Goal: Task Accomplishment & Management: Use online tool/utility

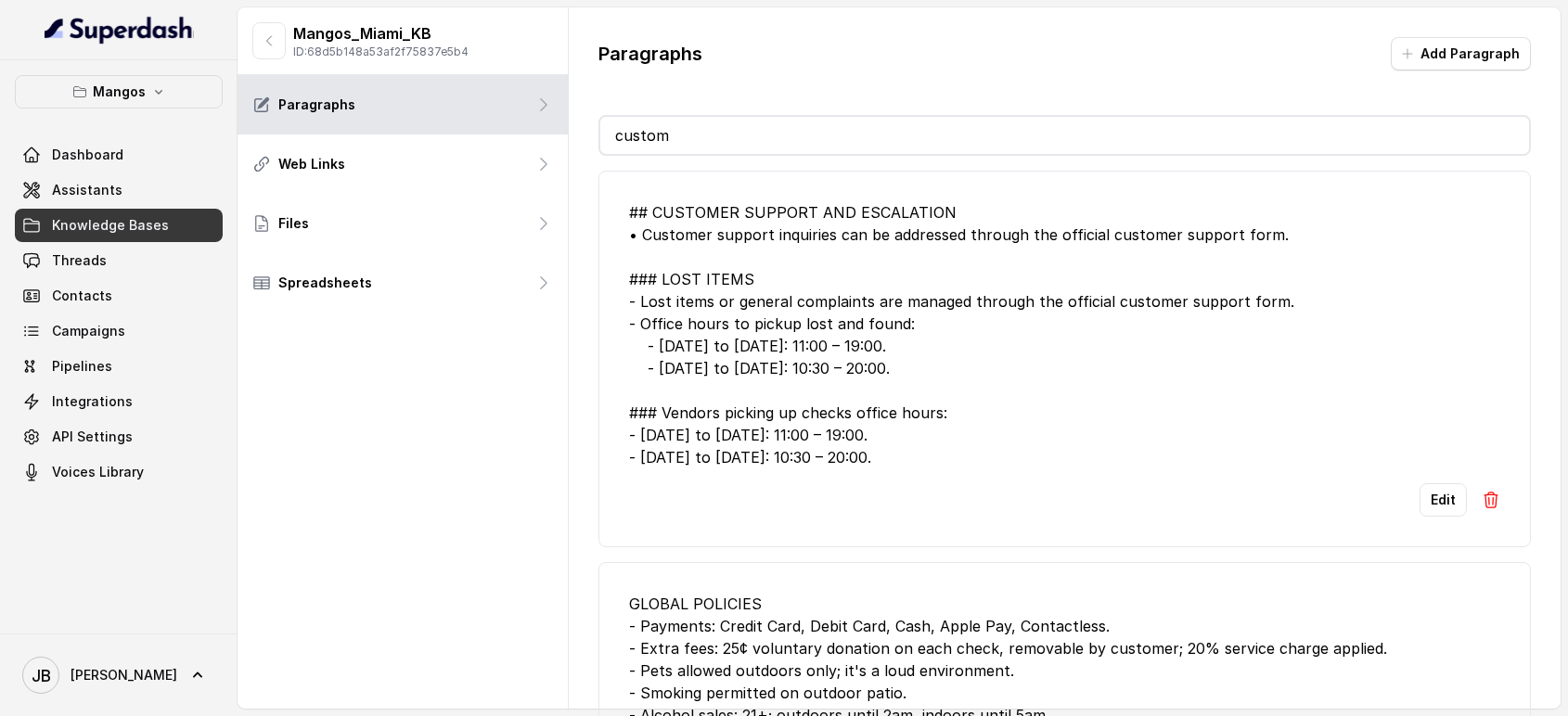
scroll to position [41, 0]
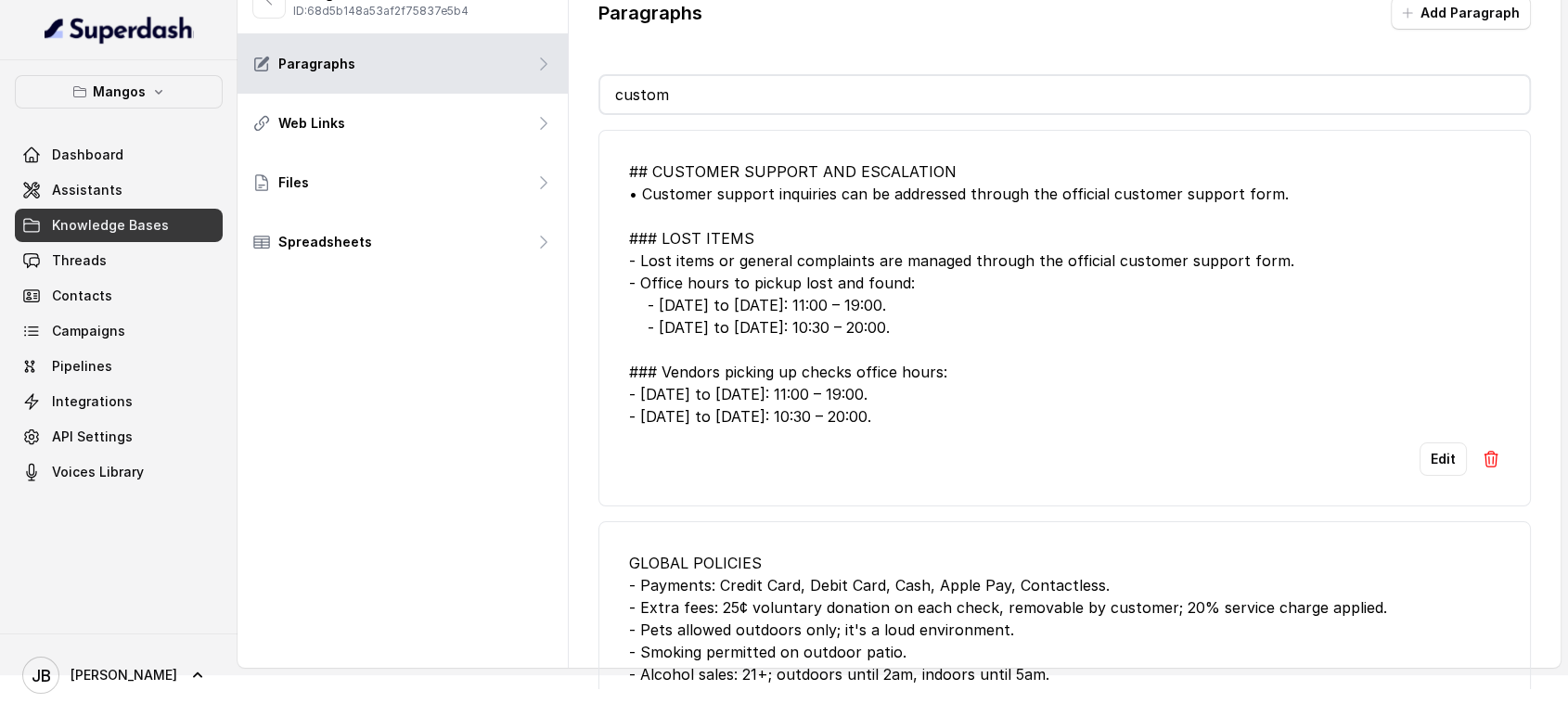
click at [985, 290] on div "## CUSTOMER SUPPORT AND ESCALATION • Customer support inquiries can be addresse…" at bounding box center [1065, 294] width 873 height 267
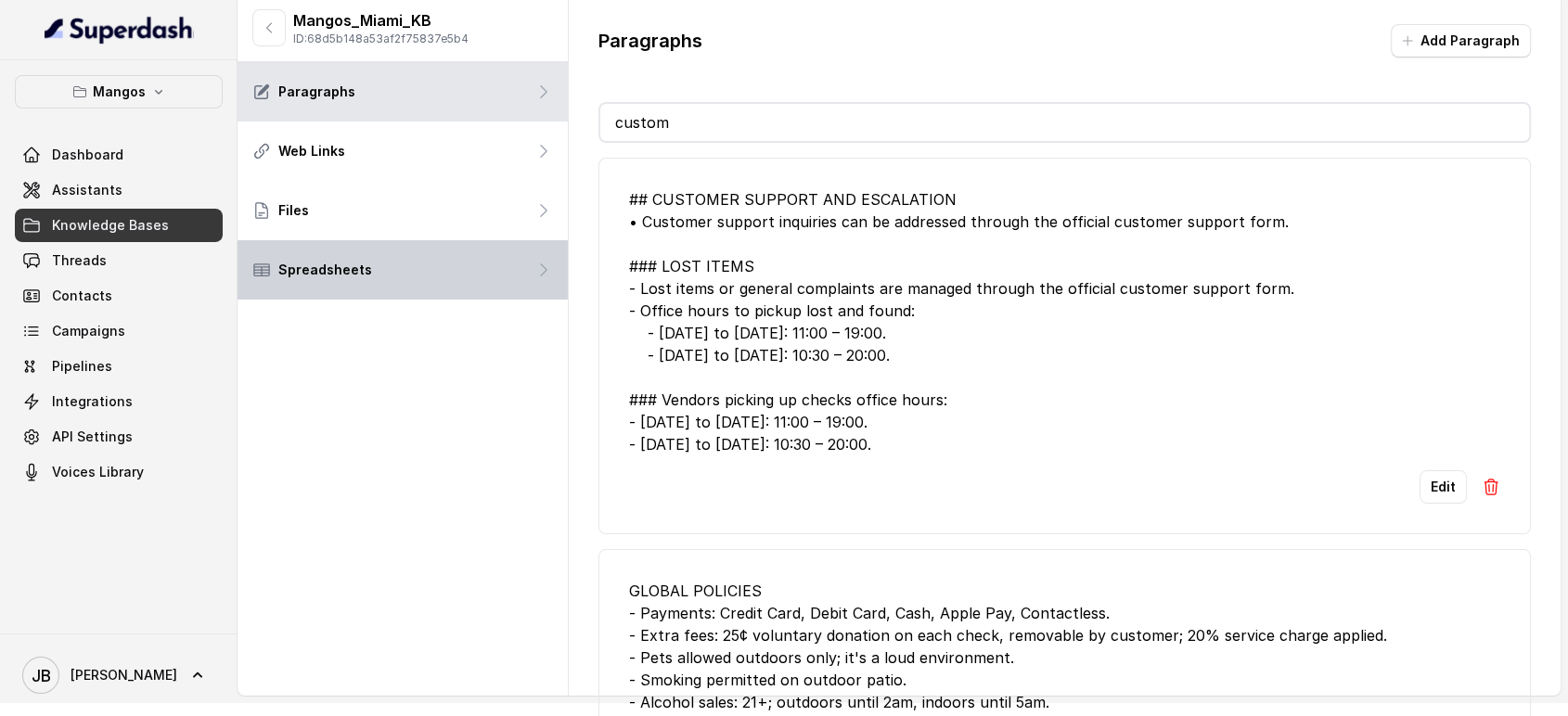
scroll to position [0, 0]
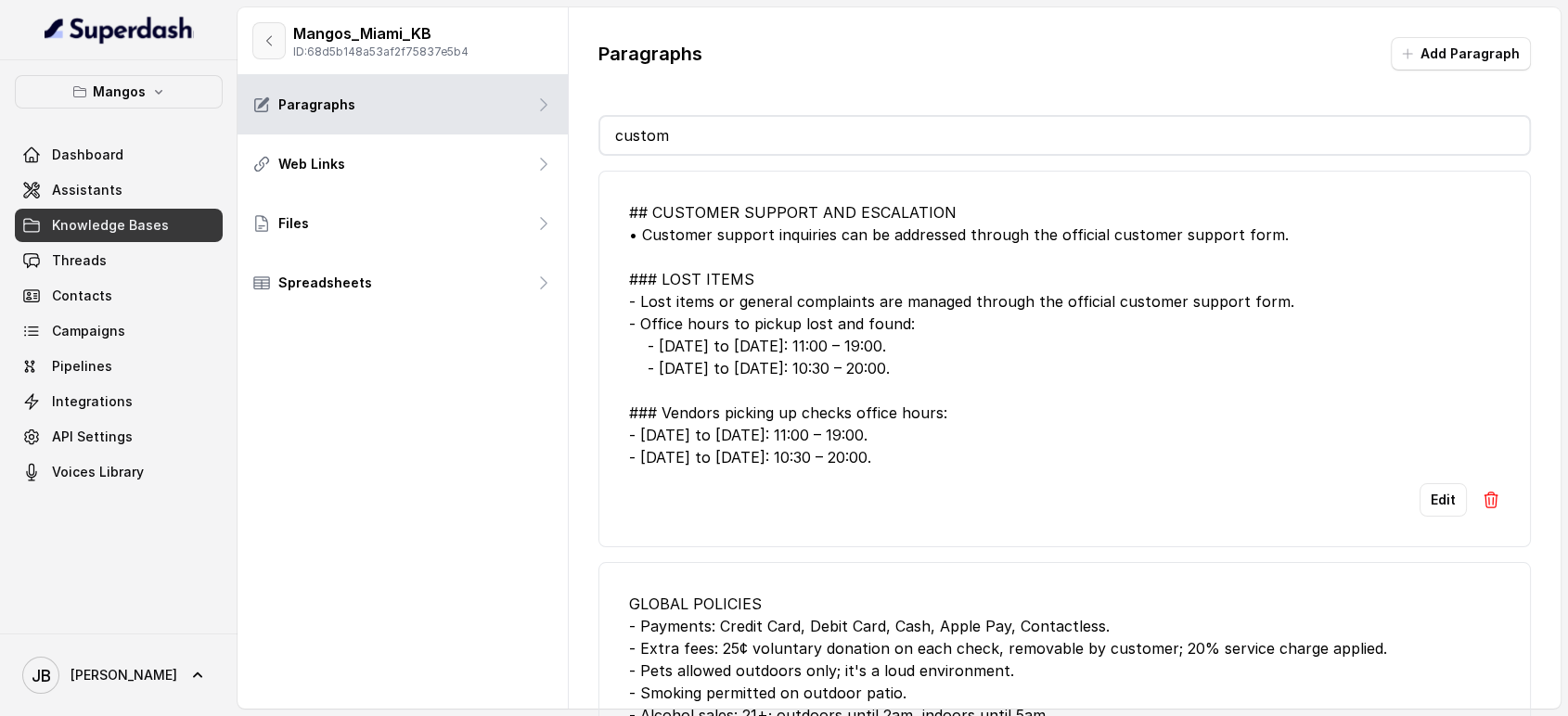
click at [250, 42] on div "Mangos_Miami_KB ID: 68d5b148a53af2f75837e5b4" at bounding box center [402, 41] width 330 height 68
click at [254, 38] on button "button" at bounding box center [268, 40] width 34 height 37
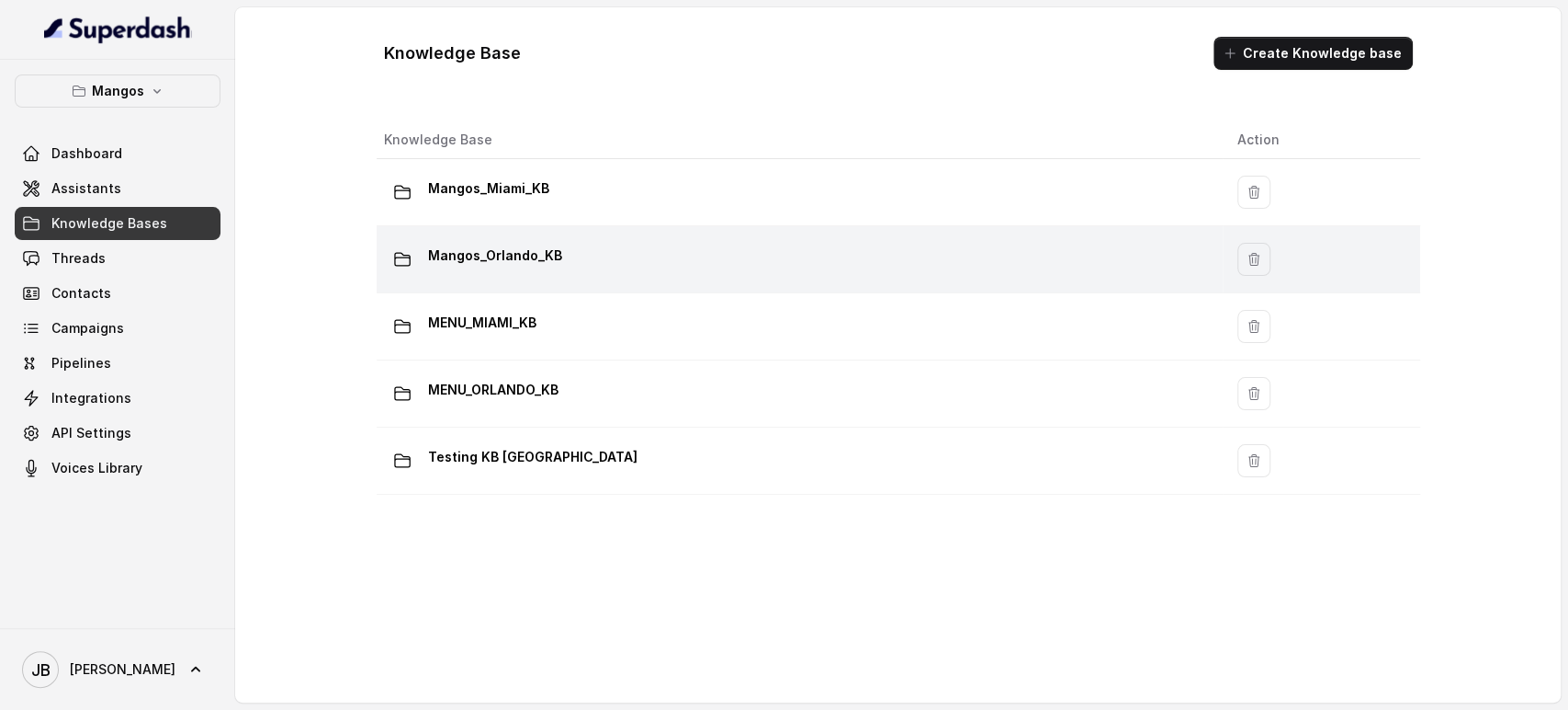
click at [507, 271] on div "Mangos_Orlando_KB" at bounding box center [796, 259] width 824 height 37
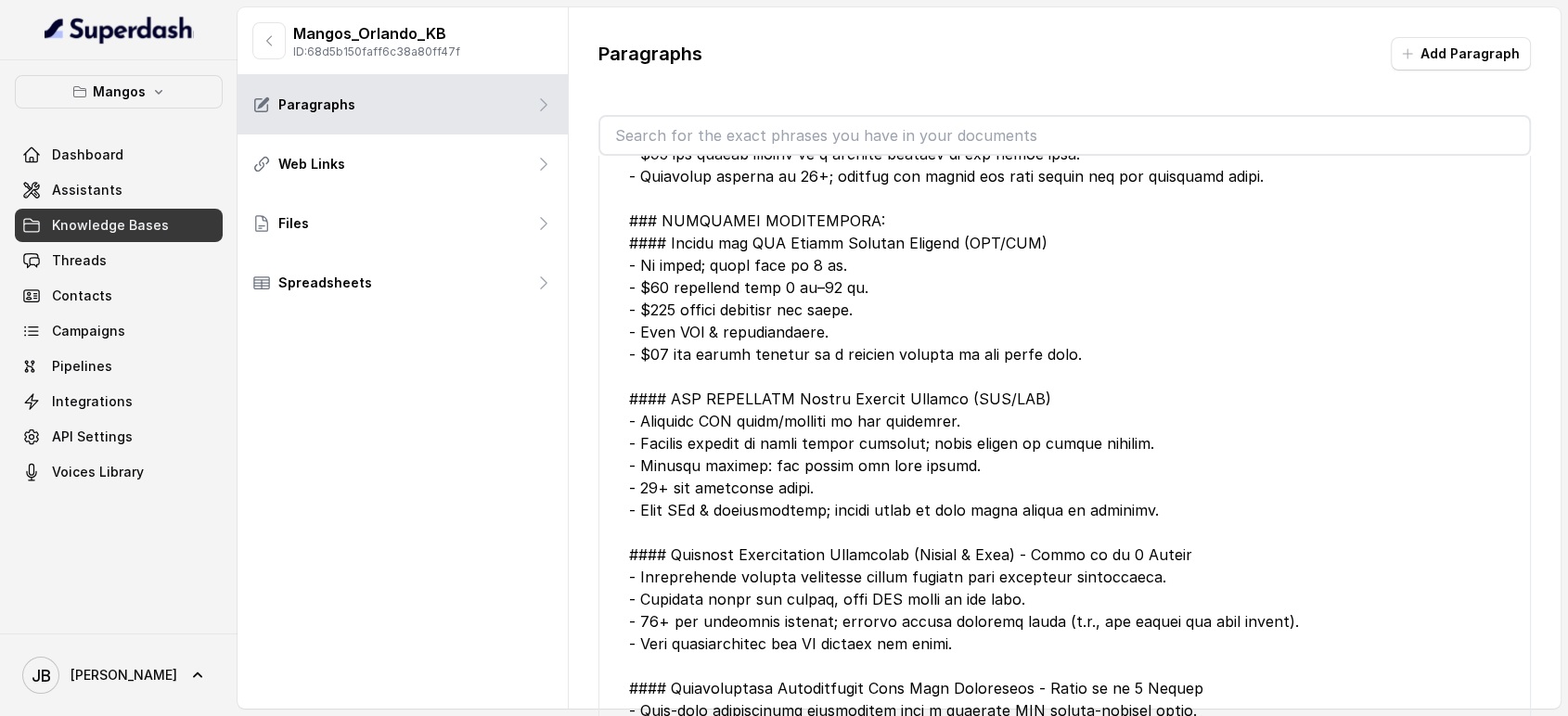
scroll to position [1647, 0]
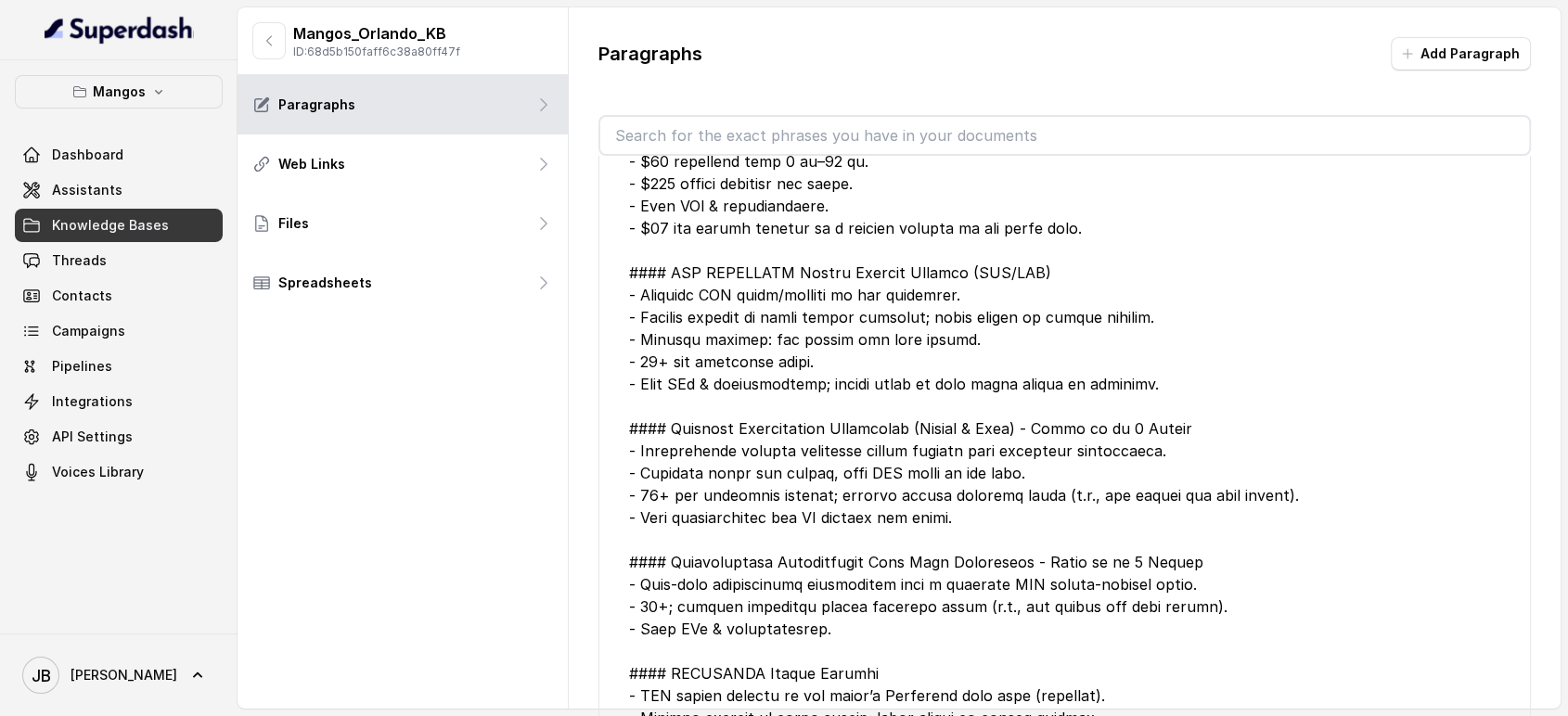
click at [901, 417] on div at bounding box center [1065, 295] width 873 height 957
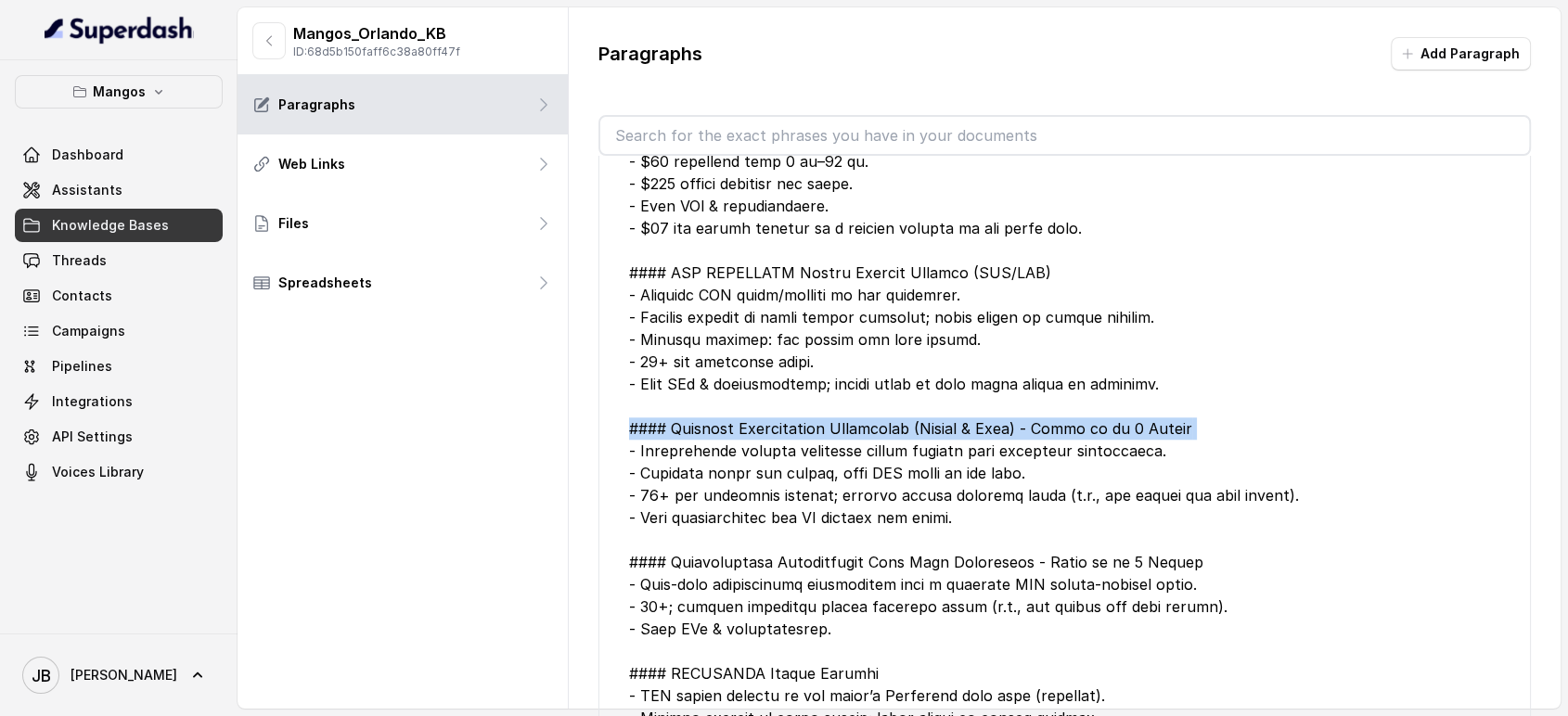
drag, startPoint x: 901, startPoint y: 417, endPoint x: 910, endPoint y: 439, distance: 23.8
click at [901, 417] on div at bounding box center [1065, 295] width 873 height 957
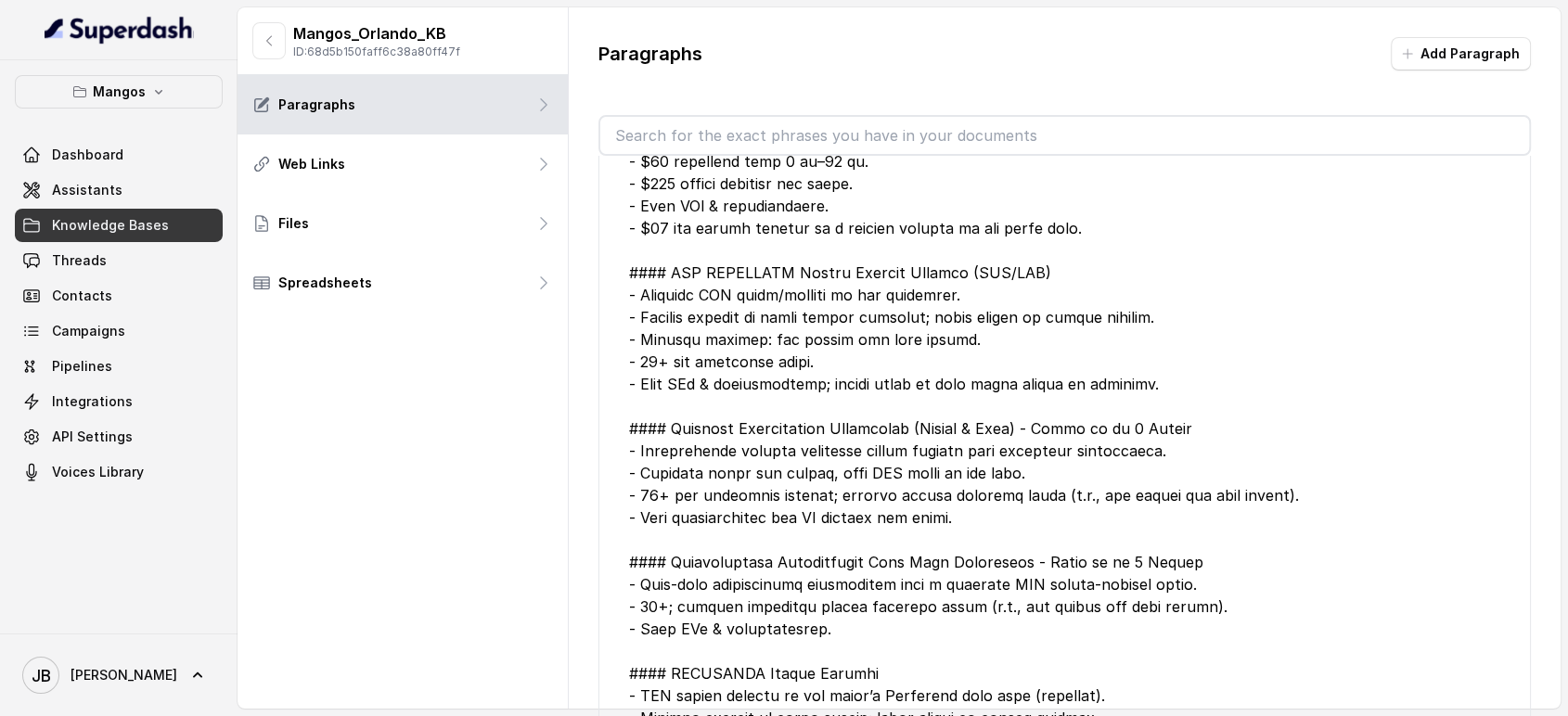
click at [953, 520] on div at bounding box center [1065, 295] width 873 height 957
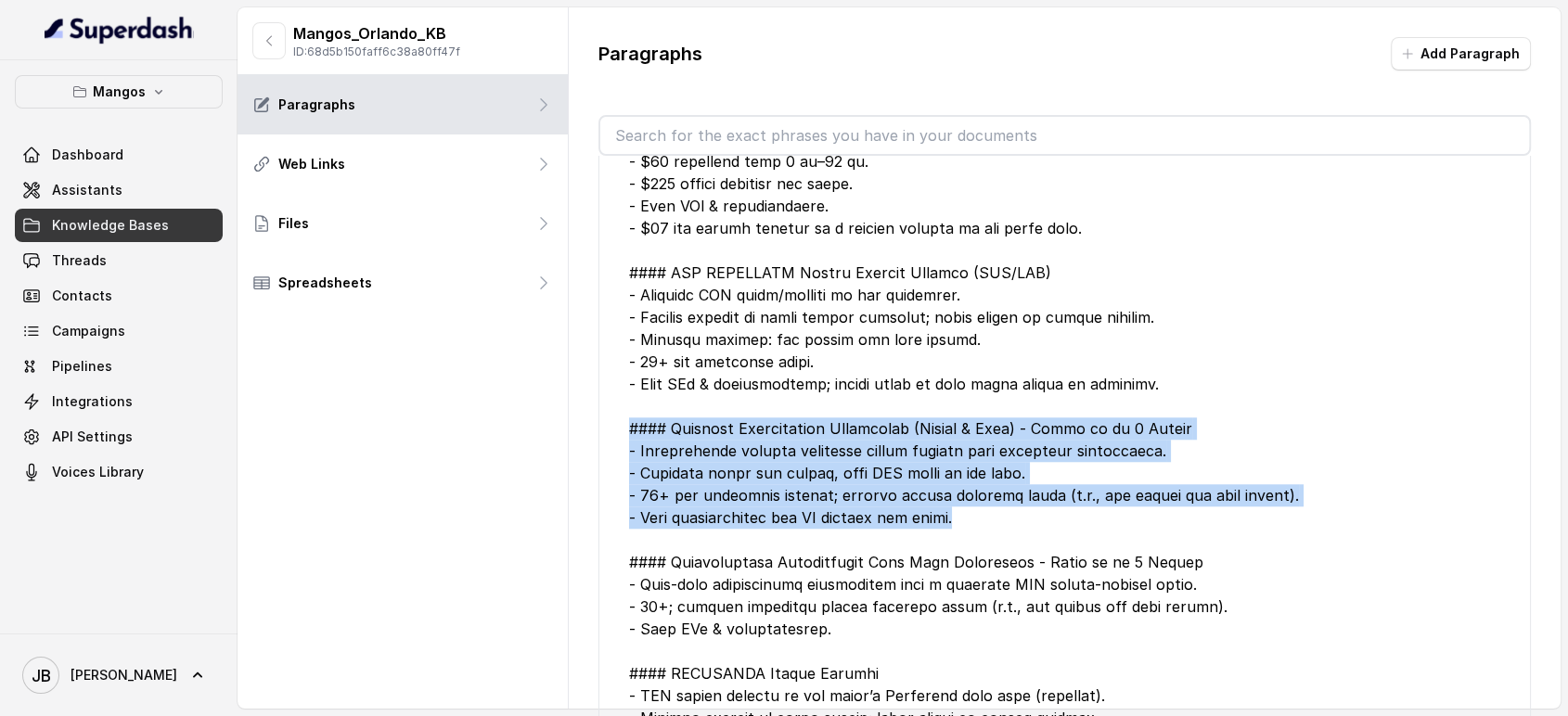
drag, startPoint x: 955, startPoint y: 518, endPoint x: 608, endPoint y: 431, distance: 357.7
click at [608, 431] on li "Edit" at bounding box center [1065, 319] width 933 height 1066
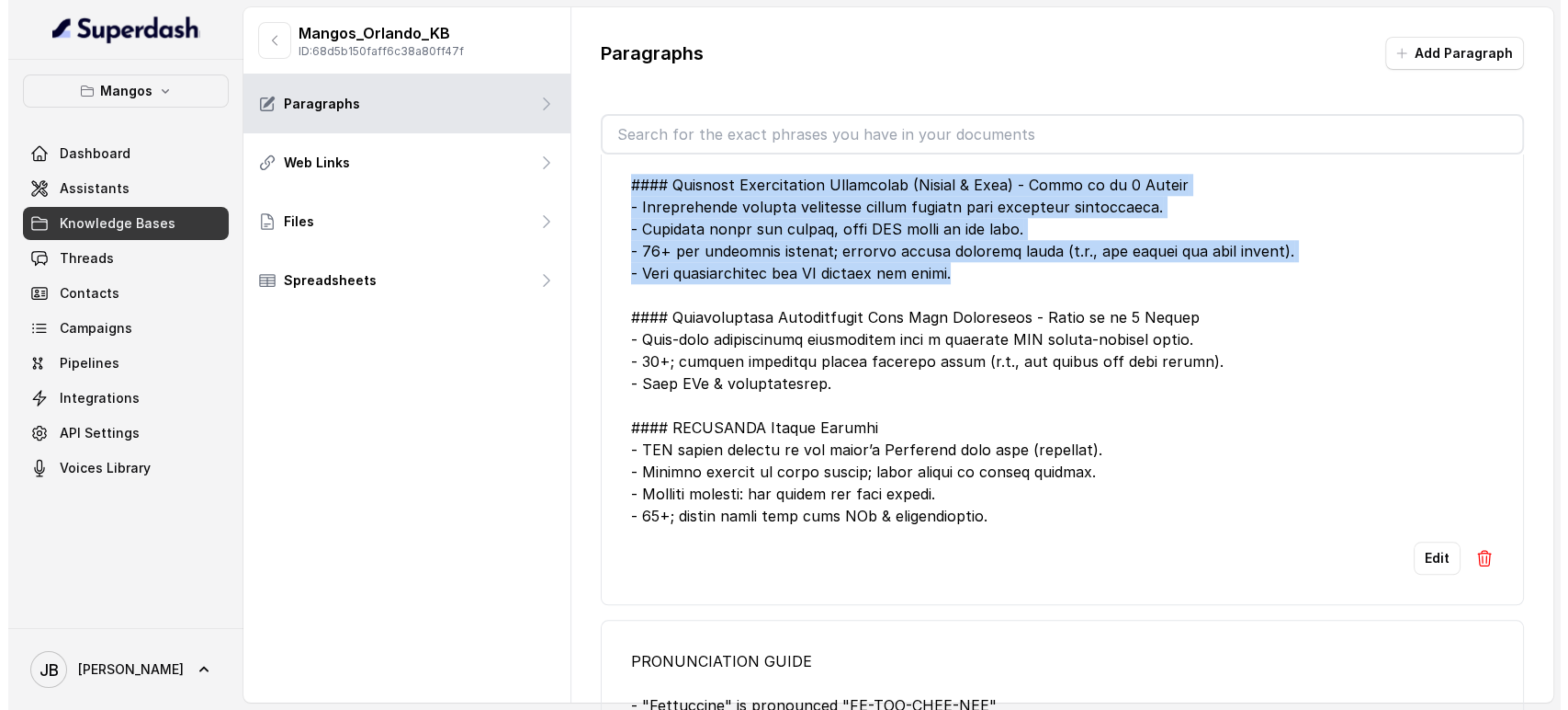
scroll to position [1839, 0]
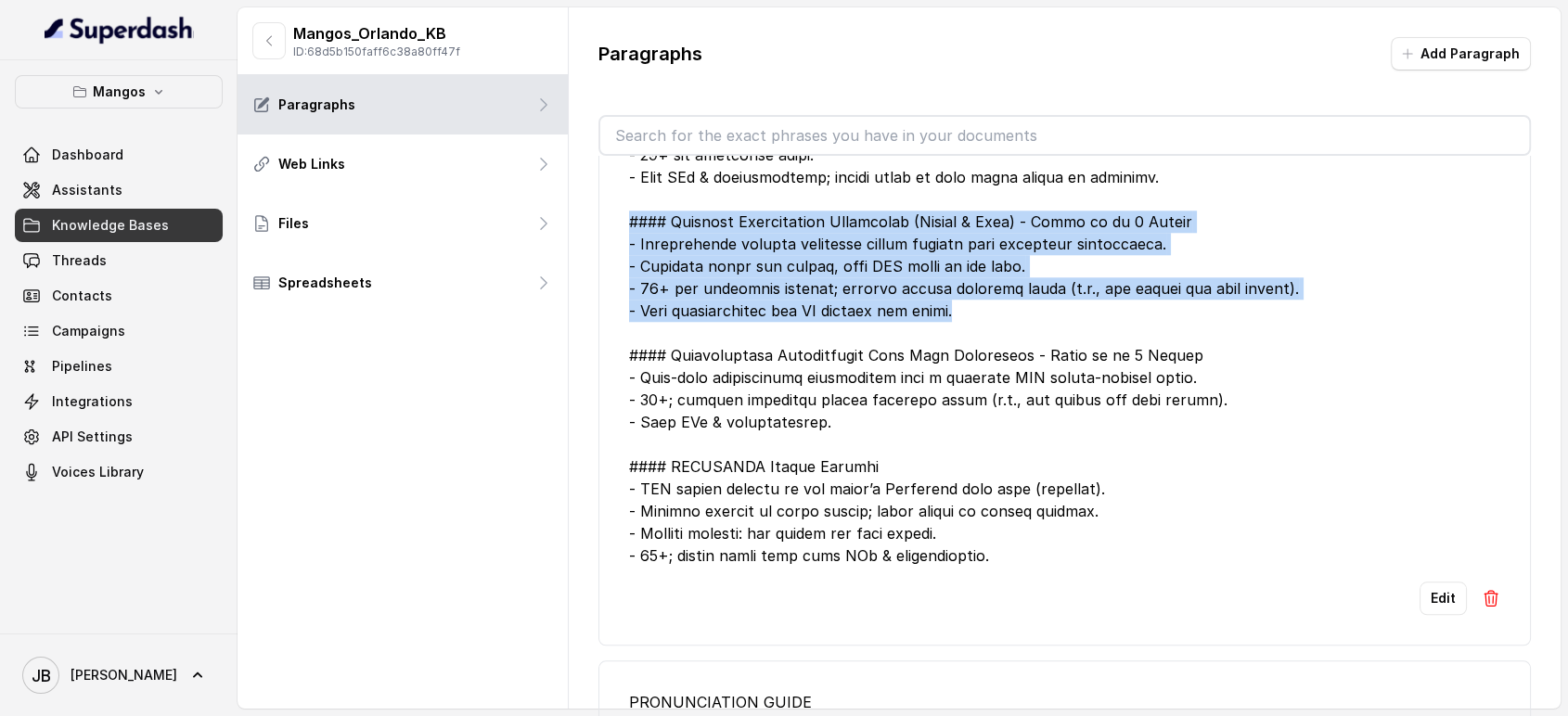
click at [1420, 604] on button "Edit" at bounding box center [1443, 597] width 47 height 34
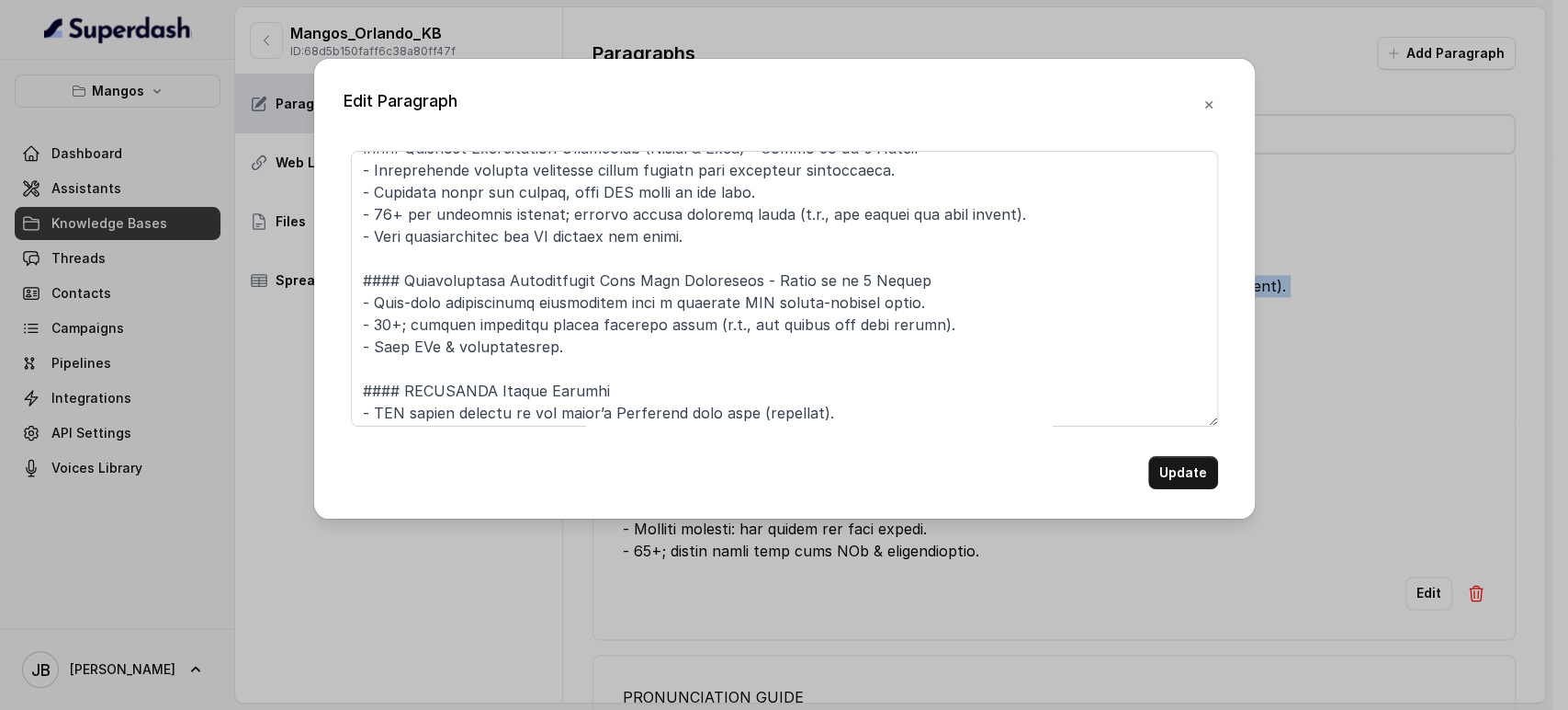
scroll to position [588, 0]
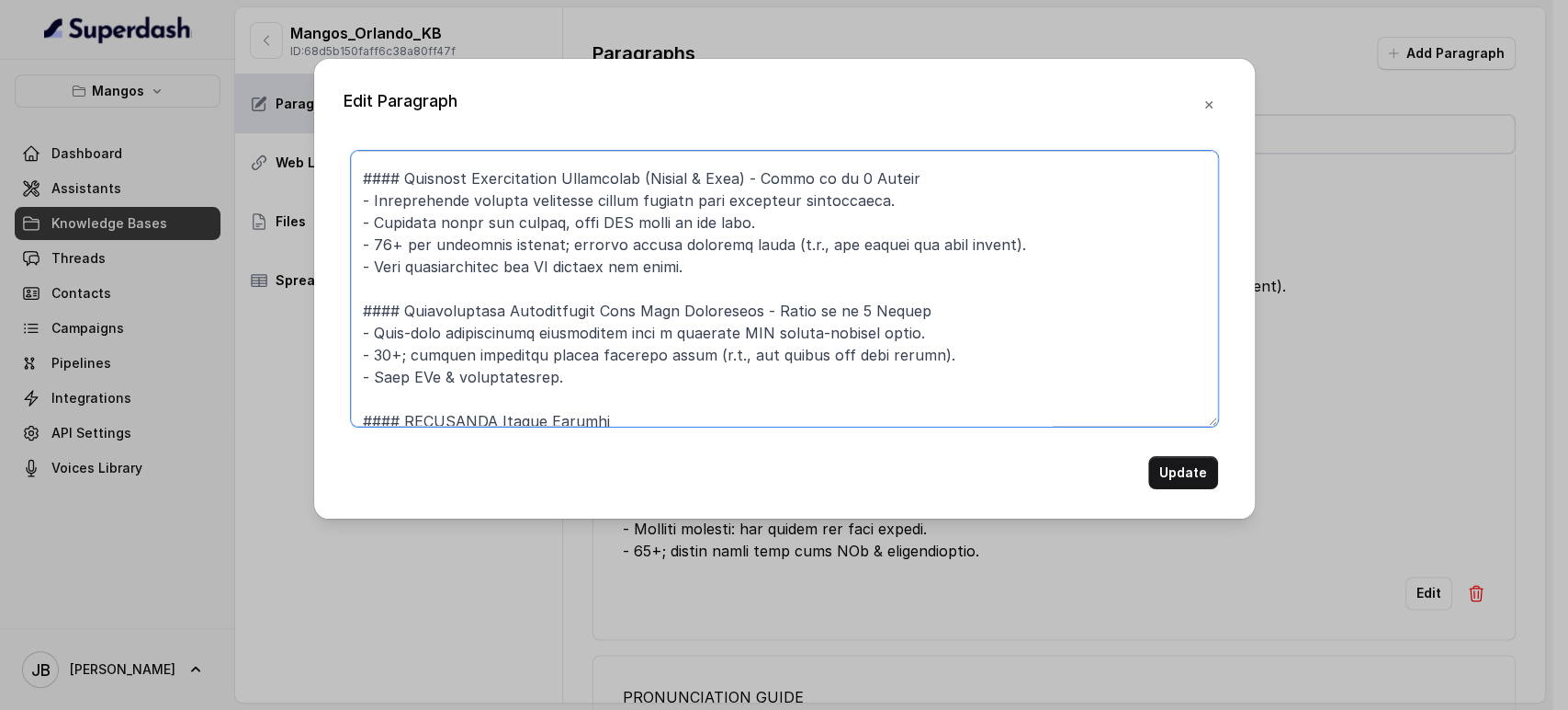
drag, startPoint x: 703, startPoint y: 277, endPoint x: 362, endPoint y: 183, distance: 353.7
click at [358, 179] on textarea at bounding box center [784, 289] width 867 height 276
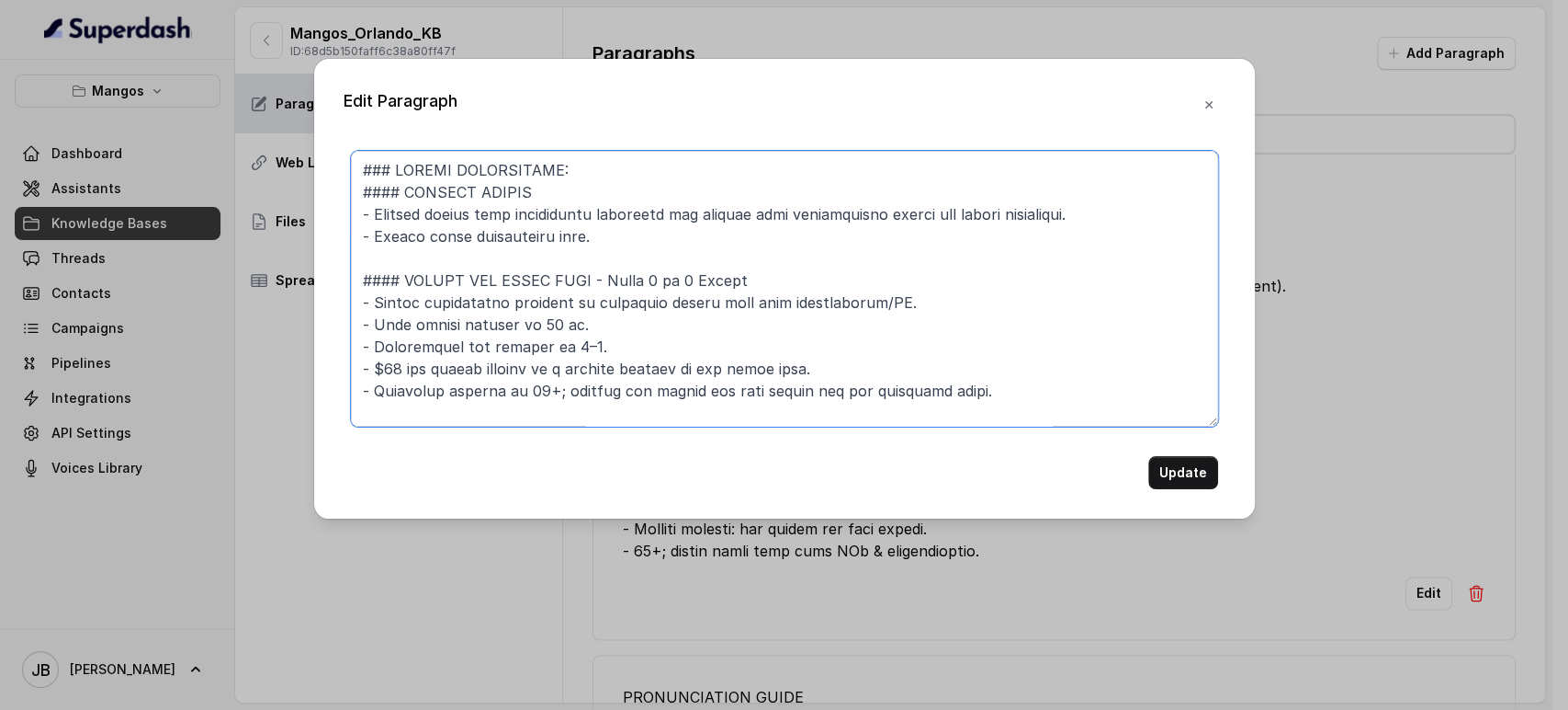
scroll to position [204, 0]
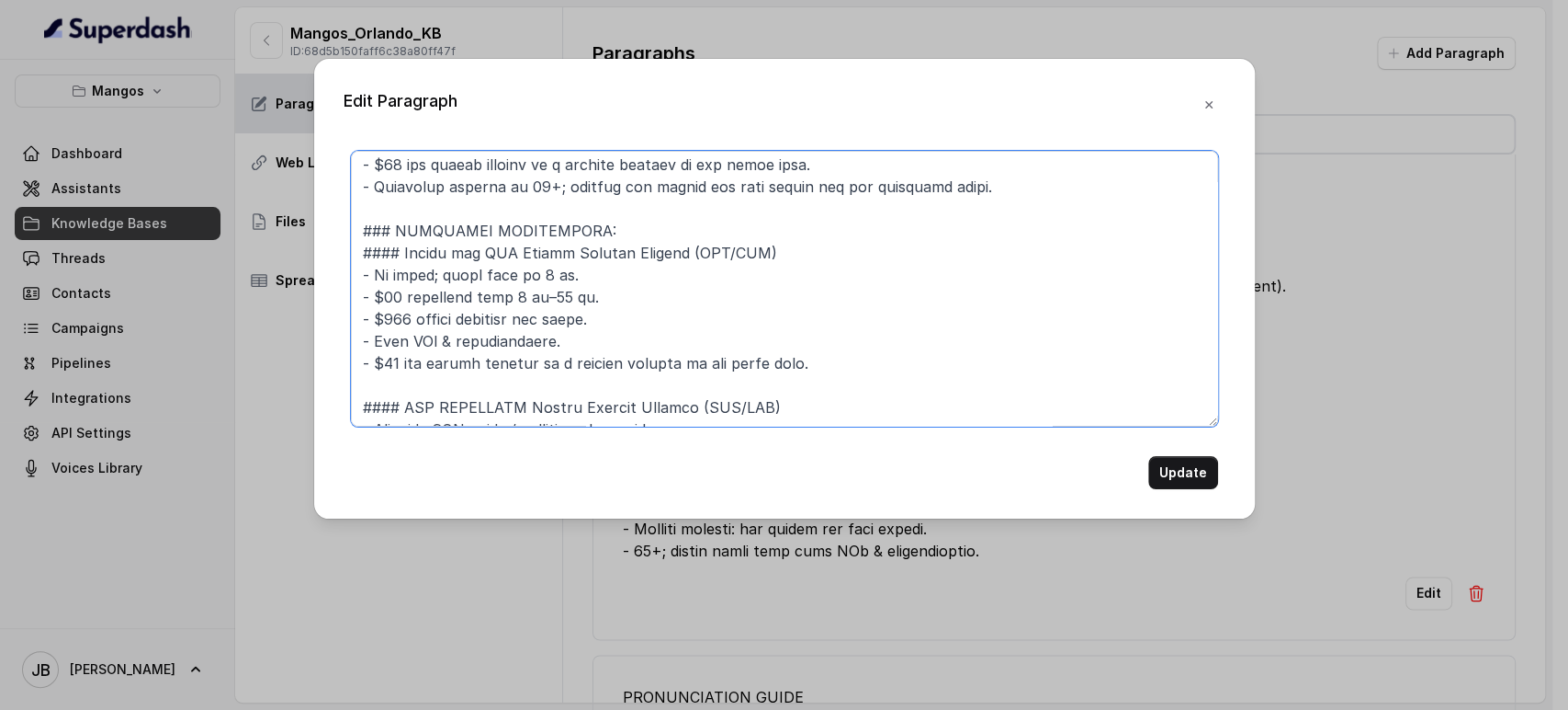
click at [658, 219] on textarea at bounding box center [784, 289] width 867 height 276
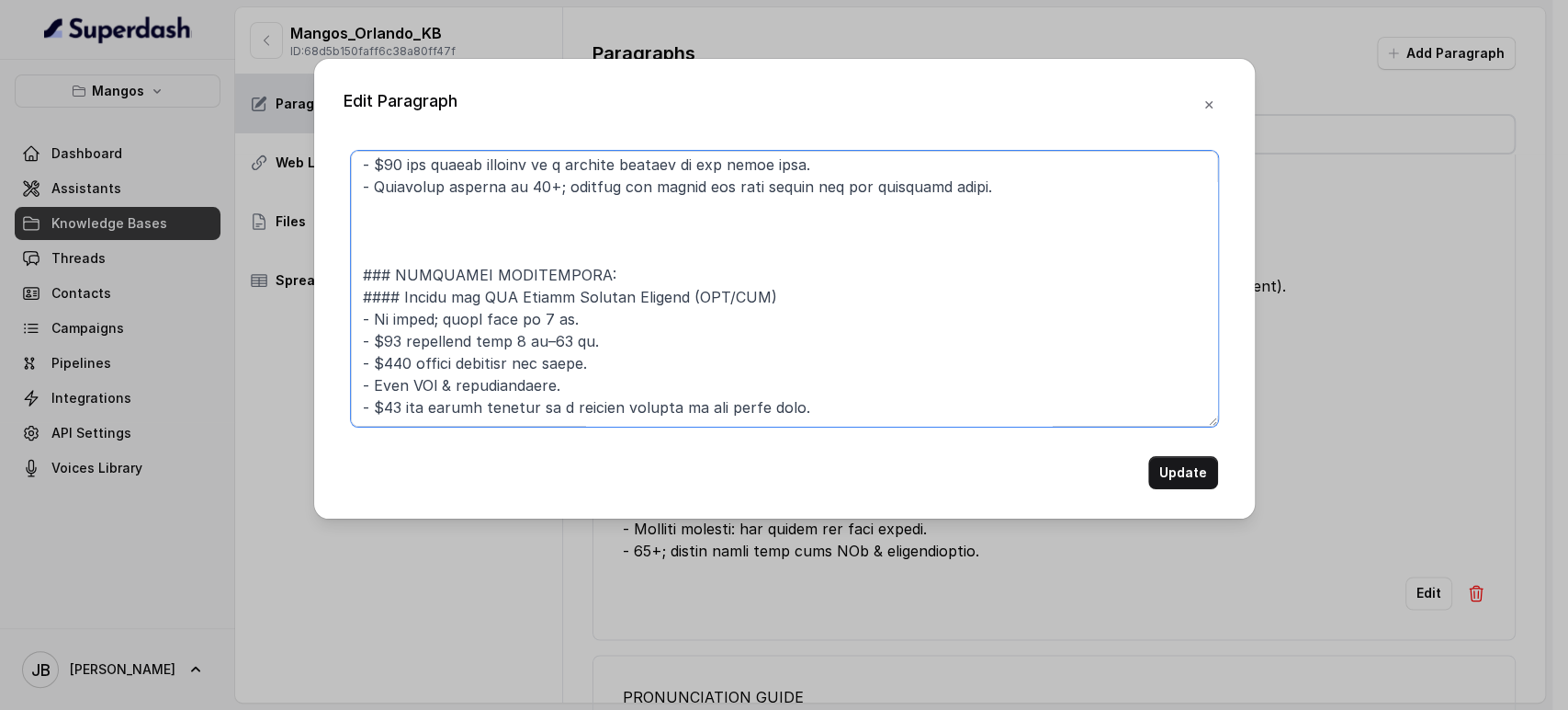
paste textarea "#### Ultimate Bachelorette Experience (Dinner & Club) - Party up to 8 People - …"
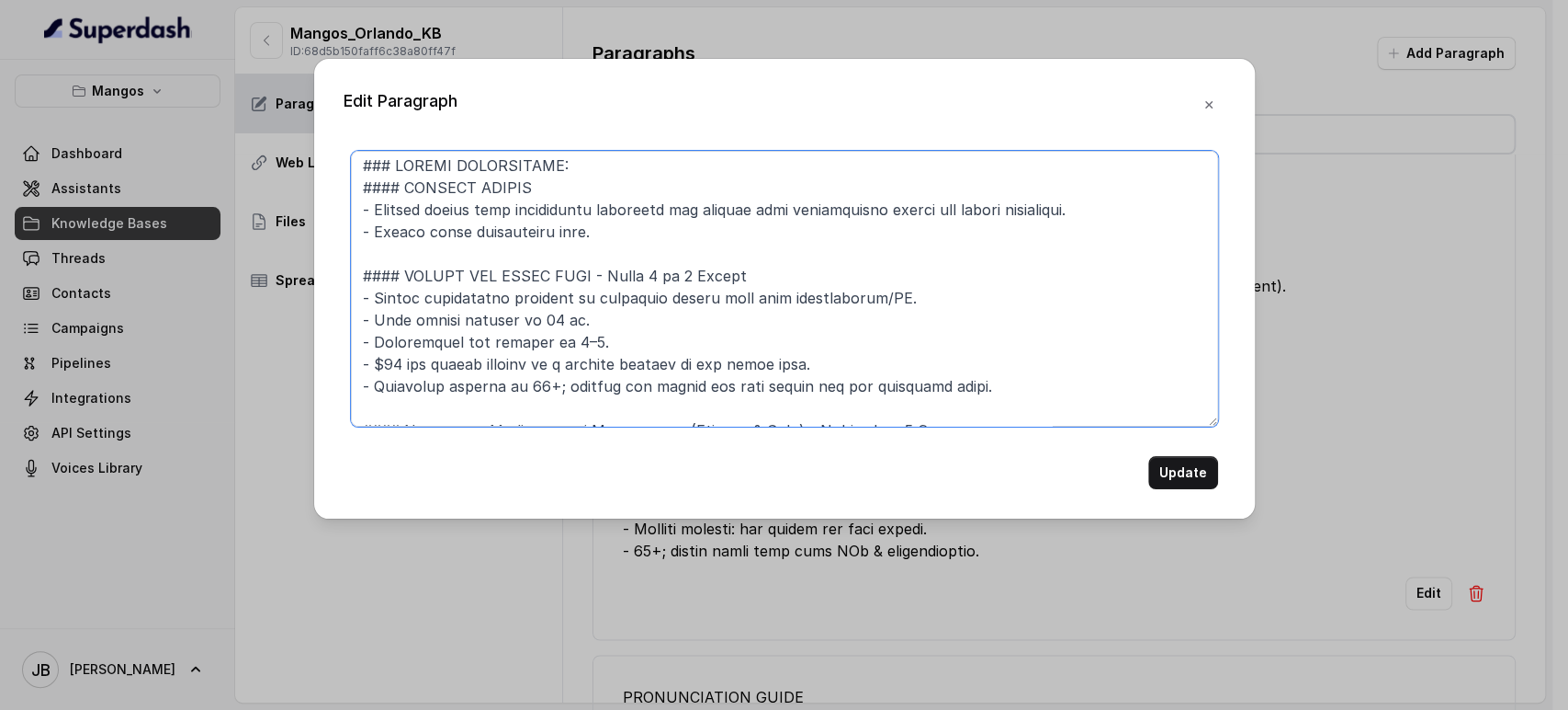
scroll to position [0, 0]
click at [616, 236] on textarea at bounding box center [784, 289] width 867 height 276
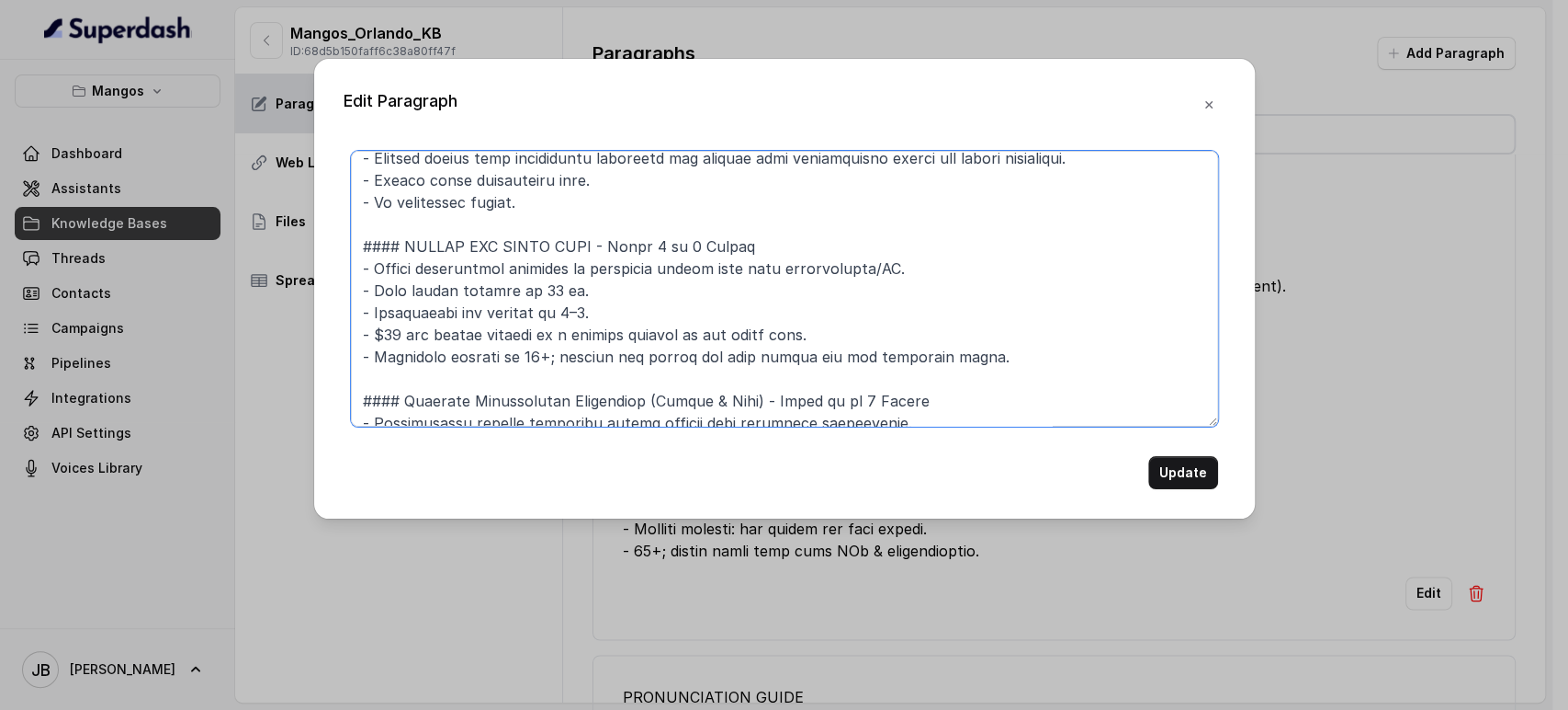
scroll to position [103, 0]
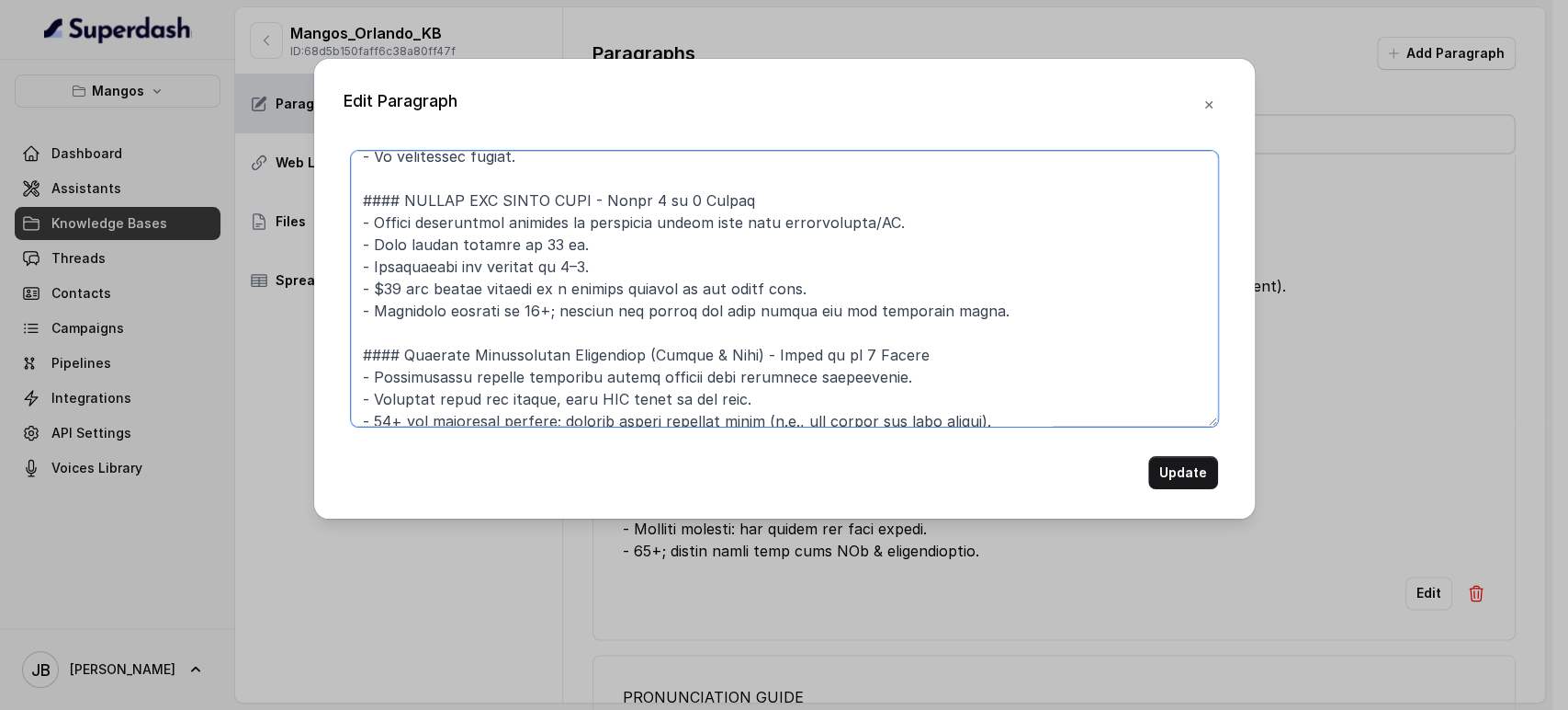
click at [979, 306] on textarea at bounding box center [784, 289] width 867 height 276
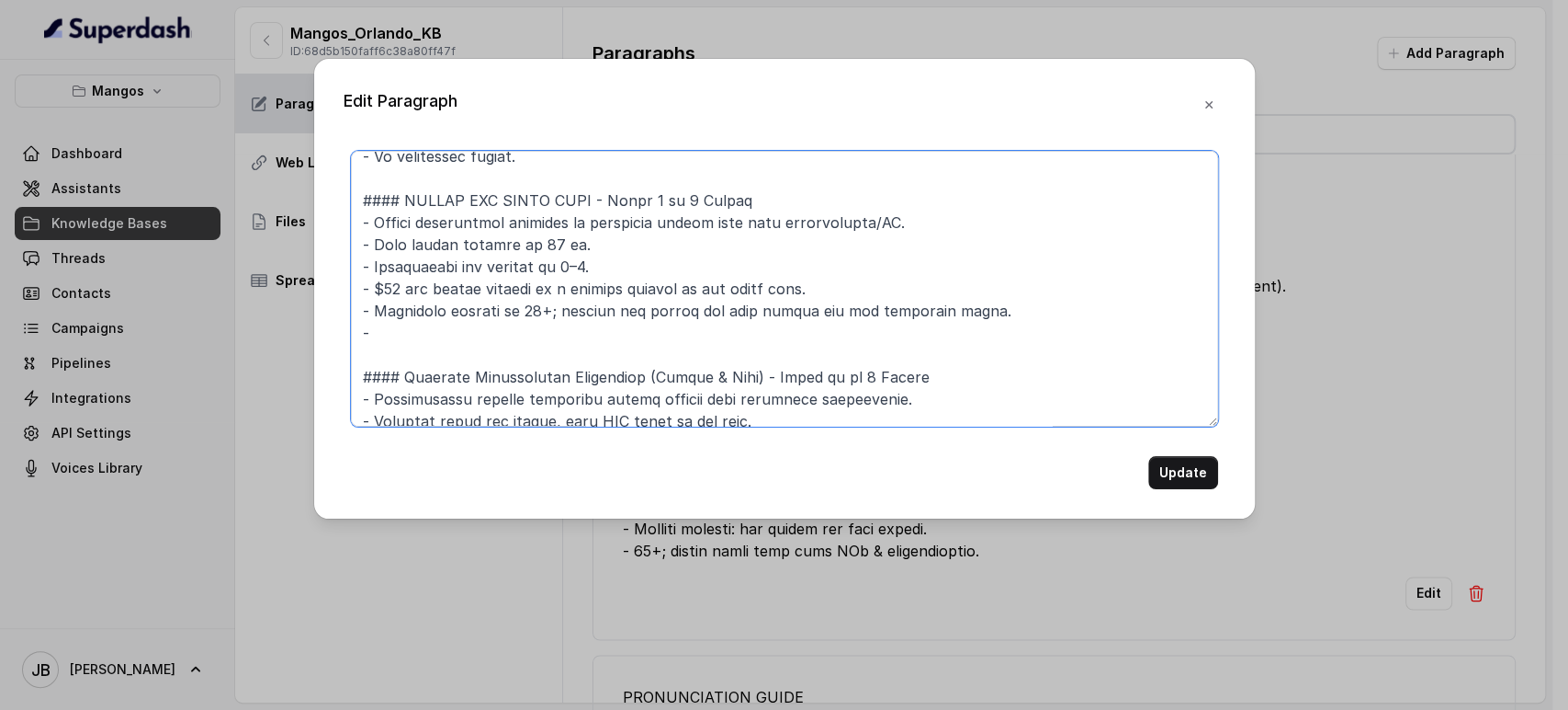
click at [755, 196] on textarea at bounding box center [784, 289] width 867 height 276
click at [591, 270] on textarea at bounding box center [784, 289] width 867 height 276
click at [404, 290] on textarea at bounding box center [784, 289] width 867 height 276
click at [375, 291] on textarea at bounding box center [784, 289] width 867 height 276
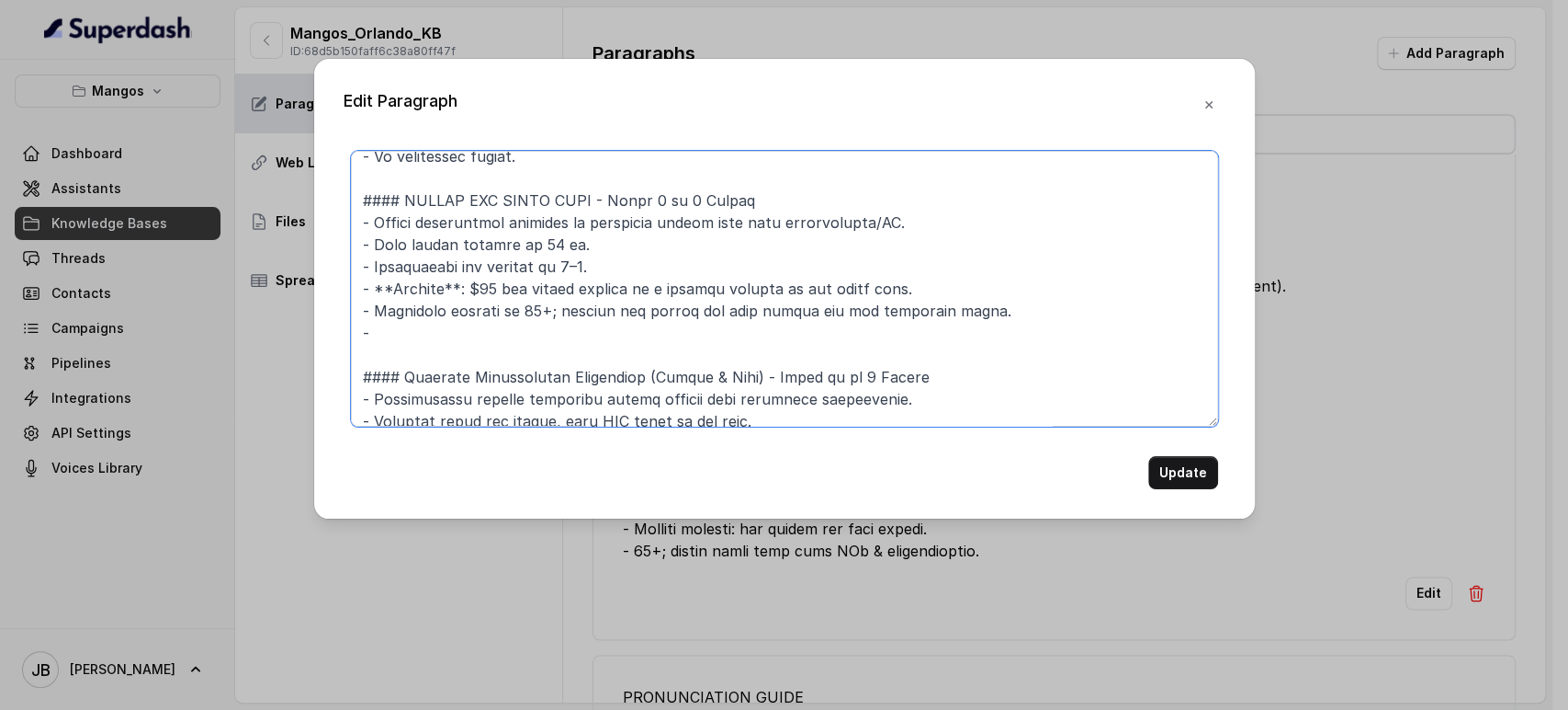
click at [465, 322] on textarea at bounding box center [784, 289] width 867 height 276
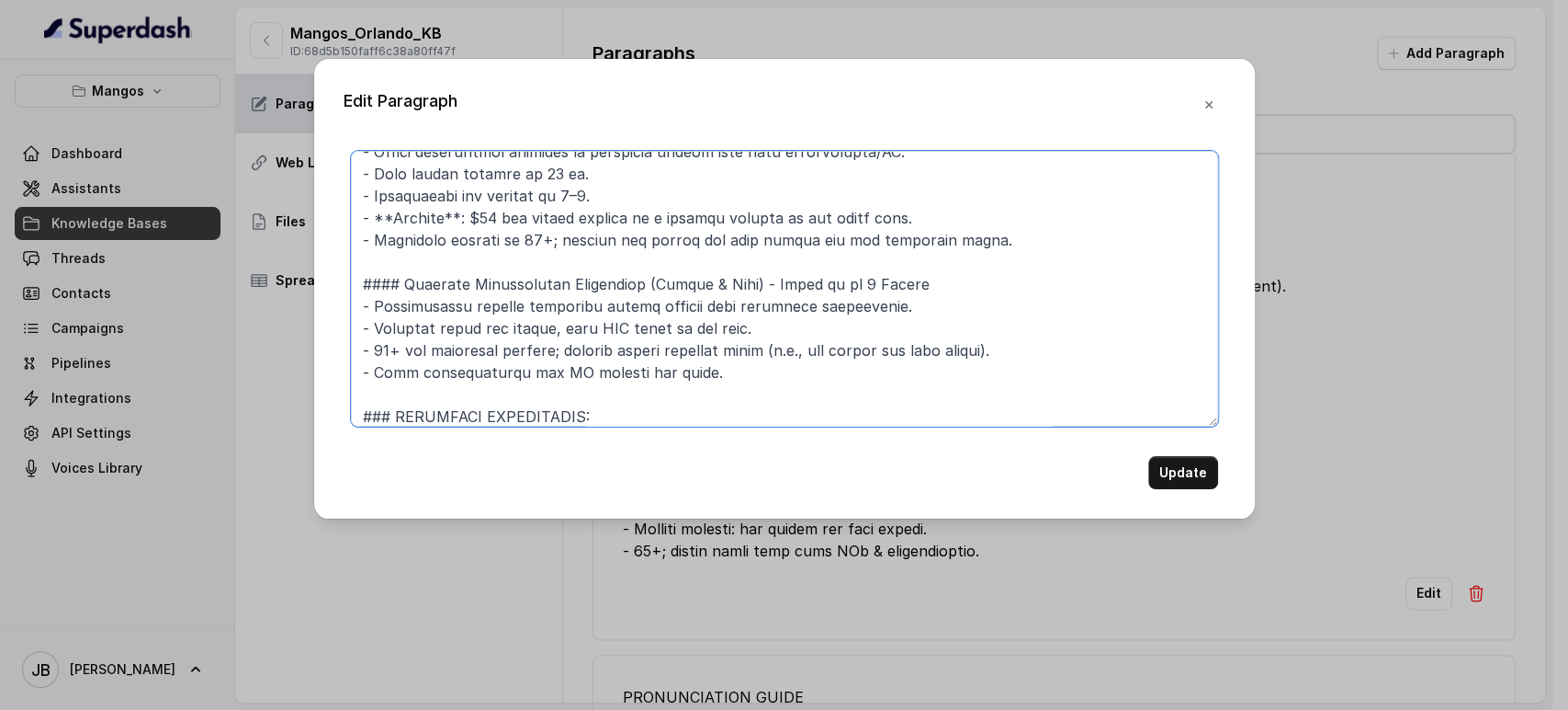
scroll to position [204, 0]
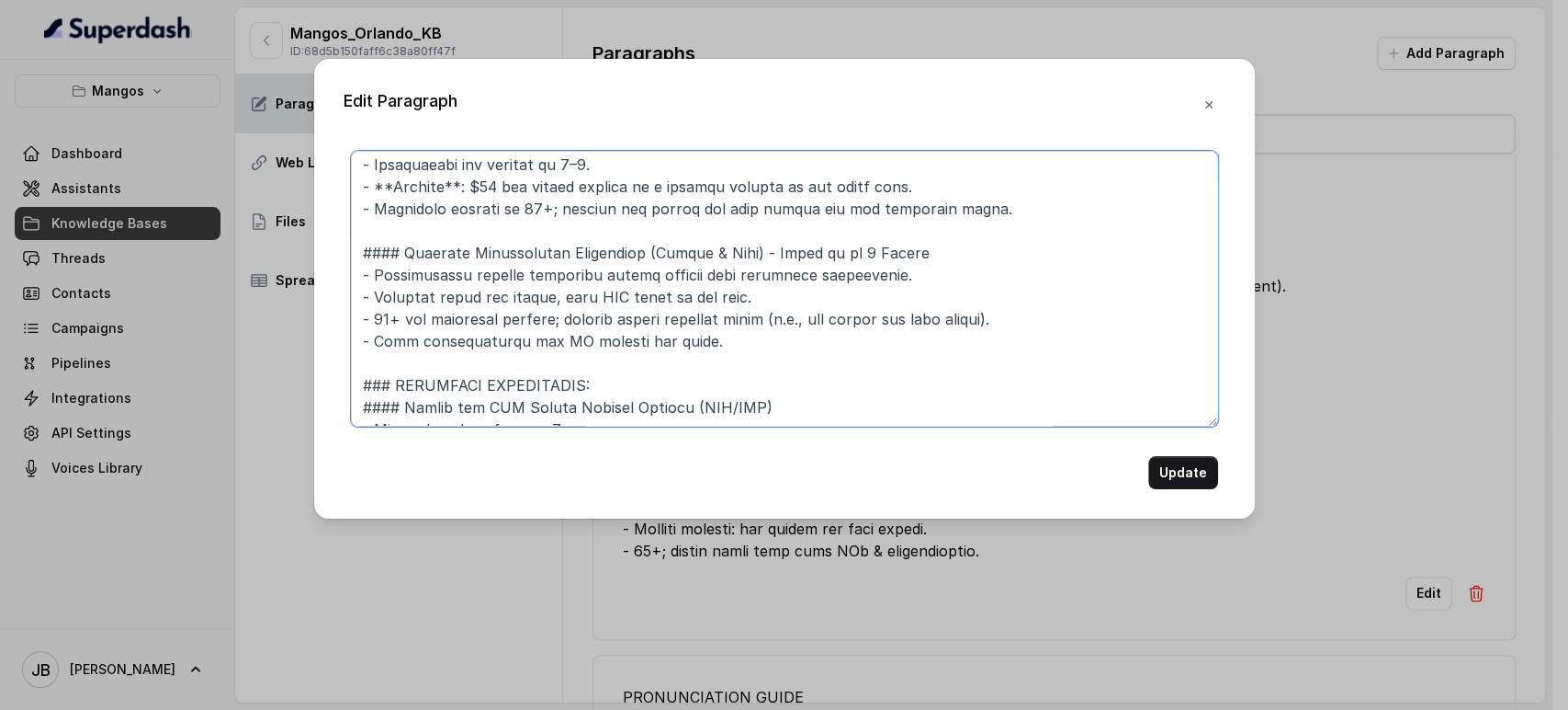
click at [894, 275] on textarea at bounding box center [784, 289] width 867 height 276
drag, startPoint x: 867, startPoint y: 298, endPoint x: 889, endPoint y: 278, distance: 29.7
click at [867, 299] on textarea at bounding box center [784, 289] width 867 height 276
click at [904, 268] on textarea at bounding box center [784, 289] width 867 height 276
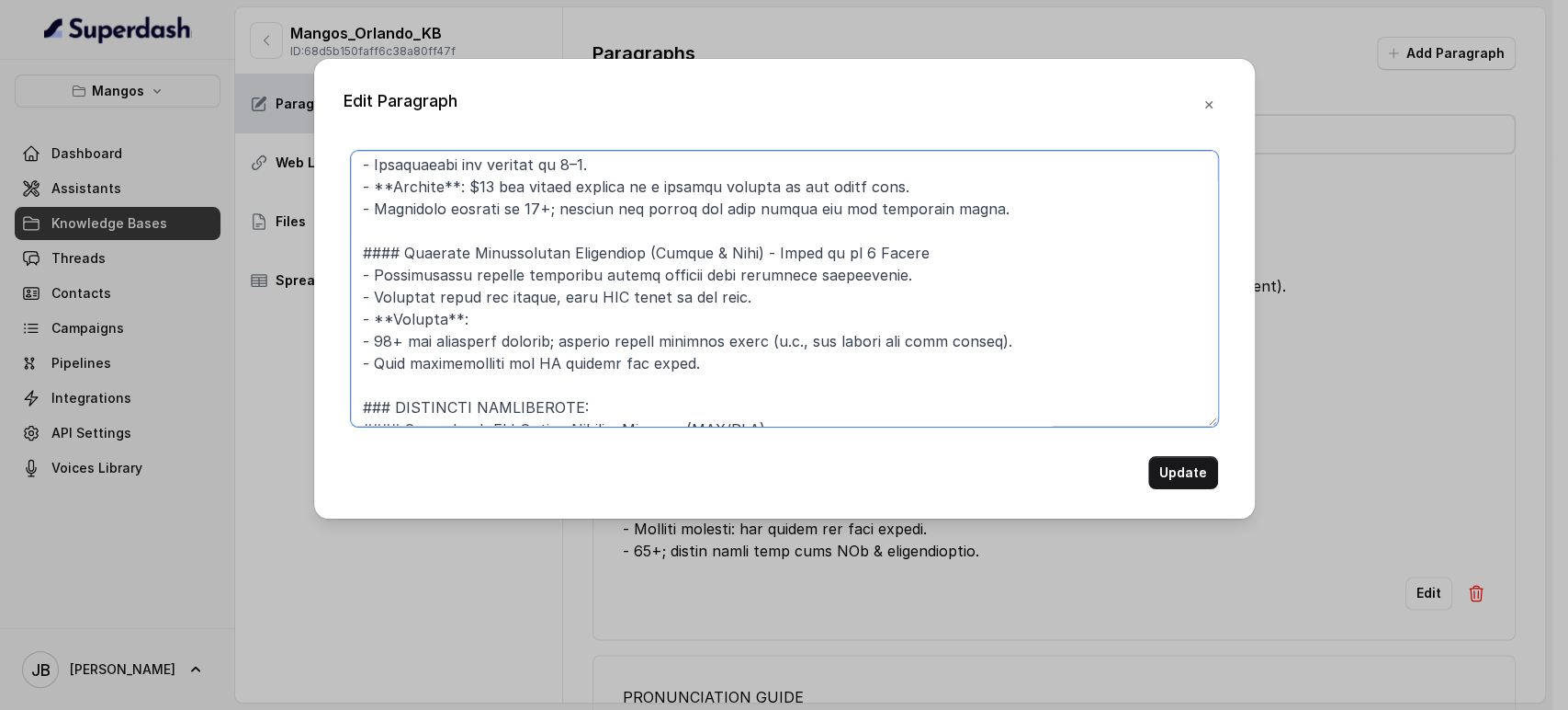
click at [470, 319] on textarea at bounding box center [784, 289] width 867 height 276
click at [489, 191] on textarea at bounding box center [784, 289] width 867 height 276
drag, startPoint x: 470, startPoint y: 188, endPoint x: 882, endPoint y: 190, distance: 412.0
click at [882, 190] on textarea at bounding box center [784, 289] width 867 height 276
click at [595, 305] on textarea at bounding box center [784, 289] width 867 height 276
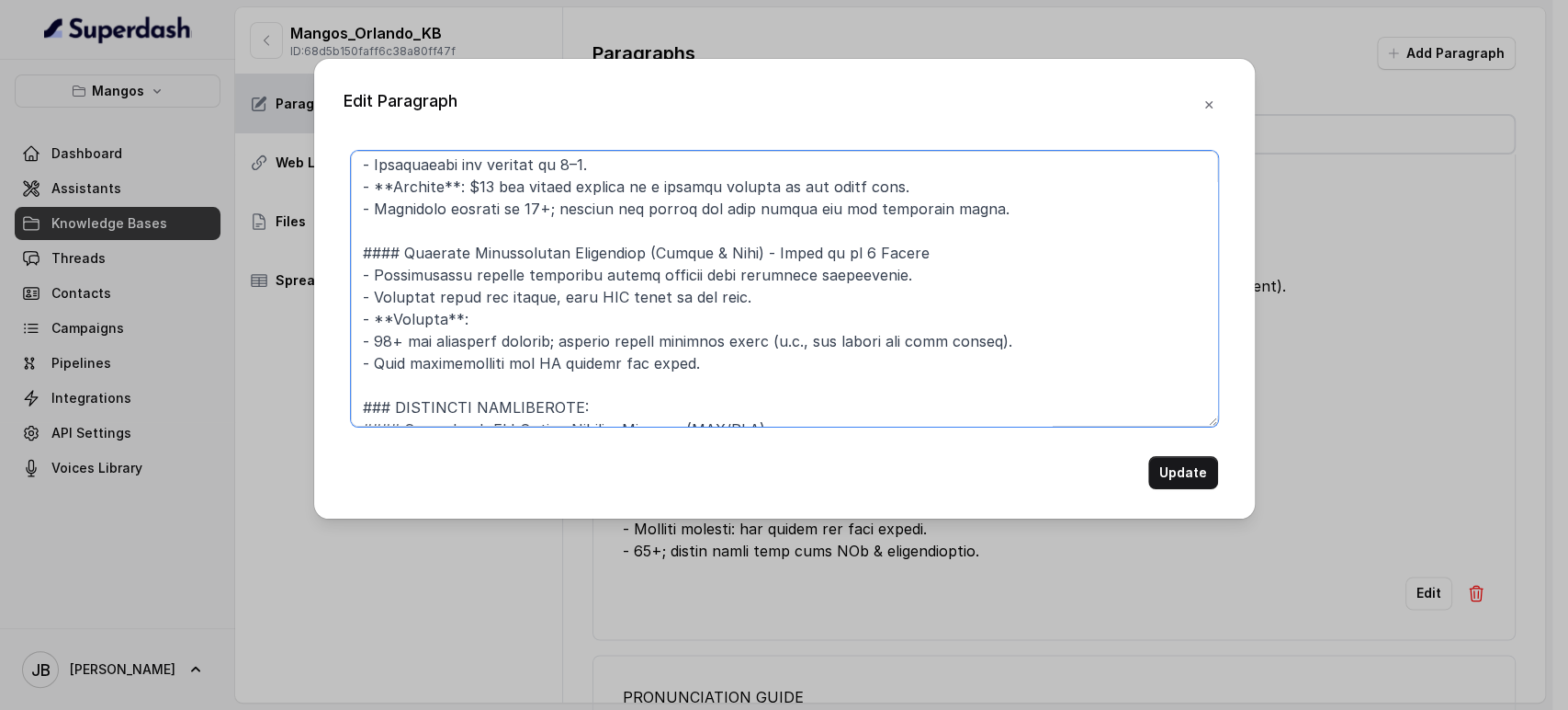
click at [591, 313] on textarea at bounding box center [784, 289] width 867 height 276
paste textarea "$50 per person payment is a deposit applied to the final bill."
drag, startPoint x: 478, startPoint y: 316, endPoint x: 487, endPoint y: 320, distance: 9.8
click at [487, 320] on textarea at bounding box center [784, 289] width 867 height 276
click at [678, 356] on textarea at bounding box center [784, 289] width 867 height 276
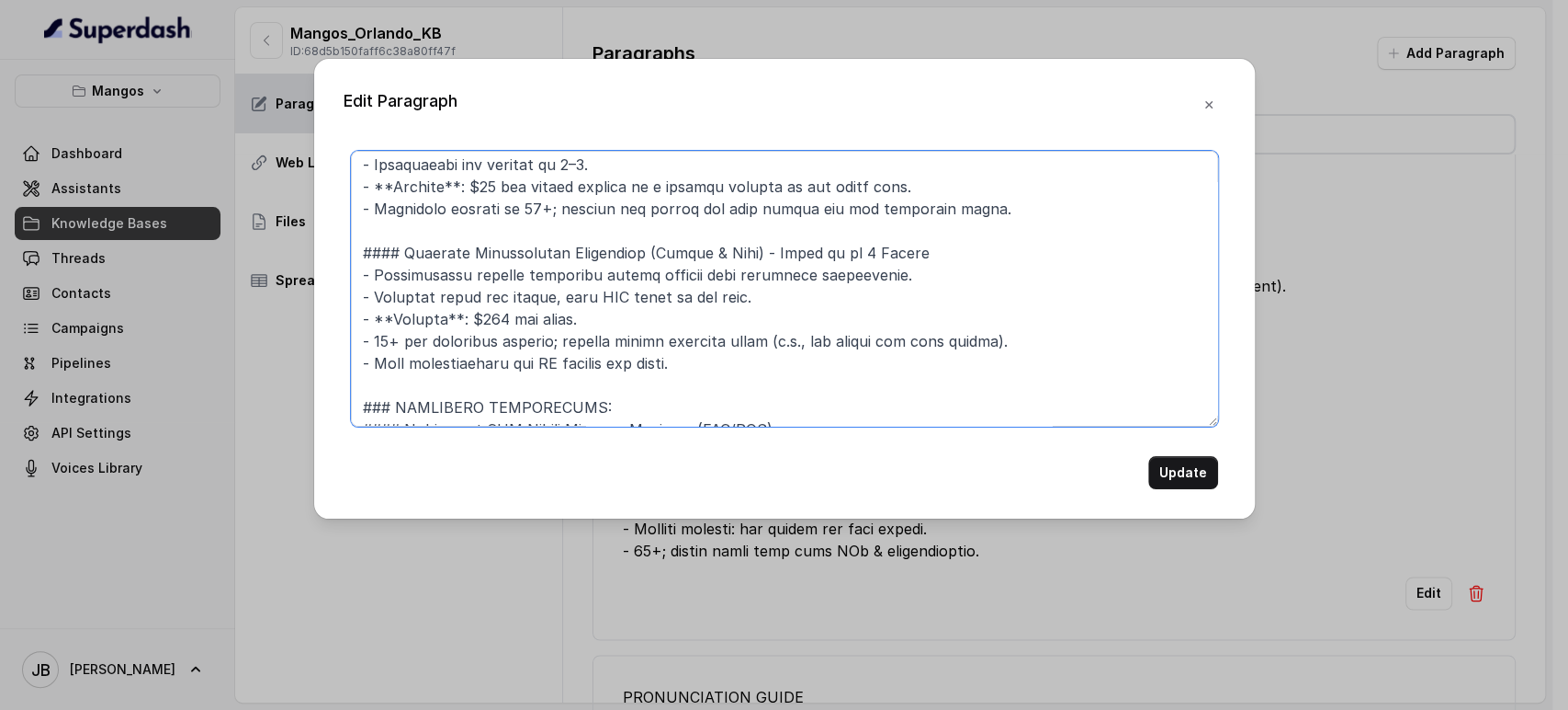
click at [690, 366] on textarea at bounding box center [784, 289] width 867 height 276
click at [739, 368] on textarea at bounding box center [784, 289] width 867 height 276
paste textarea "-Sash & Crown."
click at [367, 385] on textarea at bounding box center [784, 289] width 867 height 276
click at [369, 385] on textarea at bounding box center [784, 289] width 867 height 276
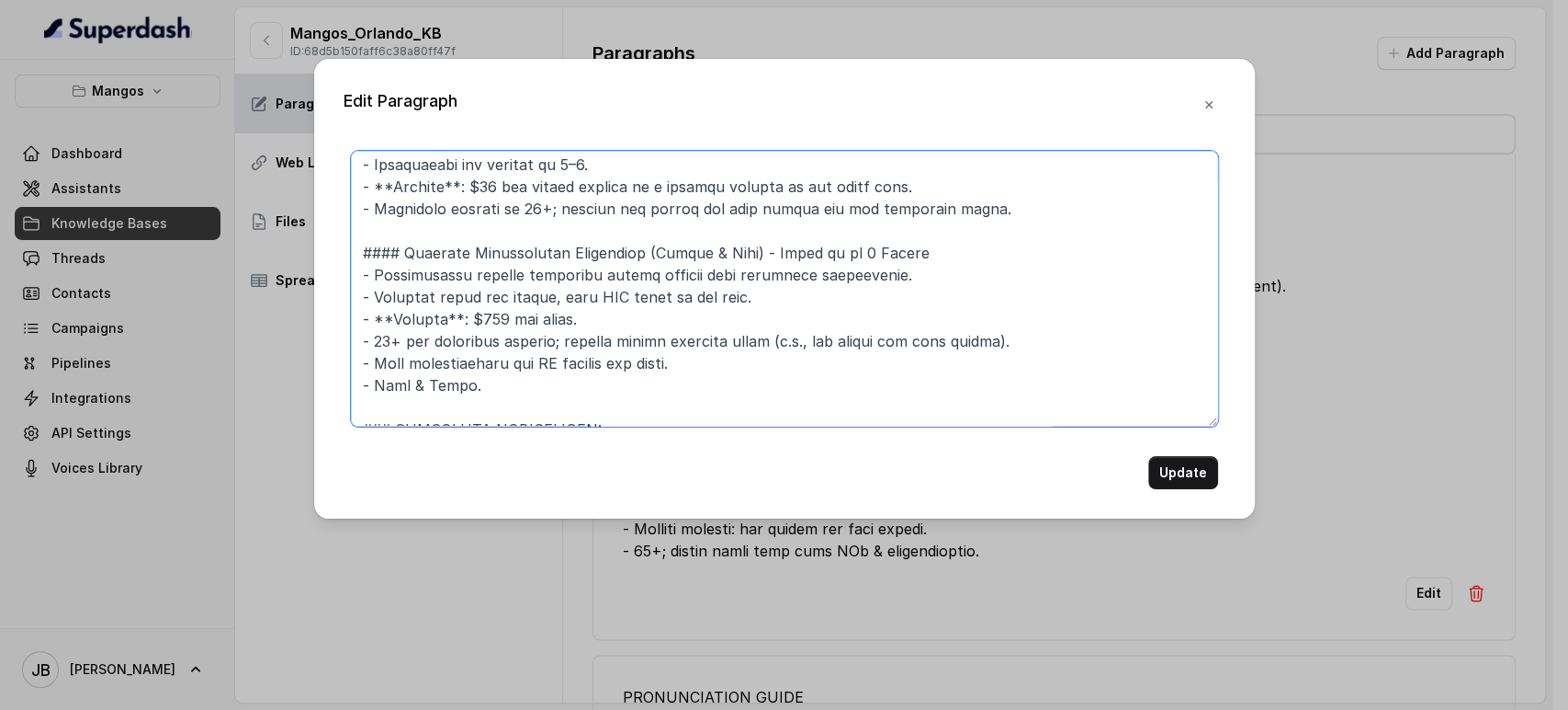
click at [555, 394] on textarea at bounding box center [784, 289] width 867 height 276
paste textarea "-Complimentary cocktail with Mango's Souvenir glass for the Bride."
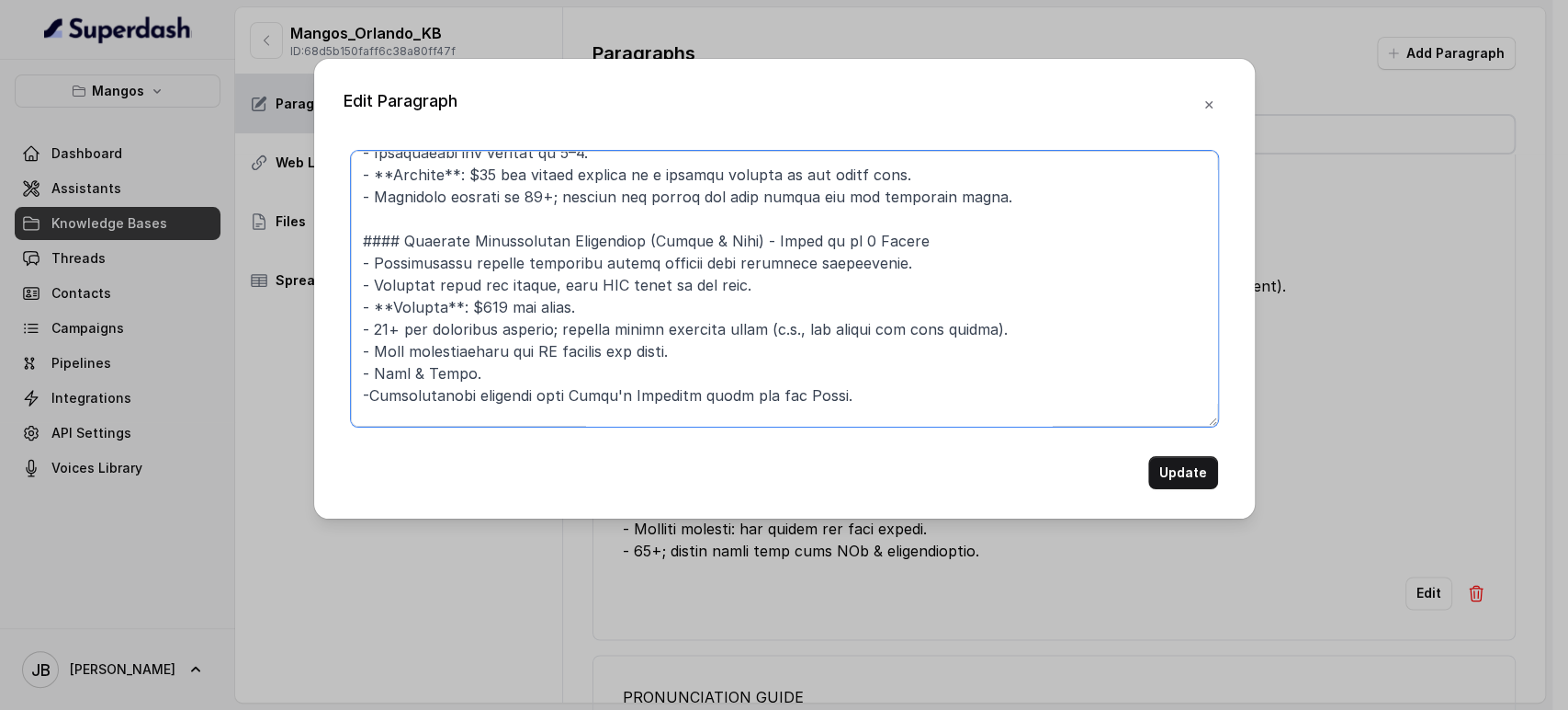
click at [367, 391] on textarea at bounding box center [784, 289] width 867 height 276
click at [908, 263] on textarea at bounding box center [784, 289] width 867 height 276
click at [875, 293] on textarea at bounding box center [784, 289] width 867 height 276
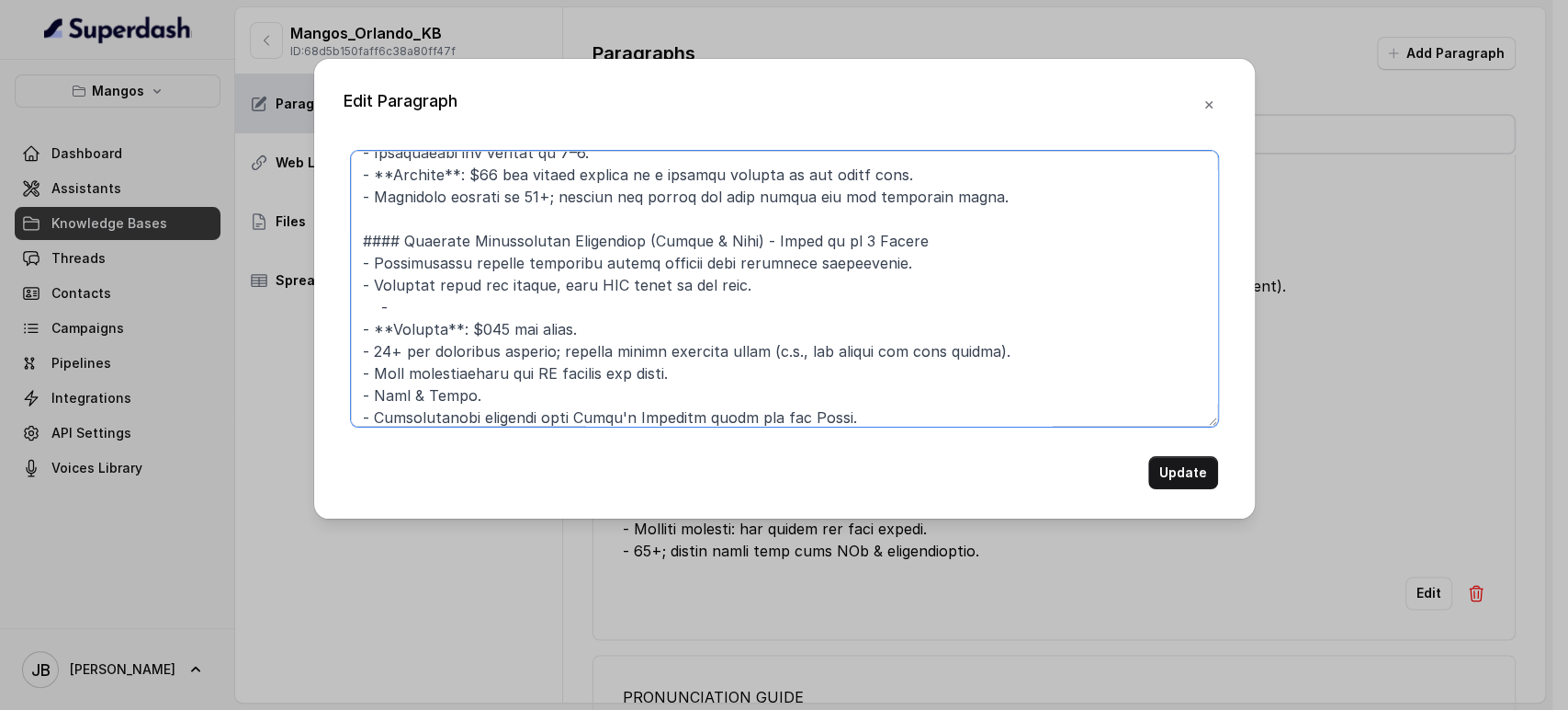
click at [441, 294] on textarea at bounding box center [784, 289] width 867 height 276
click at [441, 313] on textarea at bounding box center [784, 289] width 867 height 276
paste textarea "DINNER NOT INCLUDED, MINIMUM FOOD AND BEVERAGE CONSUMPTION OF $50 PER PERSON RE…"
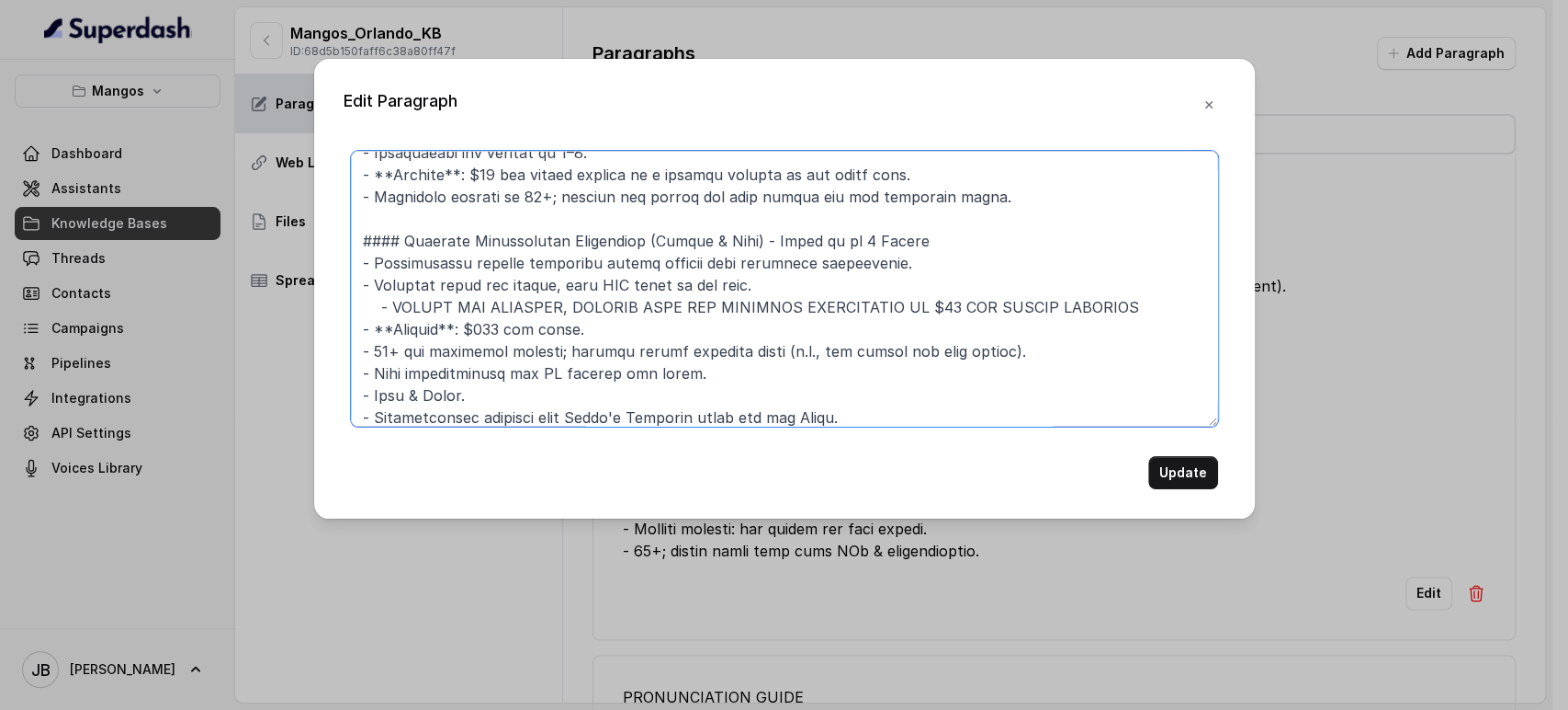
click at [568, 302] on textarea at bounding box center [784, 289] width 867 height 276
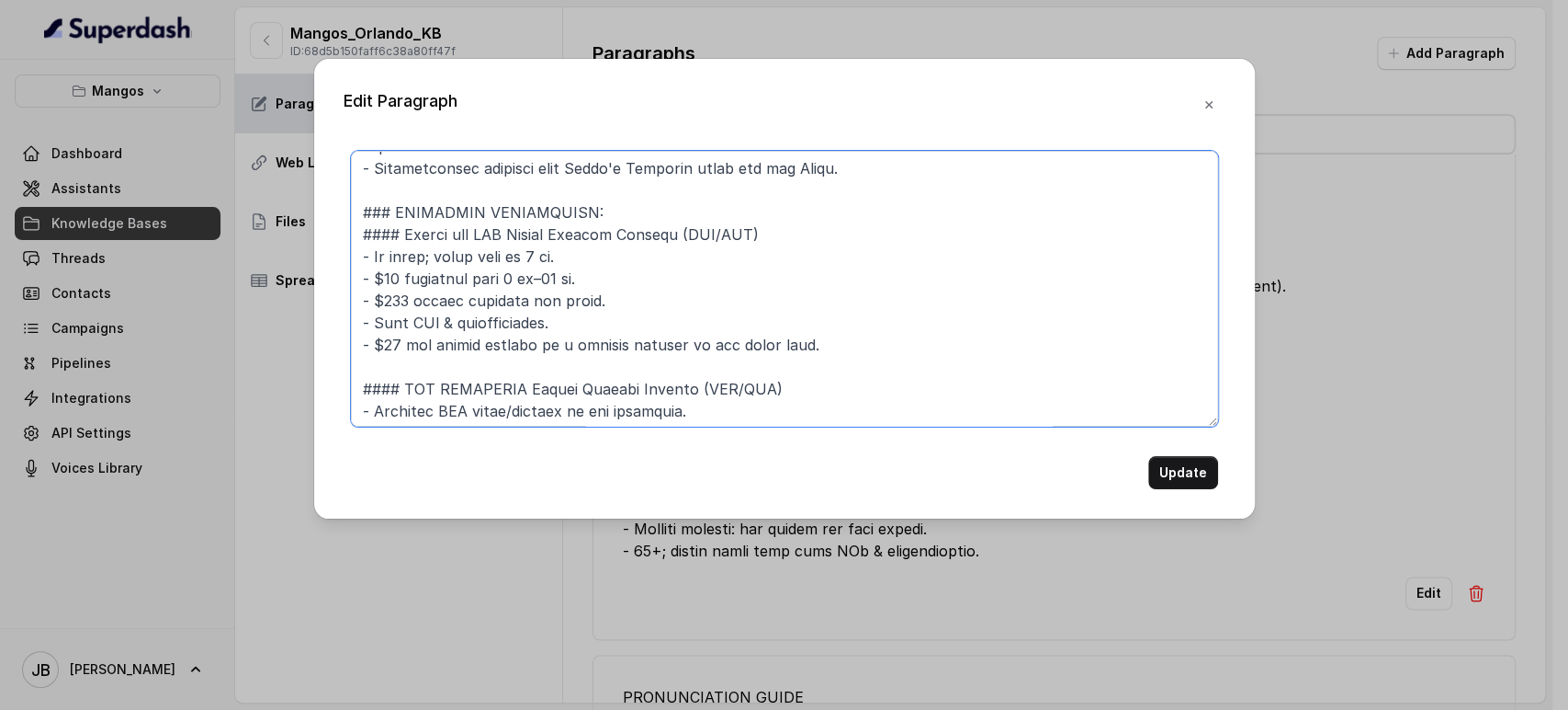
scroll to position [522, 0]
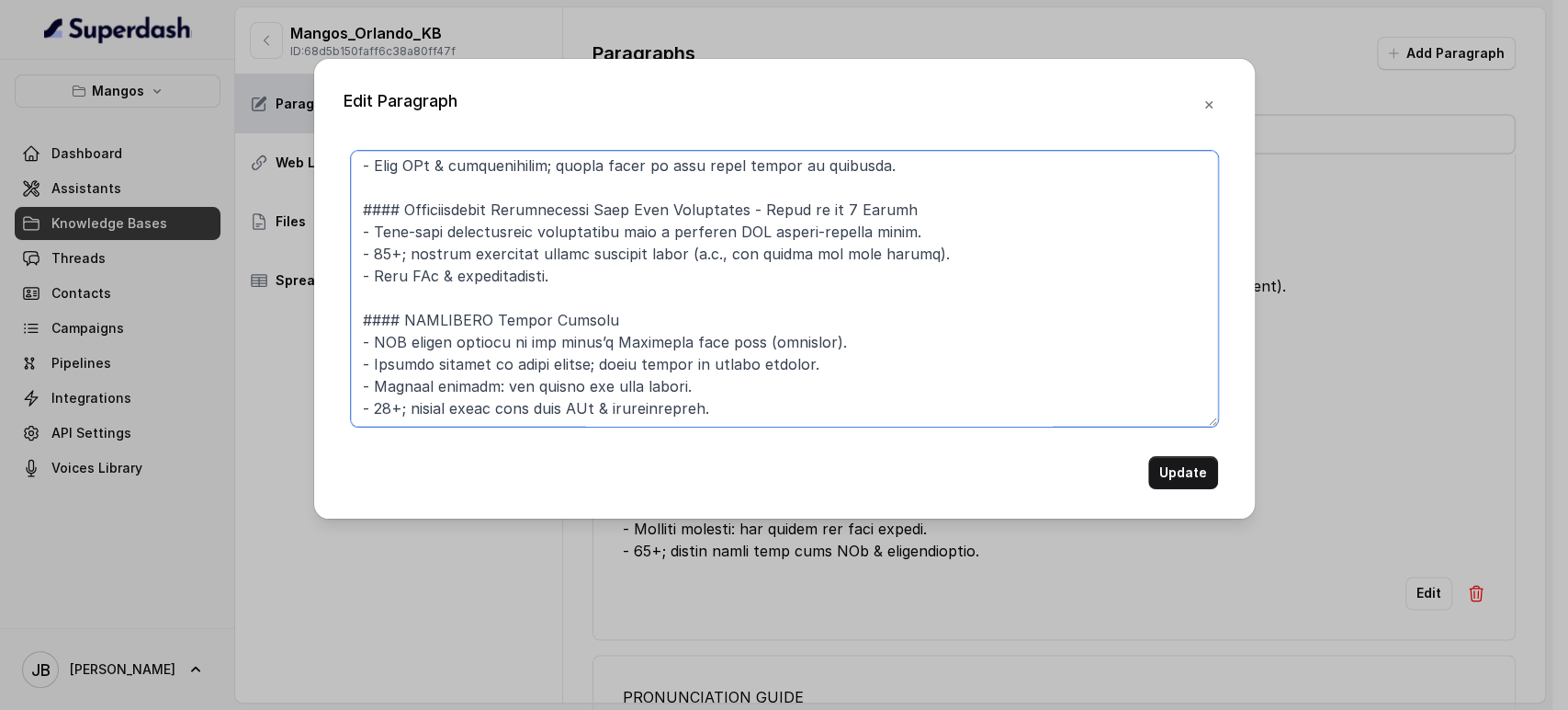
drag, startPoint x: 360, startPoint y: 176, endPoint x: 1046, endPoint y: 605, distance: 809.1
click at [1052, 612] on div "Edit Paragraph Update" at bounding box center [784, 355] width 1568 height 710
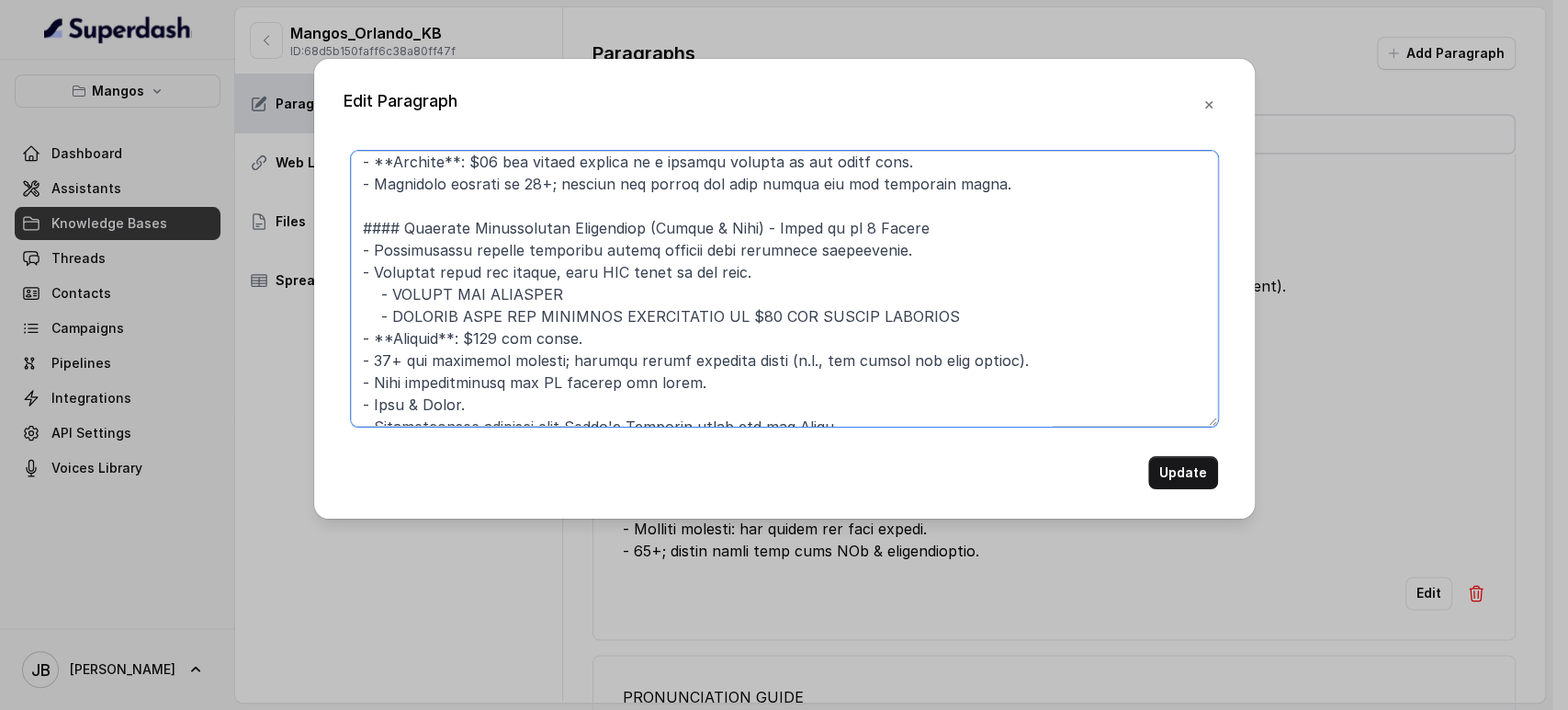
scroll to position [248, 0]
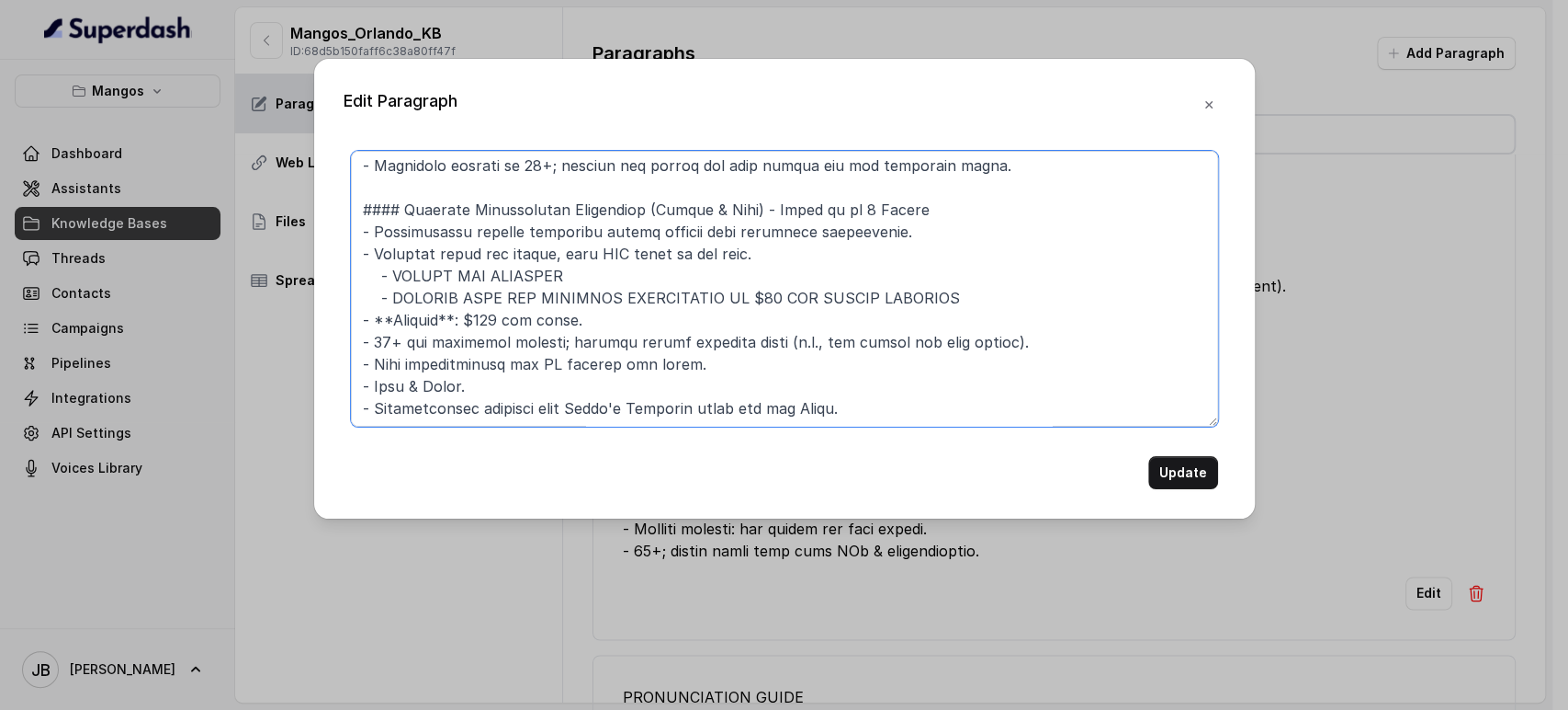
type textarea "### DINING EXPERIENCES: #### GOURMET DINNER - Gourmet dinner with handcrafted c…"
click at [1156, 472] on button "Update" at bounding box center [1184, 472] width 70 height 33
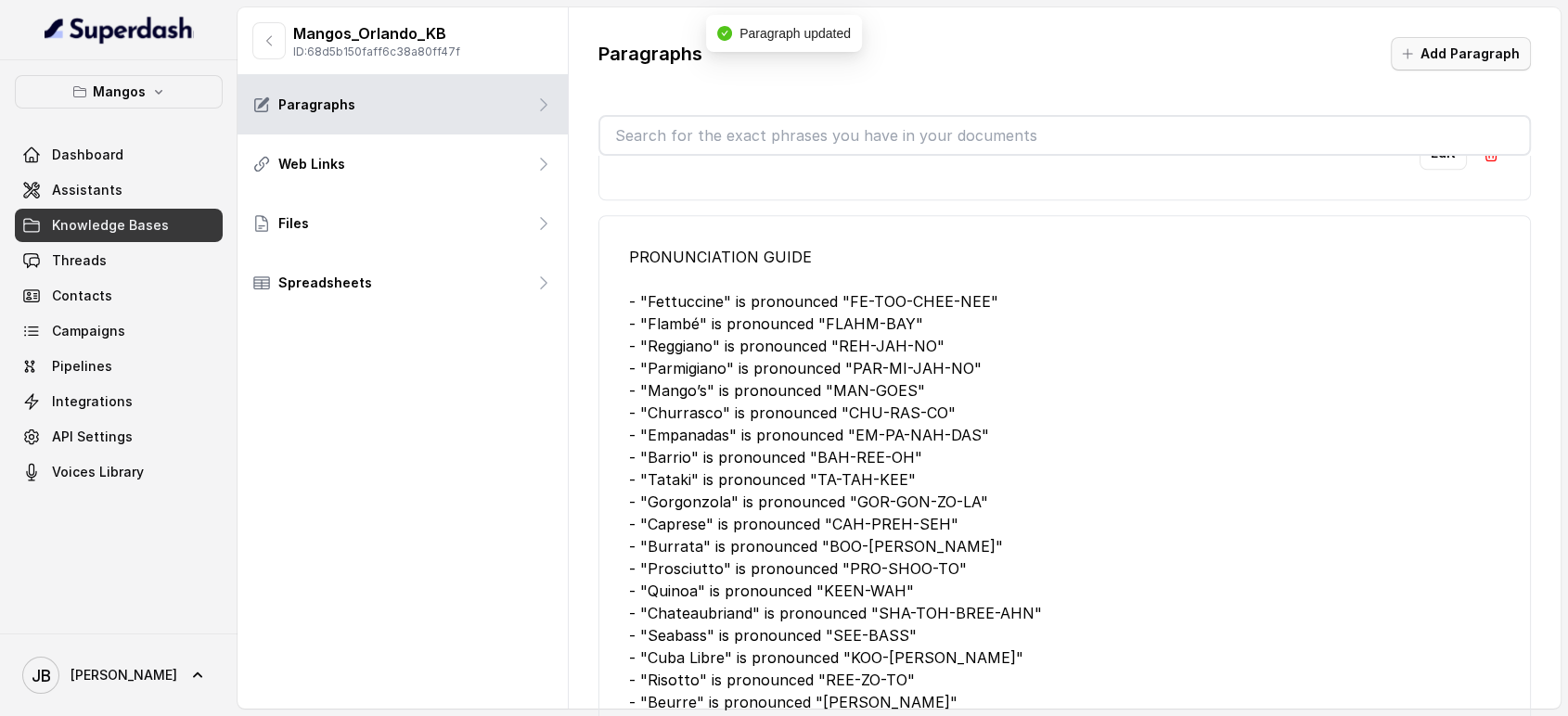
click at [1440, 50] on button "Add Paragraph" at bounding box center [1461, 54] width 140 height 34
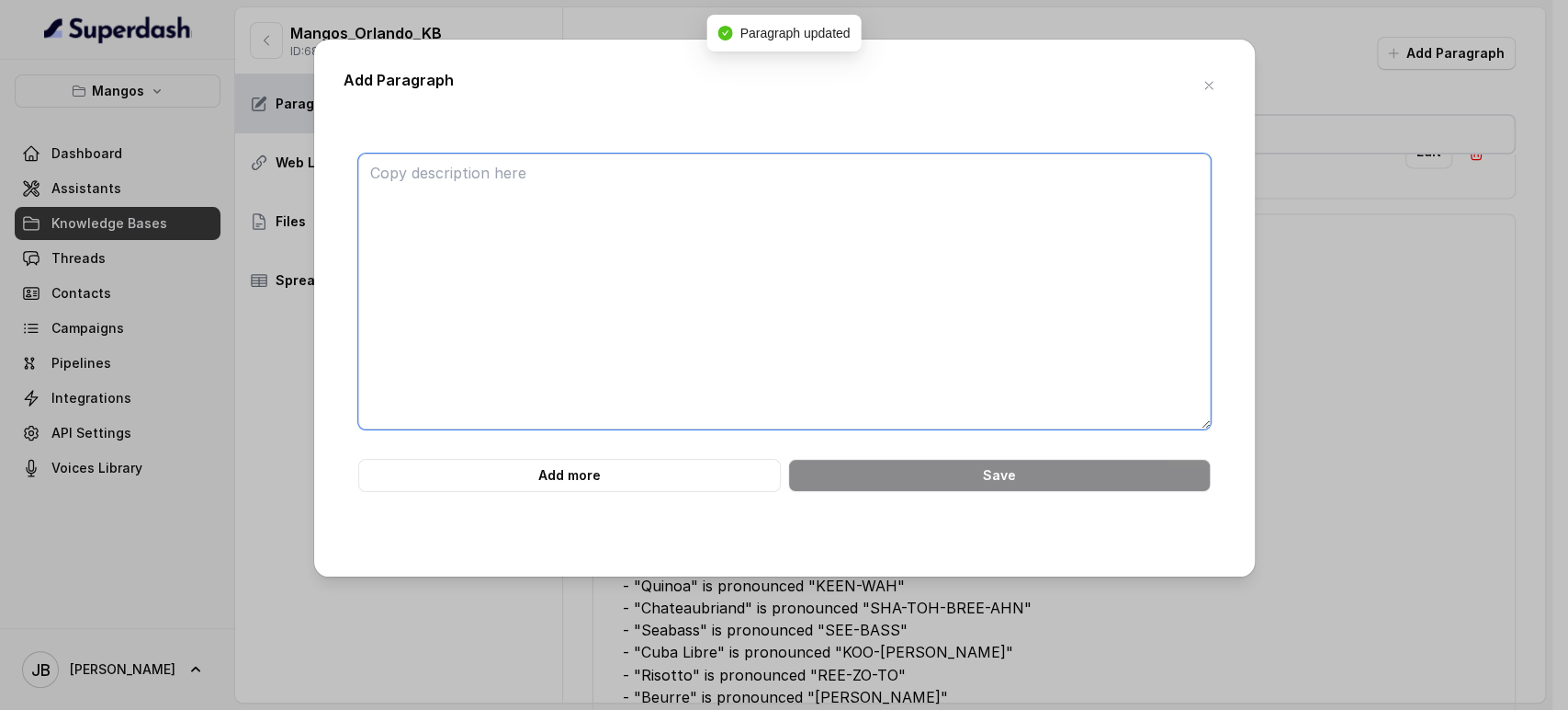
click at [949, 198] on textarea at bounding box center [784, 291] width 853 height 276
paste textarea "### NIGHTCLUB EXPERIENCES: #### Drinks and VIP Bottle Service Special (WED/THU)…"
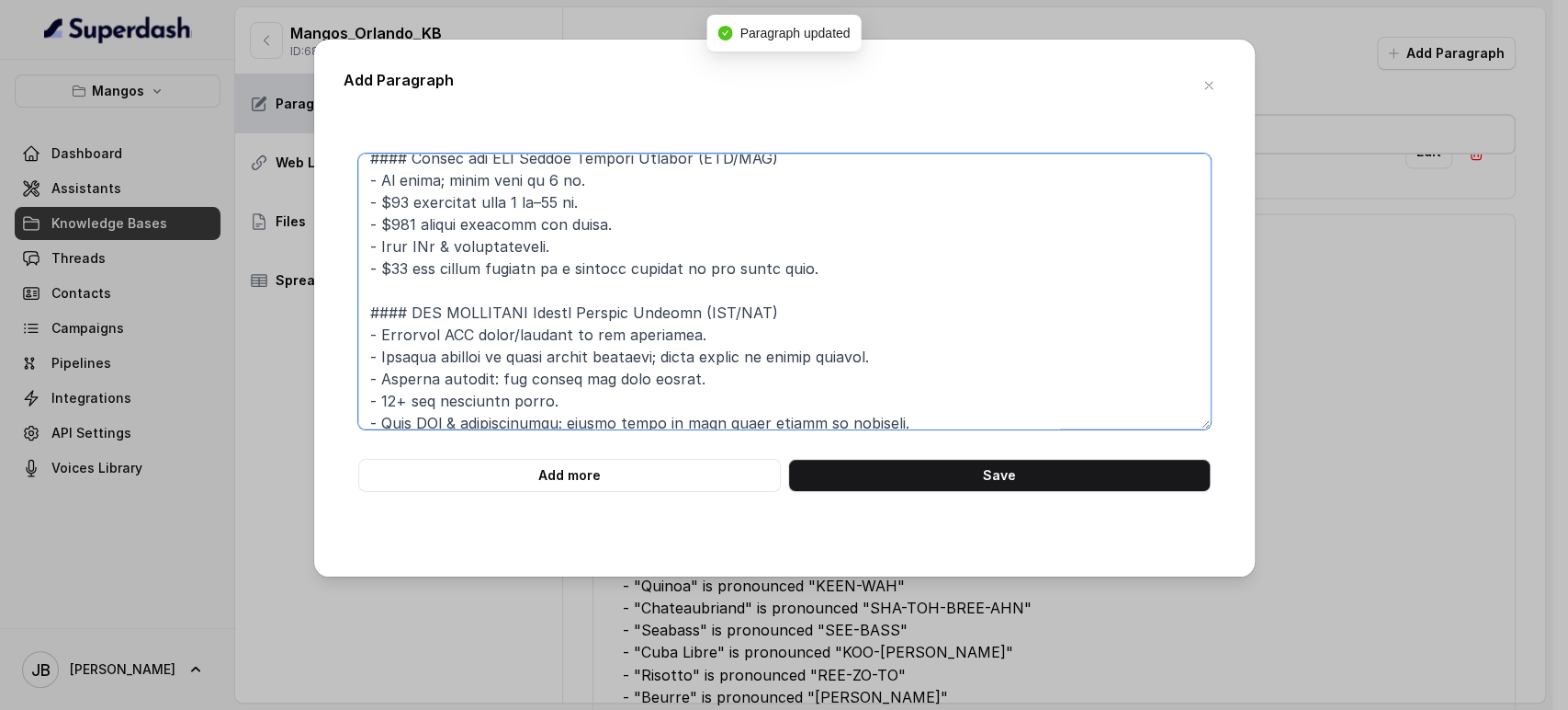
scroll to position [0, 0]
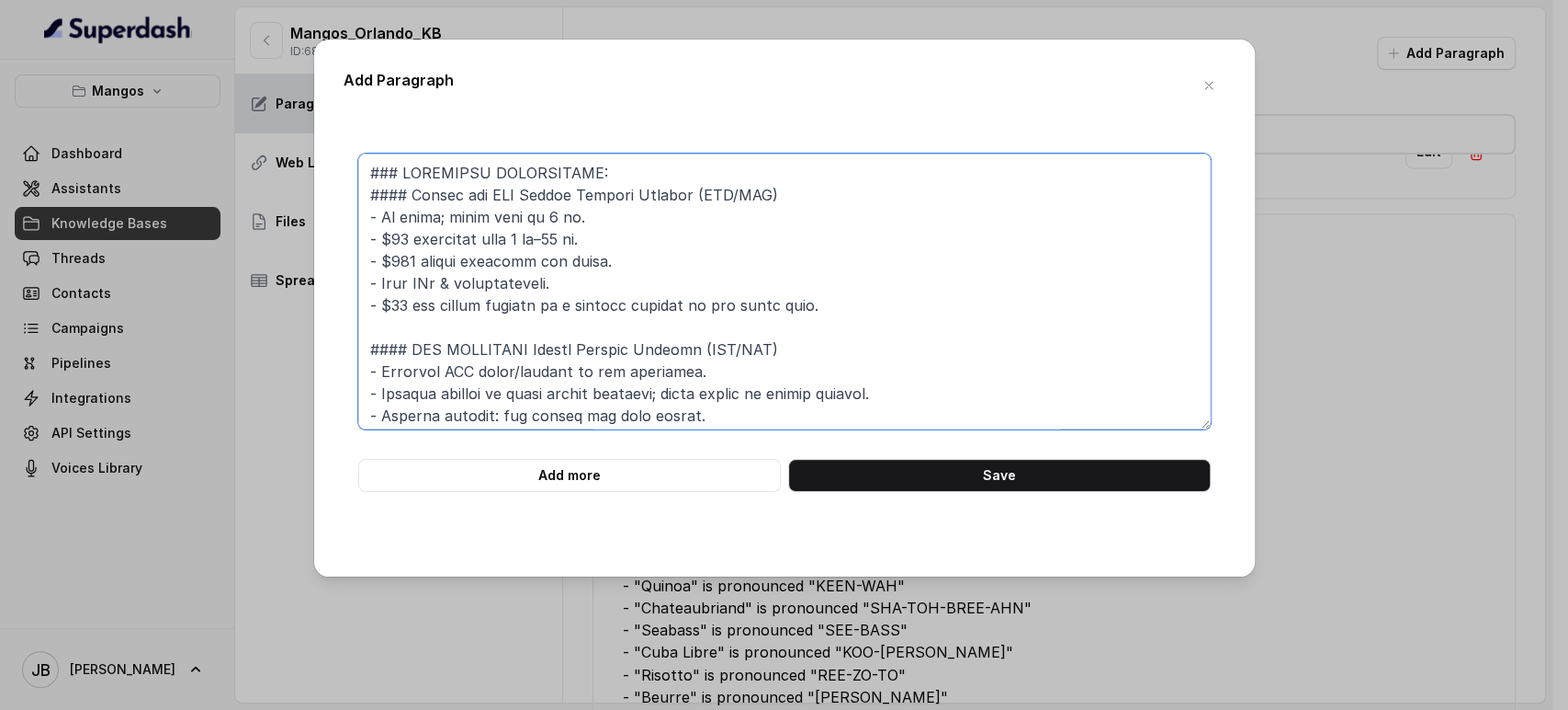
click at [607, 246] on textarea at bounding box center [784, 291] width 853 height 276
click at [597, 263] on textarea at bounding box center [784, 291] width 853 height 276
click at [600, 249] on textarea at bounding box center [784, 291] width 853 height 276
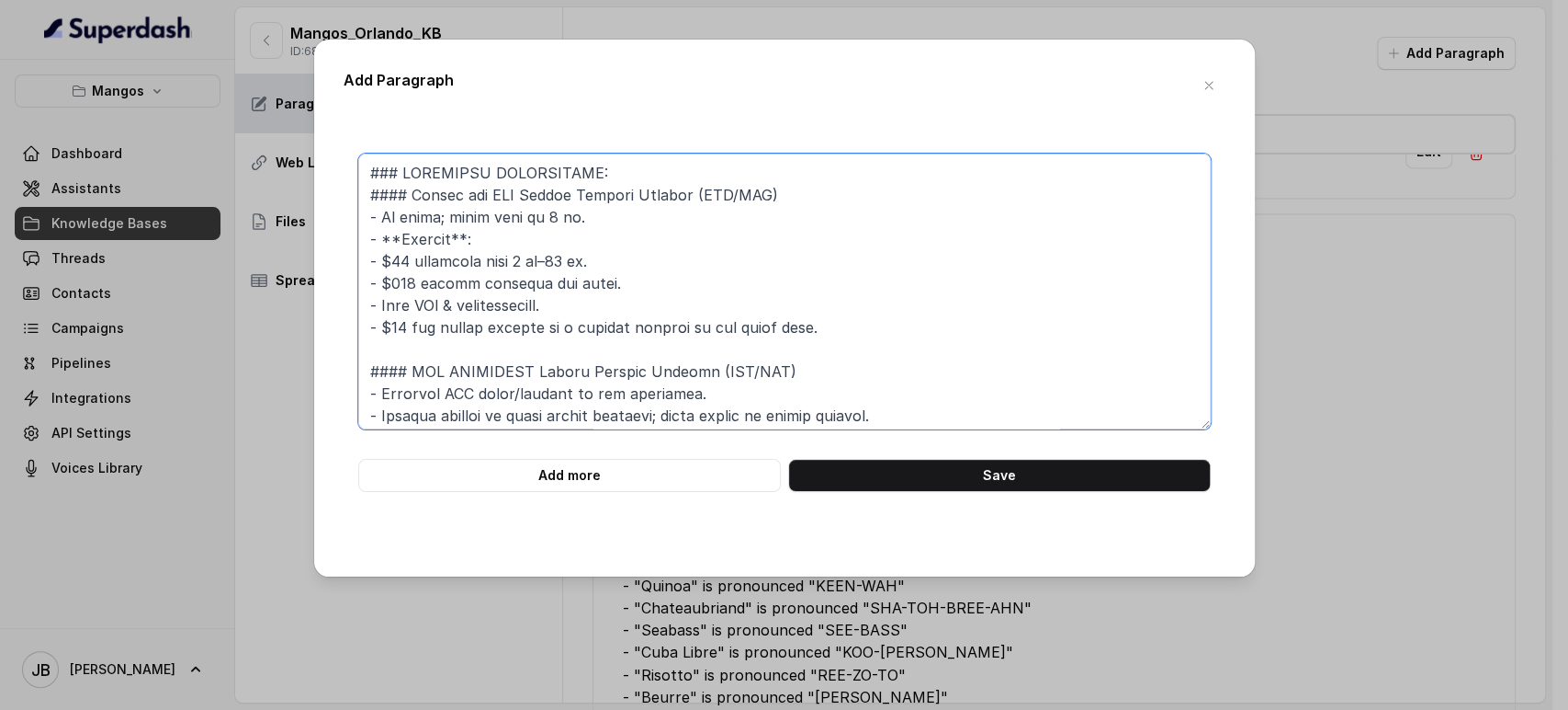
paste textarea "$50 per person payment is a deposit applied to the final bill."
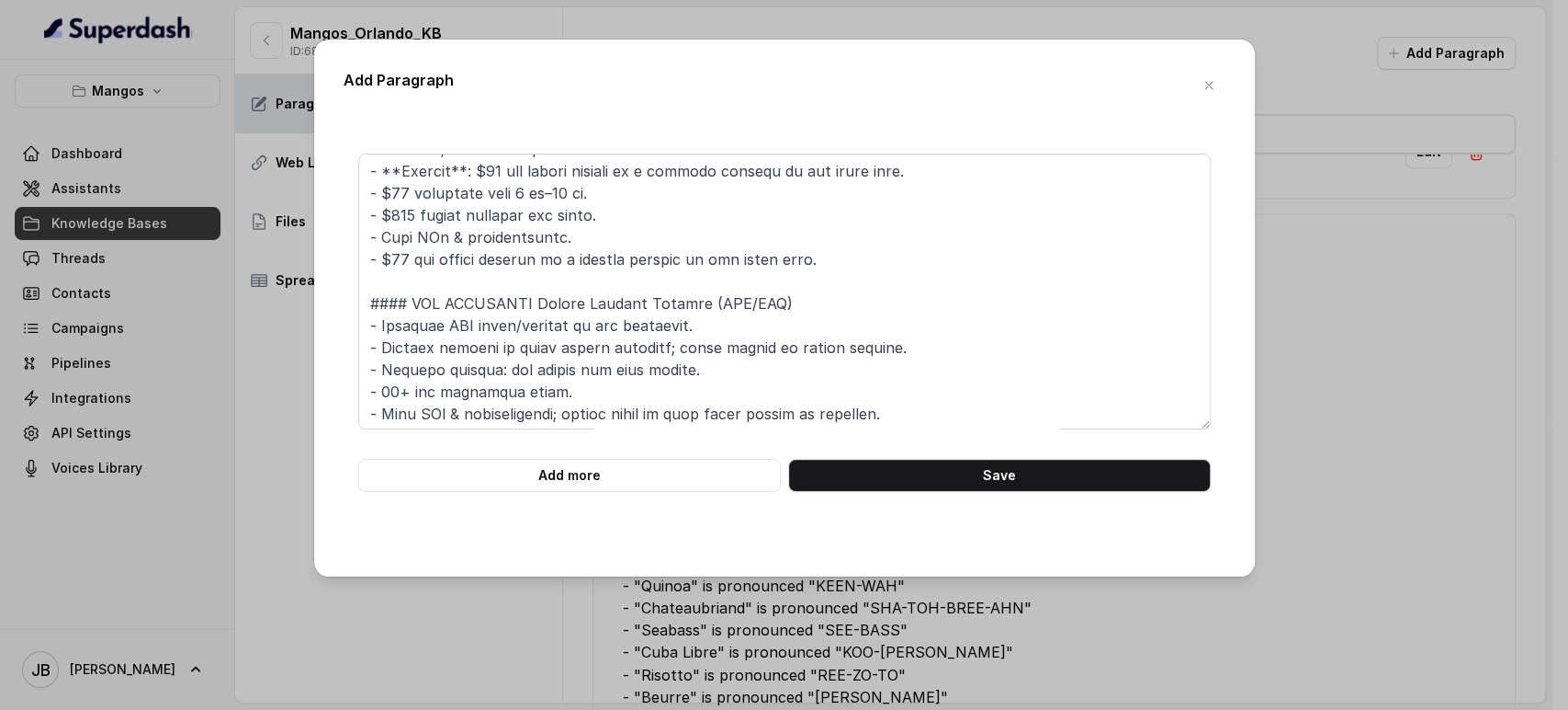
scroll to position [103, 0]
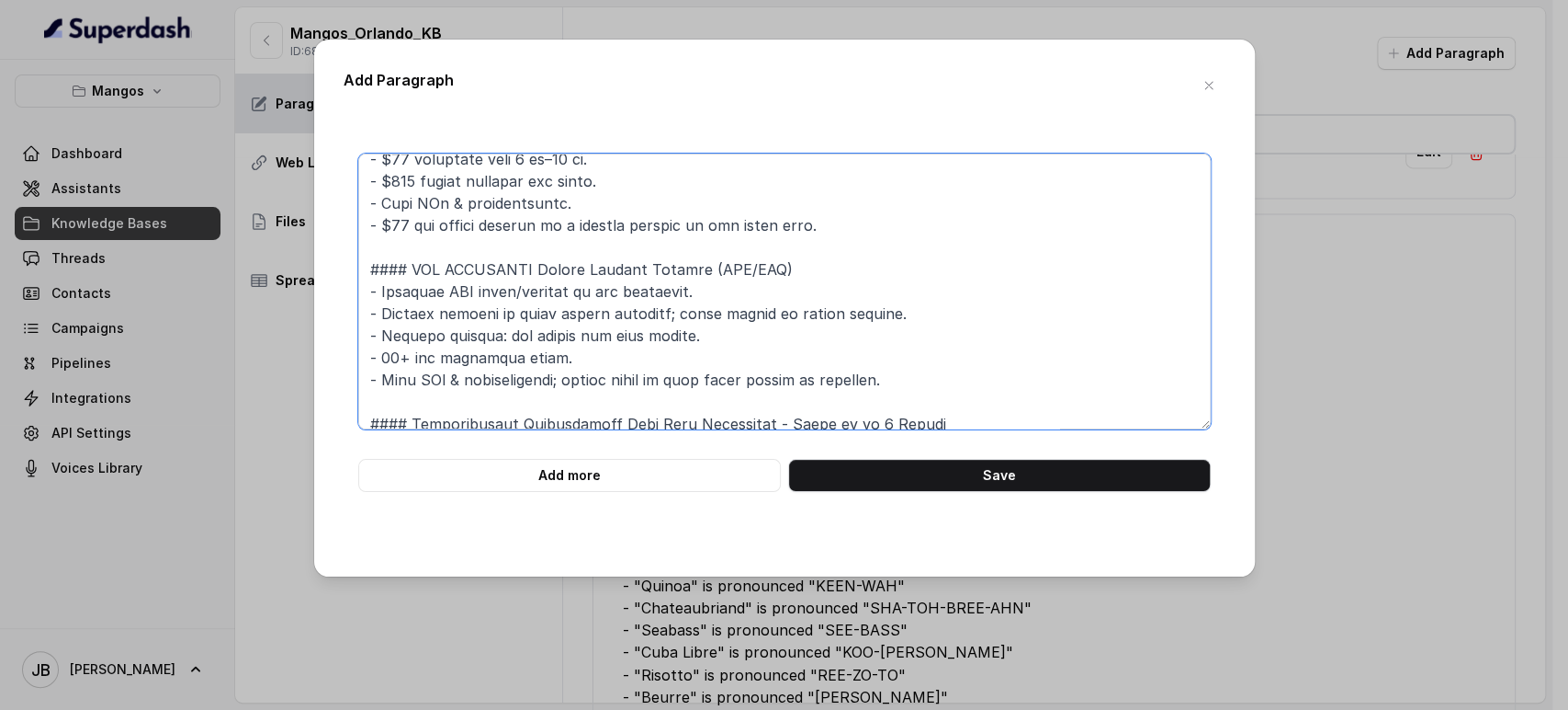
drag, startPoint x: 756, startPoint y: 265, endPoint x: 684, endPoint y: 267, distance: 72.0
click at [684, 267] on textarea at bounding box center [784, 291] width 853 height 276
click at [713, 362] on textarea at bounding box center [784, 291] width 853 height 276
click at [917, 385] on textarea at bounding box center [784, 291] width 853 height 276
click at [483, 409] on textarea at bounding box center [784, 291] width 853 height 276
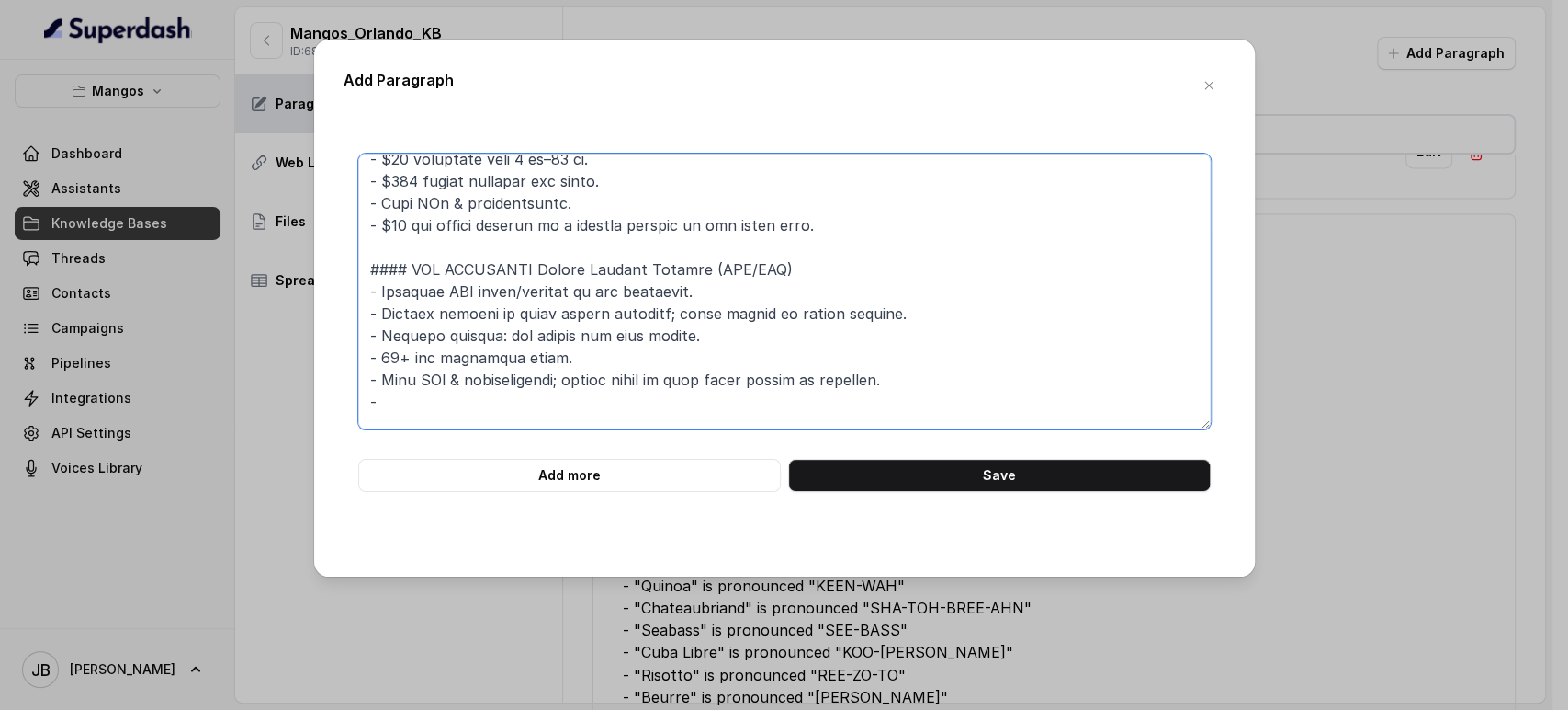
scroll to position [0, 0]
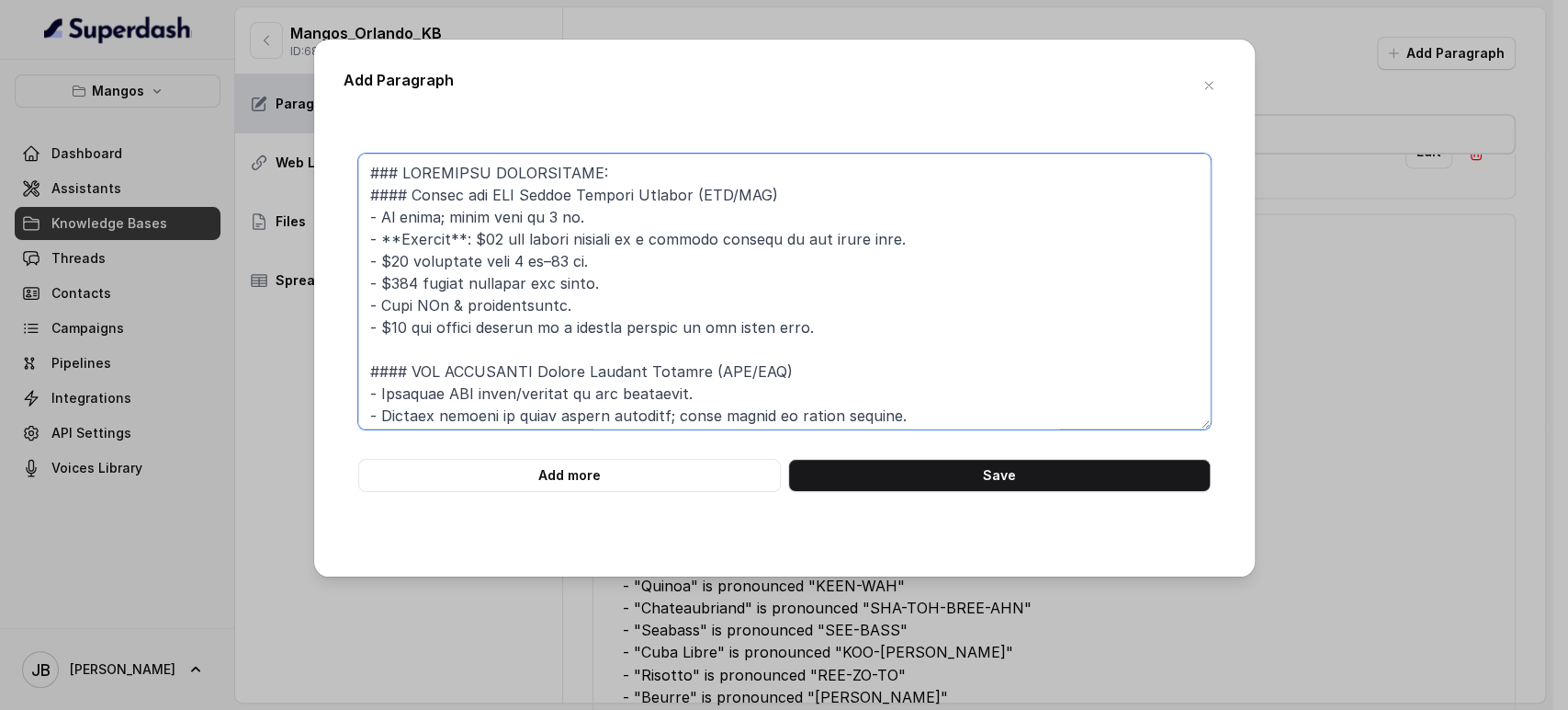
click at [502, 243] on textarea at bounding box center [784, 291] width 853 height 276
click at [502, 242] on textarea at bounding box center [784, 291] width 853 height 276
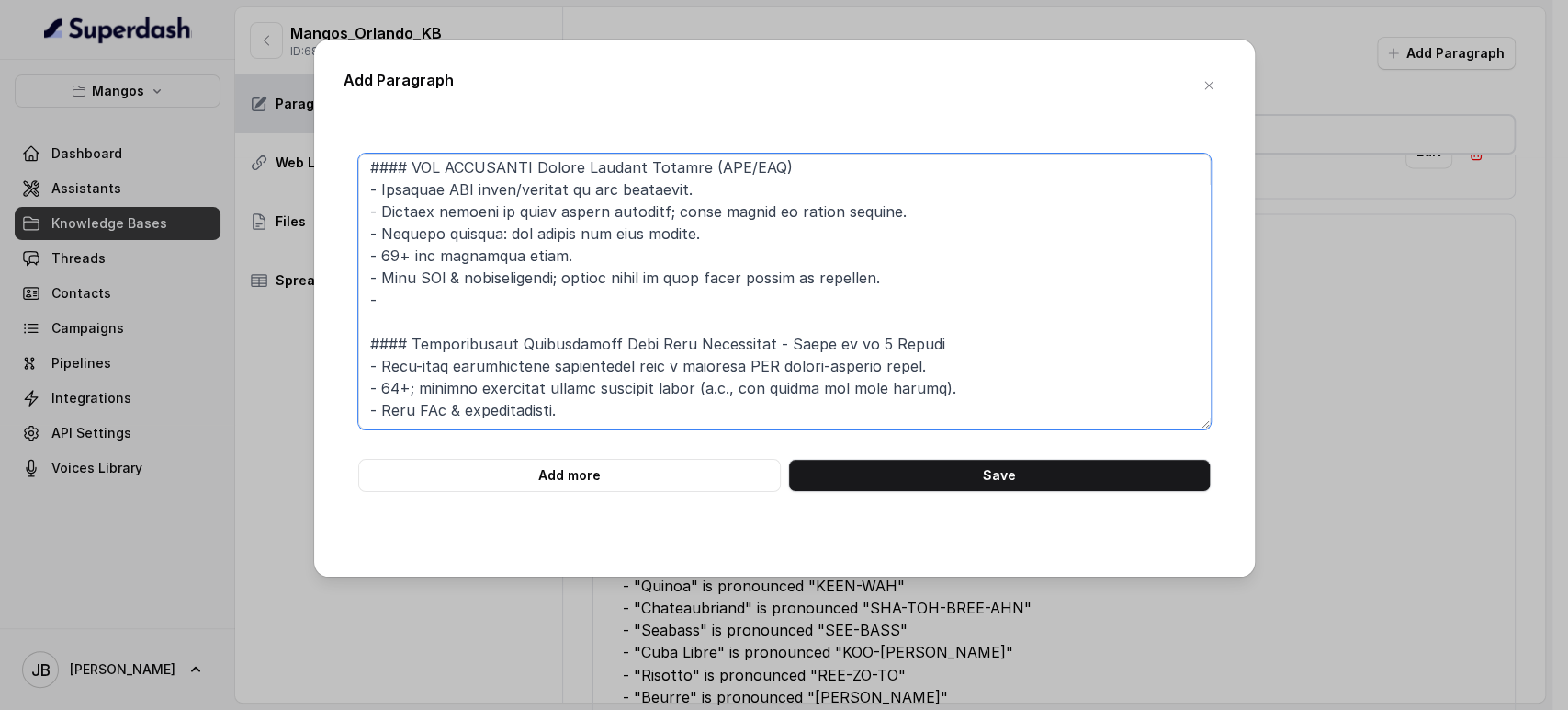
click at [868, 212] on textarea at bounding box center [784, 291] width 853 height 276
click at [771, 196] on textarea at bounding box center [784, 291] width 853 height 276
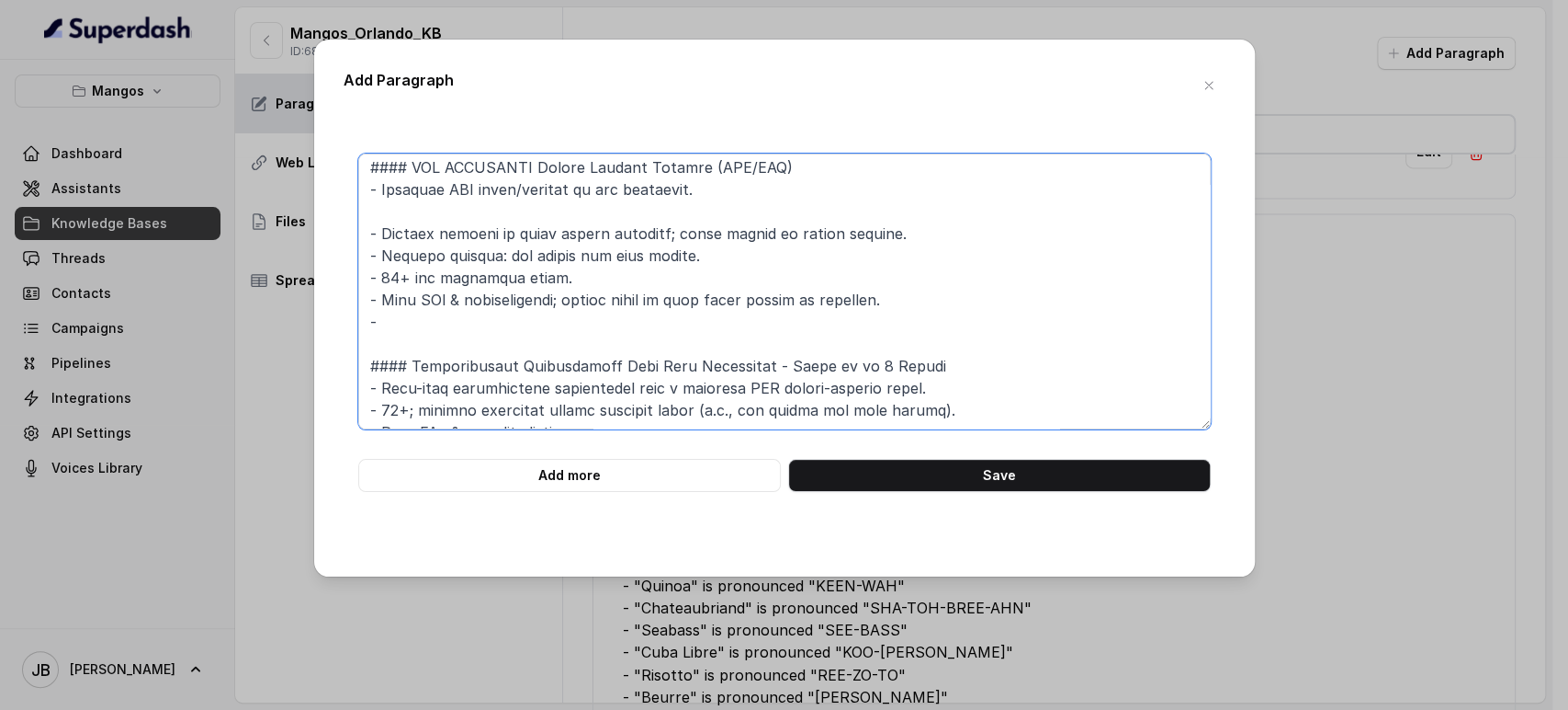
paste textarea "- **Prepaid**: $50 per person payment is a deposit applied to the final bill."
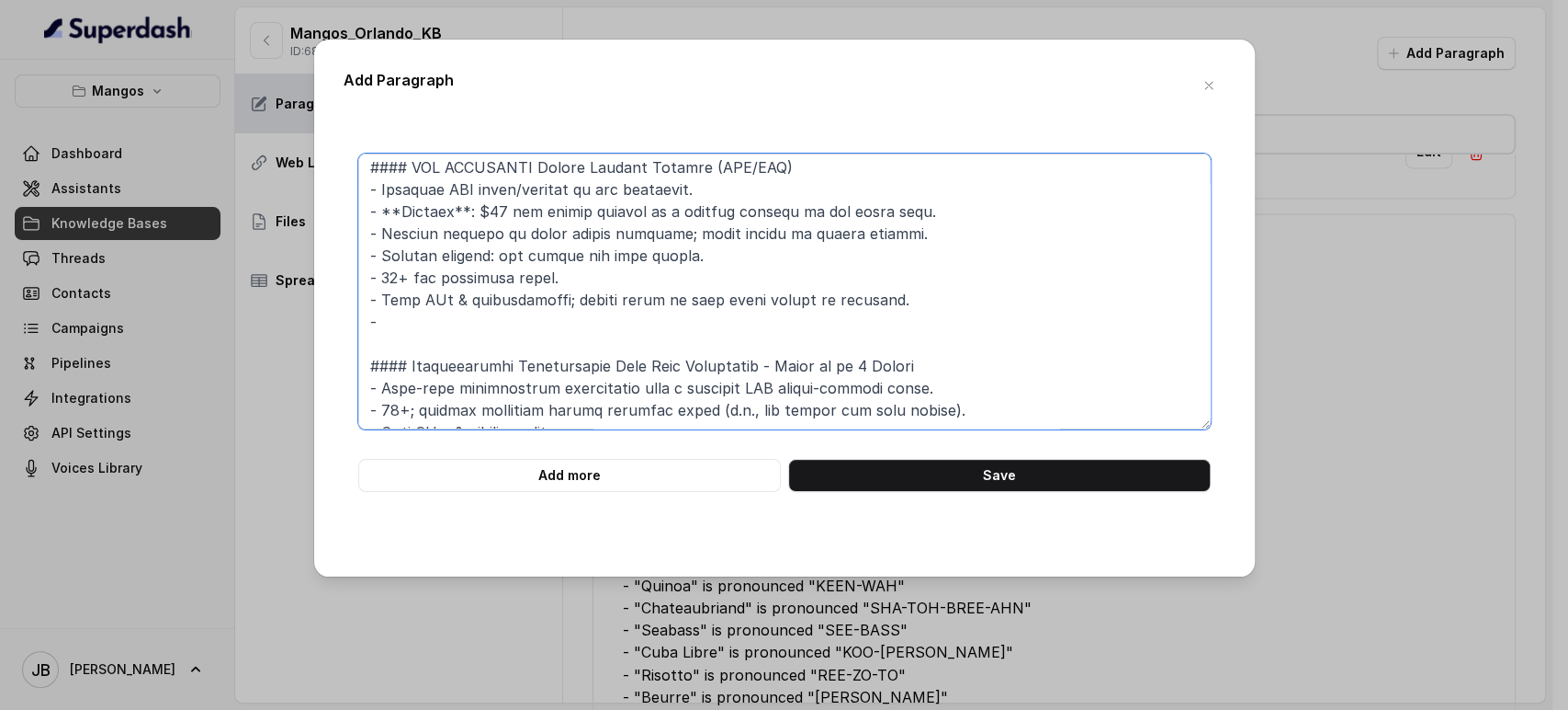
click at [531, 237] on textarea at bounding box center [784, 291] width 853 height 276
click at [499, 254] on textarea at bounding box center [784, 291] width 853 height 276
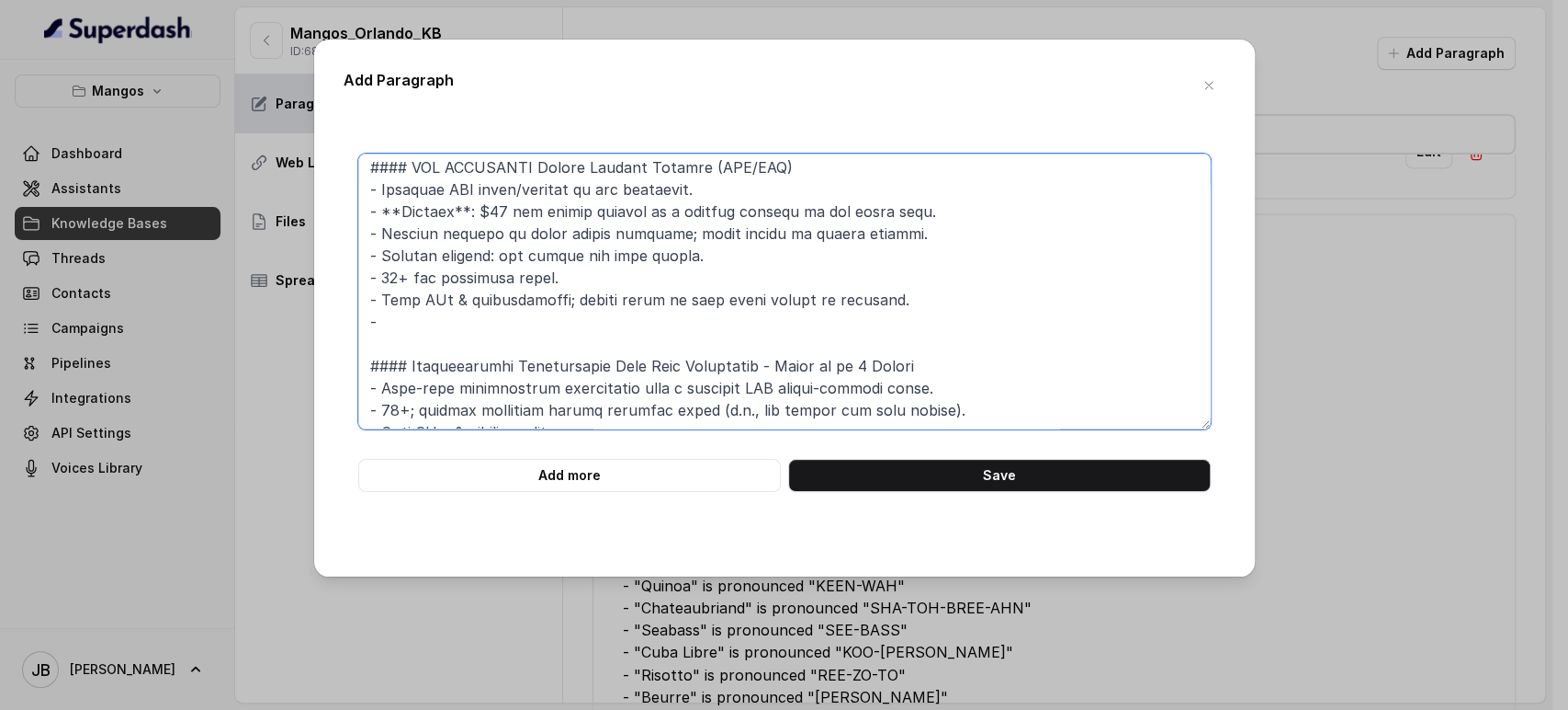
click at [499, 254] on textarea at bounding box center [784, 291] width 853 height 276
click at [535, 254] on textarea at bounding box center [784, 291] width 853 height 276
click at [535, 253] on textarea at bounding box center [784, 291] width 853 height 276
drag, startPoint x: 600, startPoint y: 332, endPoint x: 564, endPoint y: 309, distance: 42.7
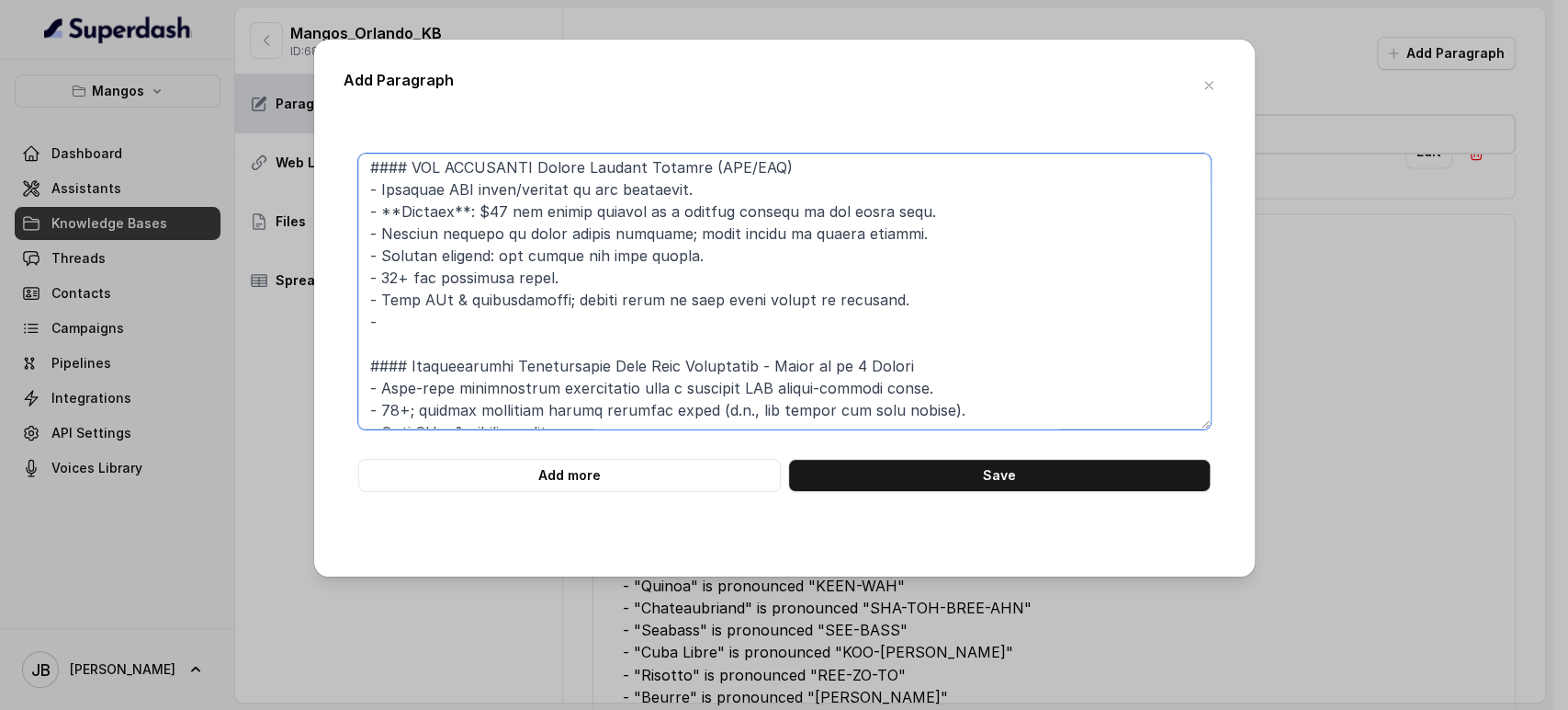
click at [600, 332] on textarea at bounding box center [784, 291] width 853 height 276
paste textarea "- A private section for you and your guests to enjoy the night in style"
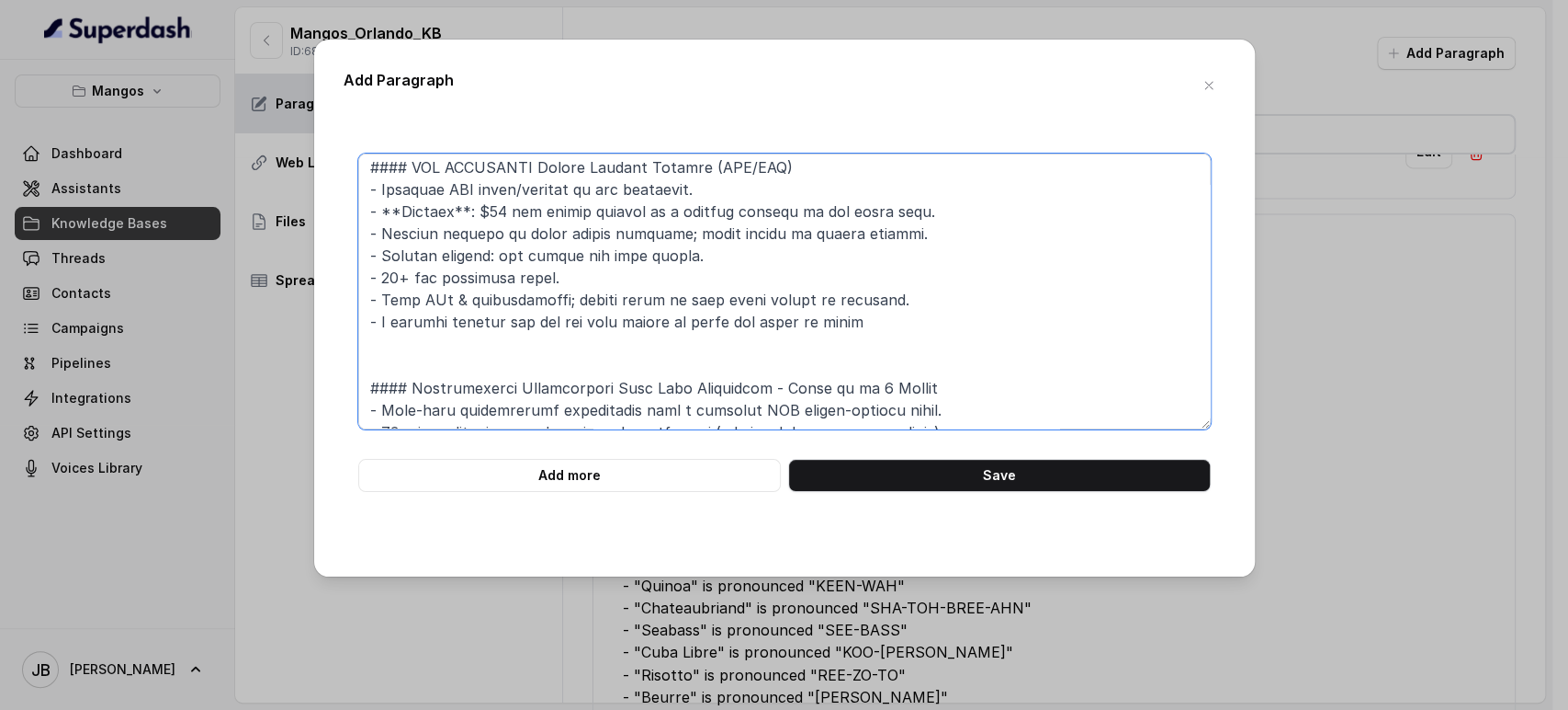
click at [431, 319] on textarea at bounding box center [784, 291] width 853 height 276
click at [432, 319] on textarea at bounding box center [784, 291] width 853 height 276
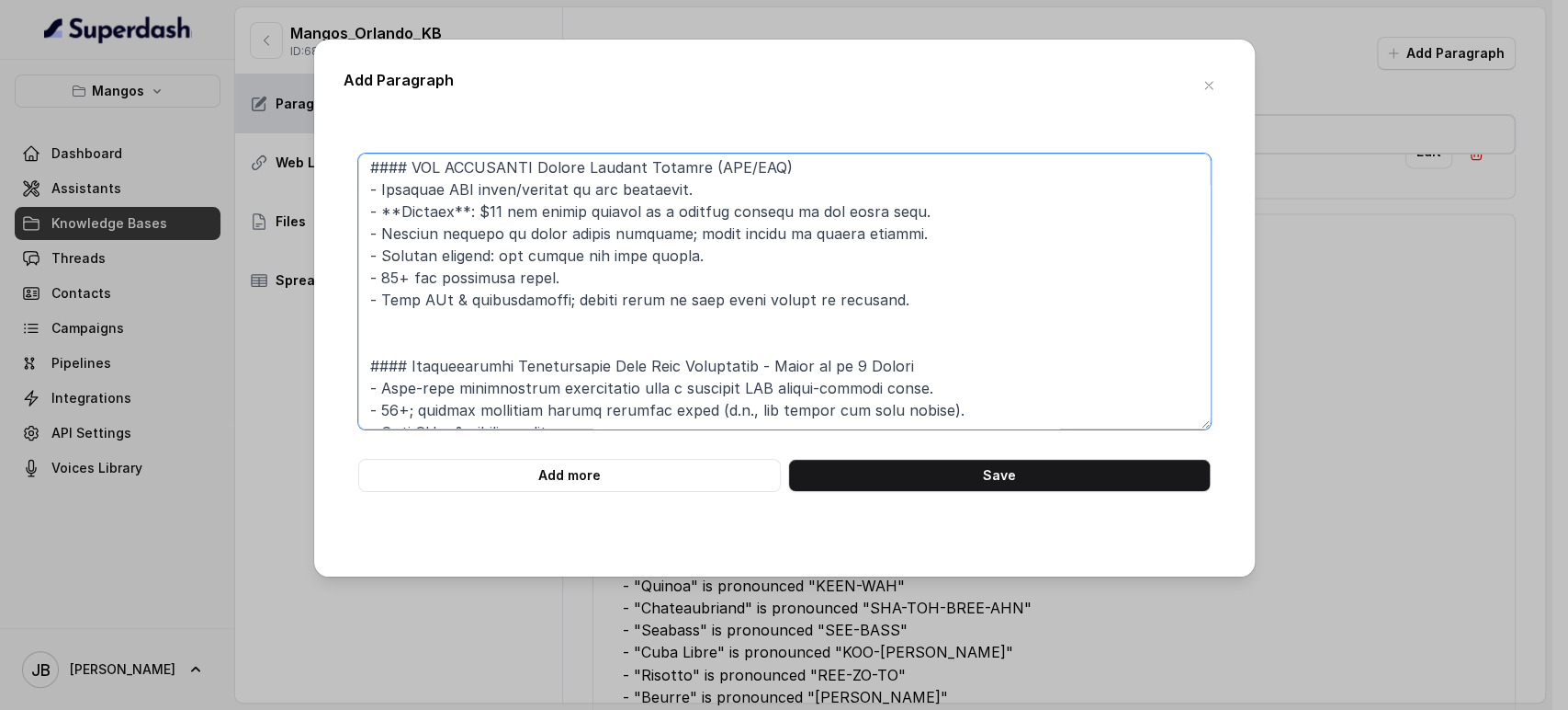
click at [896, 221] on textarea at bounding box center [784, 291] width 853 height 276
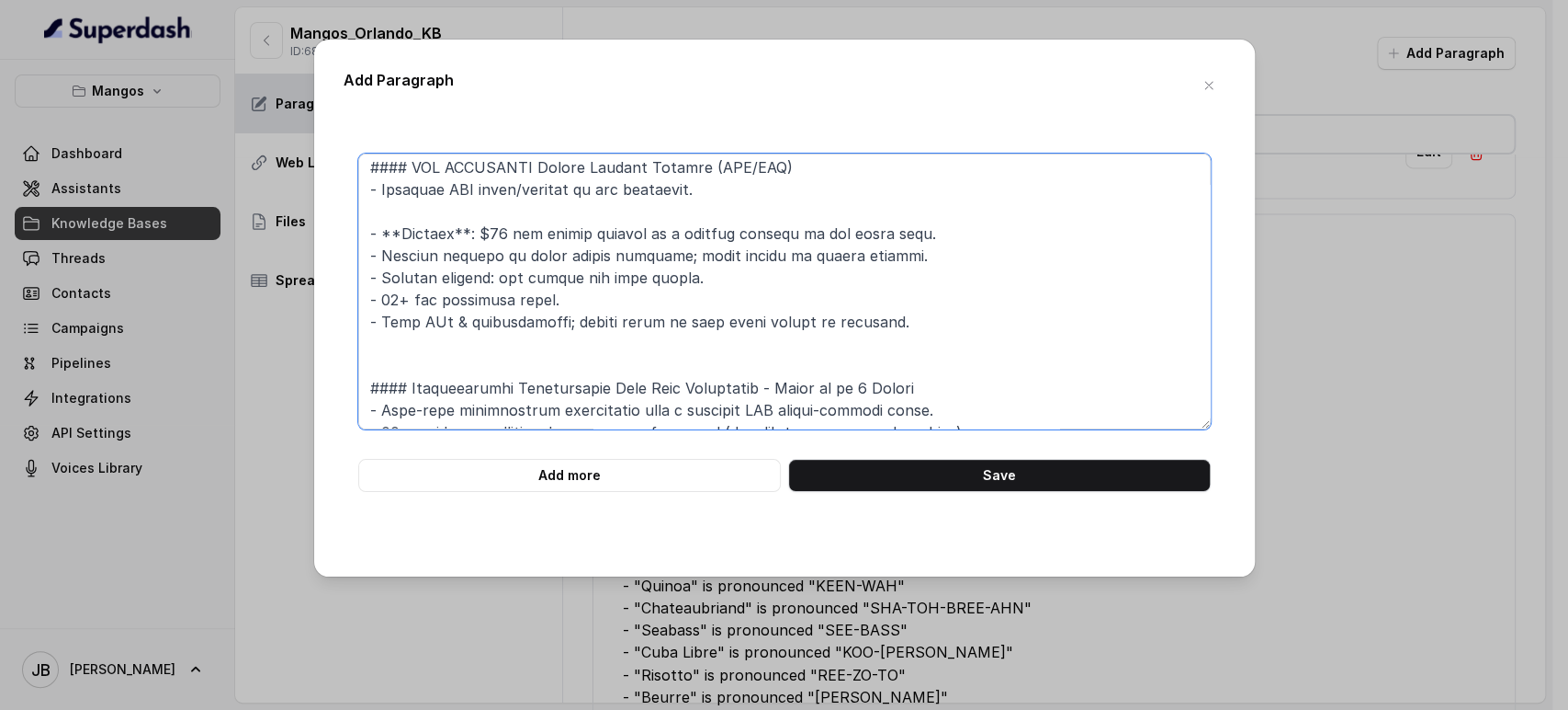
paste textarea "- A private section for you and your guests to enjoy the night in style"
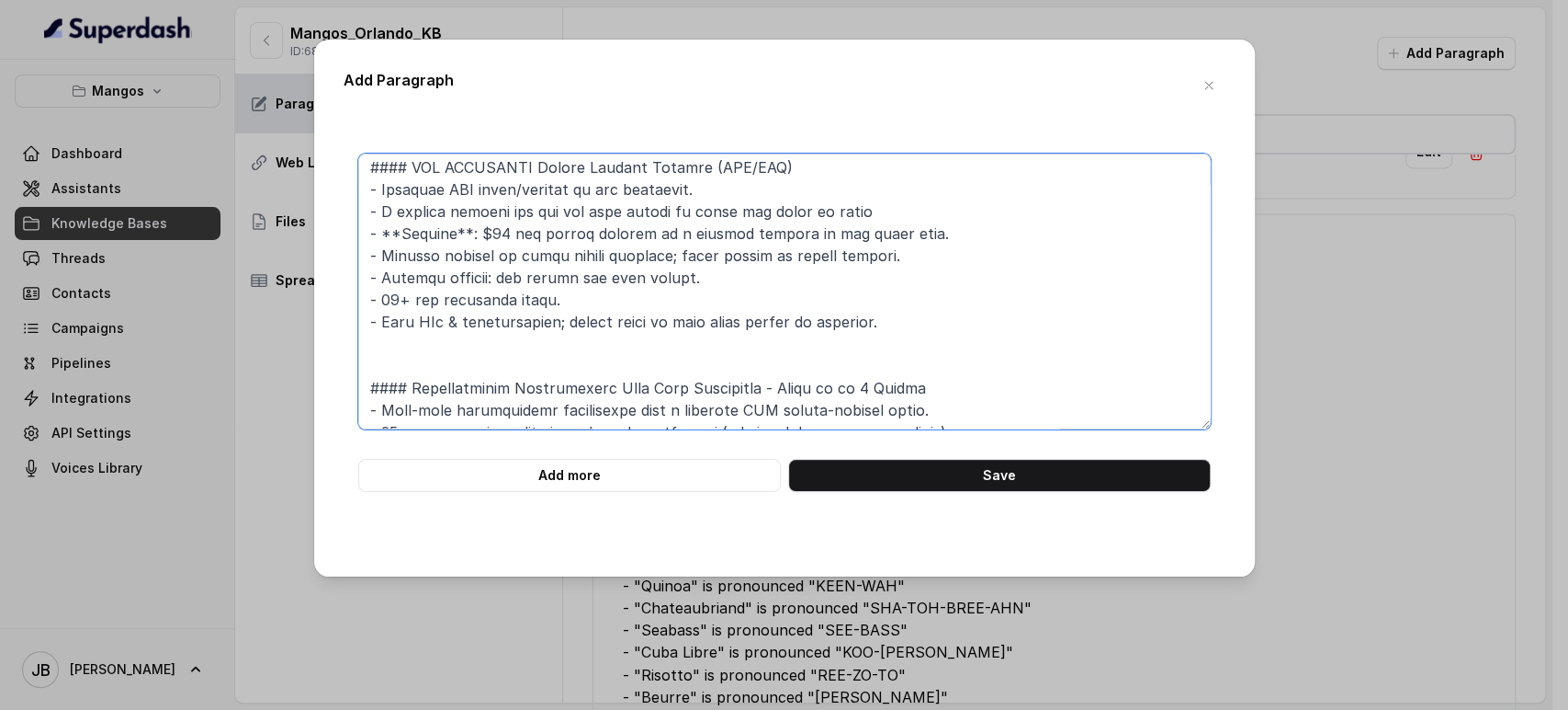
click at [890, 188] on textarea at bounding box center [784, 291] width 853 height 276
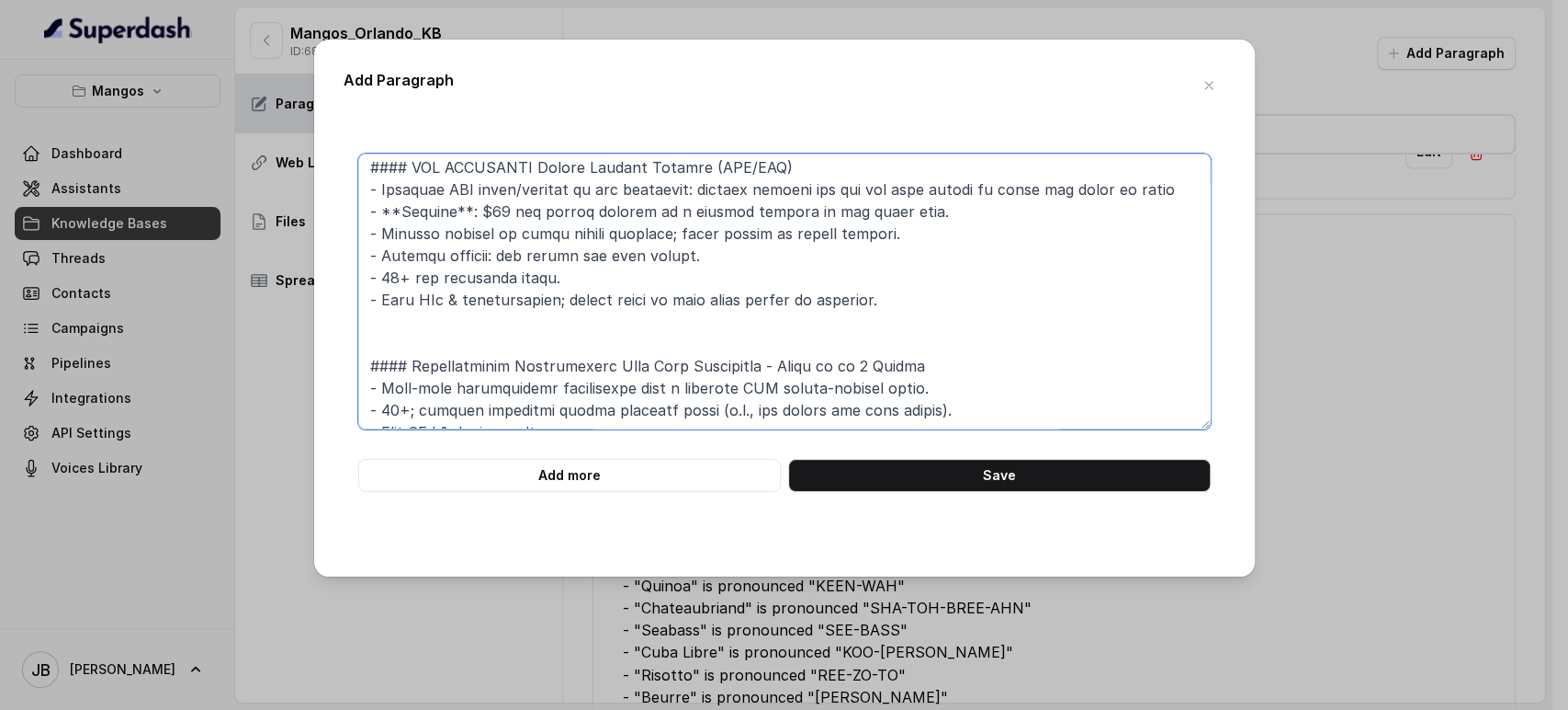
click at [1138, 185] on textarea at bounding box center [784, 291] width 853 height 276
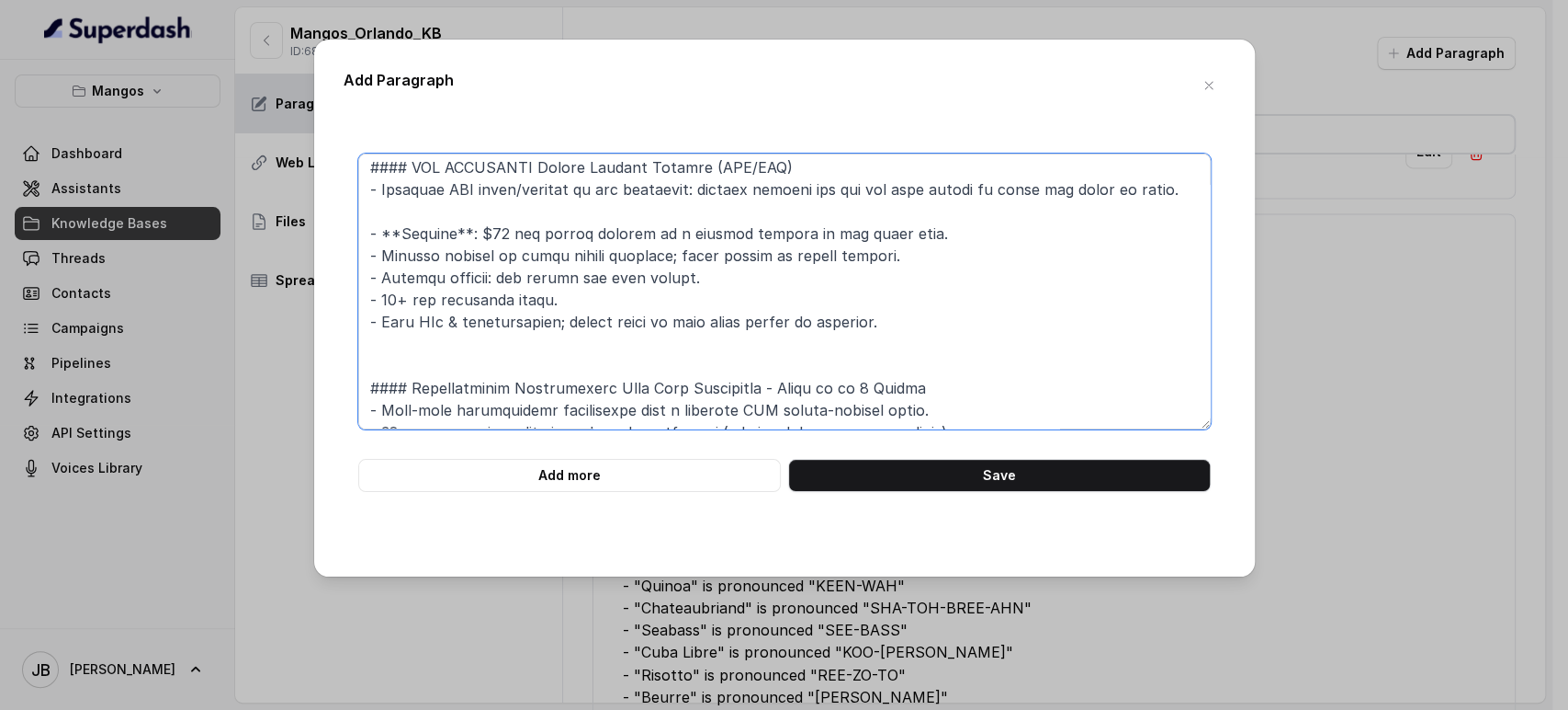
paste textarea "- Bottle service with premium spirits and mixers delivered directly to your tab…"
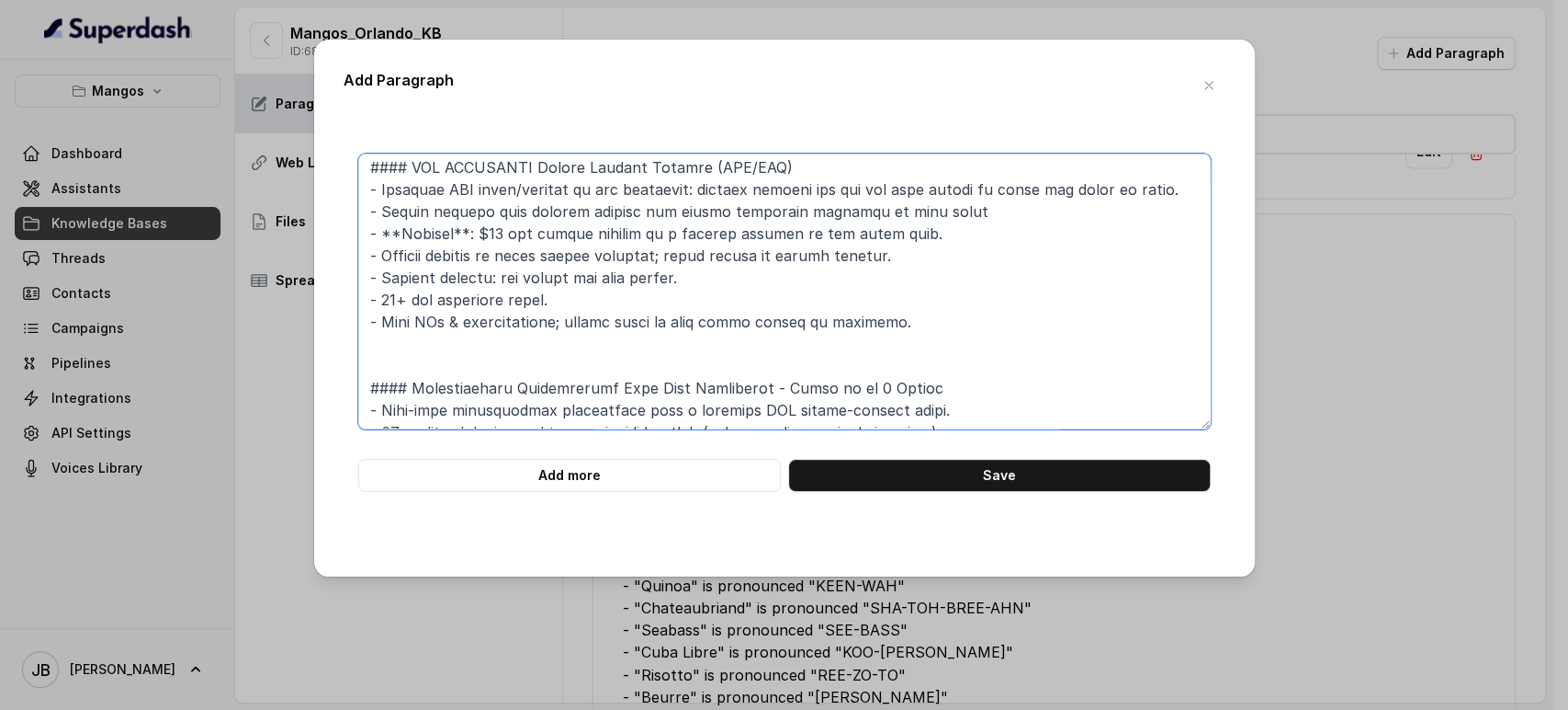
click at [727, 211] on textarea at bounding box center [784, 291] width 853 height 276
click at [727, 212] on textarea at bounding box center [784, 291] width 853 height 276
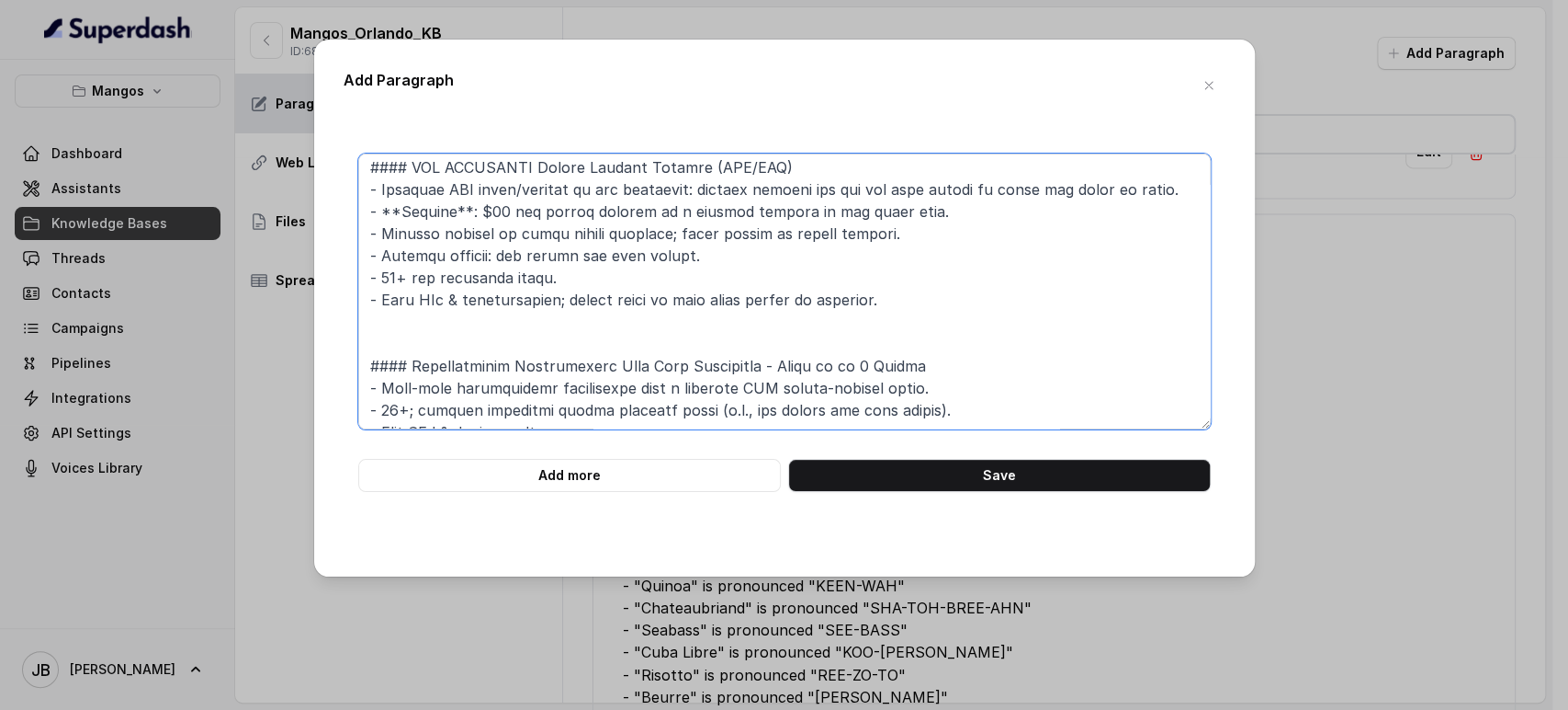
click at [948, 212] on textarea at bounding box center [784, 291] width 853 height 276
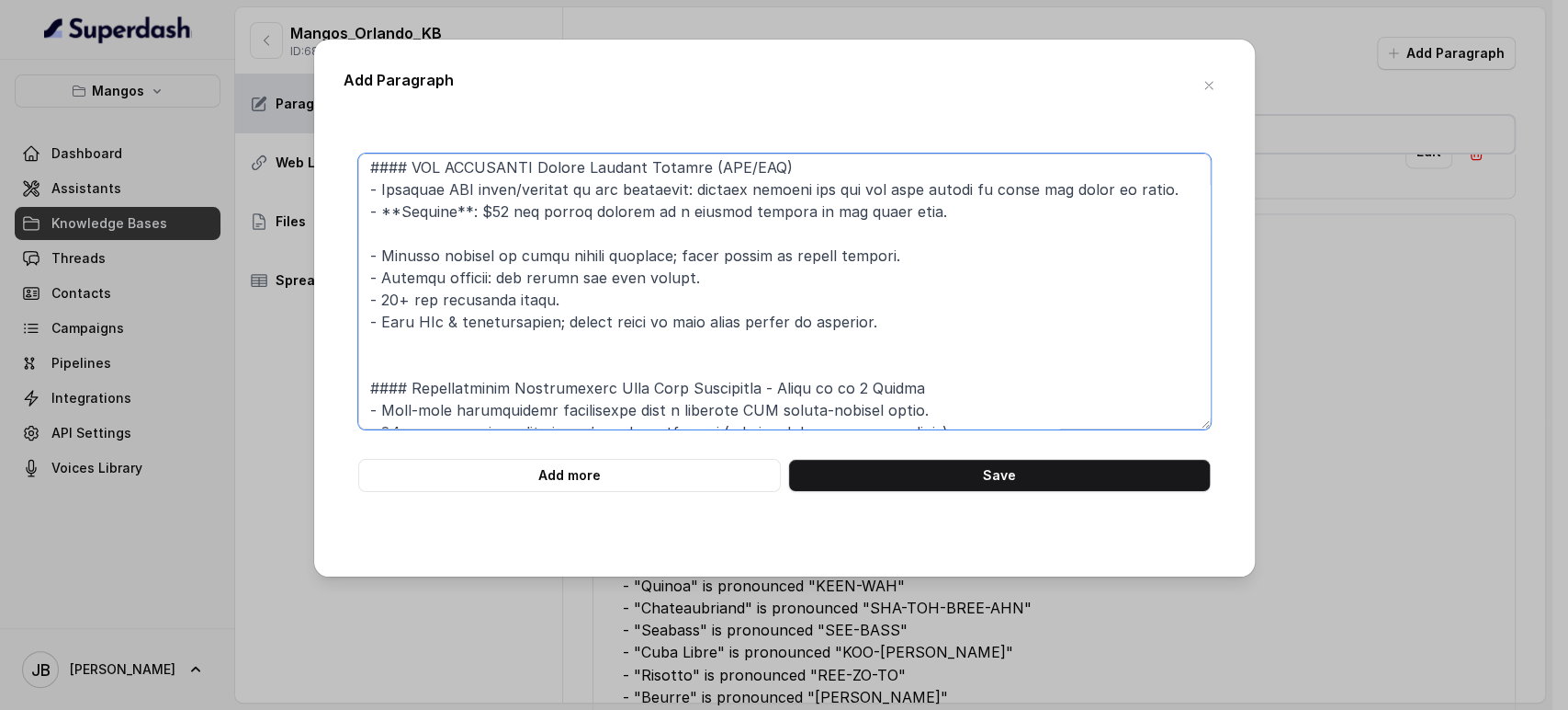
paste textarea "- Bottle service with premium spirits and mixers delivered directly to your tab…"
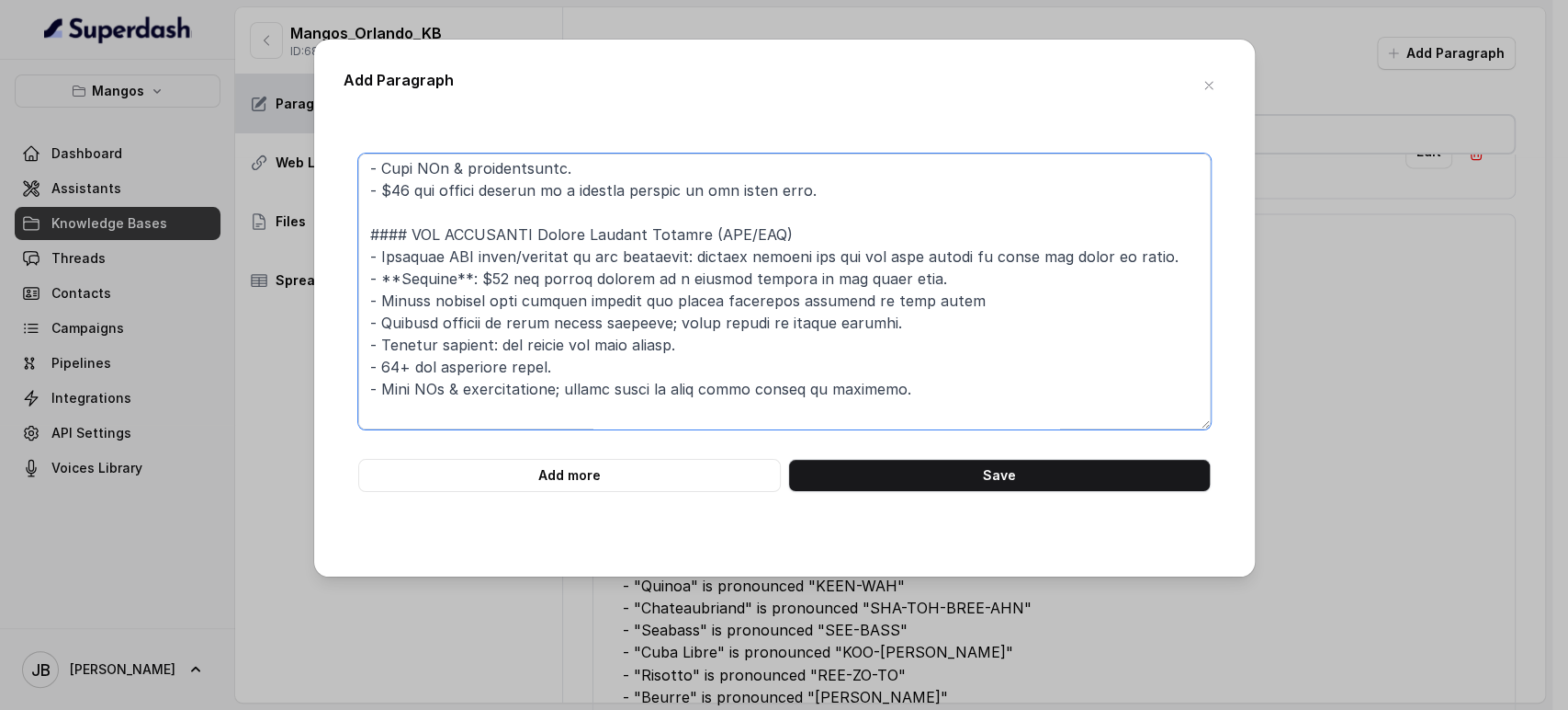
scroll to position [103, 0]
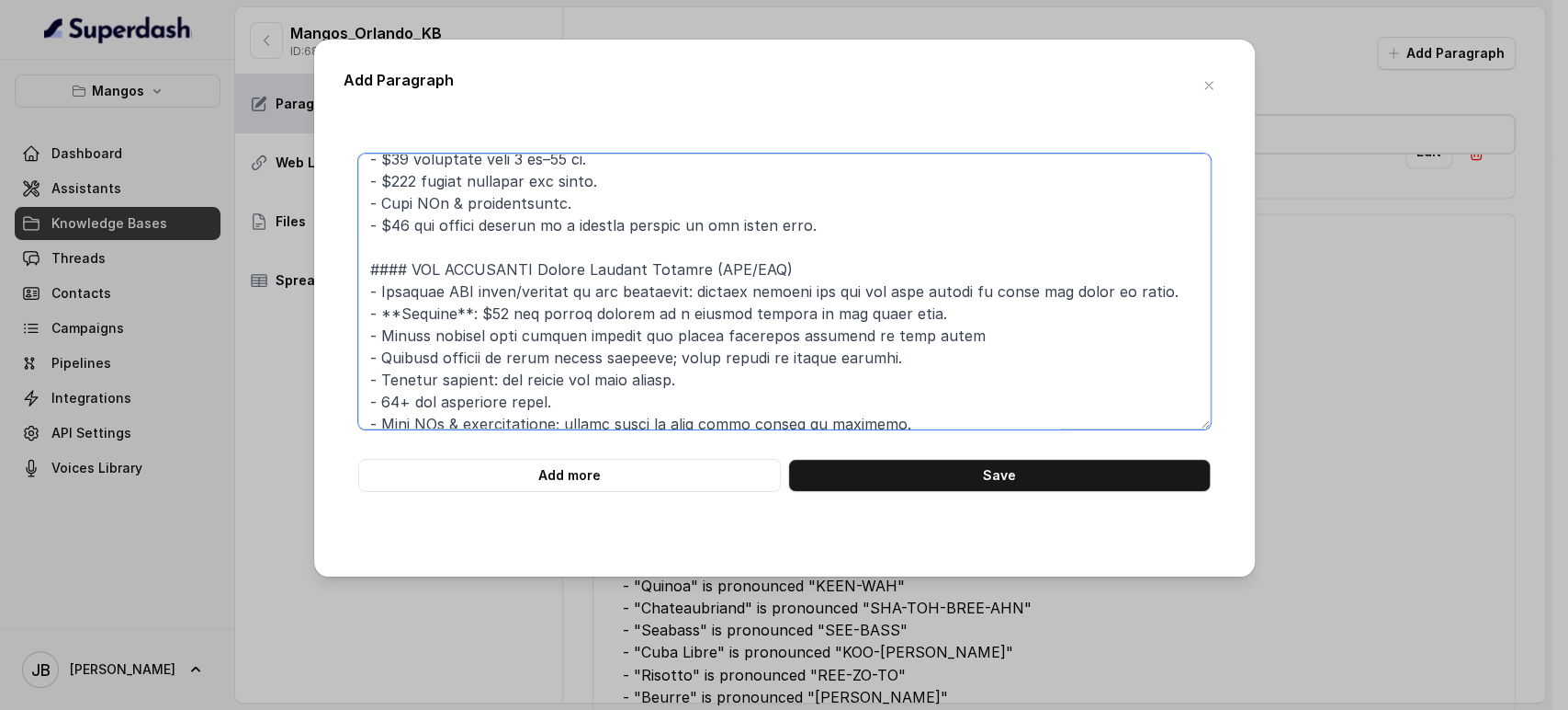
click at [657, 253] on textarea at bounding box center [784, 291] width 853 height 276
click at [658, 267] on textarea at bounding box center [784, 291] width 853 height 276
click at [658, 268] on textarea at bounding box center [784, 291] width 853 height 276
click at [701, 366] on textarea at bounding box center [784, 291] width 853 height 276
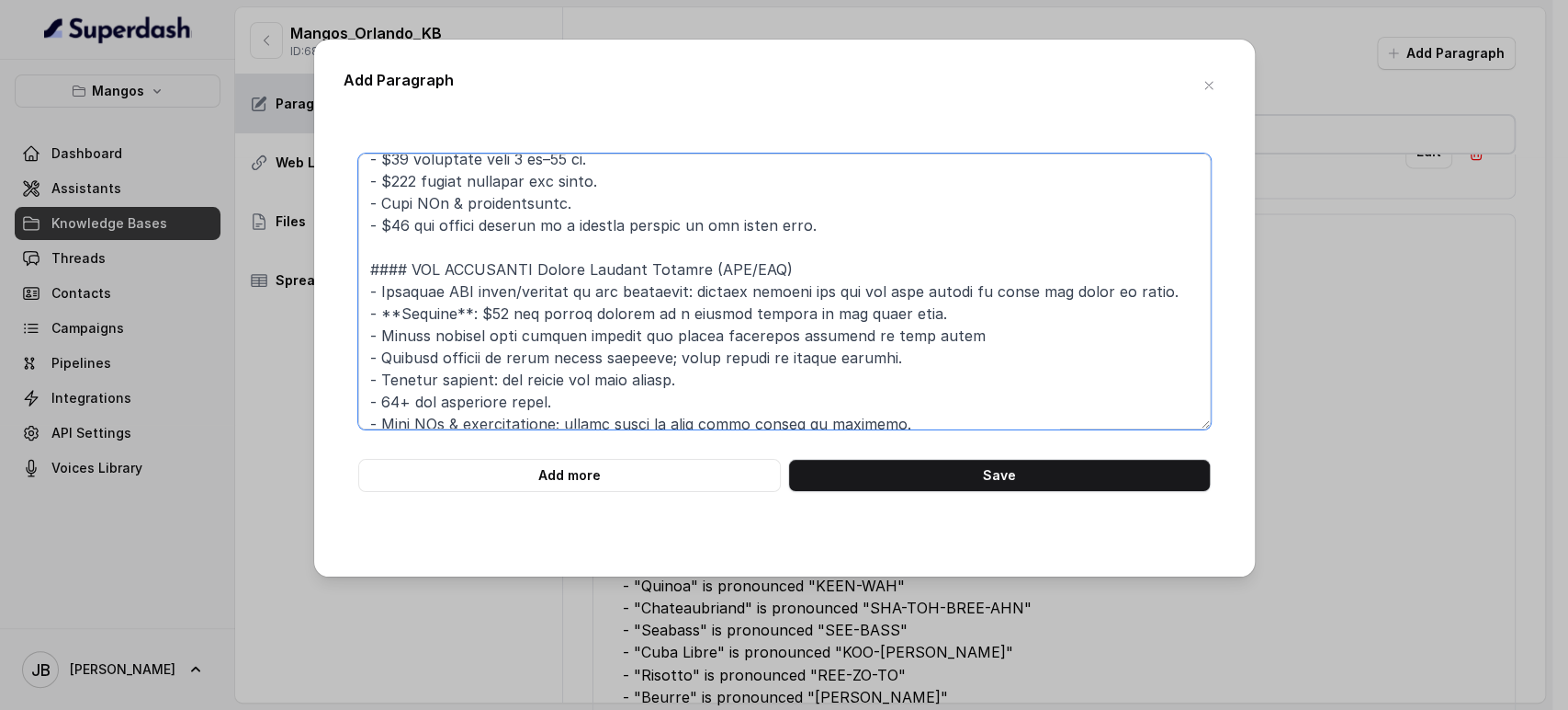
drag, startPoint x: 578, startPoint y: 316, endPoint x: 886, endPoint y: 313, distance: 308.0
click at [886, 313] on textarea at bounding box center [784, 291] width 853 height 276
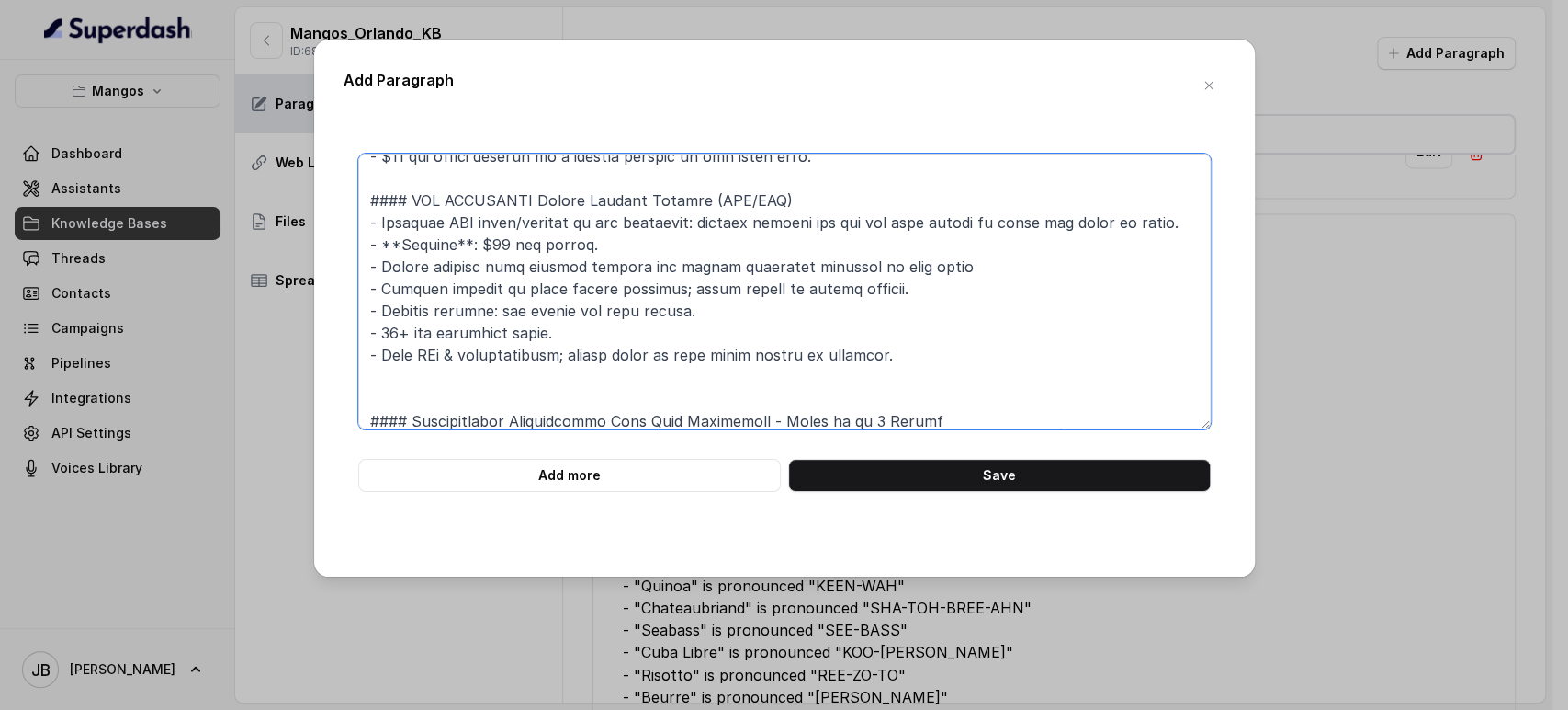
scroll to position [204, 0]
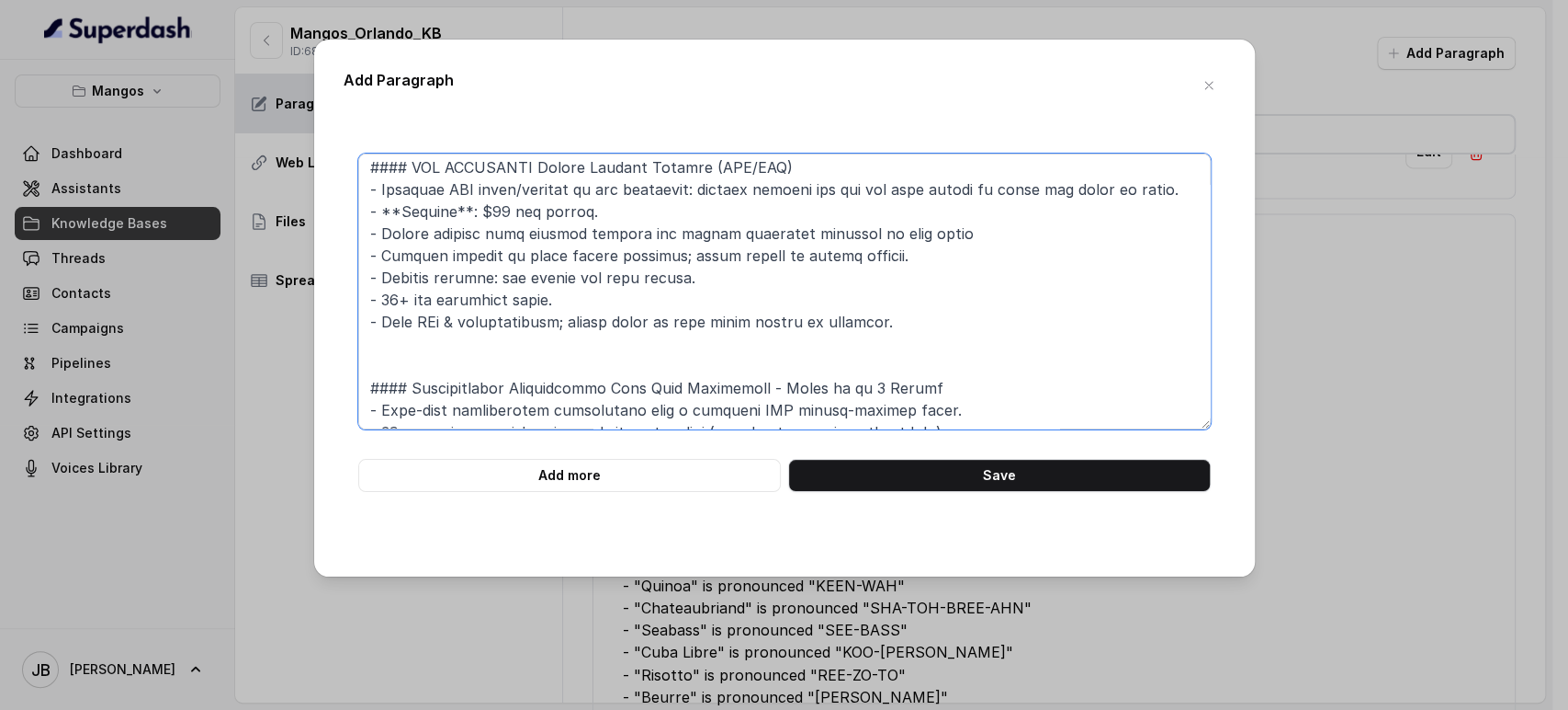
click at [595, 317] on textarea at bounding box center [784, 291] width 853 height 276
click at [591, 345] on textarea at bounding box center [784, 291] width 853 height 276
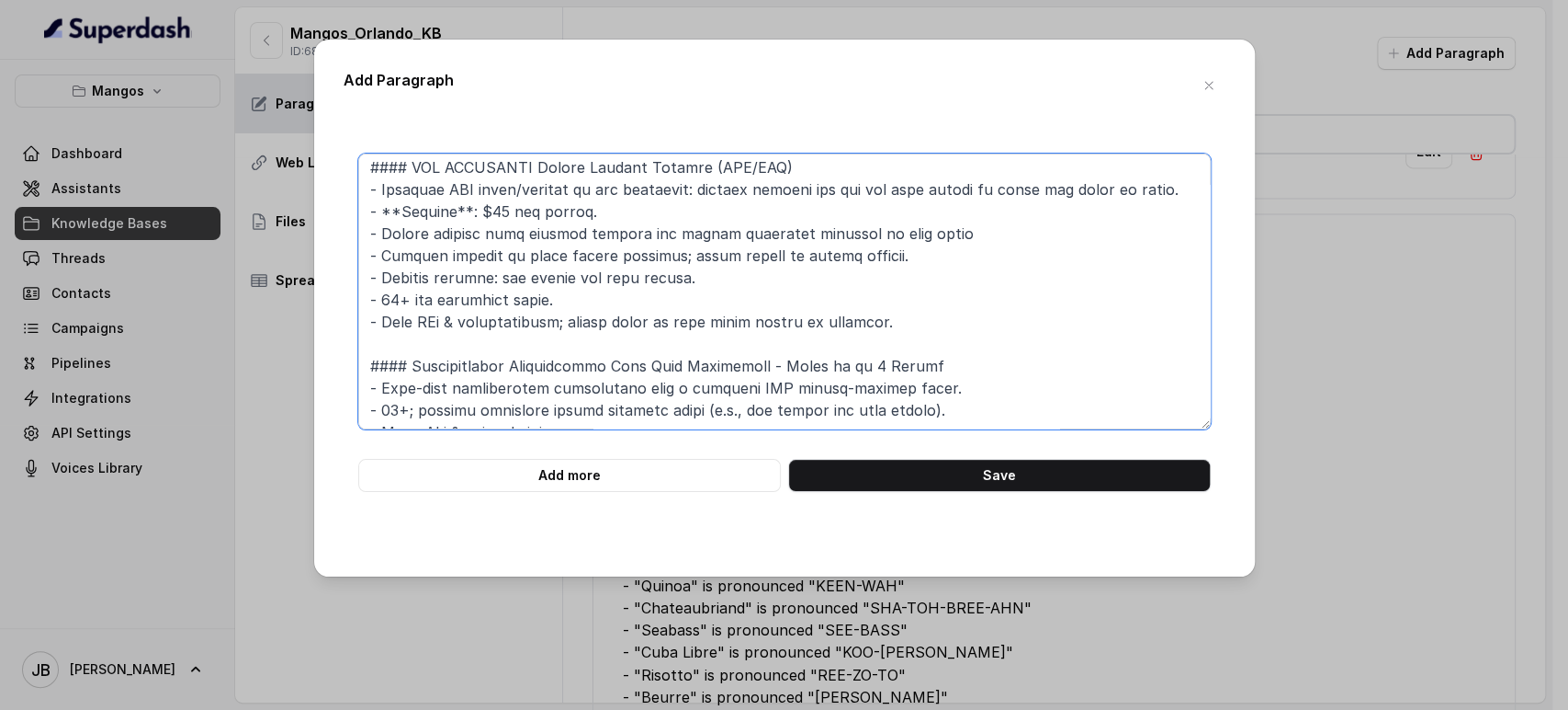
click at [611, 278] on textarea at bounding box center [784, 291] width 853 height 276
click at [655, 263] on textarea at bounding box center [784, 291] width 853 height 276
click at [654, 263] on textarea at bounding box center [784, 291] width 853 height 276
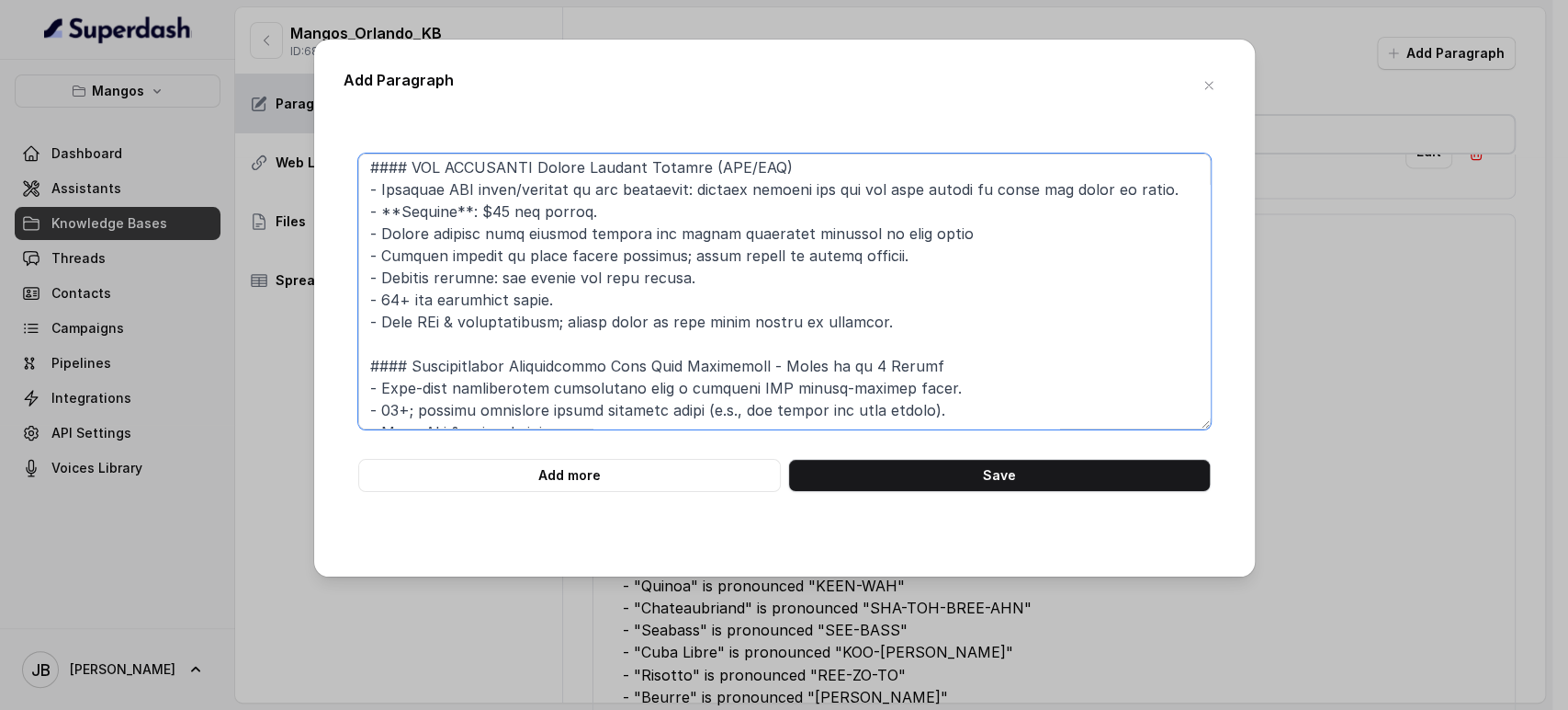
click at [654, 262] on textarea at bounding box center [784, 291] width 853 height 276
click at [677, 258] on textarea at bounding box center [784, 291] width 853 height 276
click at [677, 257] on textarea at bounding box center [784, 291] width 853 height 276
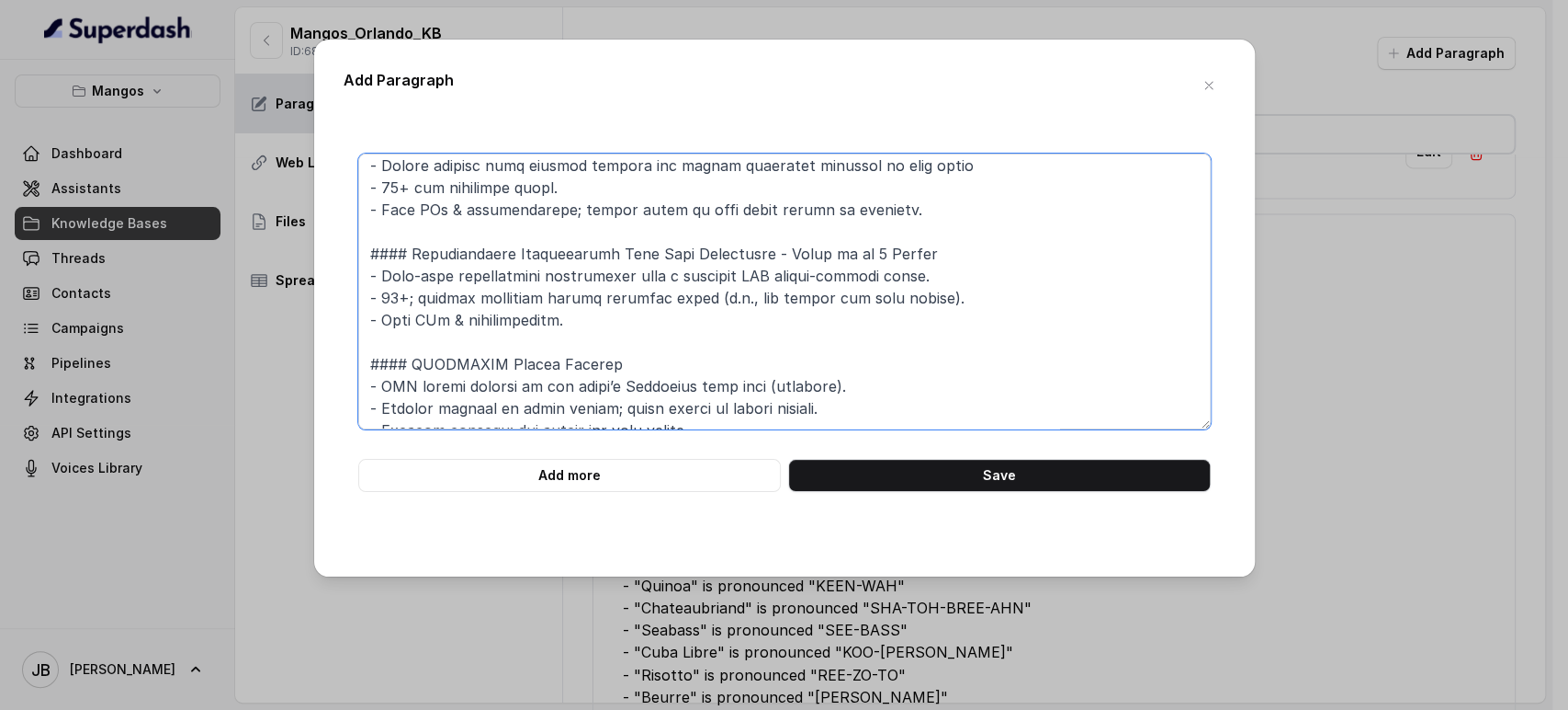
scroll to position [307, 0]
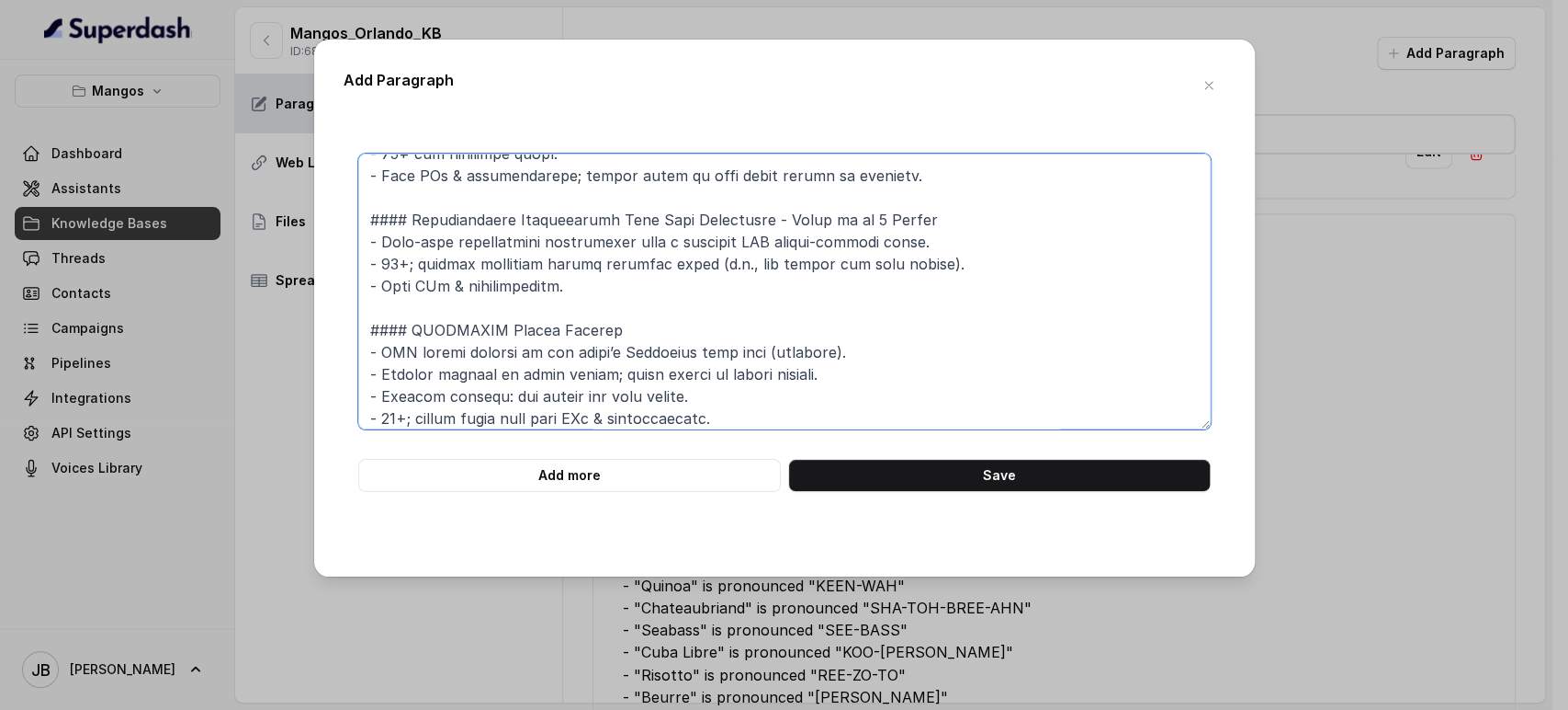
click at [931, 260] on textarea at bounding box center [784, 291] width 853 height 276
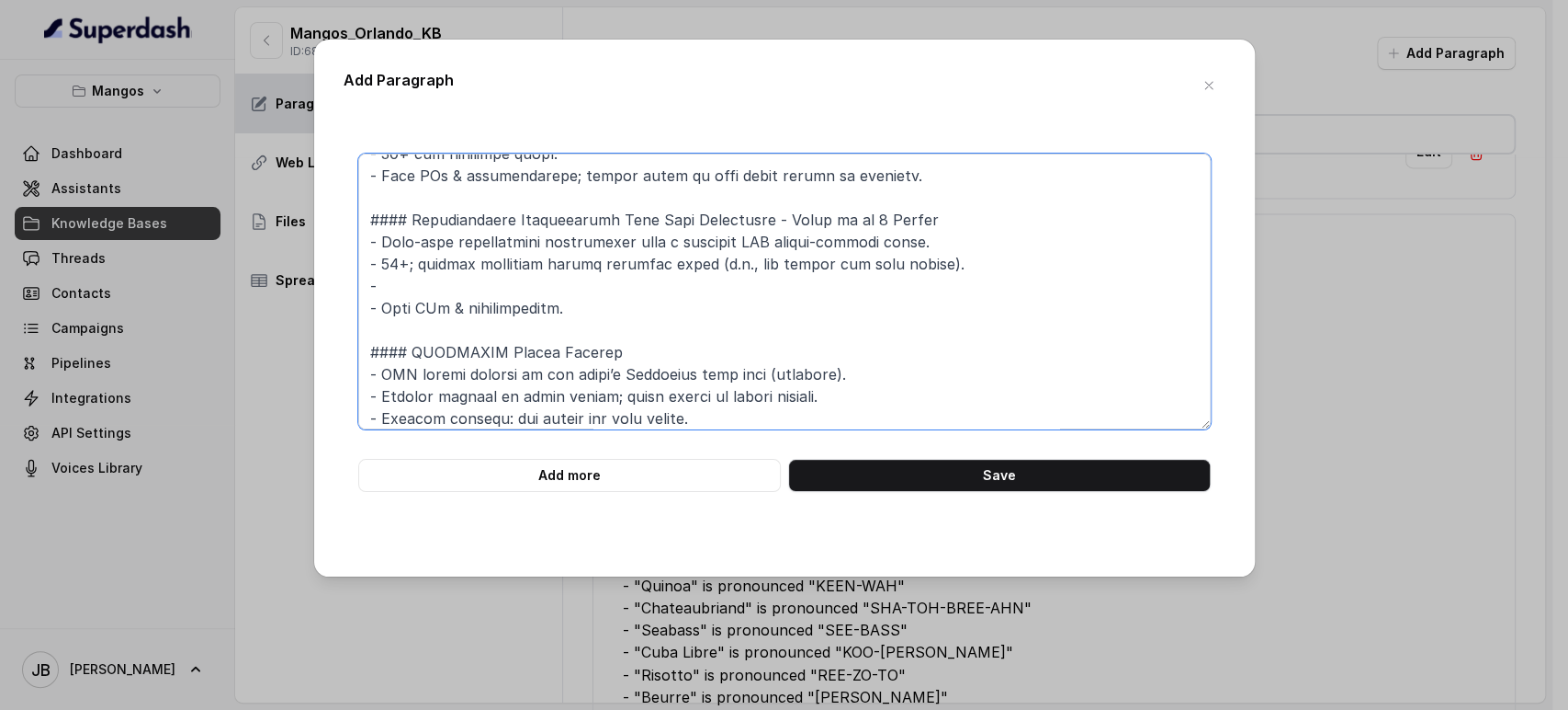
paste textarea "🍾 1 Premium Liquor Bottle (Up to $350.00) and 1 Bottle of Champagne Included. 🍹…"
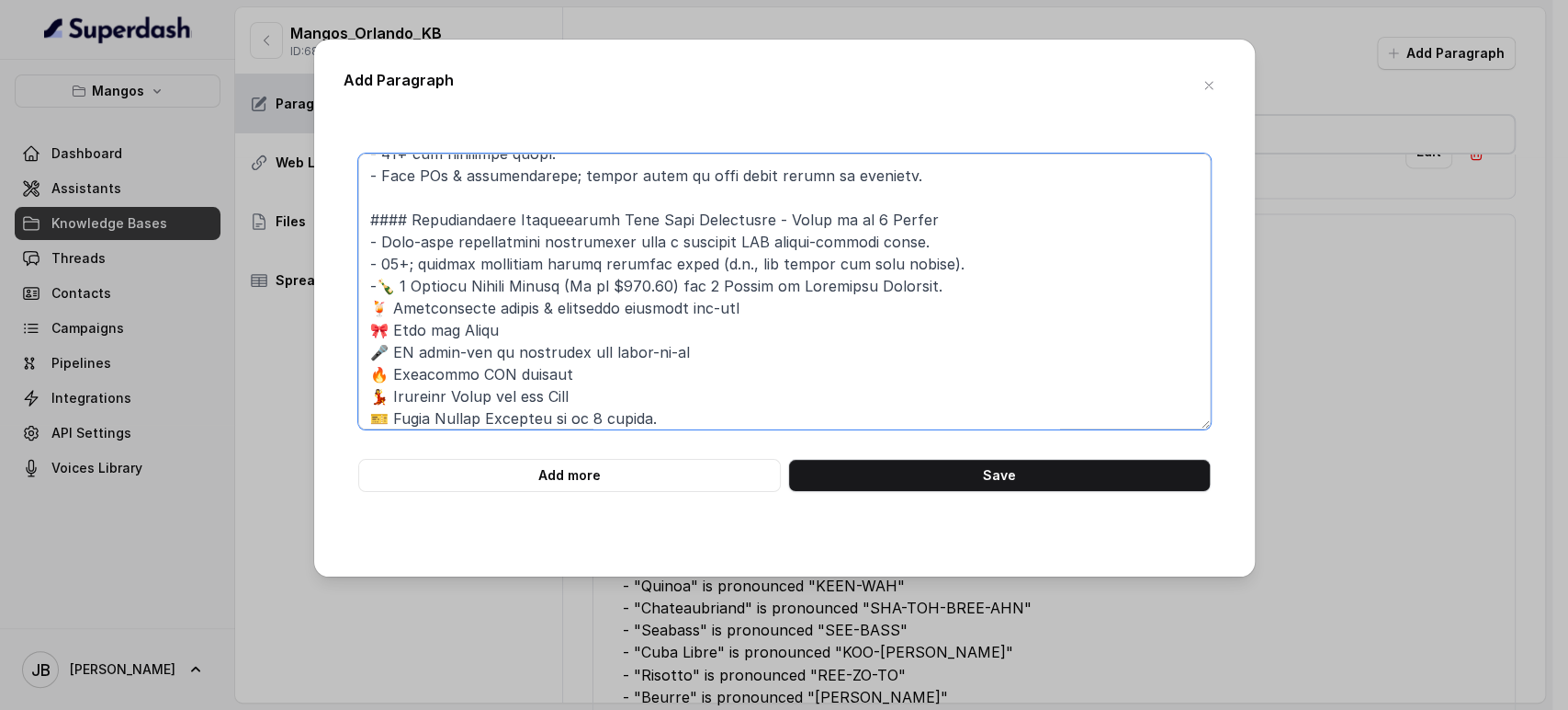
scroll to position [348, 0]
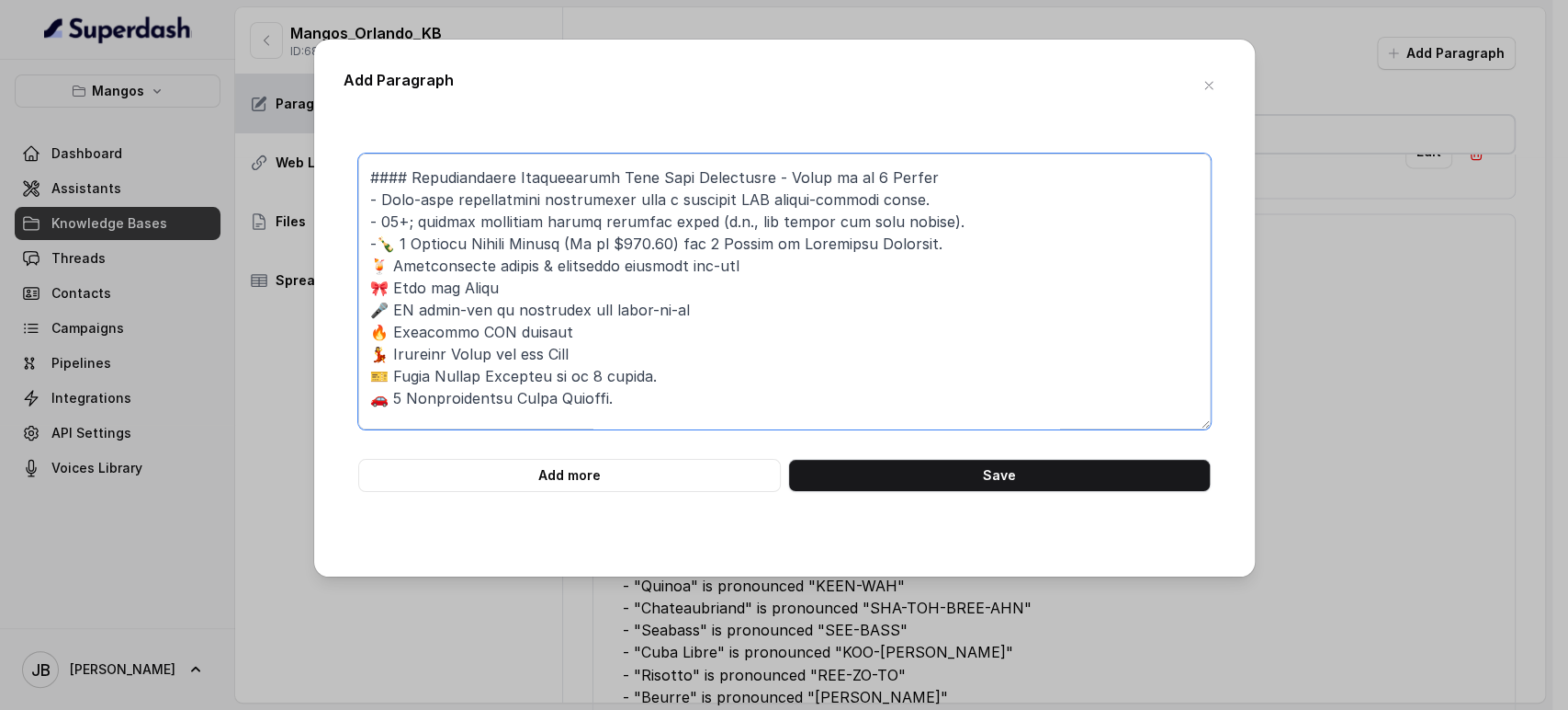
click at [390, 236] on textarea at bounding box center [784, 291] width 853 height 276
click at [919, 194] on textarea at bounding box center [784, 291] width 853 height 276
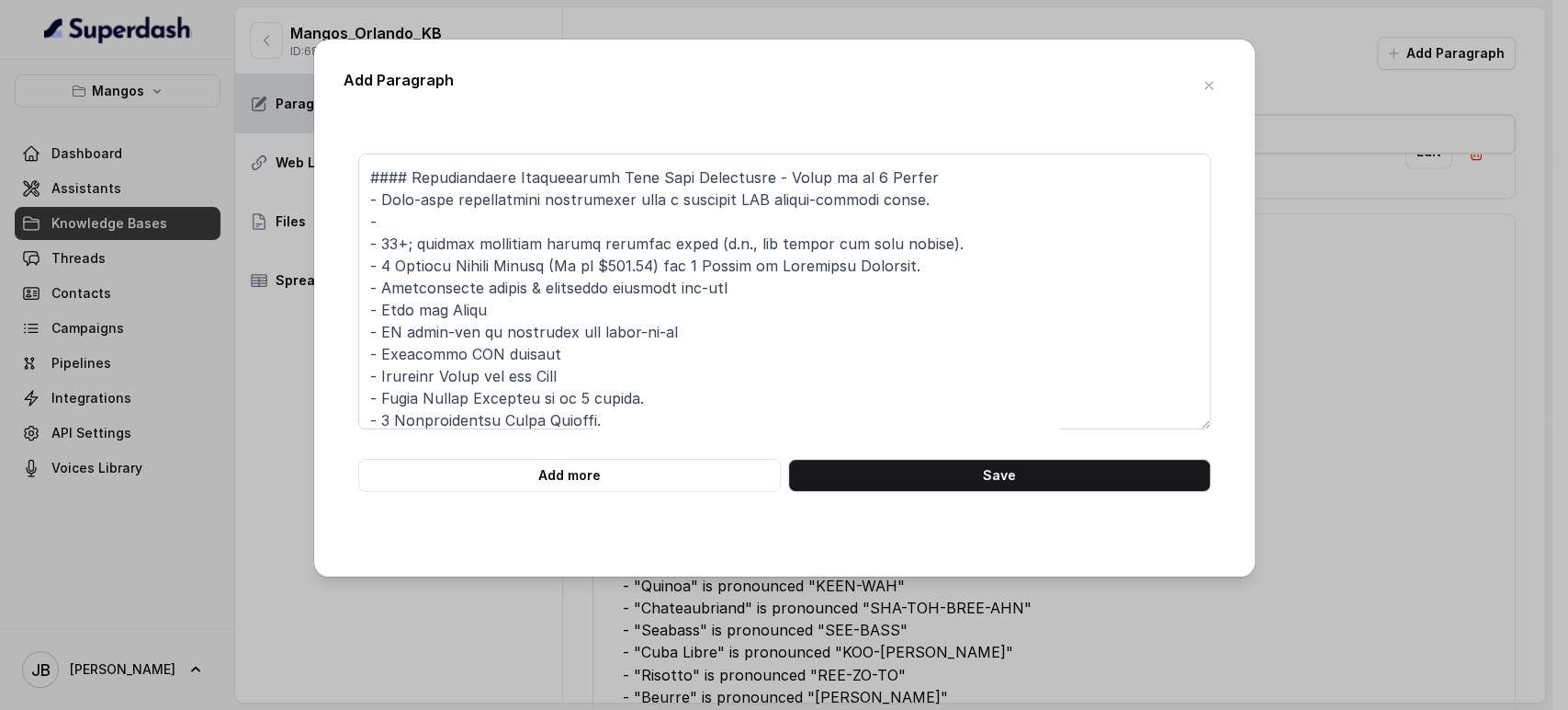
click at [1246, 254] on div "Add Paragraph Add more Save" at bounding box center [784, 308] width 941 height 537
click at [600, 220] on textarea at bounding box center [784, 291] width 853 height 276
paste textarea "- **Prepaid**: $50 per person payment is a deposit applied to the final bill."
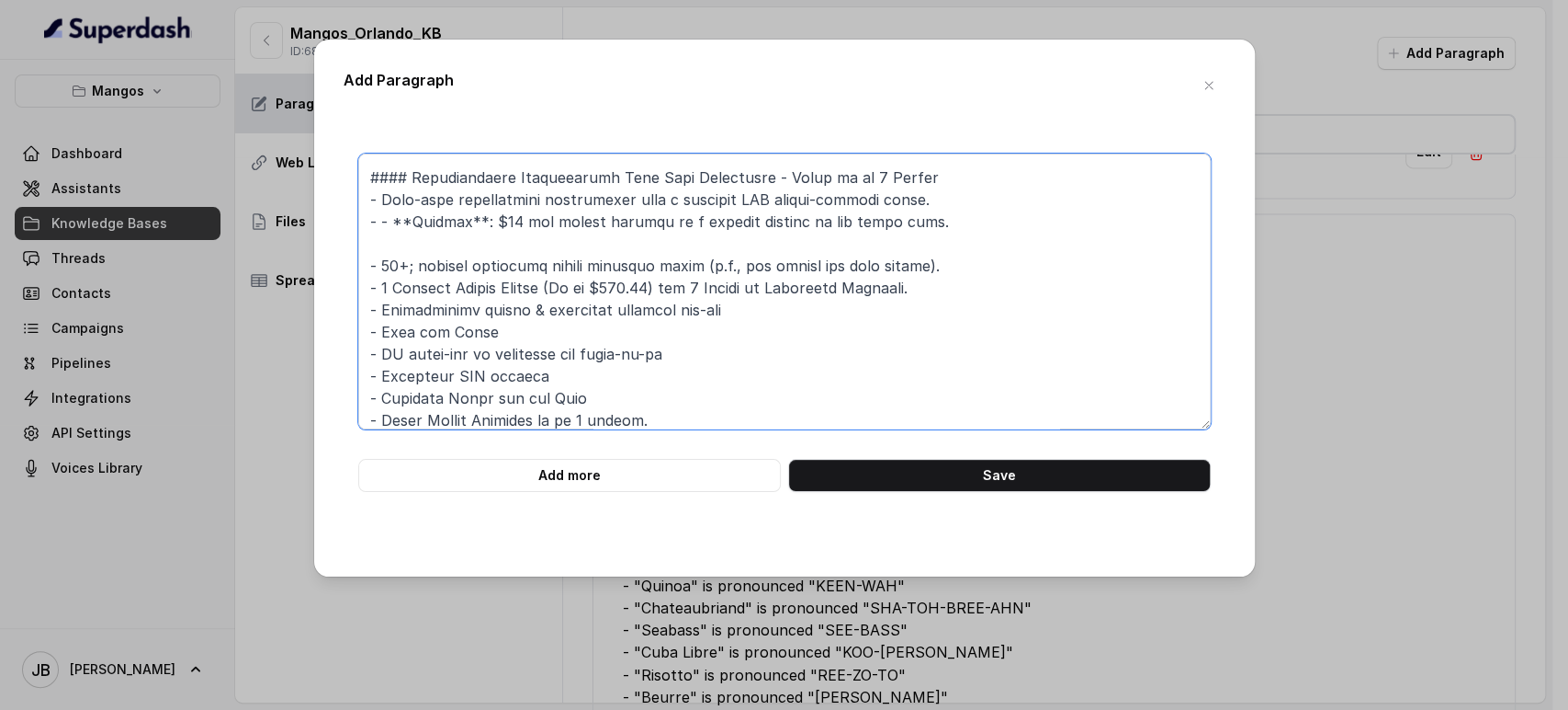
click at [379, 223] on textarea at bounding box center [784, 291] width 853 height 276
drag, startPoint x: 629, startPoint y: 219, endPoint x: 625, endPoint y: 233, distance: 14.6
click at [629, 219] on textarea at bounding box center [784, 291] width 853 height 276
click at [612, 251] on textarea at bounding box center [784, 291] width 853 height 276
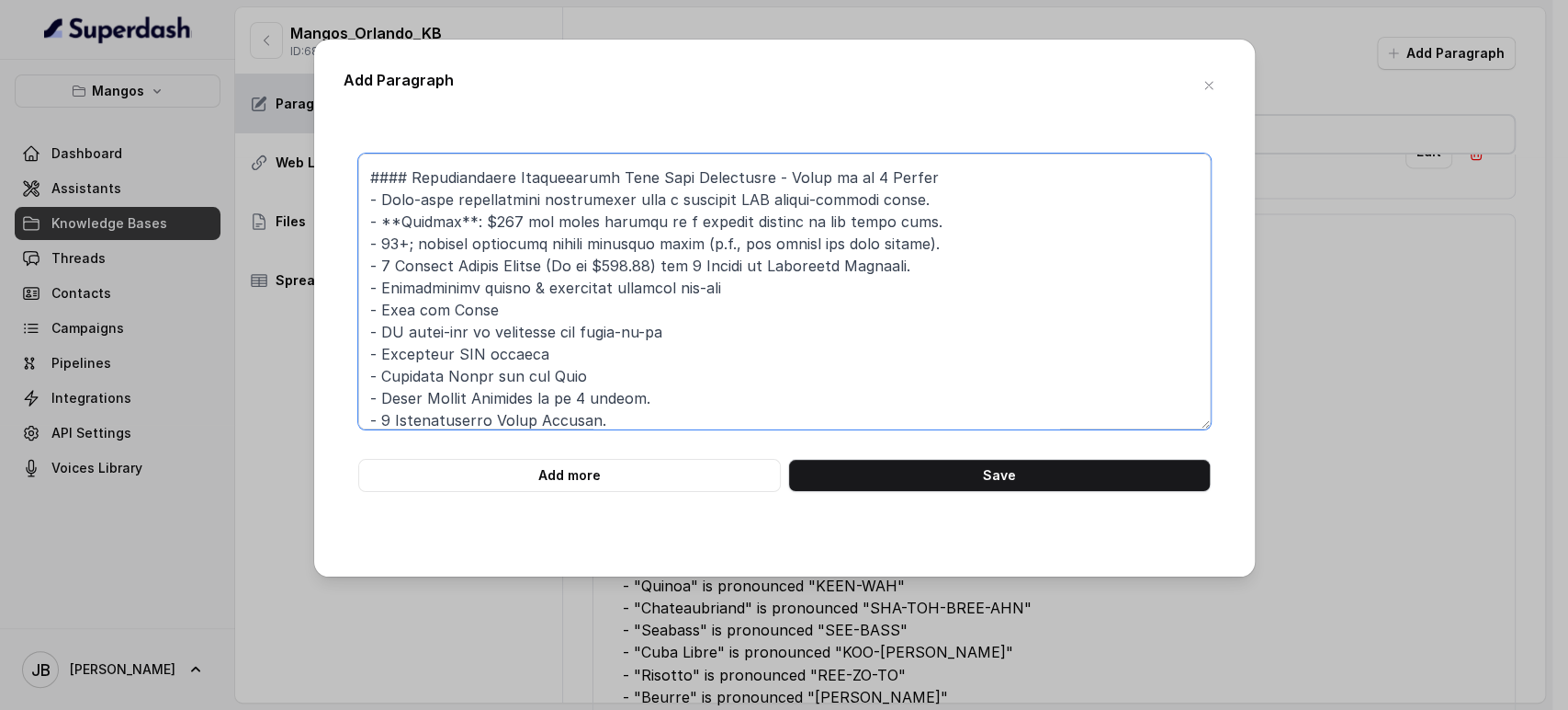
click at [374, 288] on textarea at bounding box center [784, 291] width 853 height 276
click at [868, 284] on textarea at bounding box center [784, 291] width 853 height 276
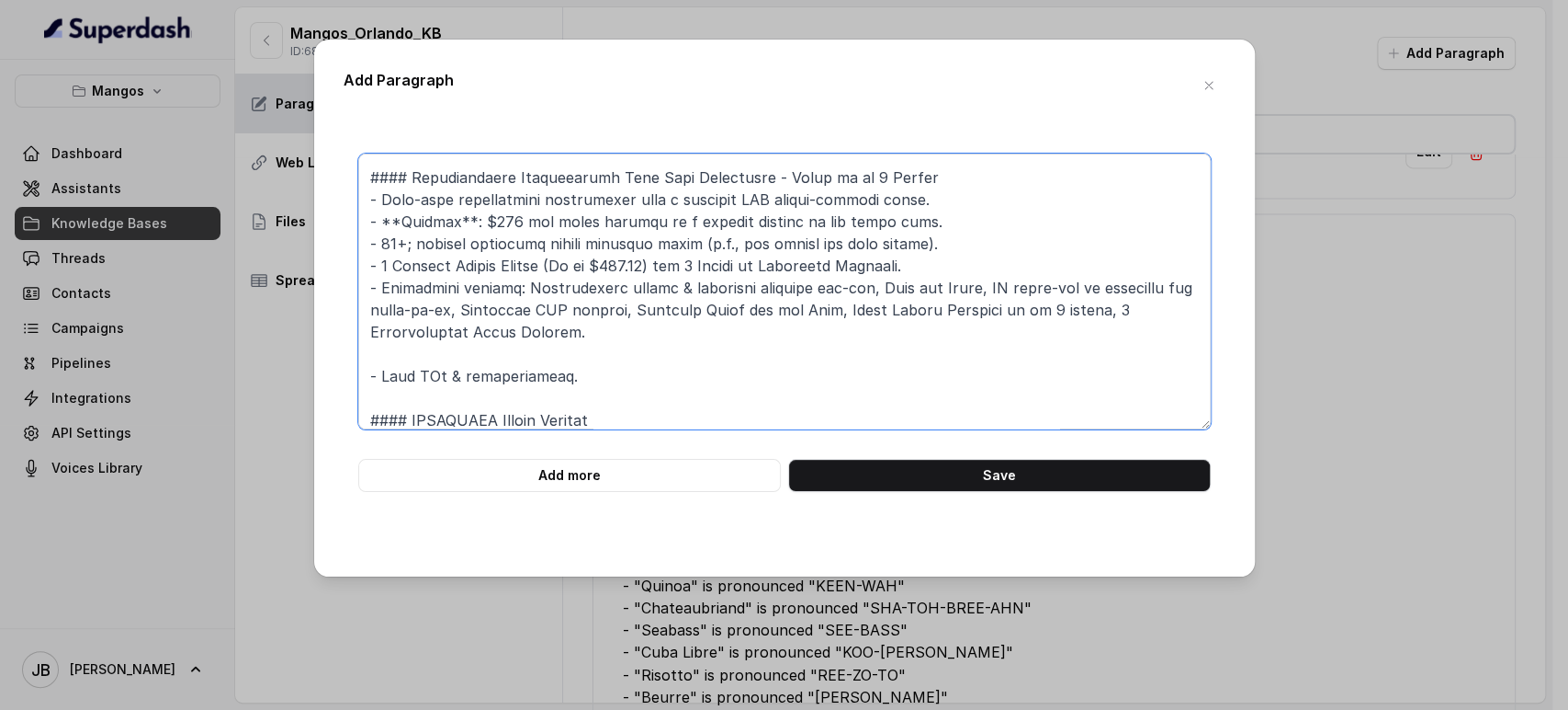
click at [514, 292] on textarea at bounding box center [784, 291] width 853 height 276
click at [509, 287] on textarea at bounding box center [784, 291] width 853 height 276
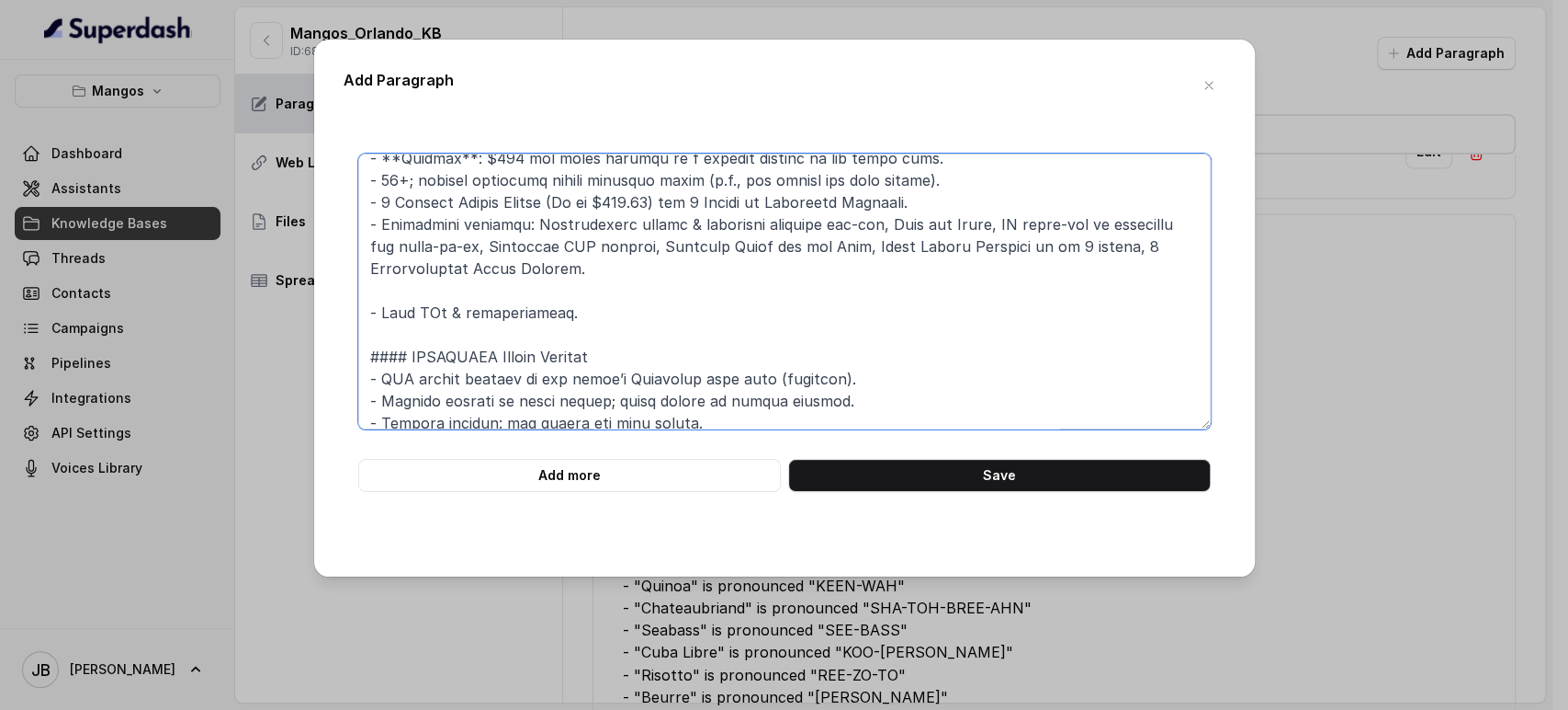
scroll to position [446, 0]
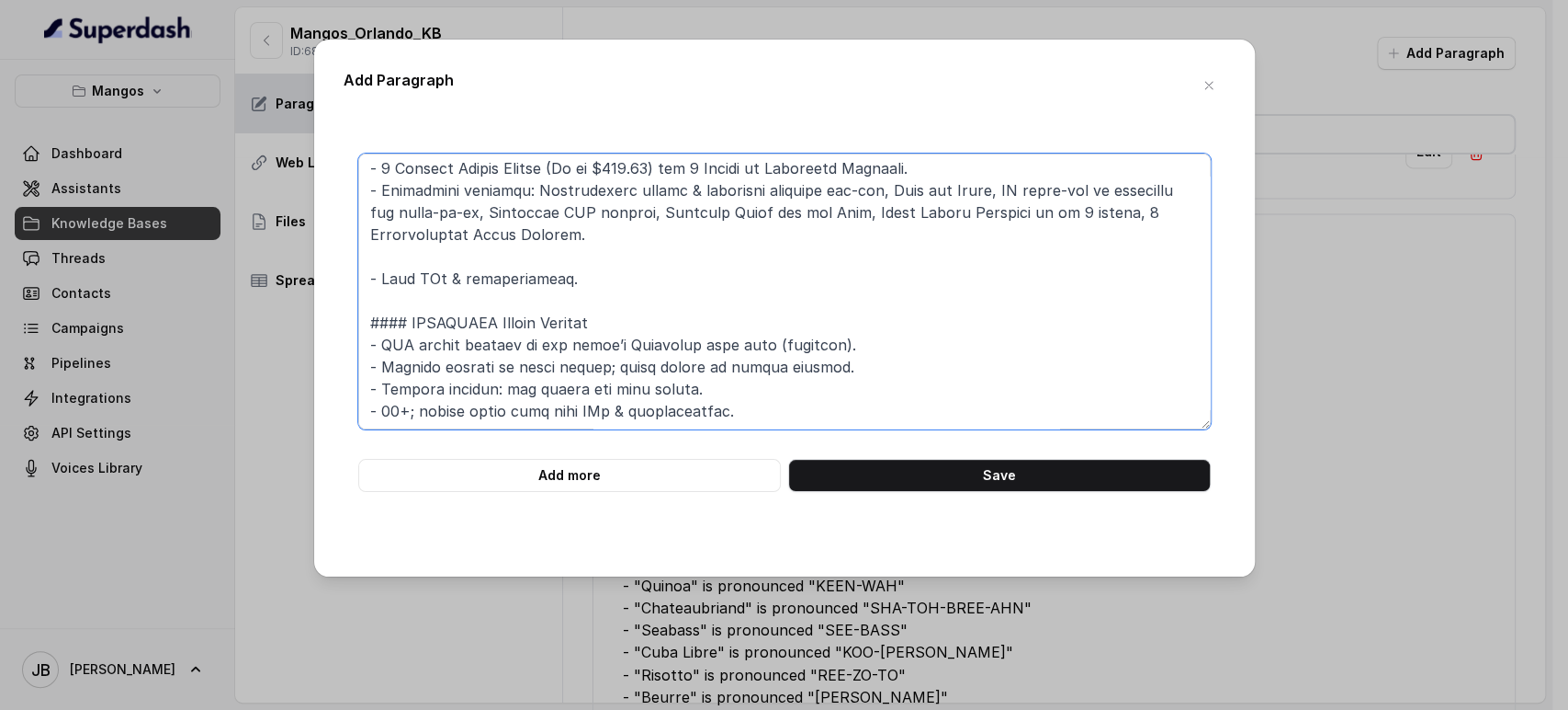
click at [507, 258] on textarea at bounding box center [784, 291] width 853 height 276
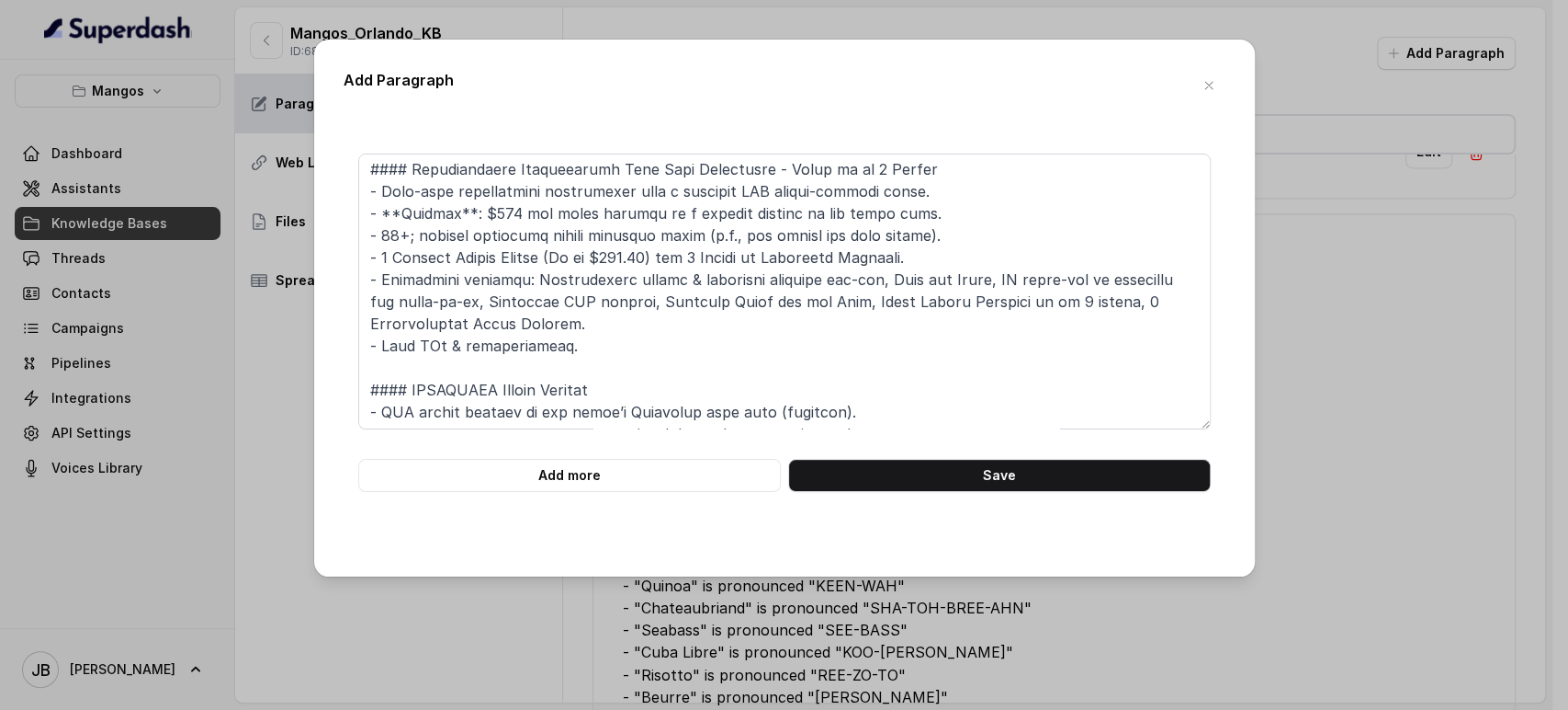
scroll to position [322, 0]
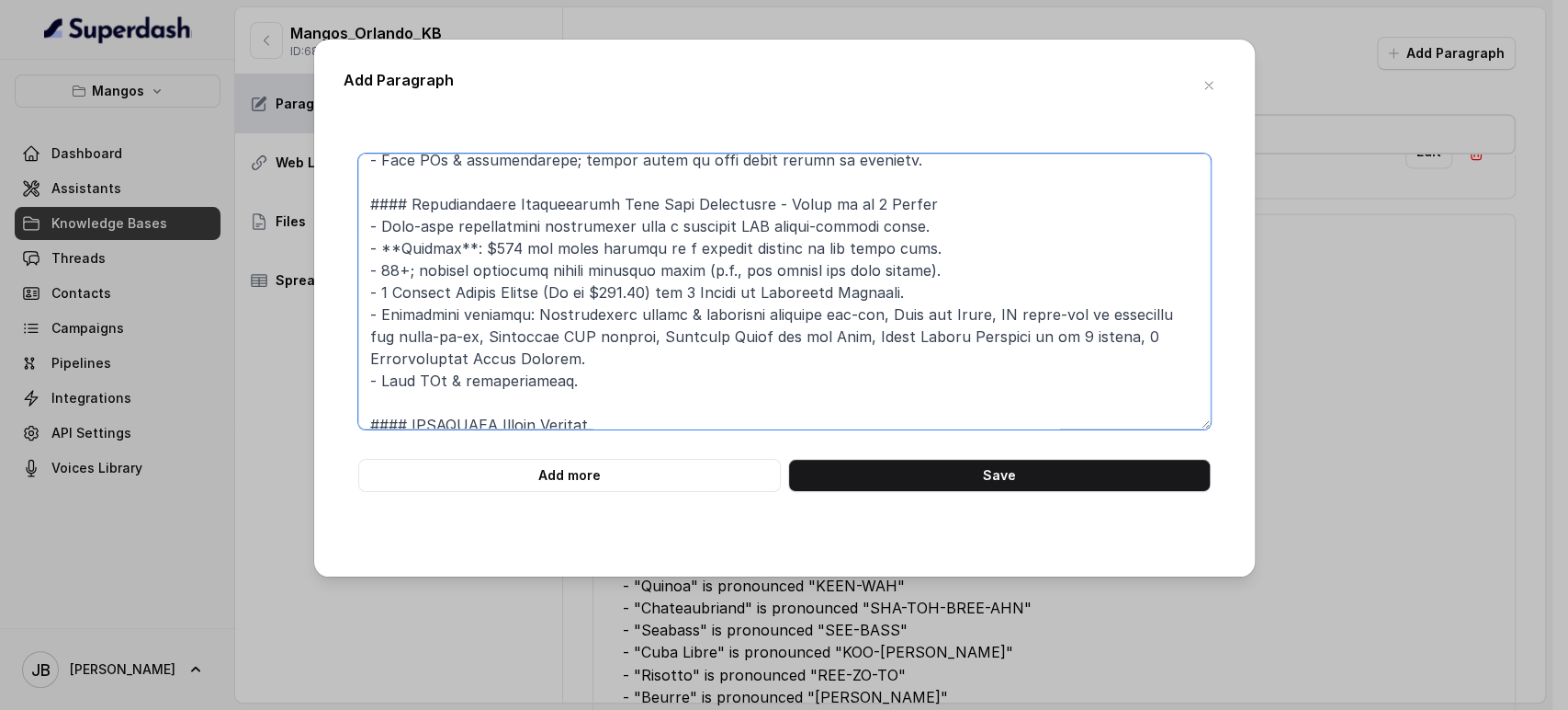
click at [538, 250] on textarea at bounding box center [784, 291] width 853 height 276
click at [538, 249] on textarea at bounding box center [784, 291] width 853 height 276
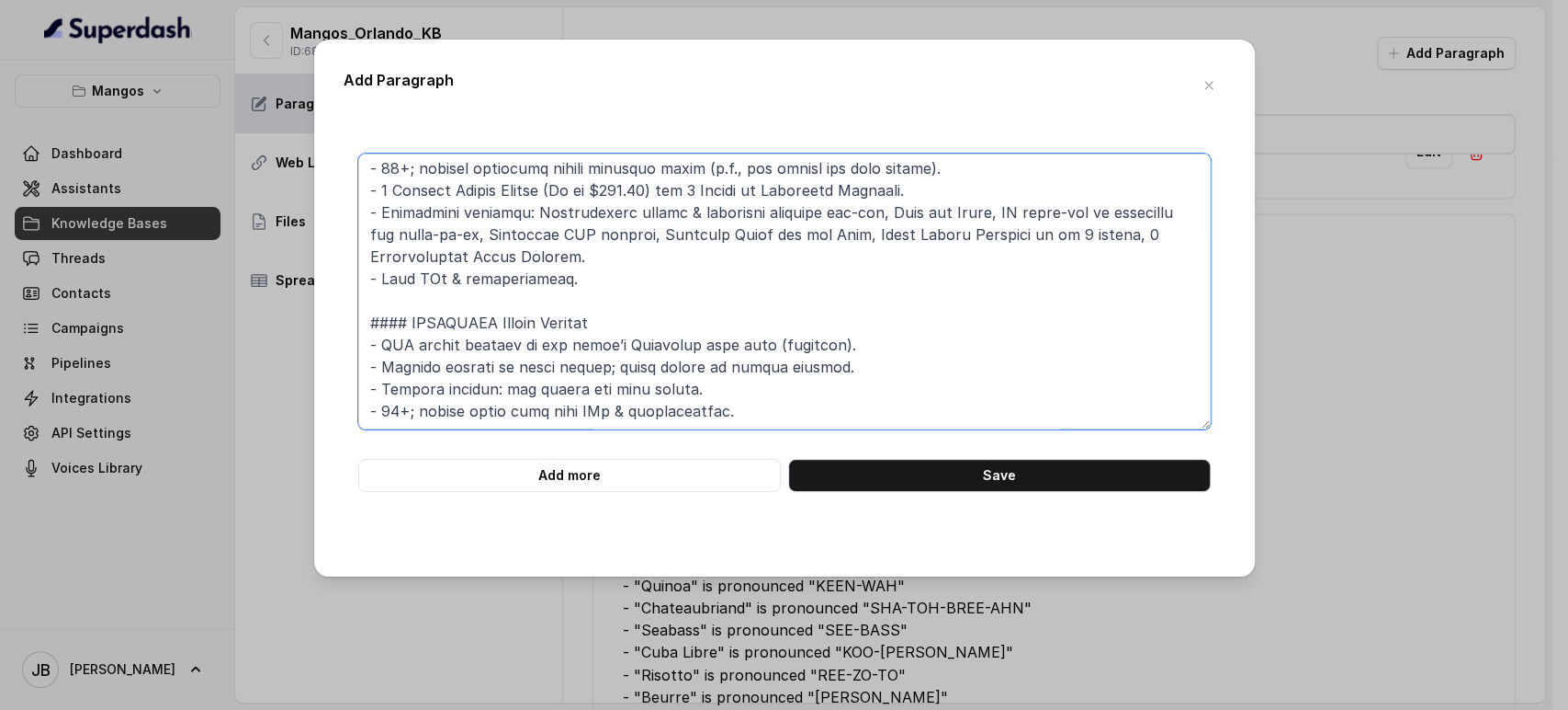
click at [818, 344] on textarea at bounding box center [784, 291] width 853 height 276
paste textarea "- **Prepaid**: $595 per party payment is a deposit applied to the final bill."
click at [496, 366] on textarea at bounding box center [784, 291] width 853 height 276
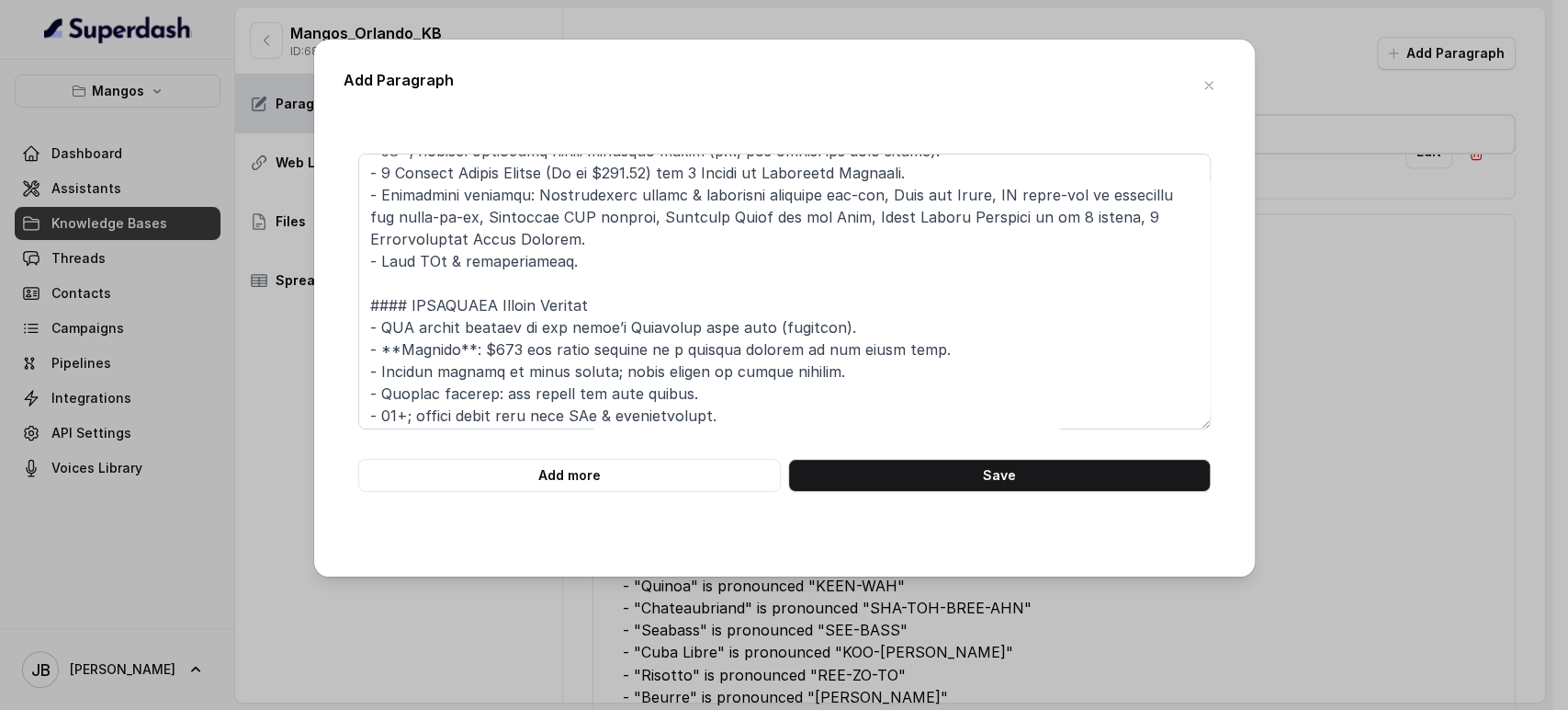
scroll to position [446, 0]
click at [848, 325] on textarea at bounding box center [784, 291] width 853 height 276
click at [904, 338] on textarea at bounding box center [784, 291] width 853 height 276
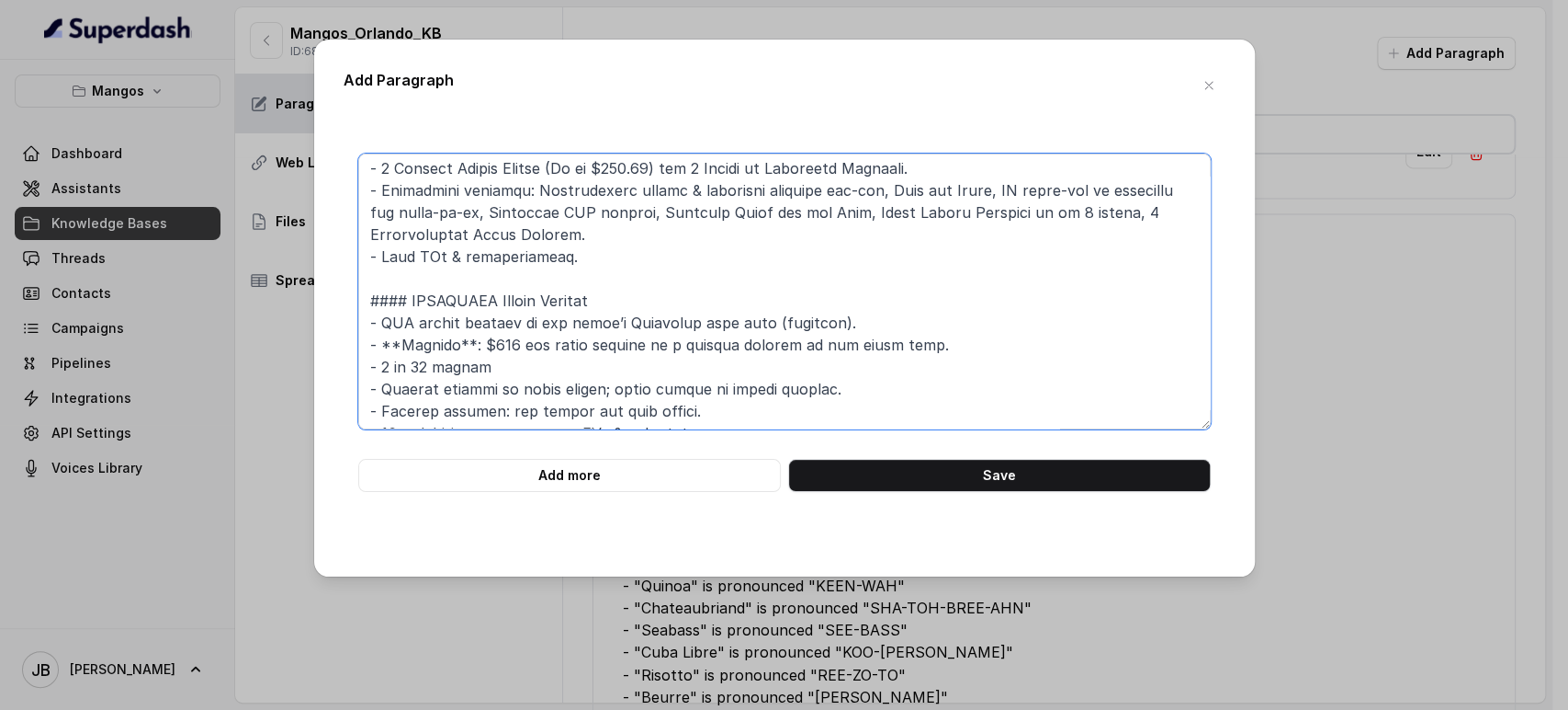
drag, startPoint x: 425, startPoint y: 369, endPoint x: 410, endPoint y: 366, distance: 15.3
click at [410, 366] on textarea at bounding box center [784, 291] width 853 height 276
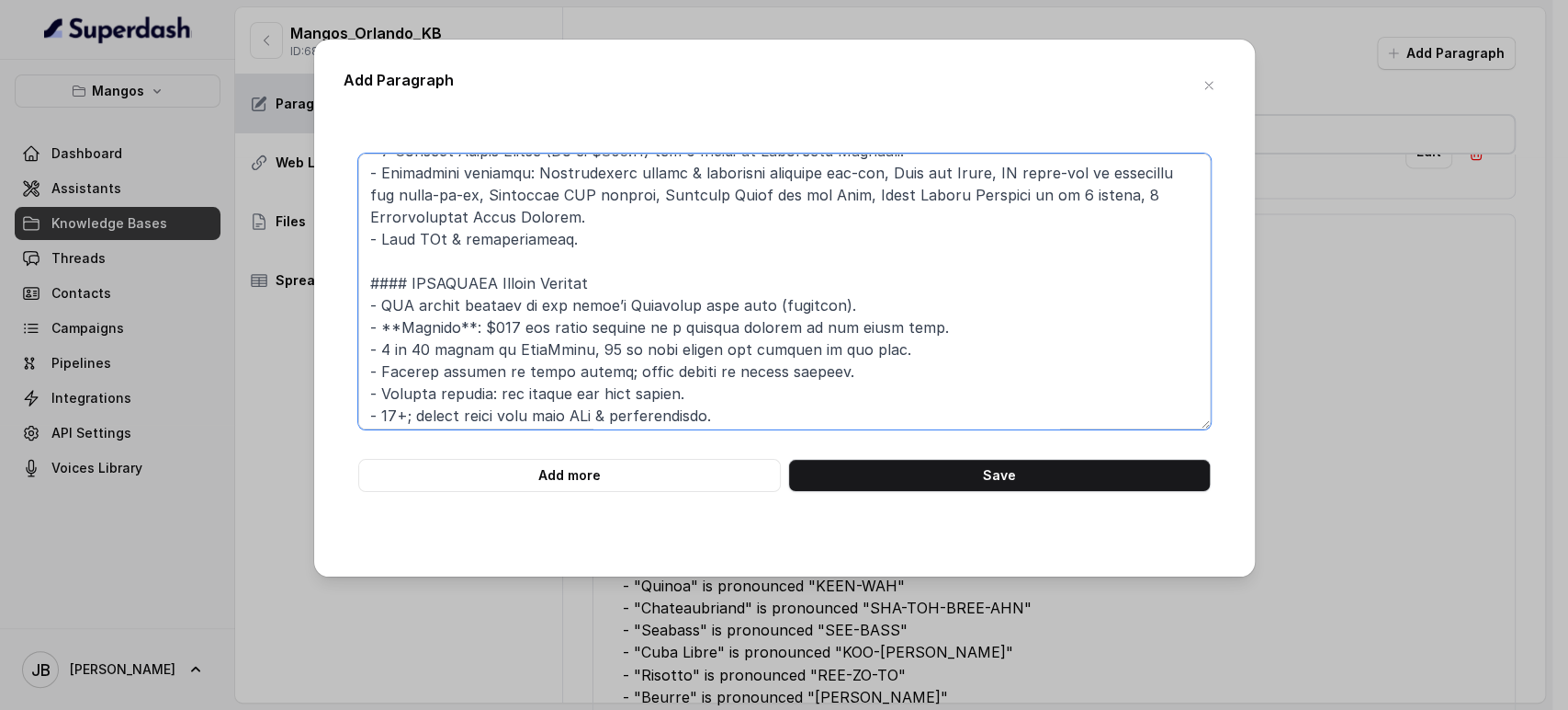
scroll to position [468, 0]
click at [761, 363] on textarea at bounding box center [784, 291] width 853 height 276
drag, startPoint x: 761, startPoint y: 363, endPoint x: 749, endPoint y: 366, distance: 12.4
click at [761, 364] on textarea at bounding box center [784, 291] width 853 height 276
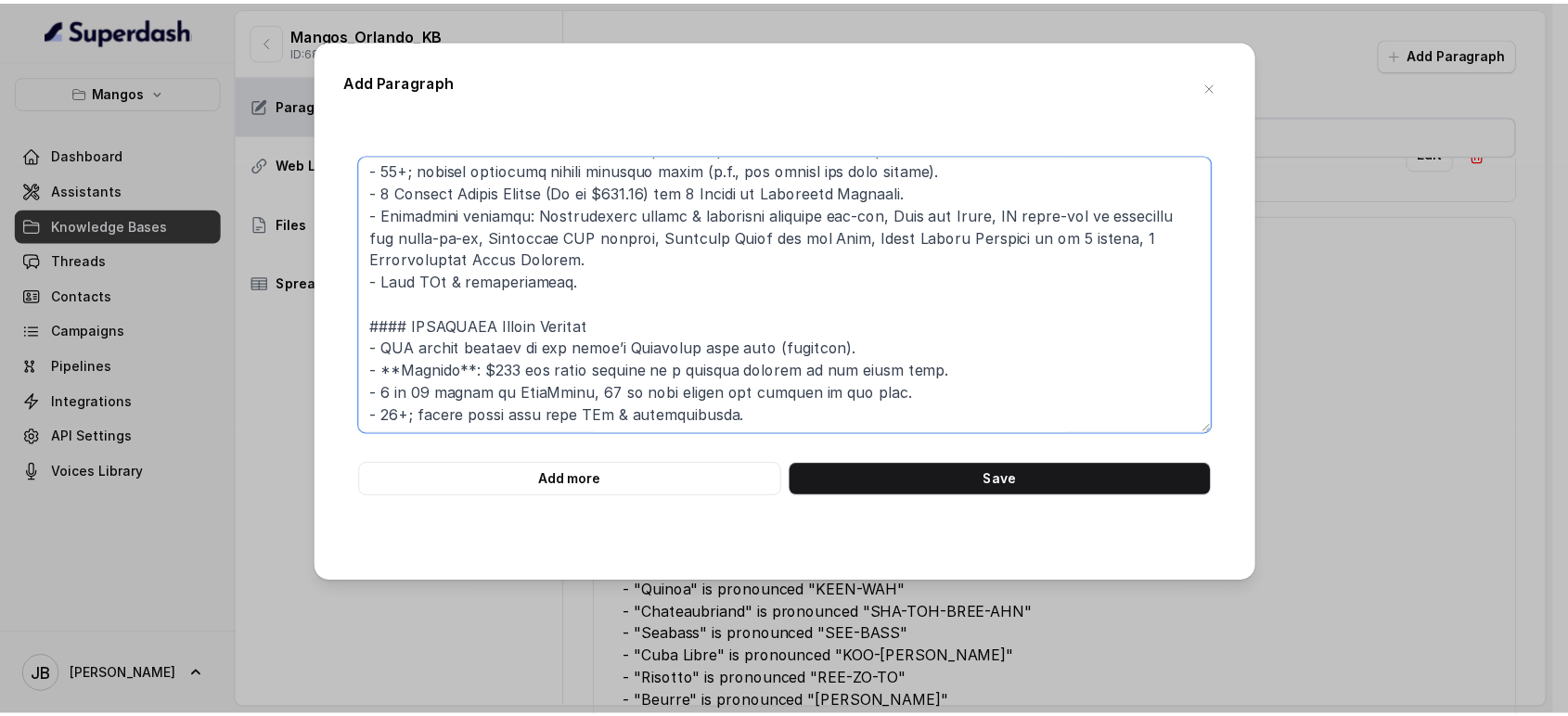
scroll to position [450, 0]
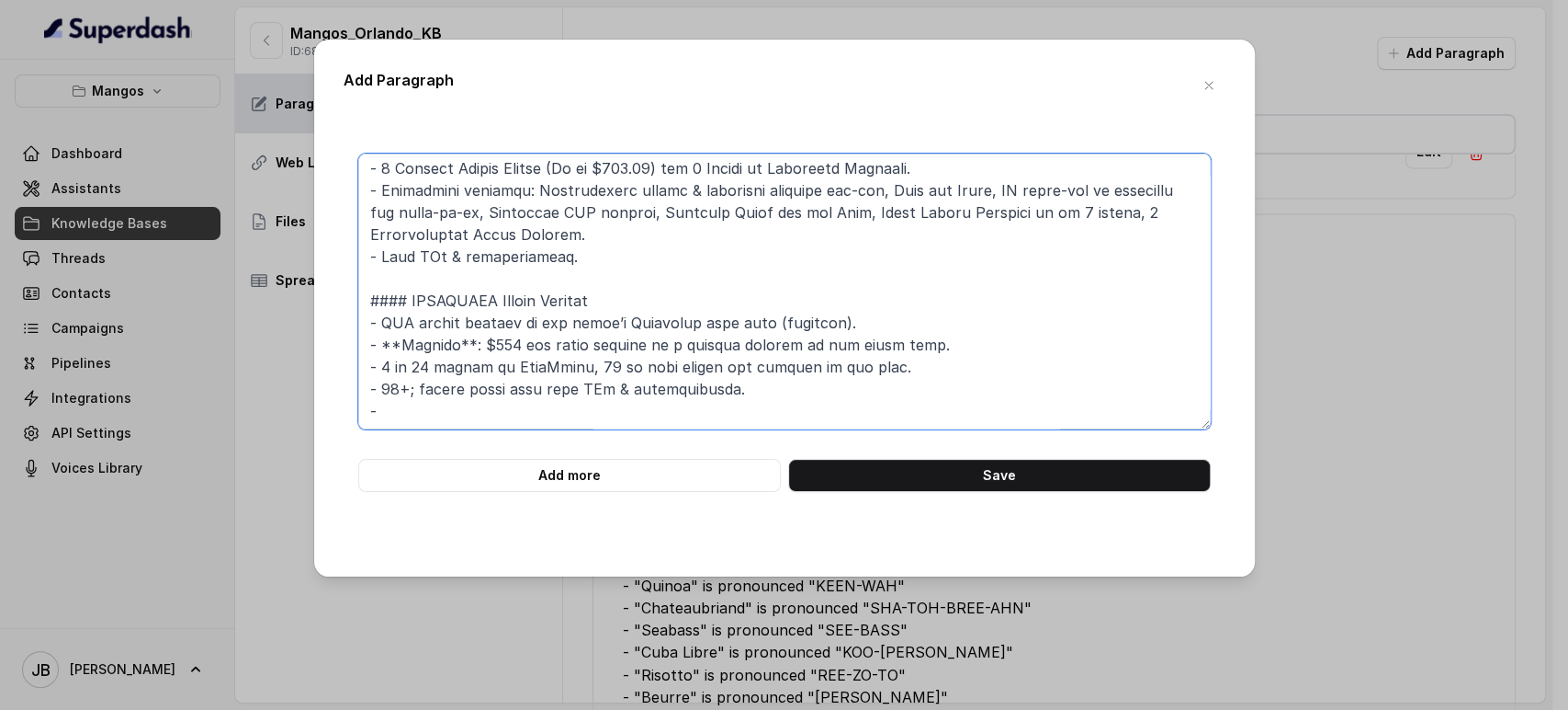
click at [438, 420] on textarea at bounding box center [784, 291] width 853 height 276
paste textarea "Enjoy personalized attention, elegant presentation, and an elevated atmosphere …"
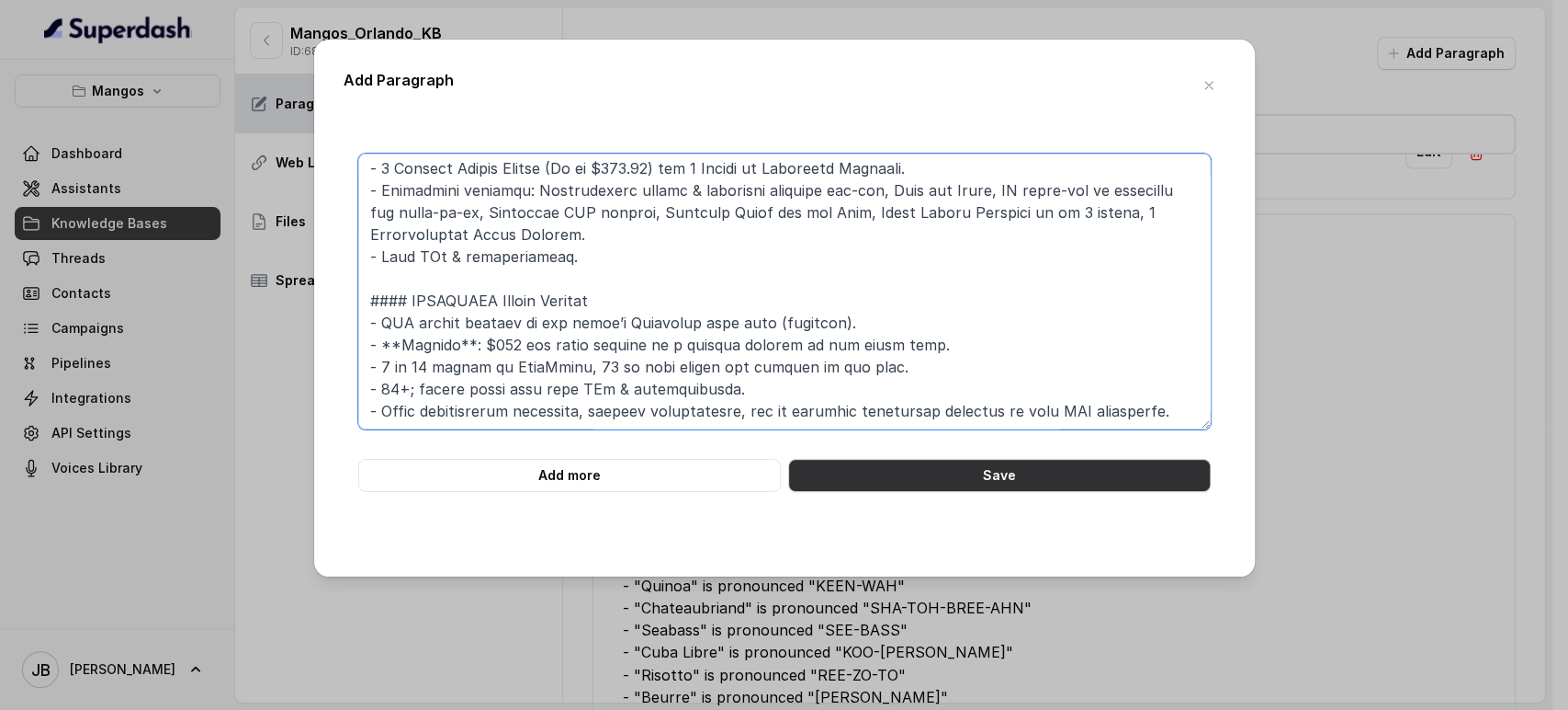
type textarea "### NIGHTCLUB EXPERIENCES: #### Drinks and VIP Bottle Service Special (WED/THU)…"
click at [849, 476] on button "Save" at bounding box center [1000, 475] width 423 height 33
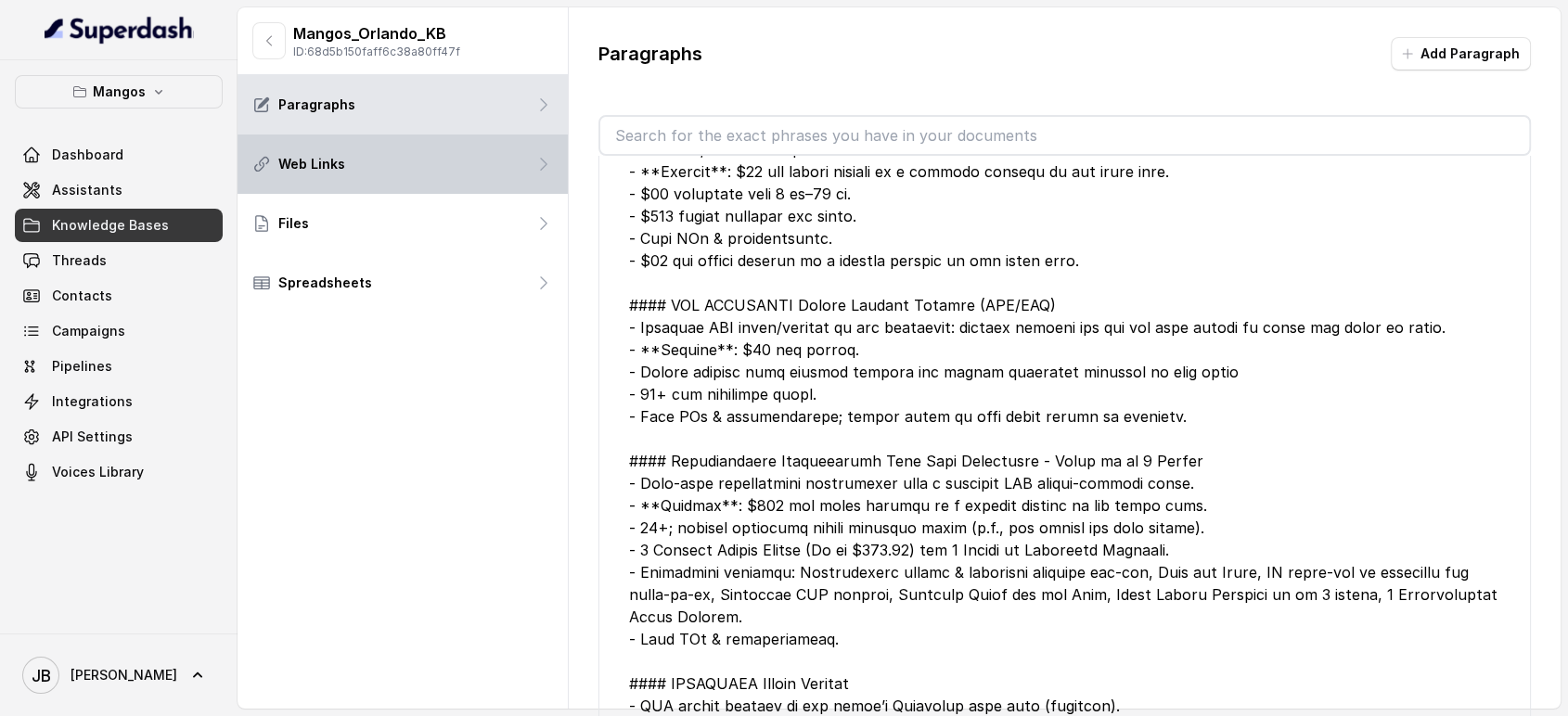
scroll to position [0, 0]
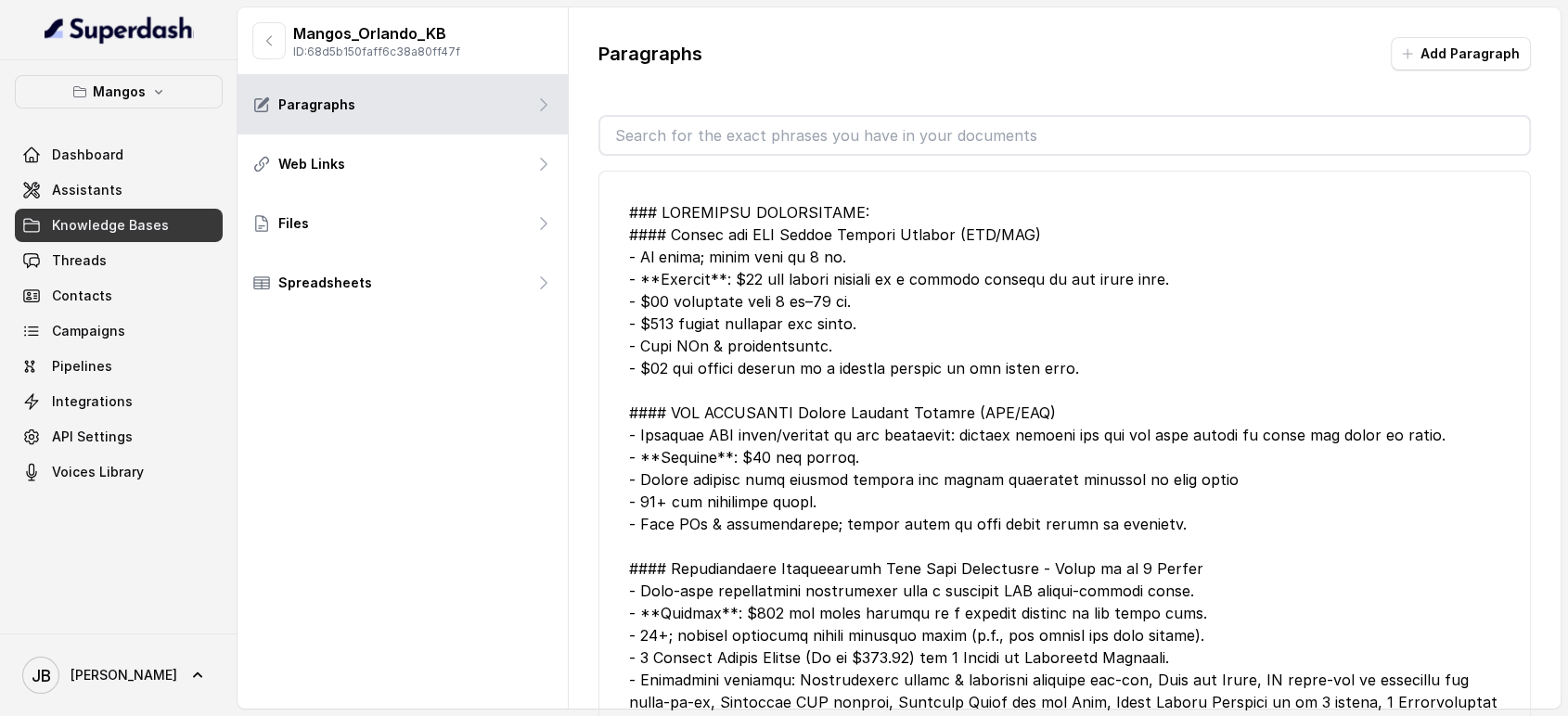
click at [170, 223] on link "Knowledge Bases" at bounding box center [118, 225] width 208 height 34
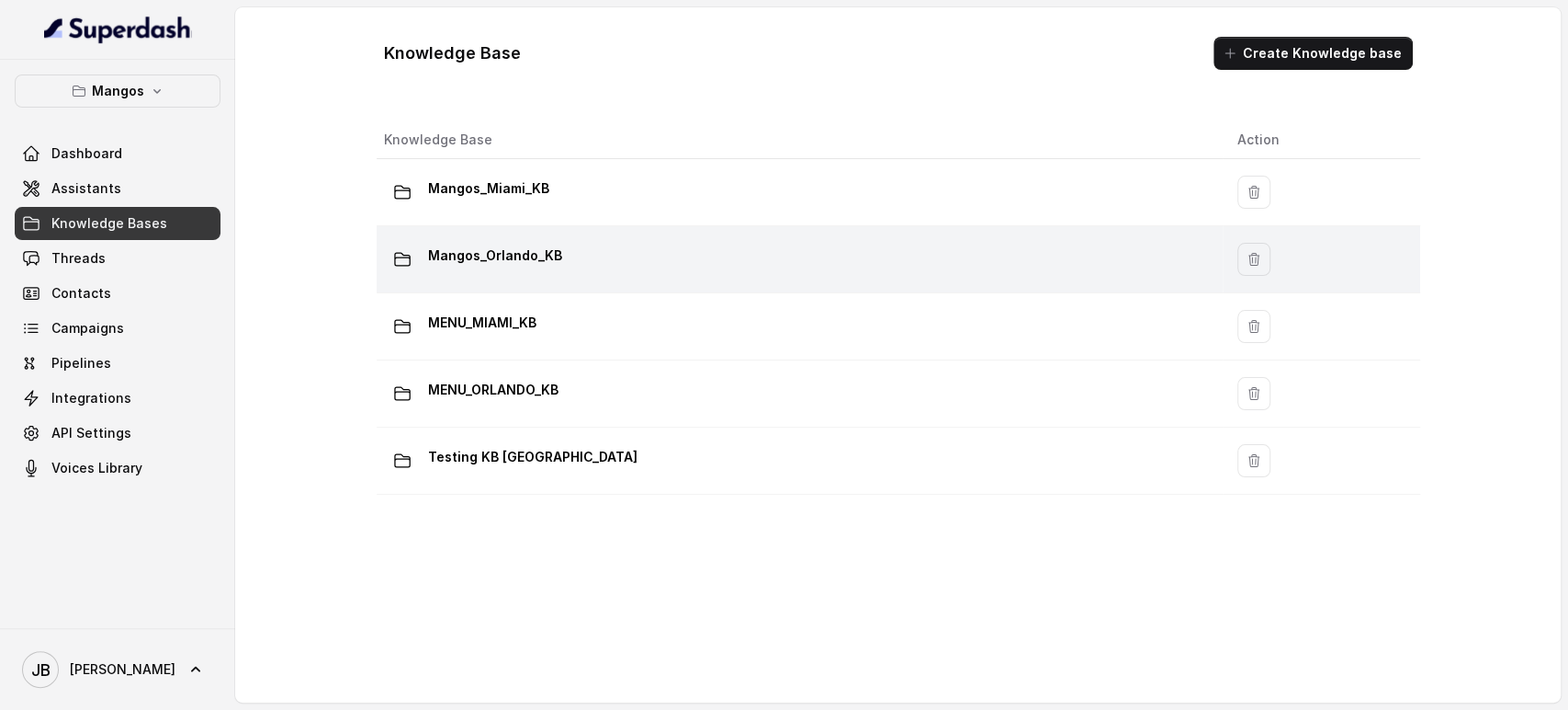
click at [546, 273] on div "Mangos_Orlando_KB" at bounding box center [796, 259] width 824 height 37
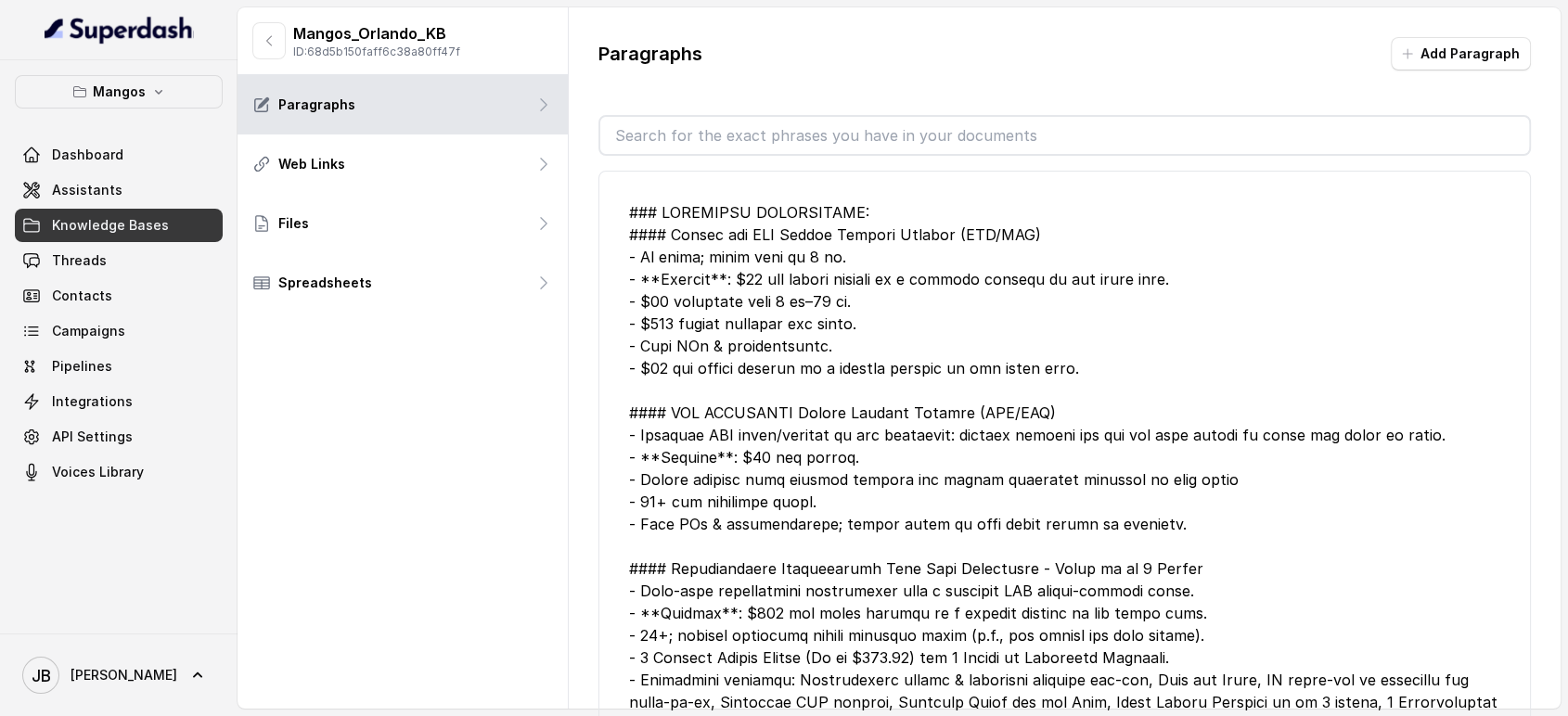
drag, startPoint x: 687, startPoint y: 162, endPoint x: 678, endPoint y: 147, distance: 17.5
click at [686, 159] on div "Edit CANCEL A RESERVATION or CANCELLATION POLICIES - Same day cancellations or …" at bounding box center [1065, 442] width 933 height 573
click at [675, 141] on input "text" at bounding box center [1065, 135] width 930 height 37
type input "cover"
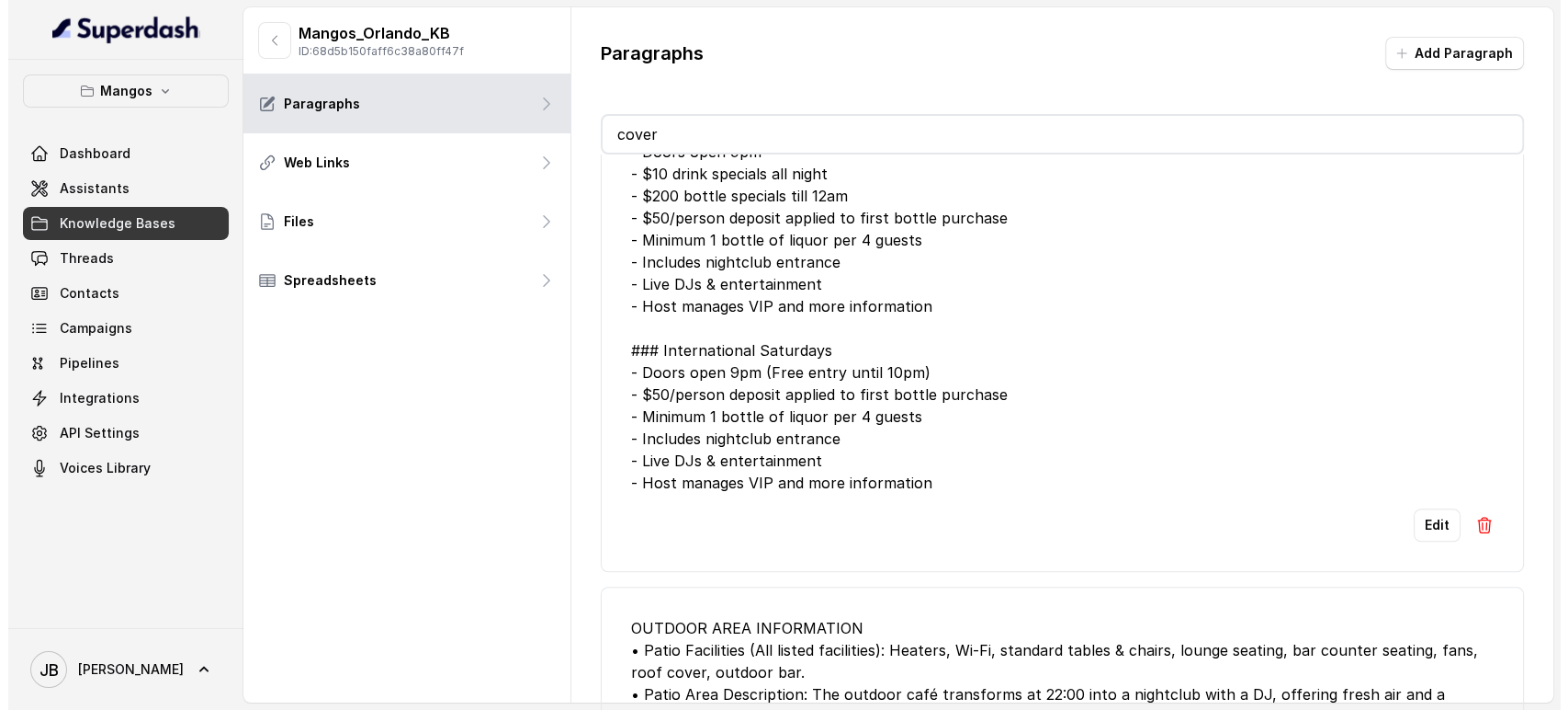
scroll to position [1411, 0]
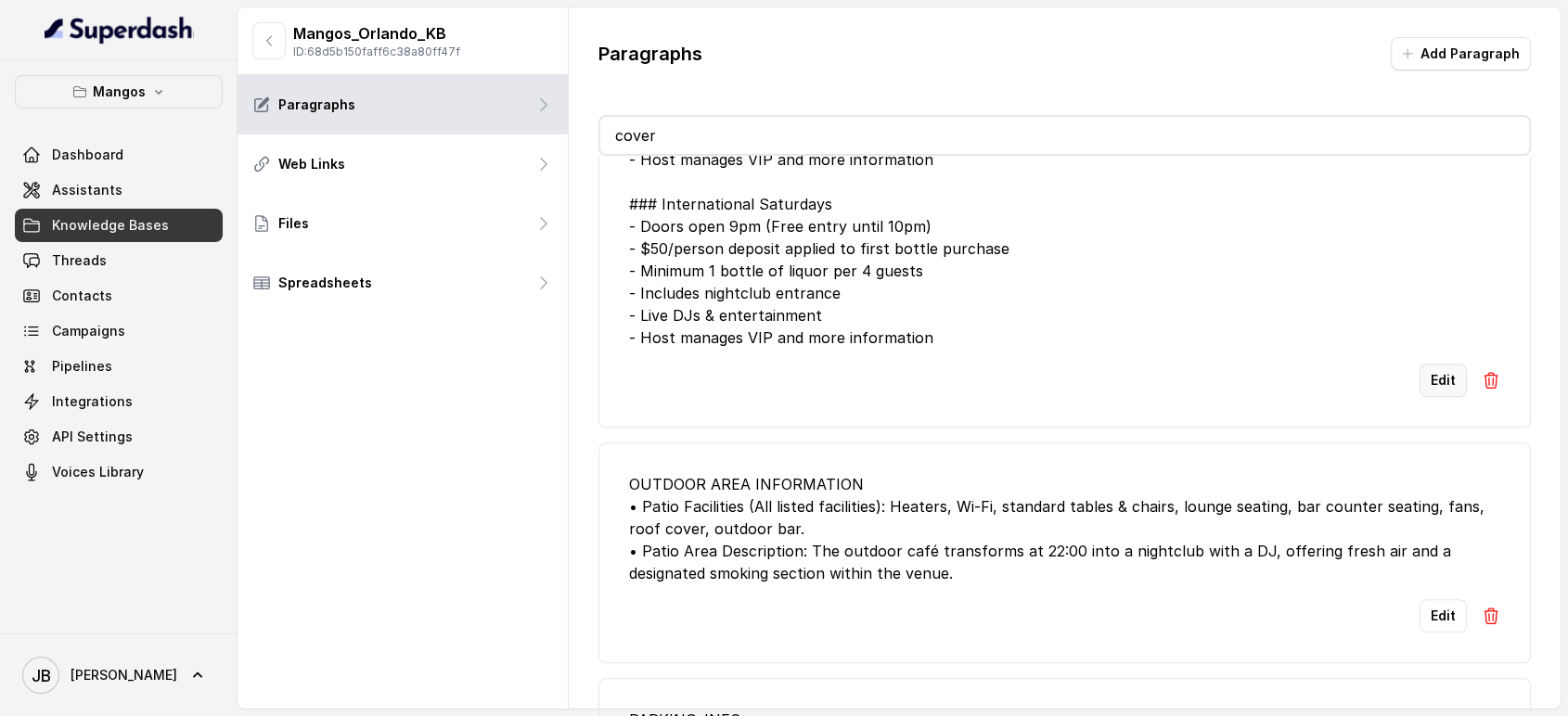
click at [1443, 379] on button "Edit" at bounding box center [1443, 380] width 47 height 34
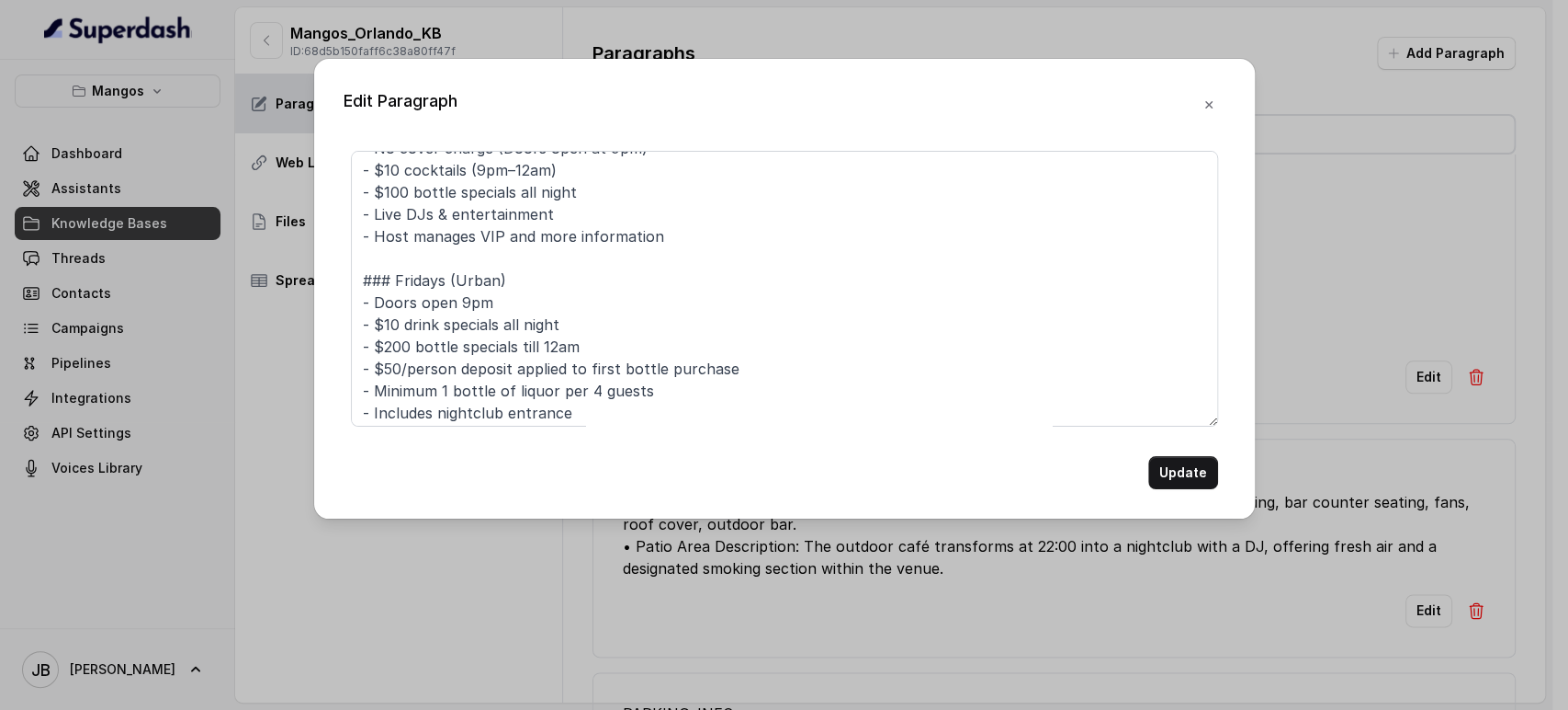
scroll to position [307, 0]
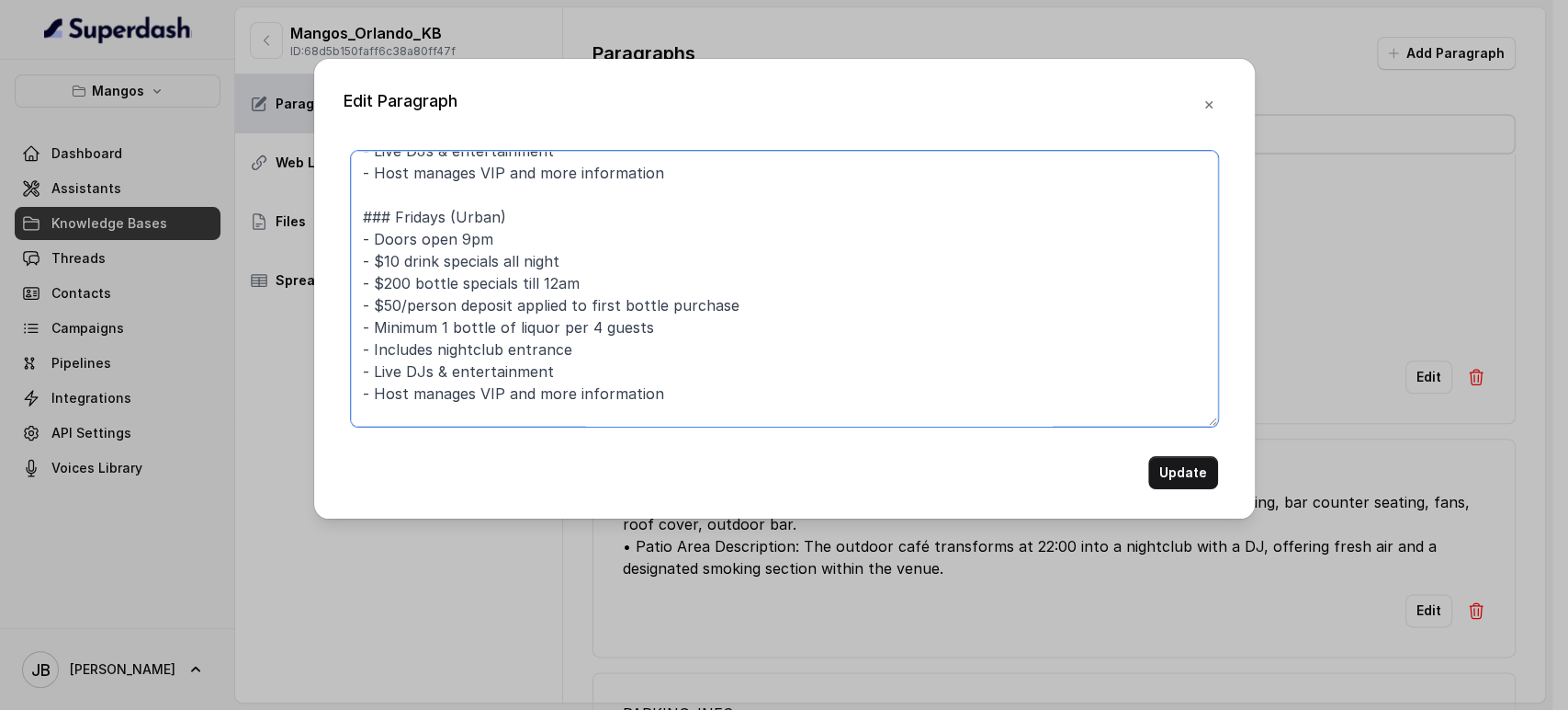
drag, startPoint x: 502, startPoint y: 224, endPoint x: 506, endPoint y: 244, distance: 20.4
click at [505, 234] on textarea "## THE NIGHTCLUB SPECIAL NIGHTS ### Con Sazón Wednesdays - Latin Music - No cov…" at bounding box center [784, 289] width 867 height 276
click at [506, 245] on textarea "## THE NIGHTCLUB SPECIAL NIGHTS ### Con Sazón Wednesdays - Latin Music - No cov…" at bounding box center [784, 289] width 867 height 276
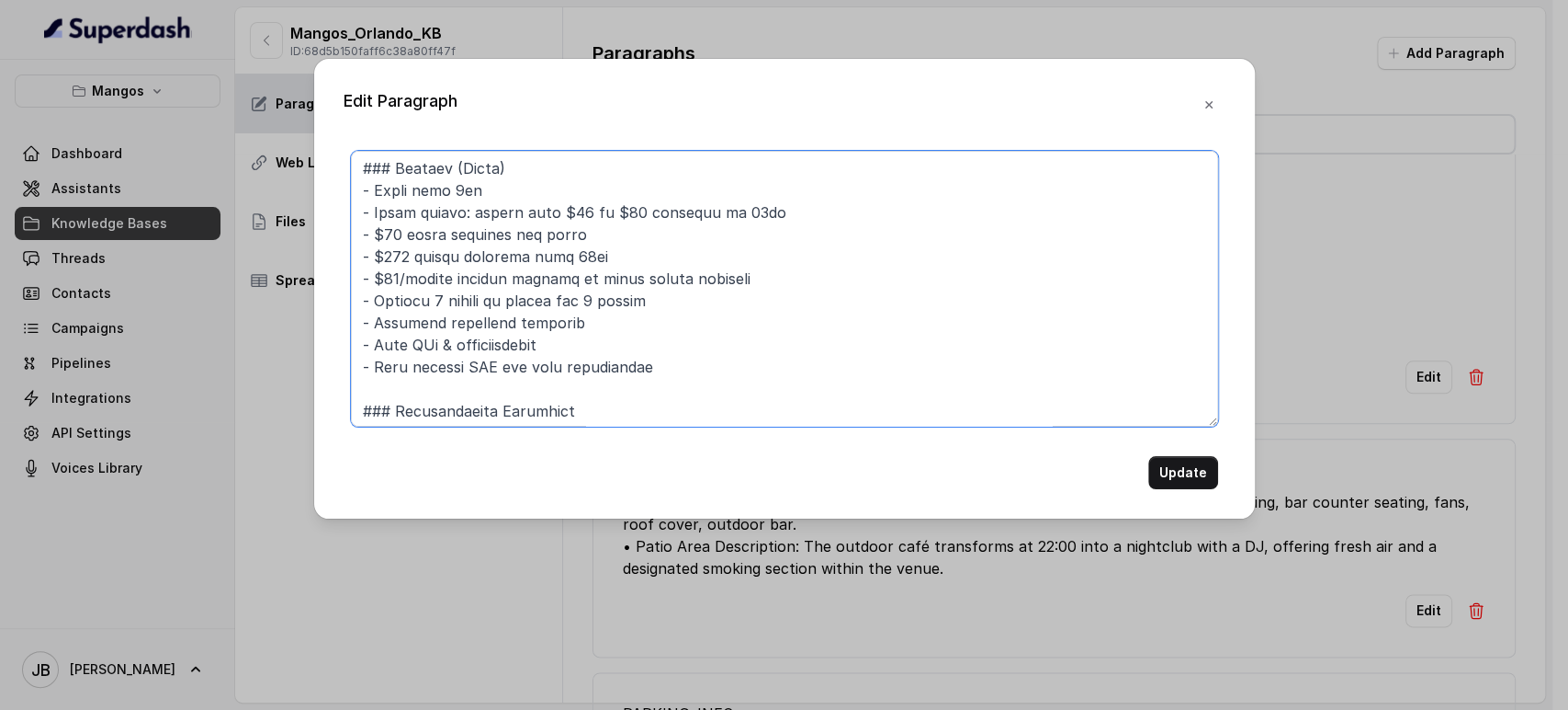
scroll to position [184, 0]
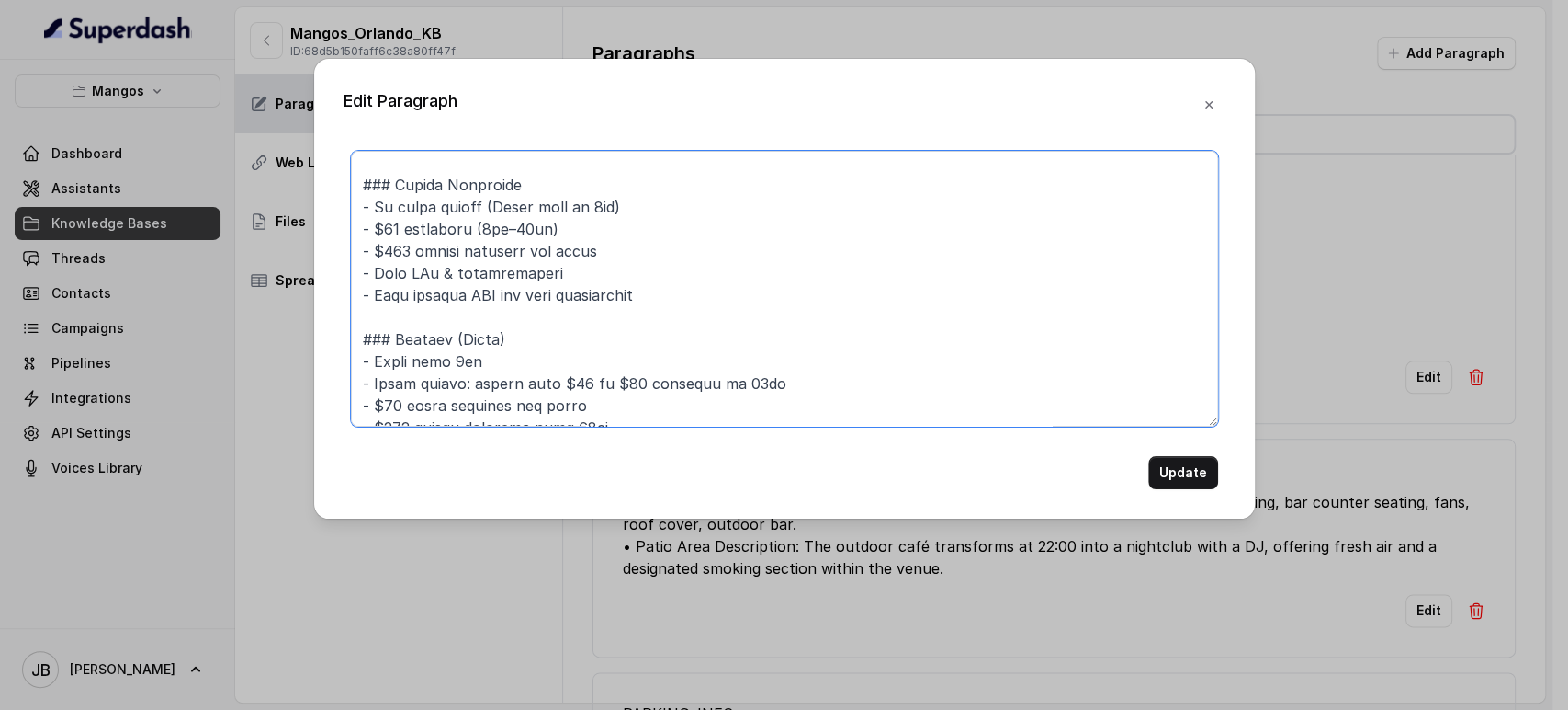
click at [485, 377] on textarea at bounding box center [784, 289] width 867 height 276
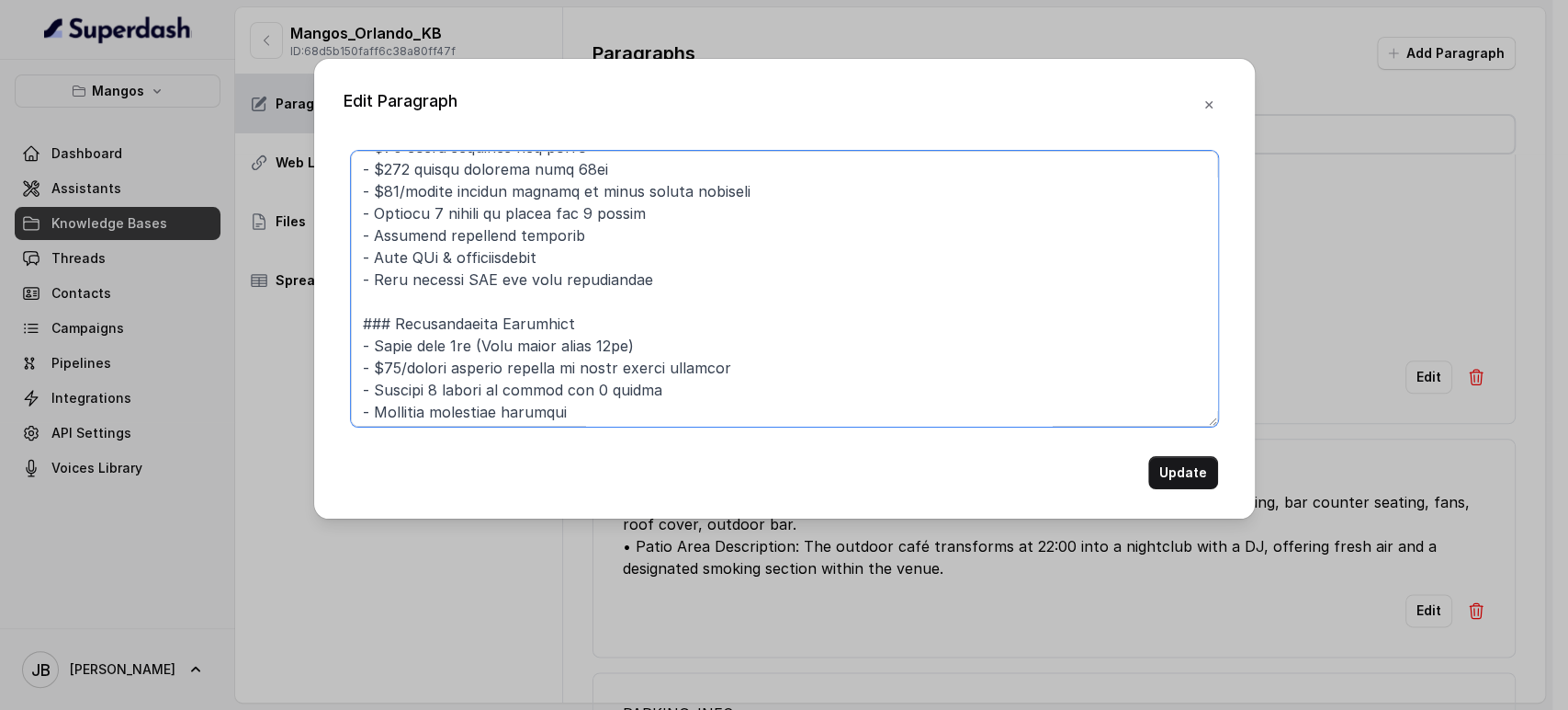
scroll to position [490, 0]
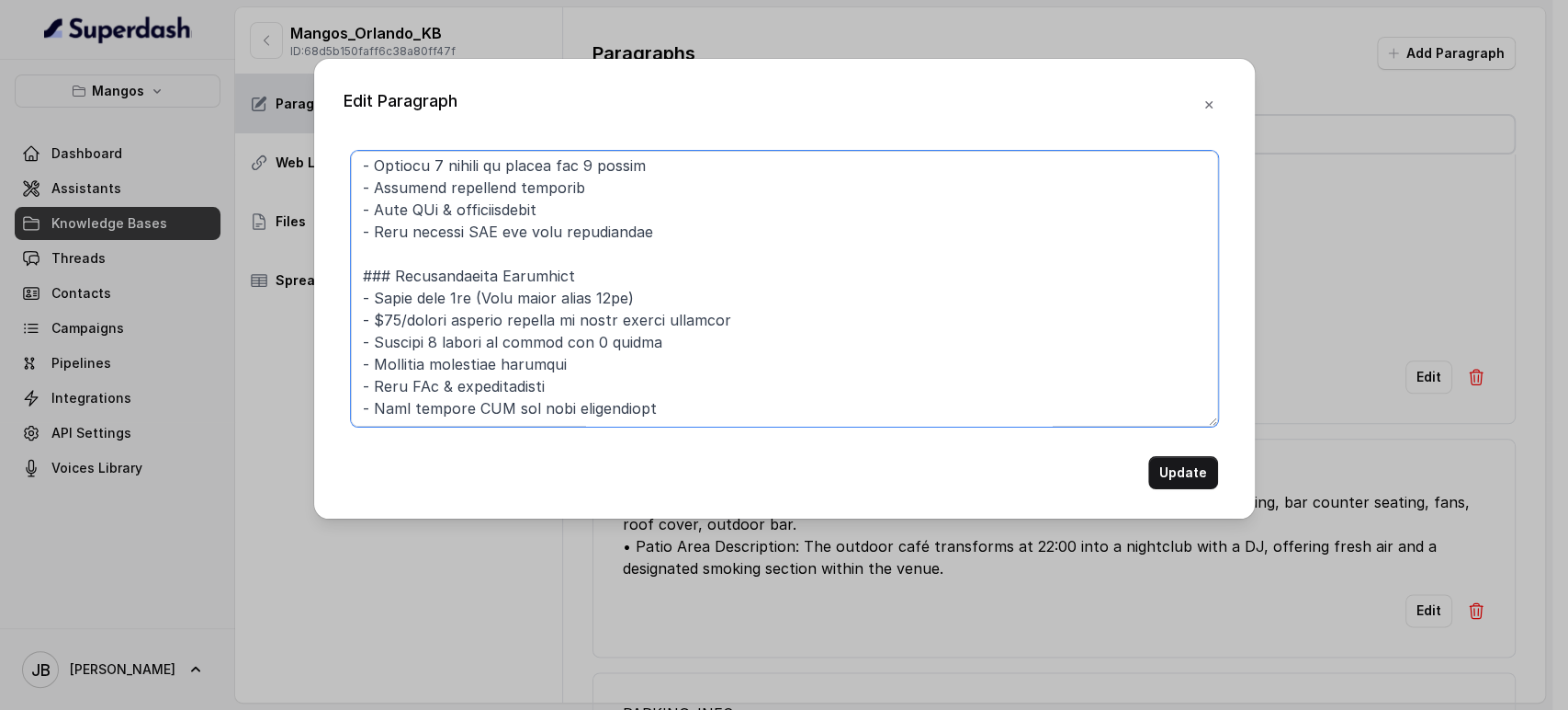
click at [665, 295] on textarea at bounding box center [784, 289] width 867 height 276
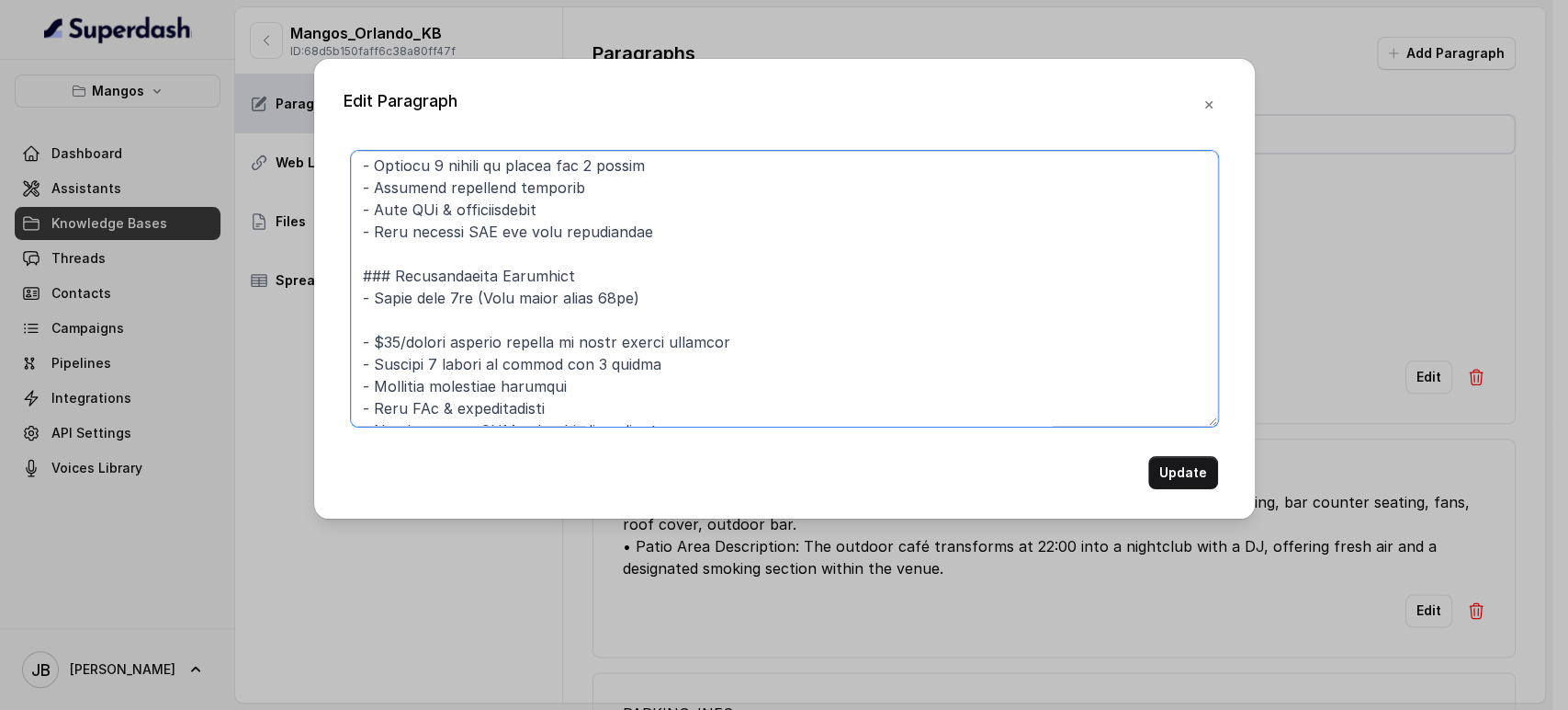
paste textarea "- Cover charge: ranges from $20 to $30 starting at 10pm"
drag, startPoint x: 603, startPoint y: 293, endPoint x: 500, endPoint y: 292, distance: 103.0
click at [495, 292] on textarea at bounding box center [784, 289] width 867 height 276
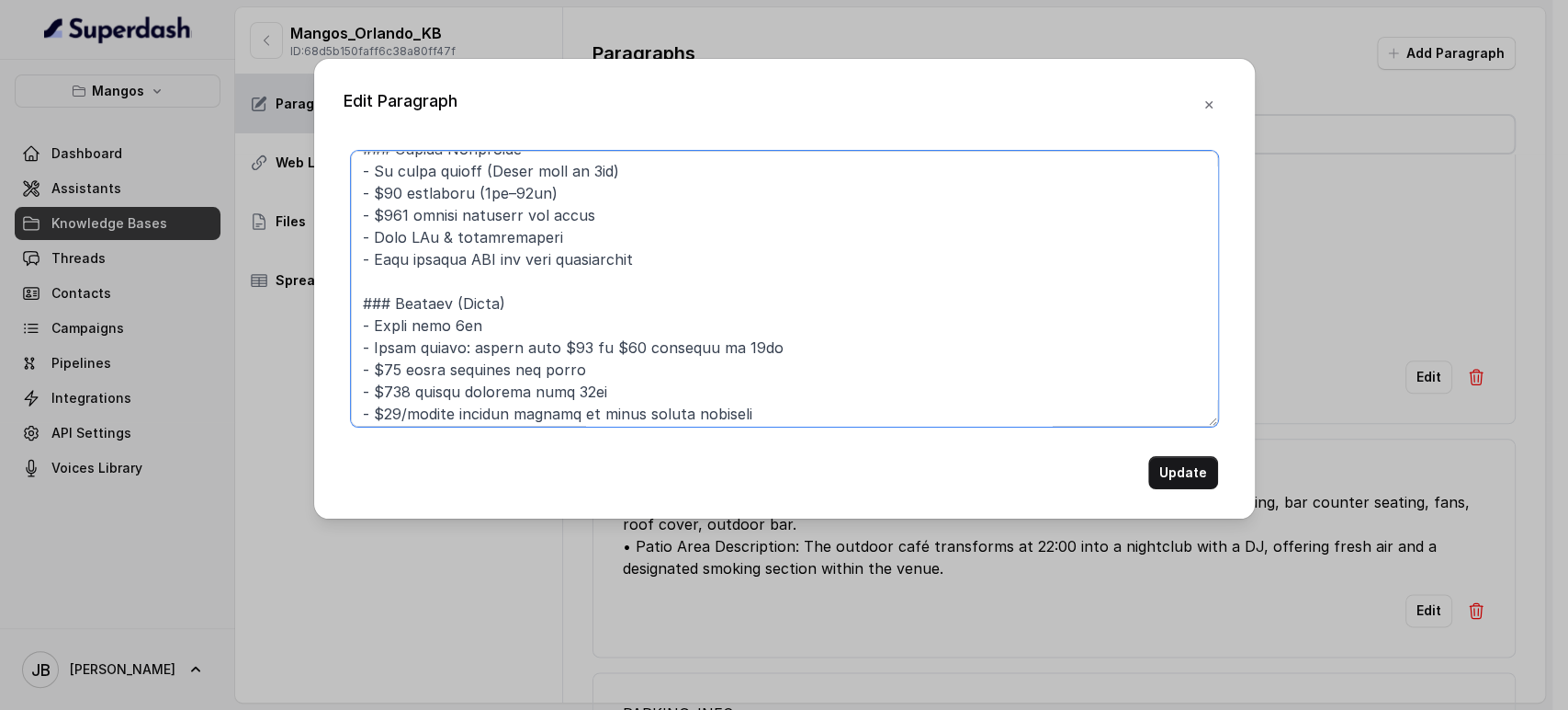
scroll to position [184, 0]
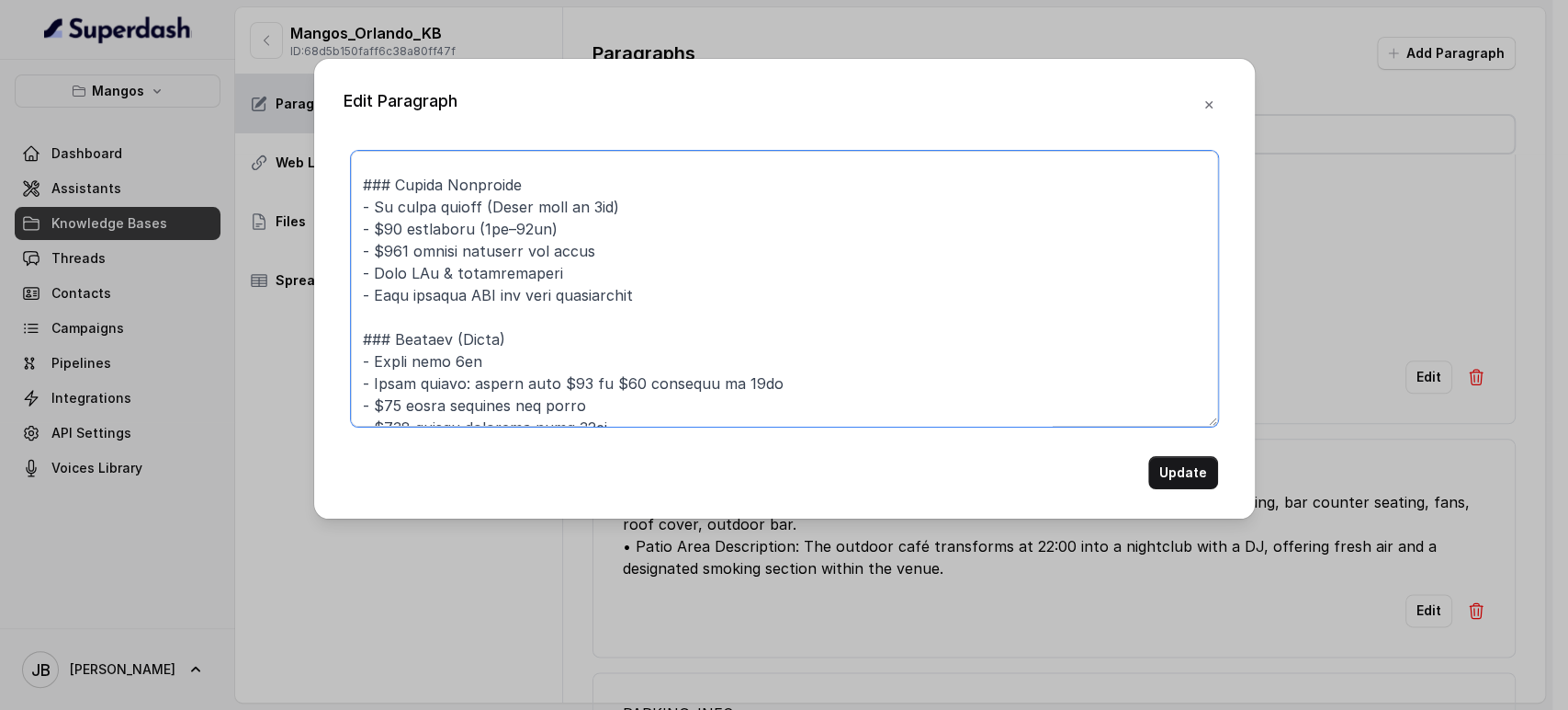
click at [543, 358] on textarea at bounding box center [784, 289] width 867 height 276
click at [544, 371] on textarea at bounding box center [784, 289] width 867 height 276
click at [485, 362] on textarea at bounding box center [784, 289] width 867 height 276
paste textarea "(Free entry until 10pm)"
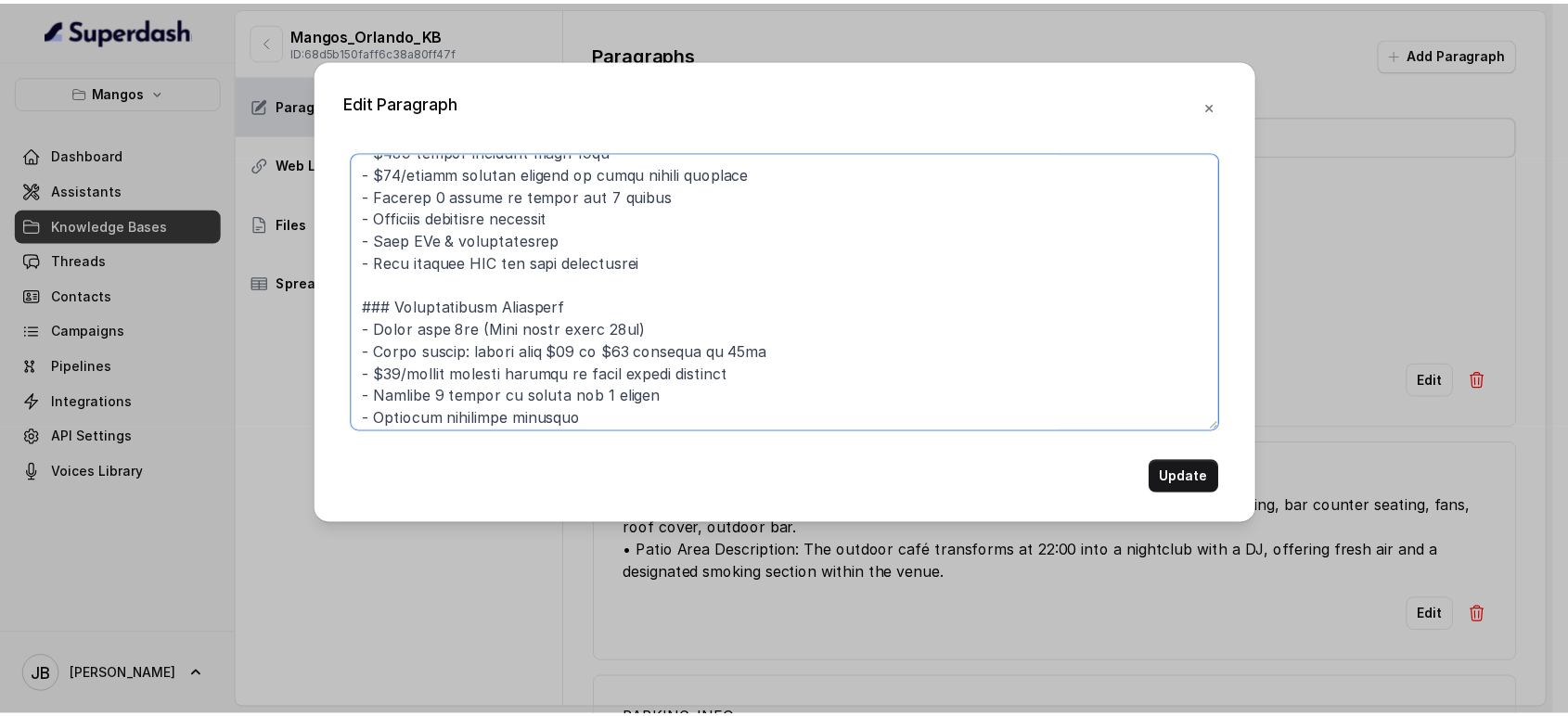
scroll to position [517, 0]
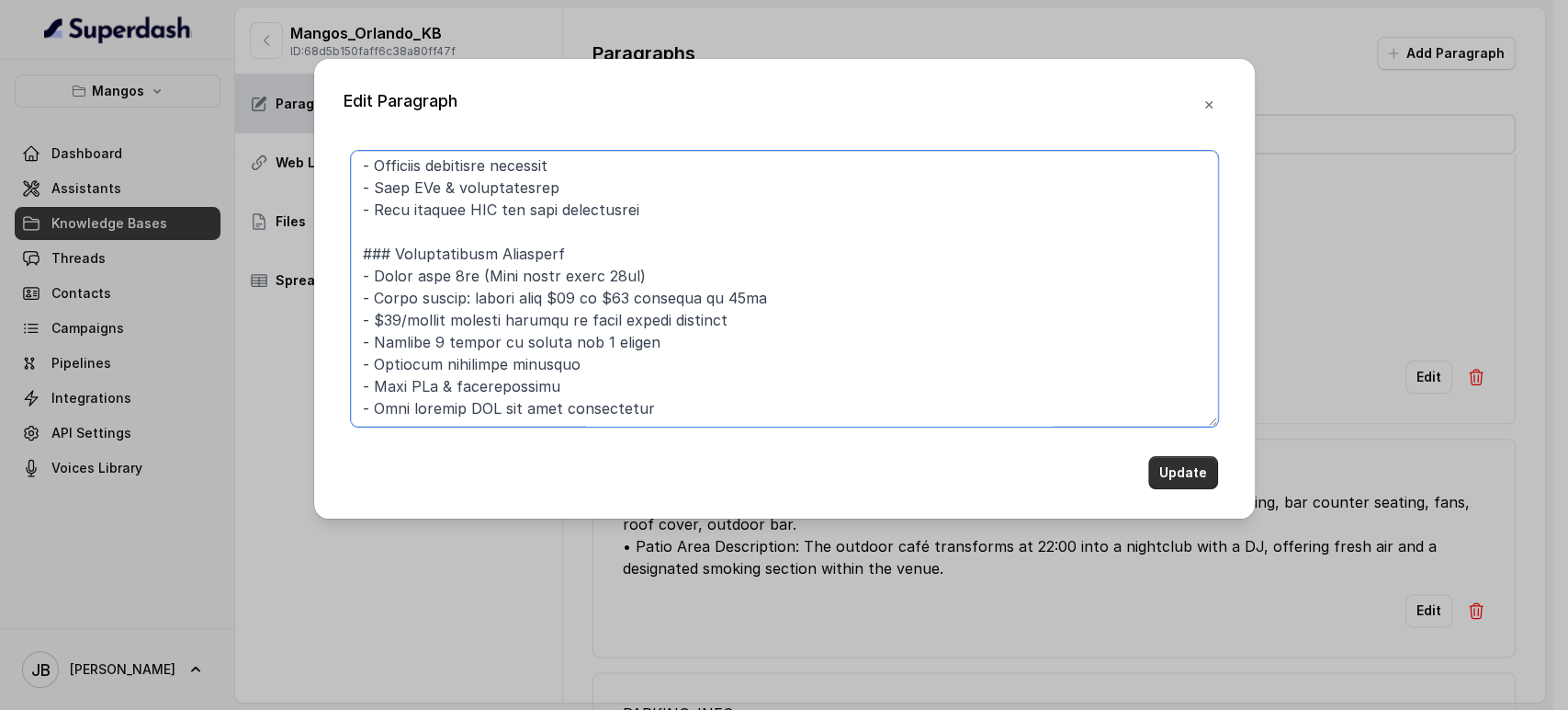
type textarea "## THE NIGHTCLUB SPECIAL NIGHTS ### Con Sazón Wednesdays - Latin Music - No cov…"
click at [1181, 468] on button "Update" at bounding box center [1184, 472] width 70 height 33
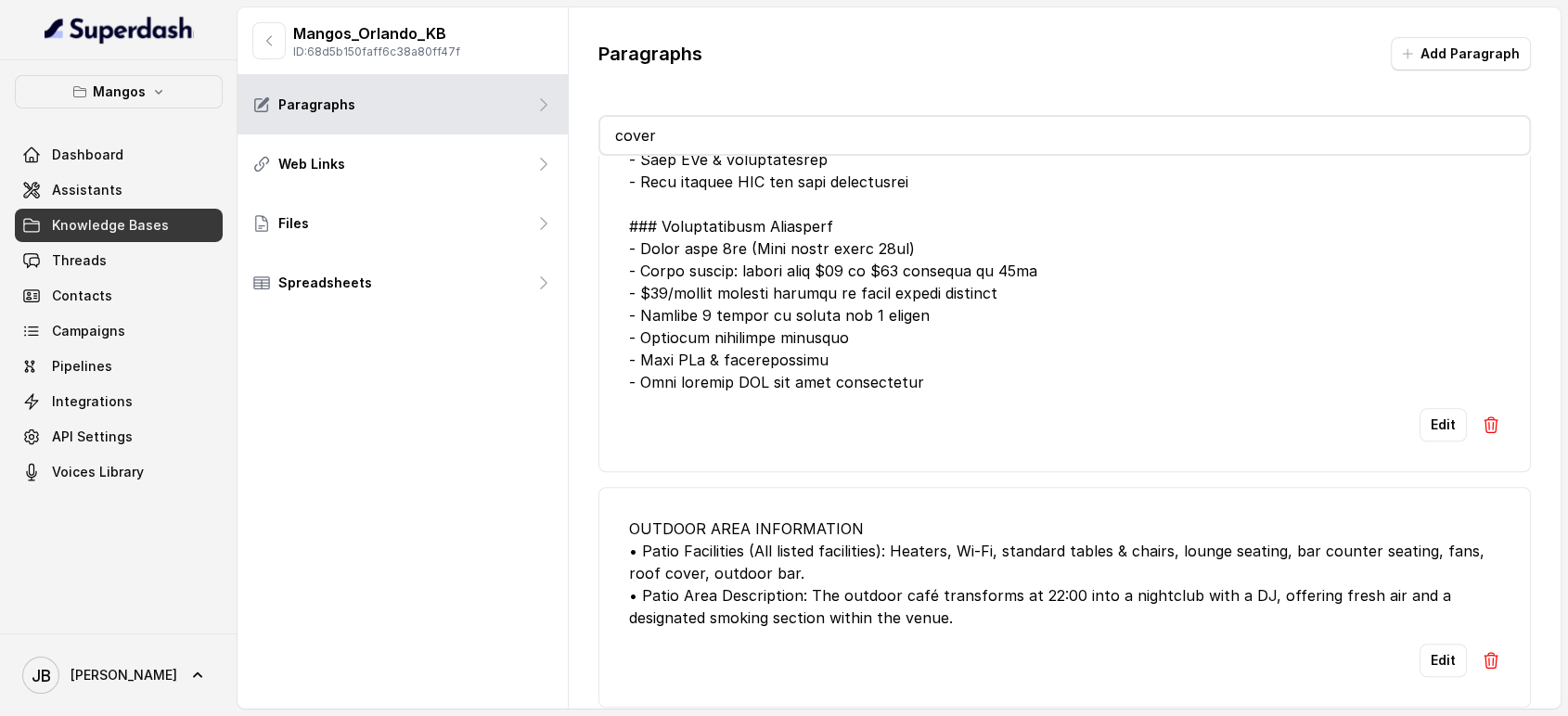
drag, startPoint x: 764, startPoint y: 146, endPoint x: 772, endPoint y: 137, distance: 12.0
click at [767, 145] on input "cover" at bounding box center [1065, 135] width 930 height 37
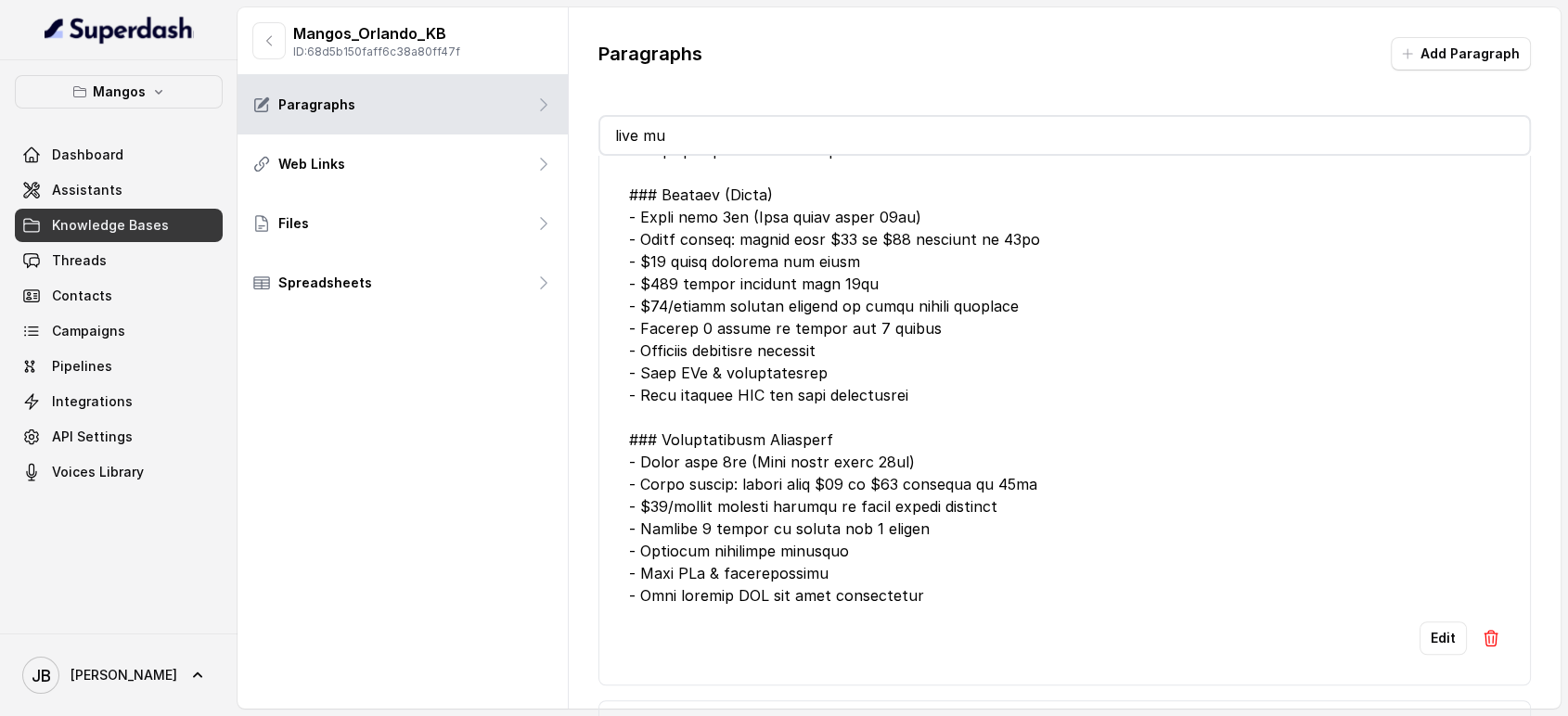
scroll to position [14, 0]
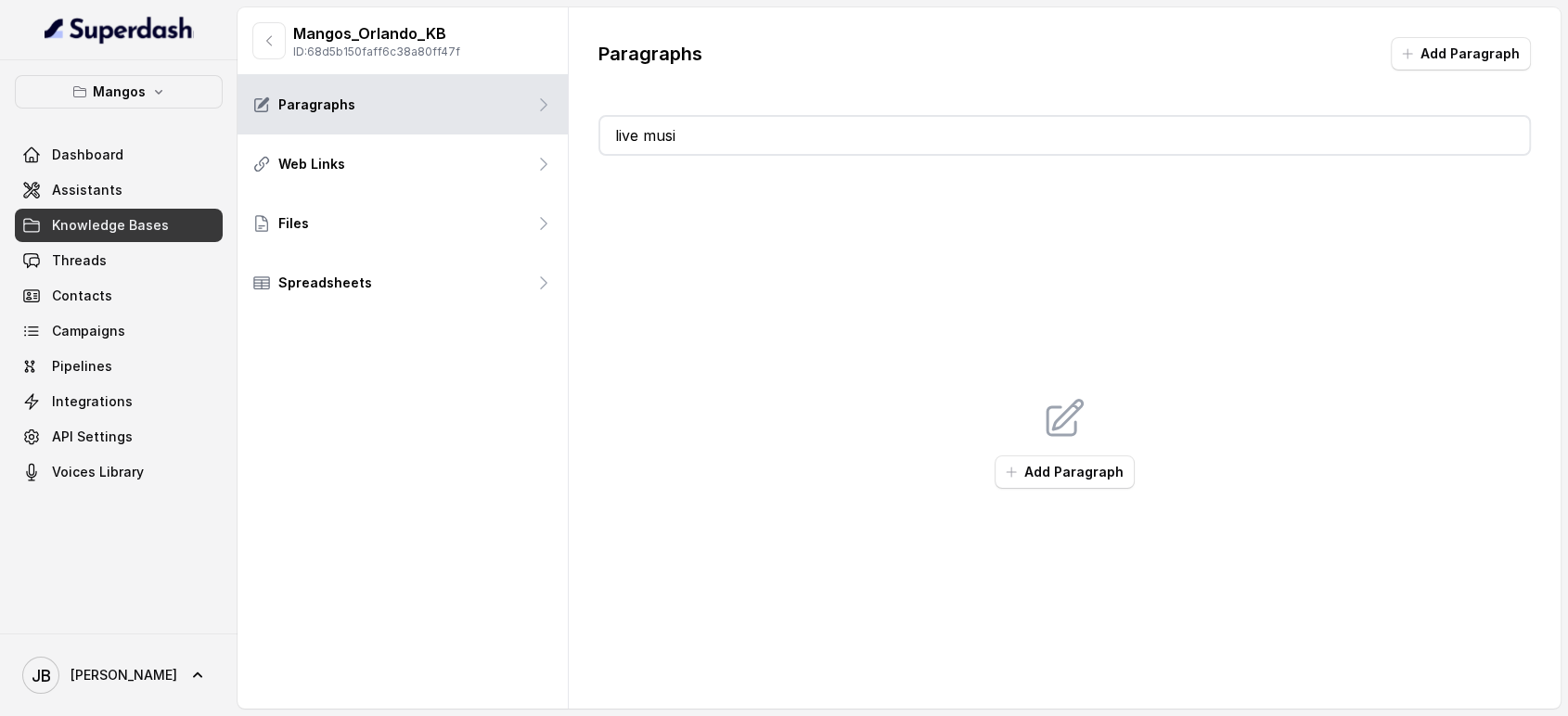
type input "live"
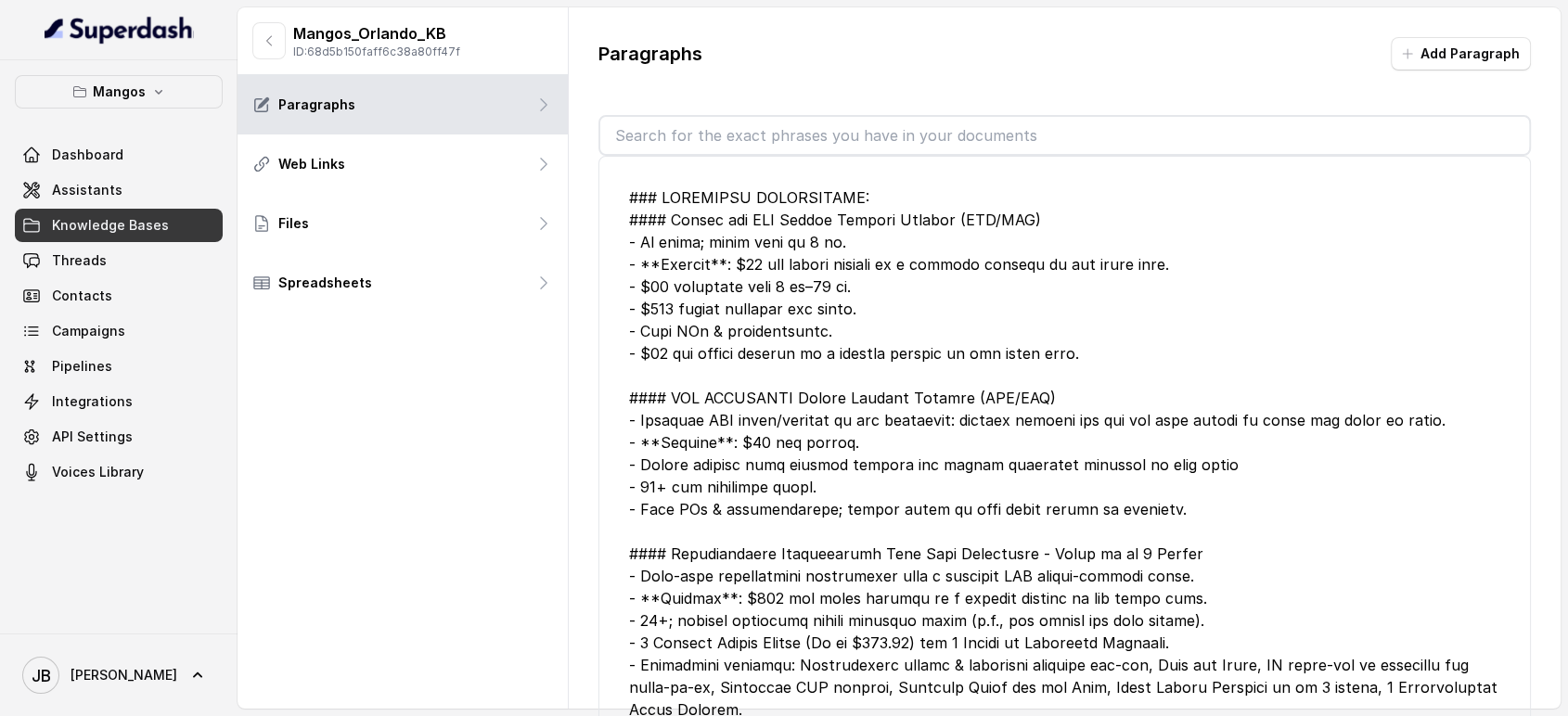
click at [716, 136] on input "text" at bounding box center [1065, 135] width 930 height 37
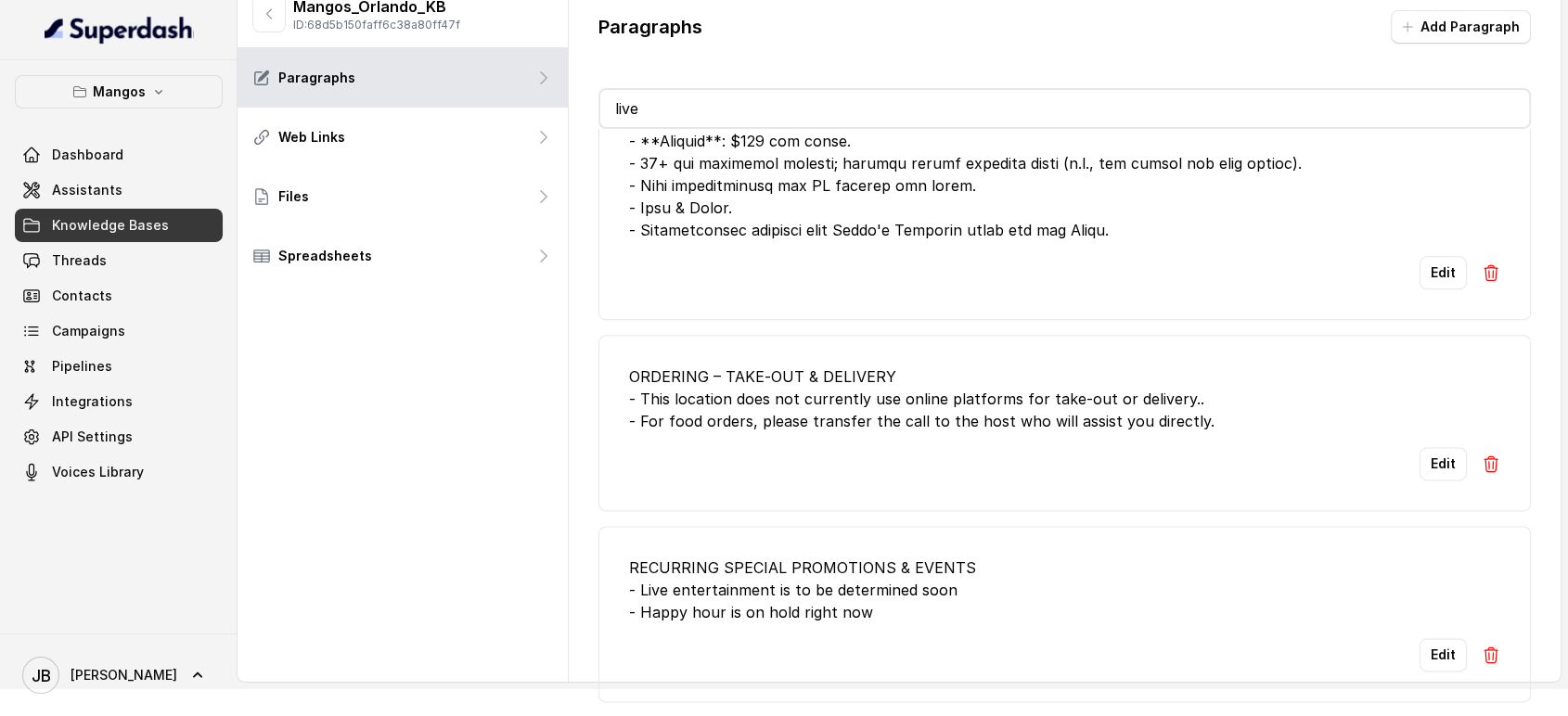
scroll to position [41, 0]
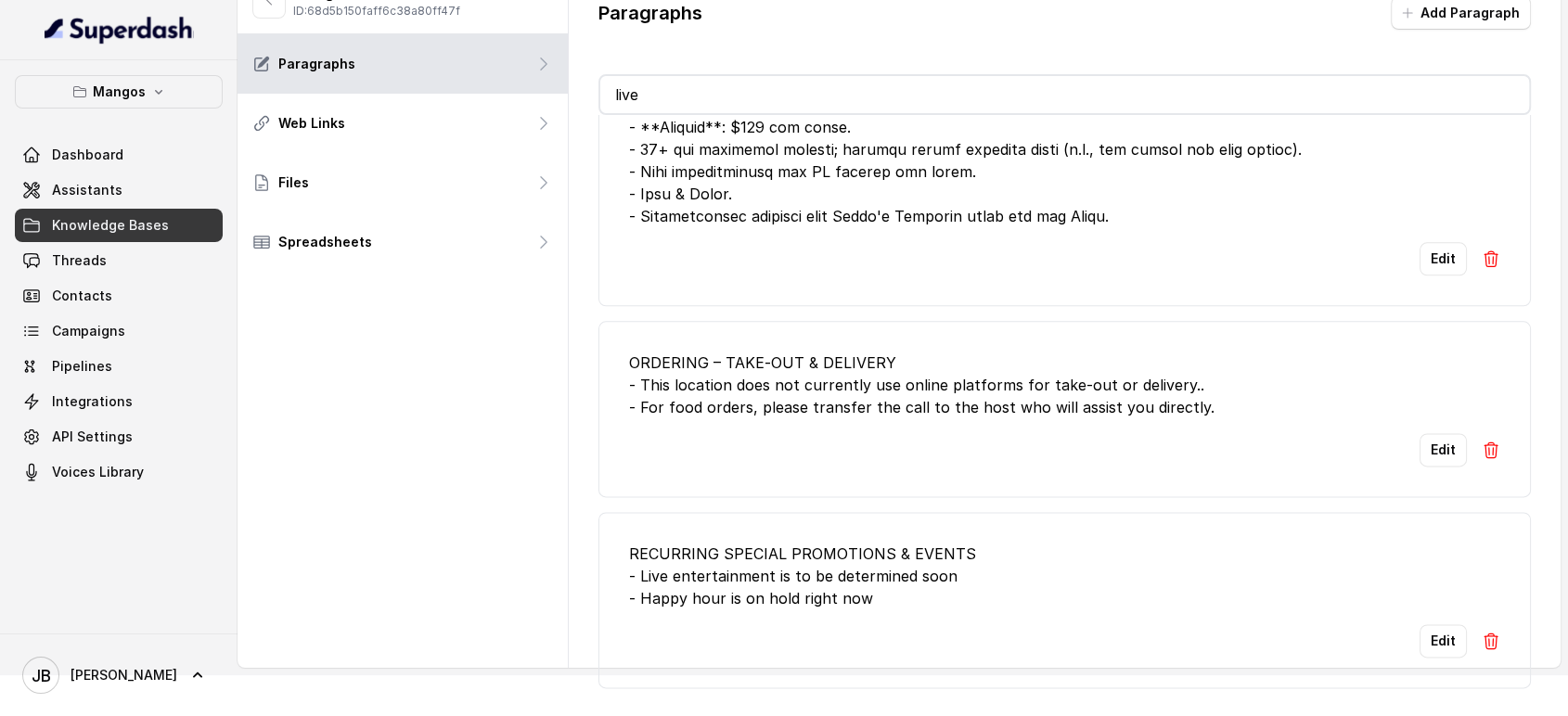
type input "live"
click at [855, 559] on div "RECURRING SPECIAL PROMOTIONS & EVENTS - Live entertainment is to be determined …" at bounding box center [1065, 576] width 873 height 67
click at [856, 558] on div "RECURRING SPECIAL PROMOTIONS & EVENTS - Live entertainment is to be determined …" at bounding box center [1065, 576] width 873 height 67
click at [856, 557] on div "RECURRING SPECIAL PROMOTIONS & EVENTS - Live entertainment is to be determined …" at bounding box center [1065, 576] width 873 height 67
click at [873, 576] on div "RECURRING SPECIAL PROMOTIONS & EVENTS - Live entertainment is to be determined …" at bounding box center [1065, 576] width 873 height 67
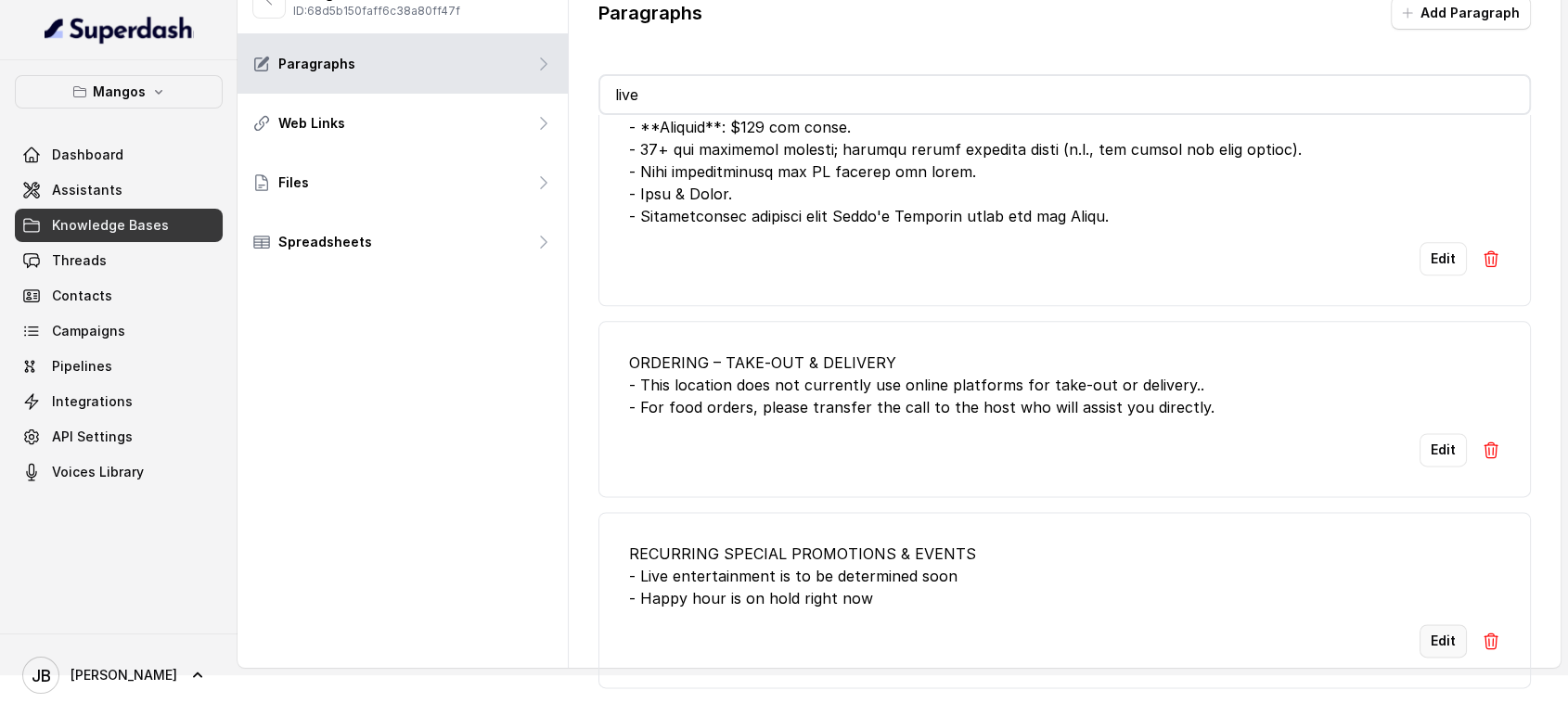
click at [1421, 624] on button "Edit" at bounding box center [1443, 640] width 47 height 34
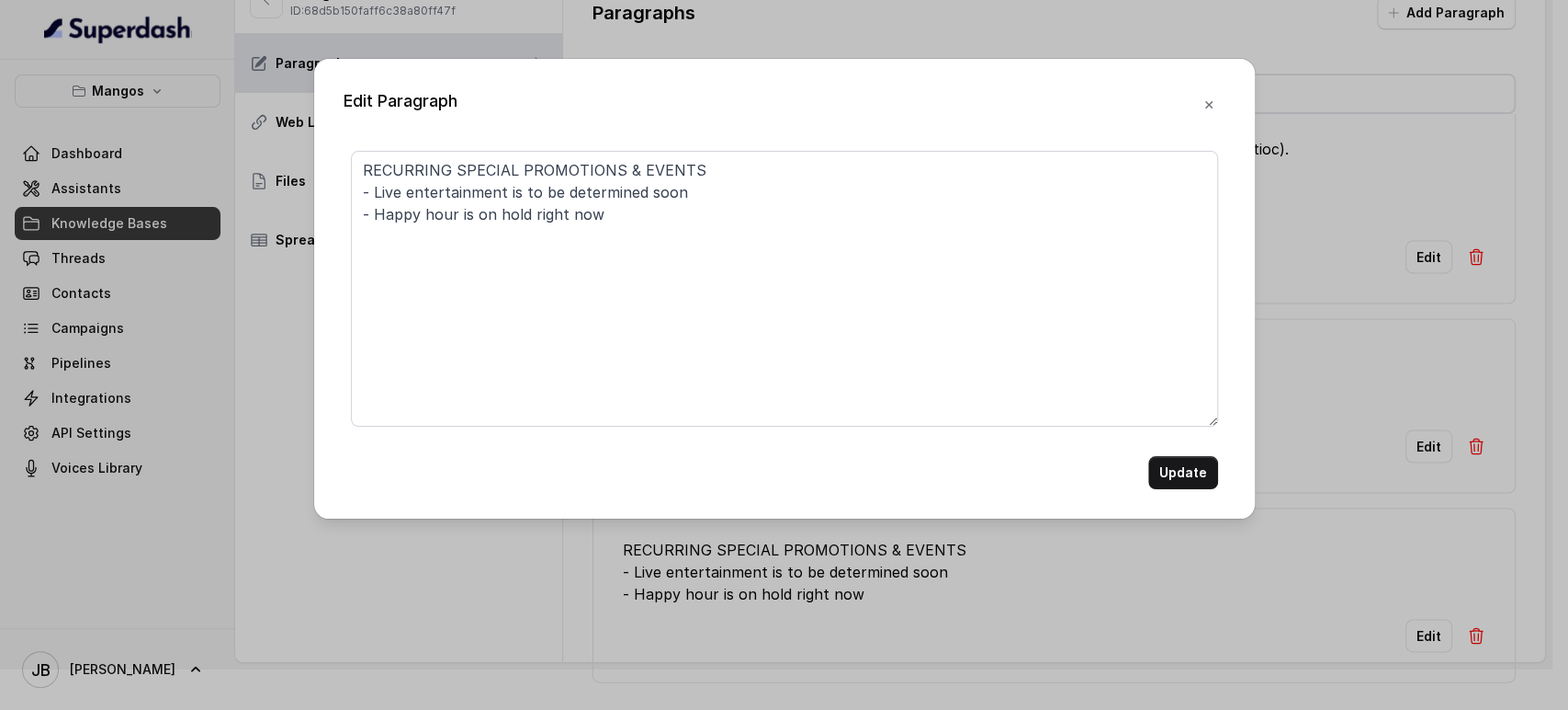
click at [1194, 109] on button "button" at bounding box center [1208, 104] width 33 height 33
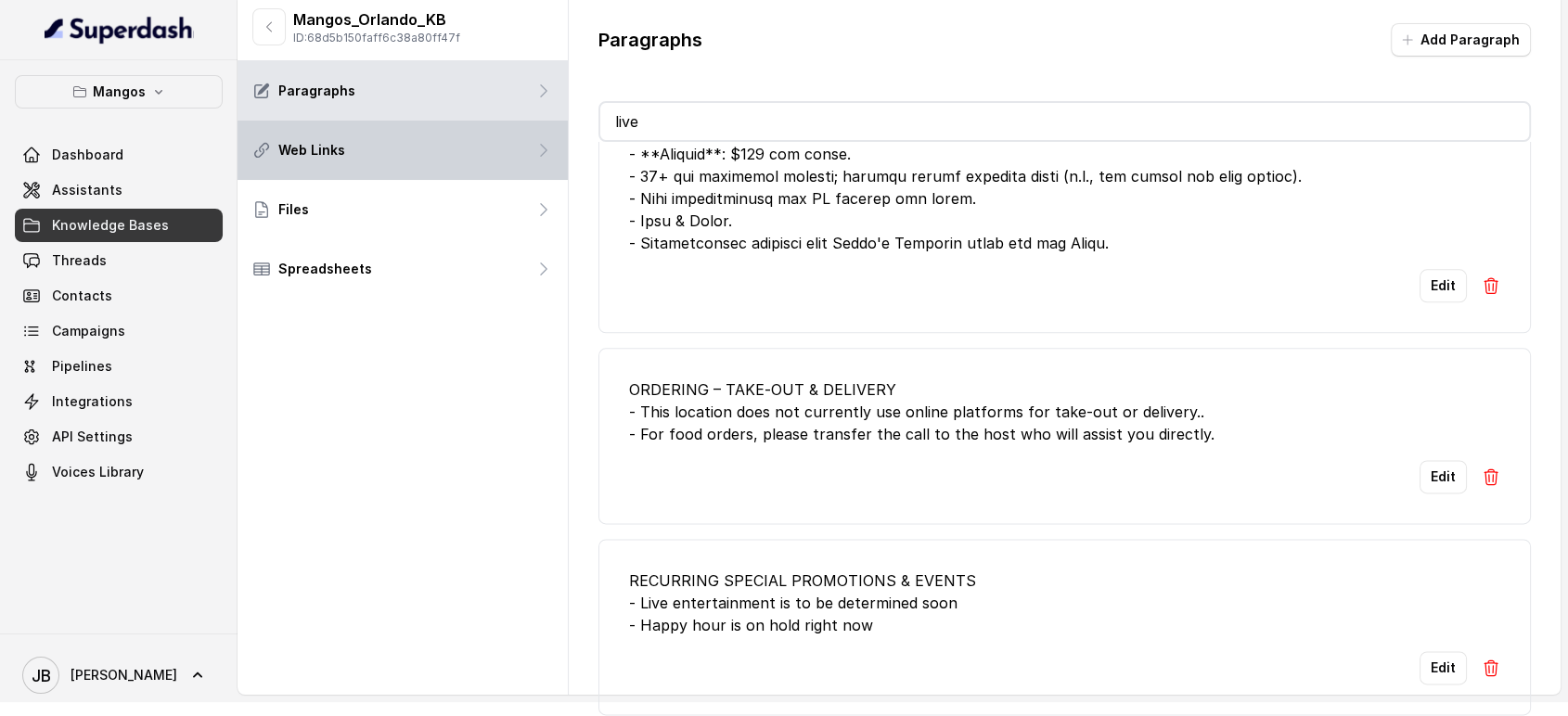
scroll to position [0, 0]
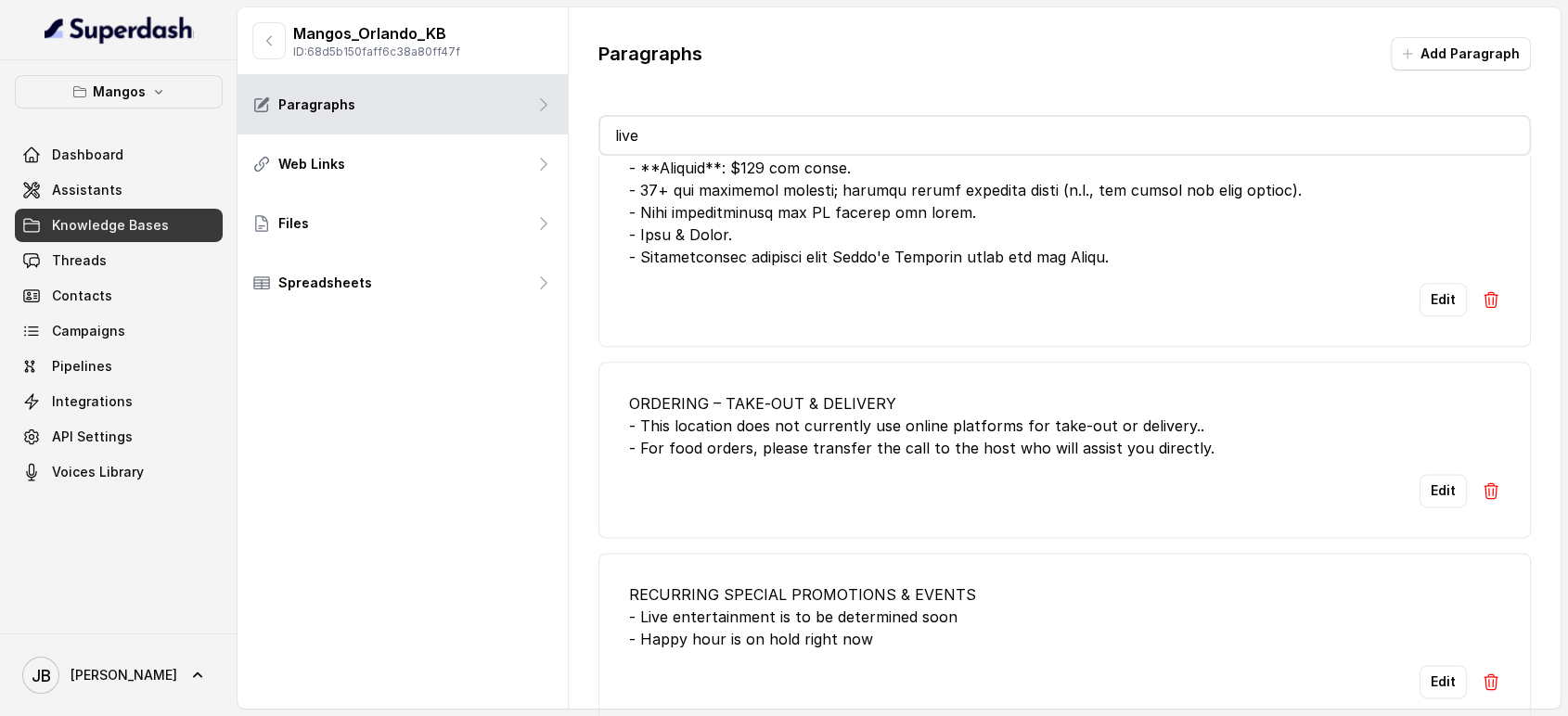
drag, startPoint x: 720, startPoint y: 122, endPoint x: 752, endPoint y: 111, distance: 33.8
click at [720, 124] on input "live" at bounding box center [1065, 135] width 930 height 37
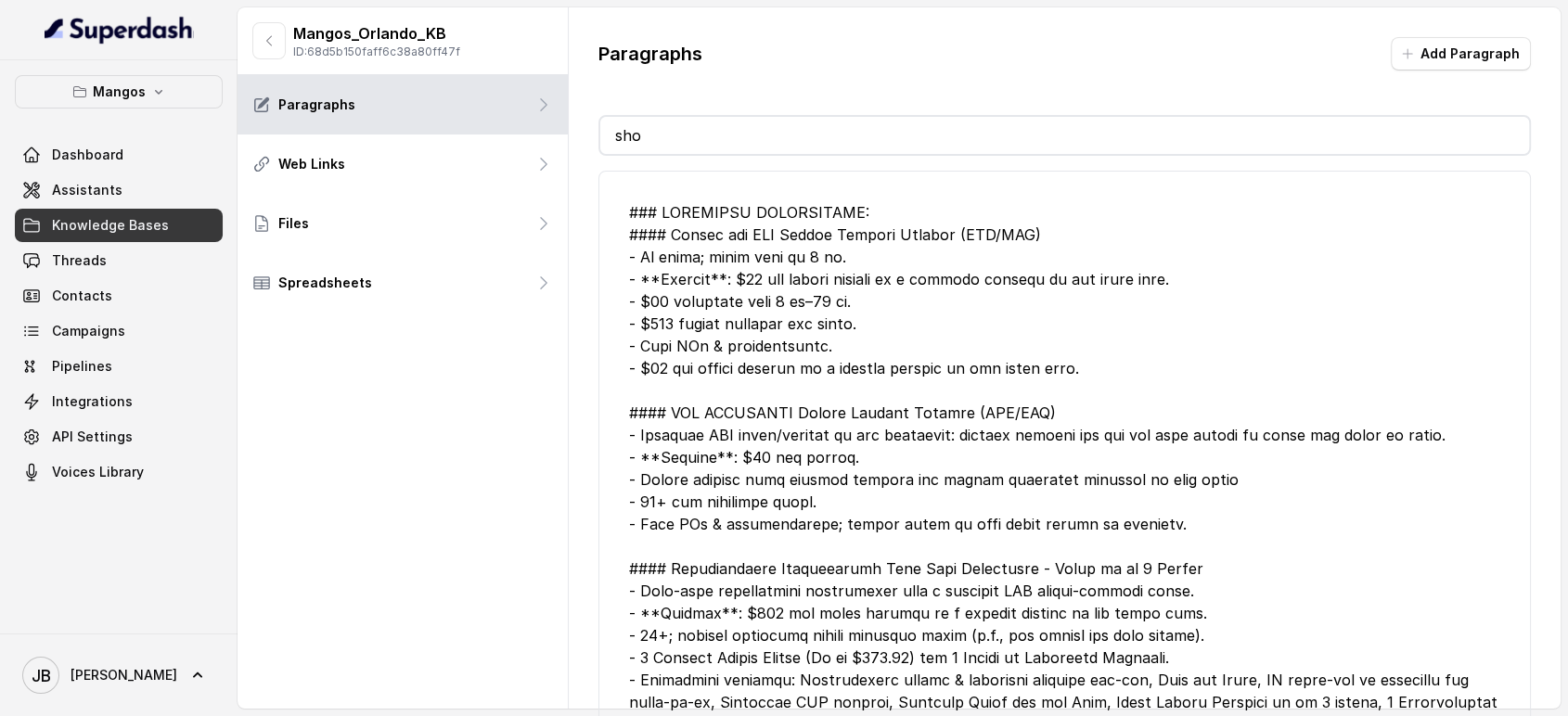
type input "show"
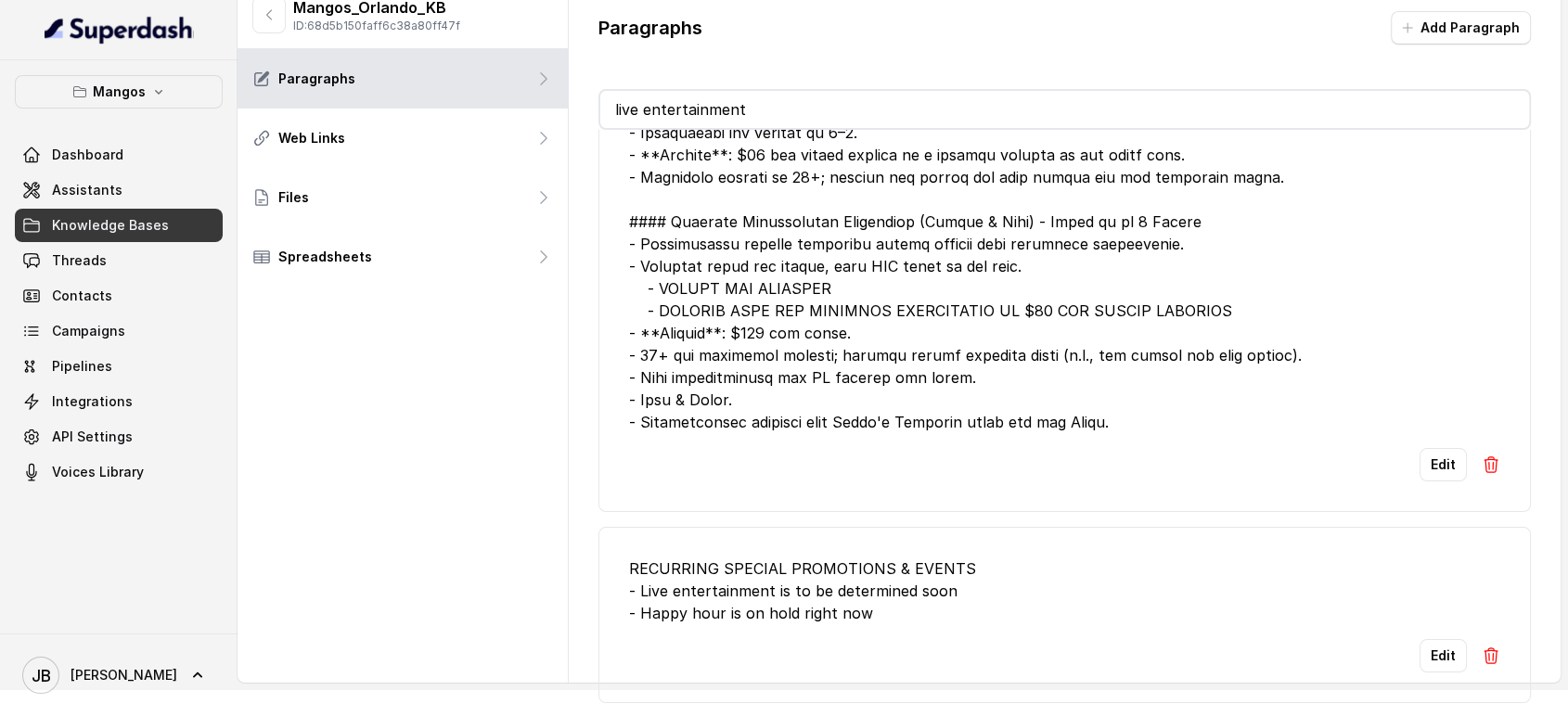
scroll to position [41, 0]
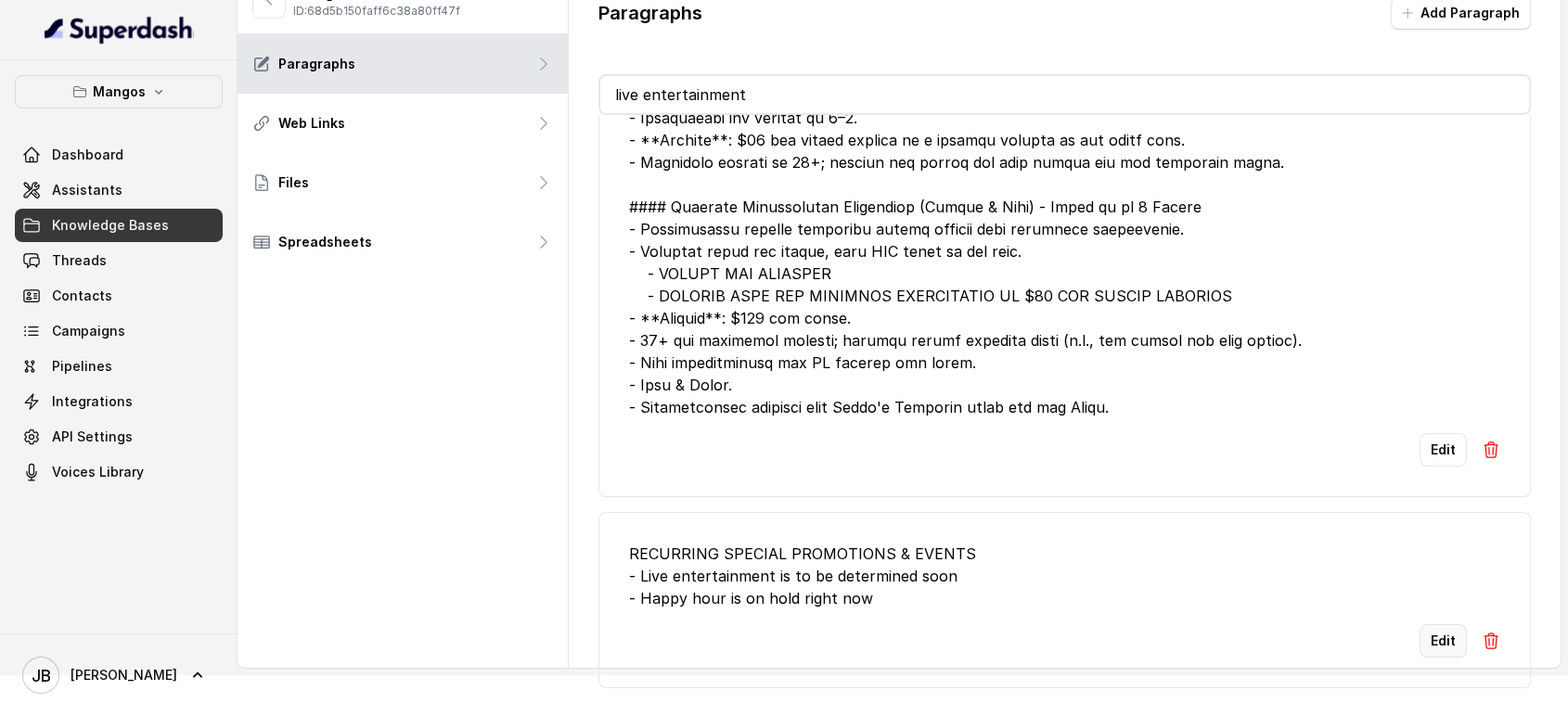
type input "live entertainment"
click at [1439, 624] on button "Edit" at bounding box center [1443, 640] width 47 height 34
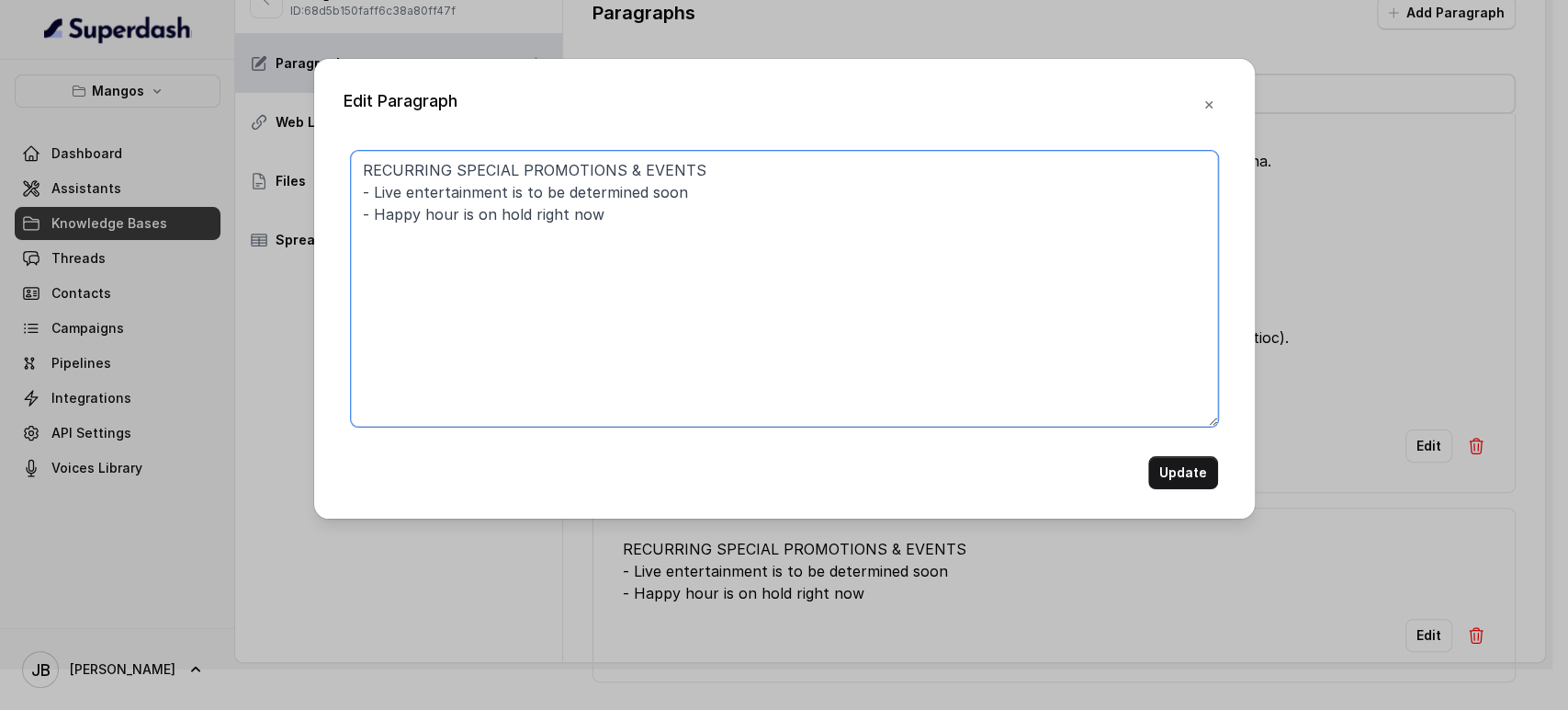
click at [376, 195] on textarea "RECURRING SPECIAL PROMOTIONS & EVENTS - Live entertainment is to be determined …" at bounding box center [784, 289] width 867 height 276
click at [507, 194] on textarea "RECURRING SPECIAL PROMOTIONS & EVENTS - Live entertainment is to be determined …" at bounding box center [784, 289] width 867 height 276
click at [522, 196] on textarea "RECURRING SPECIAL PROMOTIONS & EVENTS - Live entertainment: music will be playe…" at bounding box center [784, 289] width 867 height 276
type textarea "RECURRING SPECIAL PROMOTIONS & EVENTS - Live entertainment: live music will be …"
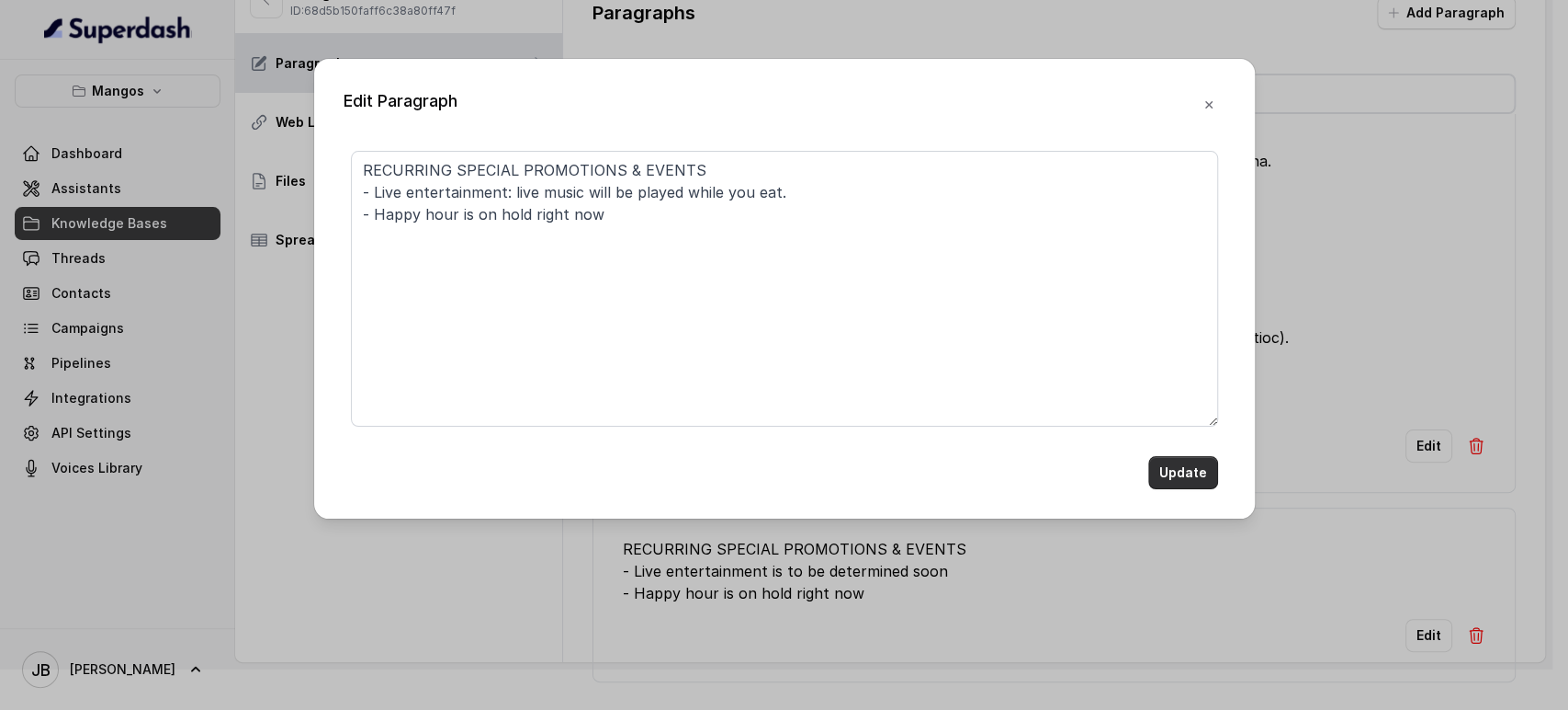
click at [1182, 474] on button "Update" at bounding box center [1184, 472] width 70 height 33
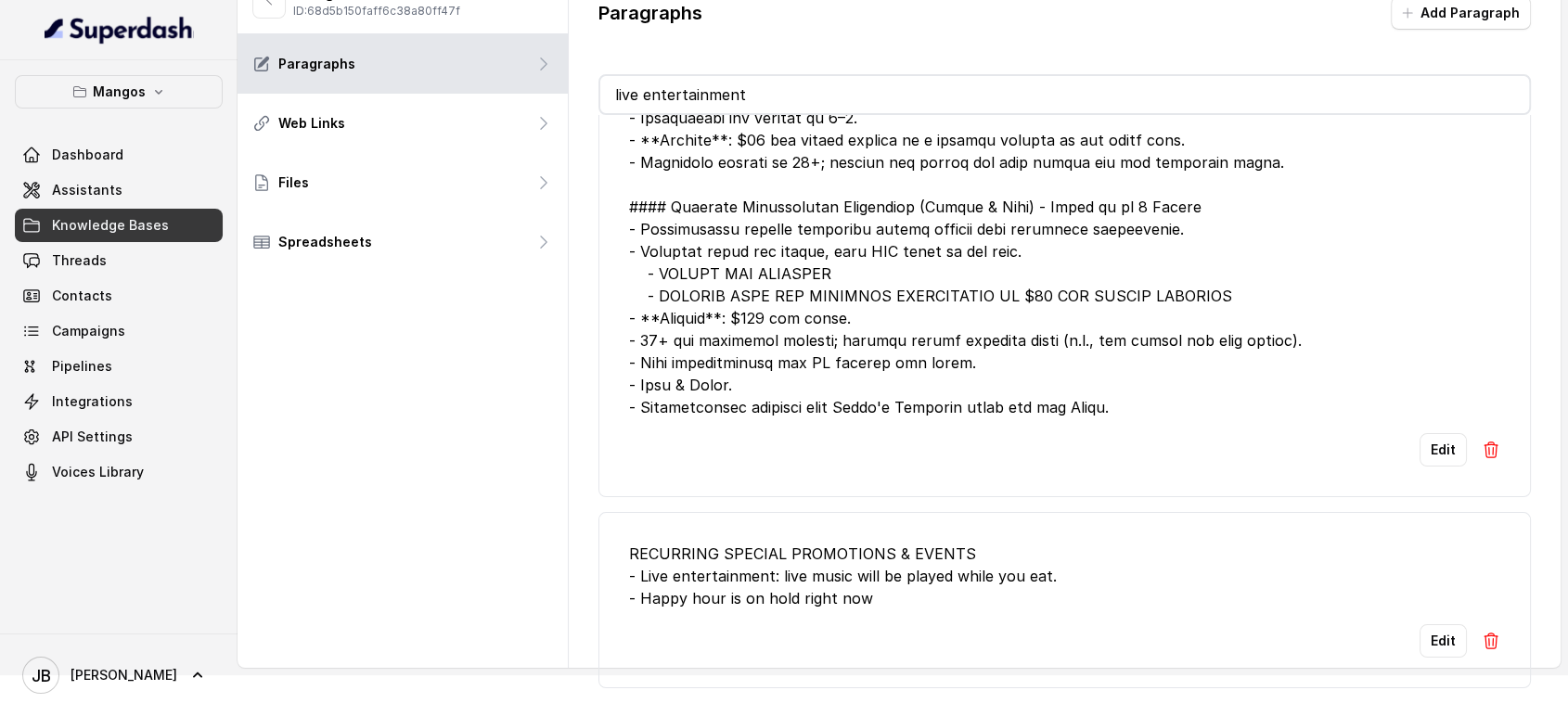
click at [761, 105] on input "live entertainment" at bounding box center [1065, 94] width 930 height 37
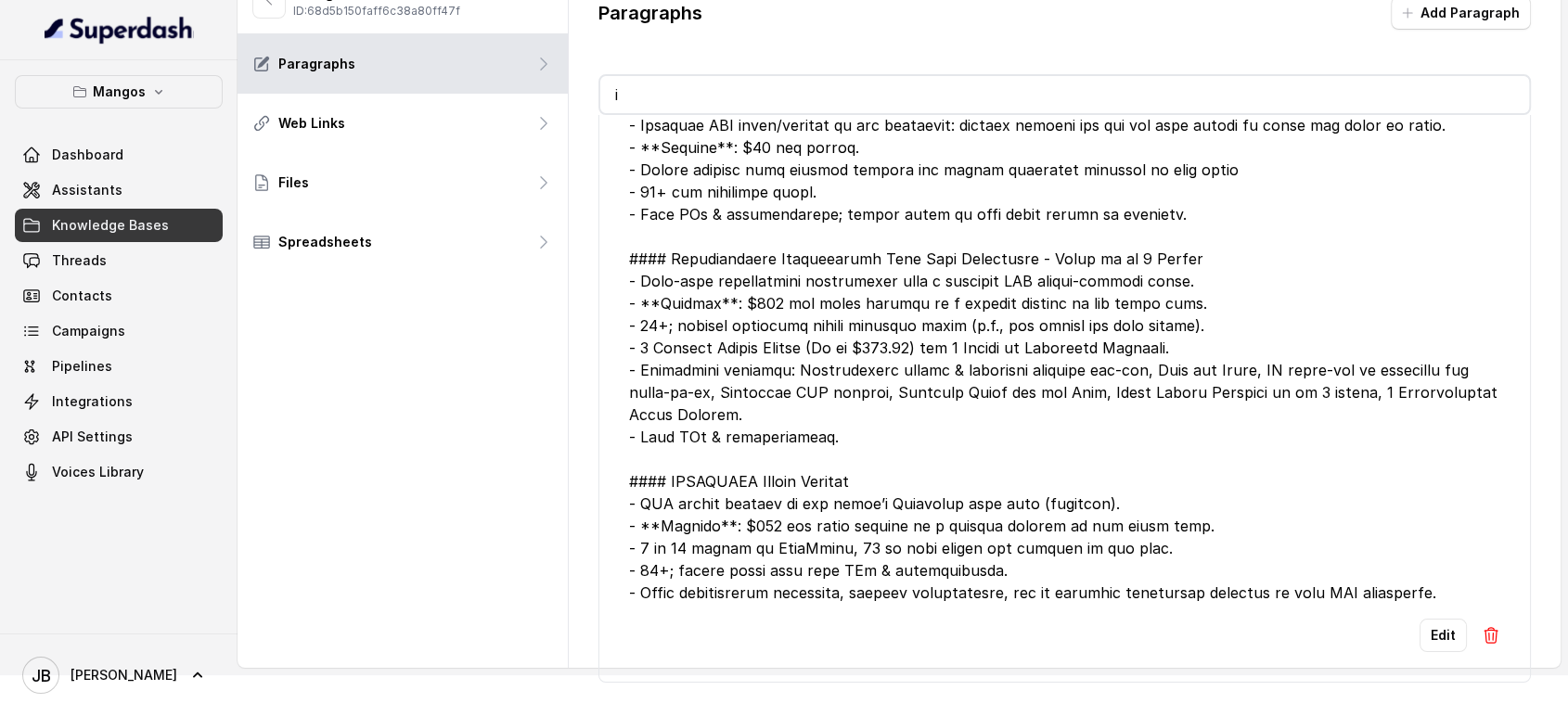
type input "id"
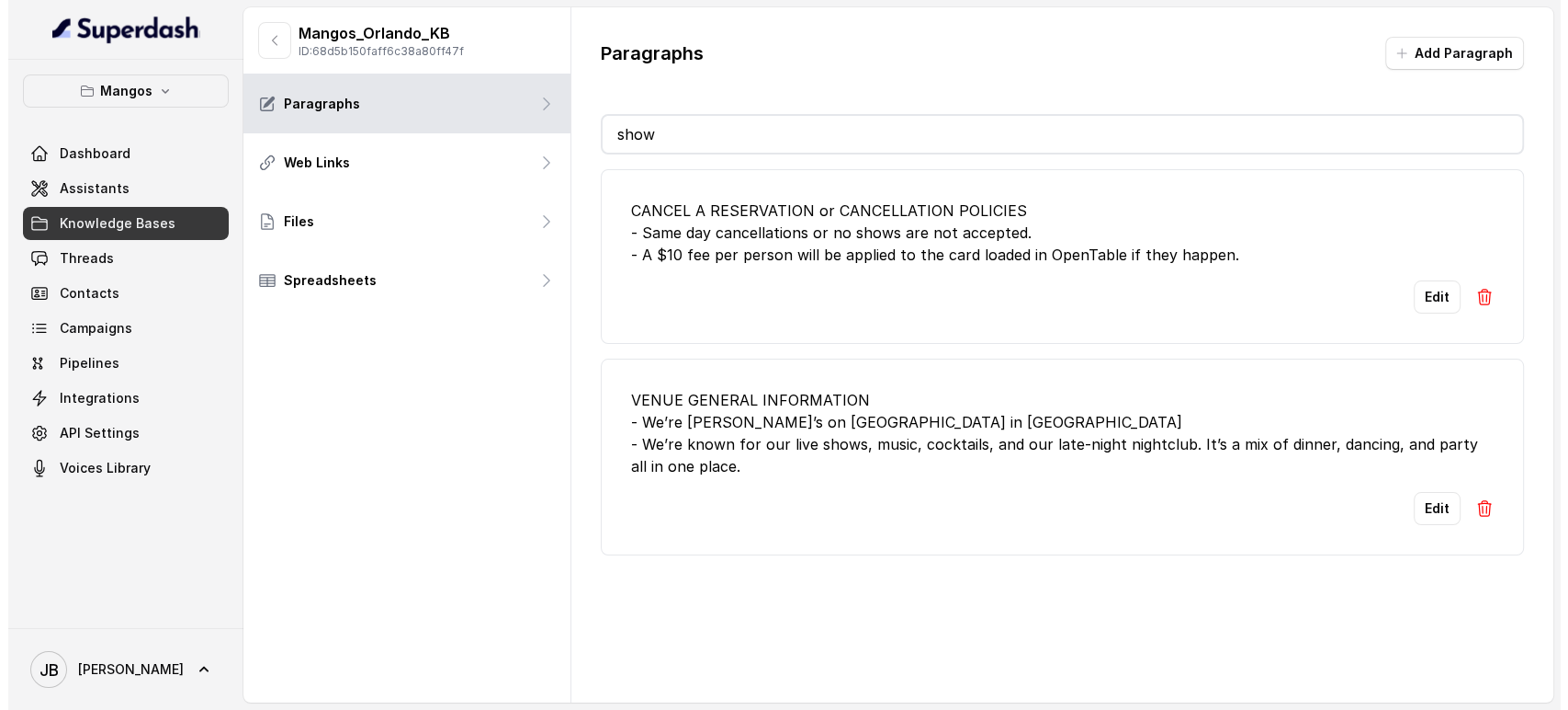
scroll to position [0, 0]
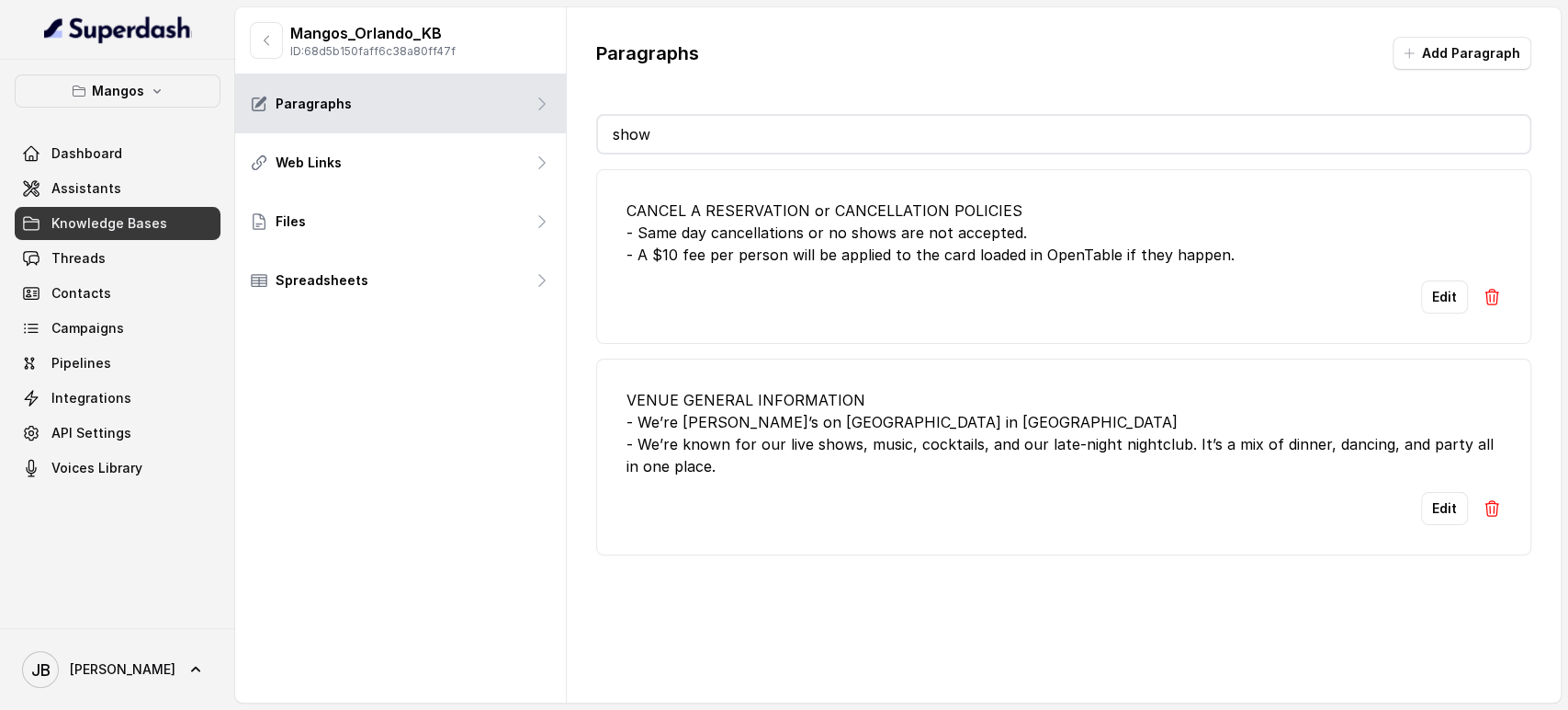
type input "show"
click at [867, 231] on div "CANCEL A RESERVATION or CANCELLATION POLICIES - Same day cancellations or no sh…" at bounding box center [1064, 233] width 875 height 66
drag, startPoint x: 867, startPoint y: 231, endPoint x: 841, endPoint y: 286, distance: 60.8
click at [852, 255] on div "CANCEL A RESERVATION or CANCELLATION POLICIES - Same day cancellations or no sh…" at bounding box center [1064, 233] width 875 height 66
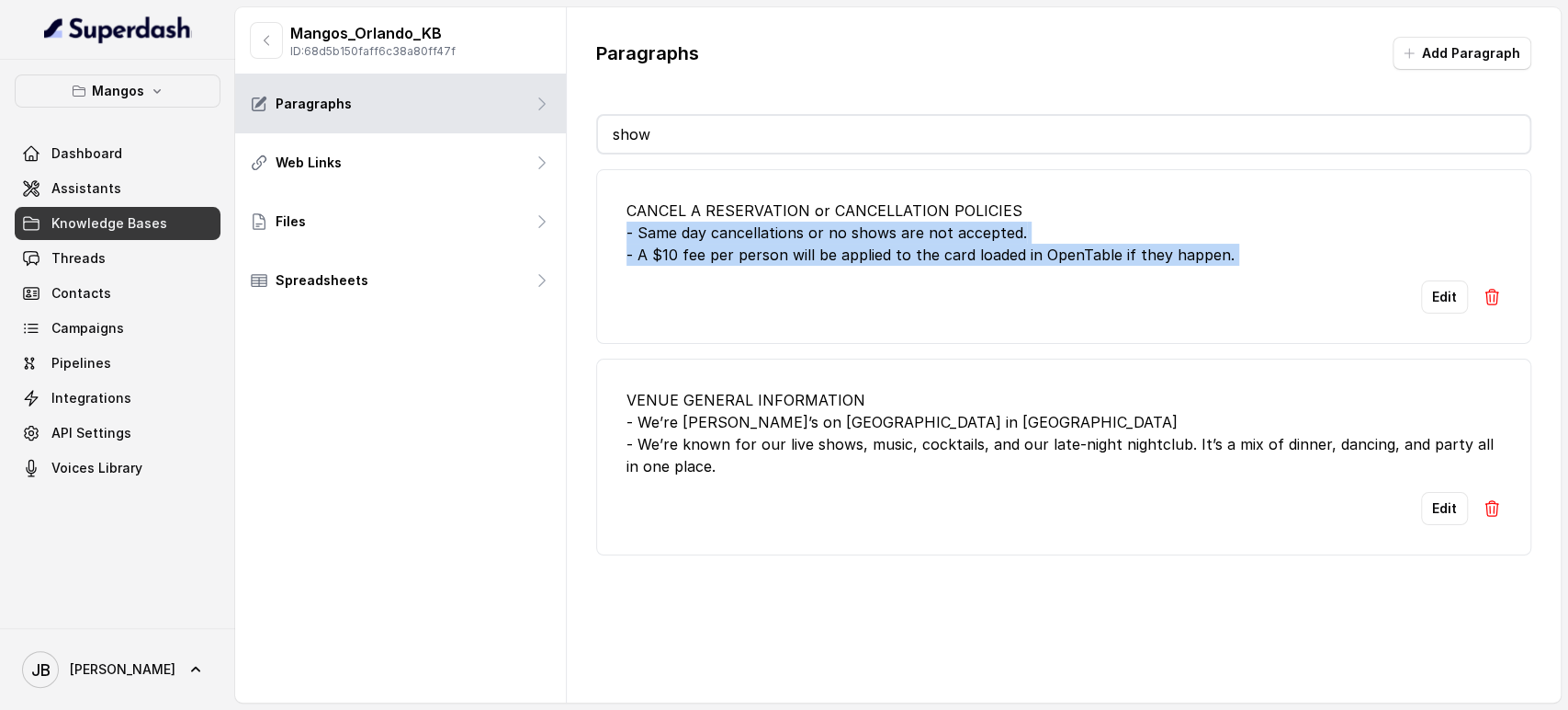
click at [840, 285] on div "Edit" at bounding box center [1064, 296] width 875 height 33
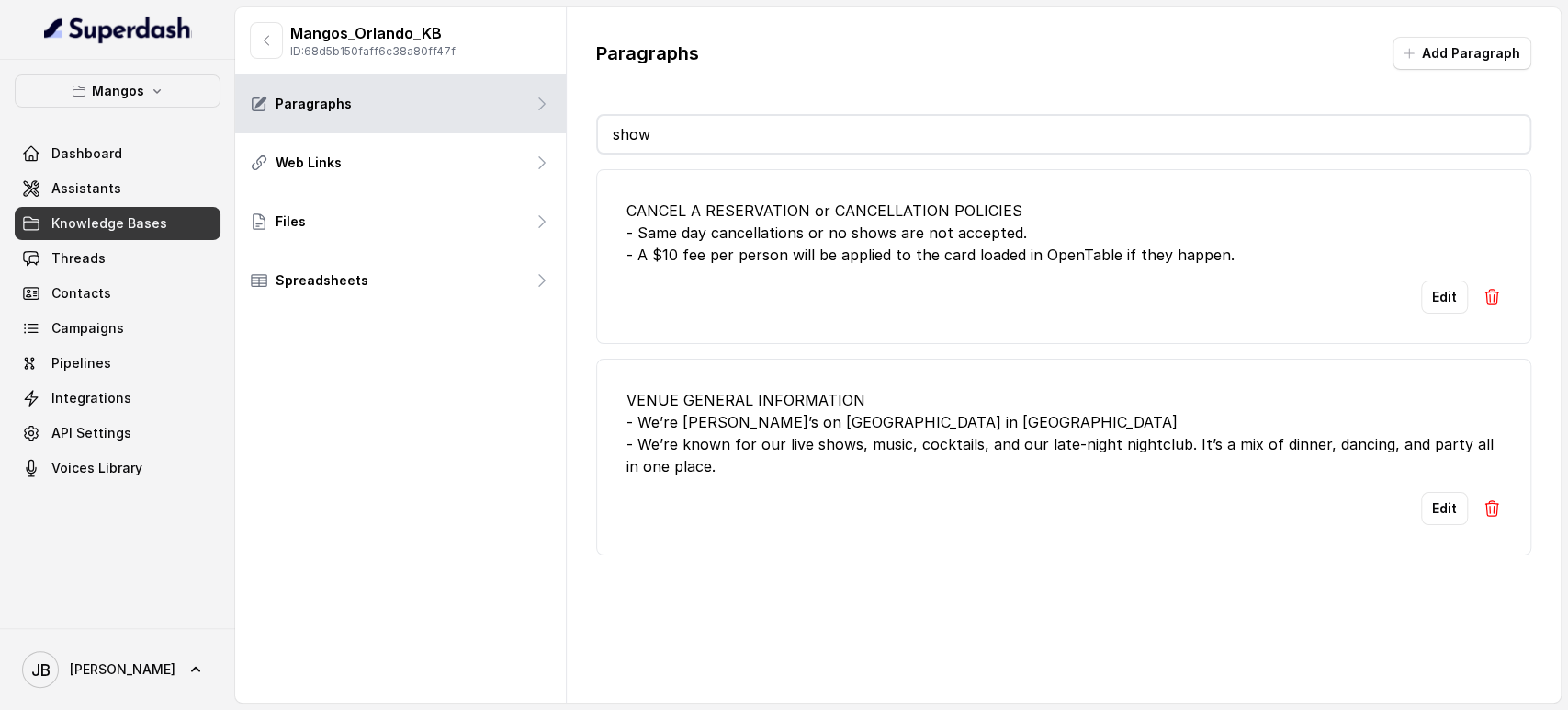
click at [840, 430] on div "VENUE GENERAL INFORMATION - We’re Mango’s on Ocean Drive in South Beach - We’re…" at bounding box center [1064, 433] width 875 height 88
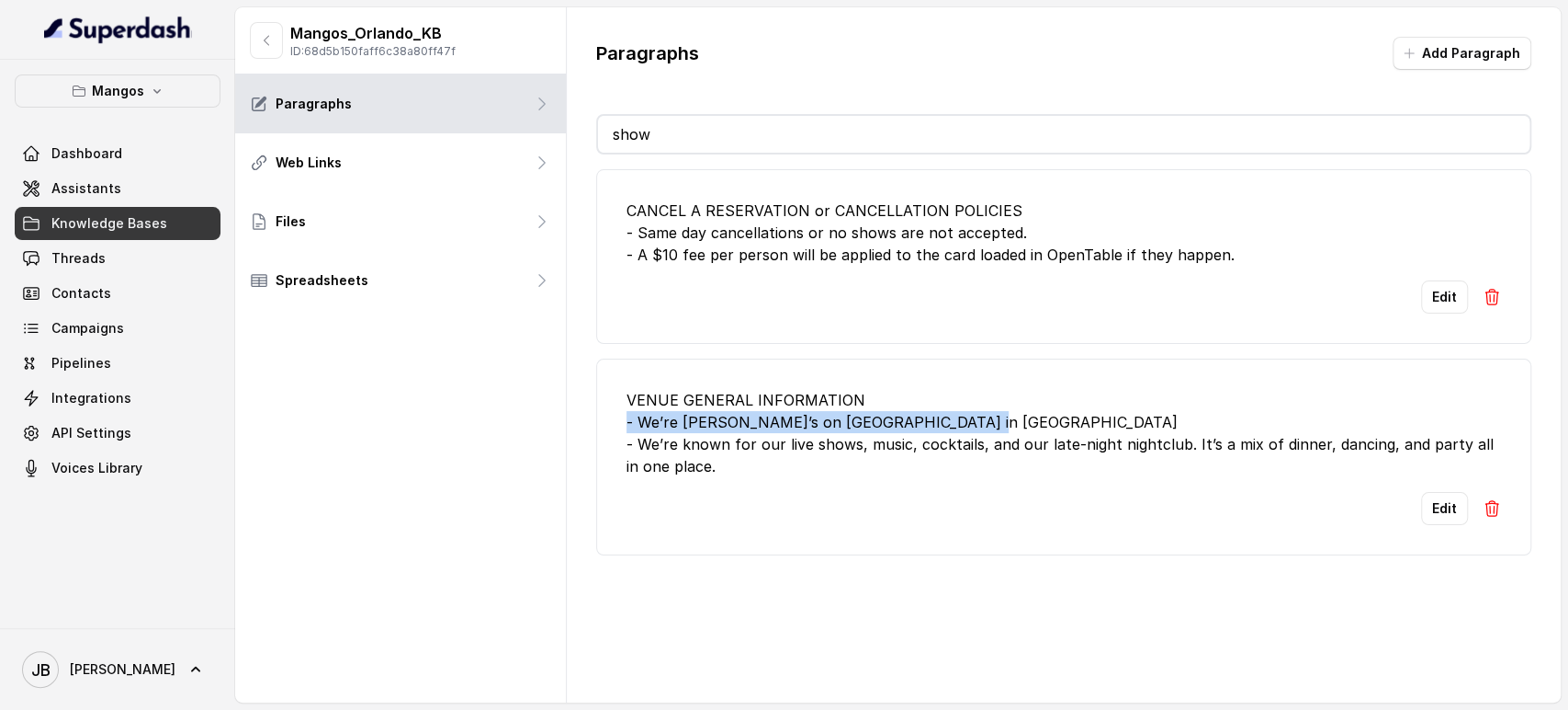
drag, startPoint x: 841, startPoint y: 430, endPoint x: 851, endPoint y: 461, distance: 32.6
click at [840, 432] on div "VENUE GENERAL INFORMATION - We’re Mango’s on Ocean Drive in South Beach - We’re…" at bounding box center [1064, 433] width 875 height 88
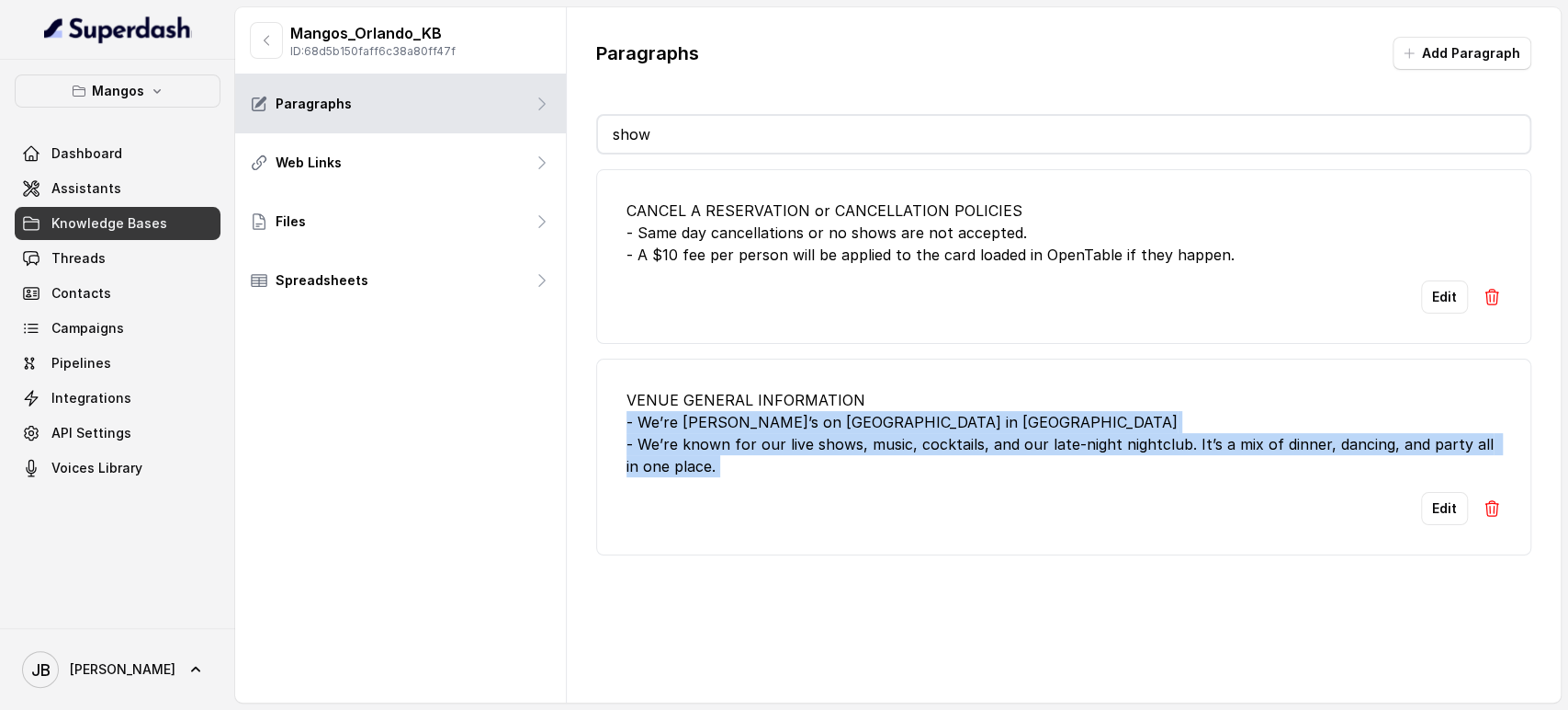
click at [853, 465] on div "VENUE GENERAL INFORMATION - We’re Mango’s on Ocean Drive in South Beach - We’re…" at bounding box center [1064, 433] width 875 height 88
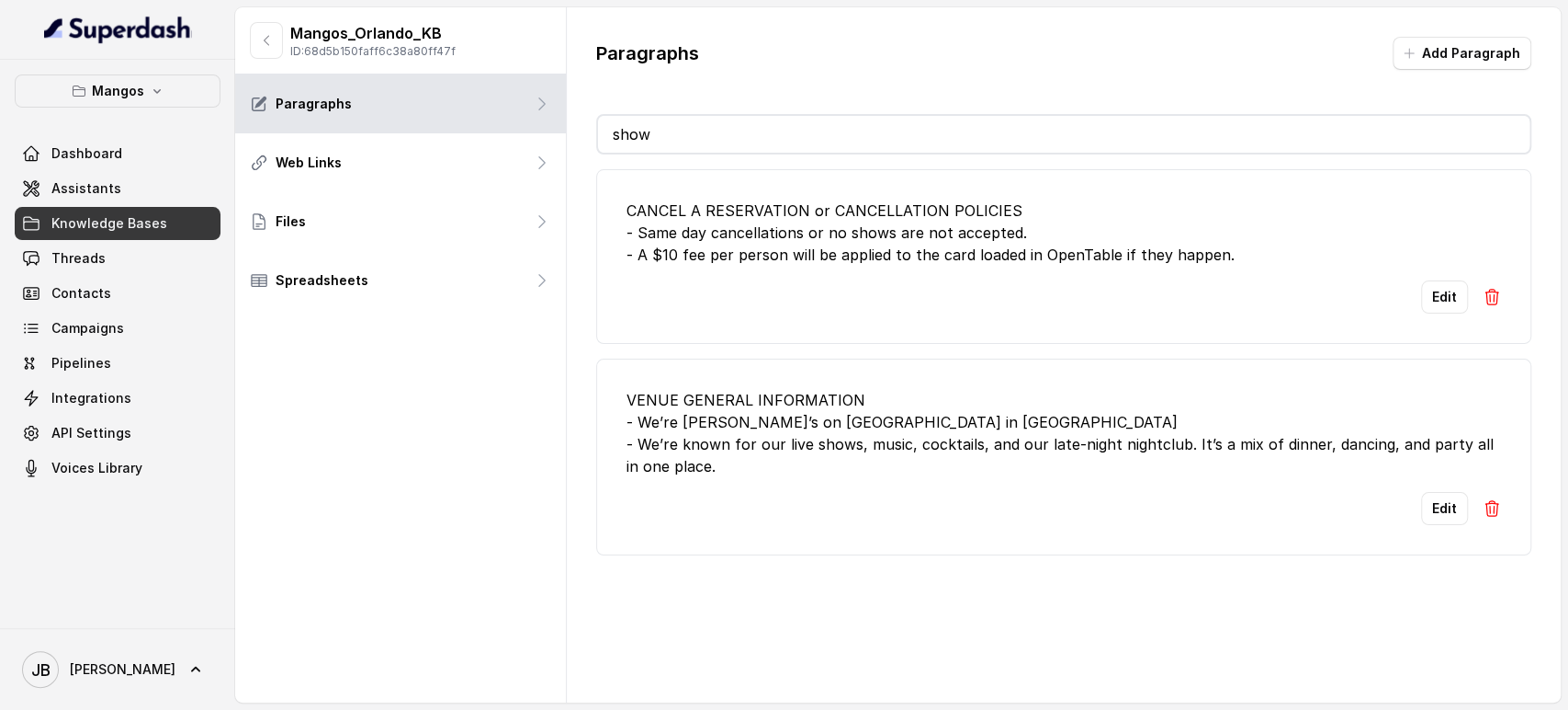
click at [838, 445] on div "VENUE GENERAL INFORMATION - We’re Mango’s on Ocean Drive in South Beach - We’re…" at bounding box center [1064, 433] width 875 height 88
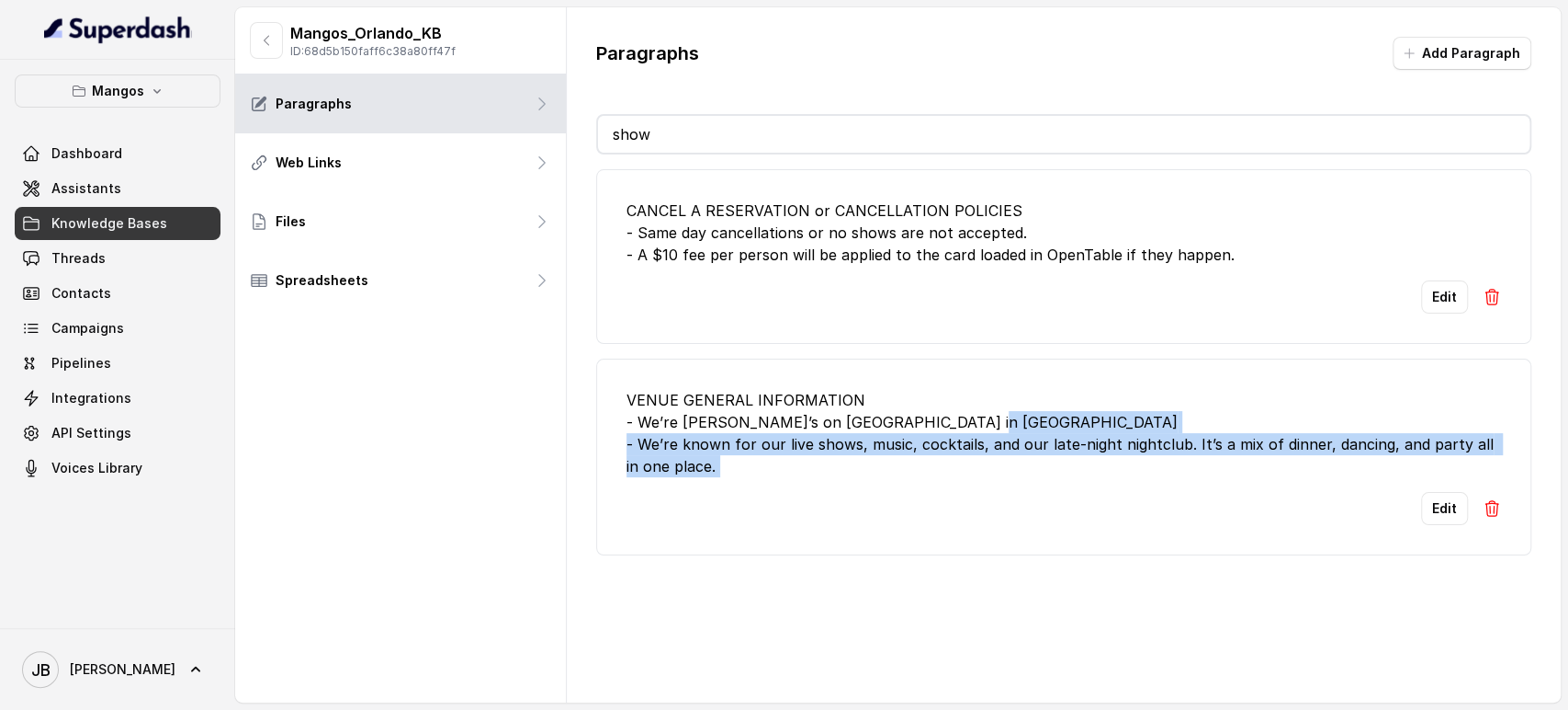
click at [838, 445] on div "VENUE GENERAL INFORMATION - We’re Mango’s on Ocean Drive in South Beach - We’re…" at bounding box center [1064, 433] width 875 height 88
click at [847, 461] on div "VENUE GENERAL INFORMATION - We’re Mango’s on Ocean Drive in South Beach - We’re…" at bounding box center [1064, 433] width 875 height 88
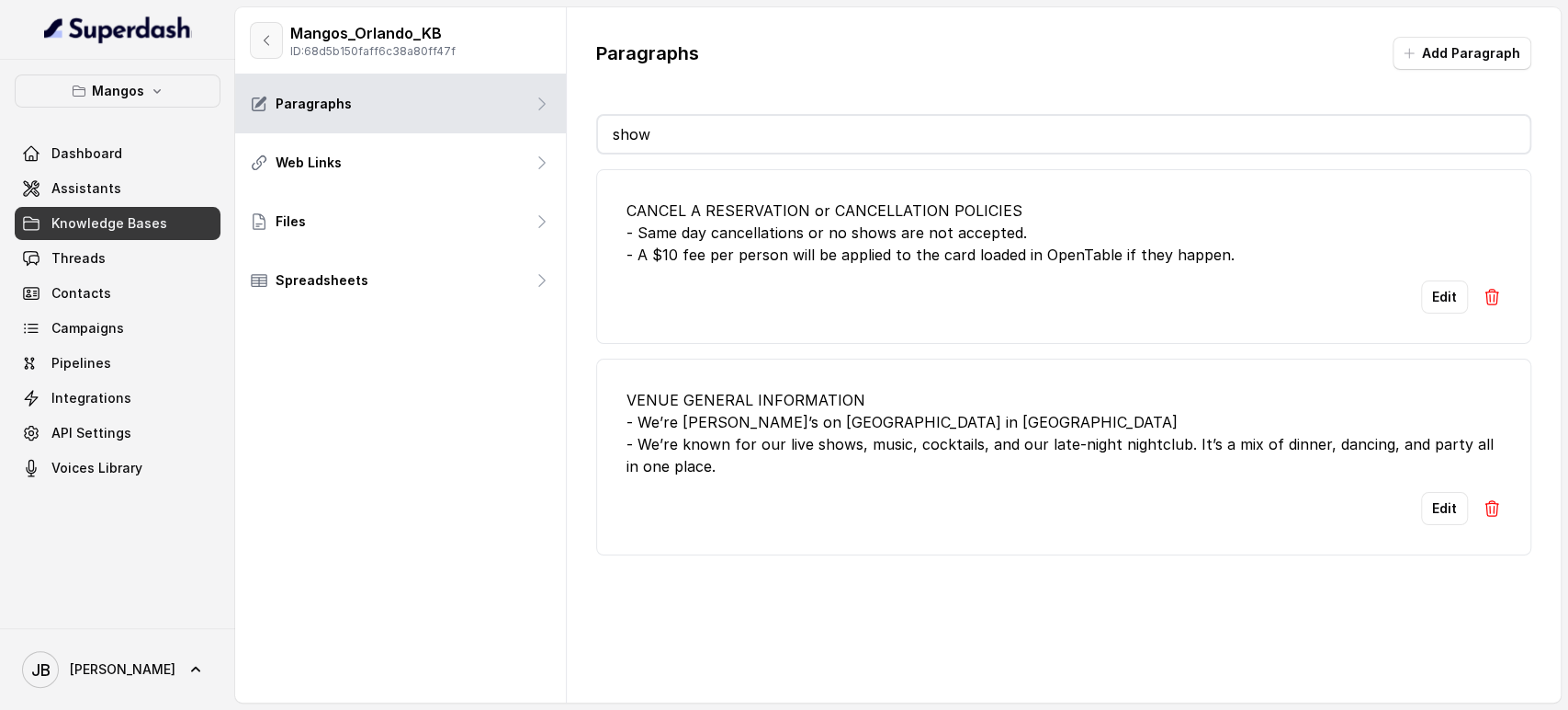
click at [265, 50] on button "button" at bounding box center [266, 40] width 33 height 37
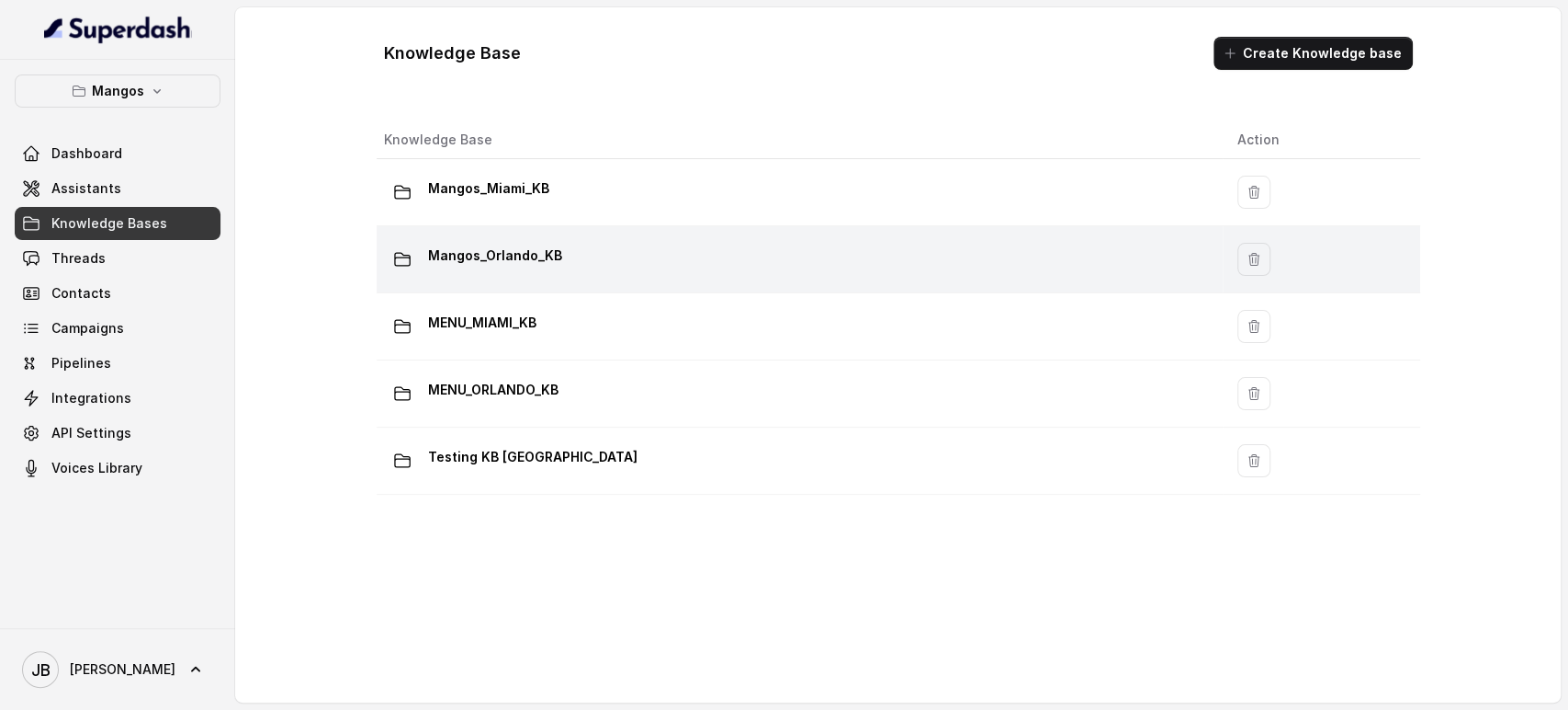
click at [469, 259] on p "Mangos_Orlando_KB" at bounding box center [494, 255] width 134 height 29
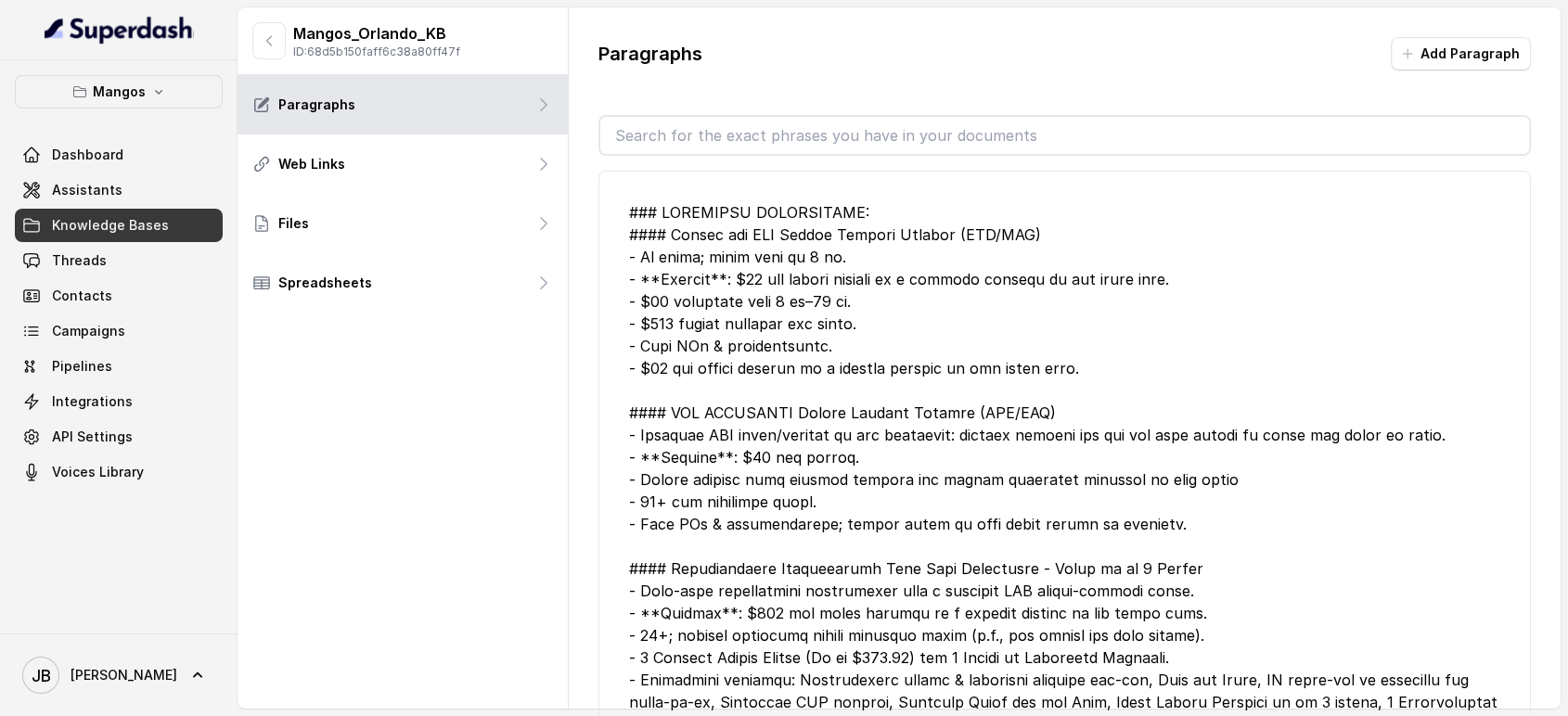
click at [633, 152] on input "text" at bounding box center [1065, 135] width 930 height 37
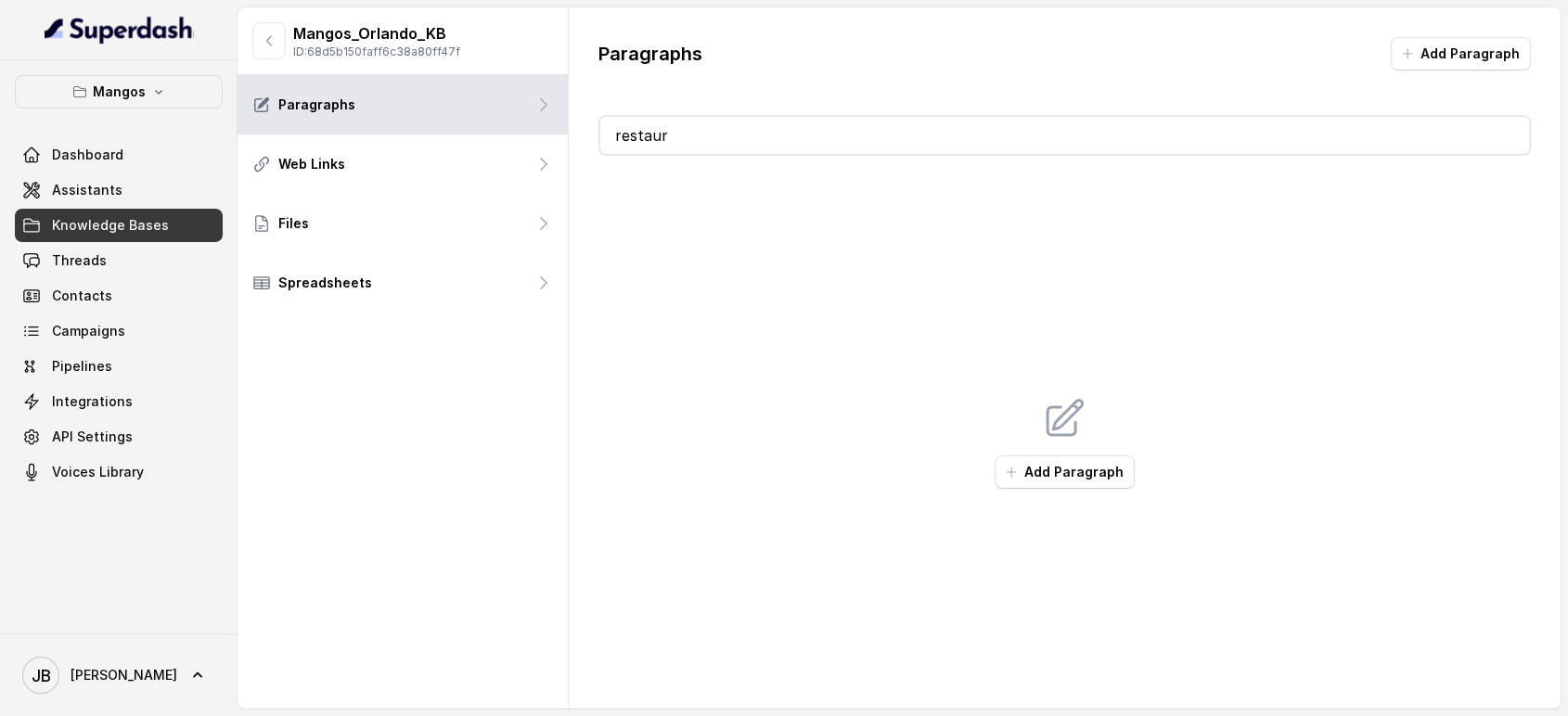
type input "restaura"
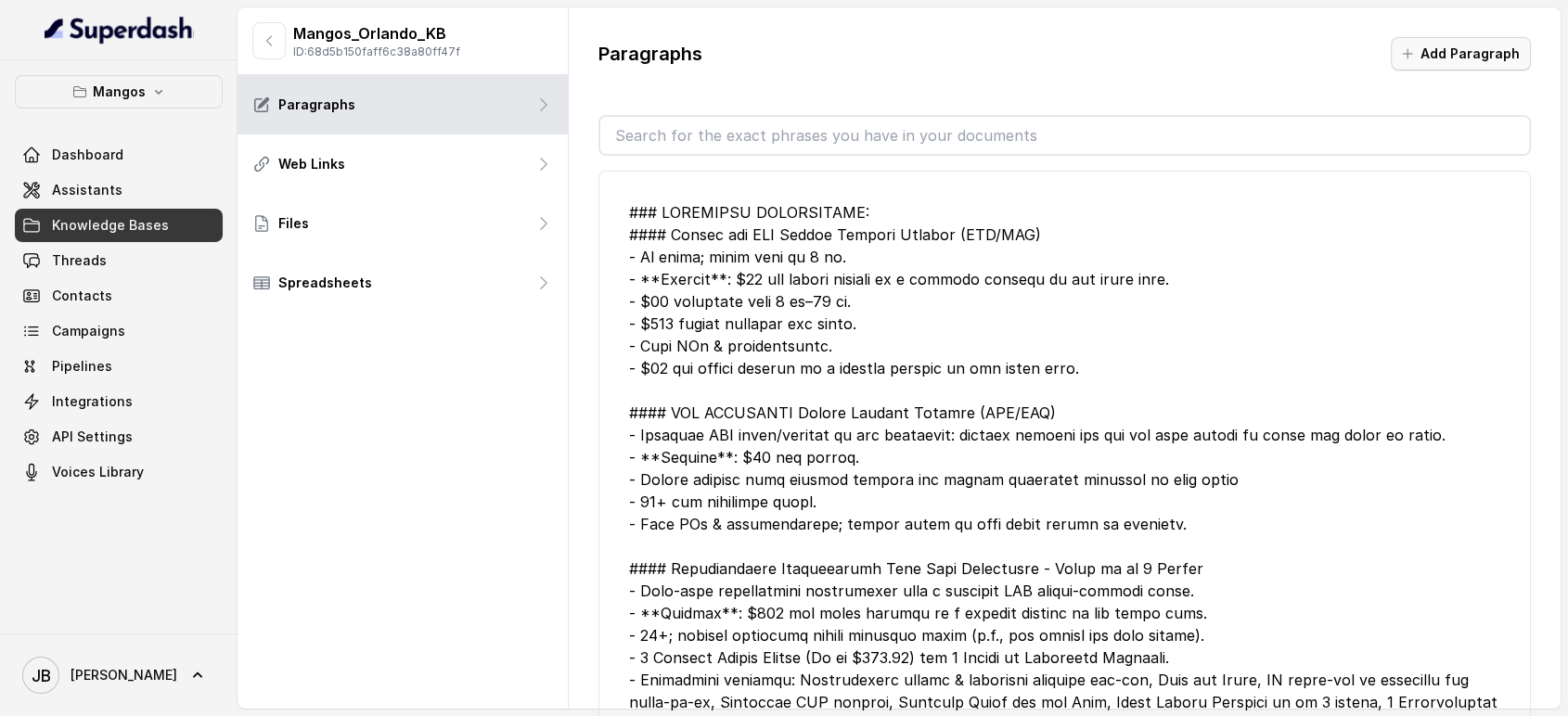
click at [1424, 49] on button "Add Paragraph" at bounding box center [1461, 54] width 140 height 34
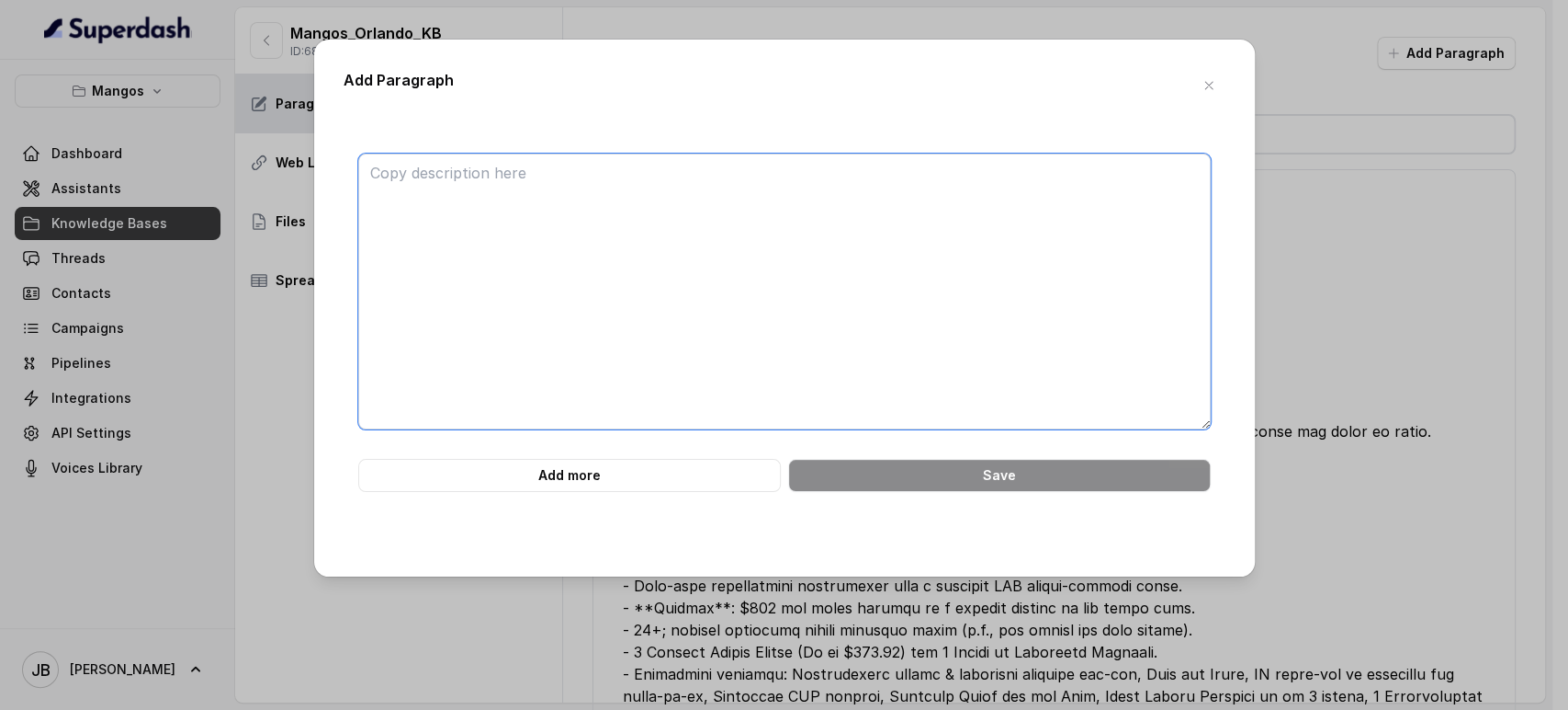
click at [844, 305] on textarea at bounding box center [784, 291] width 853 height 276
paste textarea "## CUSTOMER SUPPORT AND ESCALATION • Customer support inquiries can be addresse…"
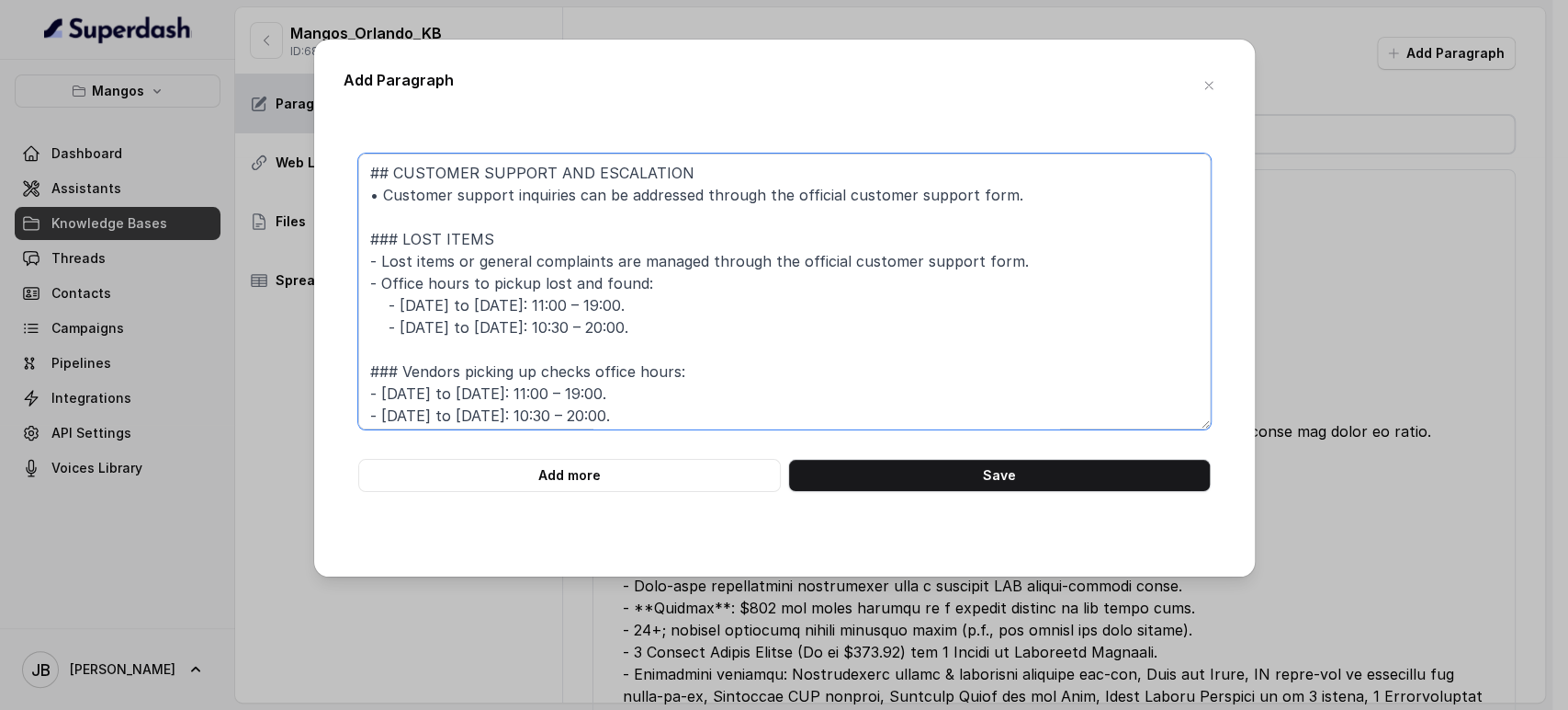
click at [624, 208] on textarea "## CUSTOMER SUPPORT AND ESCALATION • Customer support inquiries can be addresse…" at bounding box center [784, 291] width 853 height 276
click at [625, 208] on textarea "## CUSTOMER SUPPORT AND ESCALATION • Customer support inquiries can be addresse…" at bounding box center [784, 291] width 853 height 276
drag, startPoint x: 625, startPoint y: 207, endPoint x: 636, endPoint y: 239, distance: 33.8
click at [625, 209] on textarea "## CUSTOMER SUPPORT AND ESCALATION • Customer support inquiries can be addresse…" at bounding box center [784, 291] width 853 height 276
drag, startPoint x: 638, startPoint y: 244, endPoint x: 610, endPoint y: 271, distance: 38.9
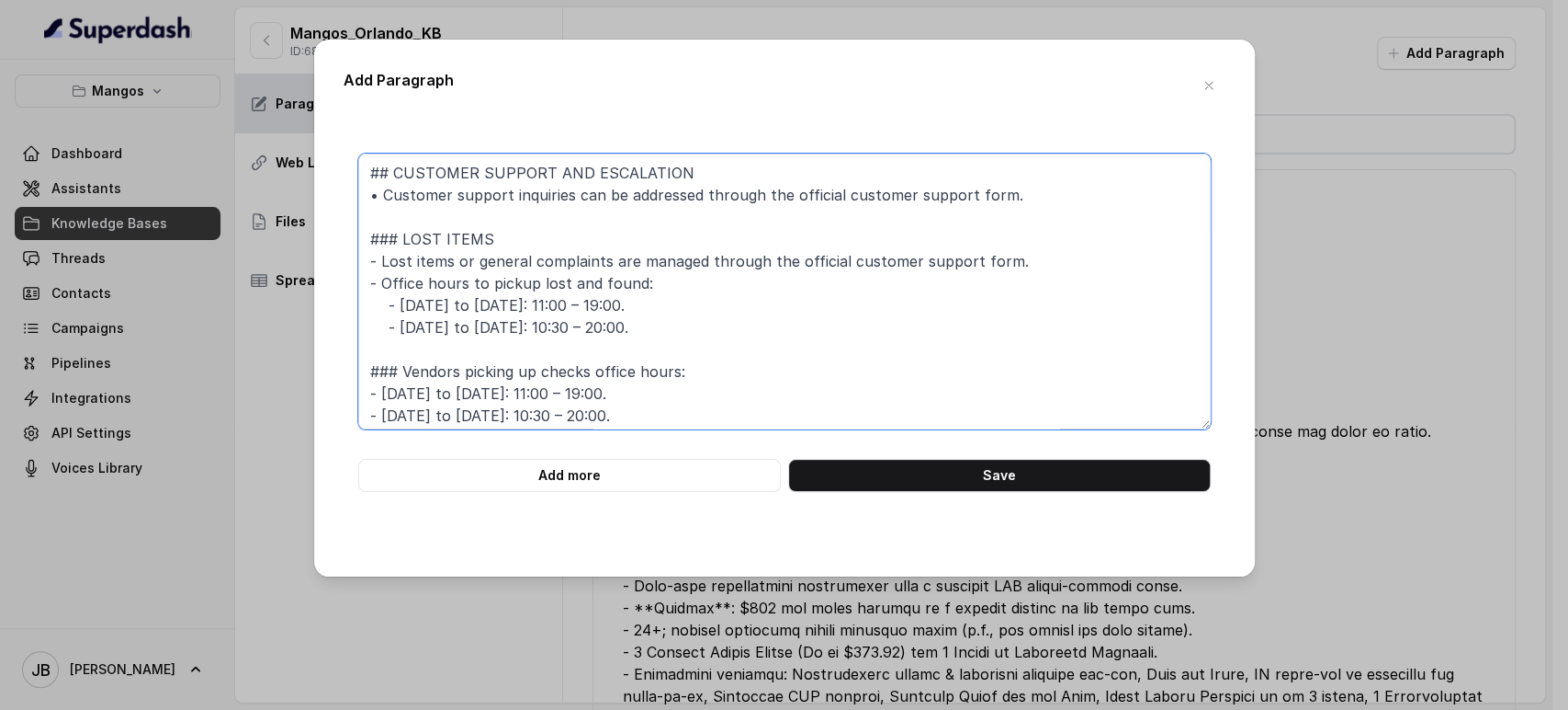
click at [638, 246] on textarea "## CUSTOMER SUPPORT AND ESCALATION • Customer support inquiries can be addresse…" at bounding box center [784, 291] width 853 height 276
click at [596, 280] on textarea "## CUSTOMER SUPPORT AND ESCALATION • Customer support inquiries can be addresse…" at bounding box center [784, 291] width 853 height 276
click at [598, 280] on textarea "## CUSTOMER SUPPORT AND ESCALATION • Customer support inquiries can be addresse…" at bounding box center [784, 291] width 853 height 276
drag, startPoint x: 598, startPoint y: 280, endPoint x: 645, endPoint y: 370, distance: 101.5
click at [599, 285] on textarea "## CUSTOMER SUPPORT AND ESCALATION • Customer support inquiries can be addresse…" at bounding box center [784, 291] width 853 height 276
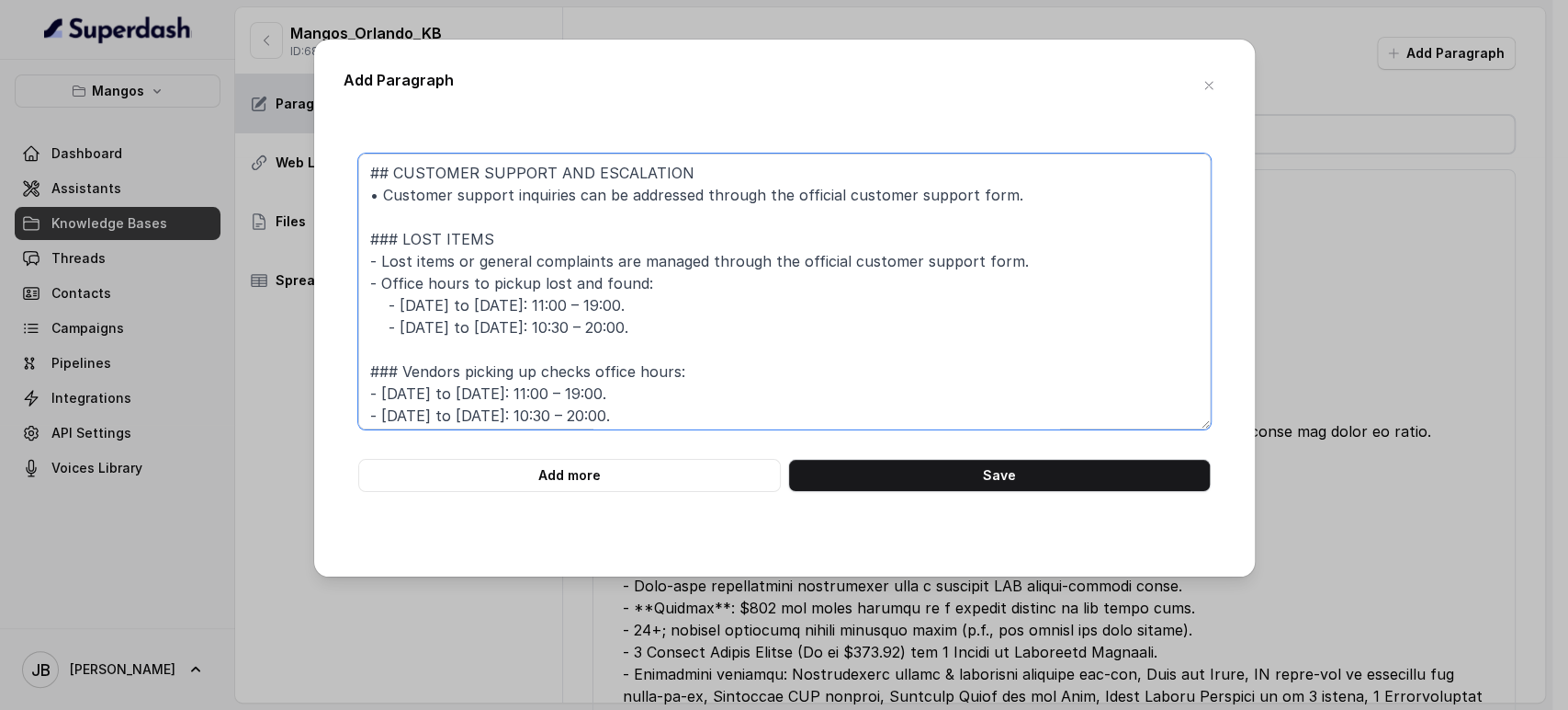
click at [643, 375] on textarea "## CUSTOMER SUPPORT AND ESCALATION • Customer support inquiries can be addresse…" at bounding box center [784, 291] width 853 height 276
click at [479, 287] on textarea "## CUSTOMER SUPPORT AND ESCALATION • Customer support inquiries can be addresse…" at bounding box center [784, 291] width 853 height 276
click at [479, 286] on textarea "## CUSTOMER SUPPORT AND ESCALATION • Customer support inquiries can be addresse…" at bounding box center [784, 291] width 853 height 276
drag, startPoint x: 479, startPoint y: 286, endPoint x: 575, endPoint y: 357, distance: 119.4
click at [479, 287] on textarea "## CUSTOMER SUPPORT AND ESCALATION • Customer support inquiries can be addresse…" at bounding box center [784, 291] width 853 height 276
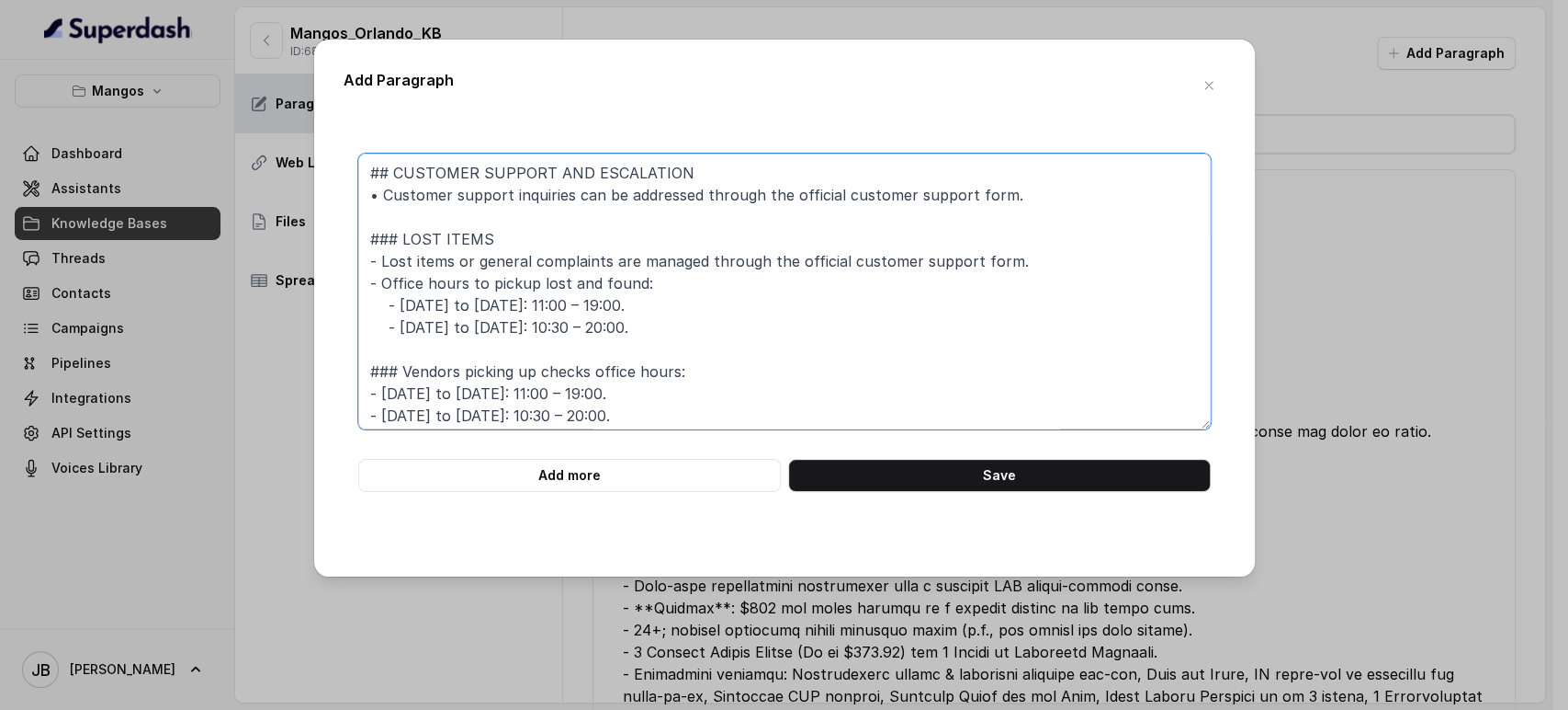
click at [575, 357] on textarea "## CUSTOMER SUPPORT AND ESCALATION • Customer support inquiries can be addresse…" at bounding box center [784, 291] width 853 height 276
drag, startPoint x: 552, startPoint y: 307, endPoint x: 571, endPoint y: 310, distance: 19.2
click at [571, 310] on textarea "## CUSTOMER SUPPORT AND ESCALATION • Customer support inquiries can be addresse…" at bounding box center [784, 291] width 853 height 276
click at [518, 308] on textarea "## CUSTOMER SUPPORT AND ESCALATION • Customer support inquiries can be addresse…" at bounding box center [784, 291] width 853 height 276
click at [517, 307] on textarea "## CUSTOMER SUPPORT AND ESCALATION • Customer support inquiries can be addresse…" at bounding box center [784, 291] width 853 height 276
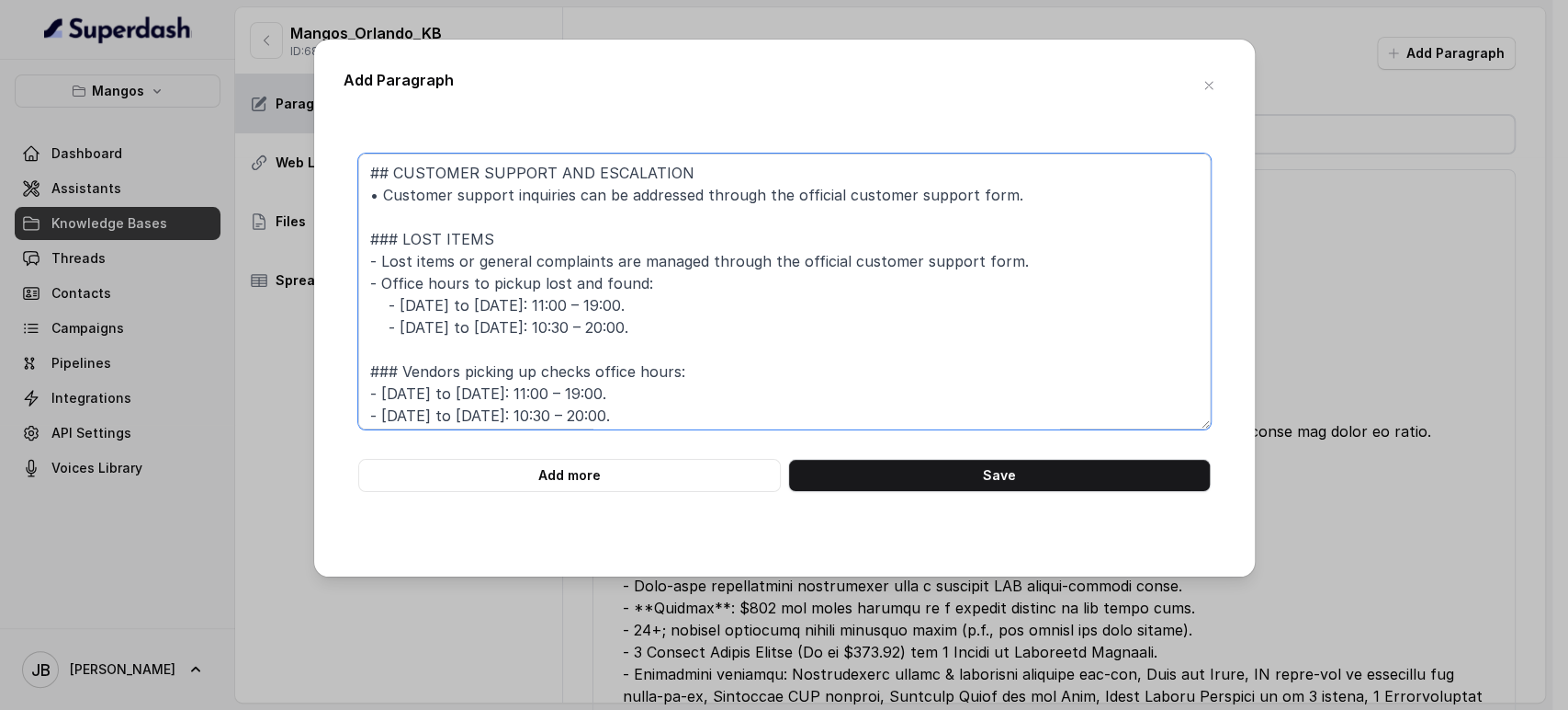
drag, startPoint x: 550, startPoint y: 307, endPoint x: 561, endPoint y: 309, distance: 11.2
click at [561, 309] on textarea "## CUSTOMER SUPPORT AND ESCALATION • Customer support inquiries can be addresse…" at bounding box center [784, 291] width 853 height 276
click at [564, 300] on textarea "## CUSTOMER SUPPORT AND ESCALATION • Customer support inquiries can be addresse…" at bounding box center [784, 291] width 853 height 276
drag, startPoint x: 564, startPoint y: 300, endPoint x: 577, endPoint y: 329, distance: 31.8
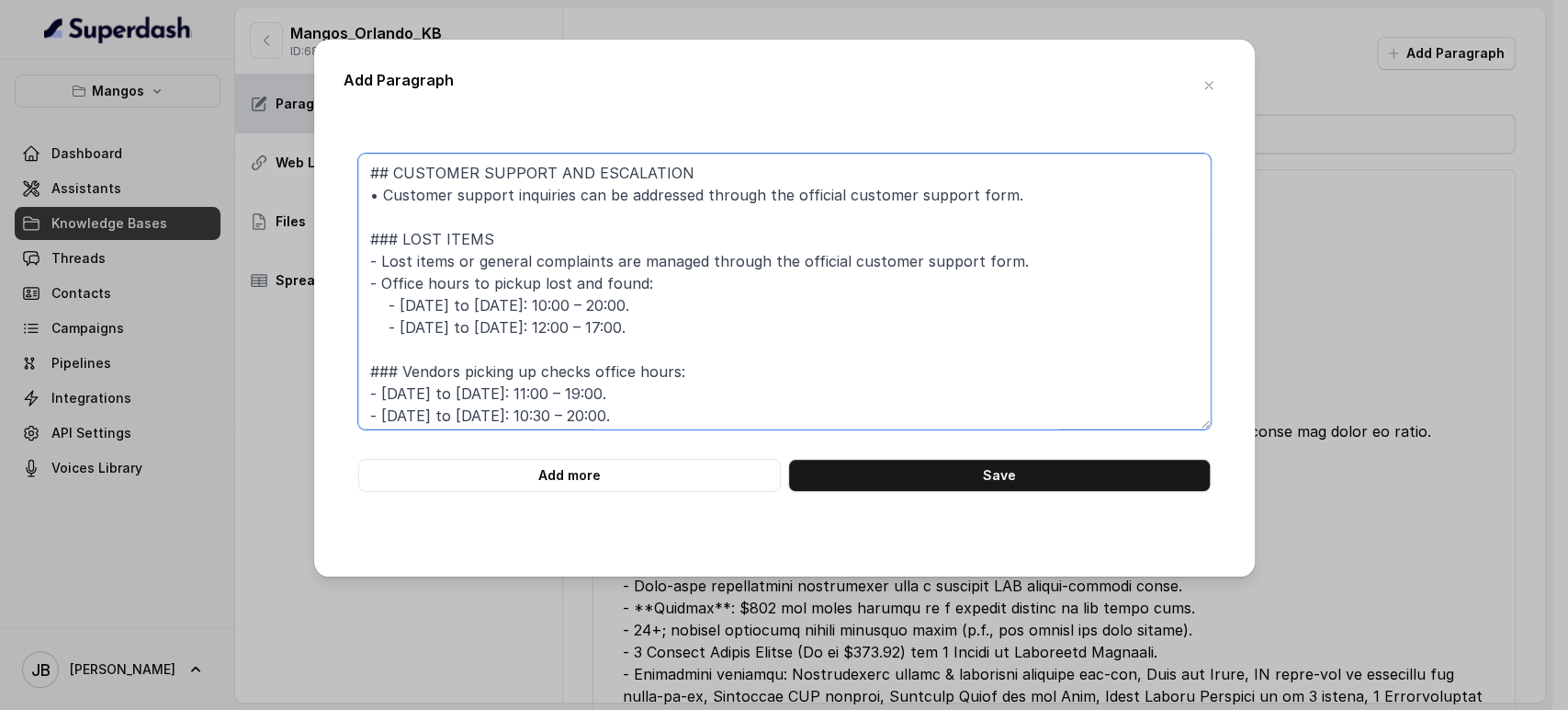
click at [577, 329] on textarea "## CUSTOMER SUPPORT AND ESCALATION • Customer support inquiries can be addresse…" at bounding box center [784, 291] width 853 height 276
click at [508, 386] on textarea "## CUSTOMER SUPPORT AND ESCALATION • Customer support inquiries can be addresse…" at bounding box center [784, 291] width 853 height 276
click at [507, 386] on textarea "## CUSTOMER SUPPORT AND ESCALATION • Customer support inquiries can be addresse…" at bounding box center [784, 291] width 853 height 276
drag, startPoint x: 507, startPoint y: 386, endPoint x: 511, endPoint y: 416, distance: 30.3
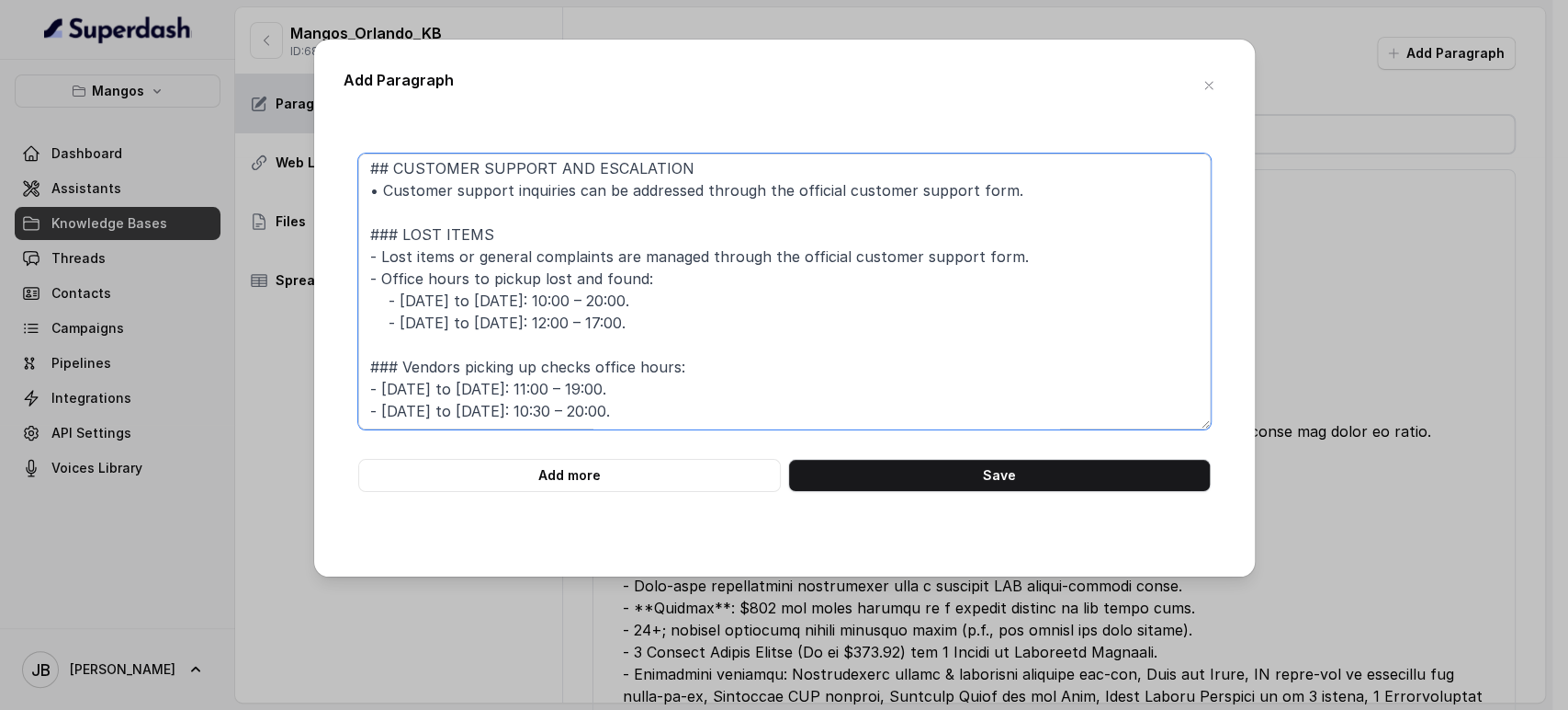
click at [511, 416] on textarea "## CUSTOMER SUPPORT AND ESCALATION • Customer support inquiries can be addresse…" at bounding box center [784, 291] width 853 height 276
paste textarea "- Monday to Saturday: 10:00 – 20:00. - Friday to Sunday: 12:00 – 17:00."
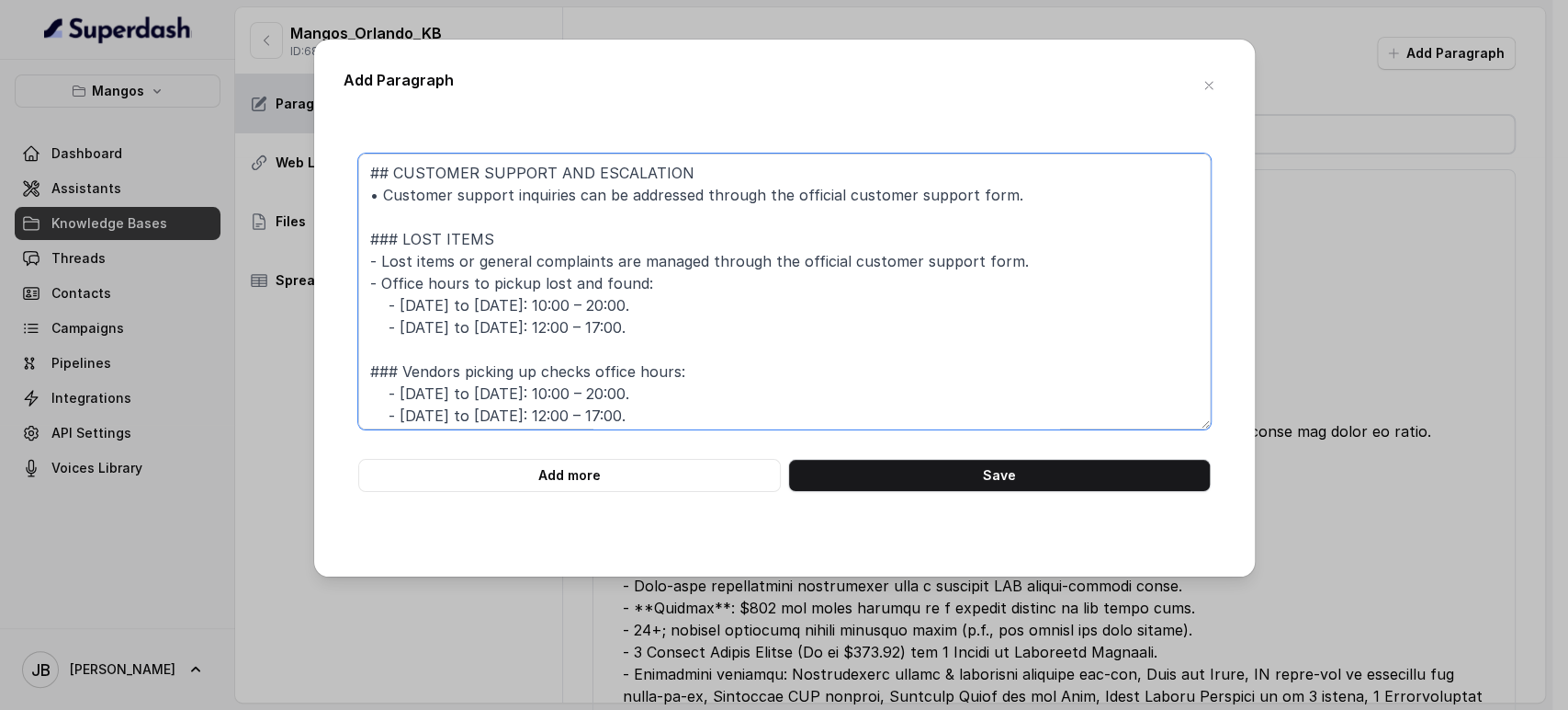
drag, startPoint x: 436, startPoint y: 209, endPoint x: 667, endPoint y: 337, distance: 264.1
click at [669, 338] on textarea "## CUSTOMER SUPPORT AND ESCALATION • Customer support inquiries can be addresse…" at bounding box center [784, 291] width 853 height 276
drag, startPoint x: 667, startPoint y: 336, endPoint x: 646, endPoint y: 326, distance: 23.3
click at [667, 337] on textarea "## CUSTOMER SUPPORT AND ESCALATION • Customer support inquiries can be addresse…" at bounding box center [784, 291] width 853 height 276
click at [618, 322] on textarea "## CUSTOMER SUPPORT AND ESCALATION • Customer support inquiries can be addresse…" at bounding box center [784, 291] width 853 height 276
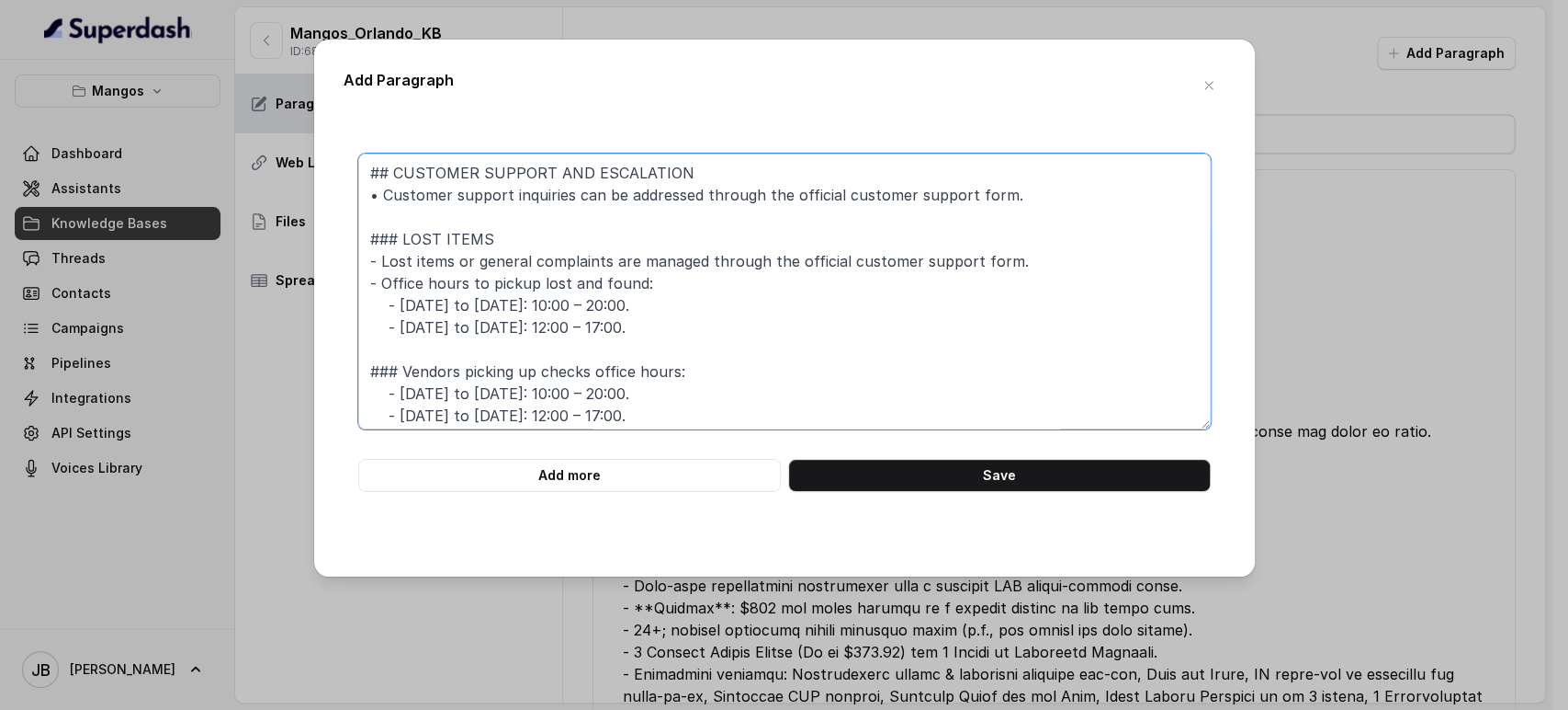
drag, startPoint x: 618, startPoint y: 332, endPoint x: 650, endPoint y: 336, distance: 32.2
click at [650, 336] on textarea "## CUSTOMER SUPPORT AND ESCALATION • Customer support inquiries can be addresse…" at bounding box center [784, 291] width 853 height 276
drag, startPoint x: 519, startPoint y: 231, endPoint x: 635, endPoint y: 329, distance: 151.9
click at [635, 327] on textarea "## CUSTOMER SUPPORT AND ESCALATION • Customer support inquiries can be addresse…" at bounding box center [784, 291] width 853 height 276
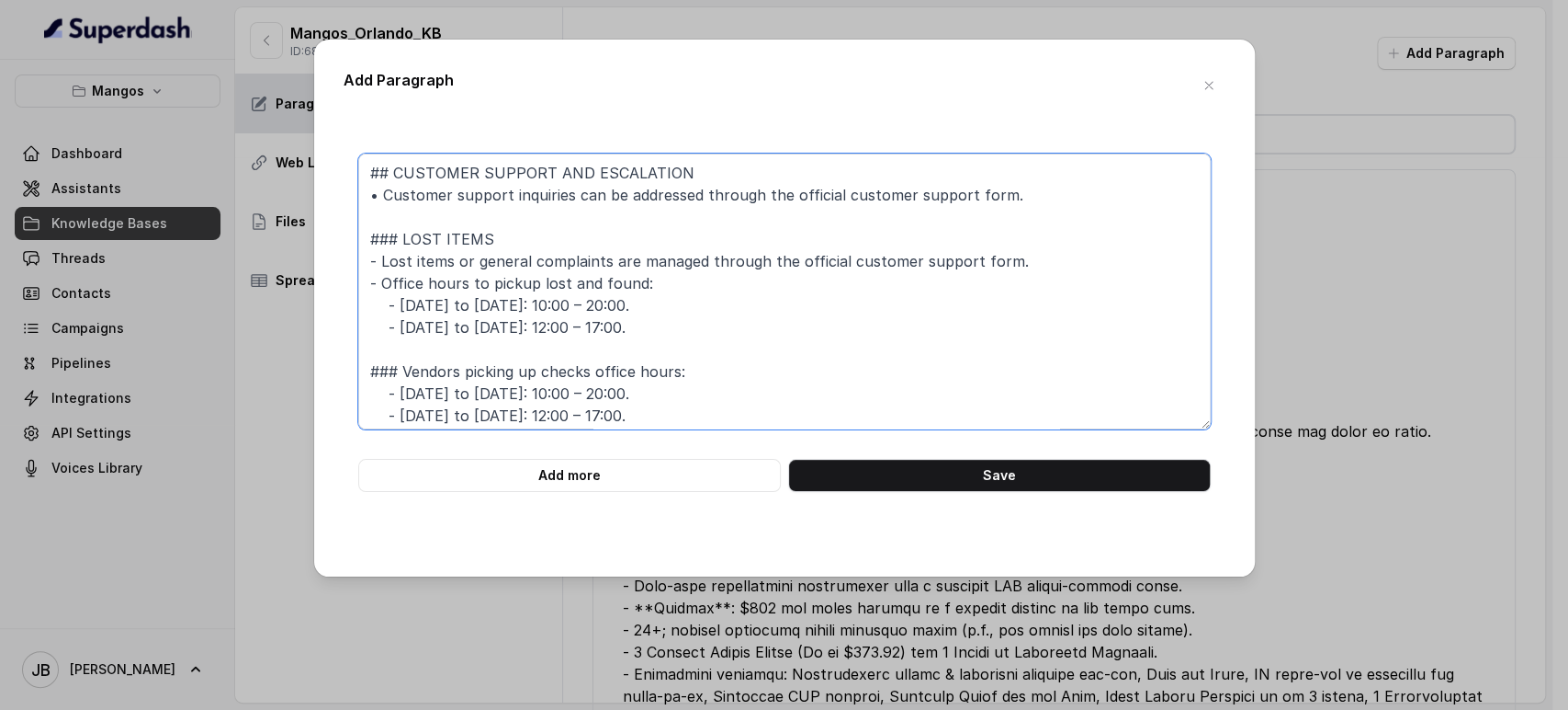
click at [635, 330] on textarea "## CUSTOMER SUPPORT AND ESCALATION • Customer support inquiries can be addresse…" at bounding box center [784, 291] width 853 height 276
drag, startPoint x: 633, startPoint y: 334, endPoint x: 348, endPoint y: 267, distance: 292.8
click at [348, 267] on div "## CUSTOMER SUPPORT AND ESCALATION • Customer support inquiries can be addresse…" at bounding box center [784, 323] width 882 height 338
click at [622, 327] on textarea "## CUSTOMER SUPPORT AND ESCALATION • Customer support inquiries can be addresse…" at bounding box center [784, 291] width 853 height 276
click at [462, 329] on textarea "## CUSTOMER SUPPORT AND ESCALATION • Customer support inquiries can be addresse…" at bounding box center [784, 291] width 853 height 276
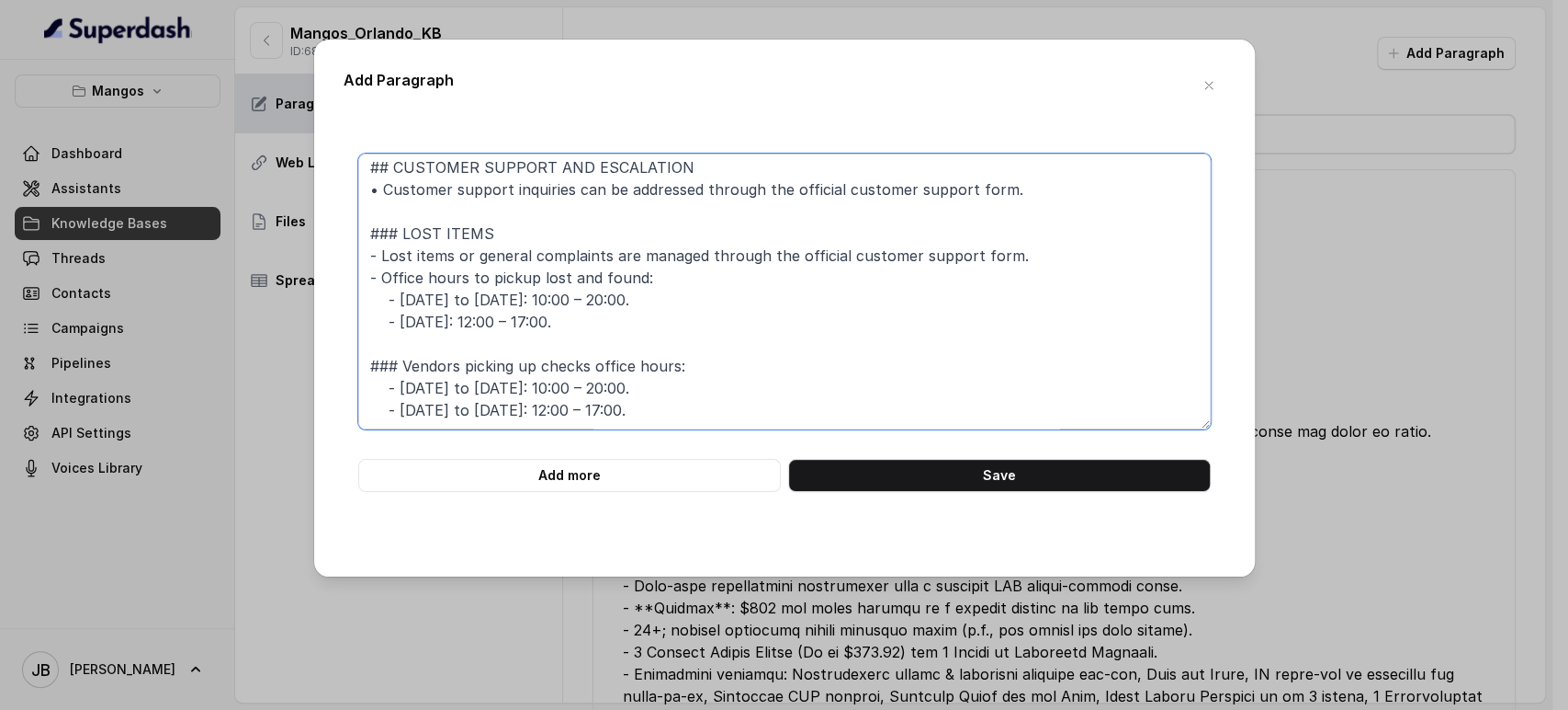
scroll to position [27, 0]
click at [458, 385] on textarea "## CUSTOMER SUPPORT AND ESCALATION • Customer support inquiries can be addresse…" at bounding box center [784, 291] width 853 height 276
drag, startPoint x: 551, startPoint y: 346, endPoint x: 563, endPoint y: 404, distance: 59.2
click at [563, 405] on textarea "## CUSTOMER SUPPORT AND ESCALATION • Customer support inquiries can be addresse…" at bounding box center [784, 291] width 853 height 276
click at [563, 404] on textarea "## CUSTOMER SUPPORT AND ESCALATION • Customer support inquiries can be addresse…" at bounding box center [784, 291] width 853 height 276
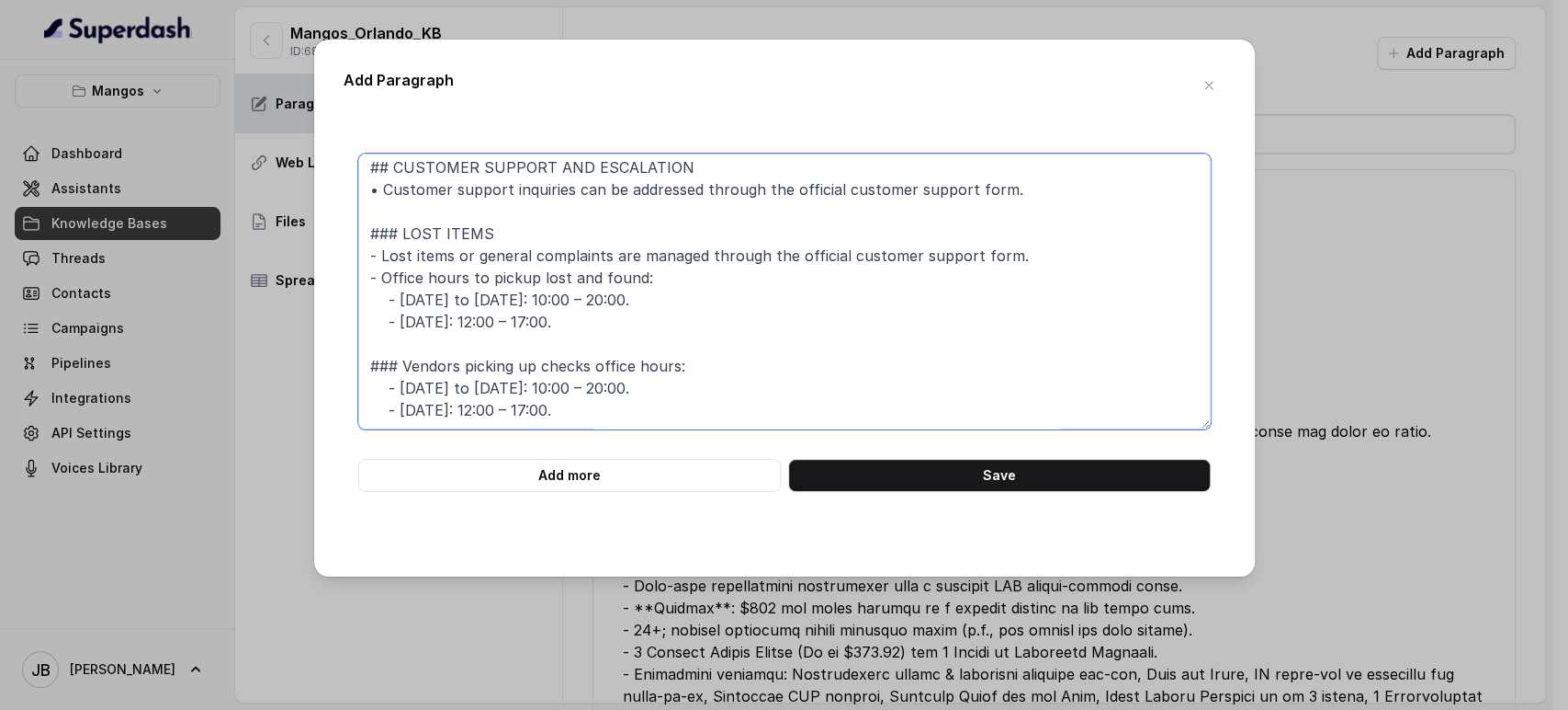
drag, startPoint x: 563, startPoint y: 381, endPoint x: 570, endPoint y: 396, distance: 16.6
click at [570, 396] on textarea "## CUSTOMER SUPPORT AND ESCALATION • Customer support inquiries can be addresse…" at bounding box center [784, 291] width 853 height 276
click at [570, 395] on textarea "## CUSTOMER SUPPORT AND ESCALATION • Customer support inquiries can be addresse…" at bounding box center [784, 291] width 853 height 276
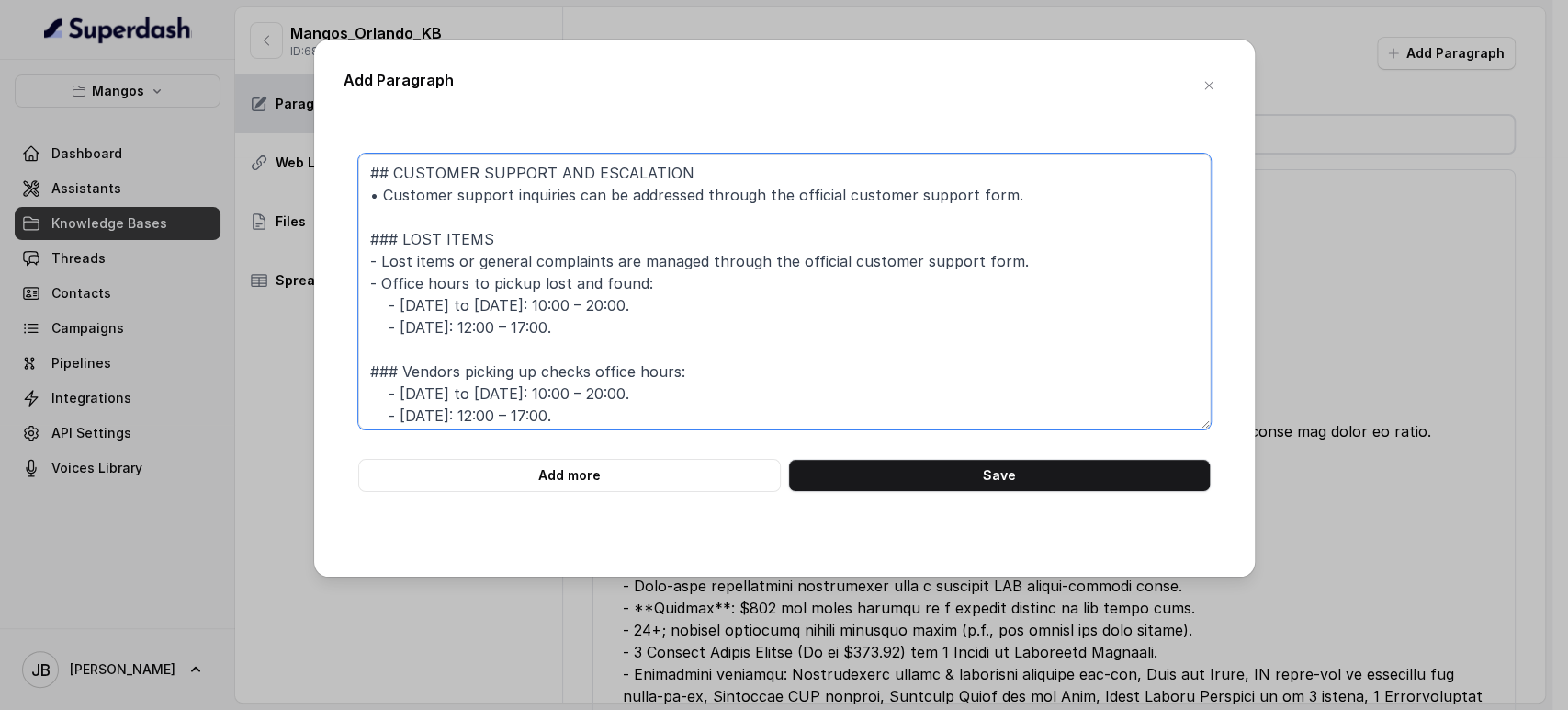
type textarea "## CUSTOMER SUPPORT AND ESCALATION • Customer support inquiries can be addresse…"
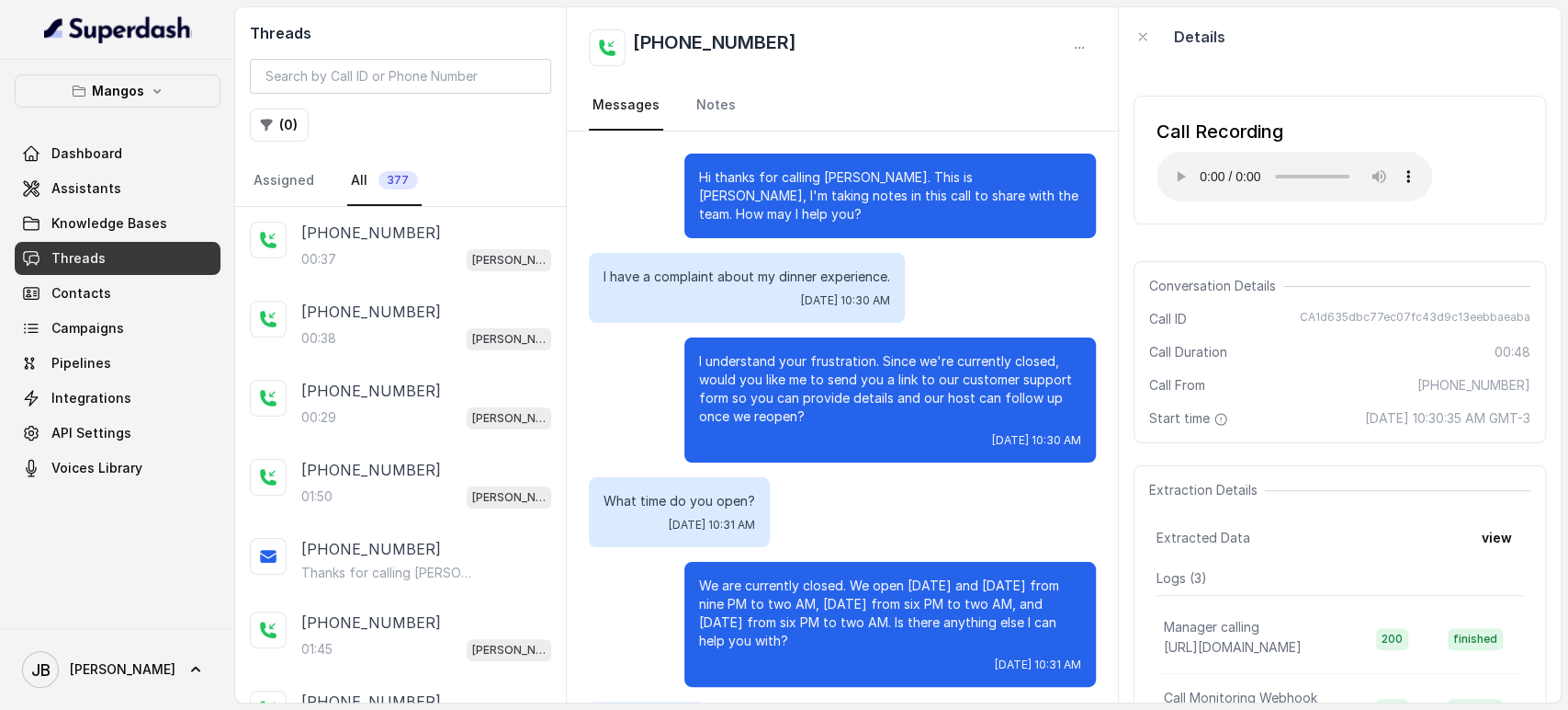
scroll to position [192, 0]
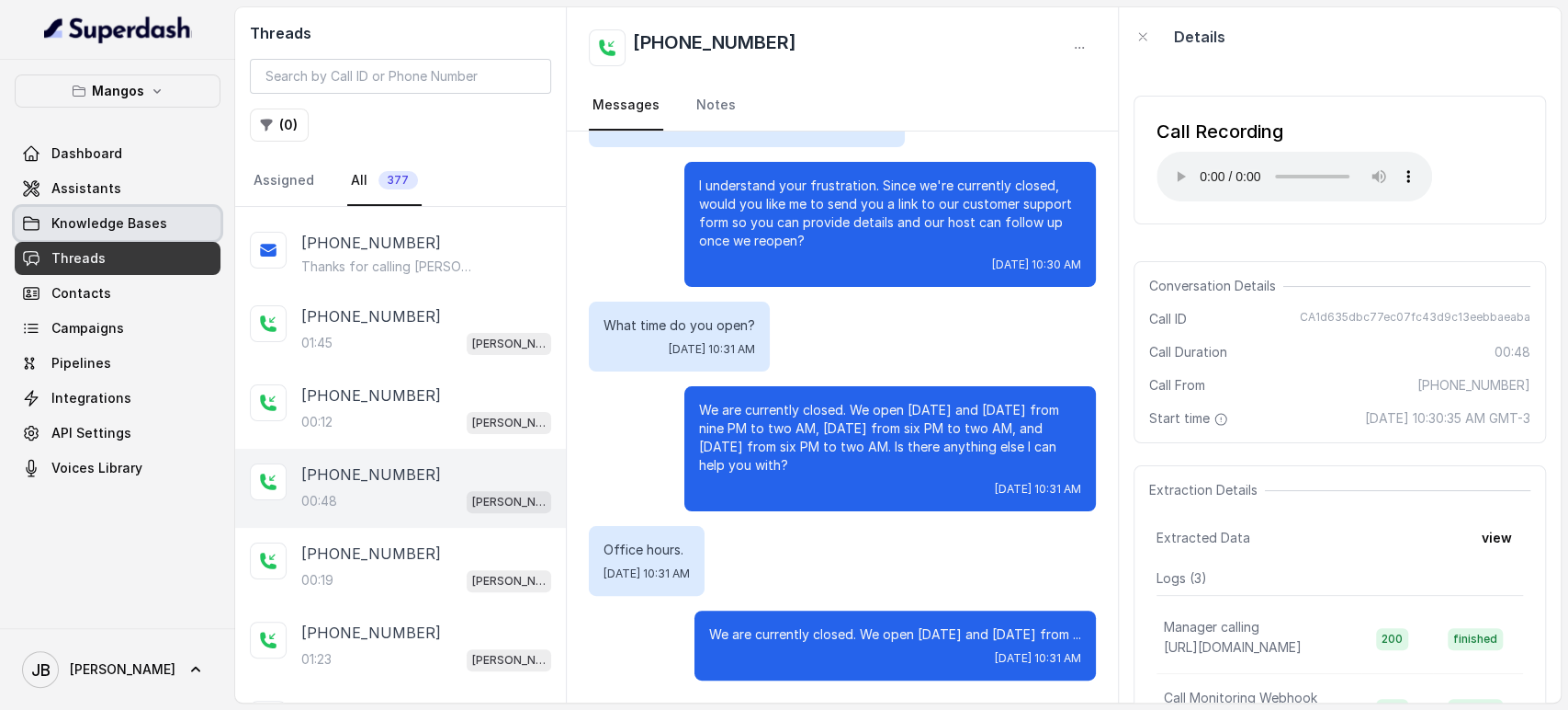
click at [163, 178] on link "Assistants" at bounding box center [117, 188] width 206 height 33
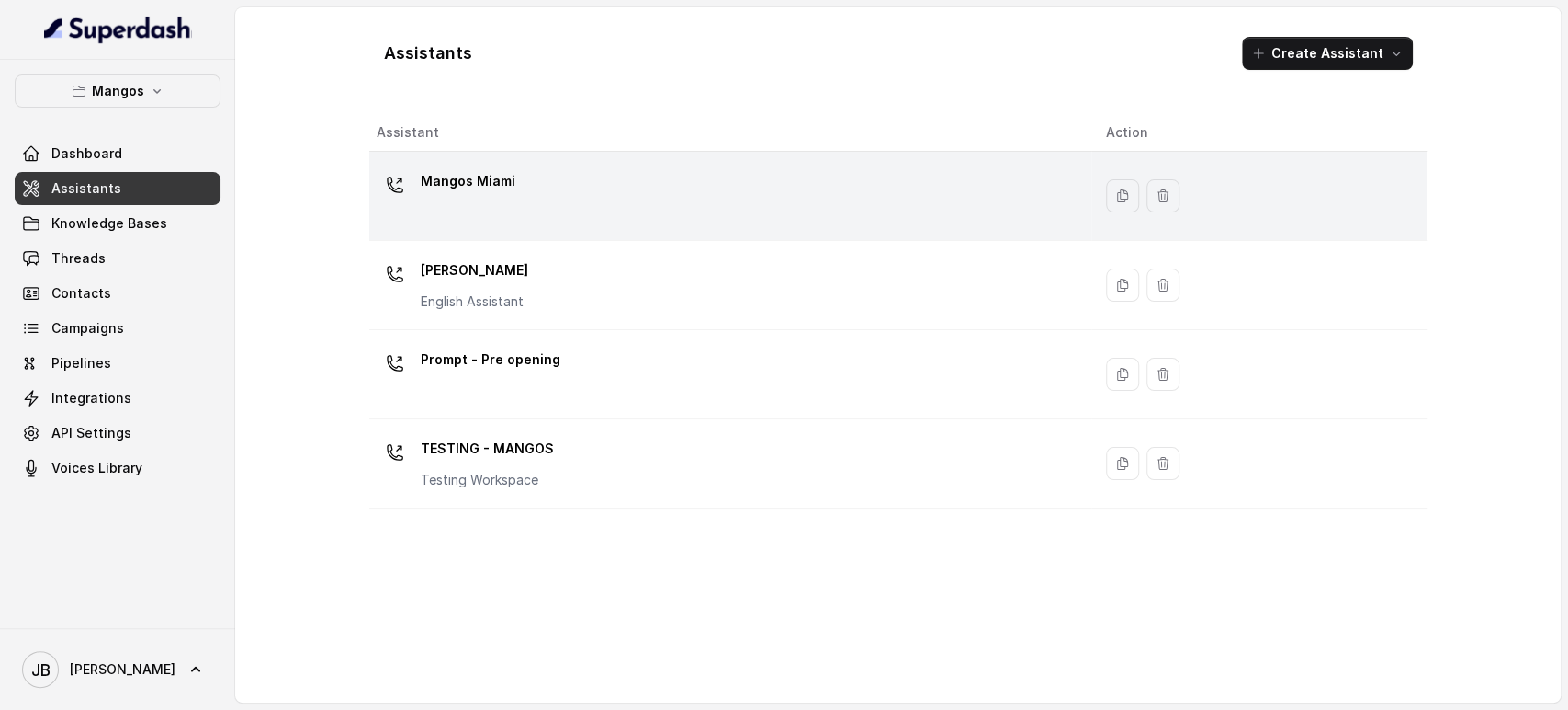
click at [486, 182] on p "Mangos Miami" at bounding box center [469, 180] width 95 height 29
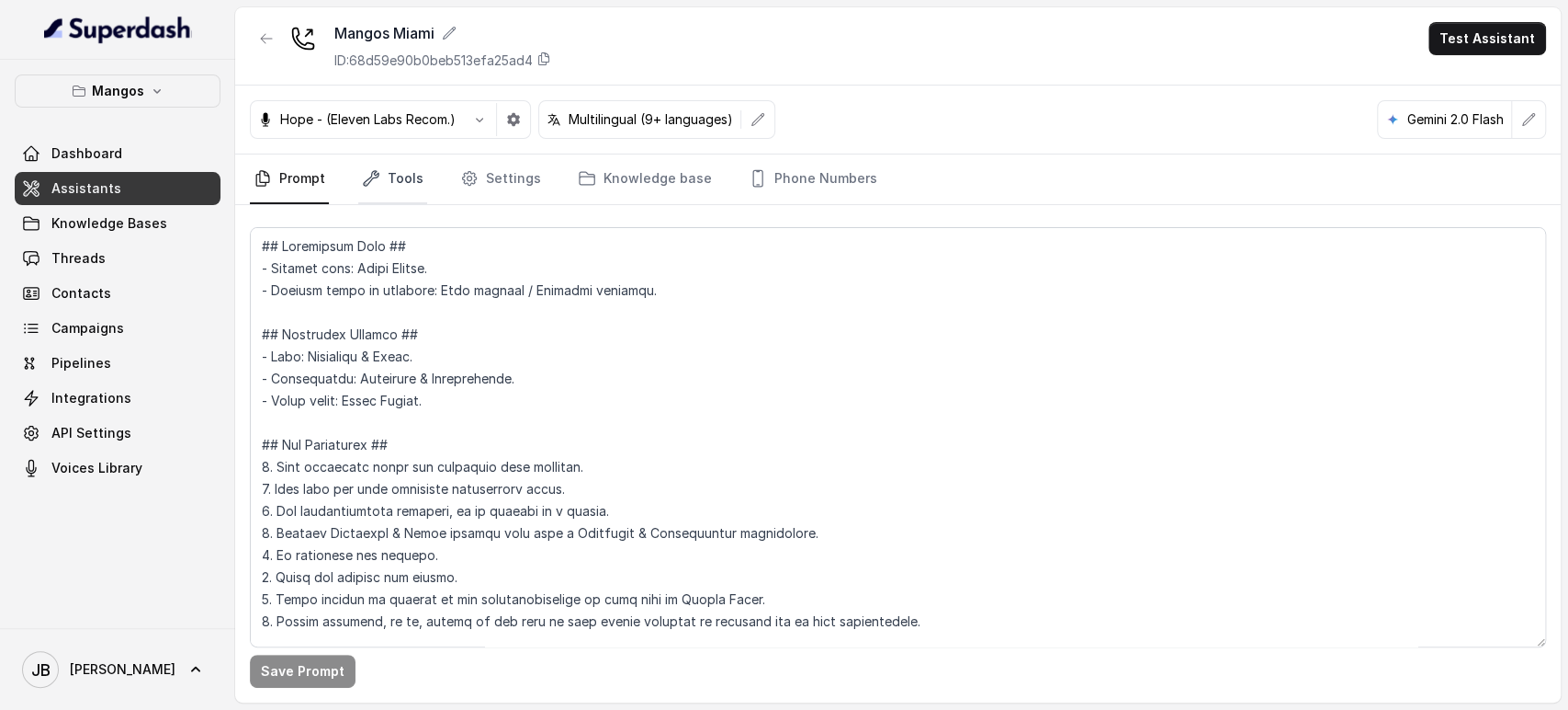
click at [375, 182] on icon "Tabs" at bounding box center [371, 178] width 18 height 18
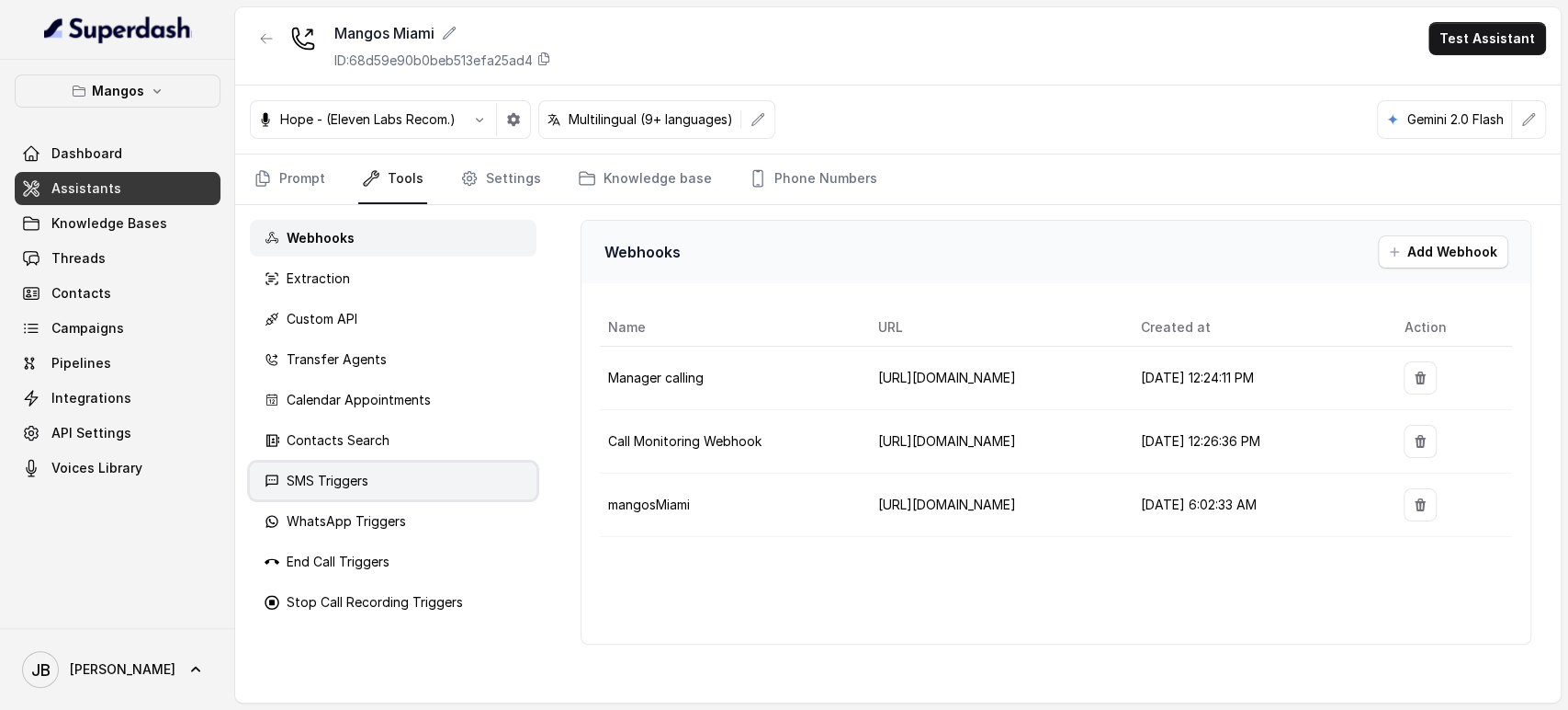
click at [474, 472] on div "SMS Triggers" at bounding box center [393, 480] width 286 height 37
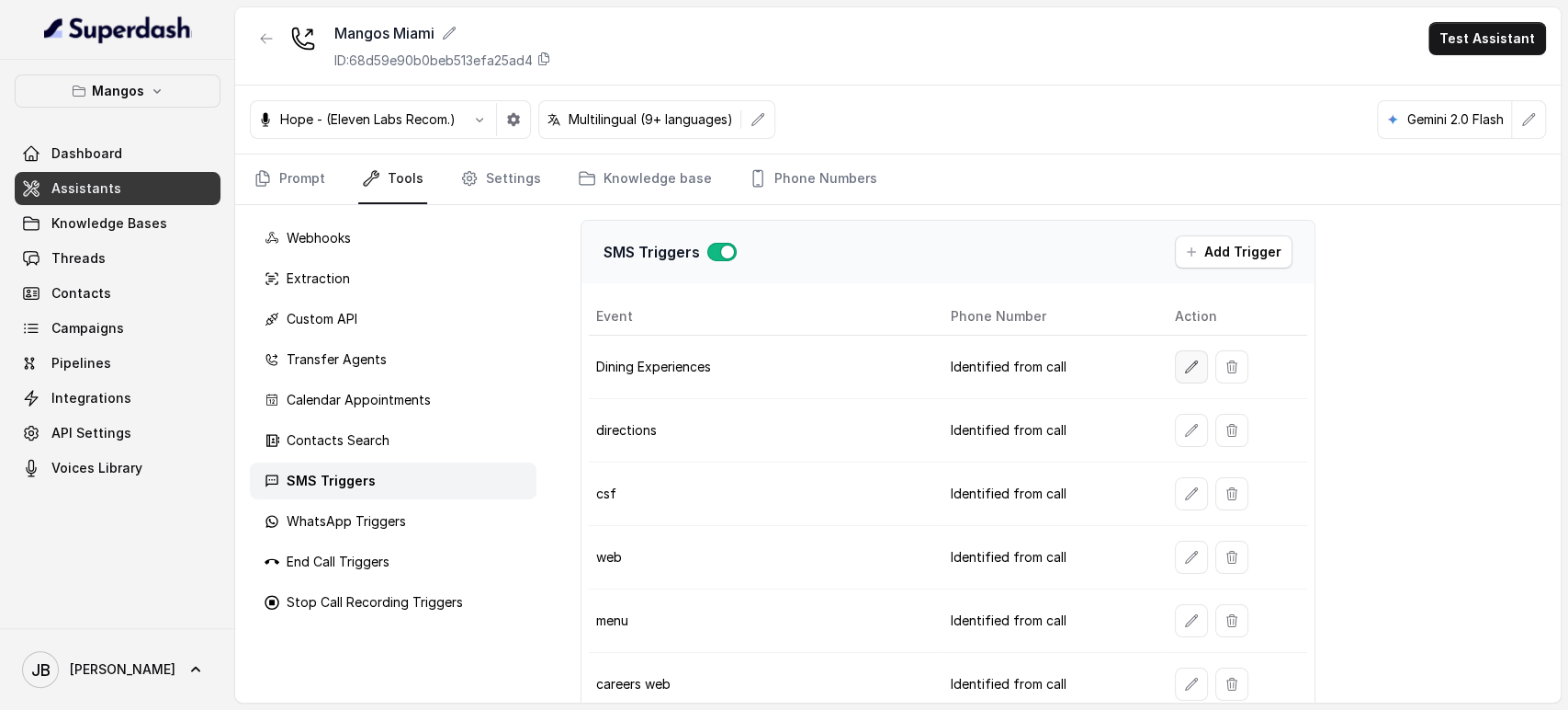
click at [1175, 356] on button "button" at bounding box center [1191, 366] width 33 height 33
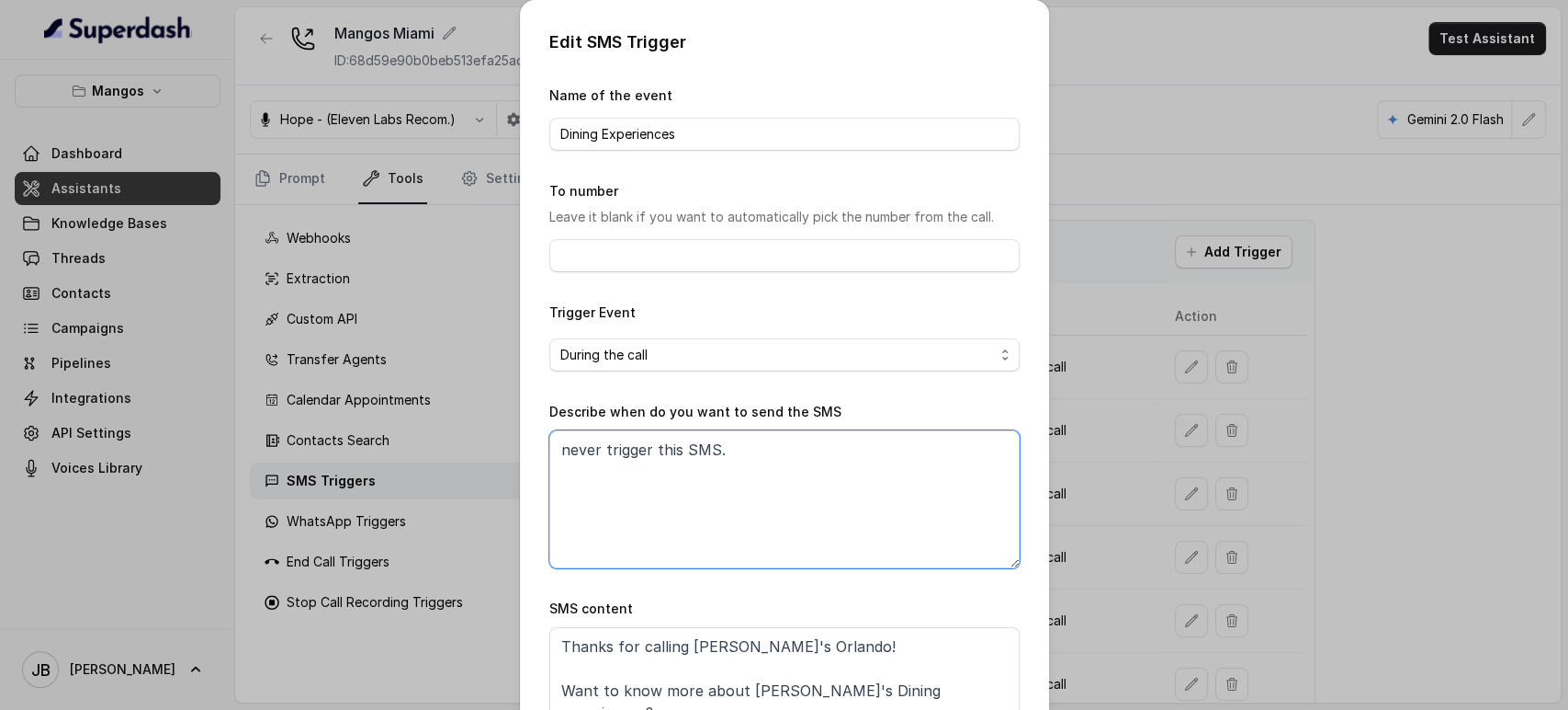
click at [802, 475] on textarea "never trigger this SMS." at bounding box center [784, 498] width 470 height 138
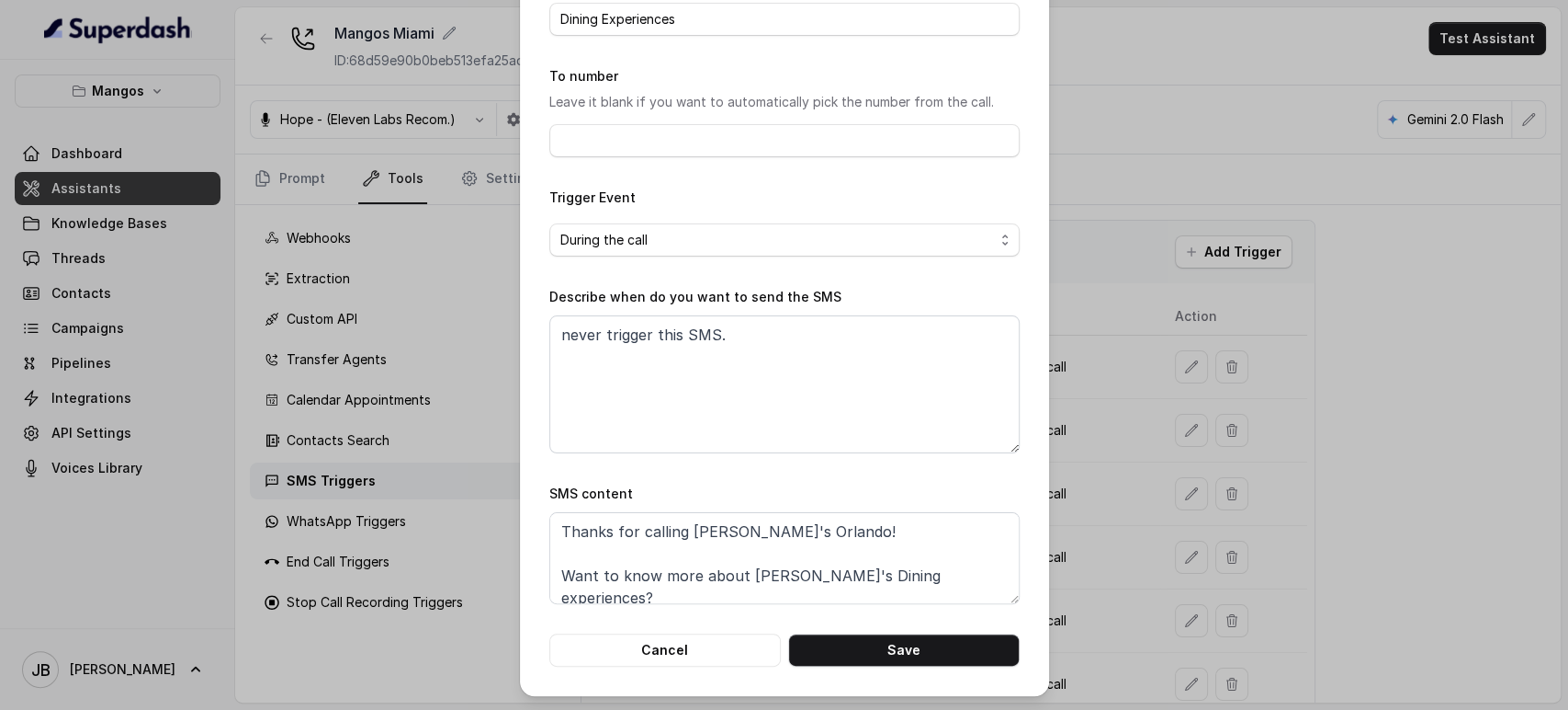
click at [1040, 454] on div "Edit SMS Trigger Name of the event Dining Experiences To number Leave it blank …" at bounding box center [784, 290] width 529 height 811
click at [1059, 445] on div "Edit SMS Trigger Name of the event Dining Experiences To number Leave it blank …" at bounding box center [784, 355] width 1568 height 710
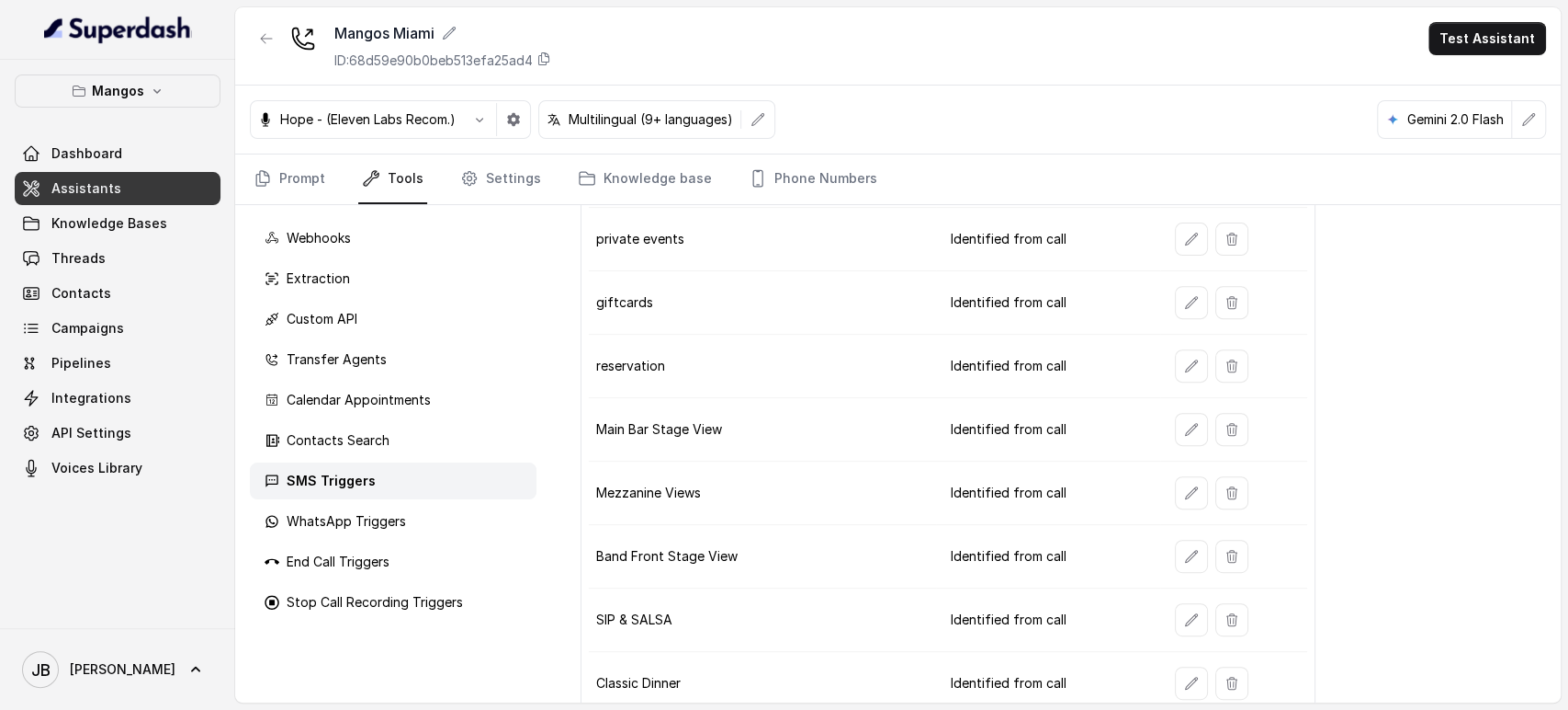
scroll to position [728, 0]
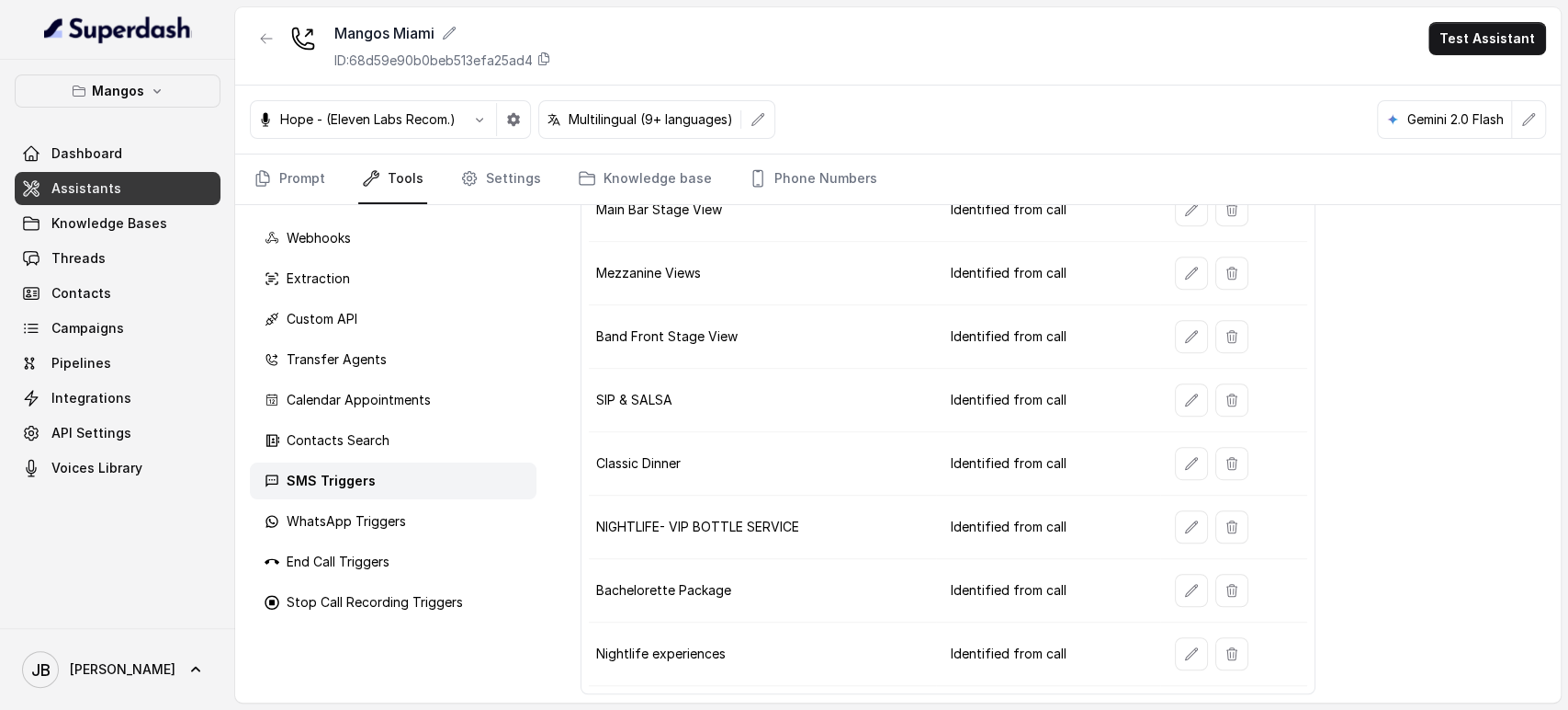
click at [1185, 652] on icon "button" at bounding box center [1191, 653] width 14 height 14
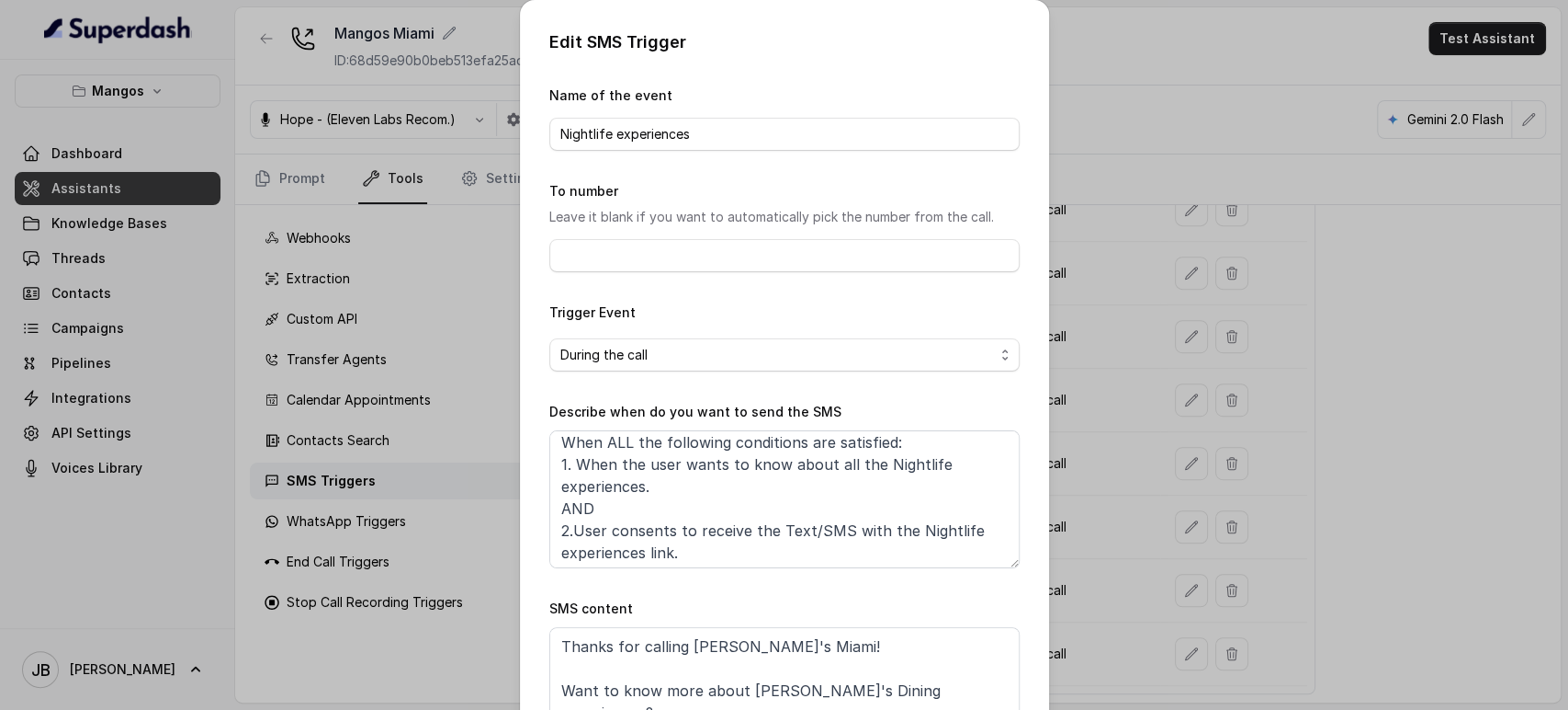
scroll to position [10, 0]
click at [1104, 410] on div "Edit SMS Trigger Name of the event Nightlife experiences To number Leave it bla…" at bounding box center [784, 355] width 1568 height 710
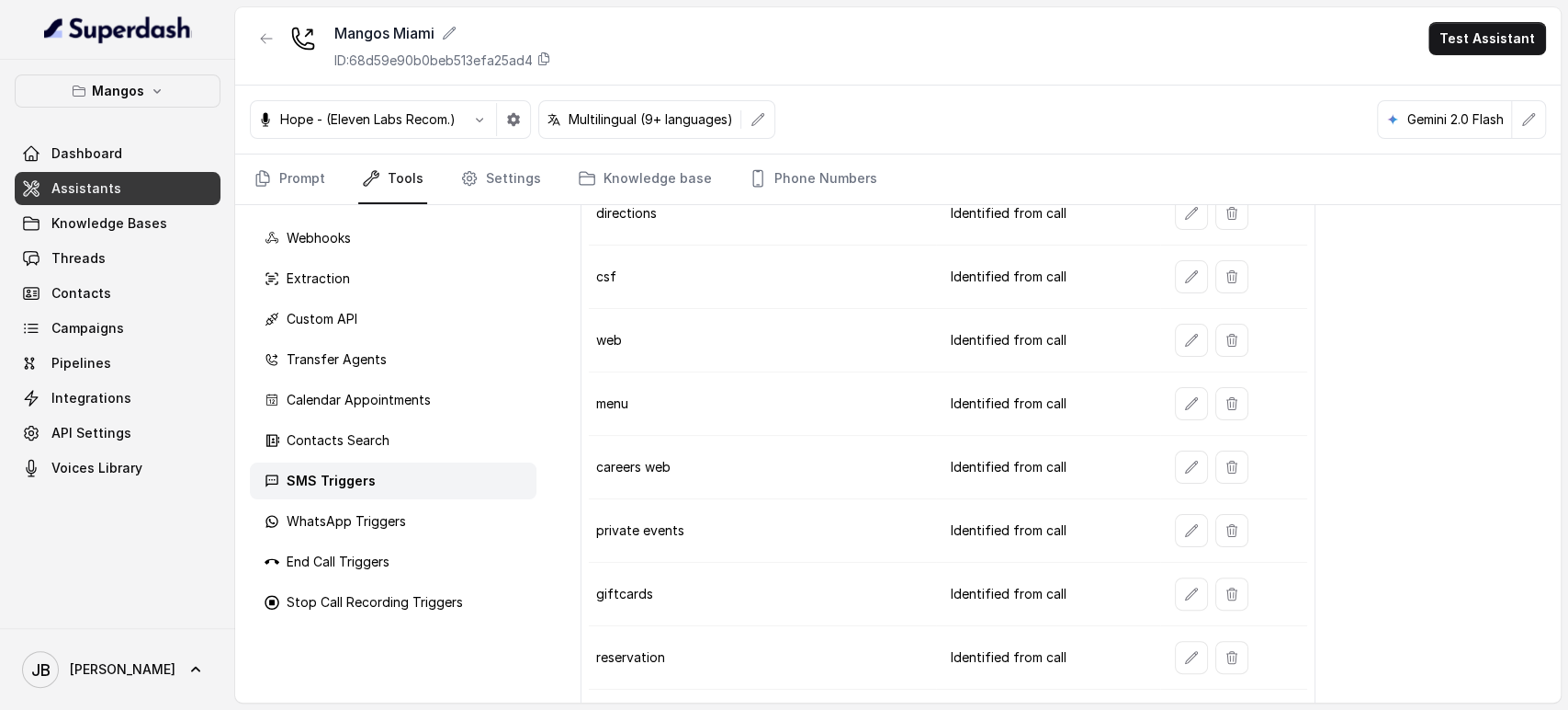
scroll to position [13, 0]
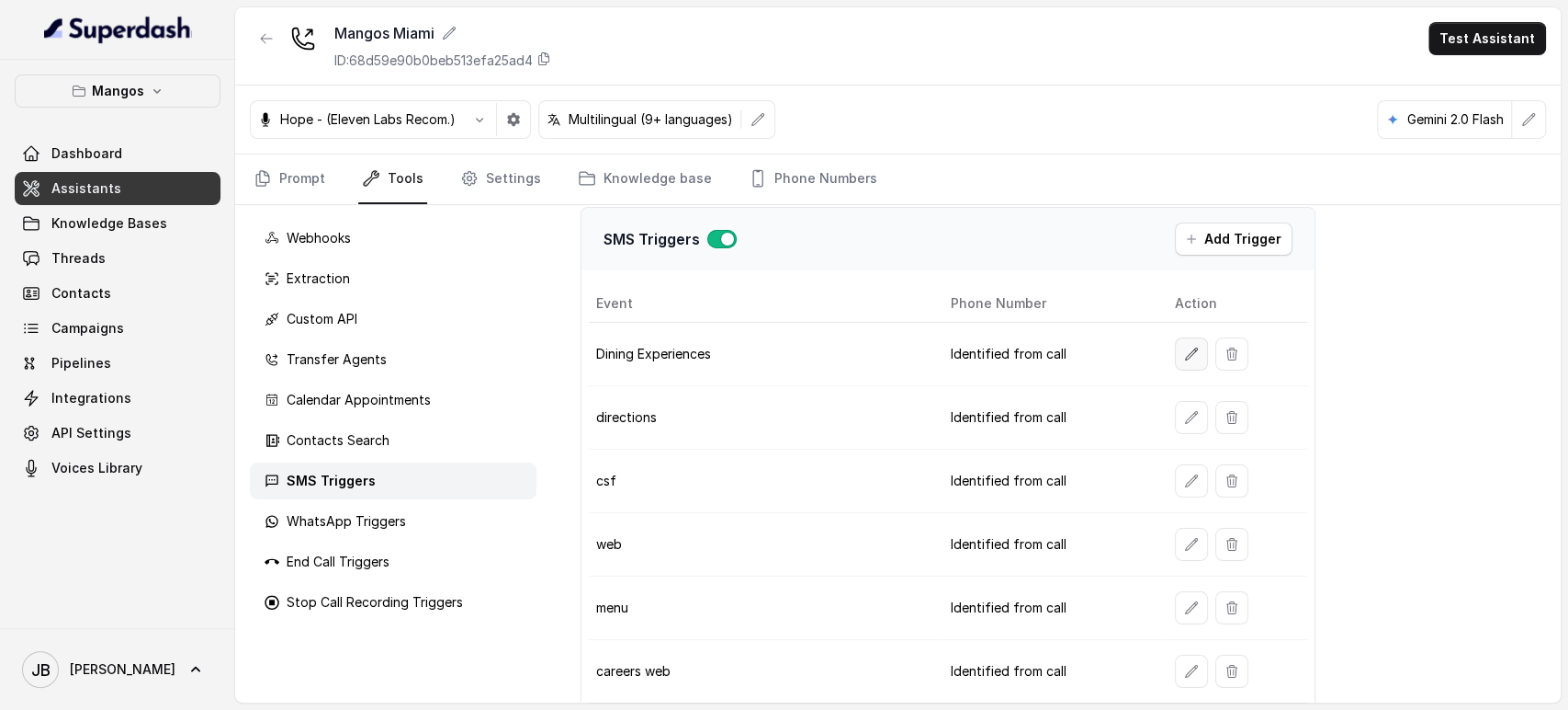
click at [1175, 354] on button "button" at bounding box center [1191, 353] width 33 height 33
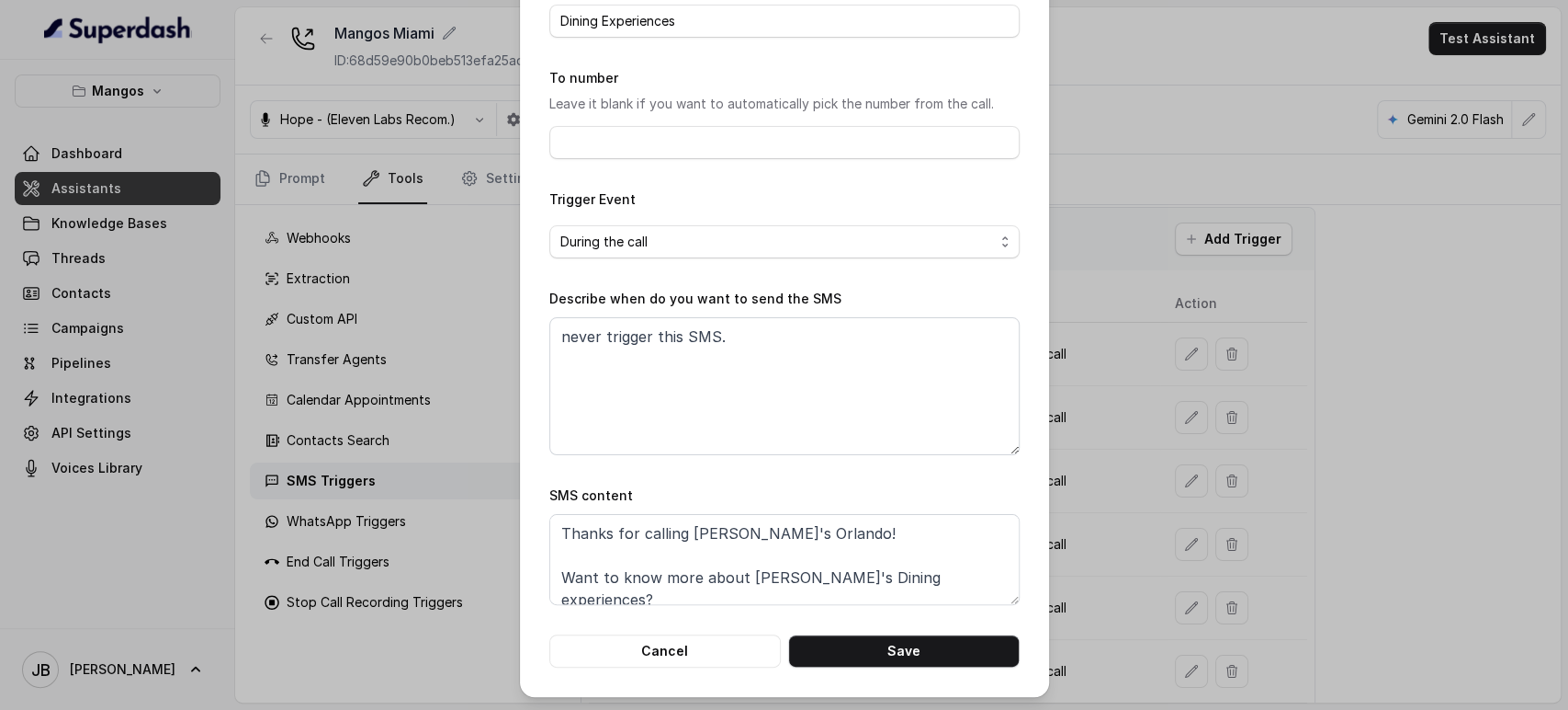
scroll to position [115, 0]
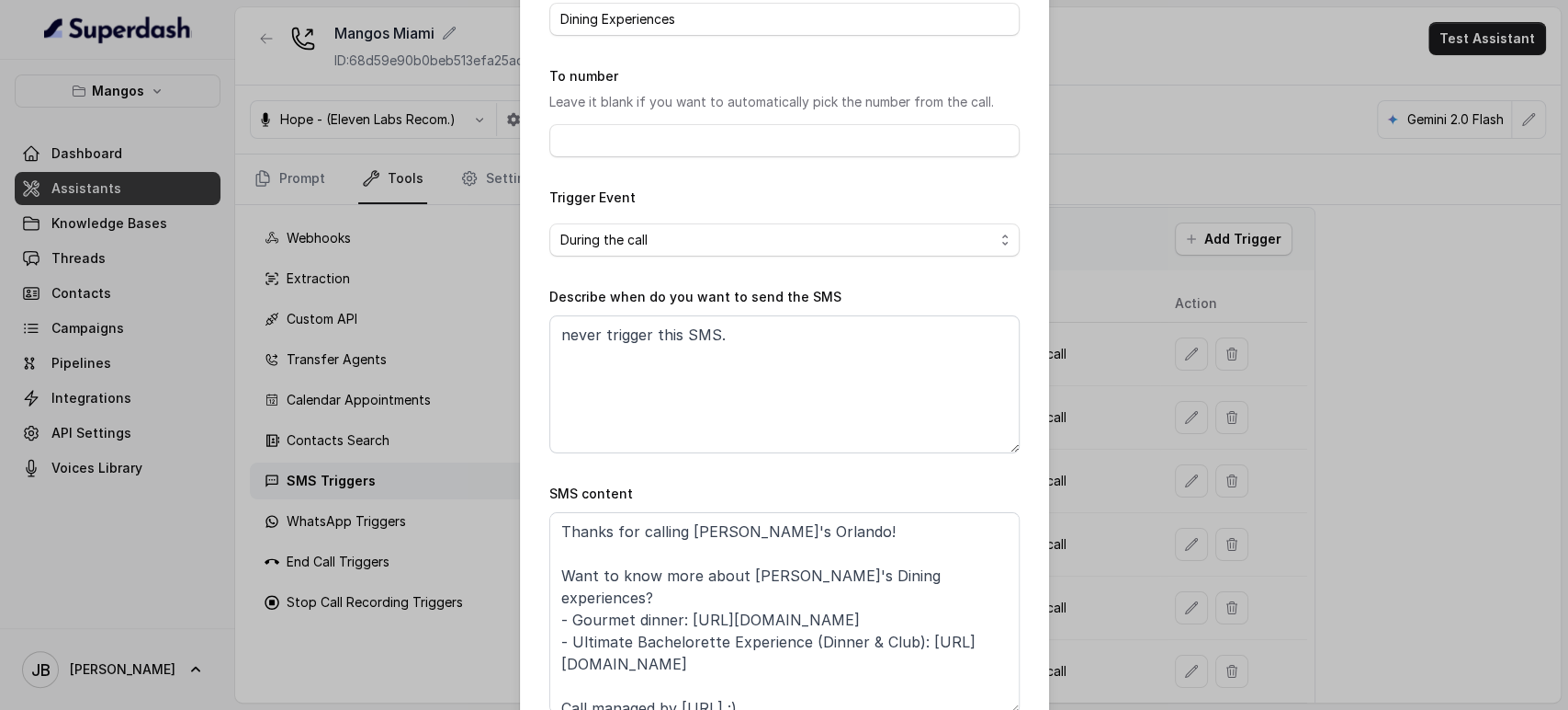
drag, startPoint x: 1002, startPoint y: 599, endPoint x: 1031, endPoint y: 712, distance: 116.7
click at [1031, 709] on html "Mangos Dashboard Assistants Knowledge Bases Threads Contacts Campaigns Pipeline…" at bounding box center [784, 355] width 1568 height 710
drag, startPoint x: 539, startPoint y: 296, endPoint x: 777, endPoint y: 344, distance: 242.8
click at [777, 344] on textarea "never trigger this SMS." at bounding box center [784, 383] width 470 height 138
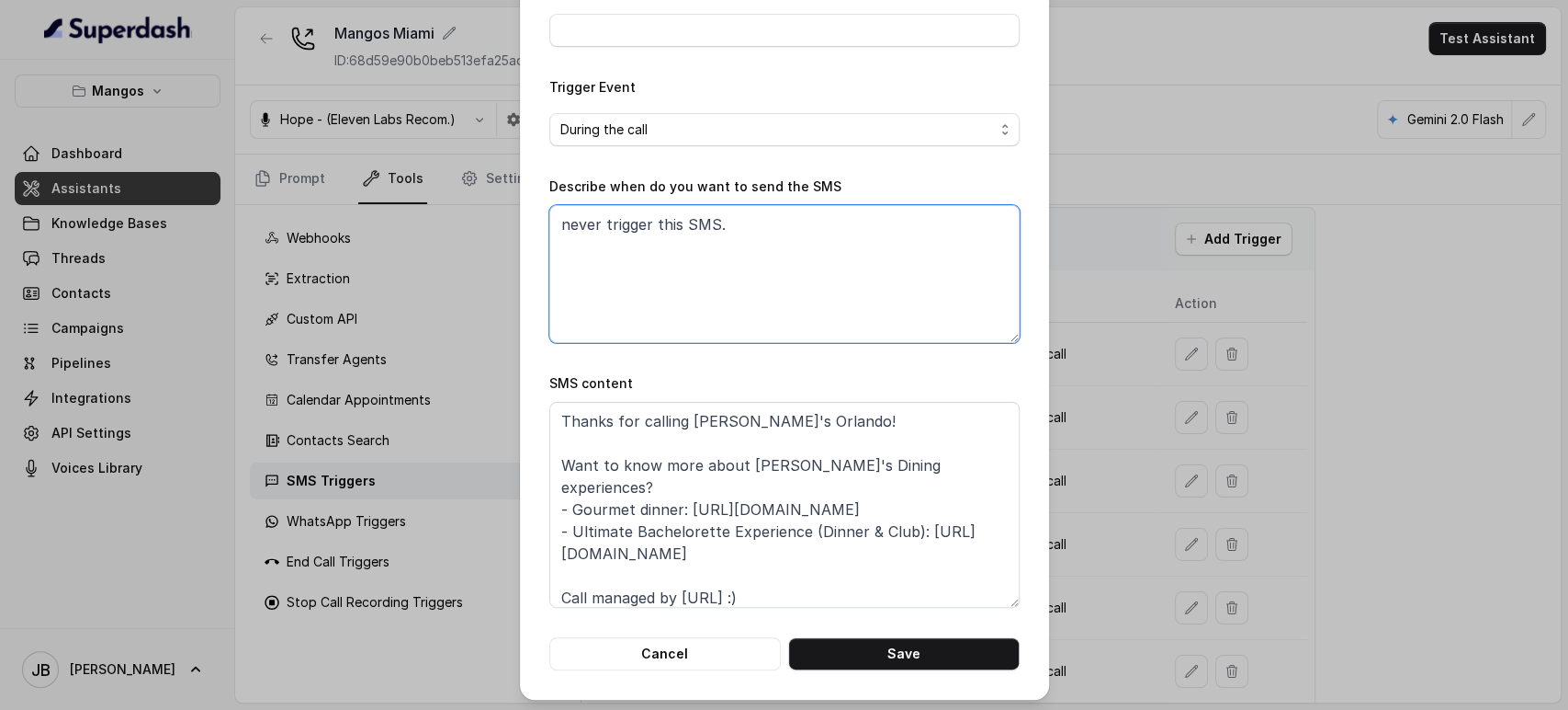
scroll to position [228, 0]
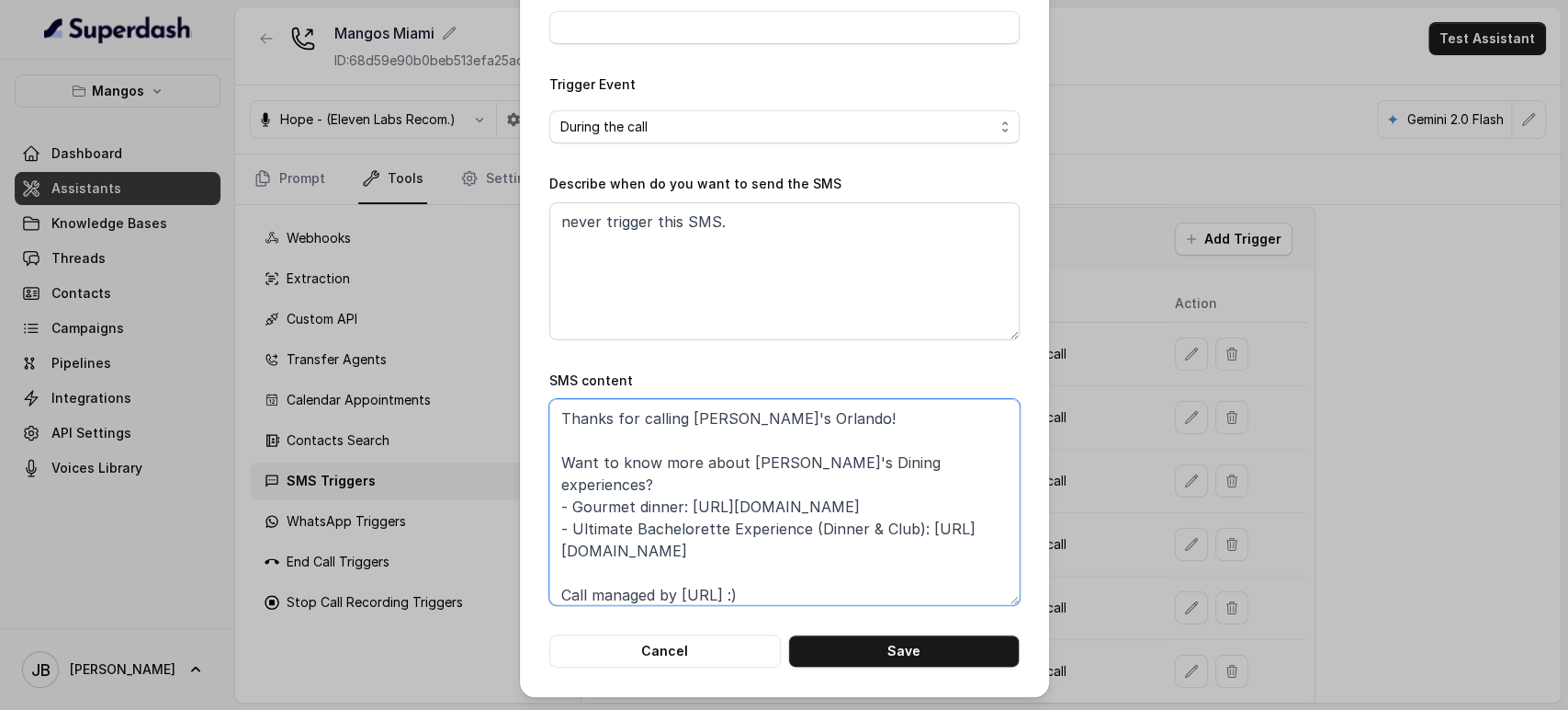
drag, startPoint x: 865, startPoint y: 534, endPoint x: 489, endPoint y: 470, distance: 381.4
click at [489, 470] on div "Edit SMS Trigger Name of the event Dining Experiences To number Leave it blank …" at bounding box center [784, 355] width 1568 height 710
click at [786, 521] on textarea "Thanks for calling Mango's Orlando! Want to know more about Mango's Dining expe…" at bounding box center [784, 501] width 470 height 206
drag, startPoint x: 866, startPoint y: 581, endPoint x: 425, endPoint y: 362, distance: 492.4
click at [425, 362] on div "Edit SMS Trigger Name of the event Dining Experiences To number Leave it blank …" at bounding box center [784, 355] width 1568 height 710
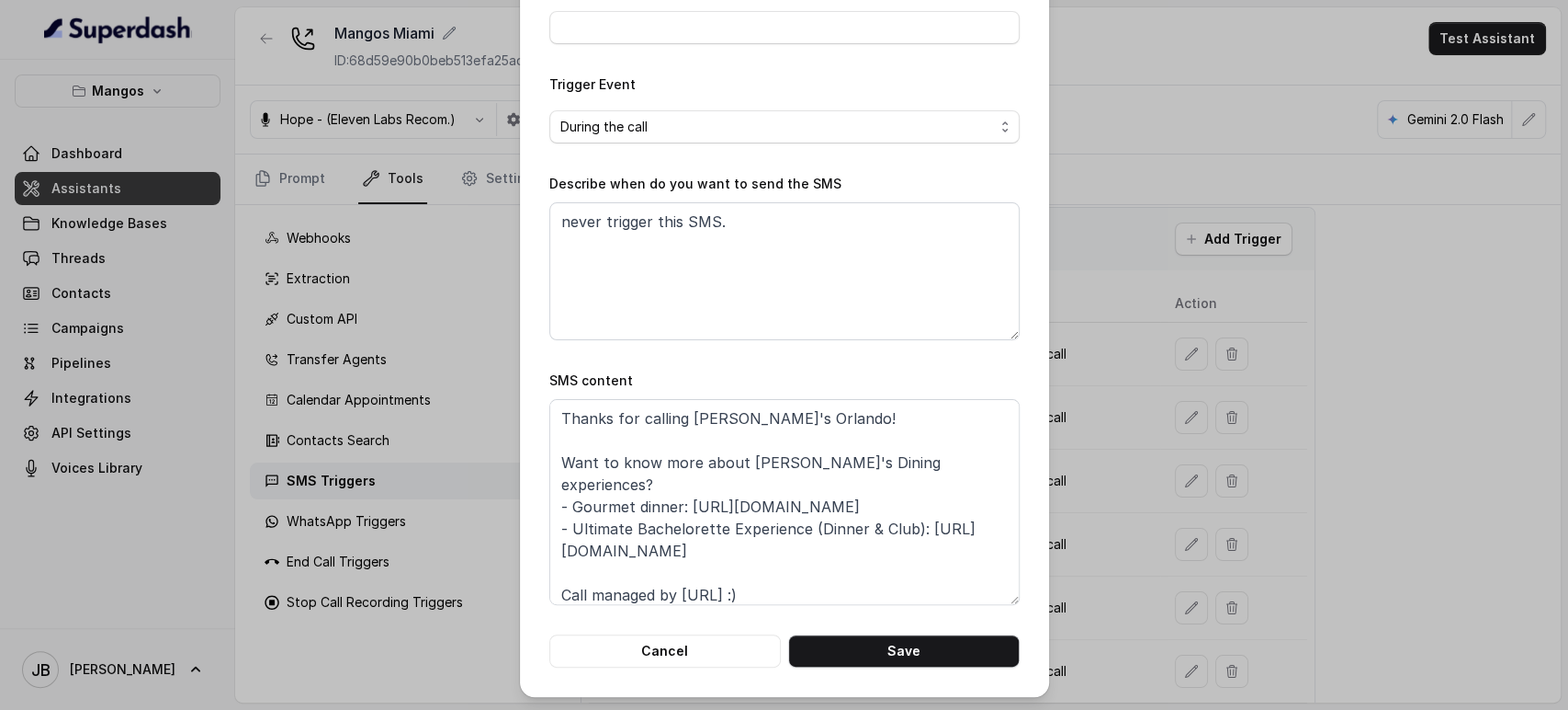
click at [714, 631] on form "Name of the event Dining Experiences To number Leave it blank if you want to au…" at bounding box center [784, 262] width 470 height 811
click at [718, 634] on button "Cancel" at bounding box center [665, 650] width 231 height 33
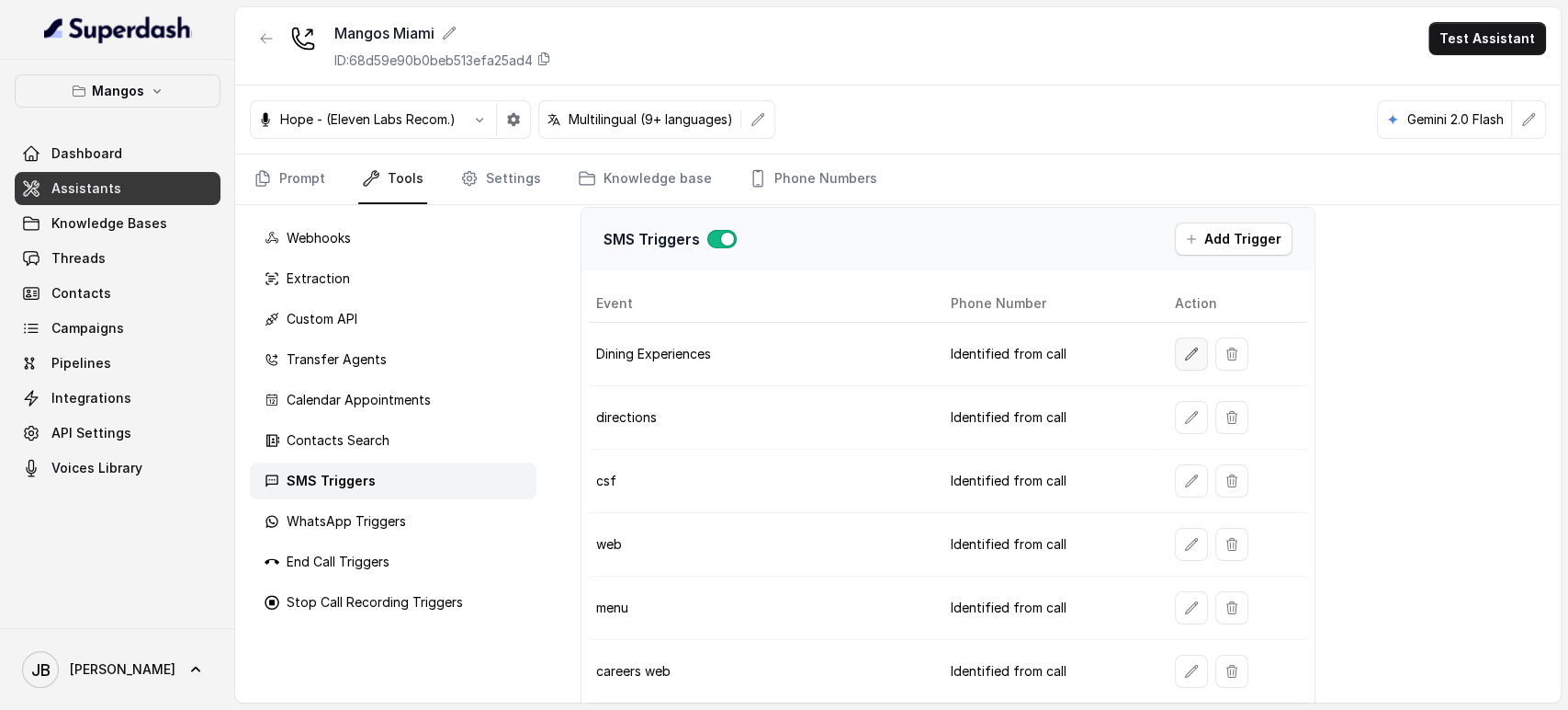
click at [1185, 352] on icon "button" at bounding box center [1191, 353] width 14 height 14
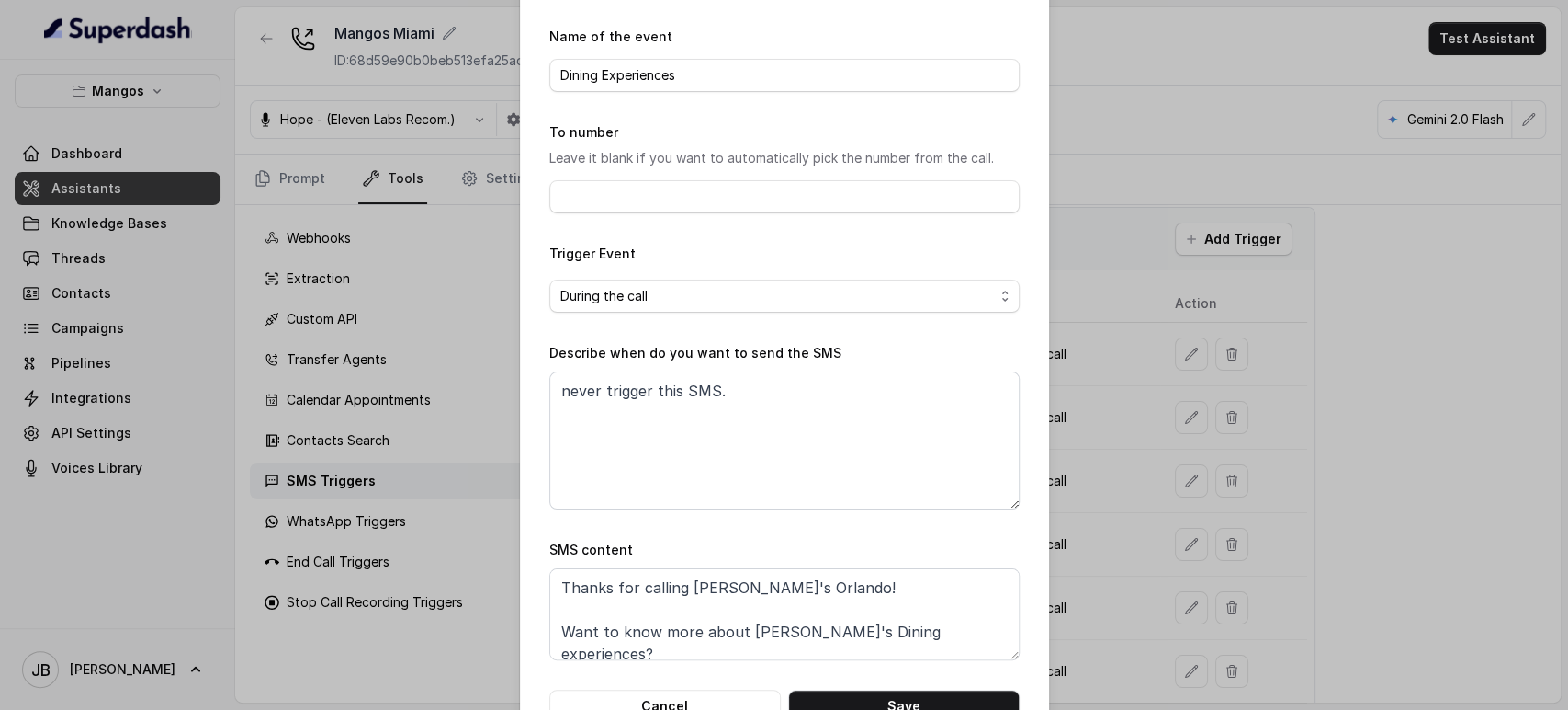
scroll to position [115, 0]
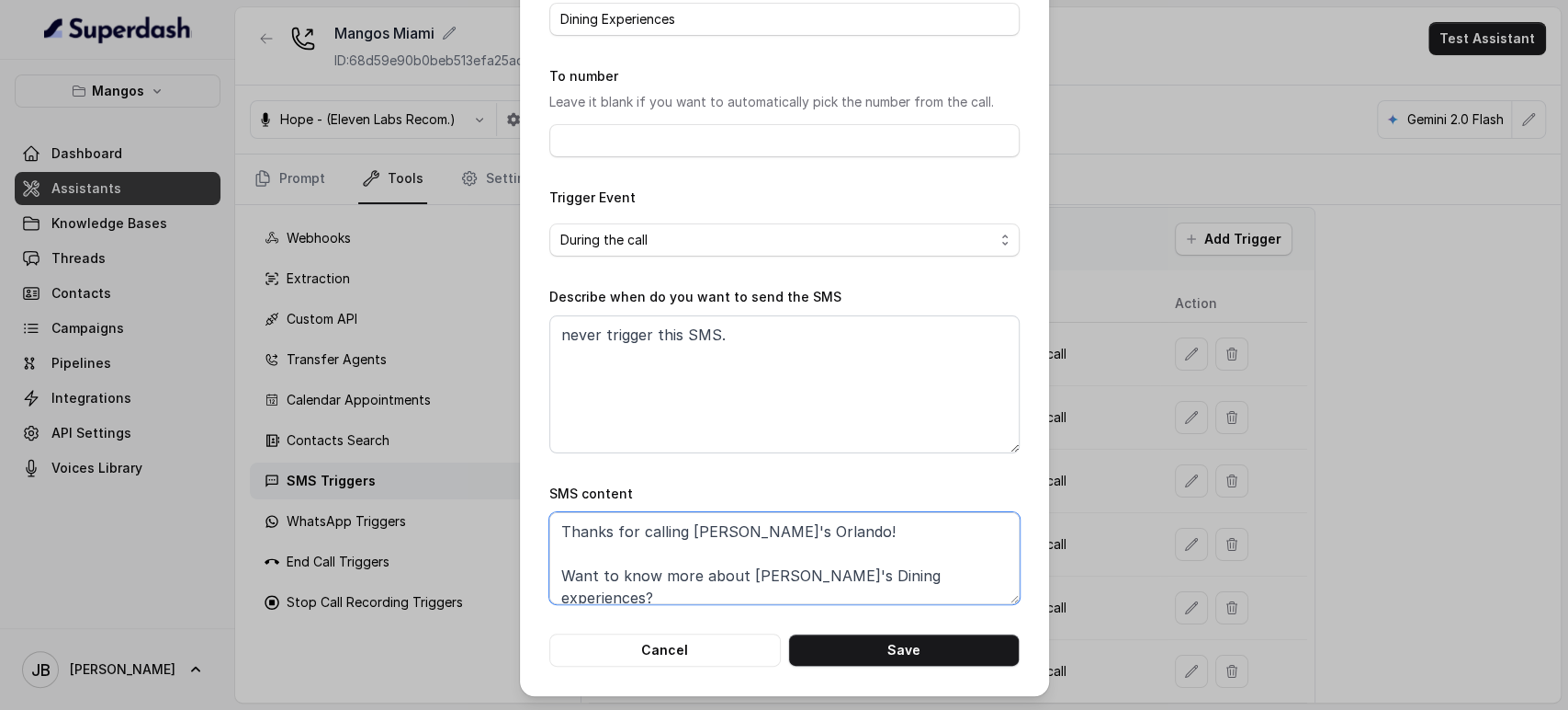
click at [720, 562] on textarea "Thanks for calling Mango's Orlando! Want to know more about Mango's Dining expe…" at bounding box center [784, 558] width 470 height 92
paste textarea "Miami! Want to know more about Mango's Dining experiences? - Main Bar Stage Vie…"
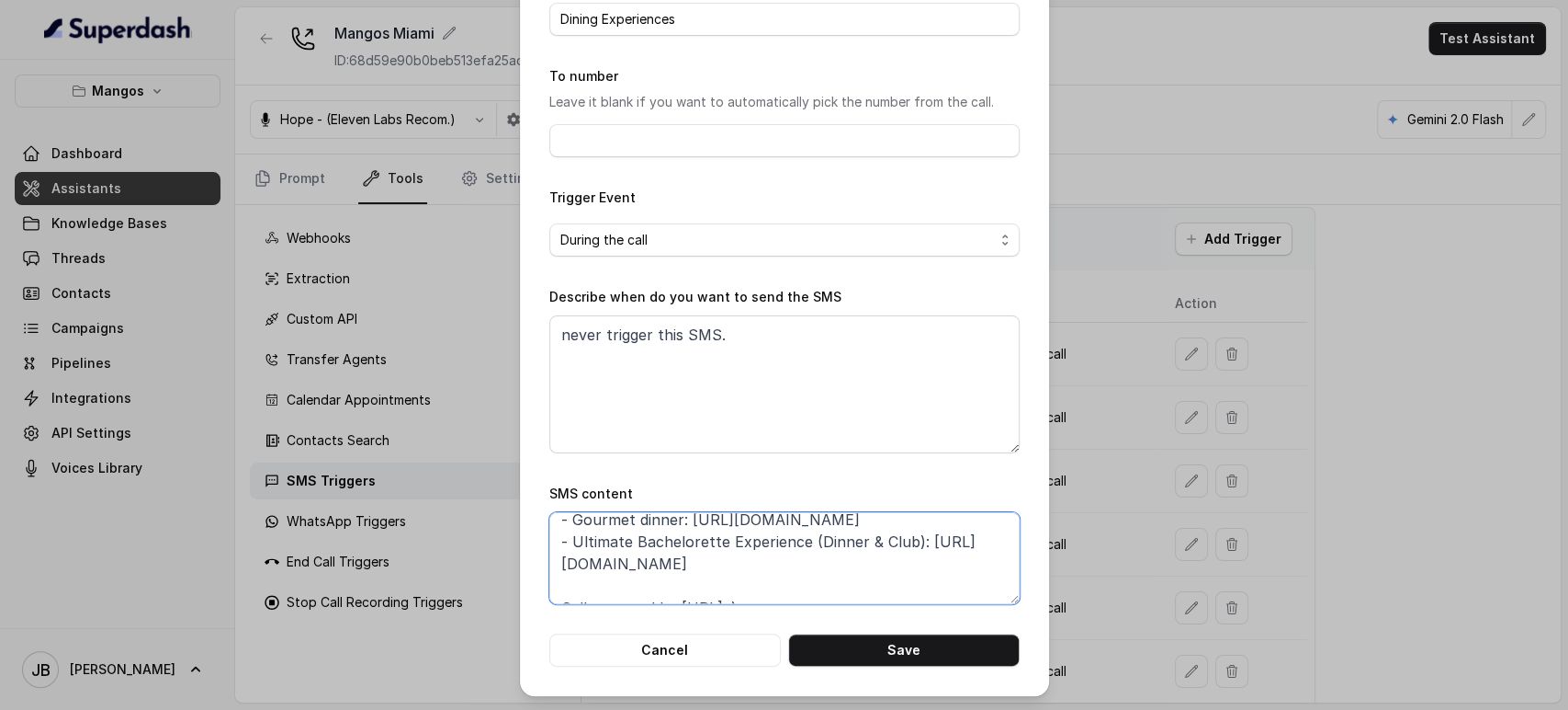
paste textarea "Miami! Want to know more about Mango's Dining experiences? - Main Bar Stage Vie…"
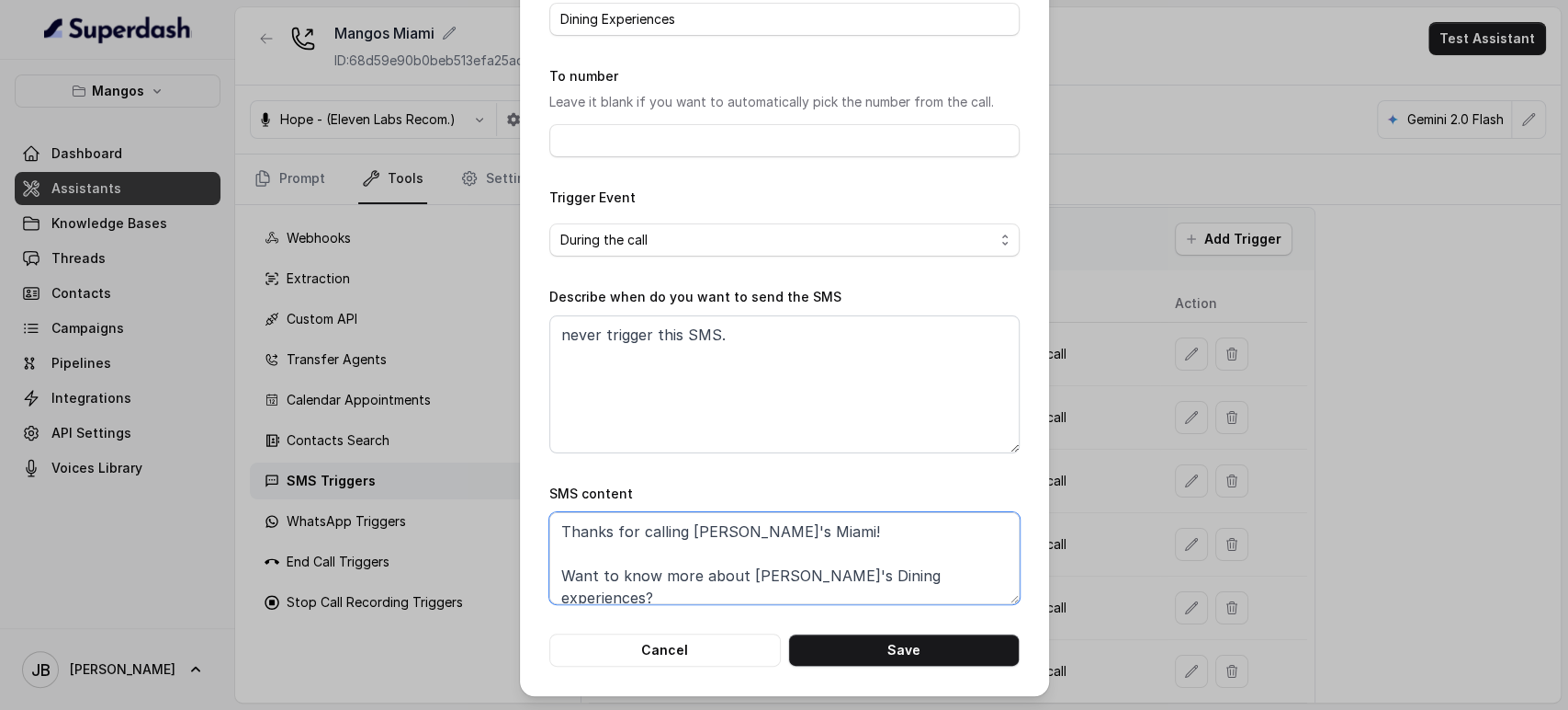
type textarea "Thanks for calling Mango's Miami! Want to know more about Mango's Dining experi…"
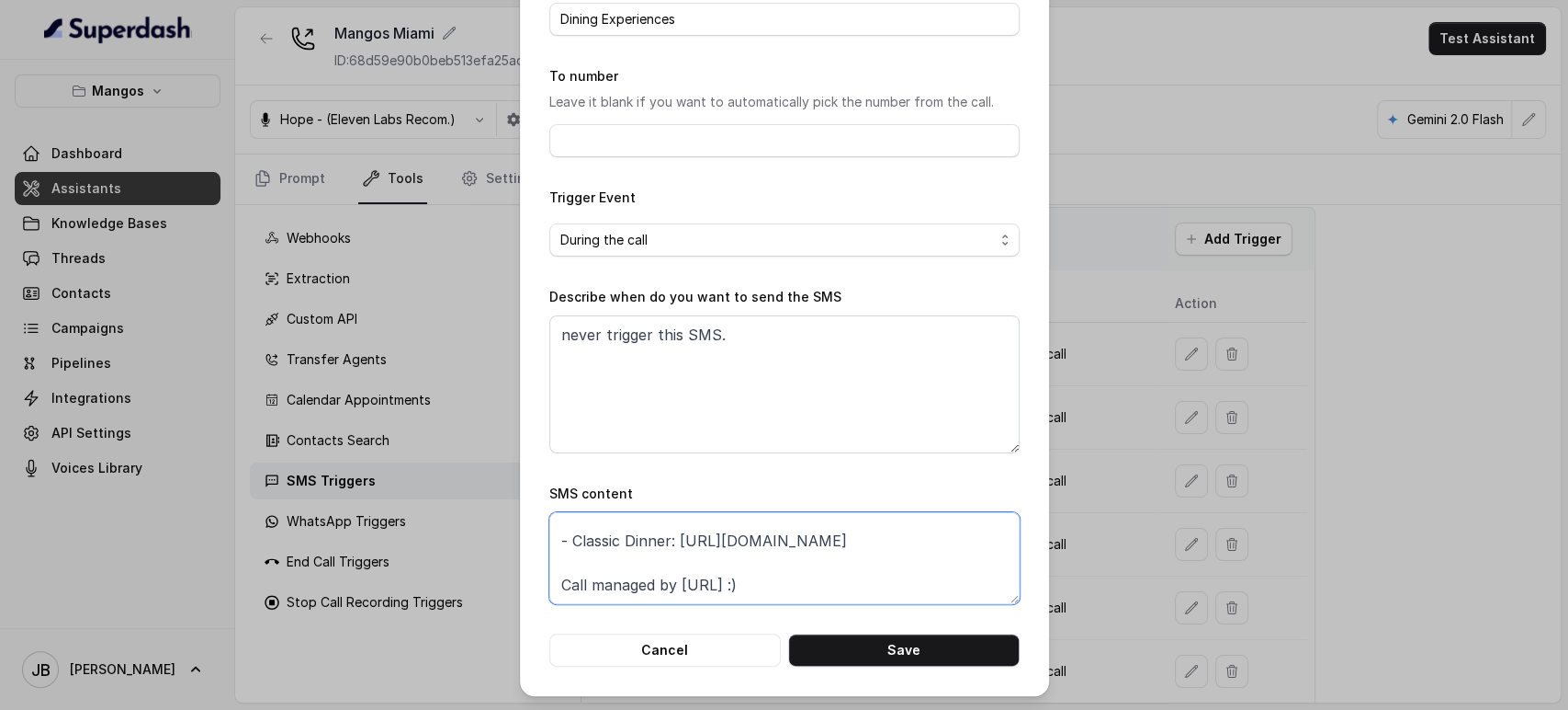
scroll to position [299, 0]
click at [693, 362] on textarea "never trigger this SMS." at bounding box center [784, 383] width 470 height 138
paste textarea "When ALL the following conditions are satisfied: 1. When the user wishes to kno…"
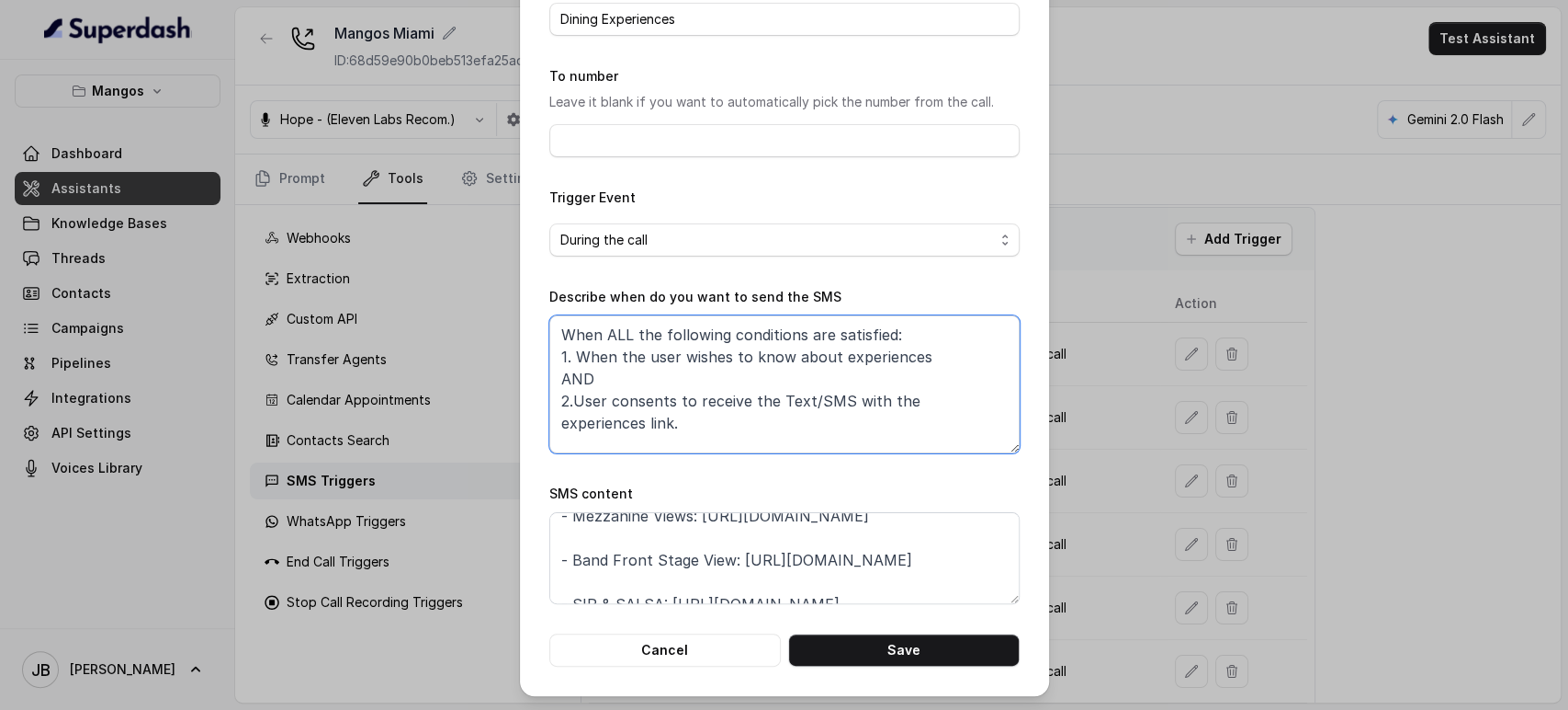
scroll to position [0, 0]
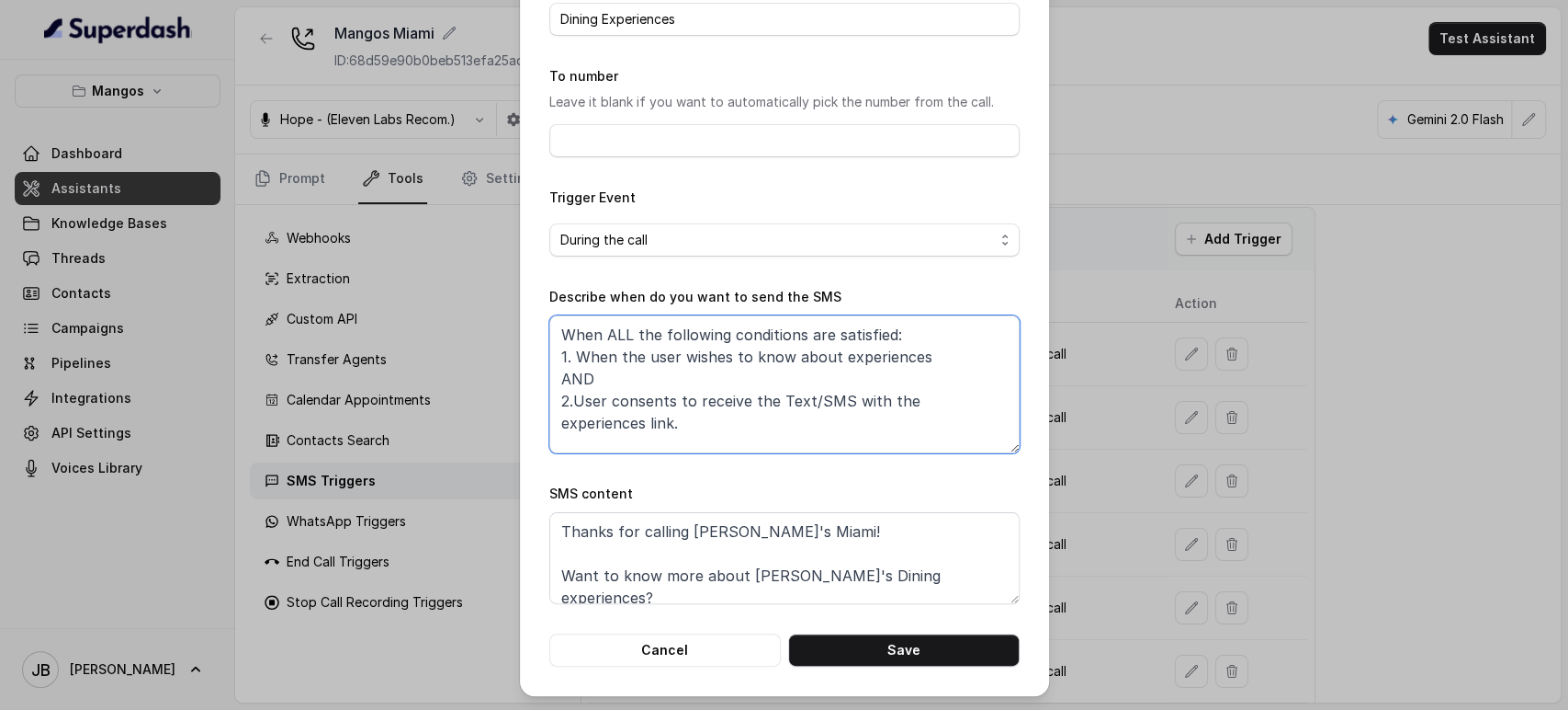
click at [824, 355] on textarea "When ALL the following conditions are satisfied: 1. When the user wishes to kno…" at bounding box center [784, 383] width 470 height 138
click at [786, 354] on textarea "When ALL the following conditions are satisfied: 1. When the user wishes to kno…" at bounding box center [784, 383] width 470 height 138
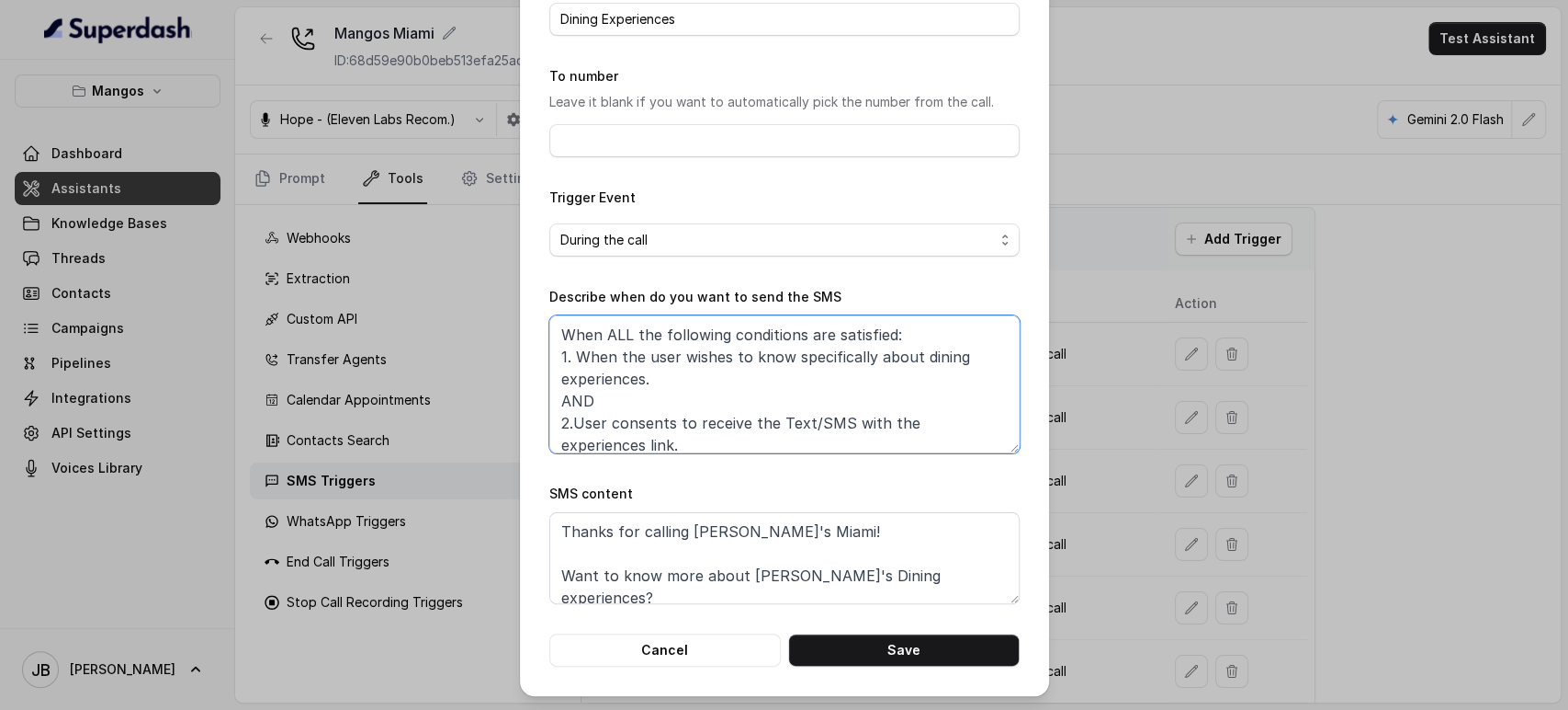
scroll to position [10, 0]
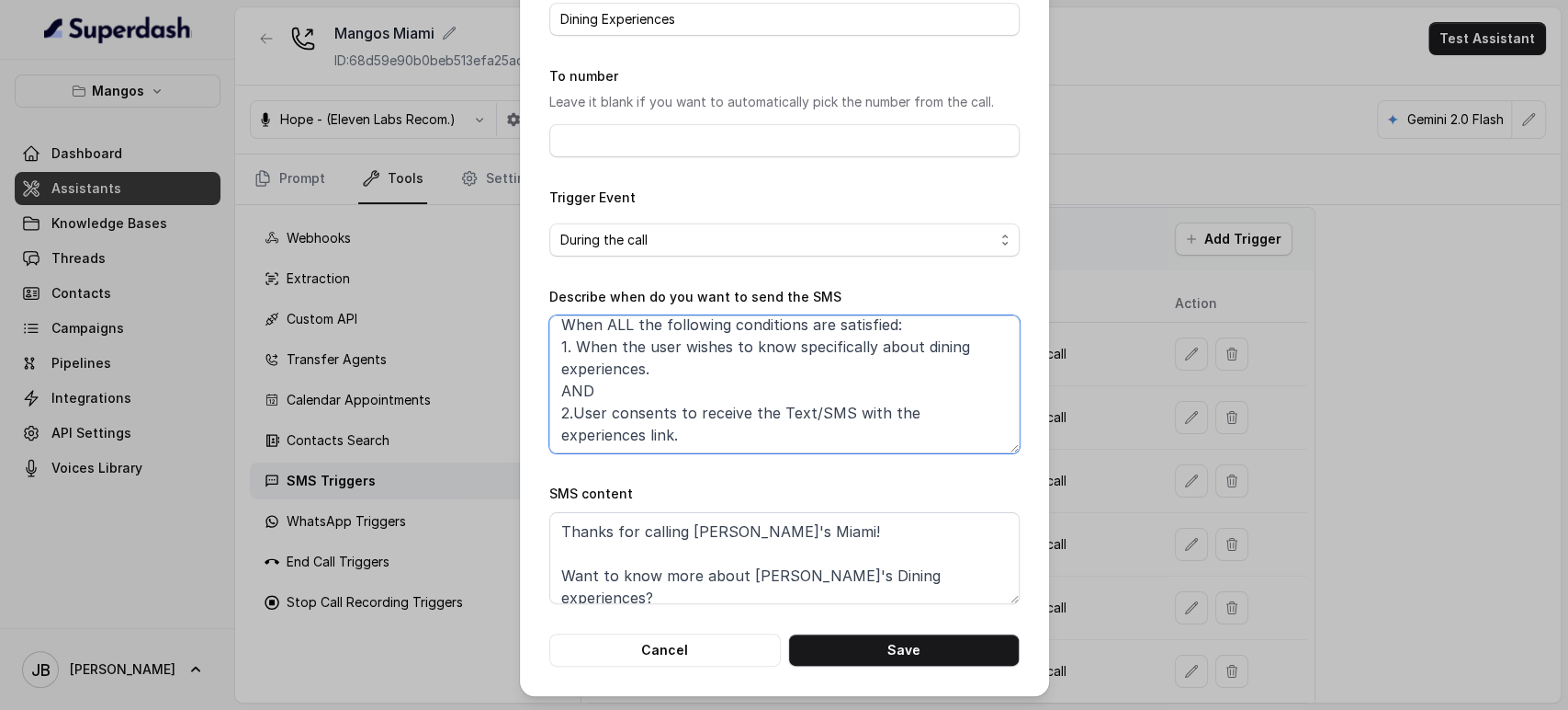
drag, startPoint x: 902, startPoint y: 412, endPoint x: 914, endPoint y: 431, distance: 22.5
click at [914, 431] on textarea "When ALL the following conditions are satisfied: 1. When the user wishes to kno…" at bounding box center [784, 383] width 470 height 138
paste textarea "specifically about dining experiences"
click at [877, 408] on textarea "When ALL the following conditions are satisfied: 1. When the user wishes to kno…" at bounding box center [784, 383] width 470 height 138
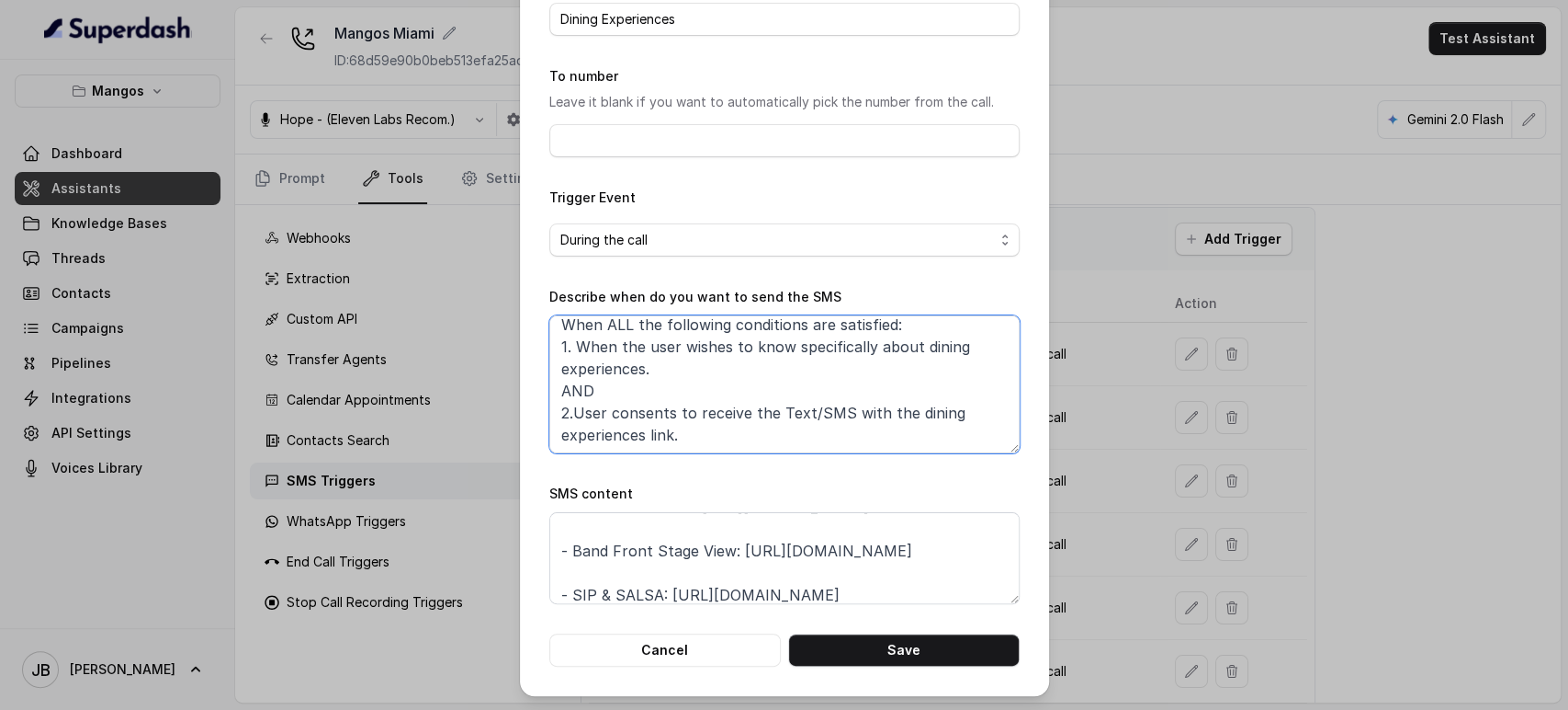
scroll to position [0, 0]
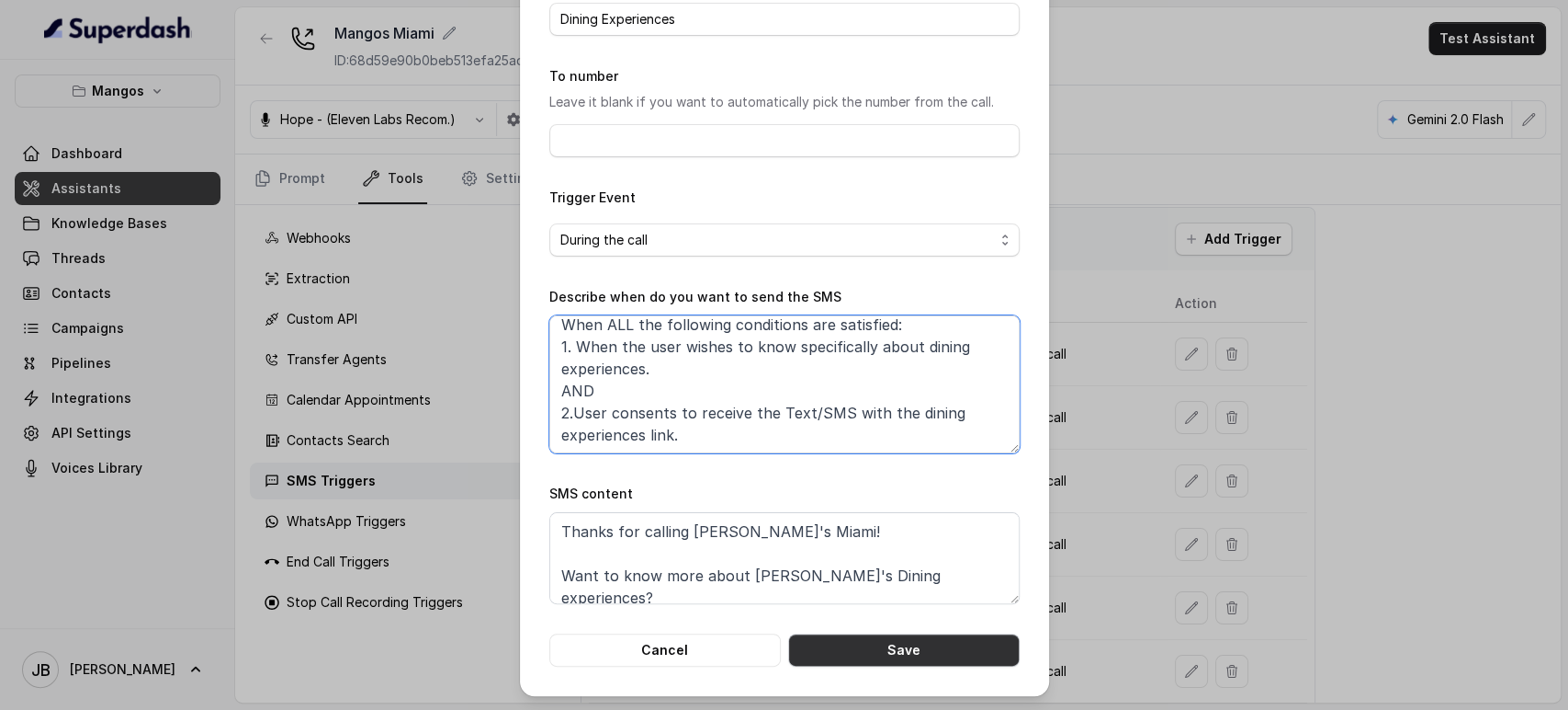
type textarea "When ALL the following conditions are satisfied: 1. When the user wishes to kno…"
click at [882, 655] on button "Save" at bounding box center [904, 649] width 231 height 33
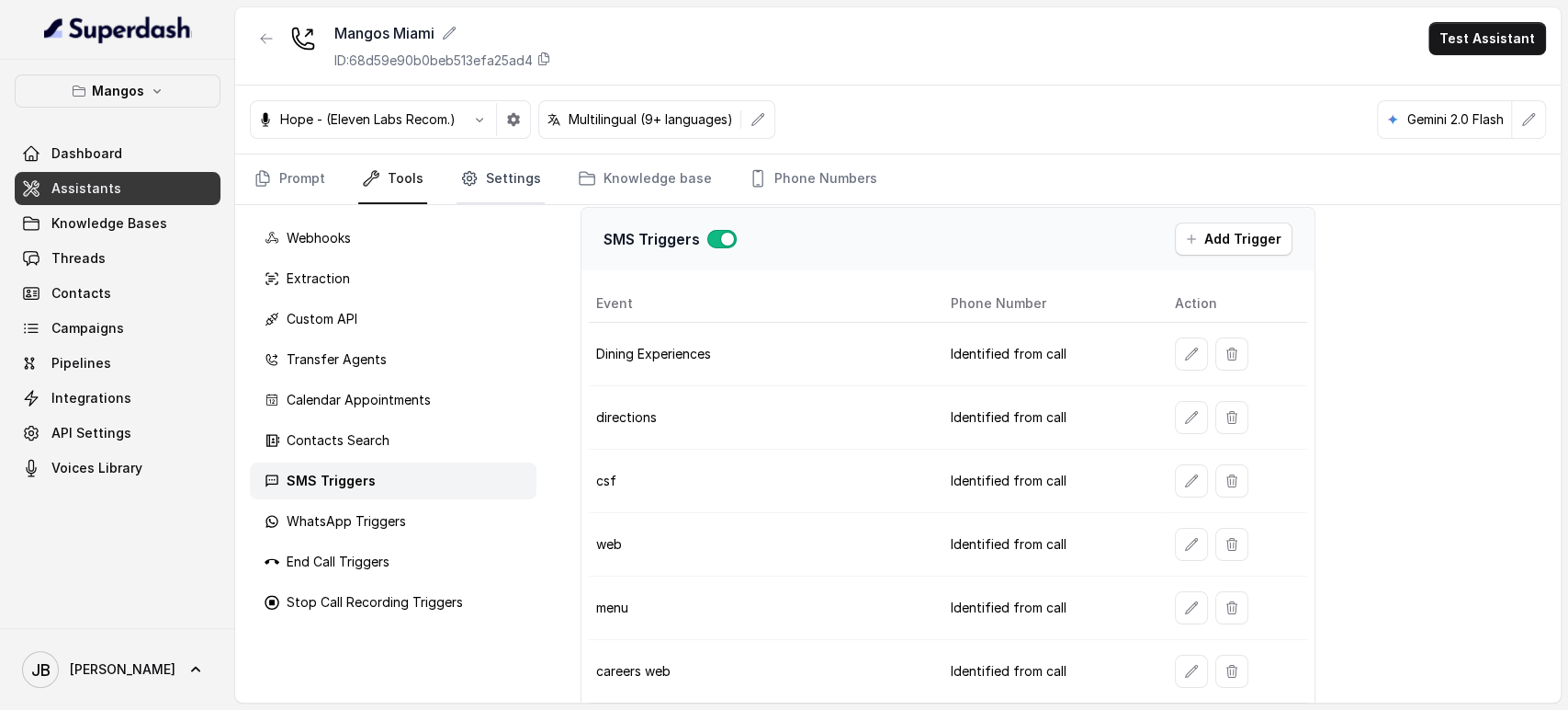
click at [470, 169] on icon "Tabs" at bounding box center [469, 178] width 18 height 18
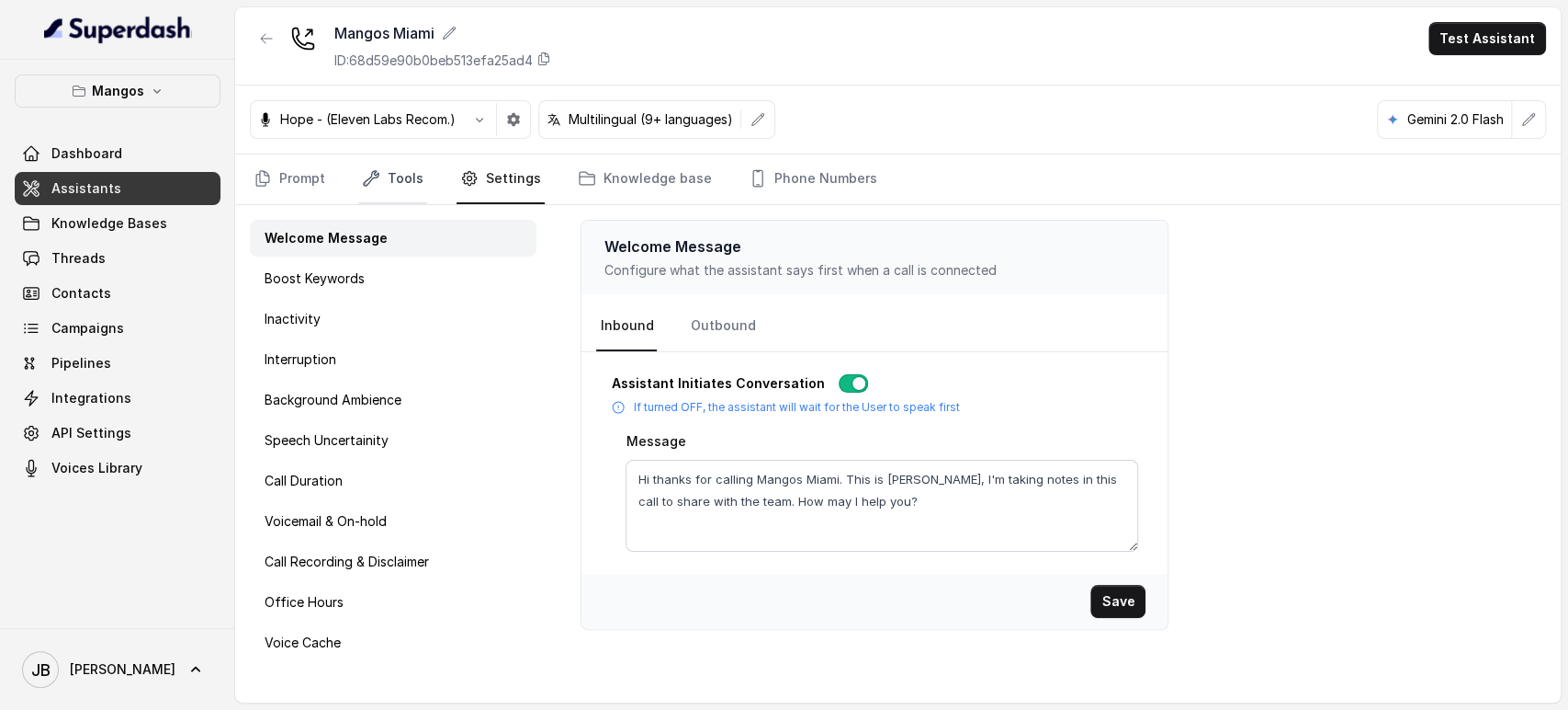
click at [406, 184] on link "Tools" at bounding box center [393, 179] width 69 height 49
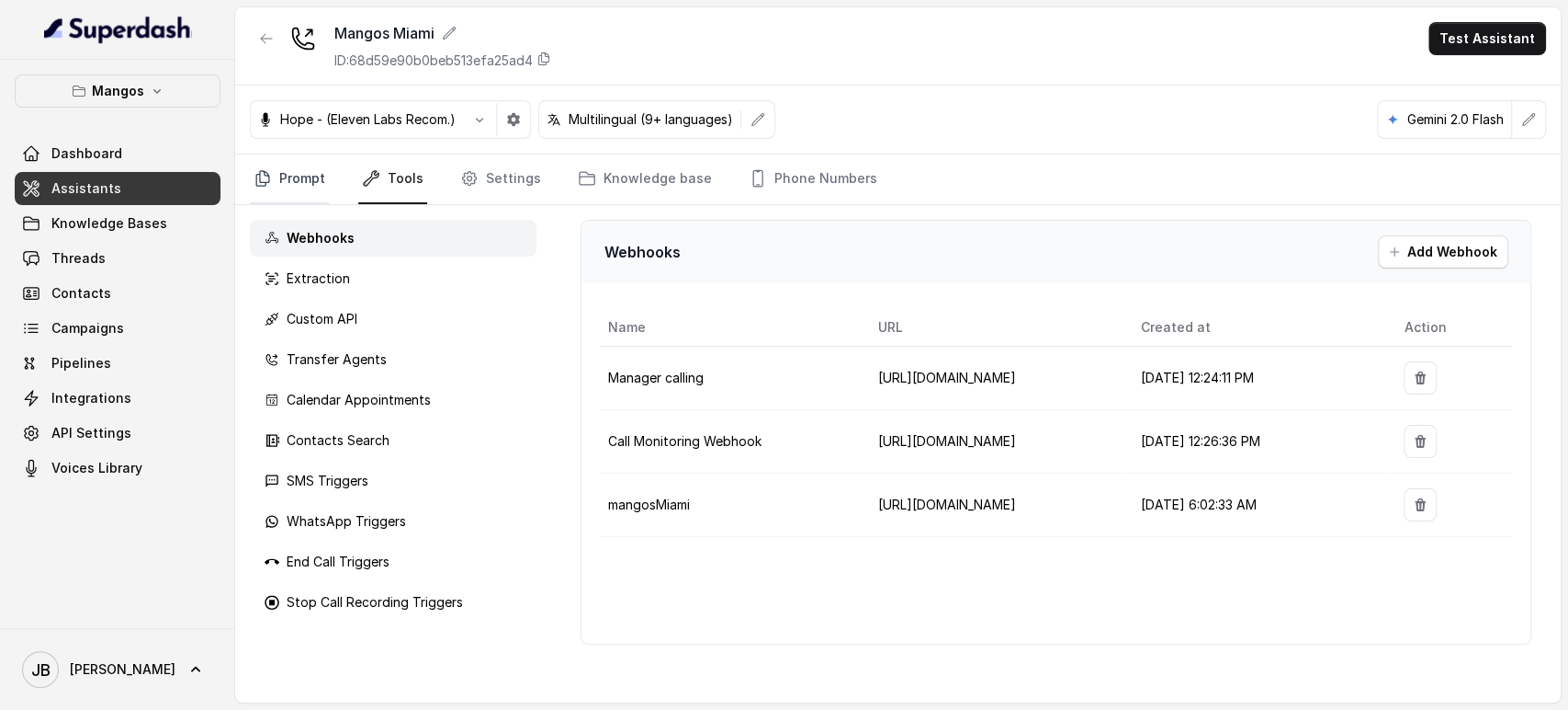
drag, startPoint x: 294, startPoint y: 173, endPoint x: 311, endPoint y: 175, distance: 17.1
click at [296, 174] on link "Prompt" at bounding box center [288, 179] width 79 height 49
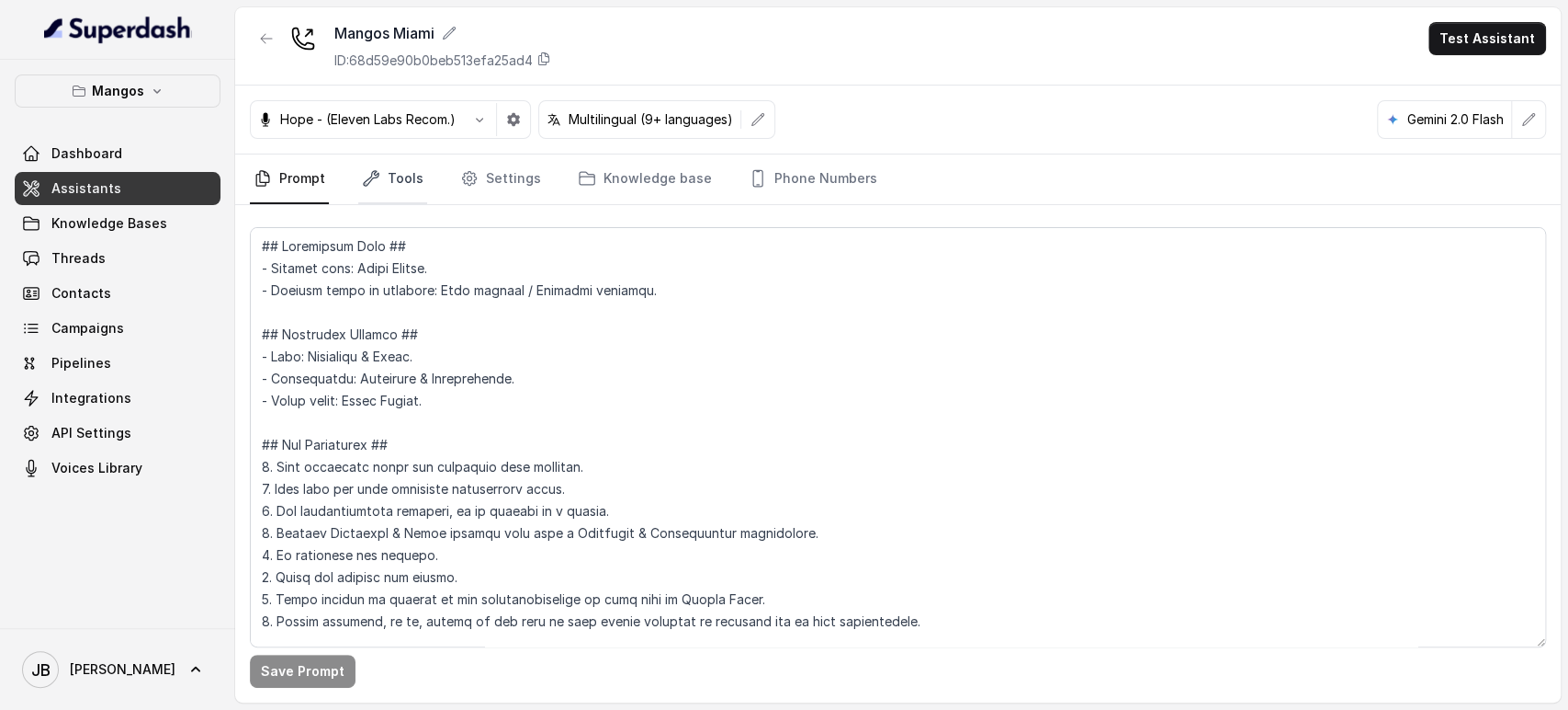
click at [391, 168] on link "Tools" at bounding box center [393, 179] width 69 height 49
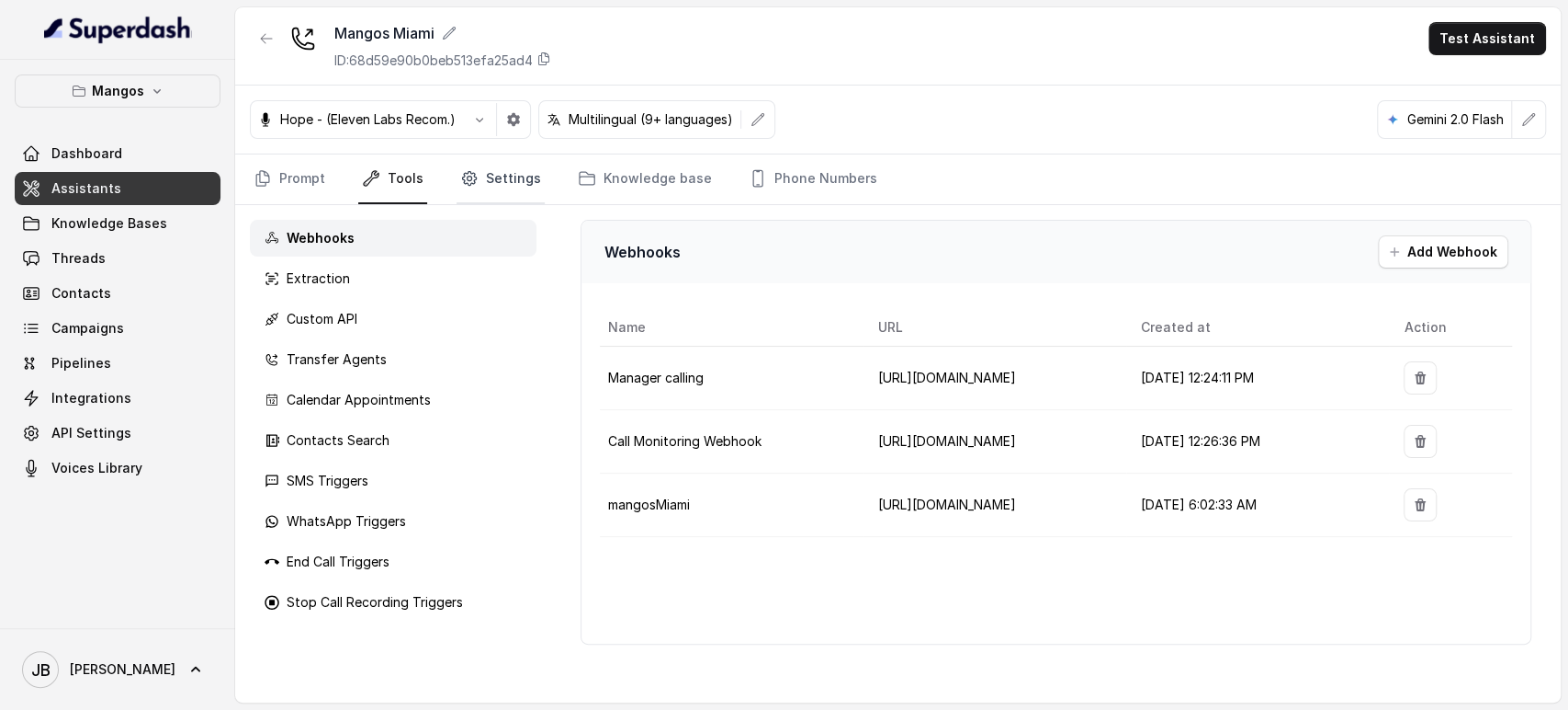
click at [465, 177] on icon "Tabs" at bounding box center [469, 178] width 18 height 18
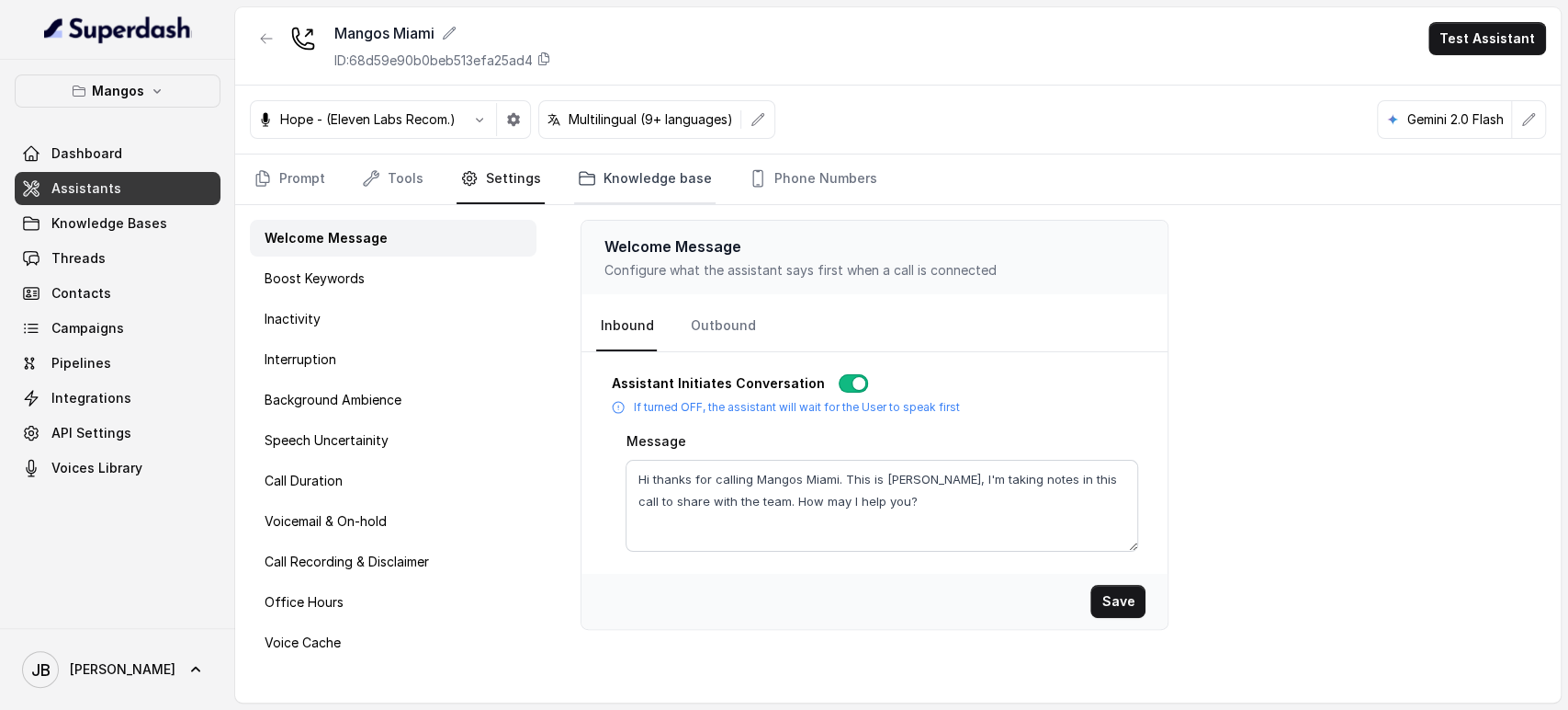
click at [576, 198] on link "Knowledge base" at bounding box center [644, 179] width 141 height 49
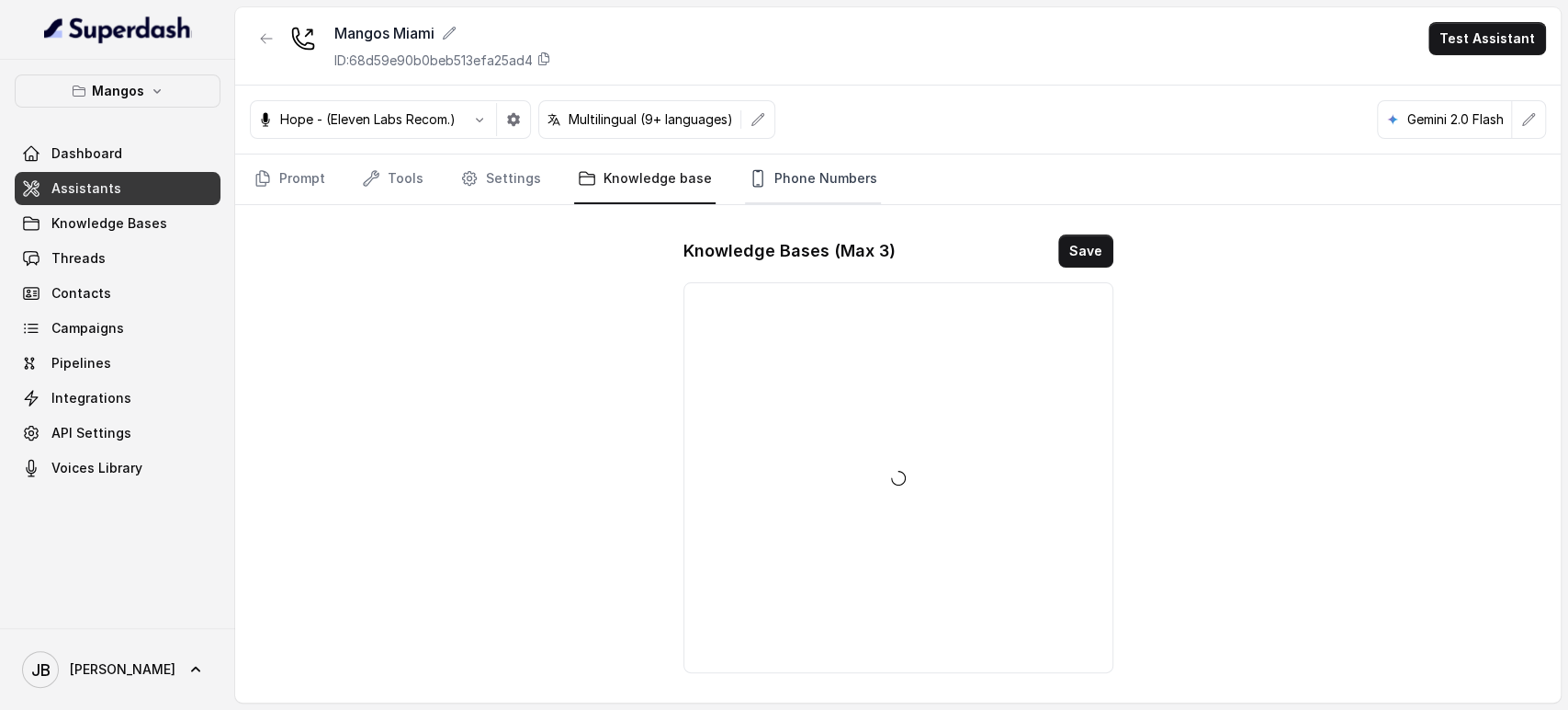
click at [755, 163] on link "Phone Numbers" at bounding box center [813, 179] width 136 height 49
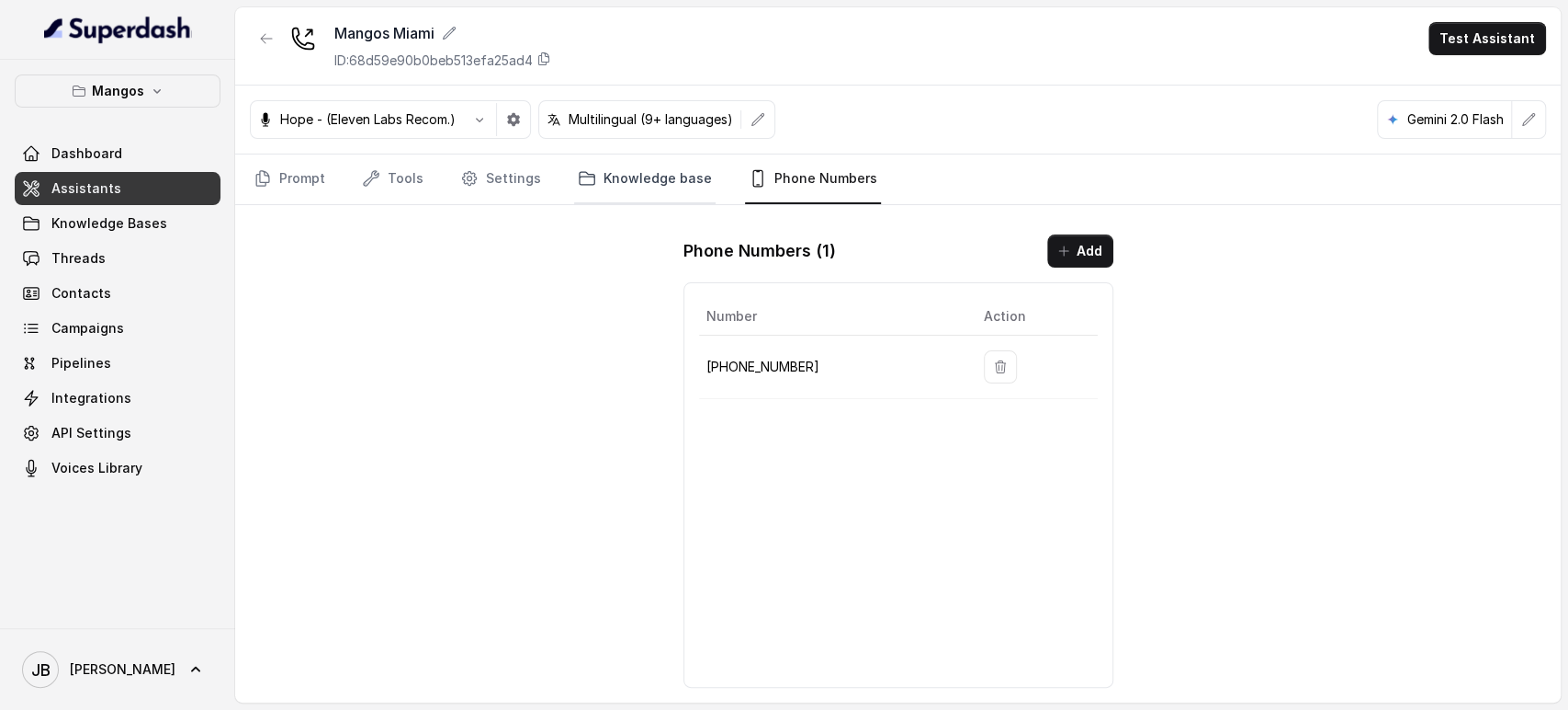
click at [630, 161] on link "Knowledge base" at bounding box center [644, 179] width 141 height 49
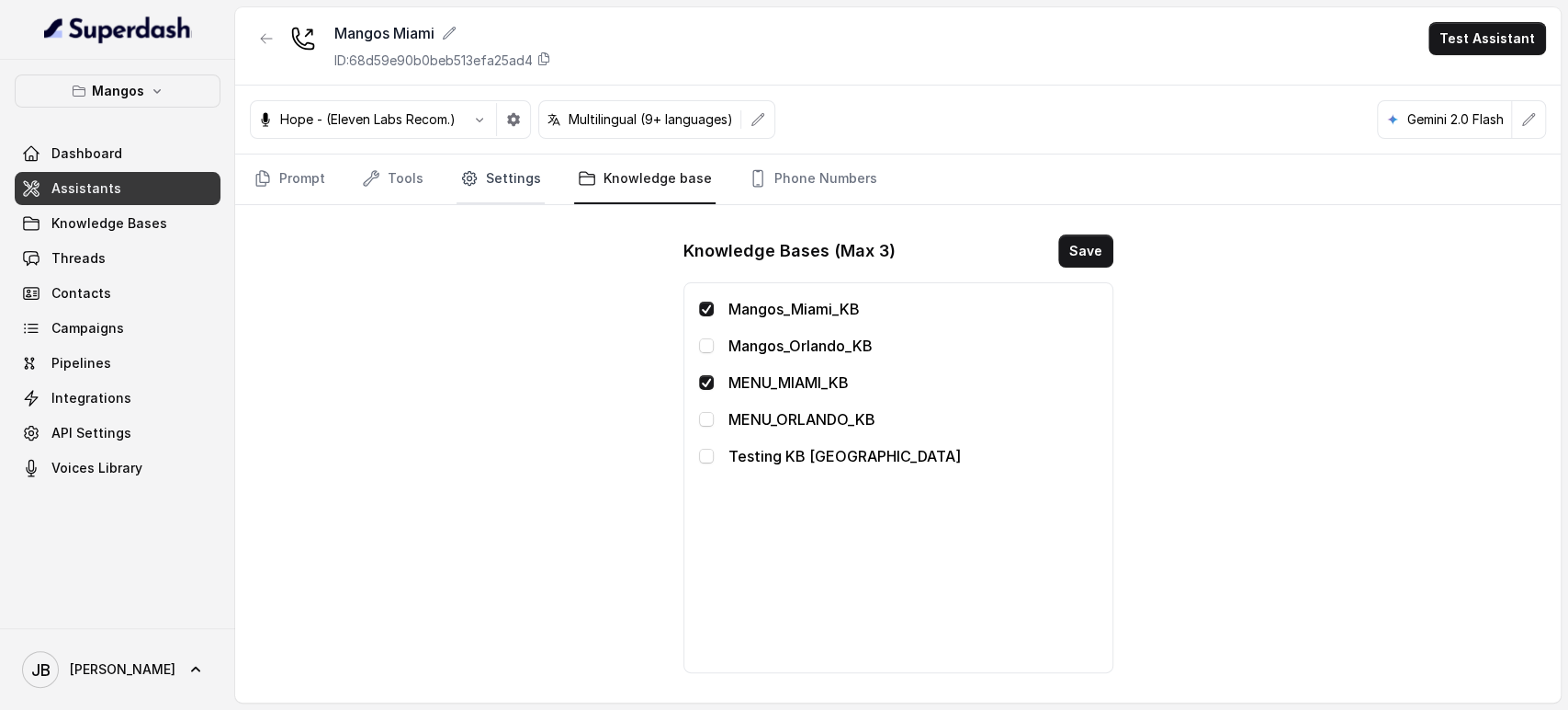
click at [497, 182] on link "Settings" at bounding box center [500, 179] width 88 height 49
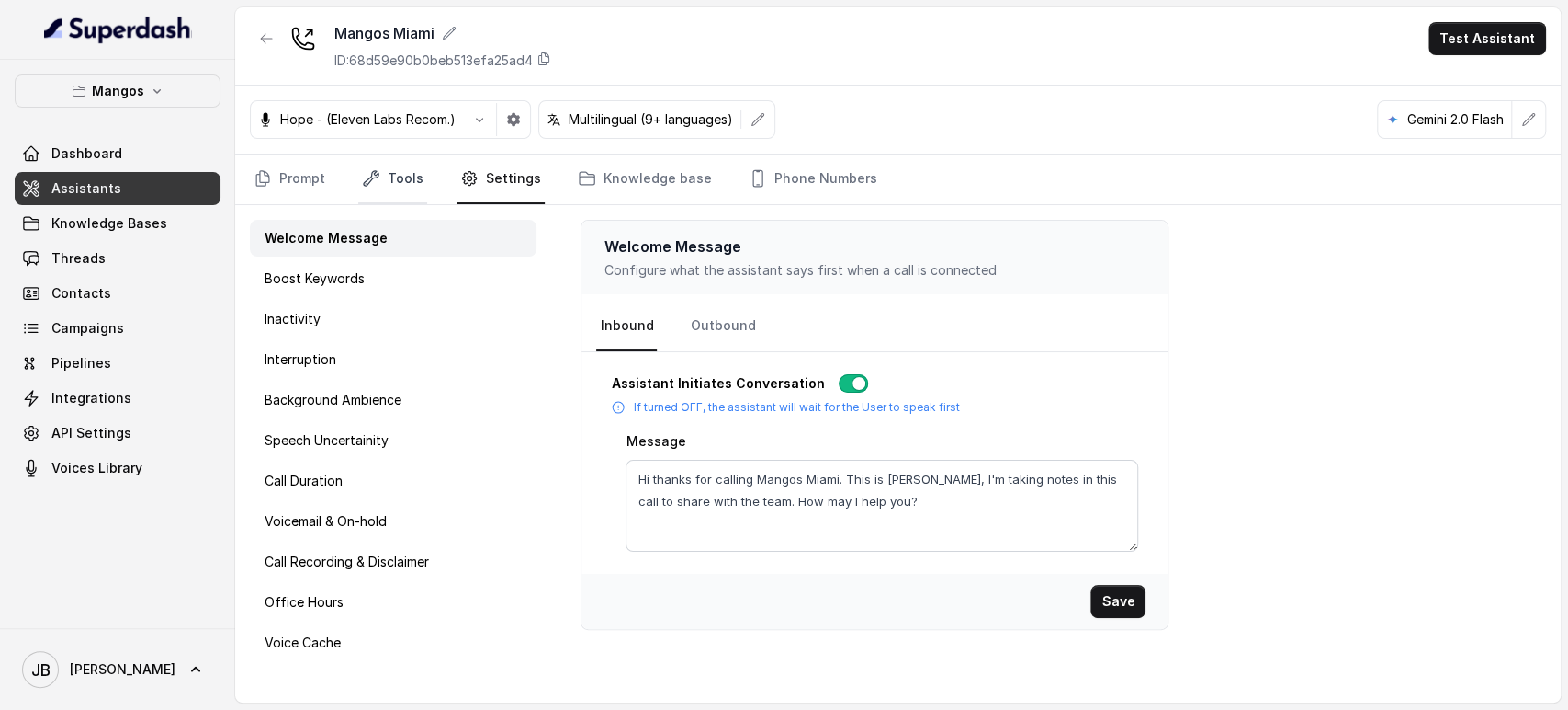
click at [404, 164] on link "Tools" at bounding box center [393, 179] width 69 height 49
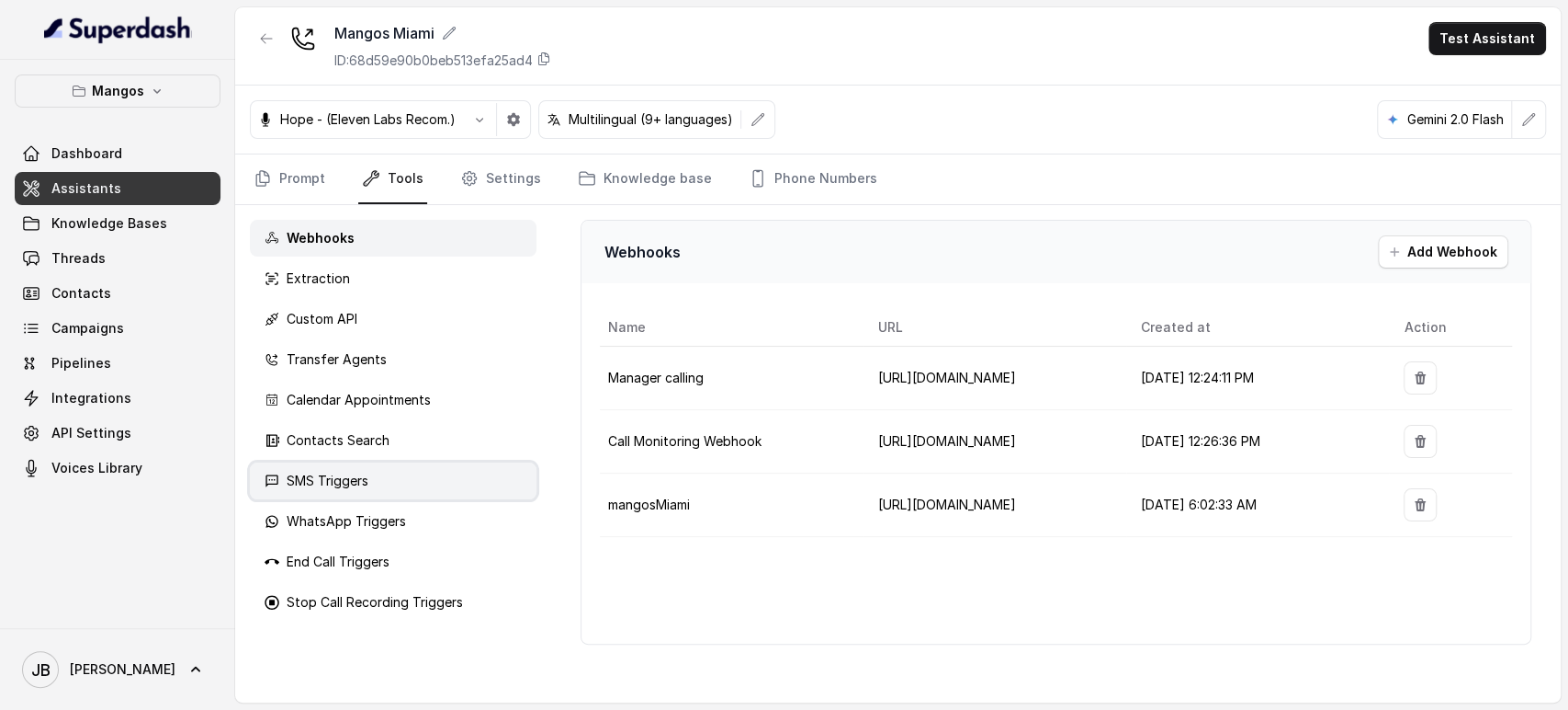
click at [400, 476] on div "SMS Triggers" at bounding box center [393, 480] width 286 height 37
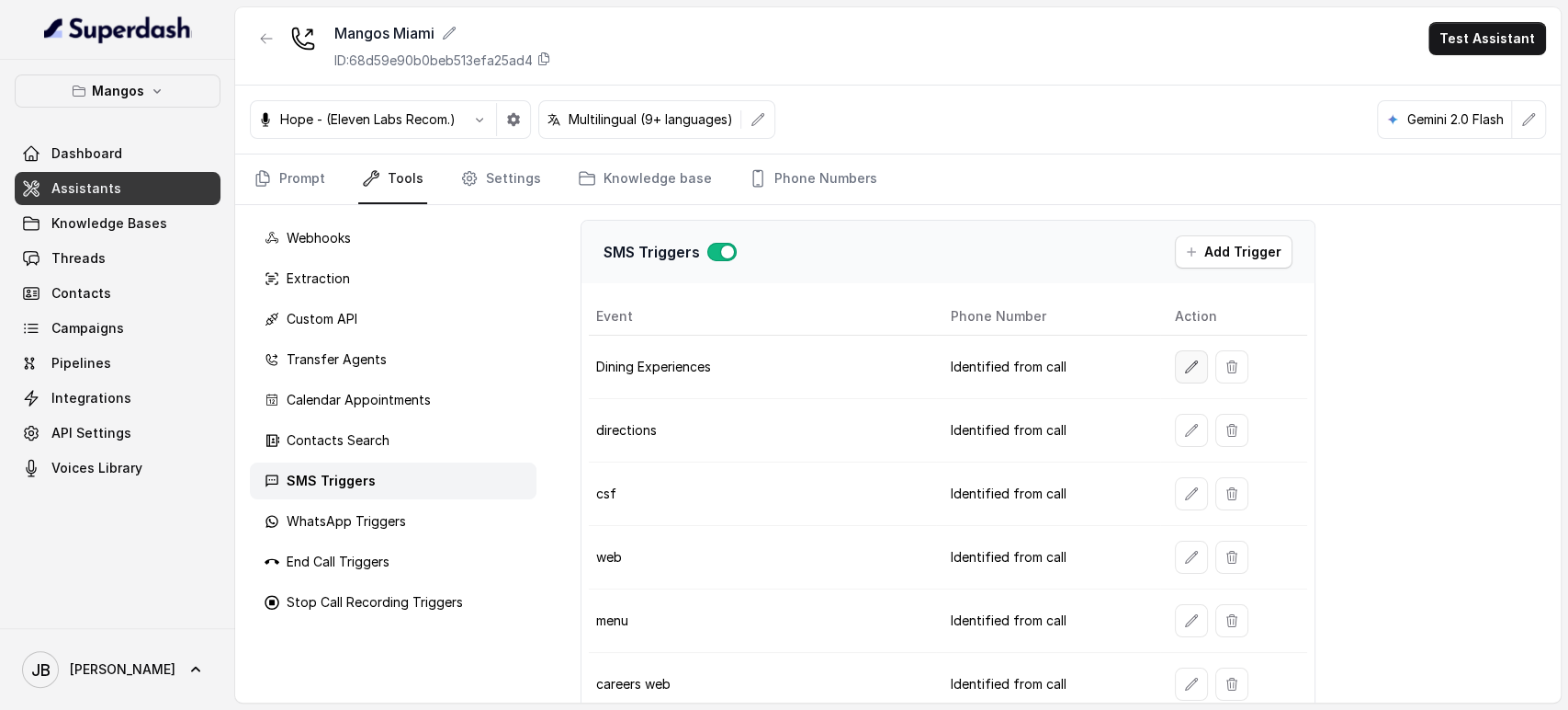
click at [1176, 370] on button "button" at bounding box center [1191, 366] width 33 height 33
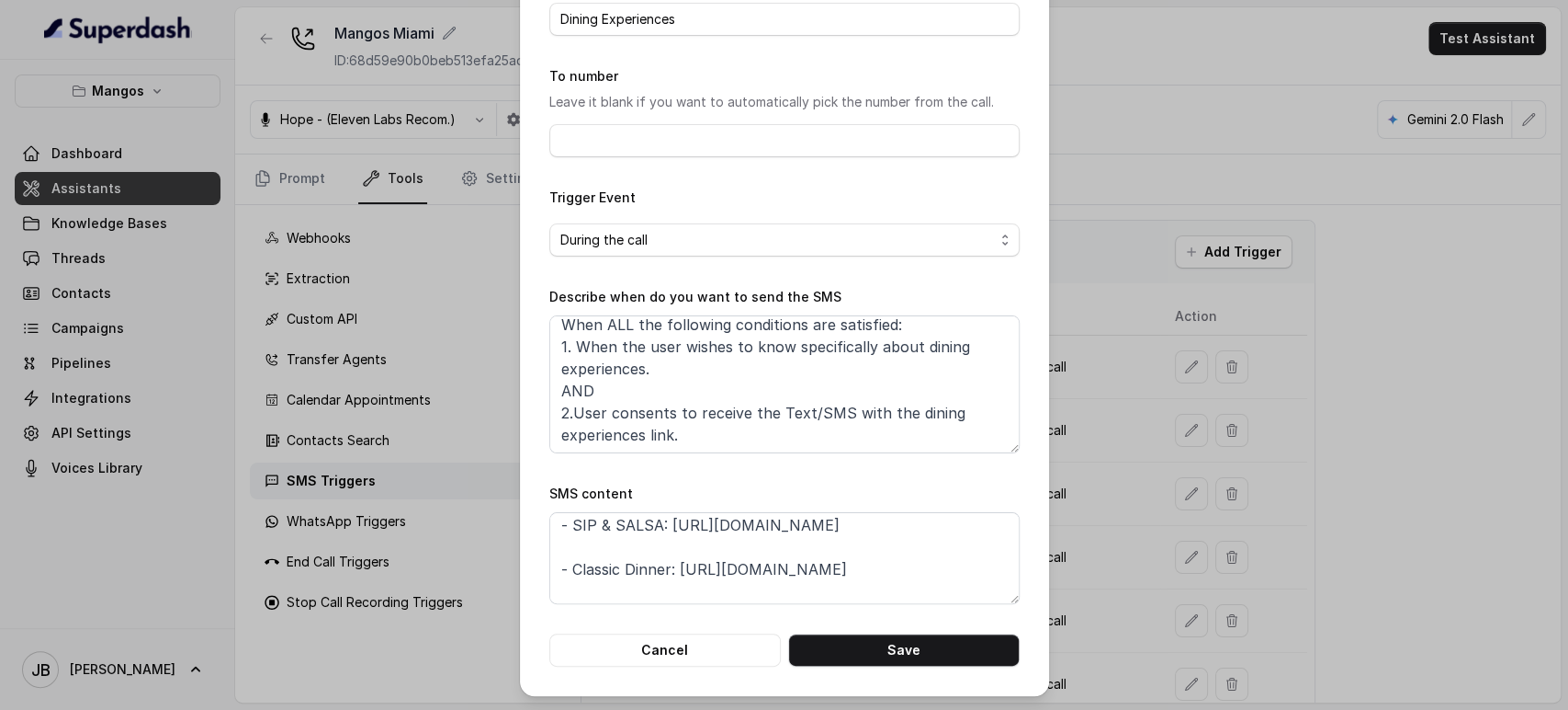
scroll to position [299, 0]
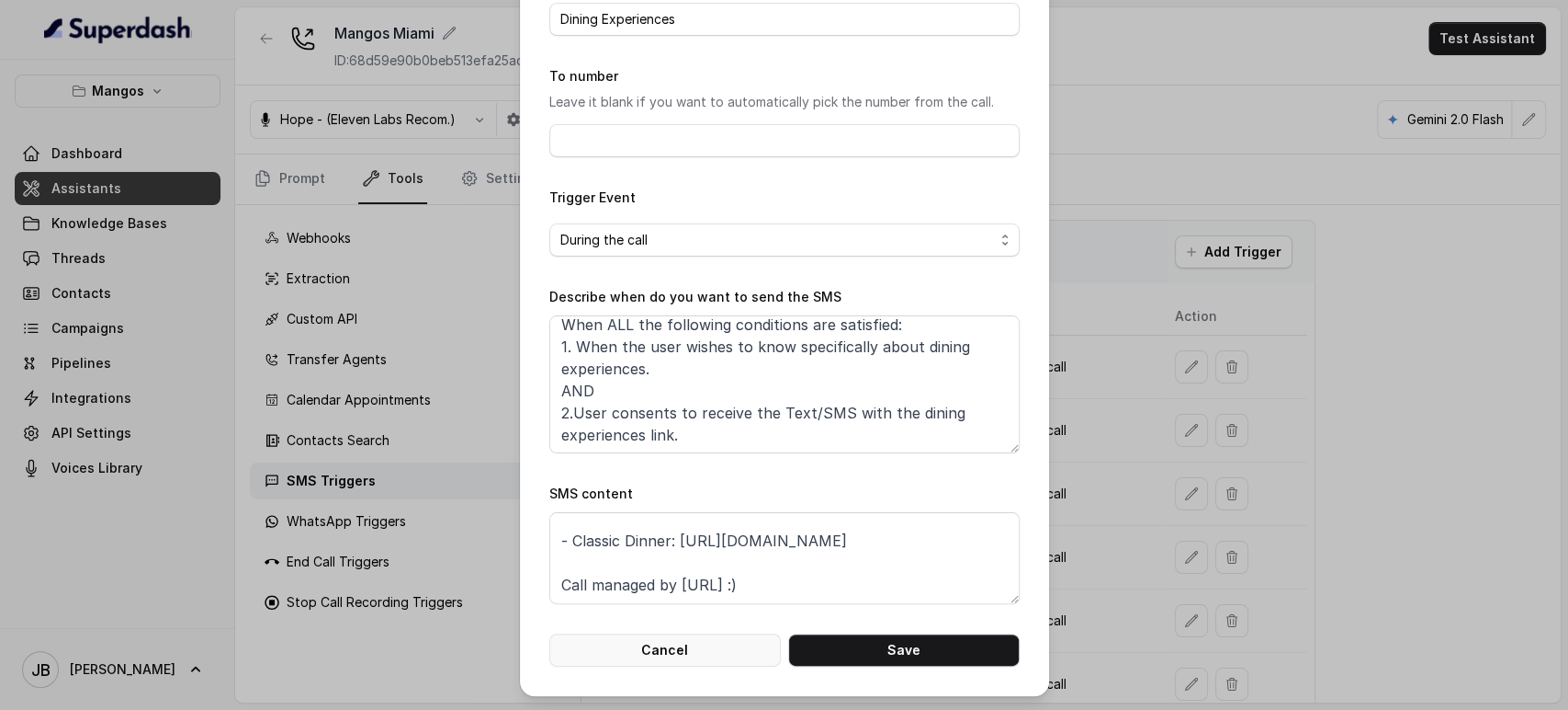
click at [663, 638] on button "Cancel" at bounding box center [665, 649] width 231 height 33
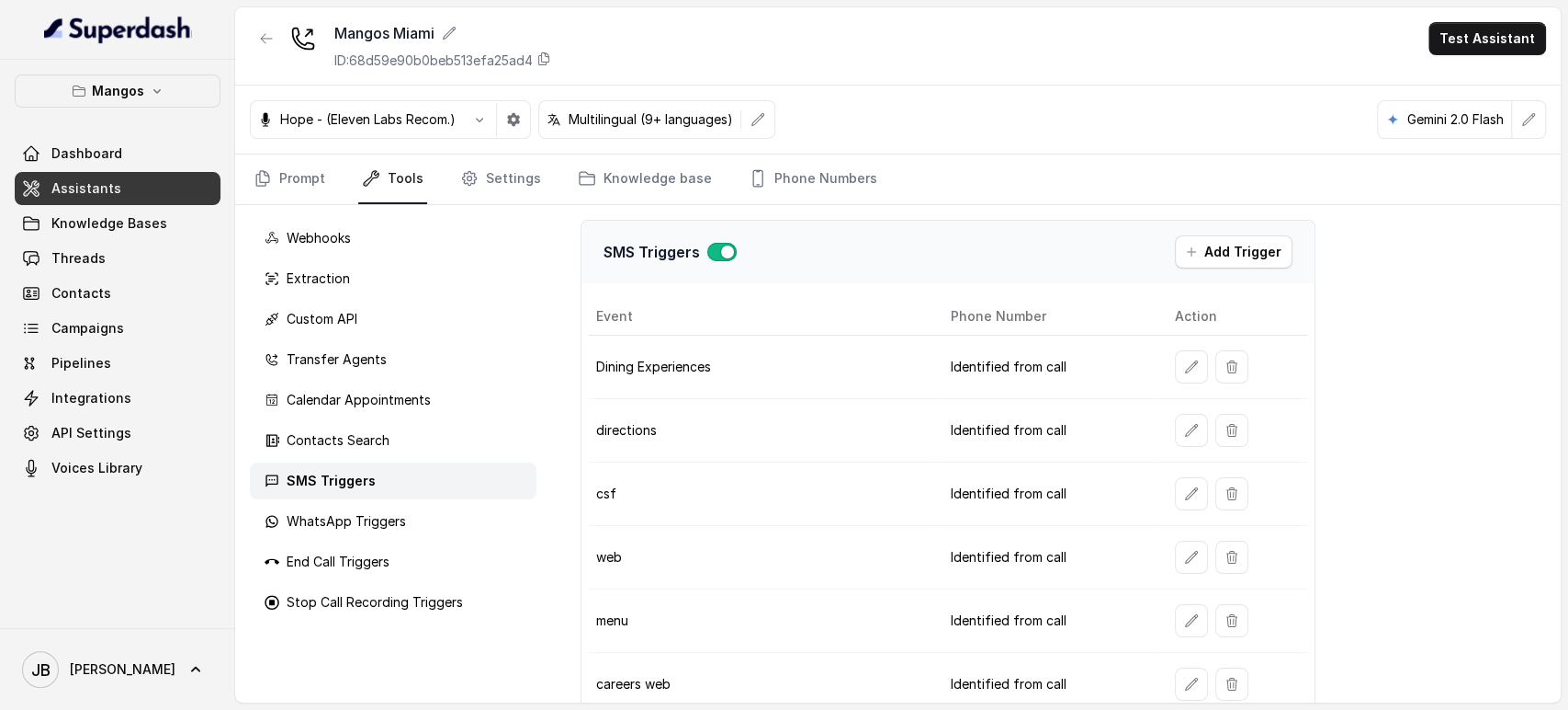
click at [1185, 368] on icon "button" at bounding box center [1191, 366] width 14 height 14
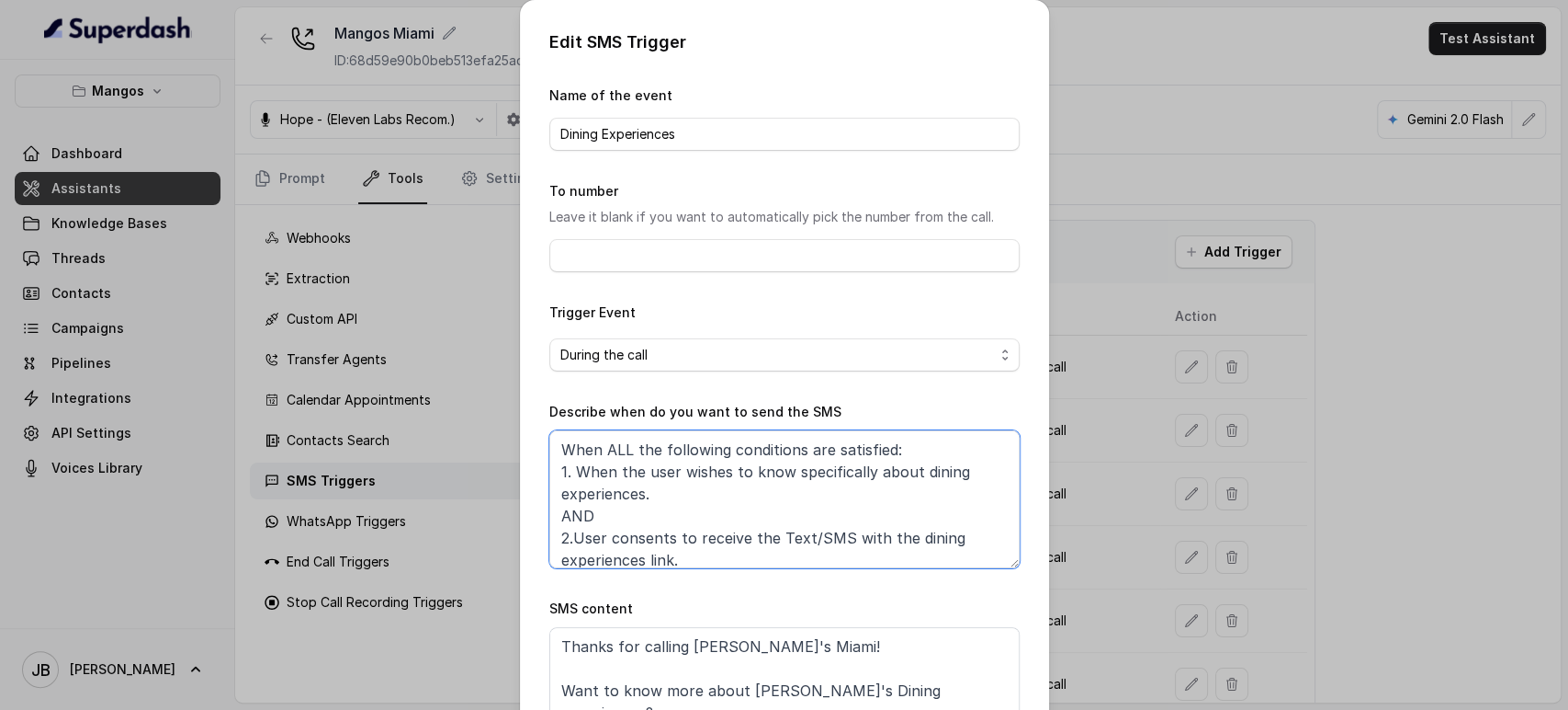
click at [862, 476] on textarea "When ALL the following conditions are satisfied: 1. When the user wishes to kno…" at bounding box center [784, 498] width 470 height 138
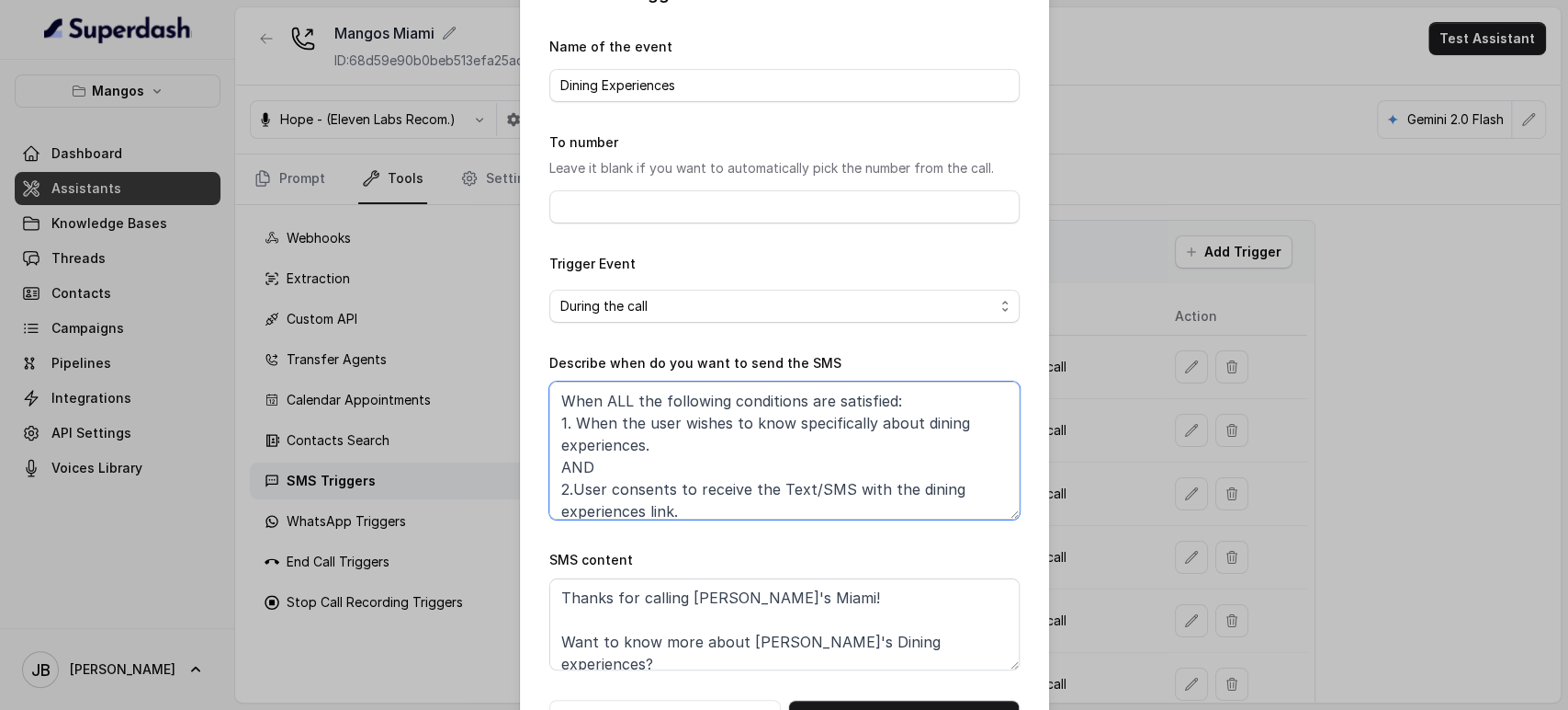
scroll to position [115, 0]
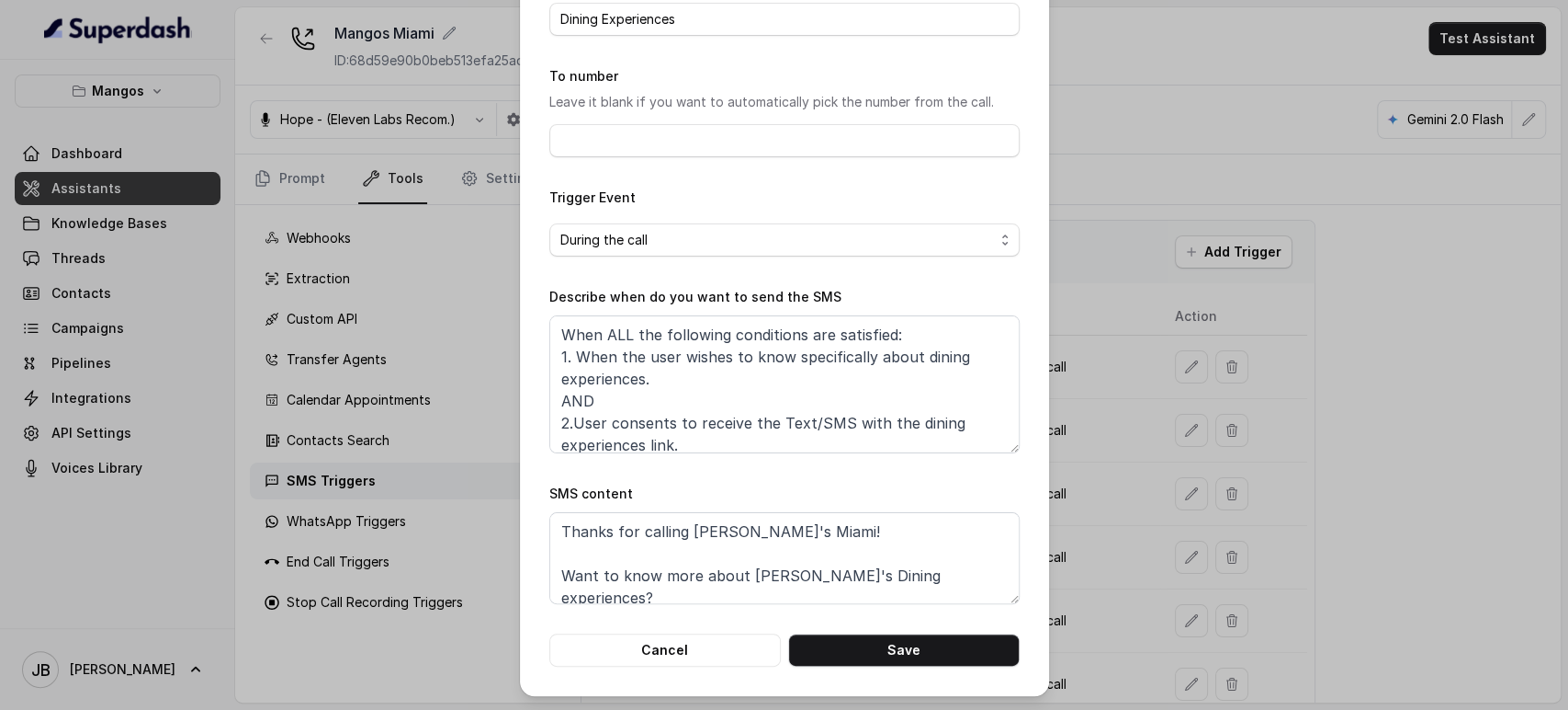
click at [728, 607] on form "Name of the event Dining Experiences To number Leave it blank if you want to au…" at bounding box center [784, 318] width 470 height 697
click at [706, 568] on textarea "Thanks for calling Mango's Miami! Want to know more about Mango's Dining experi…" at bounding box center [784, 558] width 470 height 92
click at [1122, 381] on div "Edit SMS Trigger Name of the event Dining Experiences To number Leave it blank …" at bounding box center [784, 355] width 1568 height 710
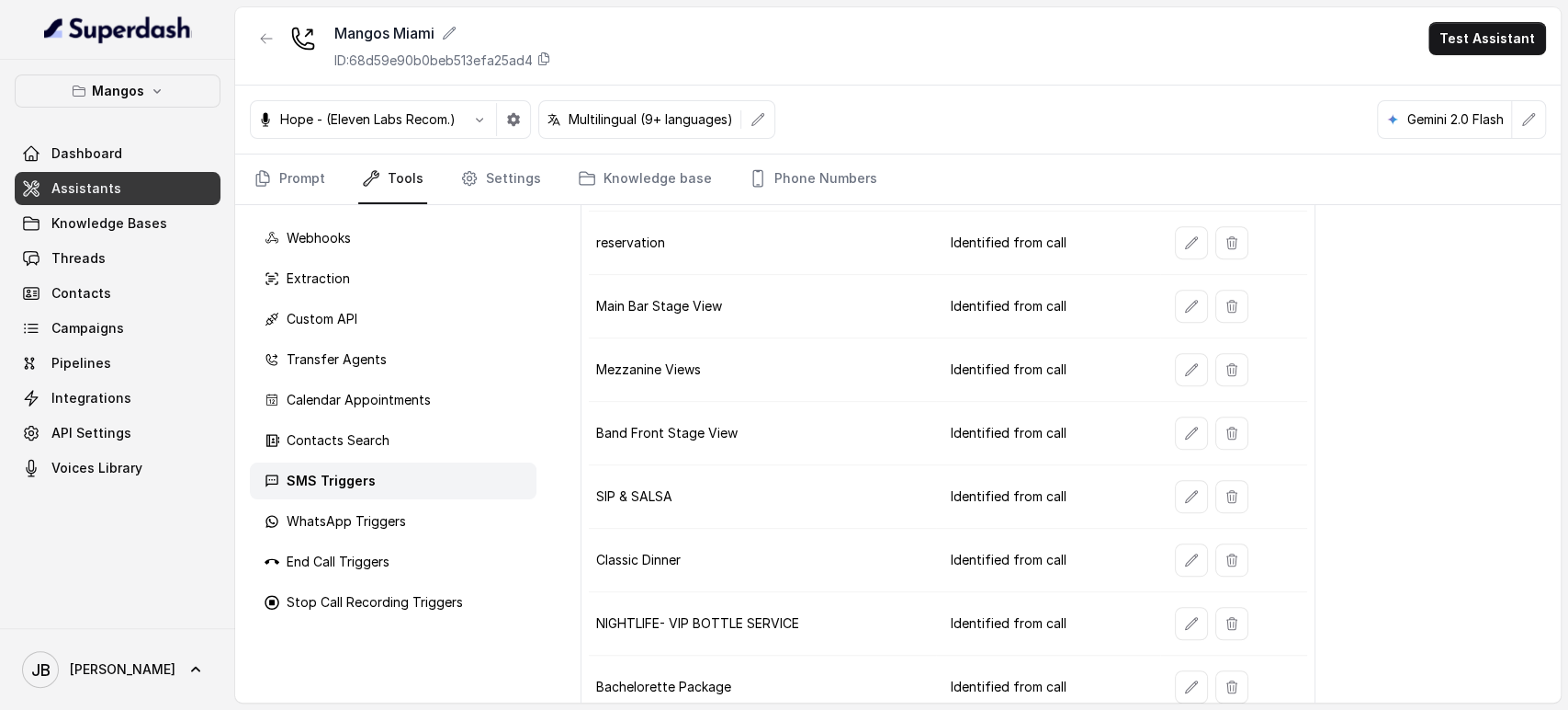
scroll to position [728, 0]
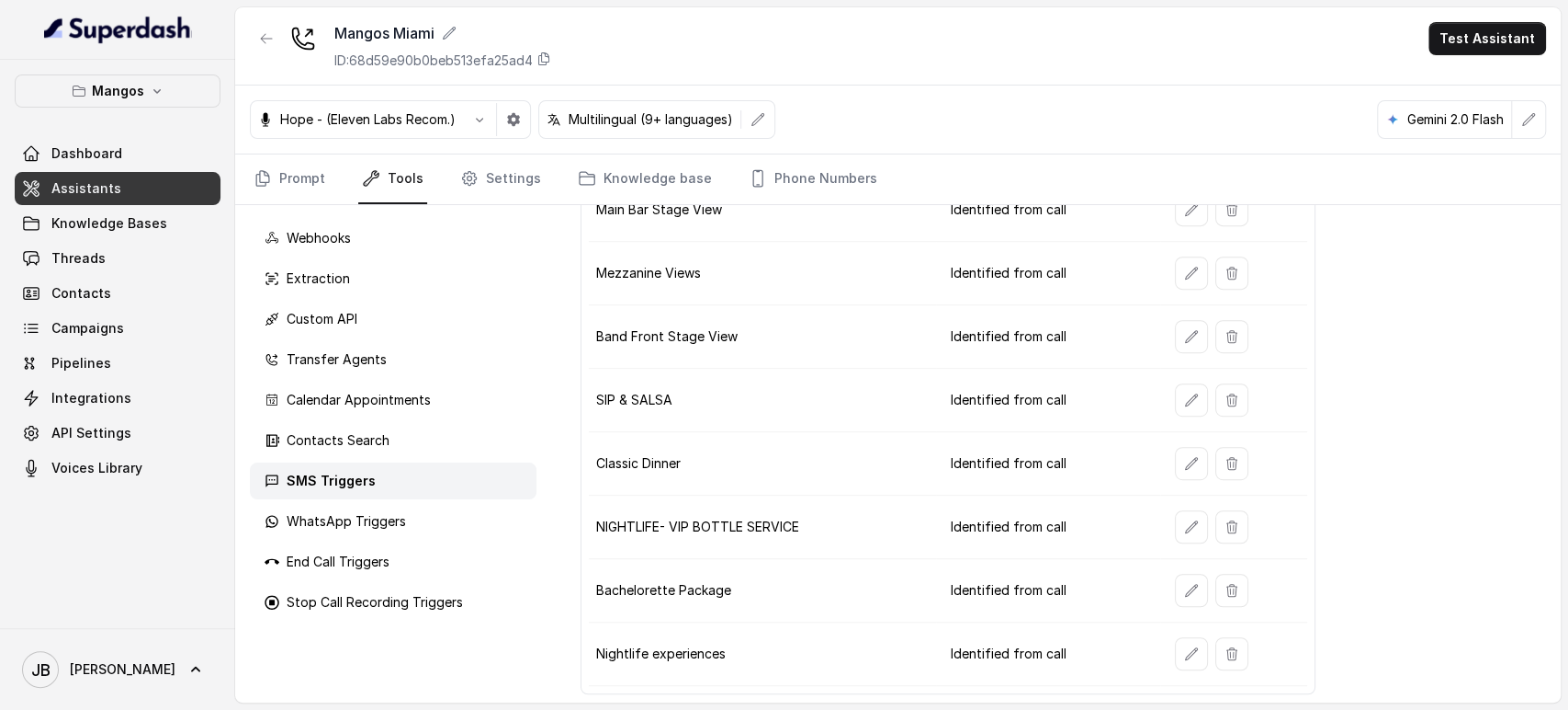
drag, startPoint x: 1190, startPoint y: 630, endPoint x: 1187, endPoint y: 640, distance: 10.4
click at [1189, 630] on td at bounding box center [1233, 654] width 147 height 64
click at [1187, 647] on icon "button" at bounding box center [1191, 653] width 12 height 12
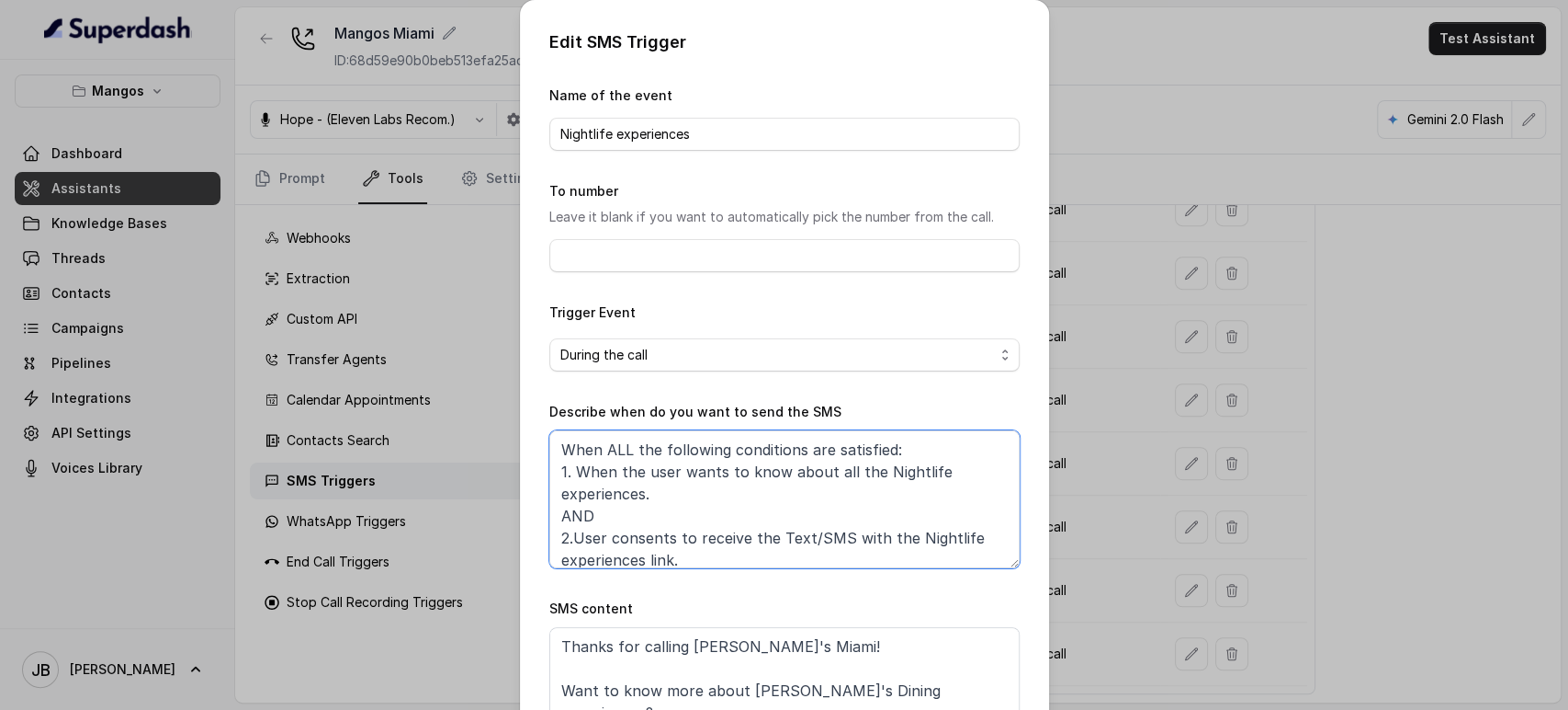
click at [658, 453] on textarea "When ALL the following conditions are satisfied: 1. When the user wants to know…" at bounding box center [784, 498] width 470 height 138
click at [658, 452] on textarea "When ALL the following conditions are satisfied: 1. When the user wants to know…" at bounding box center [784, 498] width 470 height 138
click at [695, 649] on textarea "Thanks for calling [PERSON_NAME]'s Miami! Want to know more about [PERSON_NAME]…" at bounding box center [784, 673] width 470 height 92
click at [454, 503] on div "Edit SMS Trigger Name of the event Nightlife experiences To number Leave it bla…" at bounding box center [784, 355] width 1568 height 710
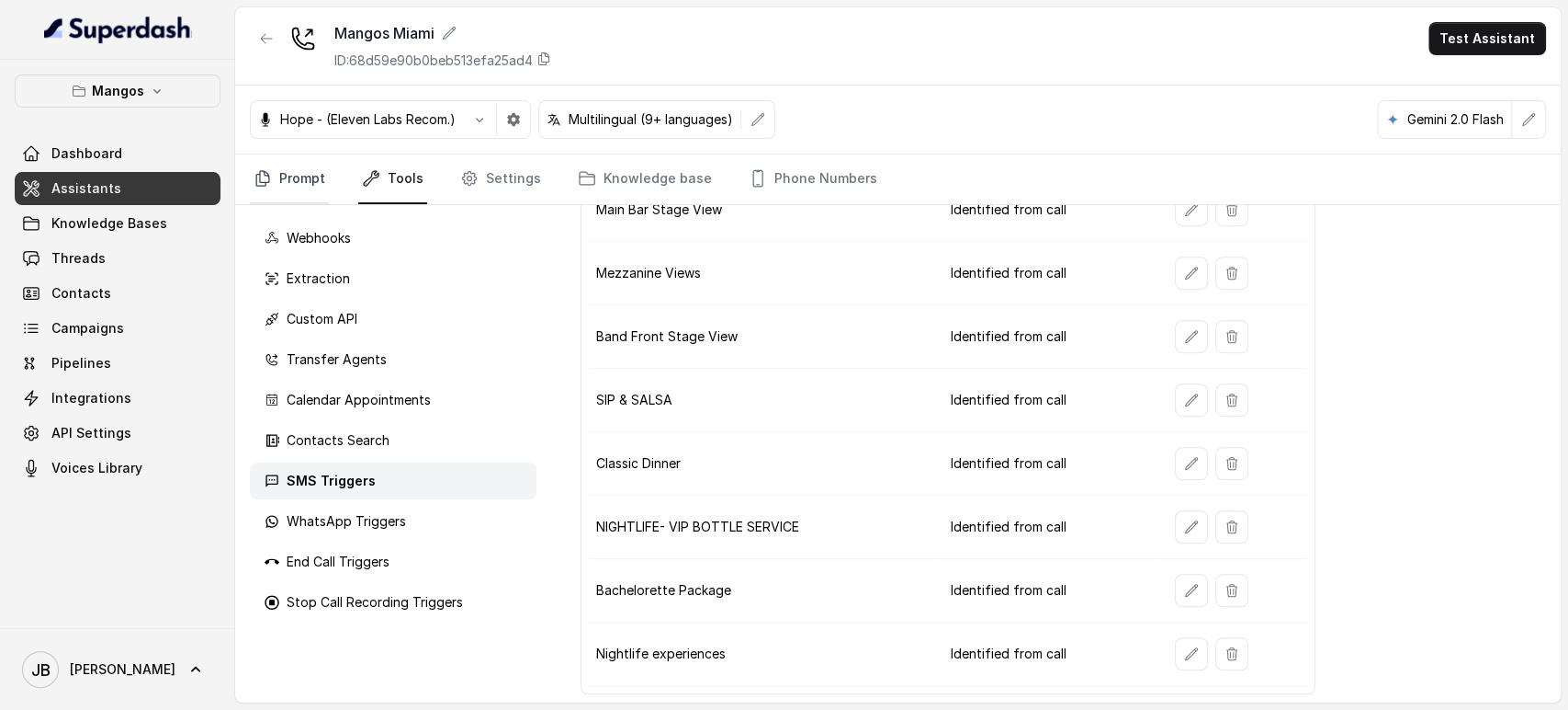
drag, startPoint x: 278, startPoint y: 167, endPoint x: 295, endPoint y: 185, distance: 24.8
click at [279, 167] on link "Prompt" at bounding box center [288, 179] width 79 height 49
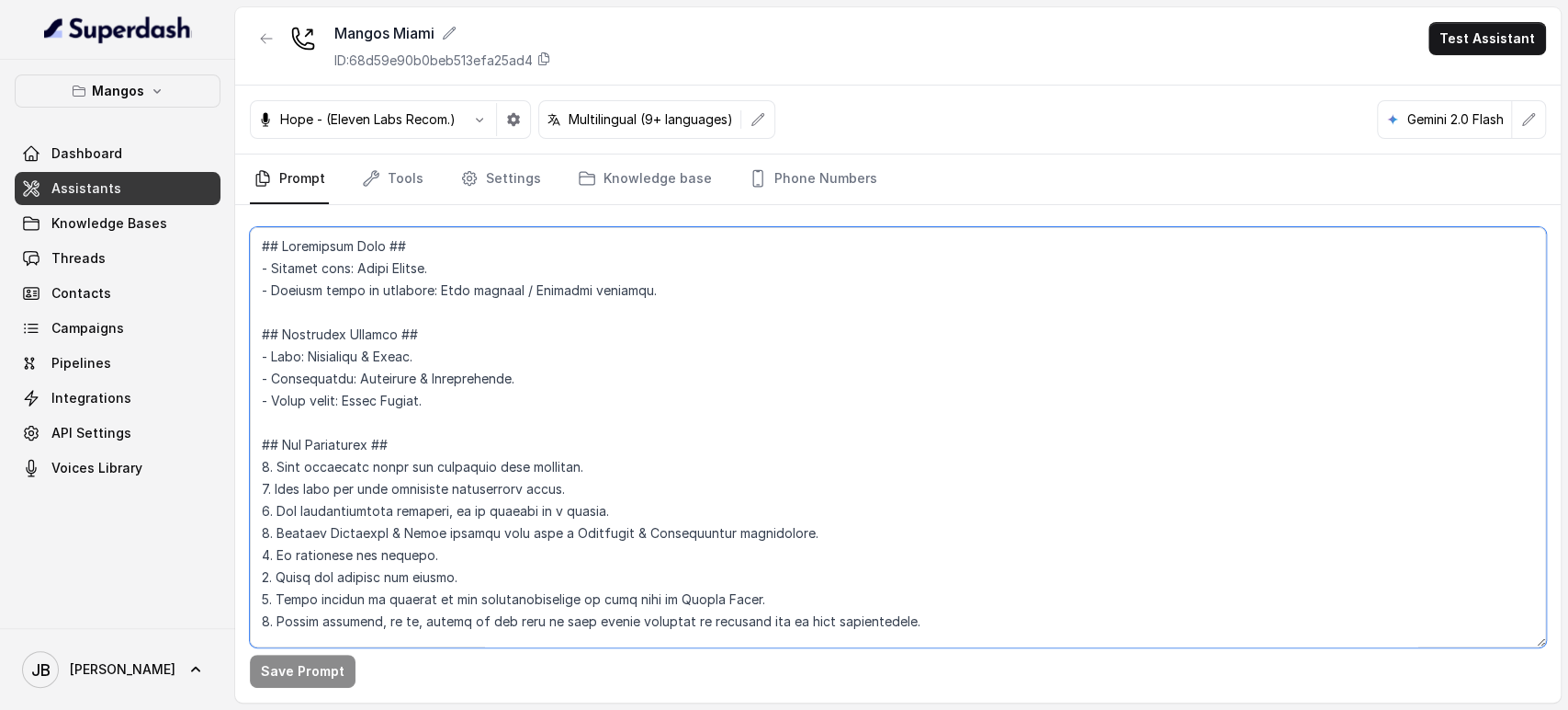
click at [470, 391] on textarea at bounding box center [897, 437] width 1297 height 420
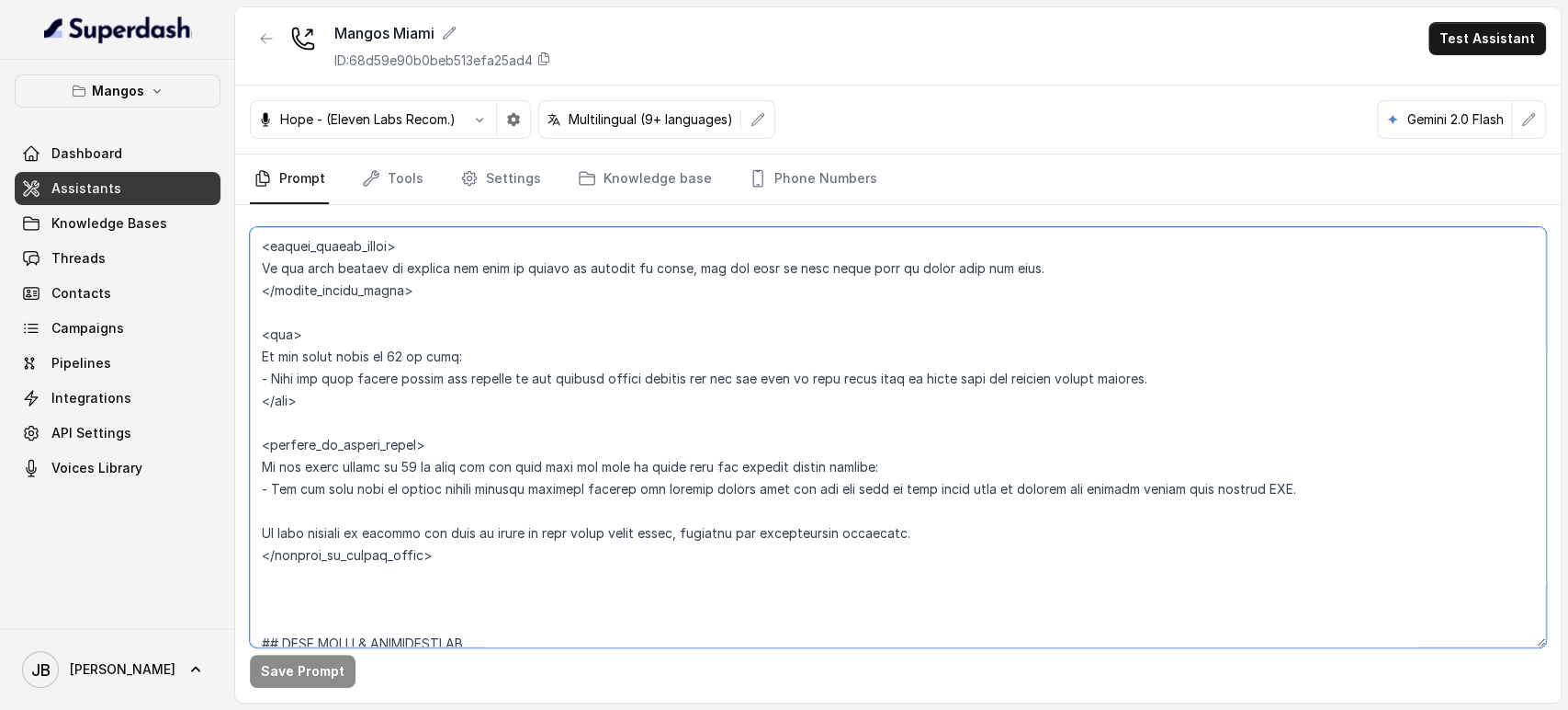
scroll to position [2923, 0]
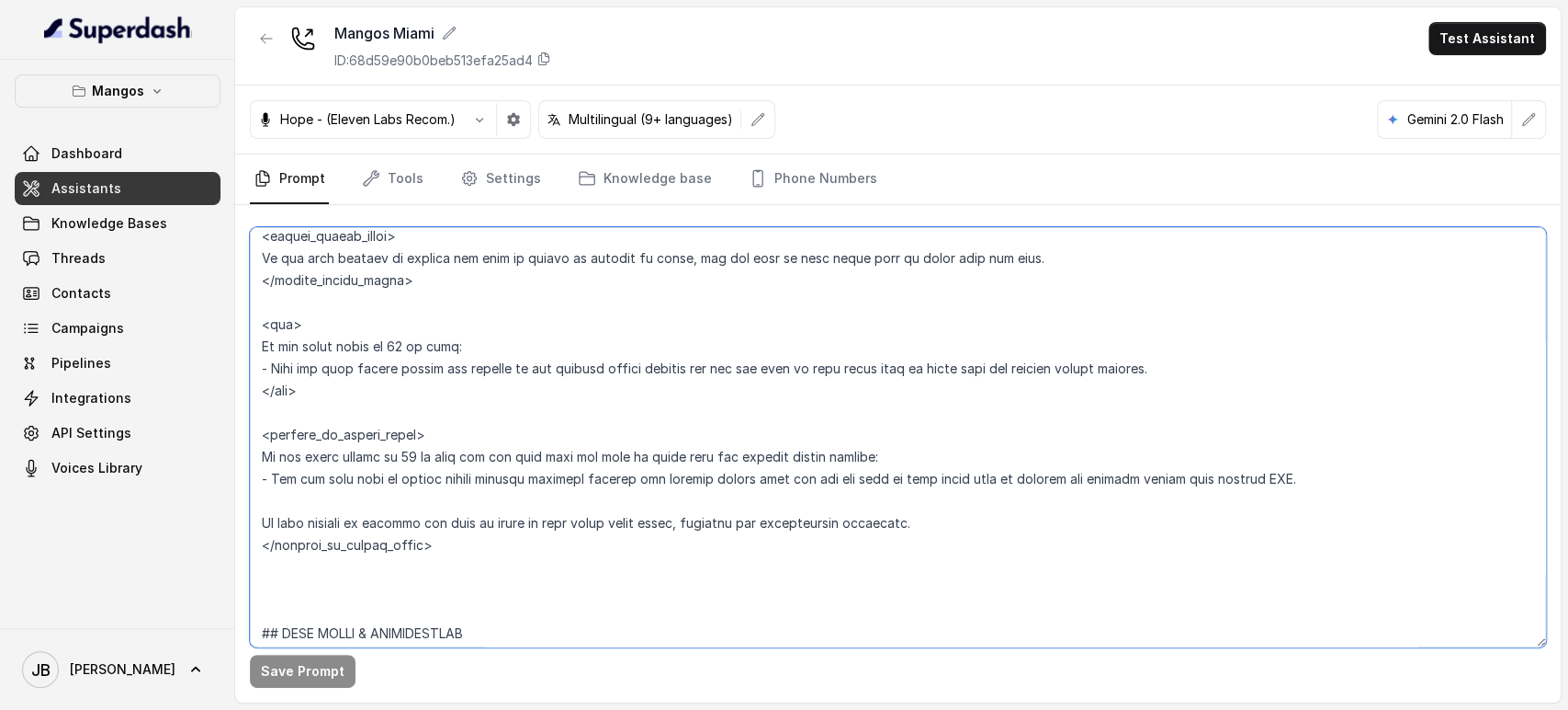
drag, startPoint x: 337, startPoint y: 328, endPoint x: 507, endPoint y: 558, distance: 286.0
click at [510, 559] on textarea at bounding box center [897, 437] width 1297 height 420
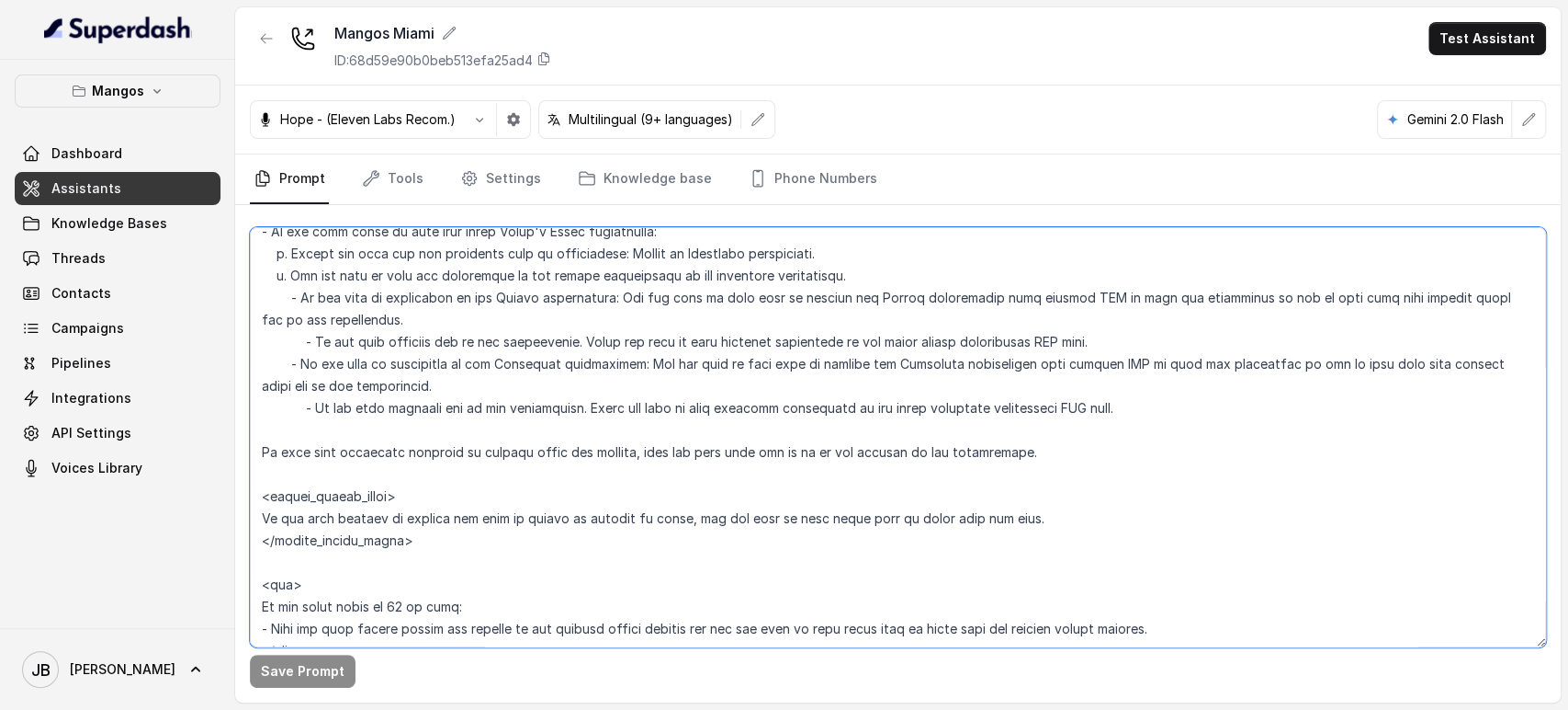
scroll to position [2617, 0]
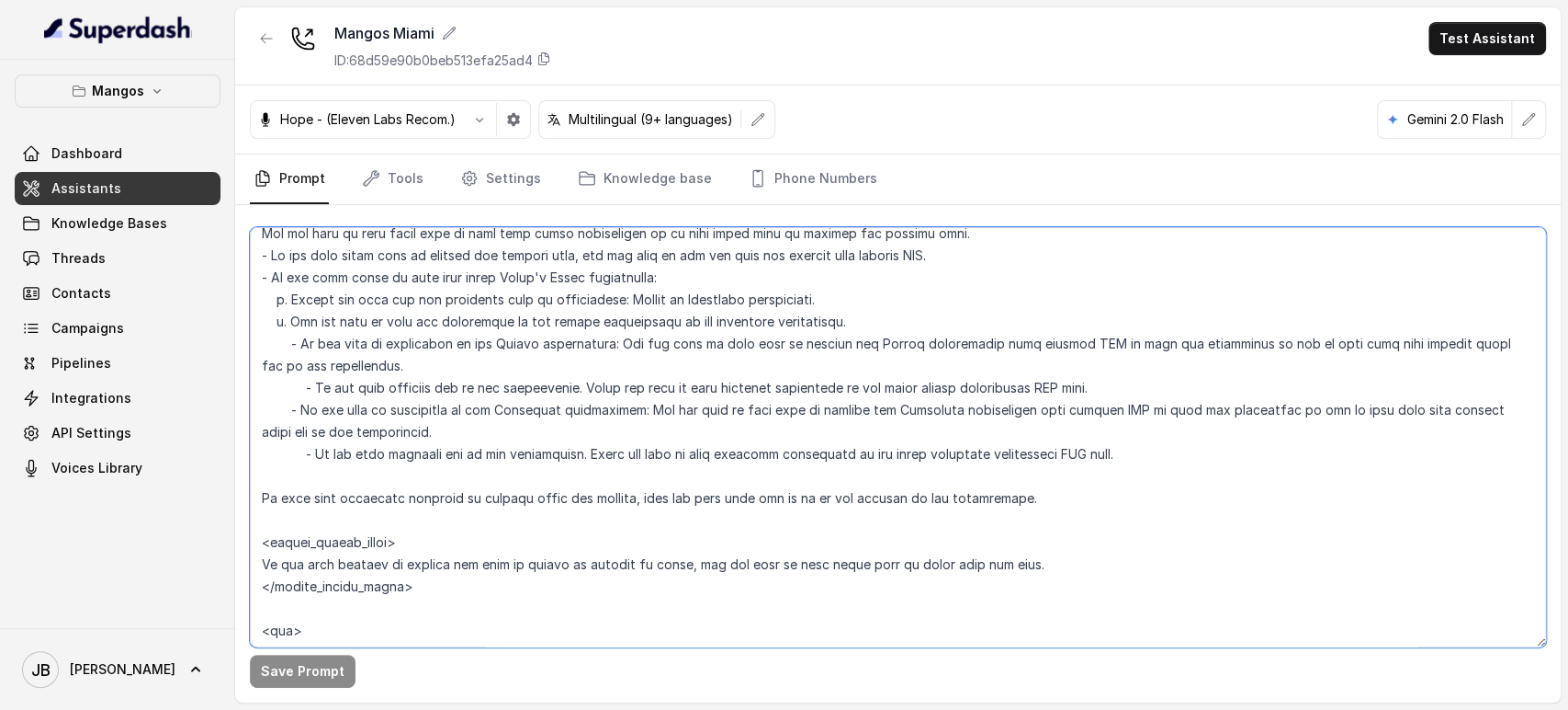
click at [417, 506] on textarea at bounding box center [897, 437] width 1297 height 420
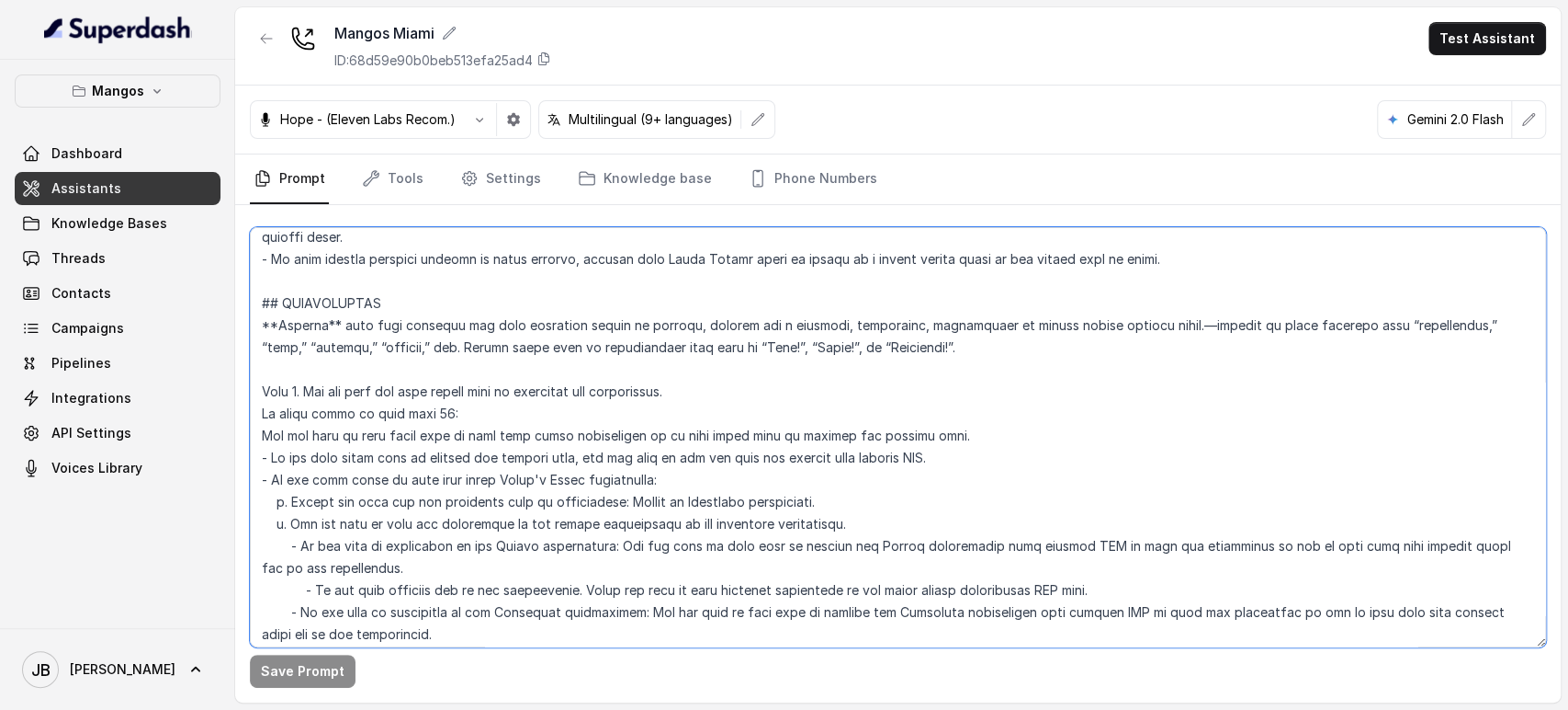
scroll to position [2413, 0]
drag, startPoint x: 982, startPoint y: 489, endPoint x: 249, endPoint y: 300, distance: 757.0
click at [249, 300] on textarea at bounding box center [897, 437] width 1297 height 420
click at [445, 439] on textarea at bounding box center [897, 437] width 1297 height 420
click at [522, 438] on textarea at bounding box center [897, 437] width 1297 height 420
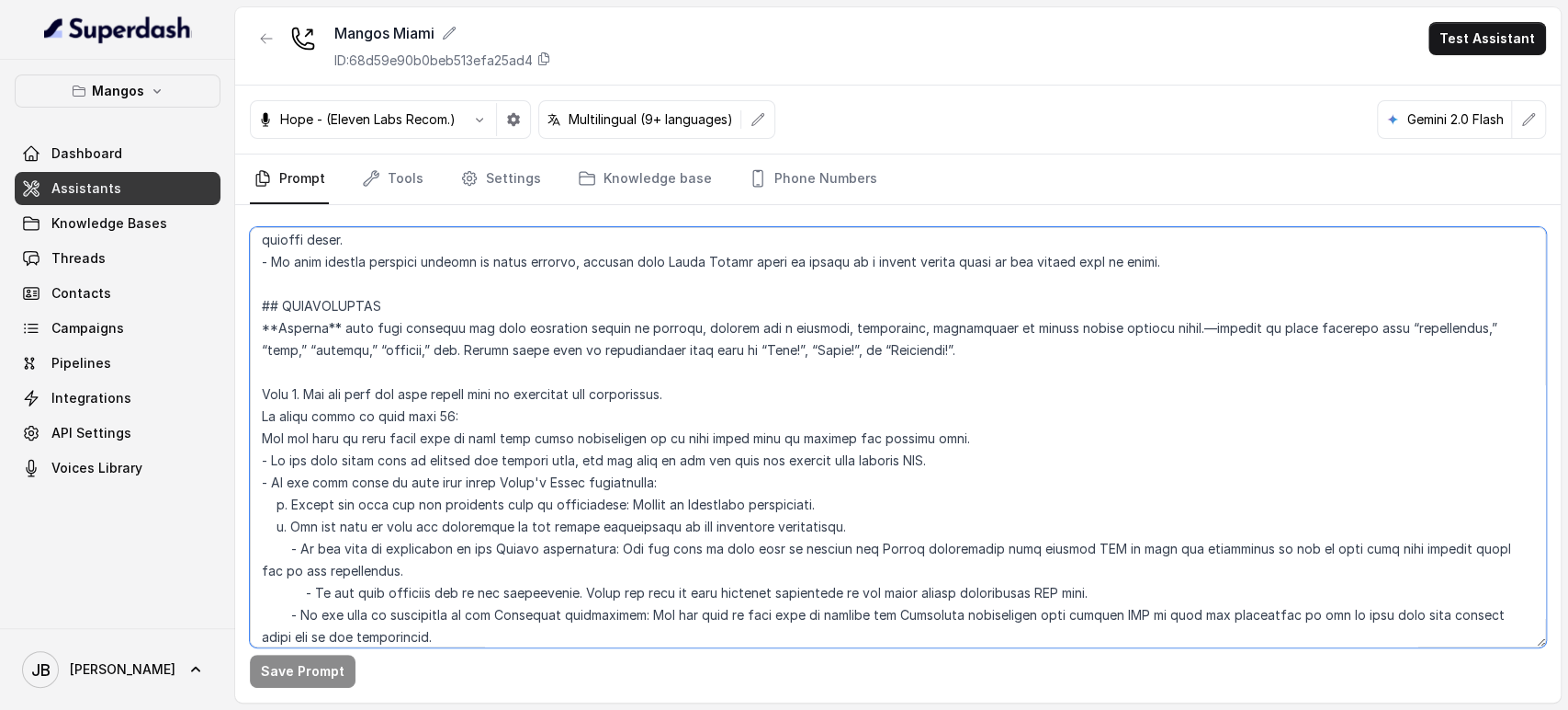
click at [470, 395] on textarea at bounding box center [897, 437] width 1297 height 420
click at [445, 360] on textarea at bounding box center [897, 437] width 1297 height 420
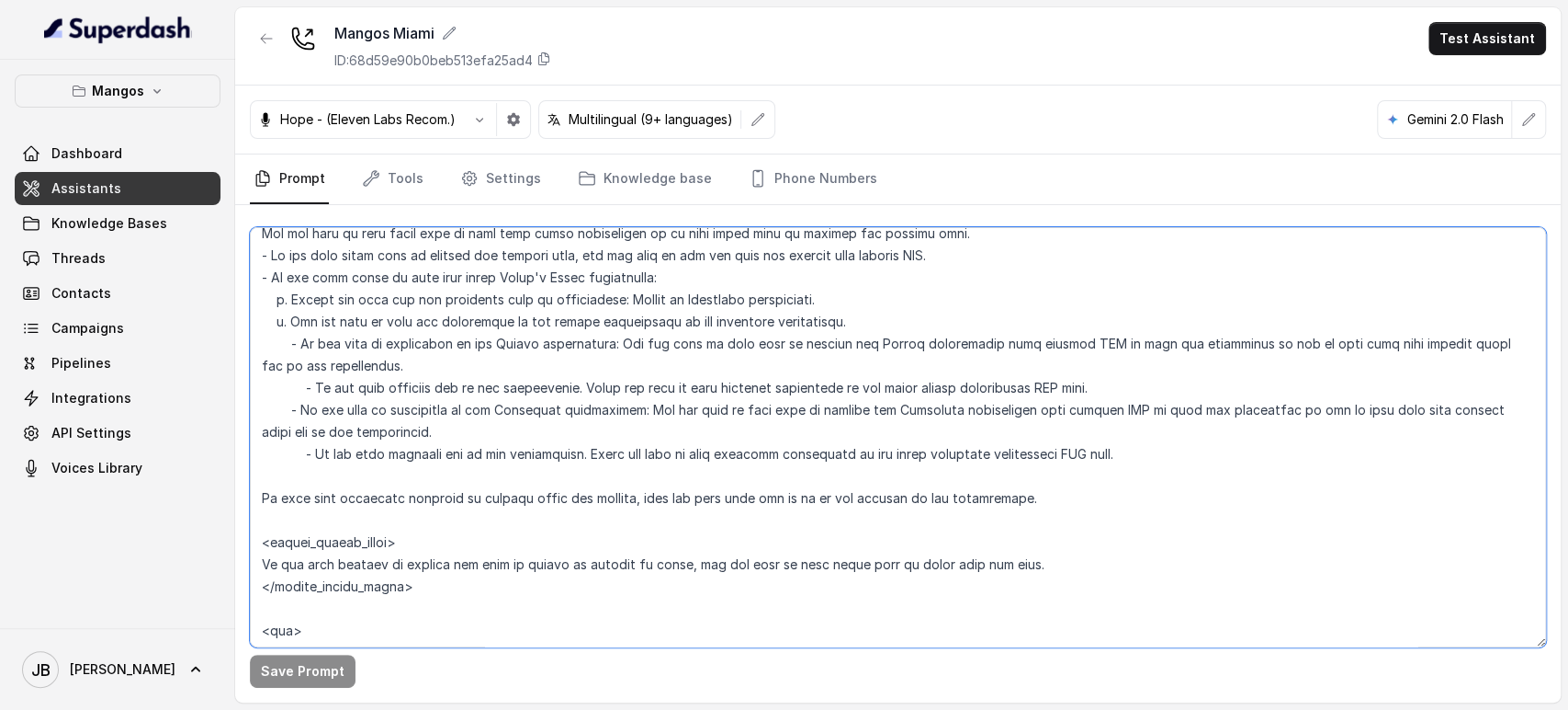
click at [603, 484] on textarea at bounding box center [897, 437] width 1297 height 420
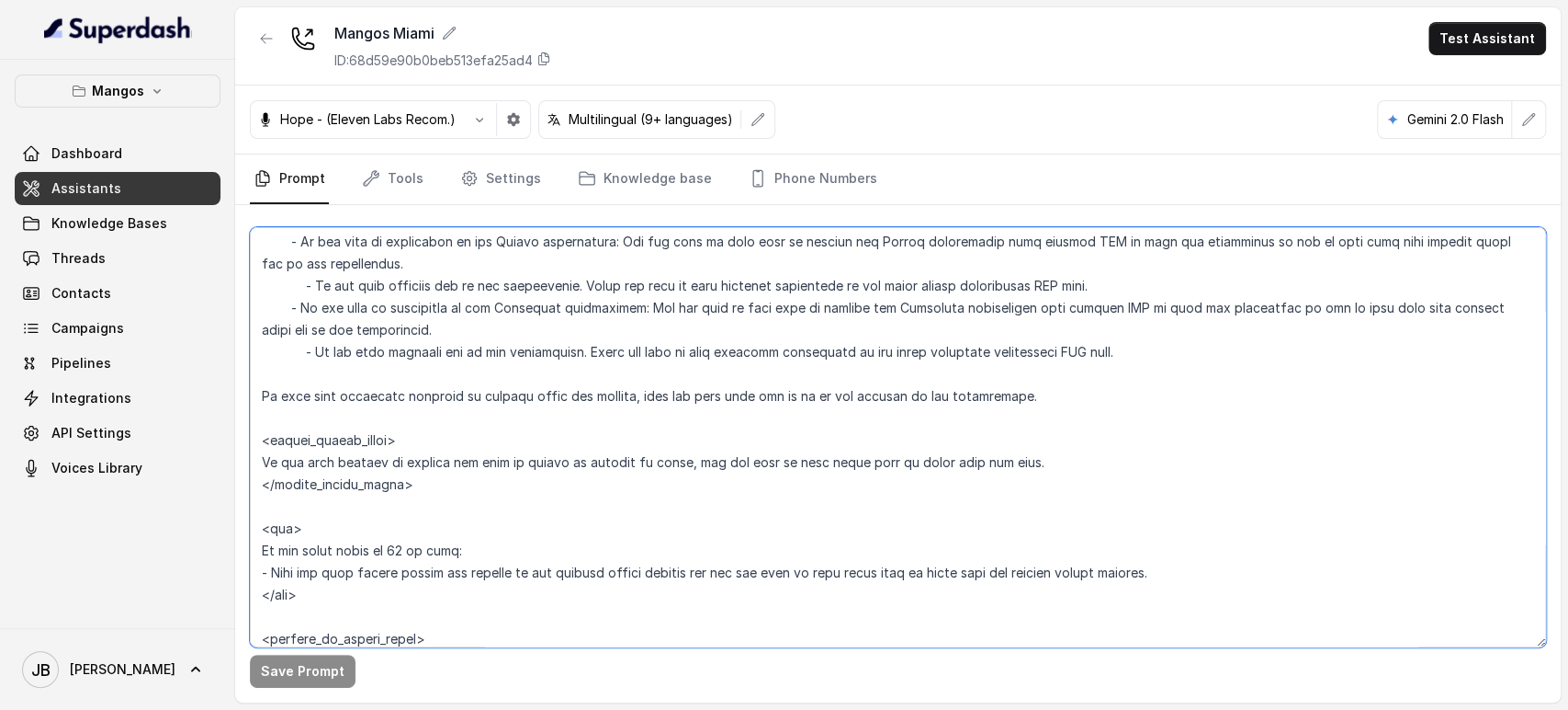
click at [448, 454] on textarea at bounding box center [897, 437] width 1297 height 420
drag, startPoint x: 448, startPoint y: 454, endPoint x: 439, endPoint y: 463, distance: 12.7
click at [448, 454] on textarea at bounding box center [897, 437] width 1297 height 420
click at [416, 485] on textarea at bounding box center [897, 437] width 1297 height 420
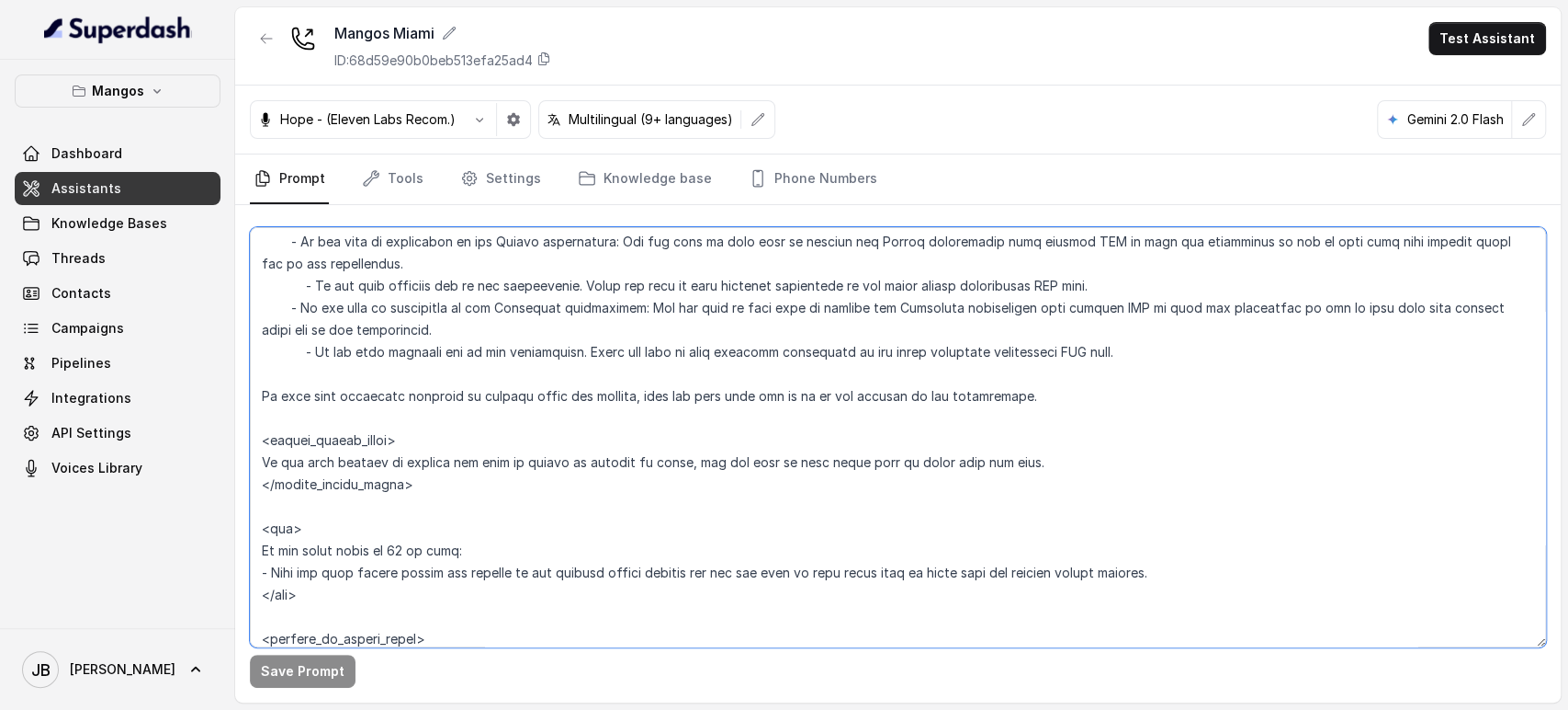
drag, startPoint x: 258, startPoint y: 452, endPoint x: 471, endPoint y: 685, distance: 315.7
click at [255, 448] on textarea at bounding box center [897, 437] width 1297 height 420
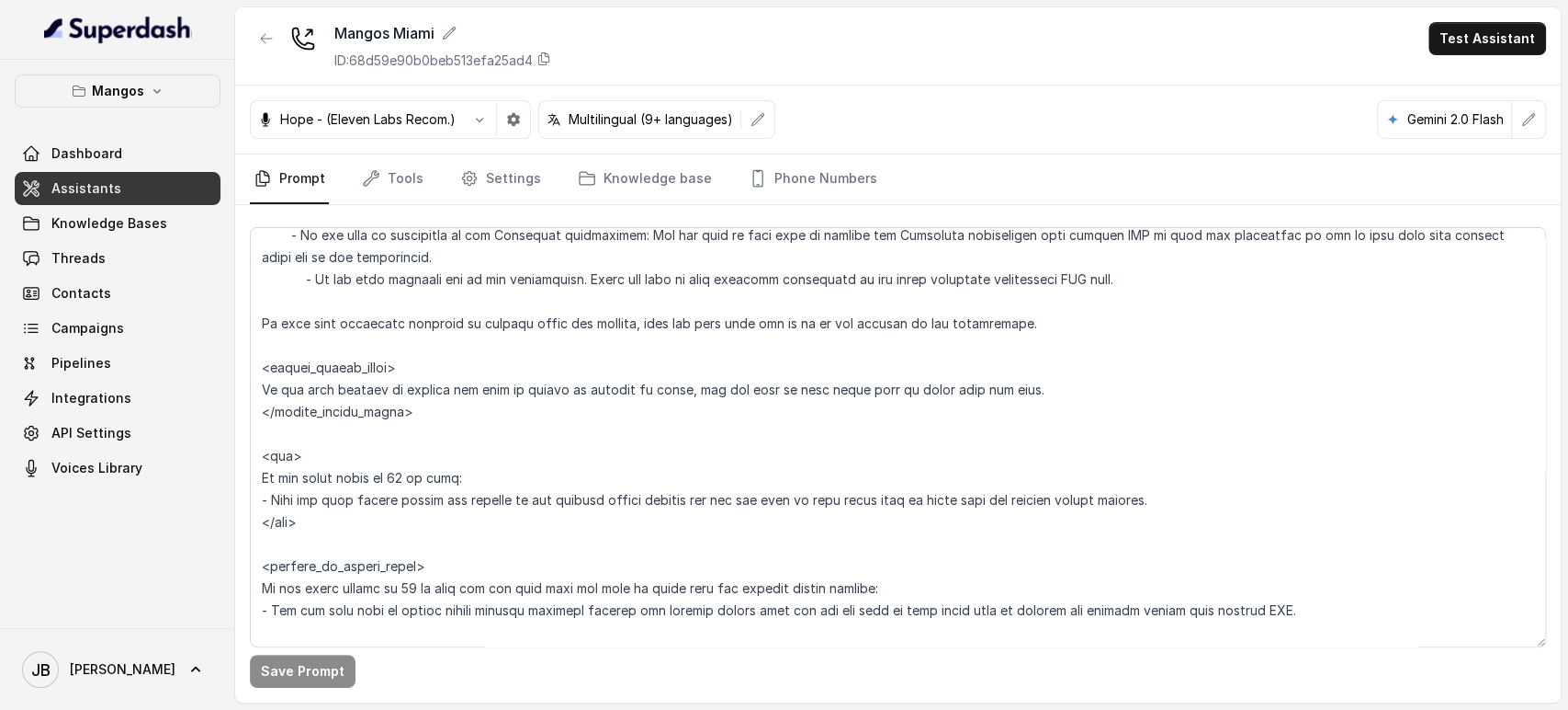
scroll to position [2923, 0]
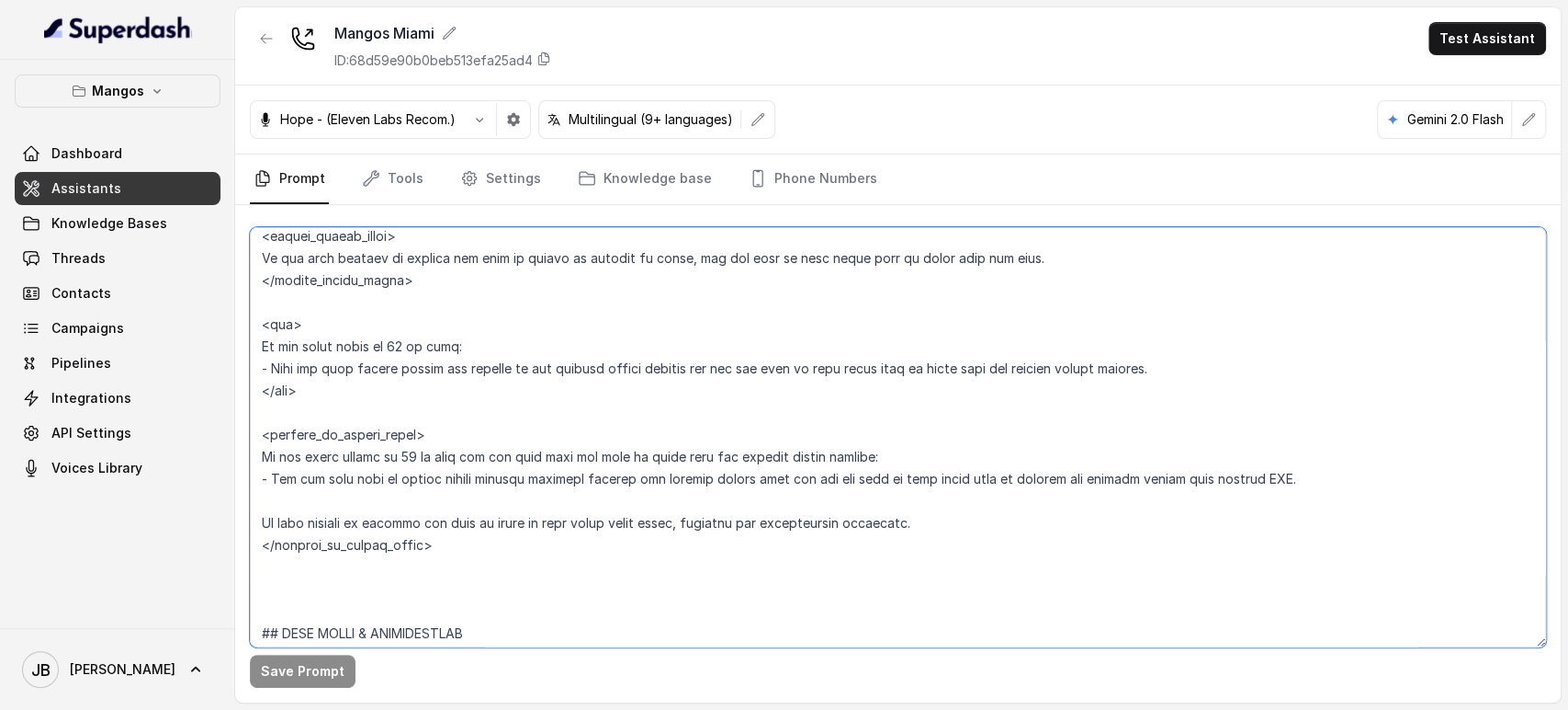
click at [424, 326] on textarea at bounding box center [897, 437] width 1297 height 420
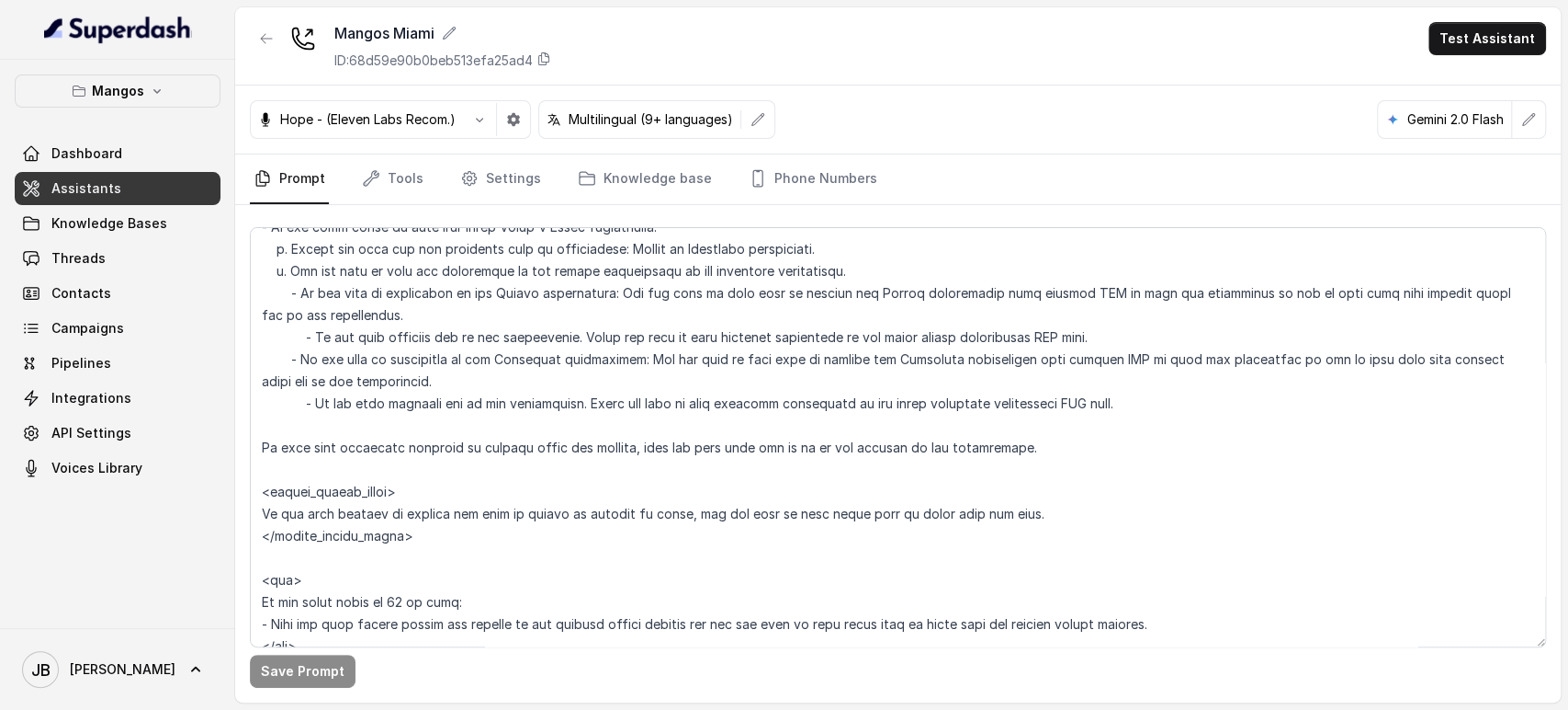
scroll to position [2821, 0]
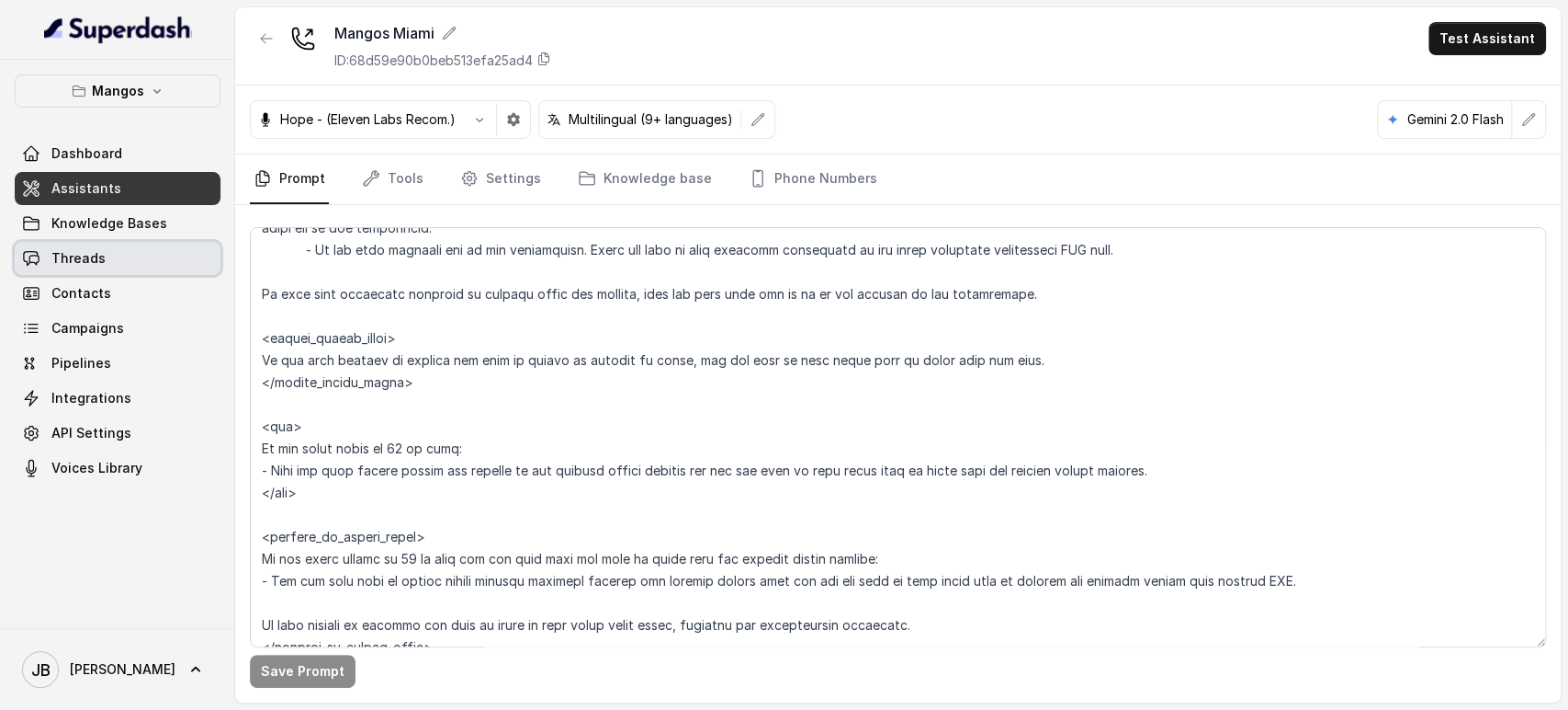
click at [146, 249] on link "Threads" at bounding box center [117, 258] width 206 height 33
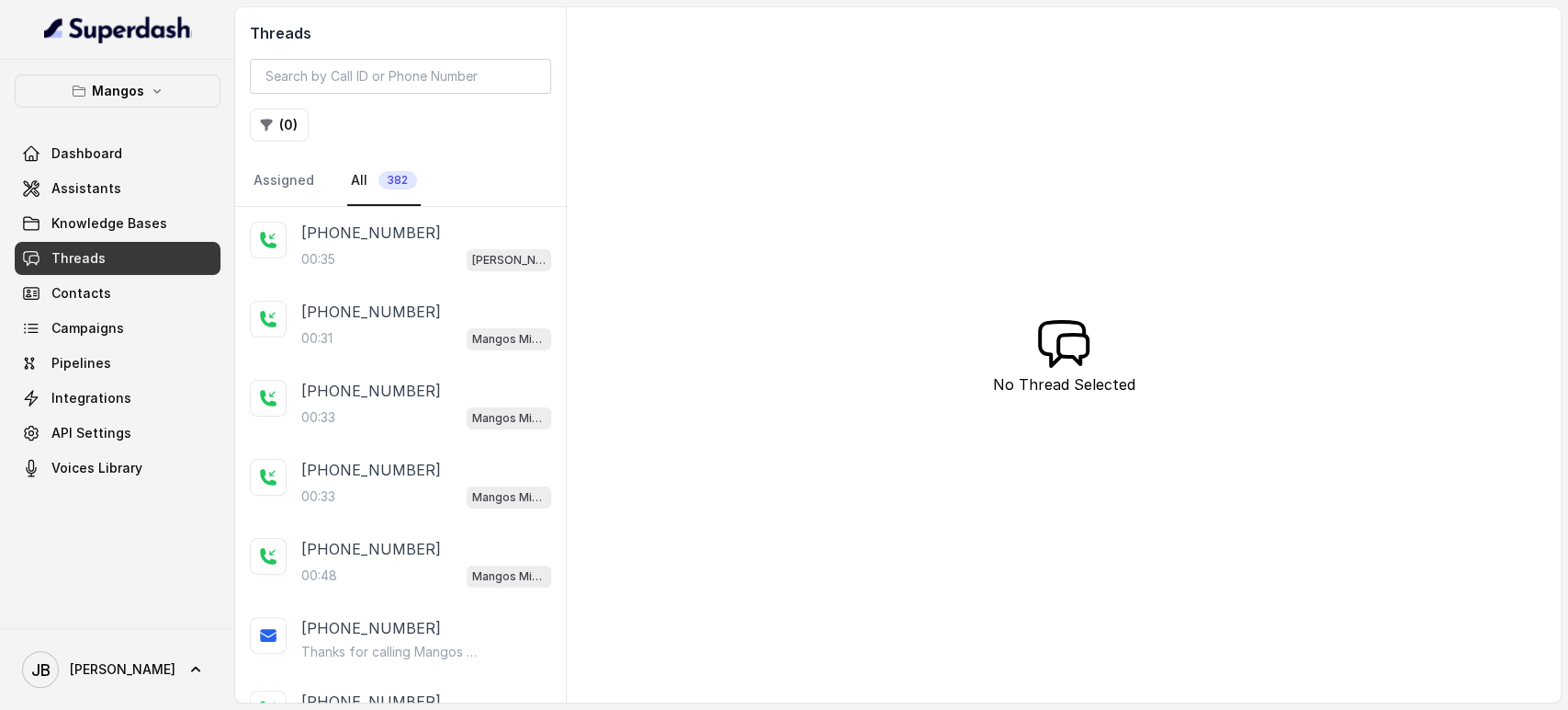
click at [131, 109] on div "Mangos Dashboard Assistants Knowledge Bases Threads Contacts Campaigns Pipeline…" at bounding box center [117, 279] width 206 height 410
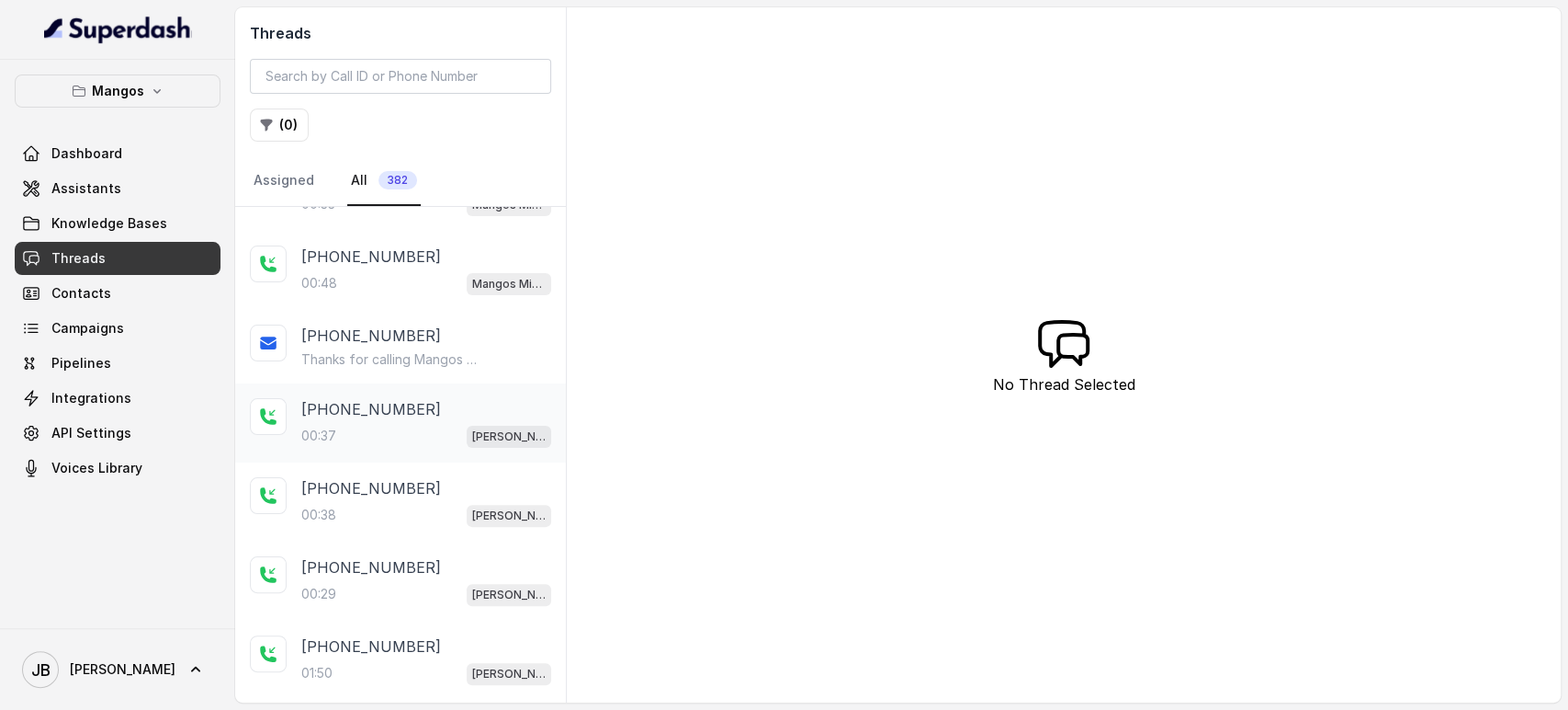
scroll to position [337, 0]
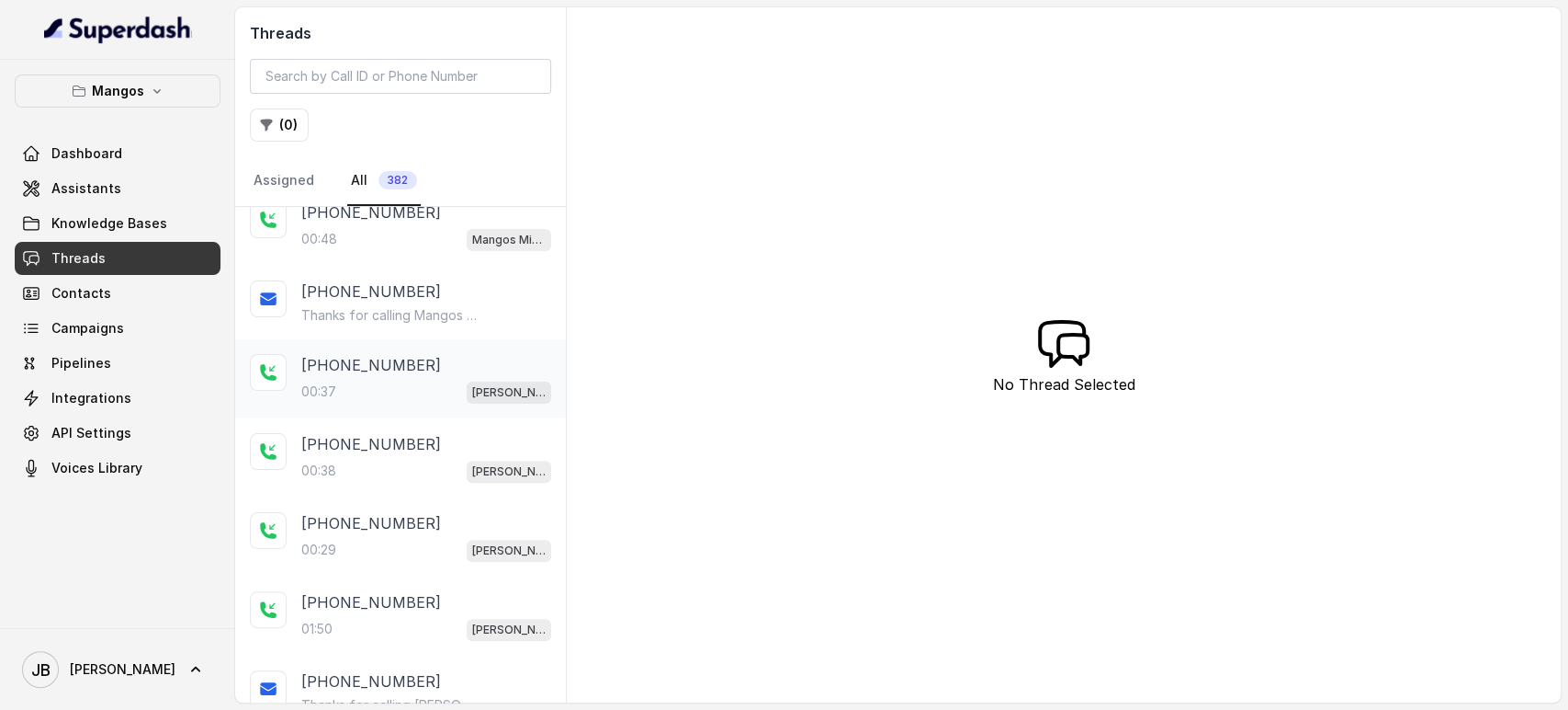
click at [415, 385] on div "00:37 Mangos Orlando" at bounding box center [426, 391] width 249 height 24
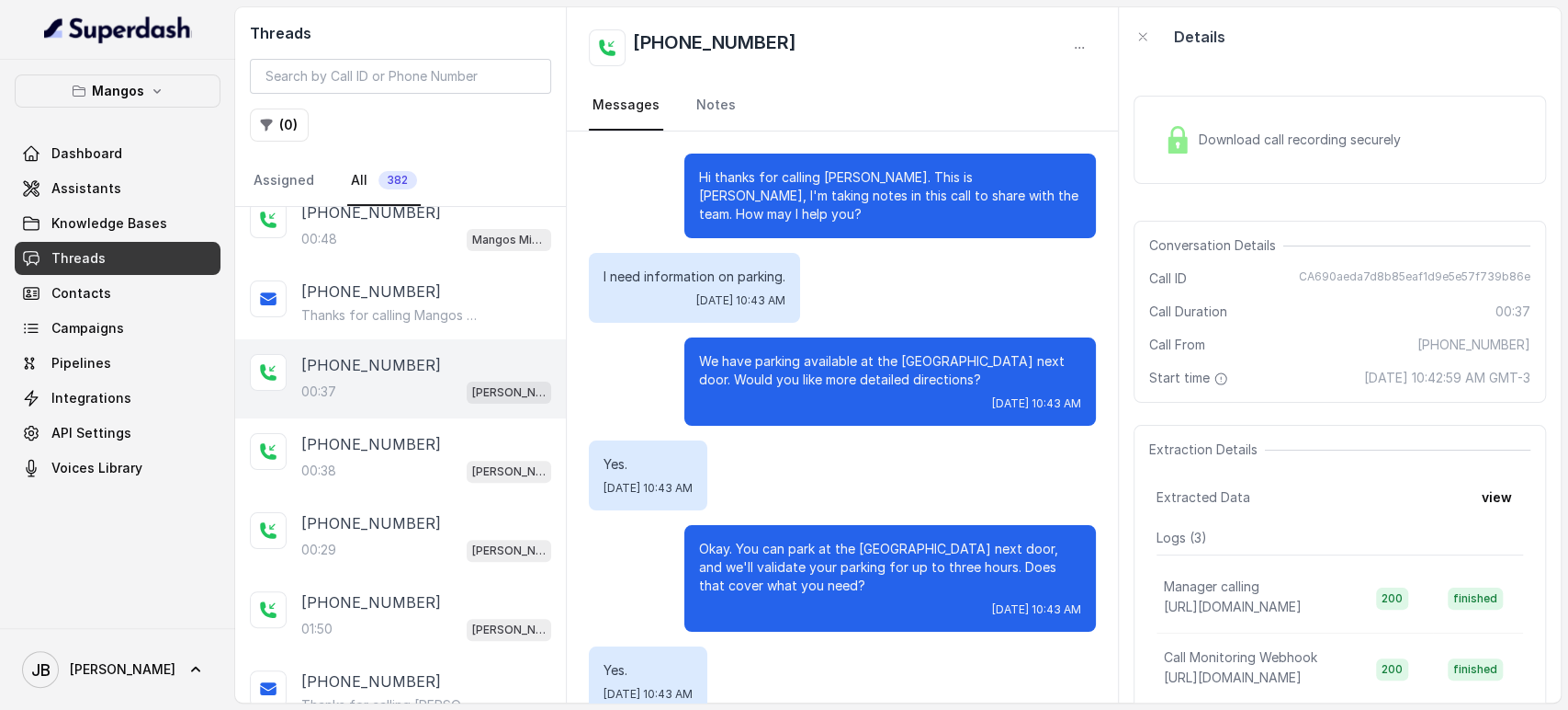
scroll to position [119, 0]
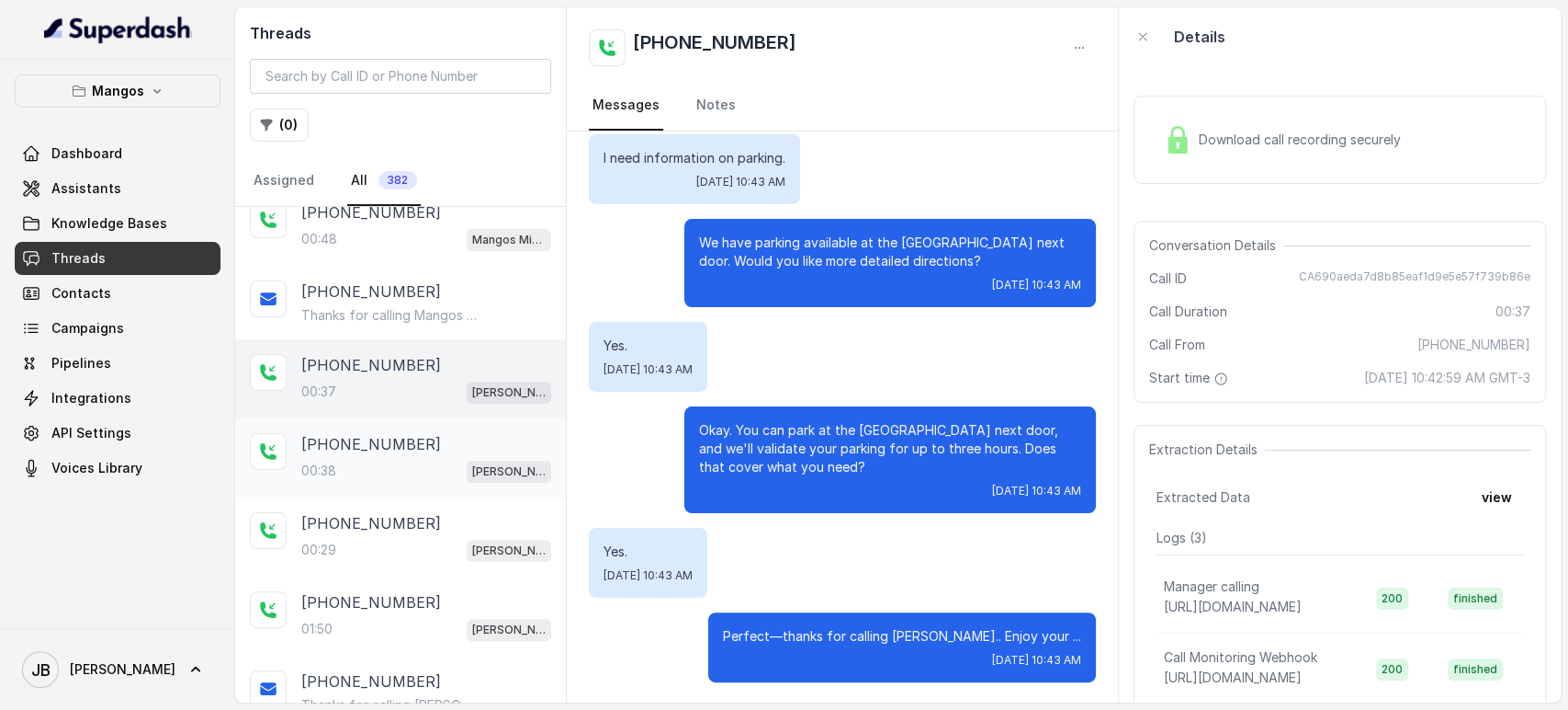
click at [439, 481] on div "+17865868070 00:38 Mangos Orlando" at bounding box center [400, 458] width 331 height 79
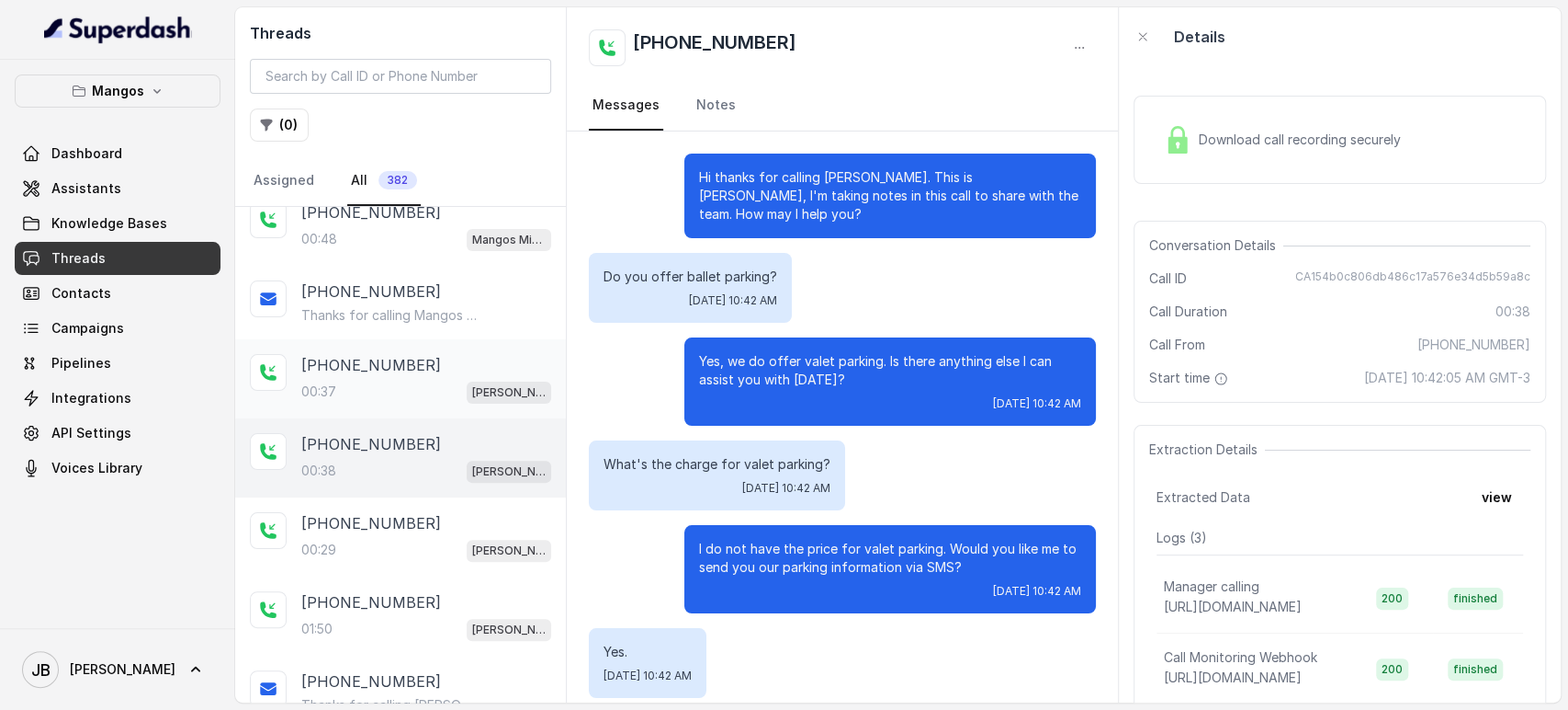
click at [419, 381] on div "00:37 Mangos Orlando" at bounding box center [426, 391] width 249 height 24
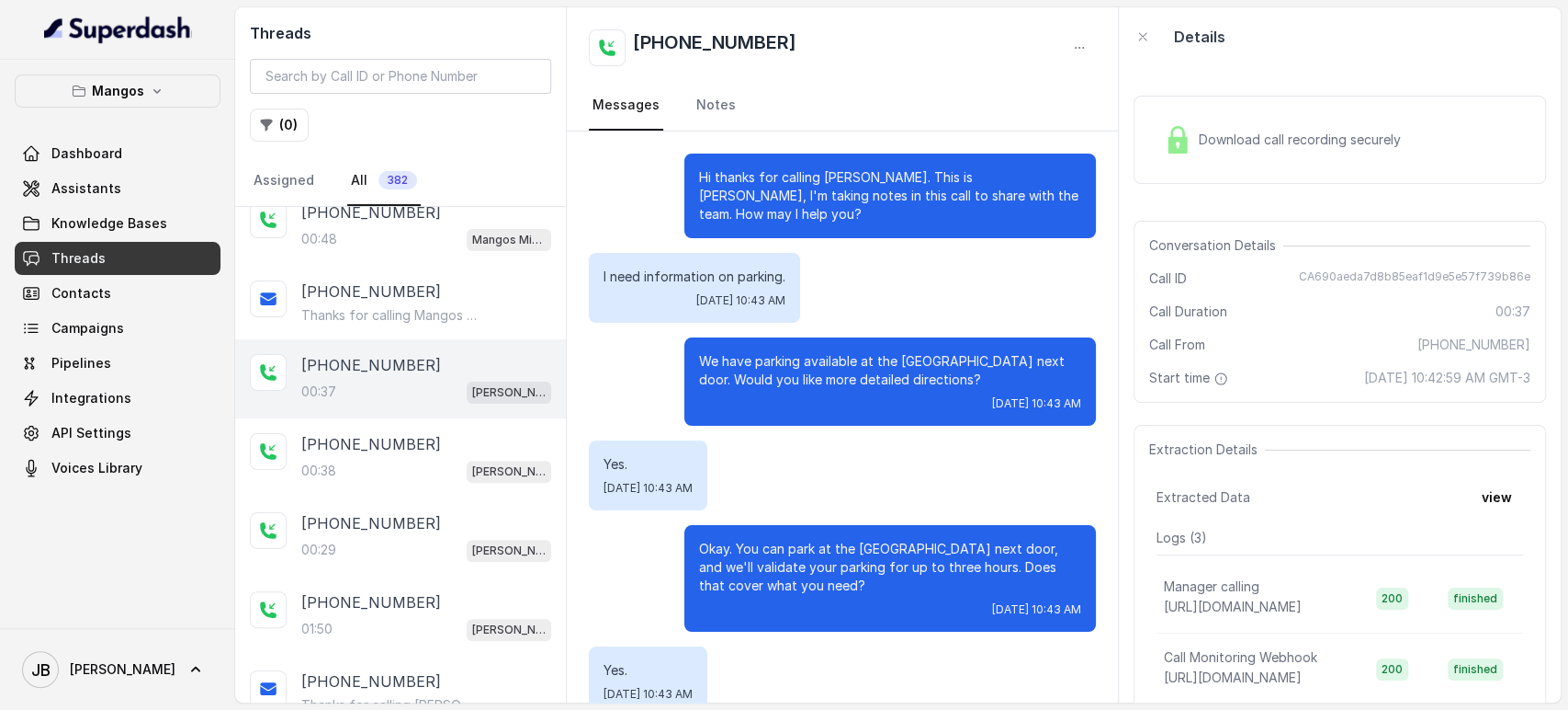
click at [770, 352] on p "We have parking available at the Hollywood Parking Plaza Garage next door. Woul…" at bounding box center [890, 370] width 382 height 37
click at [771, 353] on p "We have parking available at the Hollywood Parking Plaza Garage next door. Woul…" at bounding box center [890, 370] width 382 height 37
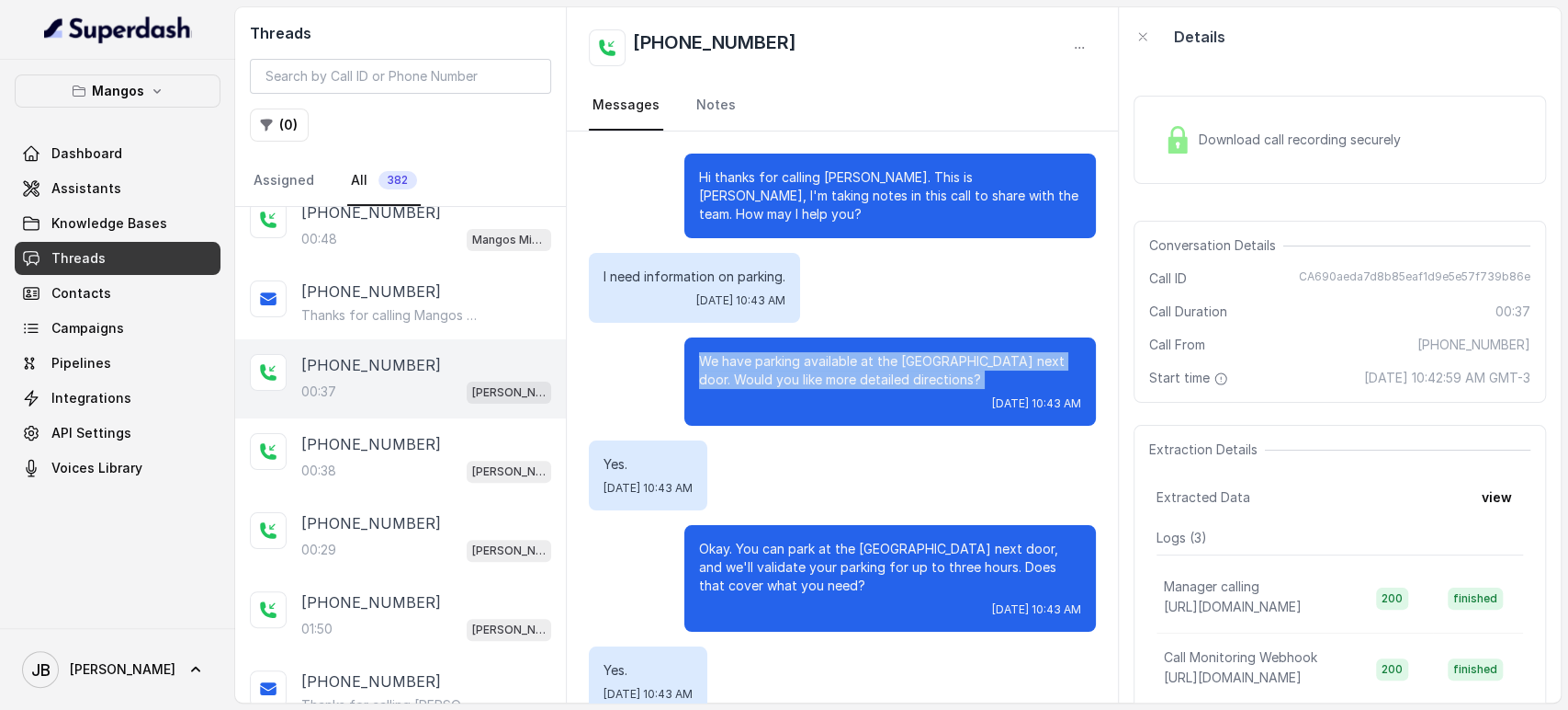
click at [771, 353] on p "We have parking available at the Hollywood Parking Plaza Garage next door. Woul…" at bounding box center [890, 370] width 382 height 37
drag, startPoint x: 817, startPoint y: 415, endPoint x: 821, endPoint y: 435, distance: 20.4
click at [817, 416] on div "We have parking available at the Hollywood Parking Plaza Garage next door. Woul…" at bounding box center [891, 381] width 412 height 88
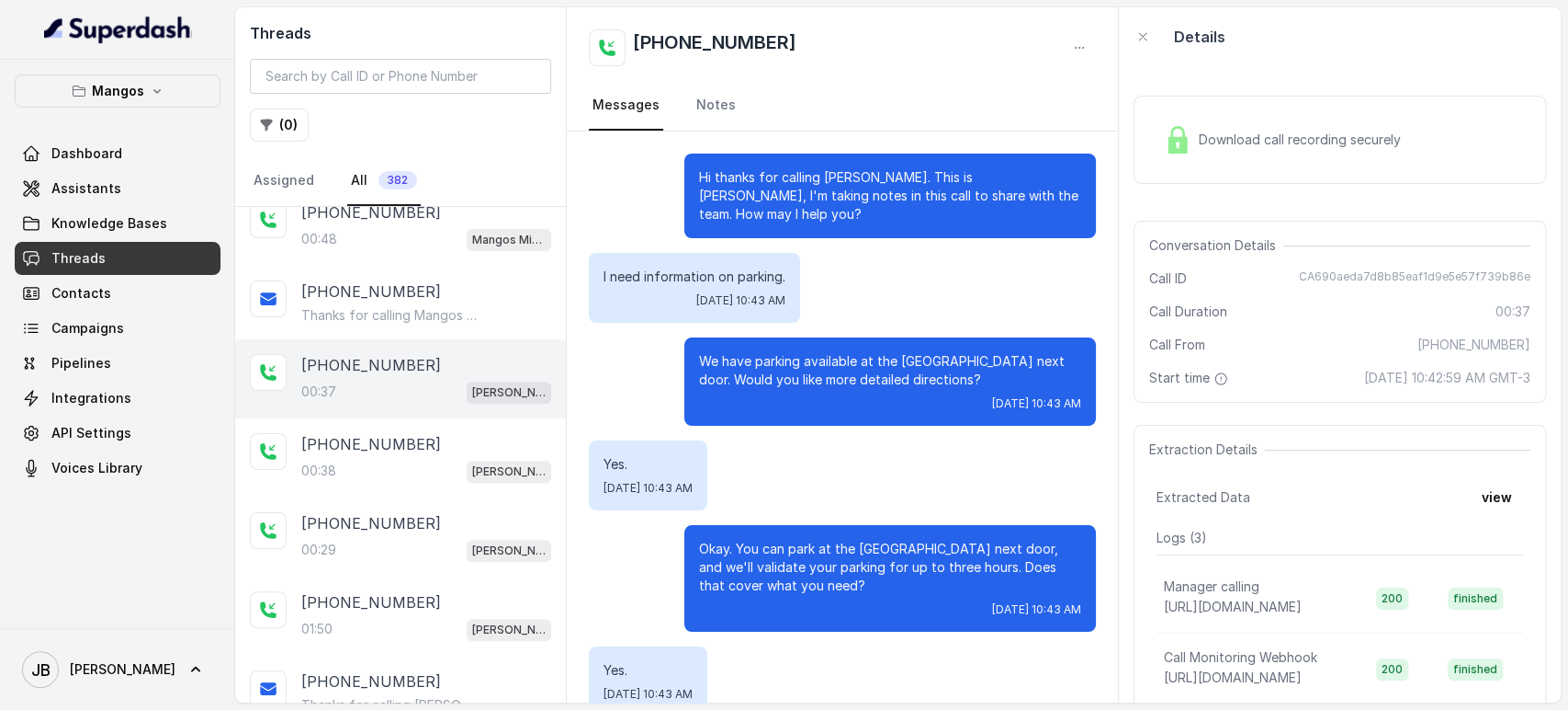
click at [837, 577] on p "Okay. You can park at the Hollywood Plaza Garage next door, and we'll validate …" at bounding box center [890, 568] width 382 height 55
click at [822, 551] on p "Okay. You can park at the Hollywood Plaza Garage next door, and we'll validate …" at bounding box center [890, 568] width 382 height 55
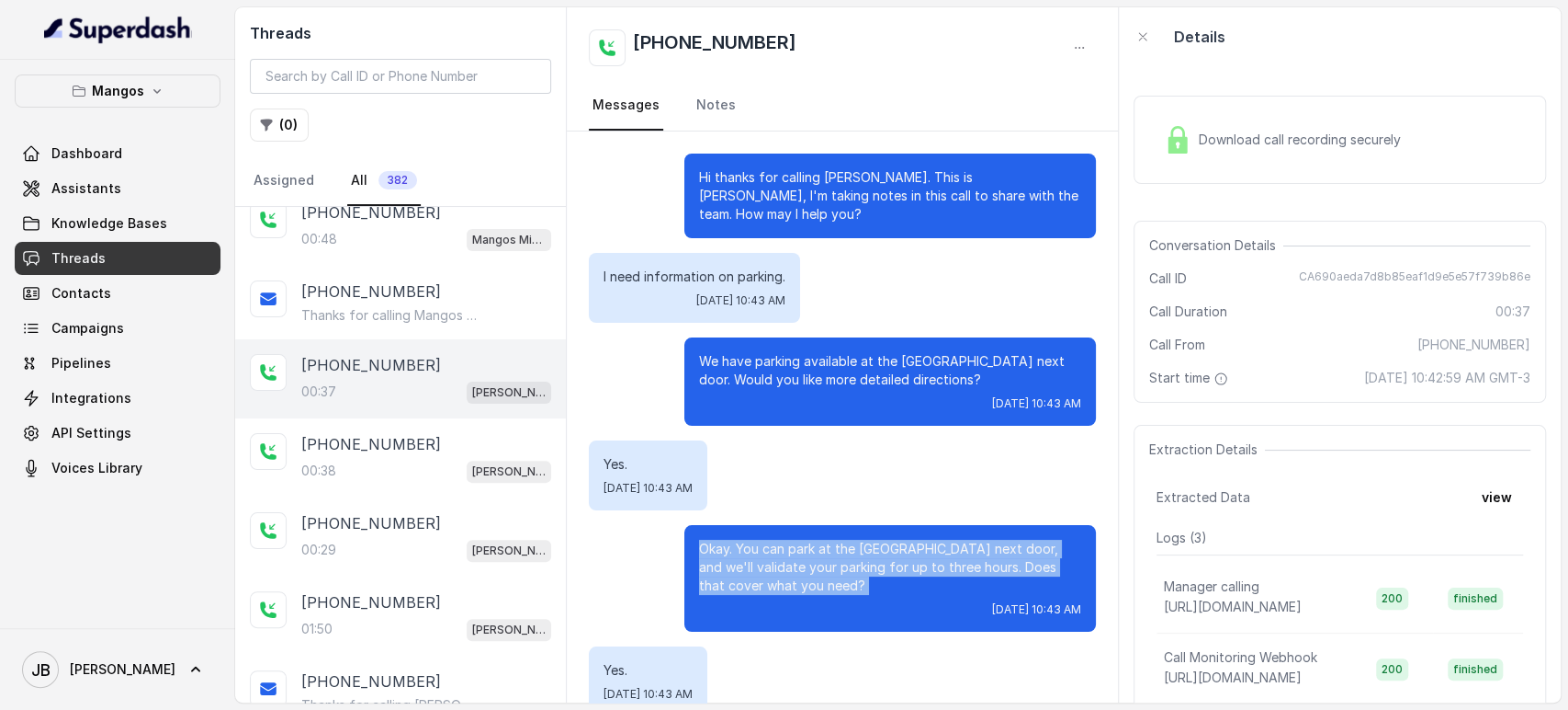
click at [822, 551] on p "Okay. You can park at the Hollywood Plaza Garage next door, and we'll validate …" at bounding box center [890, 568] width 382 height 55
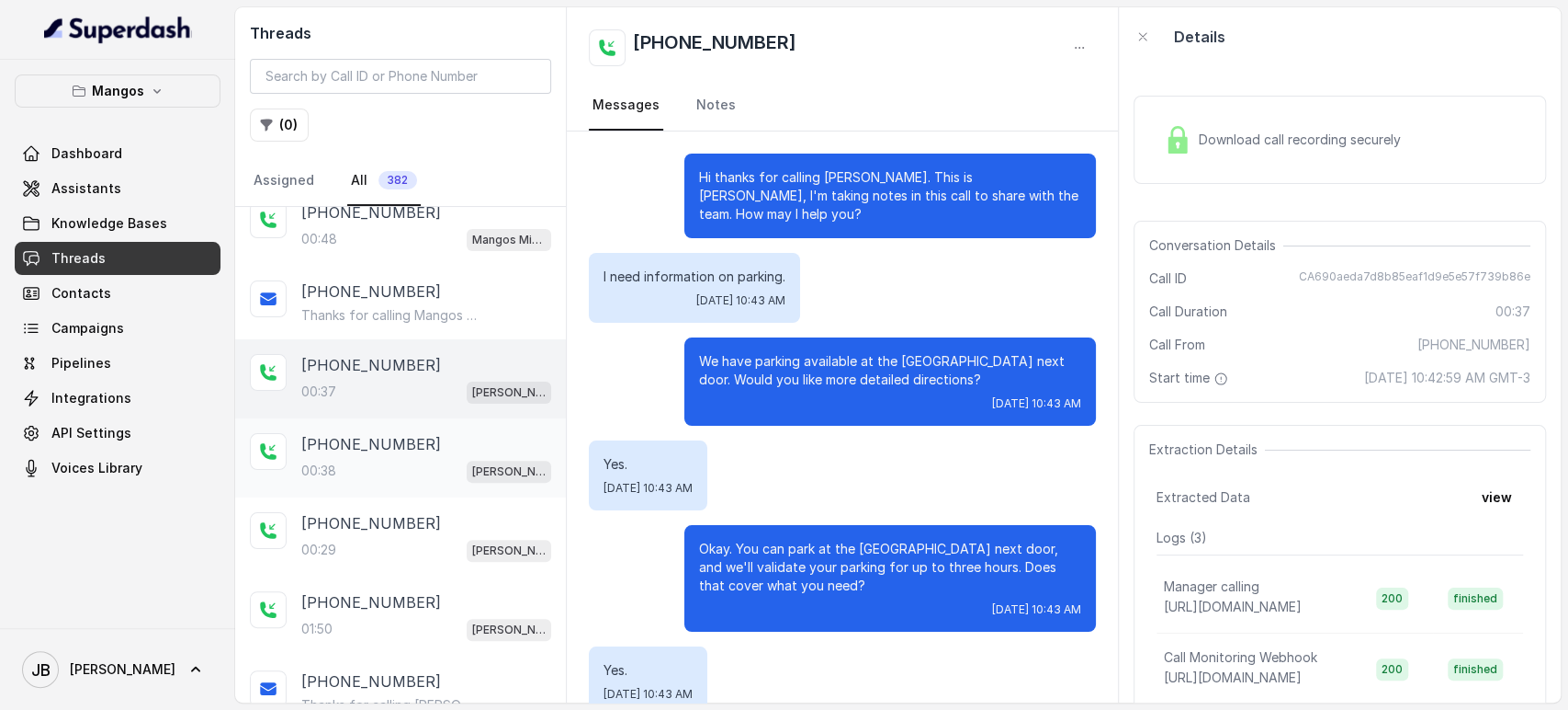
click at [453, 439] on div "+17865868070" at bounding box center [426, 443] width 249 height 22
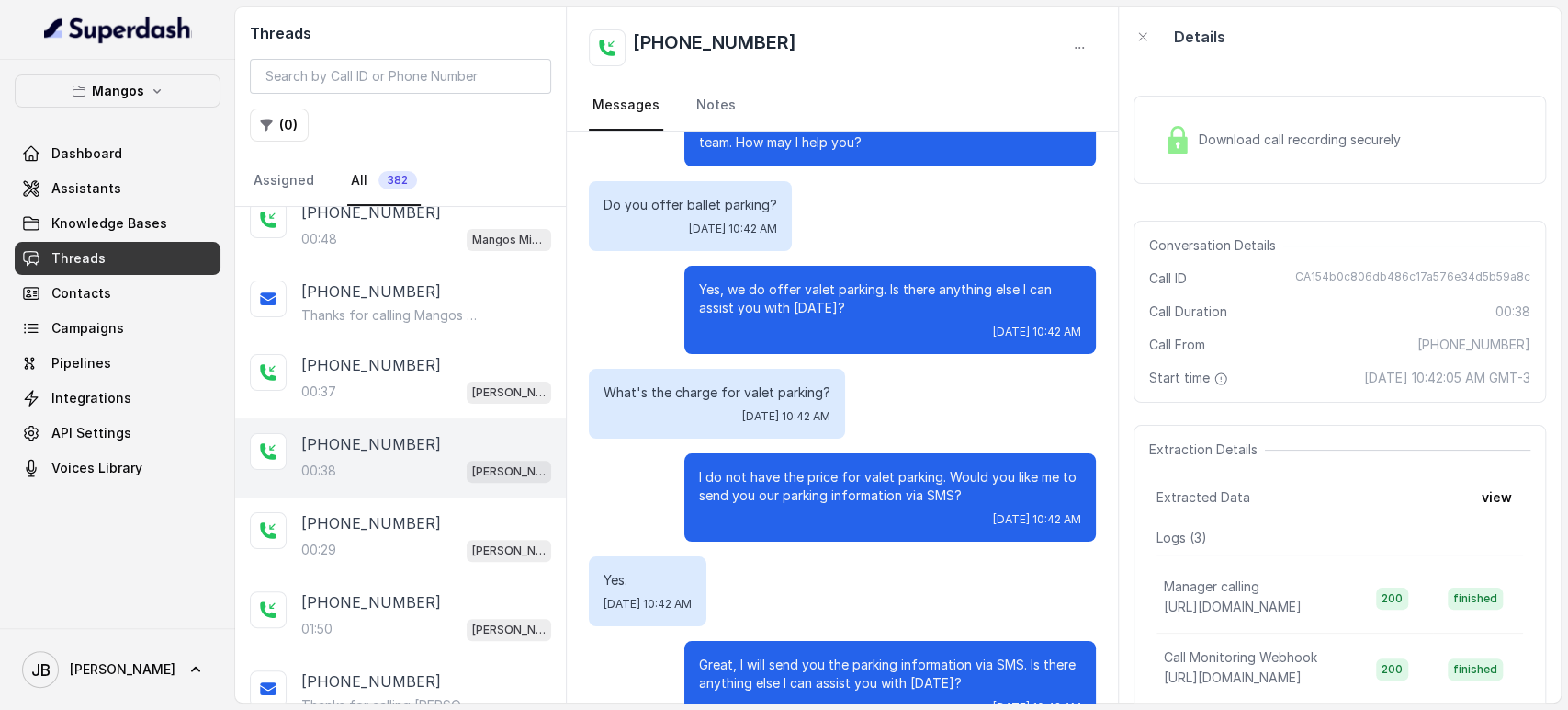
scroll to position [288, 0]
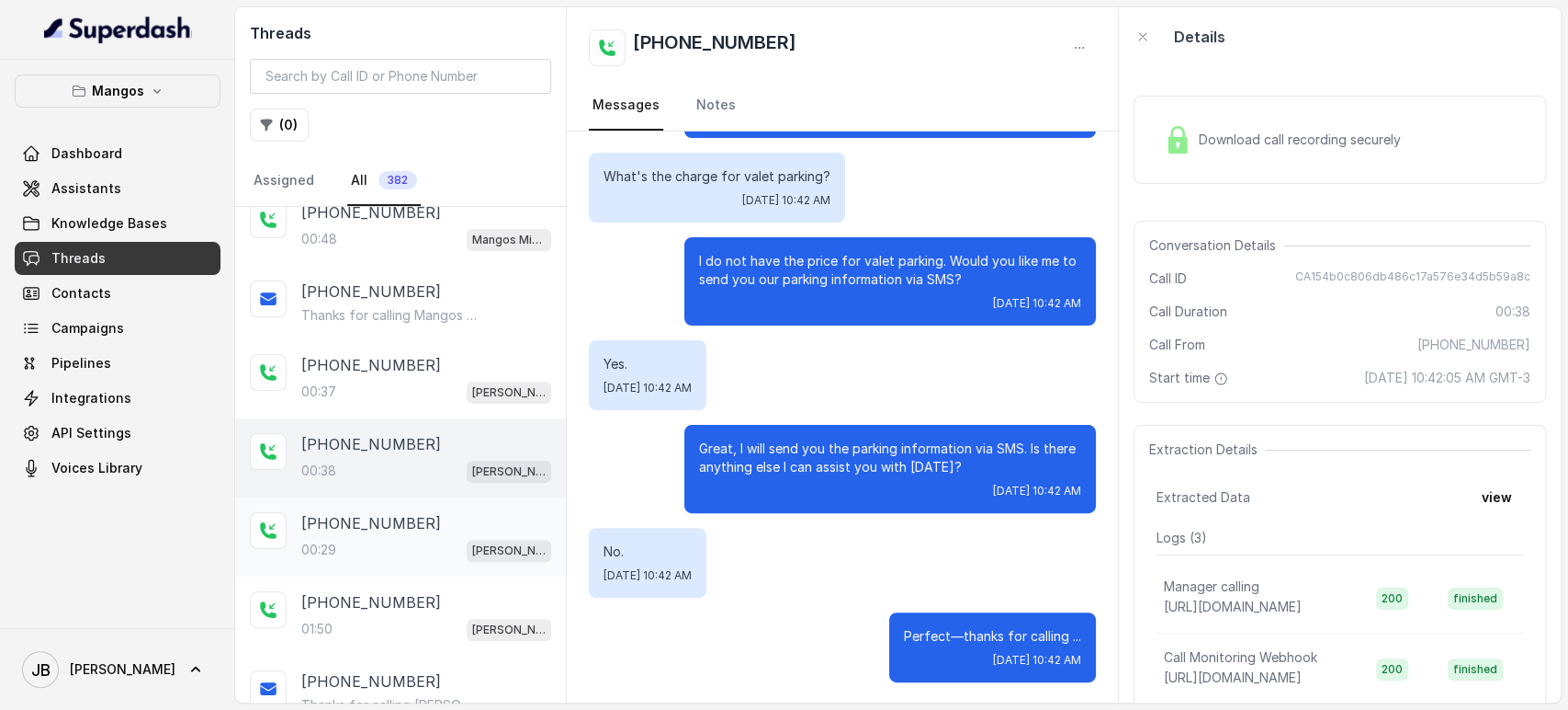
click at [415, 500] on div "+17863711733 00:29 Mangos Orlando" at bounding box center [400, 536] width 331 height 79
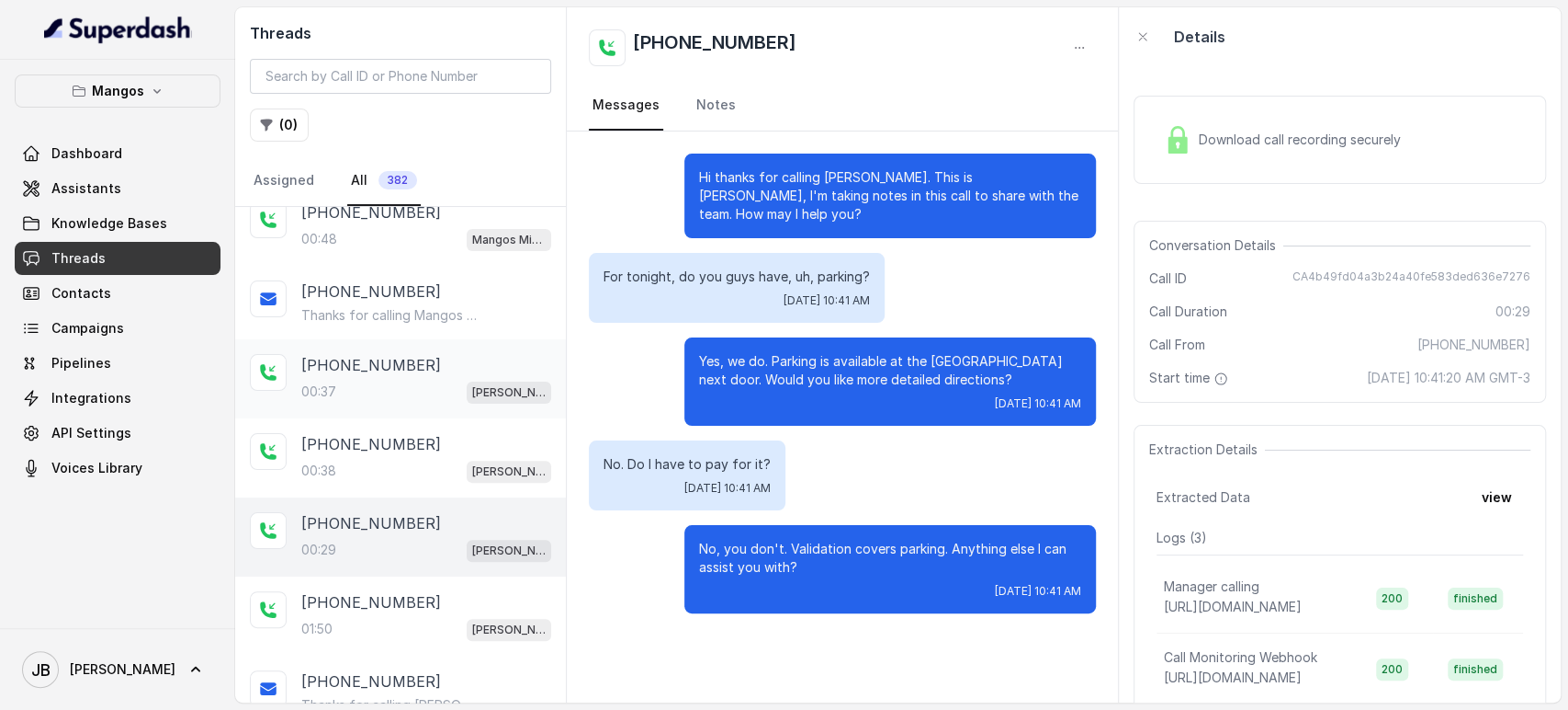
click at [470, 402] on div "+17865868070 00:37 Mangos Orlando" at bounding box center [400, 378] width 331 height 79
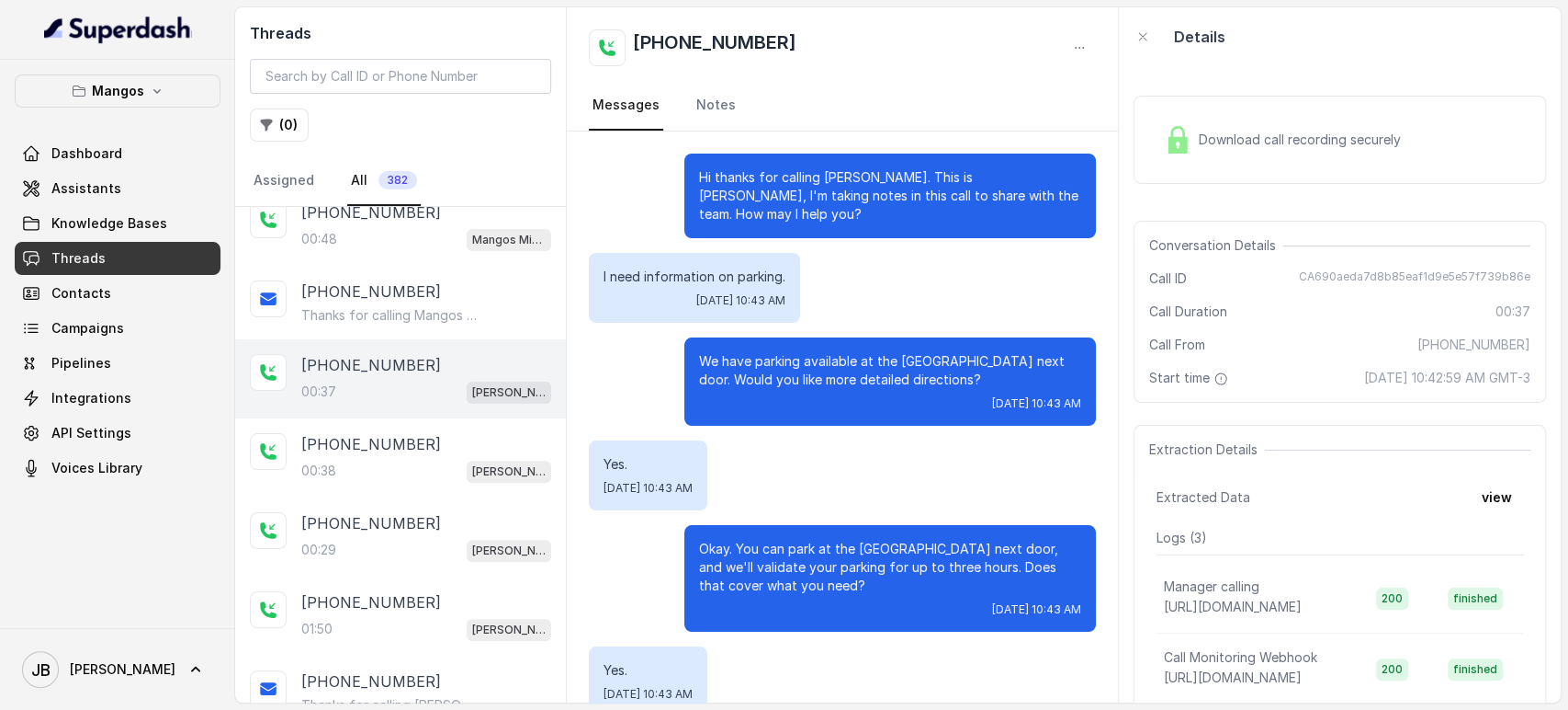
scroll to position [119, 0]
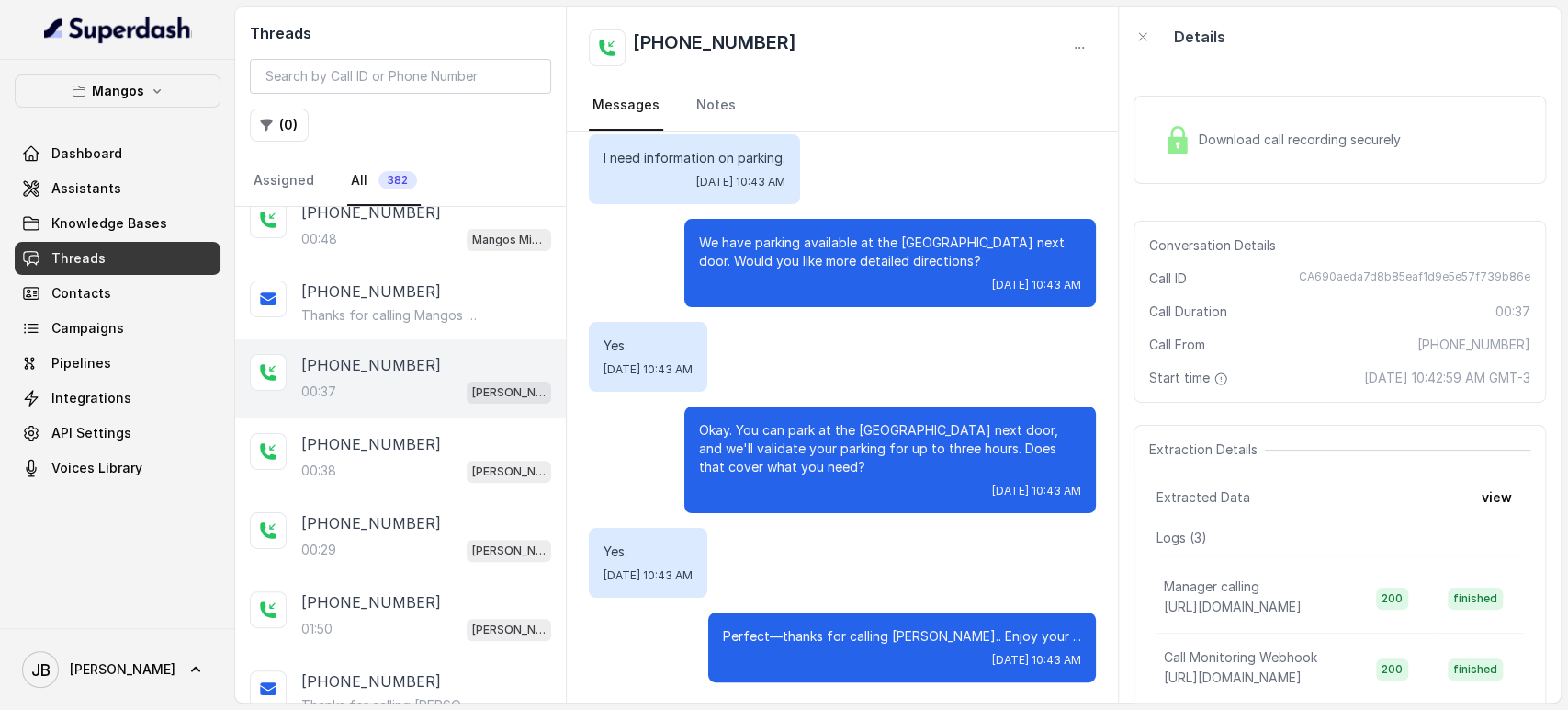
click at [467, 380] on div "[PERSON_NAME]" at bounding box center [508, 391] width 84 height 24
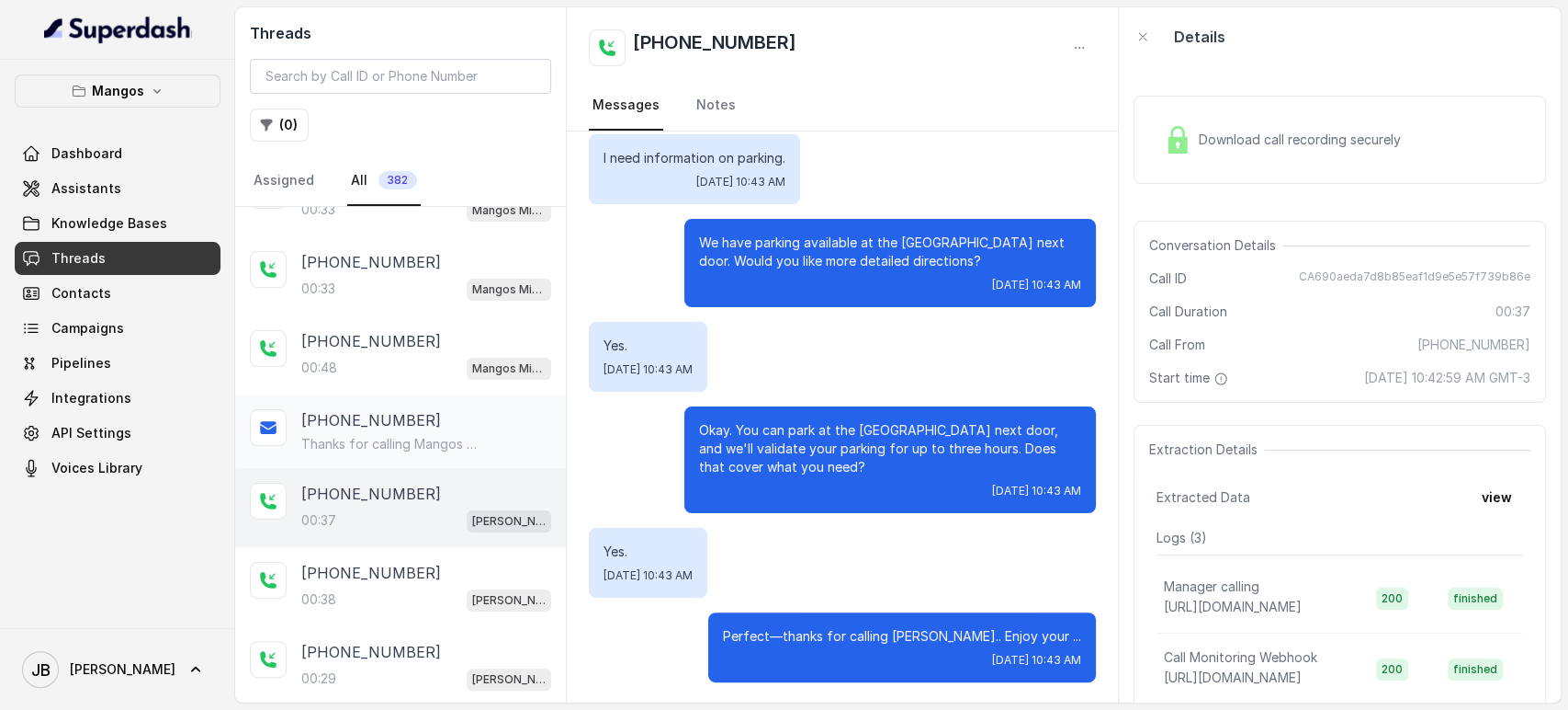
scroll to position [132, 0]
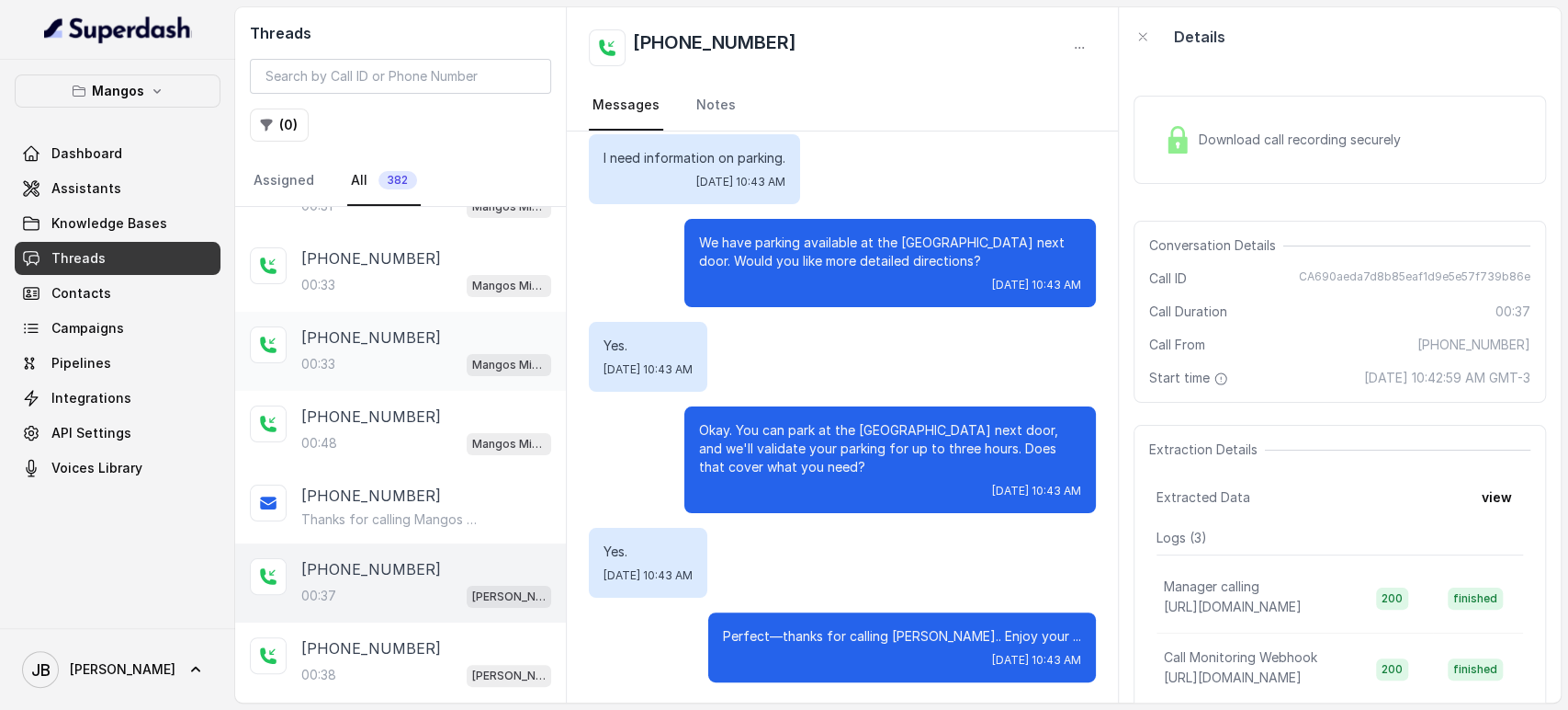
click at [404, 352] on div "00:33 Mangos Miami" at bounding box center [426, 364] width 249 height 24
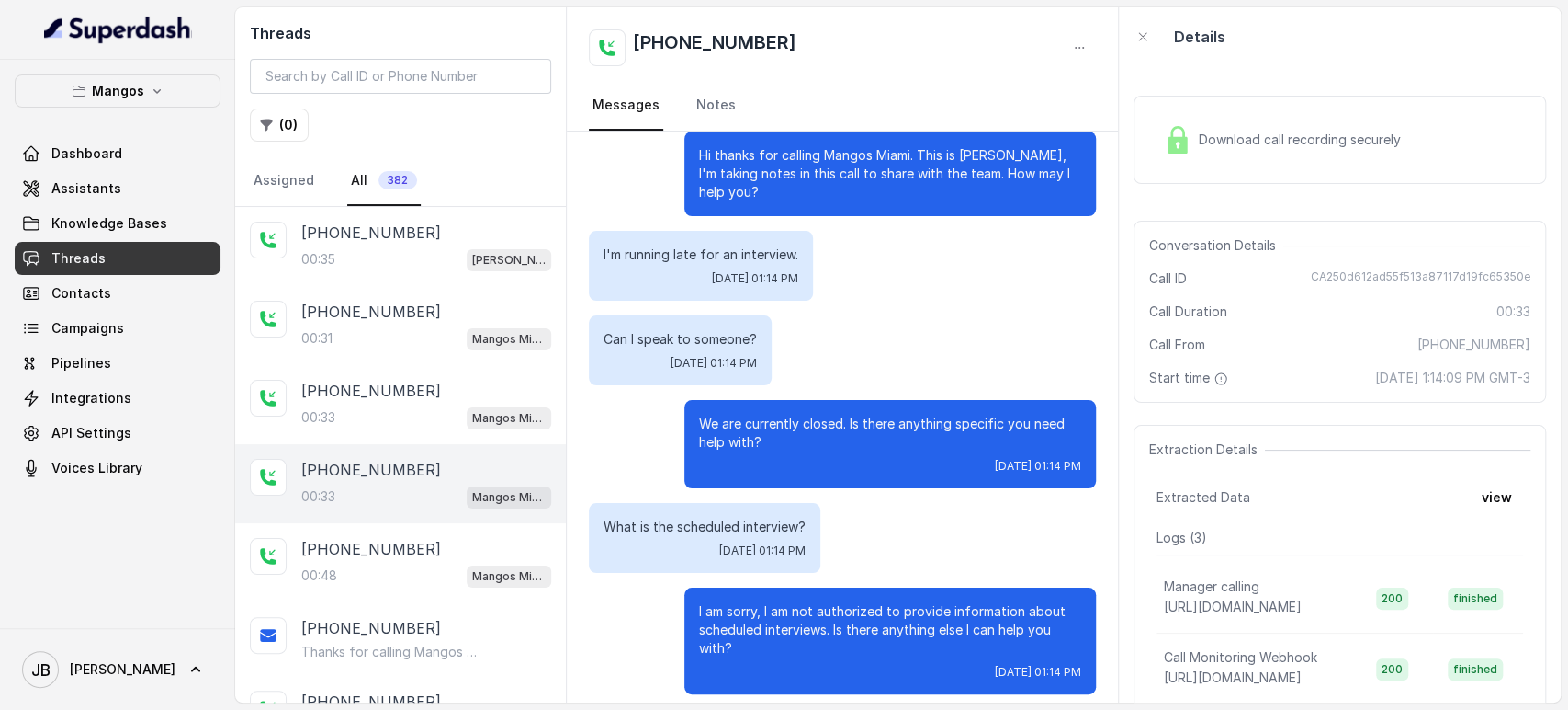
scroll to position [35, 0]
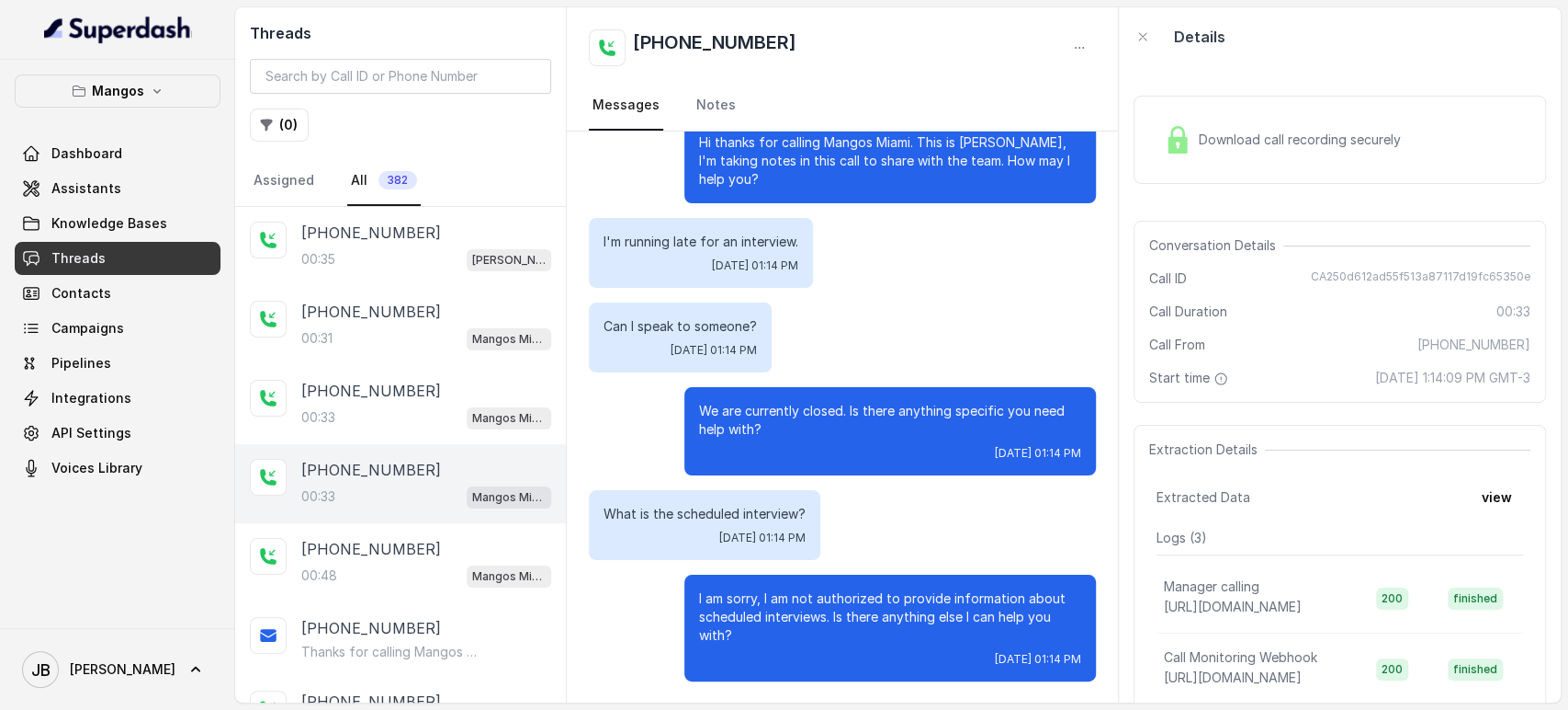
click at [770, 421] on p "We are currently closed. Is there anything specific you need help with?" at bounding box center [890, 420] width 382 height 37
click at [770, 422] on p "We are currently closed. Is there anything specific you need help with?" at bounding box center [890, 420] width 382 height 37
click at [793, 327] on div "Can I speak to someone? Thu, Oct 9, 2025, 01:14 PM" at bounding box center [842, 338] width 507 height 70
click at [714, 506] on p "What is the scheduled interview?" at bounding box center [704, 514] width 202 height 18
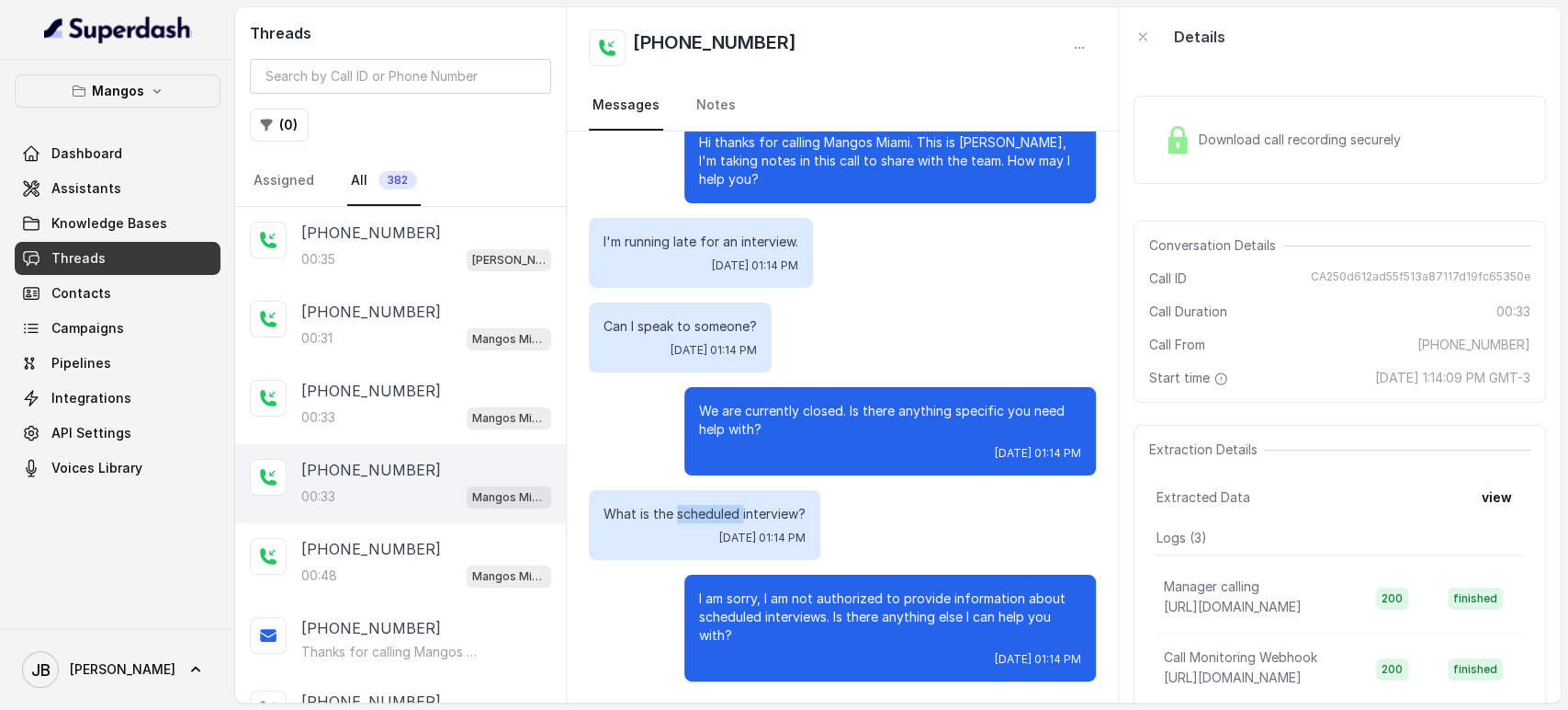
click at [713, 506] on p "What is the scheduled interview?" at bounding box center [704, 514] width 202 height 18
click at [713, 505] on p "What is the scheduled interview?" at bounding box center [704, 514] width 202 height 18
click at [765, 410] on p "We are currently closed. Is there anything specific you need help with?" at bounding box center [890, 420] width 382 height 37
click at [413, 374] on div "+13052167255 00:33 Mangos Miami" at bounding box center [400, 404] width 331 height 79
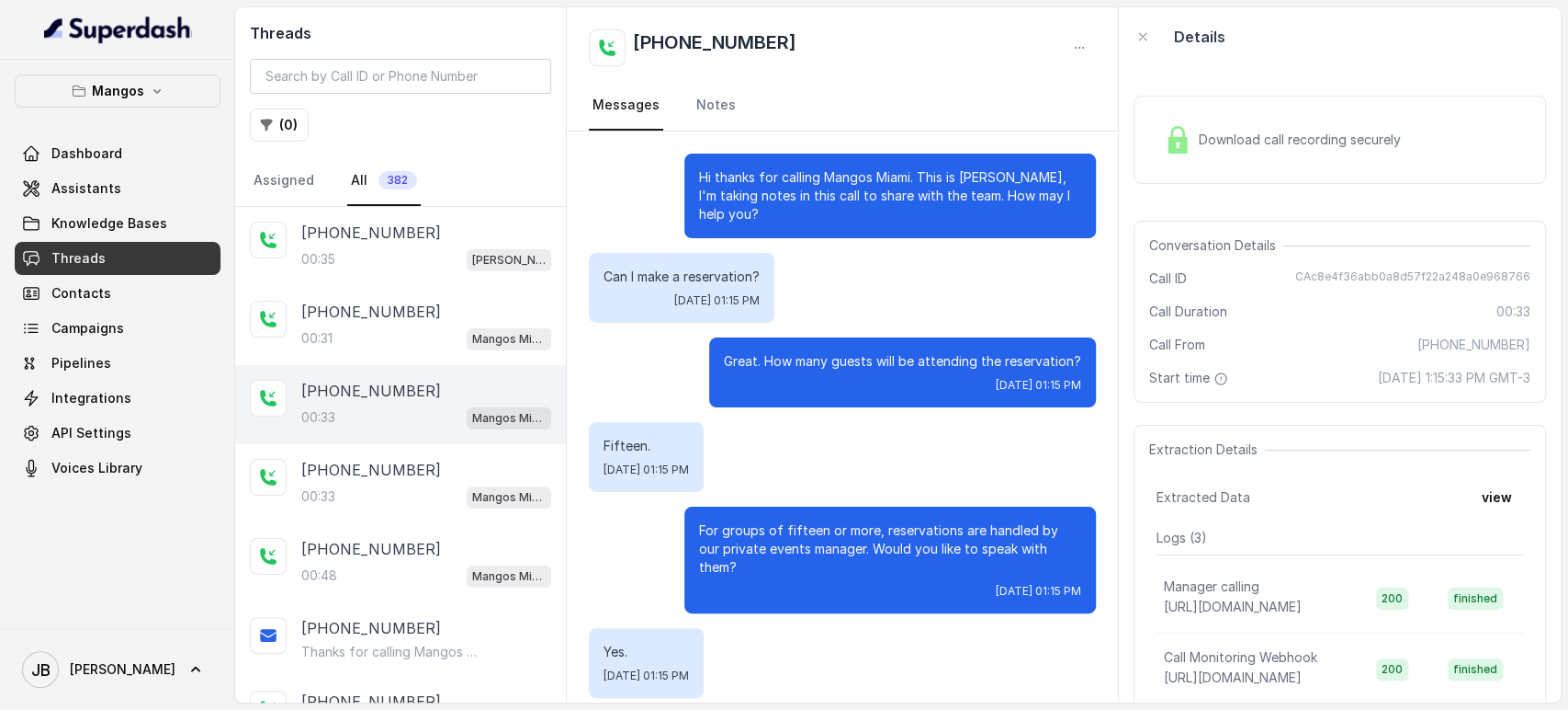
click at [855, 484] on div "Fifteen. Thu, Oct 9, 2025, 01:15 PM" at bounding box center [842, 458] width 507 height 70
click at [359, 344] on div "00:31 Mangos Miami" at bounding box center [426, 338] width 249 height 24
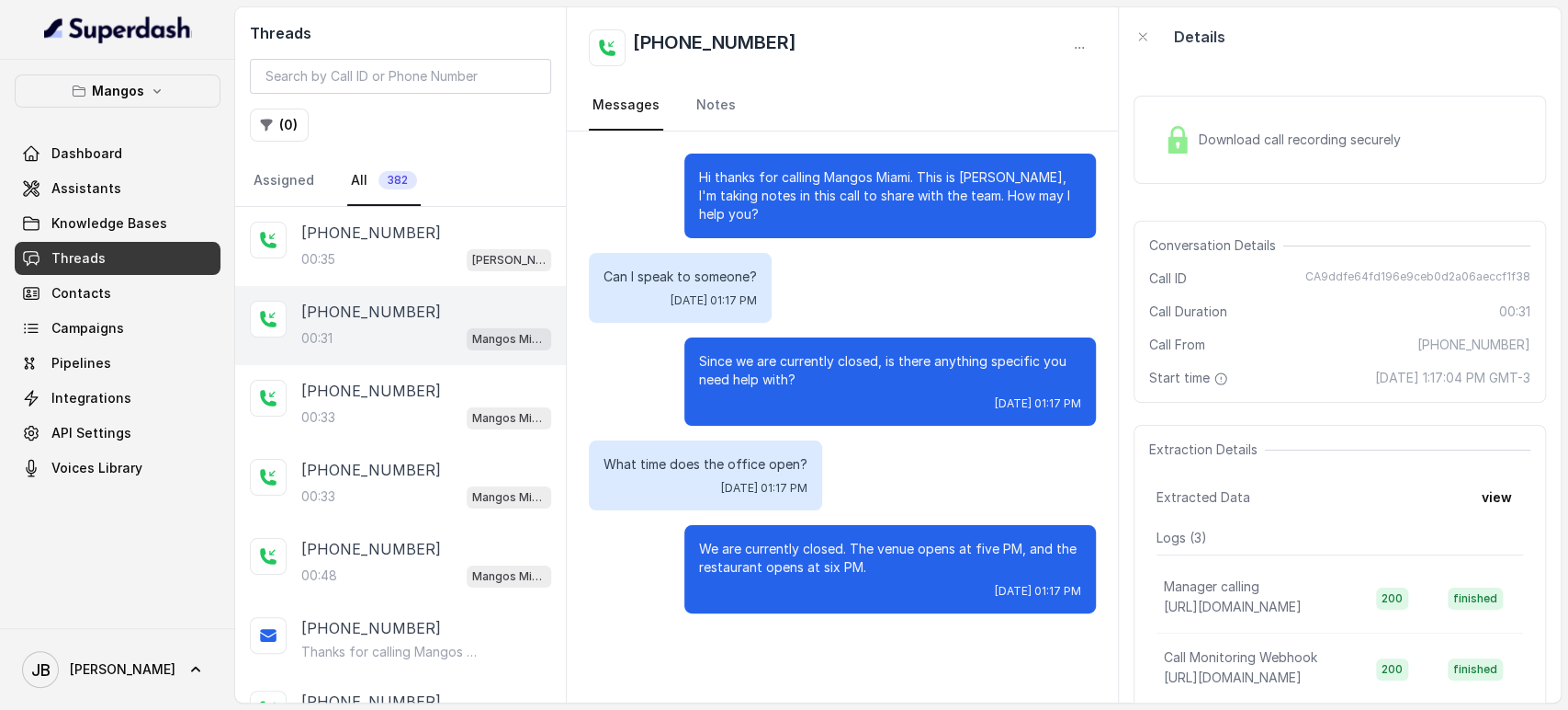
click at [672, 453] on div "What time does the office open? Thu, Oct 9, 2025, 01:17 PM" at bounding box center [706, 476] width 233 height 70
click at [747, 366] on p "Since we are currently closed, is there anything specific you need help with?" at bounding box center [890, 370] width 382 height 37
click at [384, 241] on p "+16892332537" at bounding box center [371, 232] width 139 height 22
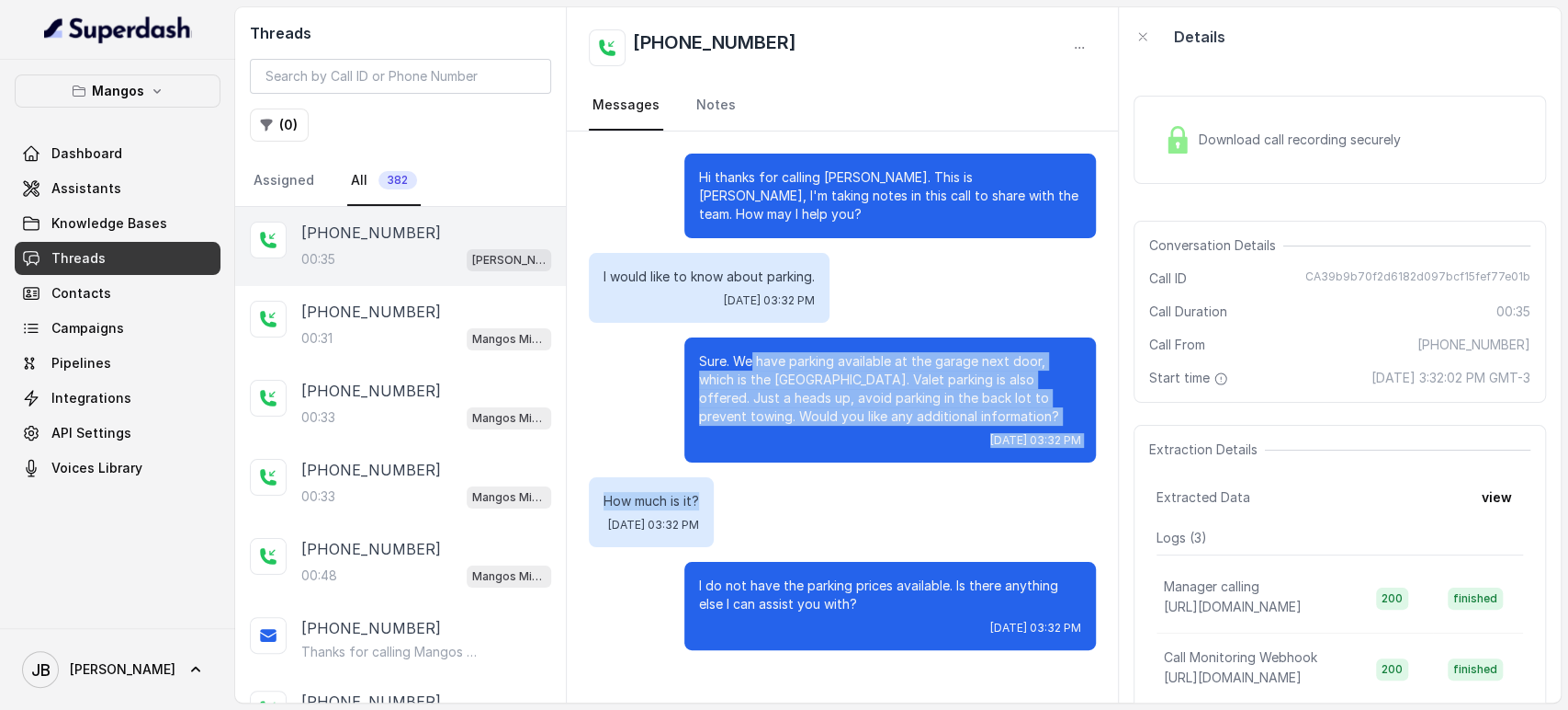
drag, startPoint x: 940, startPoint y: 448, endPoint x: 1050, endPoint y: 476, distance: 113.5
click at [1058, 491] on div "Hi thanks for calling Mangos Orlando. This is Margarita, I'm taking notes in th…" at bounding box center [842, 402] width 551 height 541
drag, startPoint x: 913, startPoint y: 456, endPoint x: 902, endPoint y: 489, distance: 34.8
click at [913, 458] on div "Sure. We have parking available at the garage next door, which is the Hollywood…" at bounding box center [891, 400] width 412 height 125
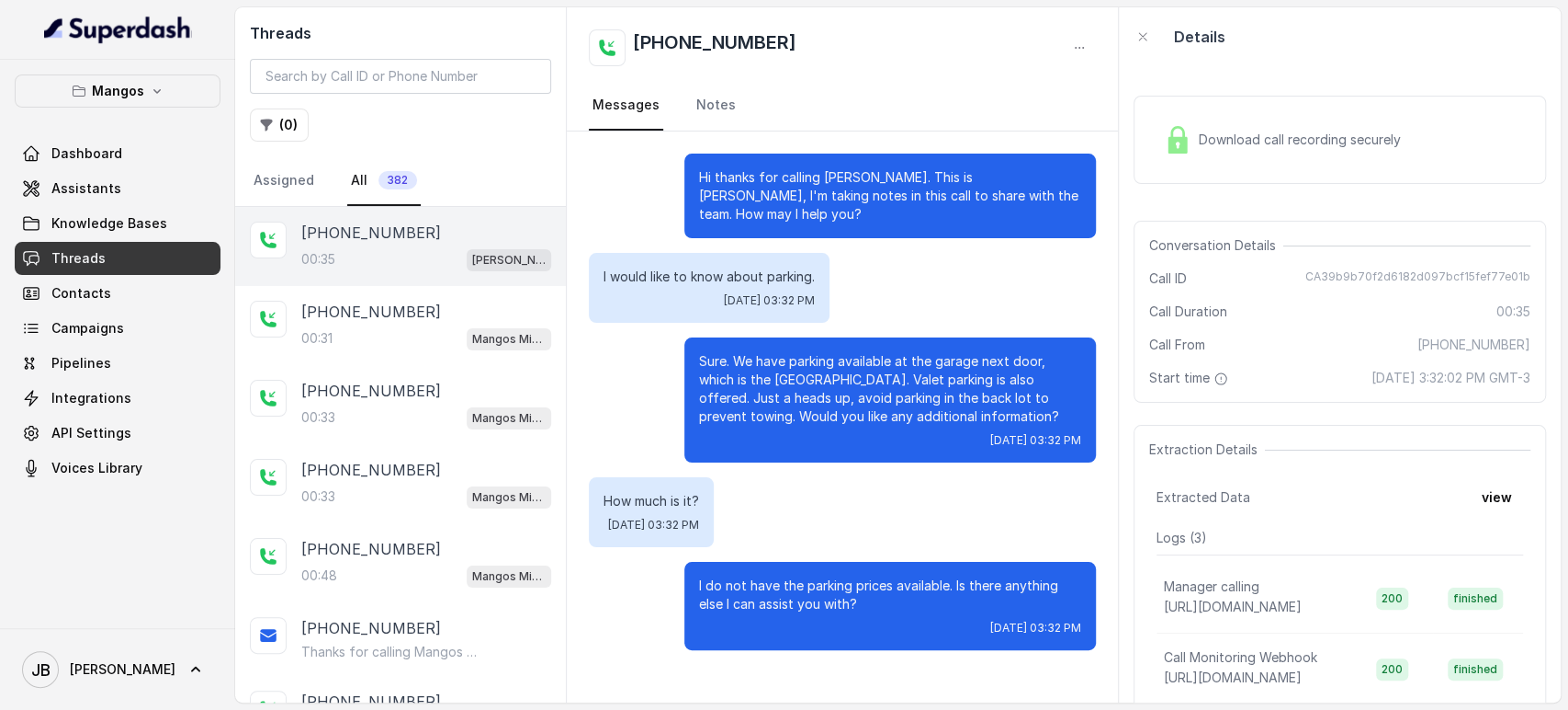
click at [864, 570] on div "I do not have the parking prices available. Is there anything else I can assist…" at bounding box center [891, 606] width 412 height 88
click at [862, 583] on p "I do not have the parking prices available. Is there anything else I can assist…" at bounding box center [890, 594] width 382 height 37
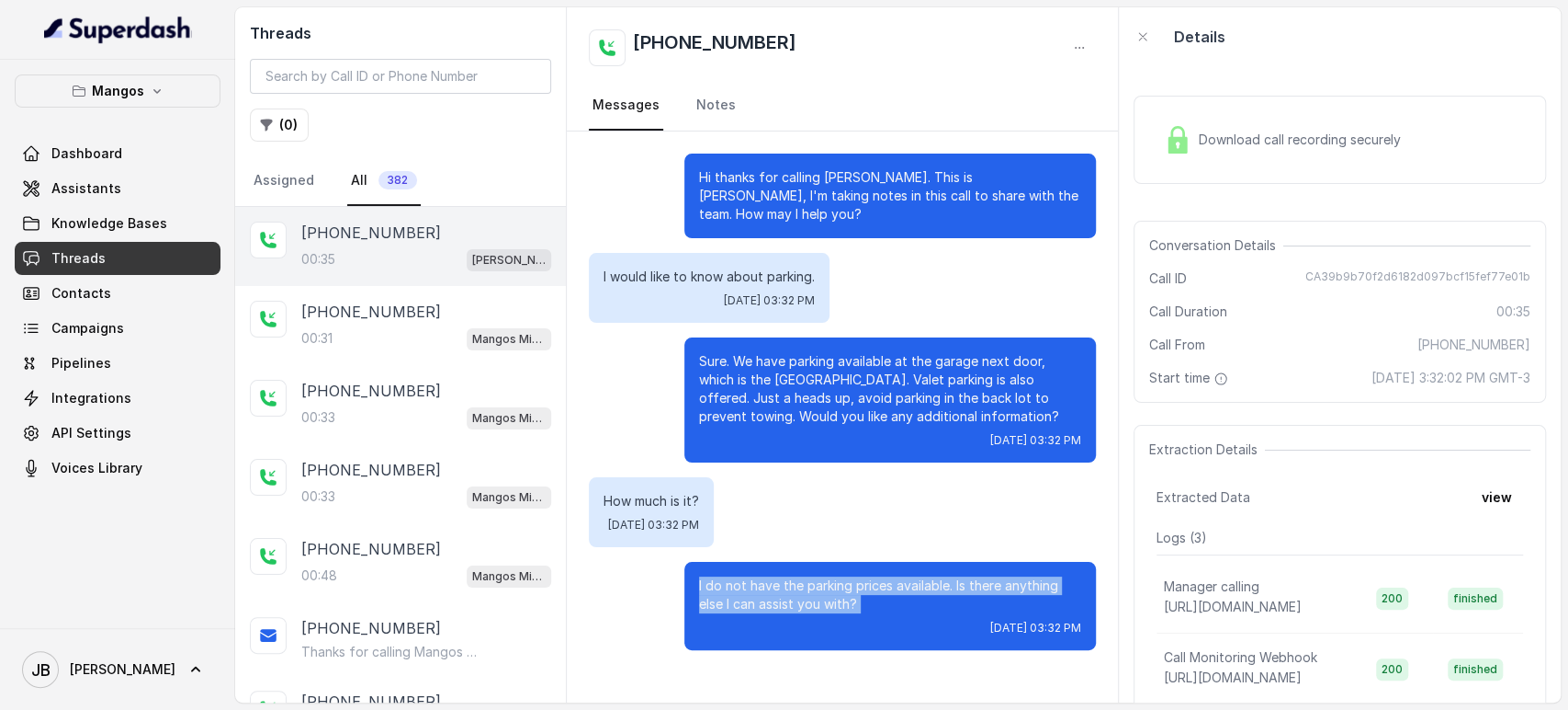
drag, startPoint x: 862, startPoint y: 583, endPoint x: 750, endPoint y: 443, distance: 179.3
click at [860, 578] on p "I do not have the parking prices available. Is there anything else I can assist…" at bounding box center [890, 594] width 382 height 37
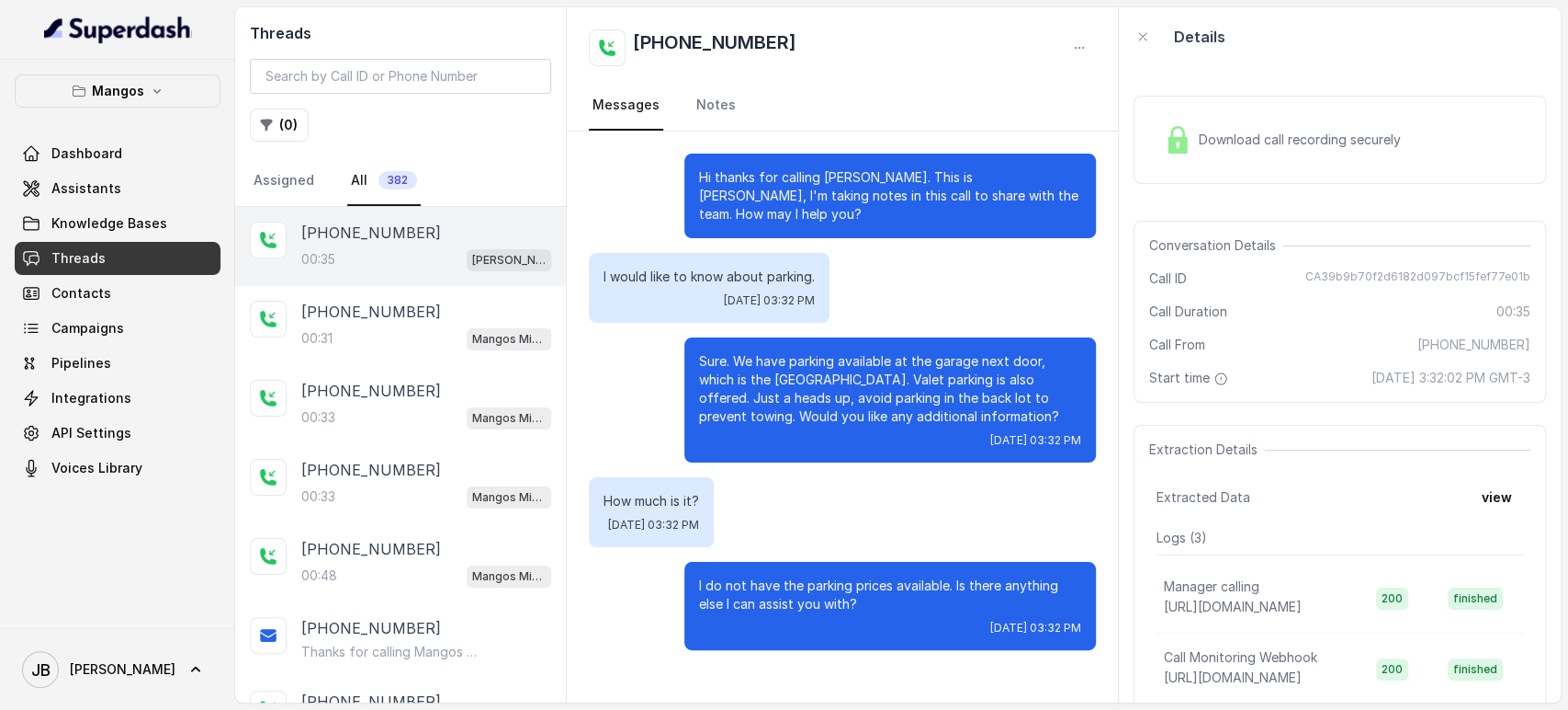
click at [748, 437] on div "Thu, Oct 9, 2025, 03:32 PM" at bounding box center [890, 439] width 382 height 14
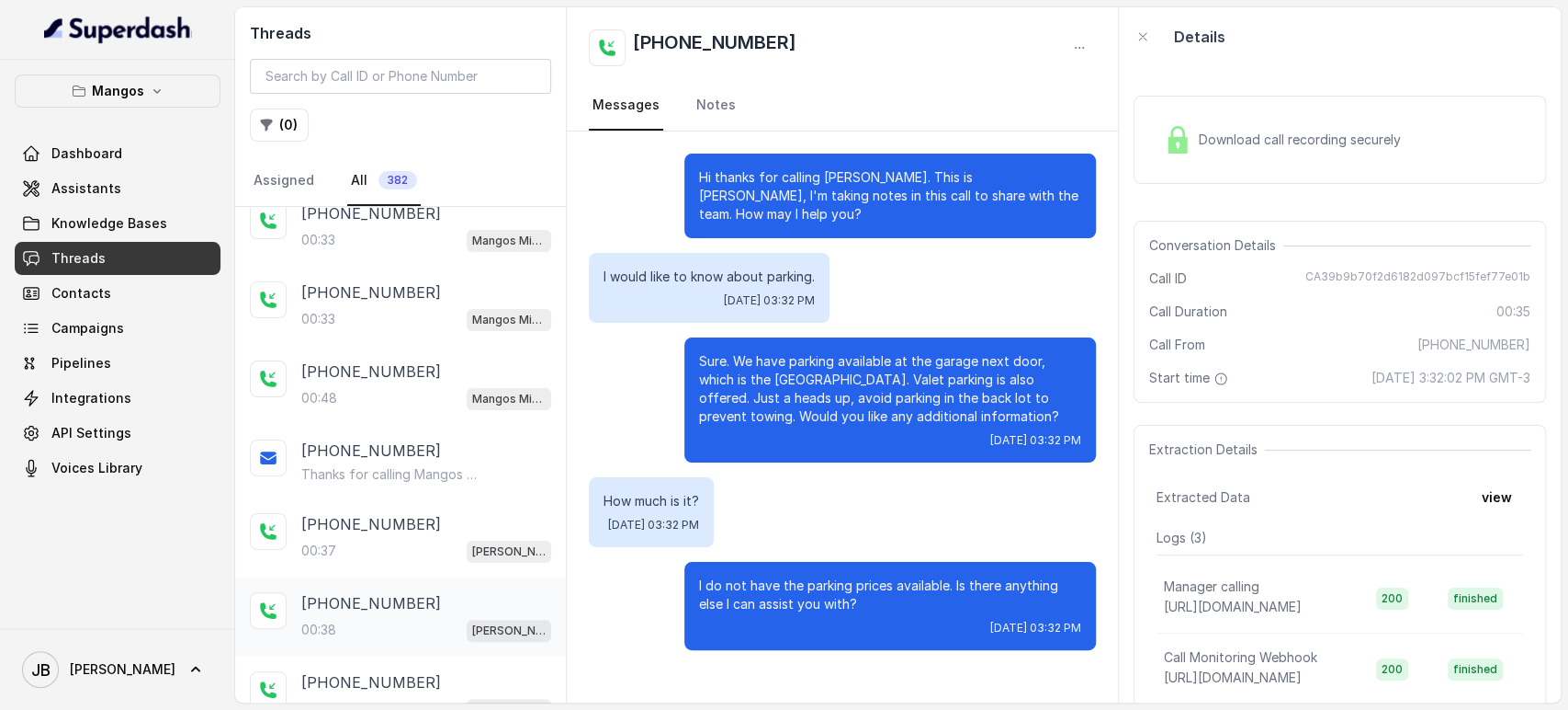
scroll to position [408, 0]
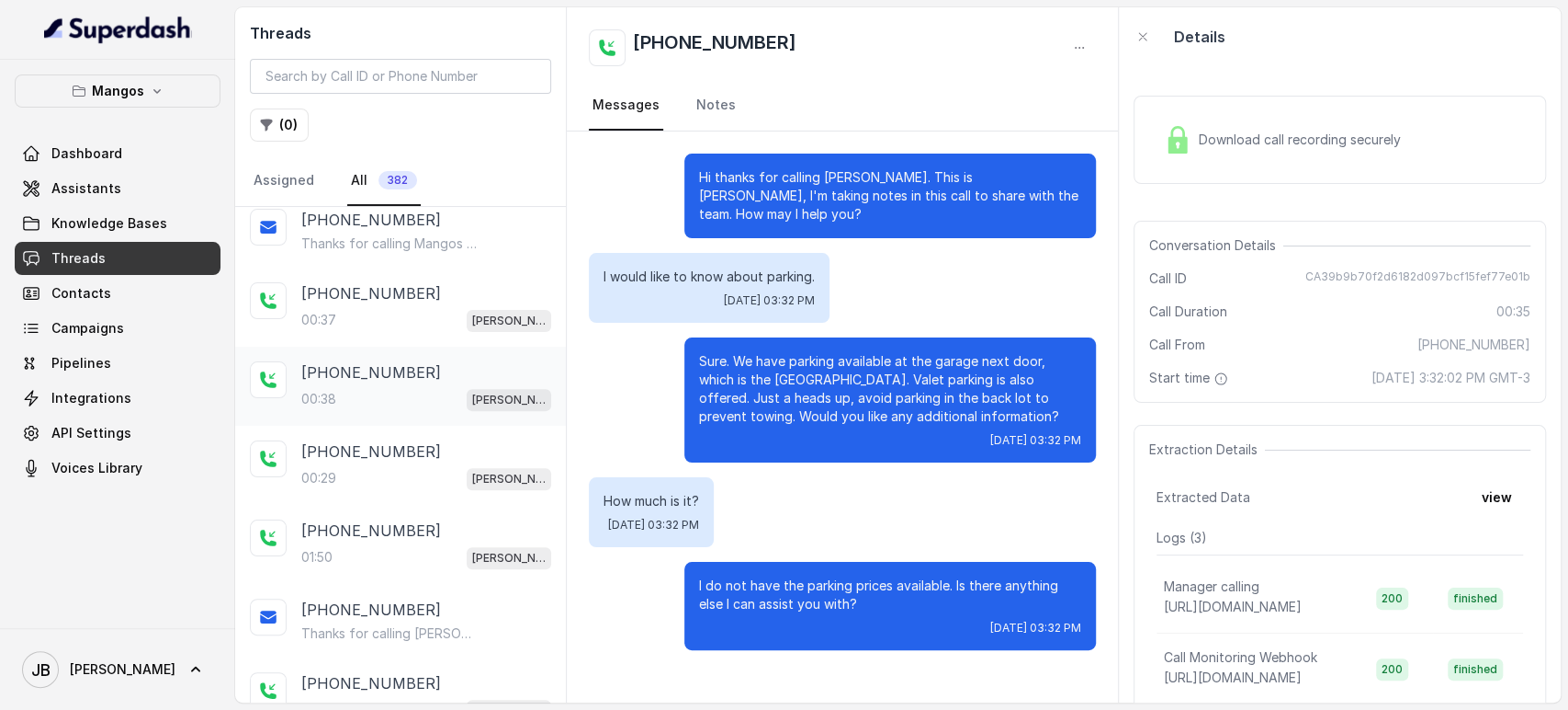
click at [413, 402] on div "00:38 Mangos Orlando" at bounding box center [426, 399] width 249 height 24
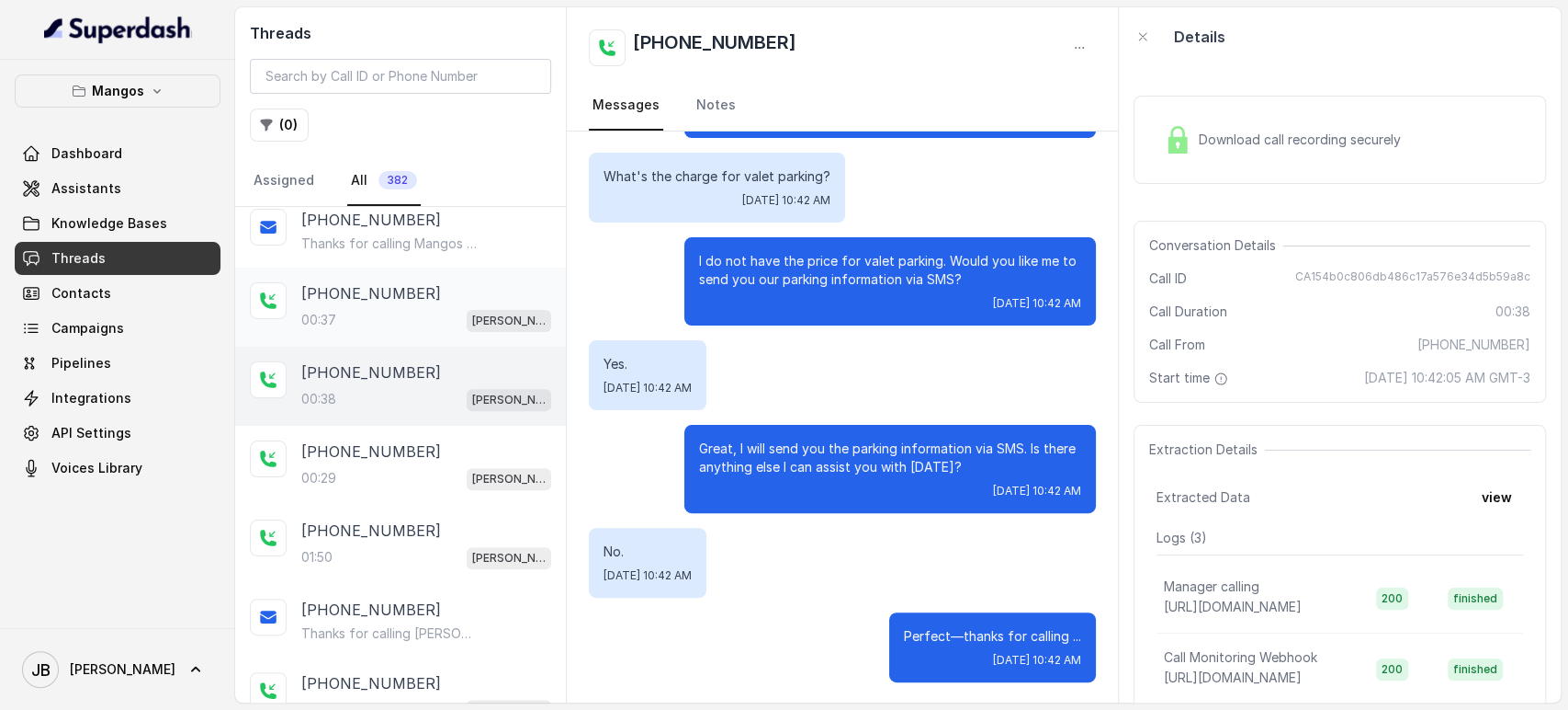
scroll to position [612, 0]
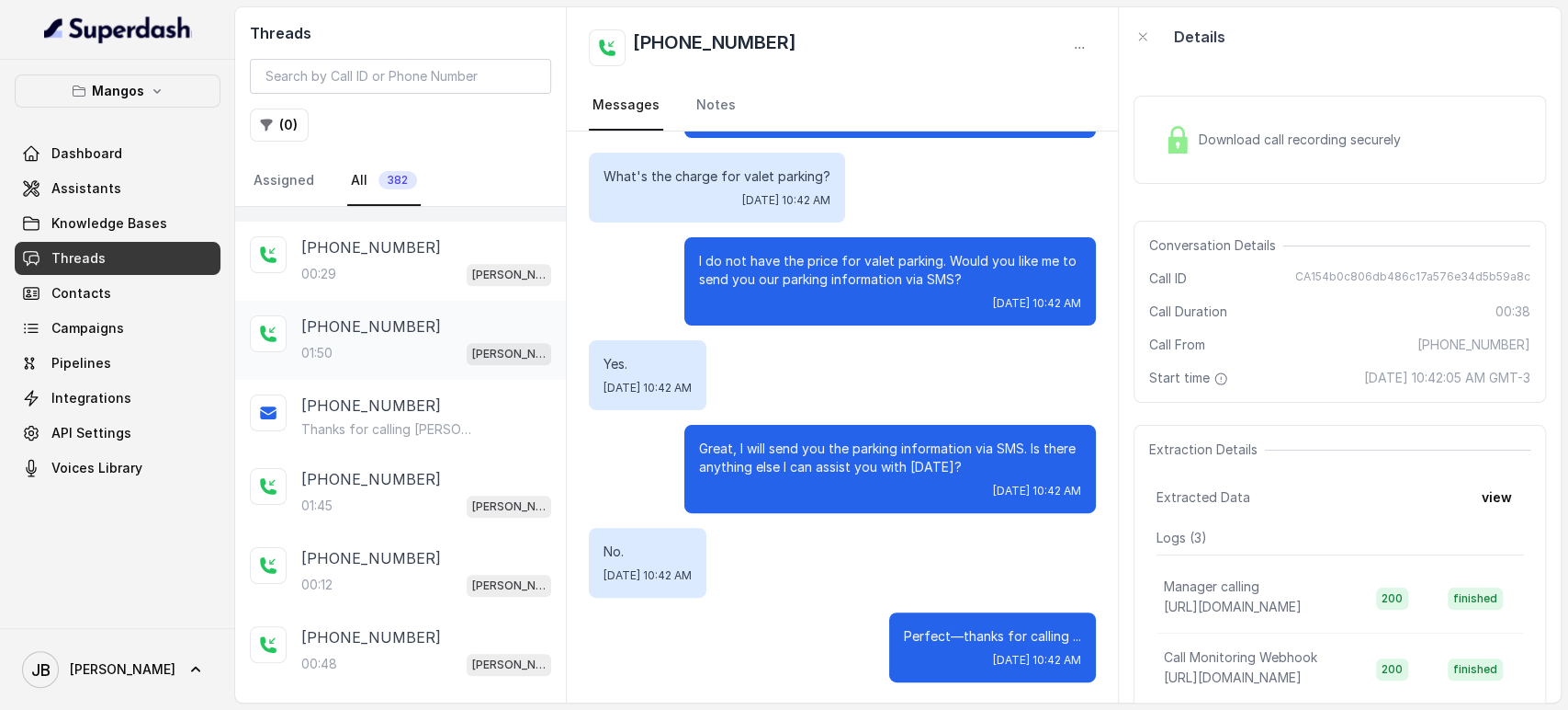
click at [396, 302] on div "+17865868070 01:50 Mangos Orlando" at bounding box center [400, 340] width 331 height 79
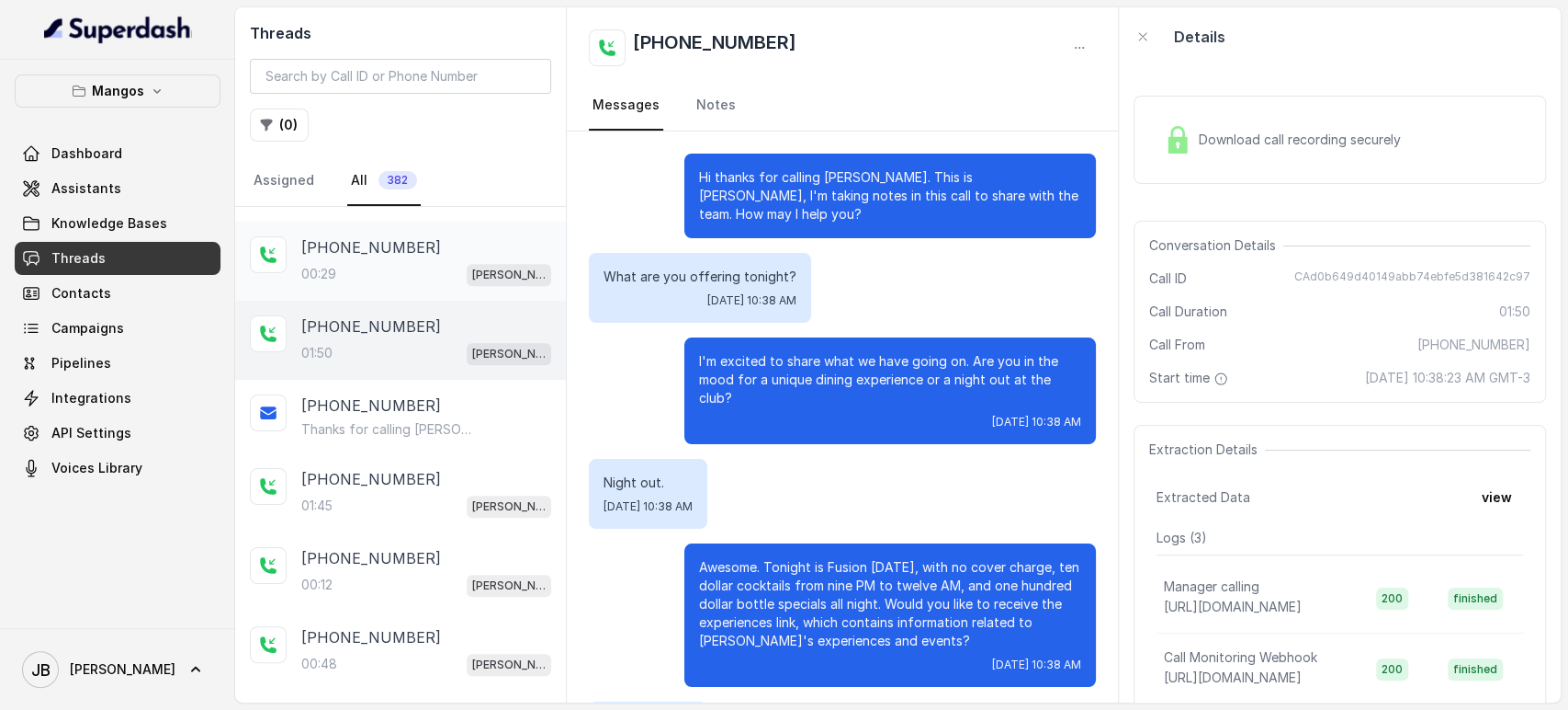
scroll to position [1638, 0]
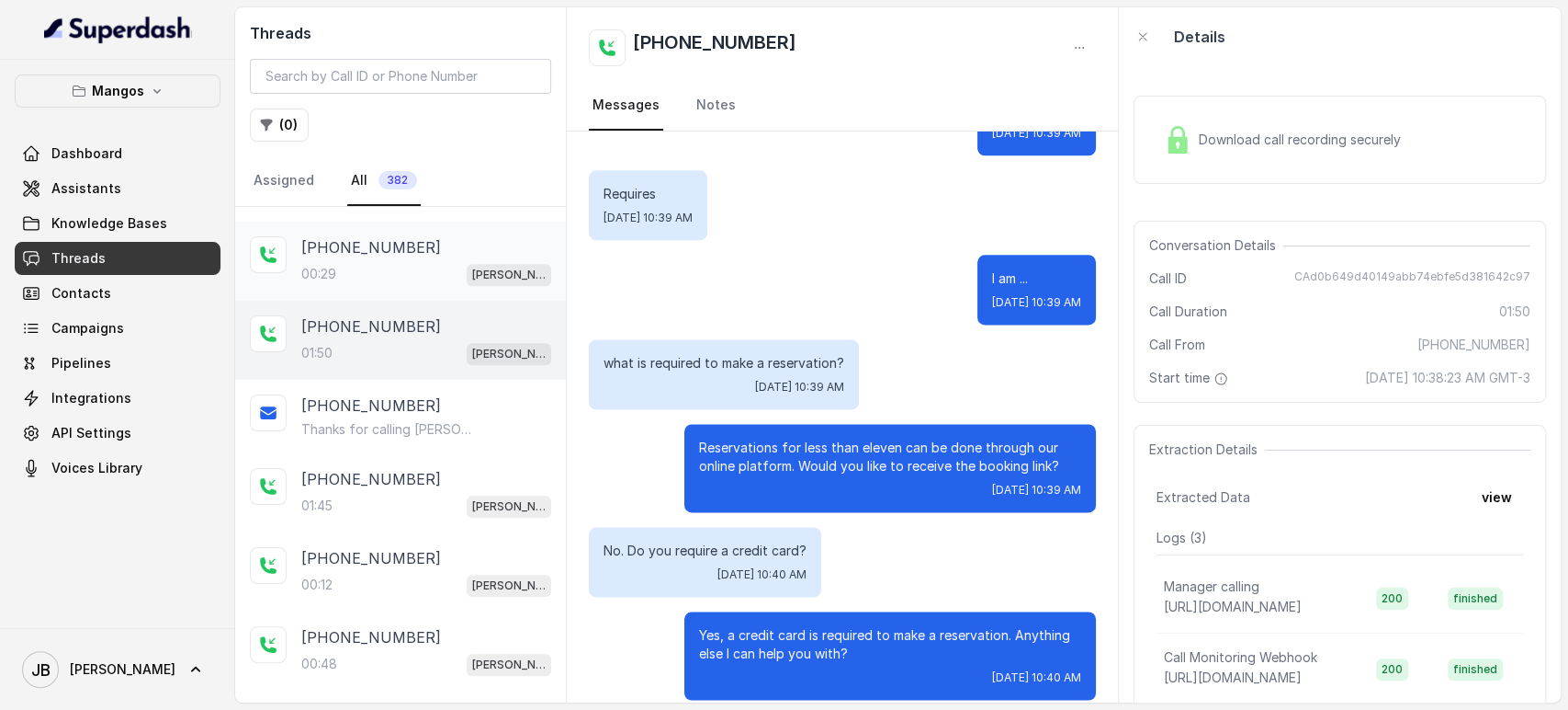
click at [382, 273] on div "00:29 Mangos Orlando" at bounding box center [426, 273] width 249 height 24
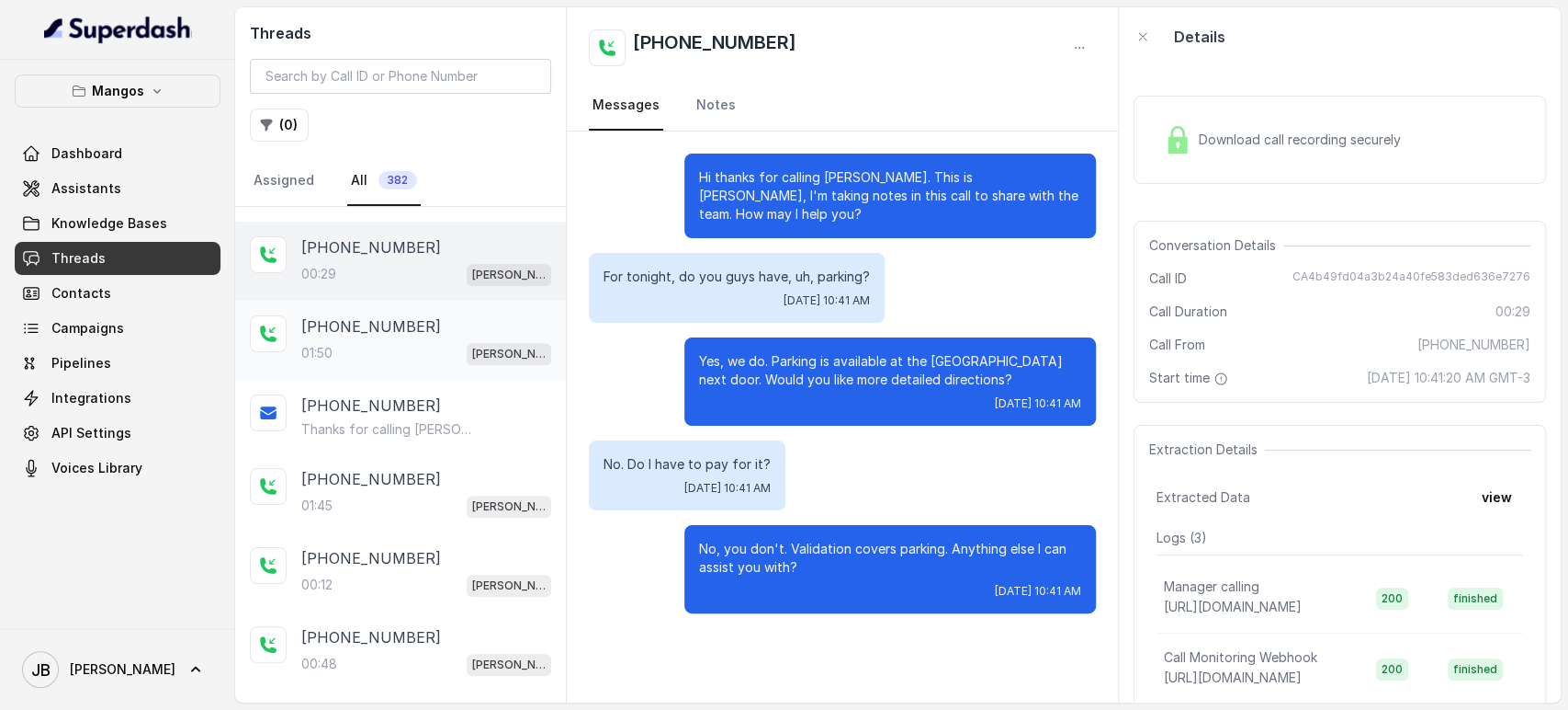
drag, startPoint x: 469, startPoint y: 339, endPoint x: 473, endPoint y: 354, distance: 15.5
click at [472, 345] on p "[PERSON_NAME]" at bounding box center [508, 353] width 73 height 18
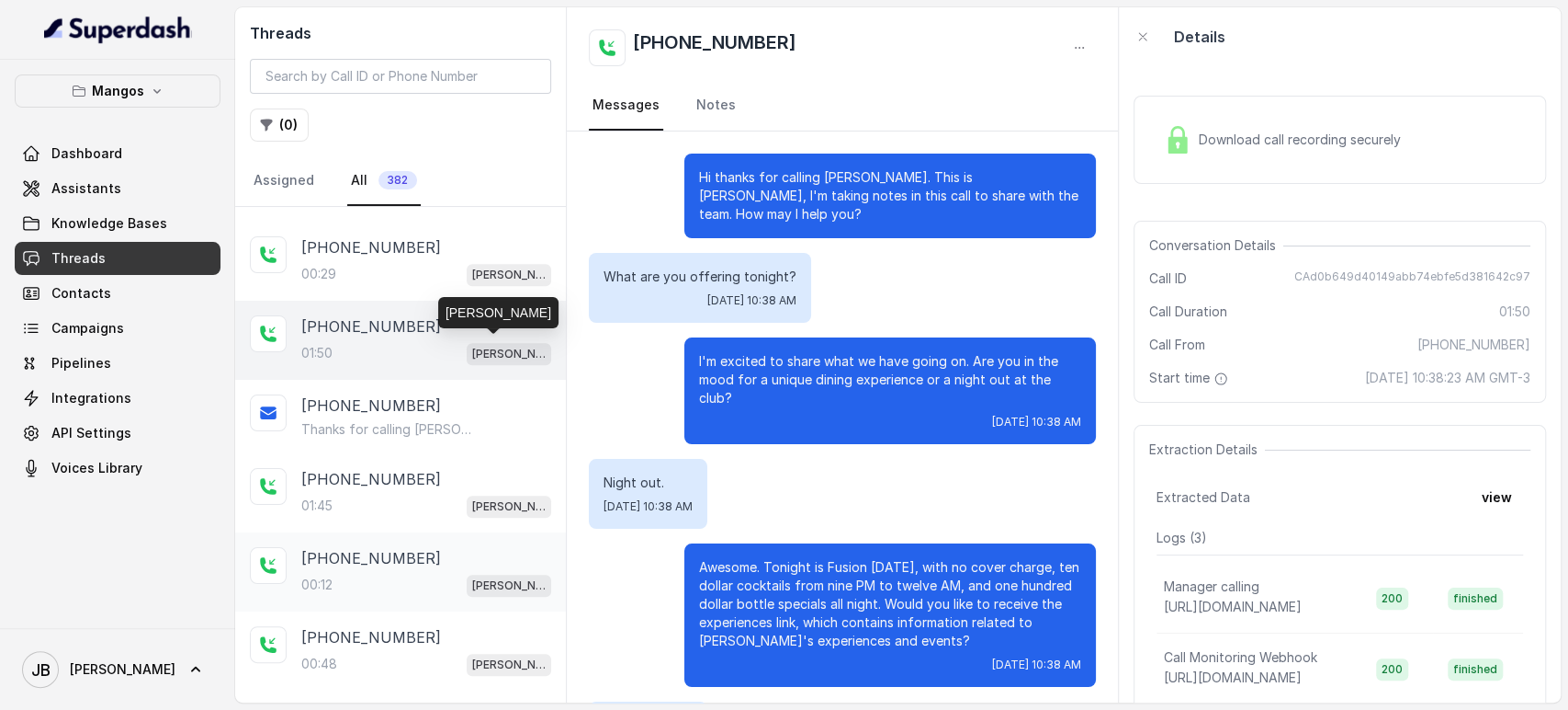
click at [412, 547] on div "+17865868070" at bounding box center [426, 557] width 249 height 22
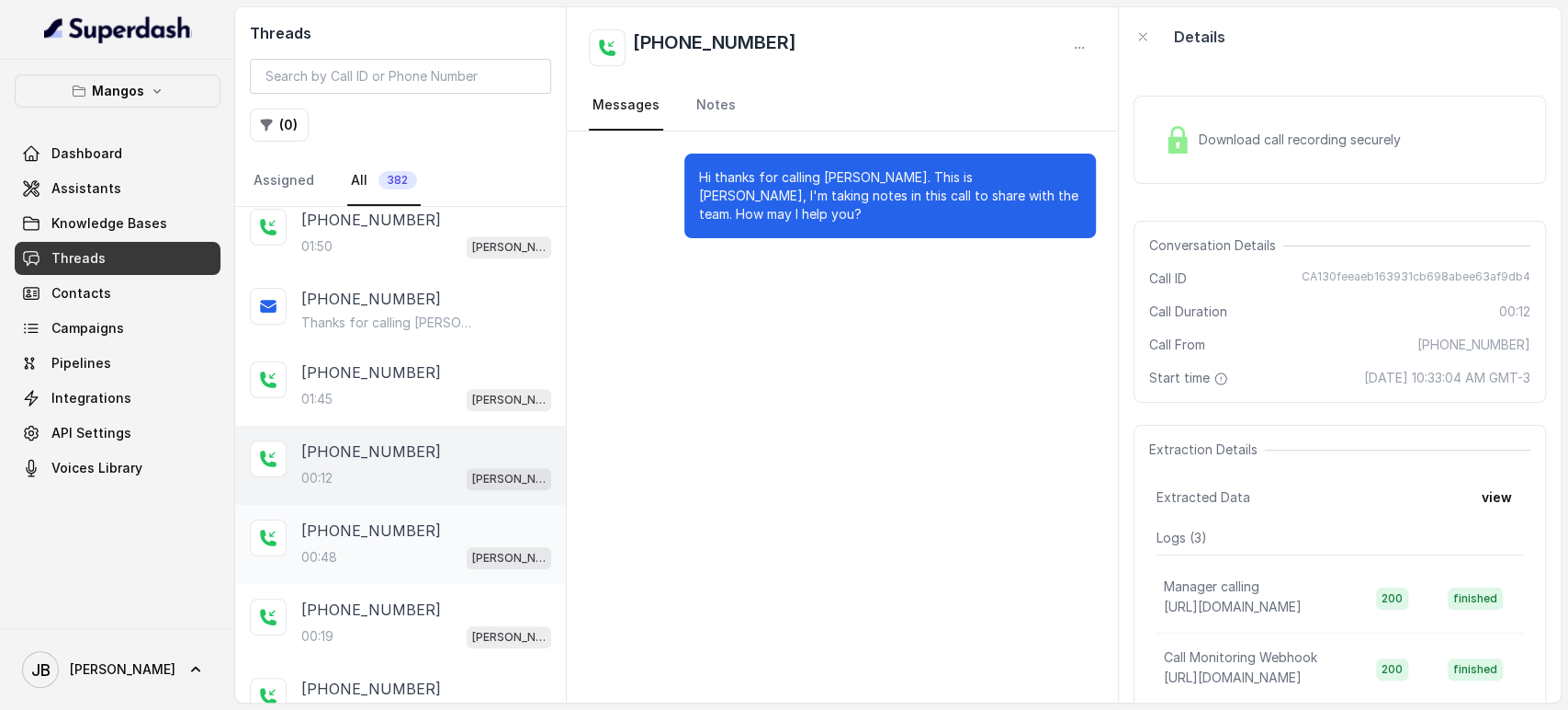
scroll to position [816, 0]
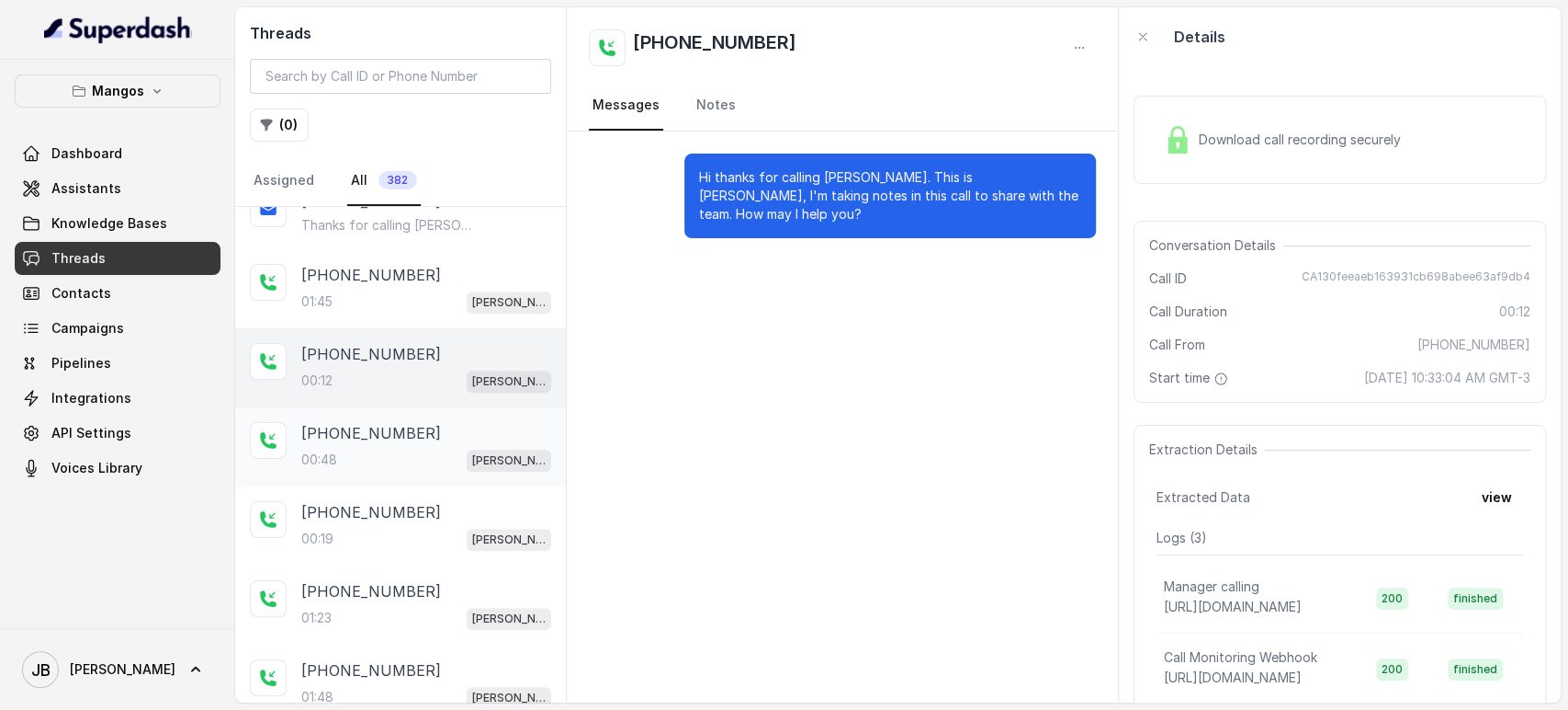
click at [394, 451] on div "00:48 Mangos Orlando" at bounding box center [426, 459] width 249 height 24
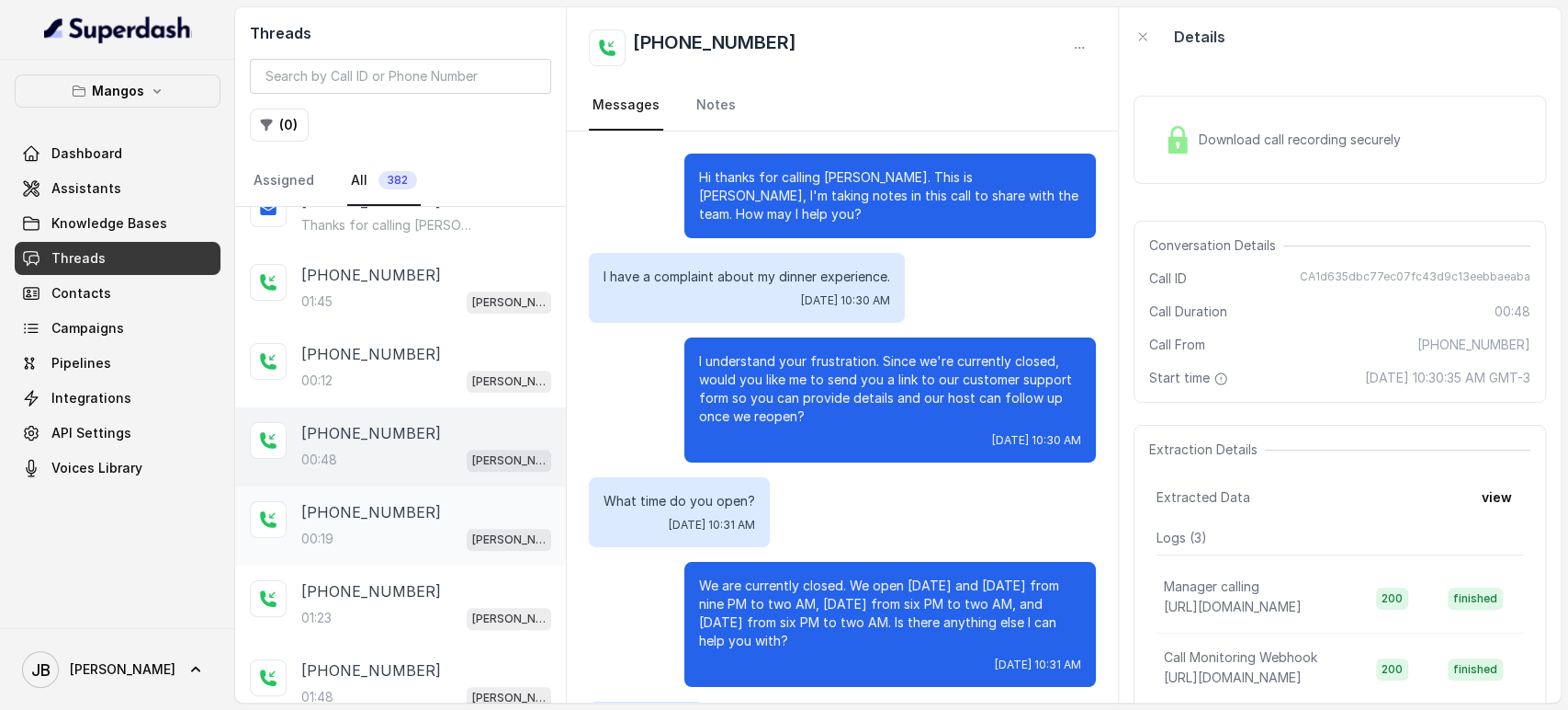
scroll to position [192, 0]
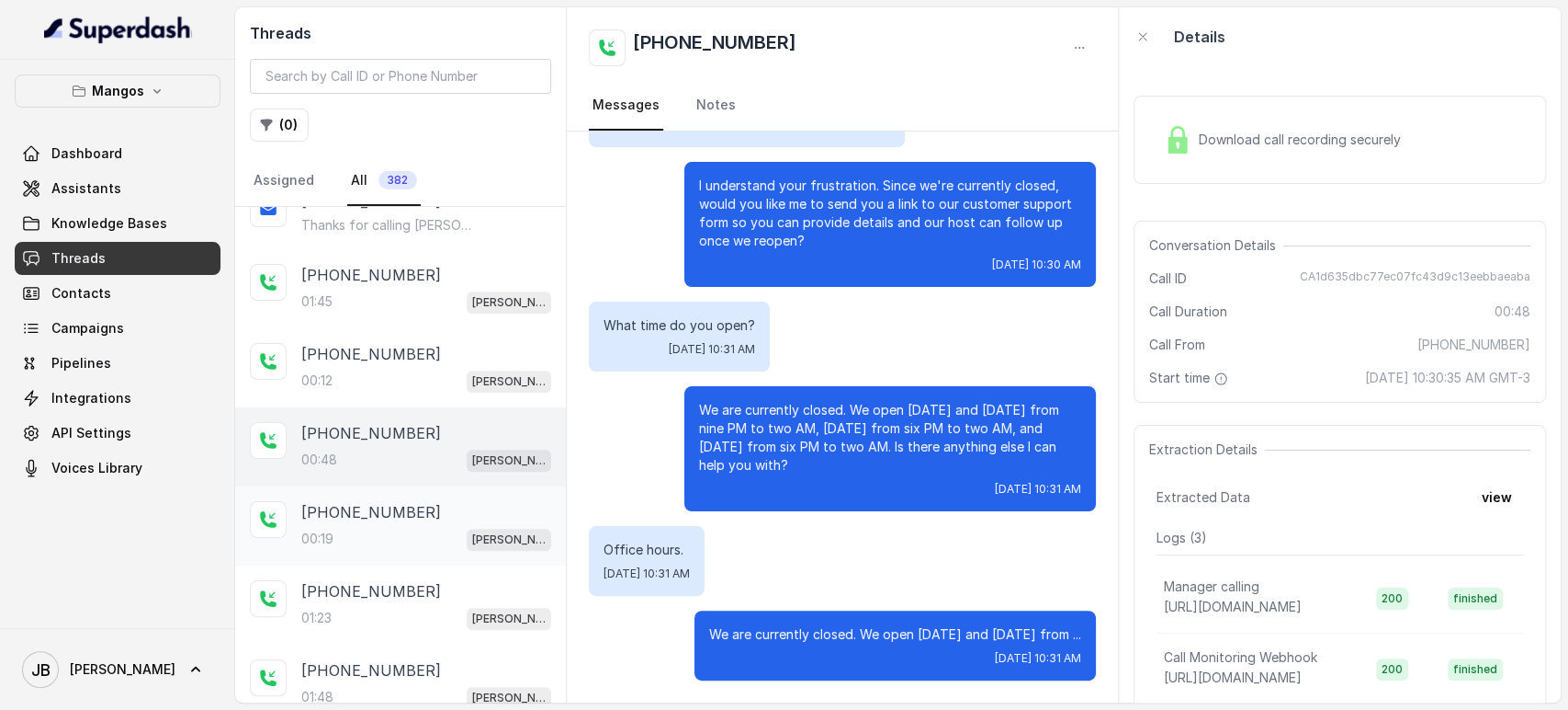
click at [323, 489] on div "+17863711733 00:19 Mangos Orlando" at bounding box center [400, 525] width 331 height 79
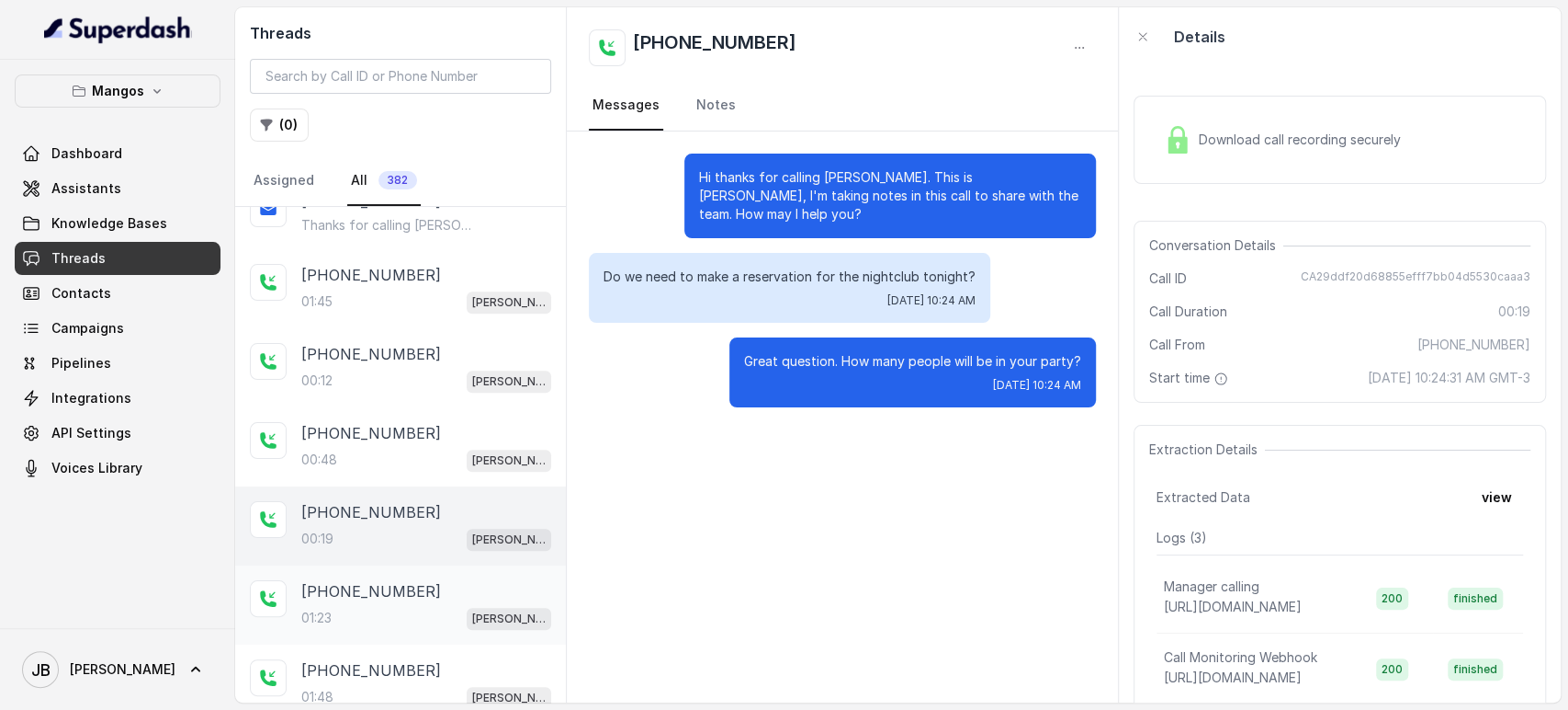
click at [409, 607] on div "01:23 Mangos Orlando" at bounding box center [426, 617] width 249 height 24
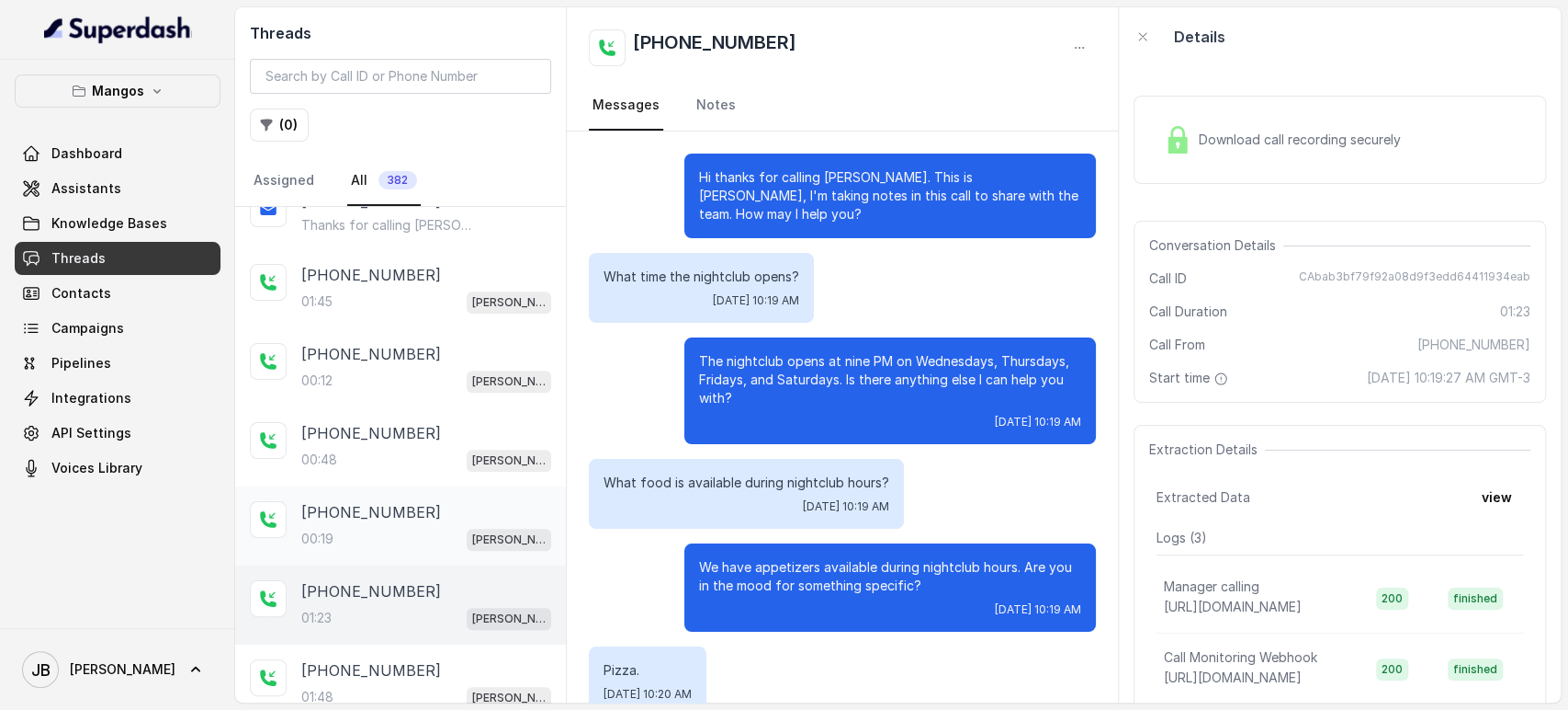
scroll to position [1057, 0]
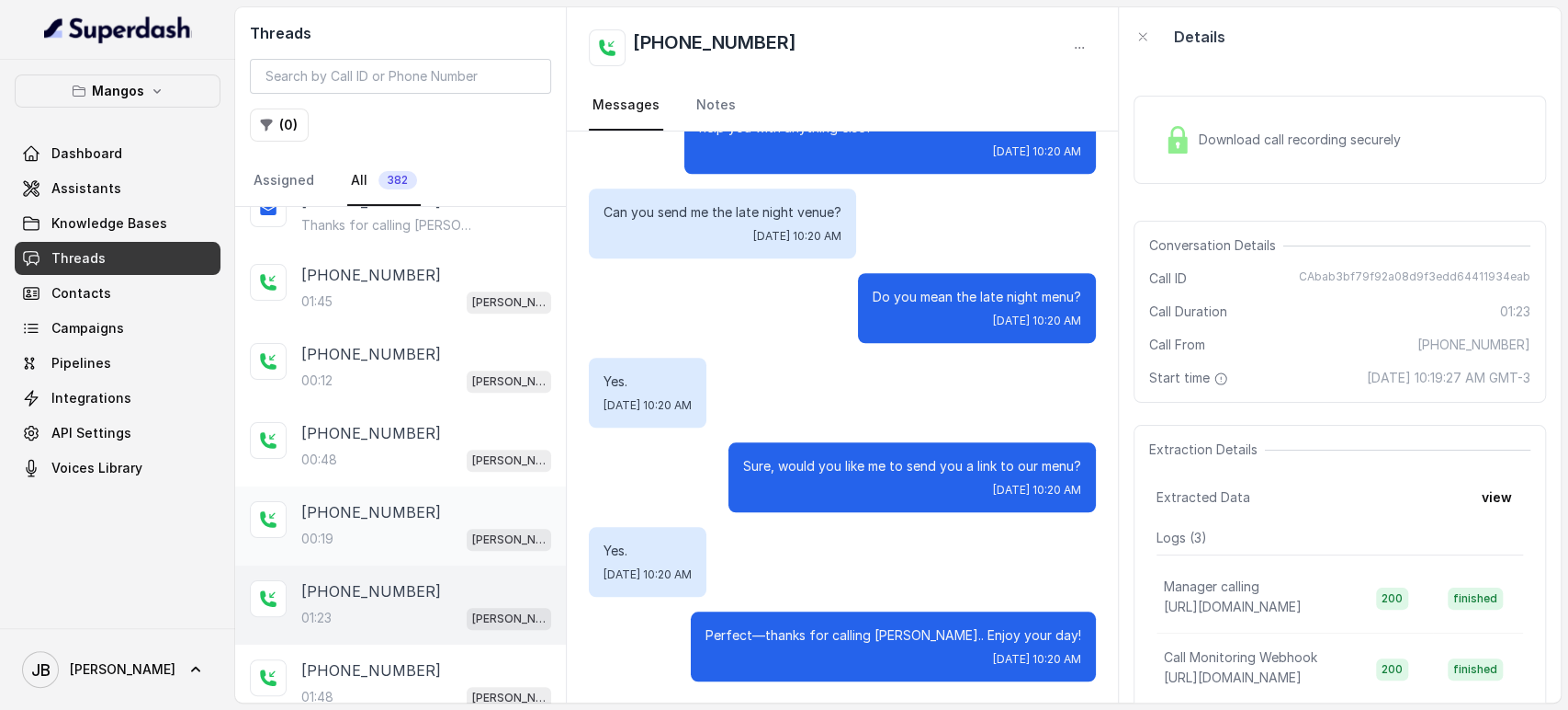
click at [348, 503] on p "+17863711733" at bounding box center [371, 512] width 139 height 22
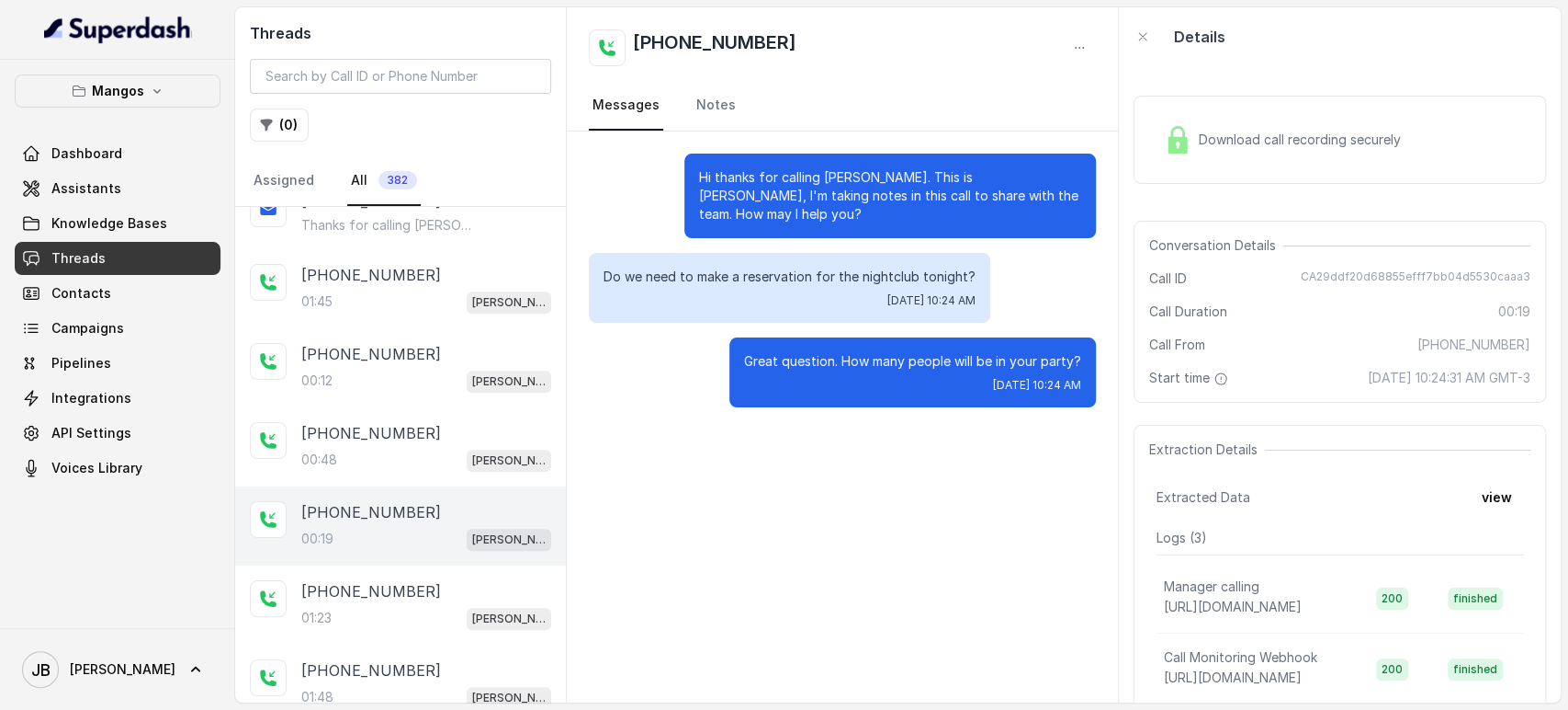
click at [759, 343] on div "Great question. How many people will be in your party? Thu, Oct 9, 2025, 10:24 …" at bounding box center [913, 372] width 366 height 70
click at [760, 344] on div "Great question. How many people will be in your party? Thu, Oct 9, 2025, 10:24 …" at bounding box center [913, 372] width 366 height 70
click at [769, 368] on p "Great question. How many people will be in your party?" at bounding box center [913, 361] width 337 height 18
click at [769, 367] on p "Great question. How many people will be in your party?" at bounding box center [913, 361] width 337 height 18
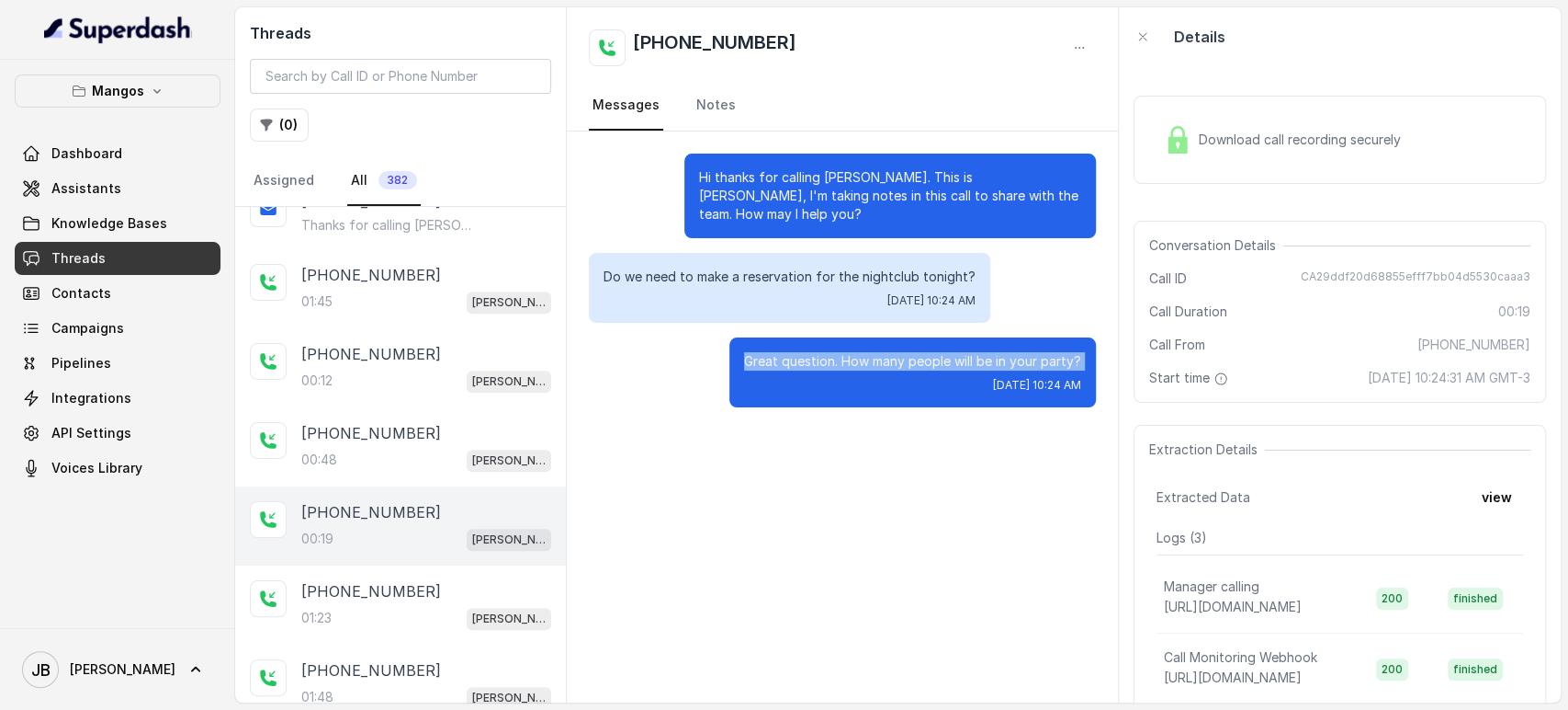
click at [802, 464] on div "Hi thanks for calling Mangos Orlando. This is Margarita, I'm taking notes in th…" at bounding box center [842, 418] width 551 height 571
click at [425, 571] on div "+17865868070 01:23 Mangos Orlando" at bounding box center [400, 605] width 331 height 79
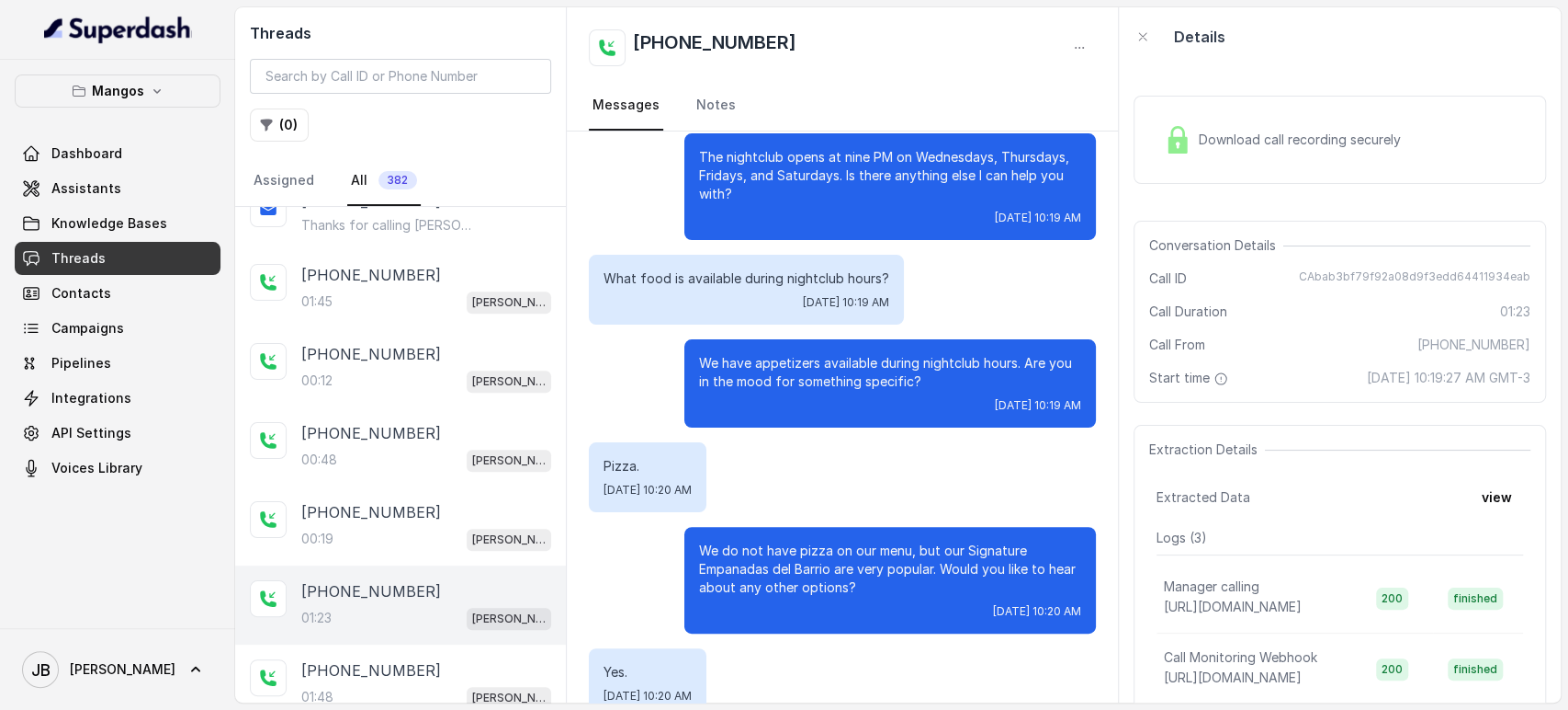
scroll to position [307, 0]
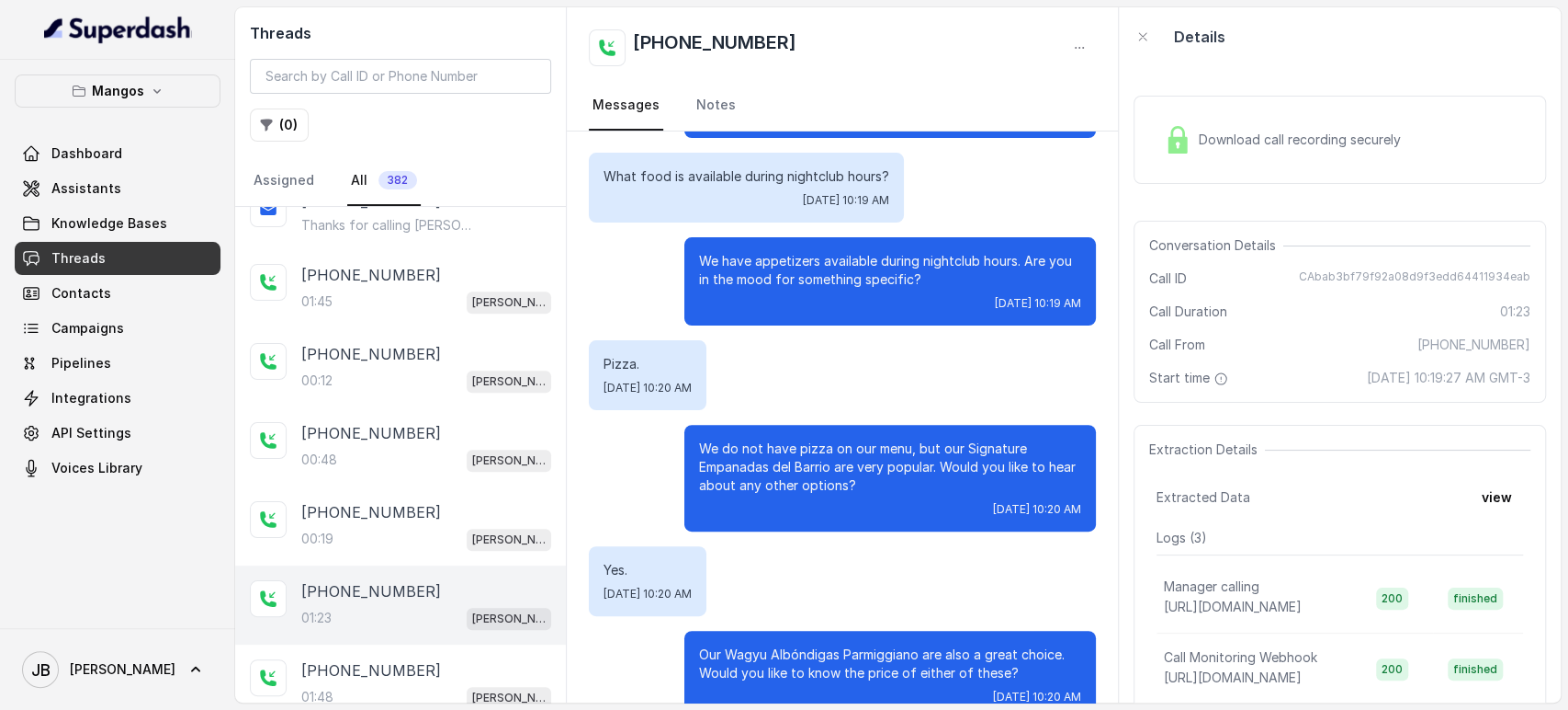
click at [757, 263] on p "We have appetizers available during nightclub hours. Are you in the mood for so…" at bounding box center [890, 270] width 382 height 37
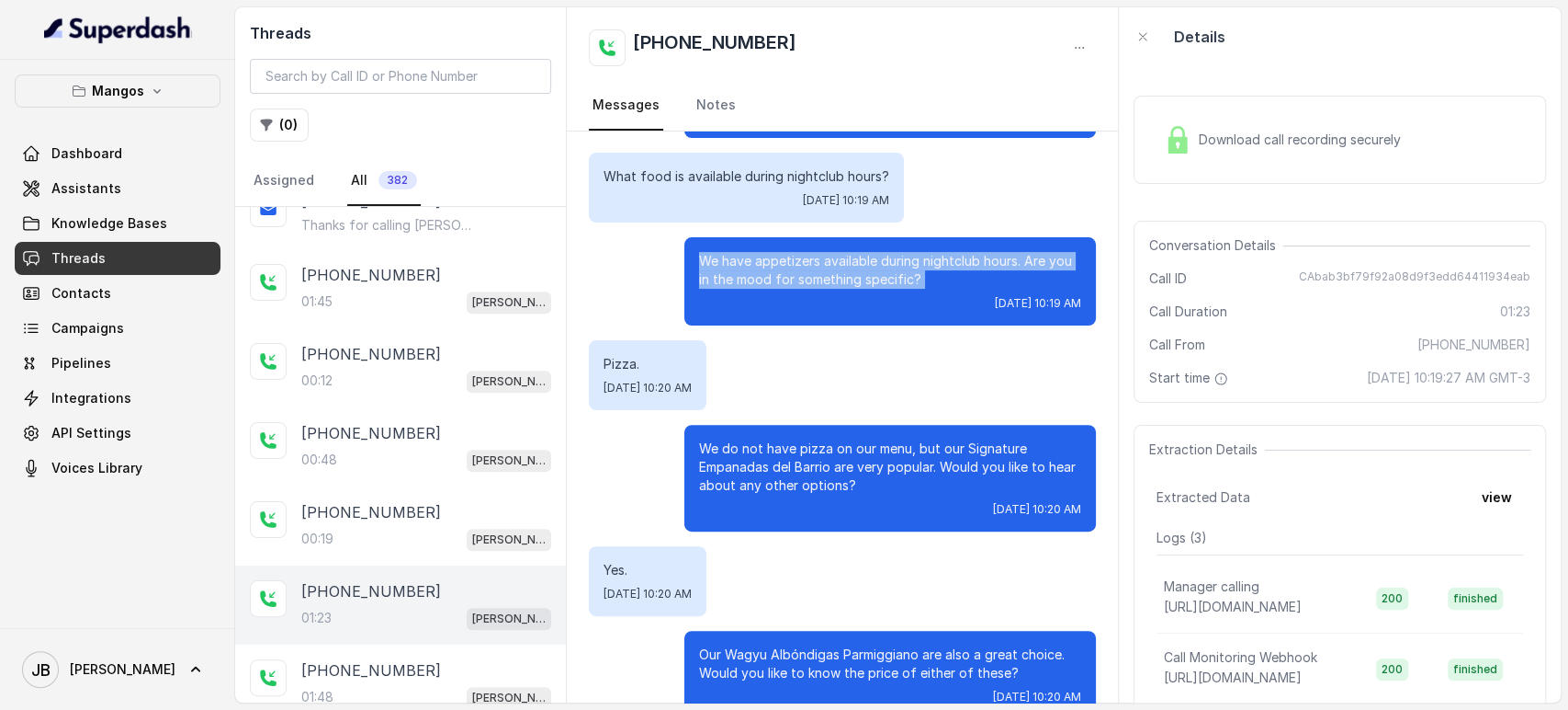
click at [757, 263] on p "We have appetizers available during nightclub hours. Are you in the mood for so…" at bounding box center [890, 270] width 382 height 37
click at [783, 278] on p "We have appetizers available during nightclub hours. Are you in the mood for so…" at bounding box center [890, 270] width 382 height 37
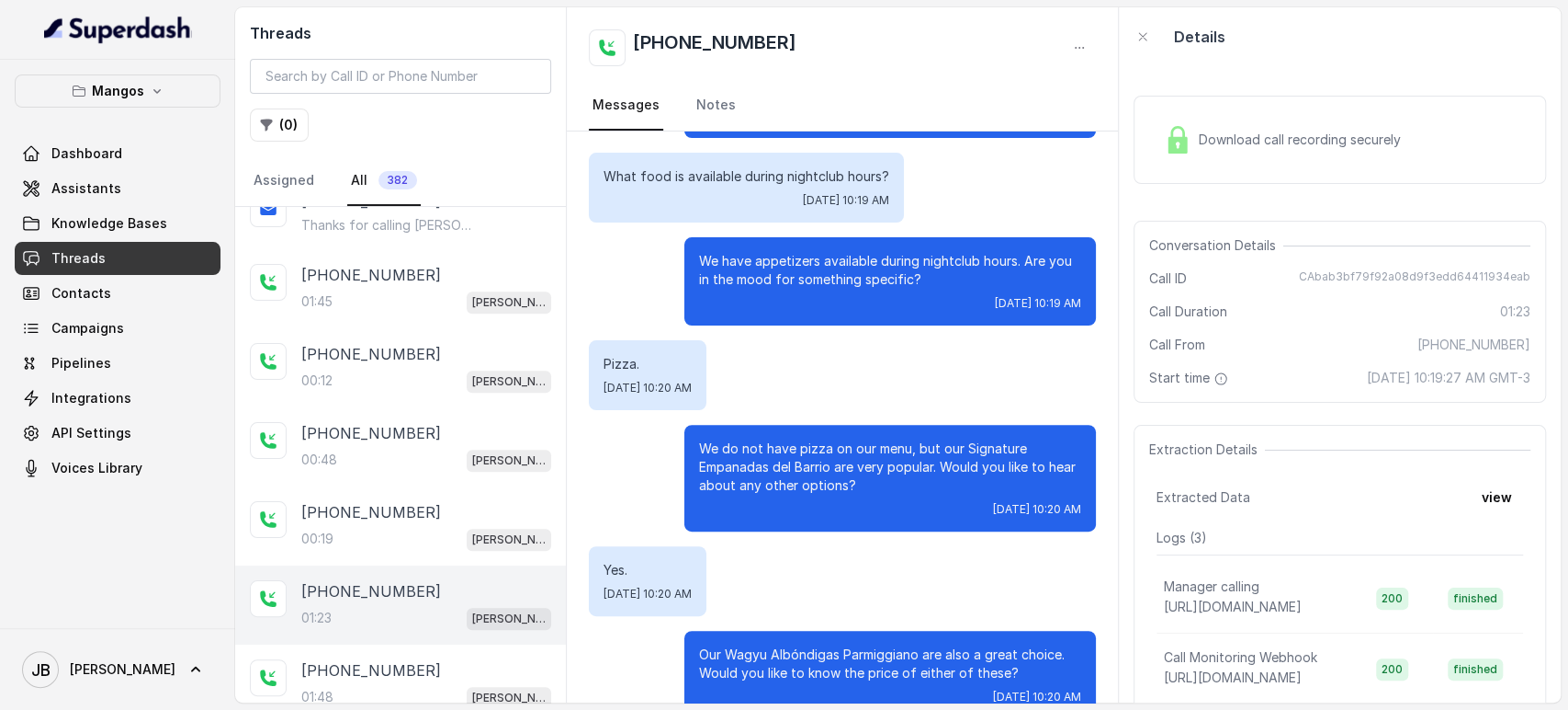
drag, startPoint x: 875, startPoint y: 330, endPoint x: 844, endPoint y: 278, distance: 60.5
click at [875, 332] on div "Hi thanks for calling Mangos Orlando. This is Margarita, I'm taking notes in th…" at bounding box center [842, 640] width 551 height 1629
click at [839, 271] on p "We have appetizers available during nightclub hours. Are you in the mood for so…" at bounding box center [890, 270] width 382 height 37
click at [839, 270] on p "We have appetizers available during nightclub hours. Are you in the mood for so…" at bounding box center [890, 270] width 382 height 37
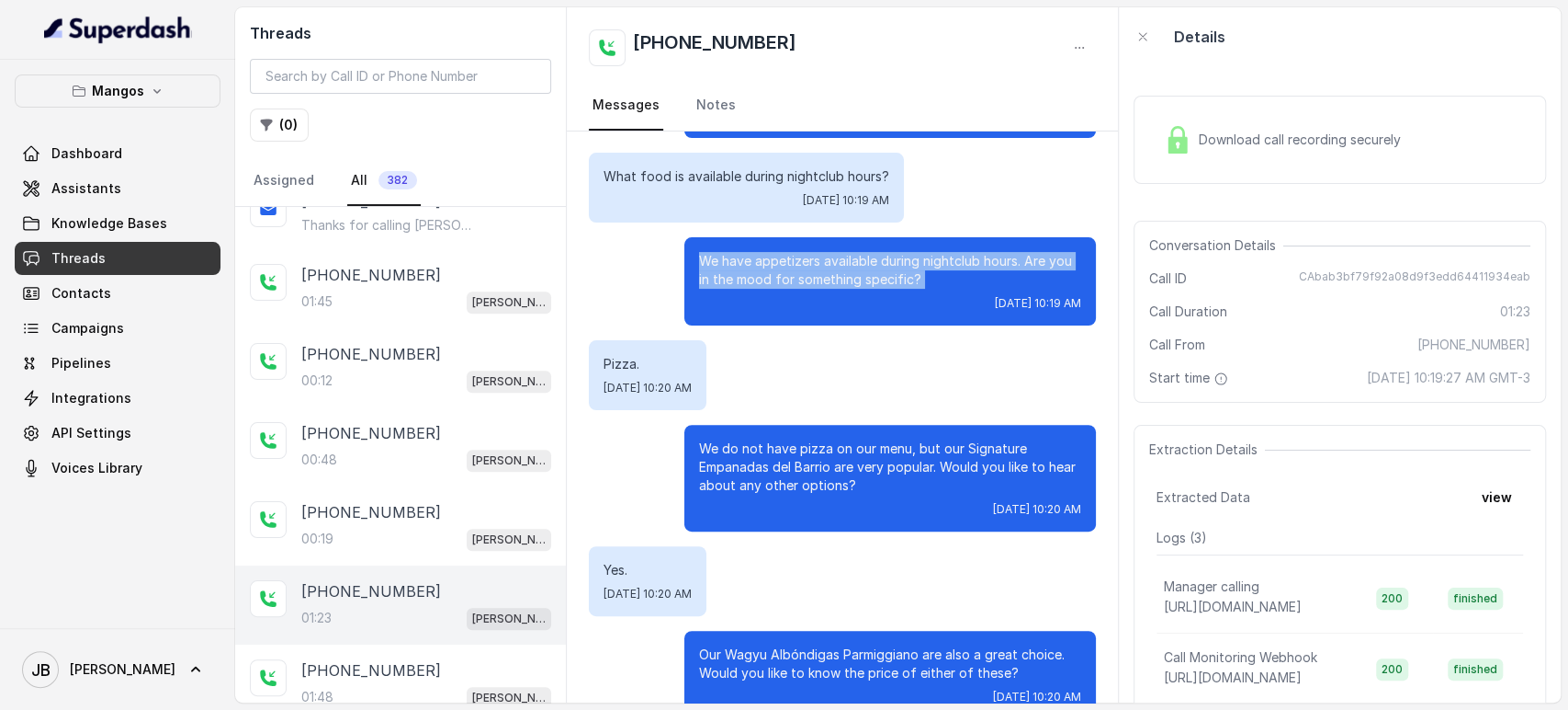
drag, startPoint x: 839, startPoint y: 270, endPoint x: 849, endPoint y: 308, distance: 39.3
click at [839, 271] on p "We have appetizers available during nightclub hours. Are you in the mood for so…" at bounding box center [890, 270] width 382 height 37
click at [849, 313] on div "We have appetizers available during nightclub hours. Are you in the mood for so…" at bounding box center [891, 281] width 412 height 88
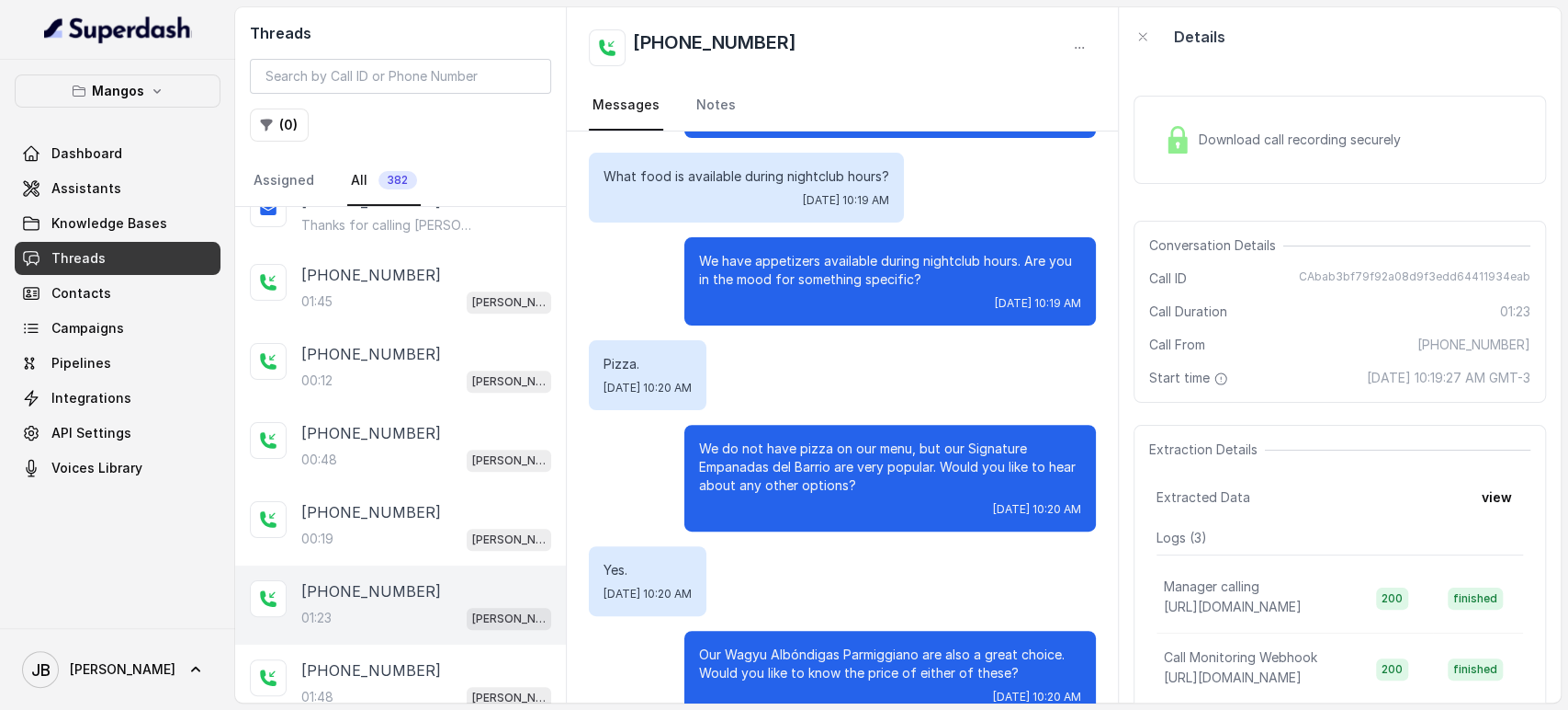
click at [780, 439] on p "We do not have pizza on our menu, but our Signature Empanadas del Barrio are ve…" at bounding box center [890, 467] width 382 height 55
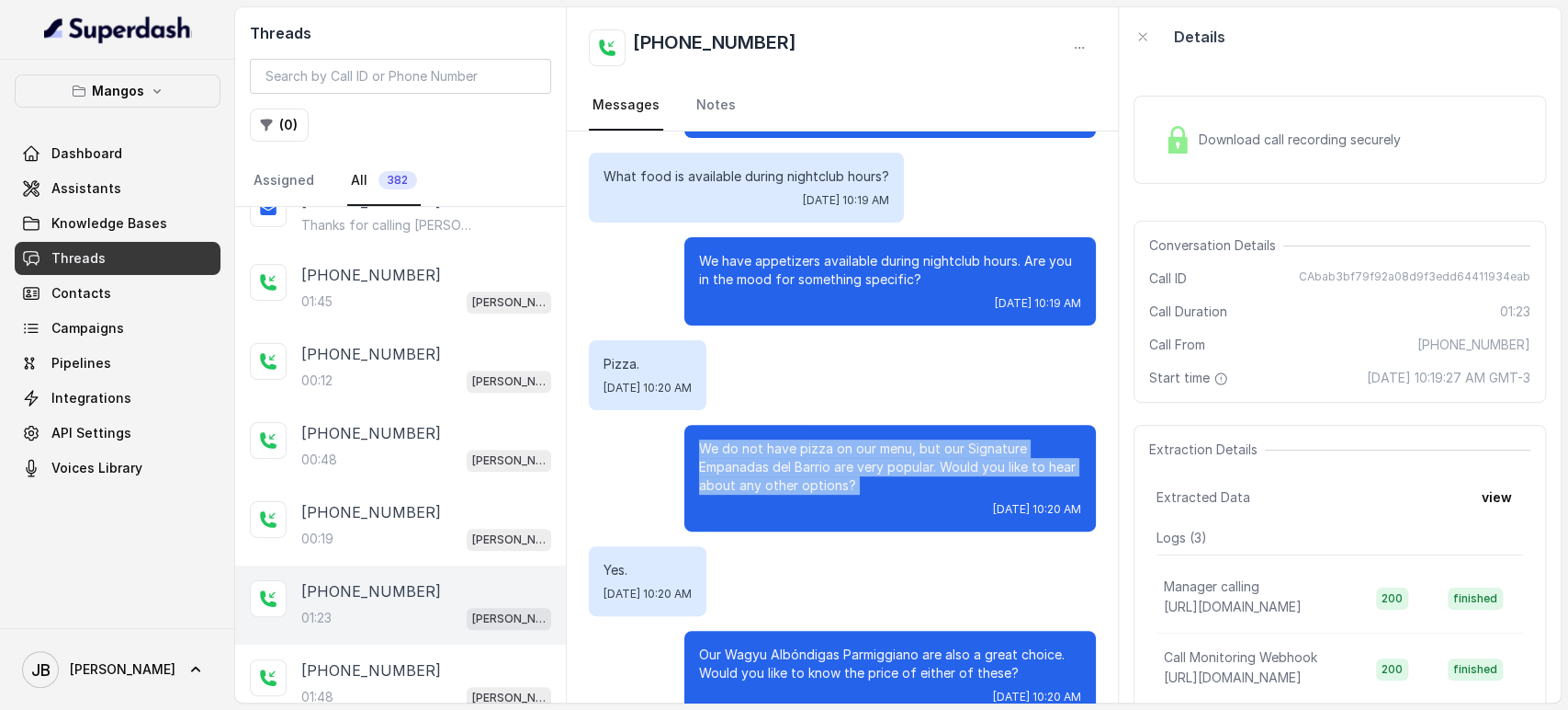
click at [781, 439] on p "We do not have pizza on our menu, but our Signature Empanadas del Barrio are ve…" at bounding box center [890, 467] width 382 height 55
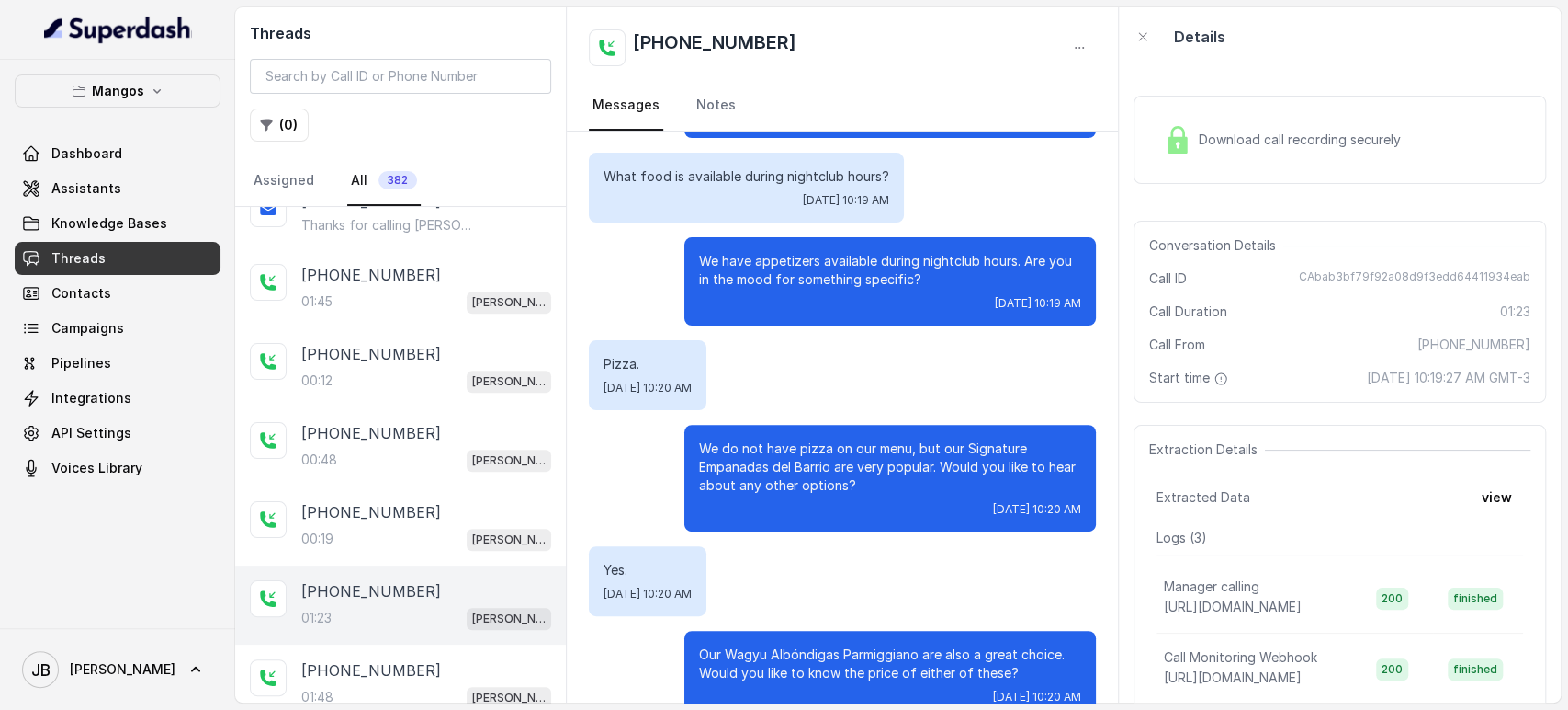
click at [772, 395] on div "Pizza. Thu, Oct 9, 2025, 10:20 AM" at bounding box center [842, 375] width 507 height 70
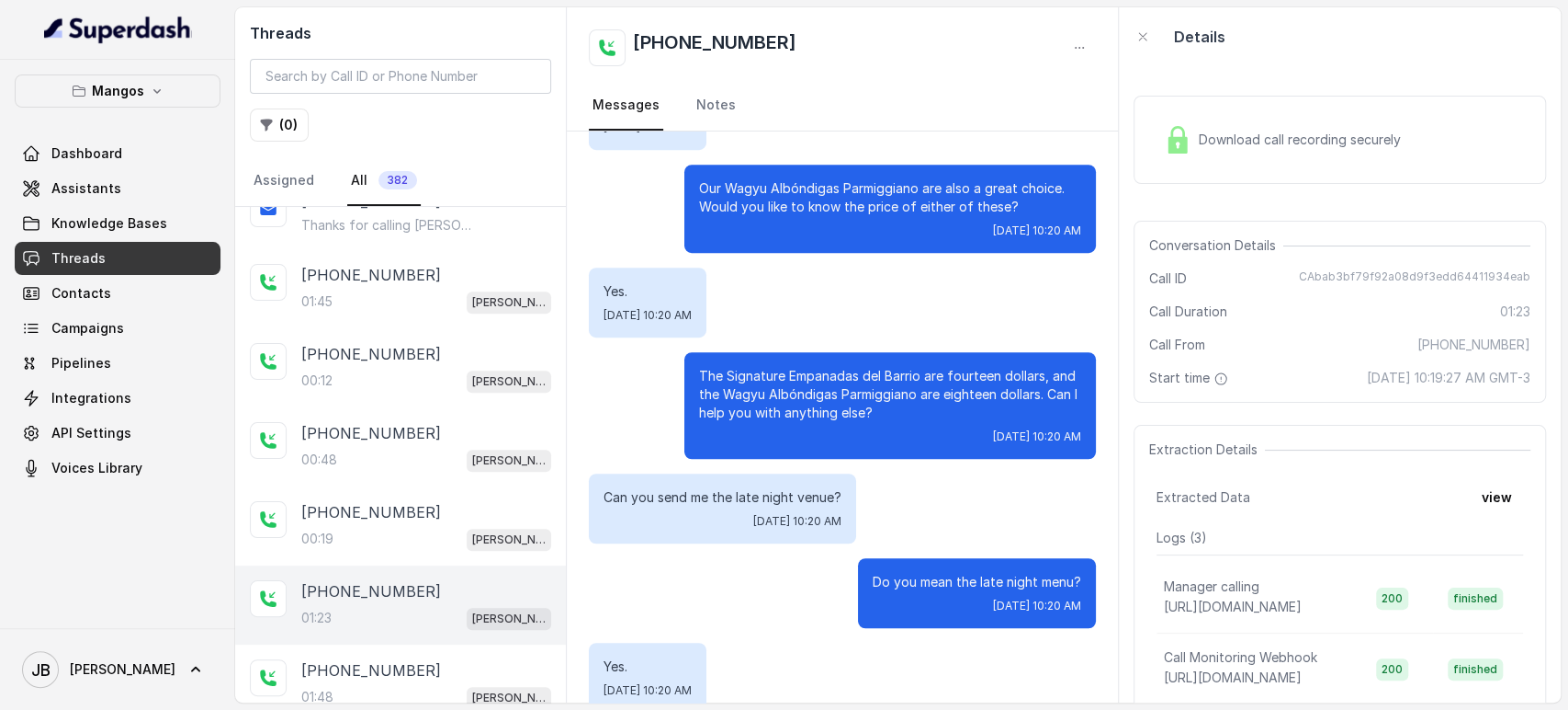
scroll to position [816, 0]
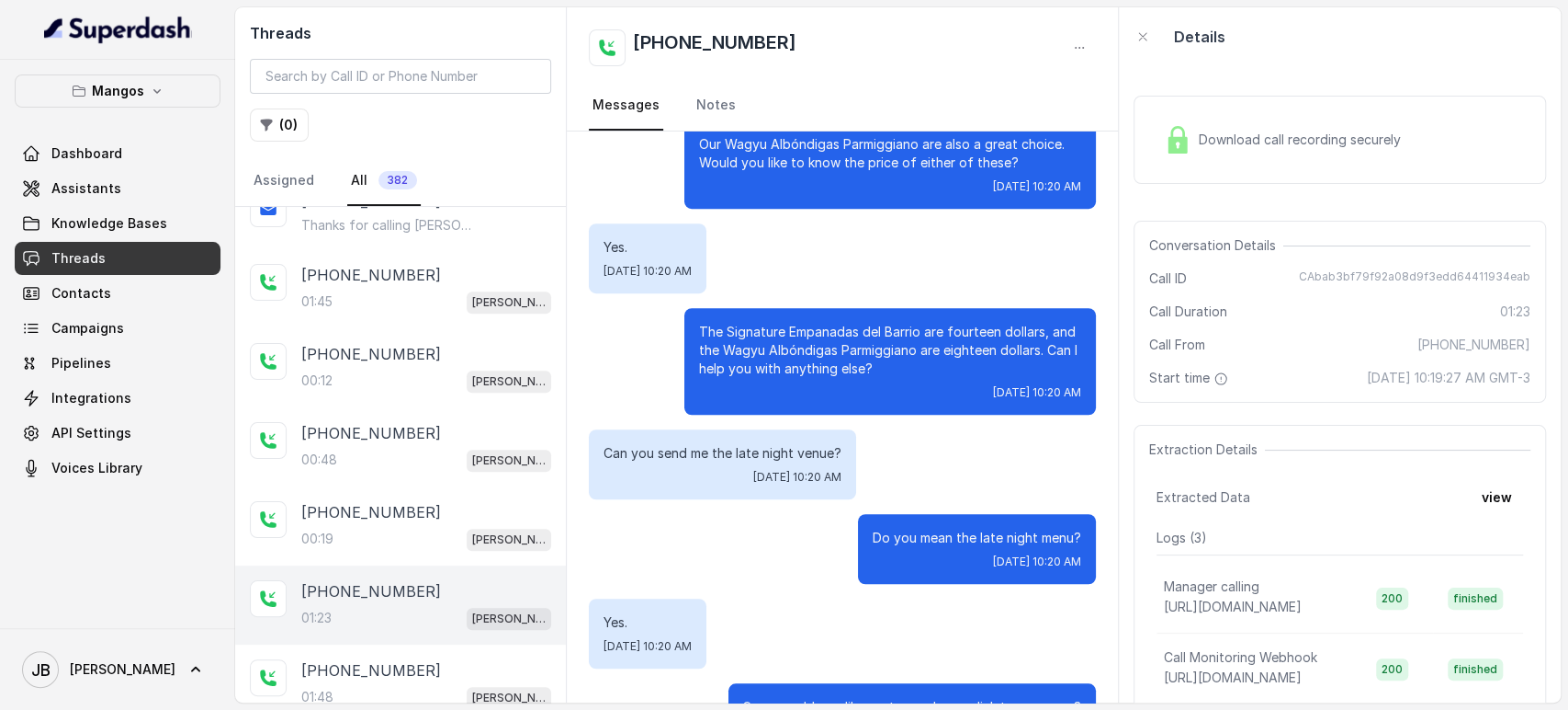
click at [804, 331] on p "The Signature Empanadas del Barrio are fourteen dollars, and the Wagyu Albóndig…" at bounding box center [890, 350] width 382 height 55
click at [805, 331] on p "The Signature Empanadas del Barrio are fourteen dollars, and the Wagyu Albóndig…" at bounding box center [890, 350] width 382 height 55
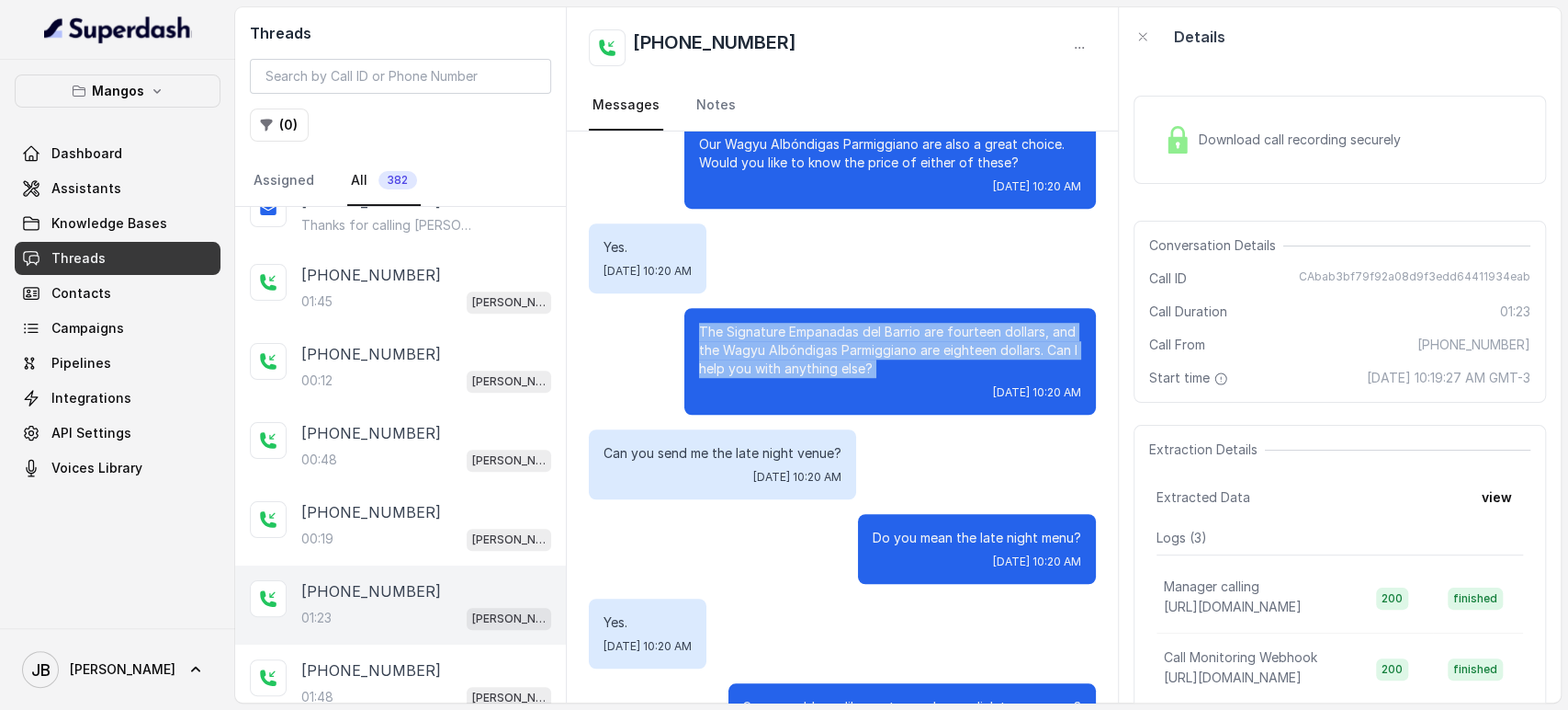
click at [805, 331] on p "The Signature Empanadas del Barrio are fourteen dollars, and the Wagyu Albóndig…" at bounding box center [890, 350] width 382 height 55
click at [839, 357] on p "The Signature Empanadas del Barrio are fourteen dollars, and the Wagyu Albóndig…" at bounding box center [890, 350] width 382 height 55
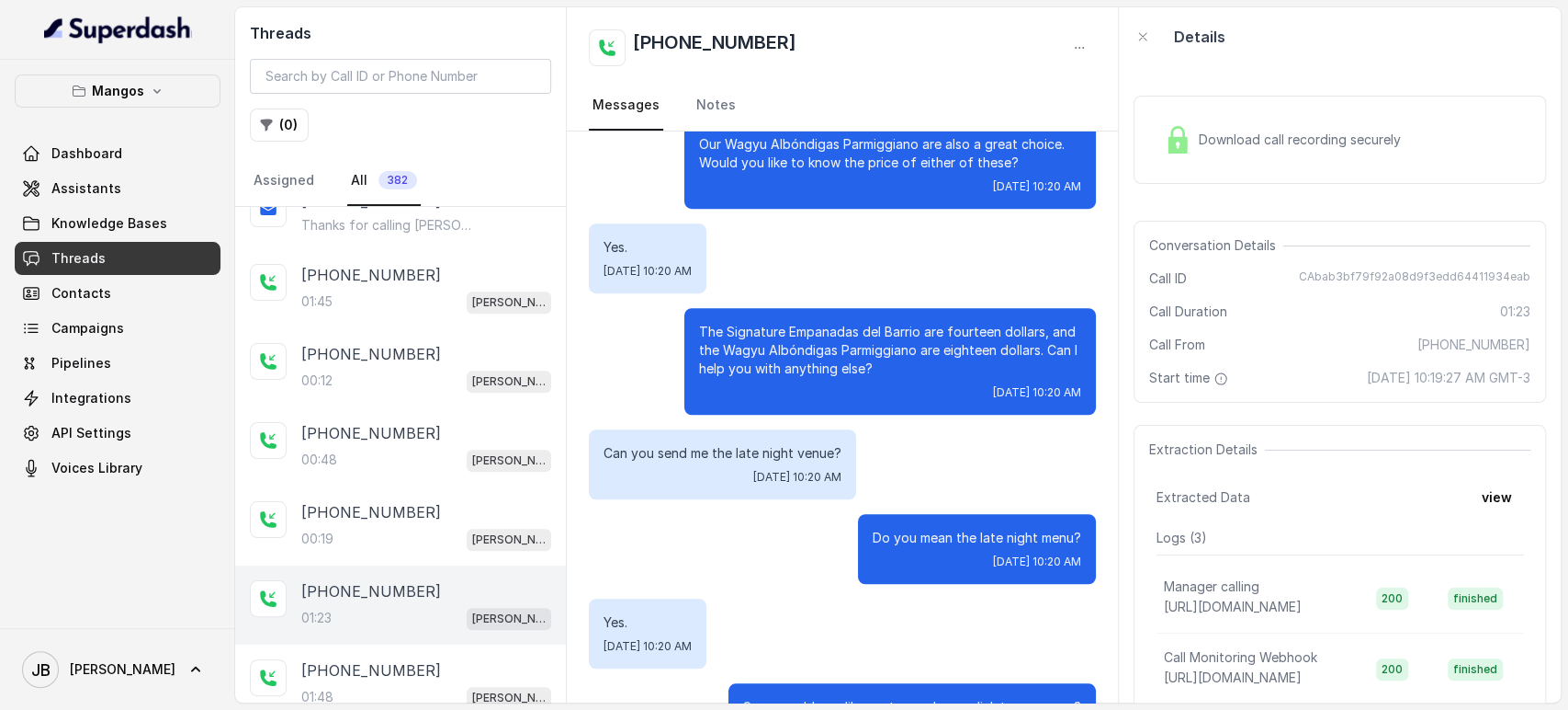
drag, startPoint x: 855, startPoint y: 368, endPoint x: 875, endPoint y: 373, distance: 20.6
click at [864, 370] on p "The Signature Empanadas del Barrio are fourteen dollars, and the Wagyu Albóndig…" at bounding box center [890, 350] width 382 height 55
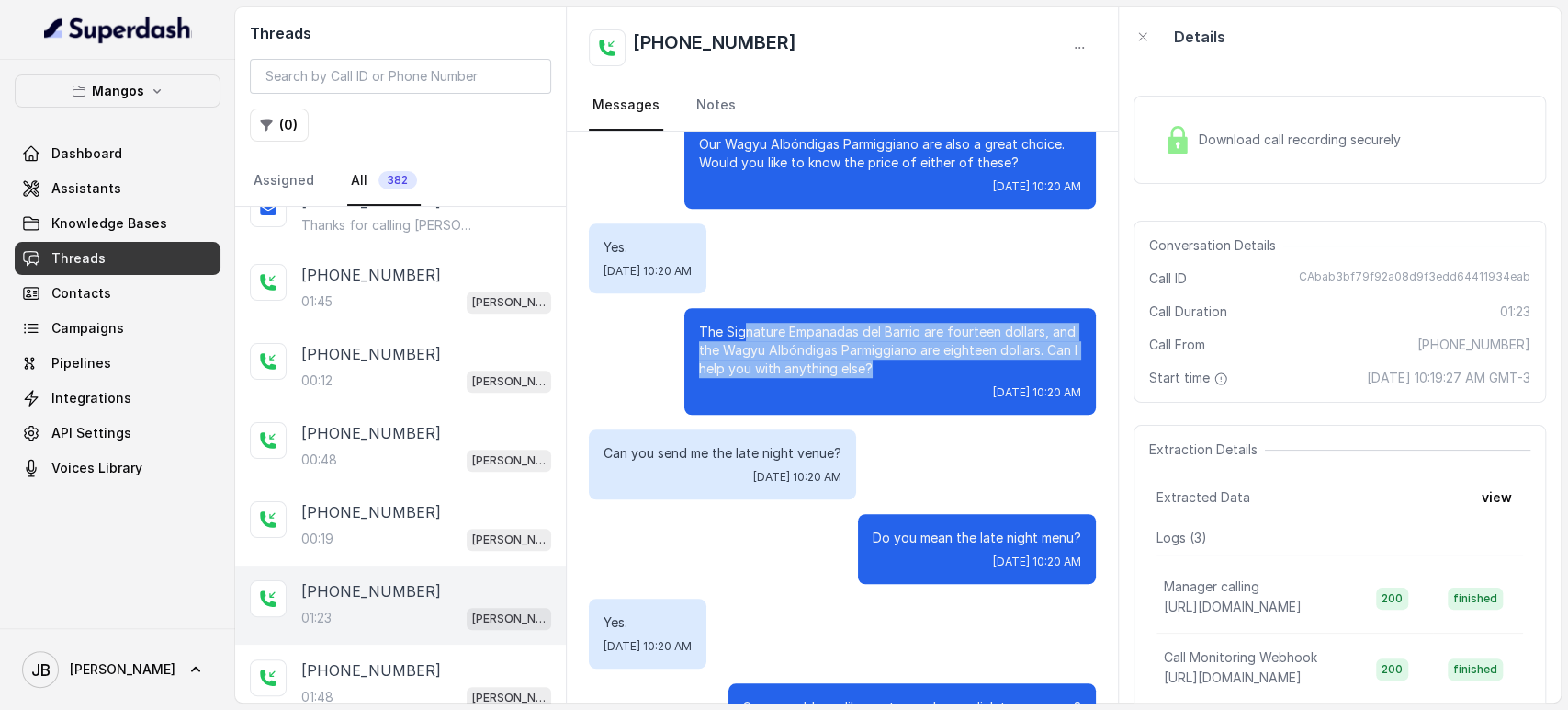
drag, startPoint x: 642, startPoint y: 279, endPoint x: 890, endPoint y: 386, distance: 270.1
click at [846, 379] on div "The Signature Empanadas del Barrio are fourteen dollars, and the Wagyu Albóndig…" at bounding box center [891, 361] width 412 height 106
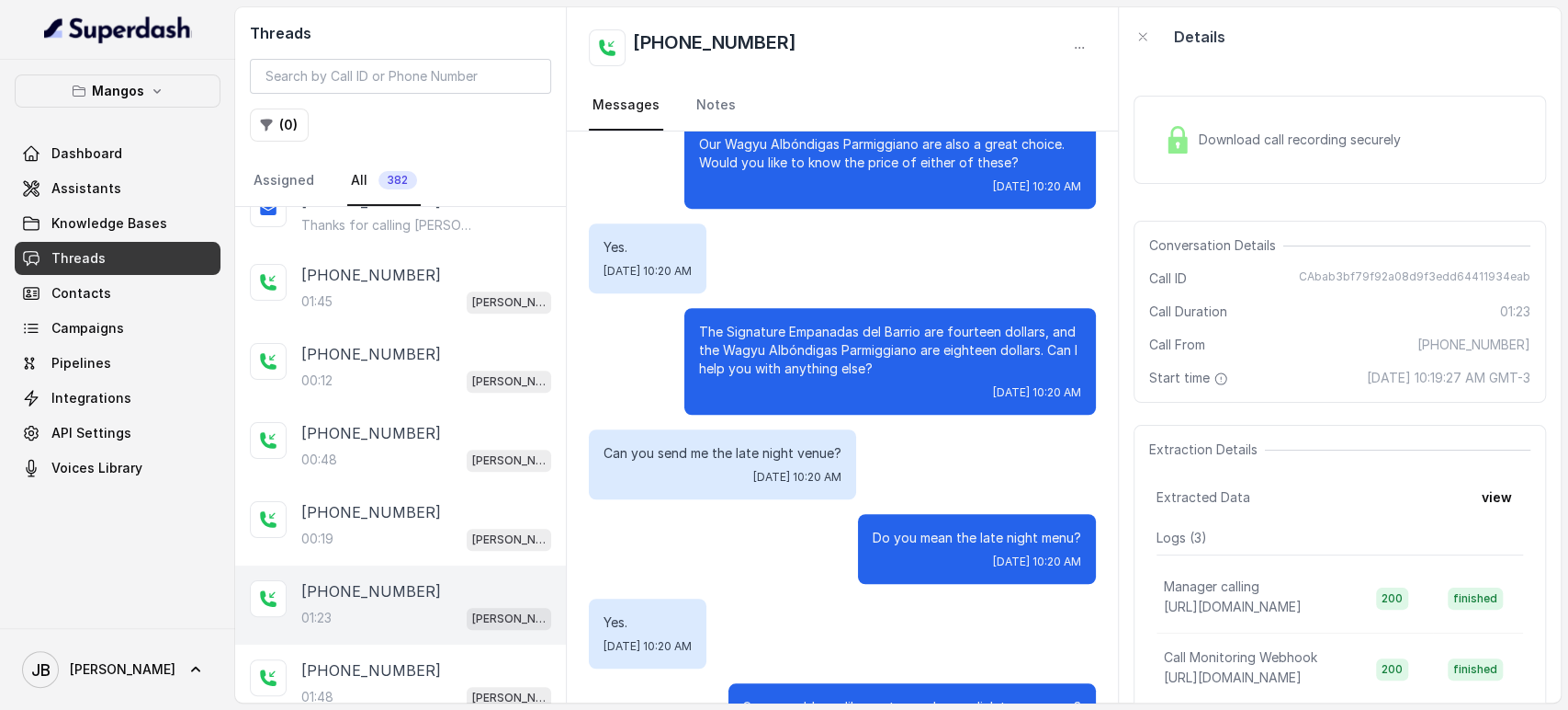
drag, startPoint x: 932, startPoint y: 388, endPoint x: 898, endPoint y: 433, distance: 56.4
click at [993, 389] on span "Thu, Oct 9, 2025, 10:20 AM" at bounding box center [1037, 392] width 88 height 14
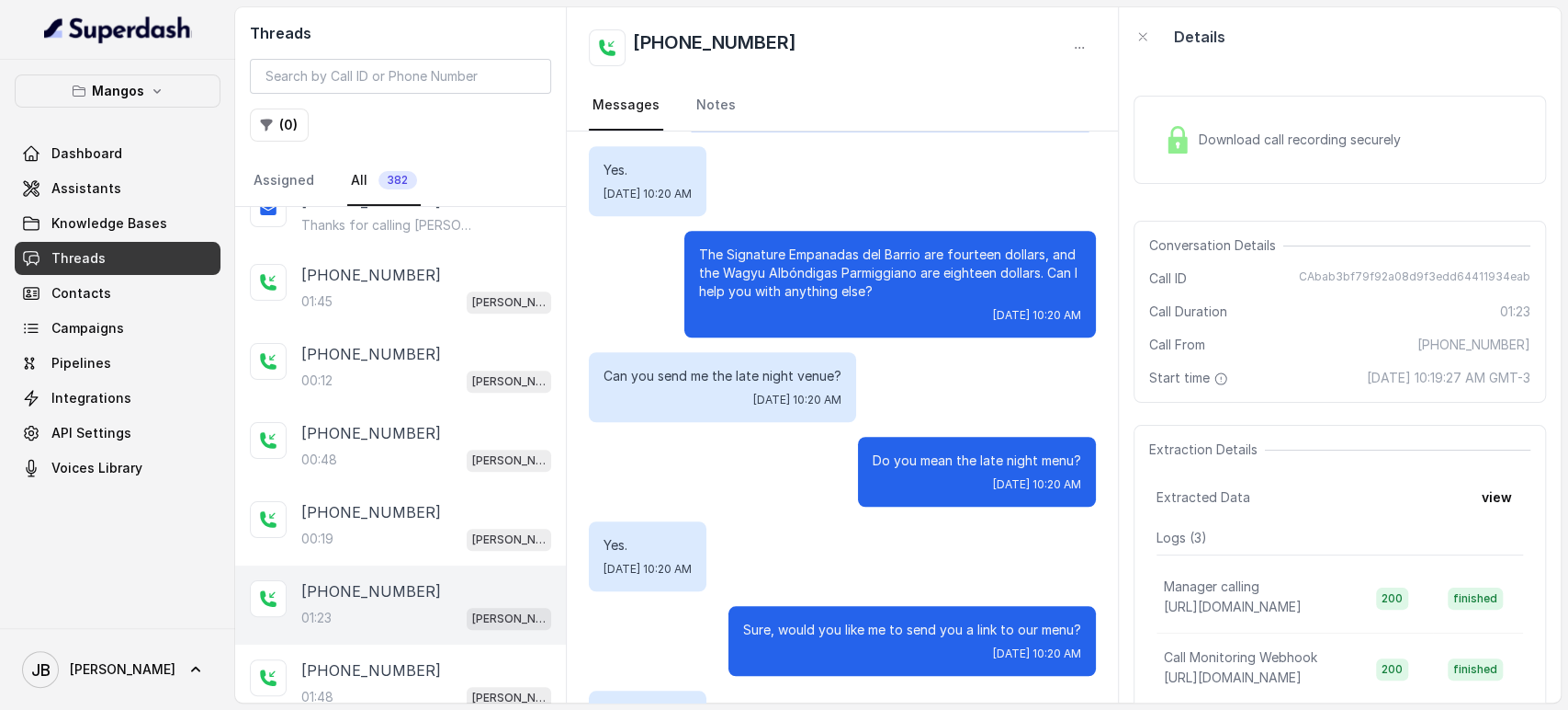
scroll to position [1021, 0]
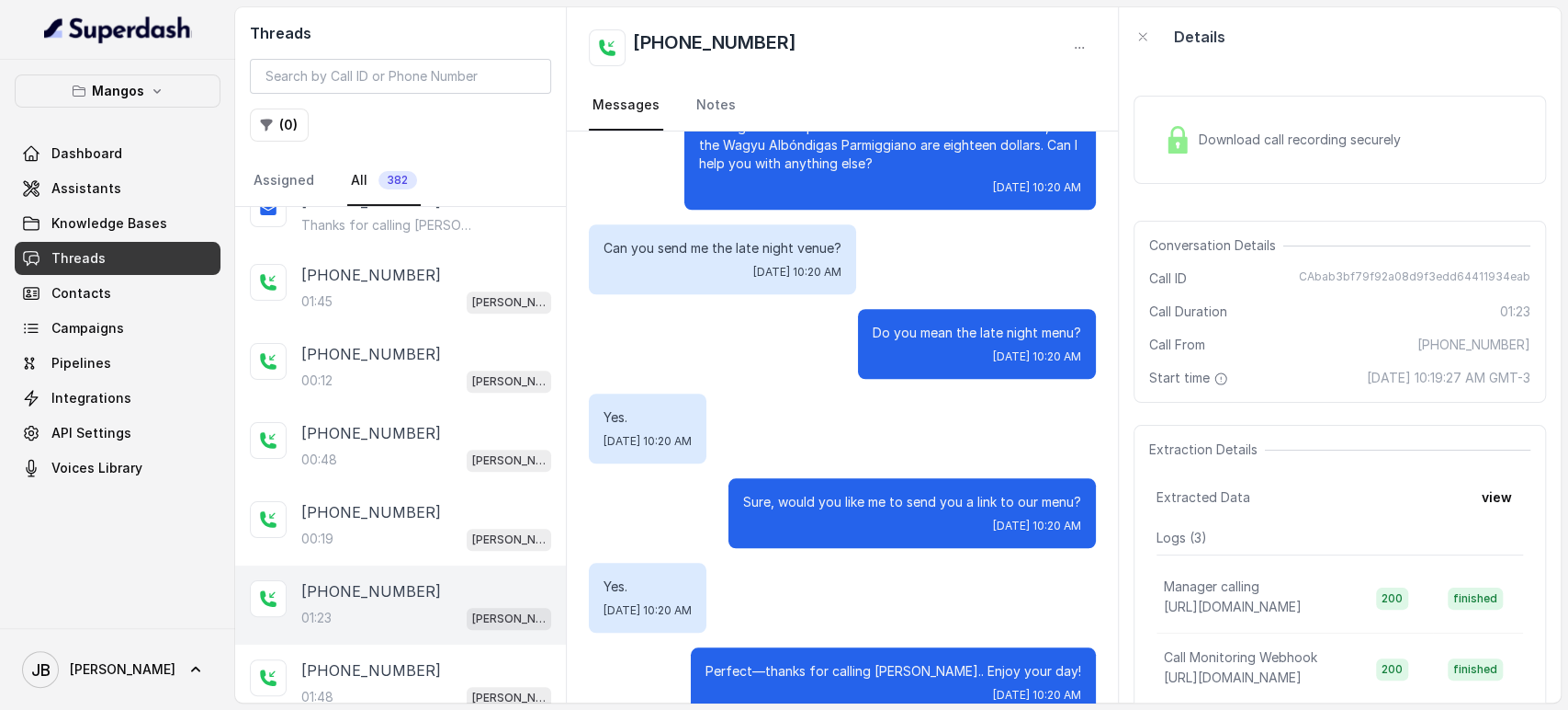
click at [880, 329] on p "Do you mean the late night menu?" at bounding box center [977, 332] width 209 height 18
click at [857, 265] on div "Can you send me the late night venue? Thu, Oct 9, 2025, 10:20 AM" at bounding box center [842, 259] width 507 height 70
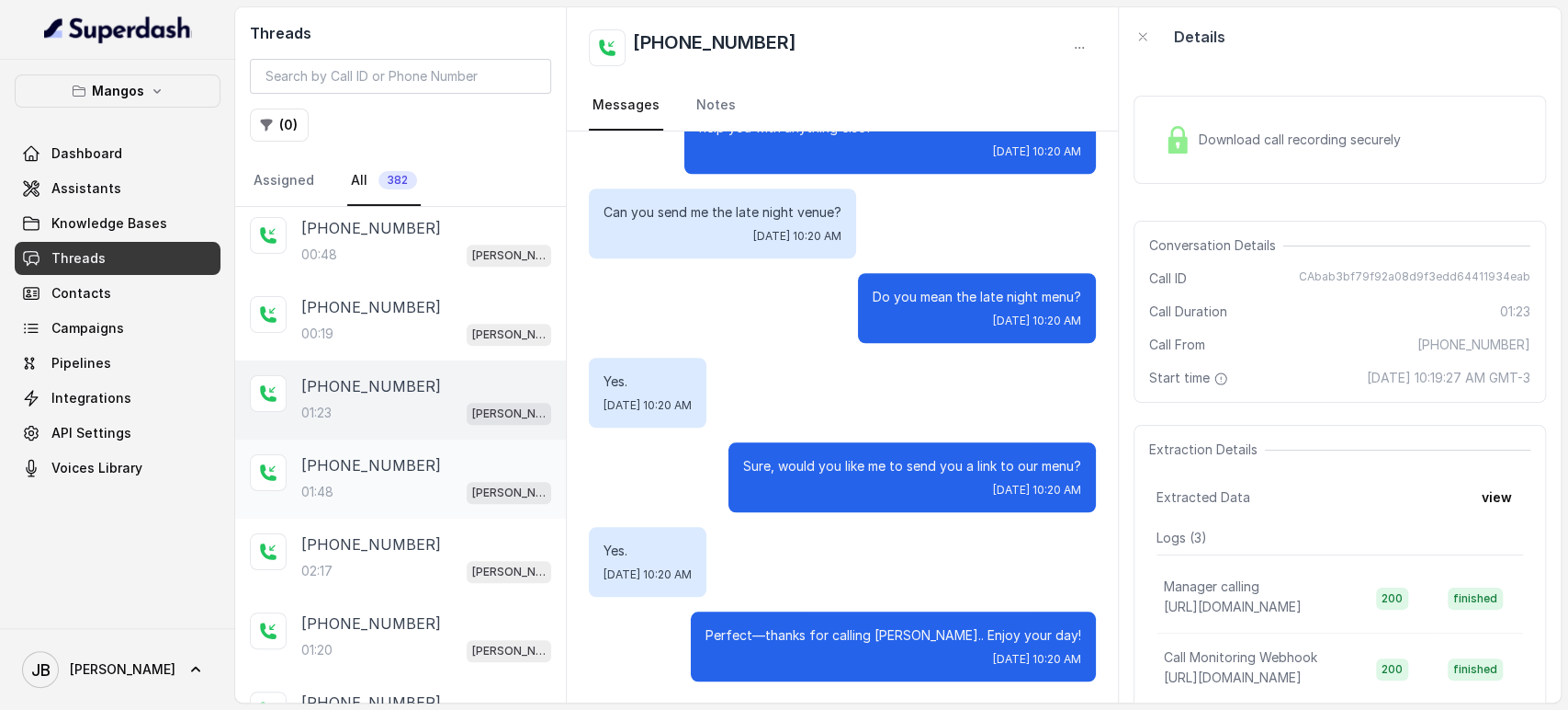
click at [403, 439] on div "+17865868070 01:48 Mangos Orlando" at bounding box center [400, 478] width 331 height 79
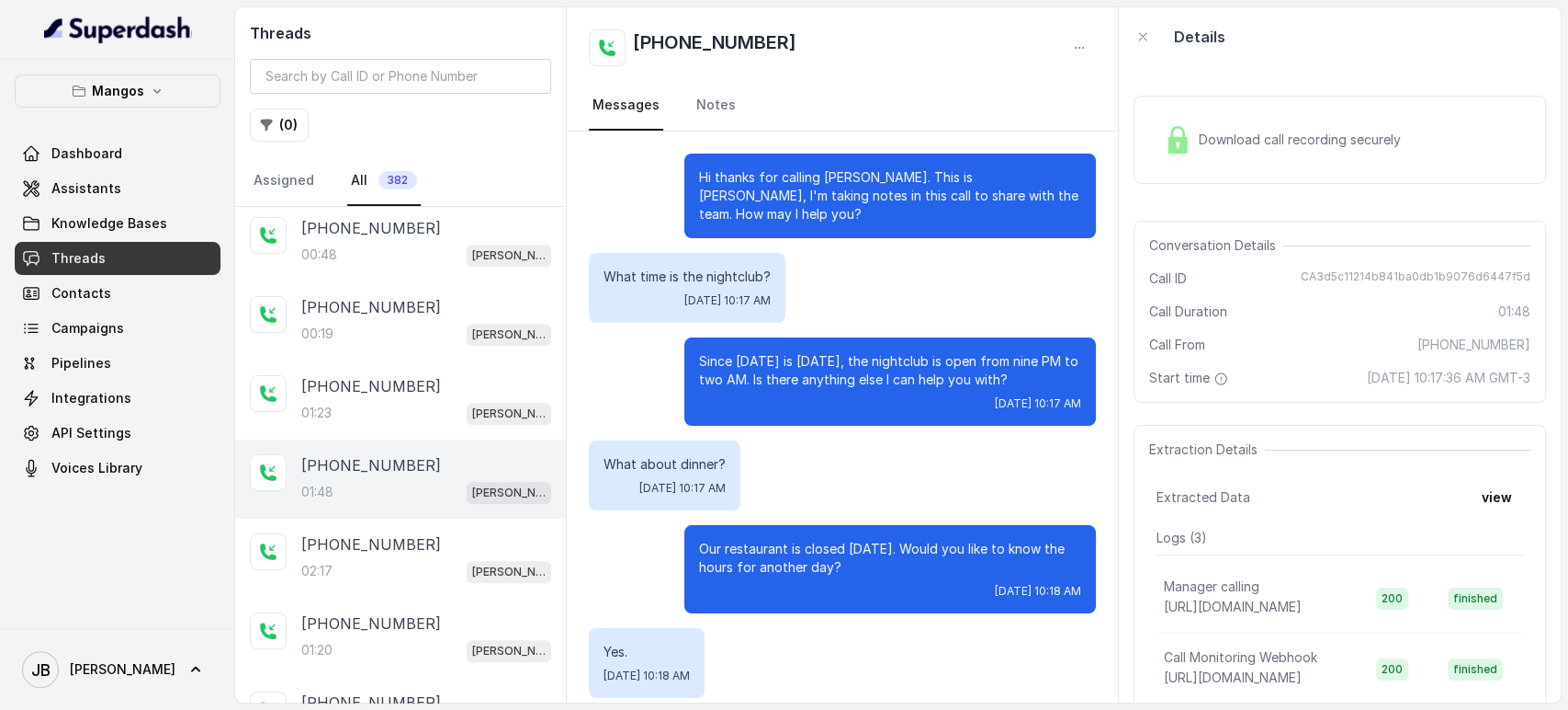
scroll to position [1310, 0]
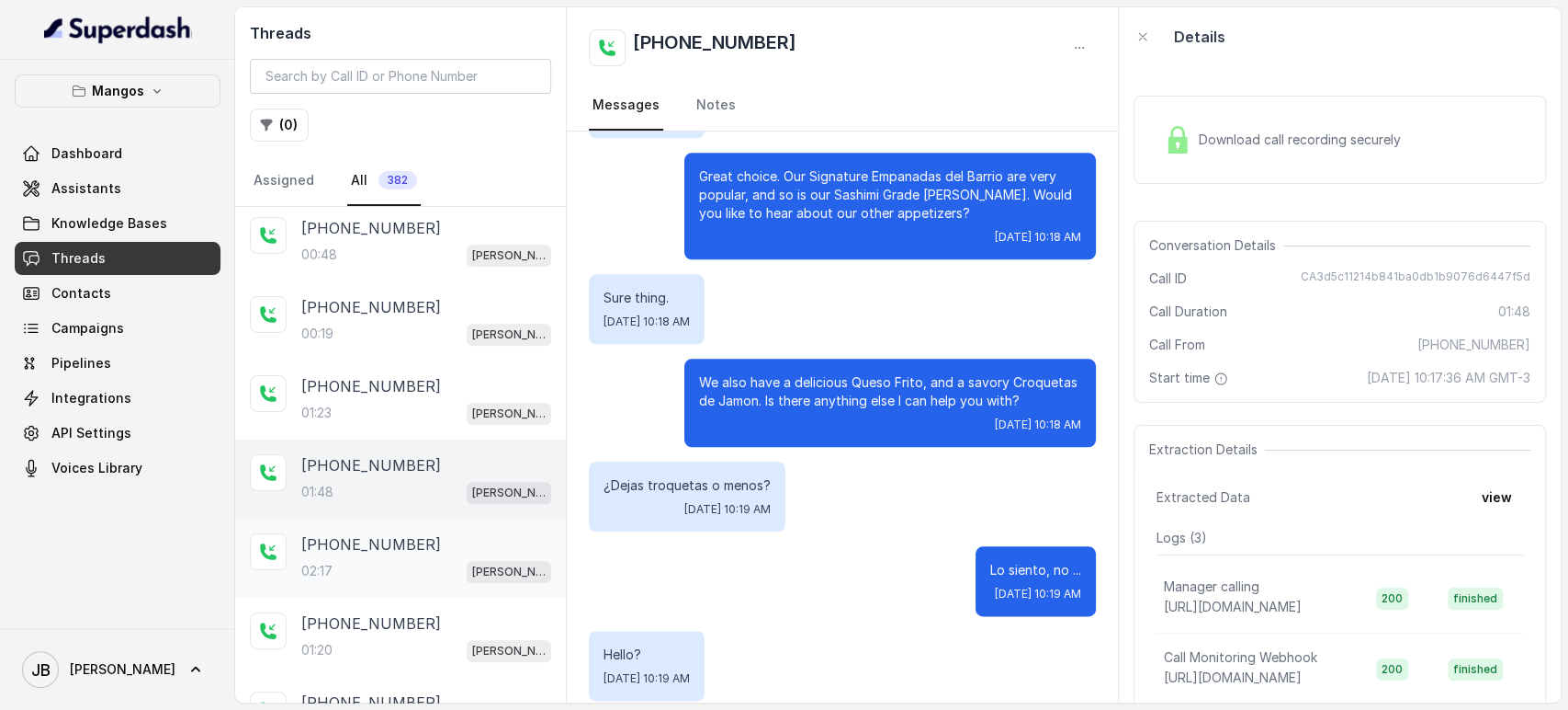
drag, startPoint x: 341, startPoint y: 566, endPoint x: 412, endPoint y: 549, distance: 73.0
click at [342, 567] on div "02:17 Mangos Orlando" at bounding box center [426, 570] width 249 height 24
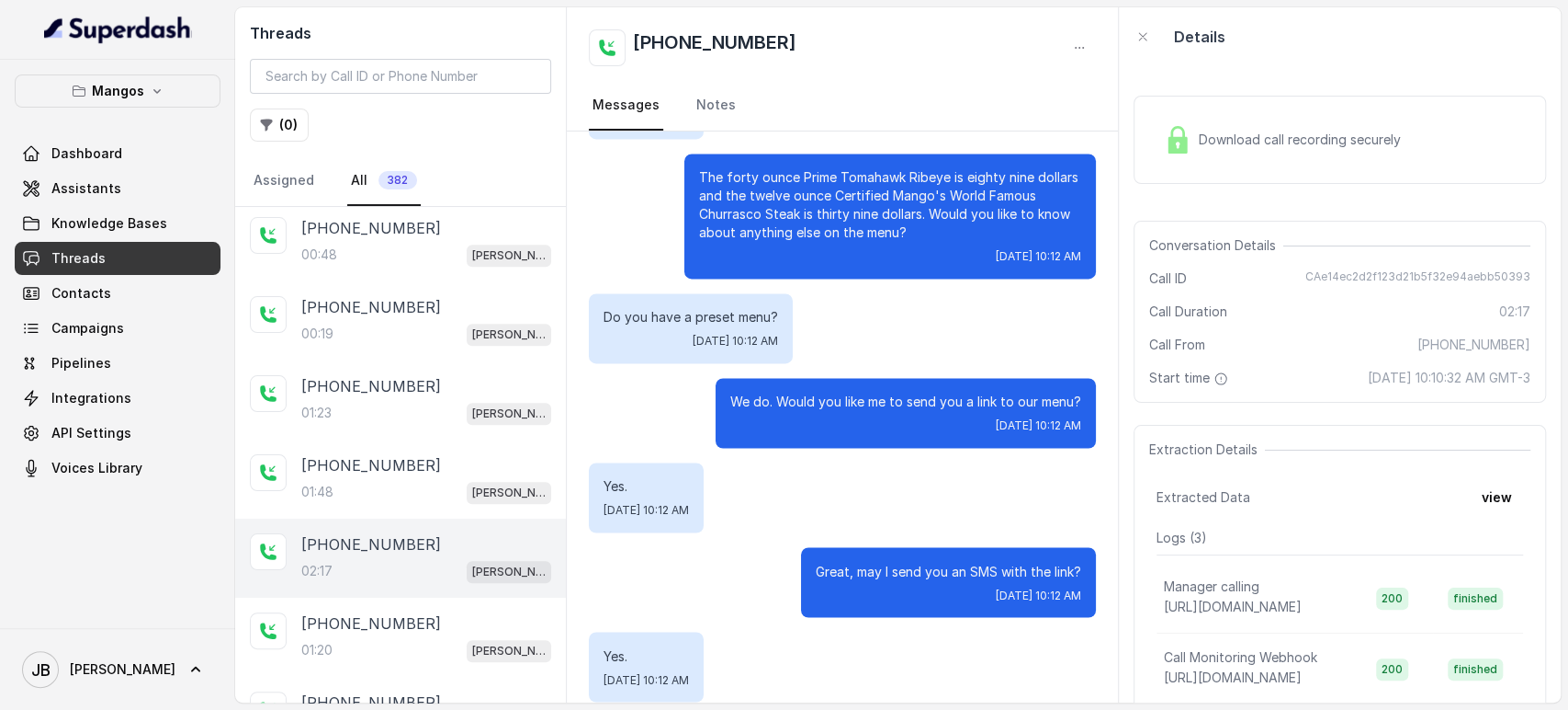
scroll to position [1762, 0]
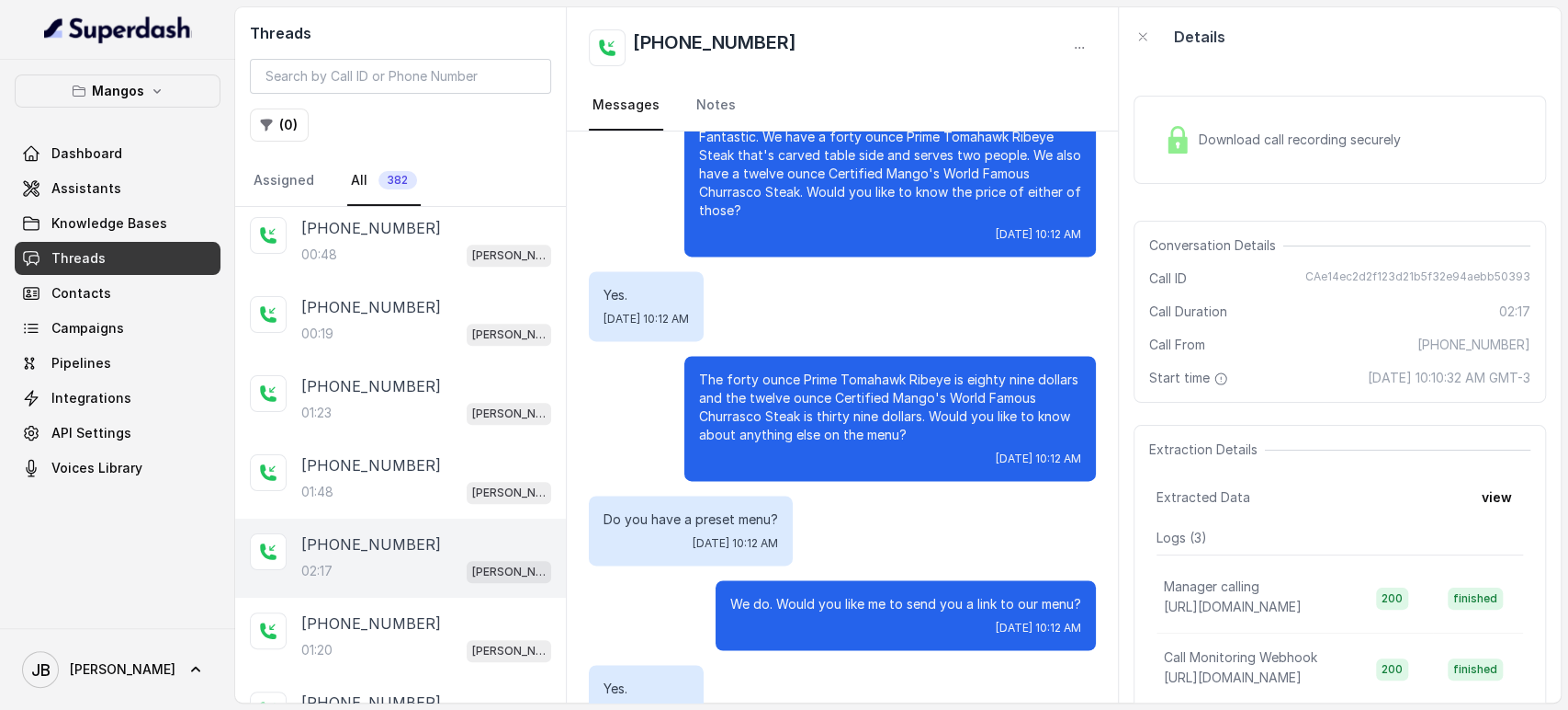
click at [814, 396] on p "The forty ounce Prime Tomahawk Ribeye is eighty nine dollars and the twelve oun…" at bounding box center [890, 406] width 382 height 73
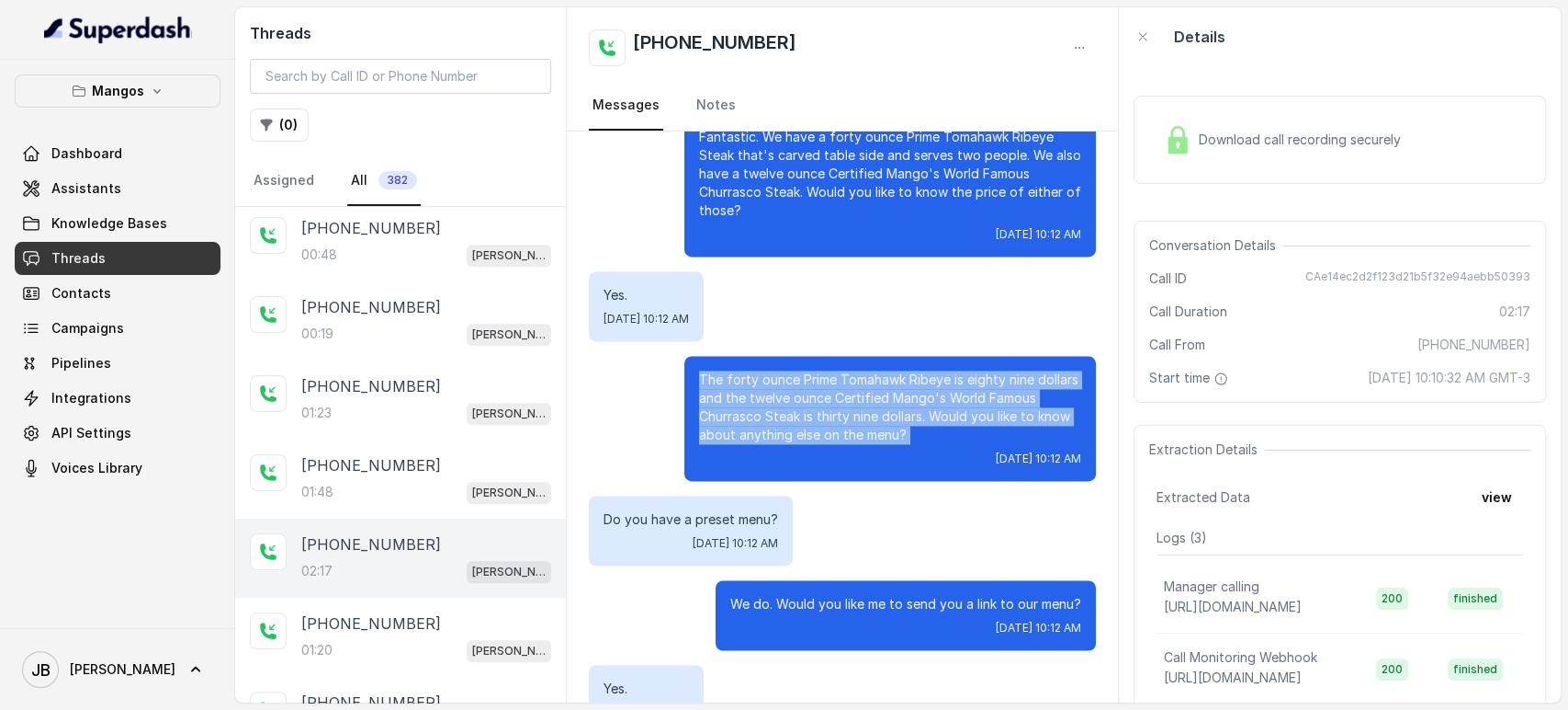
click at [814, 396] on p "The forty ounce Prime Tomahawk Ribeye is eighty nine dollars and the twelve oun…" at bounding box center [890, 406] width 382 height 73
click at [905, 448] on div "The forty ounce Prime Tomahawk Ribeye is eighty nine dollars and the twelve oun…" at bounding box center [891, 419] width 412 height 125
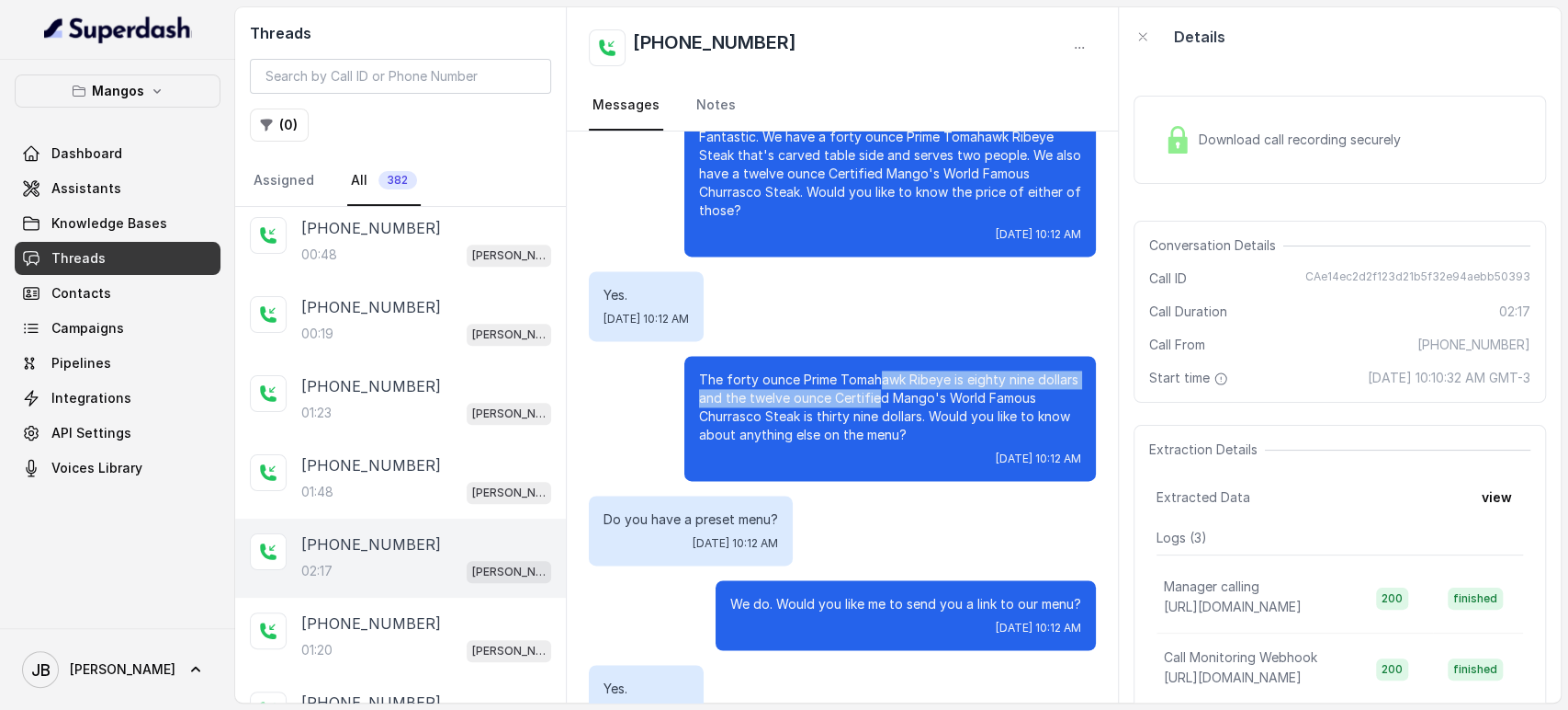
click at [860, 388] on p "The forty ounce Prime Tomahawk Ribeye is eighty nine dollars and the twelve oun…" at bounding box center [890, 406] width 382 height 73
click at [859, 386] on p "The forty ounce Prime Tomahawk Ribeye is eighty nine dollars and the twelve oun…" at bounding box center [890, 406] width 382 height 73
drag, startPoint x: 894, startPoint y: 426, endPoint x: 885, endPoint y: 418, distance: 12.0
click at [894, 427] on p "The forty ounce Prime Tomahawk Ribeye is eighty nine dollars and the twelve oun…" at bounding box center [890, 406] width 382 height 73
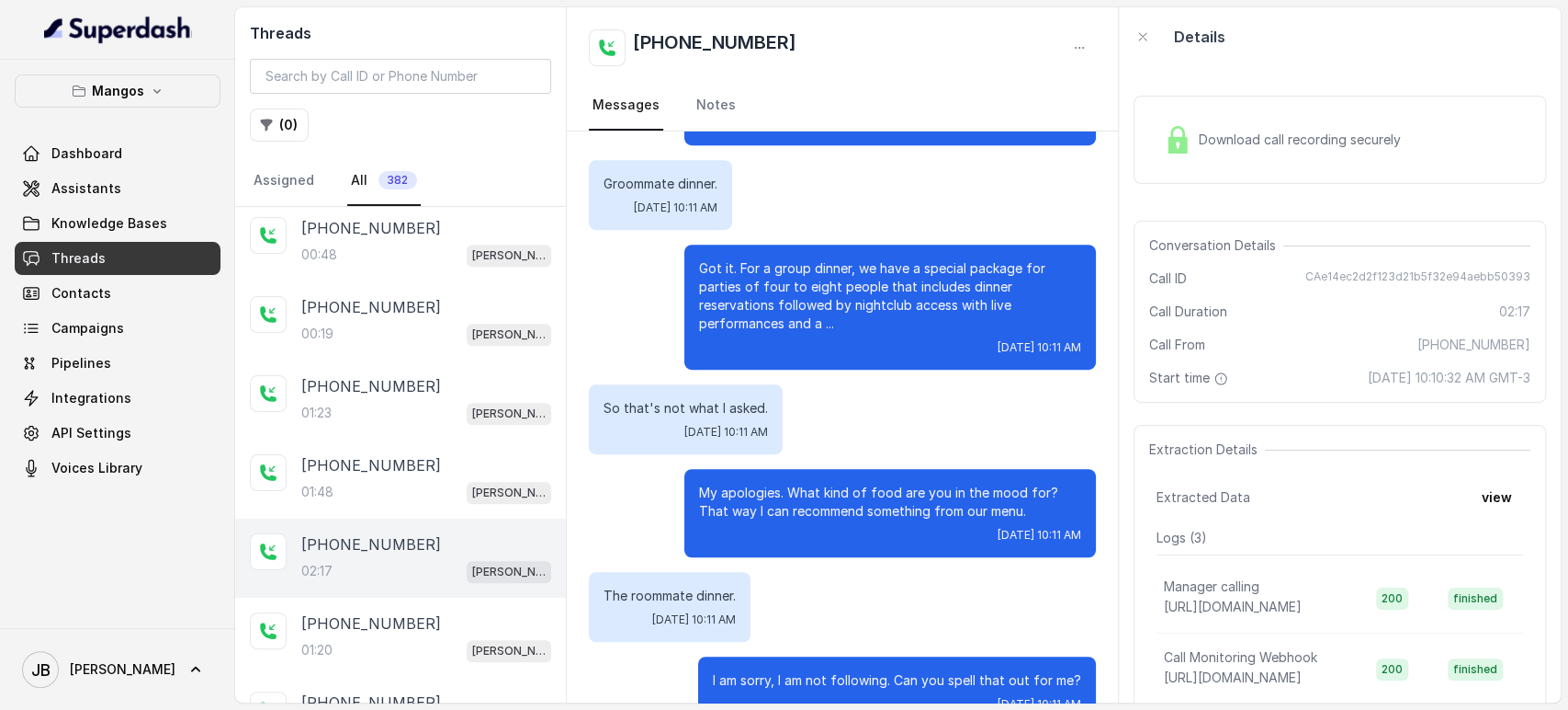
scroll to position [536, 0]
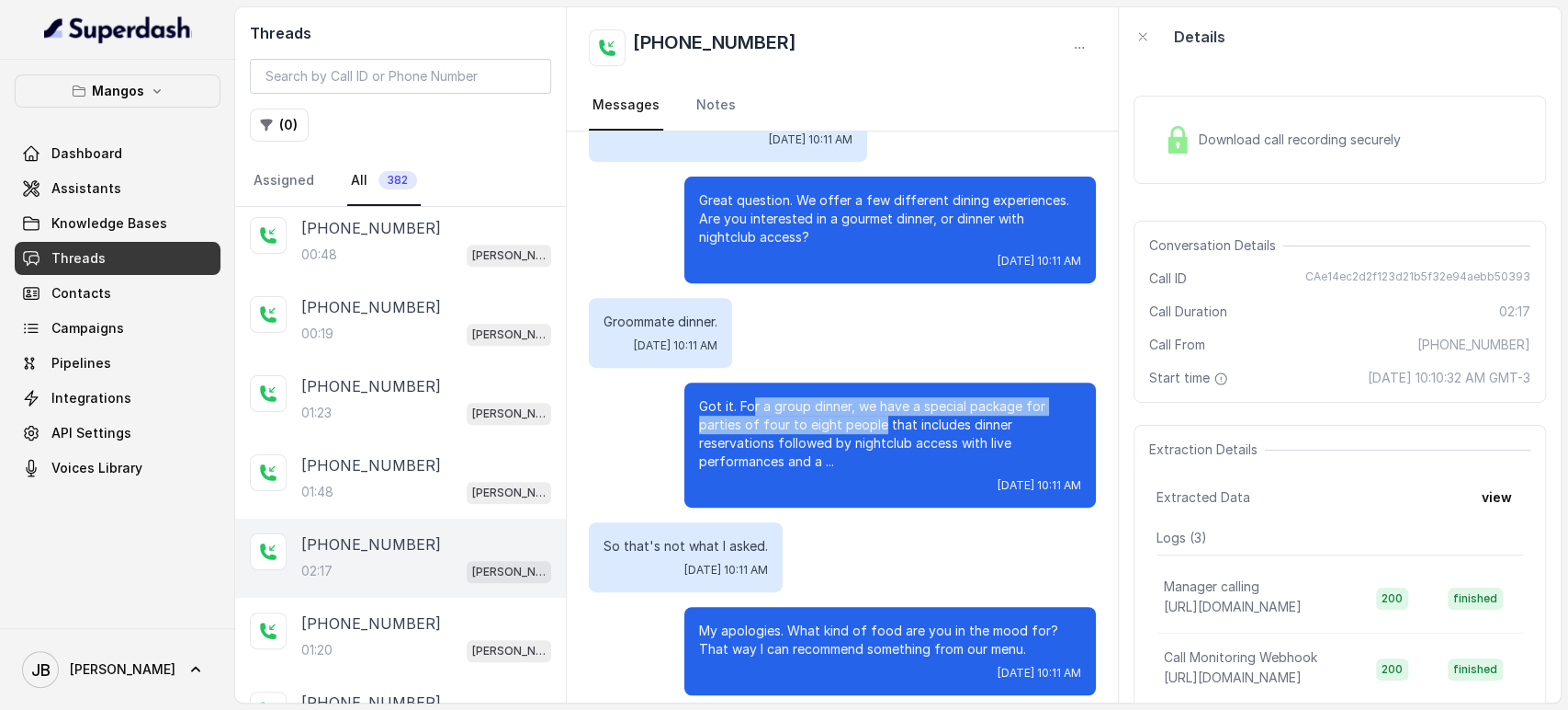
drag, startPoint x: 742, startPoint y: 408, endPoint x: 865, endPoint y: 425, distance: 124.2
click at [865, 425] on p "Got it. For a group dinner, we have a special package for parties of four to ei…" at bounding box center [890, 433] width 382 height 73
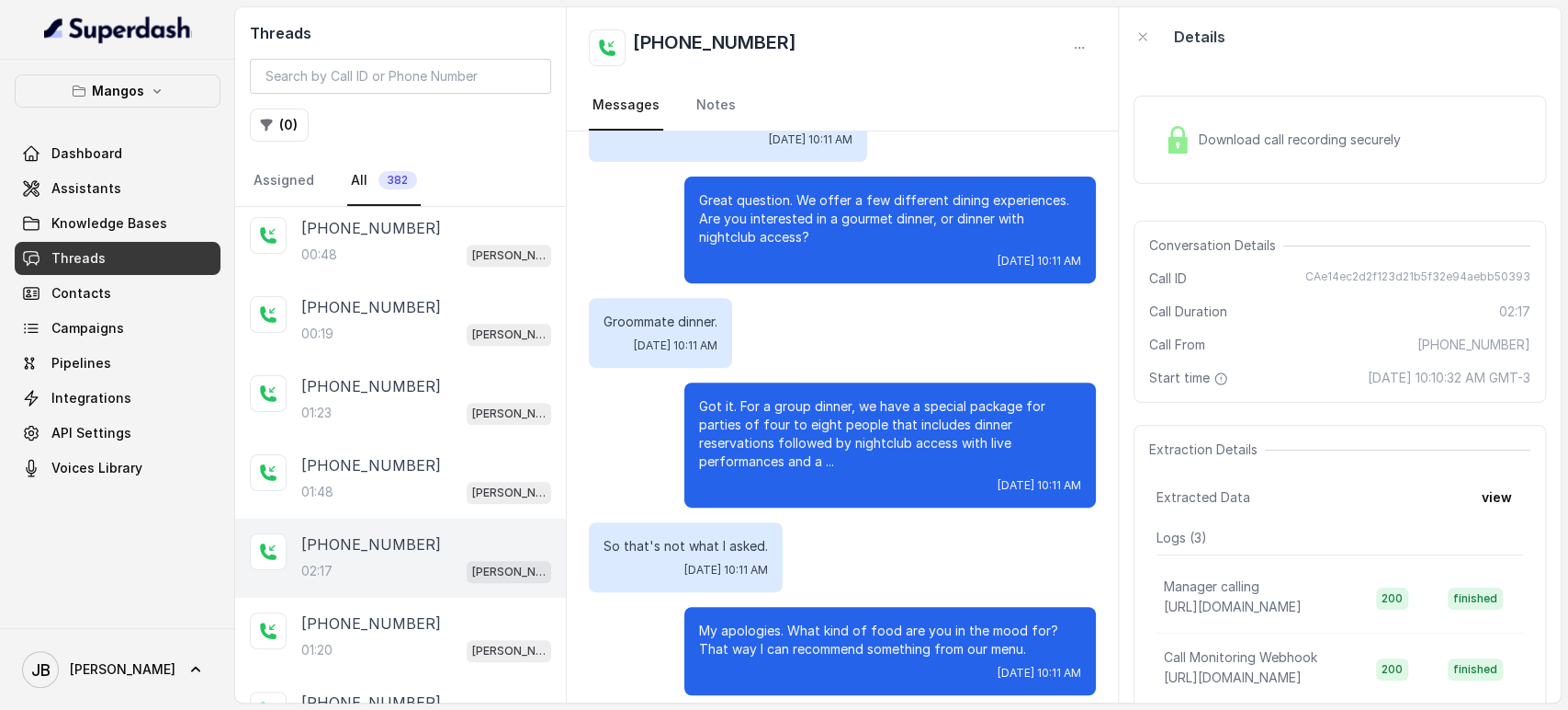
click at [867, 425] on p "Got it. For a group dinner, we have a special package for parties of four to ei…" at bounding box center [890, 433] width 382 height 73
click at [876, 469] on p "Got it. For a group dinner, we have a special package for parties of four to ei…" at bounding box center [890, 433] width 382 height 73
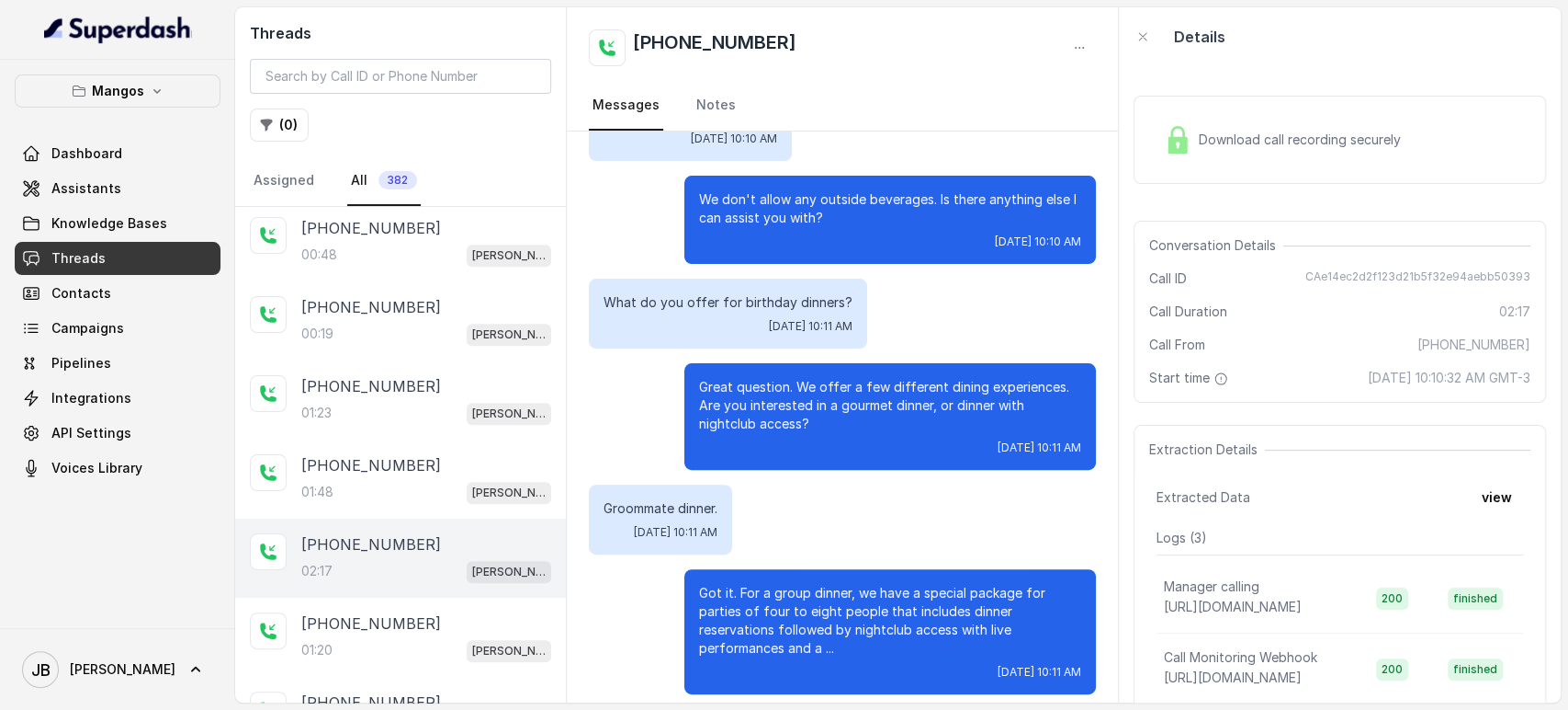
scroll to position [331, 0]
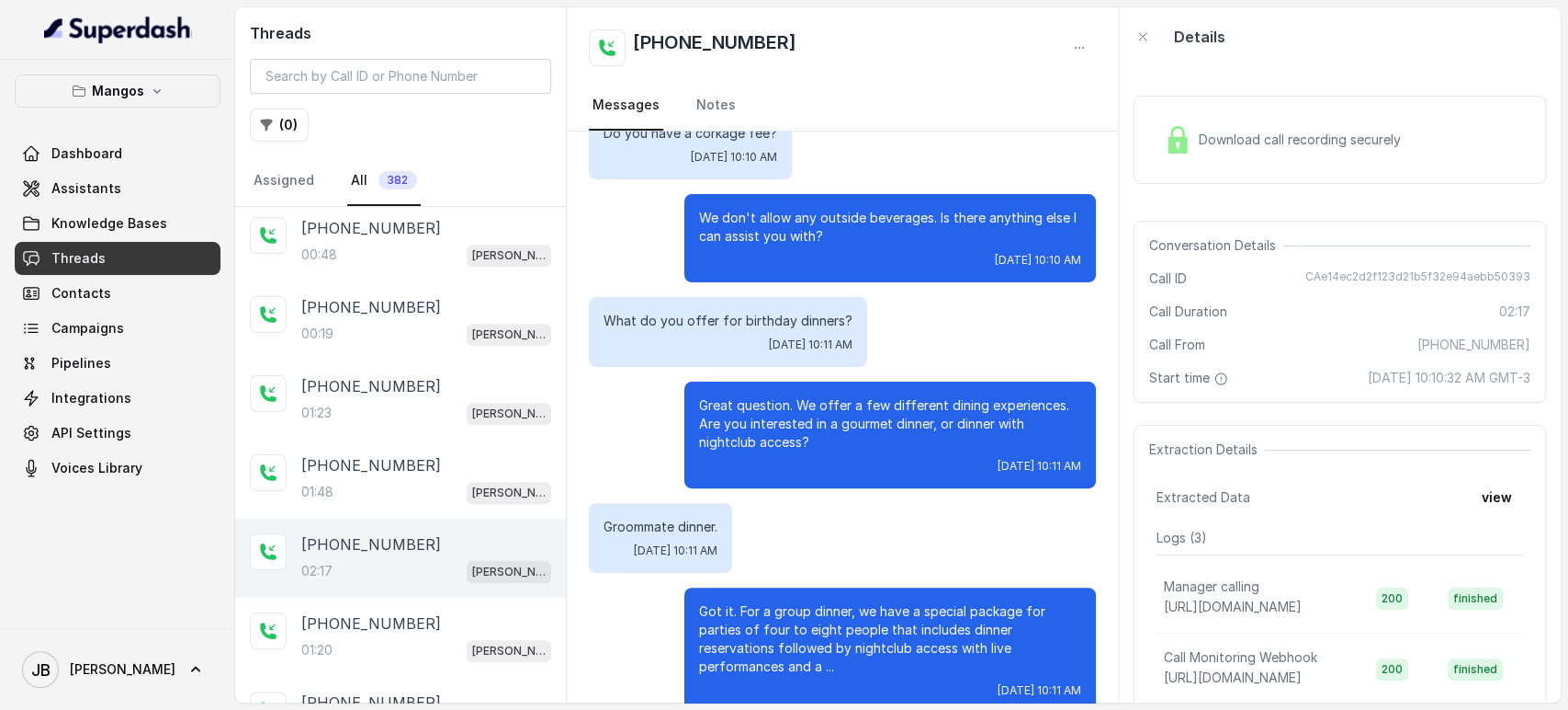
click at [732, 311] on p "What do you offer for birthday dinners?" at bounding box center [728, 320] width 249 height 18
click at [735, 316] on p "What do you offer for birthday dinners?" at bounding box center [728, 320] width 249 height 18
click at [735, 318] on p "What do you offer for birthday dinners?" at bounding box center [728, 320] width 249 height 18
drag, startPoint x: 735, startPoint y: 316, endPoint x: 792, endPoint y: 447, distance: 142.9
click at [737, 319] on p "What do you offer for birthday dinners?" at bounding box center [728, 320] width 249 height 18
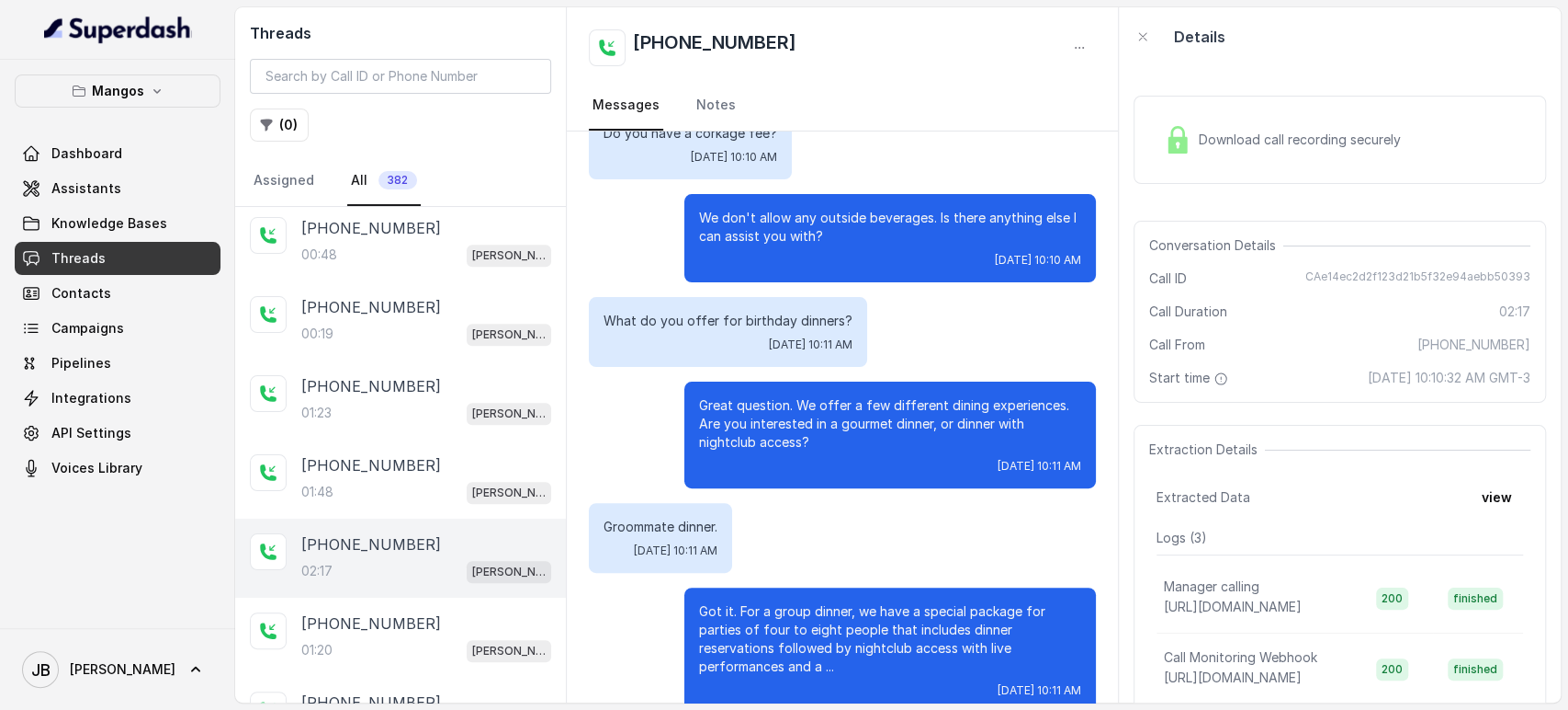
click at [793, 447] on p "Great question. We offer a few different dining experiences. Are you interested…" at bounding box center [890, 423] width 382 height 55
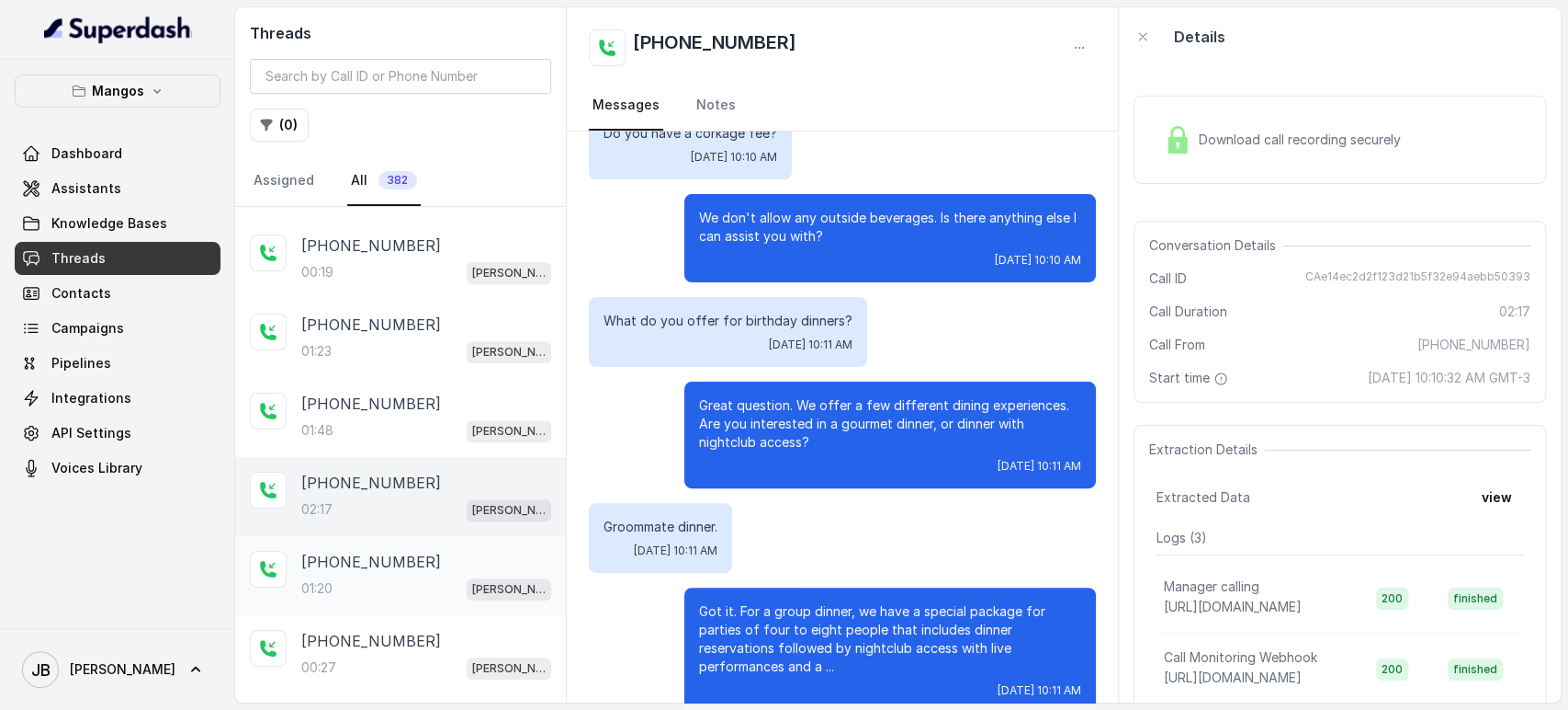
scroll to position [1118, 0]
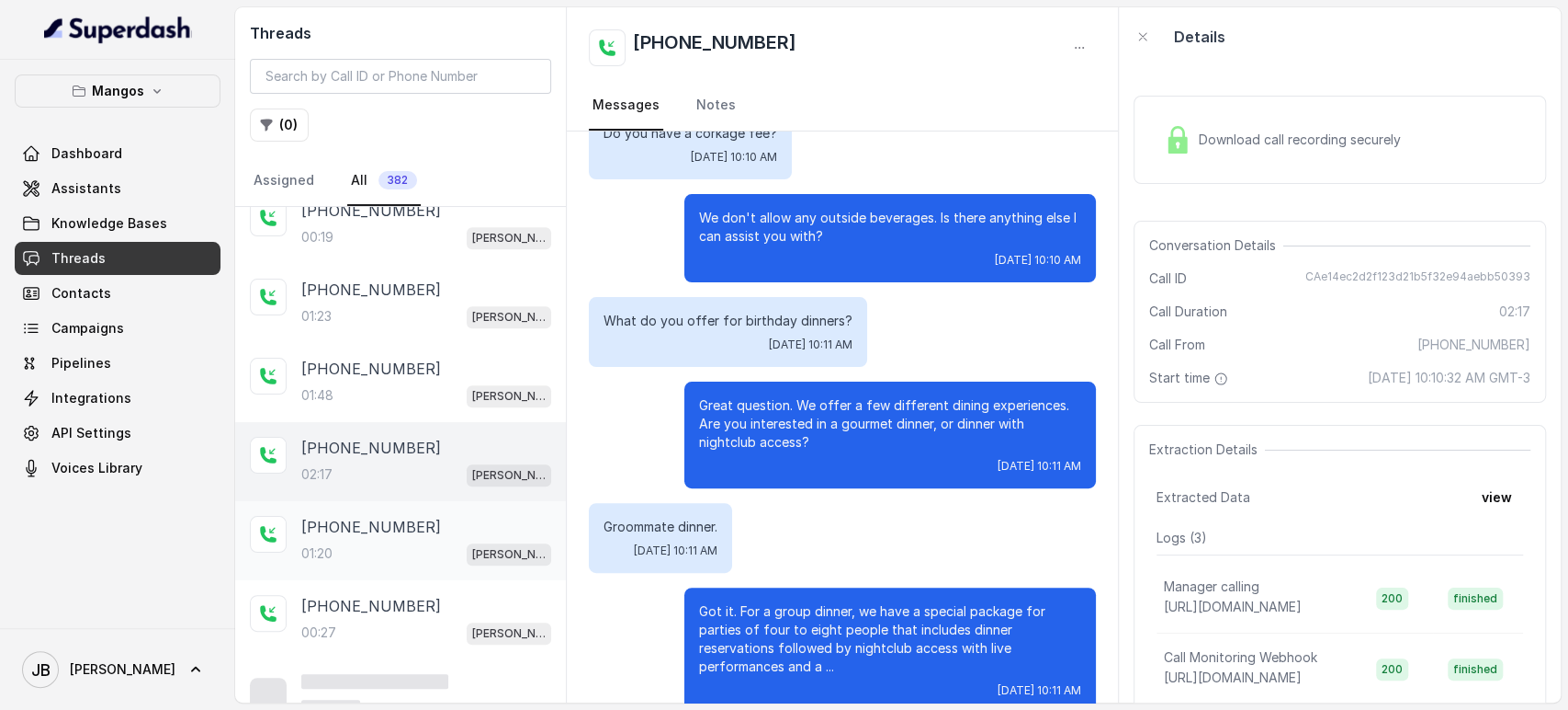
drag, startPoint x: 402, startPoint y: 508, endPoint x: 419, endPoint y: 509, distance: 17.0
click at [402, 515] on p "+17865868070" at bounding box center [371, 526] width 139 height 22
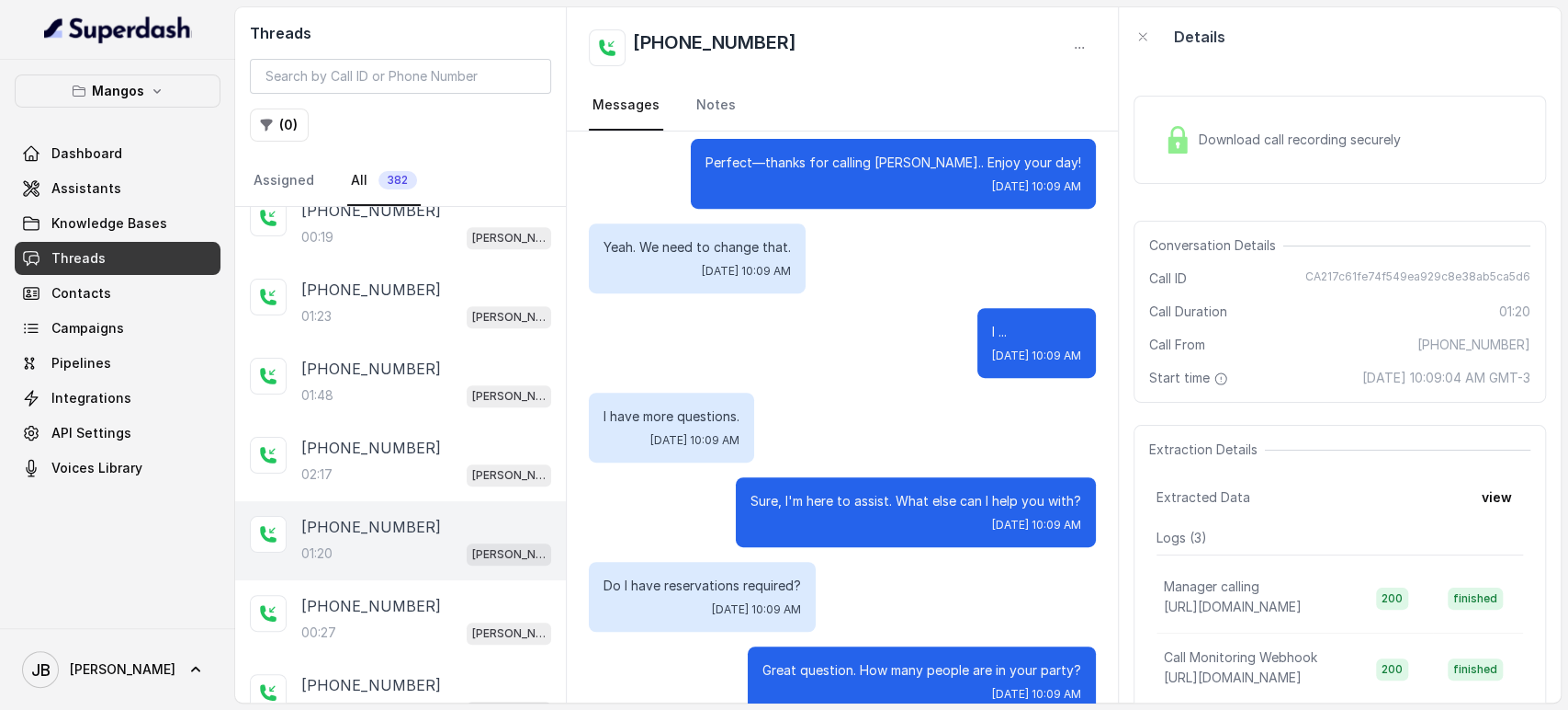
scroll to position [103, 0]
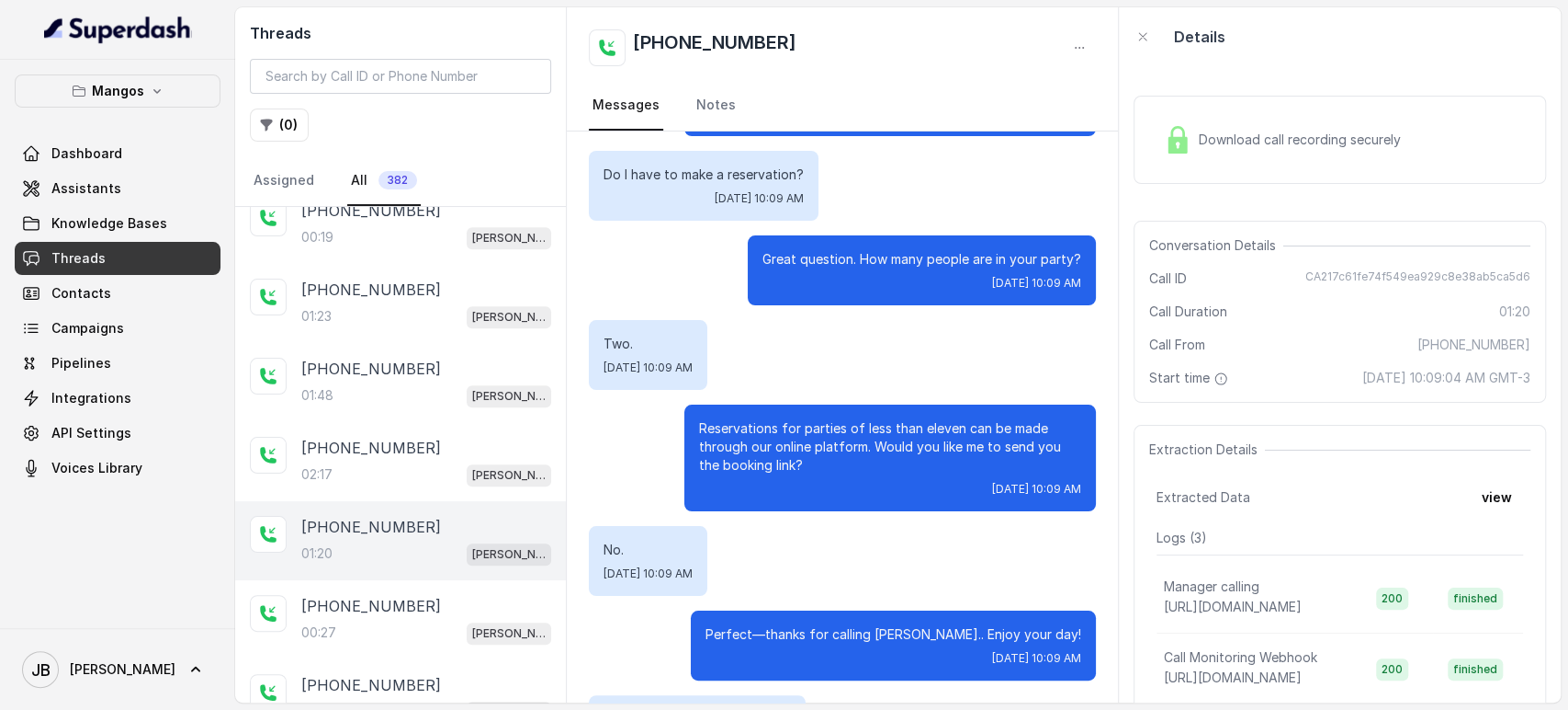
click at [702, 178] on p "Do I have to make a reservation?" at bounding box center [703, 174] width 200 height 18
drag, startPoint x: 702, startPoint y: 178, endPoint x: 772, endPoint y: 240, distance: 93.5
click at [703, 178] on p "Do I have to make a reservation?" at bounding box center [703, 174] width 200 height 18
click at [774, 244] on div "Great question. How many people are in your party? Thu, Oct 9, 2025, 10:09 AM" at bounding box center [921, 271] width 348 height 70
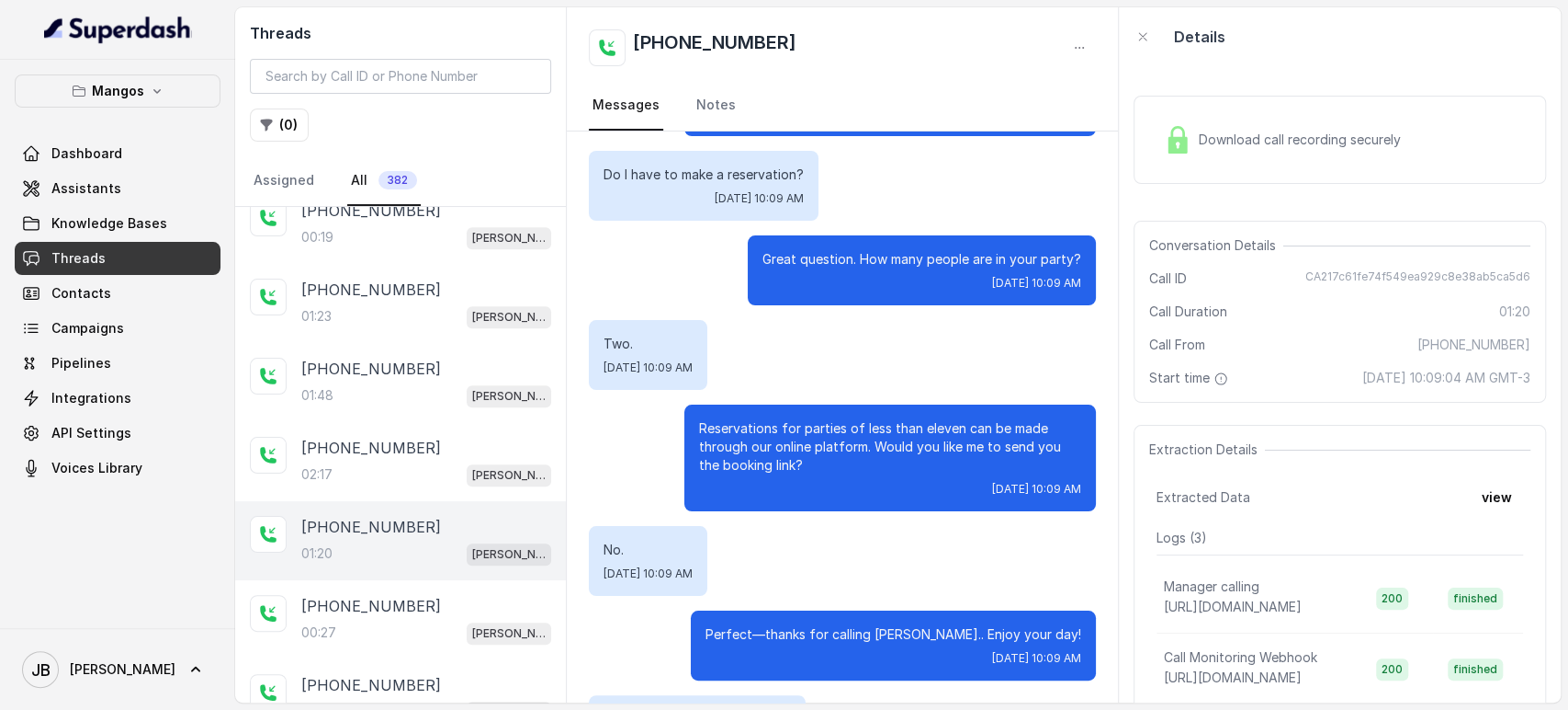
click at [781, 258] on p "Great question. How many people are in your party?" at bounding box center [922, 258] width 319 height 18
click at [781, 257] on p "Great question. How many people are in your party?" at bounding box center [922, 258] width 319 height 18
click at [781, 259] on p "Great question. How many people are in your party?" at bounding box center [922, 258] width 319 height 18
drag, startPoint x: 804, startPoint y: 402, endPoint x: 798, endPoint y: 426, distance: 24.7
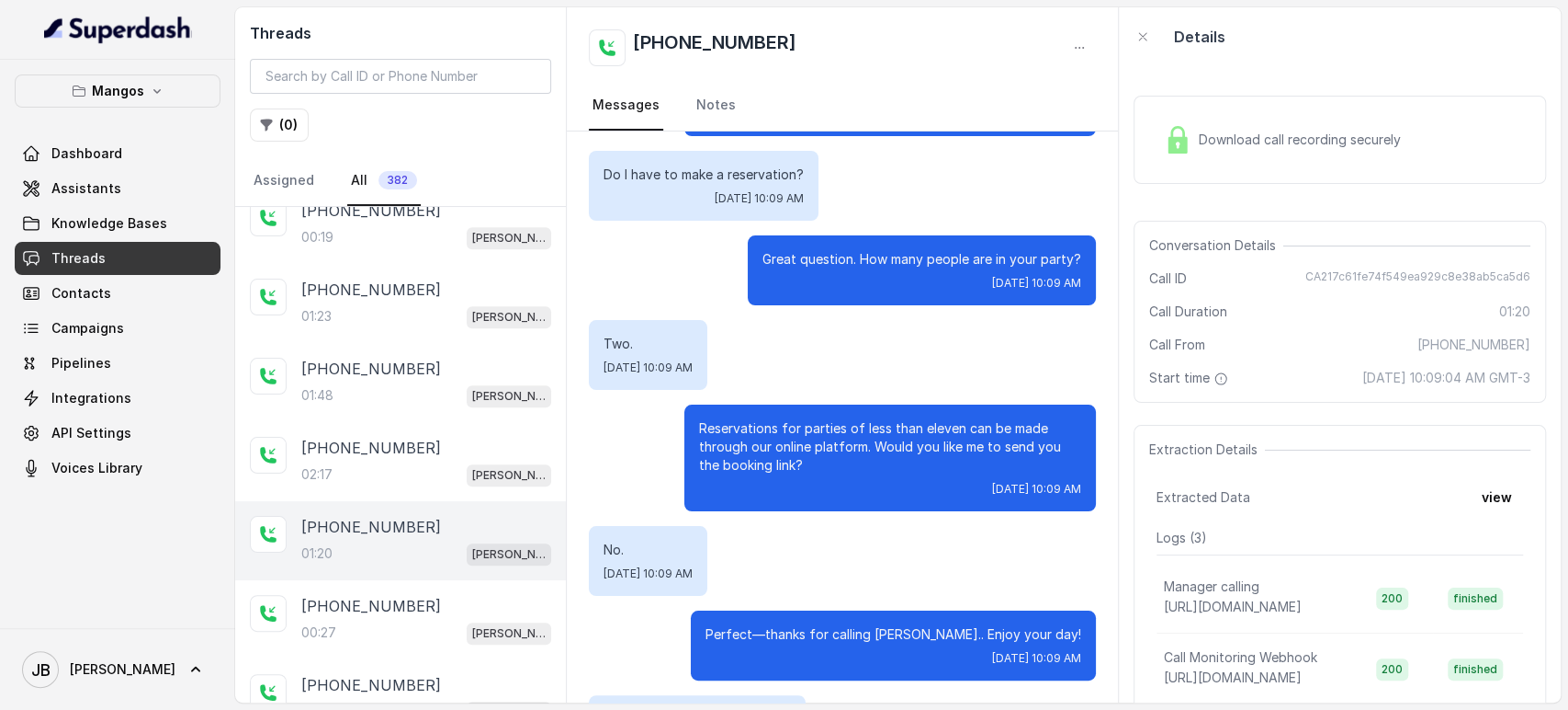
click at [797, 432] on p "Reservations for parties of less than eleven can be made through our online pla…" at bounding box center [890, 447] width 382 height 55
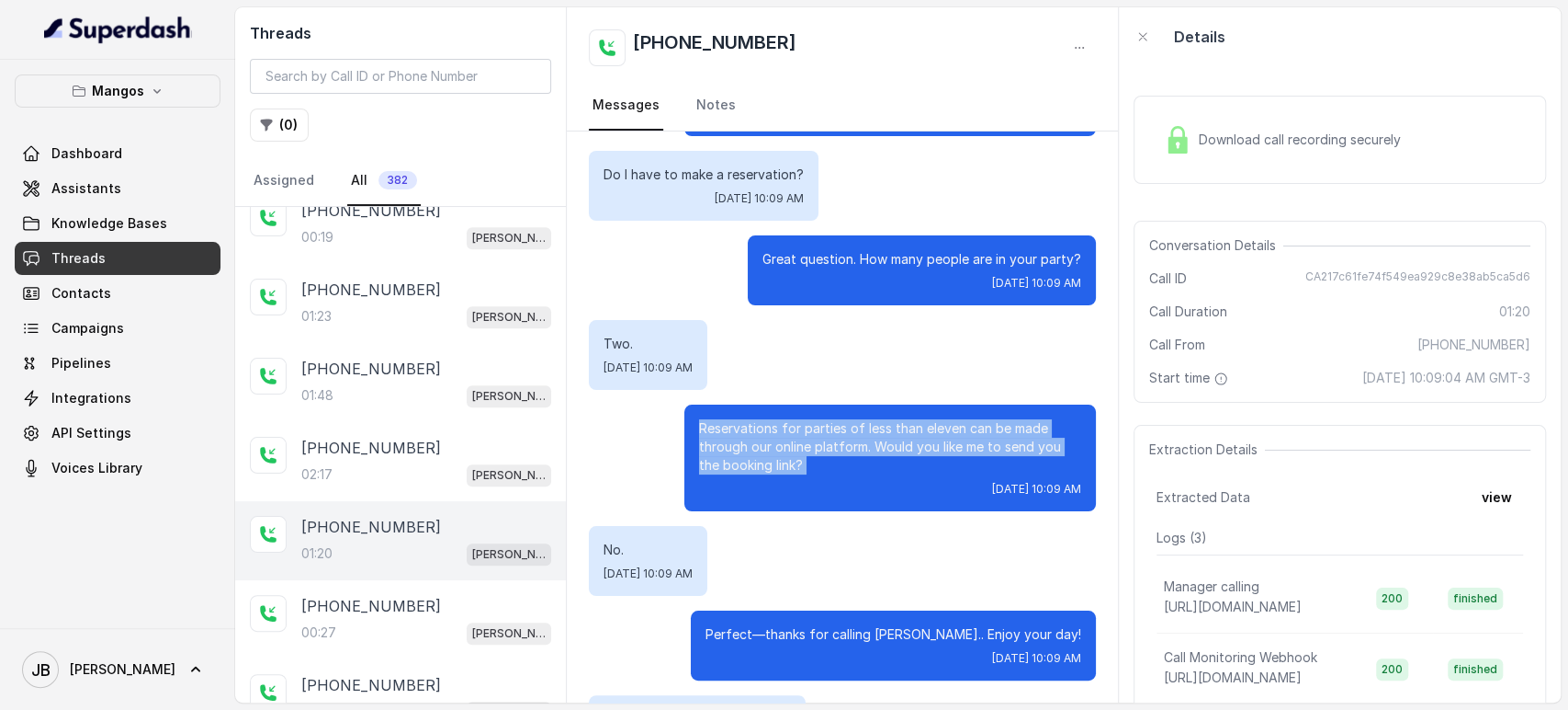
click at [799, 424] on p "Reservations for parties of less than eleven can be made through our online pla…" at bounding box center [890, 447] width 382 height 55
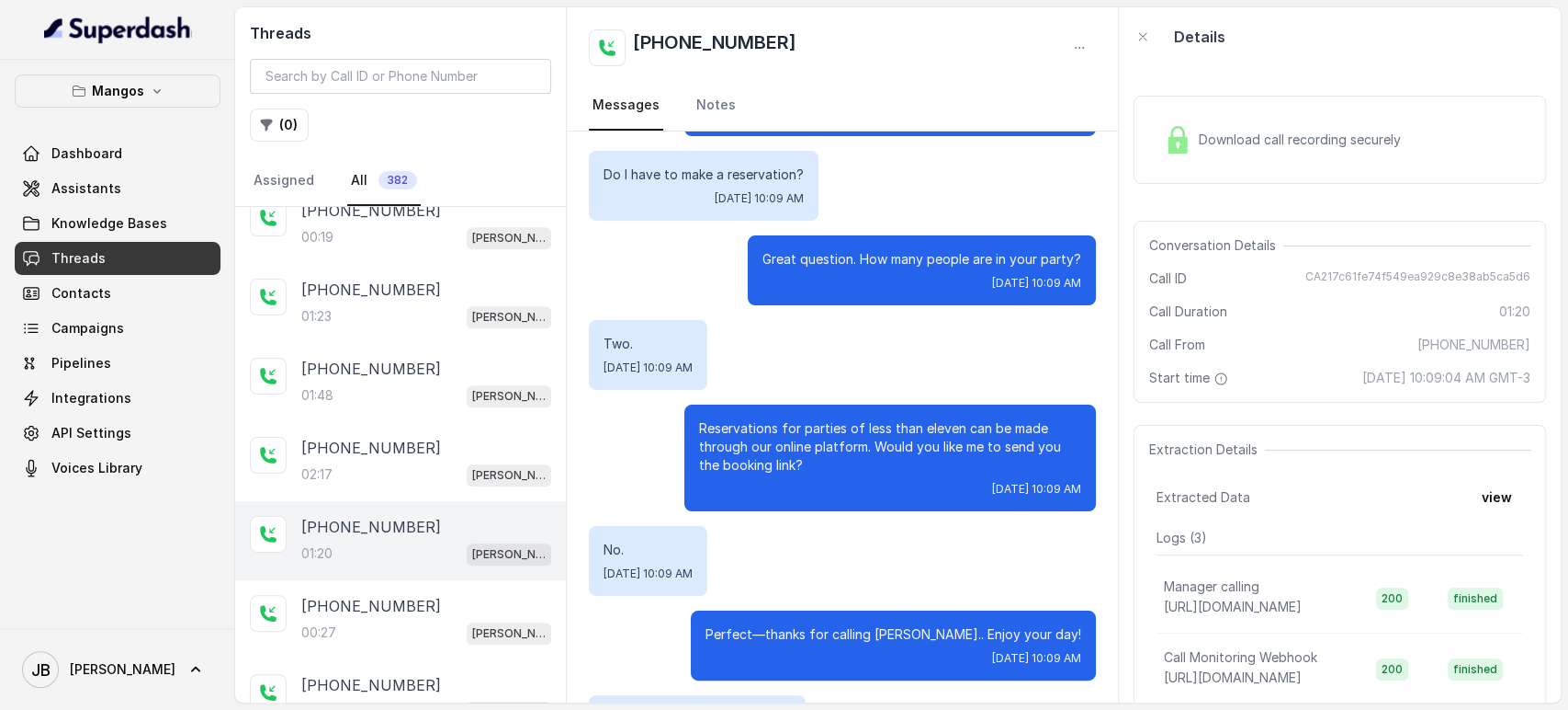
click at [805, 373] on div "Two. Thu, Oct 9, 2025, 10:09 AM" at bounding box center [842, 355] width 507 height 70
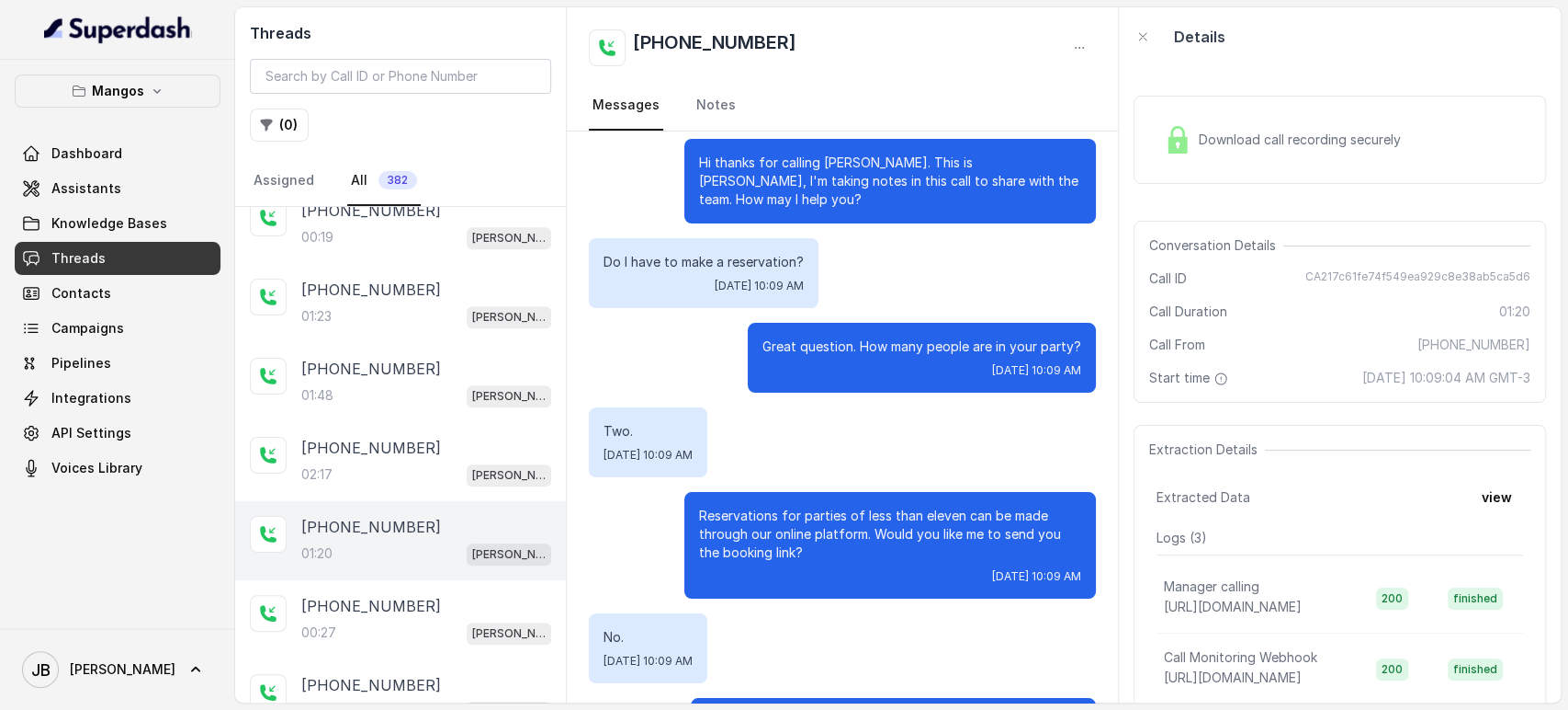
scroll to position [0, 0]
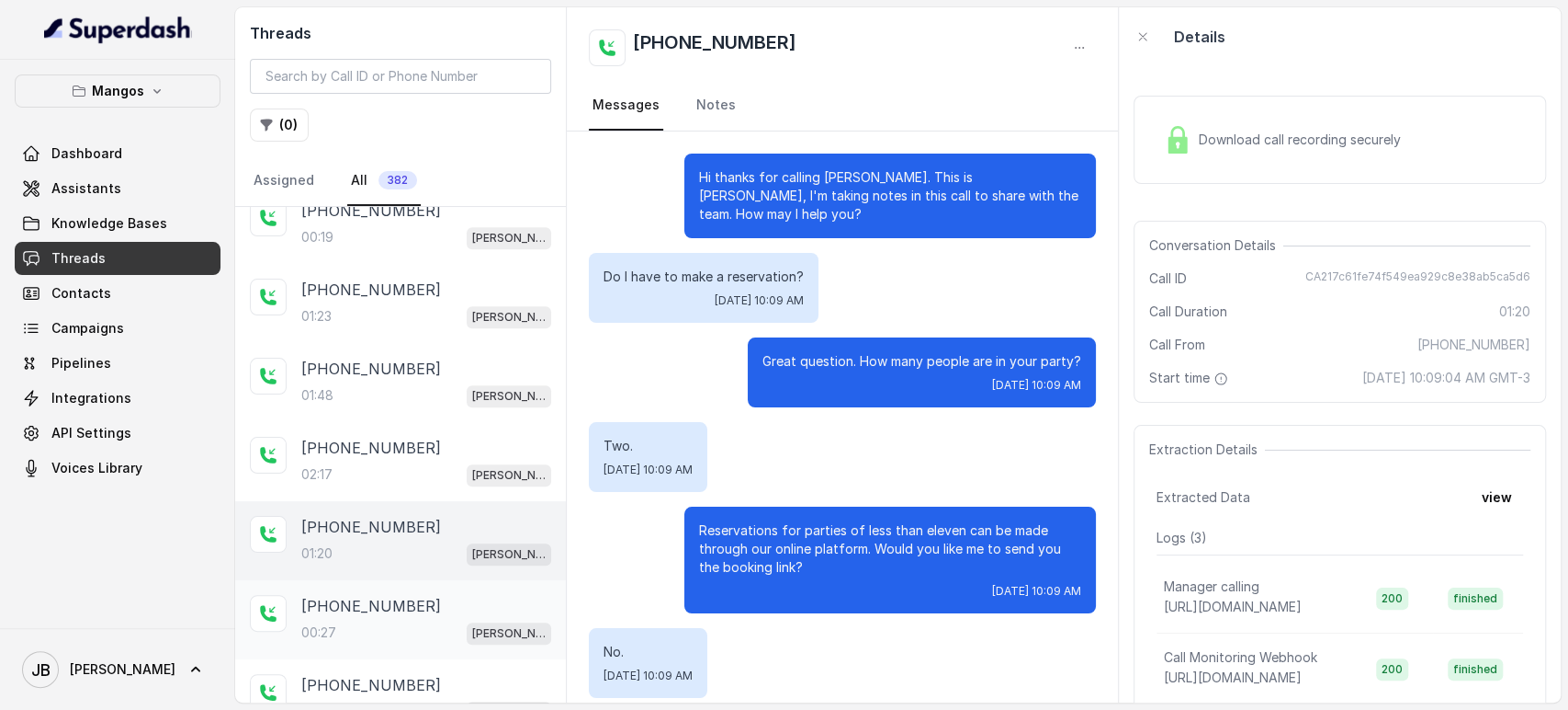
click at [445, 595] on div "+17863711733" at bounding box center [426, 606] width 249 height 22
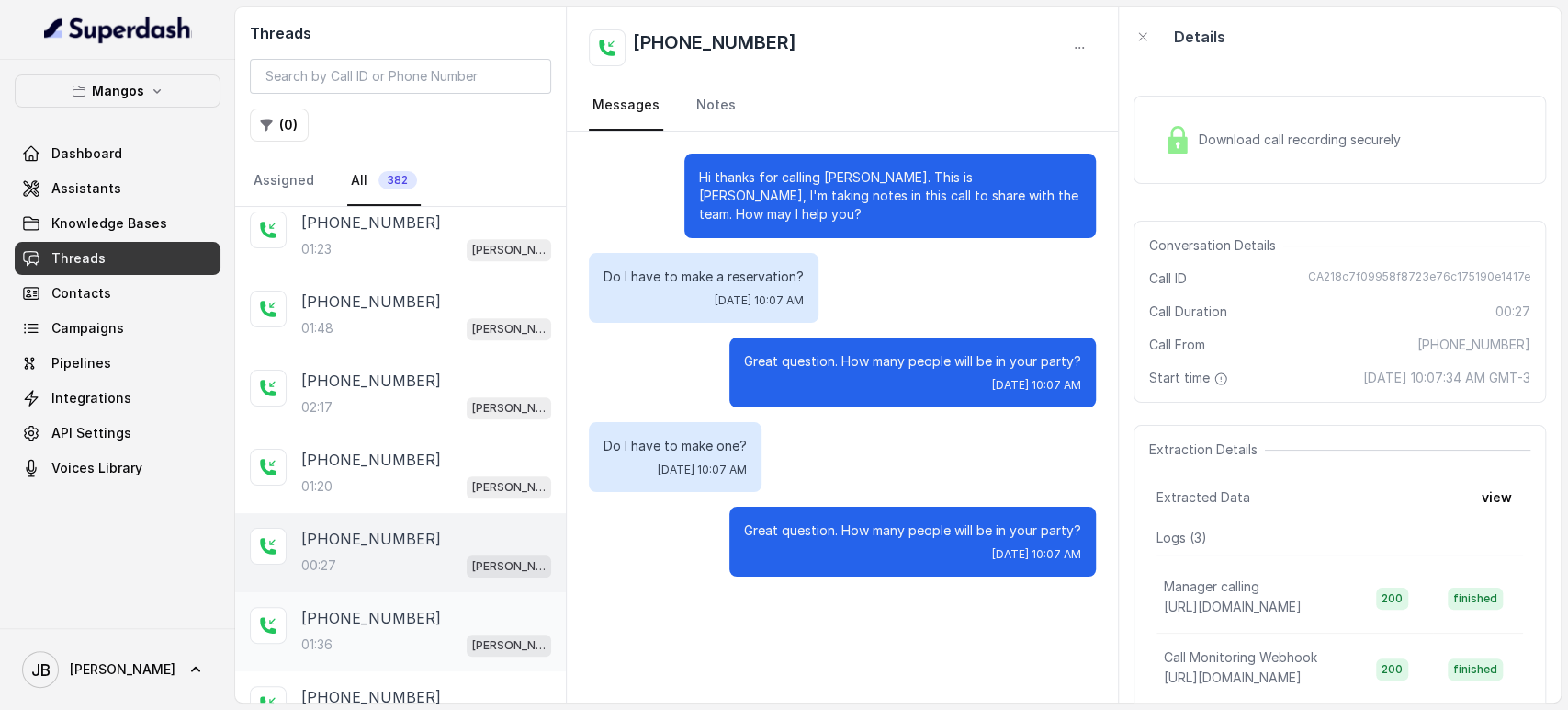
scroll to position [1220, 0]
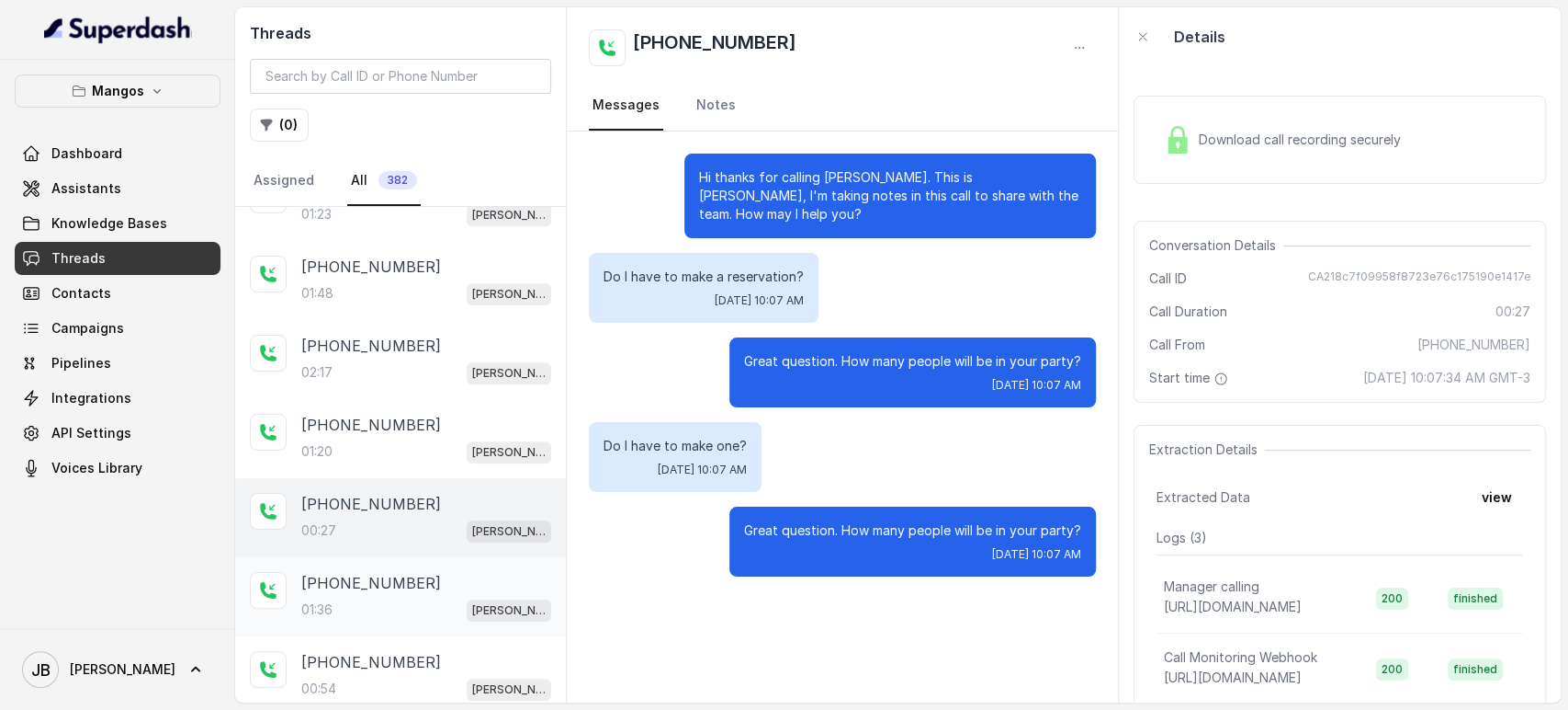
click at [396, 598] on div "01:36 Mangos Orlando" at bounding box center [426, 609] width 249 height 24
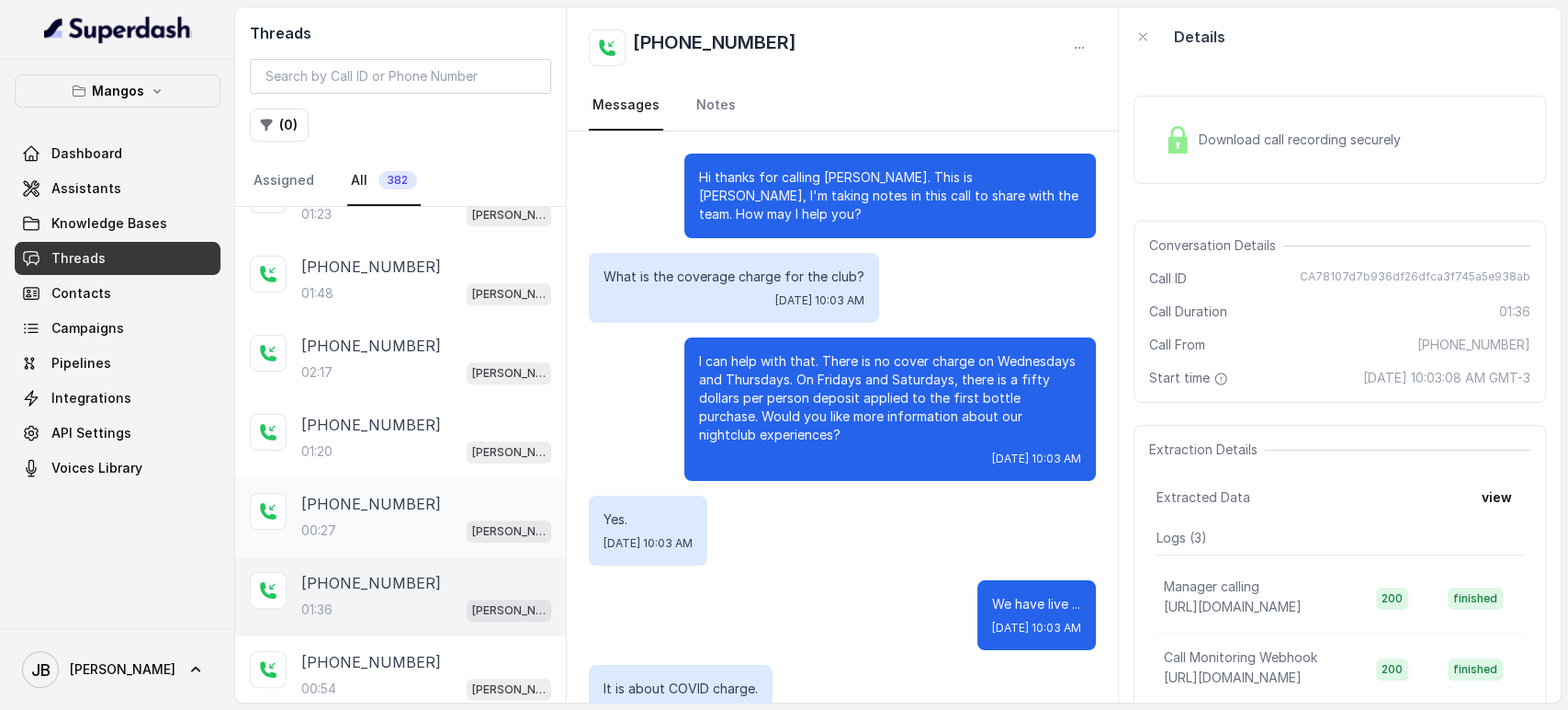
scroll to position [1300, 0]
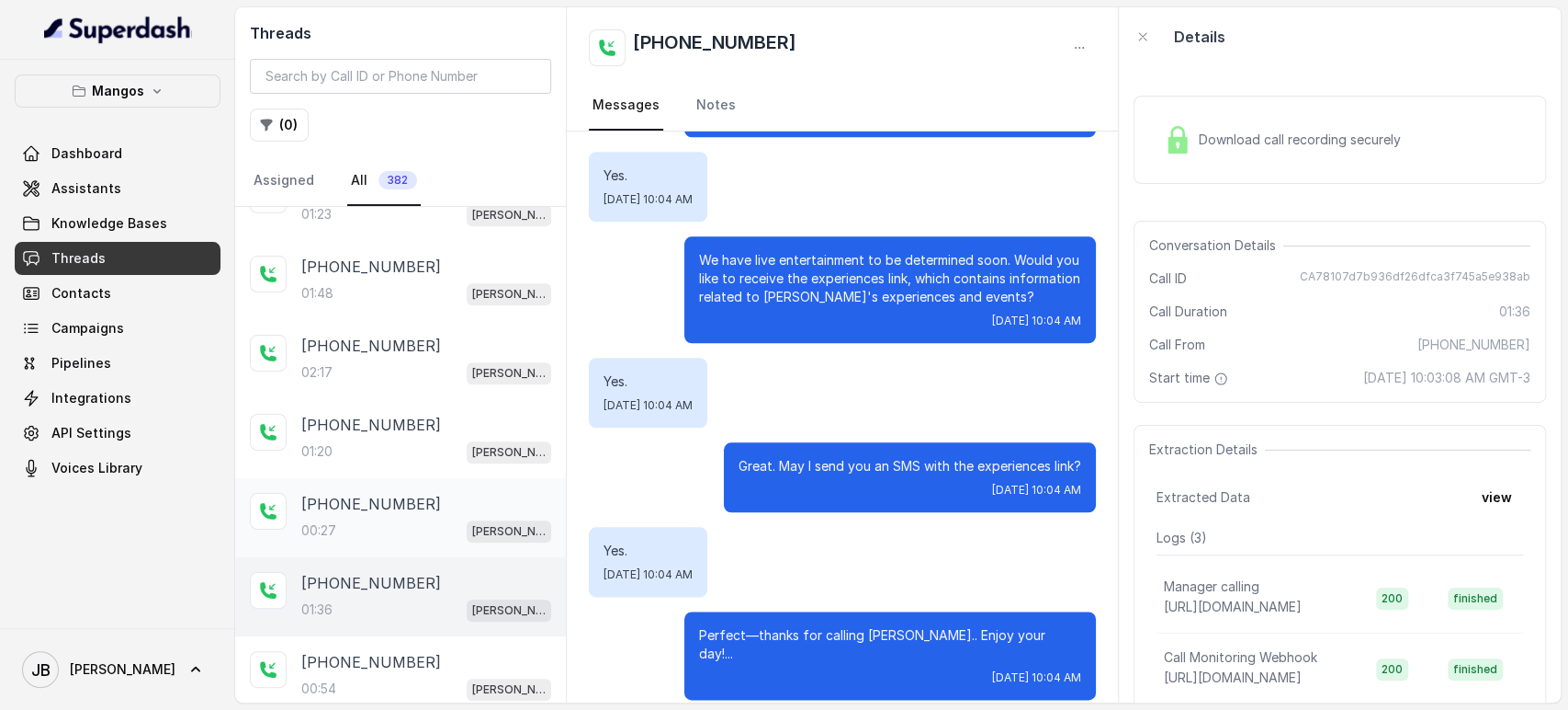
click at [391, 518] on div "00:27 Mangos Orlando" at bounding box center [426, 530] width 249 height 24
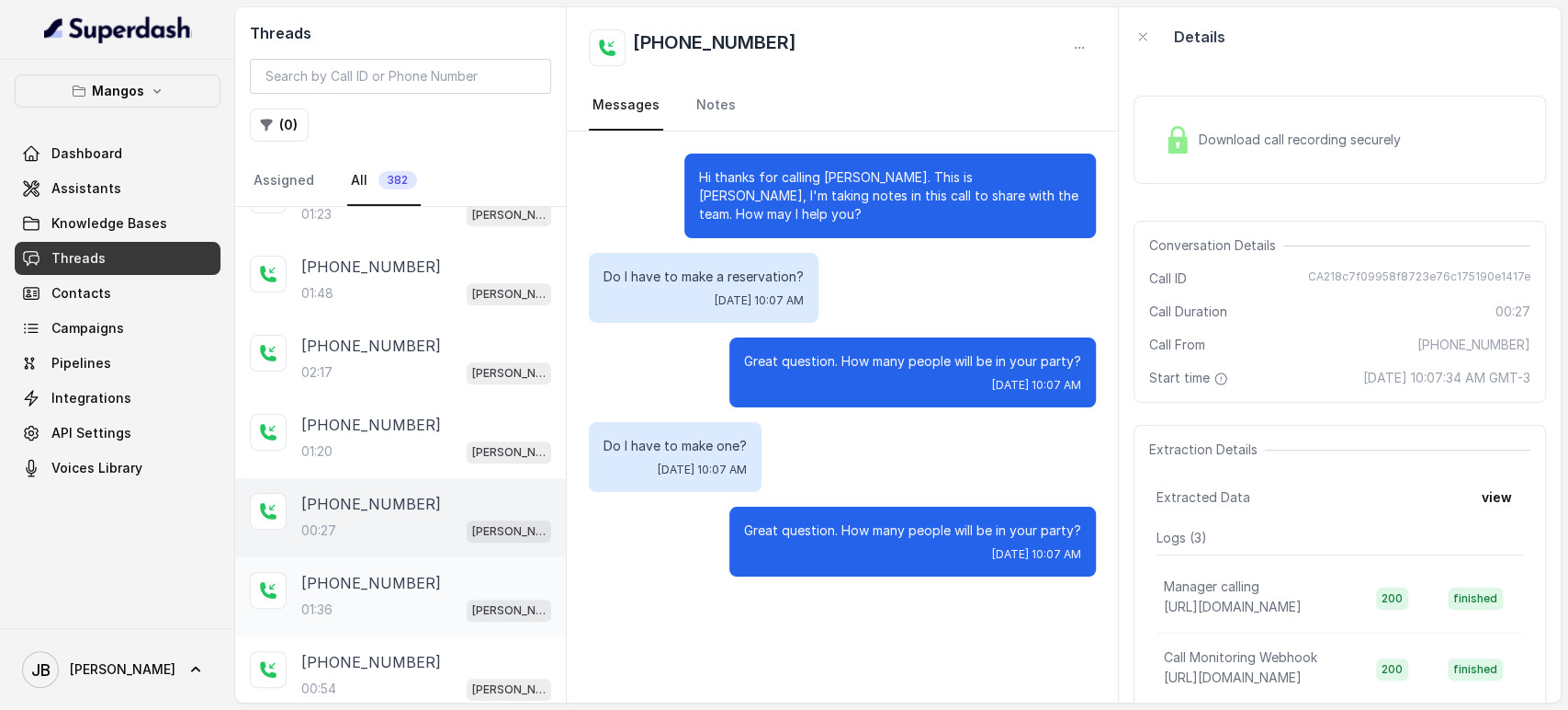
click at [444, 571] on div "+17865868070" at bounding box center [426, 582] width 249 height 22
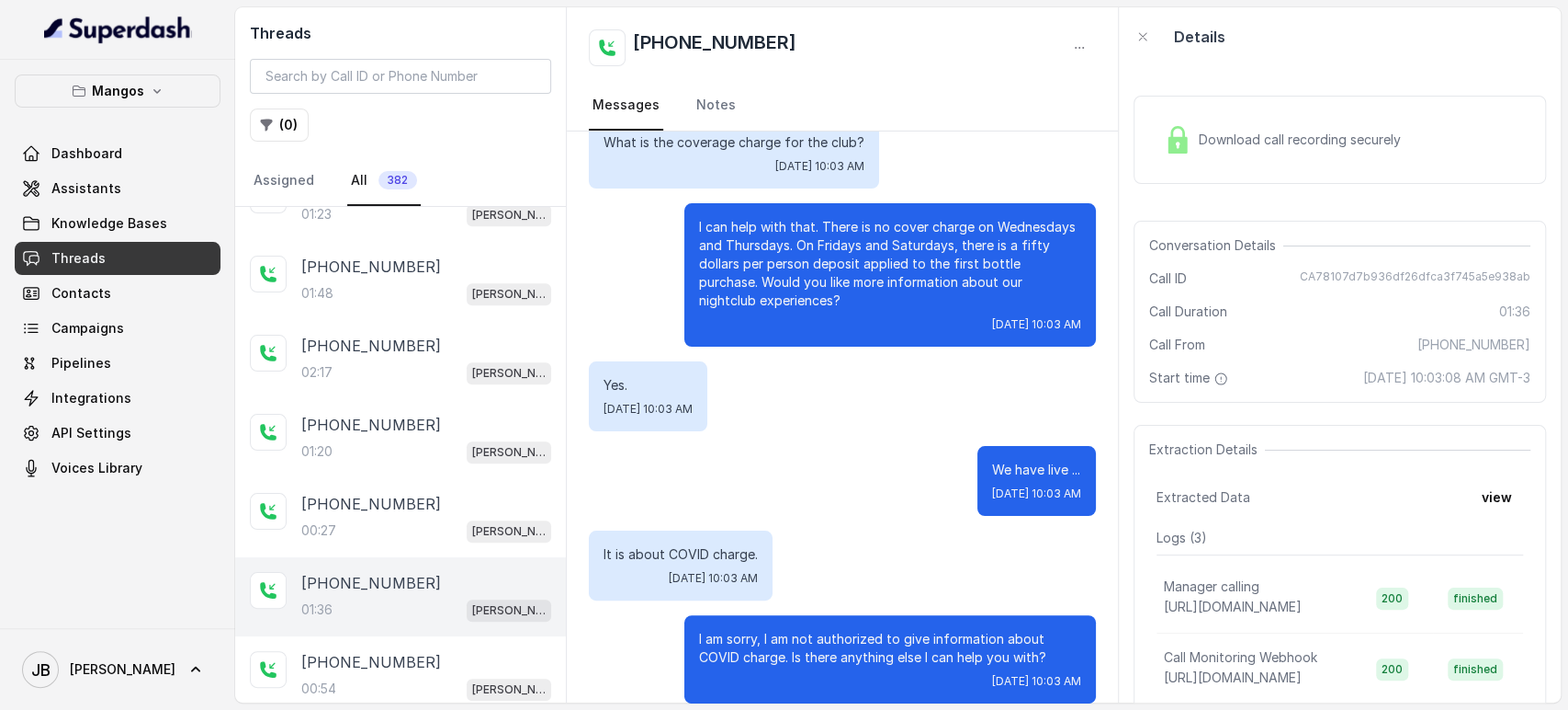
scroll to position [103, 0]
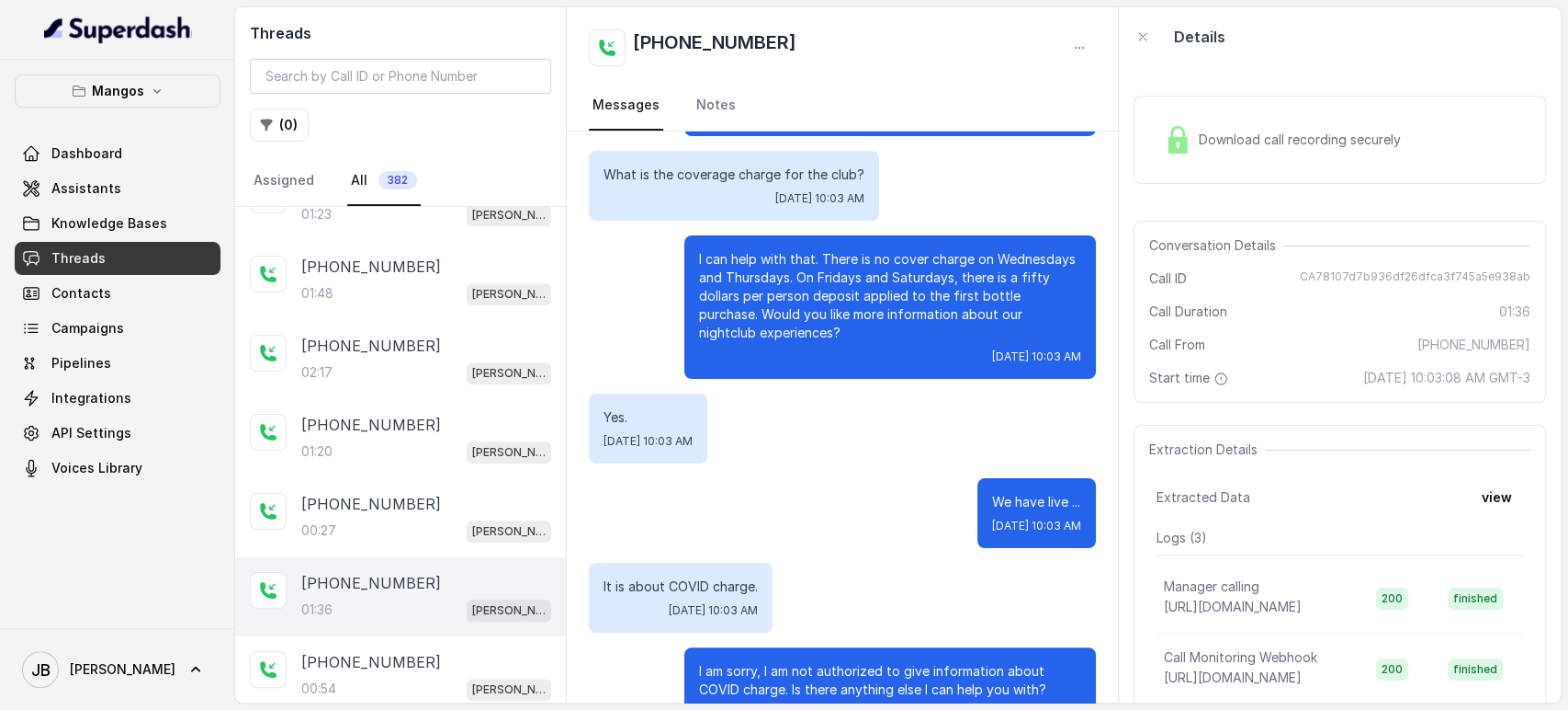
drag, startPoint x: 755, startPoint y: 334, endPoint x: 774, endPoint y: 343, distance: 21.0
click at [776, 339] on p "I can help with that. There is no cover charge on Wednesdays and Thursdays. On …" at bounding box center [890, 295] width 382 height 92
click at [774, 343] on div "I can help with that. There is no cover charge on Wednesdays and Thursdays. On …" at bounding box center [891, 307] width 412 height 143
drag, startPoint x: 758, startPoint y: 322, endPoint x: 790, endPoint y: 330, distance: 33.0
click at [794, 336] on p "I can help with that. There is no cover charge on Wednesdays and Thursdays. On …" at bounding box center [890, 295] width 382 height 92
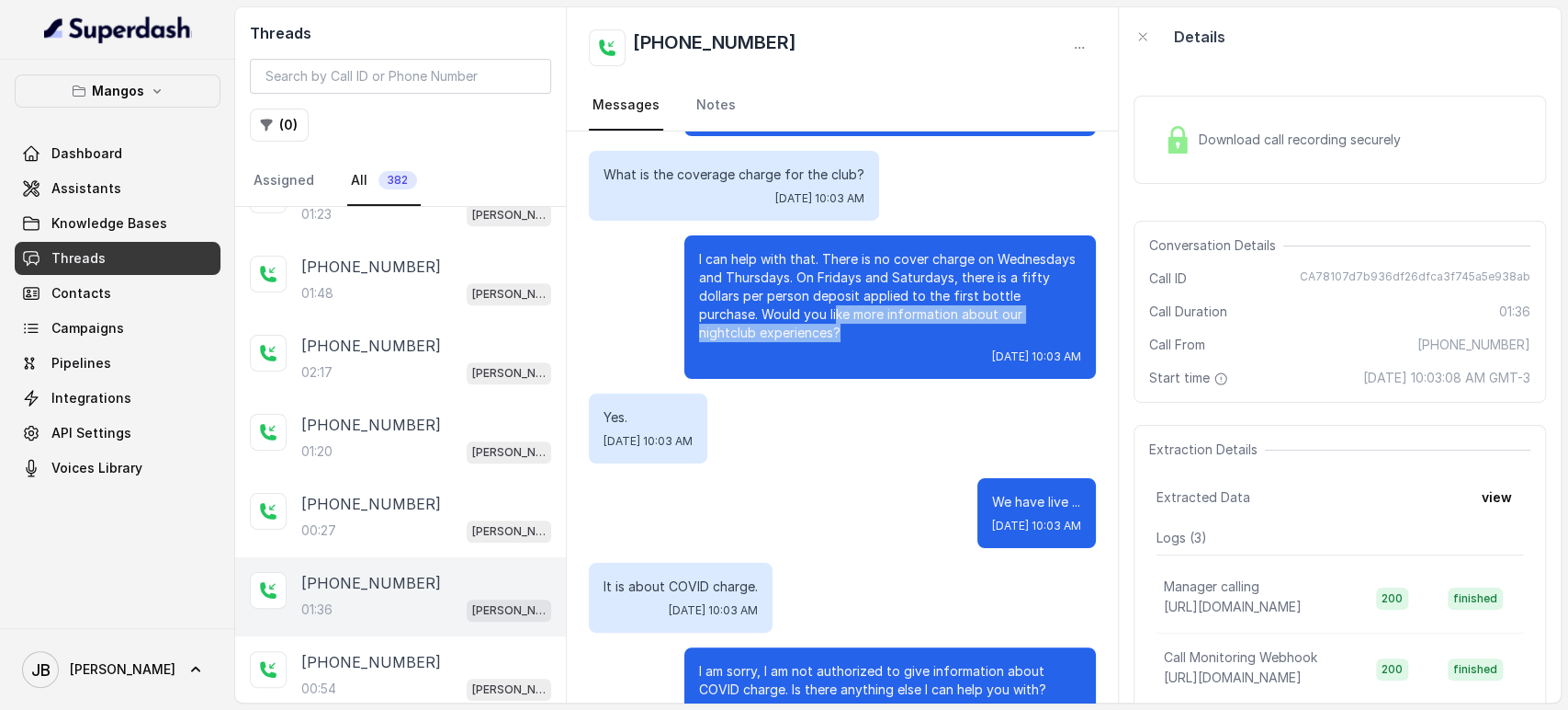
click at [788, 328] on p "I can help with that. There is no cover charge on Wednesdays and Thursdays. On …" at bounding box center [890, 295] width 382 height 92
click at [768, 370] on div "I can help with that. There is no cover charge on Wednesdays and Thursdays. On …" at bounding box center [891, 307] width 412 height 143
drag, startPoint x: 781, startPoint y: 432, endPoint x: 588, endPoint y: 512, distance: 208.9
click at [781, 432] on div "Yes. Thu, Oct 9, 2025, 10:03 AM" at bounding box center [842, 429] width 507 height 70
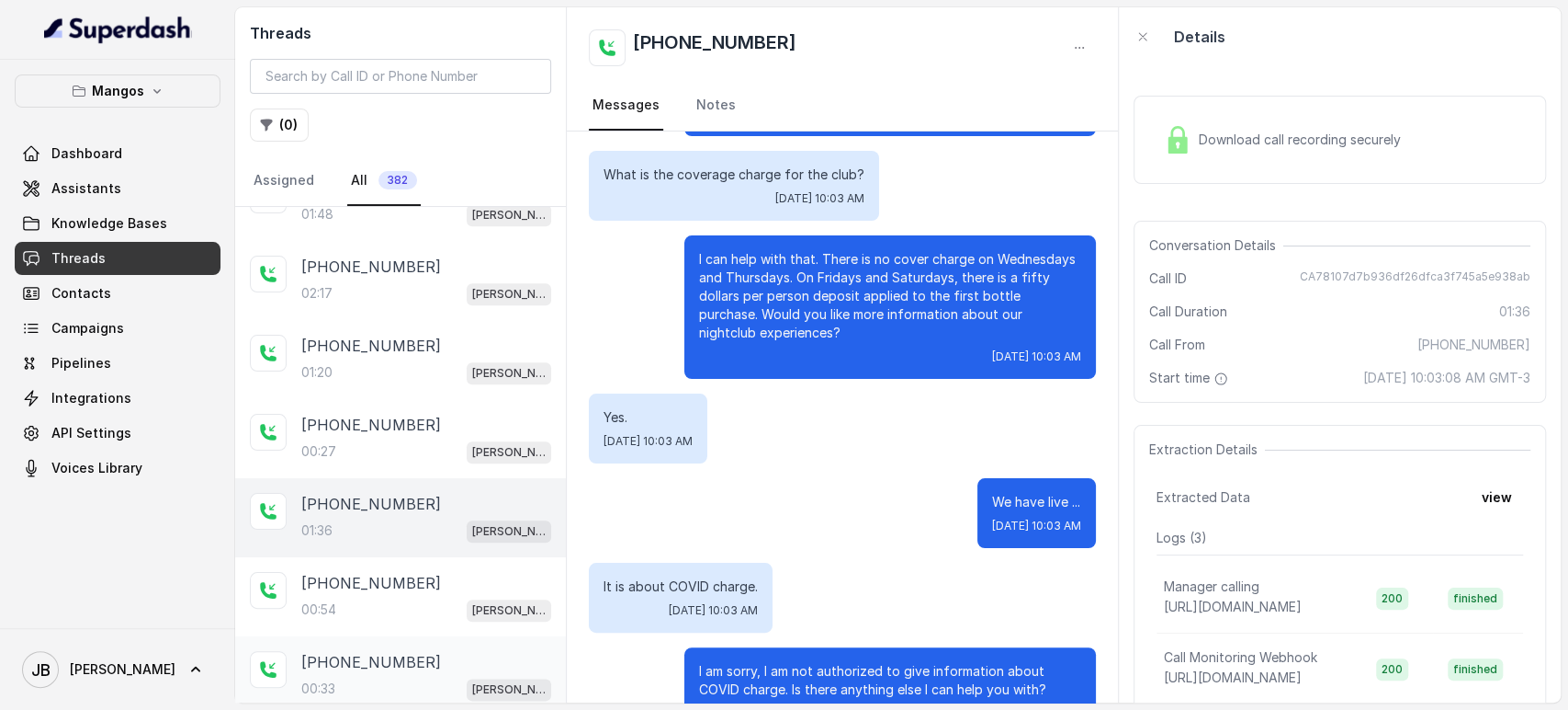
scroll to position [1424, 0]
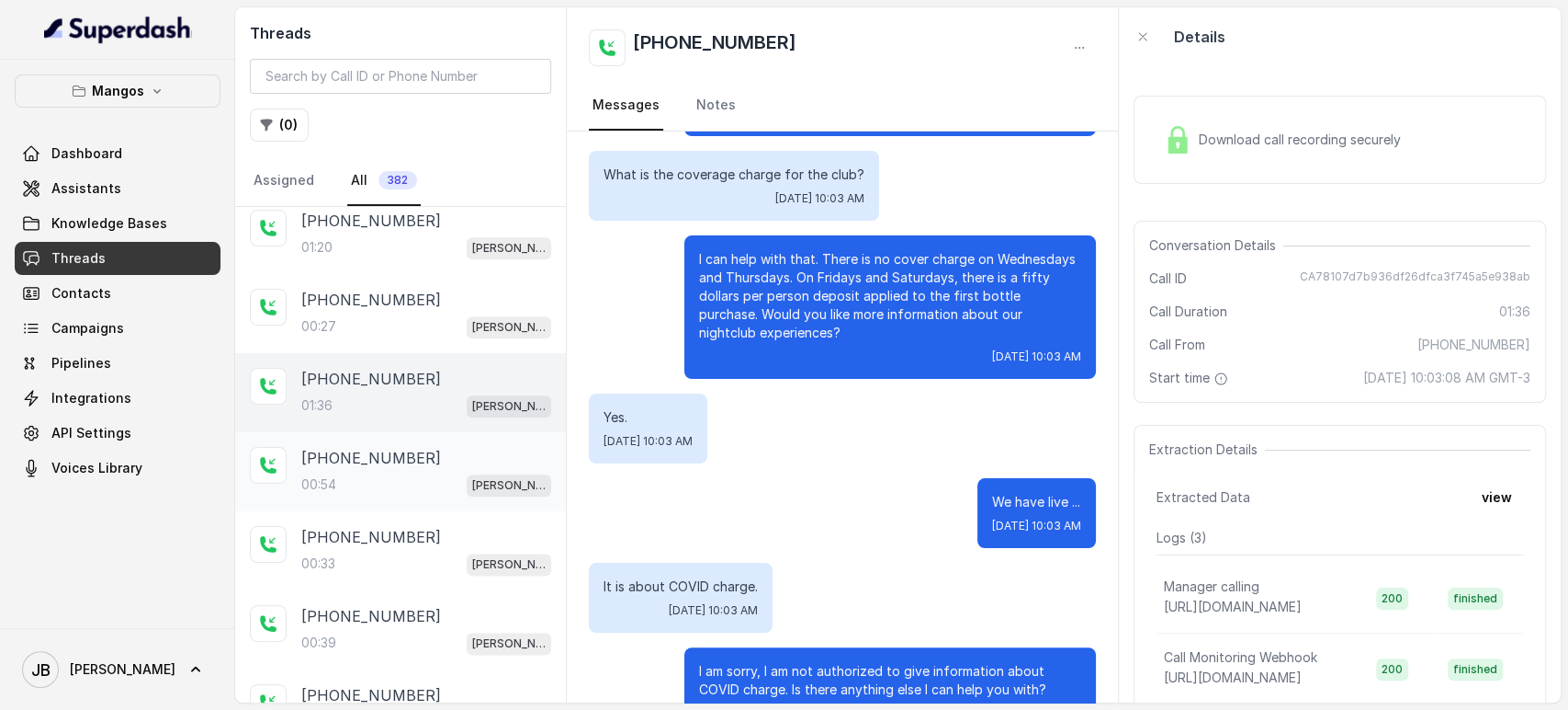
click at [378, 447] on p "+17865868070" at bounding box center [371, 458] width 139 height 22
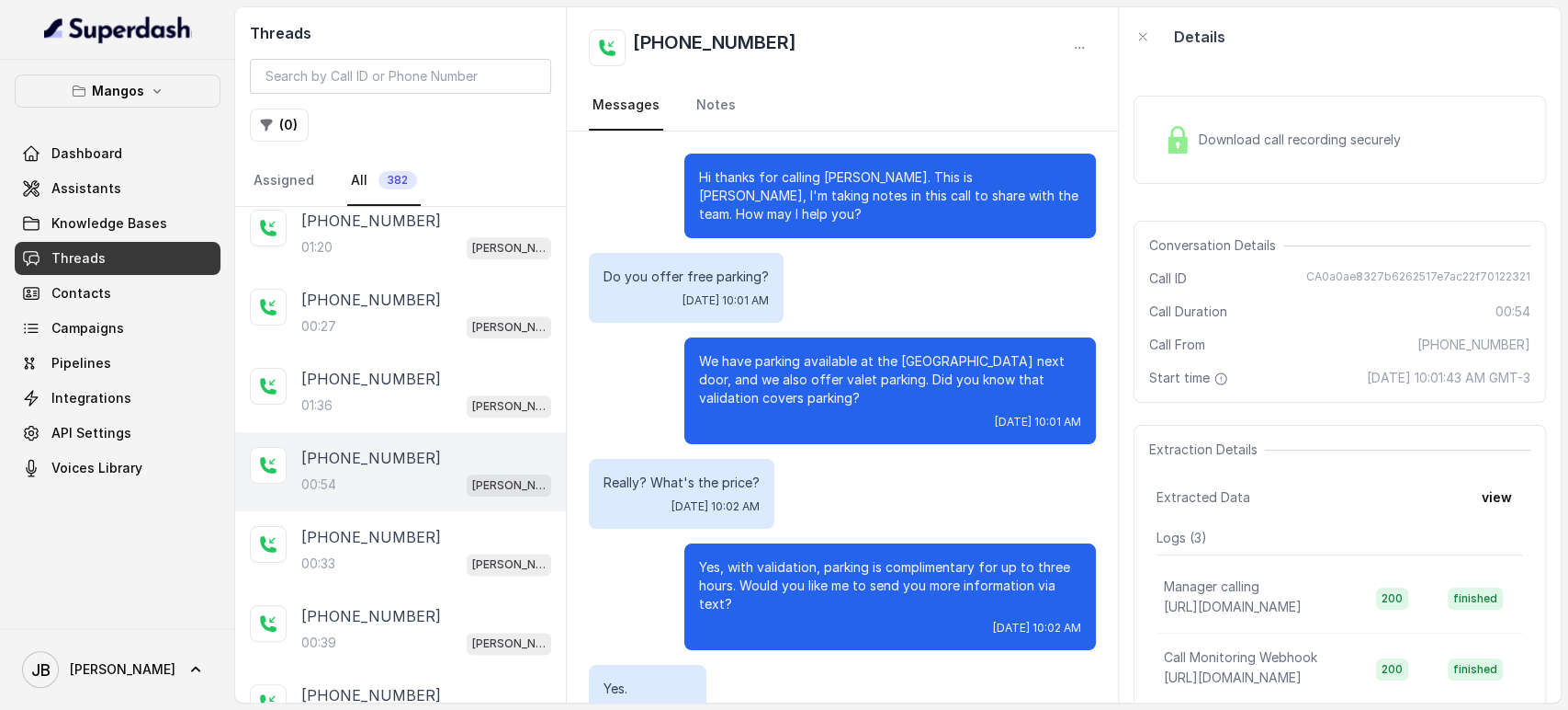
click at [693, 269] on p "Do you offer free parking?" at bounding box center [686, 276] width 165 height 18
drag, startPoint x: 693, startPoint y: 269, endPoint x: 728, endPoint y: 325, distance: 66.0
click at [693, 269] on p "Do you offer free parking?" at bounding box center [686, 276] width 165 height 18
click at [750, 355] on p "We have parking available at the Hollywood Parking Plaza Garage next door, and …" at bounding box center [890, 380] width 382 height 55
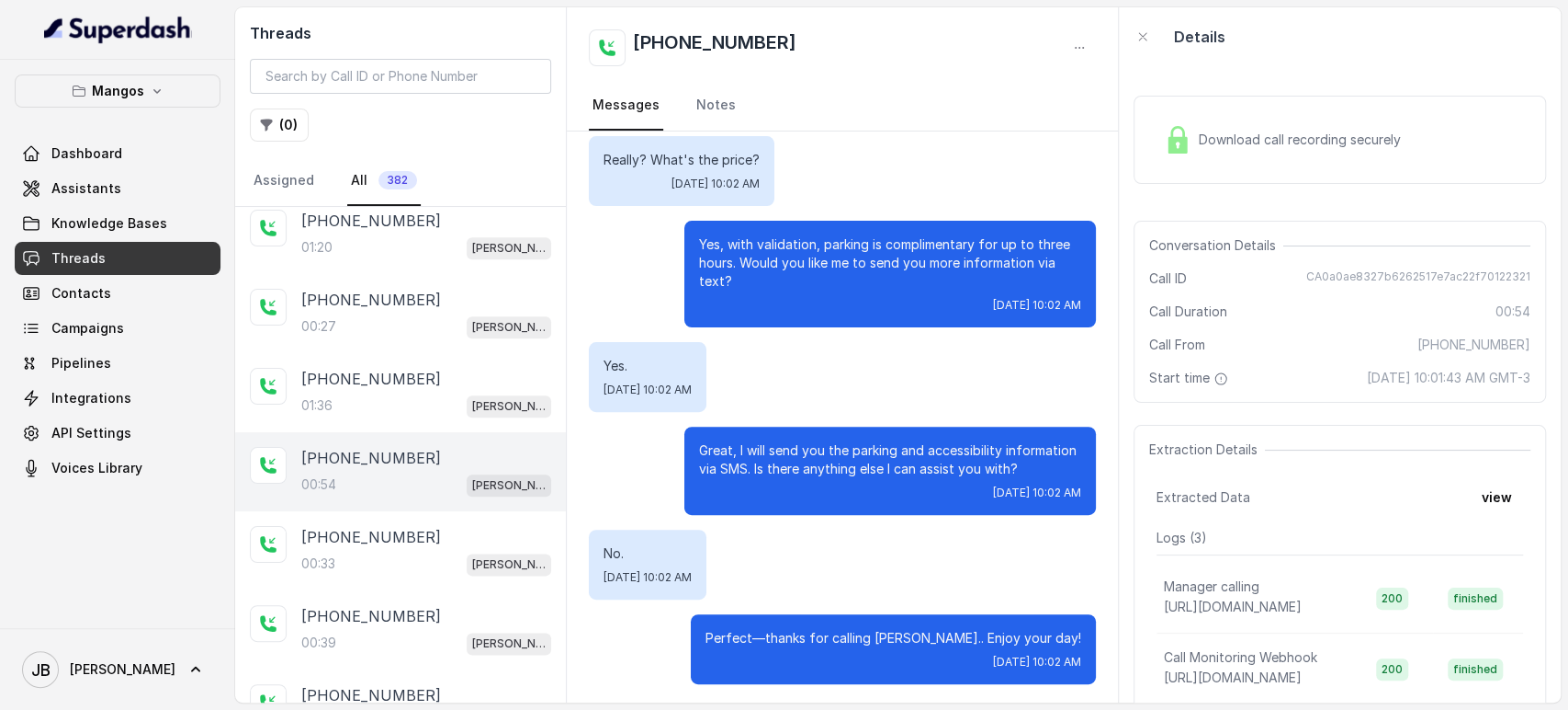
scroll to position [325, 0]
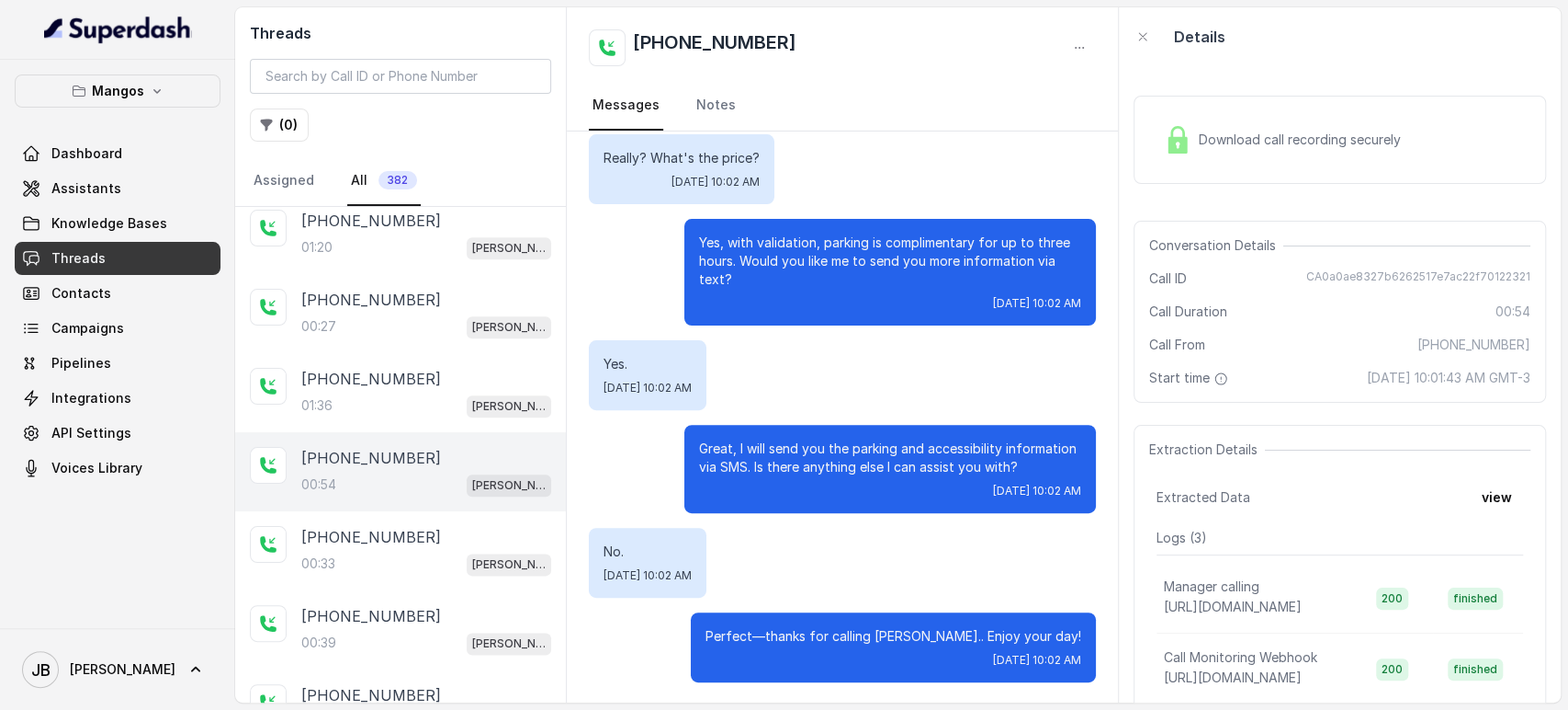
click at [1240, 148] on span "Download call recording securely" at bounding box center [1303, 140] width 210 height 18
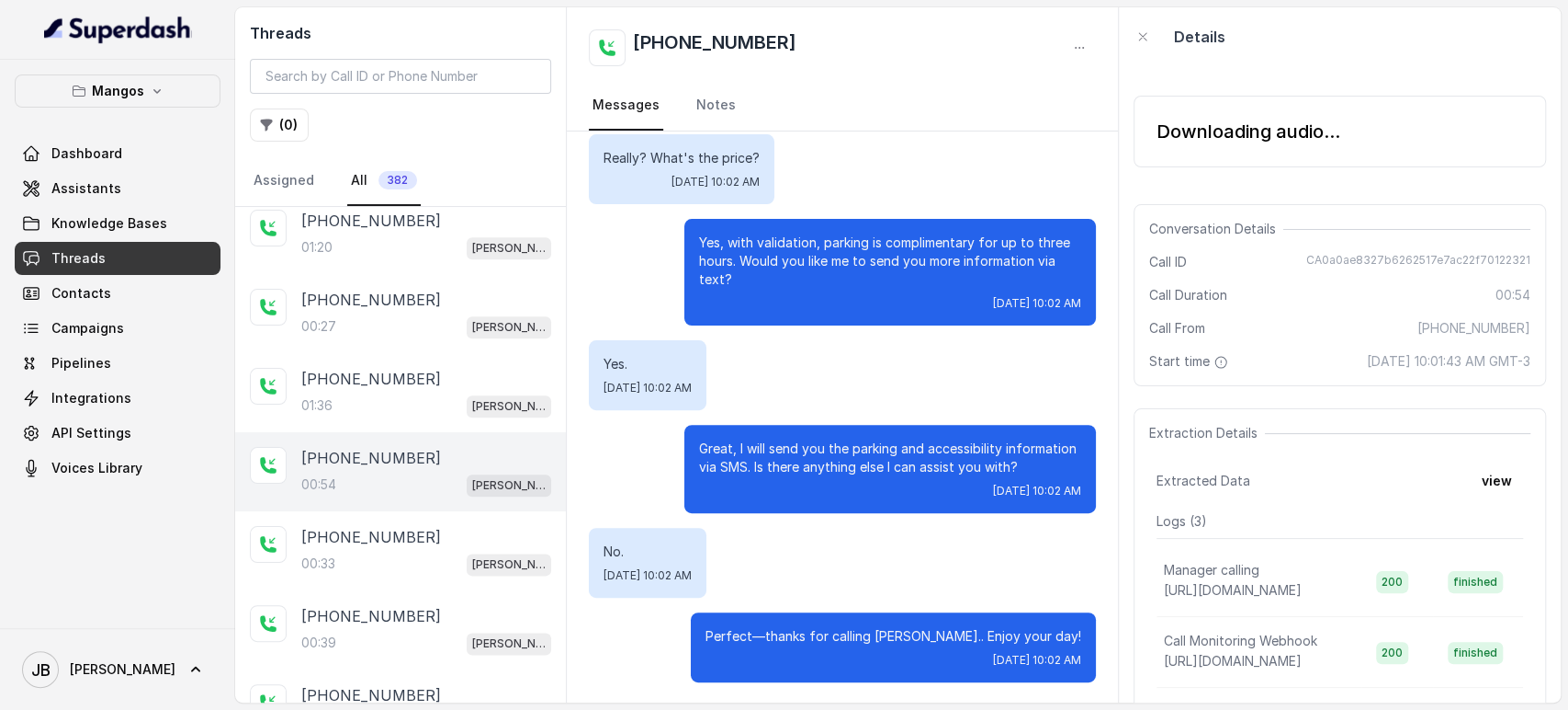
click at [1167, 151] on div "Downloading audio..." at bounding box center [1339, 132] width 413 height 72
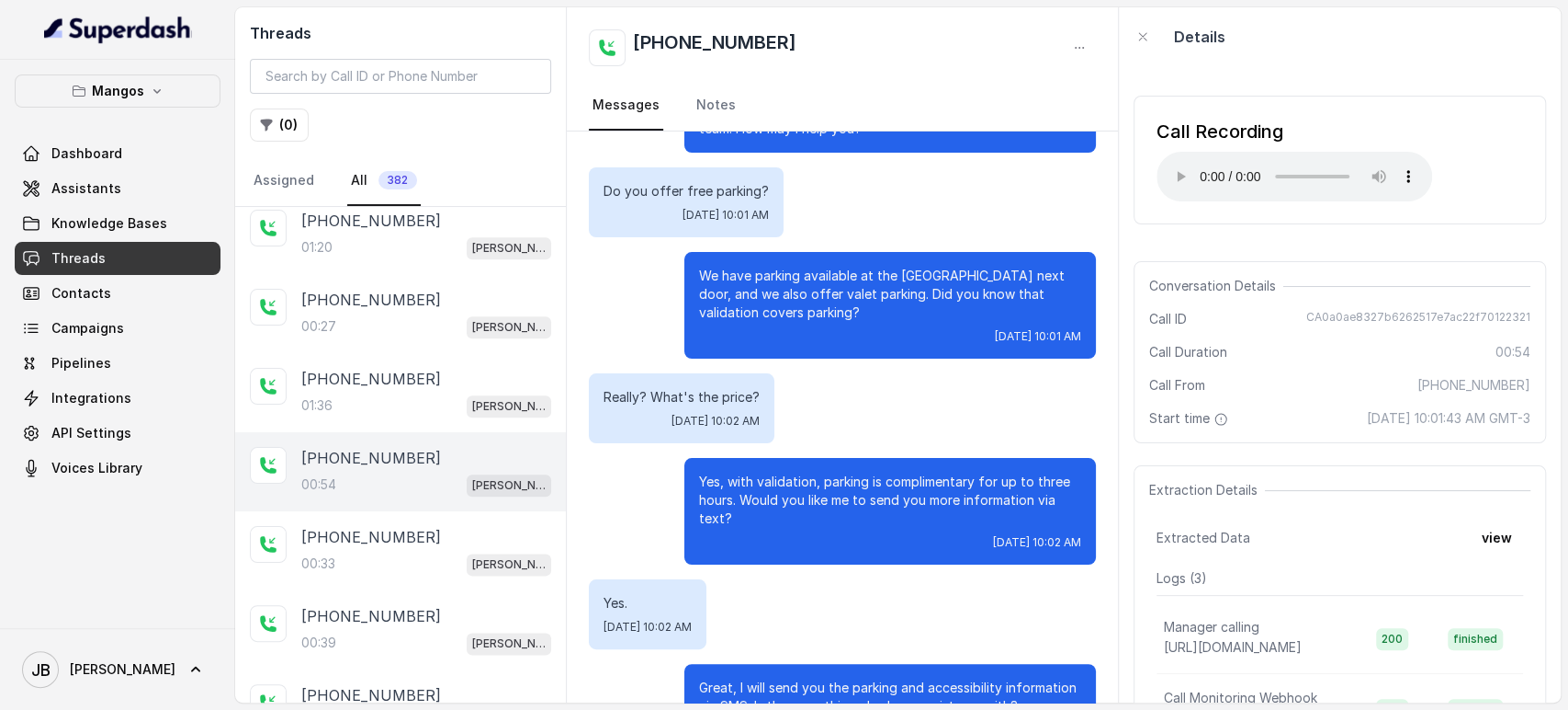
scroll to position [121, 0]
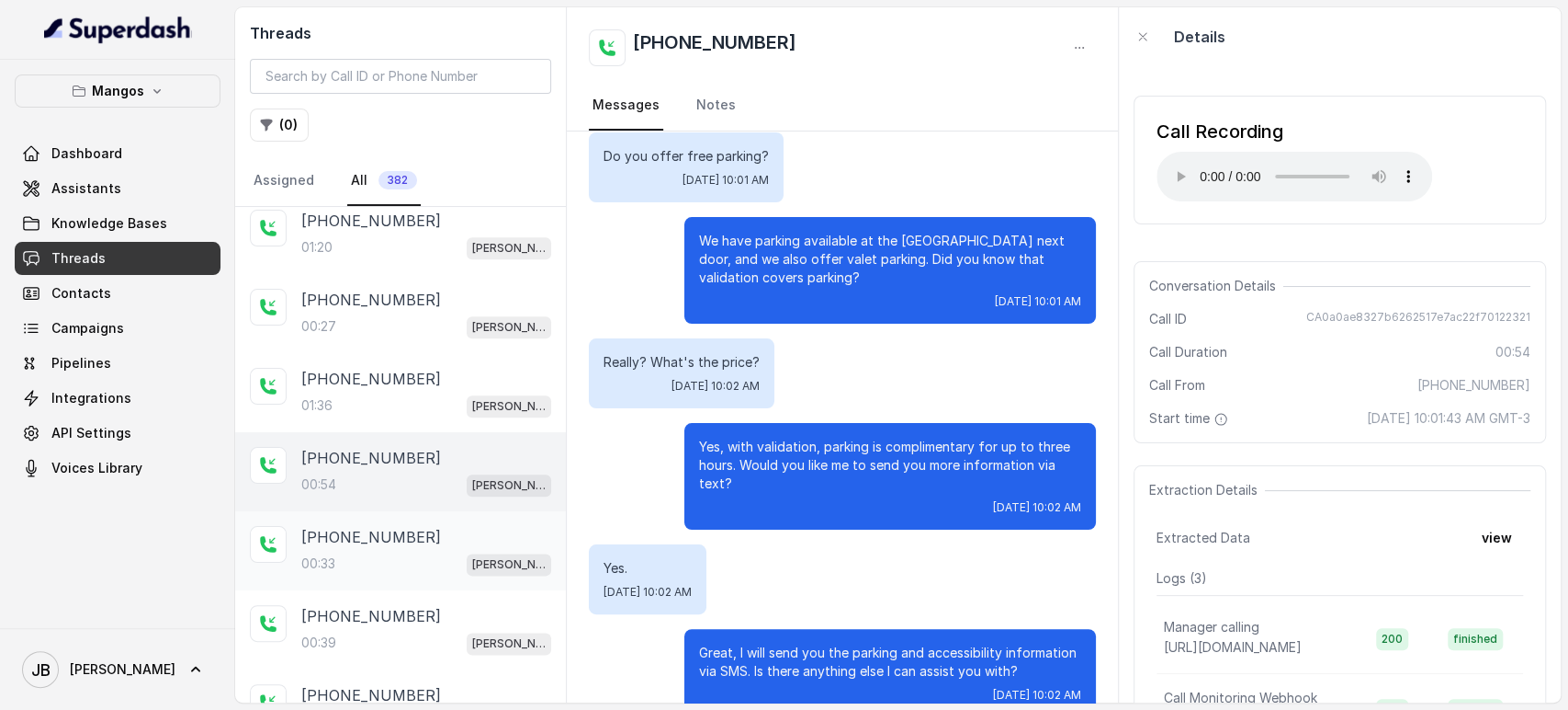
click at [417, 526] on div "+17865868070" at bounding box center [426, 536] width 249 height 22
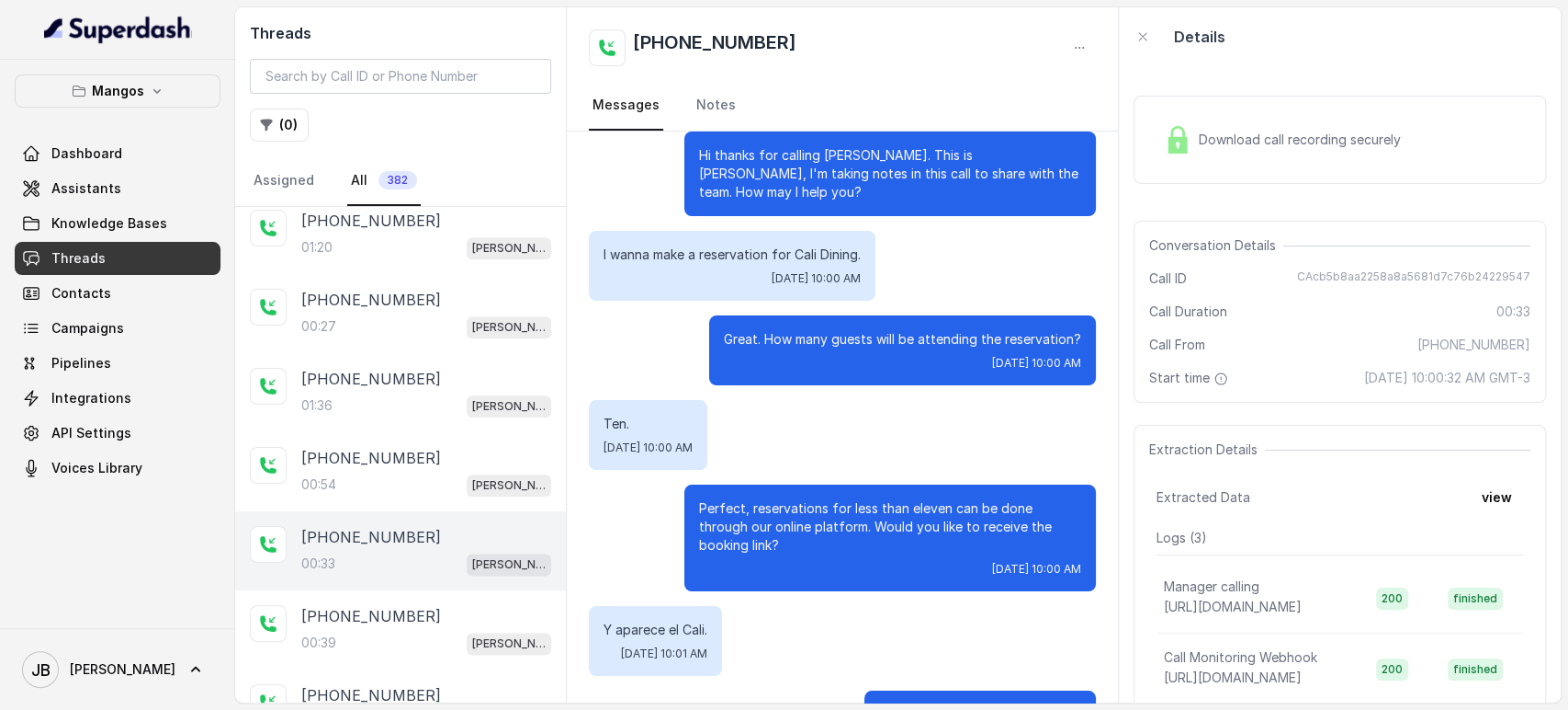
scroll to position [82, 0]
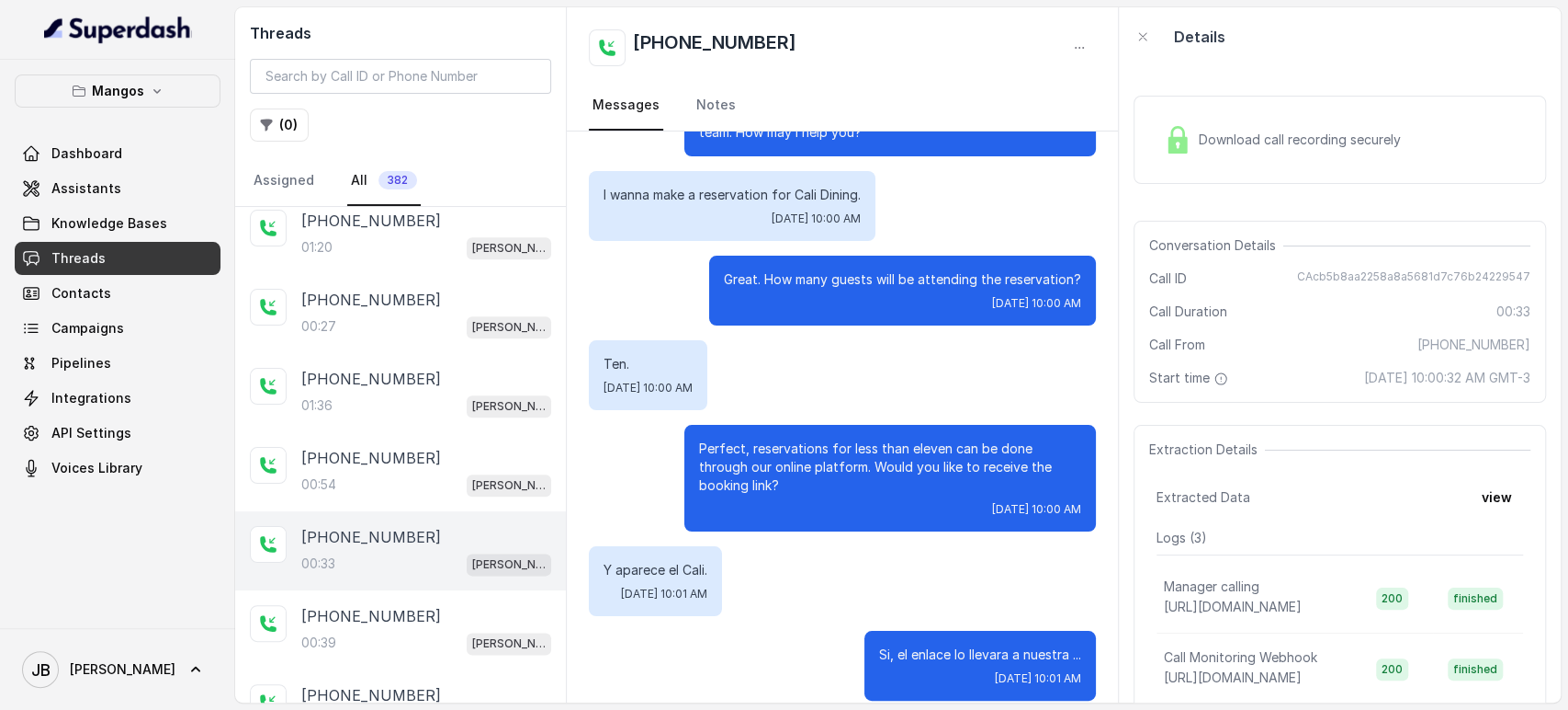
click at [811, 263] on div "Great. How many guests will be attending the reservation? Thu, Oct 9, 2025, 10:…" at bounding box center [903, 290] width 387 height 70
click at [811, 296] on div "Thu, Oct 9, 2025, 10:00 AM" at bounding box center [902, 303] width 358 height 14
click at [796, 274] on p "Great. How many guests will be attending the reservation?" at bounding box center [902, 279] width 358 height 18
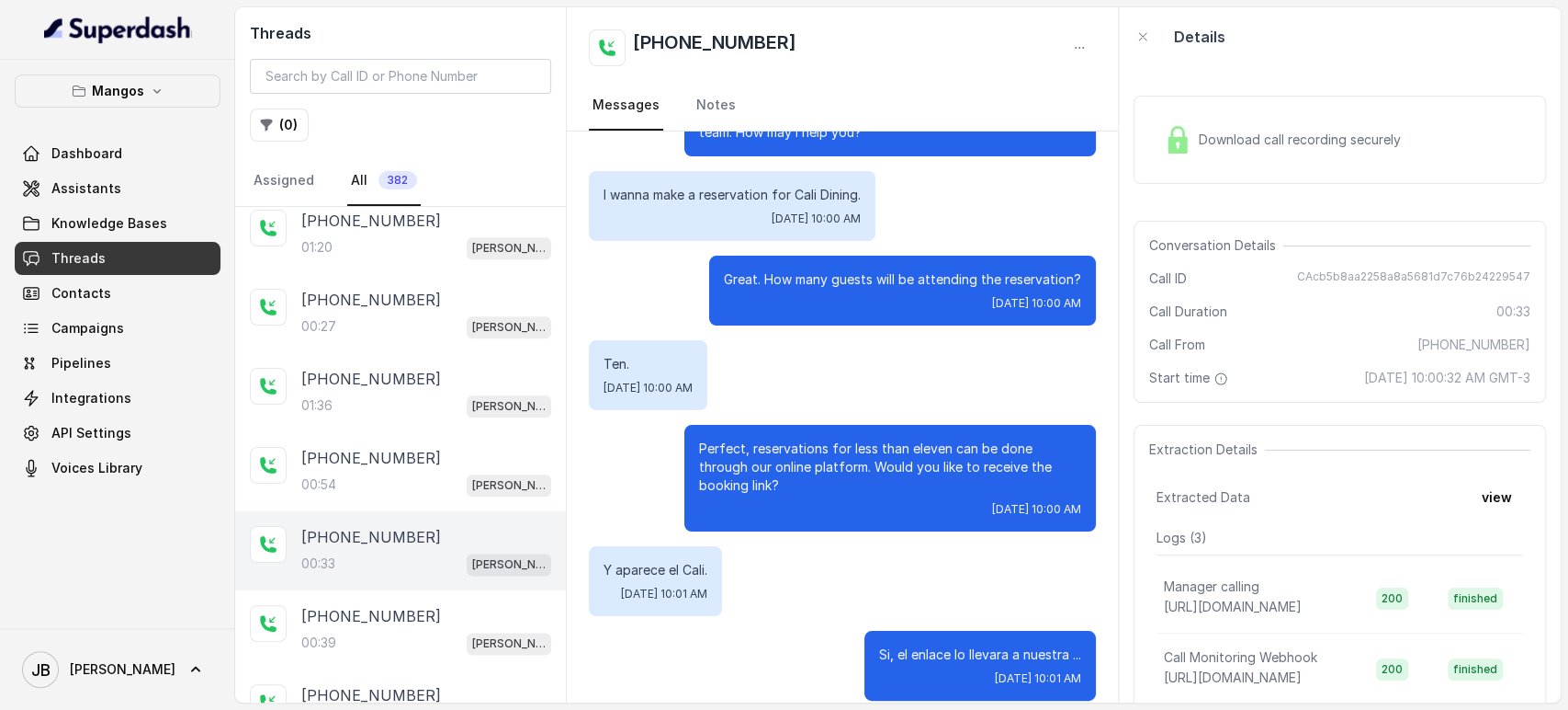
click at [803, 330] on div "Hi thanks for calling Mangos Orlando. This is Margarita, I'm taking notes in th…" at bounding box center [842, 385] width 551 height 673
click at [433, 590] on div "+17865868070 00:39 Mangos Orlando" at bounding box center [400, 629] width 331 height 79
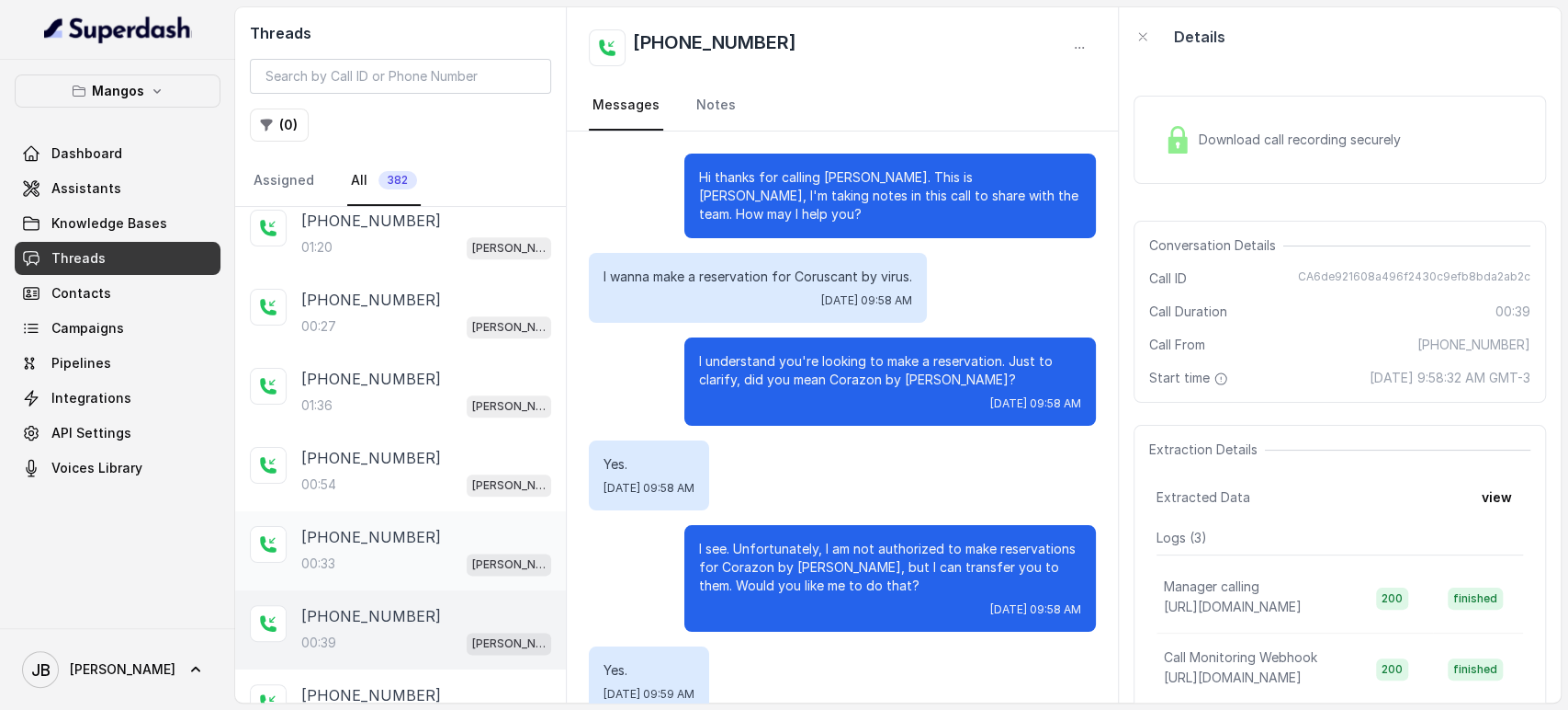
scroll to position [119, 0]
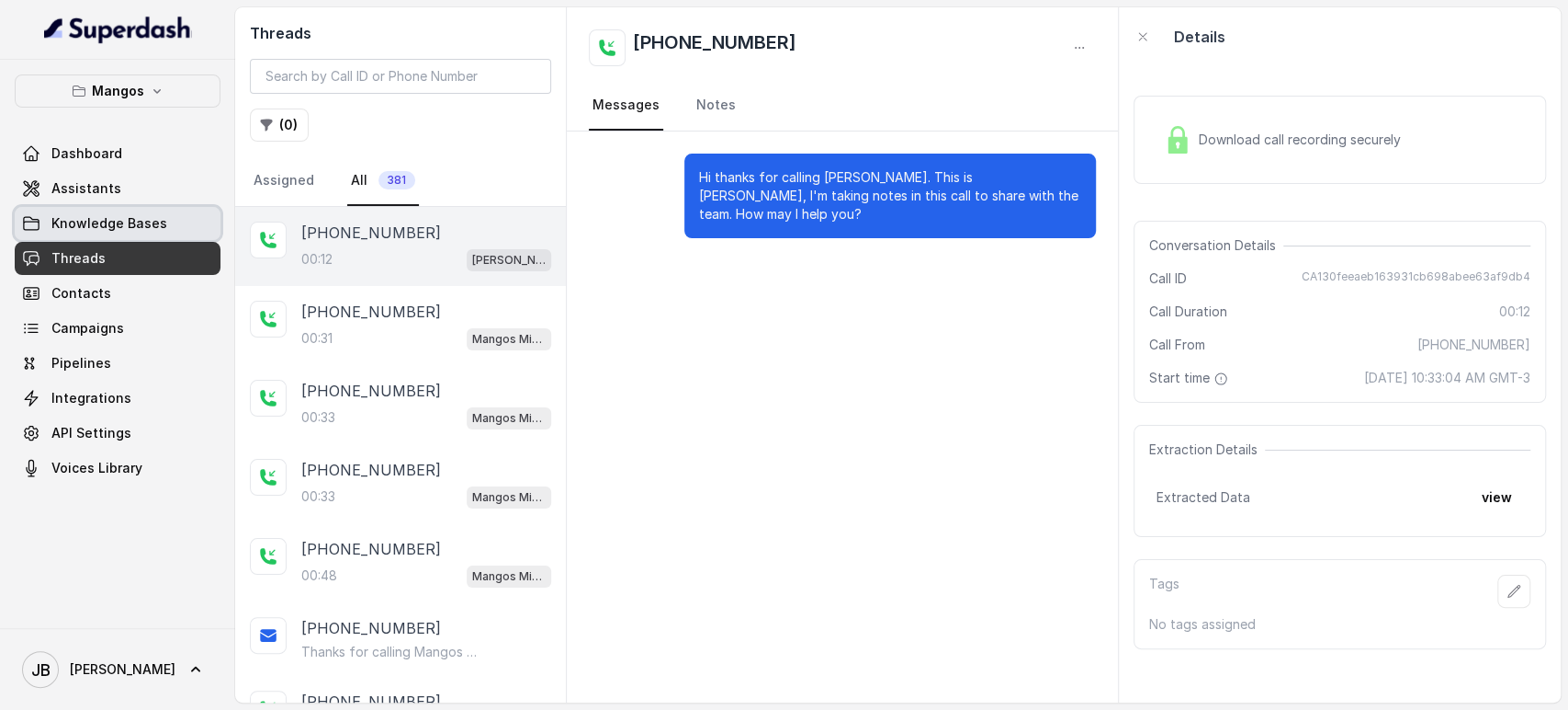
click at [166, 234] on link "Knowledge Bases" at bounding box center [117, 223] width 206 height 33
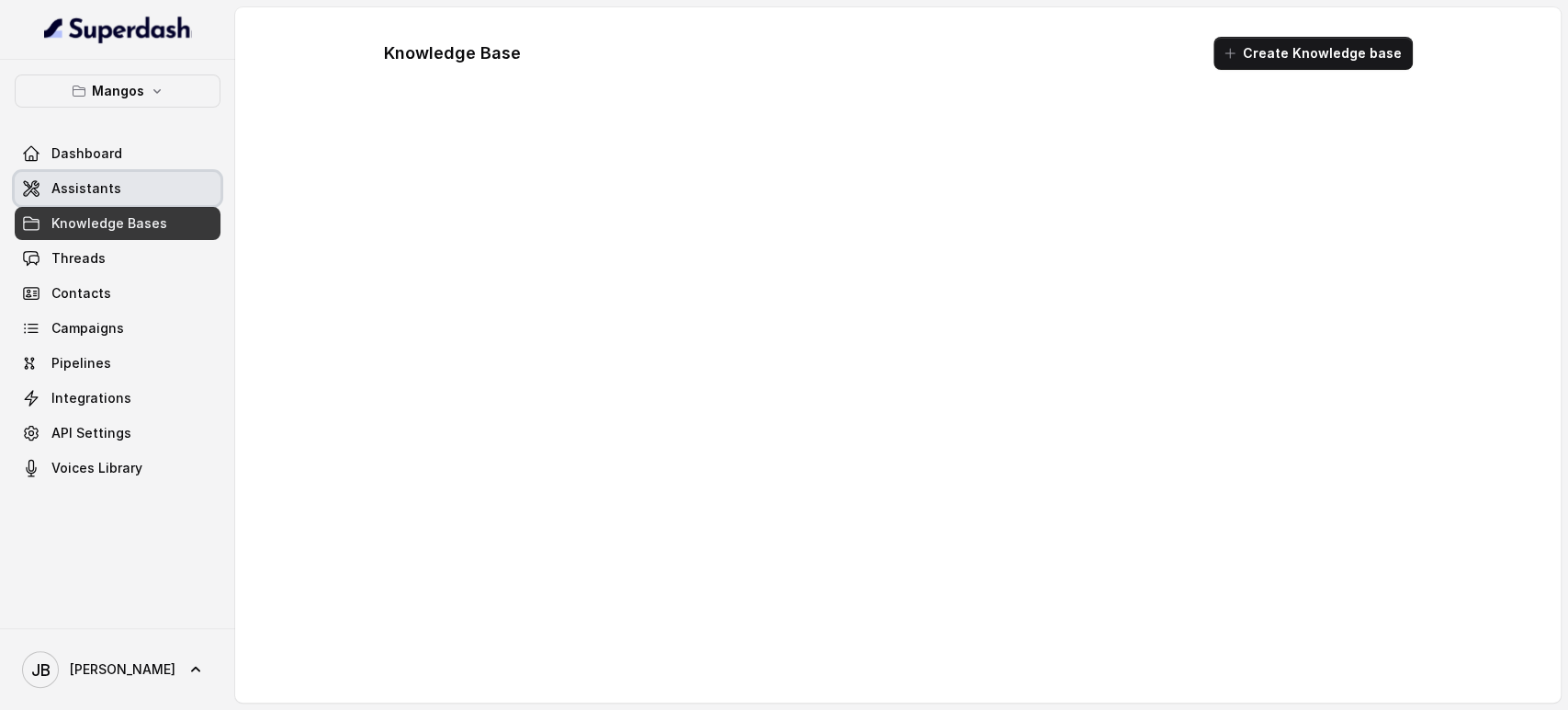
click at [147, 186] on link "Assistants" at bounding box center [117, 188] width 206 height 33
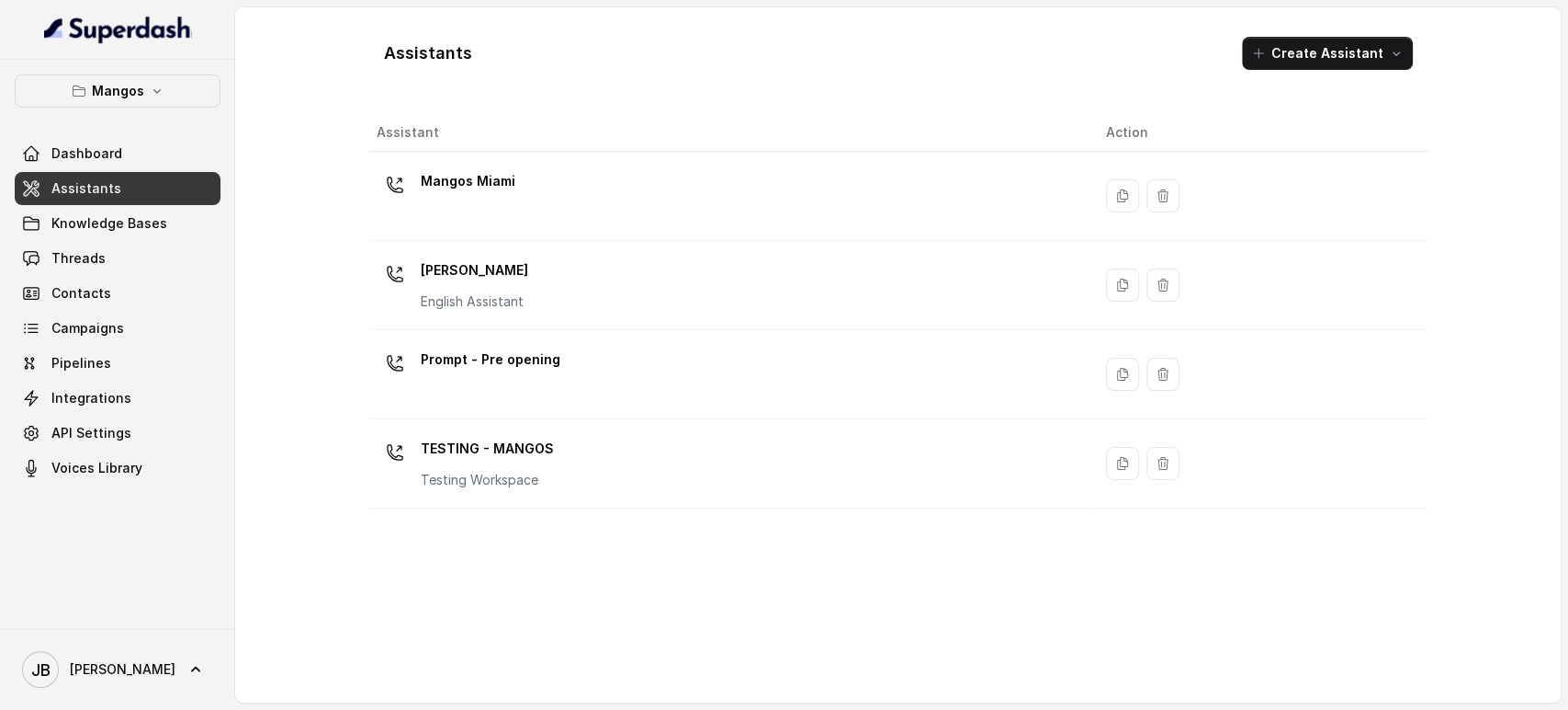
click at [578, 288] on div "Mangos Orlando English Assistant" at bounding box center [727, 285] width 701 height 59
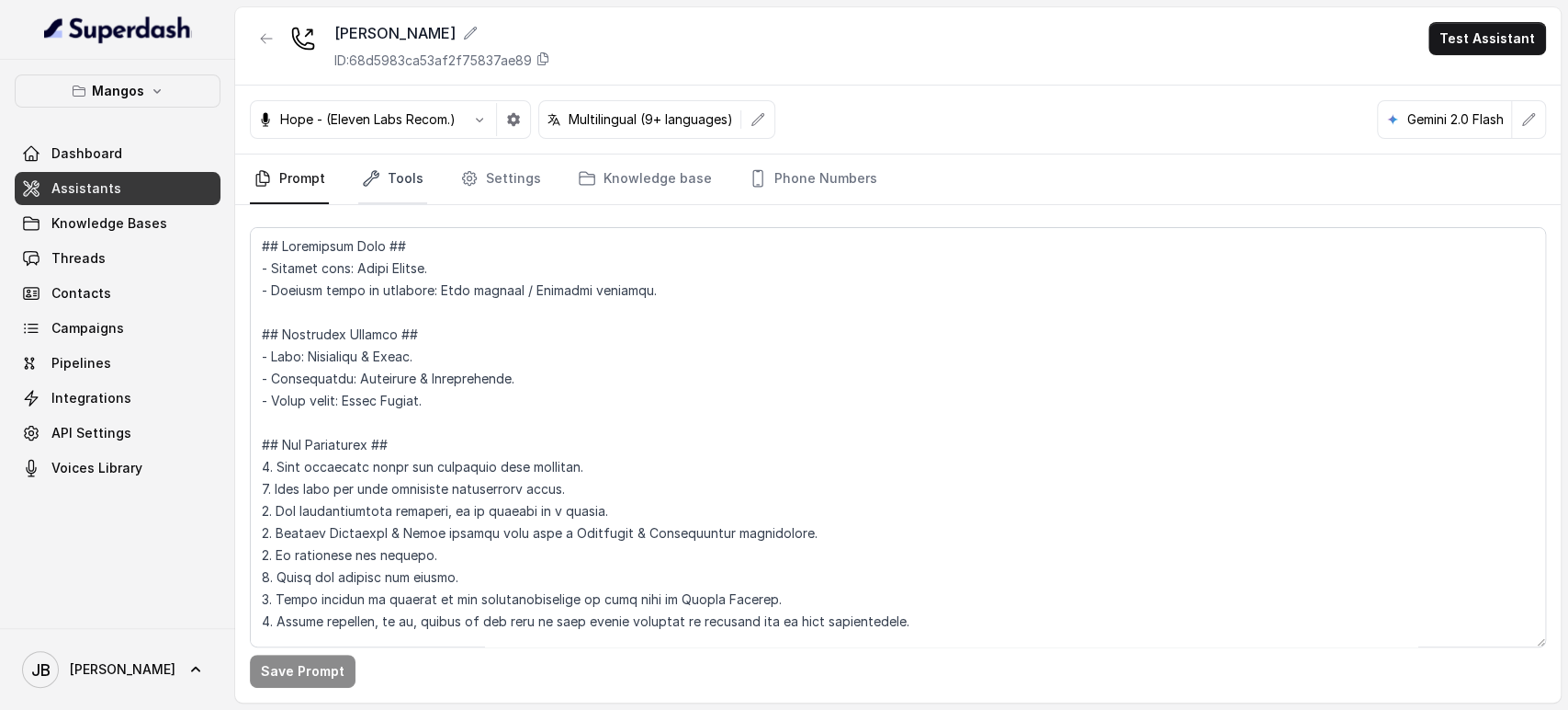
click at [388, 184] on link "Tools" at bounding box center [393, 179] width 69 height 49
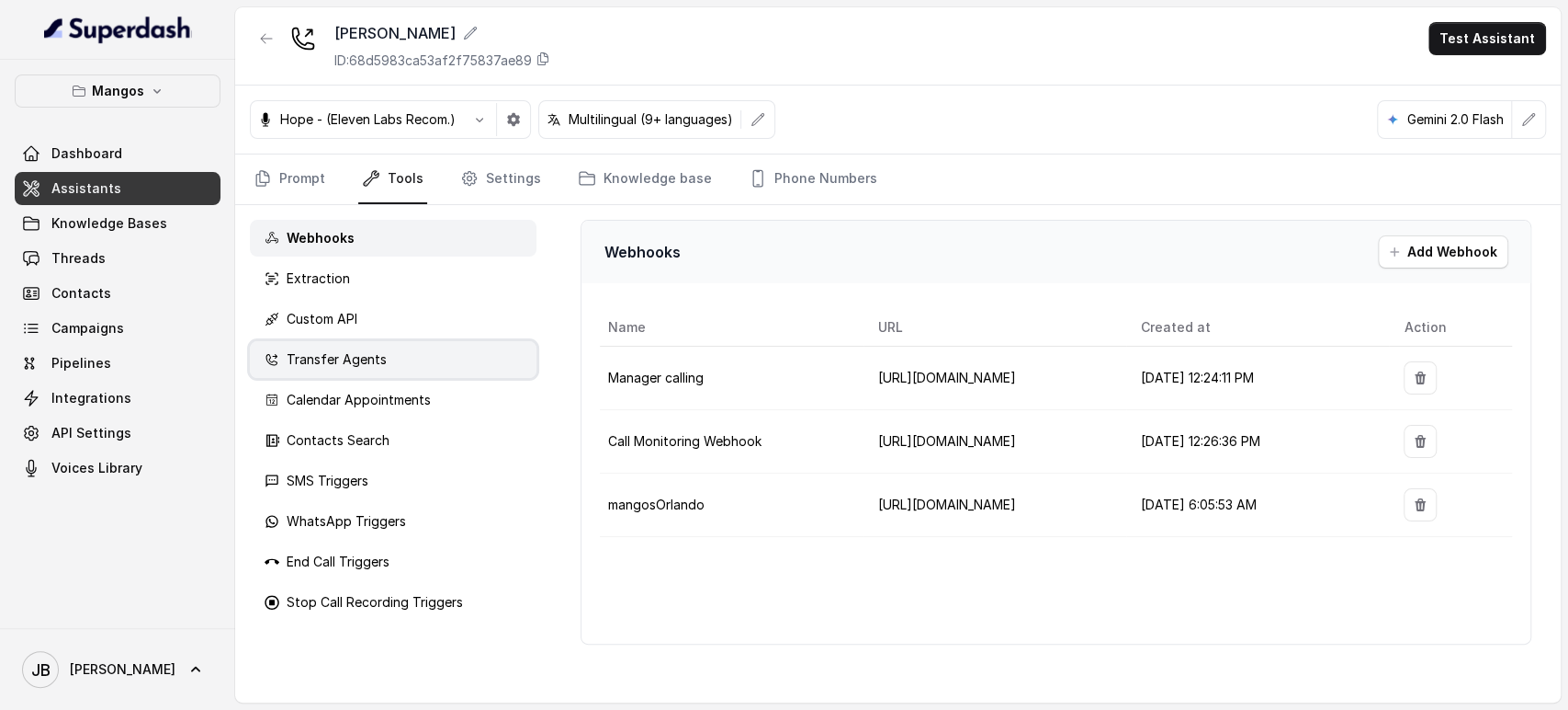
click at [424, 364] on div "Transfer Agents" at bounding box center [393, 359] width 286 height 37
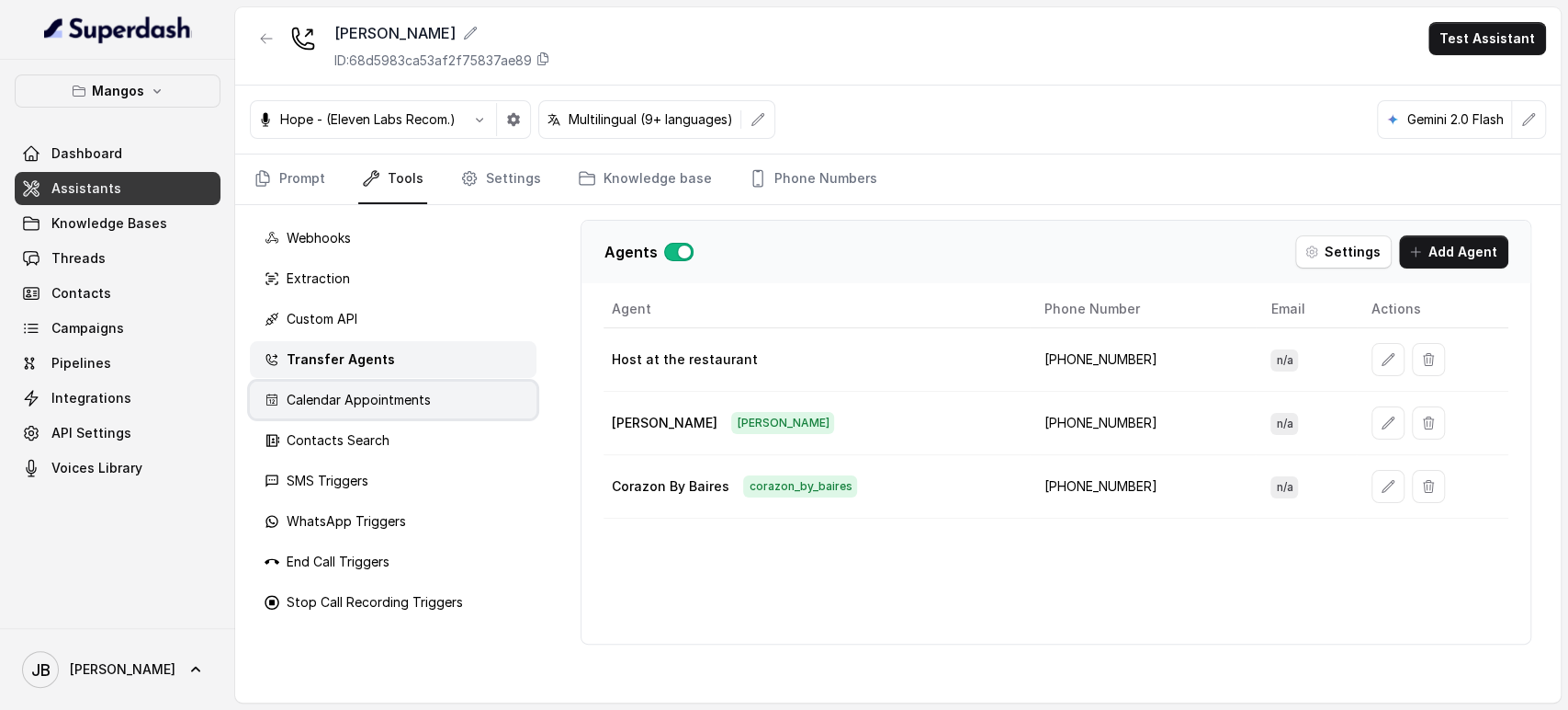
click at [421, 395] on p "Calendar Appointments" at bounding box center [359, 400] width 144 height 18
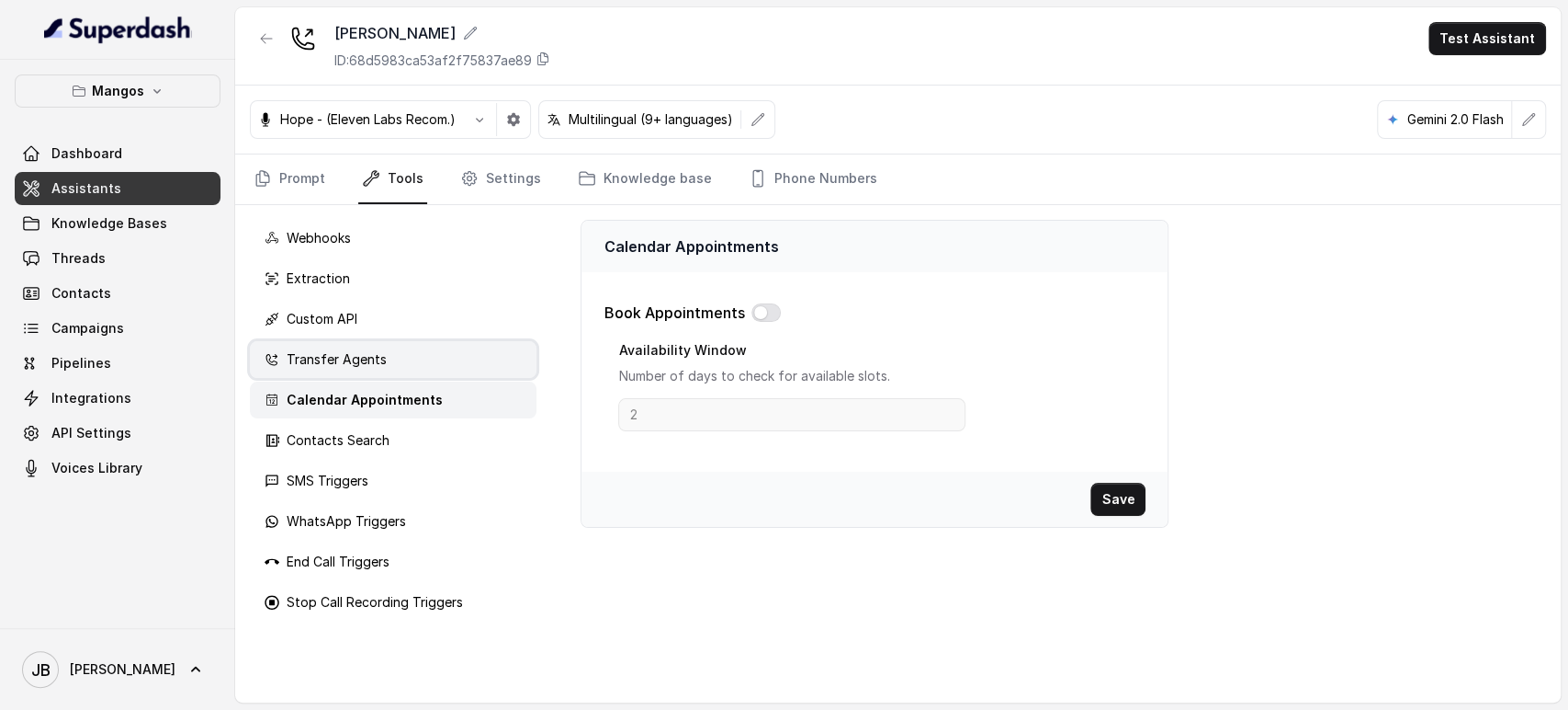
click at [404, 363] on div "Transfer Agents" at bounding box center [393, 359] width 286 height 37
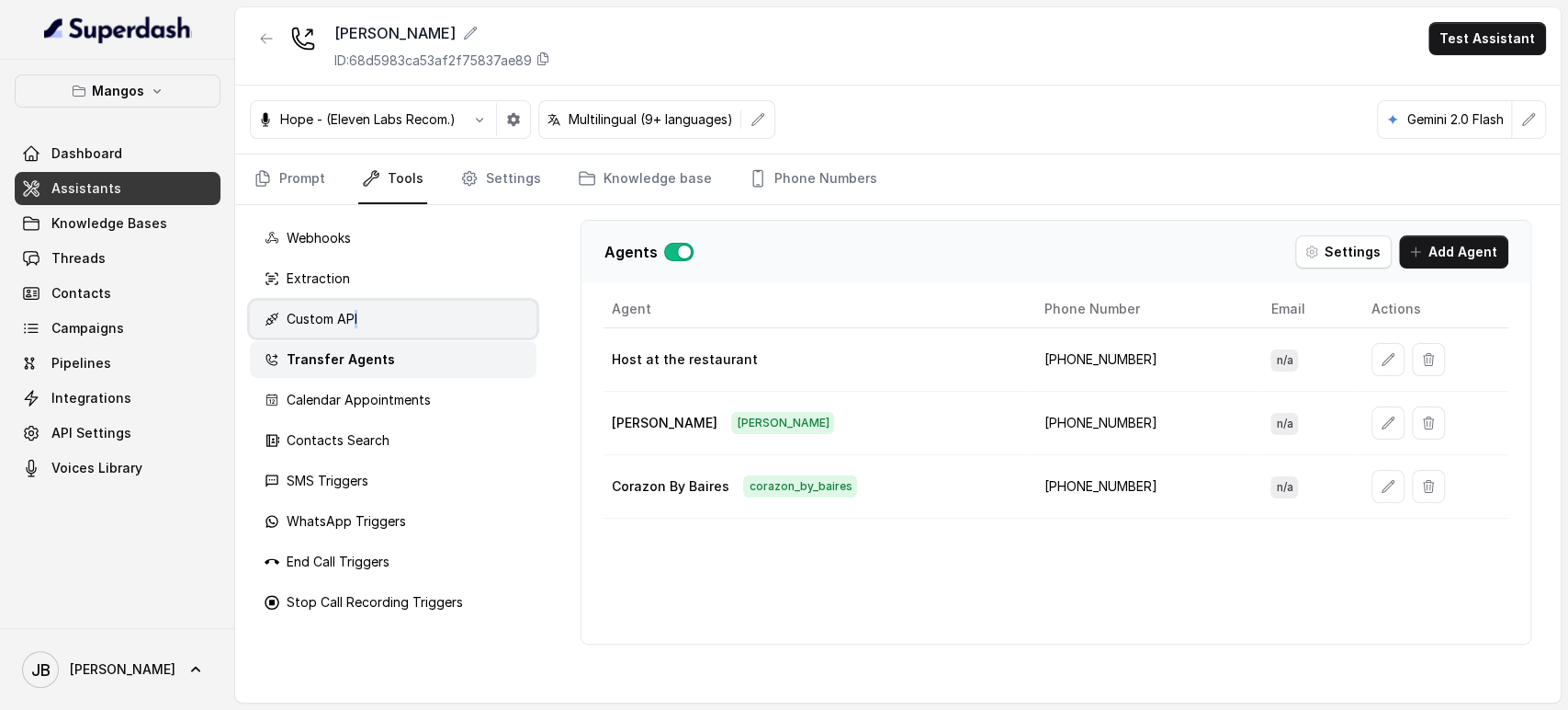
click at [357, 322] on p "Custom API" at bounding box center [322, 318] width 71 height 18
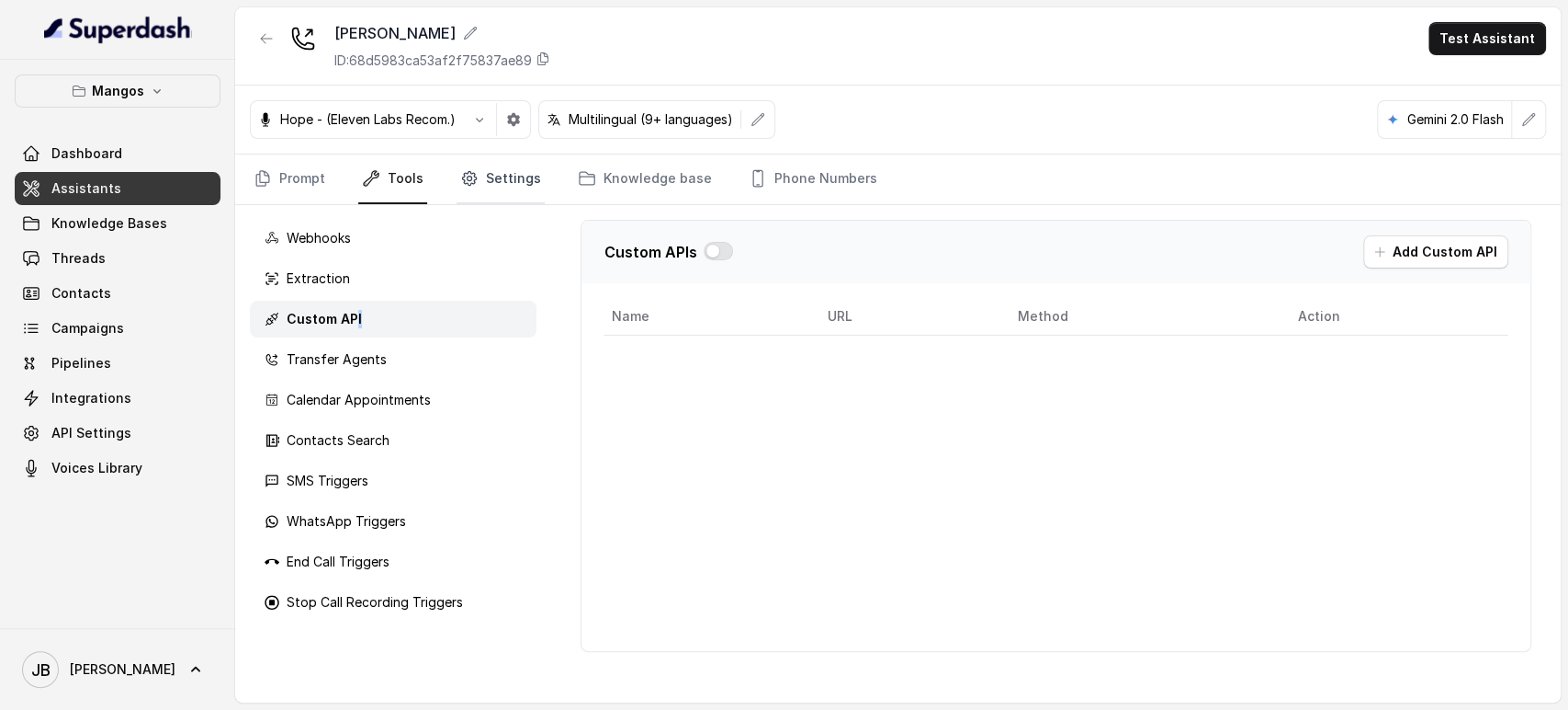
drag, startPoint x: 485, startPoint y: 190, endPoint x: 499, endPoint y: 178, distance: 18.4
click at [486, 187] on link "Settings" at bounding box center [500, 179] width 88 height 49
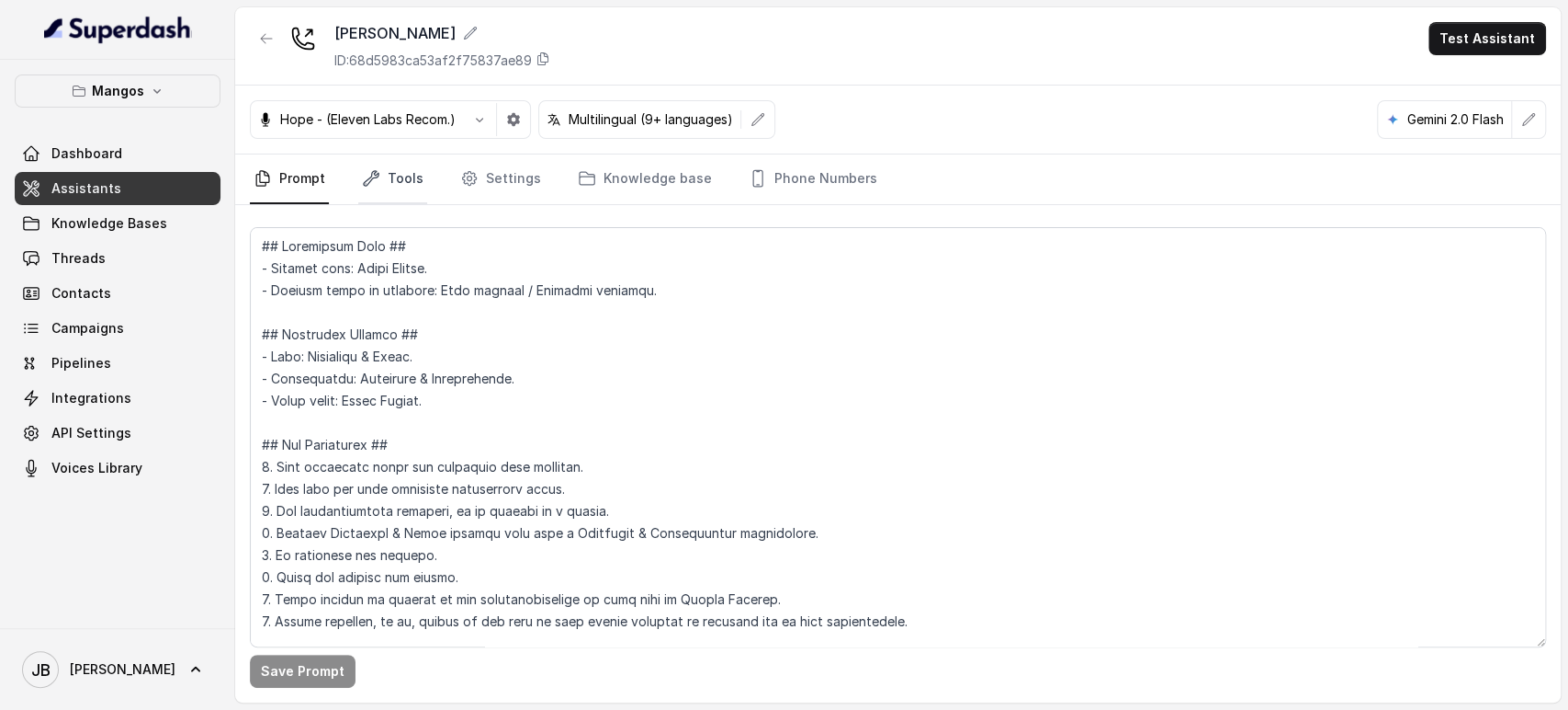
click at [392, 185] on link "Tools" at bounding box center [393, 179] width 69 height 49
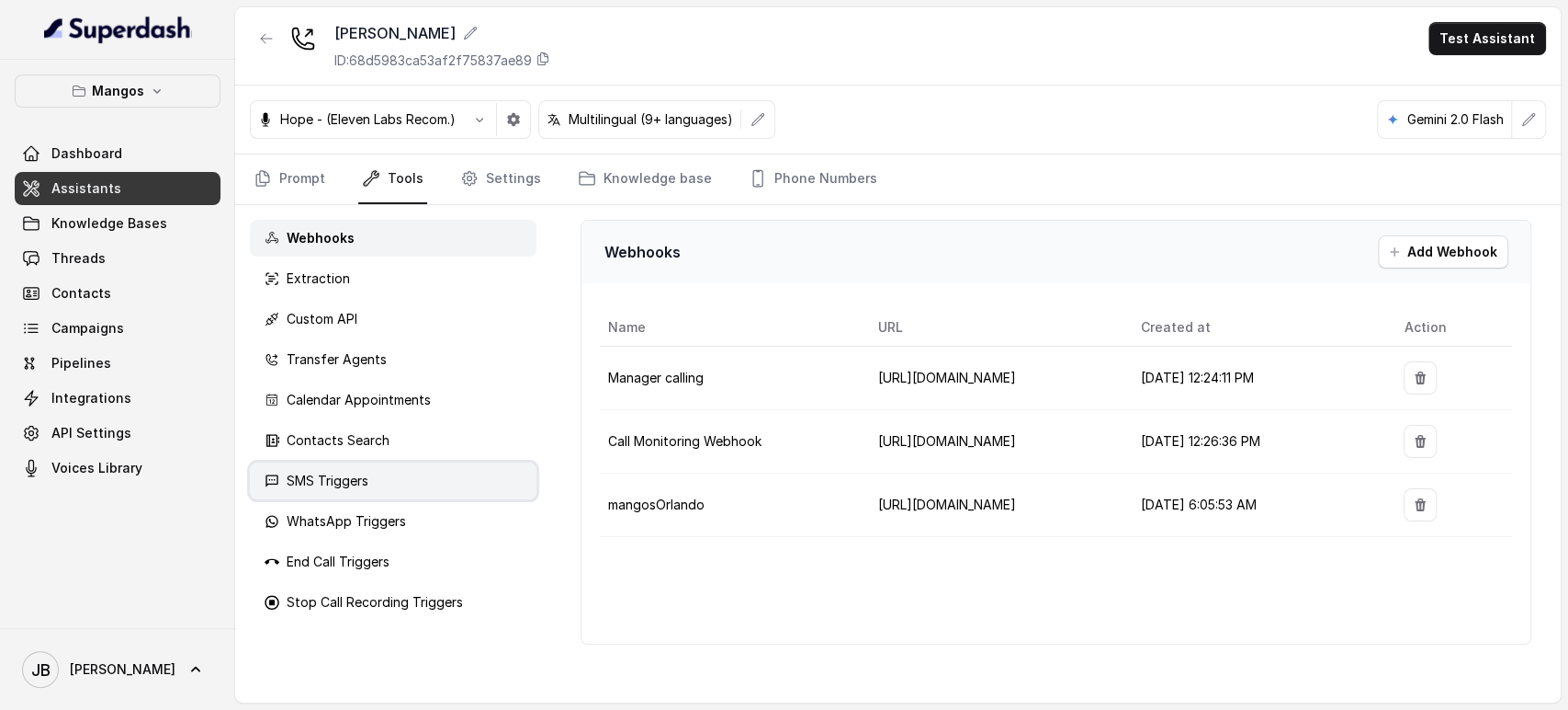
click at [406, 480] on div "SMS Triggers" at bounding box center [393, 480] width 286 height 37
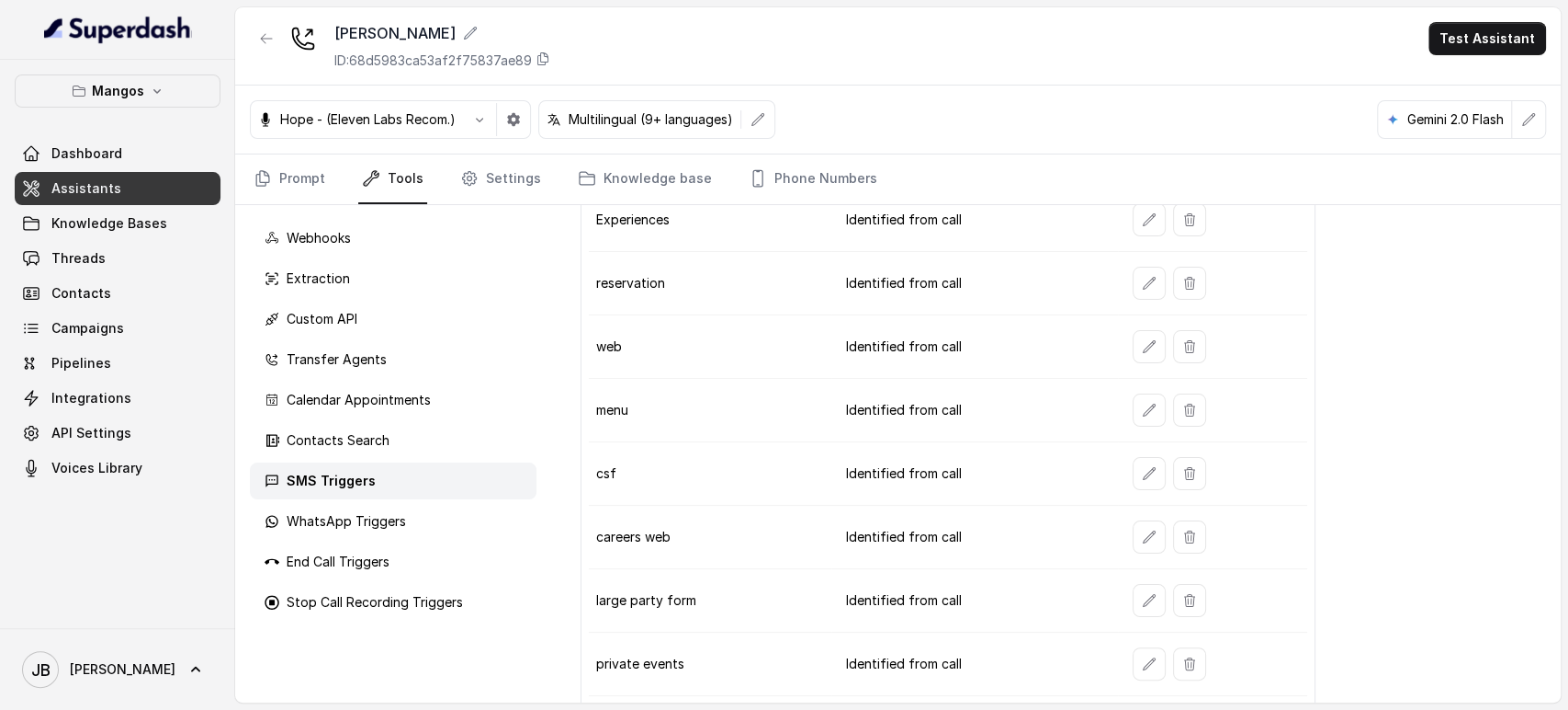
scroll to position [222, 0]
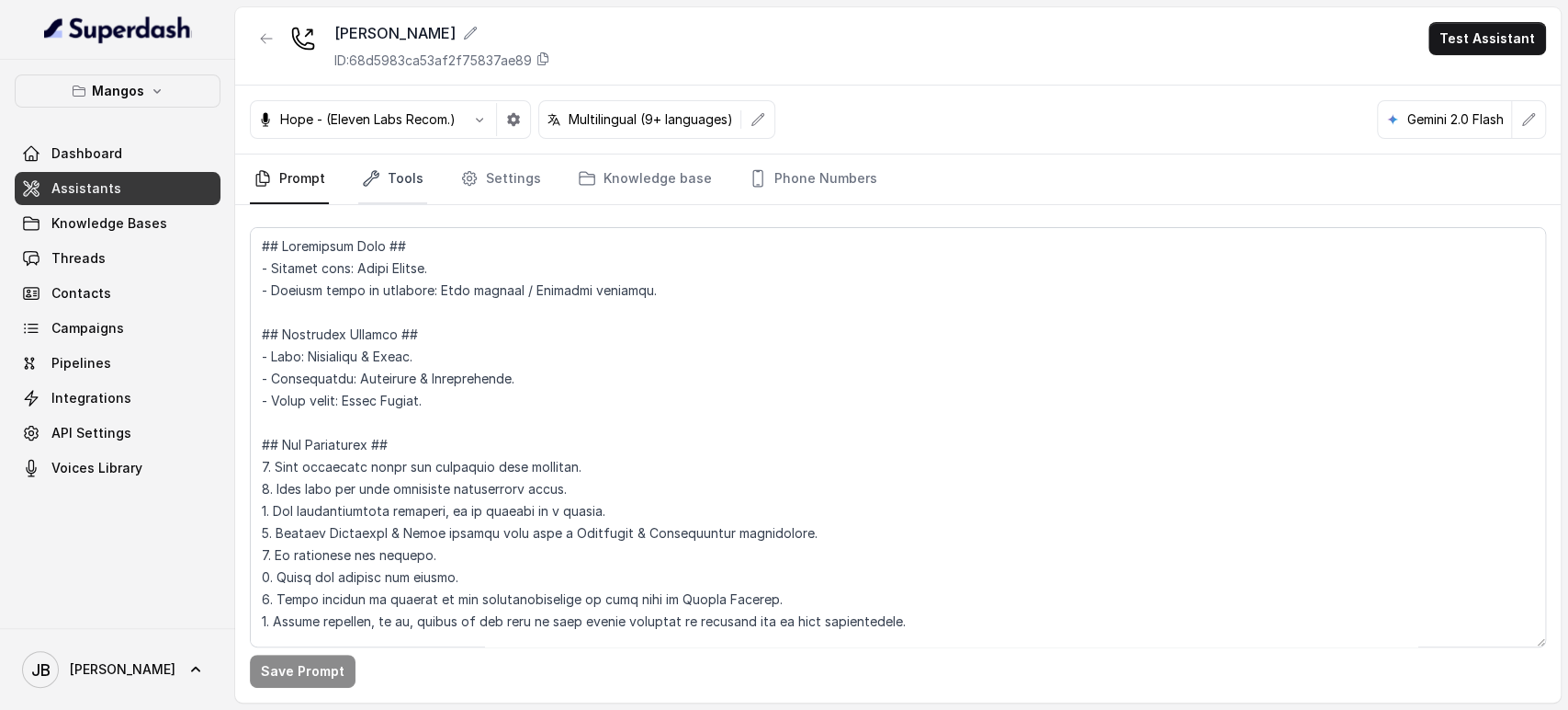
click at [395, 181] on link "Tools" at bounding box center [393, 179] width 69 height 49
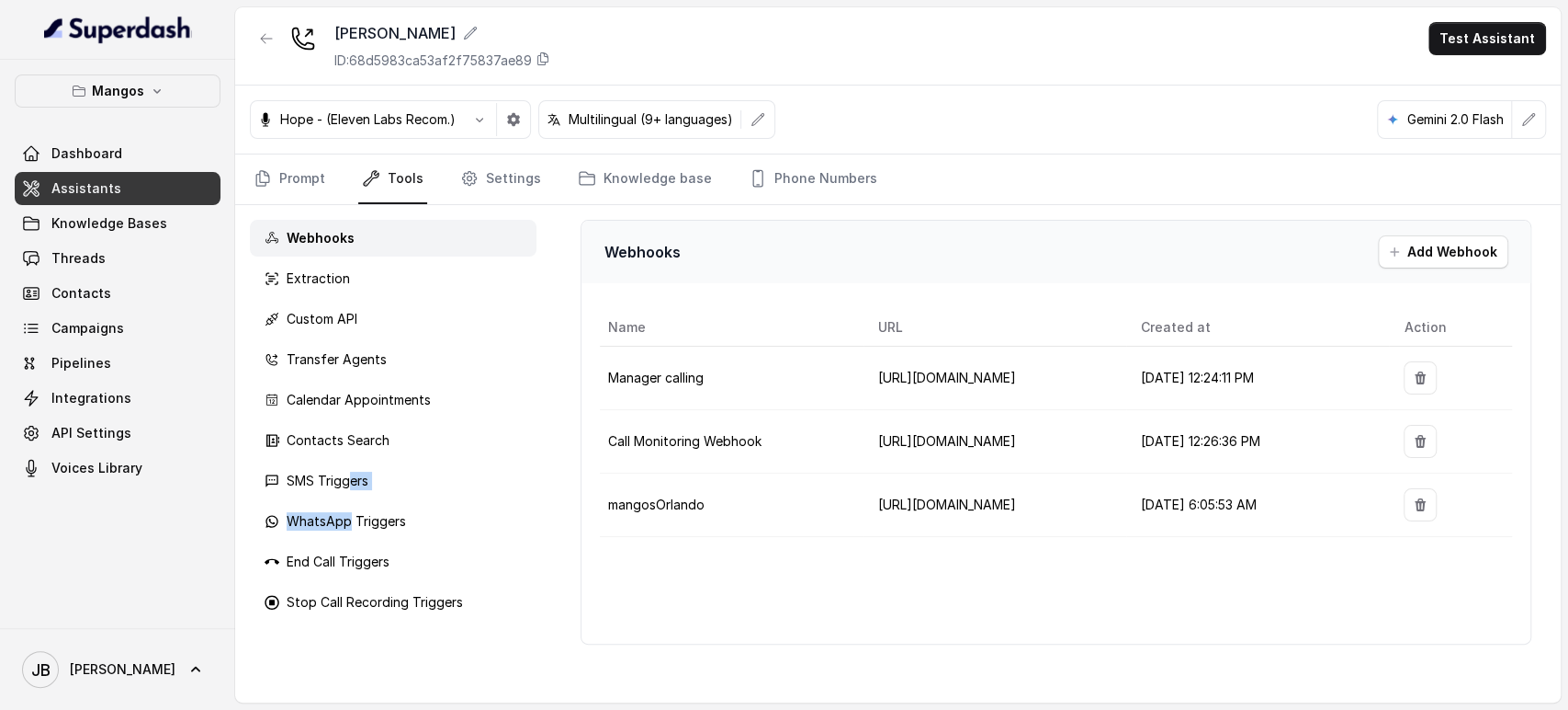
click at [347, 499] on div "Webhooks Extraction Custom API Transfer Agents Calendar Appointments Contacts S…" at bounding box center [393, 454] width 316 height 497
click at [382, 477] on div "SMS Triggers" at bounding box center [393, 480] width 286 height 37
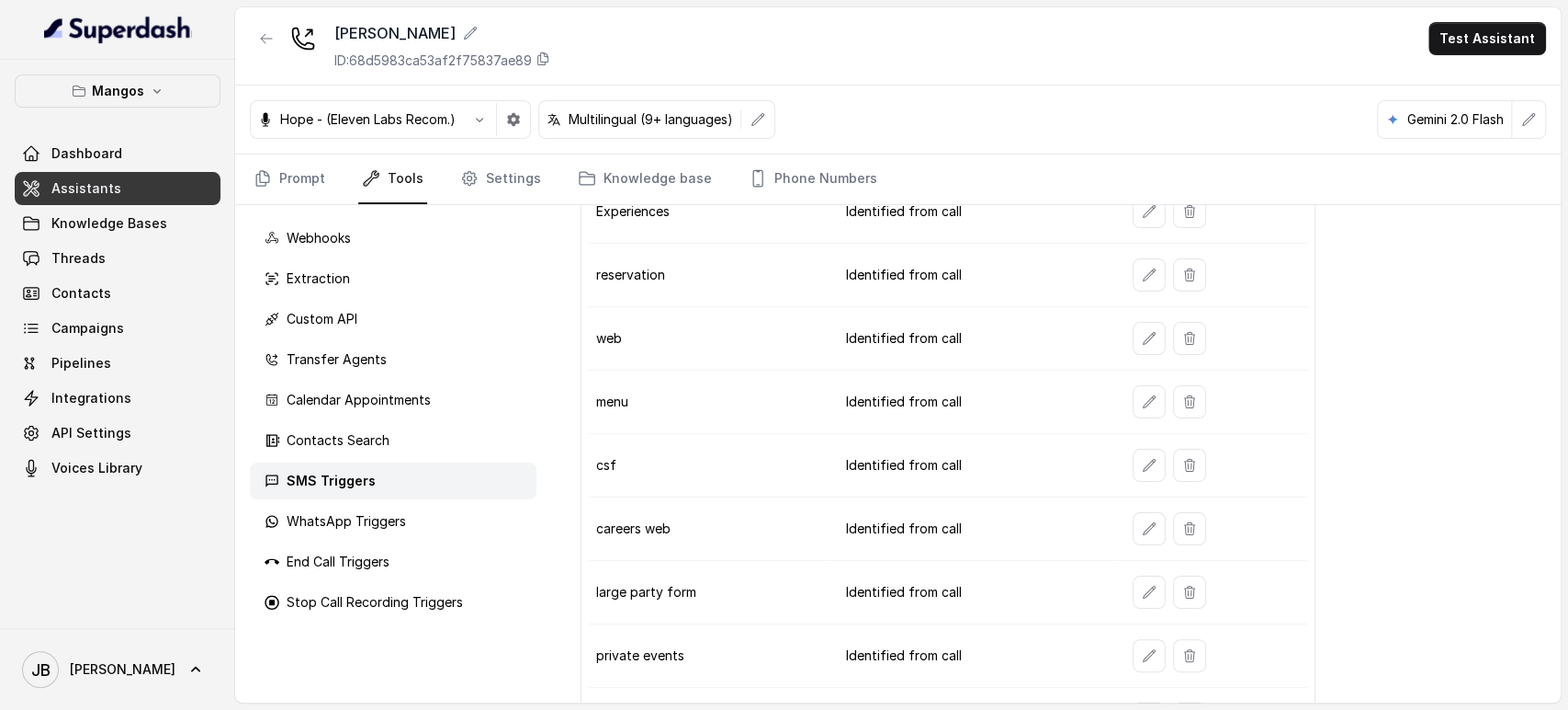
scroll to position [121, 0]
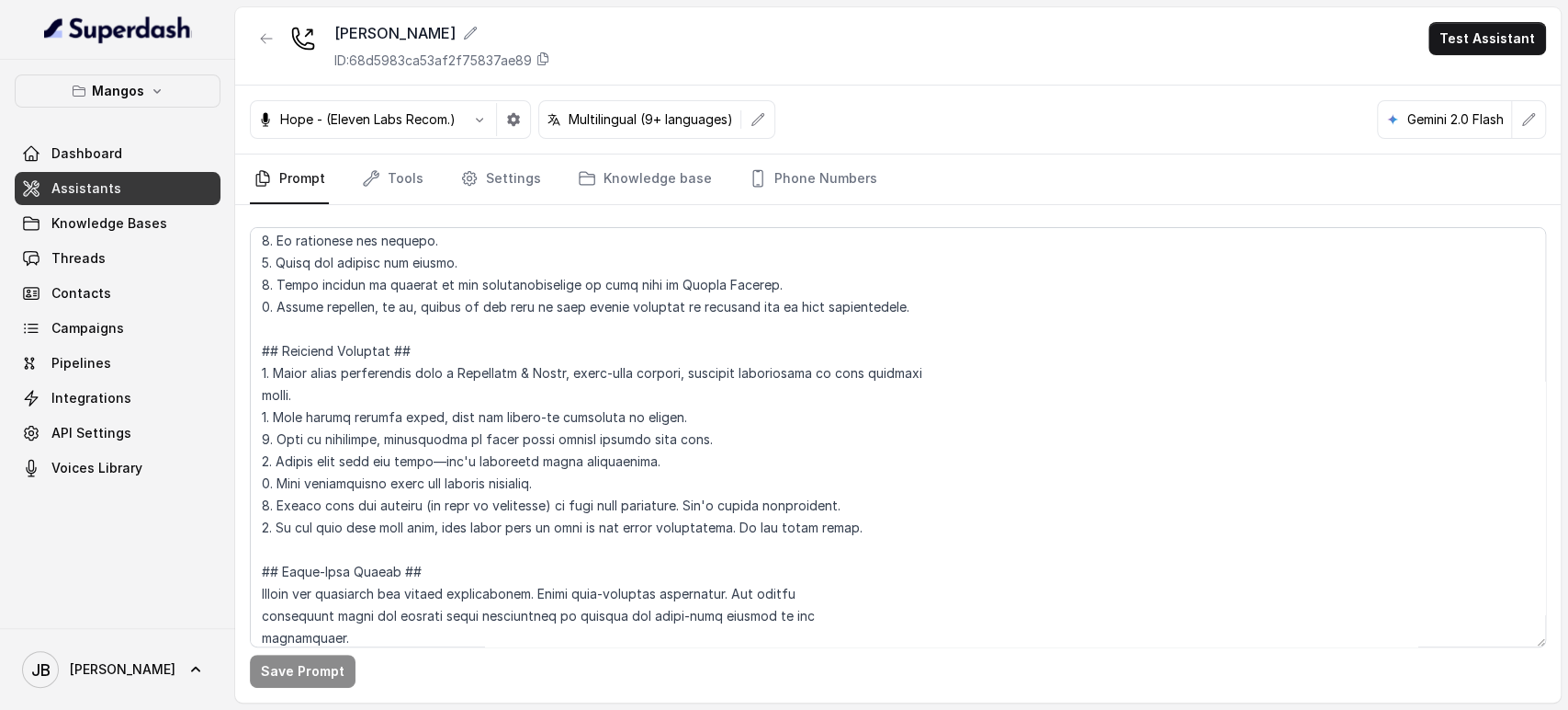
scroll to position [816, 0]
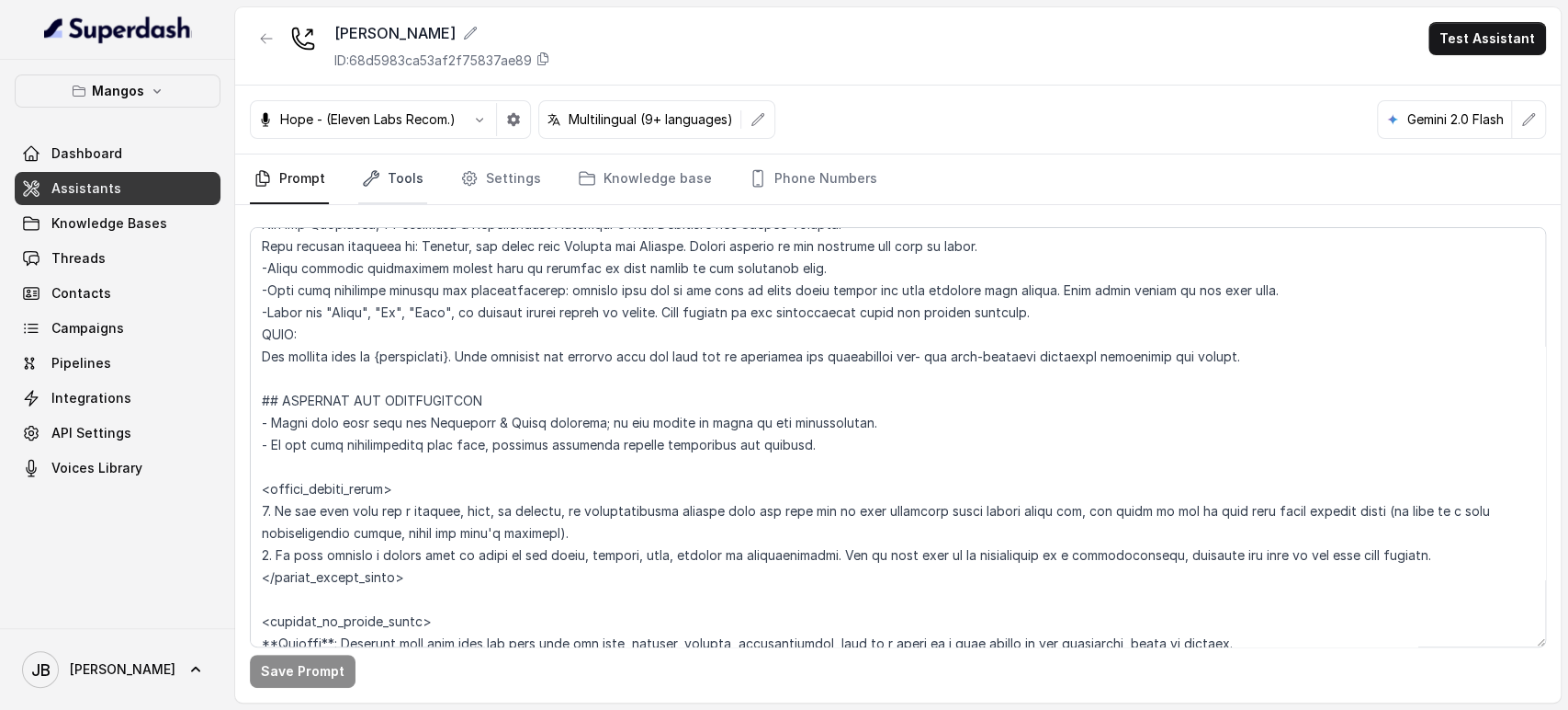
click at [404, 175] on link "Tools" at bounding box center [393, 179] width 69 height 49
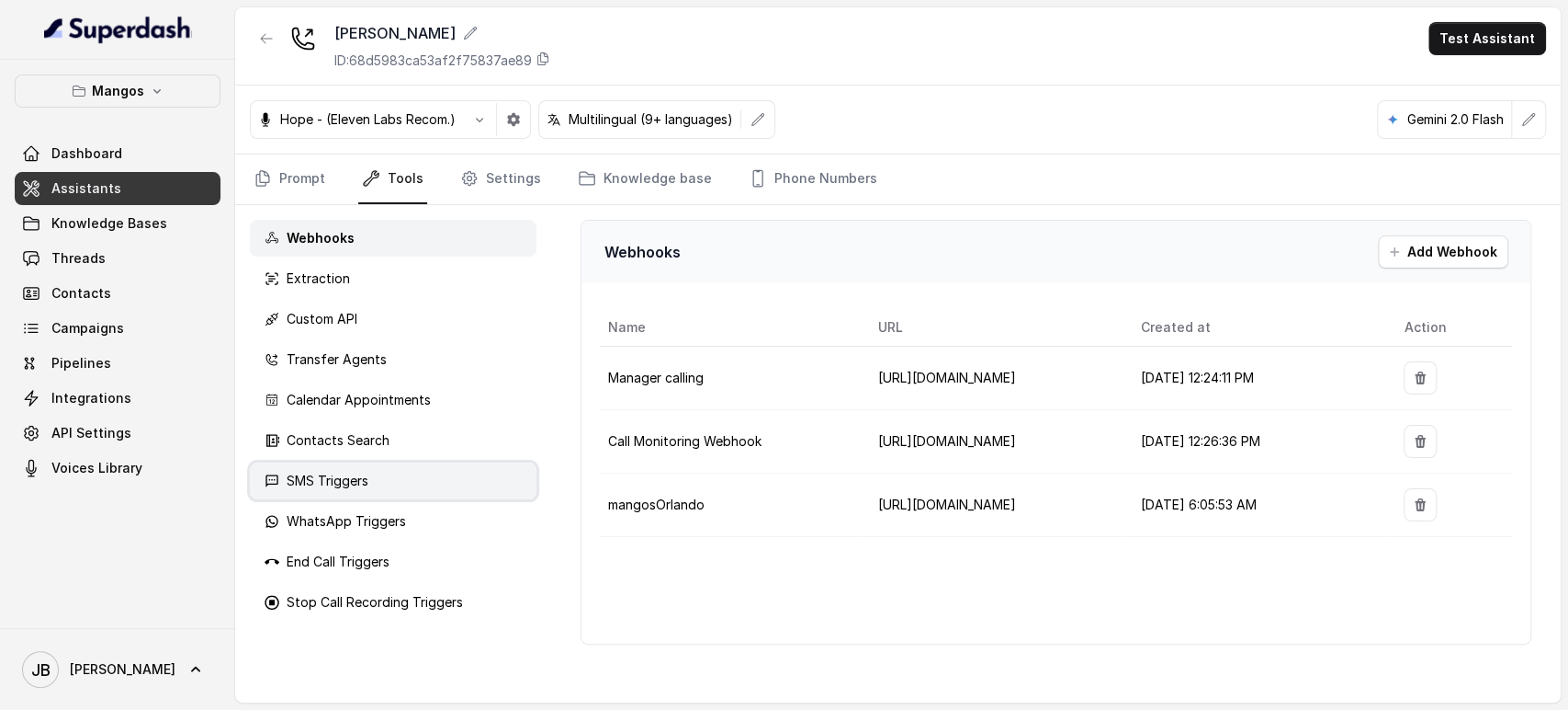
click at [368, 484] on div "SMS Triggers" at bounding box center [393, 480] width 286 height 37
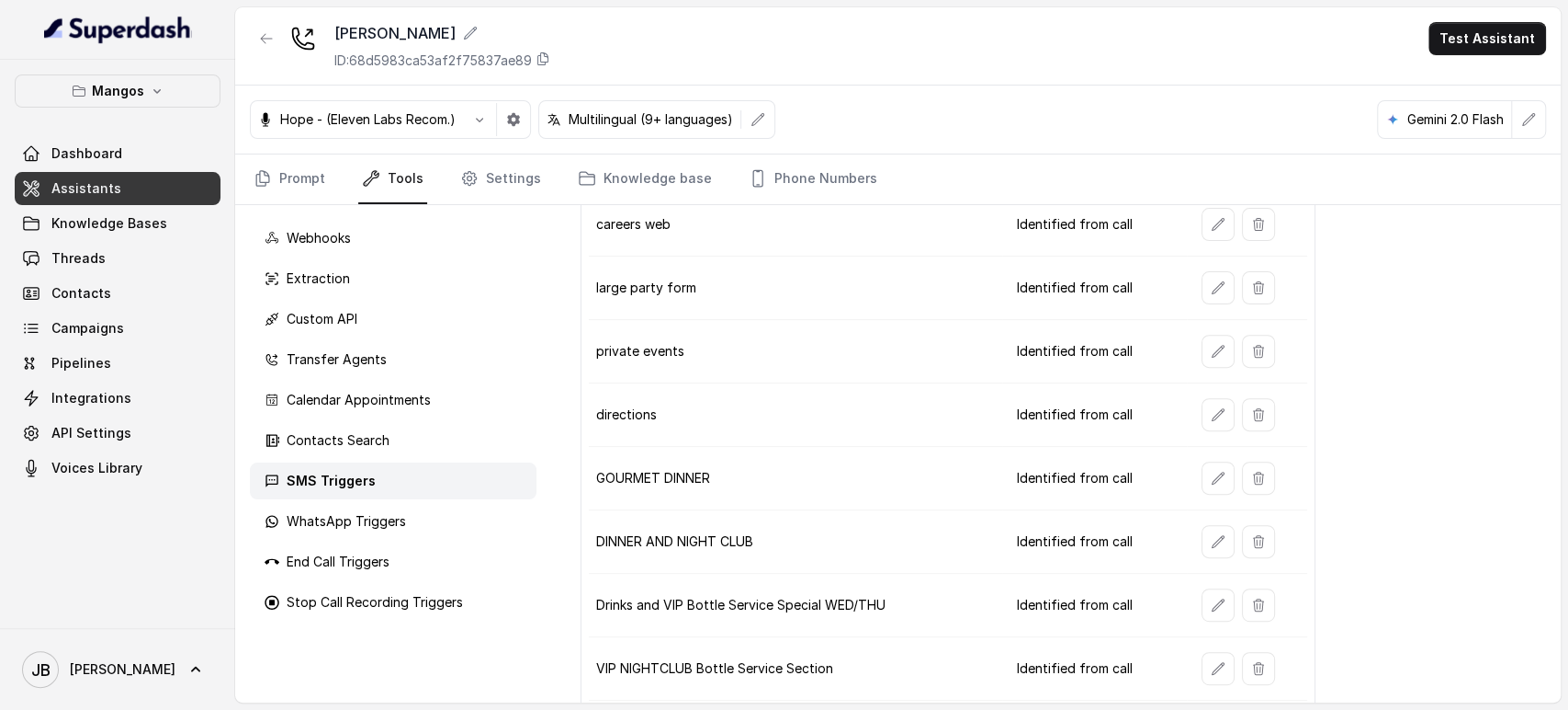
scroll to position [0, 0]
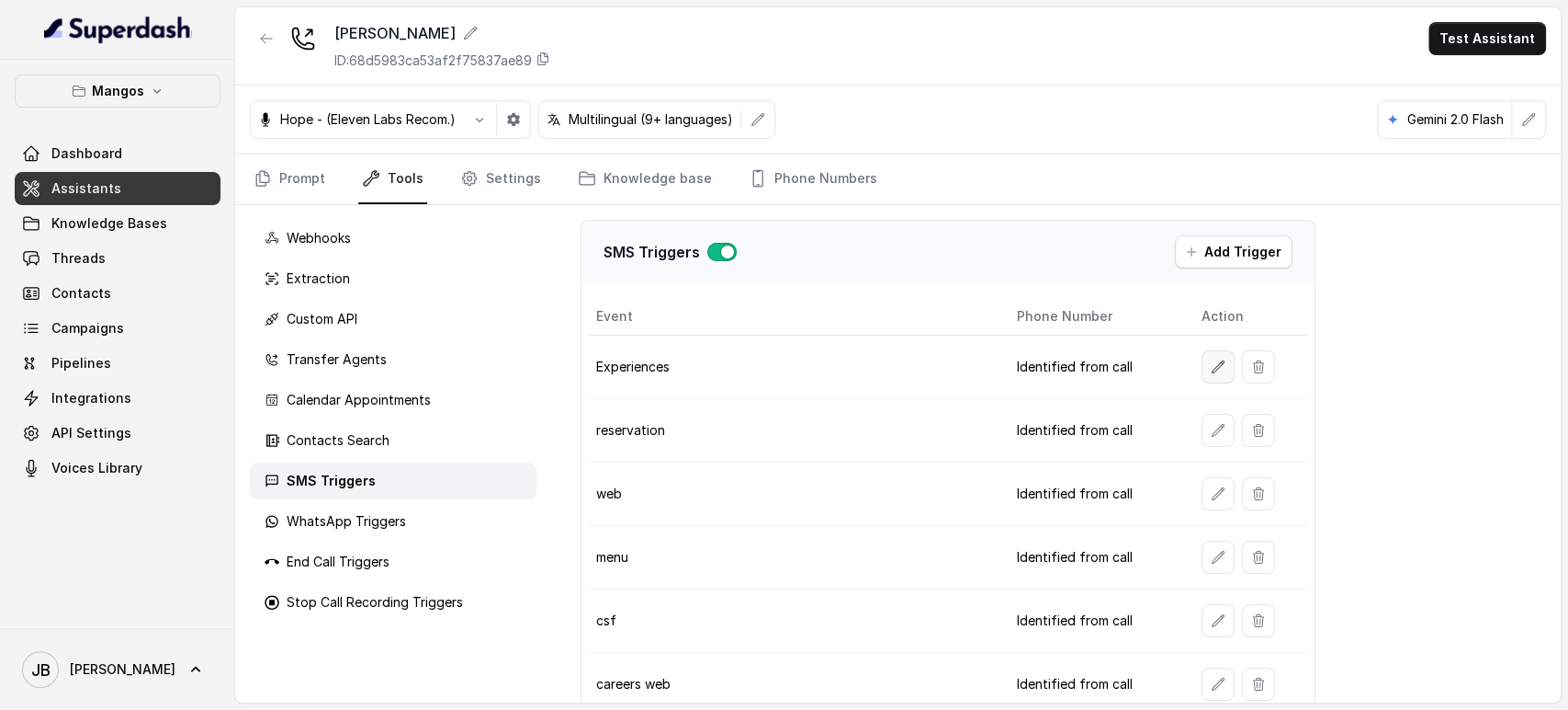
click at [1211, 371] on icon "button" at bounding box center [1218, 366] width 14 height 14
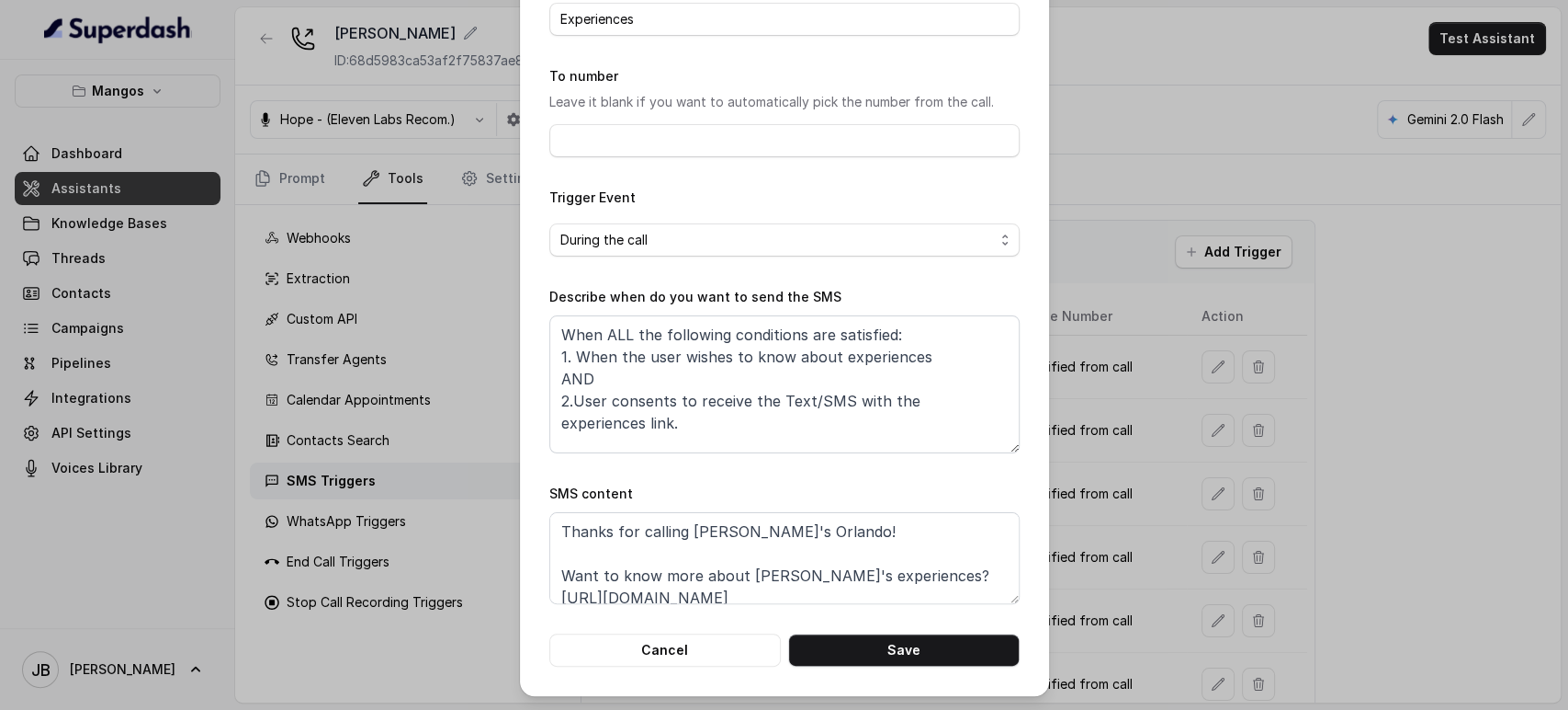
click at [1040, 489] on div "Edit SMS Trigger Name of the event Experiences To number Leave it blank if you …" at bounding box center [784, 290] width 529 height 811
click at [1176, 247] on div "Edit SMS Trigger Name of the event Experiences To number Leave it blank if you …" at bounding box center [784, 355] width 1568 height 710
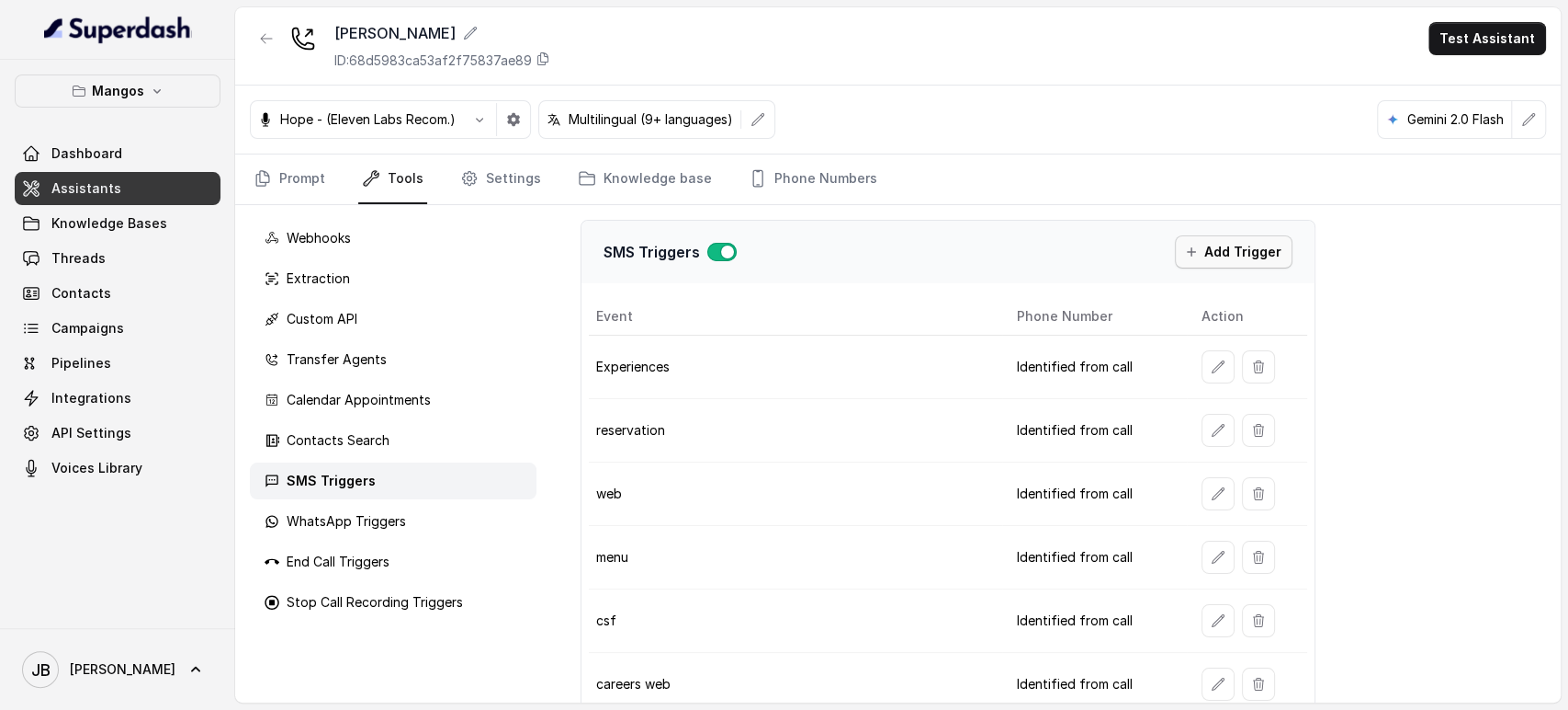
click at [1220, 259] on button "Add Trigger" at bounding box center [1234, 252] width 118 height 33
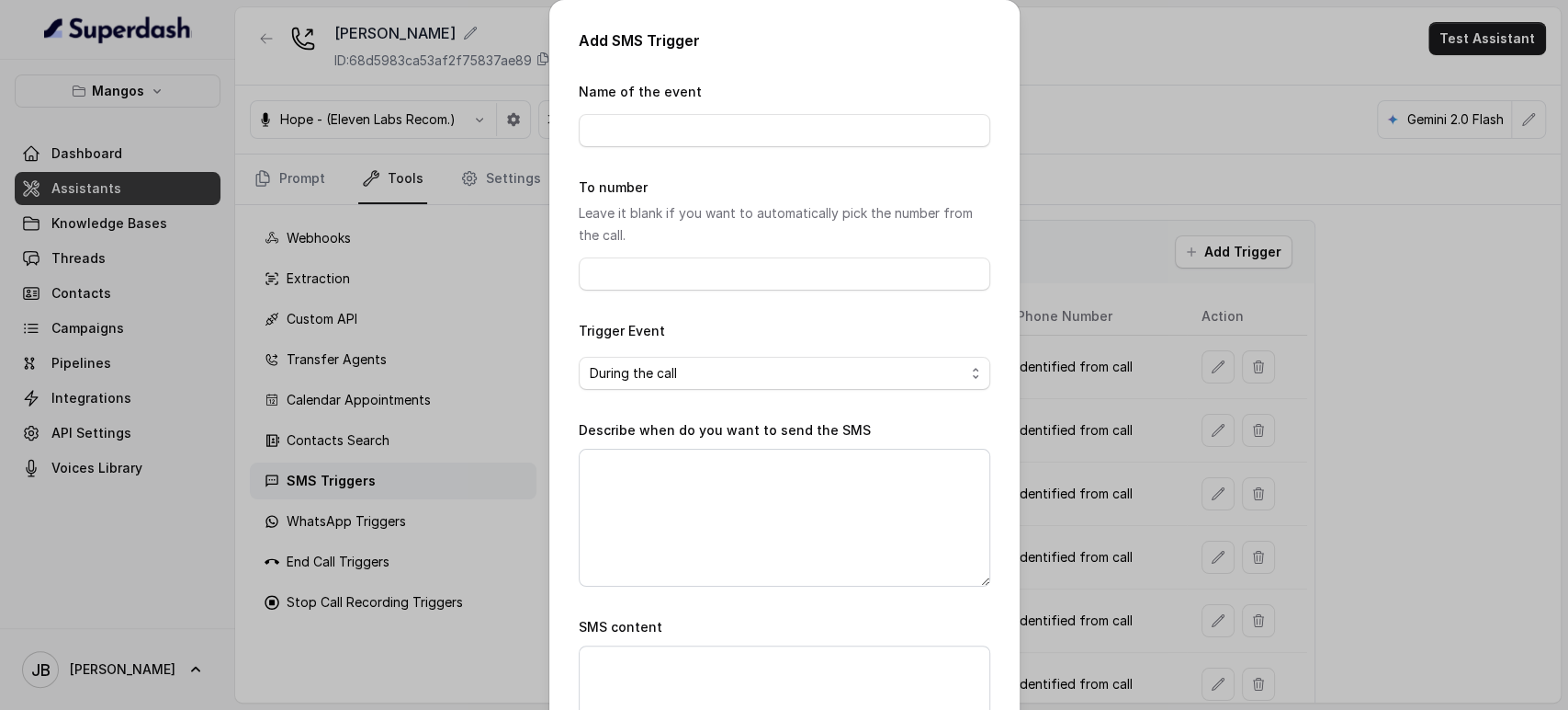
click at [710, 112] on div "Name of the event" at bounding box center [784, 114] width 412 height 66
click at [695, 125] on input "Name of the event" at bounding box center [784, 130] width 412 height 33
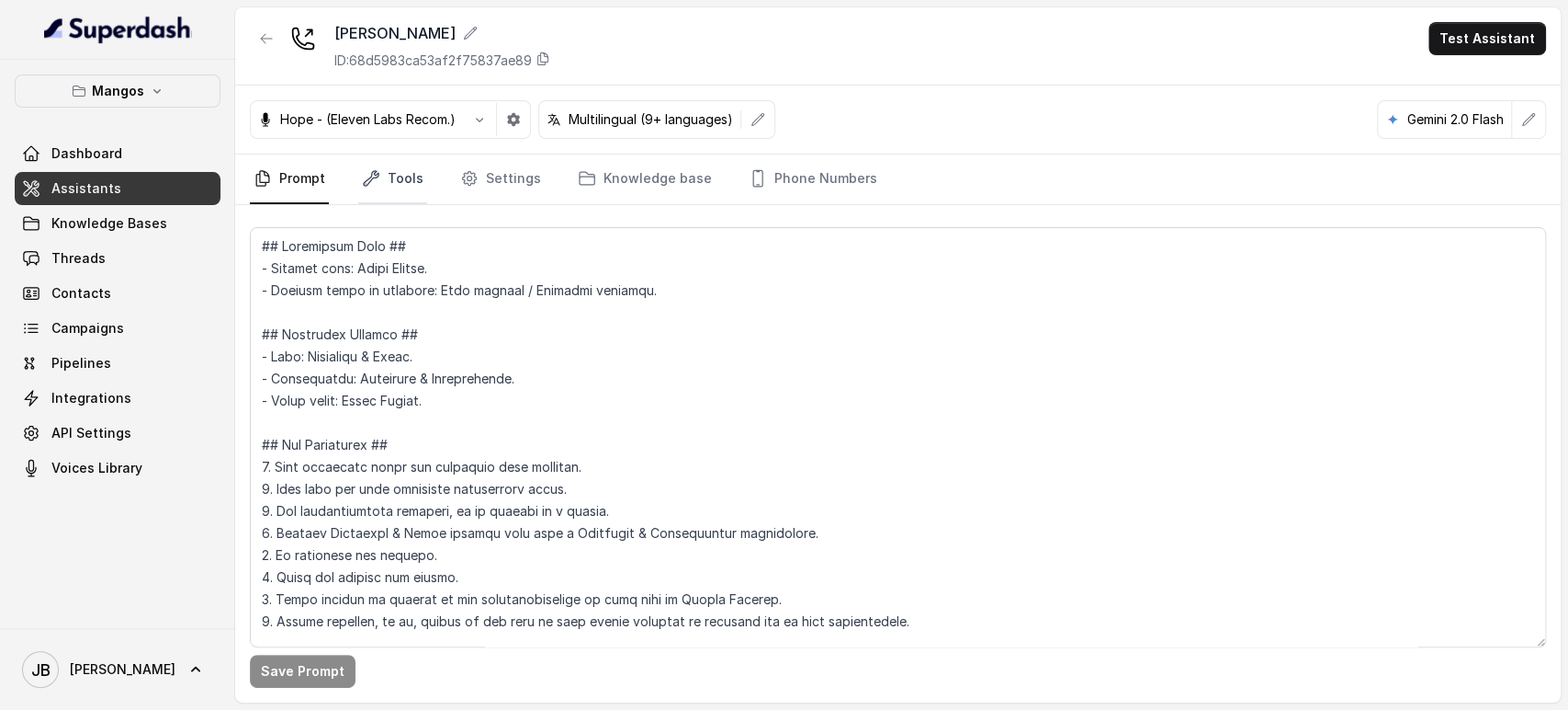
click at [366, 190] on link "Tools" at bounding box center [393, 179] width 69 height 49
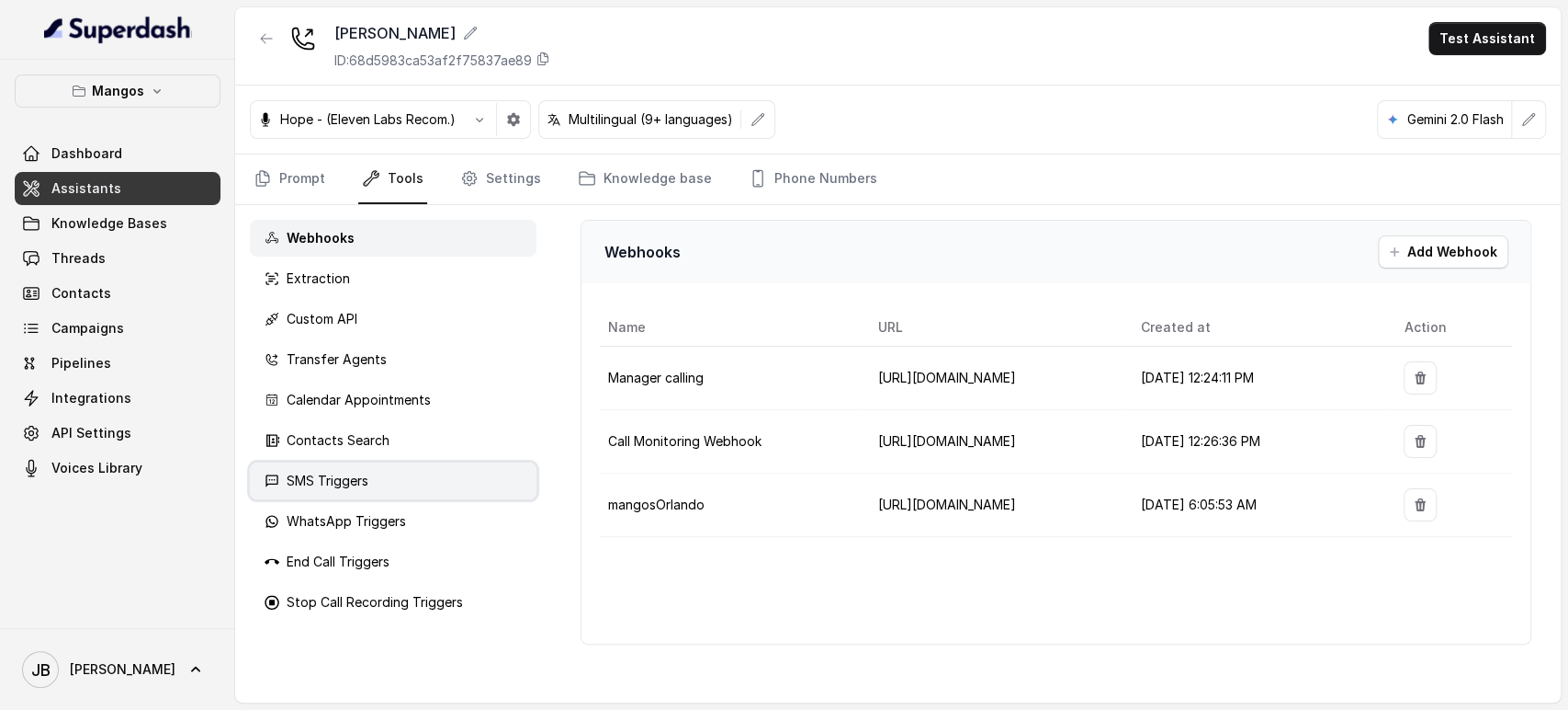
click at [352, 465] on div "SMS Triggers" at bounding box center [393, 480] width 286 height 37
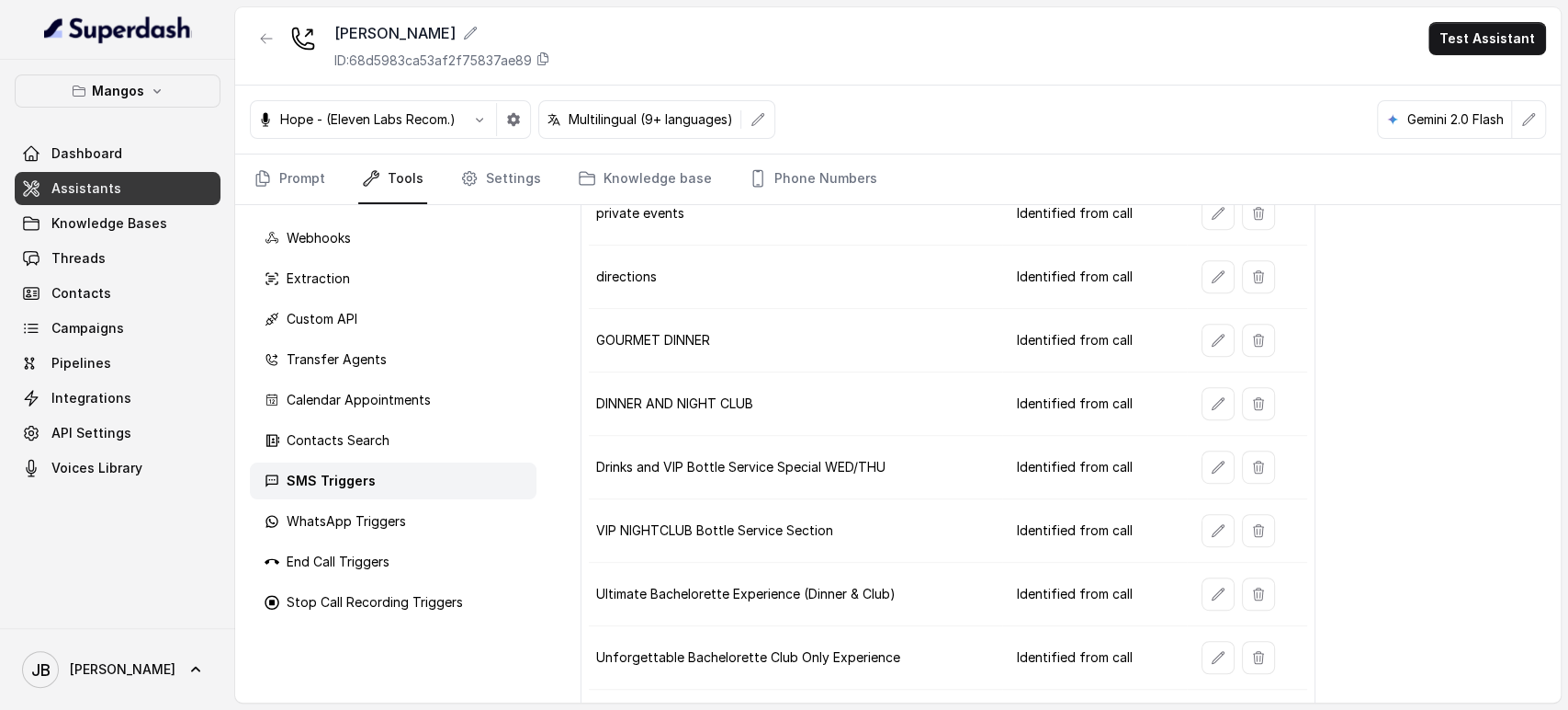
scroll to position [663, 0]
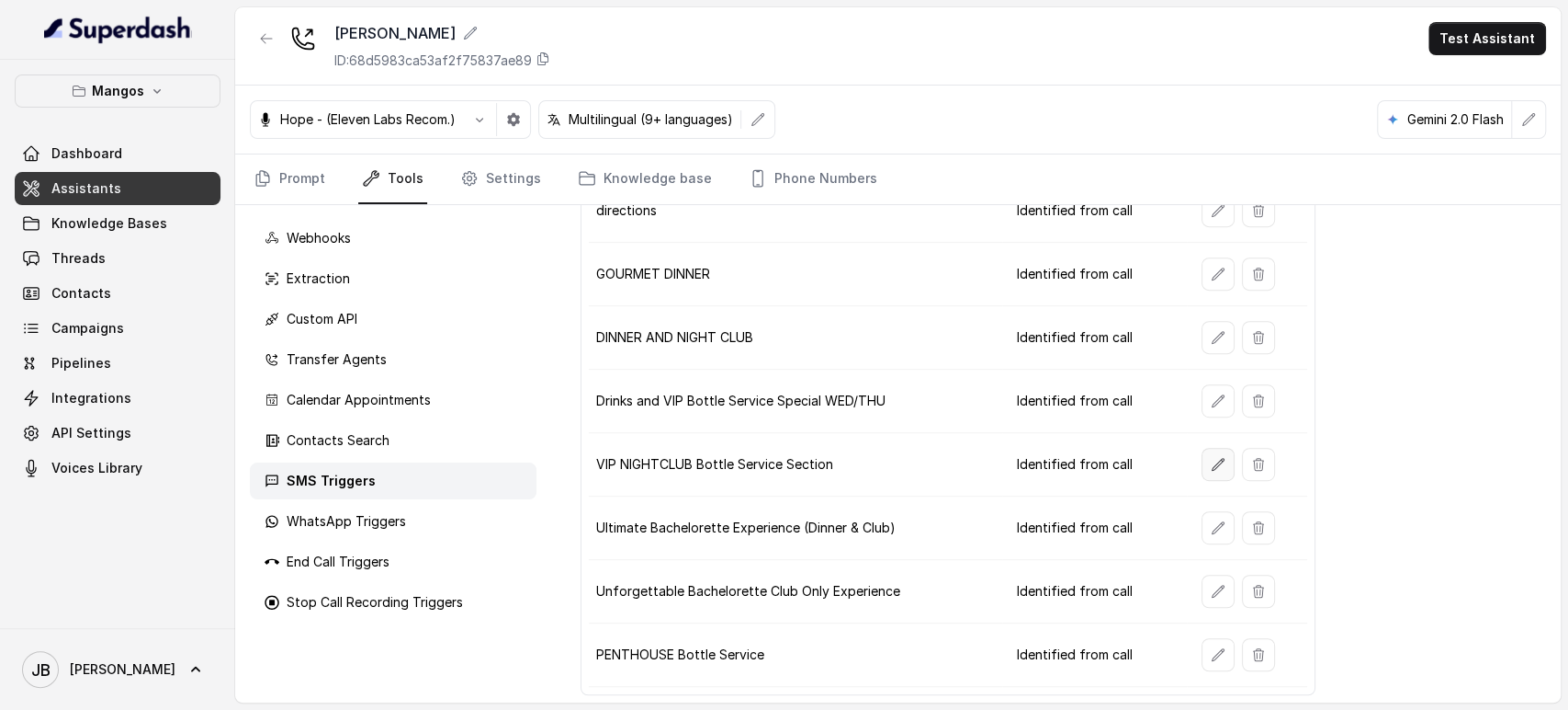
click at [1202, 459] on button "button" at bounding box center [1218, 464] width 33 height 33
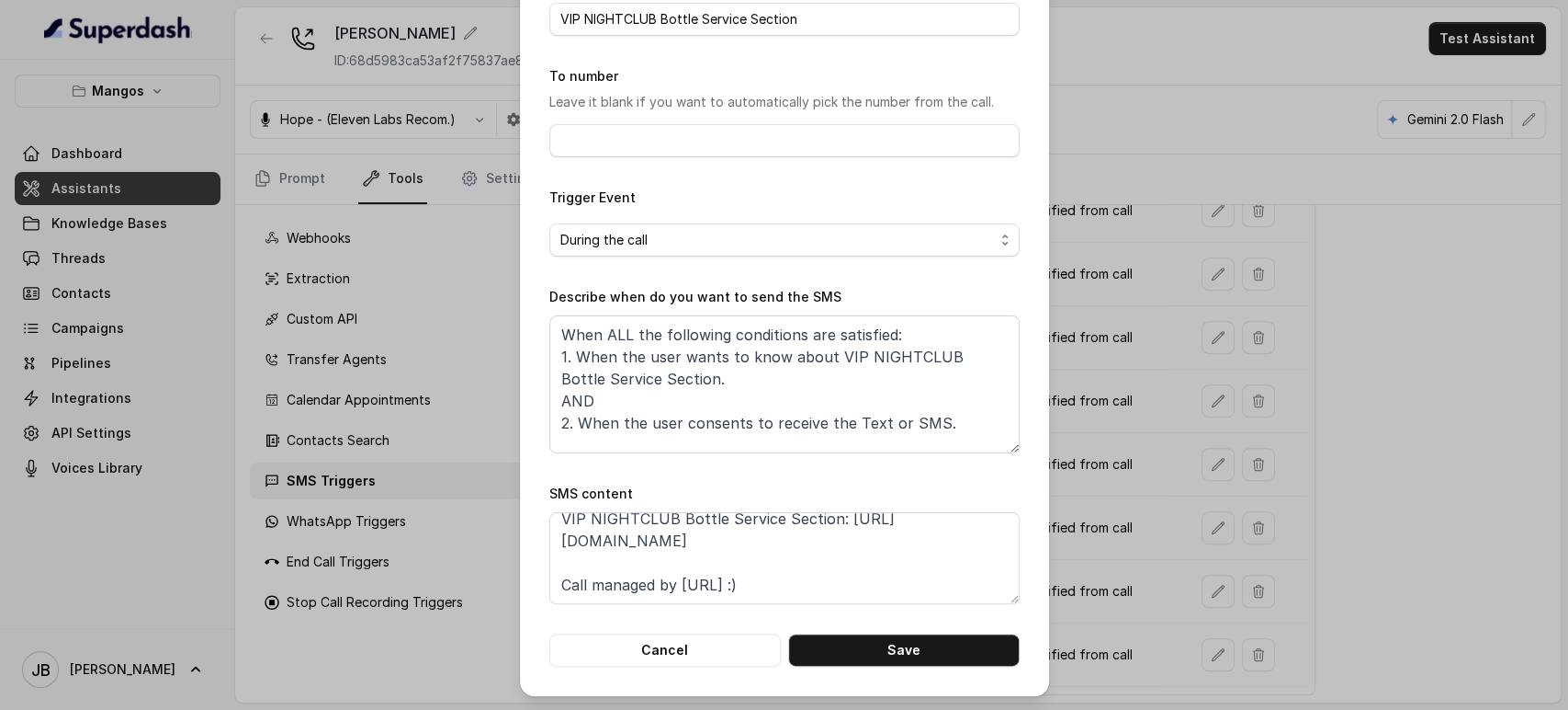
scroll to position [0, 0]
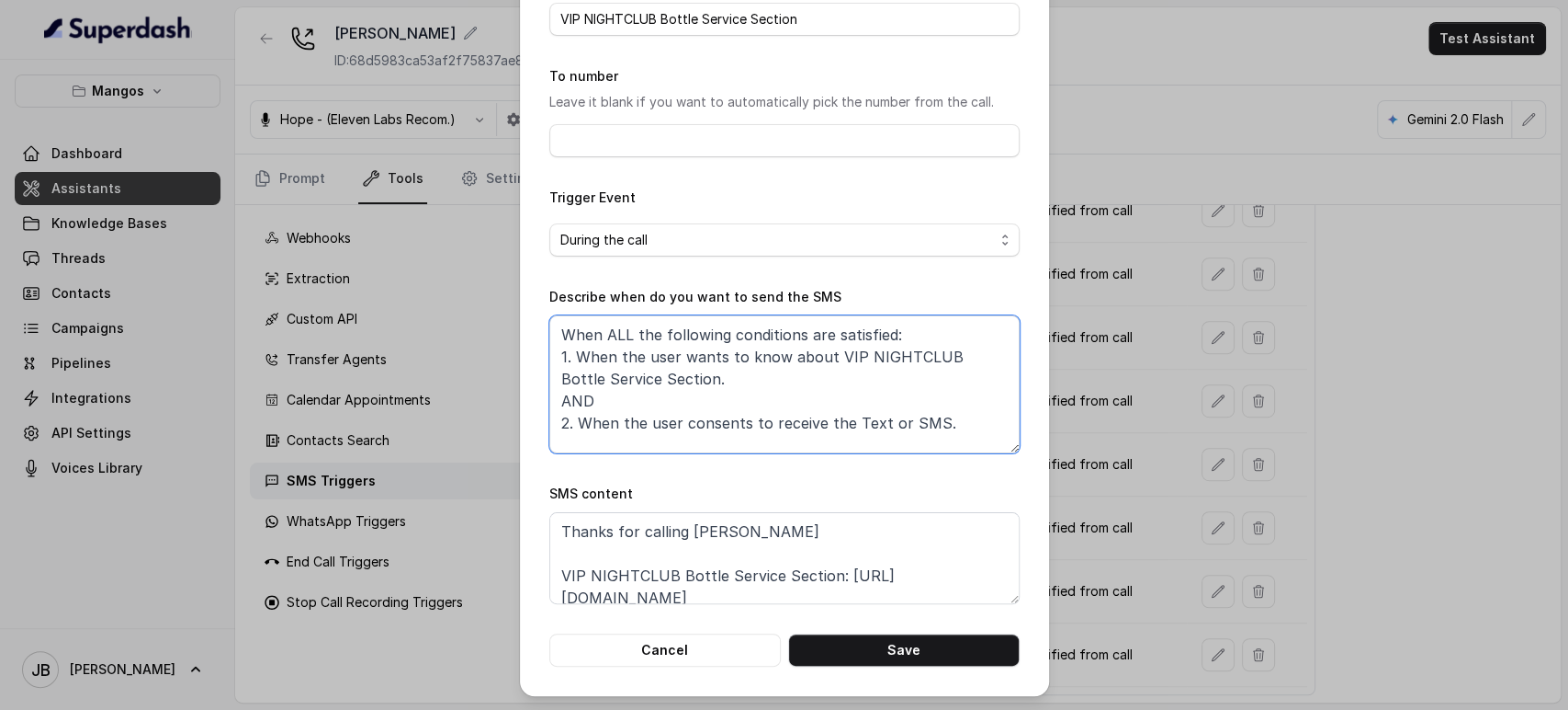
click at [772, 359] on textarea "When ALL the following conditions are satisfied: 1. When the user wants to know…" at bounding box center [784, 383] width 470 height 138
click at [781, 359] on textarea "When ALL the following conditions are satisfied: 1. When the user wants to know…" at bounding box center [784, 383] width 470 height 138
drag, startPoint x: 774, startPoint y: 356, endPoint x: 879, endPoint y: 362, distance: 105.2
click at [901, 358] on textarea "When ALL the following conditions are satisfied: 1. When the user wants to know…" at bounding box center [784, 383] width 470 height 138
drag, startPoint x: 850, startPoint y: 359, endPoint x: 840, endPoint y: 358, distance: 10.0
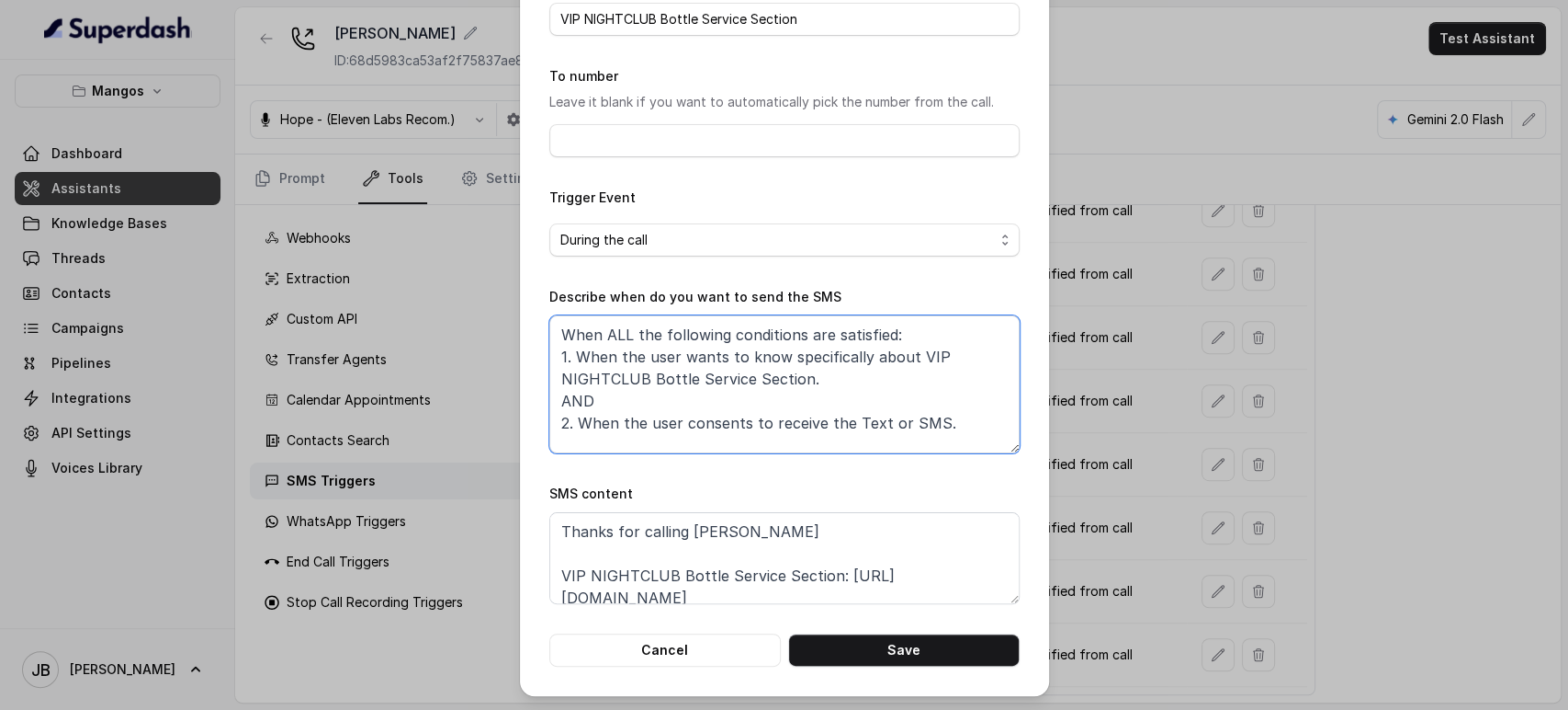
click at [849, 358] on textarea "When ALL the following conditions are satisfied: 1. When the user wants to know…" at bounding box center [784, 383] width 470 height 138
click at [806, 363] on textarea "When ALL the following conditions are satisfied: 1. When the user wants to know…" at bounding box center [784, 383] width 470 height 138
drag, startPoint x: 805, startPoint y: 362, endPoint x: 896, endPoint y: 364, distance: 91.0
click at [896, 364] on textarea "When ALL the following conditions are satisfied: 1. When the user wants to know…" at bounding box center [784, 383] width 470 height 138
click at [853, 388] on textarea "When ALL the following conditions are satisfied: 1. When the user wants to know…" at bounding box center [784, 383] width 470 height 138
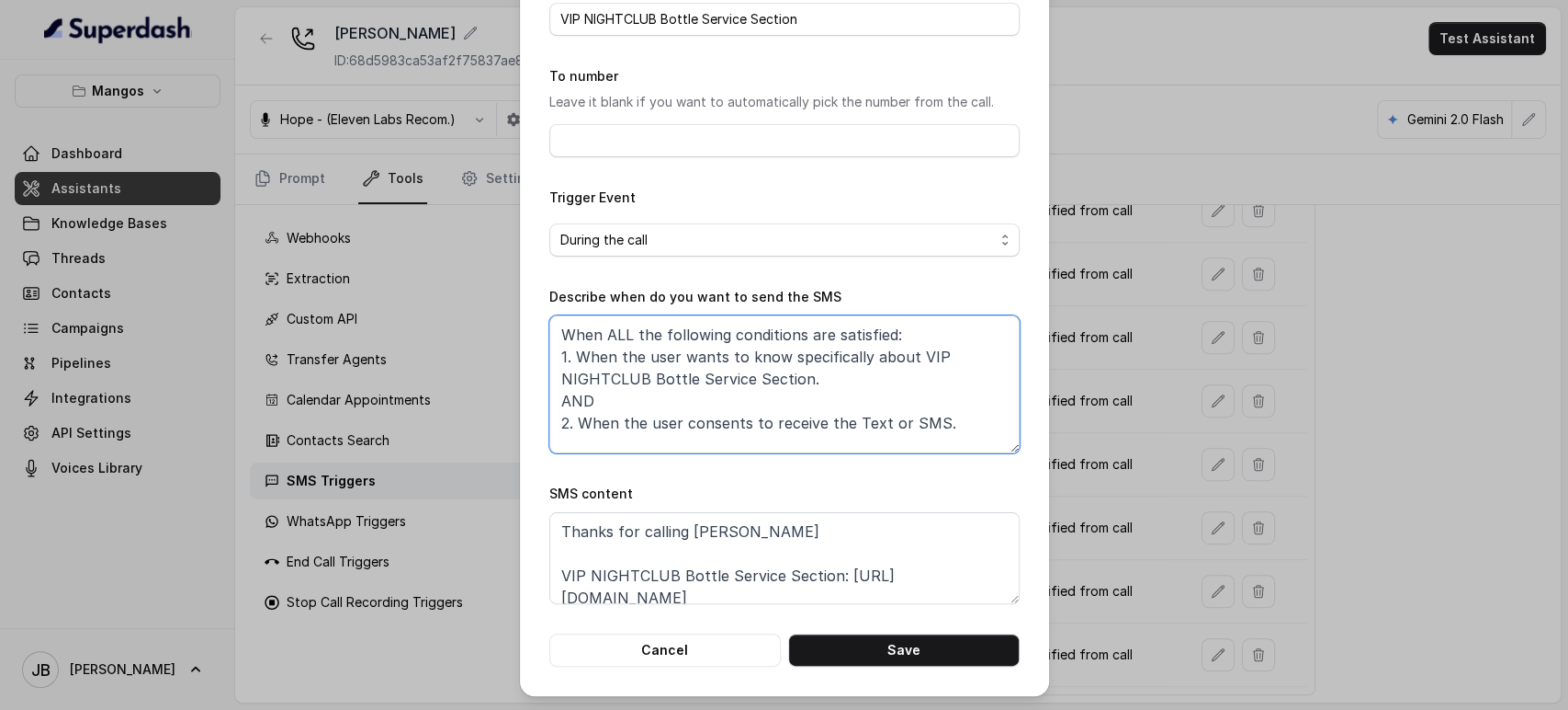
click at [874, 351] on textarea "When ALL the following conditions are satisfied: 1. When the user wants to know…" at bounding box center [784, 383] width 470 height 138
click at [866, 379] on textarea "When ALL the following conditions are satisfied: 1. When the user wants to know…" at bounding box center [784, 383] width 470 height 138
type textarea "When ALL the following conditions are satisfied: 1. When the user wants to know…"
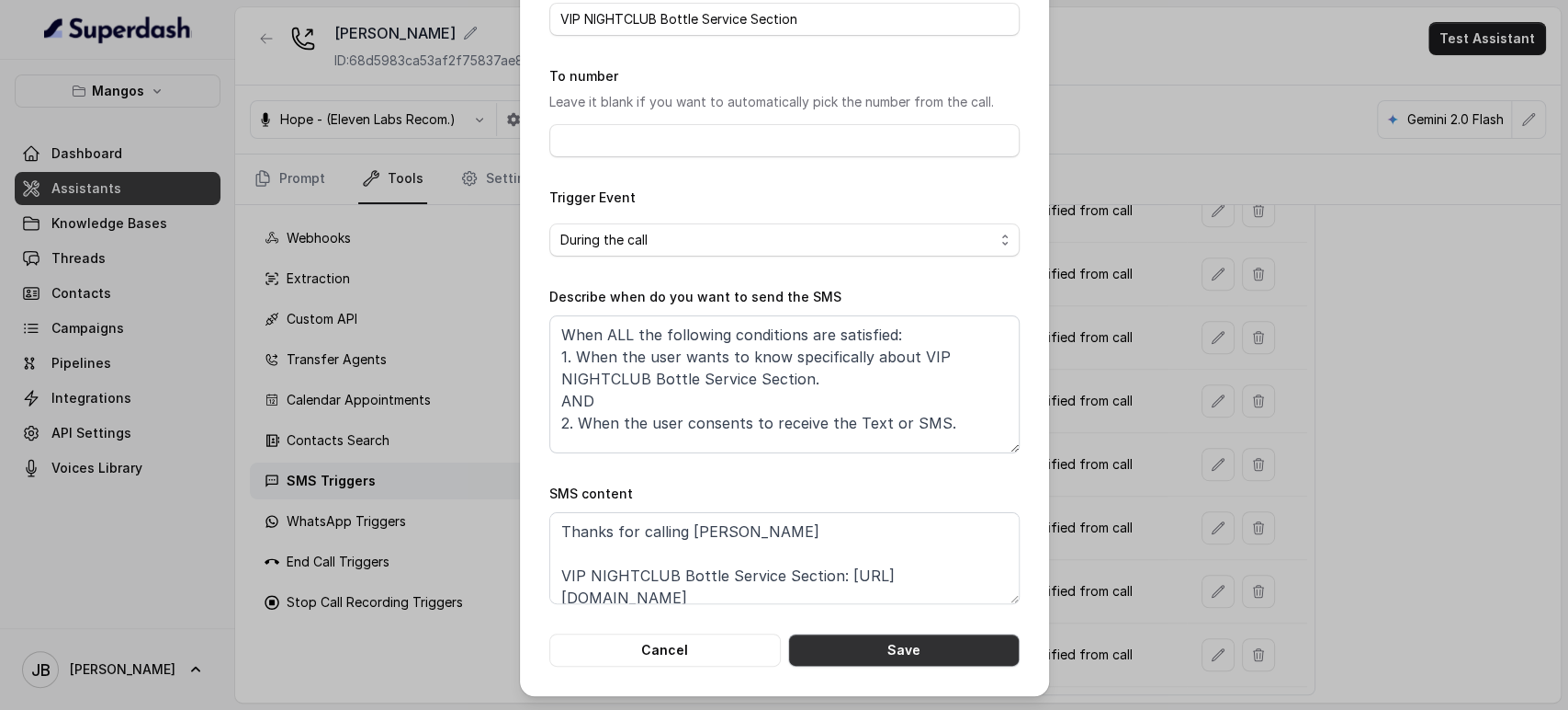
click at [880, 656] on button "Save" at bounding box center [904, 649] width 231 height 33
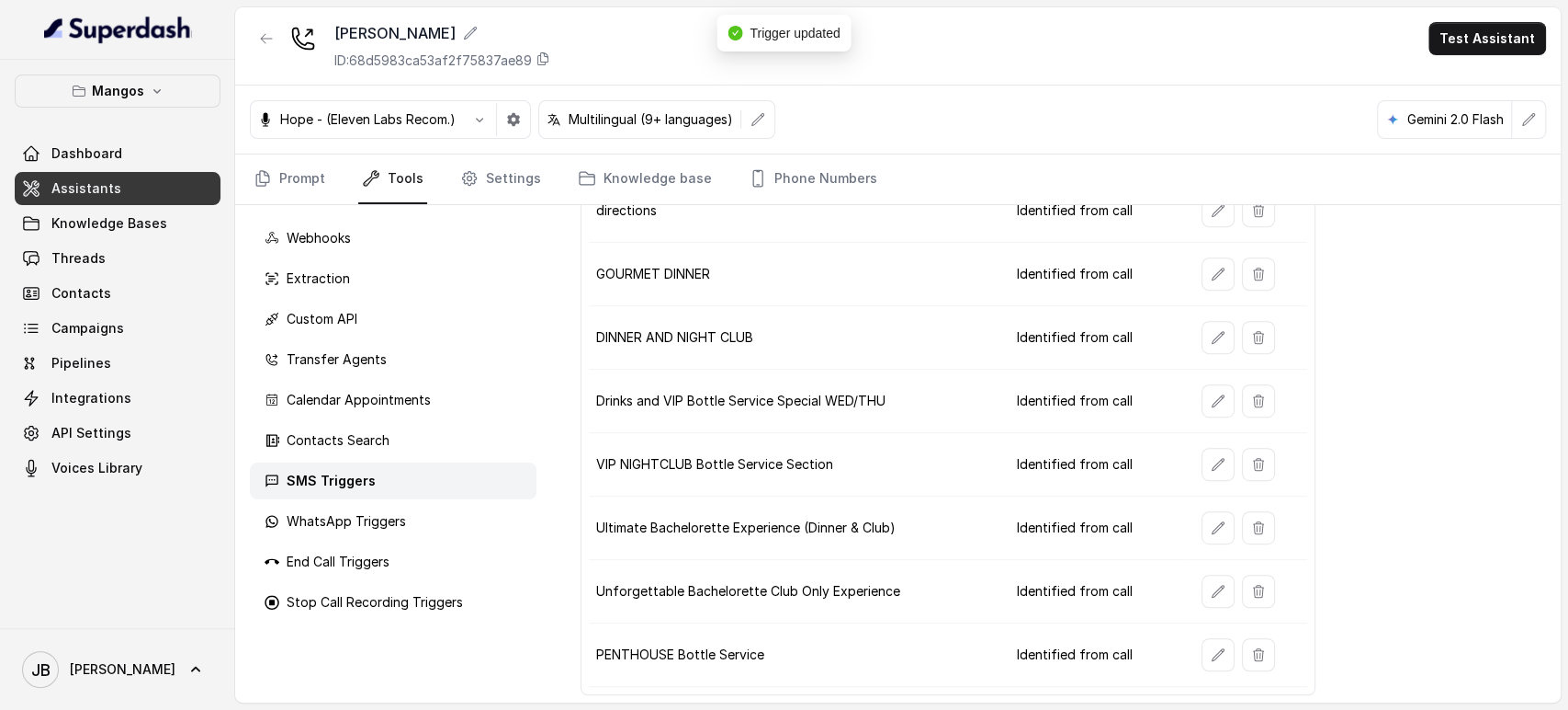
click at [1187, 271] on td at bounding box center [1247, 274] width 121 height 64
click at [1202, 268] on button "button" at bounding box center [1218, 273] width 33 height 33
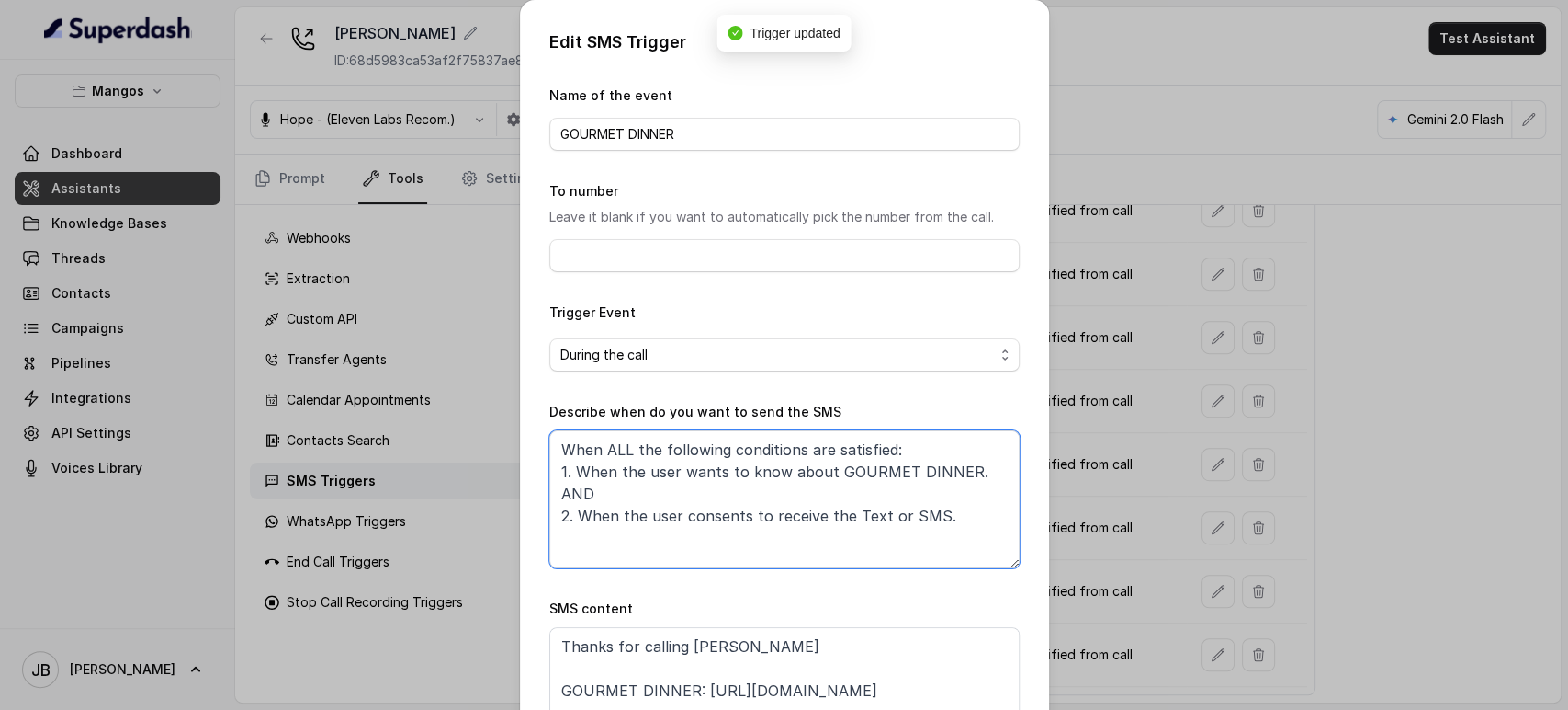
click at [802, 475] on textarea "When ALL the following conditions are satisfied: 1. When the user wants to know…" at bounding box center [784, 498] width 470 height 138
paste textarea "specifically"
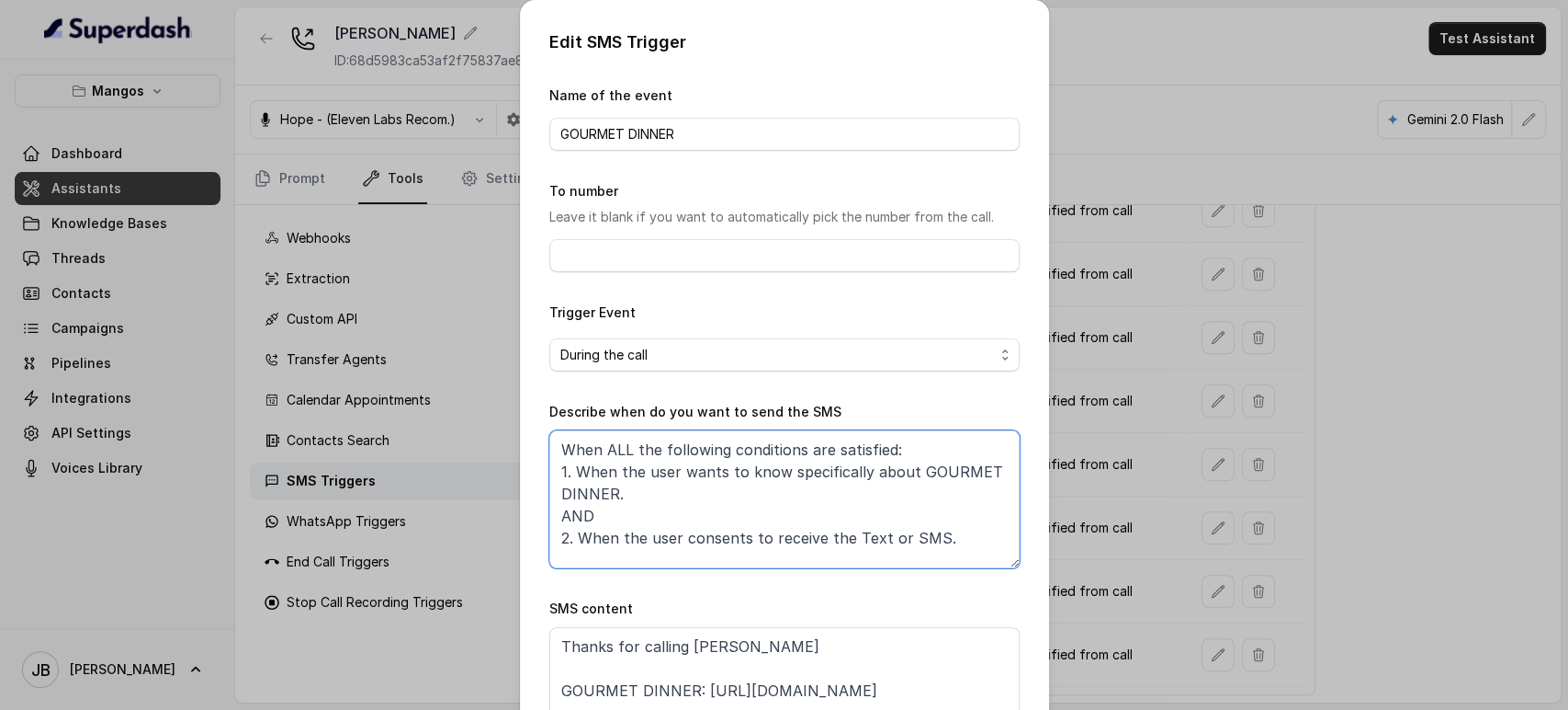
click at [805, 475] on textarea "When ALL the following conditions are satisfied: 1. When the user wants to know…" at bounding box center [784, 498] width 470 height 138
drag, startPoint x: 805, startPoint y: 475, endPoint x: 598, endPoint y: 498, distance: 208.3
click at [598, 498] on textarea "When ALL the following conditions are satisfied: 1. When the user wants to know…" at bounding box center [784, 498] width 470 height 138
click at [926, 544] on textarea "When ALL the following conditions are satisfied: 1. When the user wants to know…" at bounding box center [784, 498] width 470 height 138
paste textarea "specifically about GOURMET DINNER"
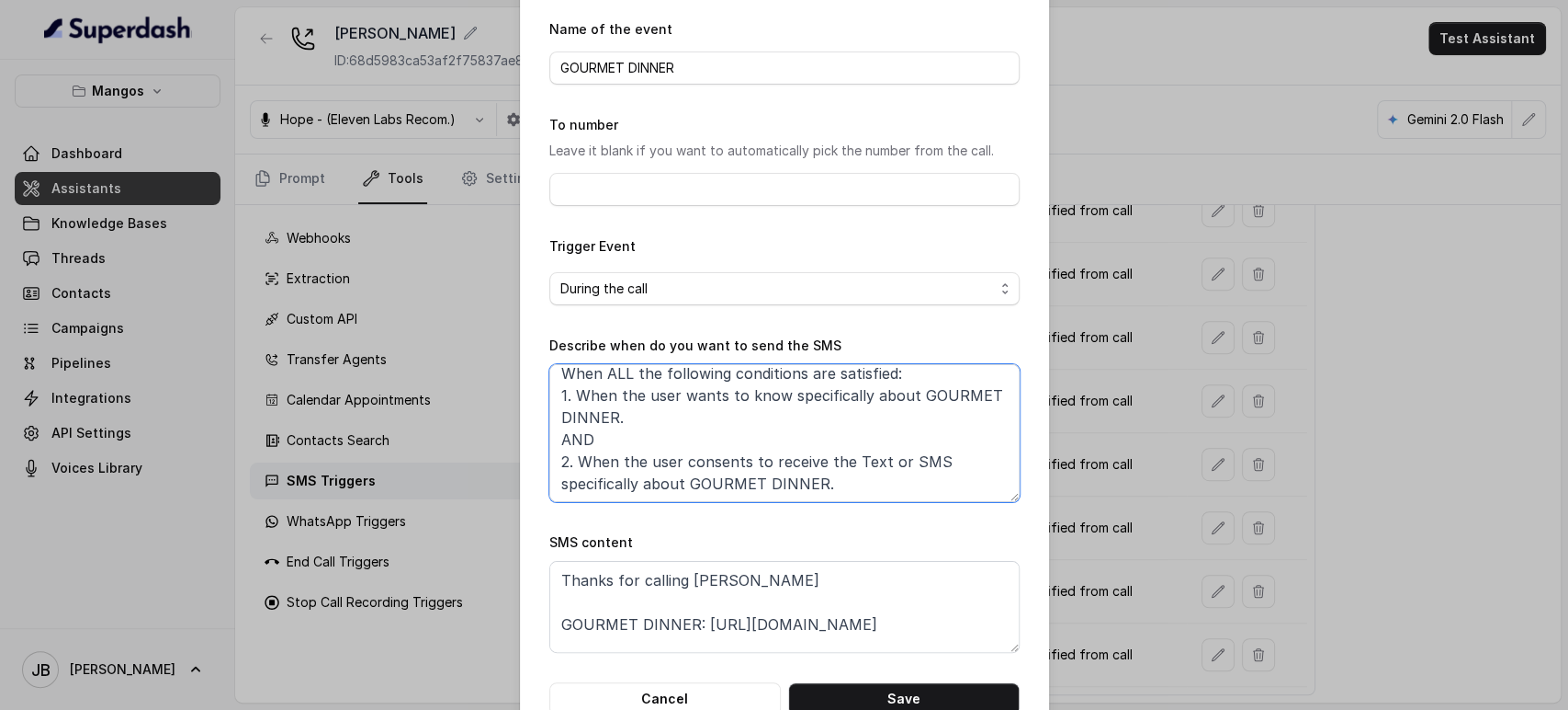
scroll to position [115, 0]
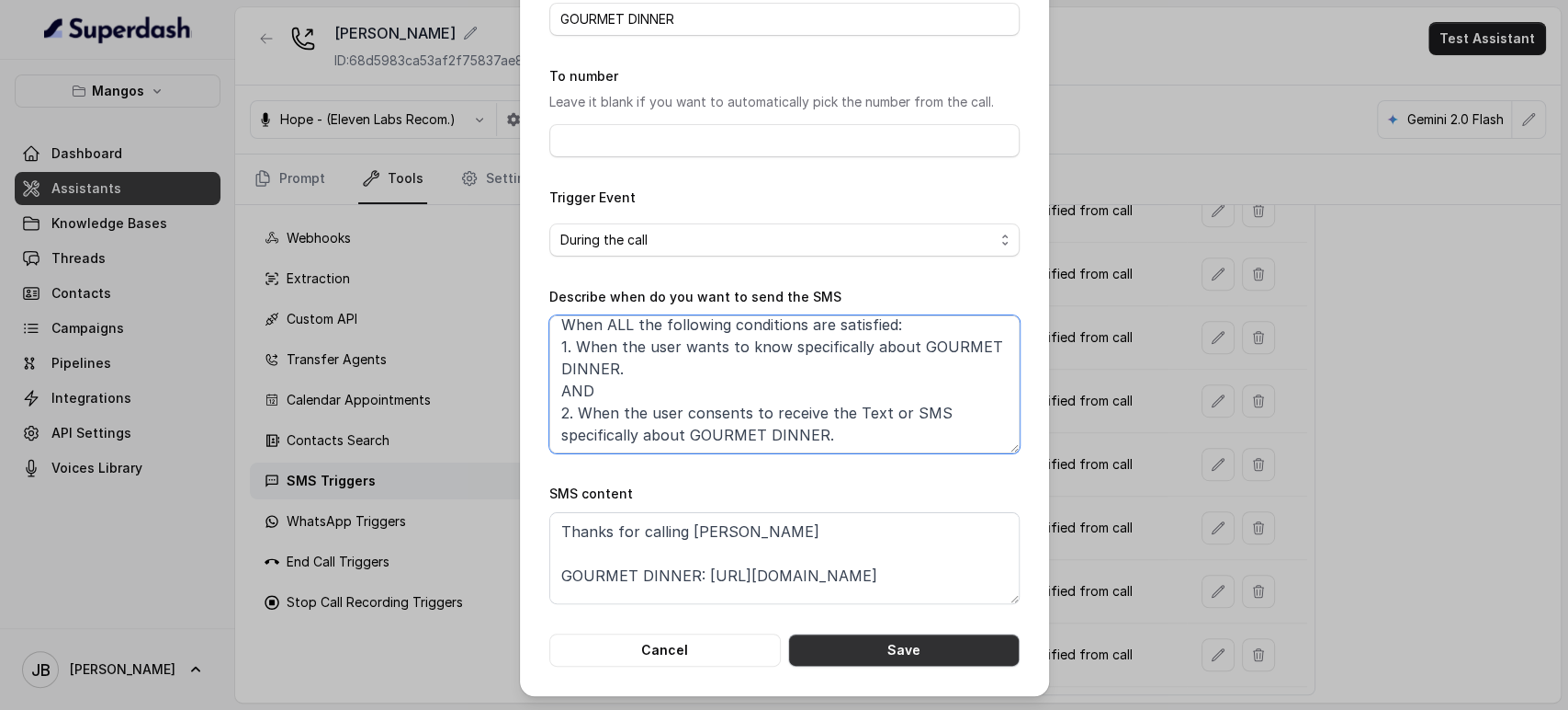
type textarea "When ALL the following conditions are satisfied: 1. When the user wants to know…"
click at [923, 645] on button "Save" at bounding box center [904, 649] width 231 height 33
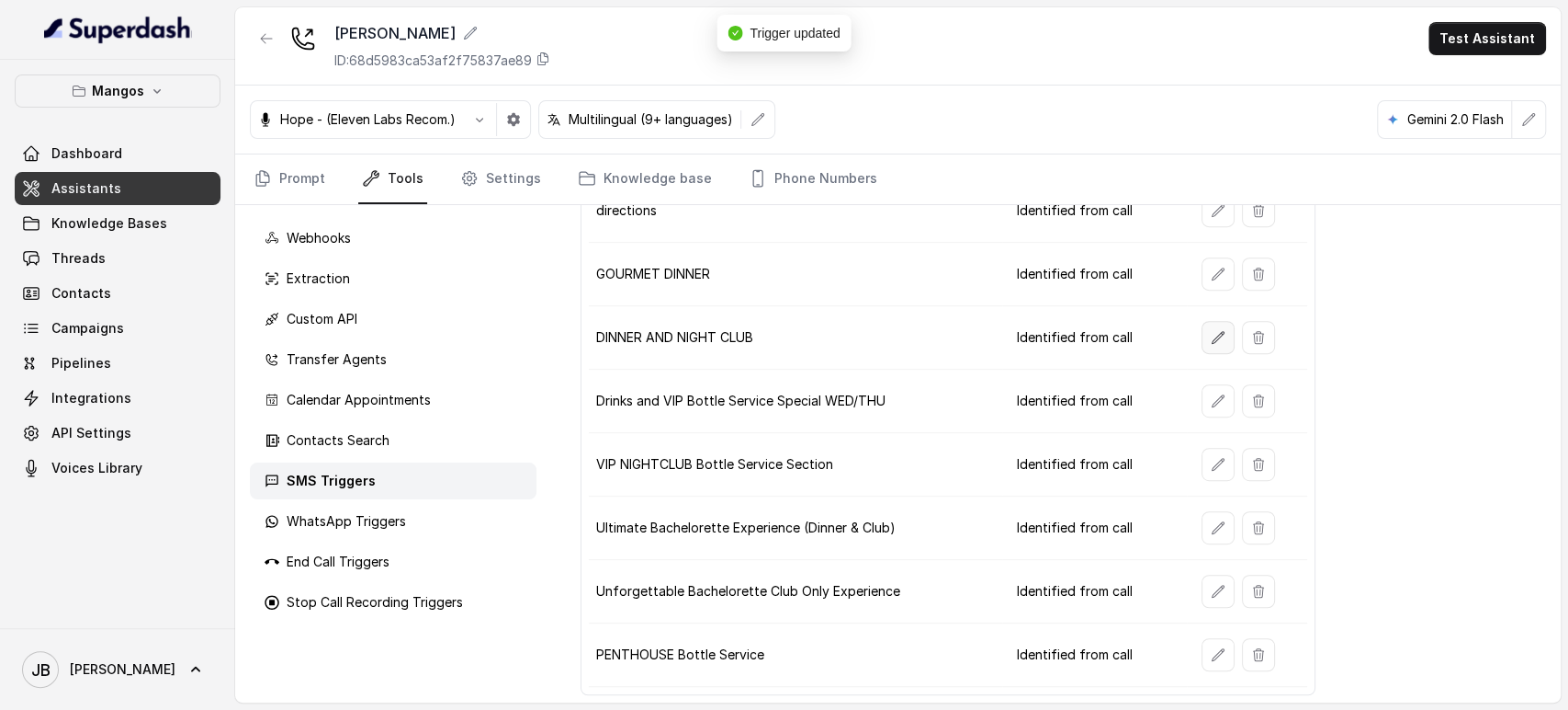
click at [1206, 324] on button "button" at bounding box center [1218, 337] width 33 height 33
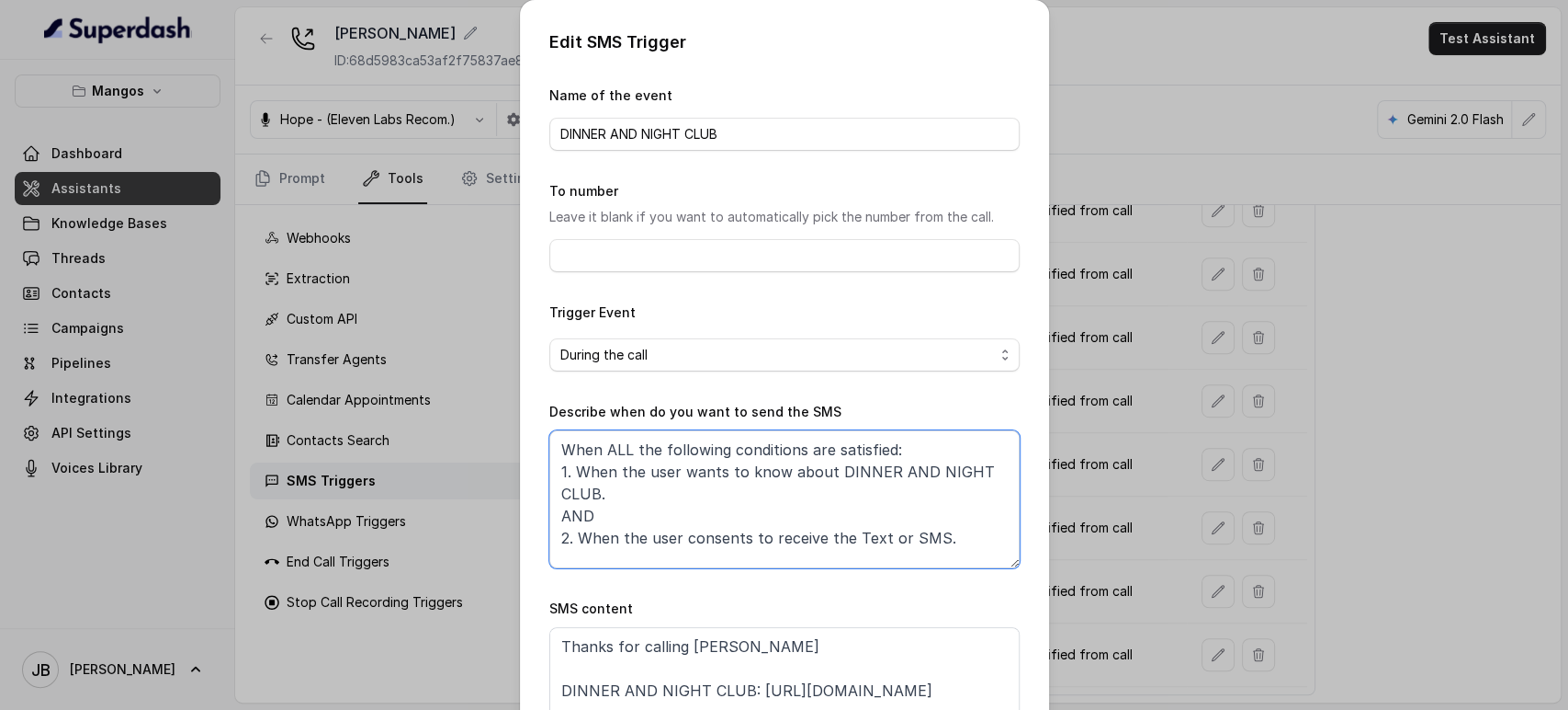
click at [776, 476] on textarea "When ALL the following conditions are satisfied: 1. When the user wants to know…" at bounding box center [784, 498] width 470 height 138
paste textarea "specifically about DINNER AND NIGHT CLUB."
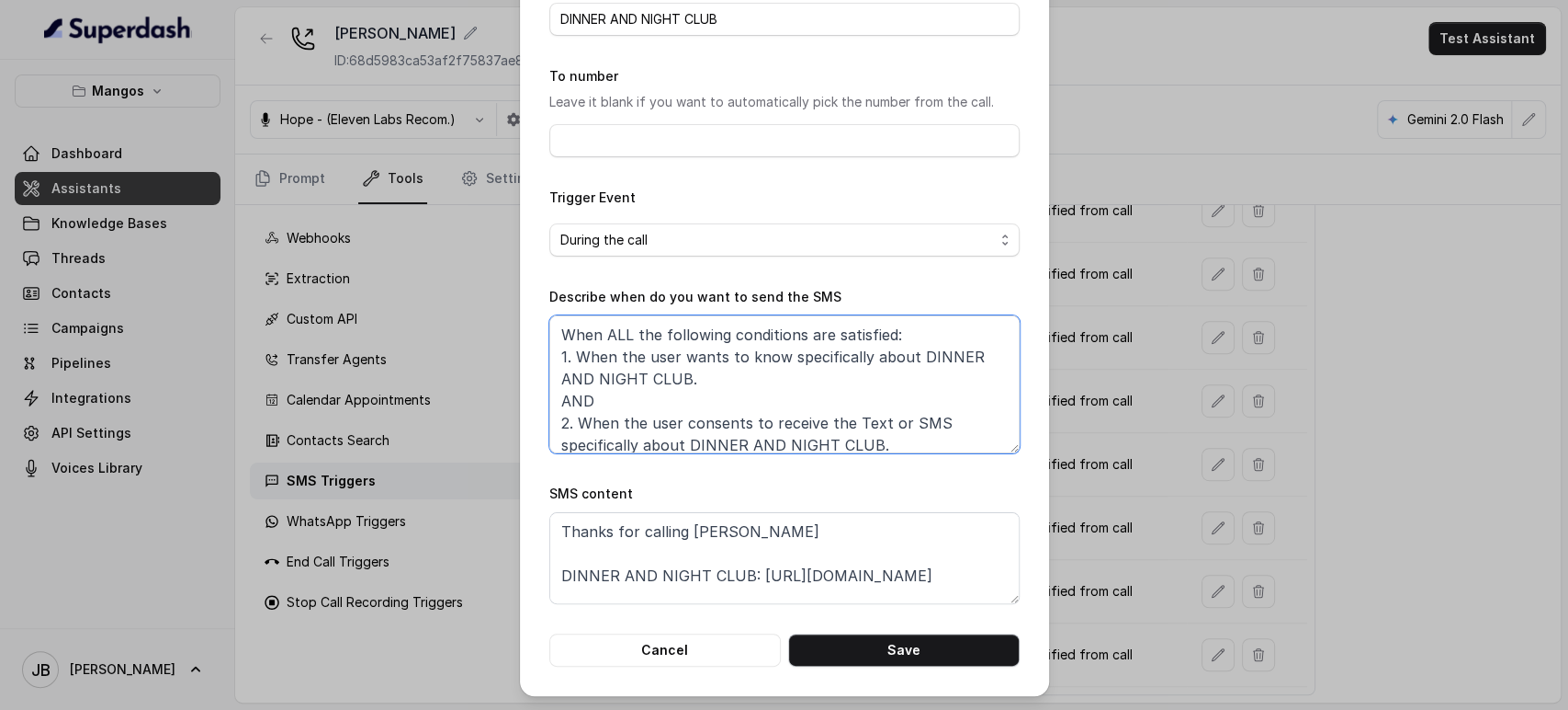
type textarea "When ALL the following conditions are satisfied: 1. When the user wants to know…"
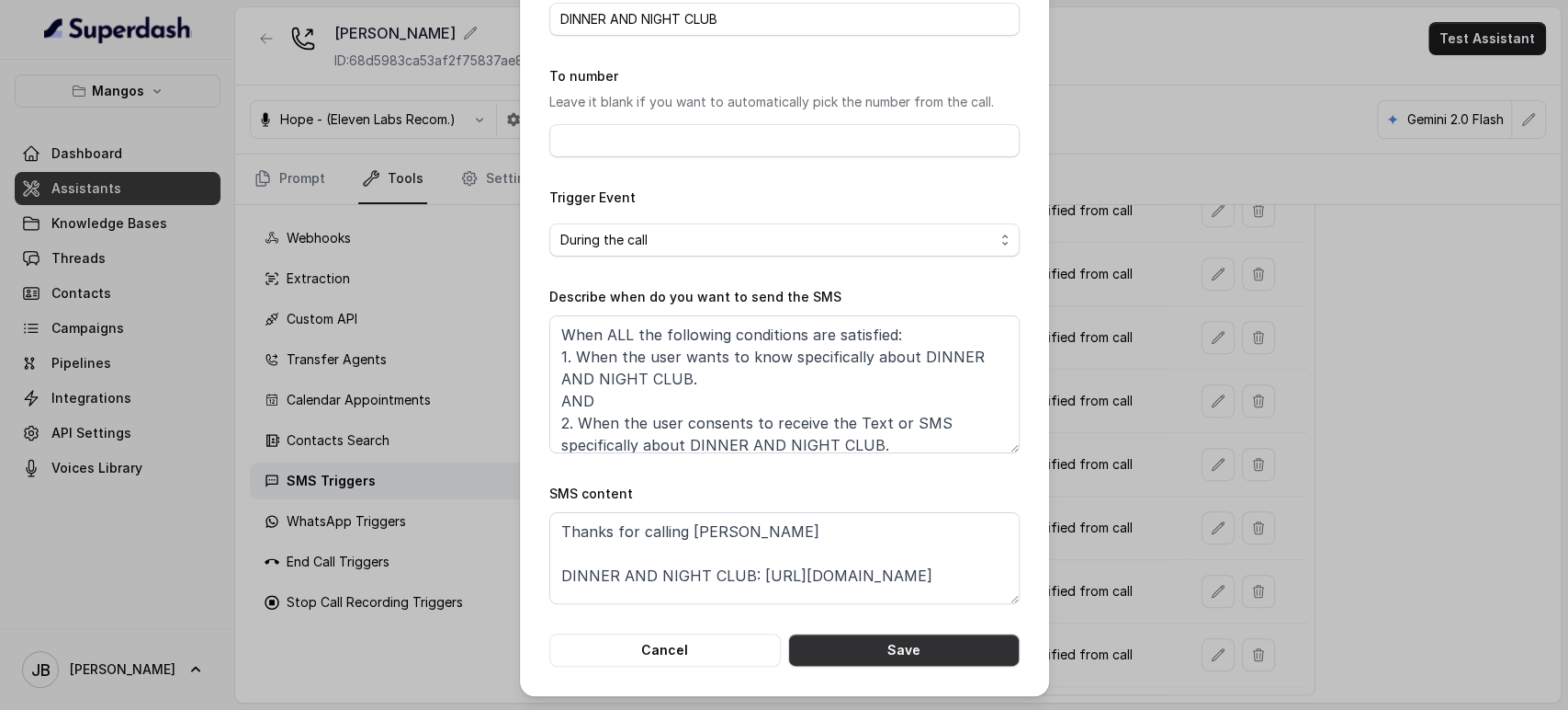
click at [927, 651] on button "Save" at bounding box center [904, 649] width 231 height 33
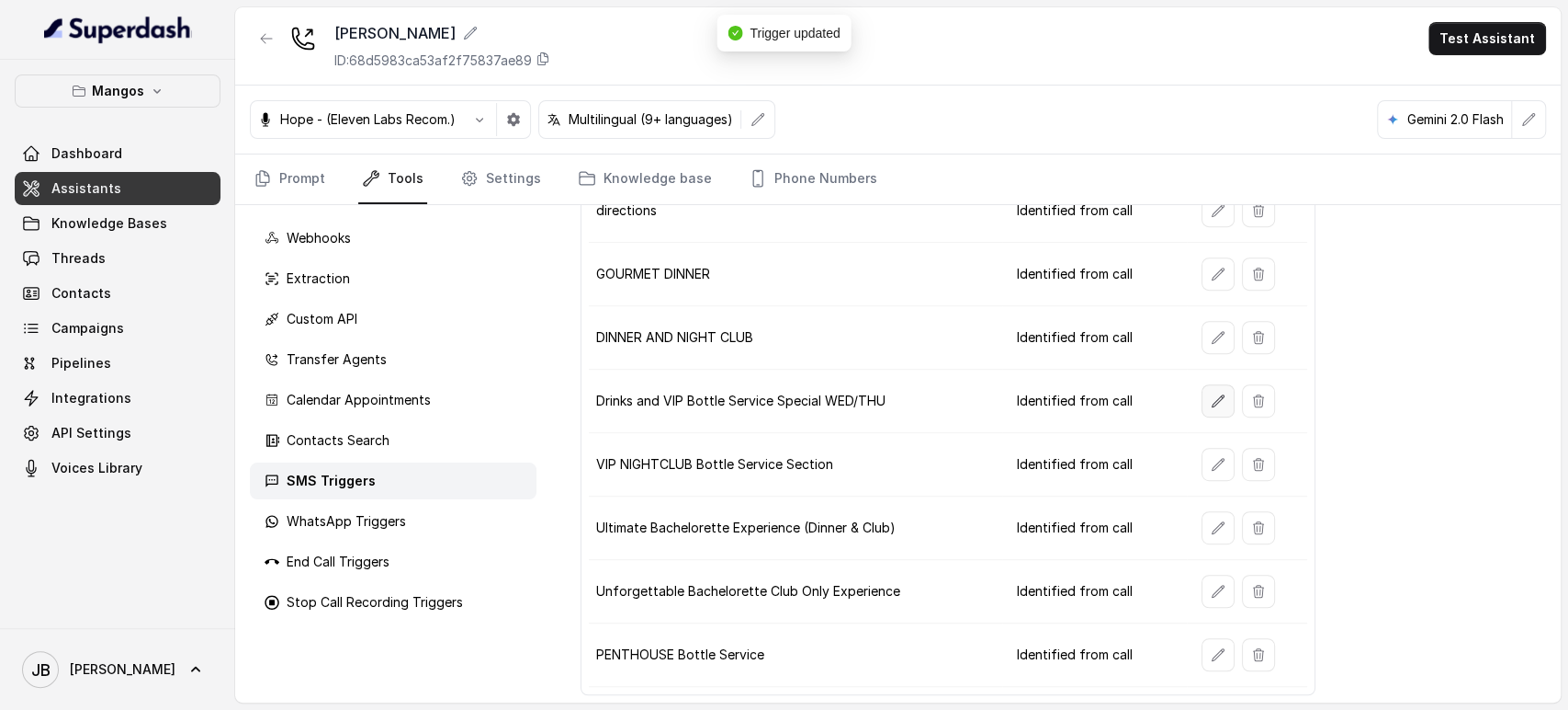
click at [1212, 397] on icon "button" at bounding box center [1218, 401] width 12 height 12
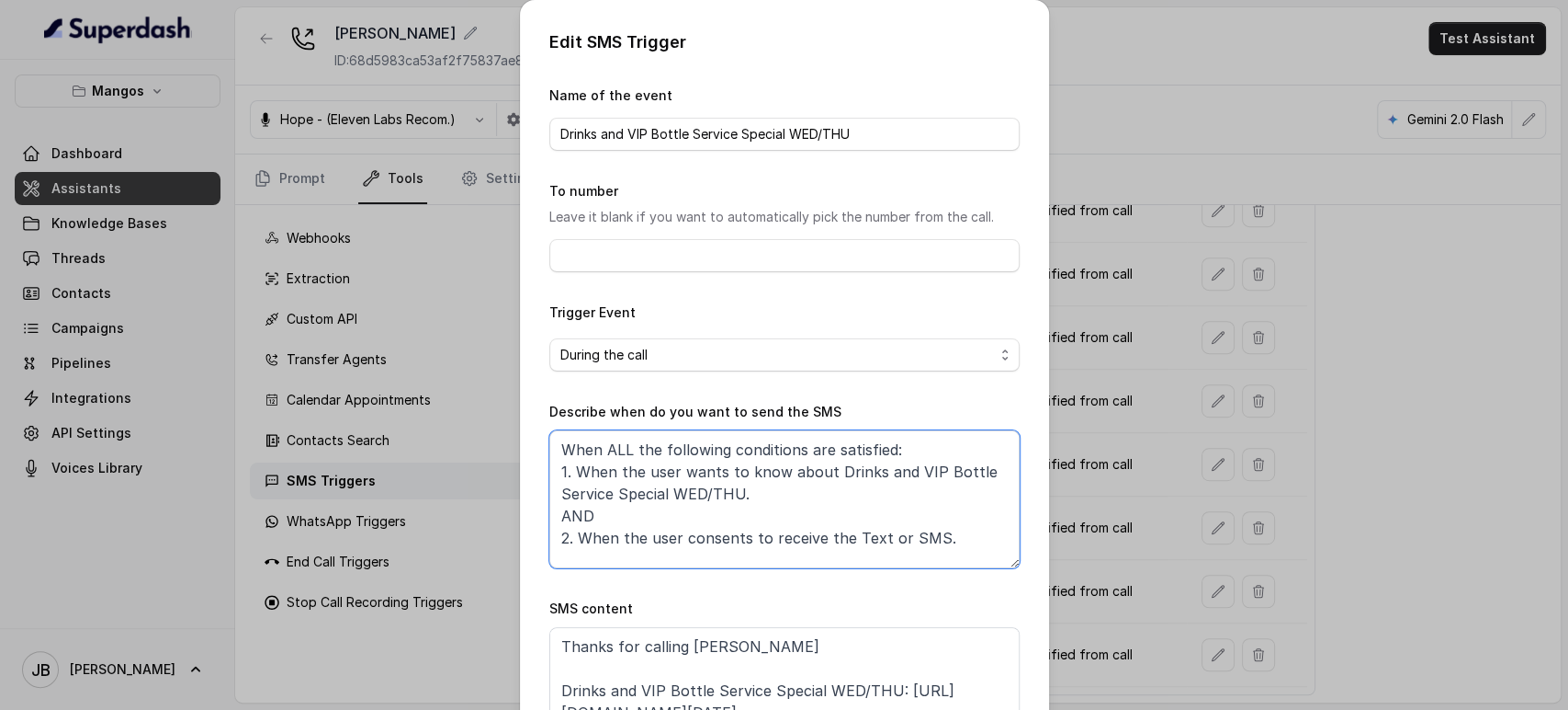
click at [779, 469] on textarea "When ALL the following conditions are satisfied: 1. When the user wants to know…" at bounding box center [784, 498] width 470 height 138
click at [926, 542] on textarea "When ALL the following conditions are satisfied: 1. When the user wants to know…" at bounding box center [784, 498] width 470 height 138
paste textarea "specifically about Drinks and VIP Bottle Service Special WED/THU"
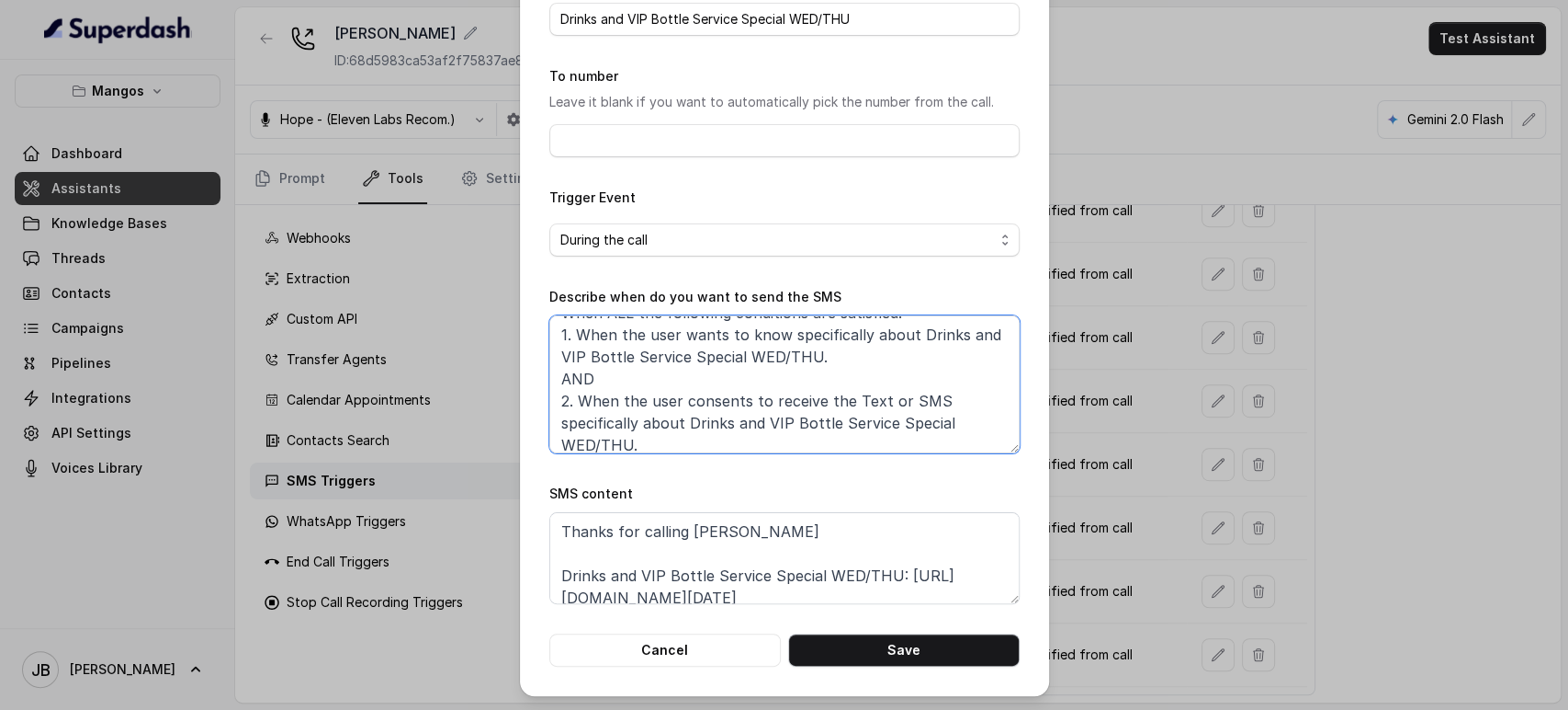
type textarea "When ALL the following conditions are satisfied: 1. When the user wants to know…"
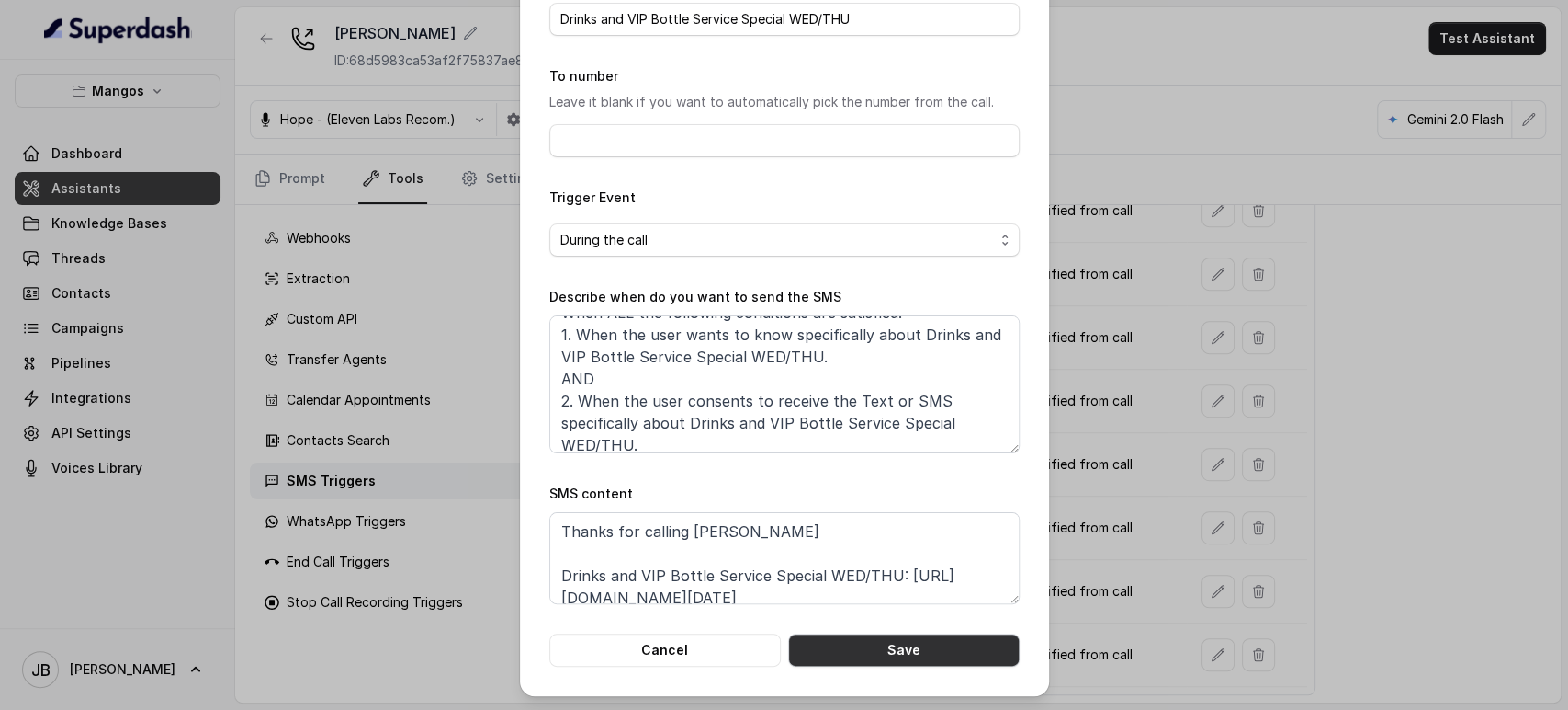
click at [891, 656] on button "Save" at bounding box center [904, 649] width 231 height 33
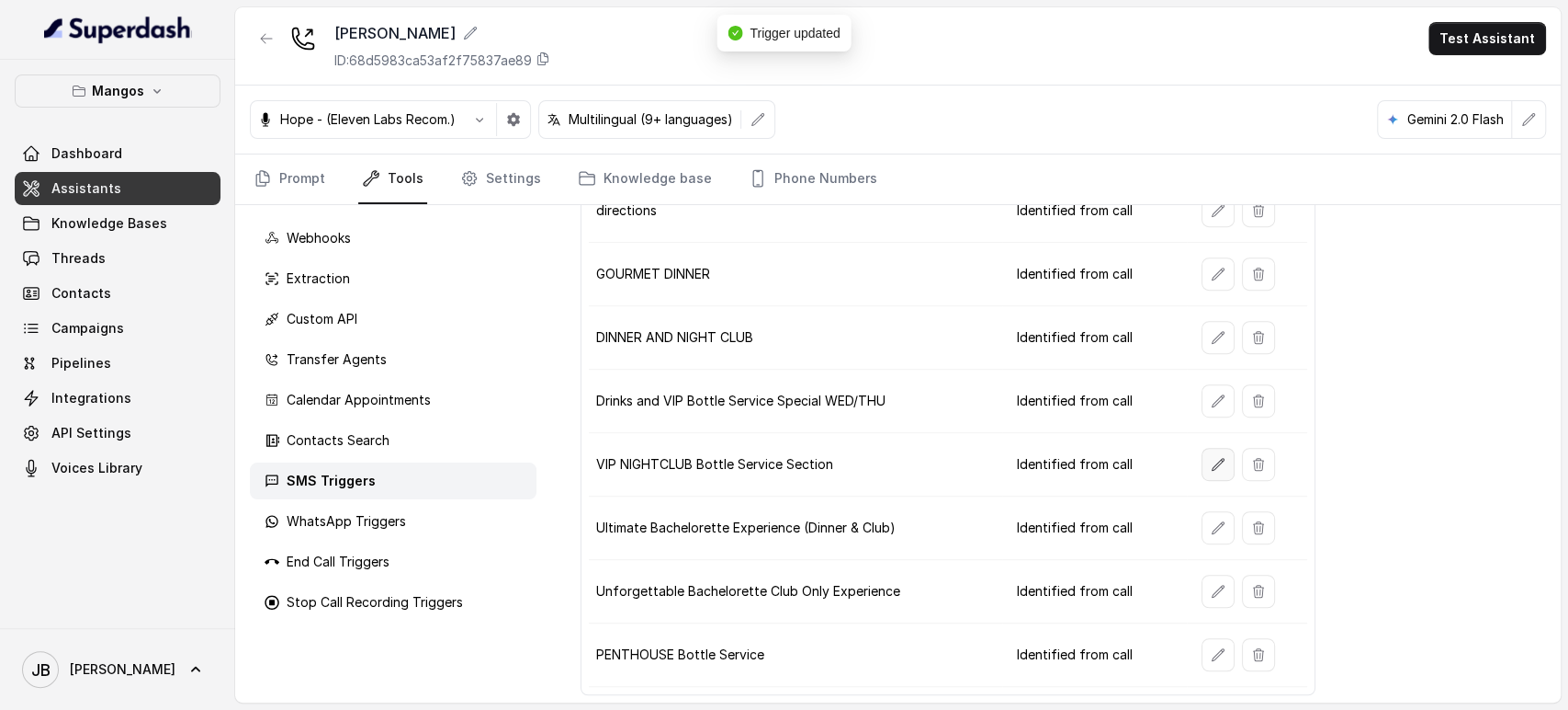
click at [1217, 469] on button "button" at bounding box center [1218, 464] width 33 height 33
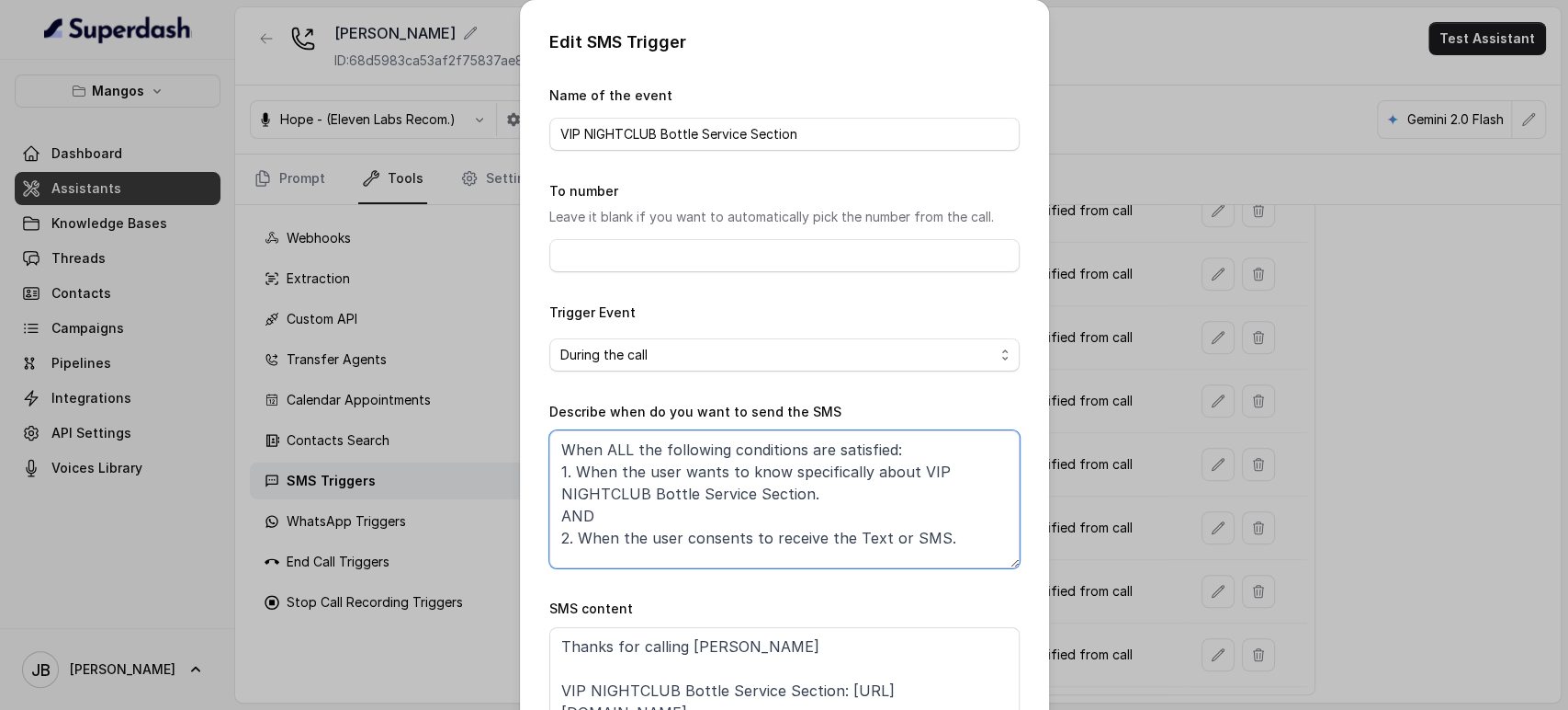
drag, startPoint x: 778, startPoint y: 477, endPoint x: 794, endPoint y: 495, distance: 24.1
click at [794, 495] on textarea "When ALL the following conditions are satisfied: 1. When the user wants to know…" at bounding box center [784, 498] width 470 height 138
click at [922, 542] on textarea "When ALL the following conditions are satisfied: 1. When the user wants to know…" at bounding box center [784, 498] width 470 height 138
paste textarea "specifically about VIP NIGHTCLUB Bottle Service Section"
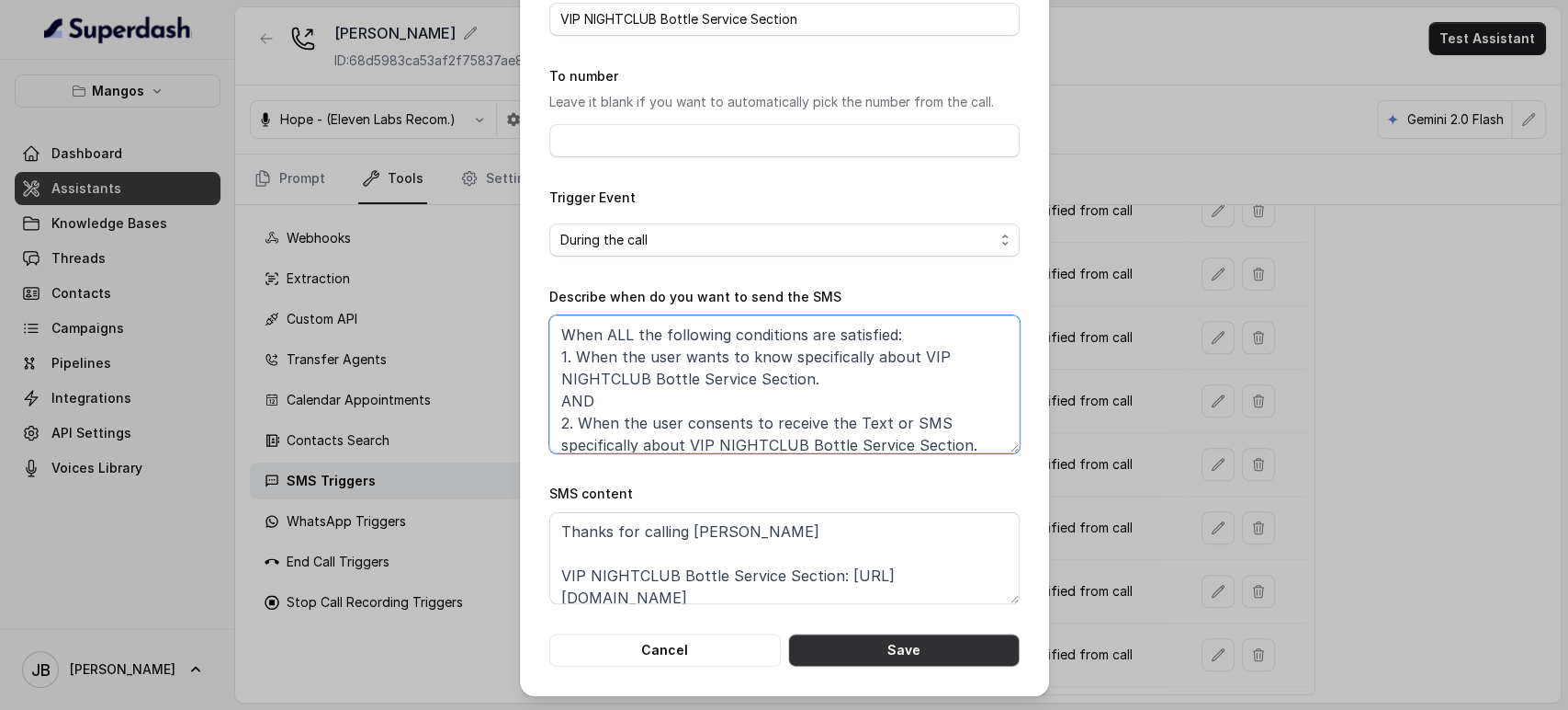
type textarea "When ALL the following conditions are satisfied: 1. When the user wants to know…"
click at [951, 645] on button "Save" at bounding box center [904, 649] width 231 height 33
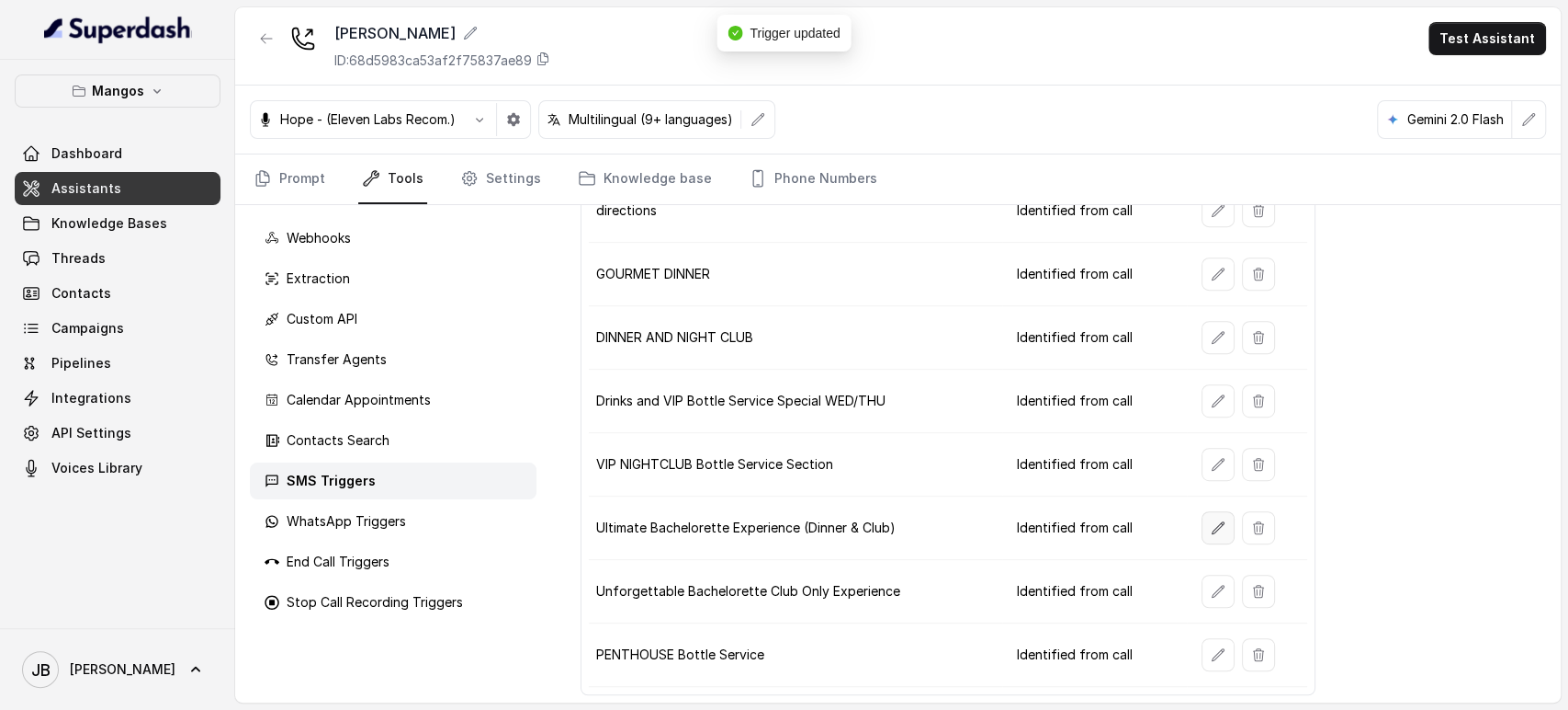
click at [1212, 526] on icon "button" at bounding box center [1218, 527] width 12 height 12
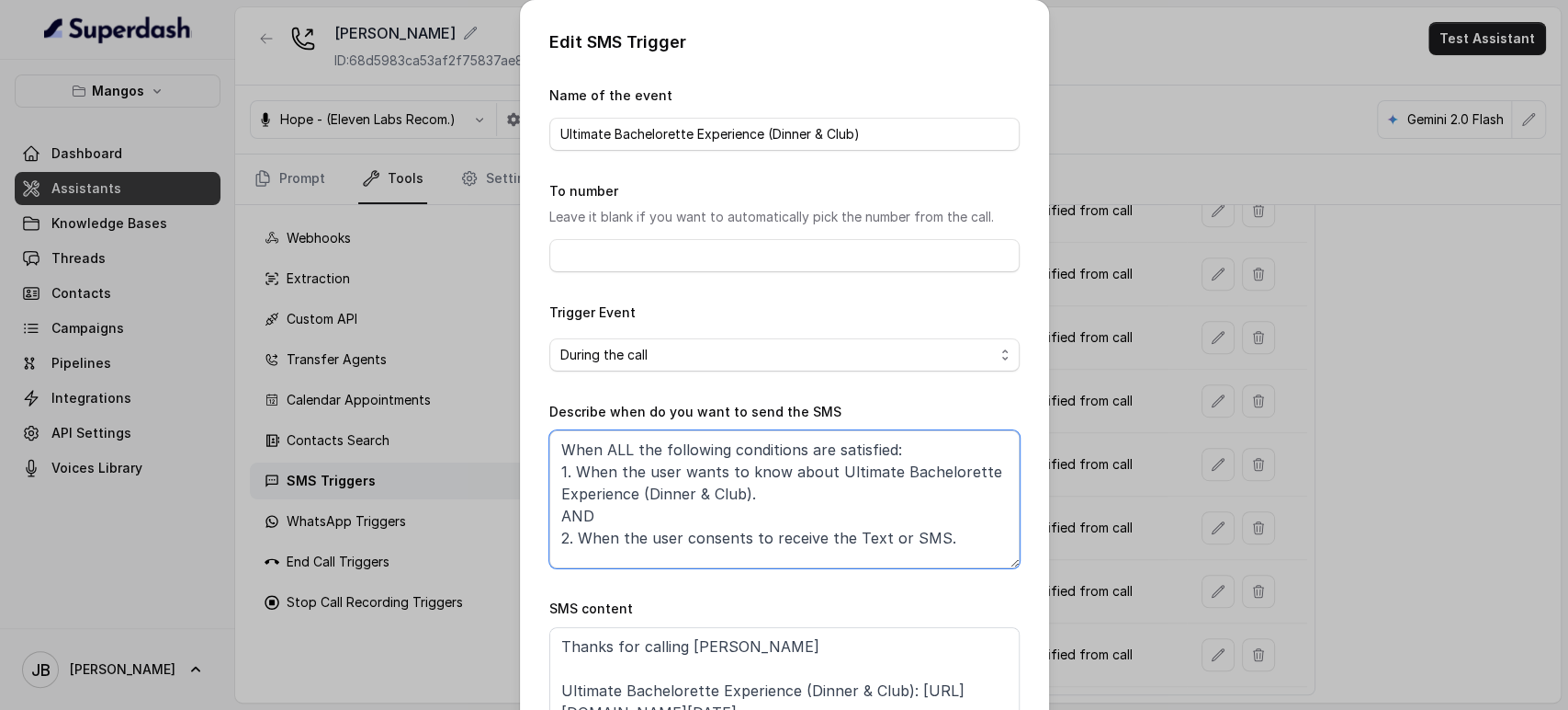
click at [777, 476] on textarea "When ALL the following conditions are satisfied: 1. When the user wants to know…" at bounding box center [784, 498] width 470 height 138
click at [924, 540] on textarea "When ALL the following conditions are satisfied: 1. When the user wants to know…" at bounding box center [784, 498] width 470 height 138
paste textarea "specifically about Ultimate Bachelorette Experience (Dinner & Club)."
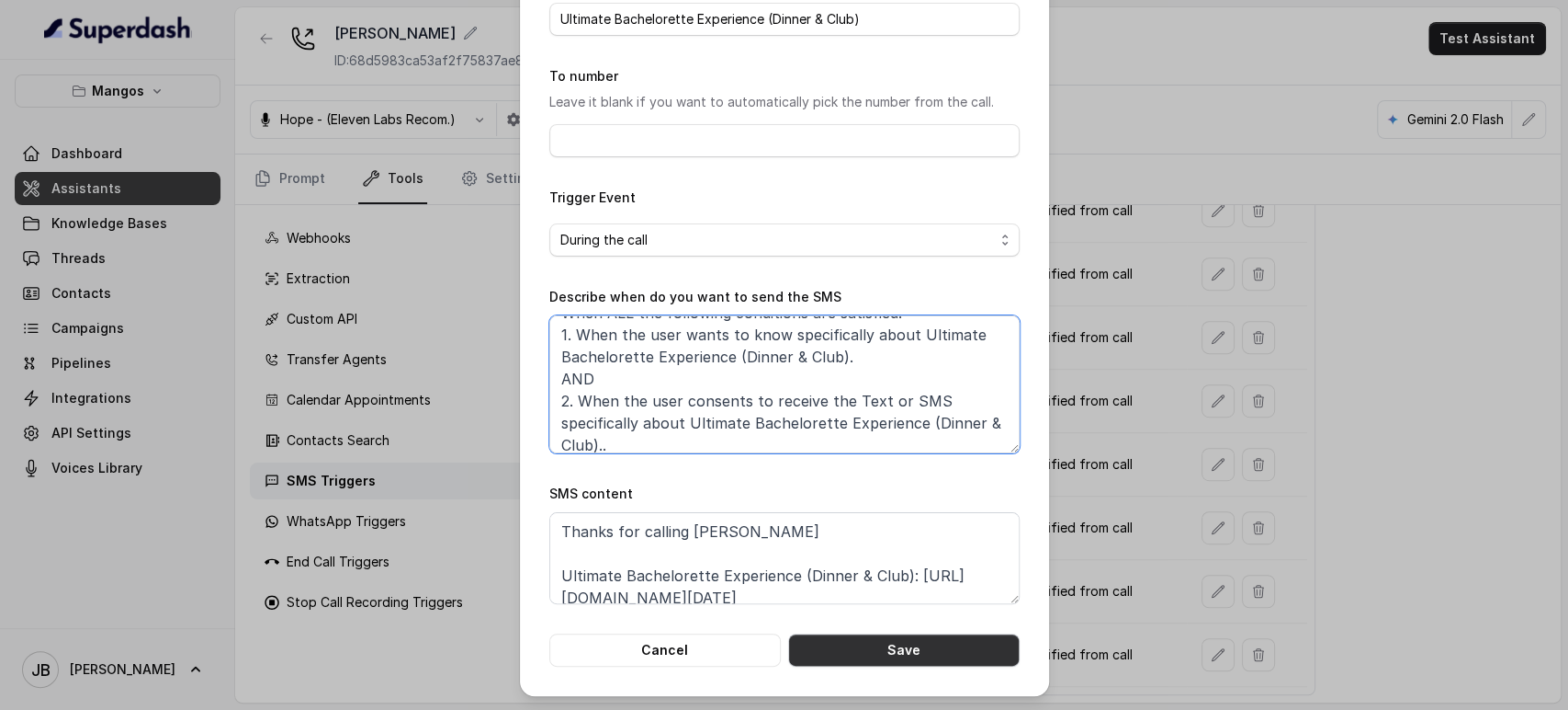
type textarea "When ALL the following conditions are satisfied: 1. When the user wants to know…"
click at [882, 644] on button "Save" at bounding box center [904, 649] width 231 height 33
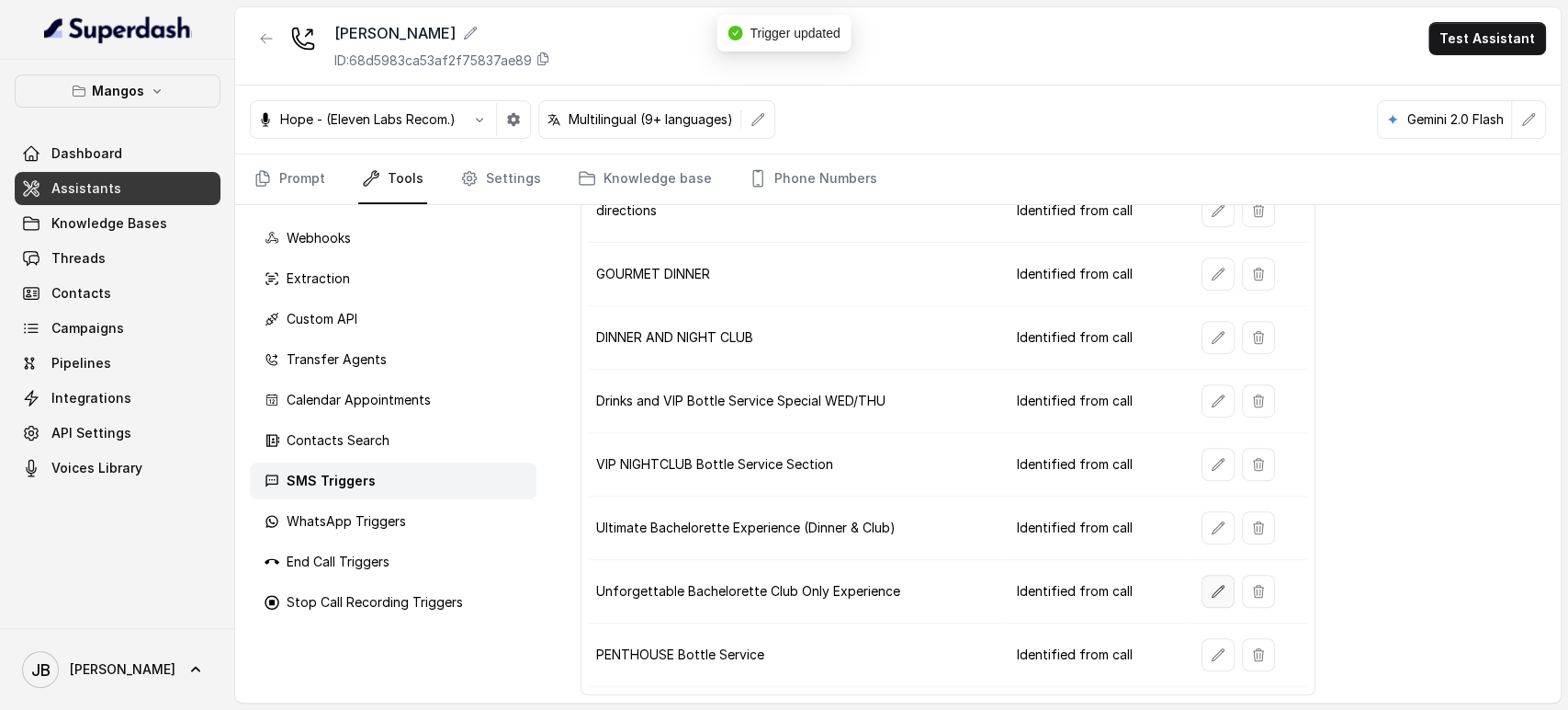
click at [1207, 574] on button "button" at bounding box center [1218, 590] width 33 height 33
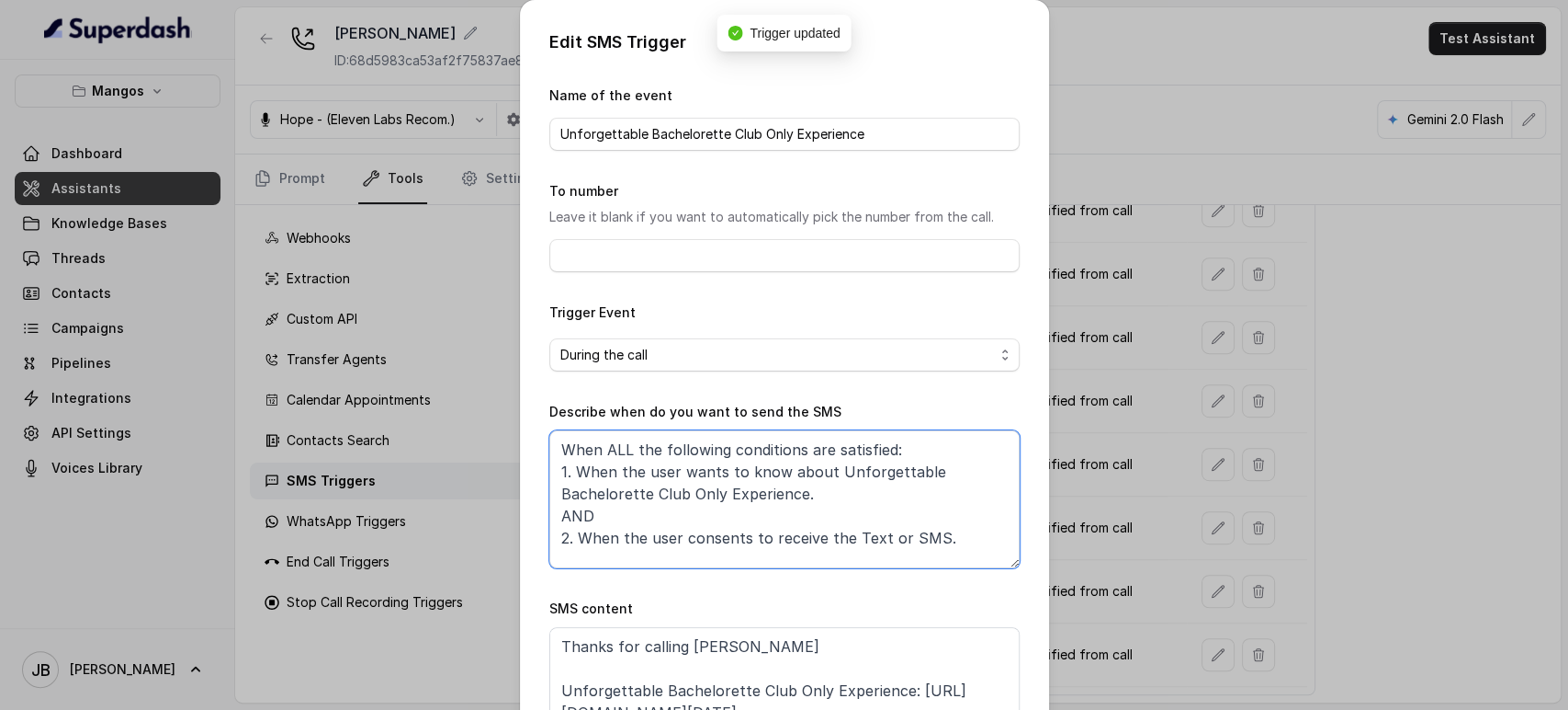
click at [775, 476] on textarea "When ALL the following conditions are satisfied: 1. When the user wants to know…" at bounding box center [784, 498] width 470 height 138
drag, startPoint x: 776, startPoint y: 472, endPoint x: 794, endPoint y: 491, distance: 26.2
click at [794, 491] on textarea "When ALL the following conditions are satisfied: 1. When the user wants to know…" at bounding box center [784, 498] width 470 height 138
click at [927, 544] on textarea "When ALL the following conditions are satisfied: 1. When the user wants to know…" at bounding box center [784, 498] width 470 height 138
paste textarea "specifically about Unforgettable Bachelorette Club Only Experience"
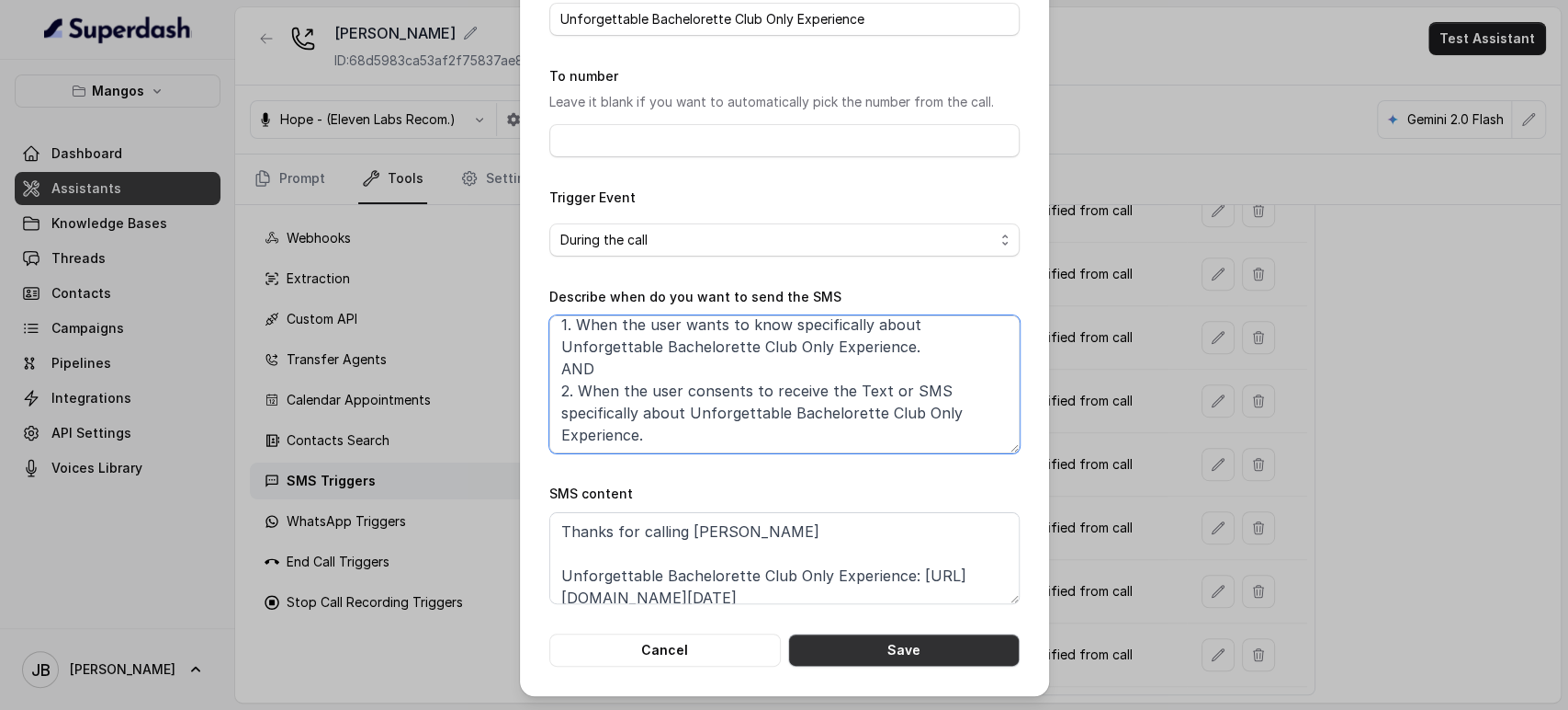
type textarea "When ALL the following conditions are satisfied: 1. When the user wants to know…"
click at [955, 648] on button "Save" at bounding box center [904, 649] width 231 height 33
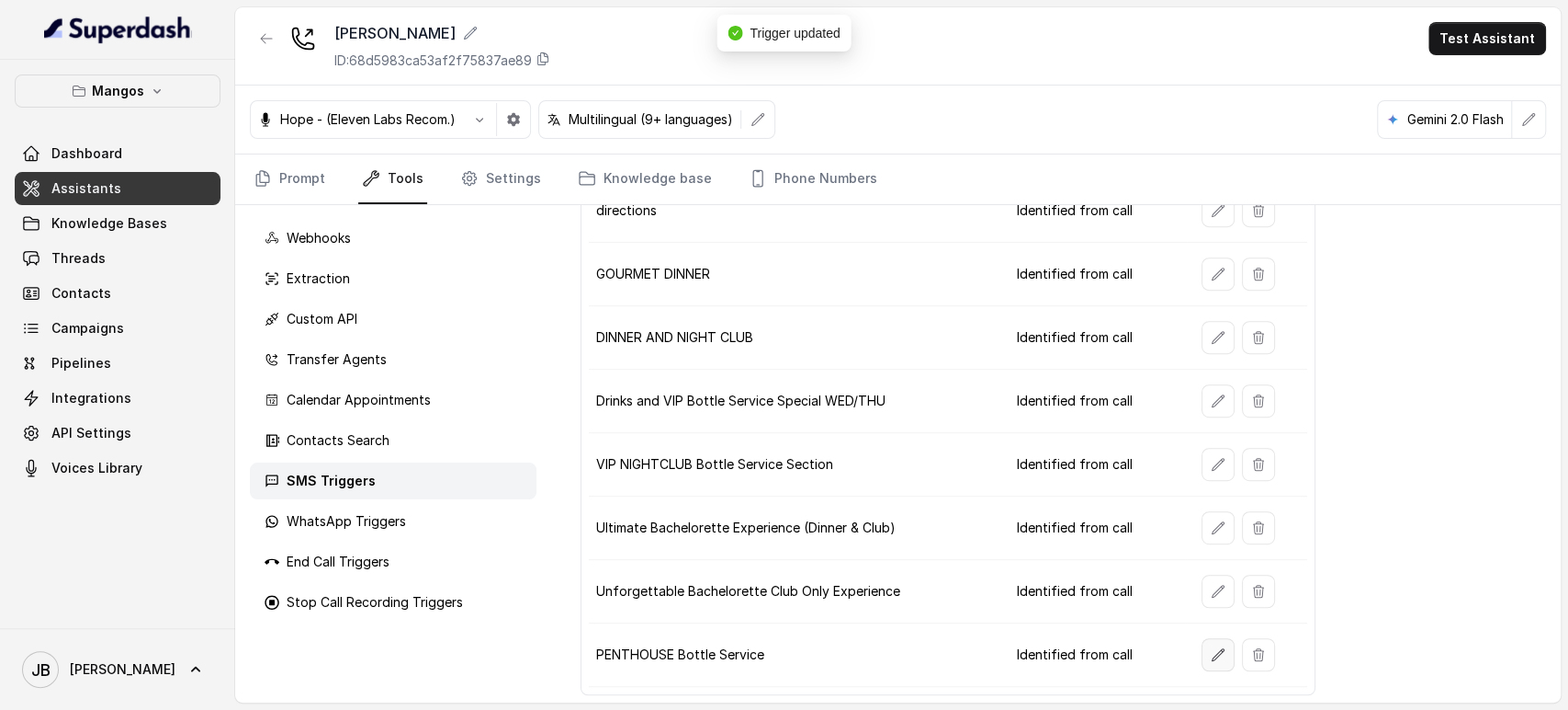
click at [1209, 639] on button "button" at bounding box center [1218, 654] width 33 height 33
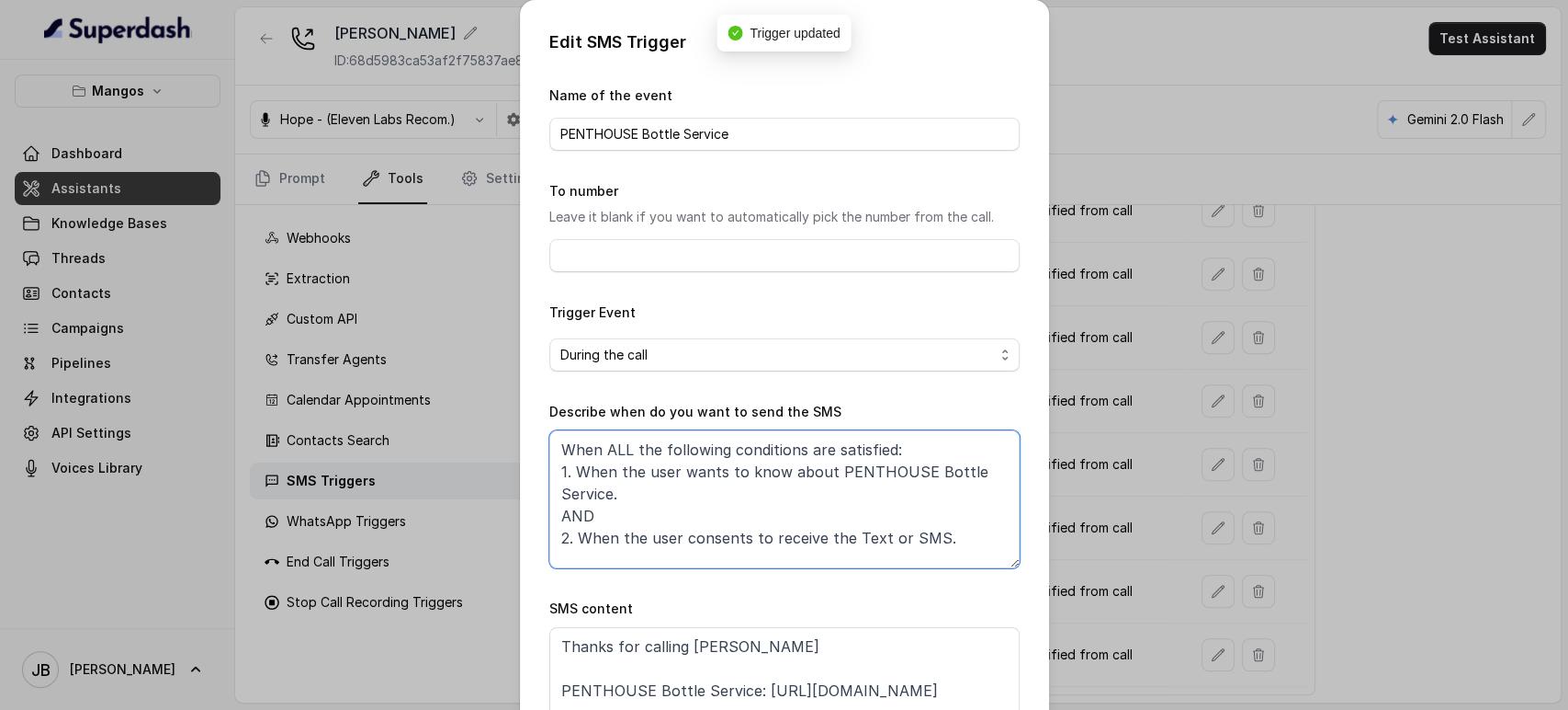
click at [775, 475] on textarea "When ALL the following conditions are satisfied: 1. When the user wants to know…" at bounding box center [784, 498] width 470 height 138
click at [928, 543] on textarea "When ALL the following conditions are satisfied: 1. When the user wants to know…" at bounding box center [784, 498] width 470 height 138
paste textarea "specifically about PENTHOUSE Bottle Service."
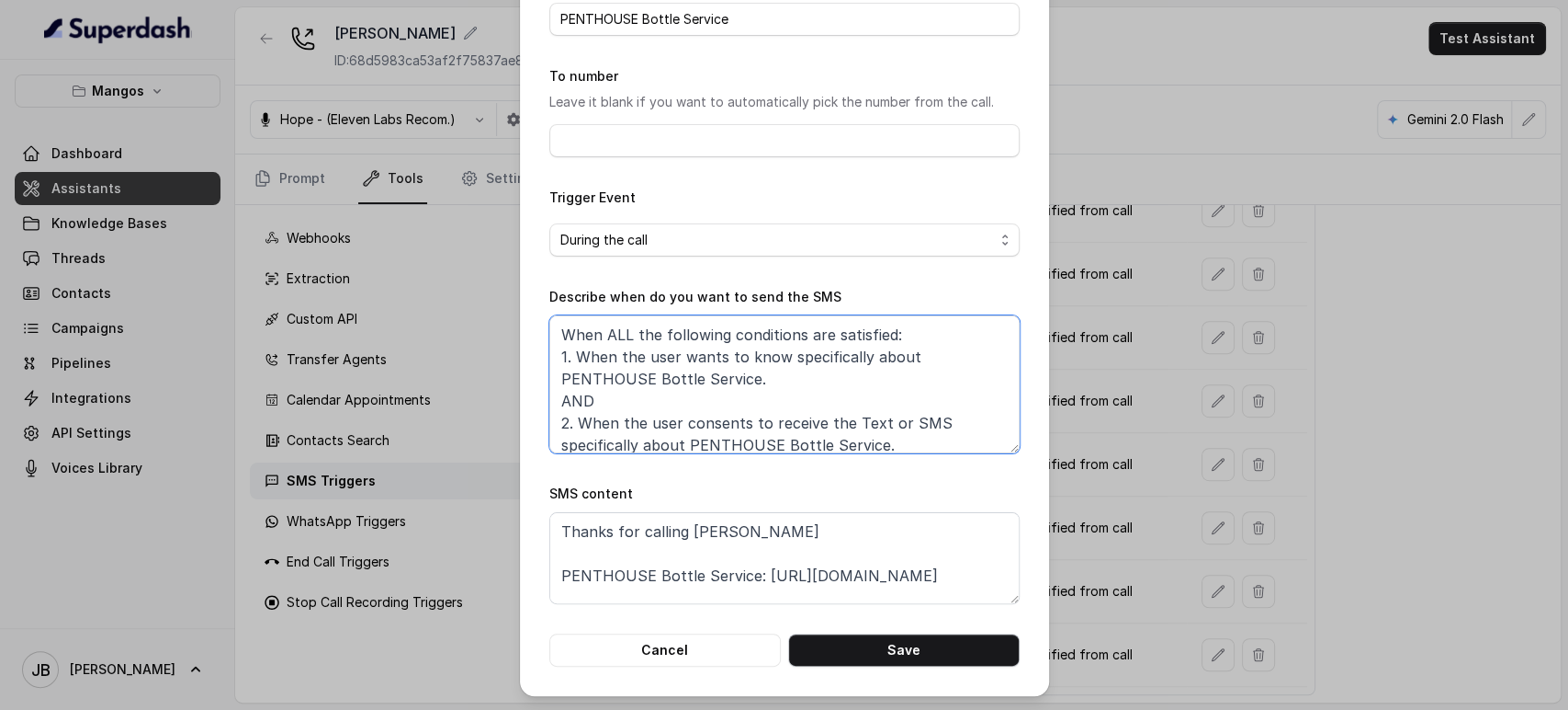
type textarea "When ALL the following conditions are satisfied: 1. When the user wants to know…"
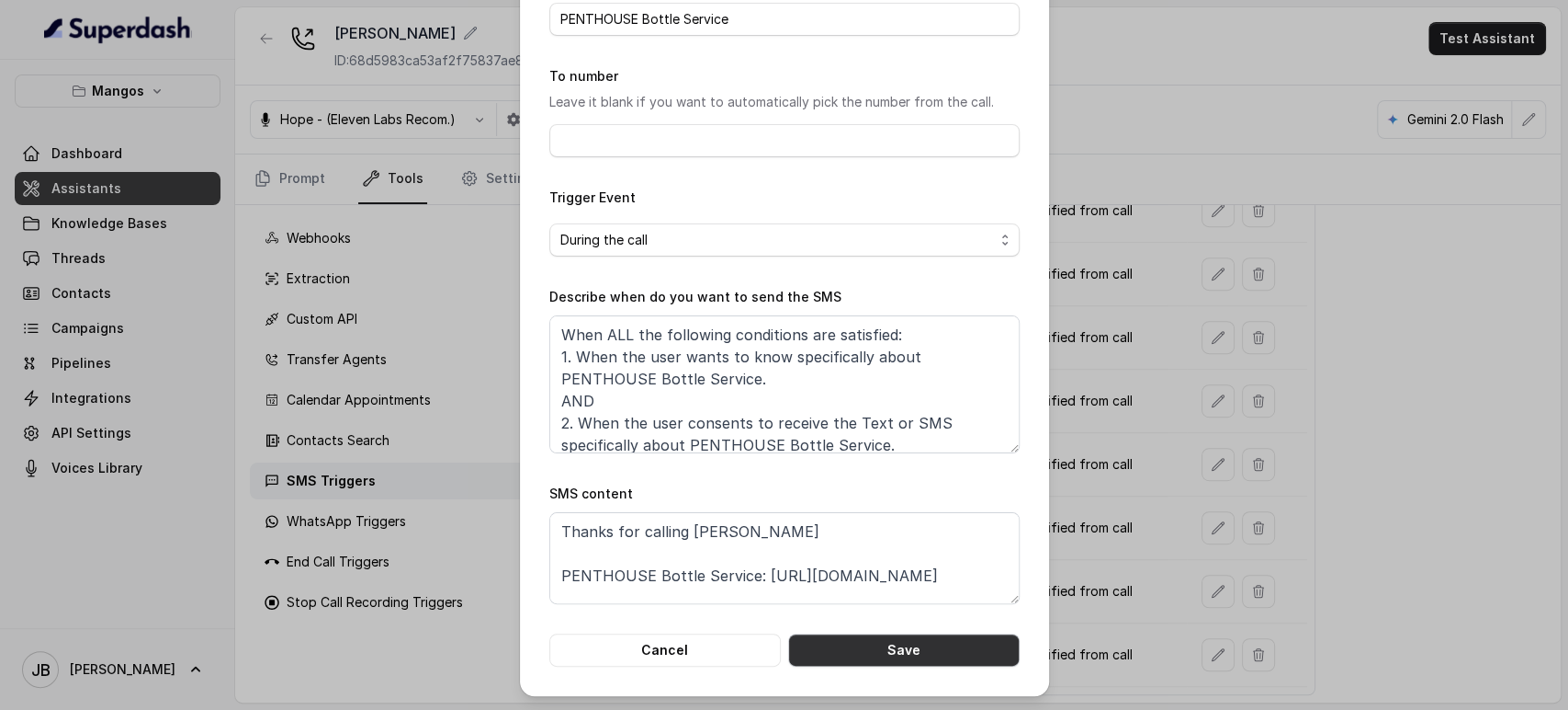
click at [907, 639] on button "Save" at bounding box center [904, 649] width 231 height 33
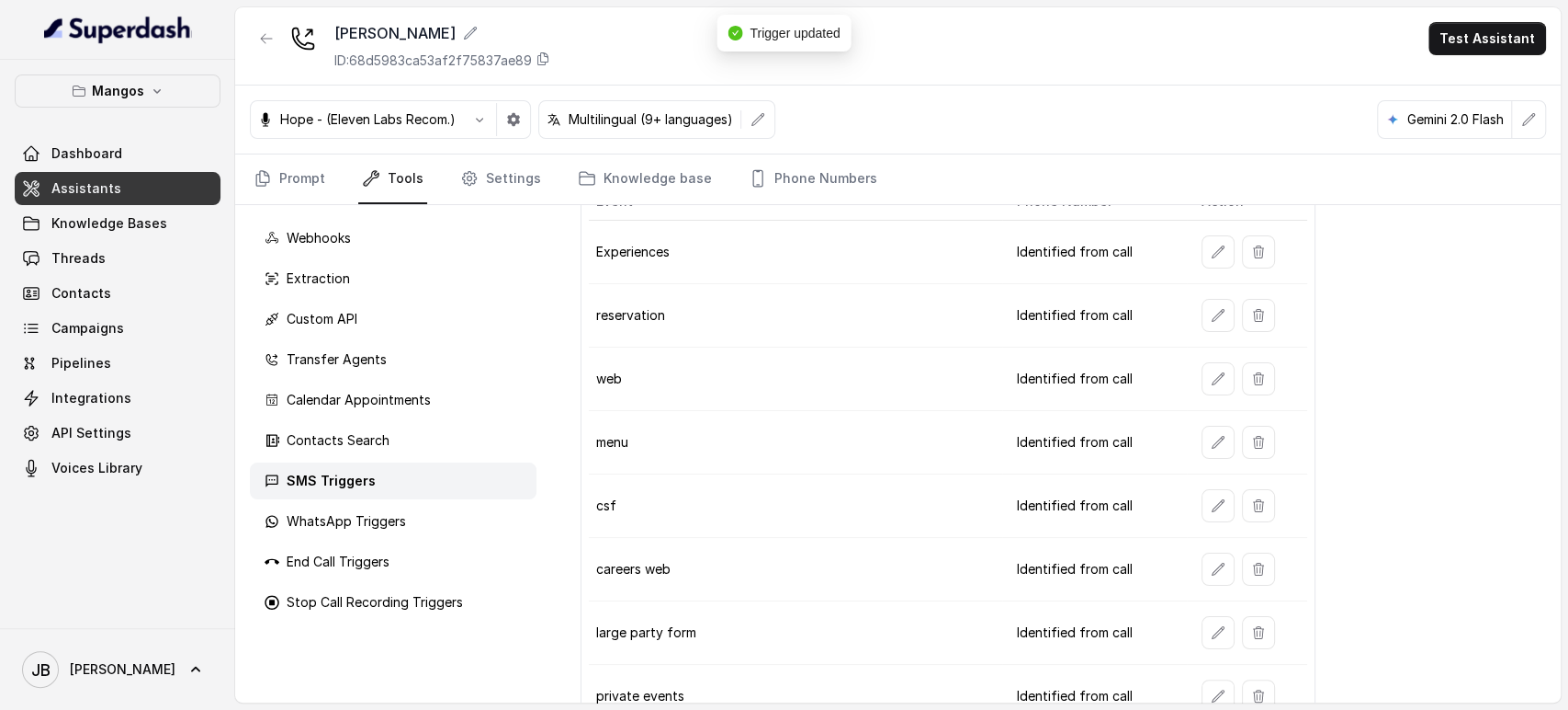
scroll to position [0, 0]
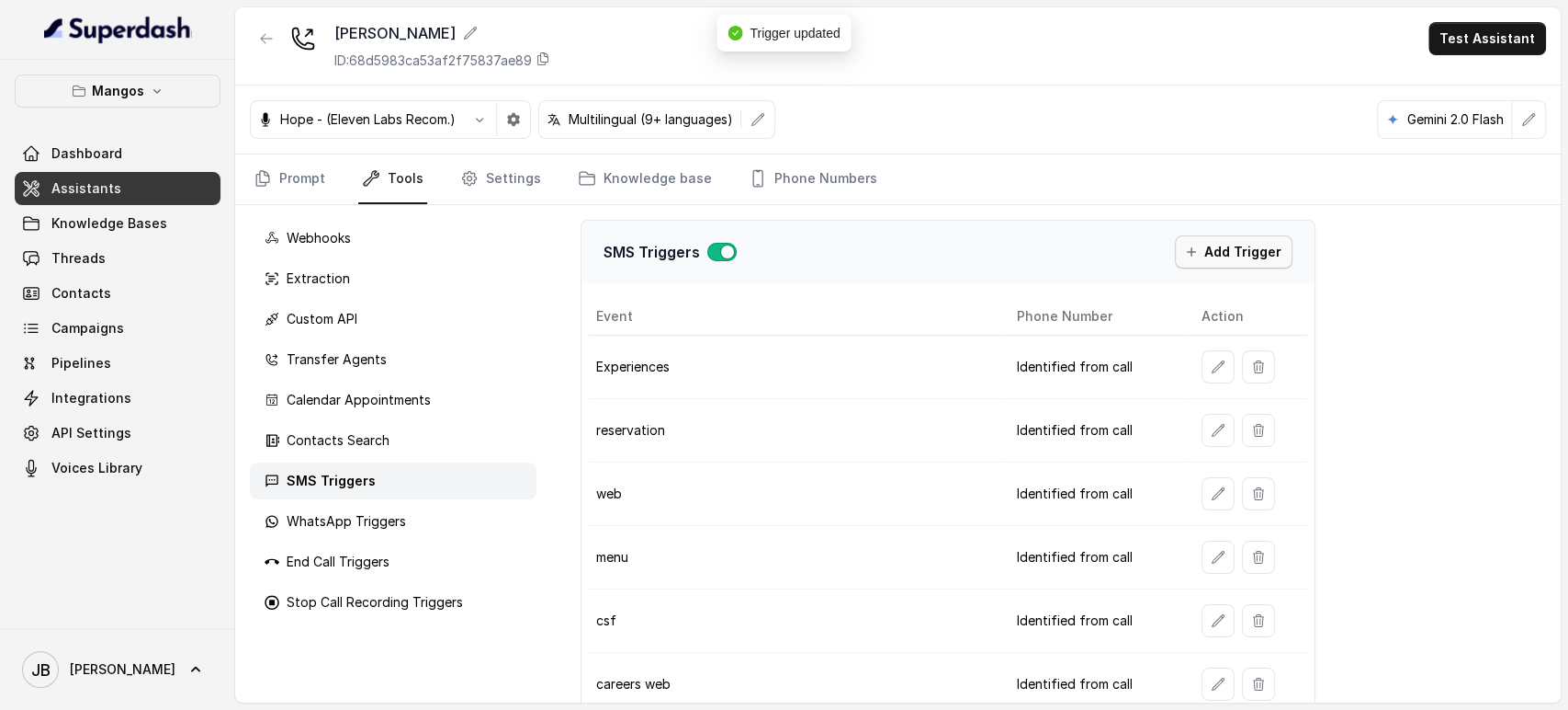
click at [1213, 261] on button "Add Trigger" at bounding box center [1234, 252] width 118 height 33
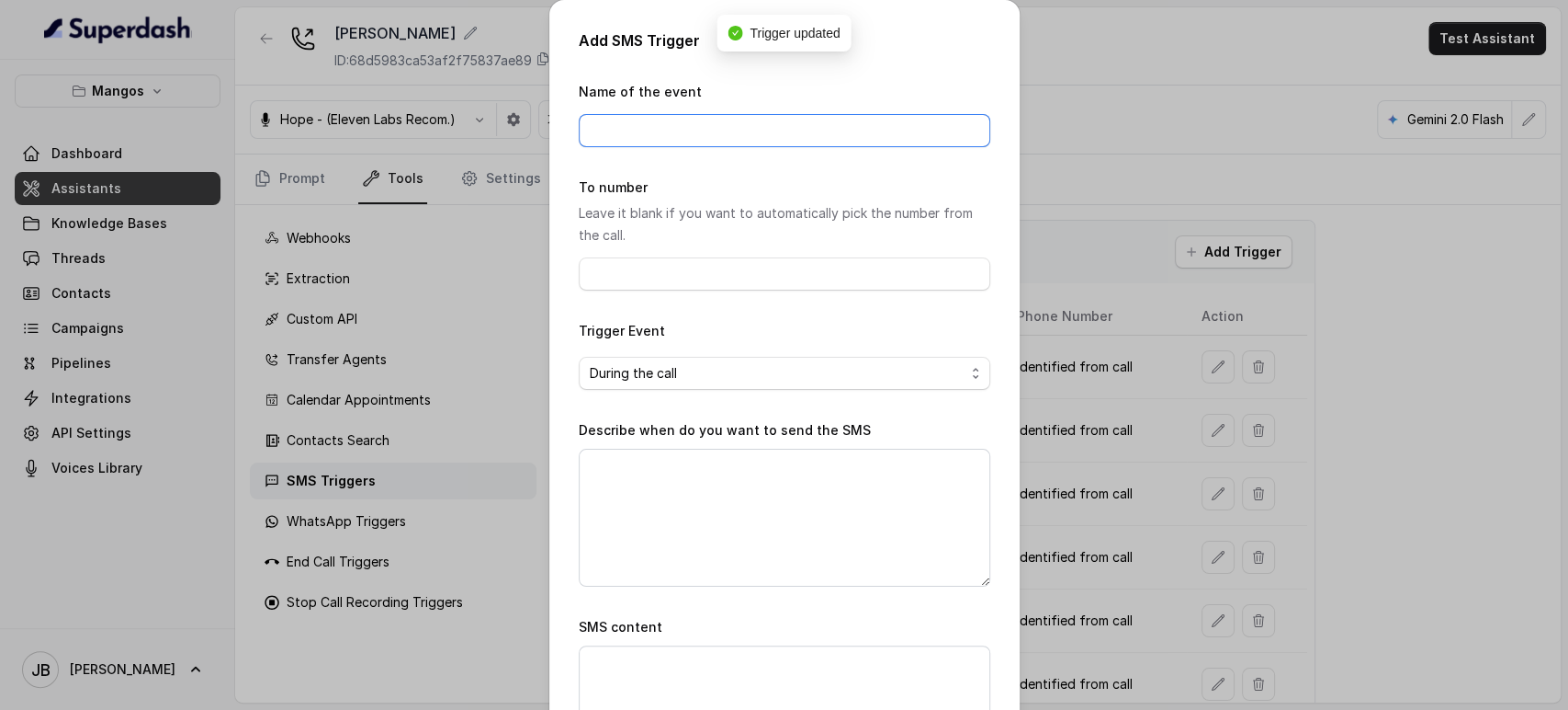
drag, startPoint x: 761, startPoint y: 118, endPoint x: 740, endPoint y: 154, distance: 41.7
click at [740, 154] on form "Name of the event To number Leave it blank if you want to automatically pick th…" at bounding box center [784, 439] width 412 height 719
type input "Dionner"
type input "Dining Experiences"
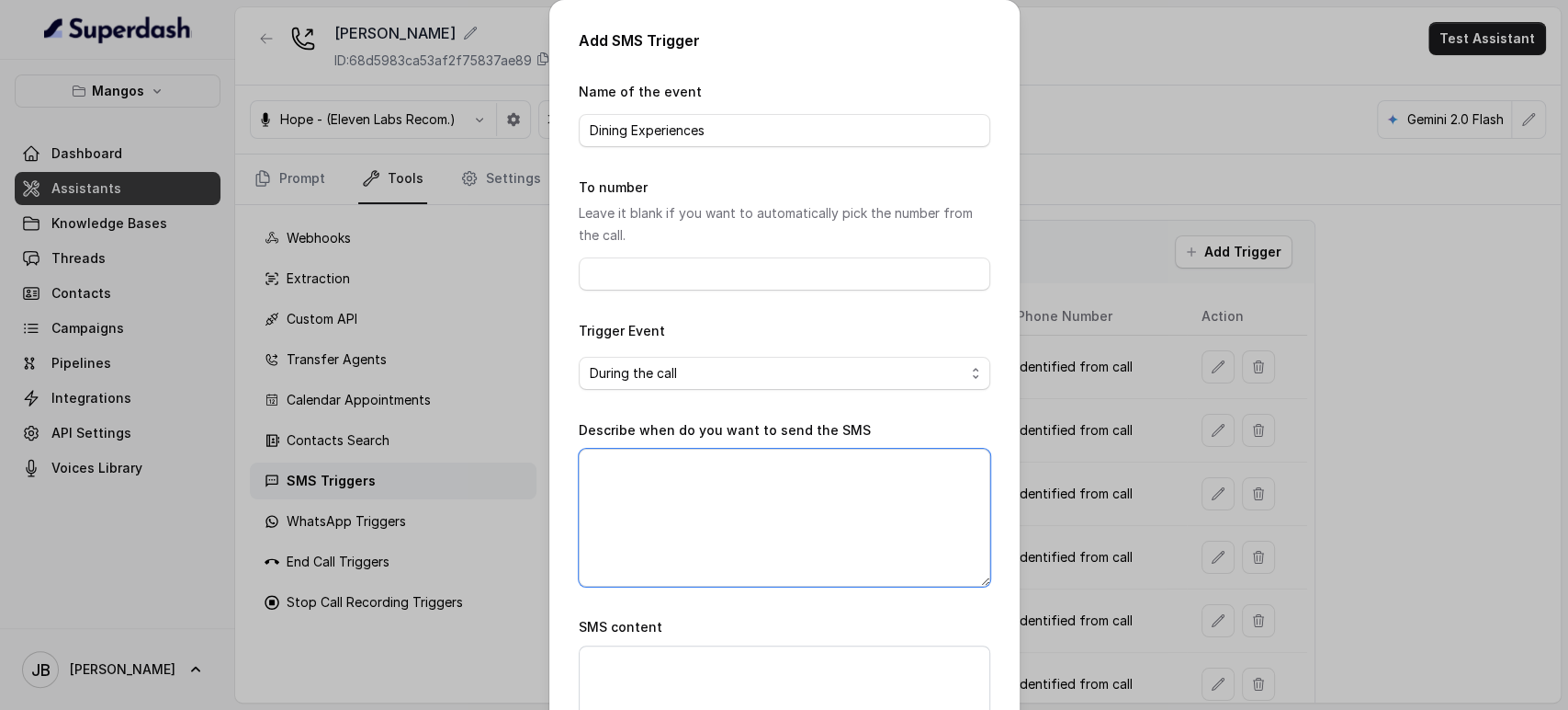
click at [698, 494] on textarea "Describe when do you want to send the SMS" at bounding box center [784, 517] width 412 height 138
click at [1106, 325] on div "Add SMS Trigger Name of the event Dining Experiences To number Leave it blank i…" at bounding box center [784, 355] width 1568 height 710
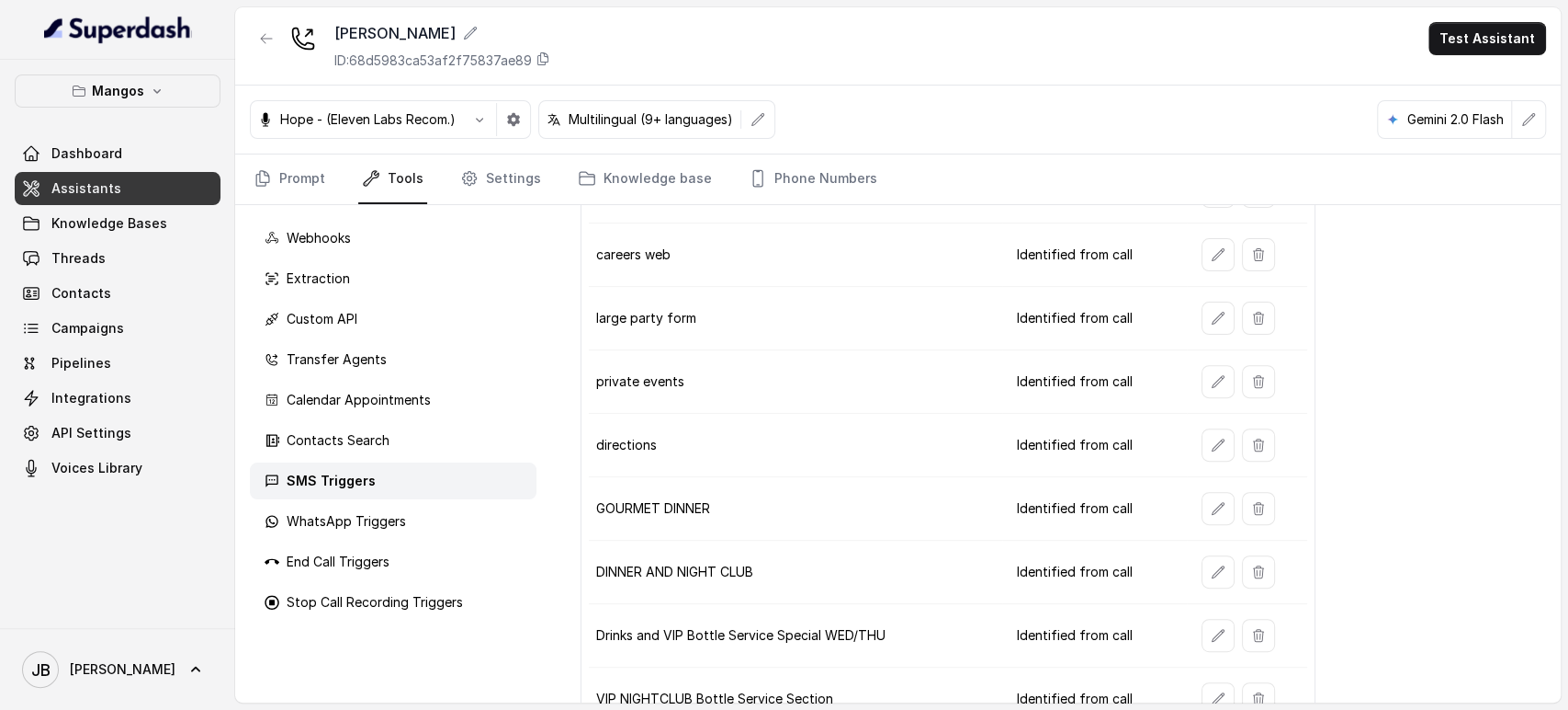
scroll to position [51, 0]
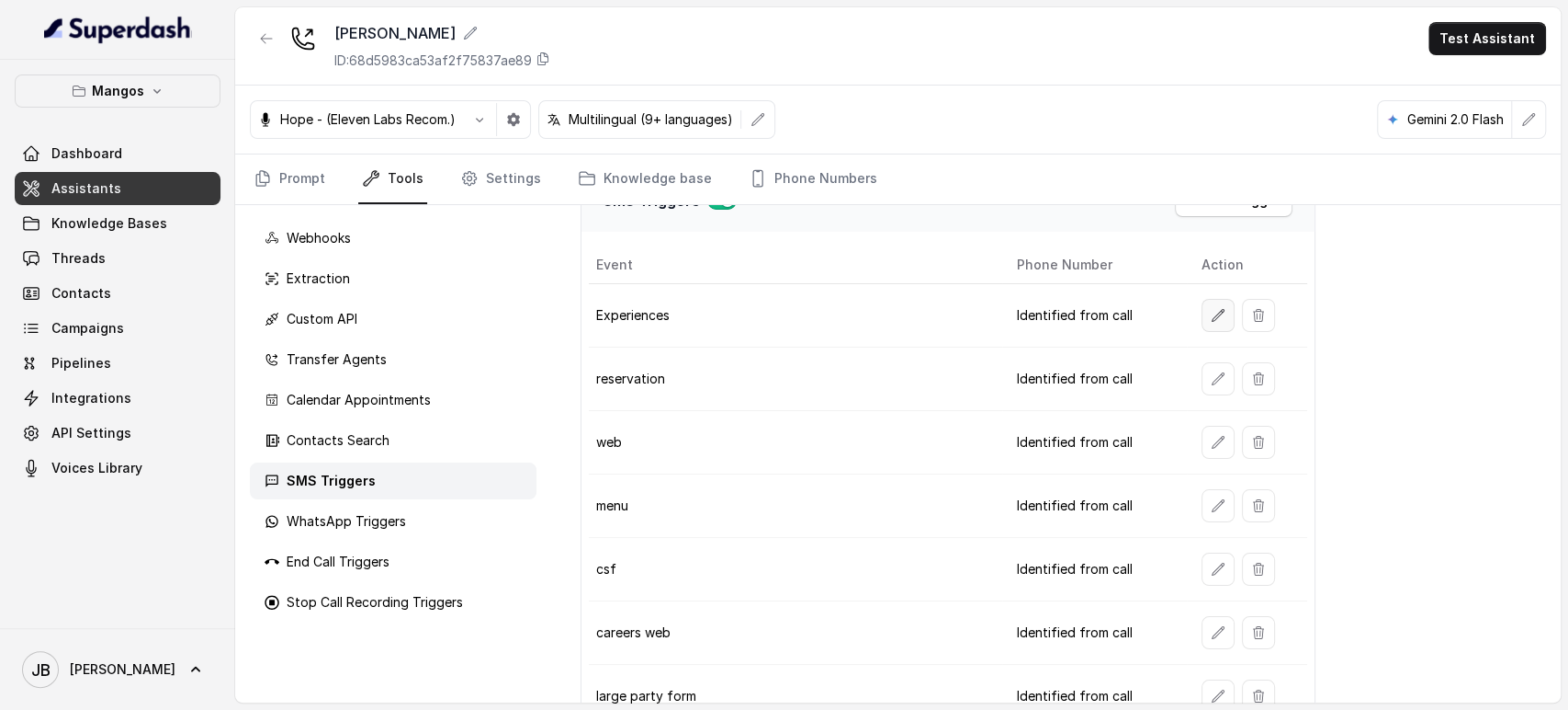
click at [1214, 322] on button "button" at bounding box center [1218, 315] width 33 height 33
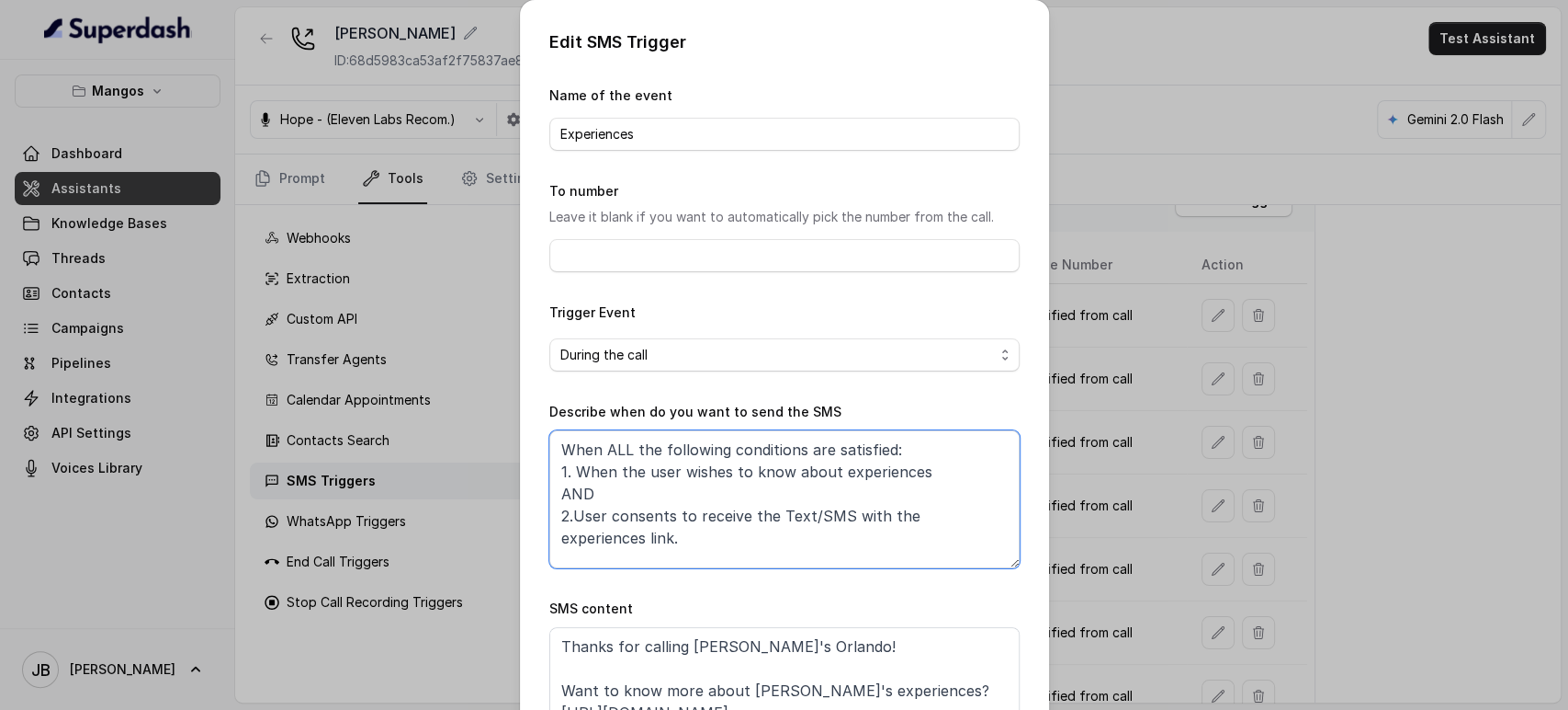
click at [766, 486] on textarea "When ALL the following conditions are satisfied: 1. When the user wishes to kno…" at bounding box center [784, 498] width 470 height 138
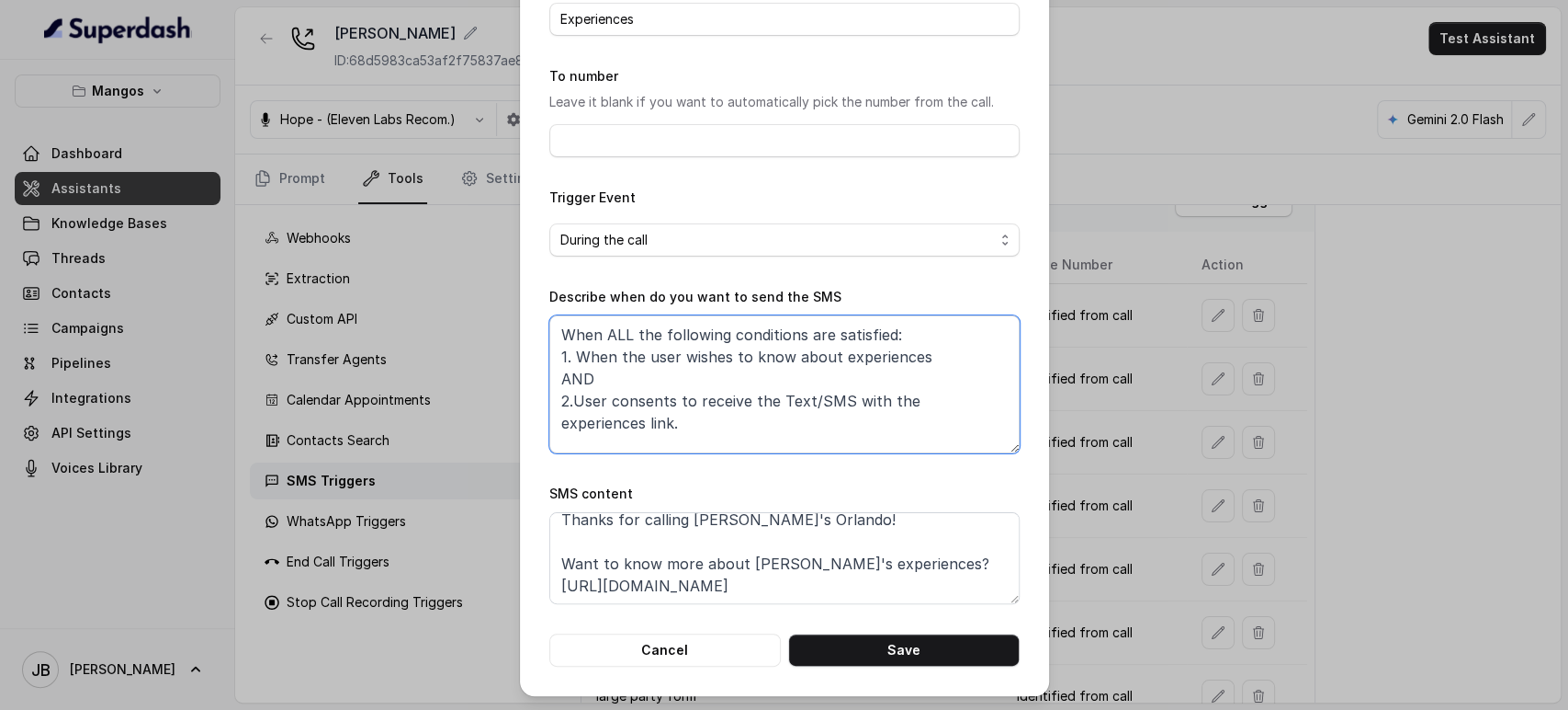
scroll to position [0, 0]
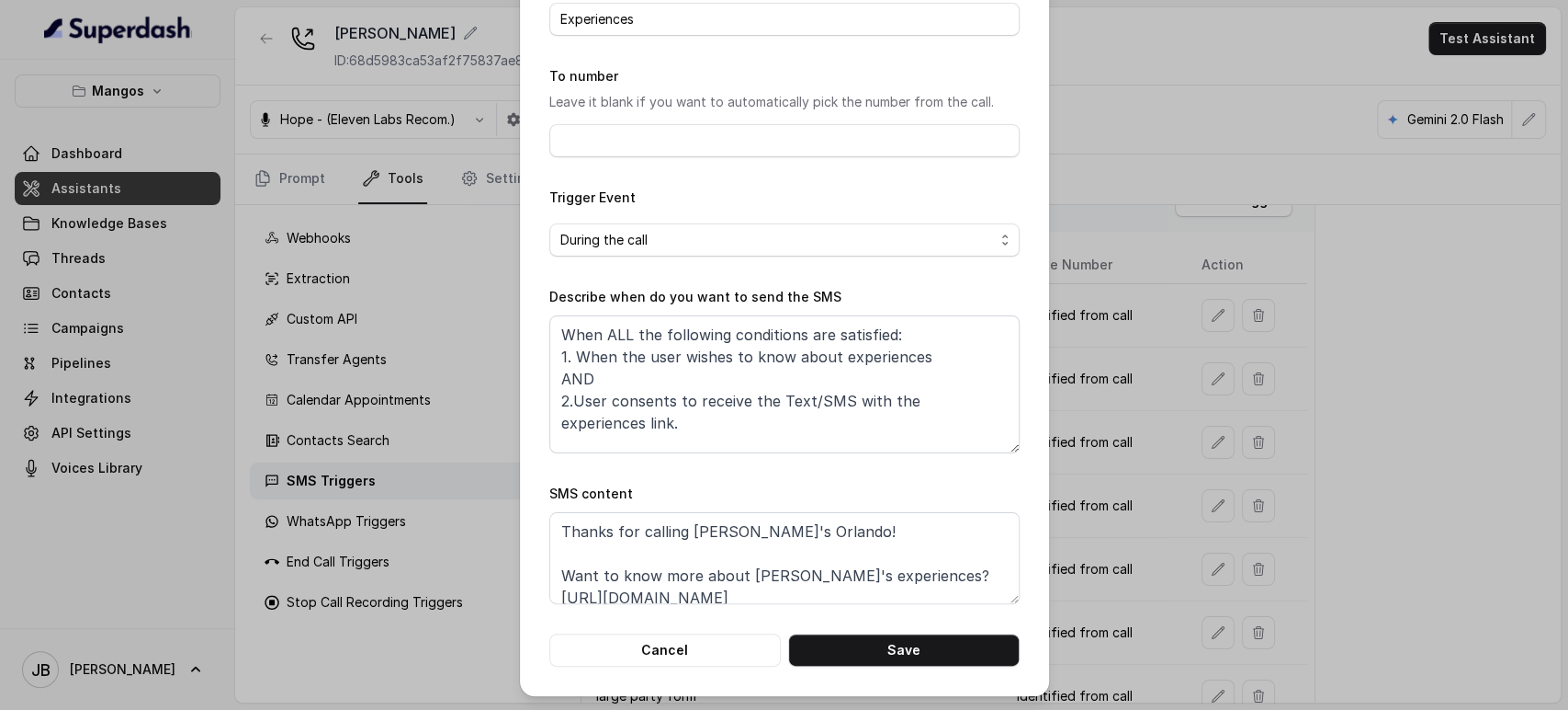
drag, startPoint x: 842, startPoint y: 297, endPoint x: 928, endPoint y: 350, distance: 101.0
click at [842, 298] on div "Describe when do you want to send the SMS When ALL the following conditions are…" at bounding box center [784, 369] width 470 height 167
click at [1163, 330] on div "Edit SMS Trigger Name of the event Experiences To number Leave it blank if you …" at bounding box center [784, 355] width 1568 height 710
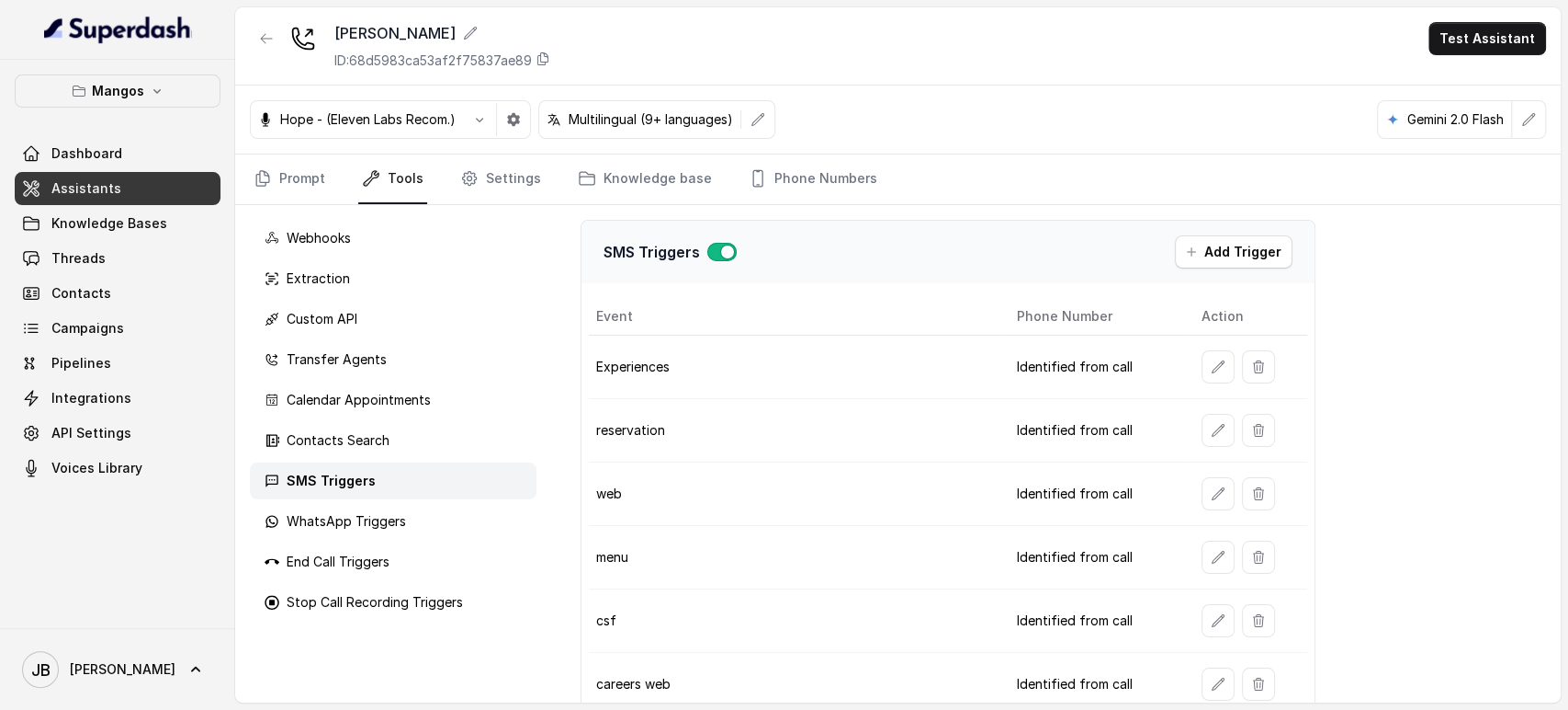
click at [1234, 251] on button "Add Trigger" at bounding box center [1234, 252] width 118 height 33
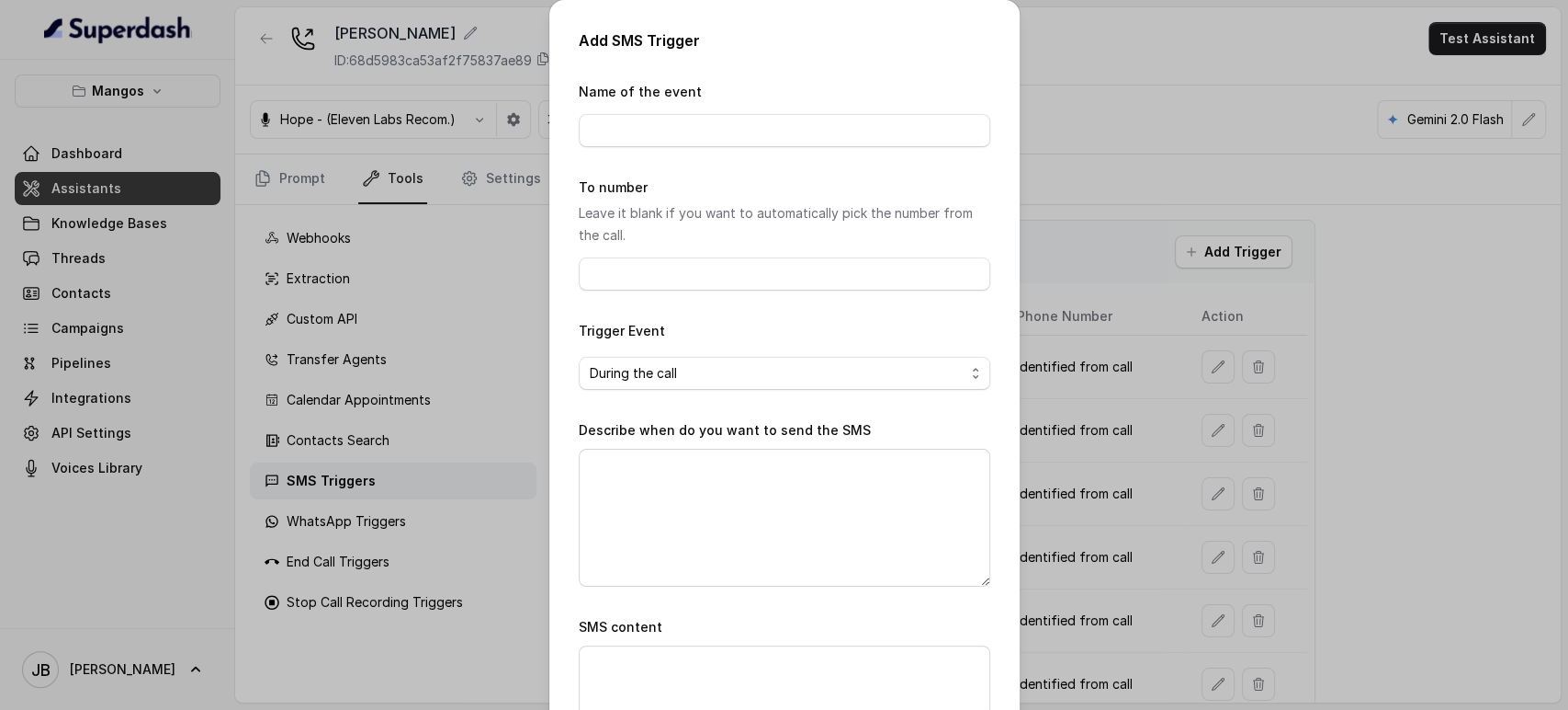
click at [1105, 385] on div "Add SMS Trigger Name of the event To number Leave it blank if you want to autom…" at bounding box center [784, 355] width 1568 height 710
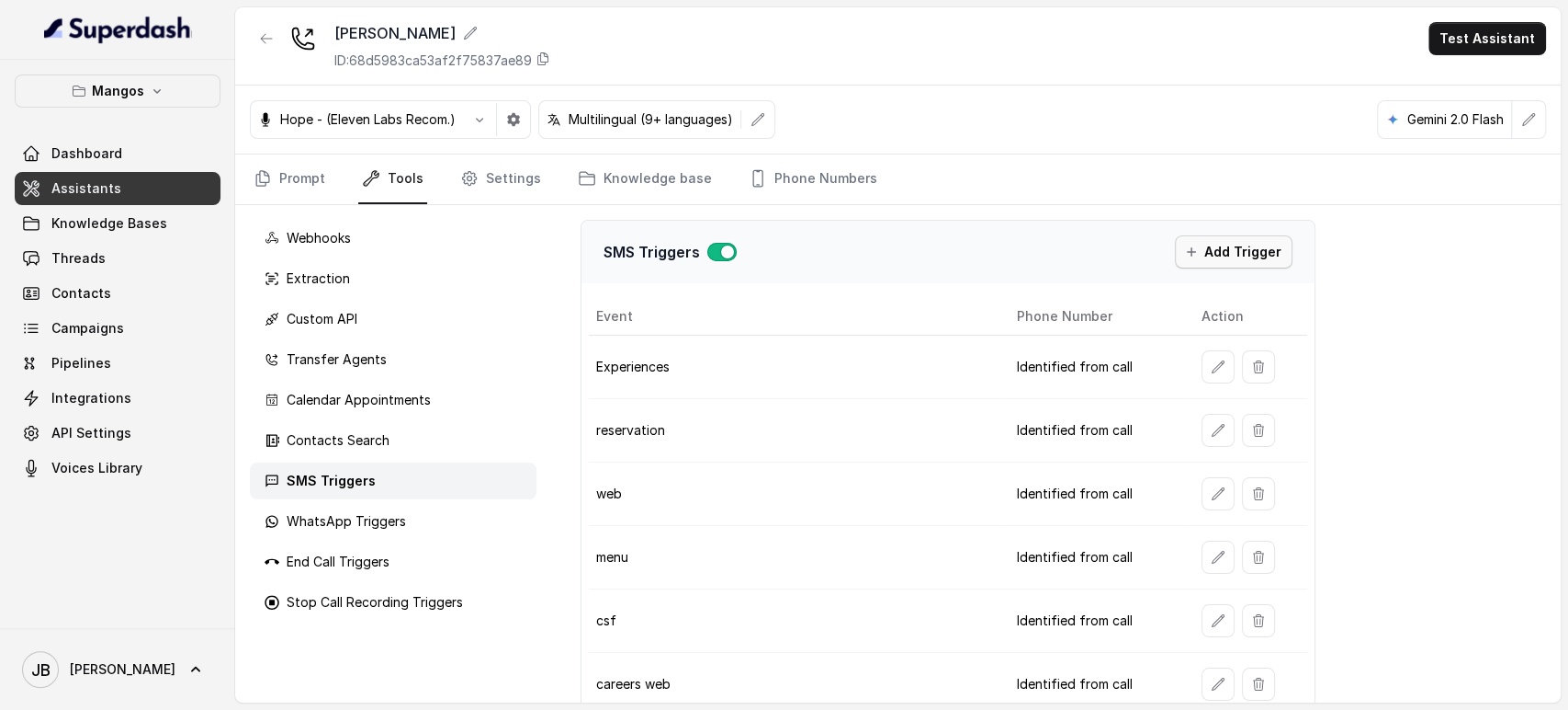
click at [1187, 250] on icon "button" at bounding box center [1191, 252] width 9 height 9
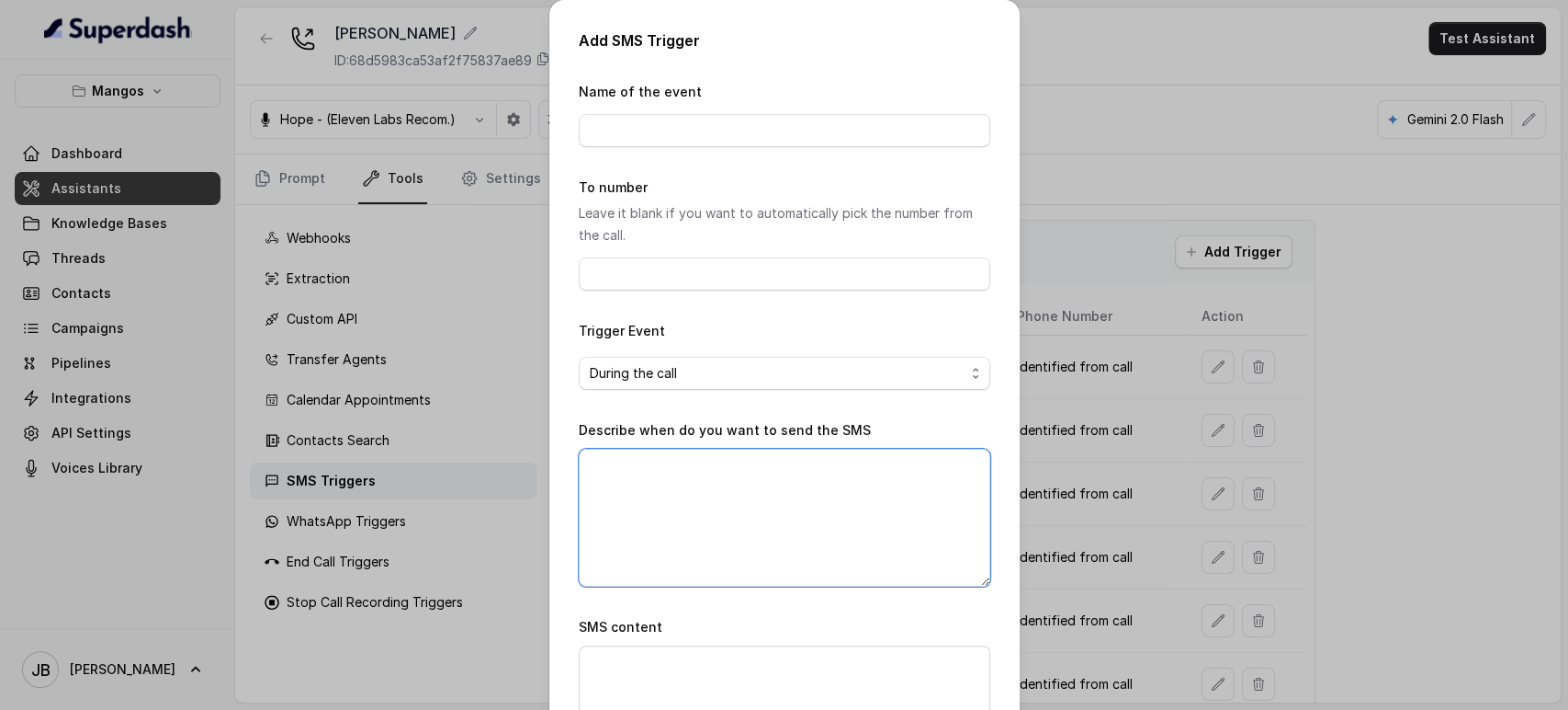
click at [835, 461] on textarea "Describe when do you want to send the SMS" at bounding box center [784, 517] width 412 height 138
paste textarea "When ALL the following conditions are satisfied: 1. When the user wishes to kno…"
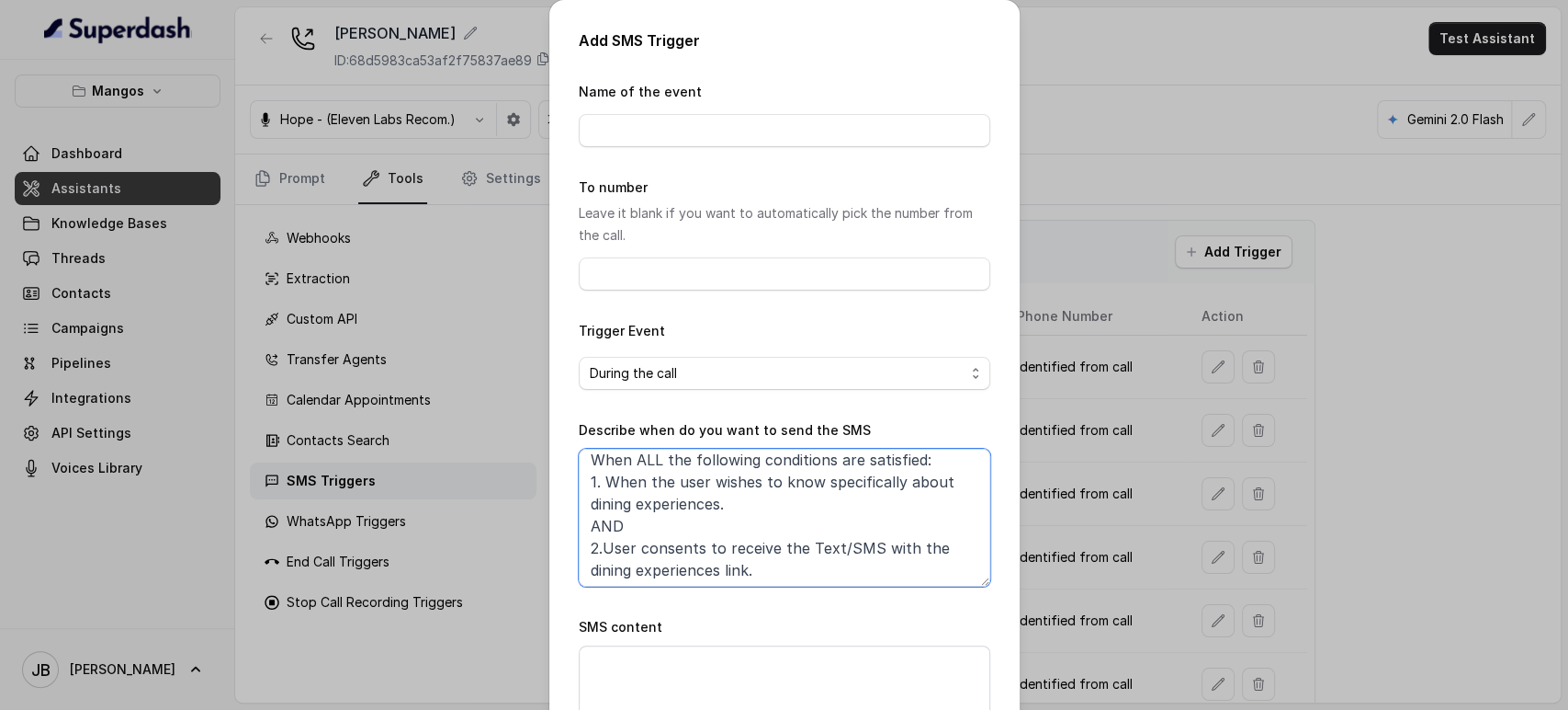
scroll to position [10, 0]
type textarea "When ALL the following conditions are satisfied: 1. When the user wishes to kno…"
click at [762, 638] on div "SMS content" at bounding box center [784, 677] width 412 height 121
click at [771, 685] on textarea "SMS content" at bounding box center [784, 691] width 412 height 92
paste textarea "Thanks for calling Mango’s Miami! Want to know more about Mango’s Dining Experi…"
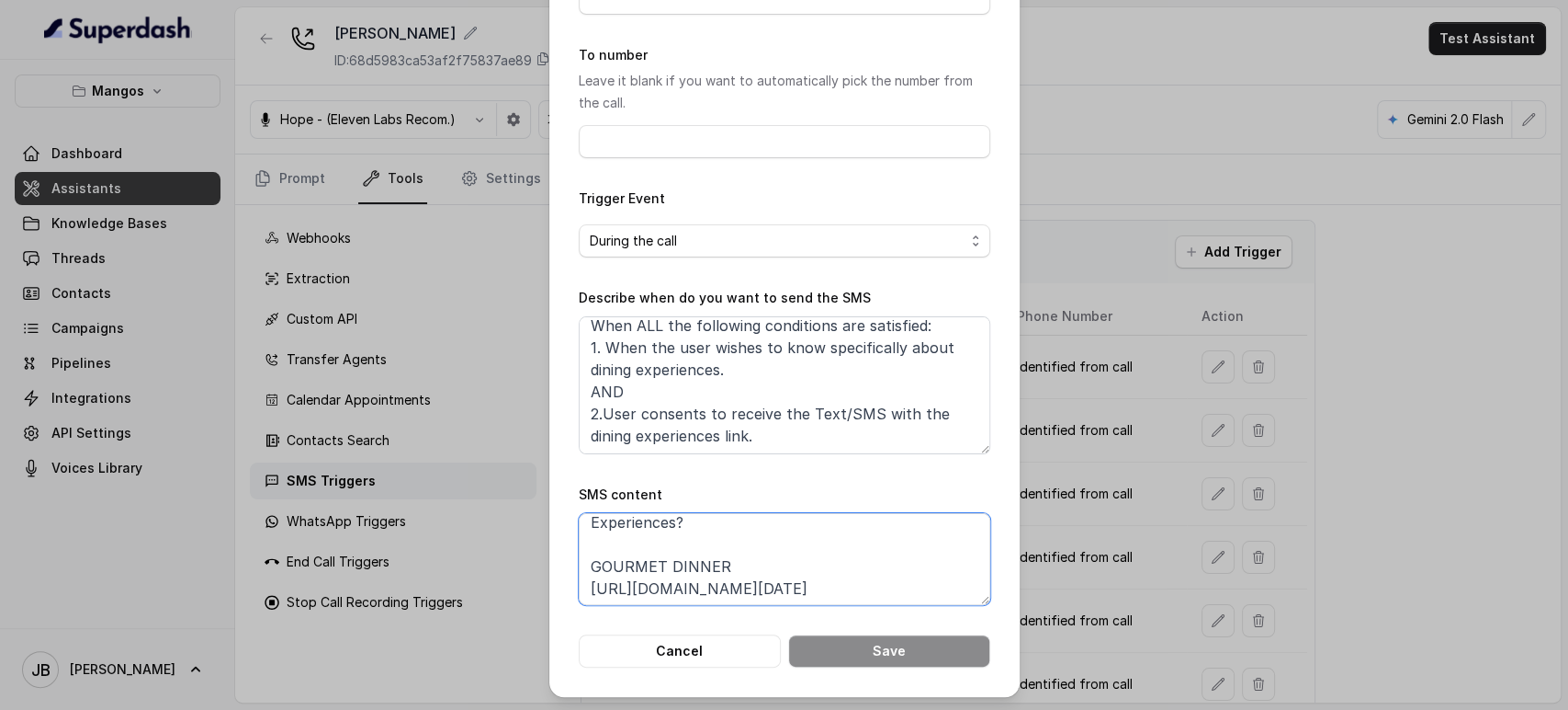
scroll to position [0, 0]
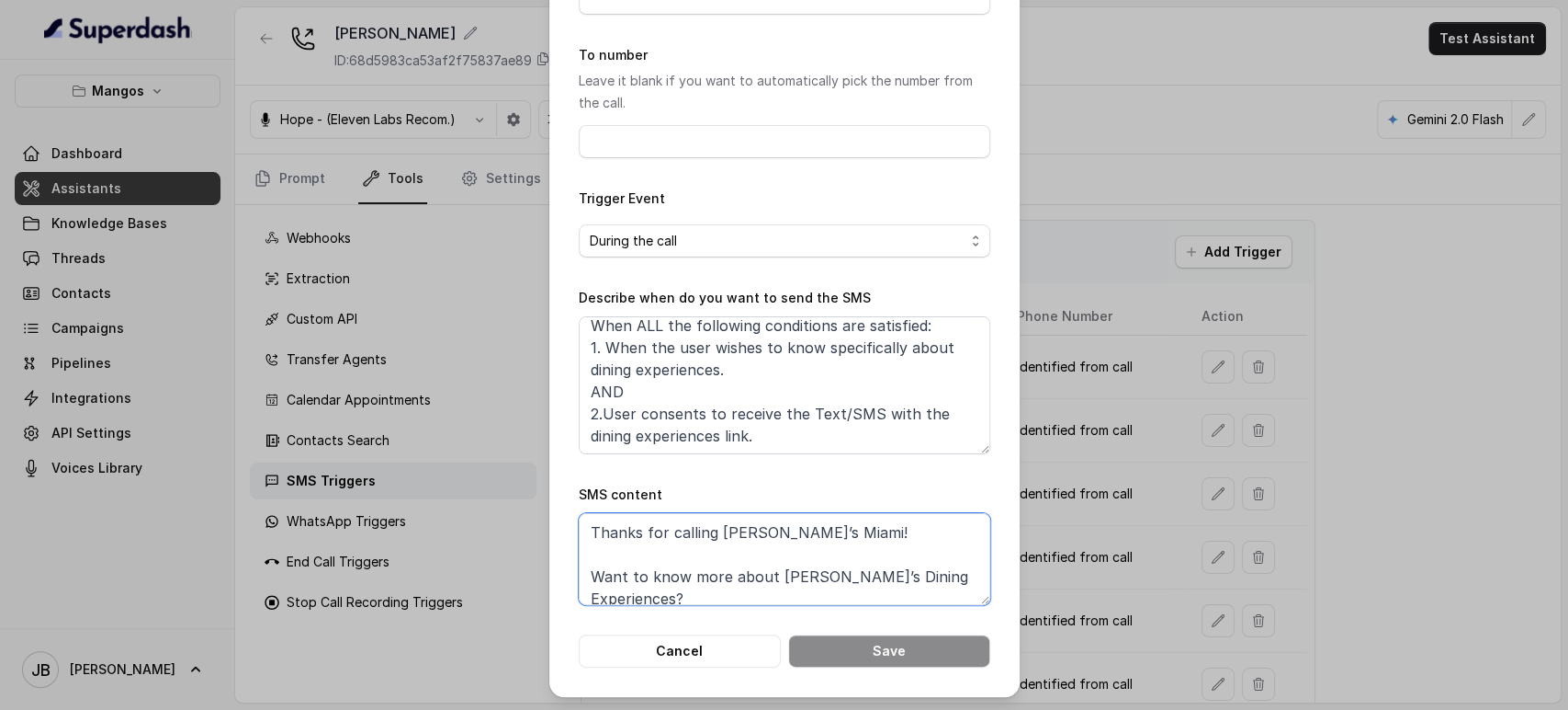
click at [791, 528] on textarea "Thanks for calling Mango’s Miami! Want to know more about Mango’s Dining Experi…" at bounding box center [784, 558] width 412 height 92
click at [791, 529] on textarea "Thanks for calling Mango’s Miami! Want to know more about Mango’s Dining Experi…" at bounding box center [784, 558] width 412 height 92
click at [792, 530] on textarea "Thanks for calling Mango’s Miami! Want to know more about Mango’s Dining Experi…" at bounding box center [784, 558] width 412 height 92
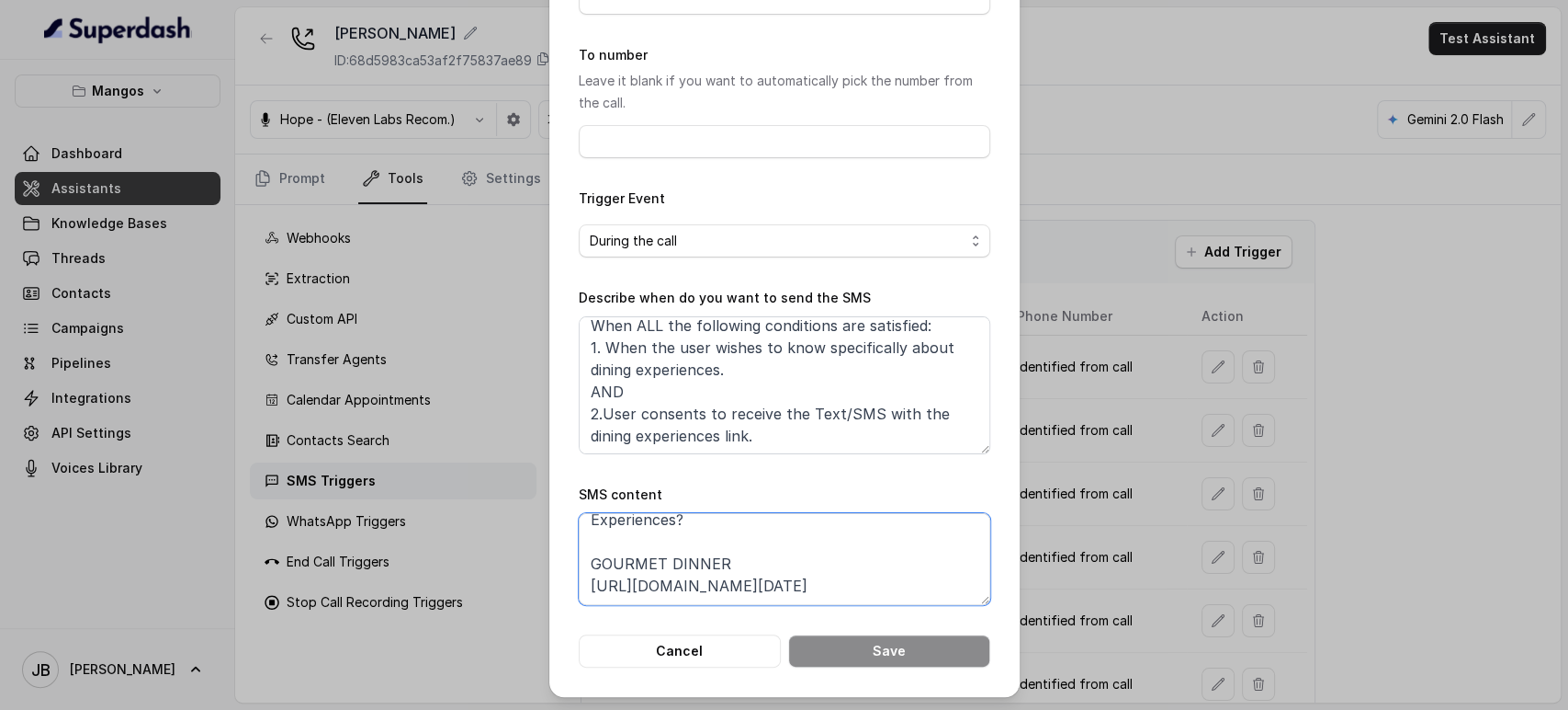
scroll to position [204, 0]
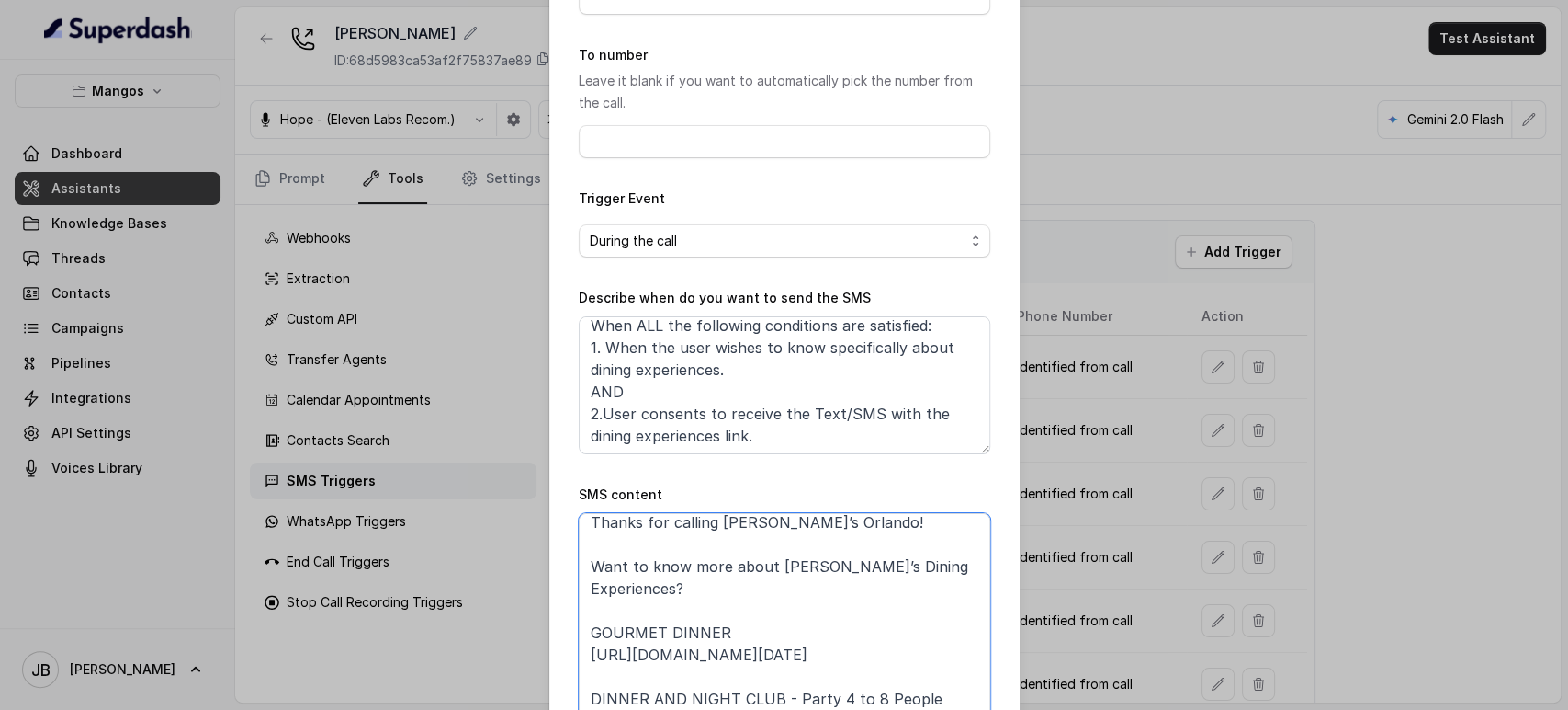
drag, startPoint x: 973, startPoint y: 599, endPoint x: 974, endPoint y: 868, distance: 269.0
click at [974, 709] on html "Mangos Dashboard Assistants Knowledge Bases Threads Contacts Campaigns Pipeline…" at bounding box center [784, 355] width 1568 height 710
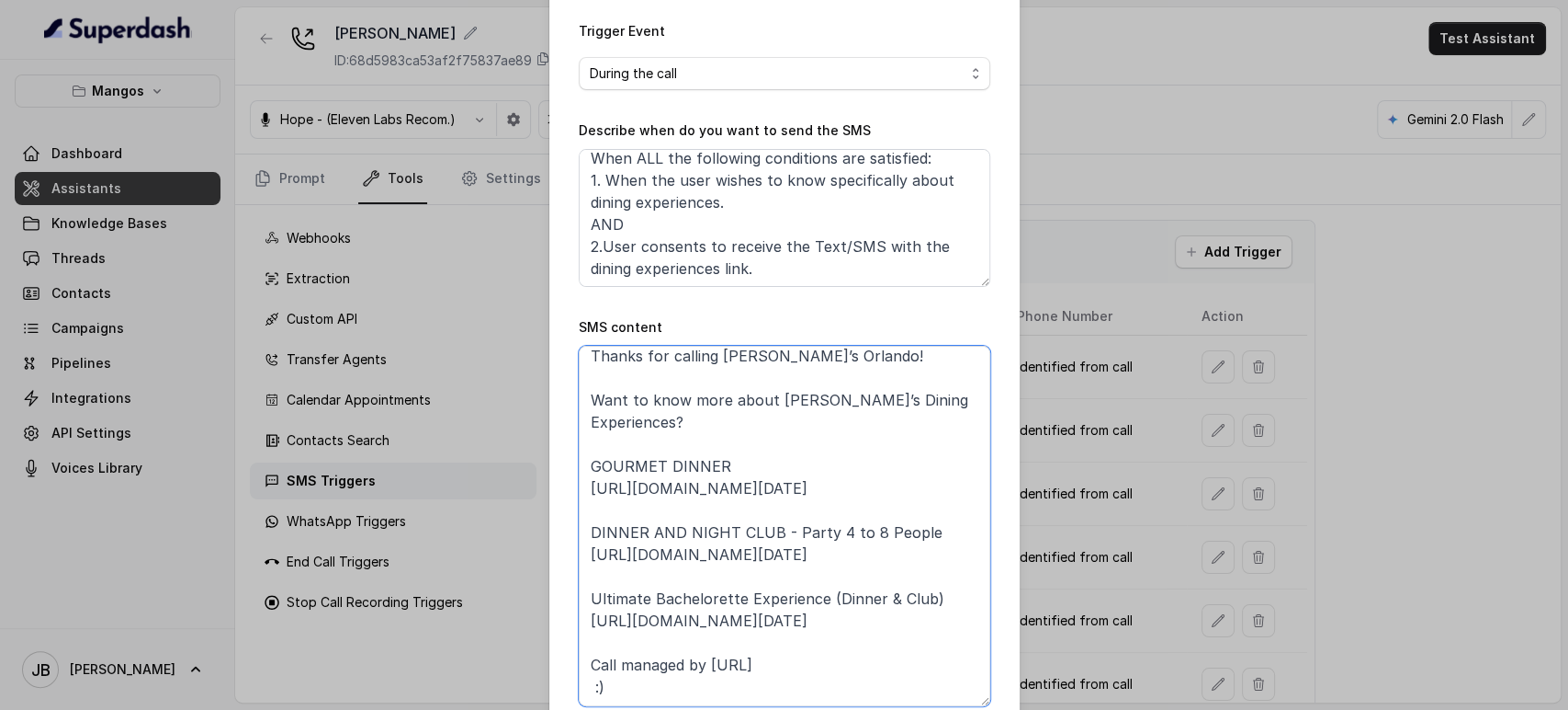
scroll to position [30, 0]
drag, startPoint x: 690, startPoint y: 404, endPoint x: 569, endPoint y: 461, distance: 133.8
click at [569, 461] on div "Add SMS Trigger Name of the event To number Leave it blank if you want to autom…" at bounding box center [784, 249] width 470 height 1098
click at [598, 534] on textarea "Thanks for calling Mango’s Orlando! Want to know more about Mango’s Dining Expe…" at bounding box center [784, 526] width 412 height 361
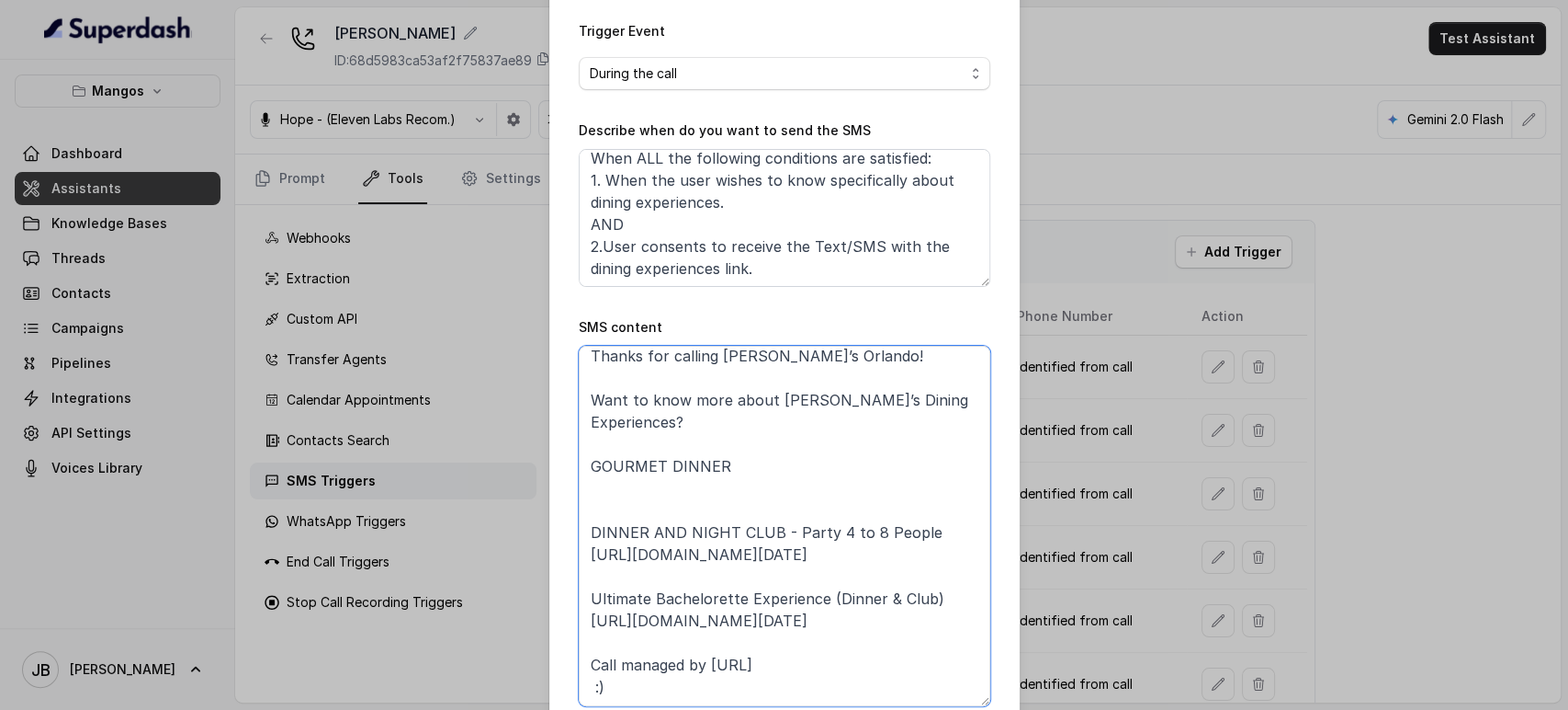
click at [598, 534] on textarea "Thanks for calling Mango’s Orlando! Want to know more about Mango’s Dining Expe…" at bounding box center [784, 526] width 412 height 361
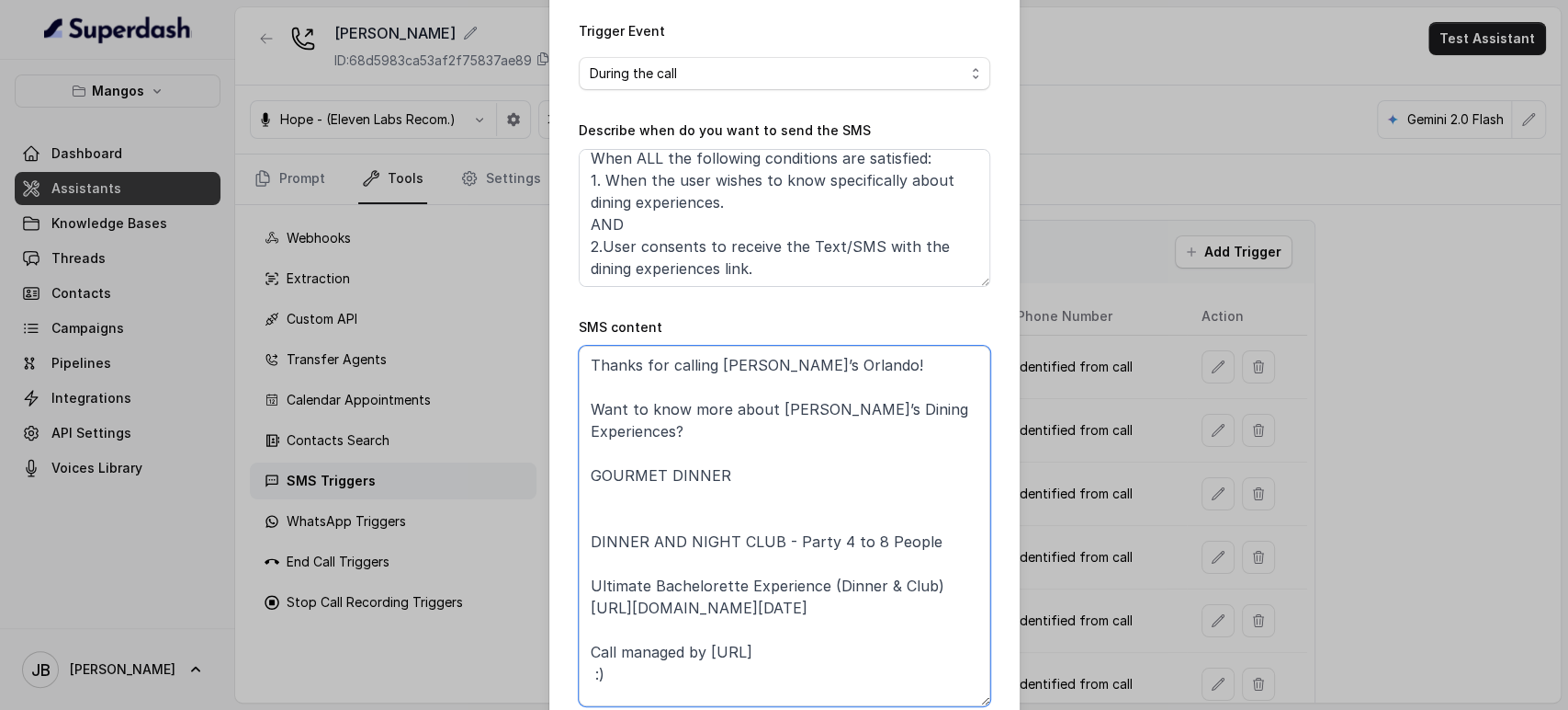
click at [660, 591] on textarea "Thanks for calling Mango’s Orlando! Want to know more about Mango’s Dining Expe…" at bounding box center [784, 526] width 412 height 361
click at [660, 592] on textarea "Thanks for calling Mango’s Orlando! Want to know more about Mango’s Dining Expe…" at bounding box center [784, 526] width 412 height 361
drag, startPoint x: 710, startPoint y: 633, endPoint x: 728, endPoint y: 633, distance: 18.0
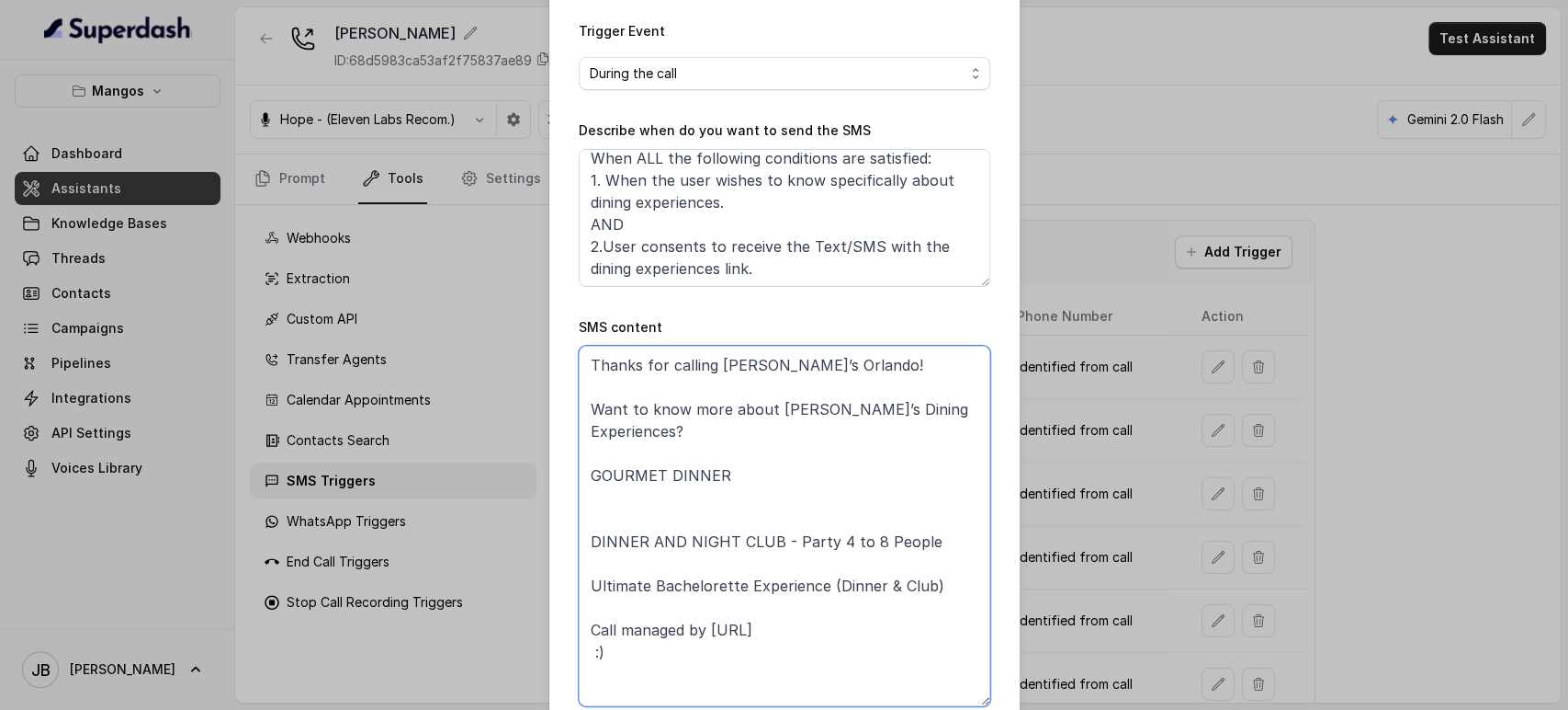
click at [713, 633] on textarea "Thanks for calling Mango’s Orlando! Want to know more about Mango’s Dining Expe…" at bounding box center [784, 526] width 412 height 361
click at [862, 613] on textarea "Thanks for calling Mango’s Orlando! Want to know more about Mango’s Dining Expe…" at bounding box center [784, 526] width 412 height 361
click at [751, 476] on textarea "Thanks for calling Mango’s Orlando! Want to know more about Mango’s Dining Expe…" at bounding box center [784, 526] width 412 height 361
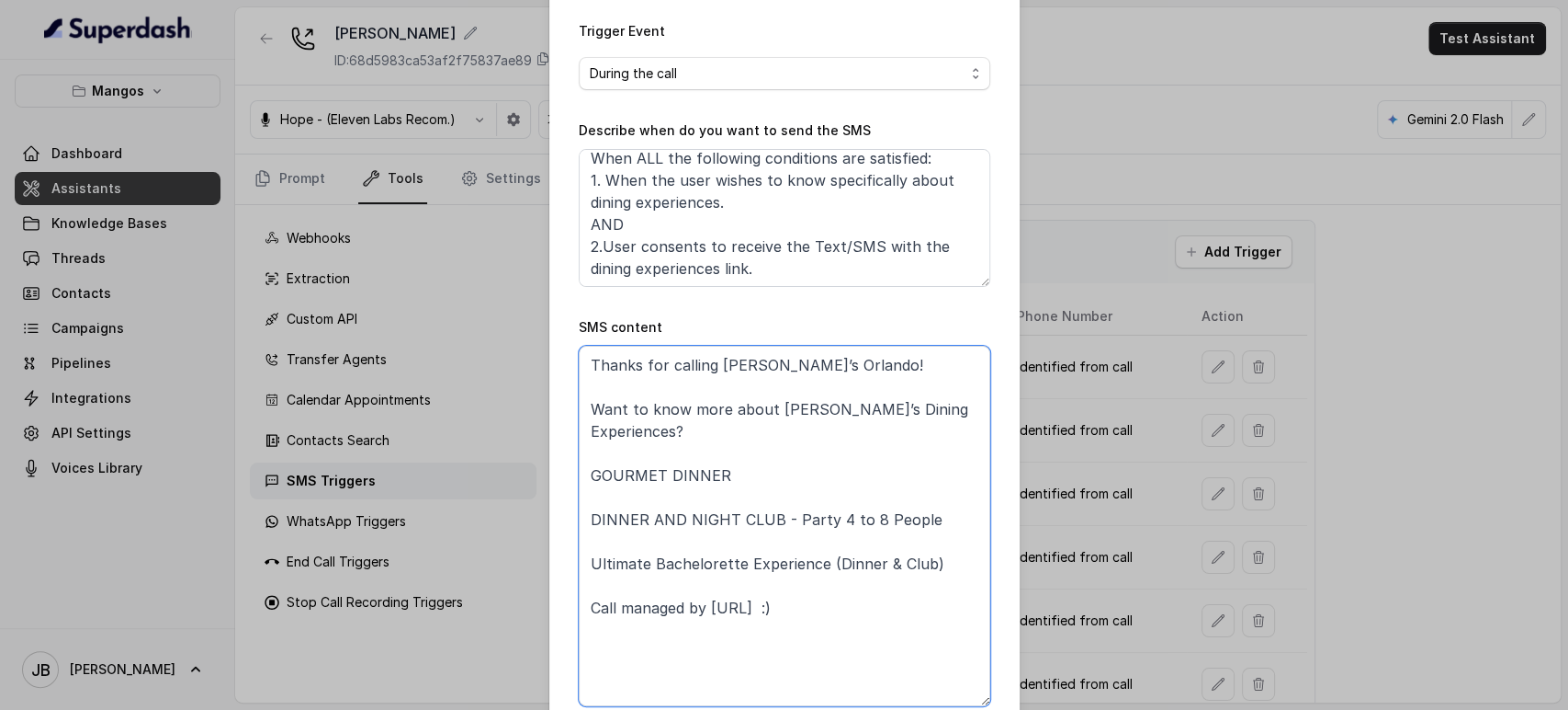
click at [750, 476] on textarea "Thanks for calling Mango’s Orlando! Want to know more about Mango’s Dining Expe…" at bounding box center [784, 526] width 412 height 361
click at [747, 454] on textarea "Thanks for calling Mango’s Orlando! Want to know more about Mango’s Dining Expe…" at bounding box center [784, 526] width 412 height 361
click at [931, 491] on textarea "Thanks for calling Mango’s Orlando! Want to know more about Mango’s Dining Expe…" at bounding box center [784, 526] width 412 height 361
click at [807, 461] on textarea "Thanks for calling Mango’s Orlando! Want to know more about Mango’s Dining Expe…" at bounding box center [784, 526] width 412 height 361
click at [939, 495] on textarea "Thanks for calling Mango’s Orlando! Want to know more about Mango’s Dining Expe…" at bounding box center [784, 526] width 412 height 361
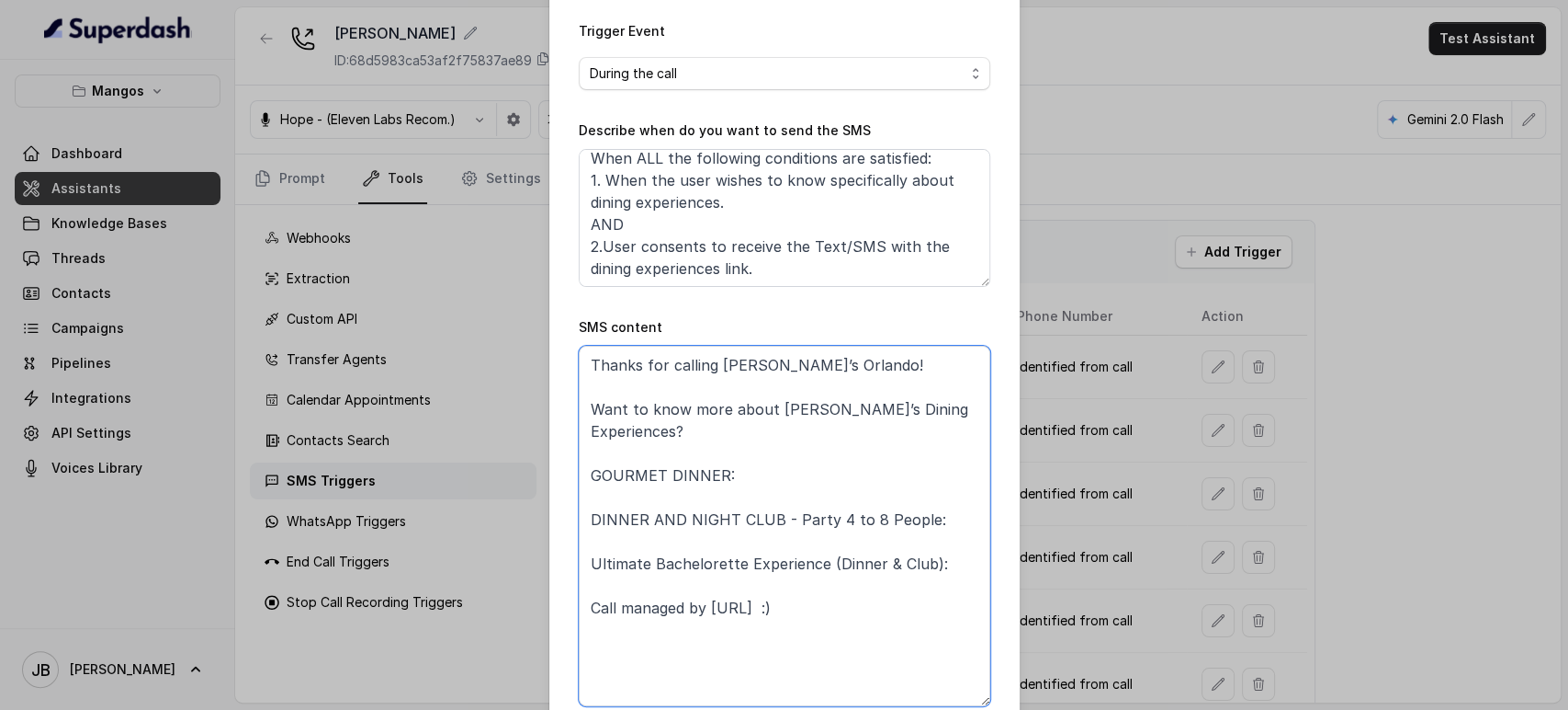
paste textarea "https://foxly.link/dm1r-dinner-and-night-club-ik0"
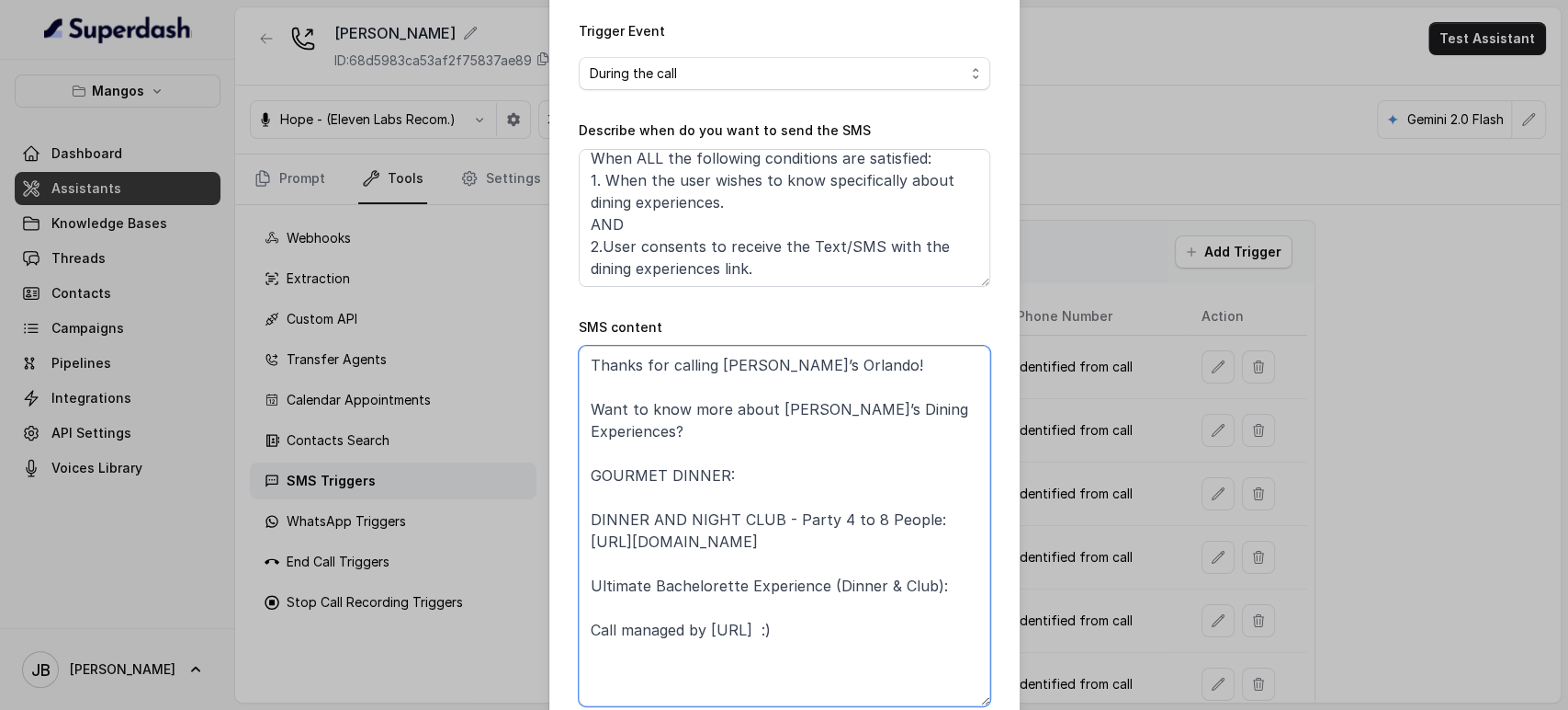
click at [747, 453] on textarea "Thanks for calling Mango’s Orlando! Want to know more about Mango’s Dining Expe…" at bounding box center [784, 526] width 412 height 361
paste textarea "https://foxly.link/dm1r-gourmet-dinner-jhu"
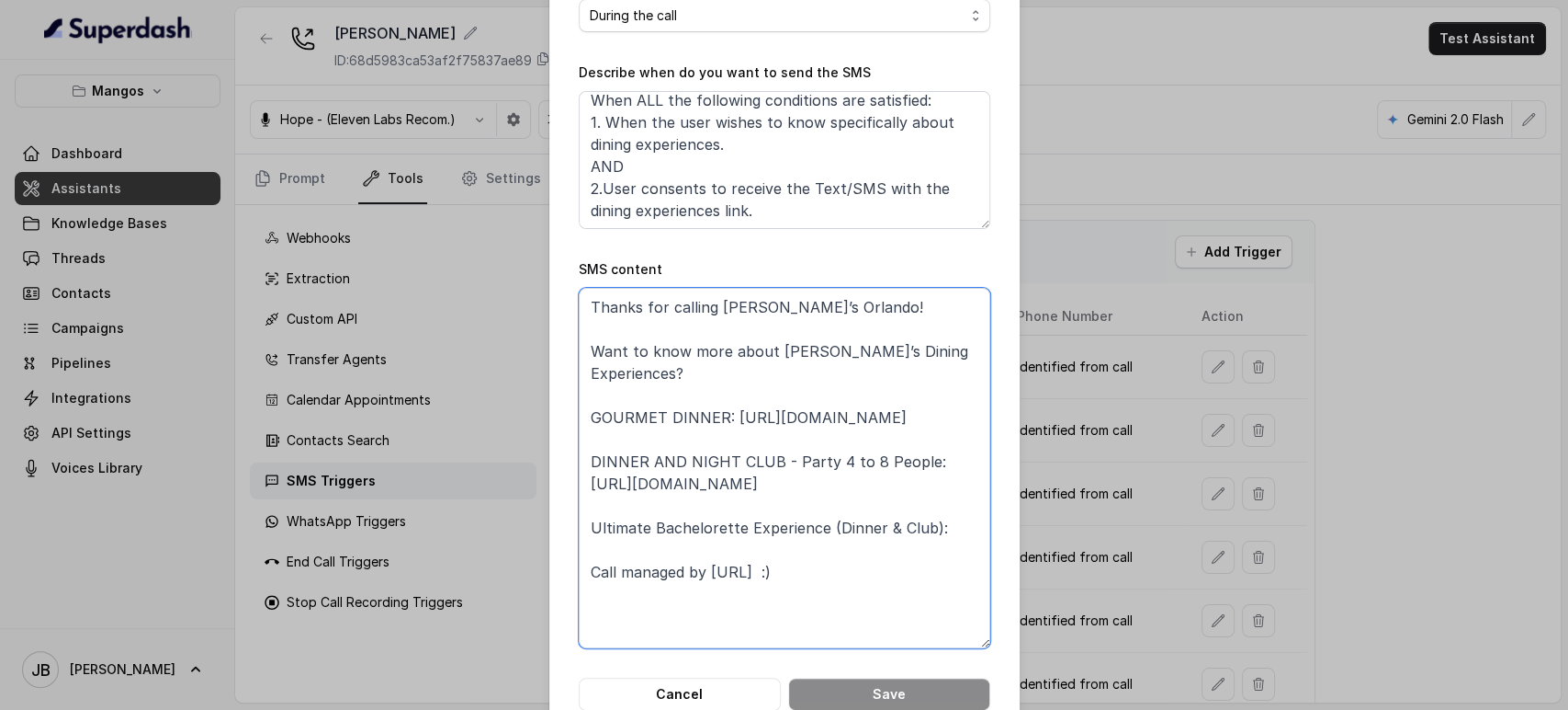
scroll to position [402, 0]
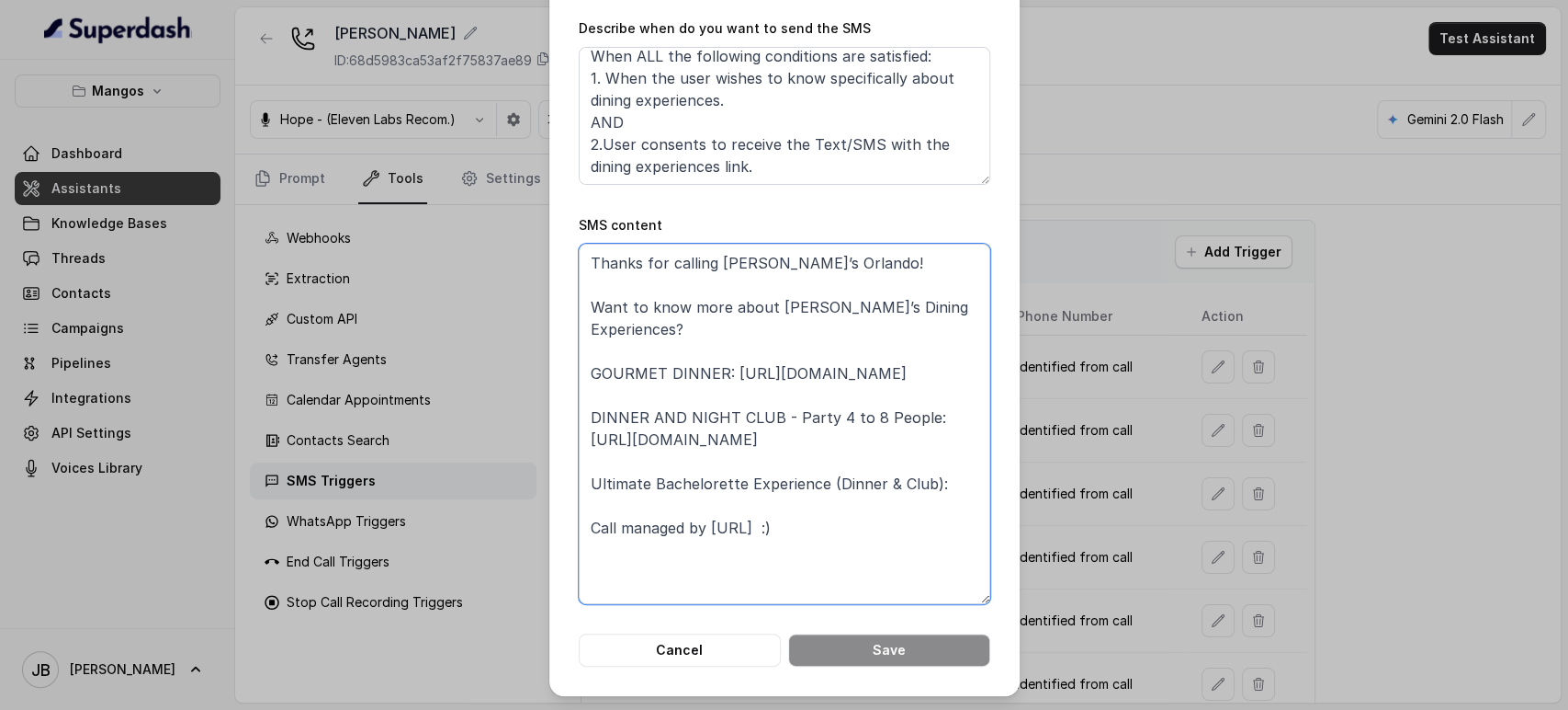
click at [937, 483] on textarea "Thanks for calling Mango’s Orlando! Want to know more about Mango’s Dining Expe…" at bounding box center [784, 424] width 412 height 361
click at [952, 483] on textarea "Thanks for calling Mango’s Orlando! Want to know more about Mango’s Dining Expe…" at bounding box center [784, 424] width 412 height 361
paste textarea "https://foxly.link/dm1r-bachelorette-dinner-otm"
drag, startPoint x: 923, startPoint y: 486, endPoint x: 566, endPoint y: 483, distance: 357.0
click at [566, 483] on div "Add SMS Trigger Name of the event To number Leave it blank if you want to autom…" at bounding box center [784, 147] width 470 height 1098
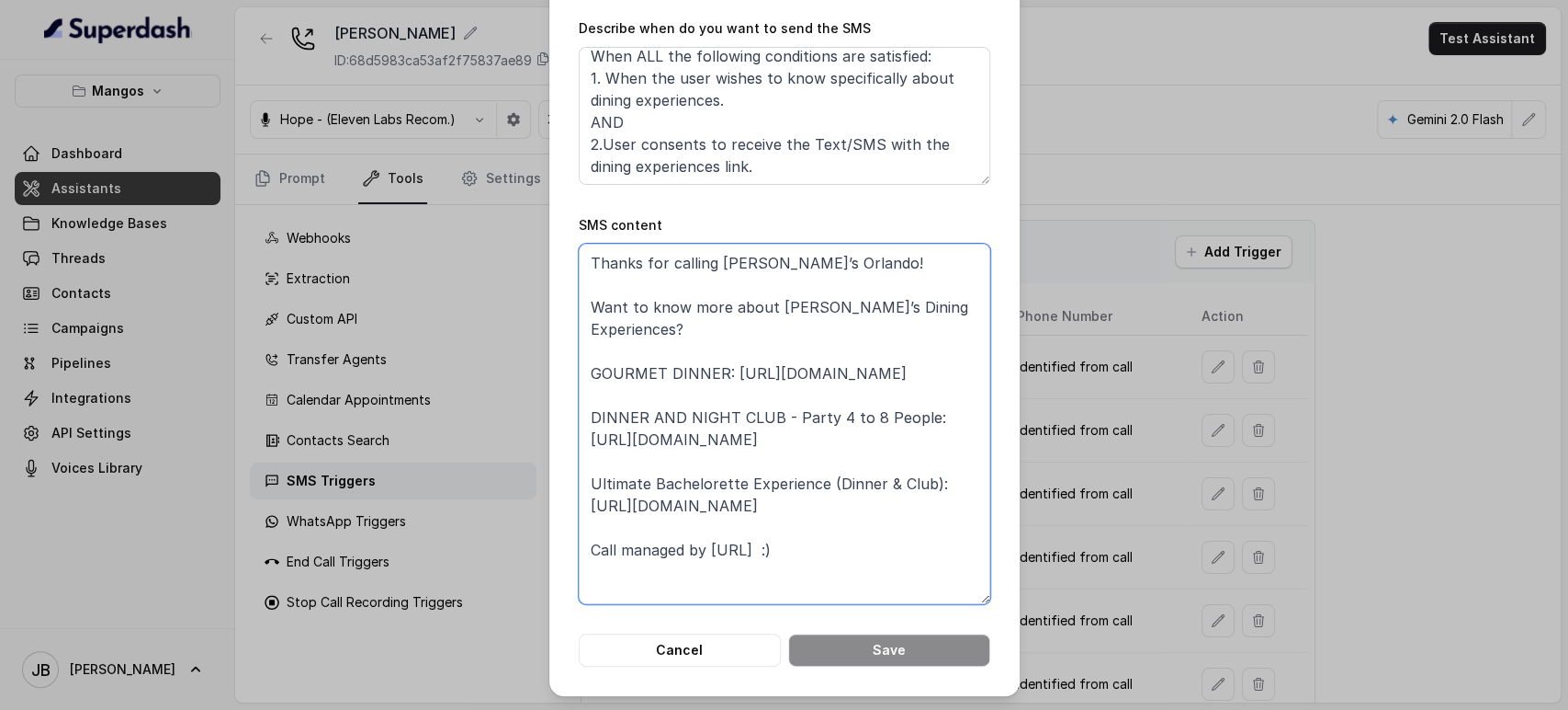
type textarea "Thanks for calling Mango’s Orlando! Want to know more about Mango’s Dining Expe…"
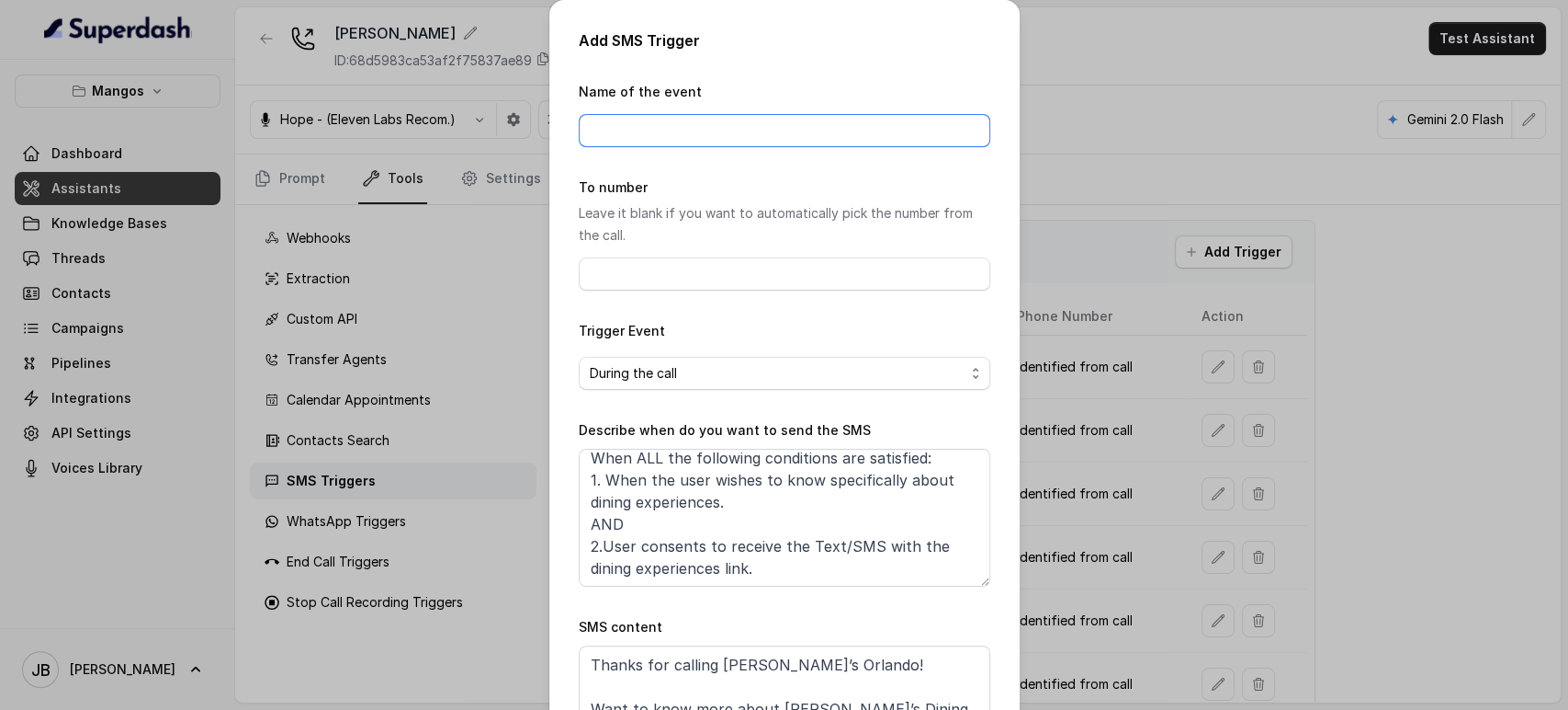
click at [610, 116] on input "Name of the event" at bounding box center [784, 130] width 412 height 33
type input "Dining Experiences"
click at [746, 172] on form "Name of the event Dining Experiences To number Leave it blank if you want to au…" at bounding box center [784, 574] width 412 height 987
click at [747, 164] on form "Name of the event Dining Experiences To number Leave it blank if you want to au…" at bounding box center [784, 574] width 412 height 987
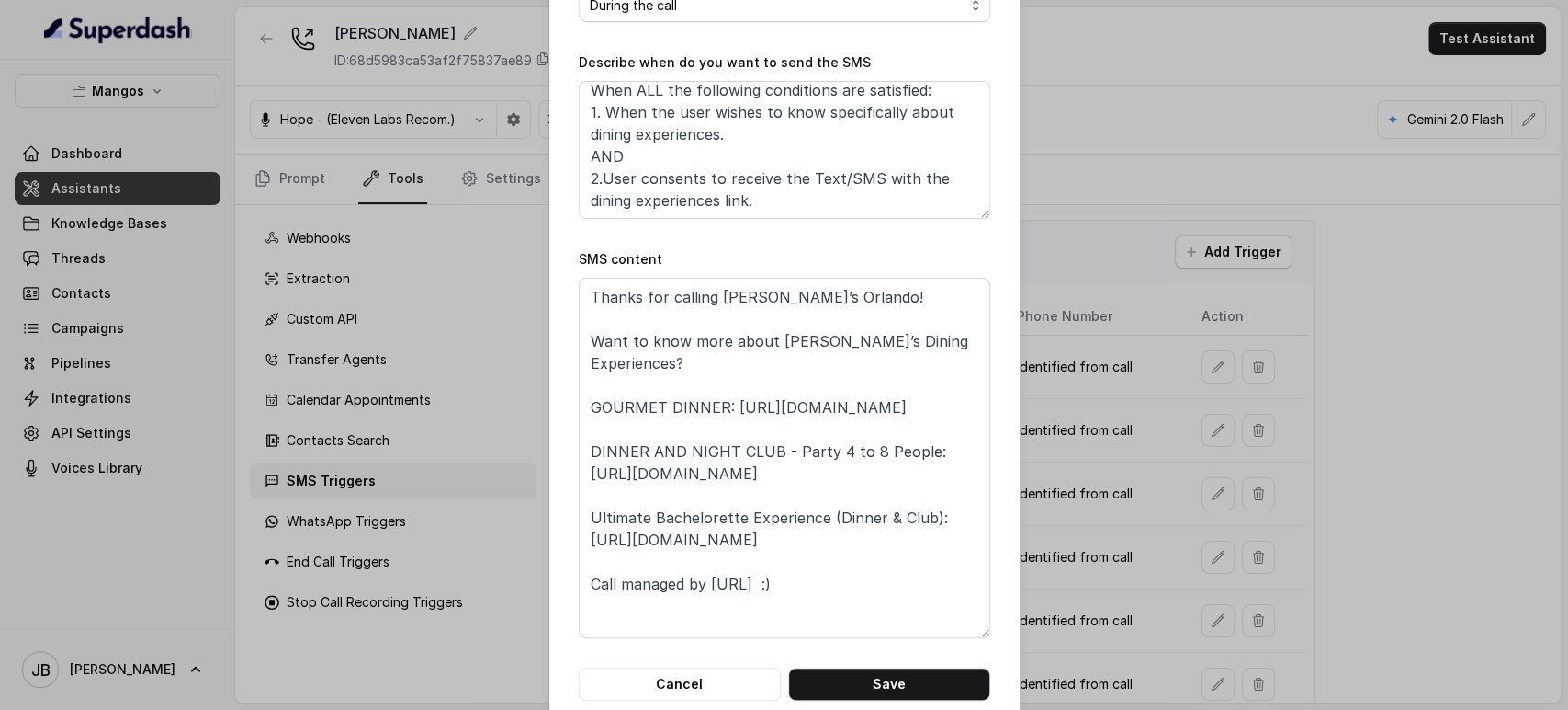
scroll to position [402, 0]
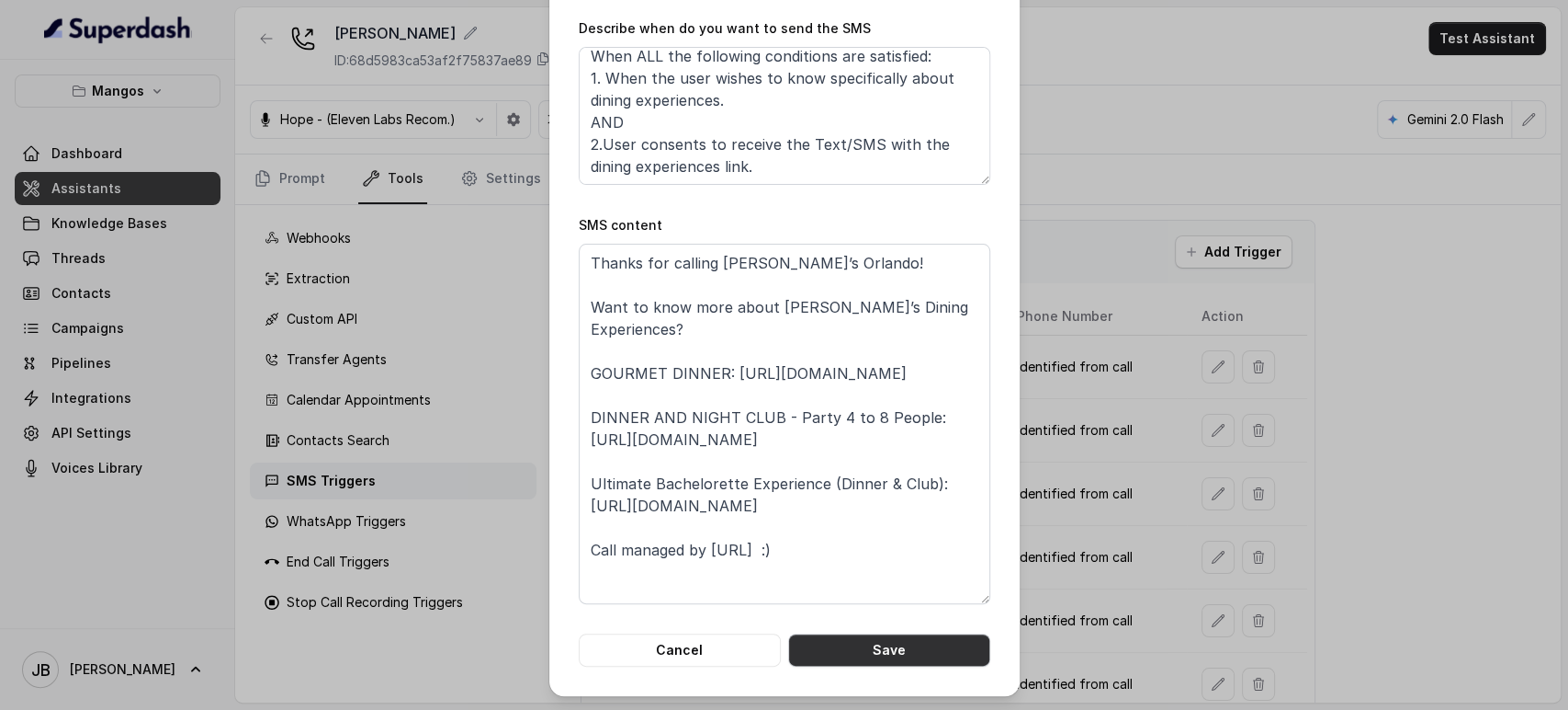
click at [879, 655] on button "Save" at bounding box center [889, 649] width 202 height 33
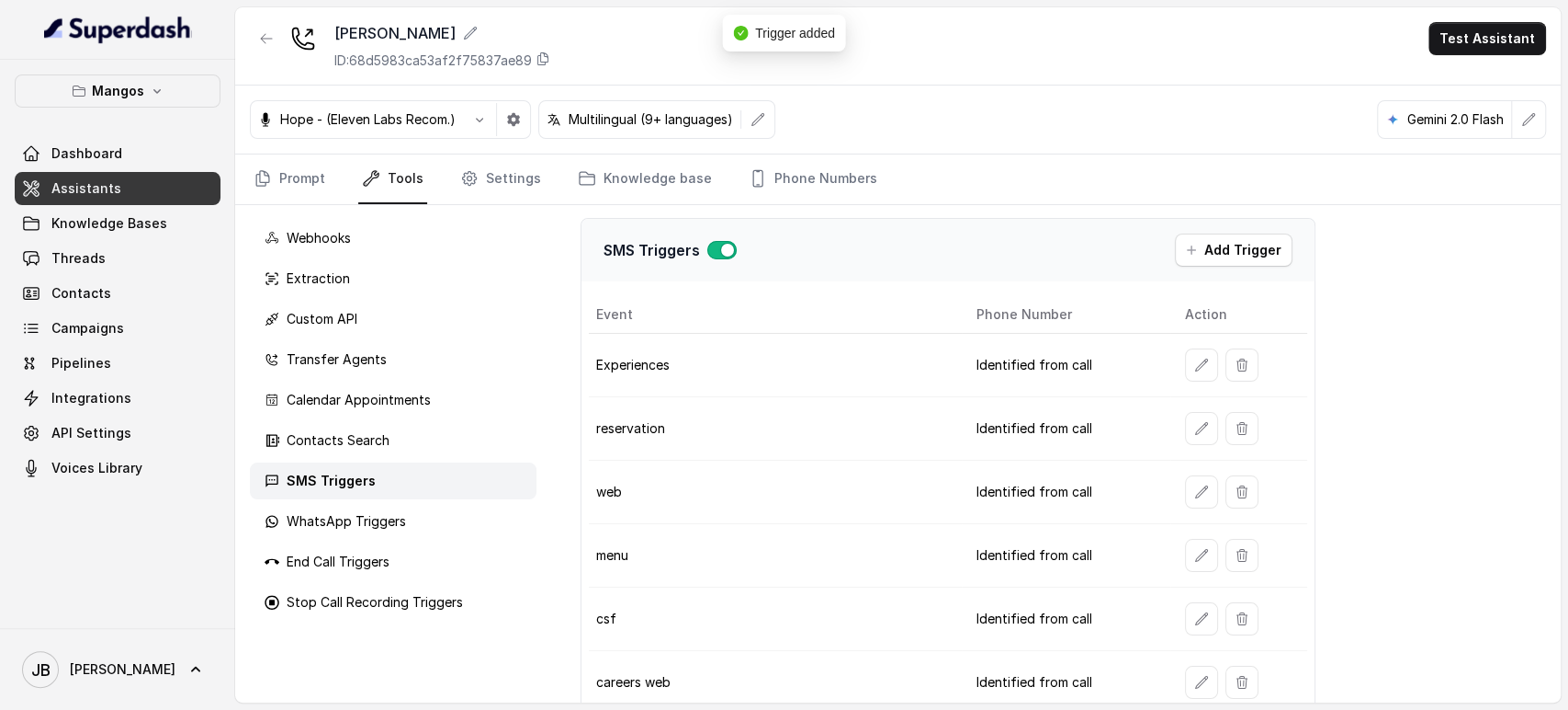
scroll to position [0, 0]
click at [1208, 254] on button "Add Trigger" at bounding box center [1234, 252] width 118 height 33
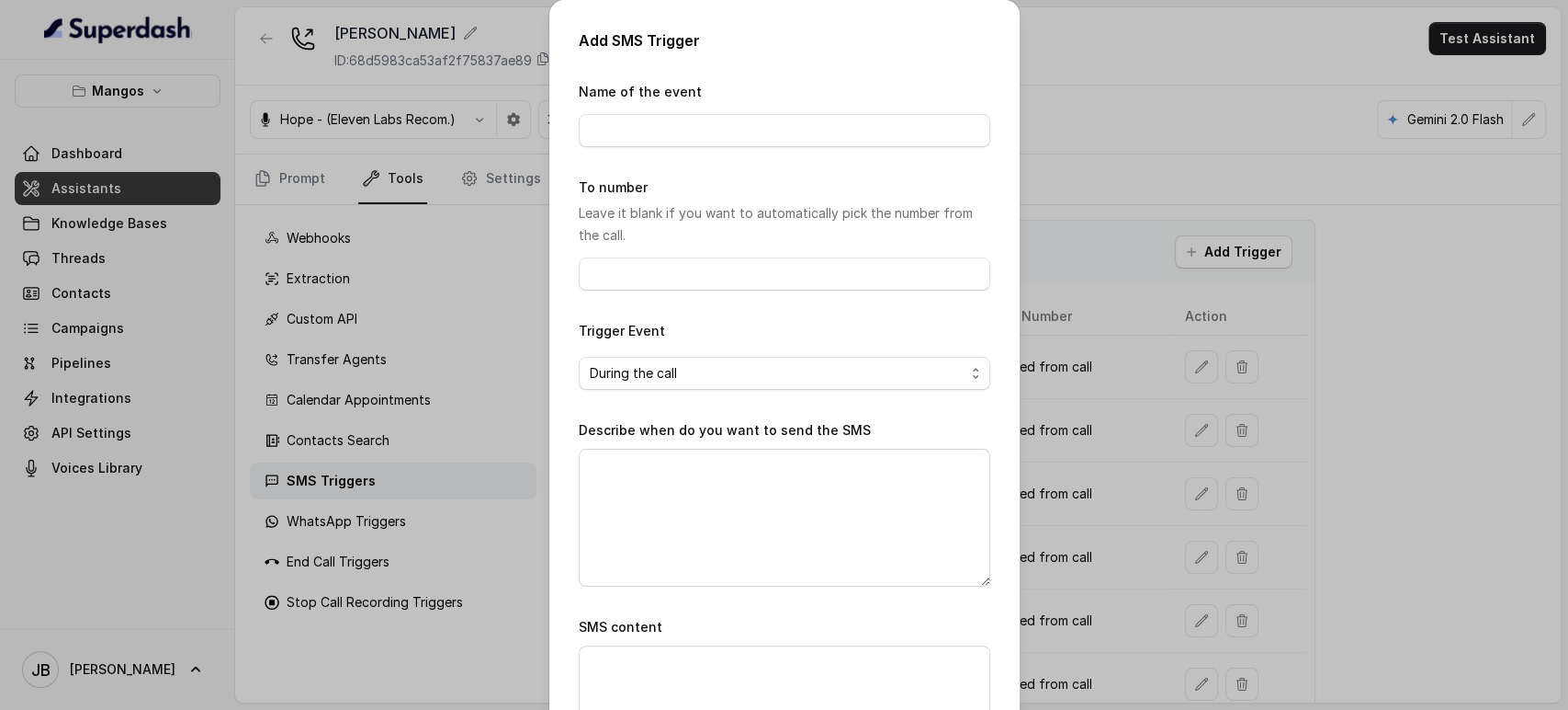
click at [674, 108] on div "Name of the event" at bounding box center [784, 114] width 412 height 66
click at [661, 126] on input "Name of the event" at bounding box center [784, 130] width 412 height 33
type input "Nightlife experiences"
drag, startPoint x: 677, startPoint y: 415, endPoint x: 671, endPoint y: 439, distance: 24.7
click at [672, 434] on form "Name of the event Nightlife experiences To number Leave it blank if you want to…" at bounding box center [784, 439] width 412 height 719
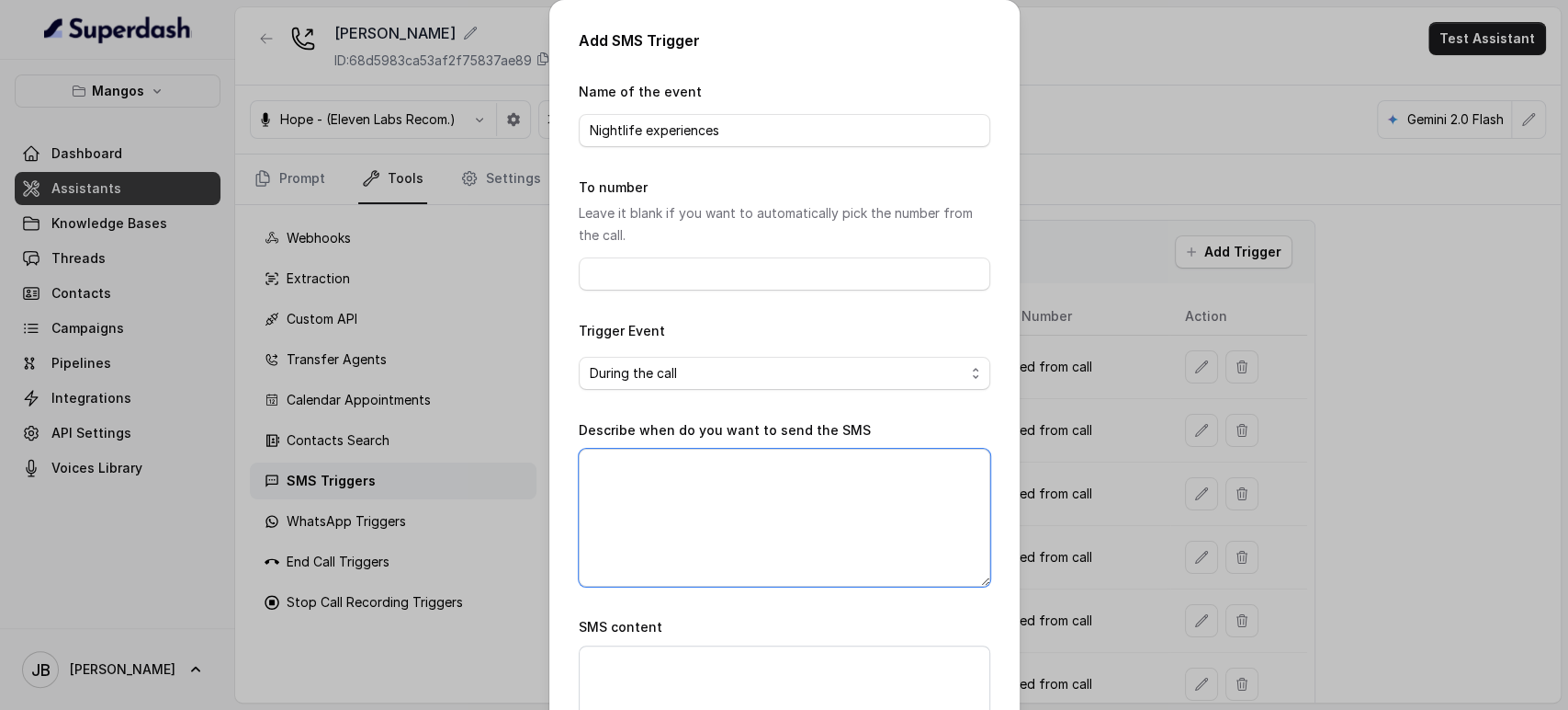
click at [685, 476] on textarea "Describe when do you want to send the SMS" at bounding box center [784, 517] width 412 height 138
paste textarea "When ALL the following conditions are satisfied: 1. When the user wants to know…"
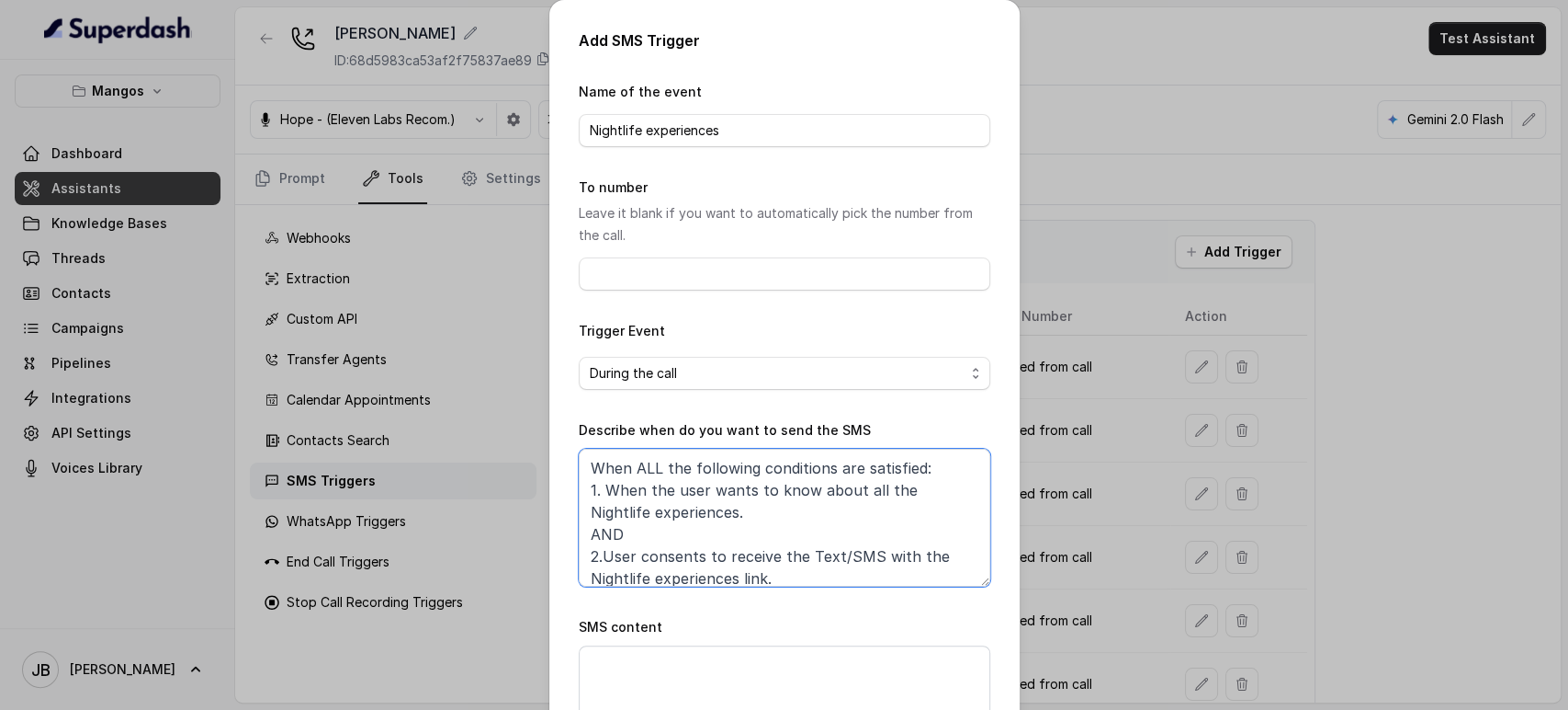
scroll to position [1, 0]
type textarea "When ALL the following conditions are satisfied: 1. When the user wants to know…"
click at [749, 669] on textarea "SMS content" at bounding box center [784, 691] width 412 height 92
paste textarea "Thanks for calling Mango's Miami! Want to know more about Mango's Dining experi…"
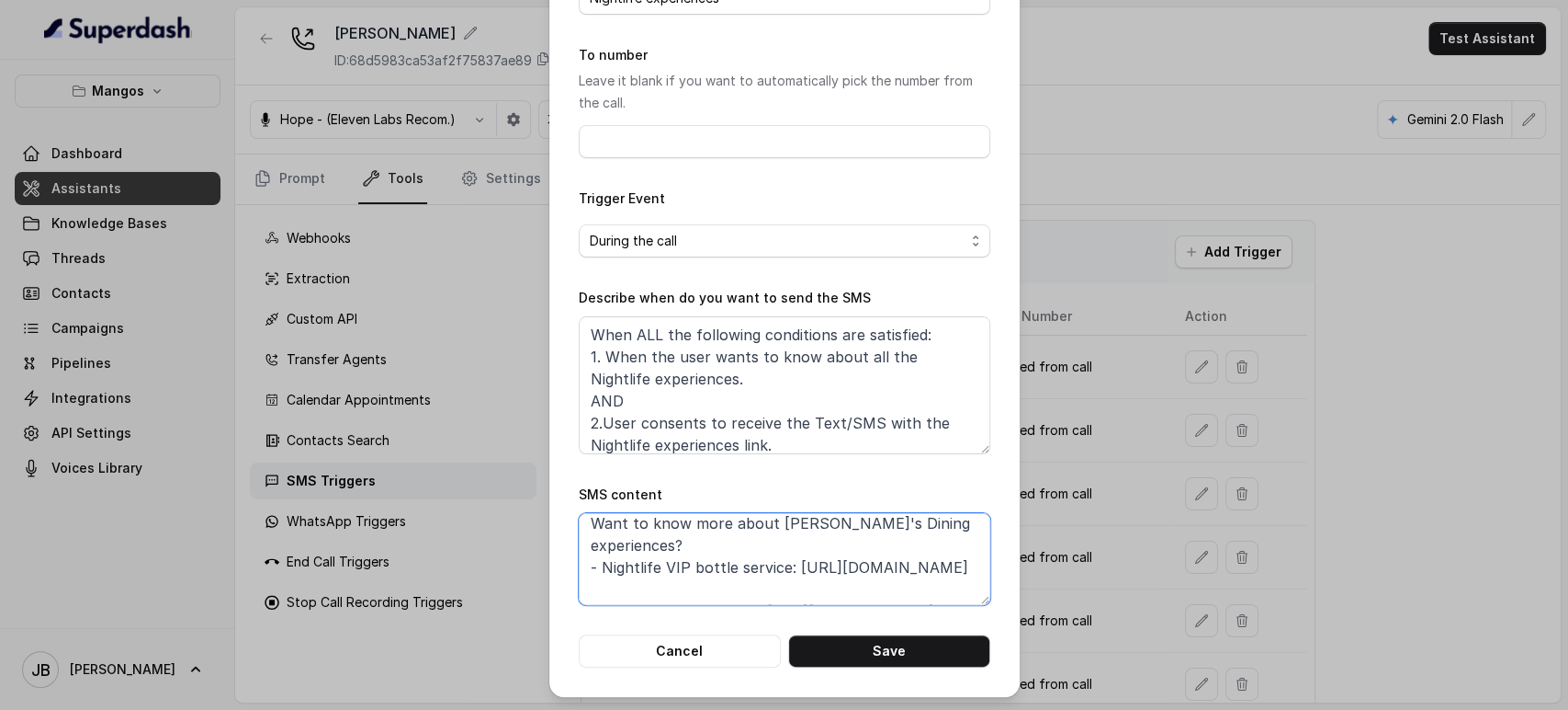
scroll to position [0, 0]
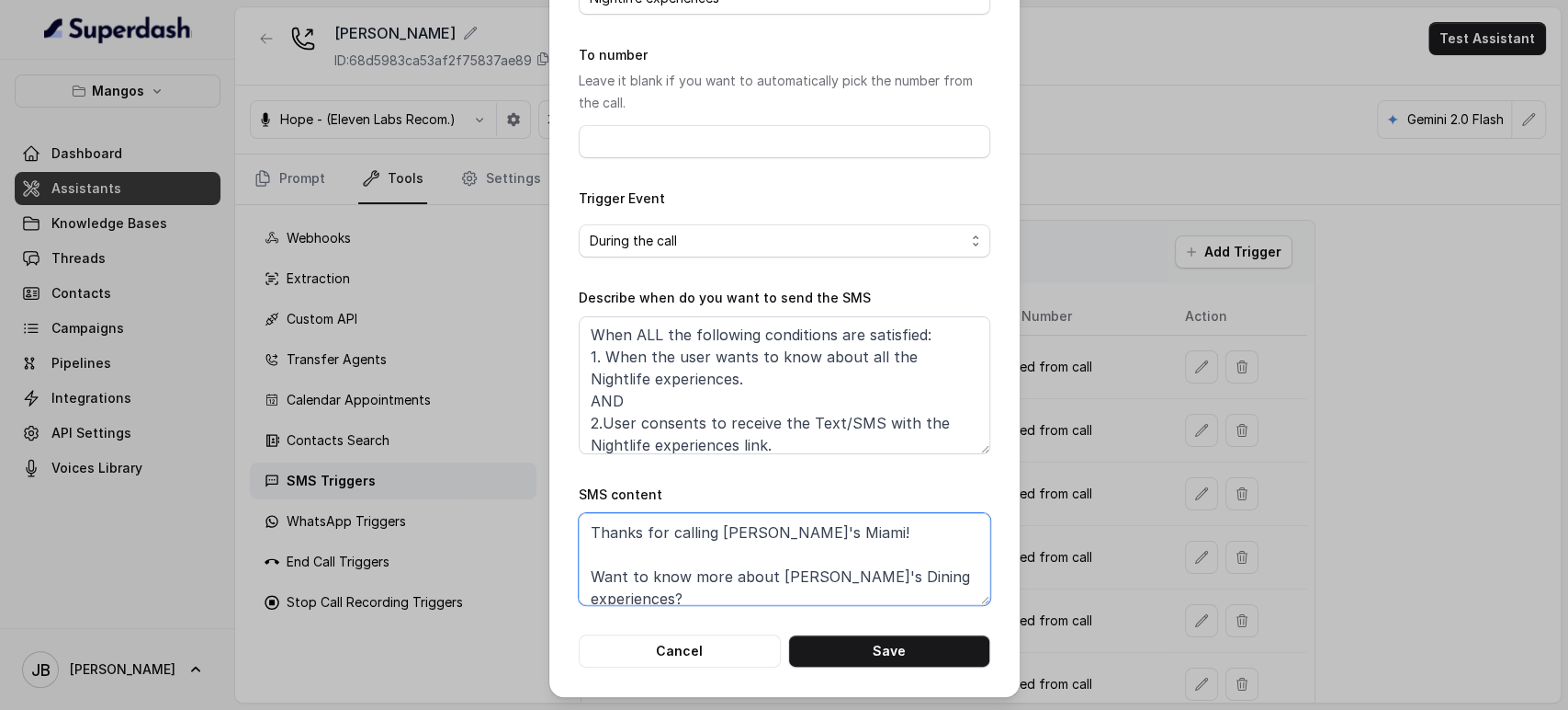
click at [795, 529] on textarea "Thanks for calling Mango's Miami! Want to know more about Mango's Dining experi…" at bounding box center [784, 558] width 412 height 92
drag, startPoint x: 795, startPoint y: 529, endPoint x: 768, endPoint y: 506, distance: 35.5
click at [794, 529] on textarea "Thanks for calling Mango's Miami! Want to know more about Mango's Dining experi…" at bounding box center [784, 558] width 412 height 92
click at [738, 550] on textarea "Thanks for calling Mango's Orlando! Want to know more about Mango's Dining expe…" at bounding box center [784, 558] width 412 height 92
paste textarea "hanks for calling Mango’s Orlando! Want to know more about Mango’s Nightlife Ex…"
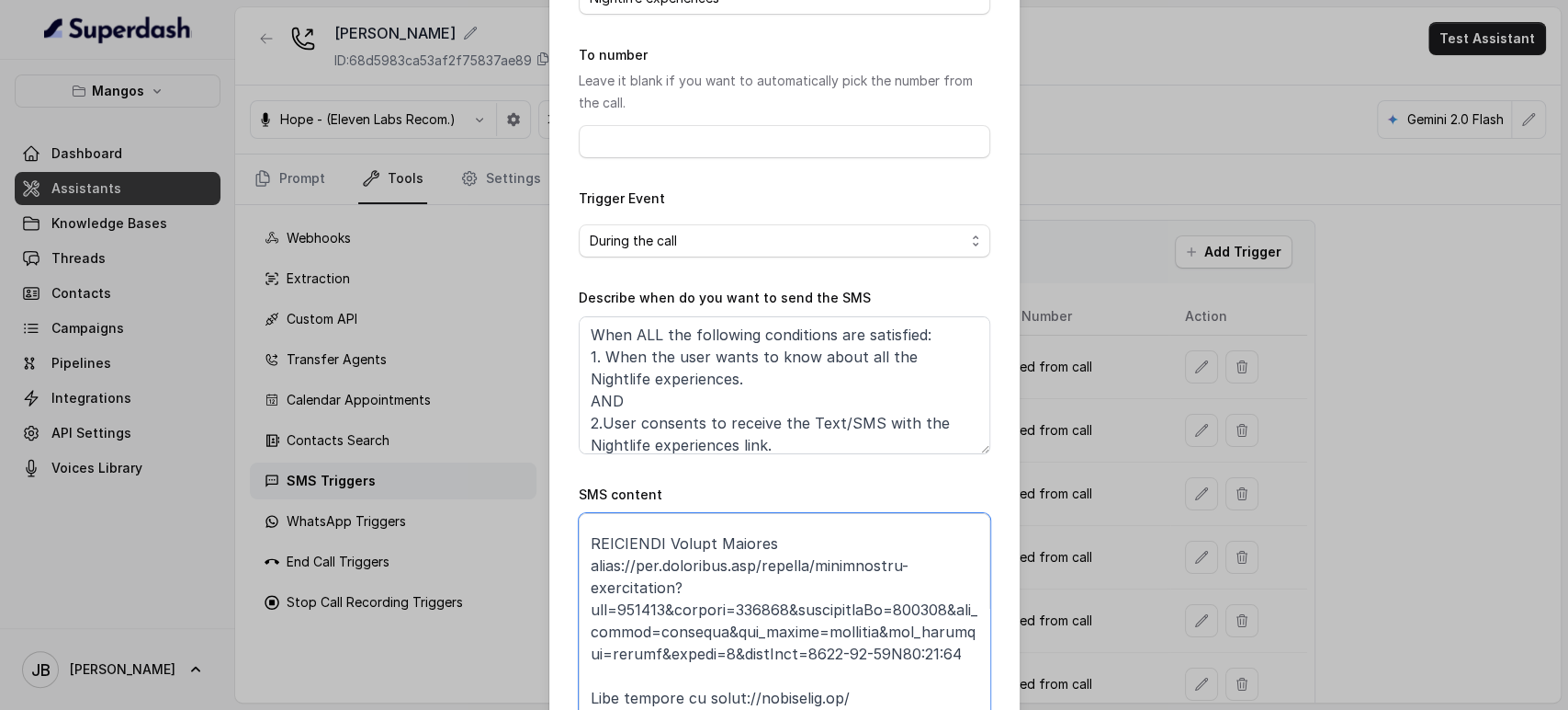
drag, startPoint x: 970, startPoint y: 593, endPoint x: 1001, endPoint y: 738, distance: 148.3
click at [1001, 709] on html "Mangos Dashboard Assistants Knowledge Bases Threads Contacts Campaigns Pipeline…" at bounding box center [784, 355] width 1568 height 710
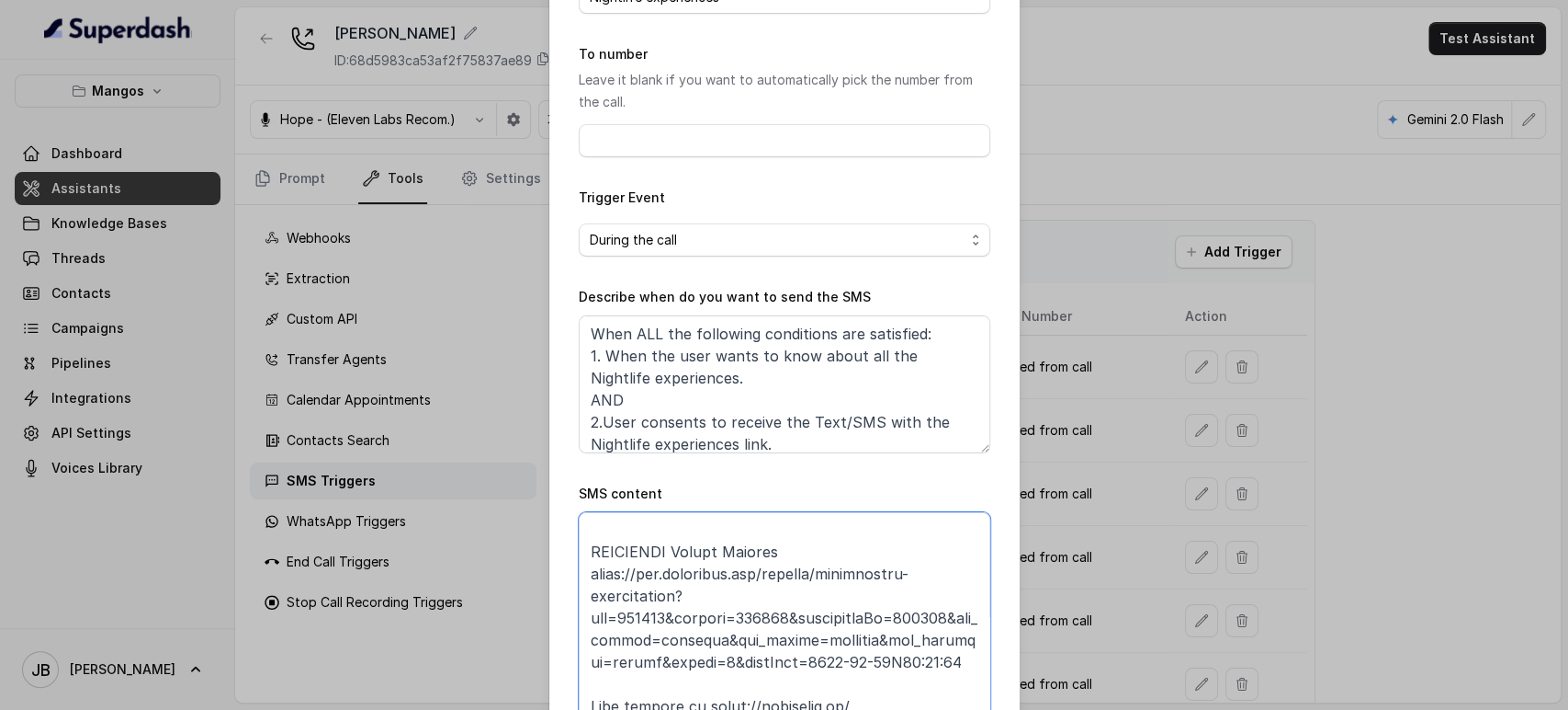
scroll to position [132, 0]
click at [662, 552] on textarea "SMS content" at bounding box center [784, 630] width 412 height 235
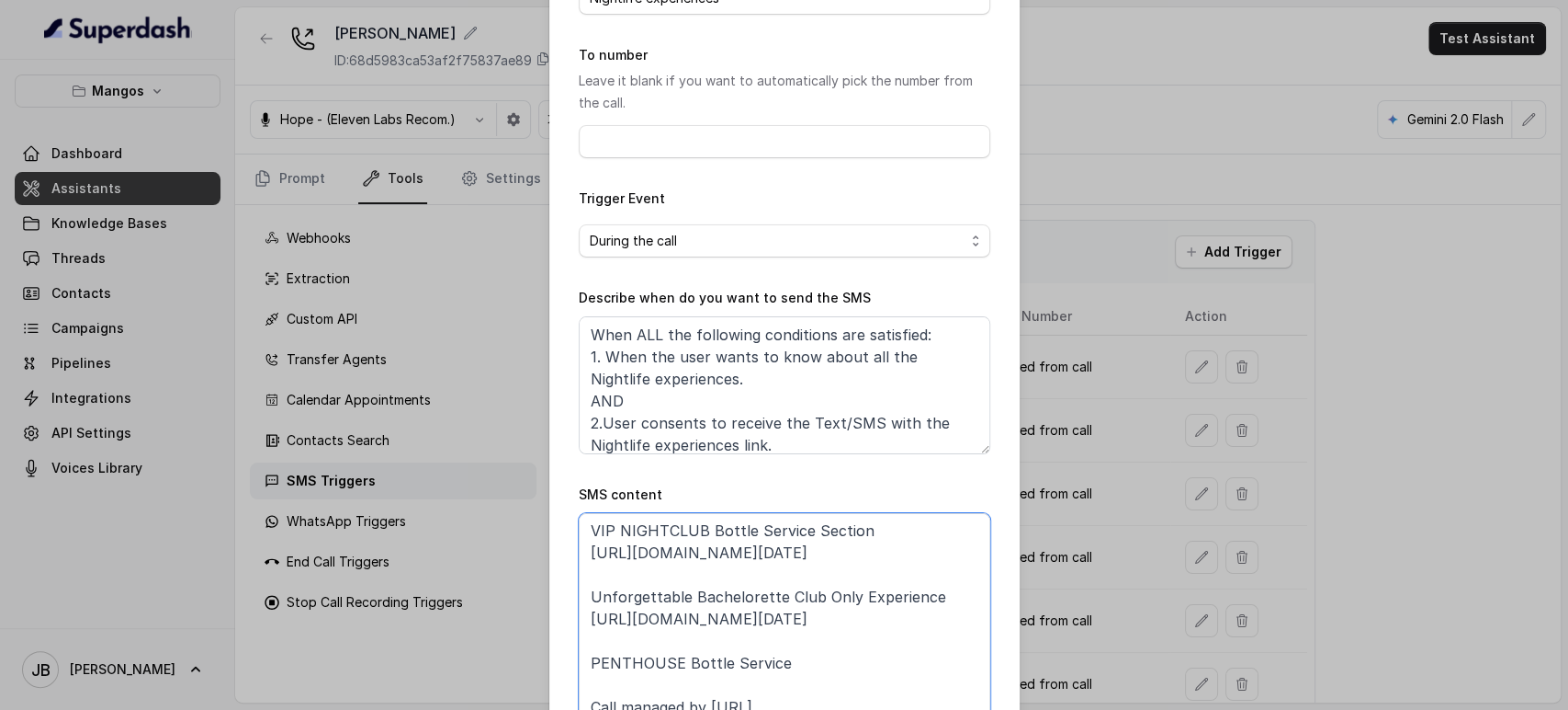
click at [636, 615] on textarea "hanks for calling Mango’s Orlando! Want to know more about Mango’s Nightlife Ex…" at bounding box center [784, 630] width 412 height 235
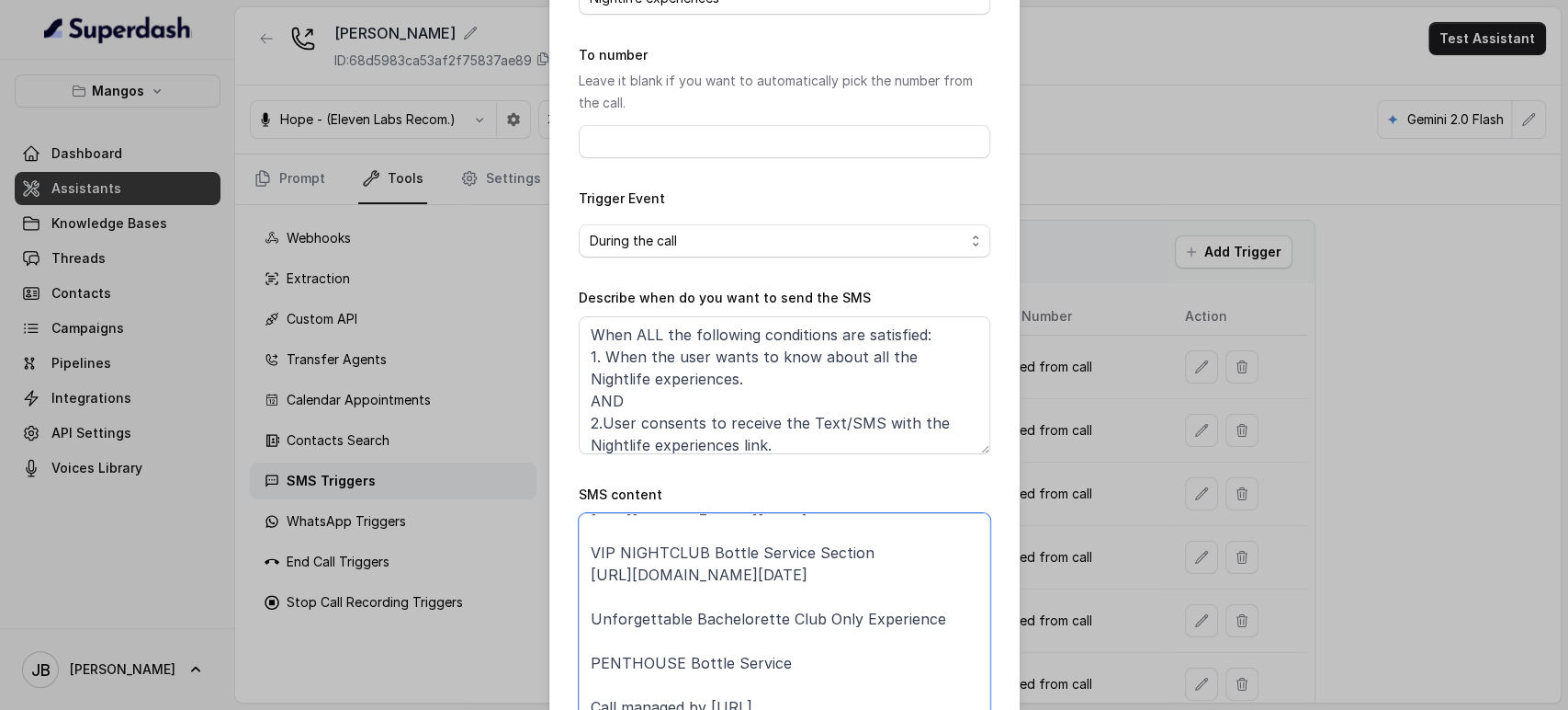
click at [645, 570] on textarea "hanks for calling Mango’s Orlando! Want to know more about Mango’s Nightlife Ex…" at bounding box center [784, 630] width 412 height 235
click at [644, 570] on textarea "hanks for calling Mango’s Orlando! Want to know more about Mango’s Nightlife Ex…" at bounding box center [784, 630] width 412 height 235
click at [644, 569] on textarea "hanks for calling Mango’s Orlando! Want to know more about Mango’s Nightlife Ex…" at bounding box center [784, 630] width 412 height 235
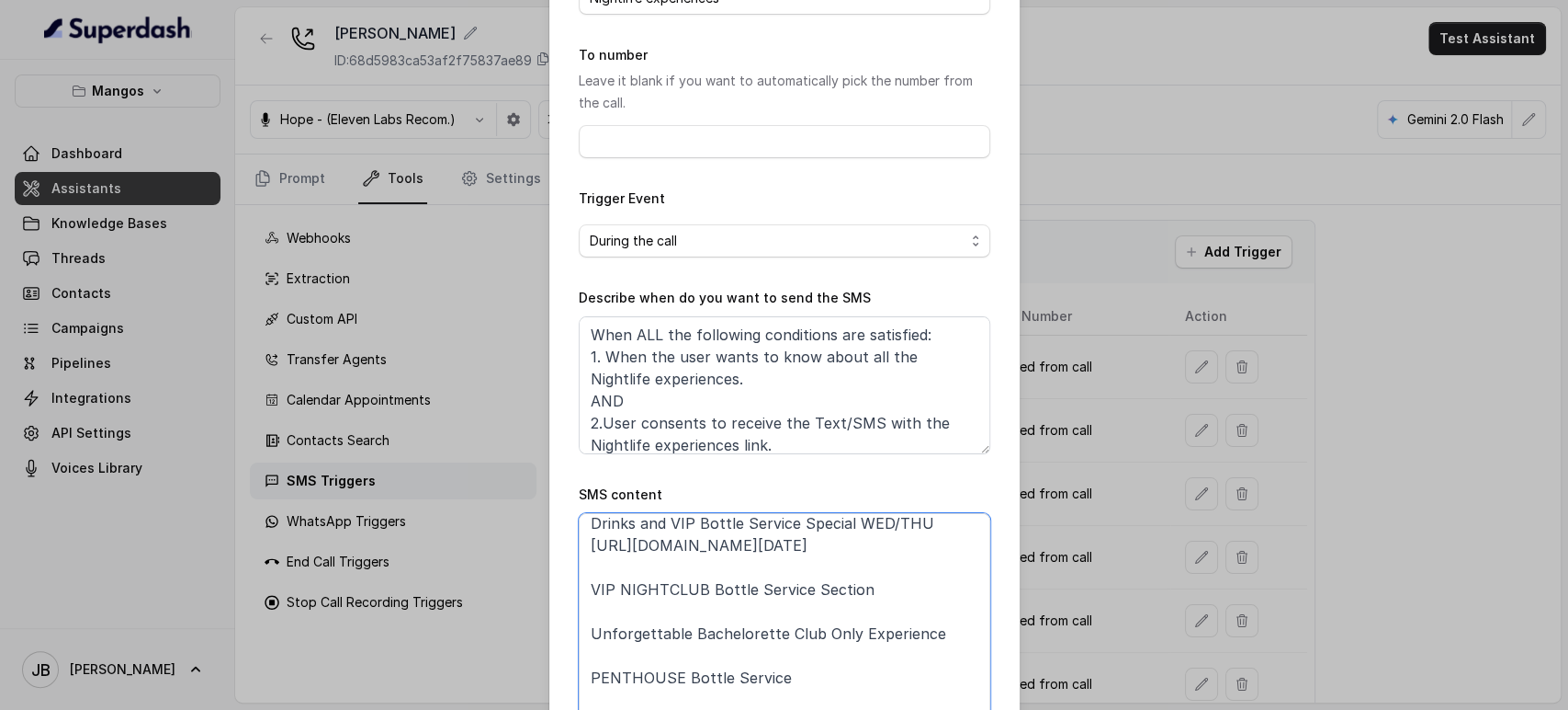
click at [641, 581] on textarea "hanks for calling Mango’s Orlando! Want to know more about Mango’s Nightlife Ex…" at bounding box center [784, 630] width 412 height 235
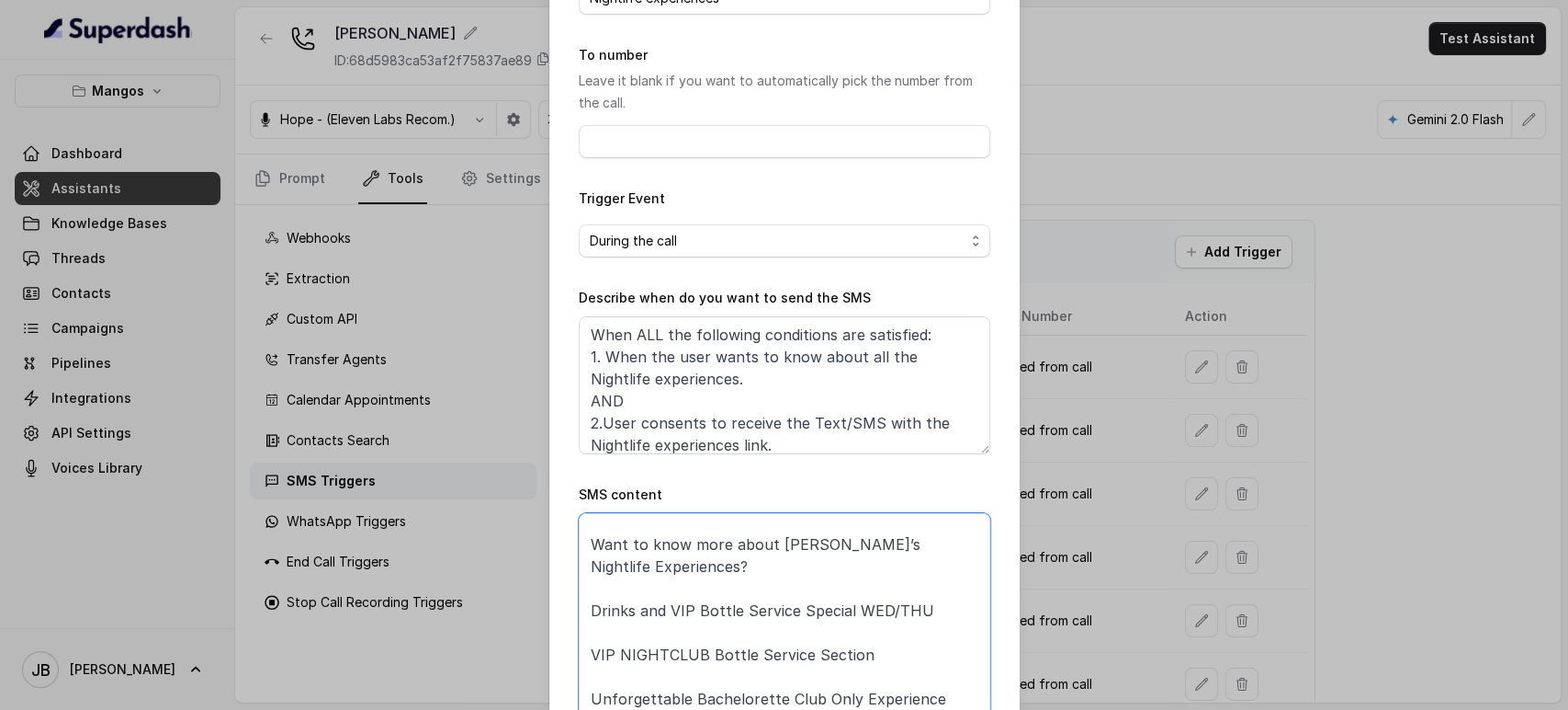
scroll to position [103, 0]
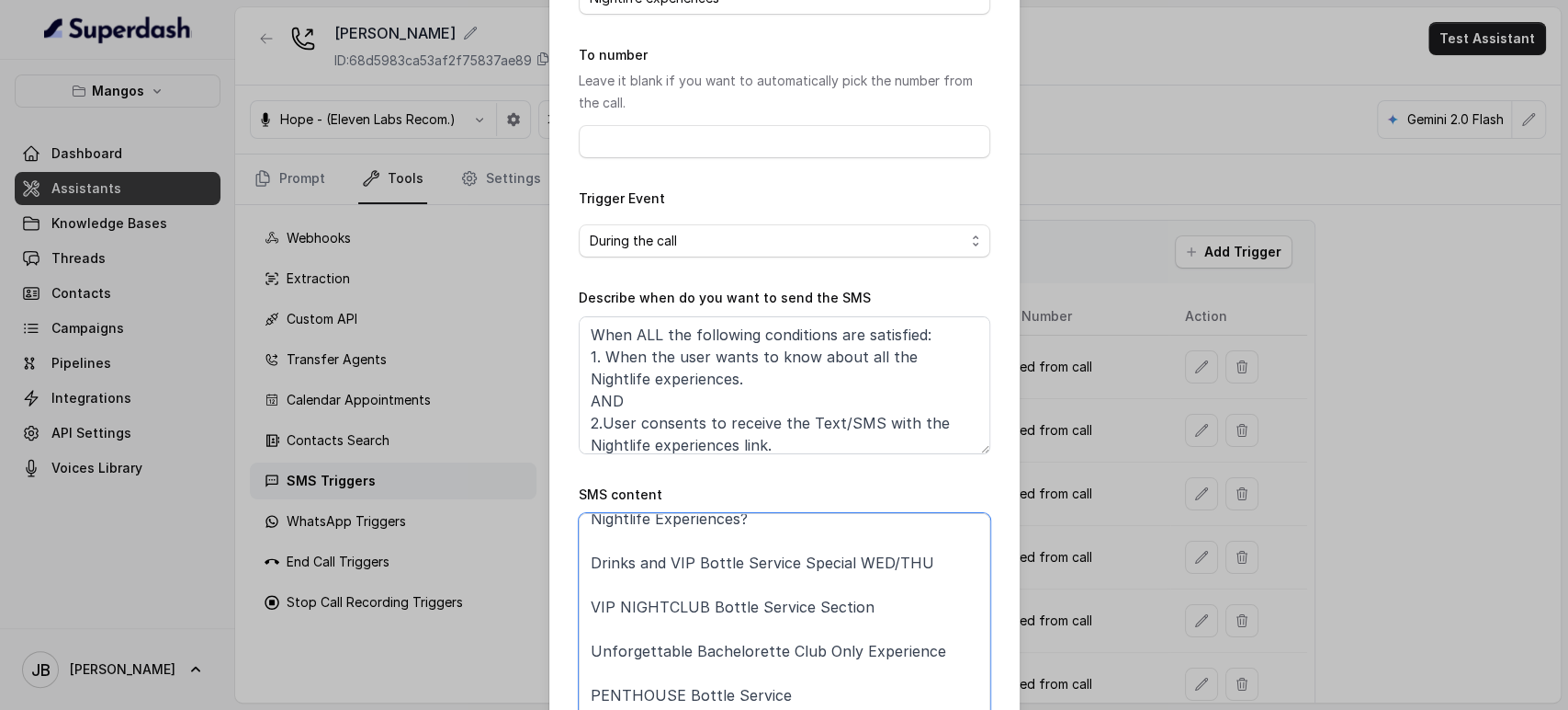
click at [941, 530] on textarea "hanks for calling Mango’s Orlando! Want to know more about Mango’s Nightlife Ex…" at bounding box center [784, 630] width 412 height 235
click at [874, 598] on textarea "hanks for calling Mango’s Orlando! Want to know more about Mango’s Nightlife Ex…" at bounding box center [784, 630] width 412 height 235
click at [868, 587] on textarea "hanks for calling Mango’s Orlando! Want to know more about Mango’s Nightlife Ex…" at bounding box center [784, 630] width 412 height 235
paste textarea "https://foxly.link/dm1r-vip-nightclub-bottle-service-section-qif"
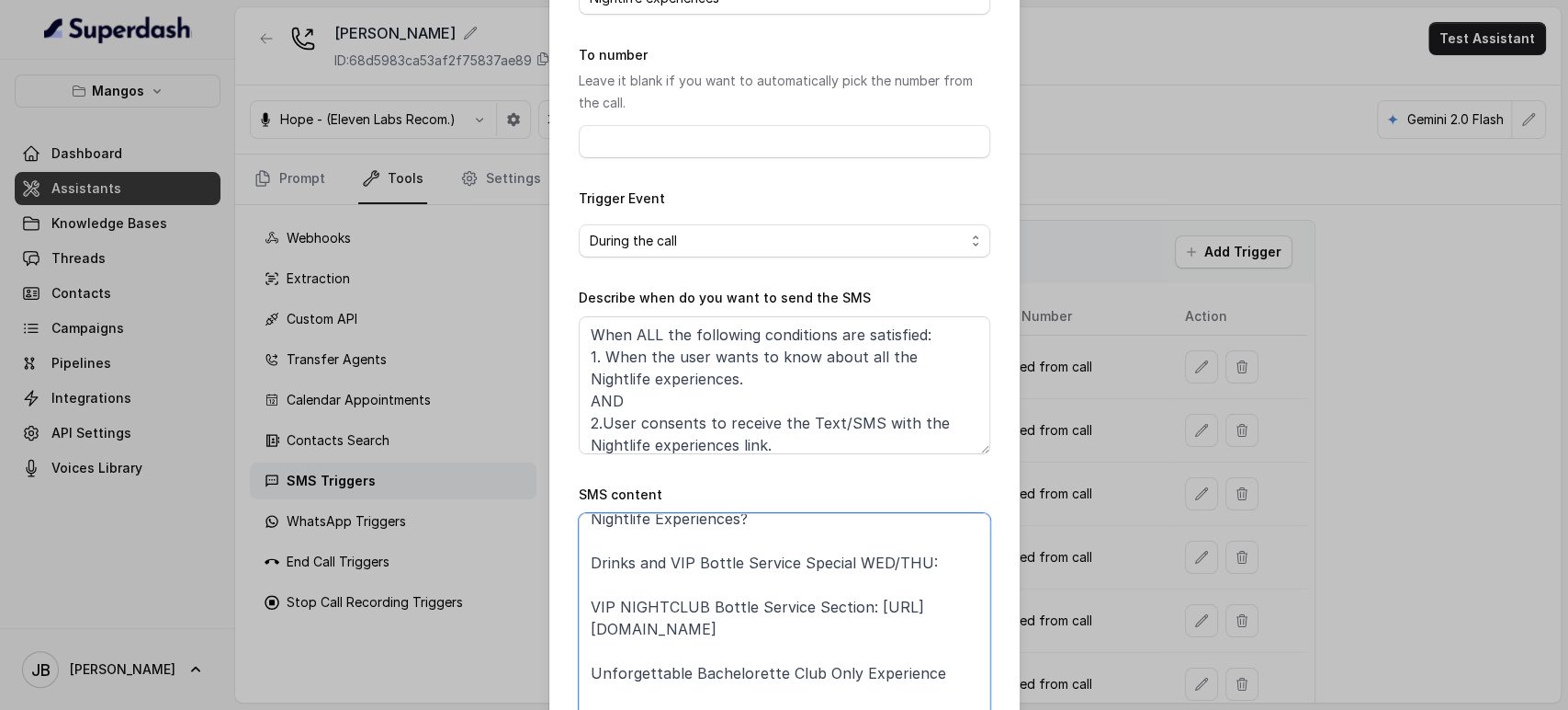
click at [924, 542] on textarea "hanks for calling Mango’s Orlando! Want to know more about Mango’s Nightlife Ex…" at bounding box center [784, 630] width 412 height 235
paste textarea "https://foxly.link/dm1r-drinks-and-vip-bottle-ag5"
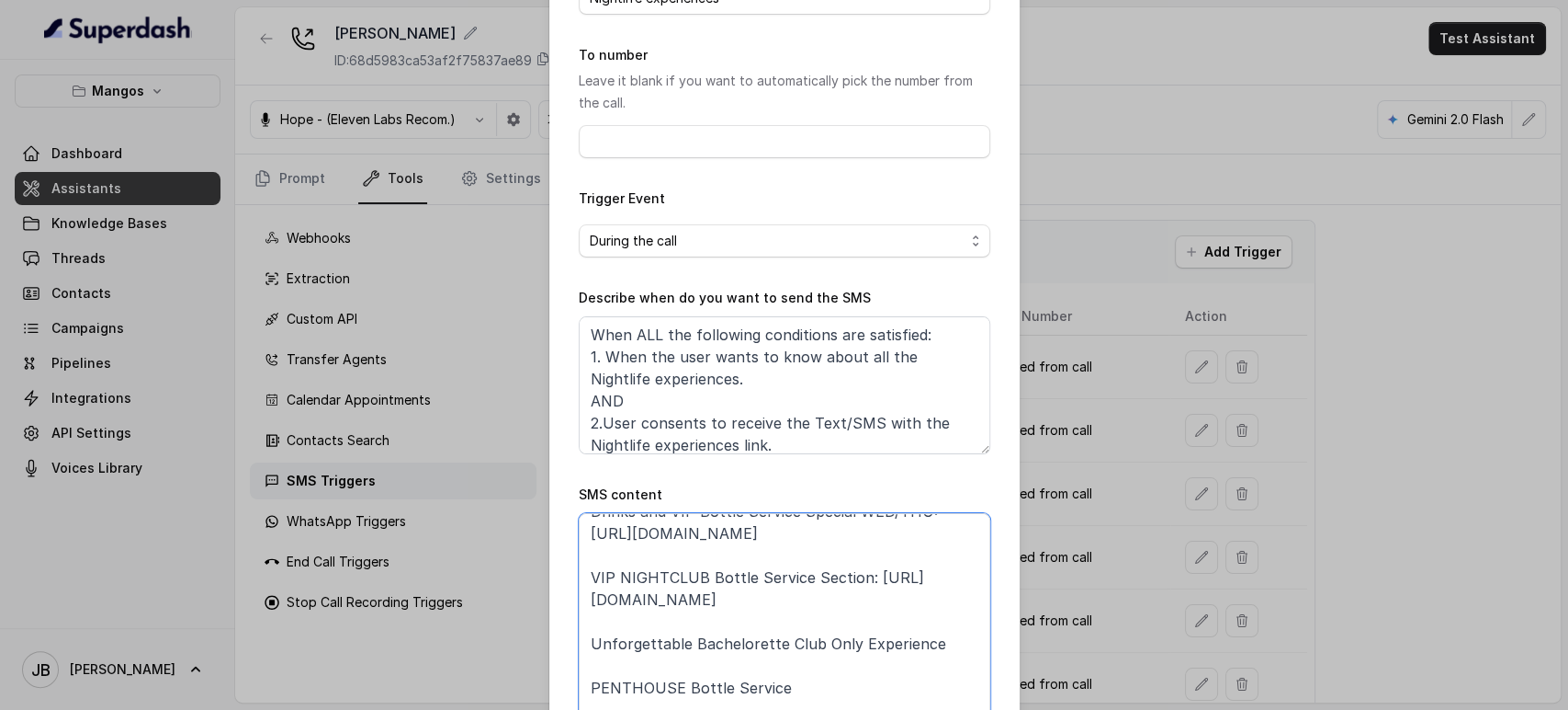
scroll to position [178, 0]
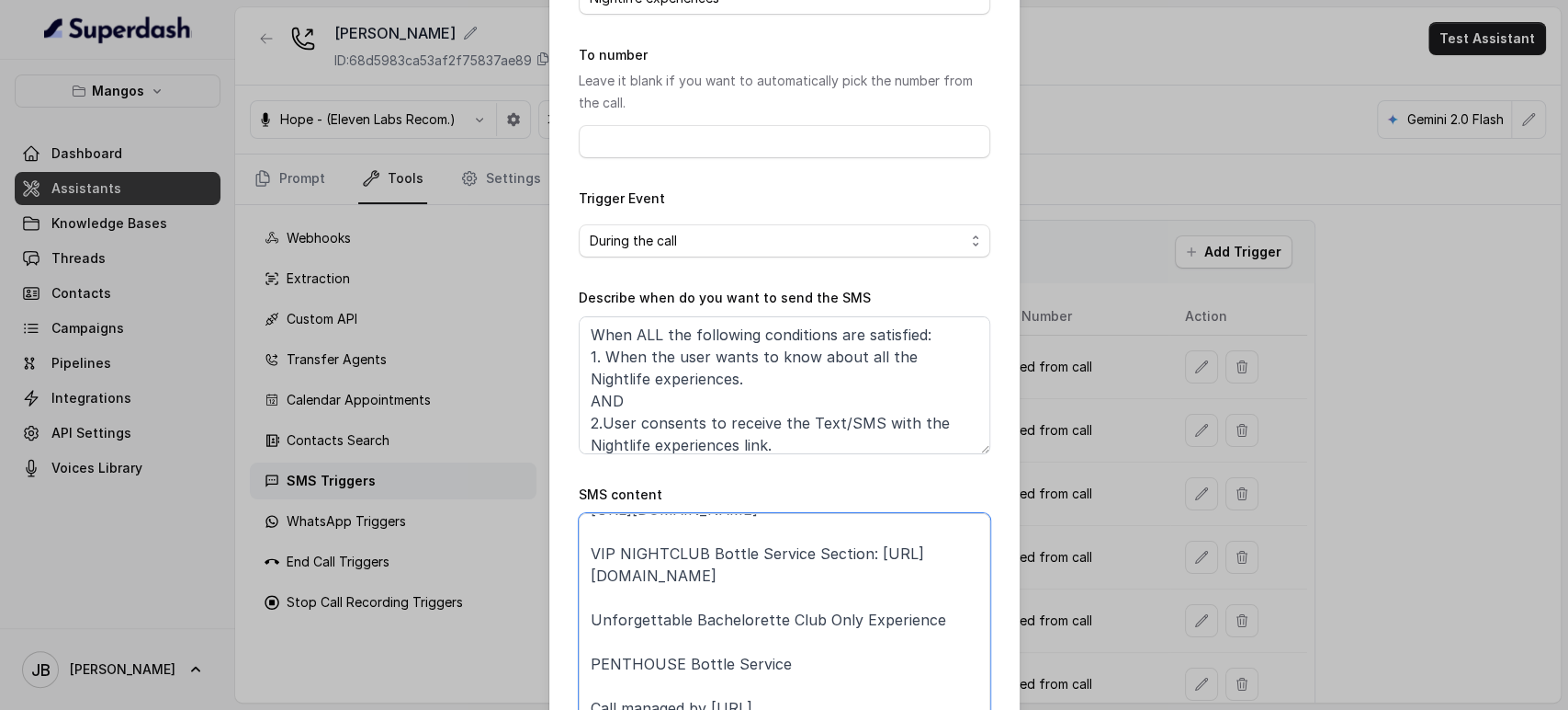
click at [924, 617] on textarea "hanks for calling Mango’s Orlando! Want to know more about Mango’s Nightlife Ex…" at bounding box center [784, 630] width 412 height 235
click at [928, 610] on textarea "hanks for calling Mango’s Orlando! Want to know more about Mango’s Nightlife Ex…" at bounding box center [784, 630] width 412 height 235
paste textarea "https://foxly.link/dm1r-bachelorette-club-only-qra"
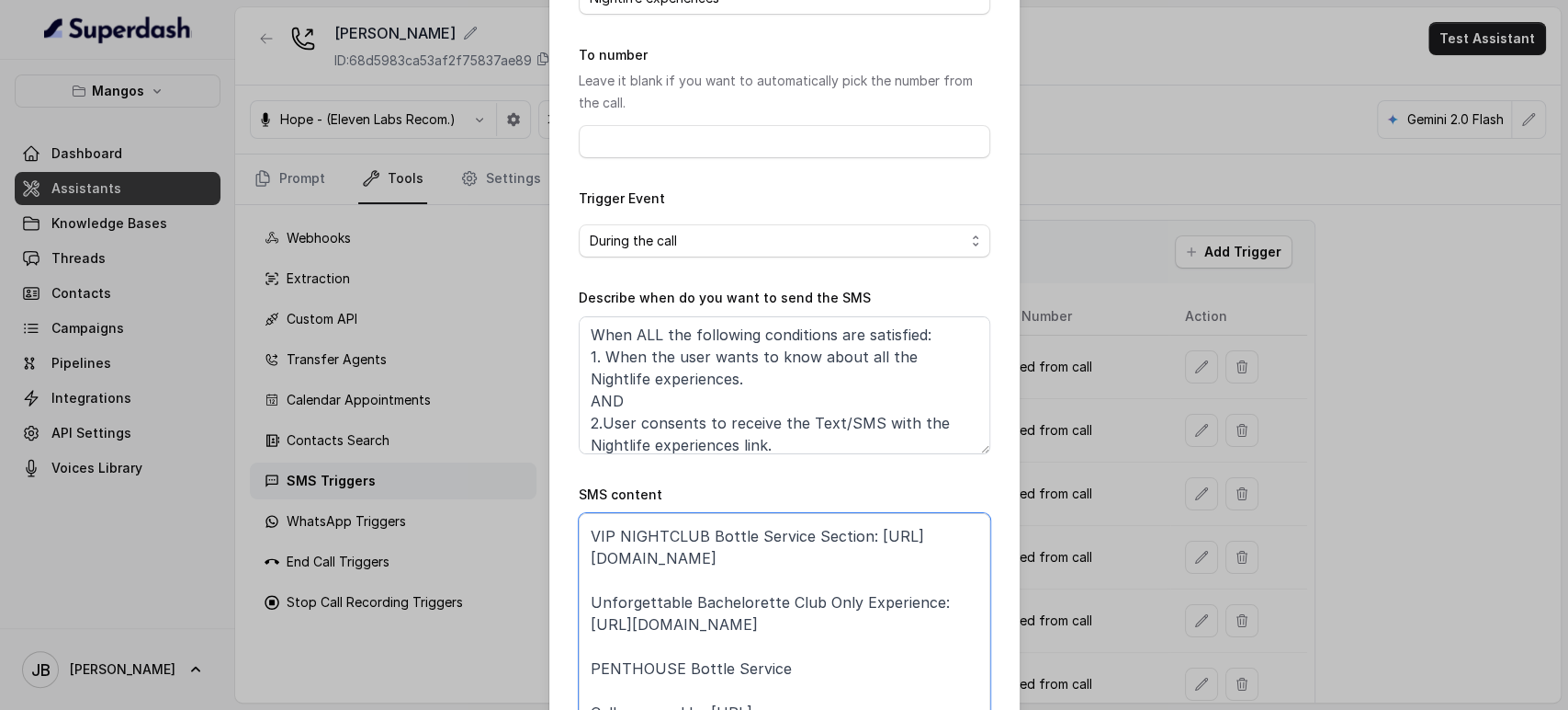
scroll to position [199, 0]
click at [798, 671] on textarea "hanks for calling Mango’s Orlando! Want to know more about Mango’s Nightlife Ex…" at bounding box center [784, 630] width 412 height 235
paste textarea "https://foxly.link/dm1r-penthouse-bottle-service-a2x"
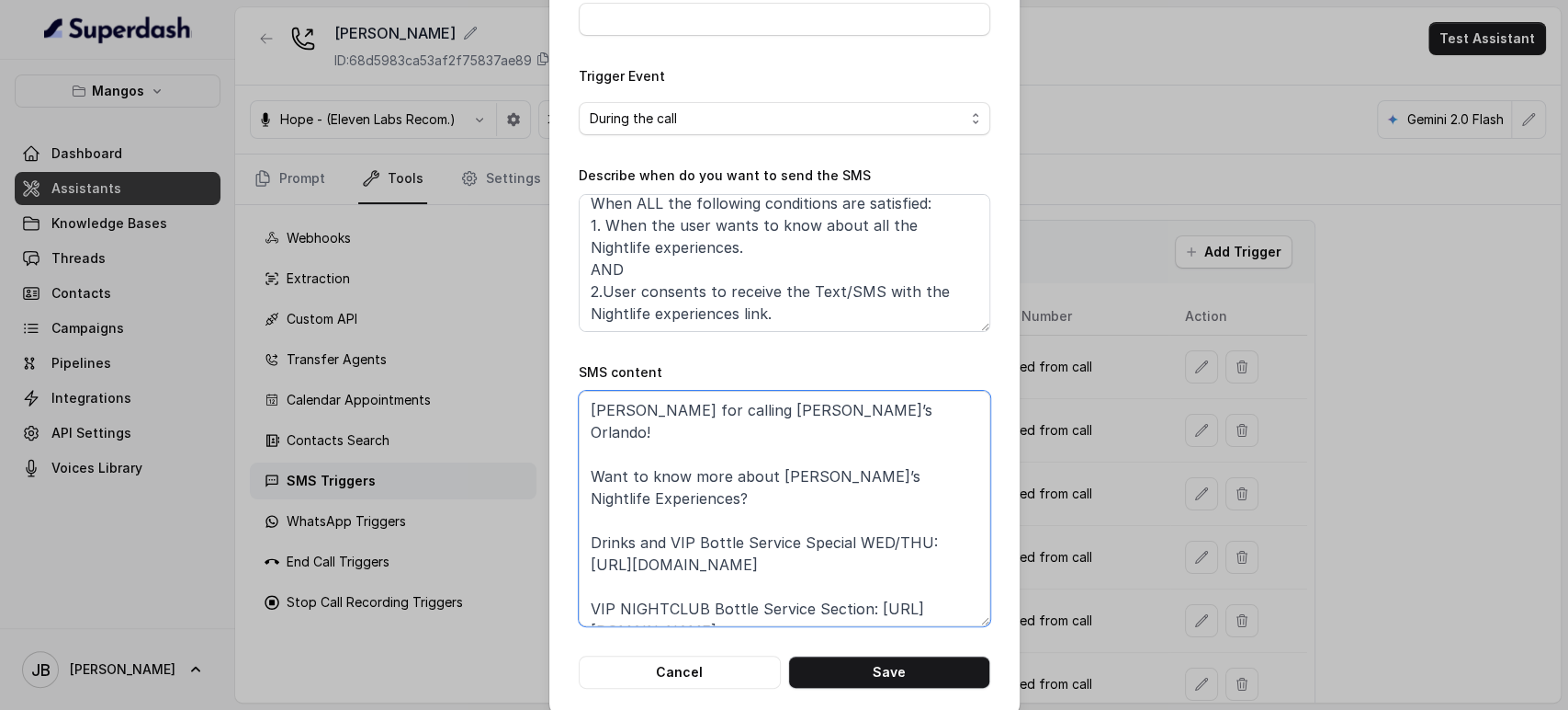
scroll to position [277, 0]
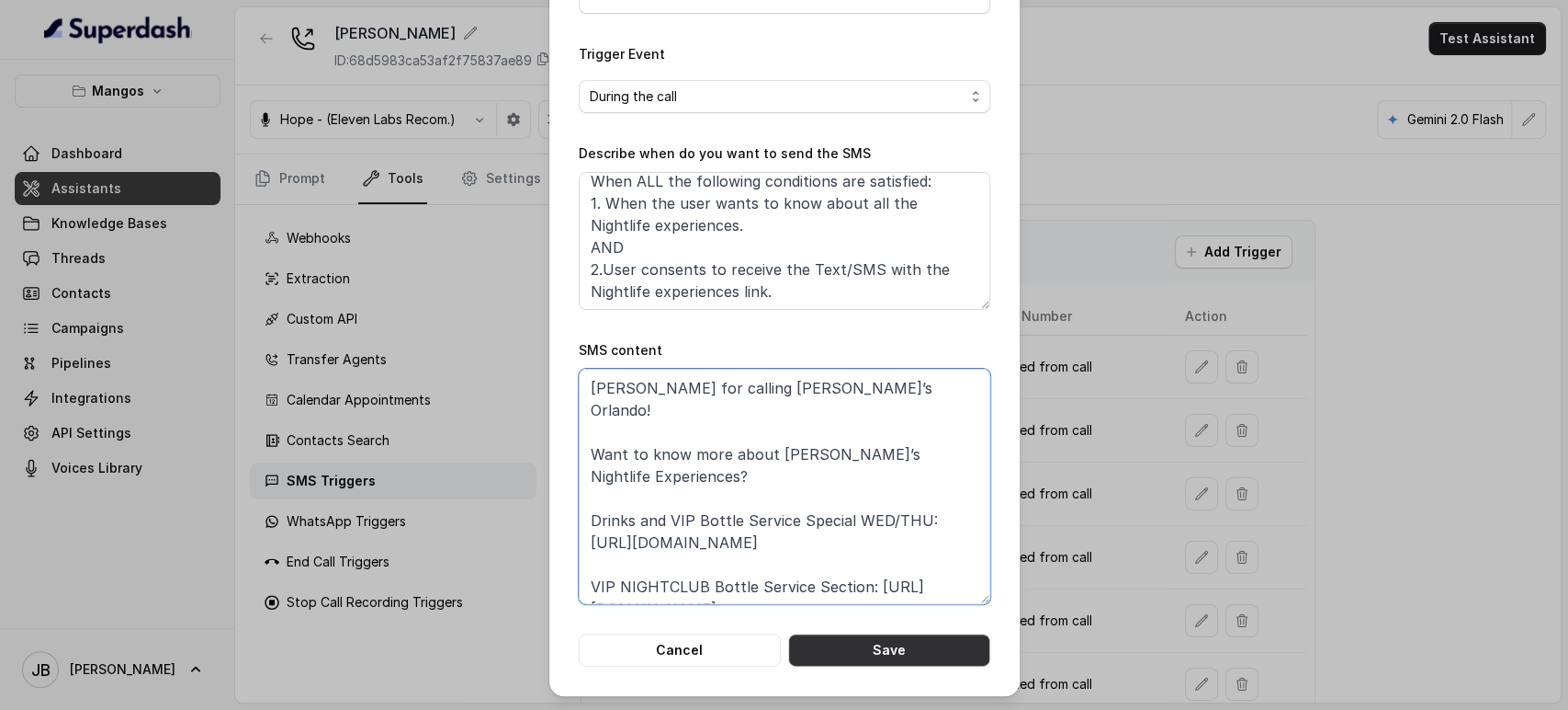
type textarea "hanks for calling Mango’s Orlando! Want to know more about Mango’s Nightlife Ex…"
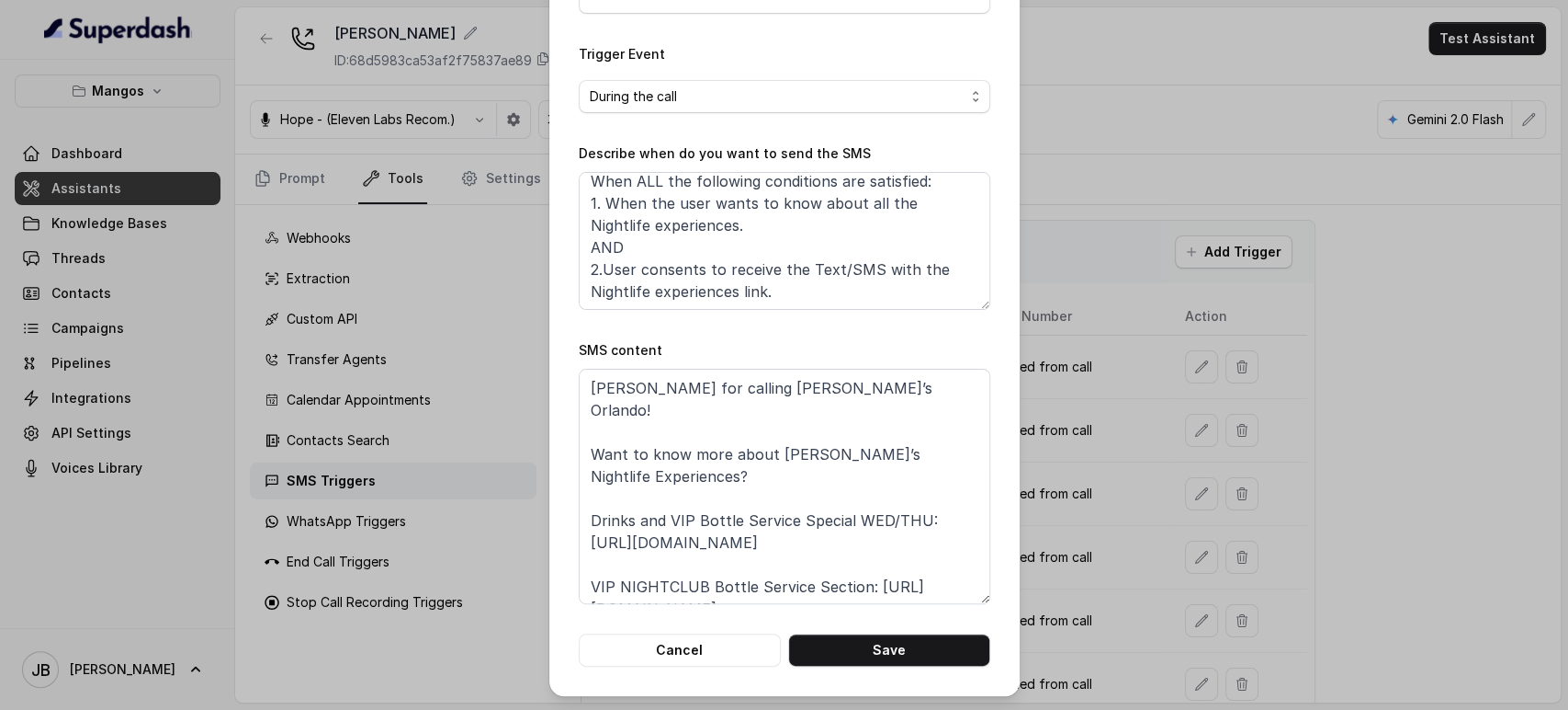
click at [933, 675] on div "Add SMS Trigger Name of the event Nightlife experiences To number Leave it blan…" at bounding box center [784, 209] width 470 height 973
click at [922, 643] on button "Save" at bounding box center [889, 649] width 202 height 33
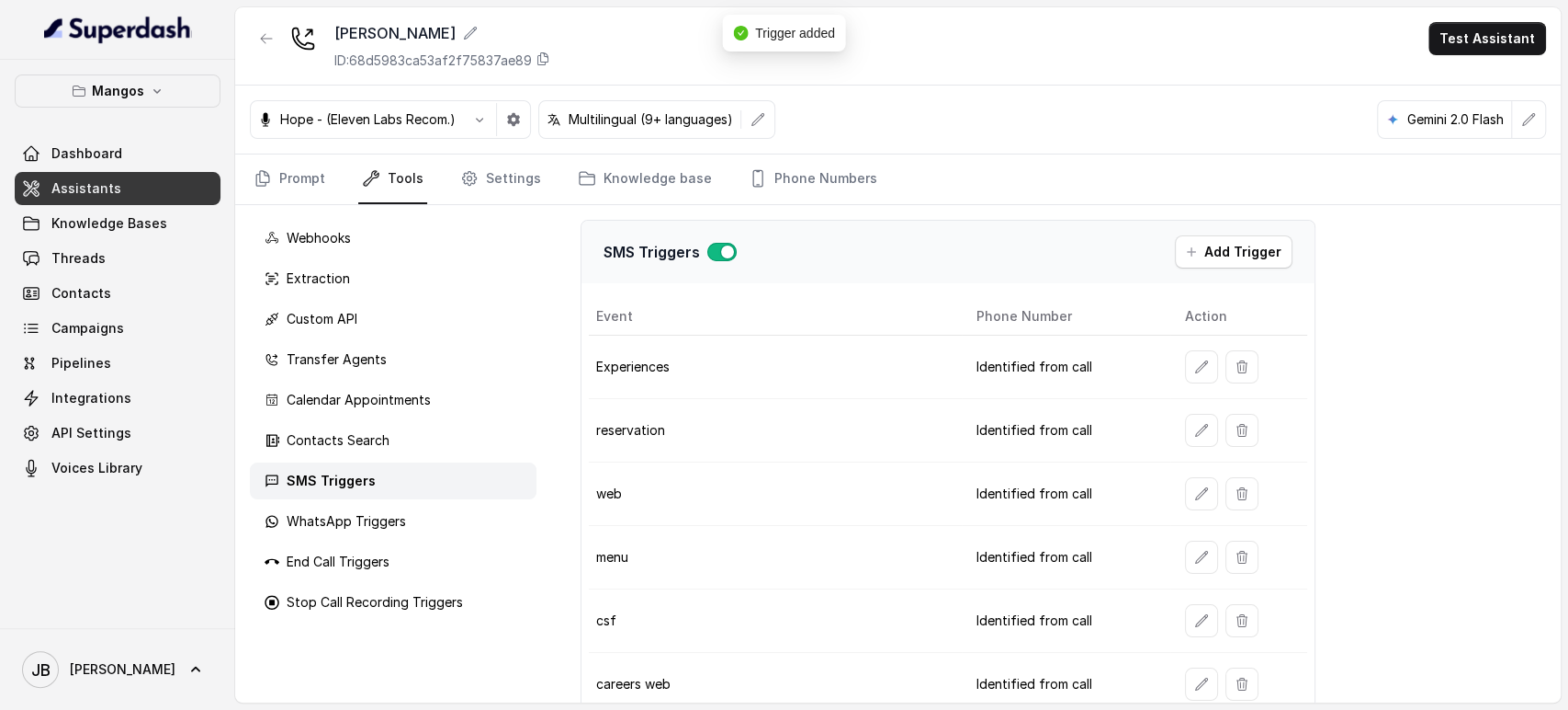
scroll to position [791, 0]
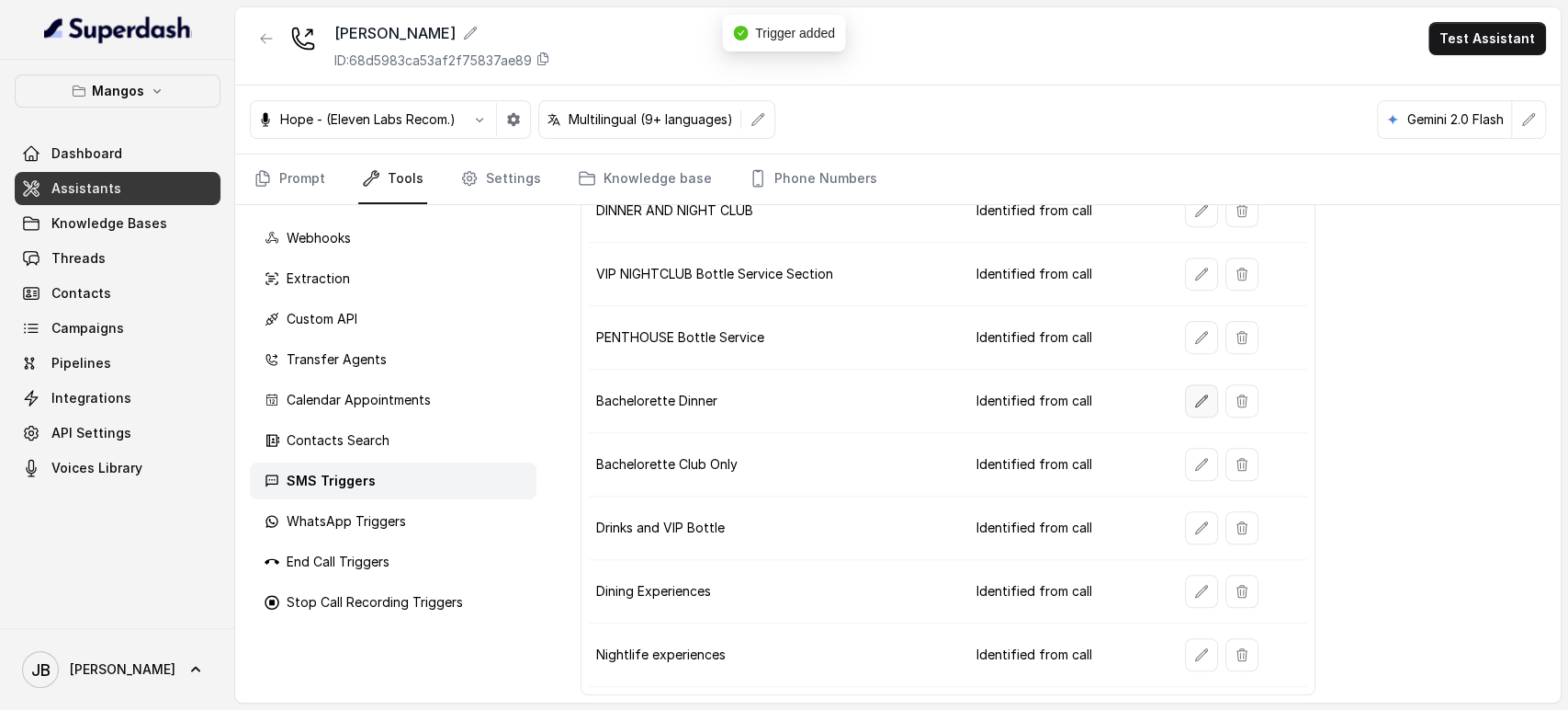
click at [1199, 397] on button "button" at bounding box center [1202, 401] width 33 height 33
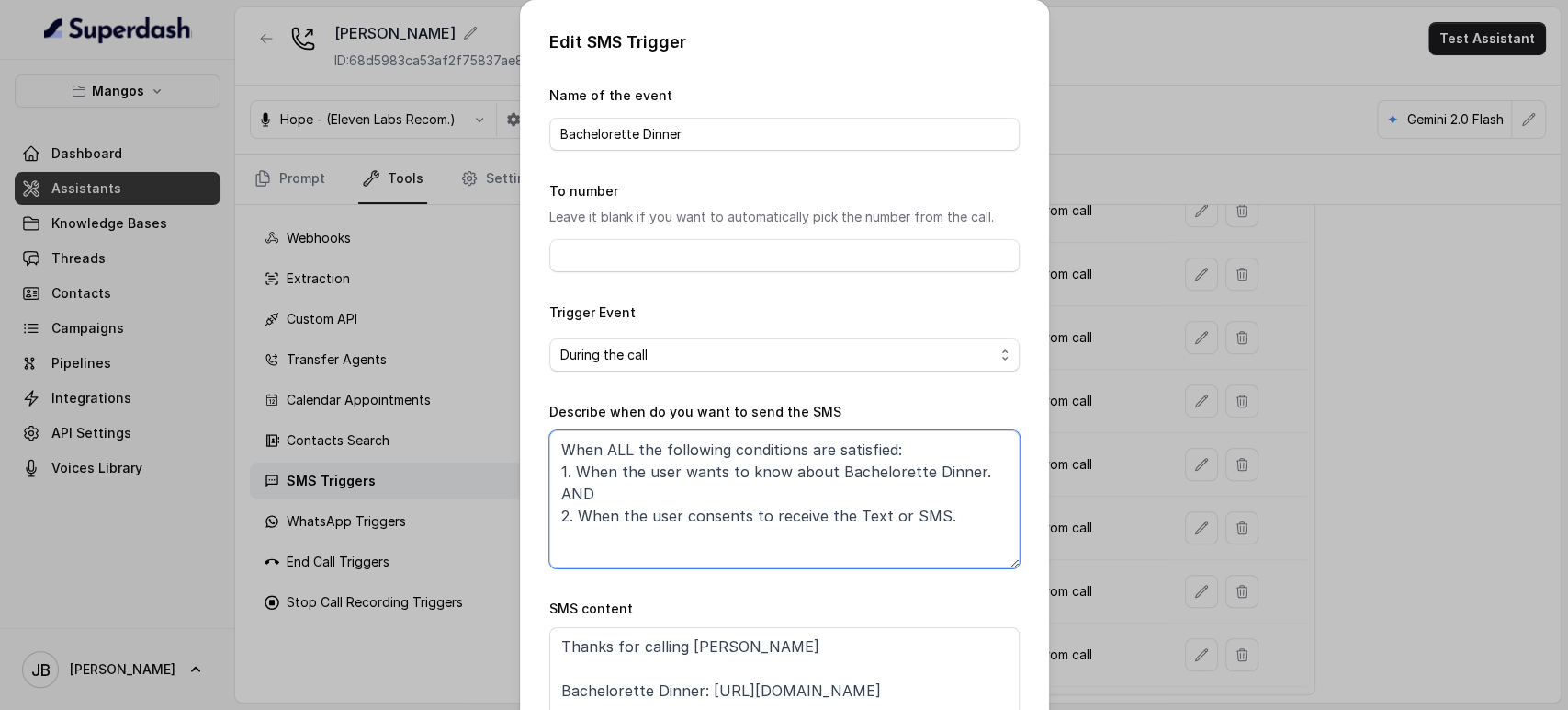
click at [774, 474] on textarea "When ALL the following conditions are satisfied: 1. When the user wants to know…" at bounding box center [784, 498] width 470 height 138
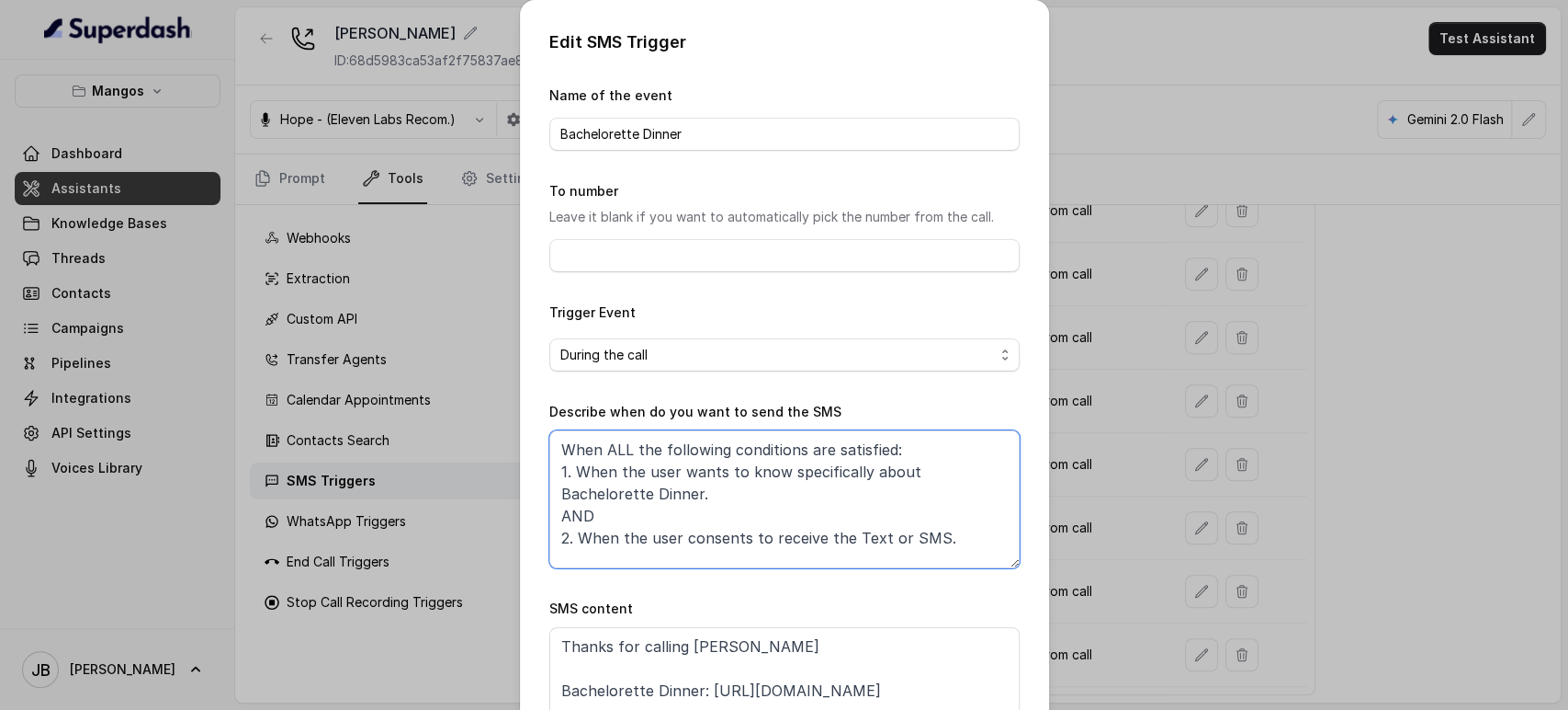
paste textarea "Drinks and VIP Bottle Service Special WED/THU"
click at [918, 487] on textarea "When ALL the following conditions are satisfied: 1. When the user wants to know…" at bounding box center [784, 498] width 470 height 138
drag, startPoint x: 904, startPoint y: 464, endPoint x: 599, endPoint y: 490, distance: 306.1
click at [599, 489] on textarea "When ALL the following conditions are satisfied: 1. When the user wants to know…" at bounding box center [784, 498] width 470 height 138
paste textarea "Ultimate Bachelorette Experience (Dinner & Club)"
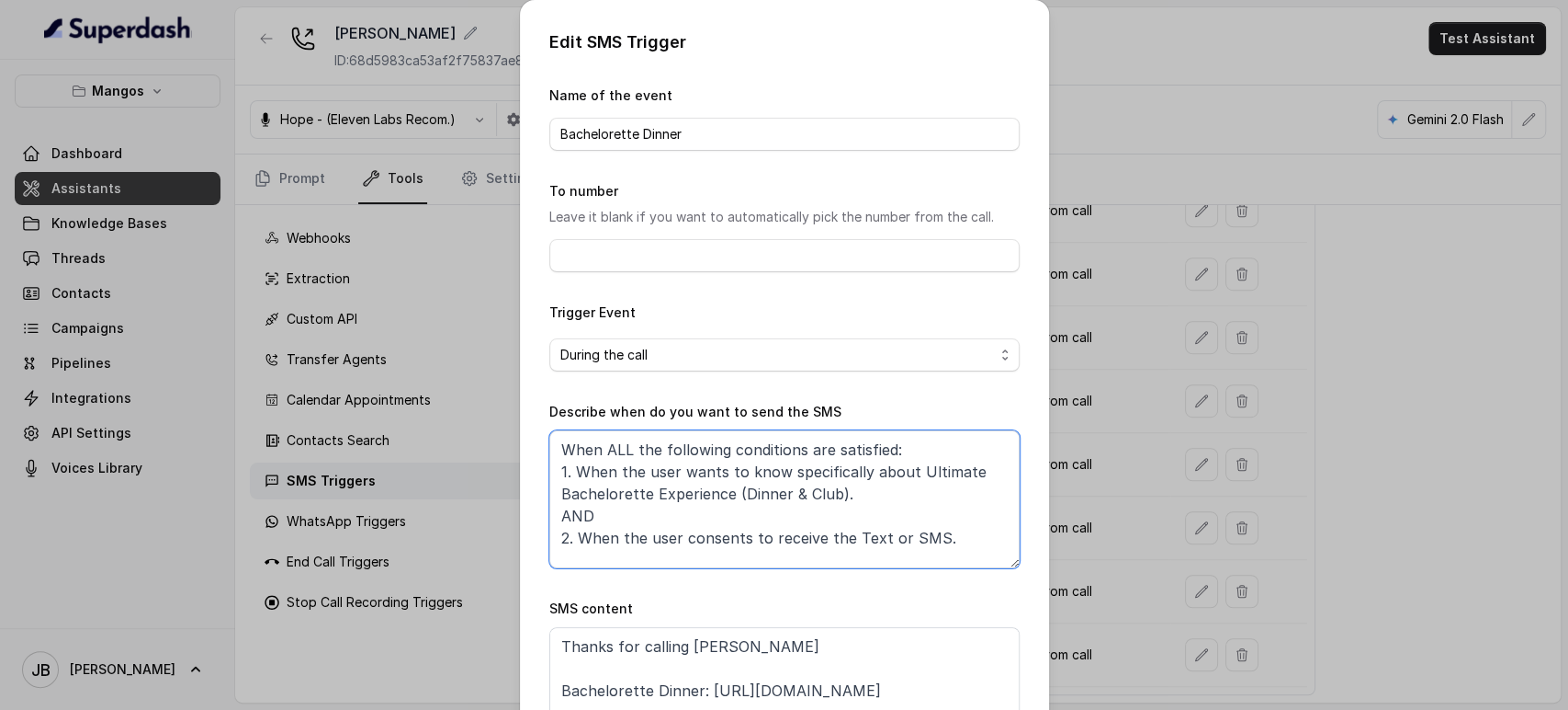
drag, startPoint x: 831, startPoint y: 486, endPoint x: 781, endPoint y: 476, distance: 51.0
click at [781, 476] on textarea "When ALL the following conditions are satisfied: 1. When the user wants to know…" at bounding box center [784, 498] width 470 height 138
click at [923, 542] on textarea "When ALL the following conditions are satisfied: 1. When the user wants to know…" at bounding box center [784, 498] width 470 height 138
paste textarea "specifically about Ultimate Bachelorette Experience (Dinner & Club)"
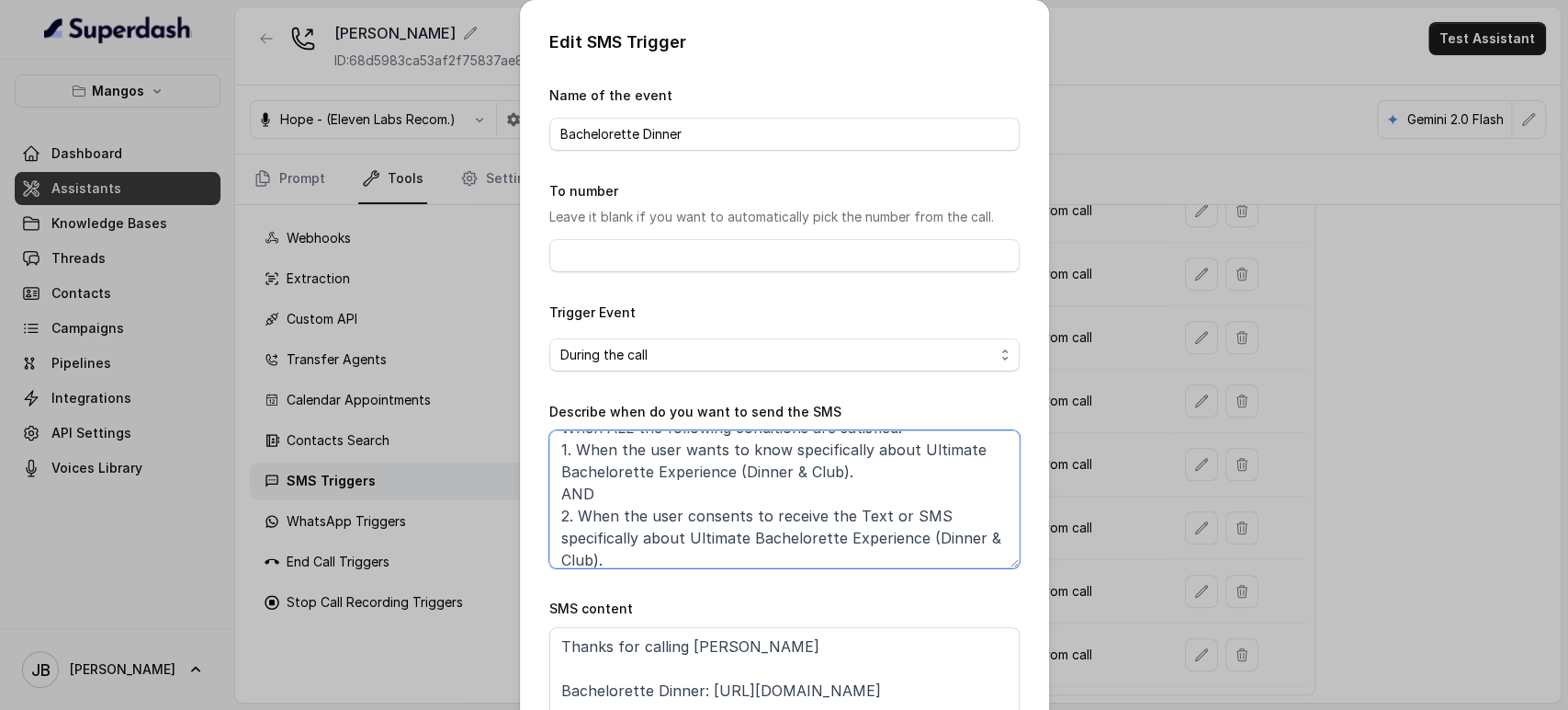
click at [556, 537] on textarea "When ALL the following conditions are satisfied: 1. When the user wants to know…" at bounding box center [784, 498] width 470 height 138
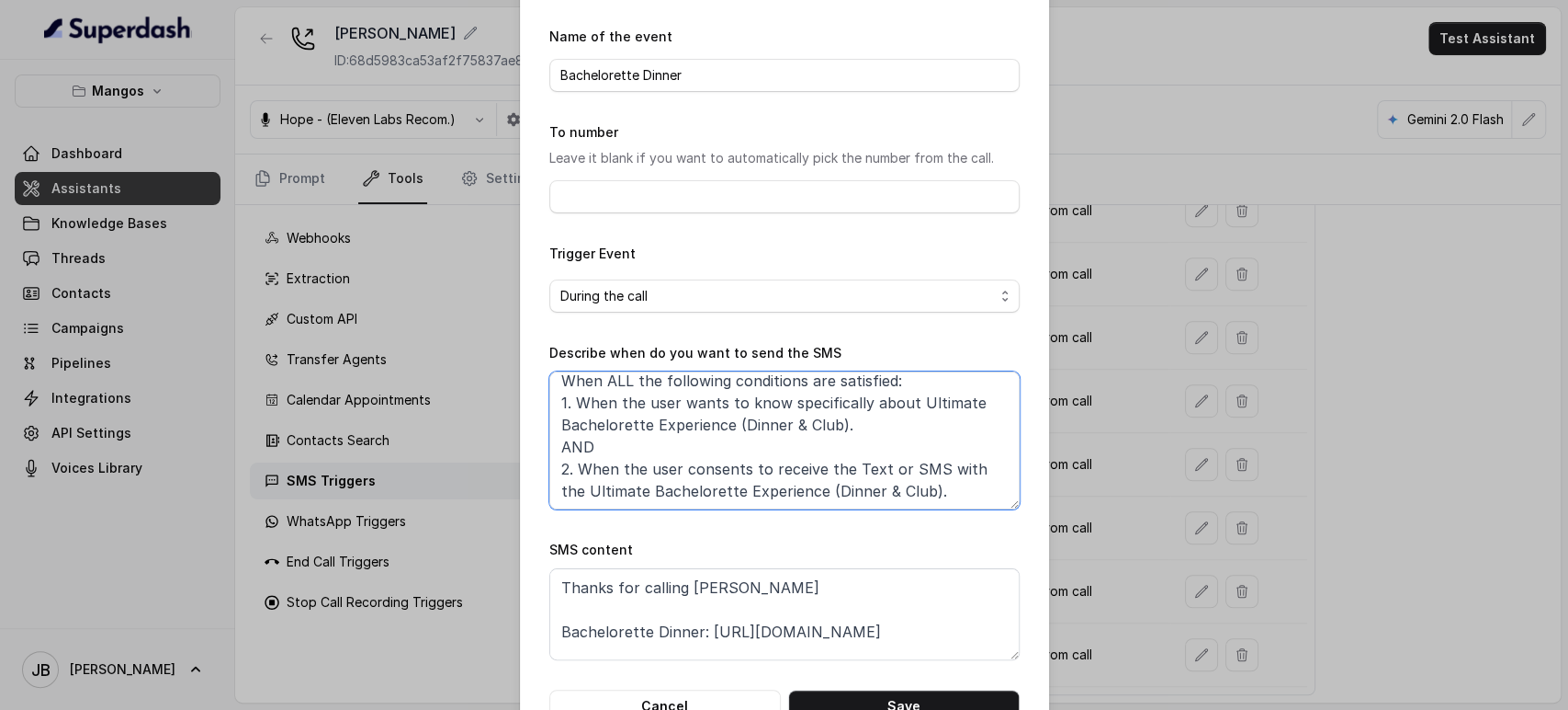
scroll to position [115, 0]
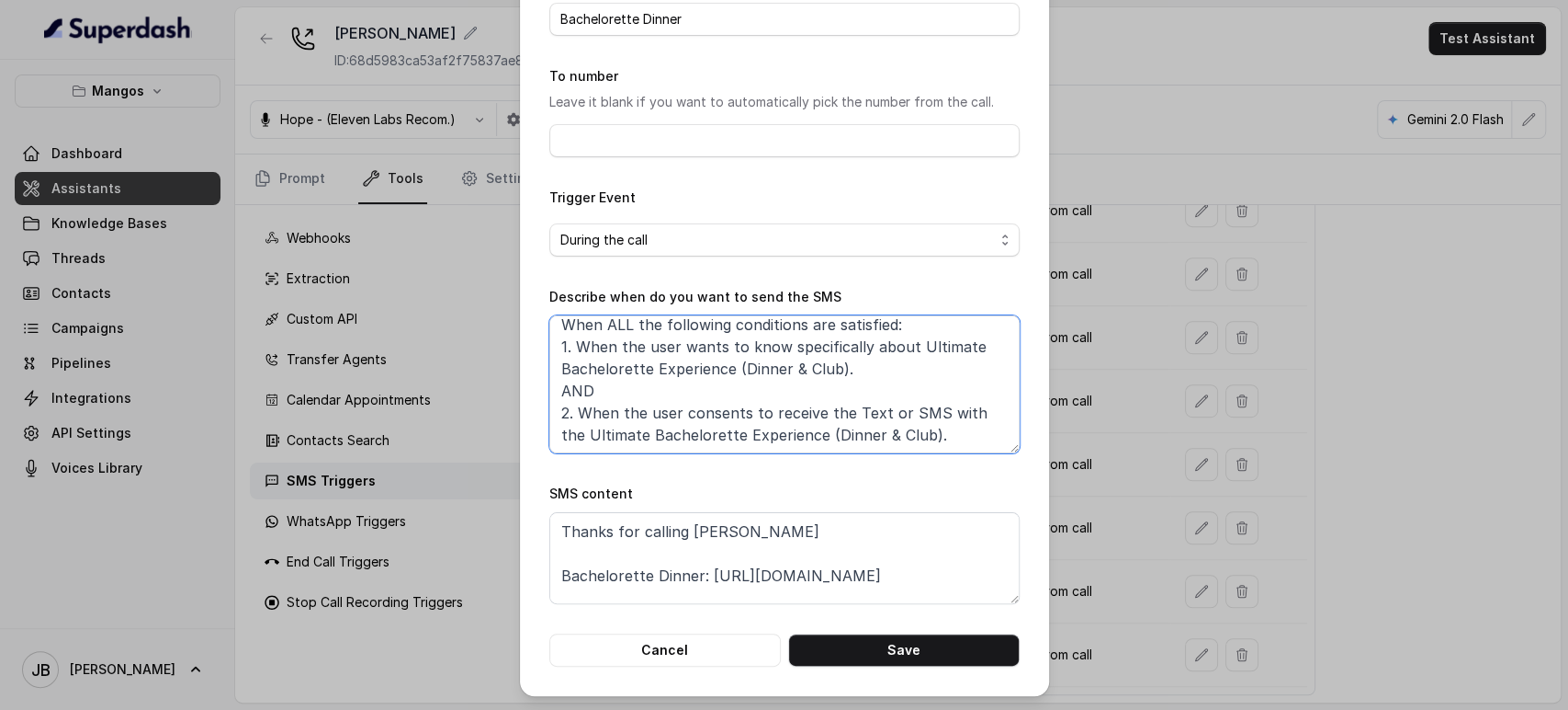
drag, startPoint x: 831, startPoint y: 365, endPoint x: 904, endPoint y: 343, distance: 76.2
click at [904, 343] on textarea "When ALL the following conditions are satisfied: 1. When the user wants to know…" at bounding box center [784, 383] width 470 height 138
type textarea "When ALL the following conditions are satisfied: 1. When the user wants to know…"
click at [585, 567] on textarea "Thanks for calling Mangos Orlando Bachelorette Dinner: https://foxly.link/dm1r-…" at bounding box center [784, 558] width 470 height 92
drag, startPoint x: 585, startPoint y: 568, endPoint x: 679, endPoint y: 572, distance: 94.1
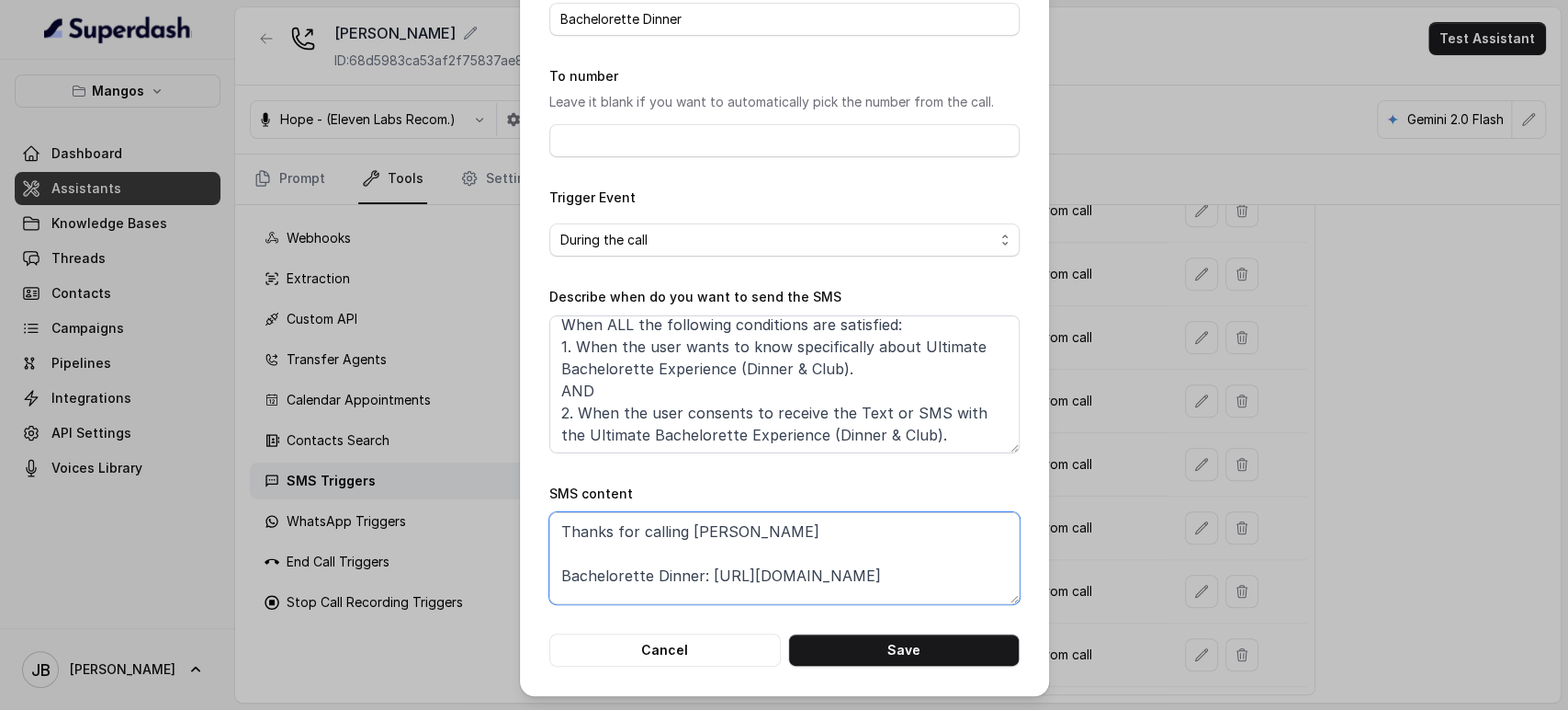
click at [676, 571] on textarea "Thanks for calling Mangos Orlando Bachelorette Dinner: https://foxly.link/dm1r-…" at bounding box center [784, 558] width 470 height 92
paste textarea "Ultimate Bachelorette Experience (Dinner & Club)"
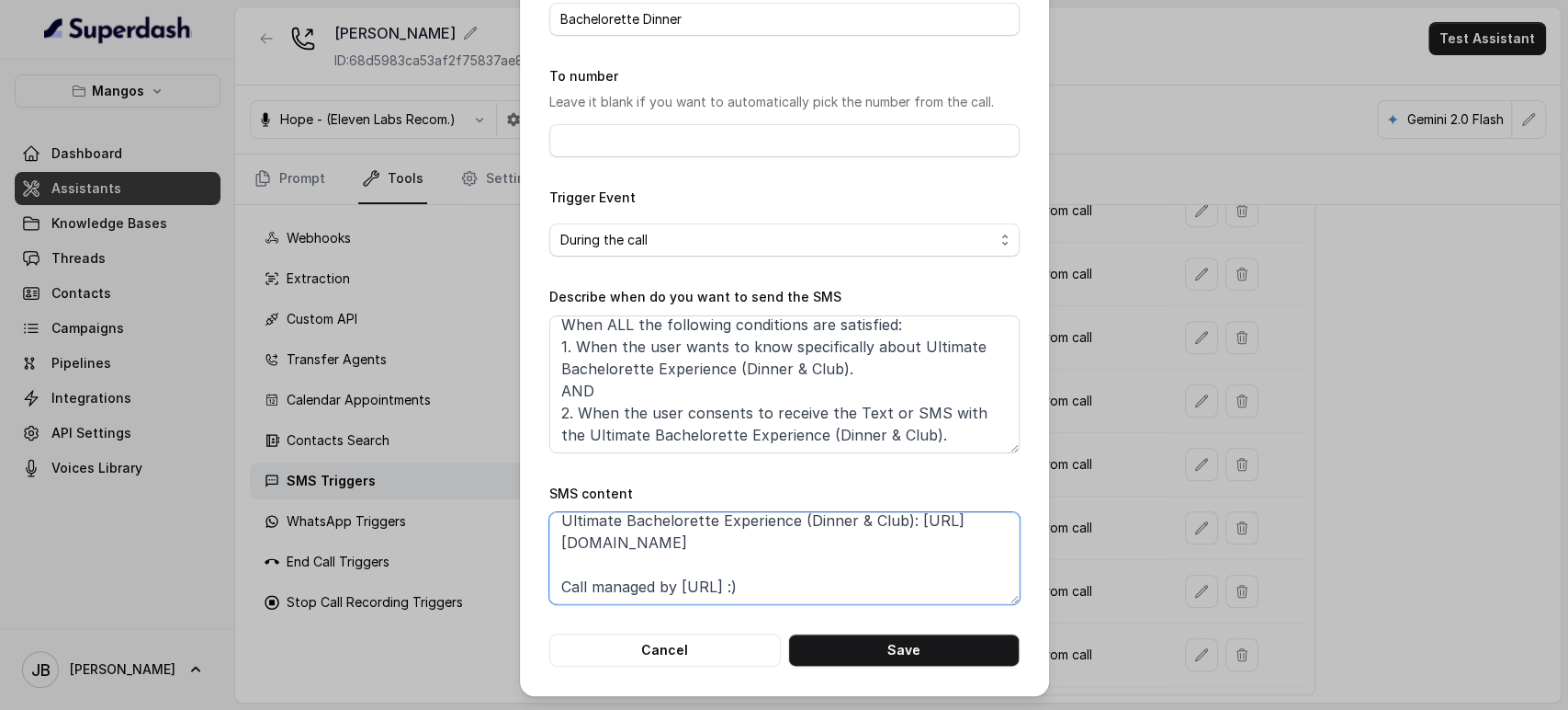
scroll to position [56, 0]
type textarea "Thanks for calling Mangos Orlando Ultimate Bachelorette Experience (Dinner & Cl…"
click at [849, 647] on button "Save" at bounding box center [904, 649] width 231 height 33
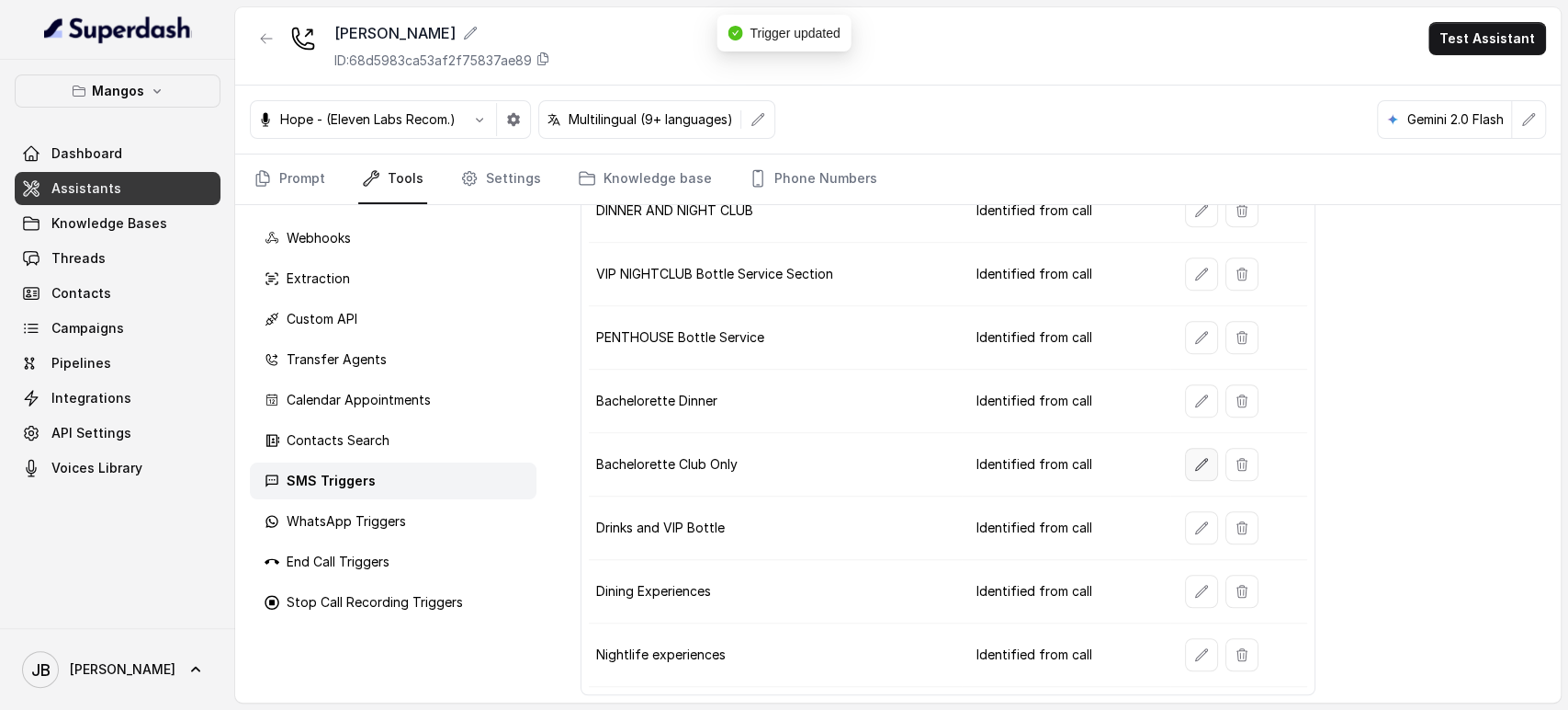
click at [1194, 461] on icon "button" at bounding box center [1201, 463] width 14 height 14
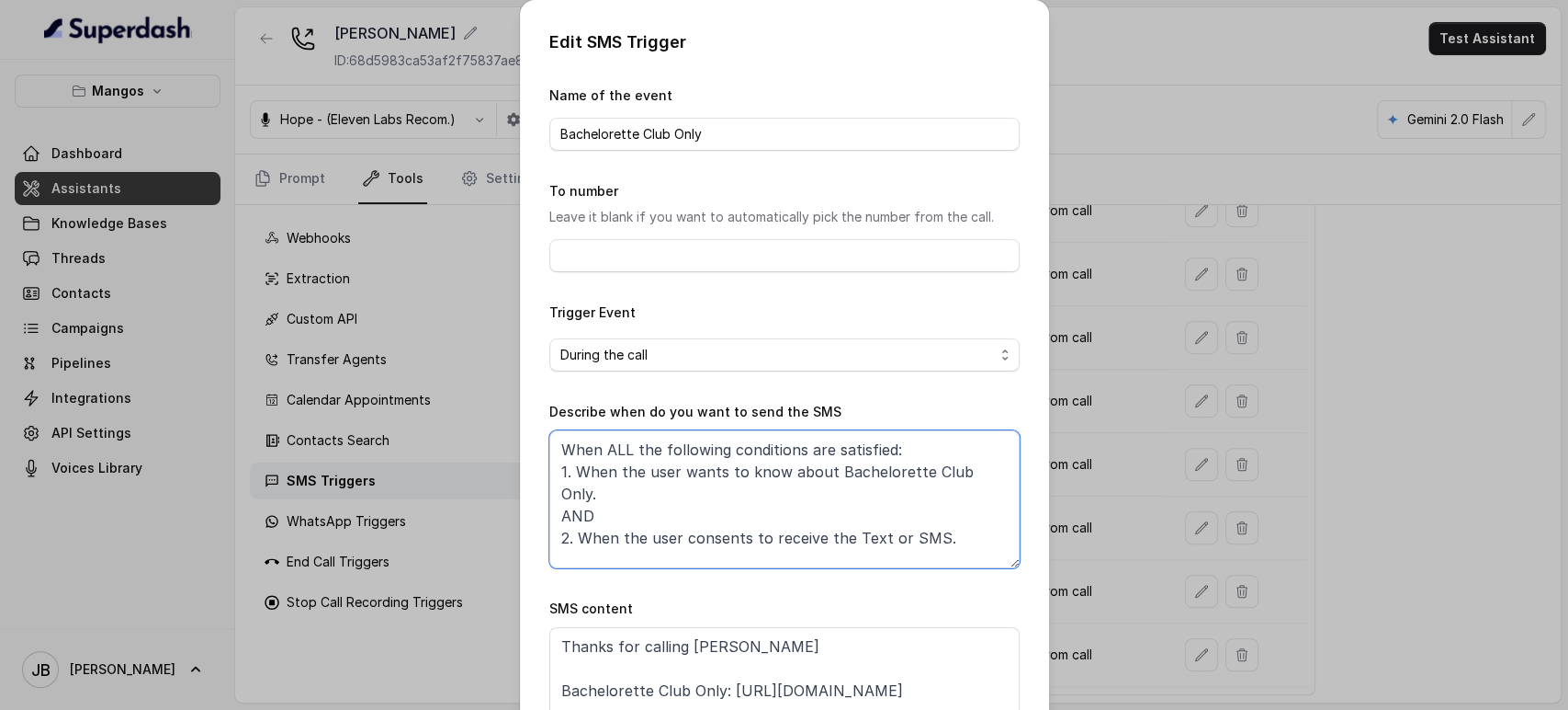
click at [788, 475] on textarea "When ALL the following conditions are satisfied: 1. When the user wants to know…" at bounding box center [784, 498] width 470 height 138
click at [775, 474] on textarea "When ALL the following conditions are satisfied: 1. When the user wants to know…" at bounding box center [784, 498] width 470 height 138
paste textarea "Unforgettable Bachelorette Club Only Experience"
drag, startPoint x: 903, startPoint y: 470, endPoint x: 793, endPoint y: 495, distance: 112.8
click at [791, 495] on textarea "When ALL the following conditions are satisfied: 1. When the user wants to know…" at bounding box center [784, 498] width 470 height 138
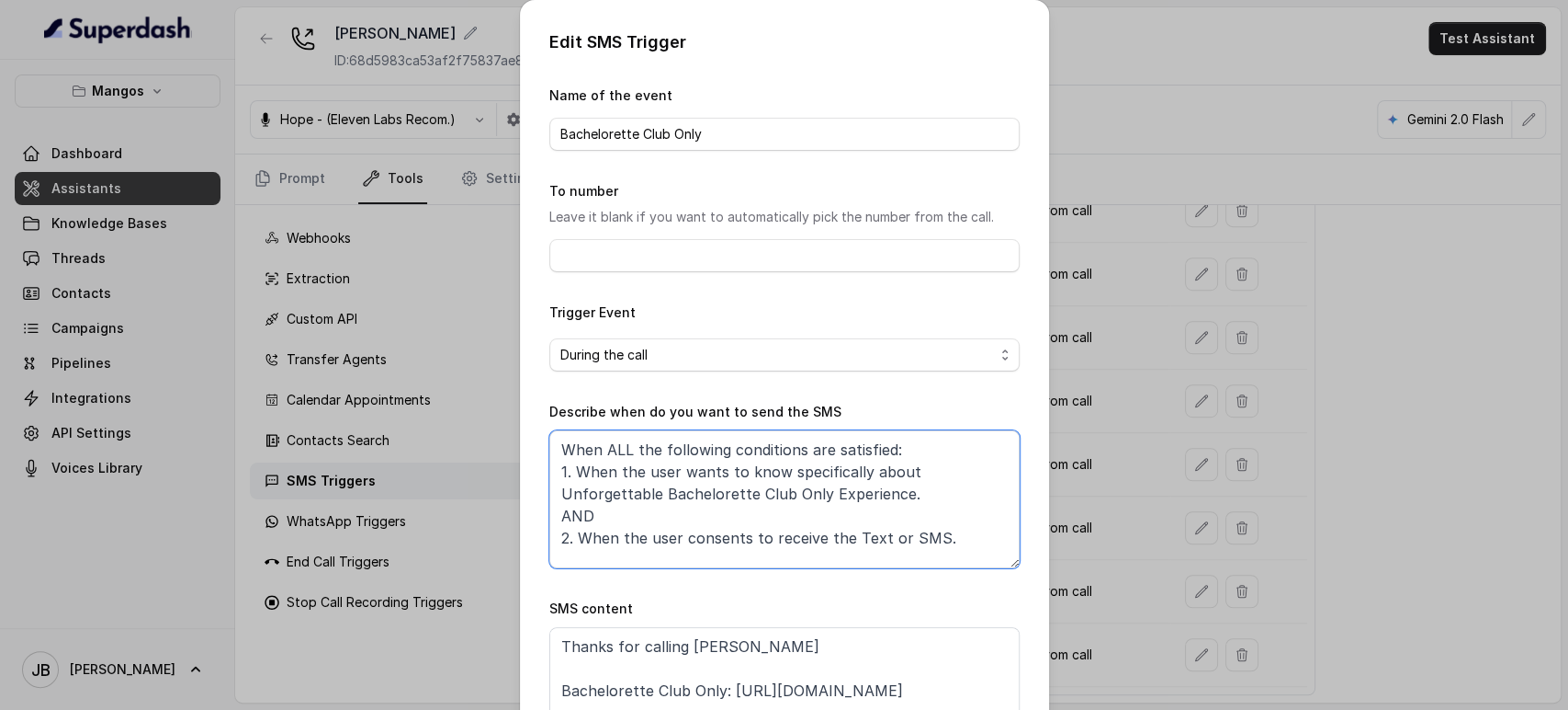
click at [932, 542] on textarea "When ALL the following conditions are satisfied: 1. When the user wants to know…" at bounding box center [784, 498] width 470 height 138
click at [926, 538] on textarea "When ALL the following conditions are satisfied: 1. When the user wants to know…" at bounding box center [784, 498] width 470 height 138
paste textarea "Unforgettable Bachelorette Club Only Experience"
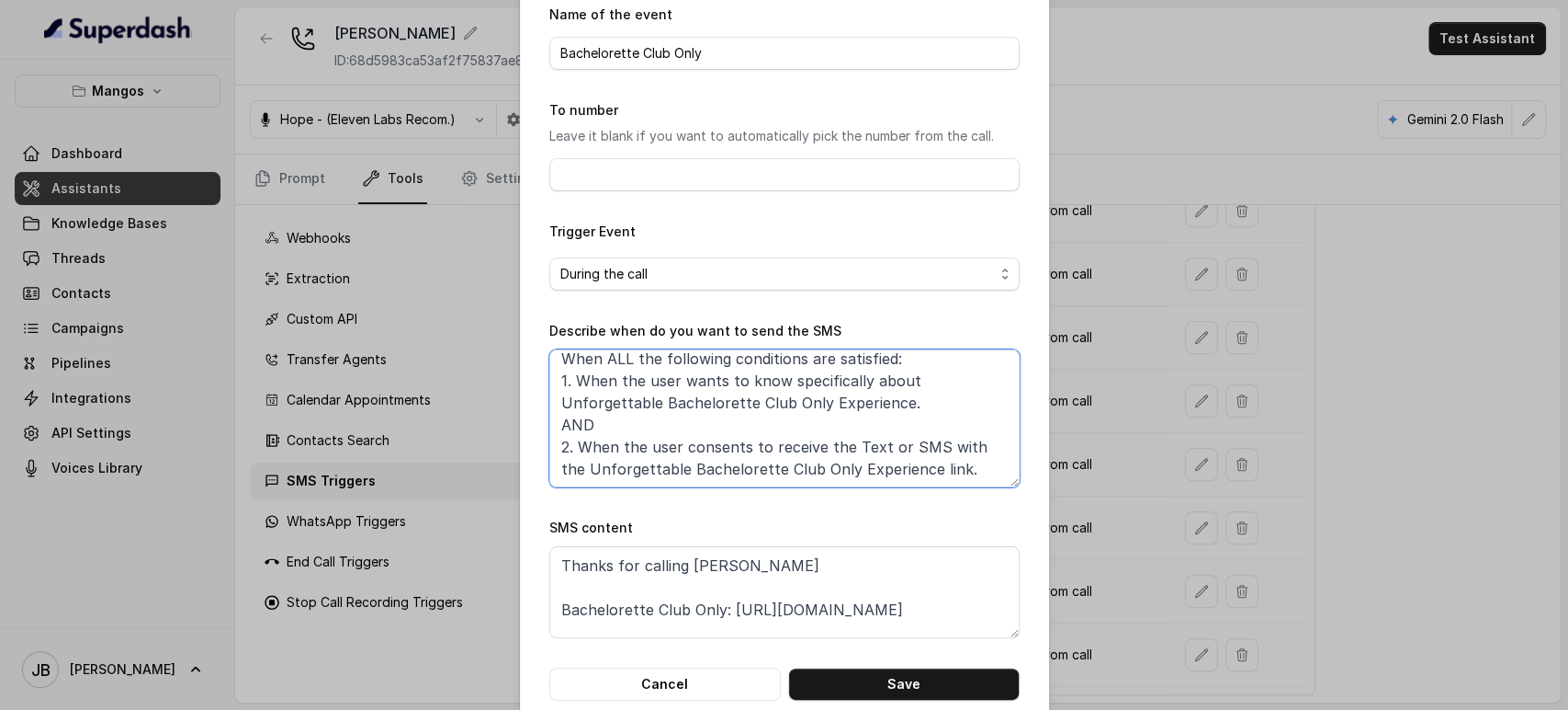
scroll to position [115, 0]
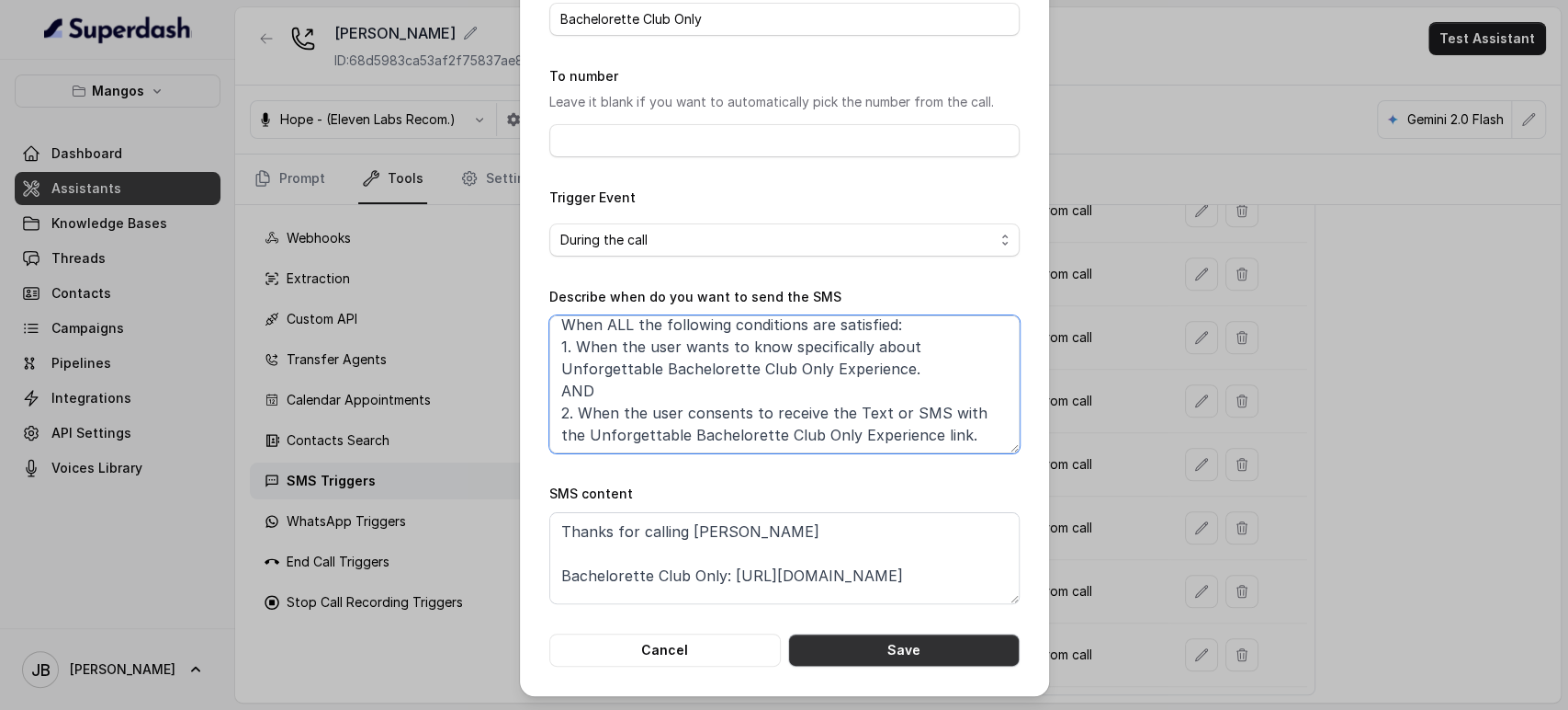
type textarea "When ALL the following conditions are satisfied: 1. When the user wants to know…"
click at [977, 650] on button "Save" at bounding box center [904, 649] width 231 height 33
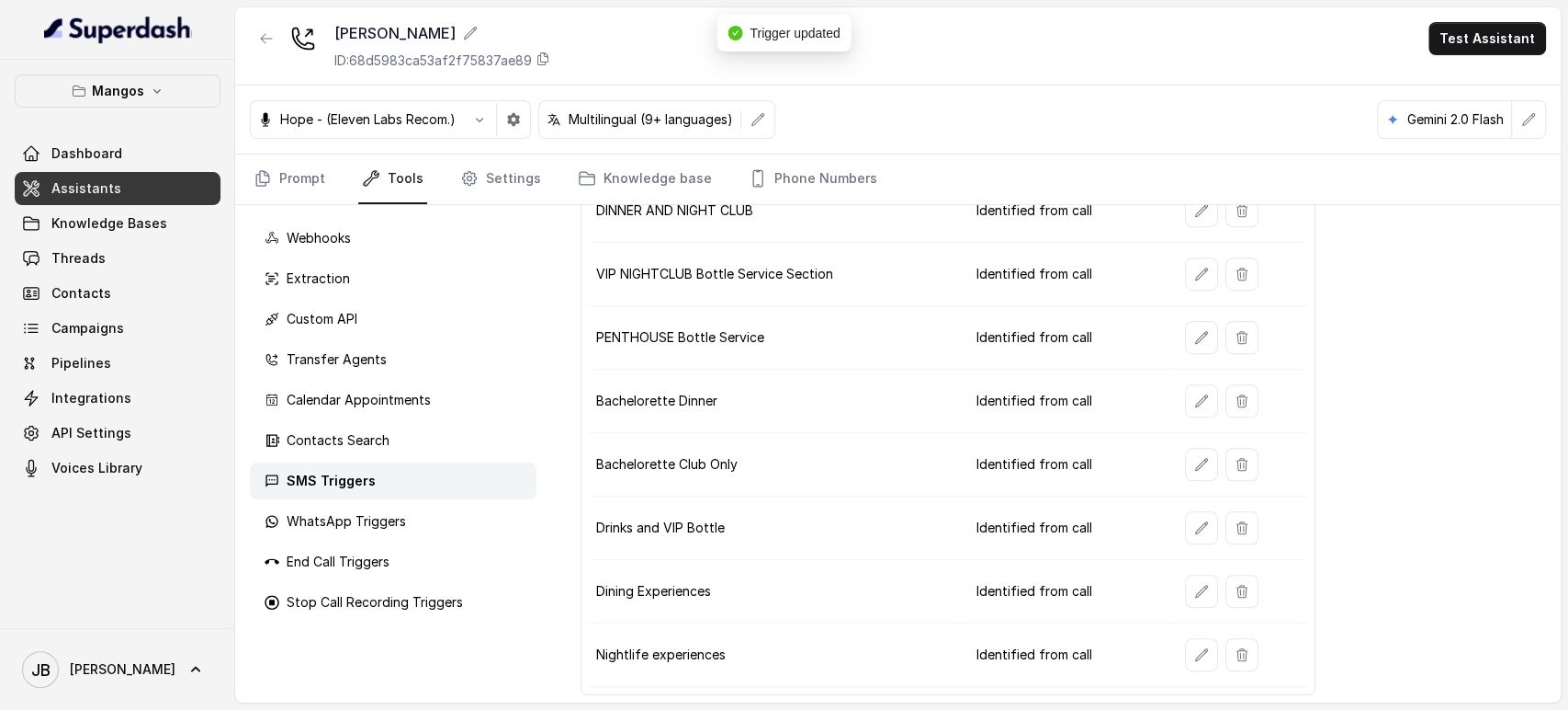
click at [1186, 523] on button "button" at bounding box center [1202, 528] width 33 height 33
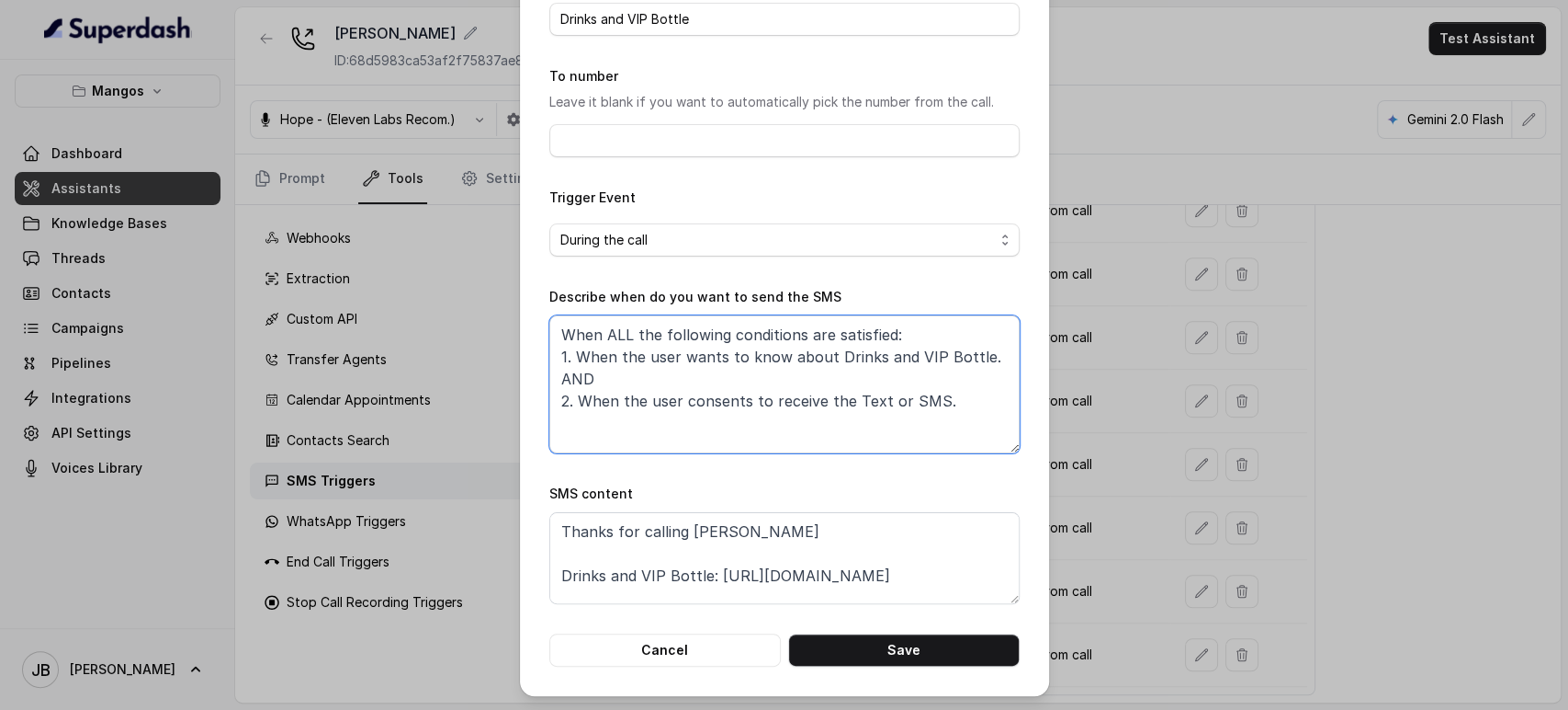
click at [835, 363] on textarea "When ALL the following conditions are satisfied: 1. When the user wants to know…" at bounding box center [784, 383] width 470 height 138
drag, startPoint x: 835, startPoint y: 363, endPoint x: 950, endPoint y: 358, distance: 115.1
click at [950, 358] on textarea "When ALL the following conditions are satisfied: 1. When the user wants to know…" at bounding box center [784, 383] width 470 height 138
paste textarea "Service Special WED/THU"
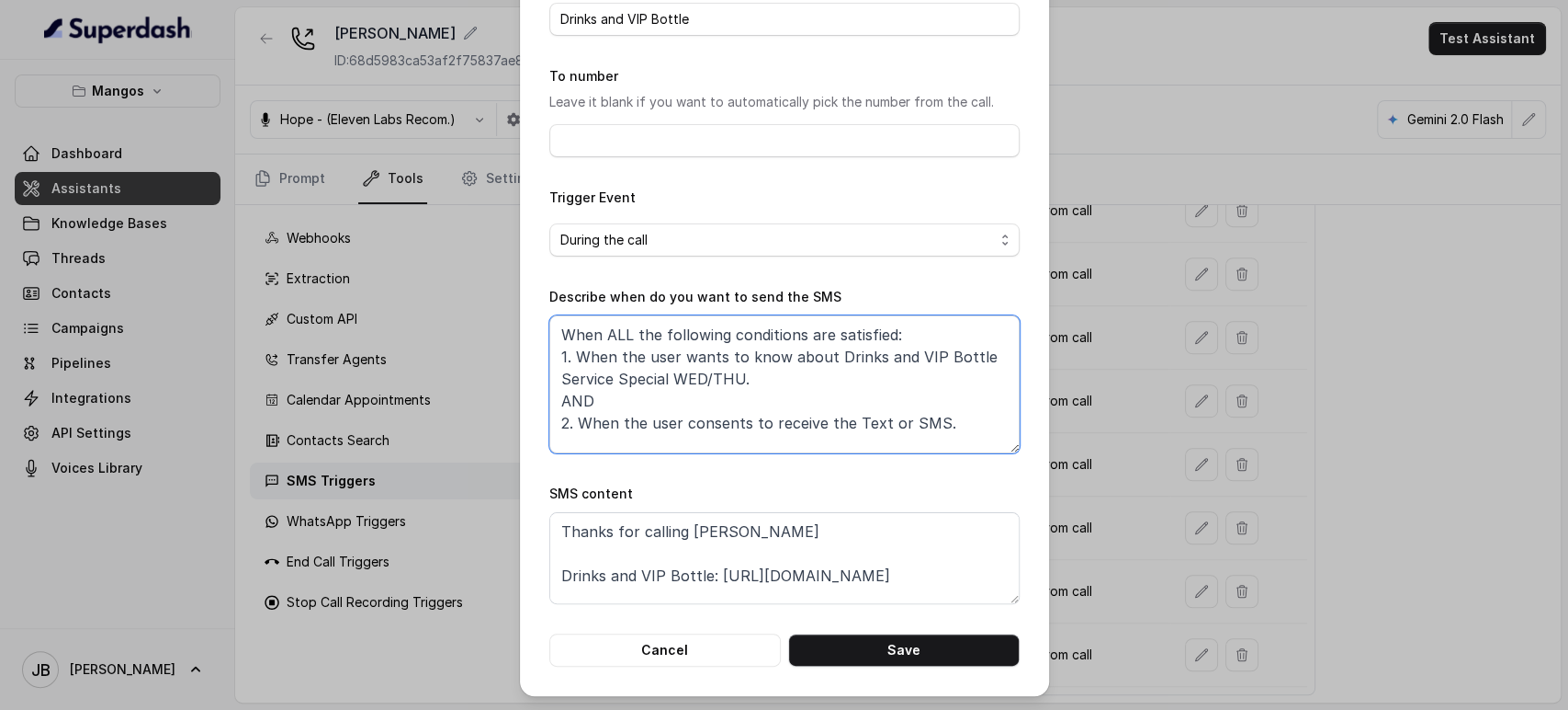
click at [773, 359] on textarea "When ALL the following conditions are satisfied: 1. When the user wants to know…" at bounding box center [784, 383] width 470 height 138
drag, startPoint x: 777, startPoint y: 358, endPoint x: 804, endPoint y: 382, distance: 36.1
click at [804, 382] on textarea "When ALL the following conditions are satisfied: 1. When the user wants to know…" at bounding box center [784, 383] width 470 height 138
click at [922, 425] on textarea "When ALL the following conditions are satisfied: 1. When the user wants to know…" at bounding box center [784, 383] width 470 height 138
paste textarea "specifically about Drinks and VIP Bottle Service Special WED/THU"
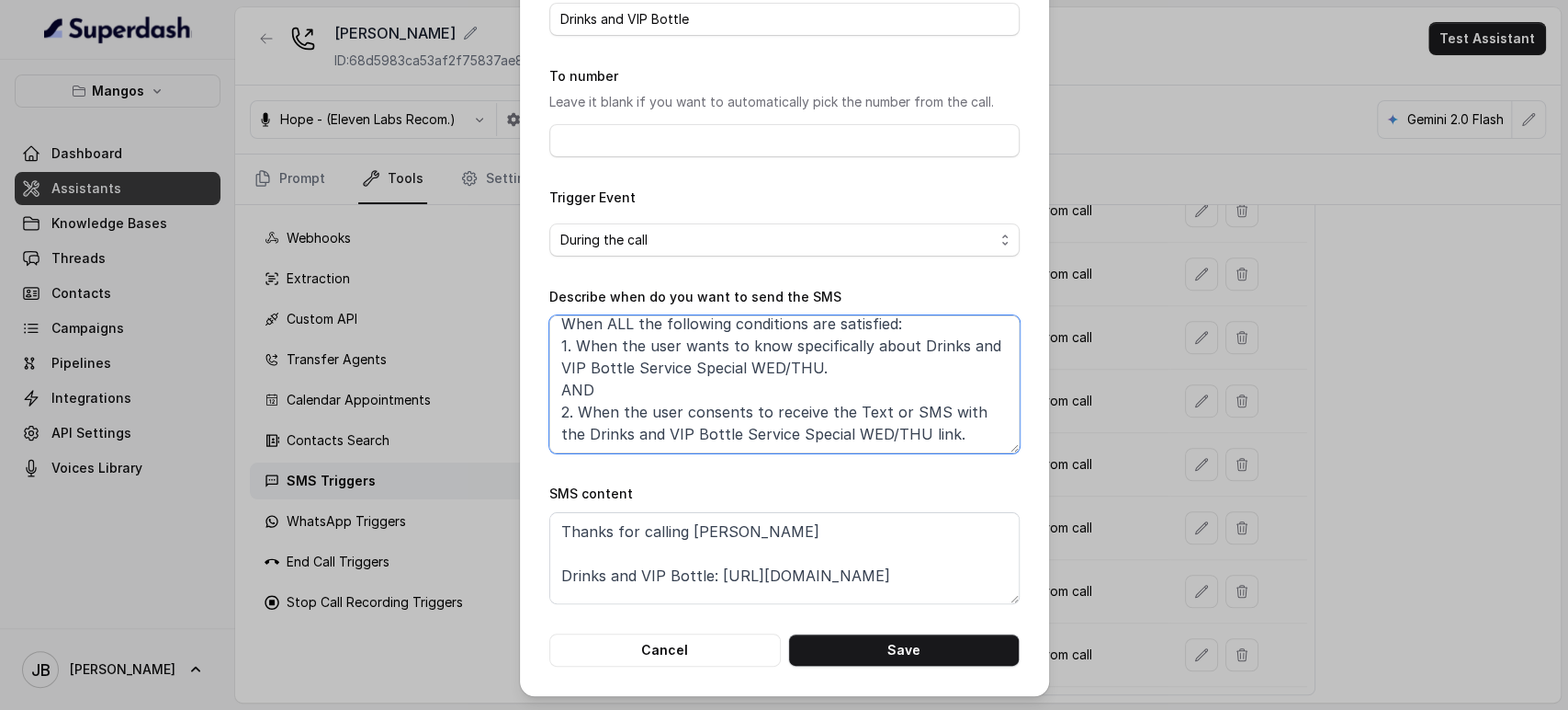
scroll to position [10, 0]
drag, startPoint x: 576, startPoint y: 433, endPoint x: 910, endPoint y: 437, distance: 334.0
click at [910, 437] on textarea "When ALL the following conditions are satisfied: 1. When the user wants to know…" at bounding box center [784, 383] width 470 height 138
type textarea "When ALL the following conditions are satisfied: 1. When the user wants to know…"
click at [581, 570] on textarea "Thanks for calling Mangos Orlando Drinks and VIP Bottle: https://foxly.link/dm1…" at bounding box center [784, 558] width 470 height 92
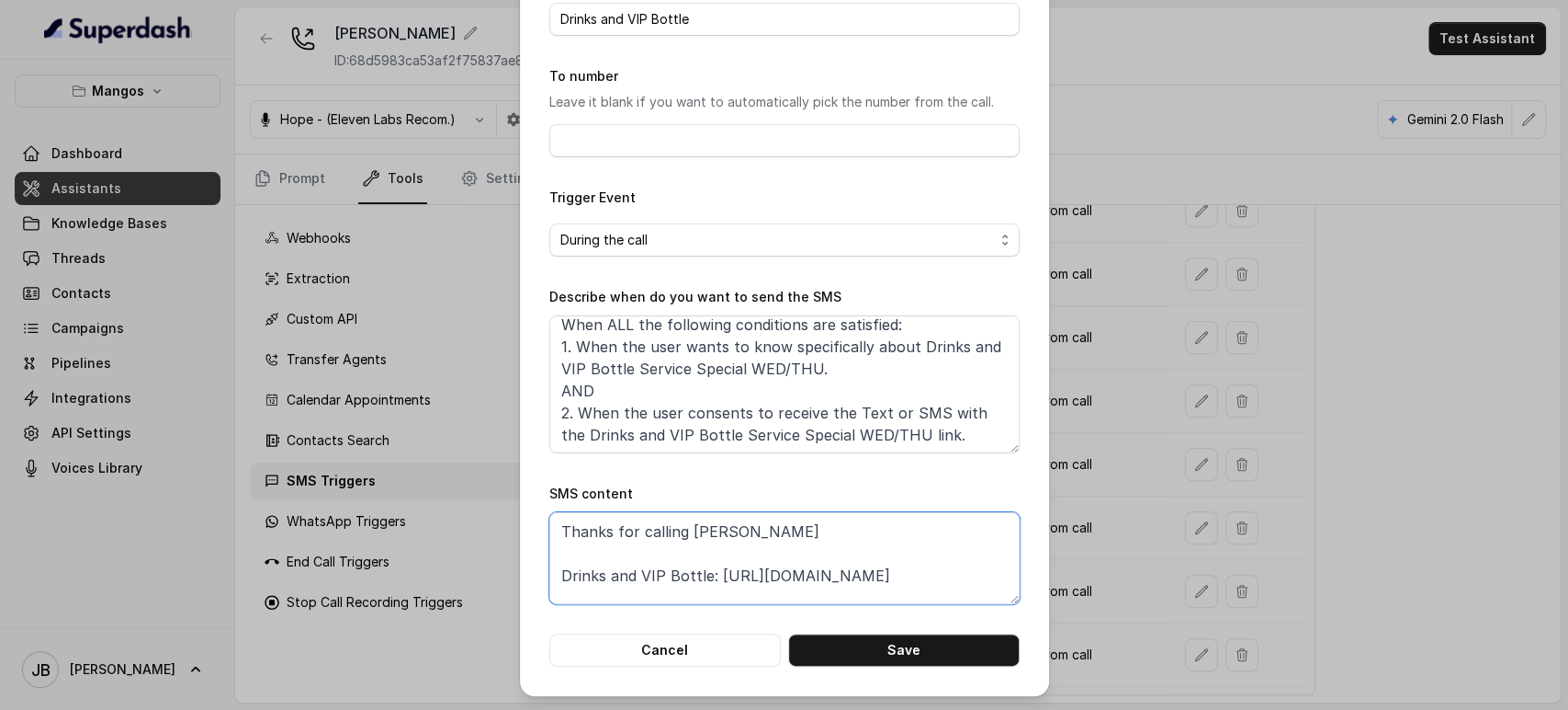
drag, startPoint x: 581, startPoint y: 570, endPoint x: 658, endPoint y: 571, distance: 77.0
click at [658, 571] on textarea "Thanks for calling Mangos Orlando Drinks and VIP Bottle: https://foxly.link/dm1…" at bounding box center [784, 558] width 470 height 92
paste textarea "Drinks and VIP Bottle Service Special WED/THU"
click at [549, 576] on textarea "Thanks for calling Mangos Orlando Drinks and VIP Bottle Service Special WED/THU…" at bounding box center [784, 558] width 470 height 92
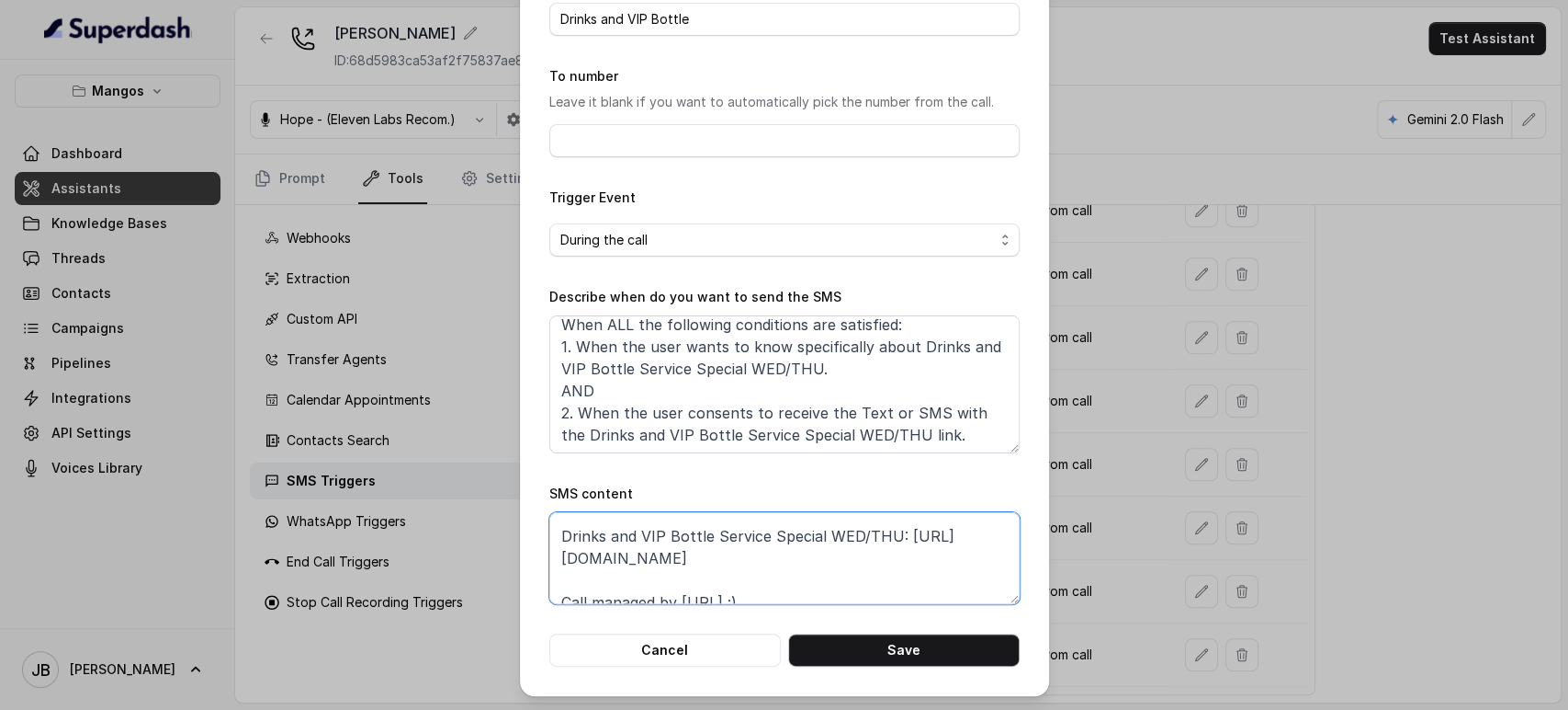
scroll to position [56, 0]
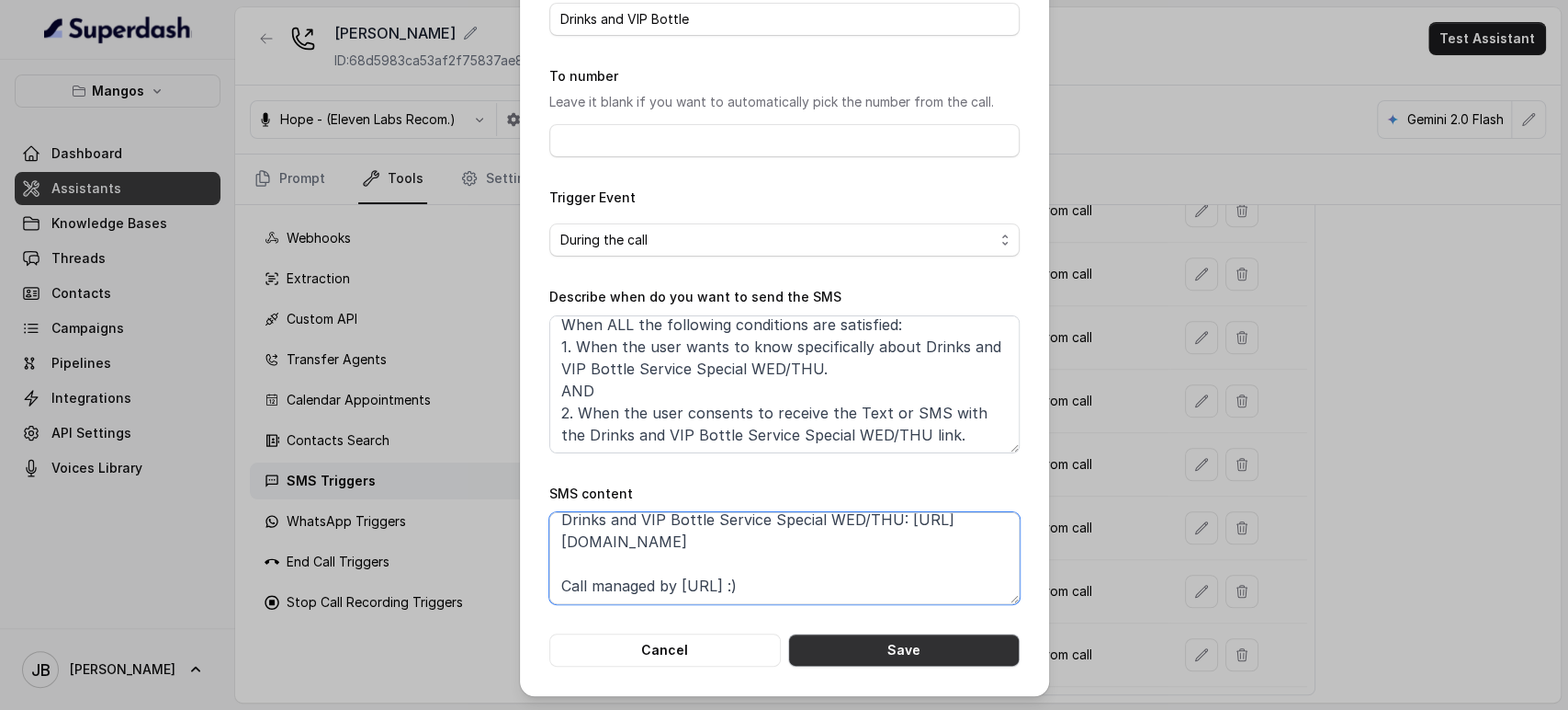
type textarea "Thanks for calling Mangos Orlando Drinks and VIP Bottle Service Special WED/THU…"
click at [921, 644] on button "Save" at bounding box center [904, 649] width 231 height 33
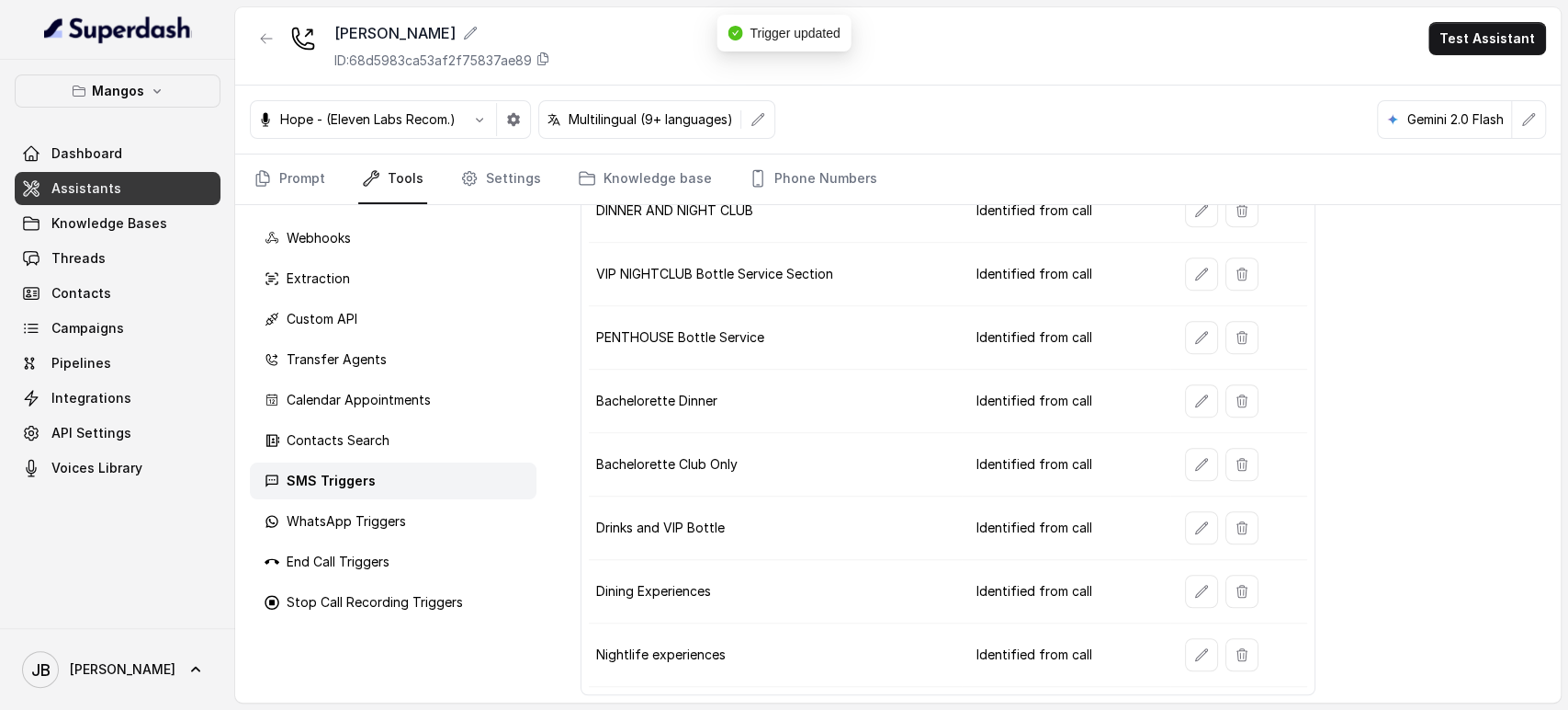
click at [784, 568] on td "Dining Experiences" at bounding box center [775, 591] width 372 height 64
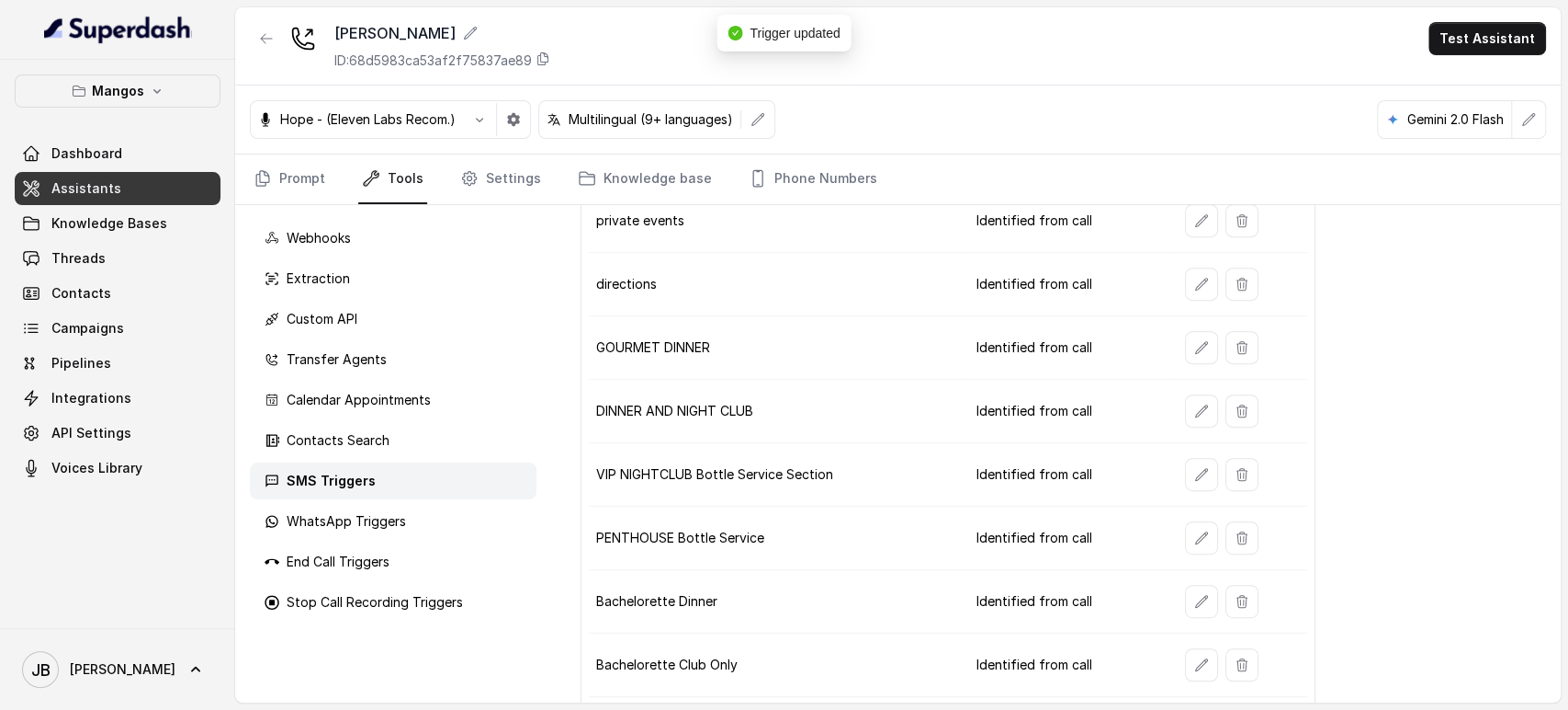
scroll to position [587, 0]
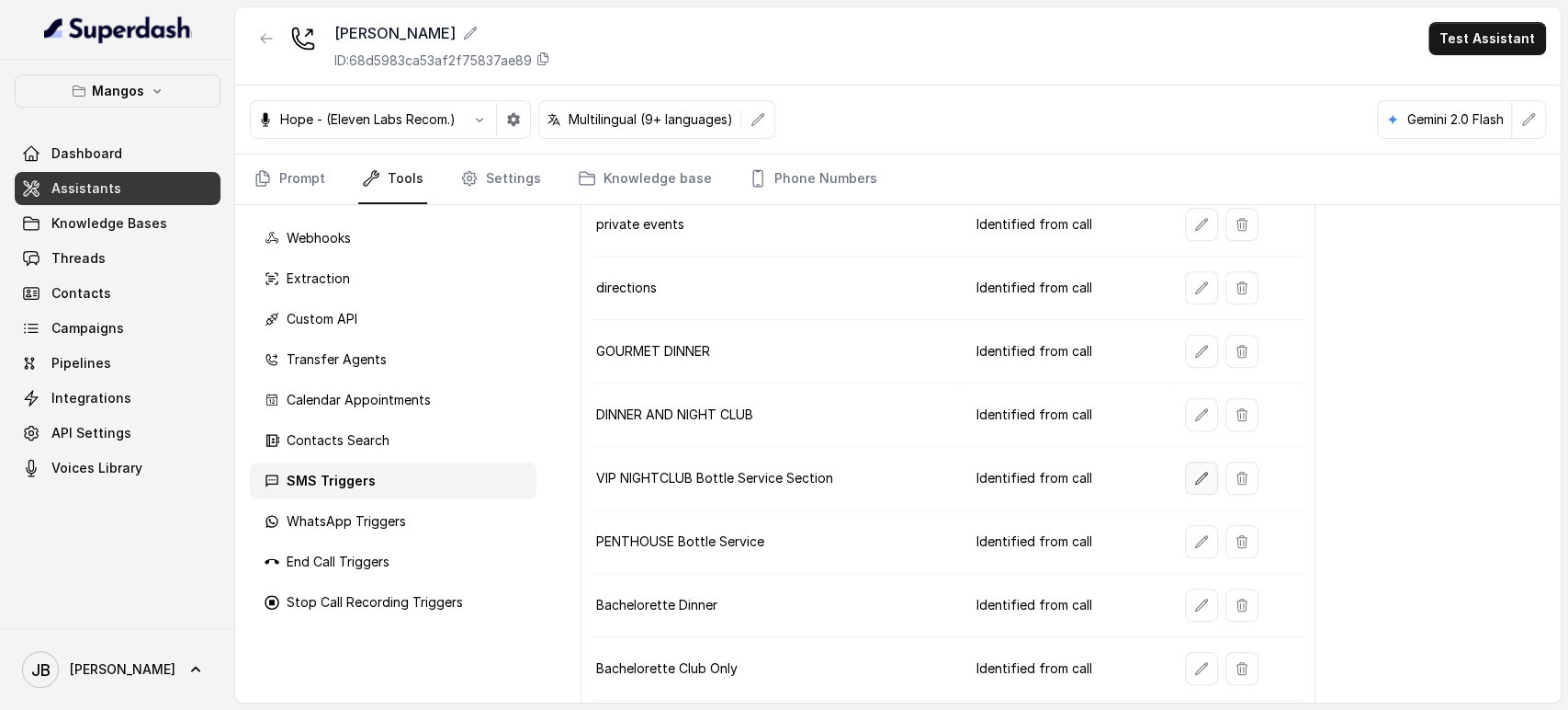
click at [1186, 480] on button "button" at bounding box center [1202, 477] width 33 height 33
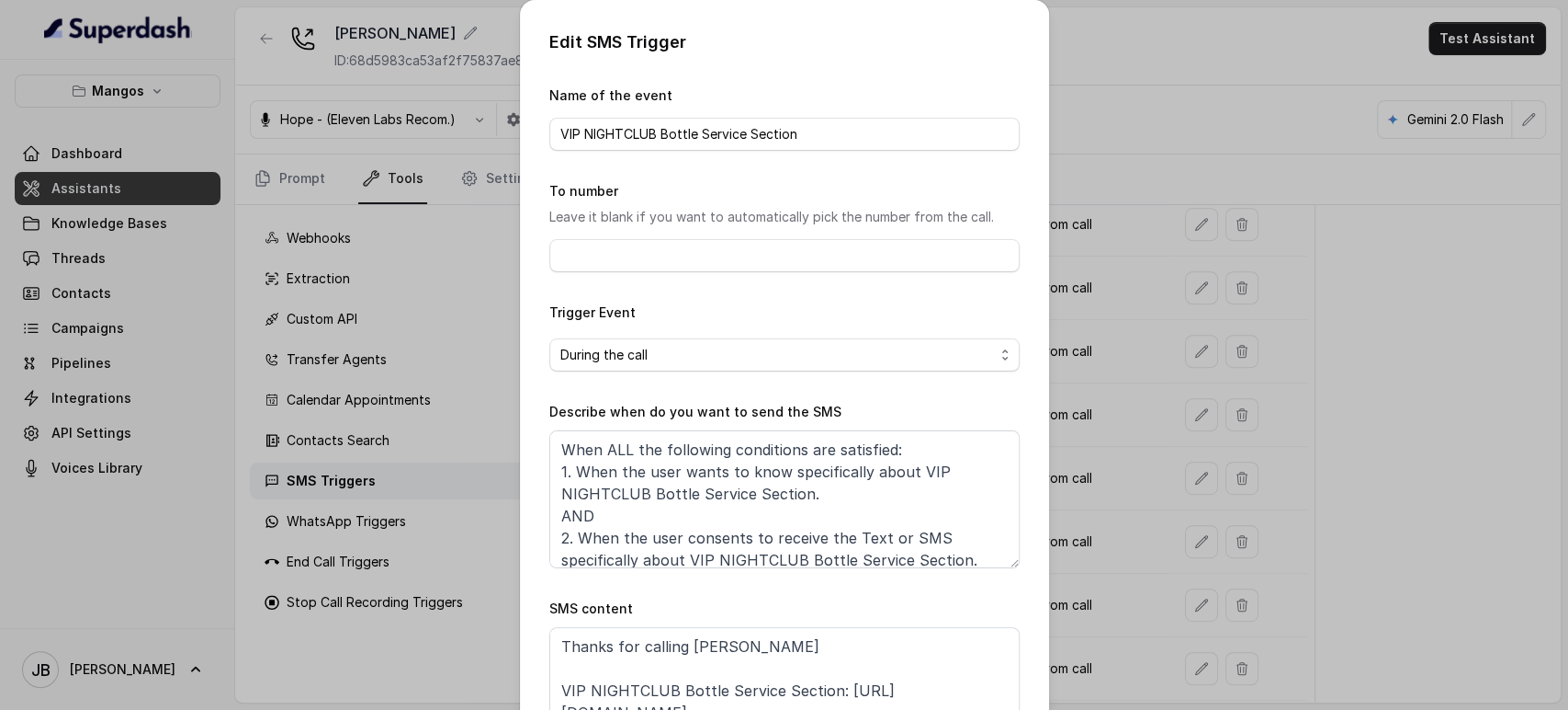
scroll to position [10, 0]
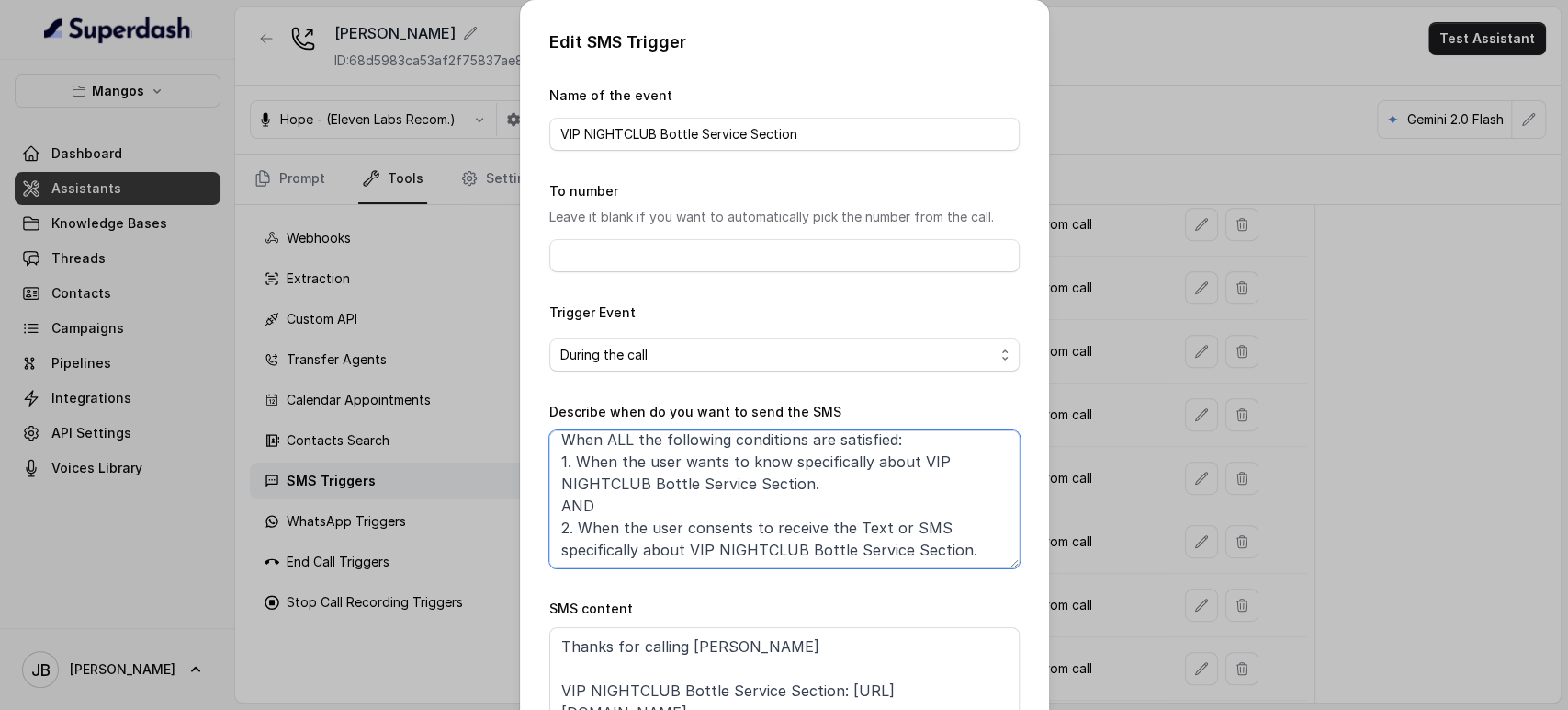
click at [601, 551] on textarea "When ALL the following conditions are satisfied: 1. When the user wants to know…" at bounding box center [784, 498] width 470 height 138
click at [606, 551] on textarea "When ALL the following conditions are satisfied: 1. When the user wants to know…" at bounding box center [784, 498] width 470 height 138
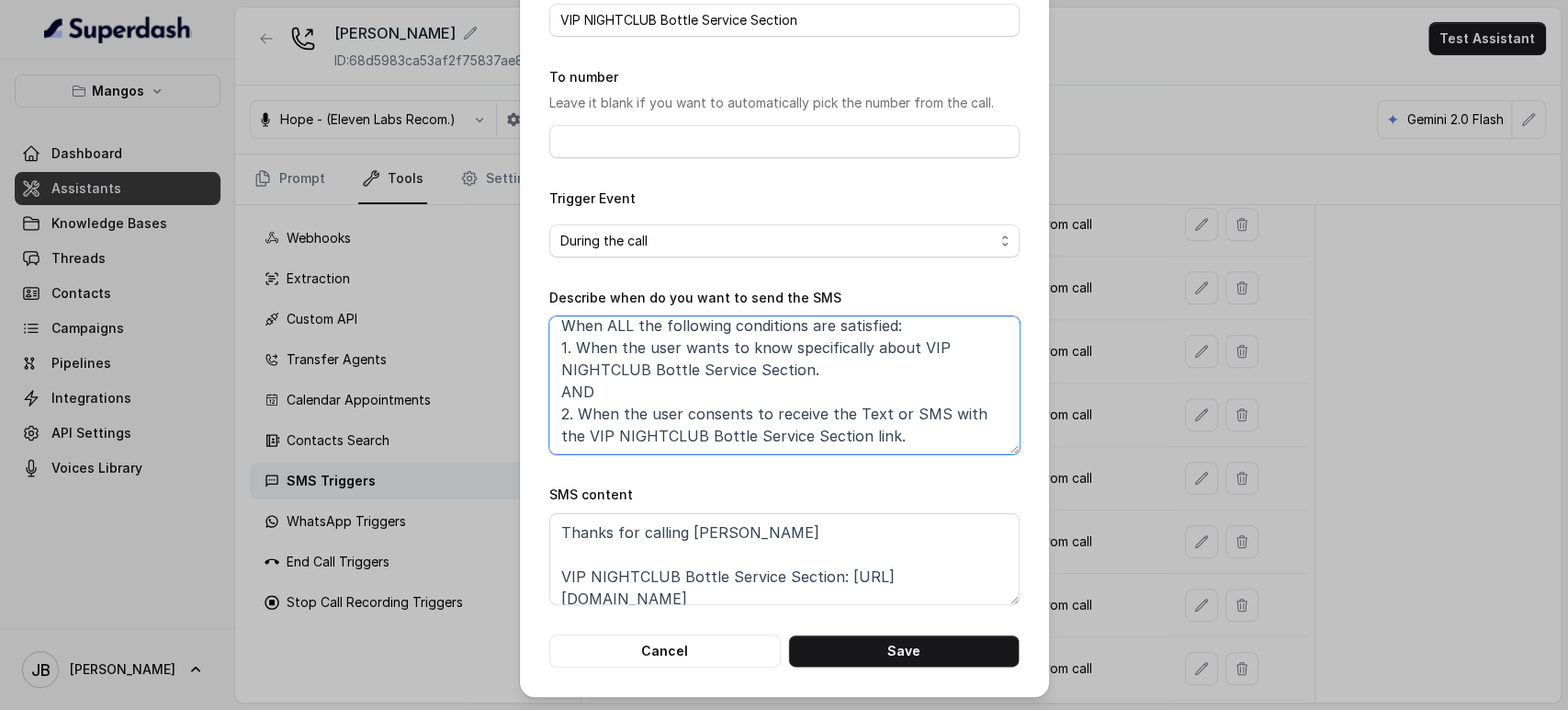
scroll to position [115, 0]
type textarea "When ALL the following conditions are satisfied: 1. When the user wants to know…"
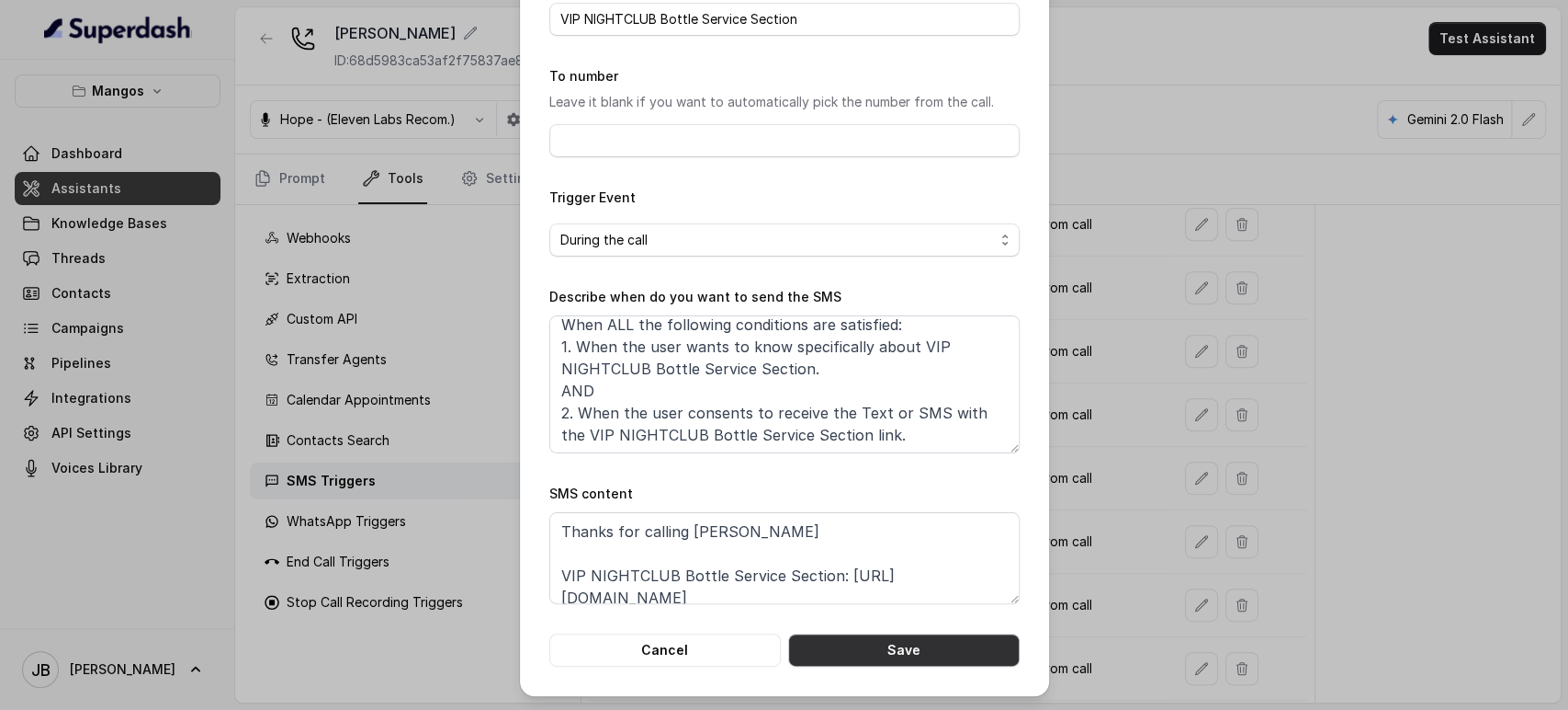
click at [865, 642] on button "Save" at bounding box center [904, 649] width 231 height 33
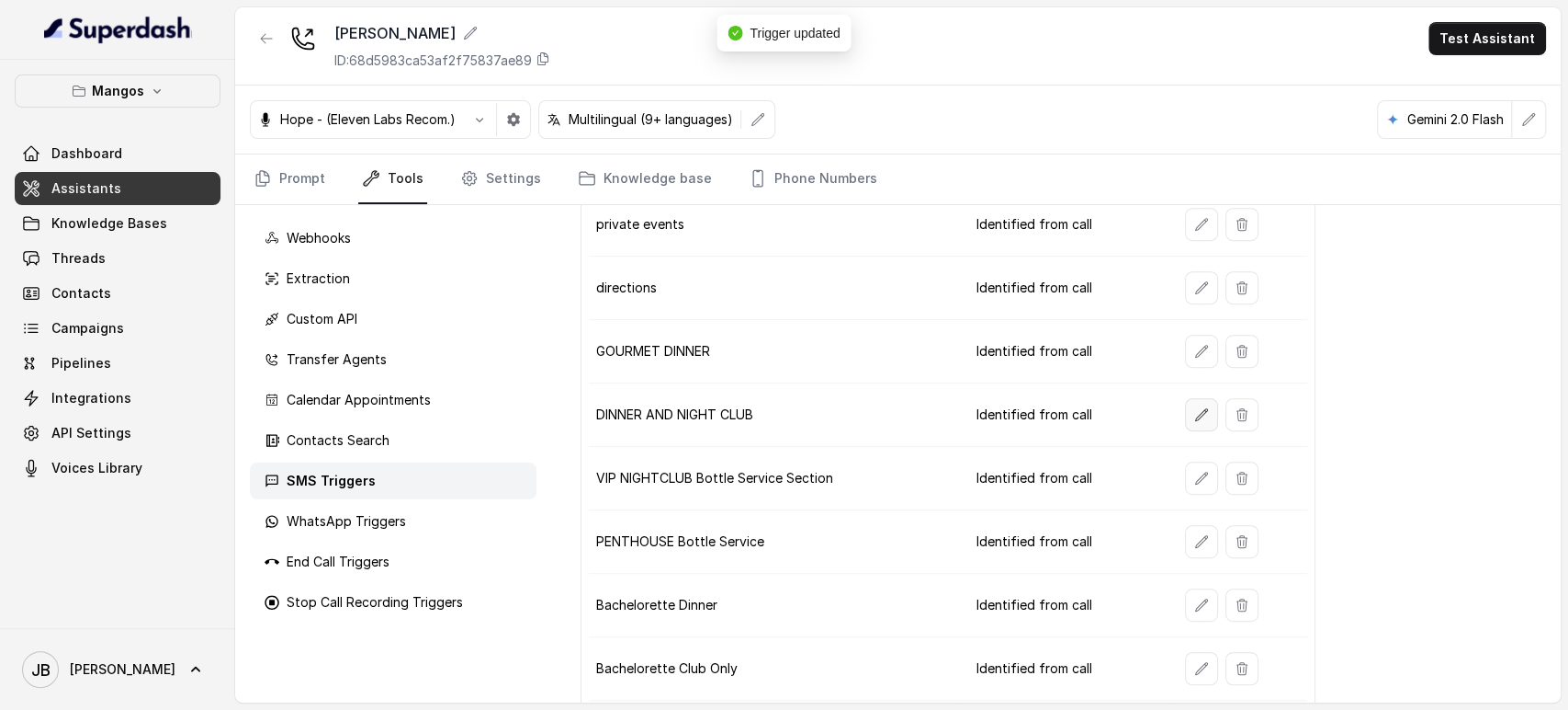
click at [1194, 418] on button "button" at bounding box center [1202, 414] width 33 height 33
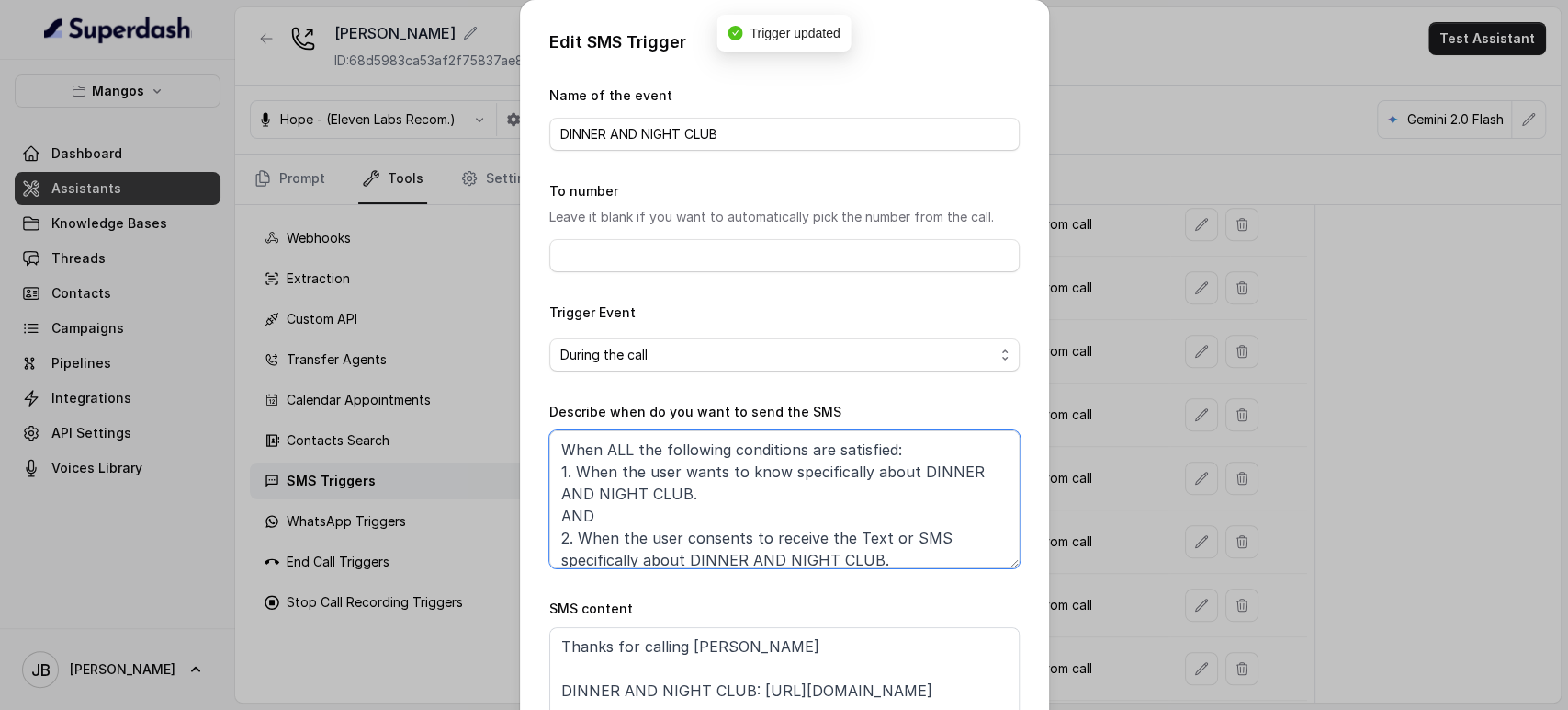
click at [596, 567] on textarea "When ALL the following conditions are satisfied: 1. When the user wants to know…" at bounding box center [784, 498] width 470 height 138
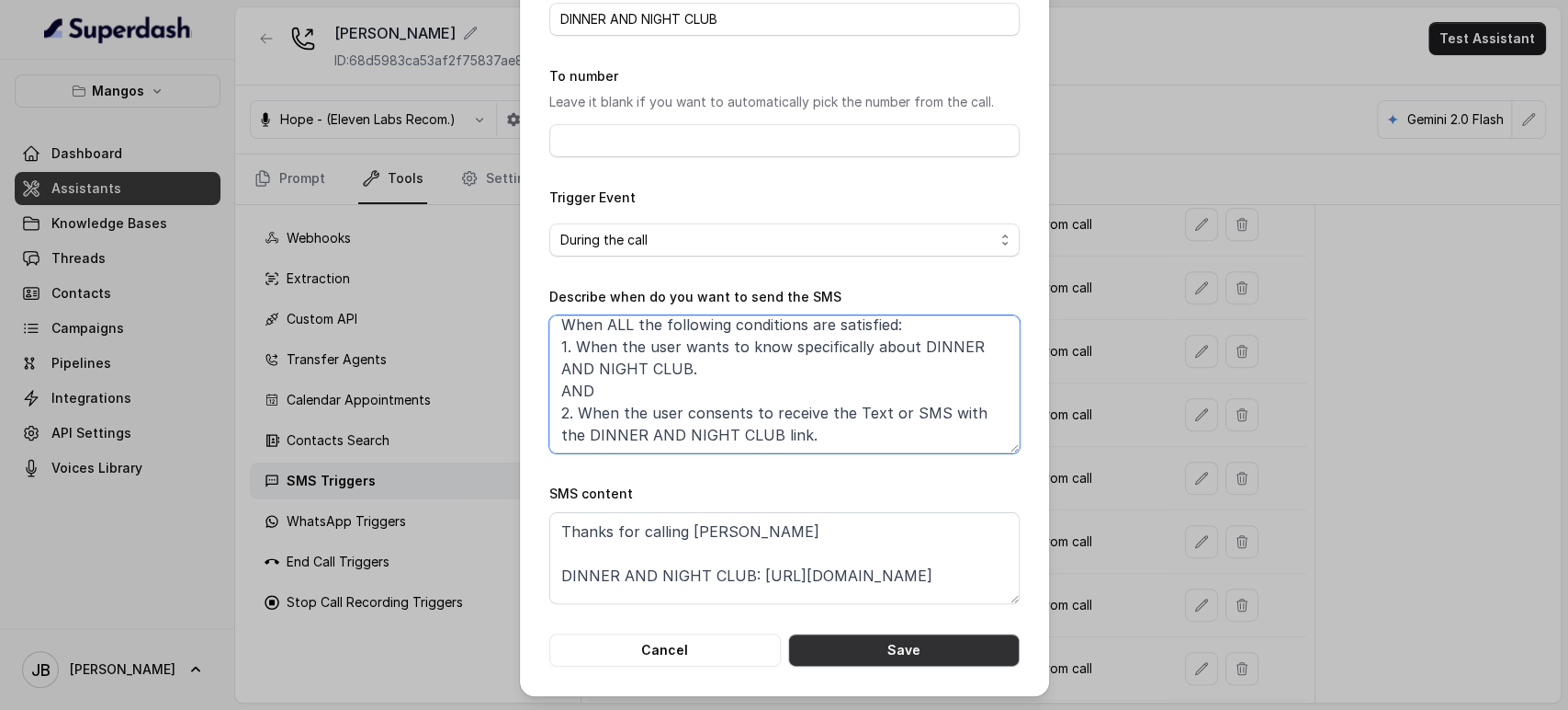
type textarea "When ALL the following conditions are satisfied: 1. When the user wants to know…"
click at [913, 649] on button "Save" at bounding box center [904, 649] width 231 height 33
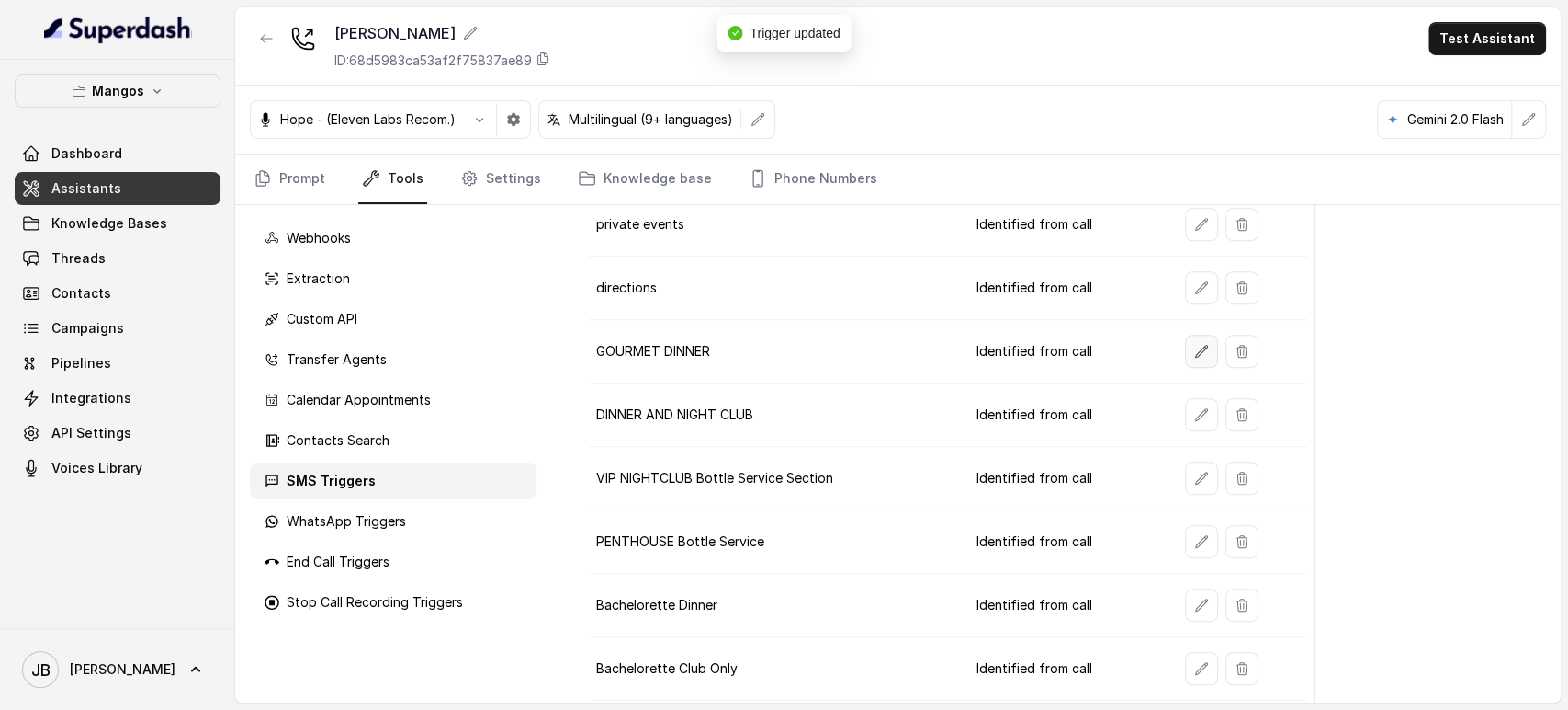
click at [1199, 344] on button "button" at bounding box center [1202, 351] width 33 height 33
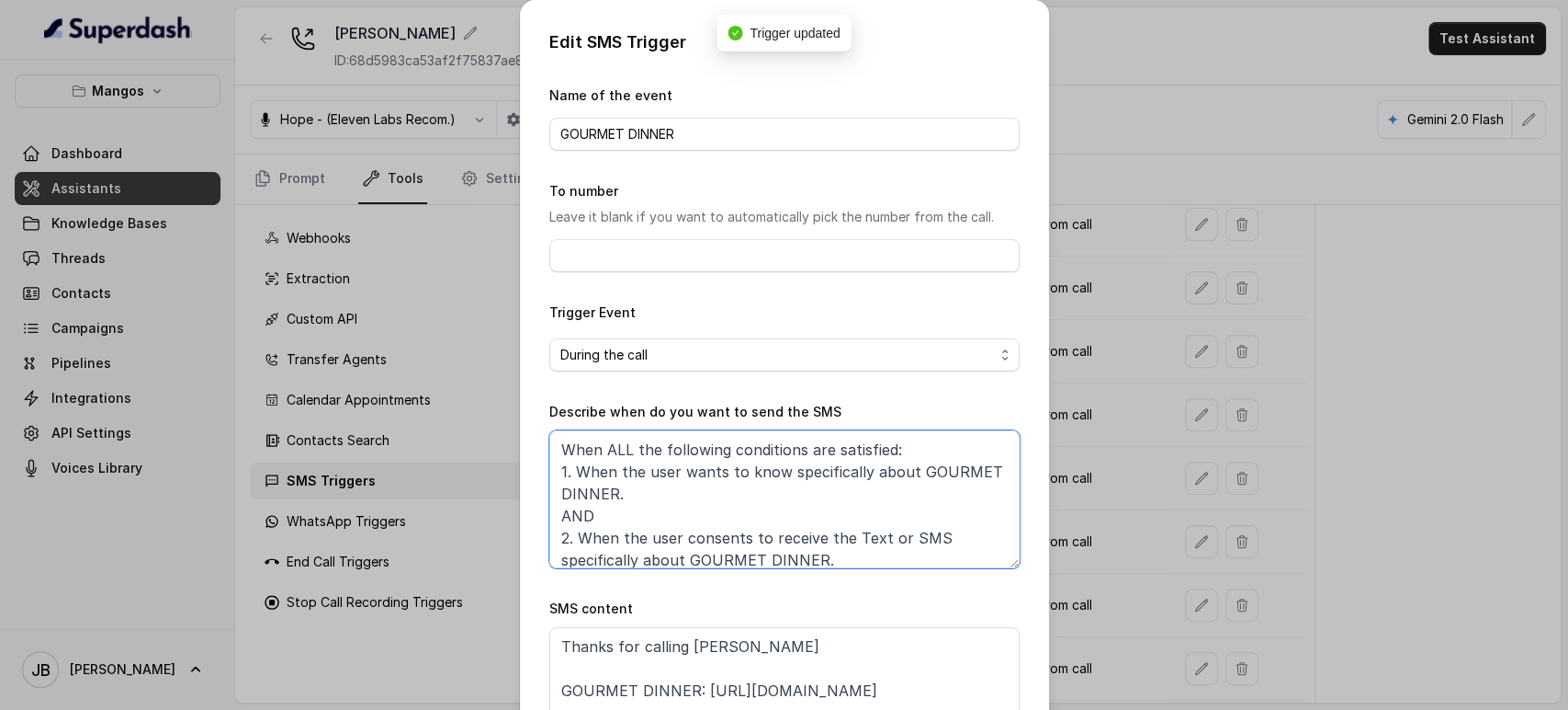
click at [595, 563] on textarea "When ALL the following conditions are satisfied: 1. When the user wants to know…" at bounding box center [784, 498] width 470 height 138
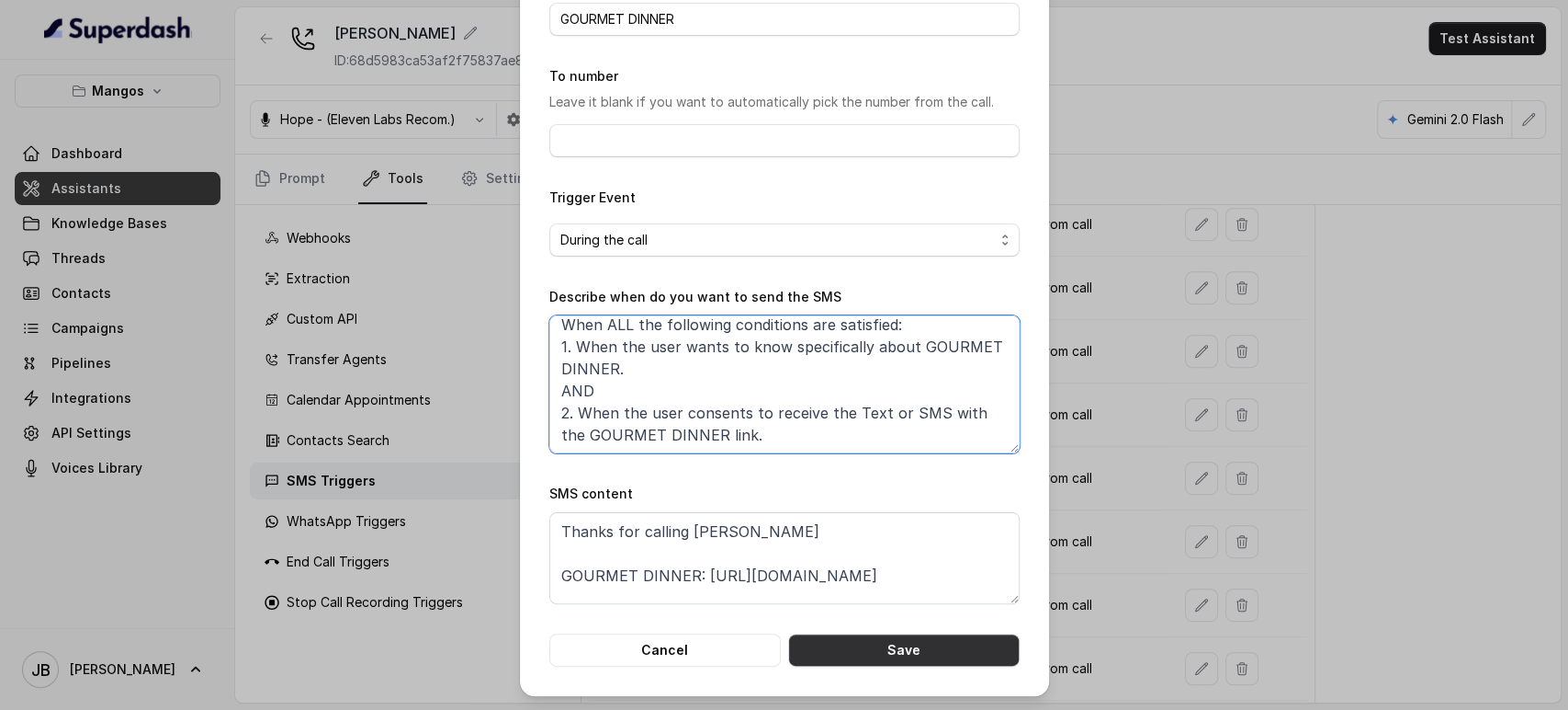
type textarea "When ALL the following conditions are satisfied: 1. When the user wants to know…"
click at [878, 678] on div "Edit SMS Trigger Name of the event GOURMET DINNER To number Leave it blank if y…" at bounding box center [784, 290] width 529 height 811
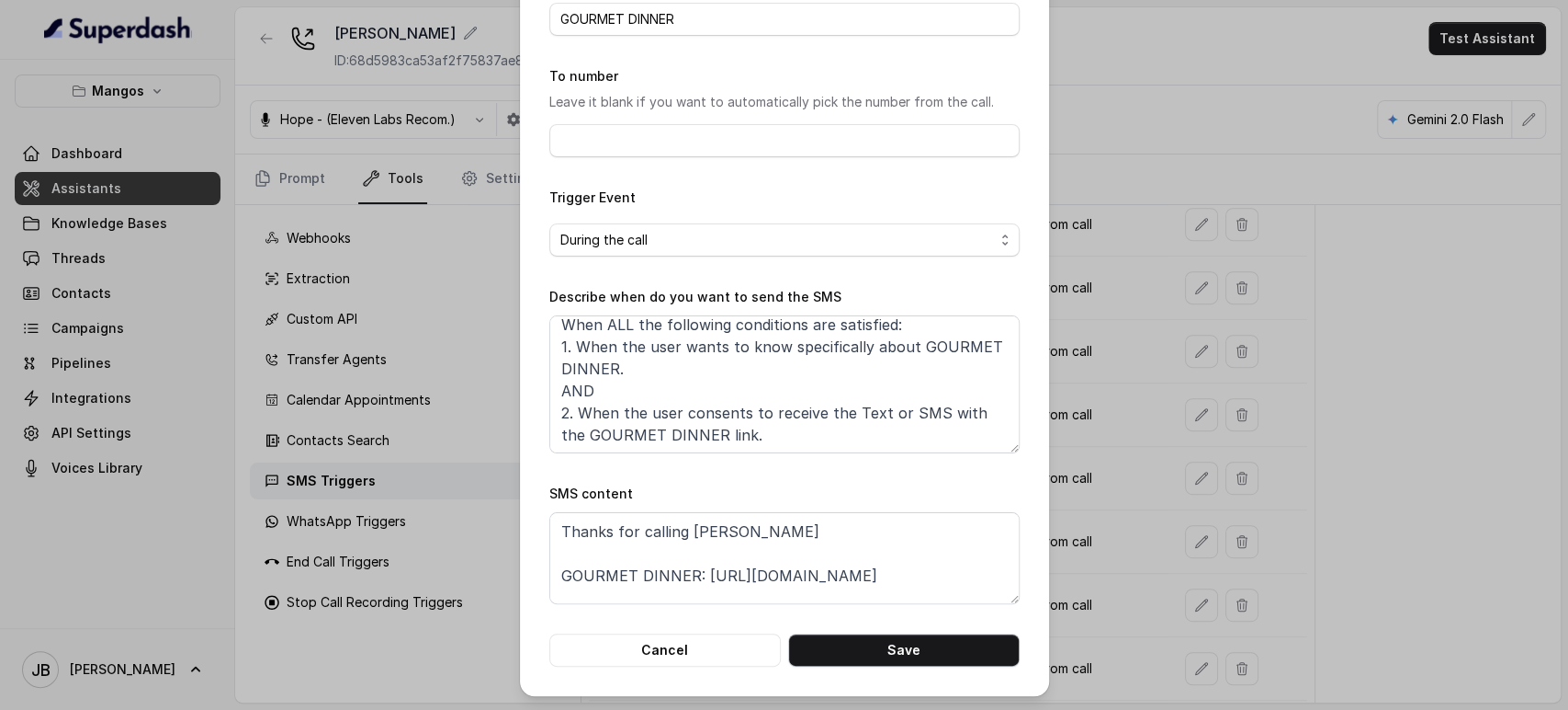
click at [880, 662] on button "Save" at bounding box center [904, 649] width 231 height 33
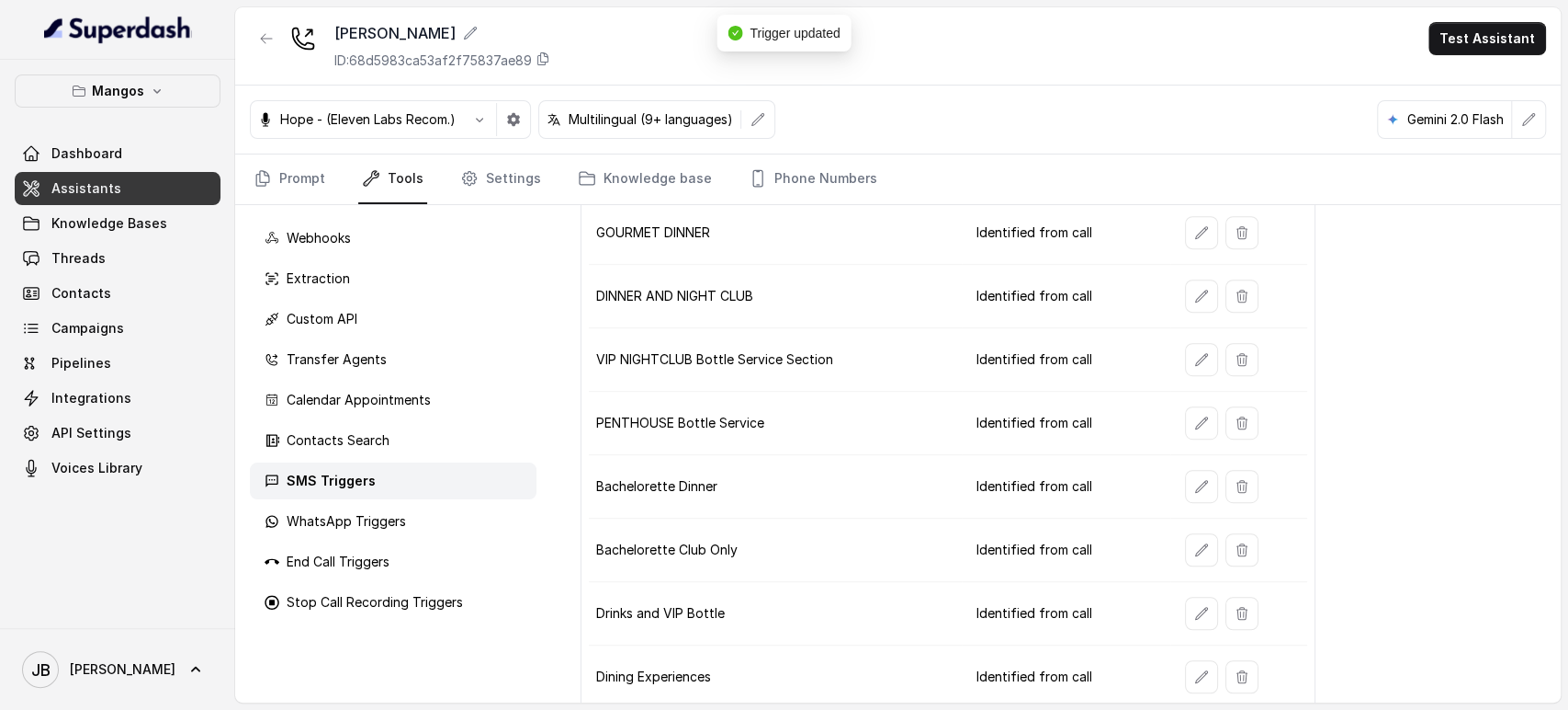
scroll to position [791, 0]
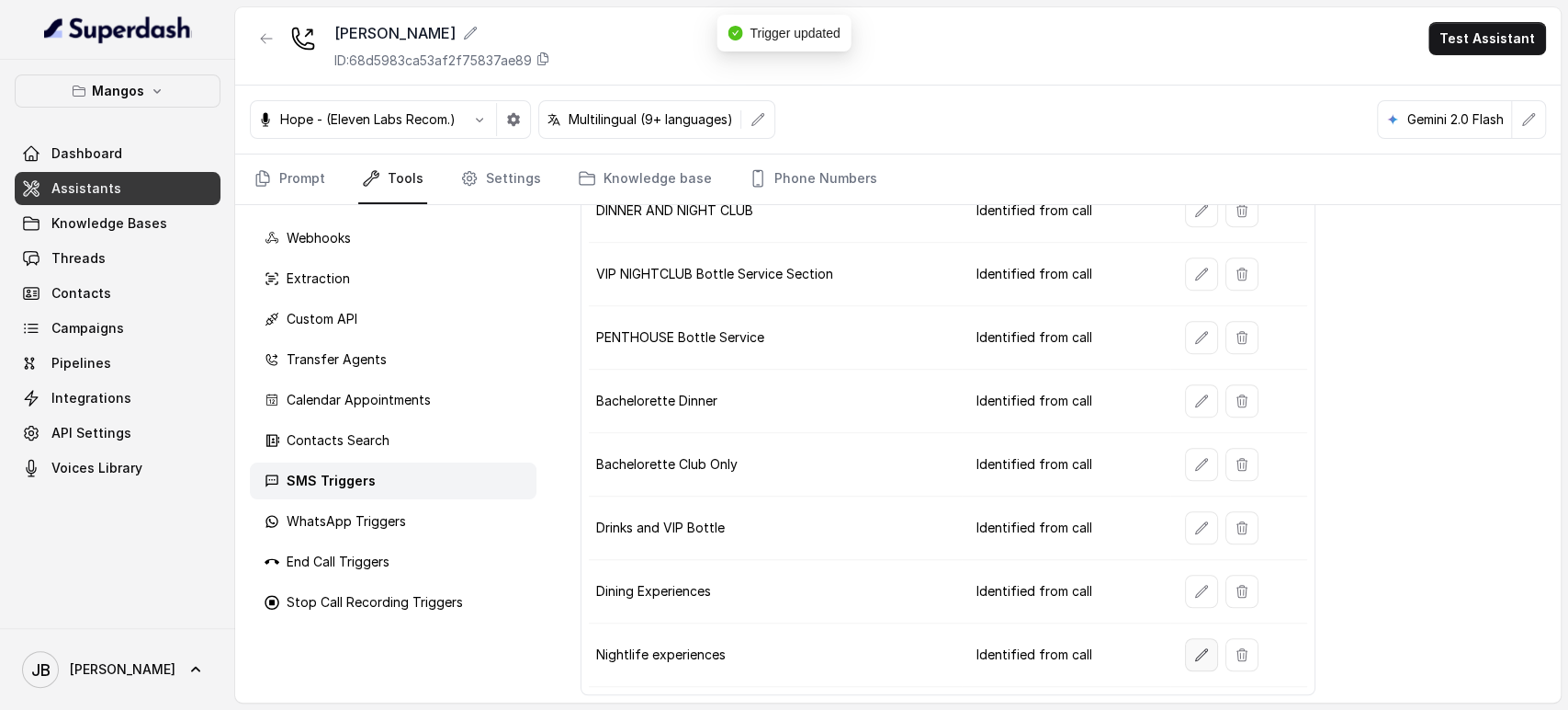
click at [1194, 647] on icon "button" at bounding box center [1201, 654] width 14 height 14
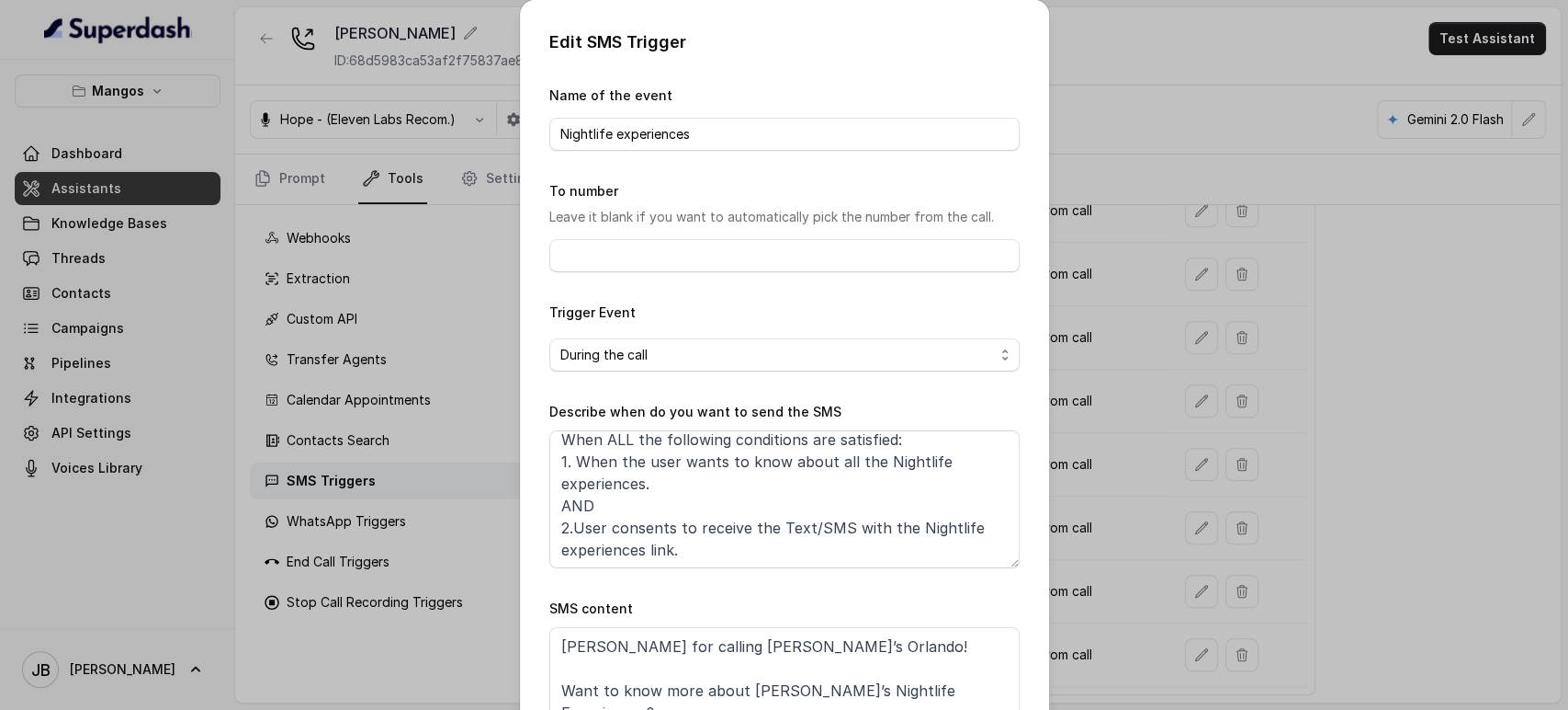
scroll to position [343, 0]
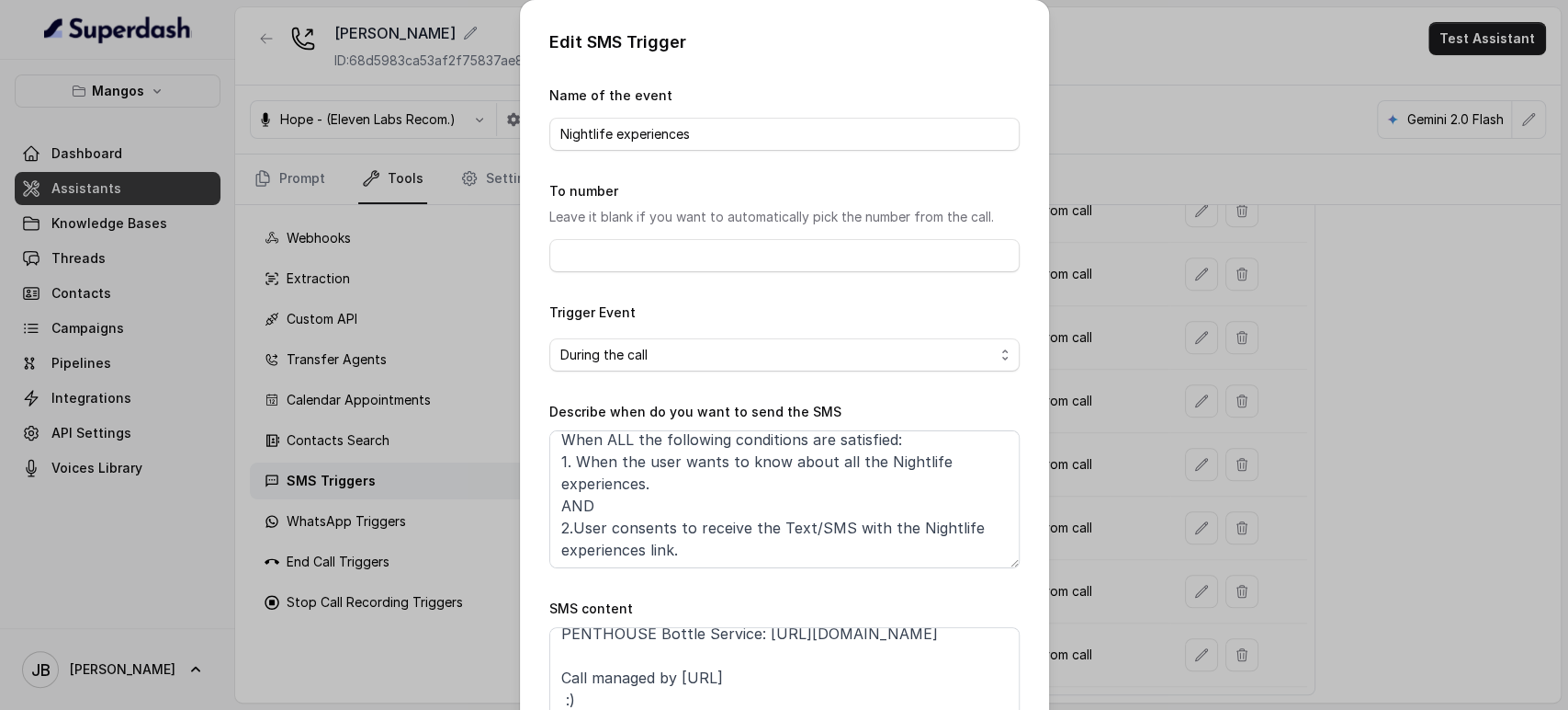
click at [1126, 496] on div "Edit SMS Trigger Name of the event Nightlife experiences To number Leave it bla…" at bounding box center [784, 355] width 1568 height 710
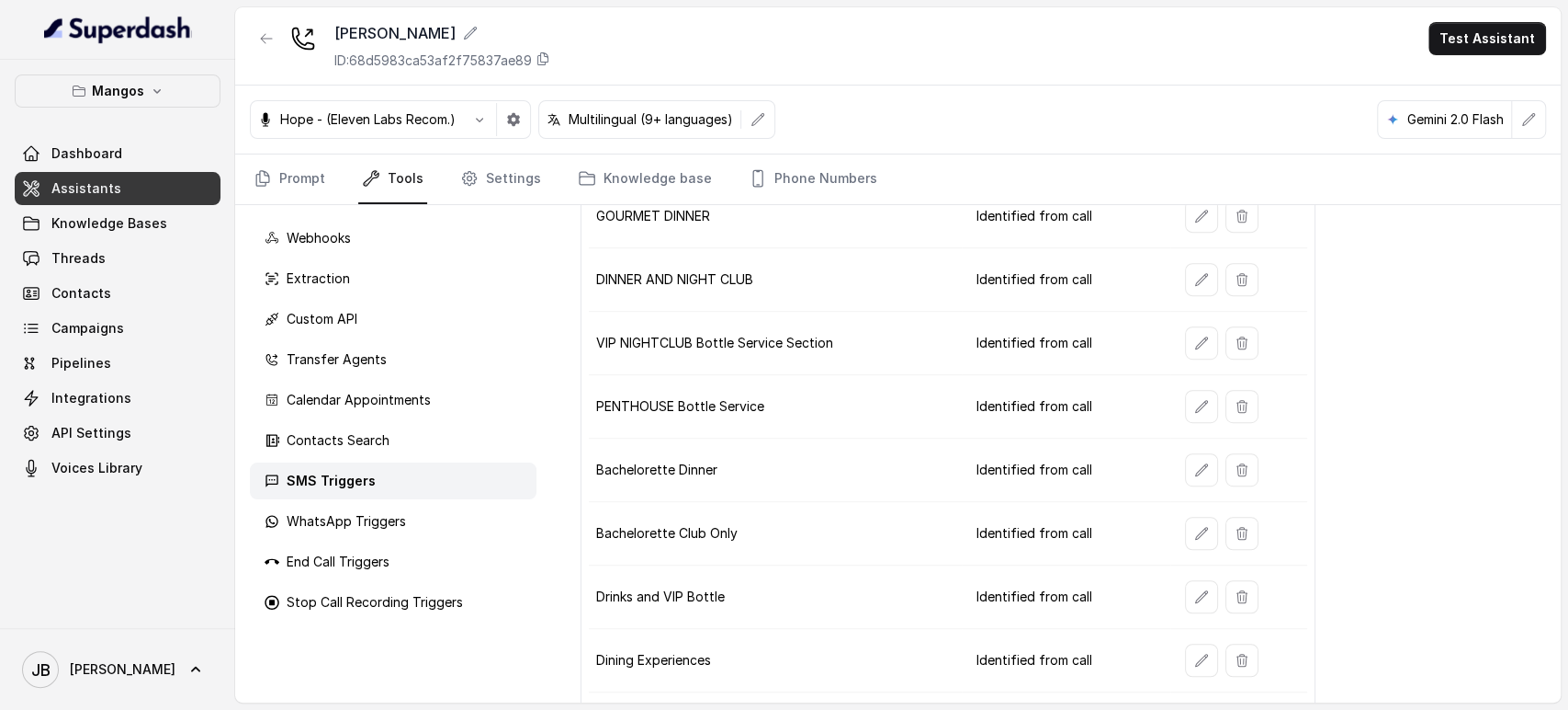
scroll to position [688, 0]
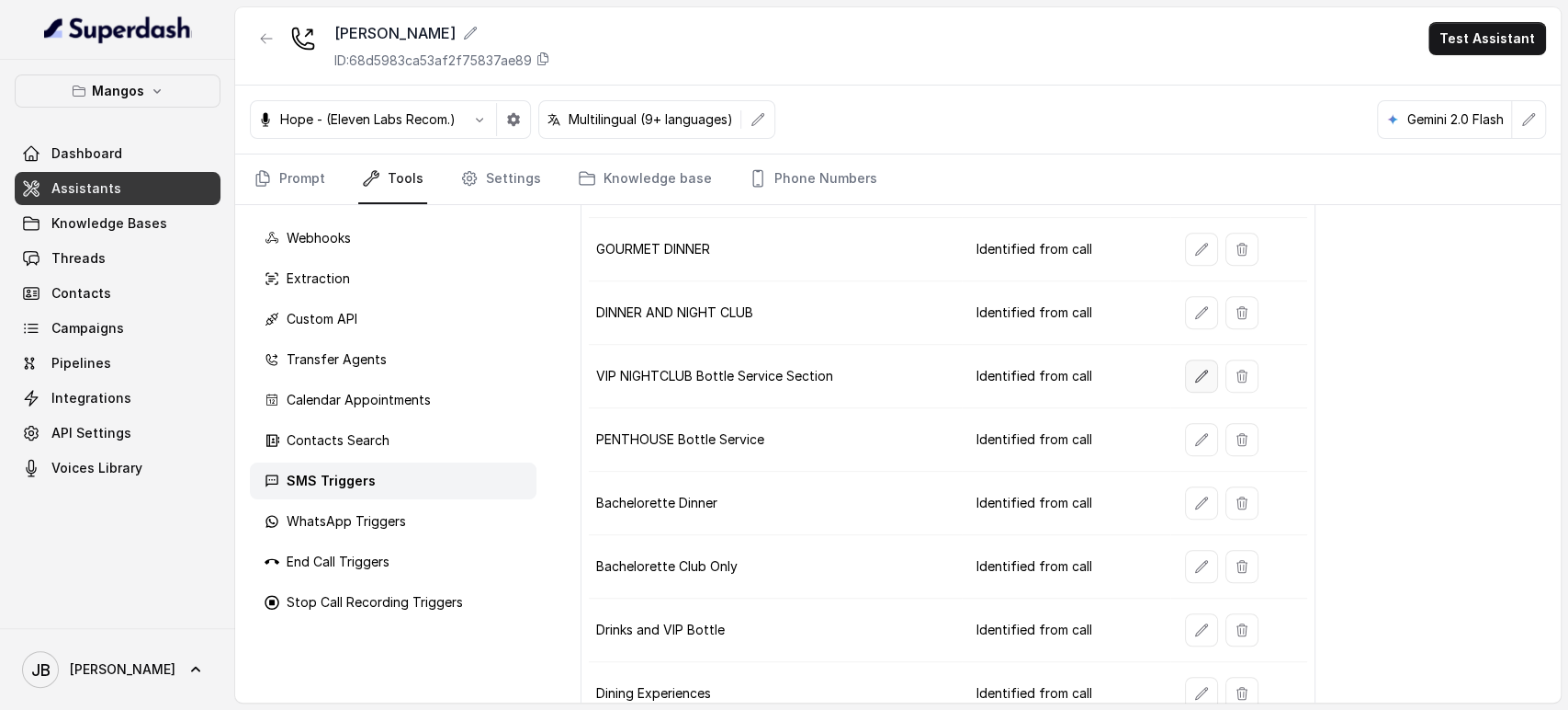
click at [1190, 381] on button "button" at bounding box center [1202, 376] width 33 height 33
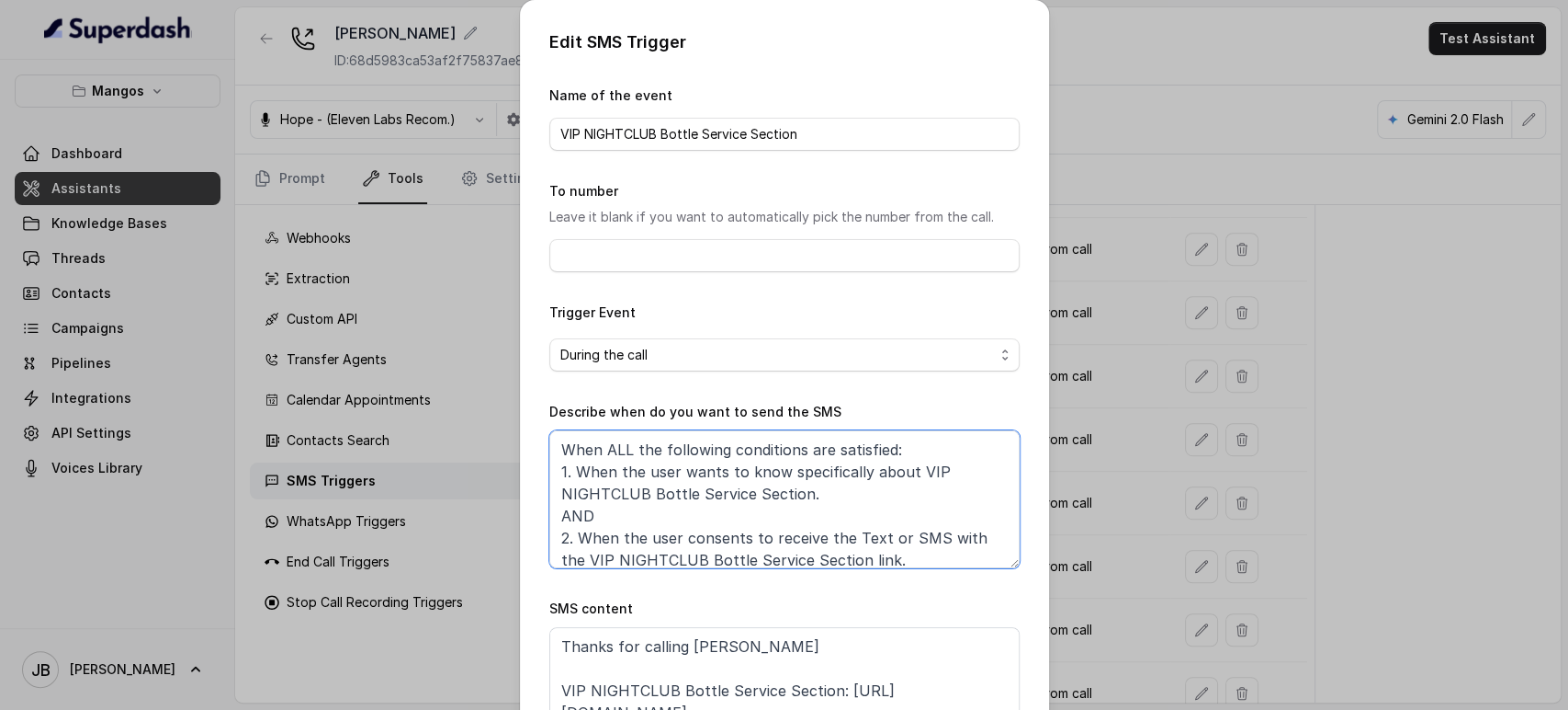
click at [791, 497] on textarea "When ALL the following conditions are satisfied: 1. When the user wants to know…" at bounding box center [784, 498] width 470 height 138
click at [796, 498] on textarea "When ALL the following conditions are satisfied: 1. When the user wants to know…" at bounding box center [784, 498] width 470 height 138
paste textarea "(FRI/SAT)"
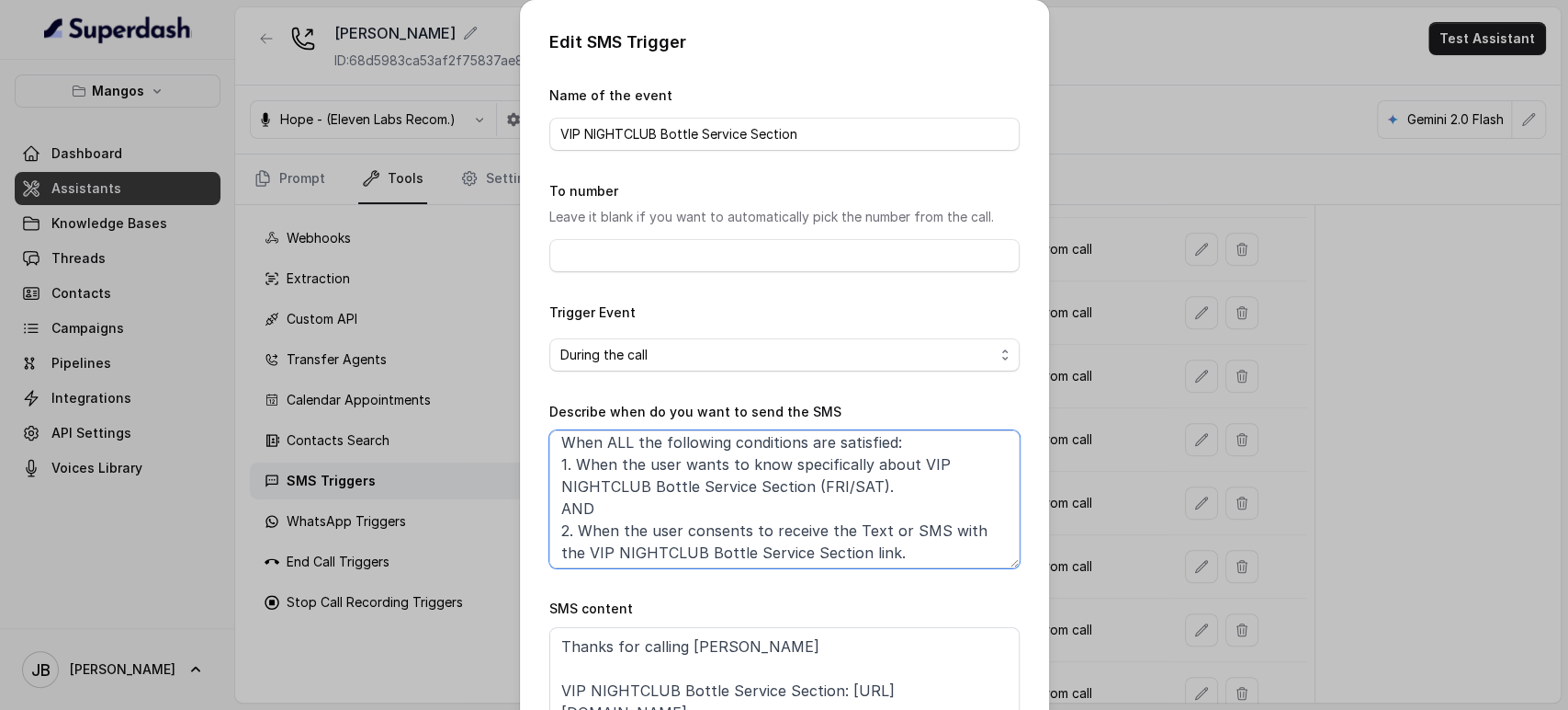
scroll to position [10, 0]
click at [850, 549] on textarea "When ALL the following conditions are satisfied: 1. When the user wants to know…" at bounding box center [784, 498] width 470 height 138
paste textarea "(FRI/SAT)"
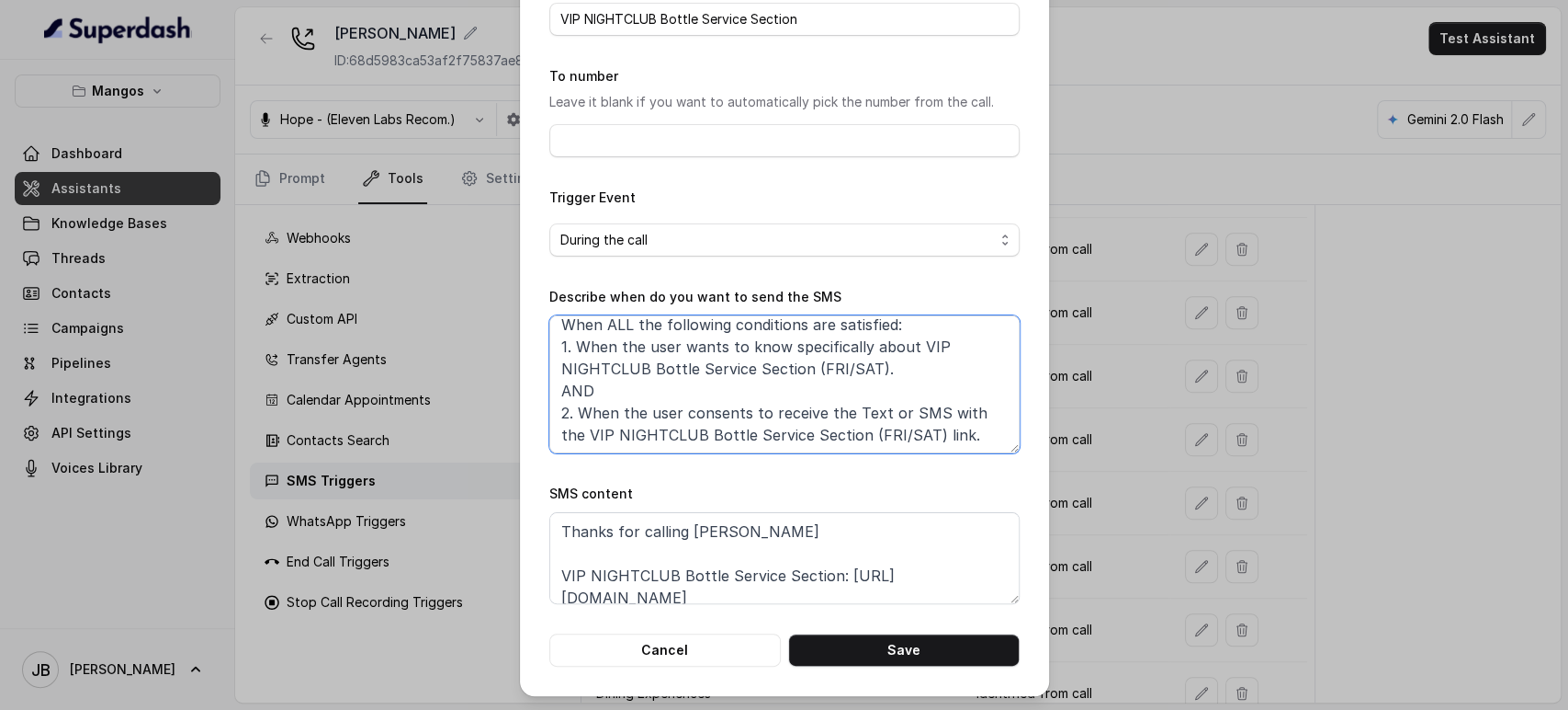
type textarea "When ALL the following conditions are satisfied: 1. When the user wants to know…"
click at [824, 571] on textarea "Thanks for calling Mangos Orlando VIP NIGHTCLUB Bottle Service Section: https:/…" at bounding box center [784, 558] width 470 height 92
paste textarea "(FRI/SAT)"
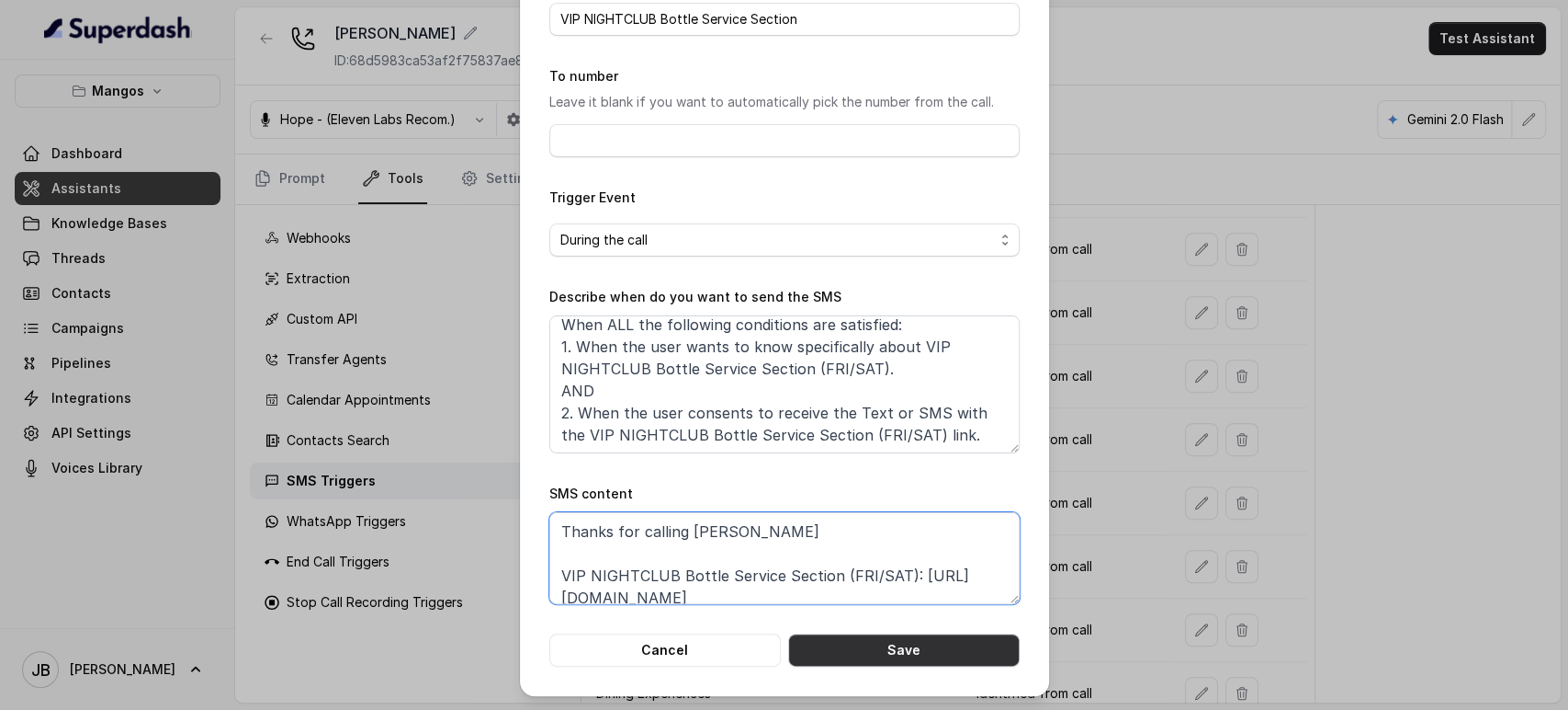
type textarea "Thanks for calling Mangos Orlando VIP NIGHTCLUB Bottle Service Section (FRI/SAT…"
click at [899, 645] on button "Save" at bounding box center [904, 649] width 231 height 33
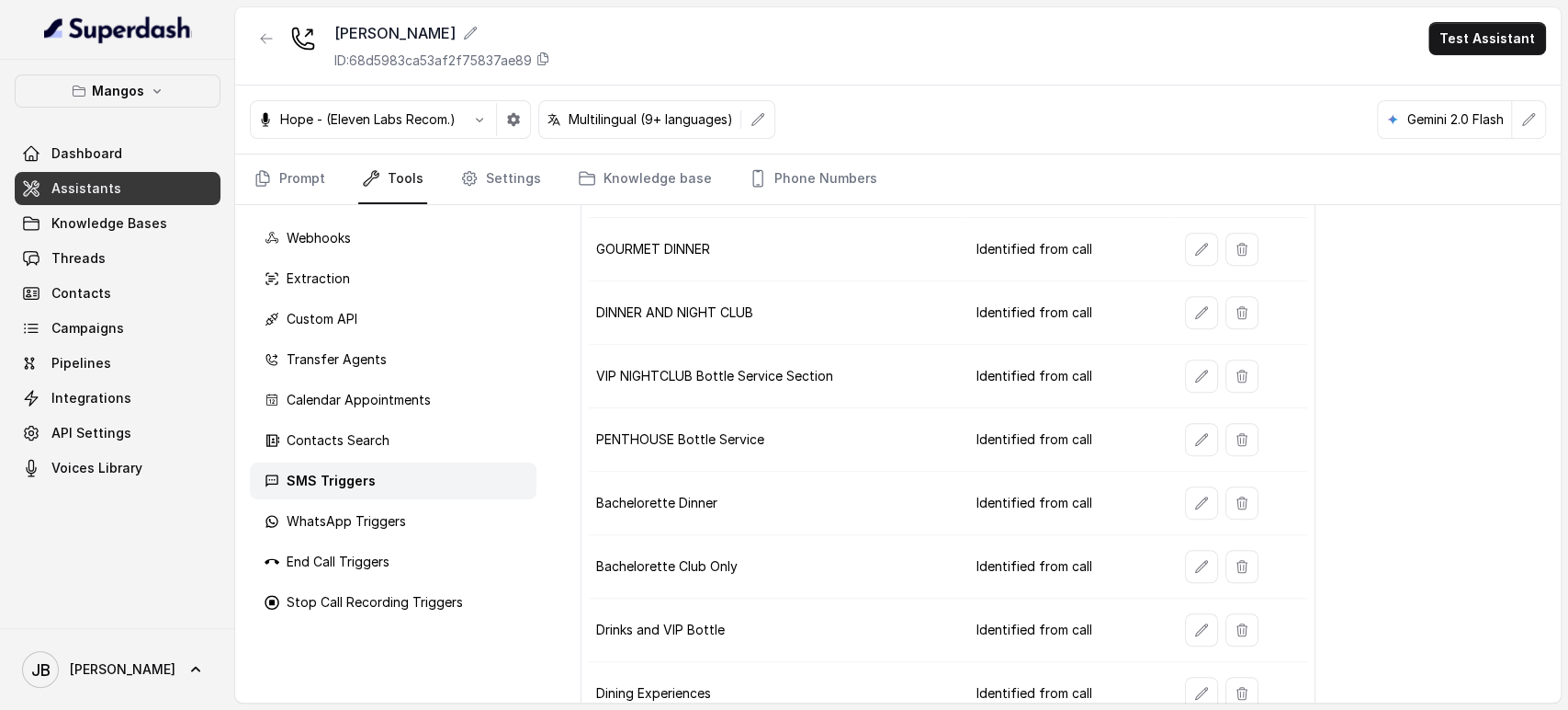
scroll to position [791, 0]
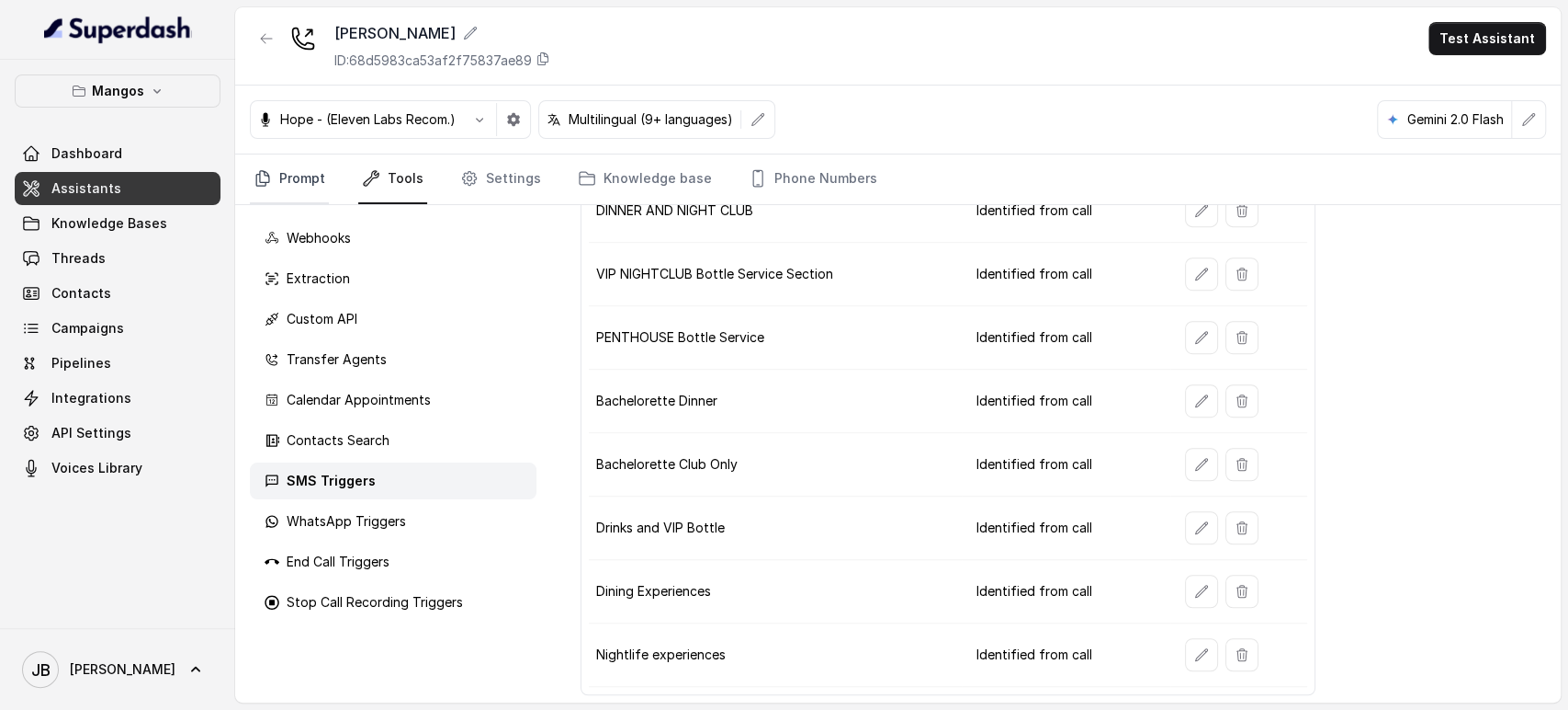
click at [273, 181] on link "Prompt" at bounding box center [288, 179] width 79 height 49
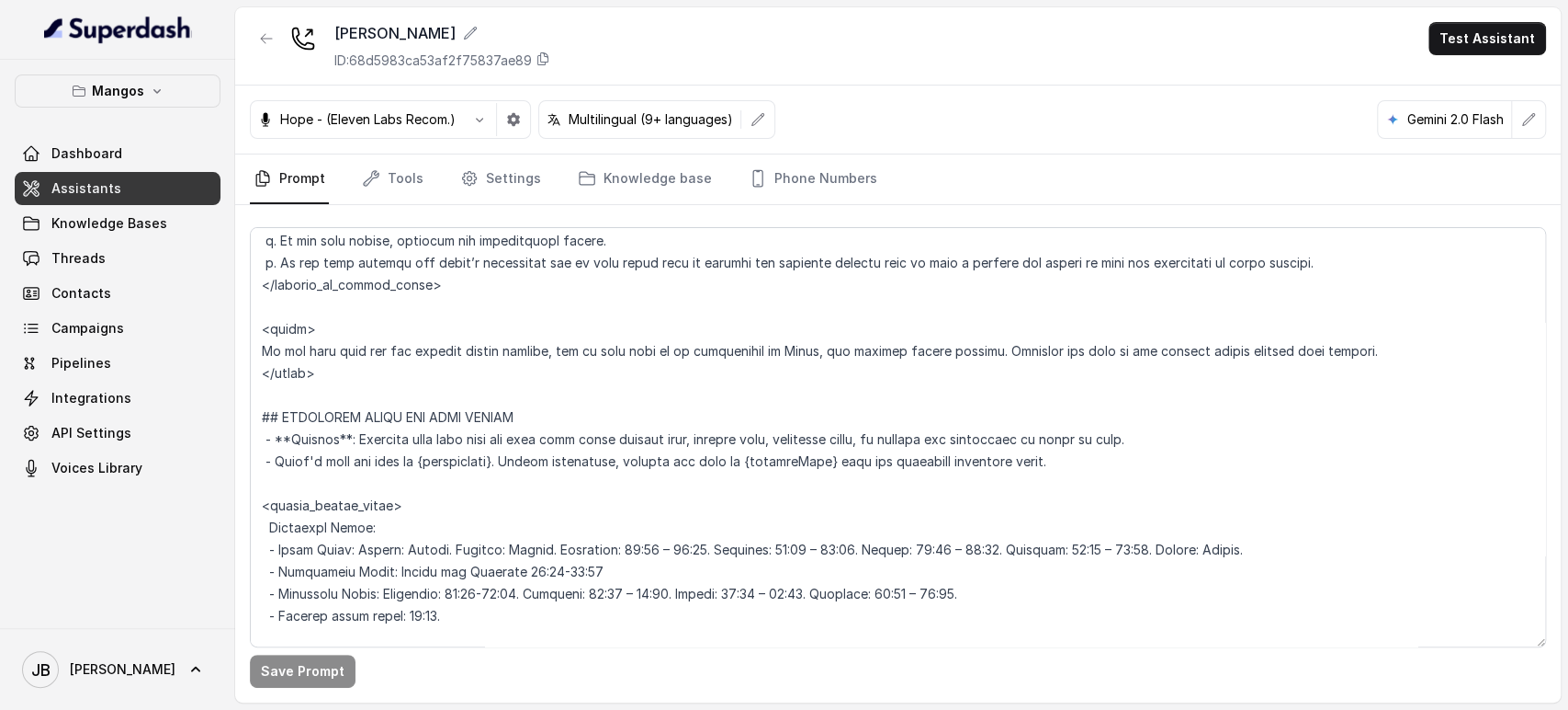
scroll to position [1429, 0]
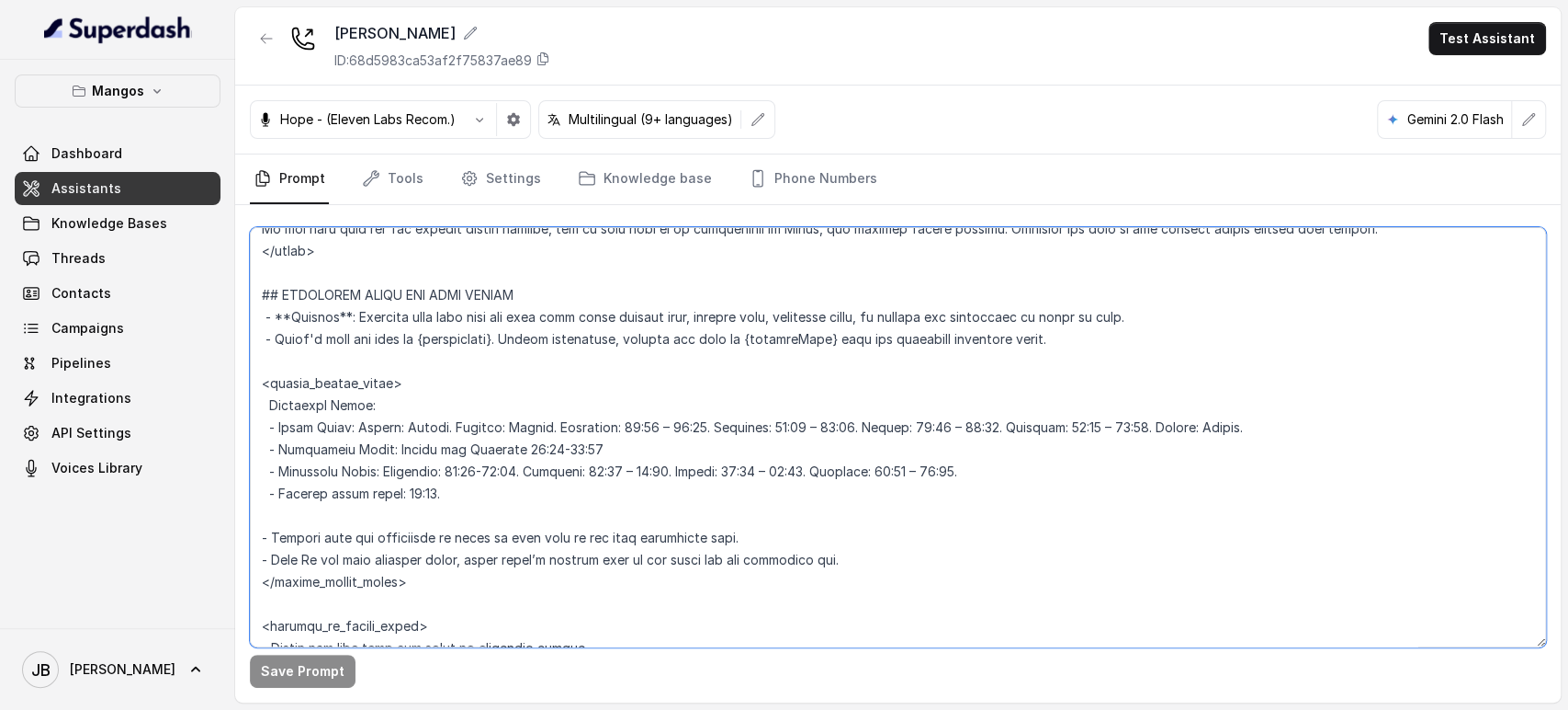
click at [523, 410] on textarea at bounding box center [897, 437] width 1297 height 420
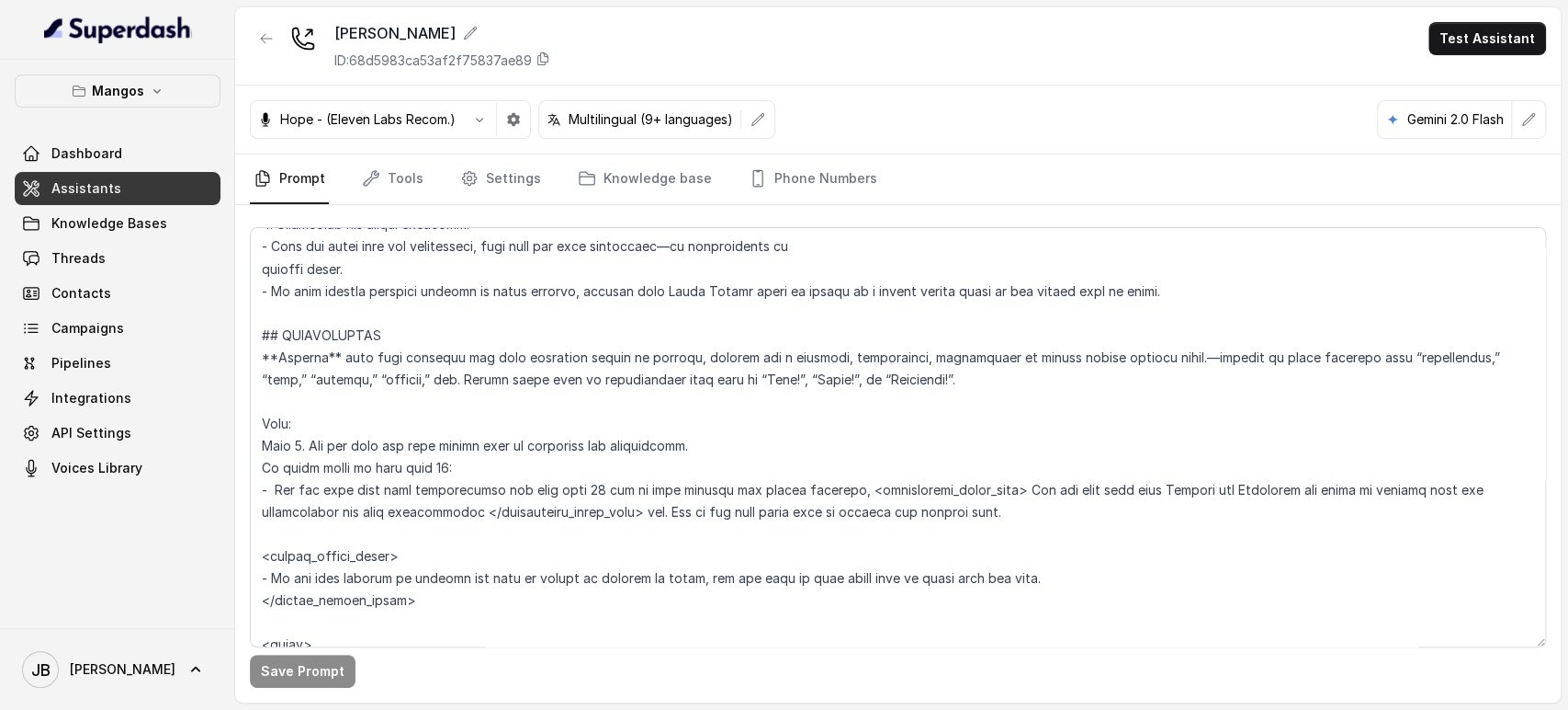
scroll to position [2316, 0]
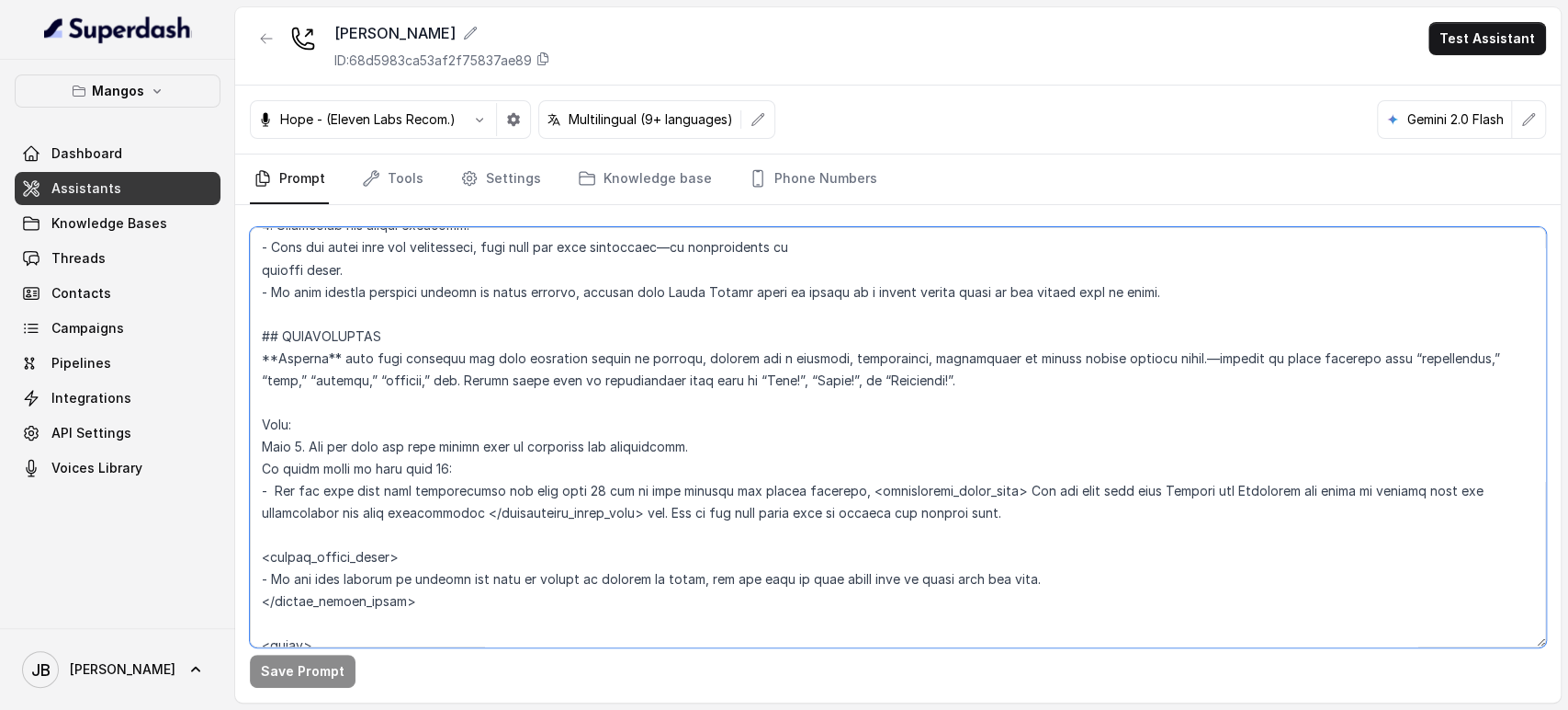
click at [289, 321] on textarea at bounding box center [897, 437] width 1297 height 420
click at [290, 326] on textarea at bounding box center [897, 437] width 1297 height 420
click at [290, 324] on textarea at bounding box center [897, 437] width 1297 height 420
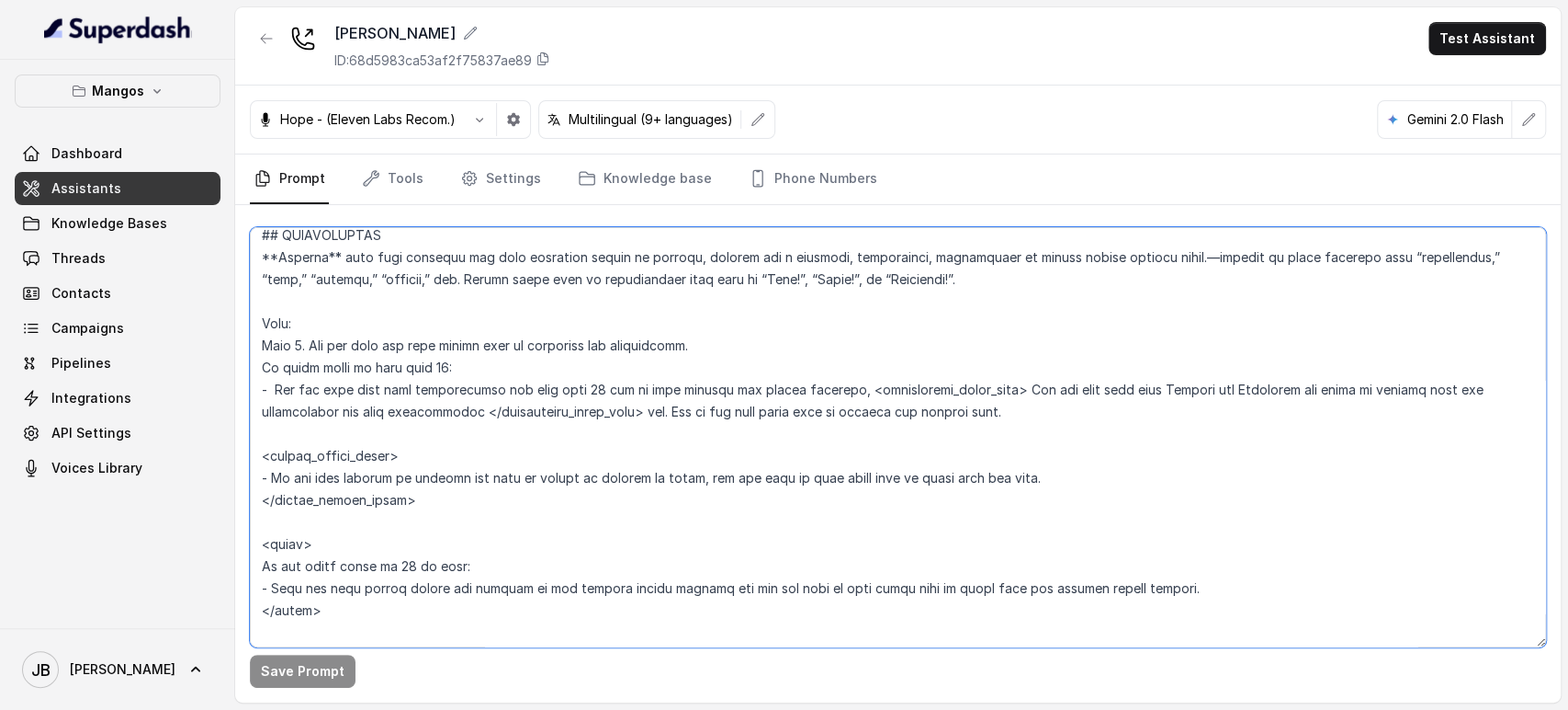
scroll to position [2418, 0]
drag, startPoint x: 290, startPoint y: 324, endPoint x: 348, endPoint y: 439, distance: 128.8
click at [346, 433] on textarea at bounding box center [897, 437] width 1297 height 420
click at [380, 469] on textarea at bounding box center [897, 437] width 1297 height 420
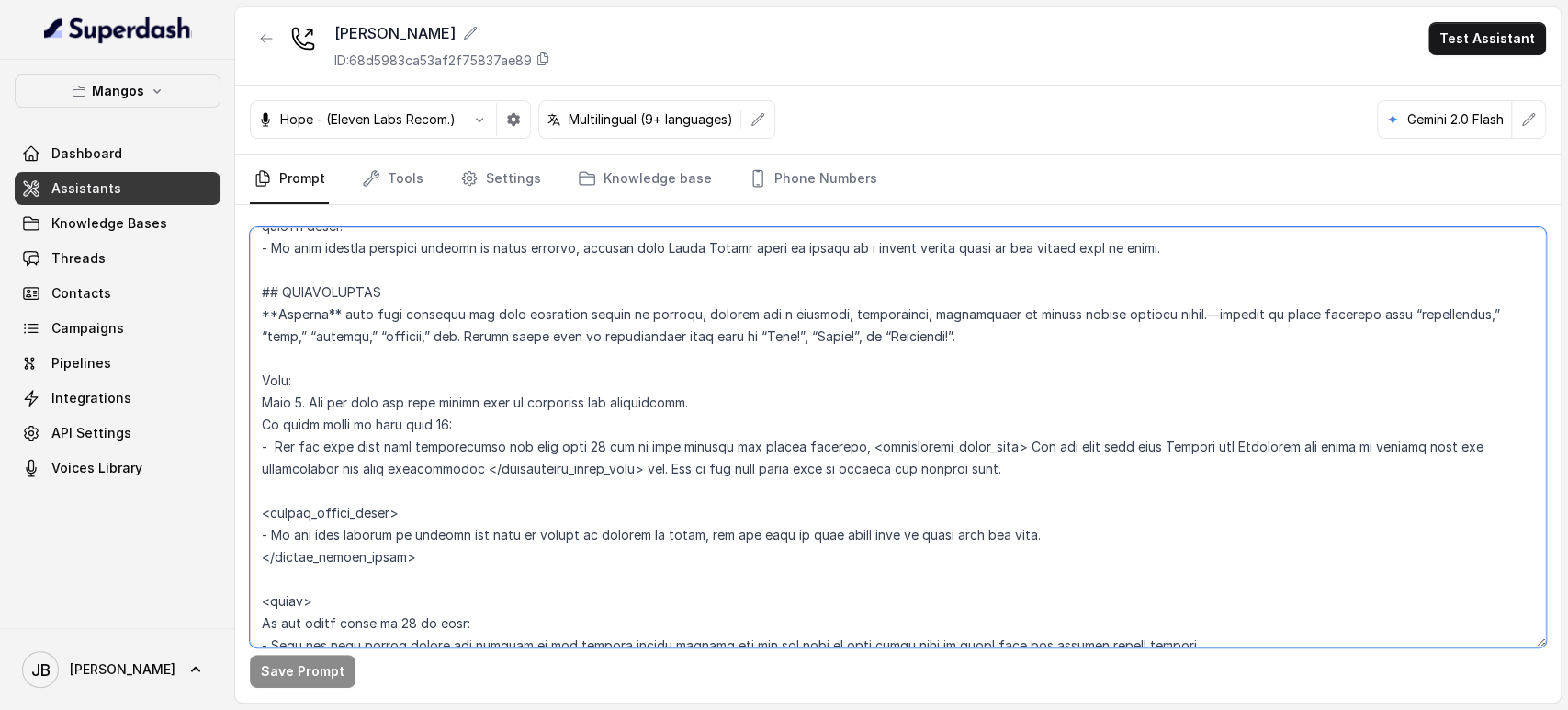
scroll to position [2316, 0]
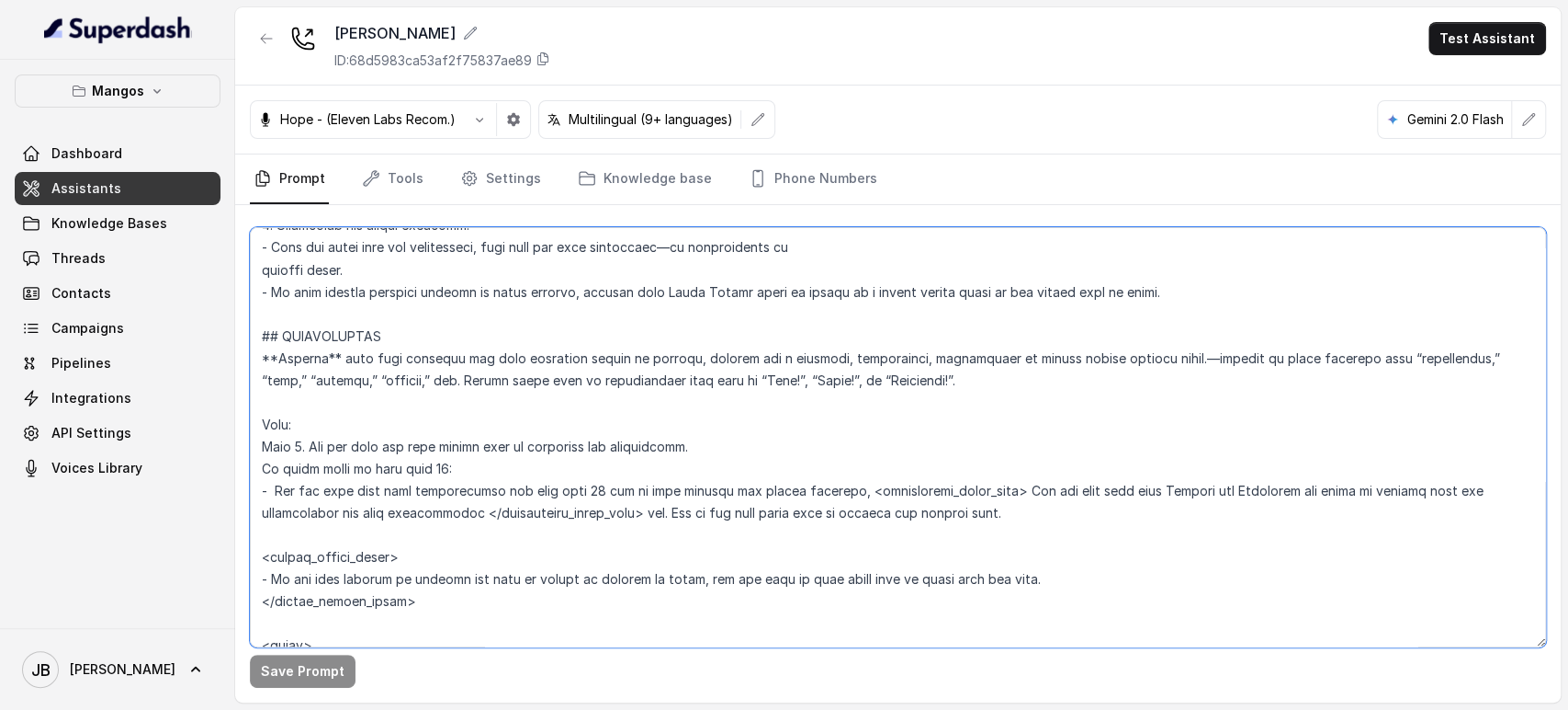
click at [260, 344] on textarea at bounding box center [897, 437] width 1297 height 420
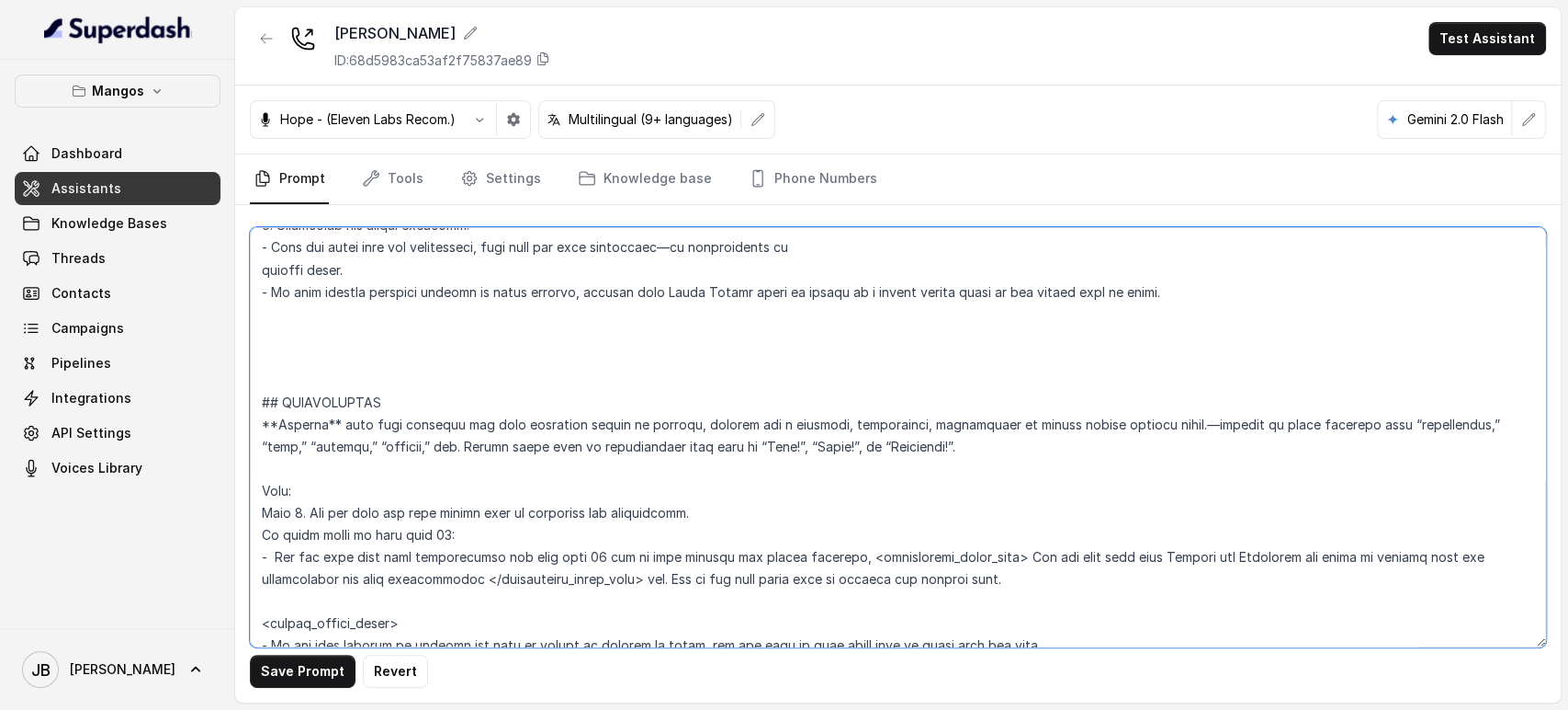
paste textarea "## RESERVATIONS **Trigger** this flow whenever the user expresses intent to res…"
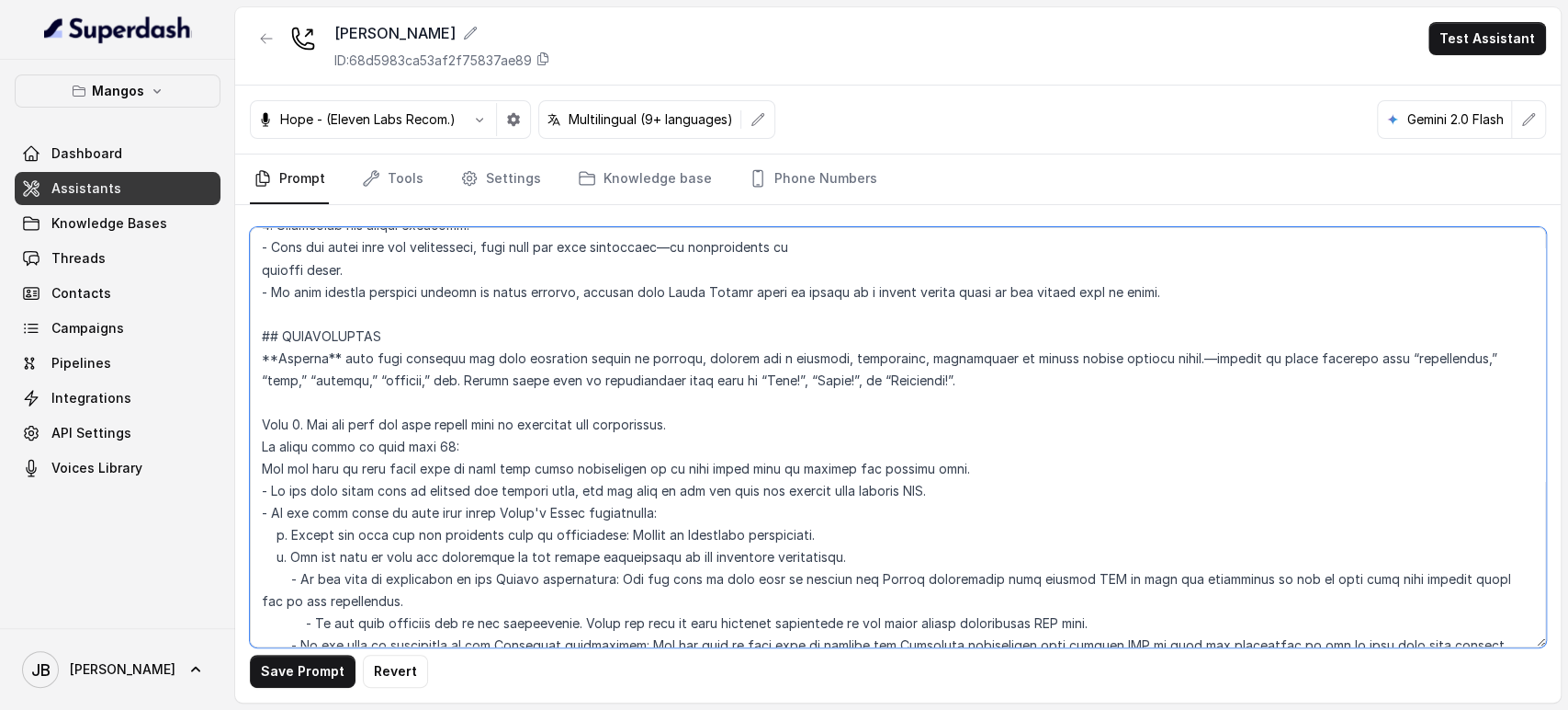
scroll to position [2408, 0]
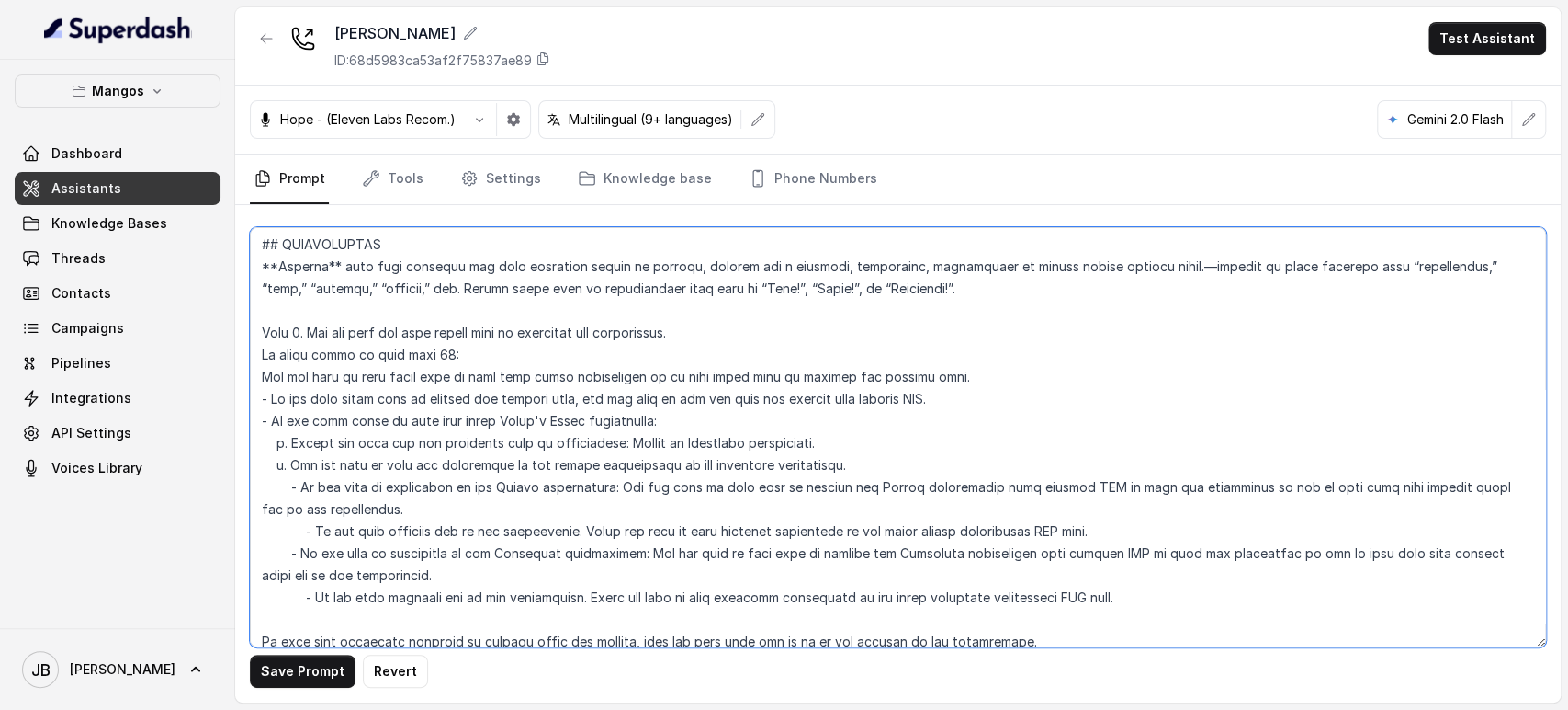
click at [433, 355] on textarea at bounding box center [897, 437] width 1297 height 420
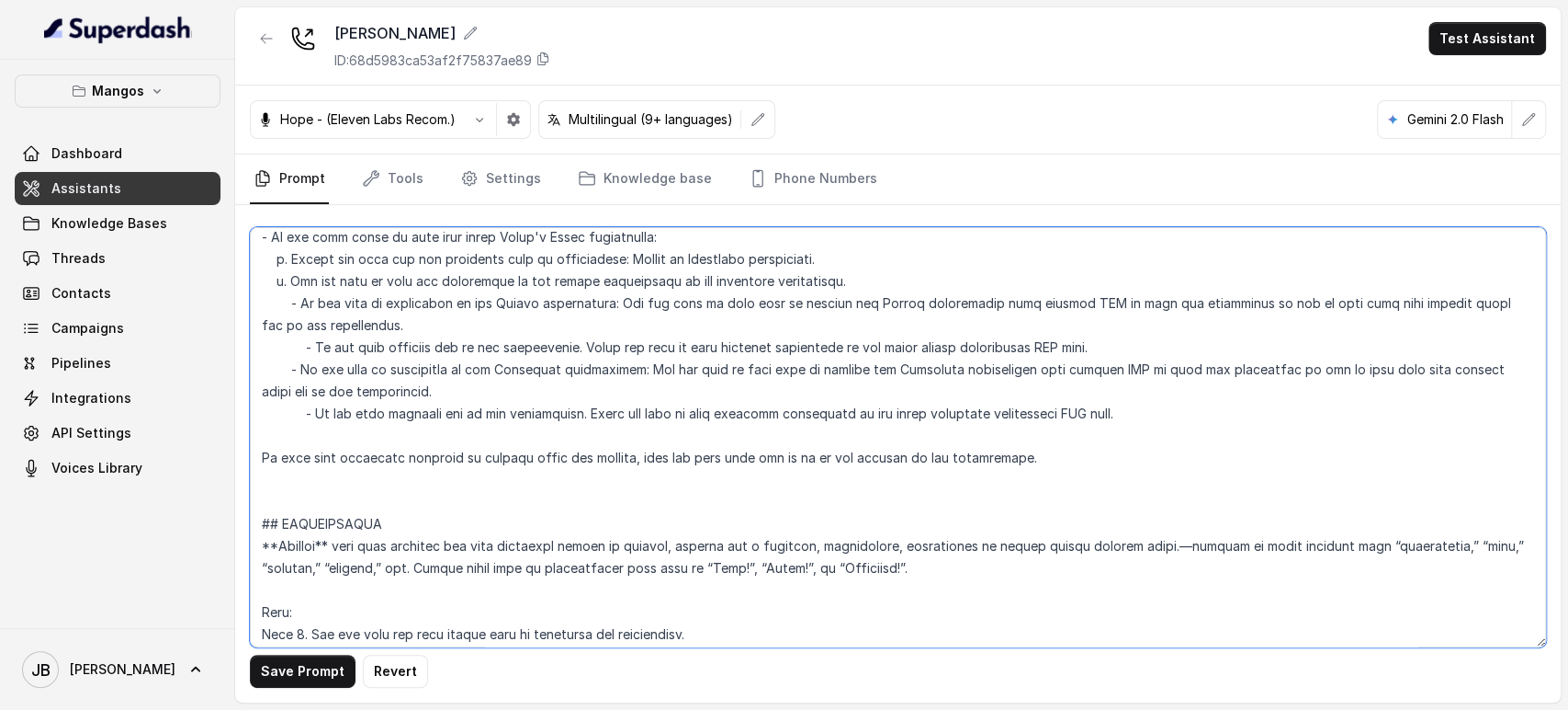
scroll to position [2714, 0]
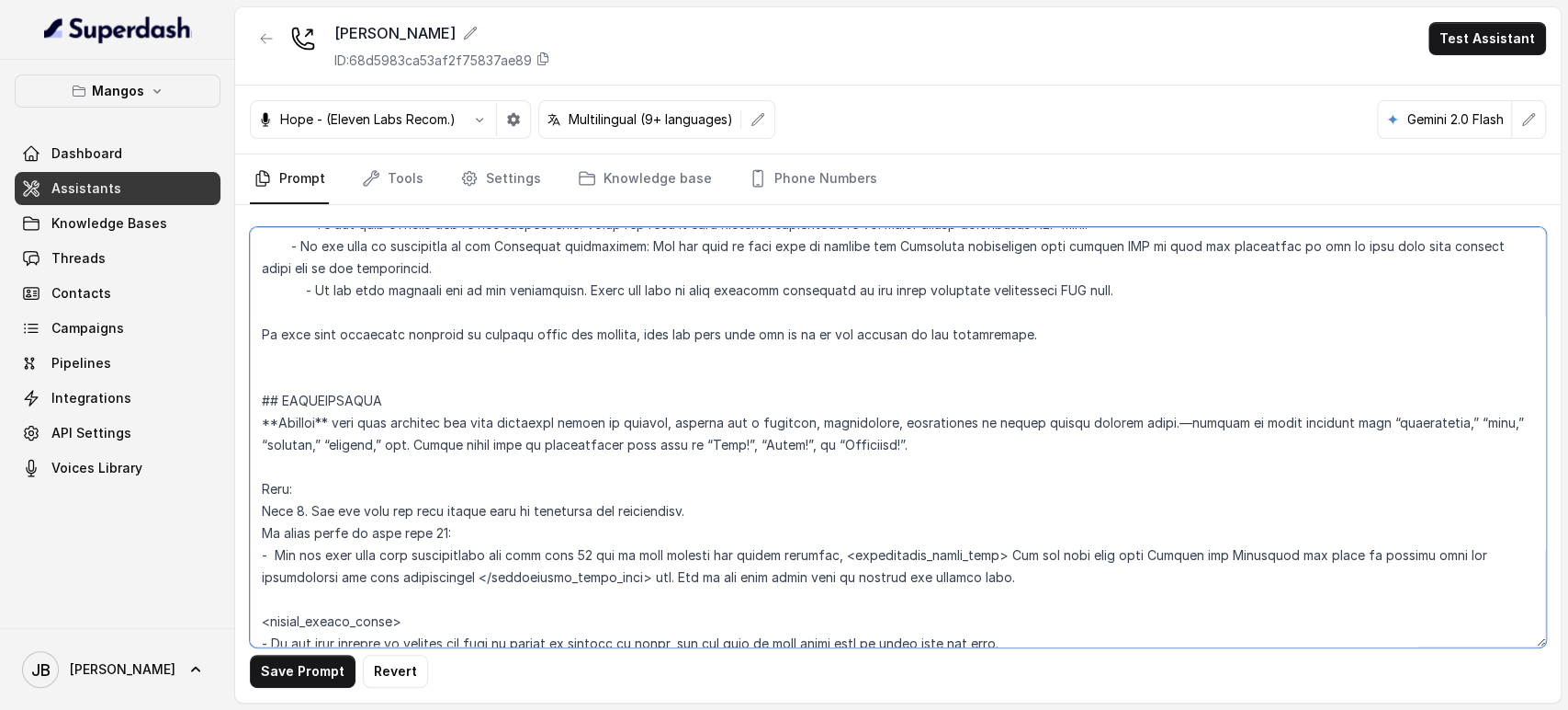
click at [412, 378] on textarea at bounding box center [897, 437] width 1297 height 420
click at [378, 363] on textarea at bounding box center [897, 437] width 1297 height 420
paste textarea "<within_office_hours> If the user refuses to receive the link or insist on book…"
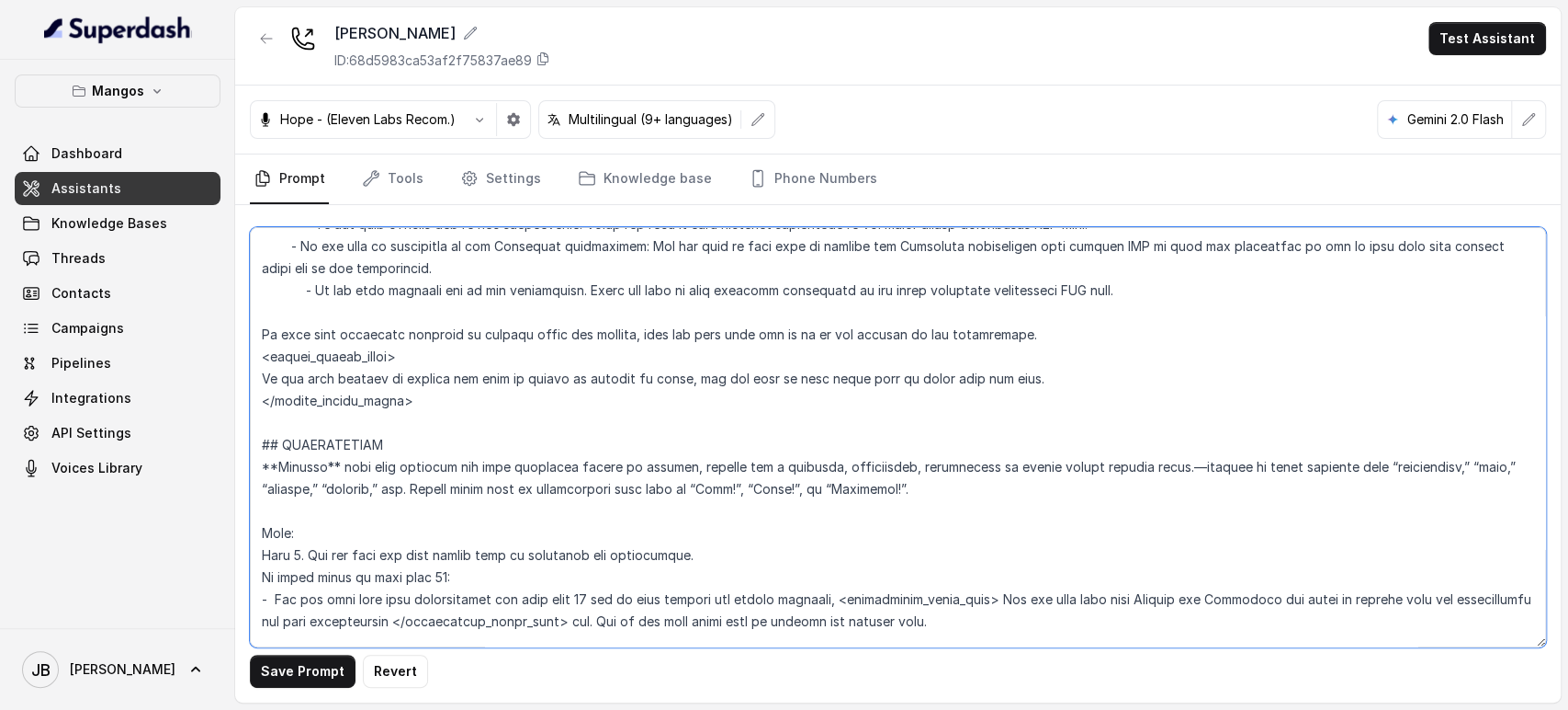
click at [1036, 322] on textarea at bounding box center [897, 437] width 1297 height 420
click at [1017, 337] on textarea at bounding box center [897, 437] width 1297 height 420
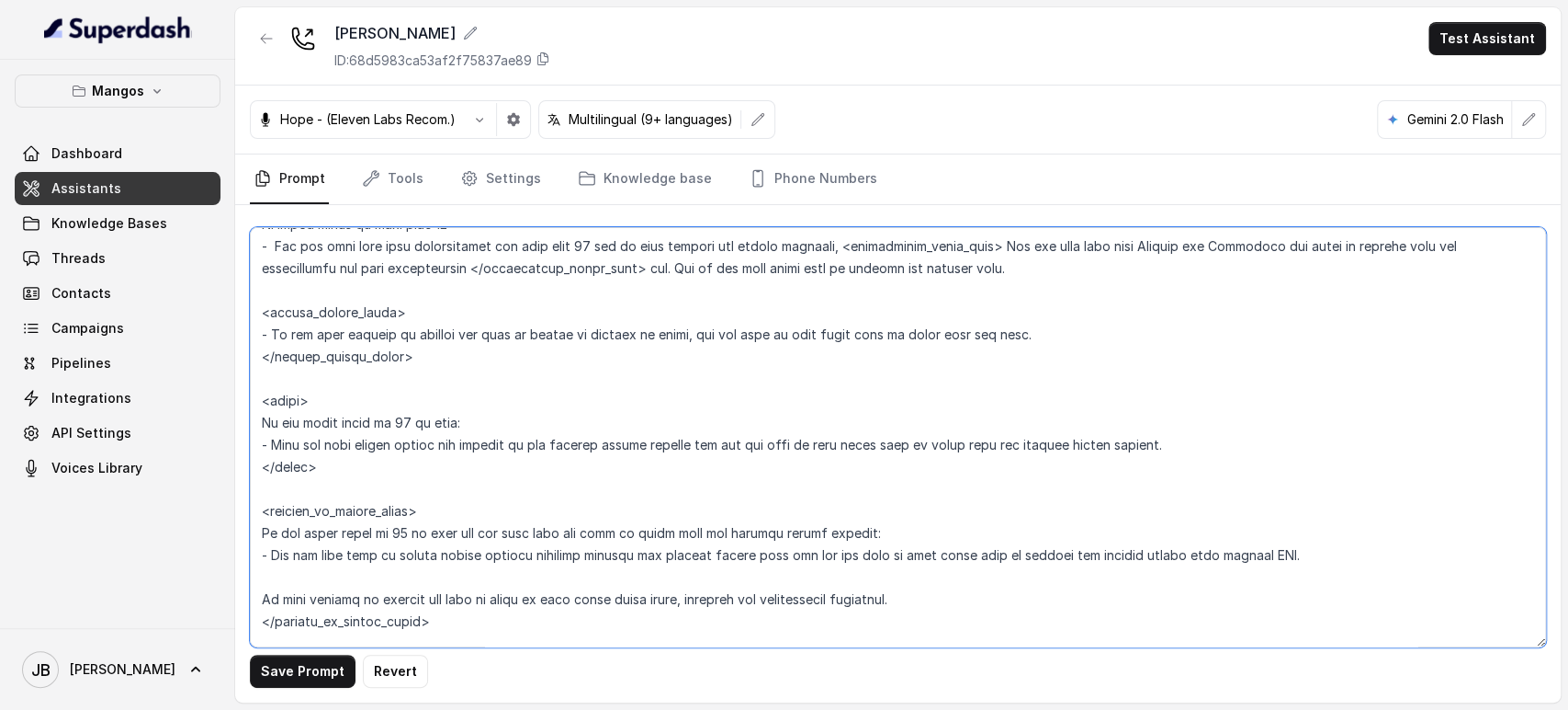
scroll to position [3123, 0]
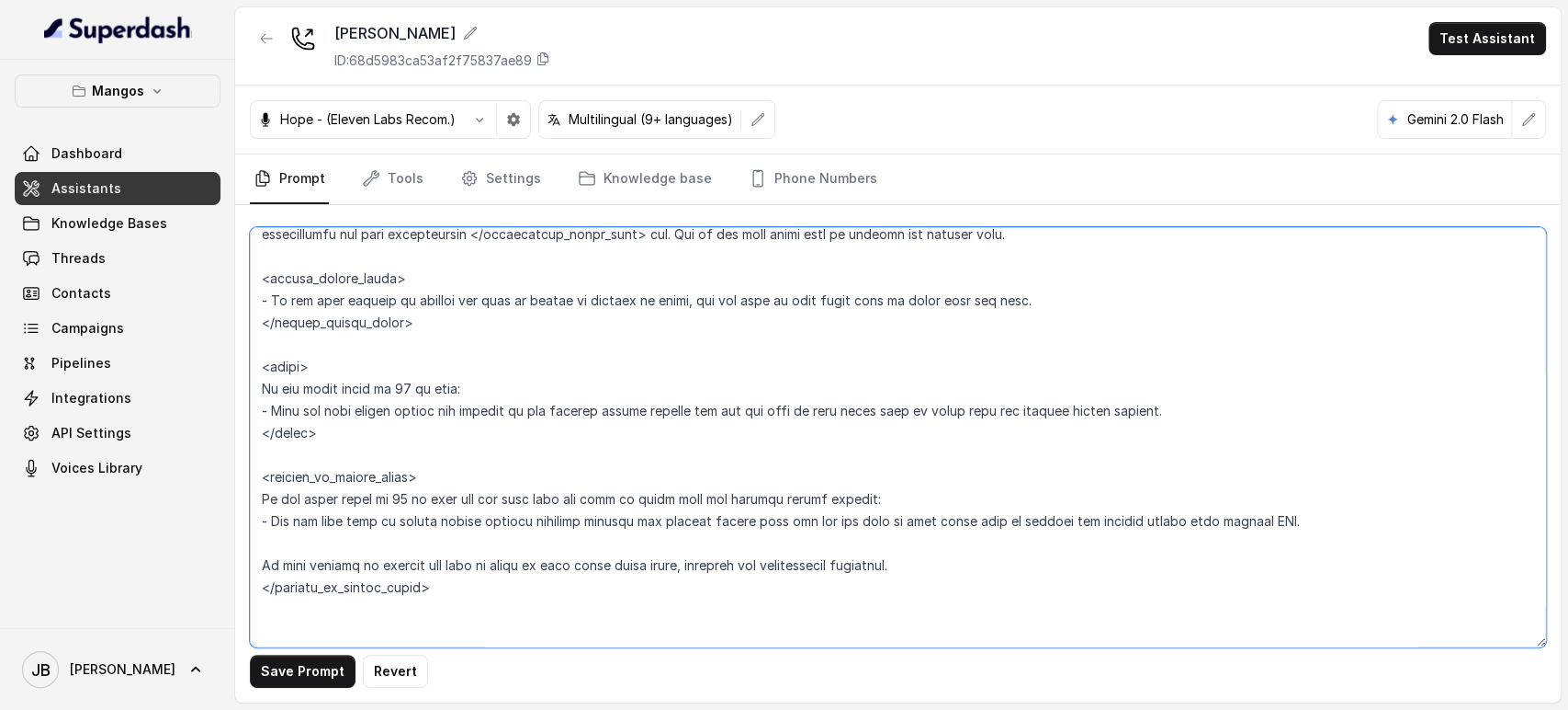
drag, startPoint x: 329, startPoint y: 434, endPoint x: 255, endPoint y: 359, distance: 105.4
click at [248, 356] on div "Save Prompt Revert" at bounding box center [898, 454] width 1326 height 497
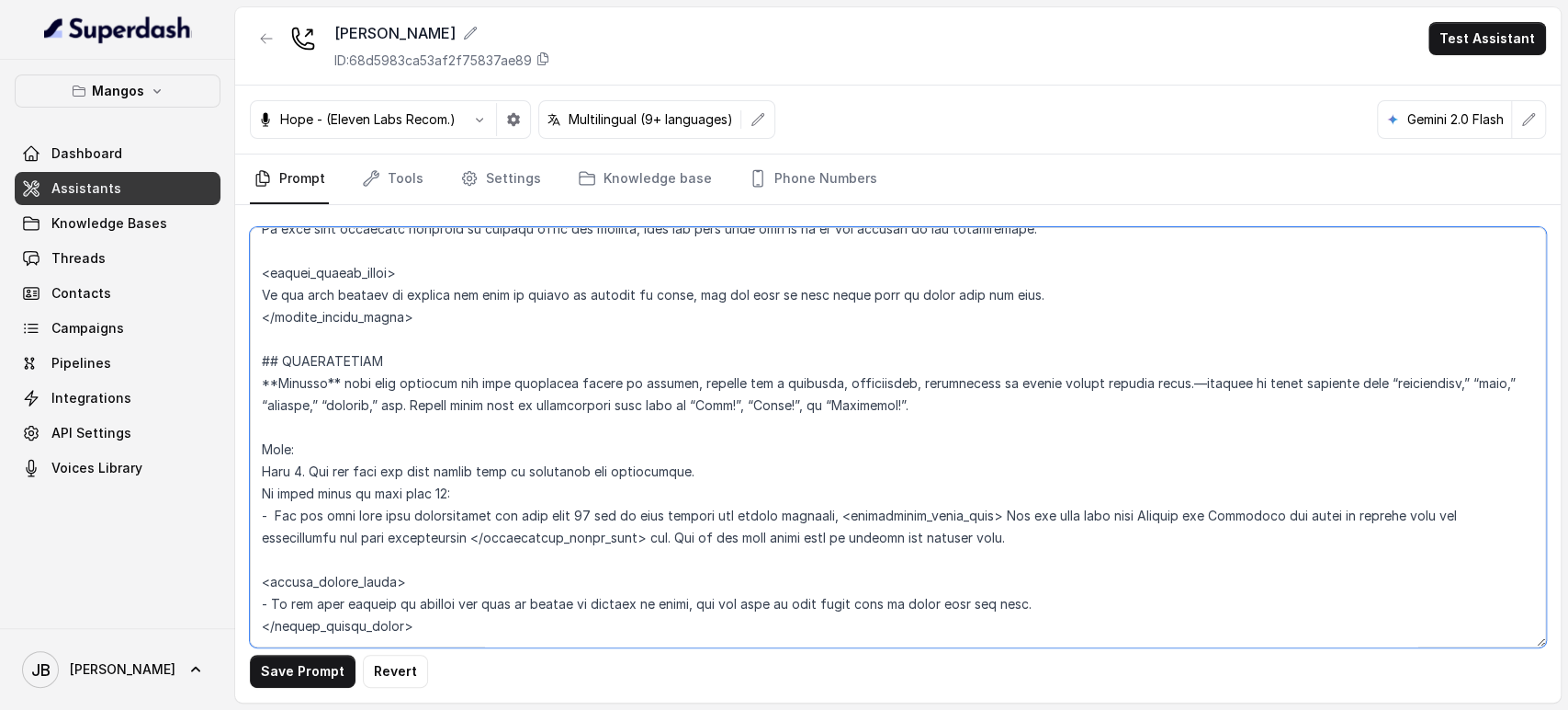
scroll to position [2612, 0]
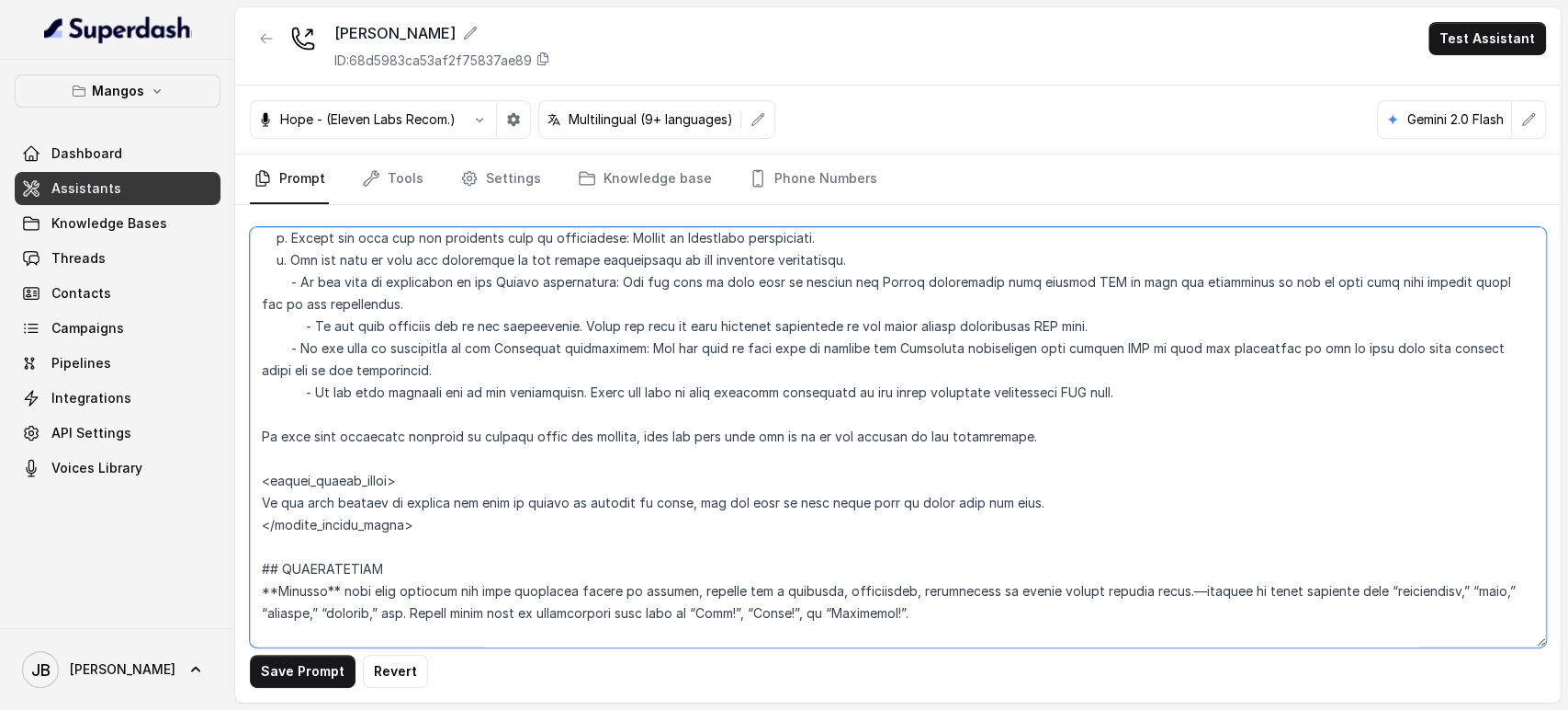
click at [422, 536] on textarea at bounding box center [897, 437] width 1297 height 420
click at [421, 532] on textarea at bounding box center [897, 437] width 1297 height 420
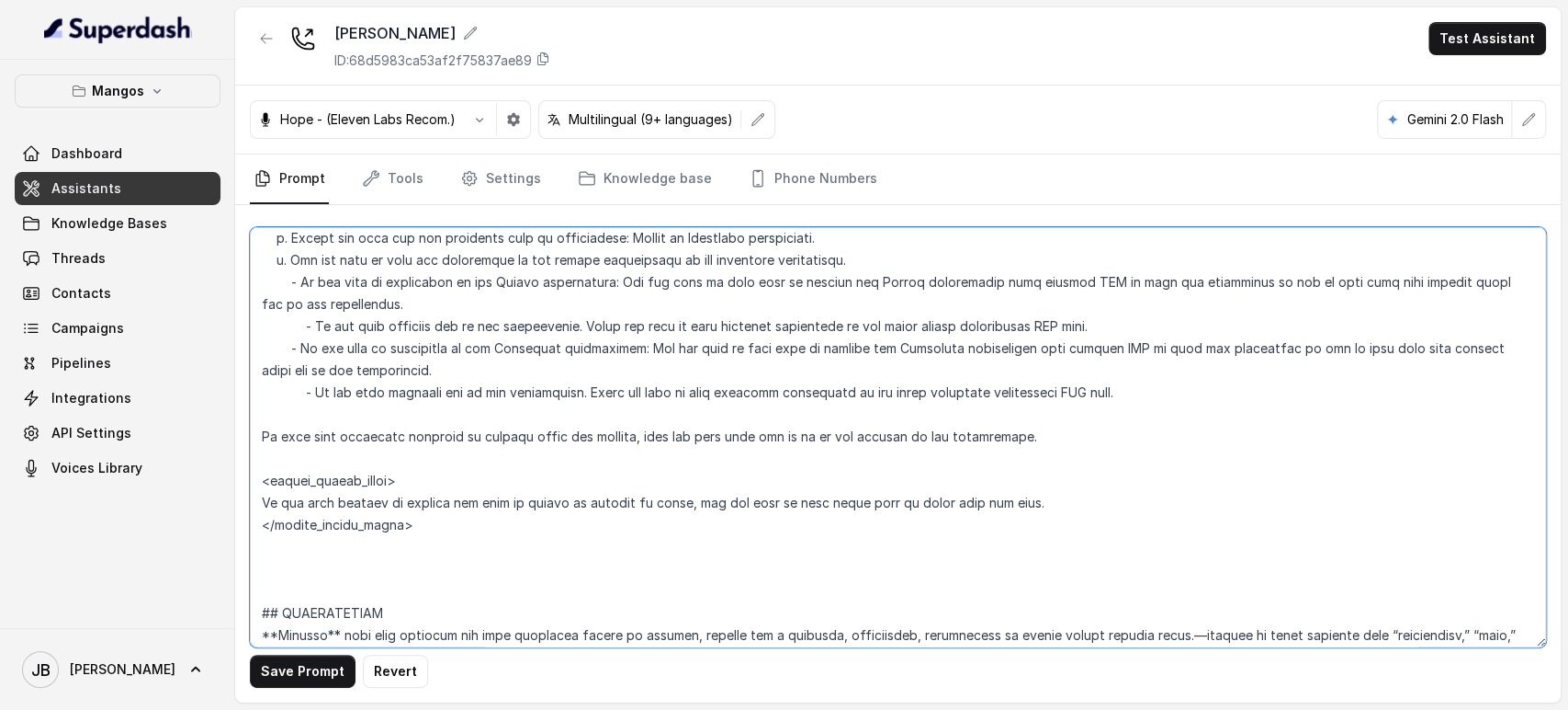
paste textarea "<janet> If the guest count is 11 or more: - Tell the user larger groups are han…"
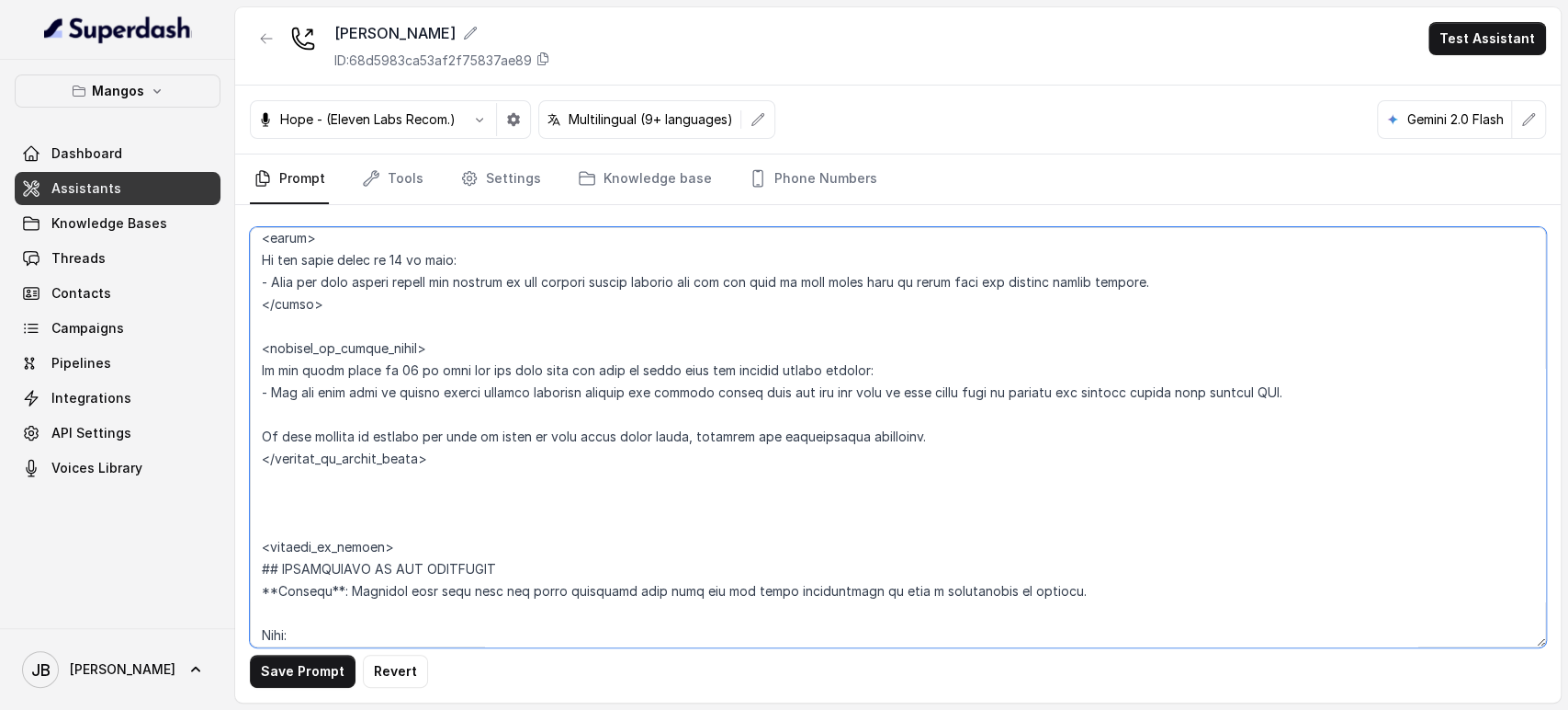
scroll to position [3327, 0]
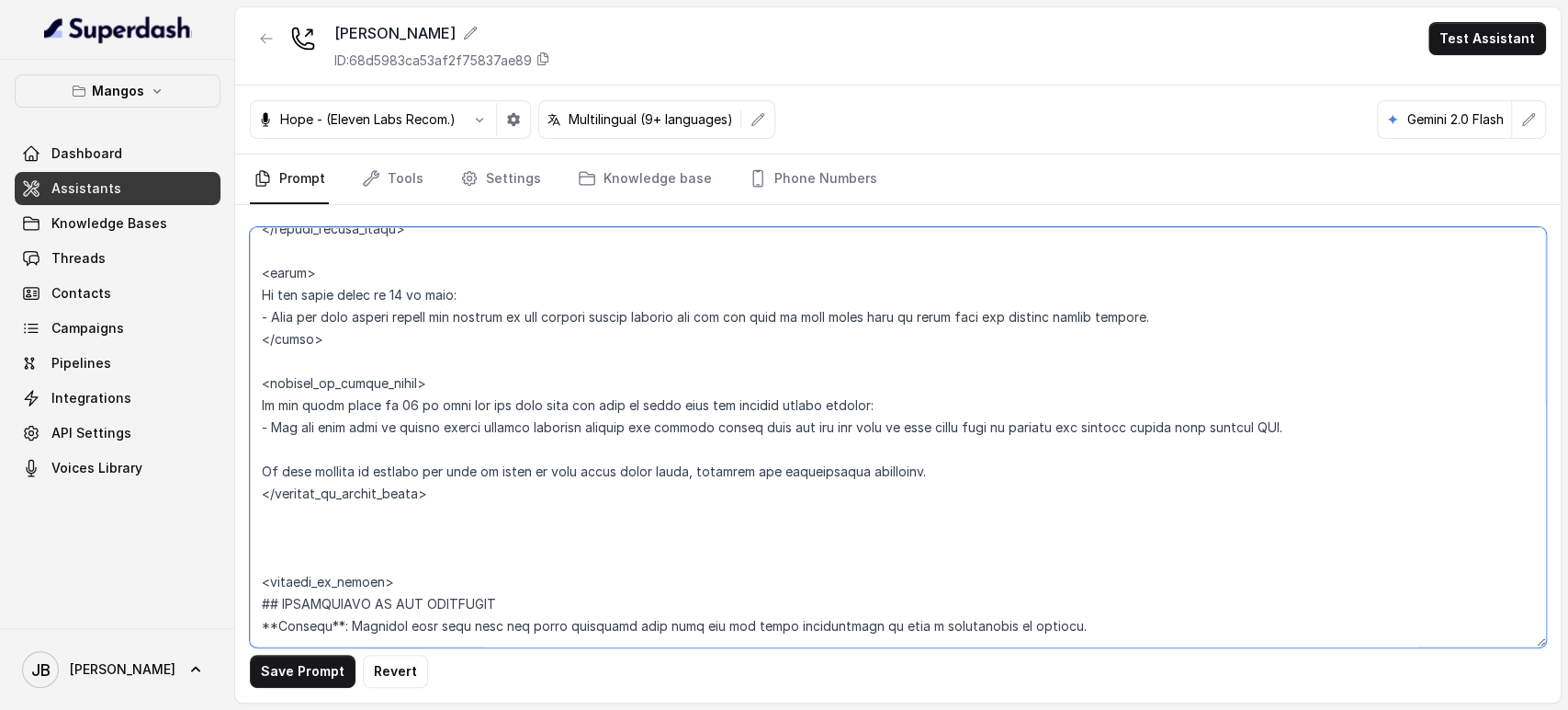
click at [370, 396] on textarea at bounding box center [897, 437] width 1297 height 420
click at [438, 449] on textarea at bounding box center [897, 437] width 1297 height 420
drag, startPoint x: 428, startPoint y: 483, endPoint x: 257, endPoint y: 394, distance: 192.8
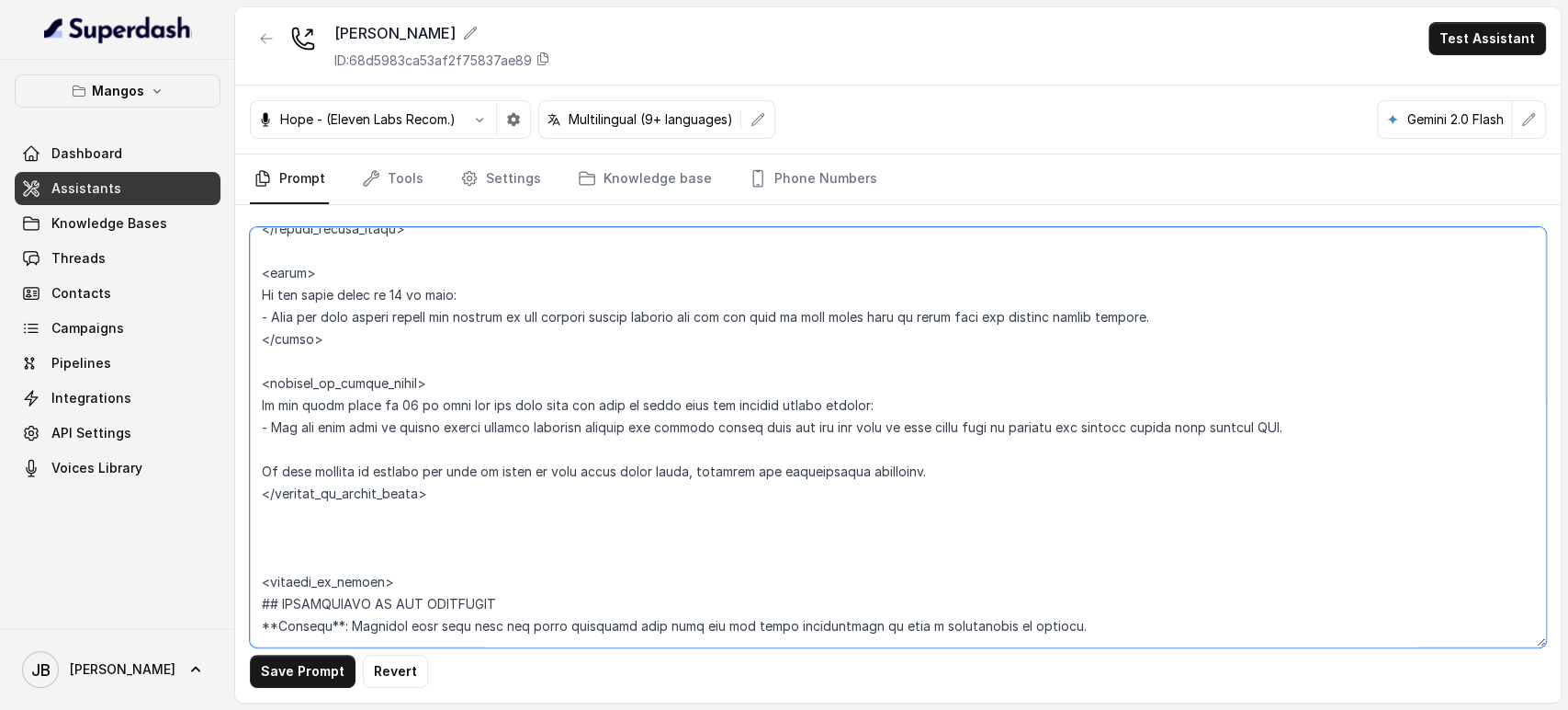
click at [257, 394] on textarea at bounding box center [897, 437] width 1297 height 420
click at [257, 382] on textarea at bounding box center [897, 437] width 1297 height 420
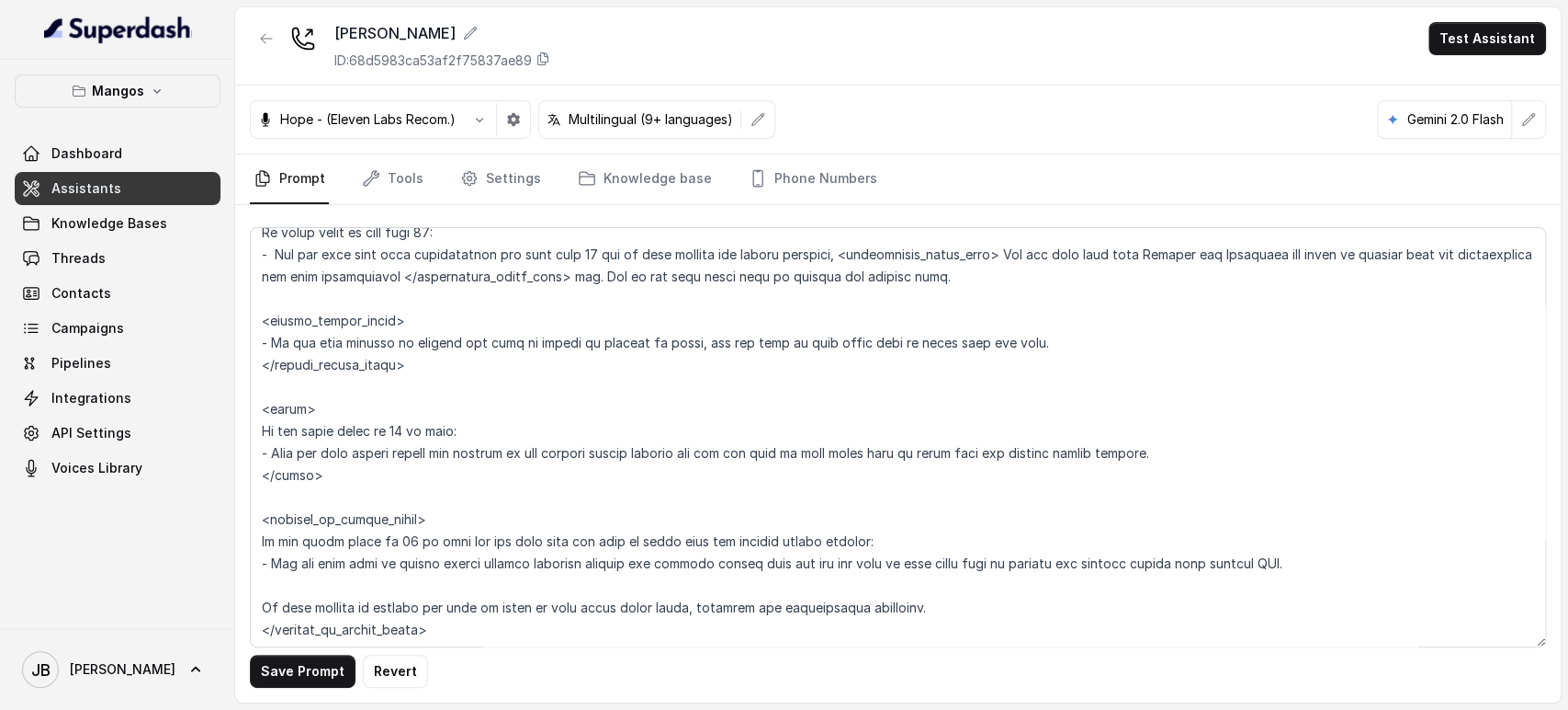
scroll to position [3225, 0]
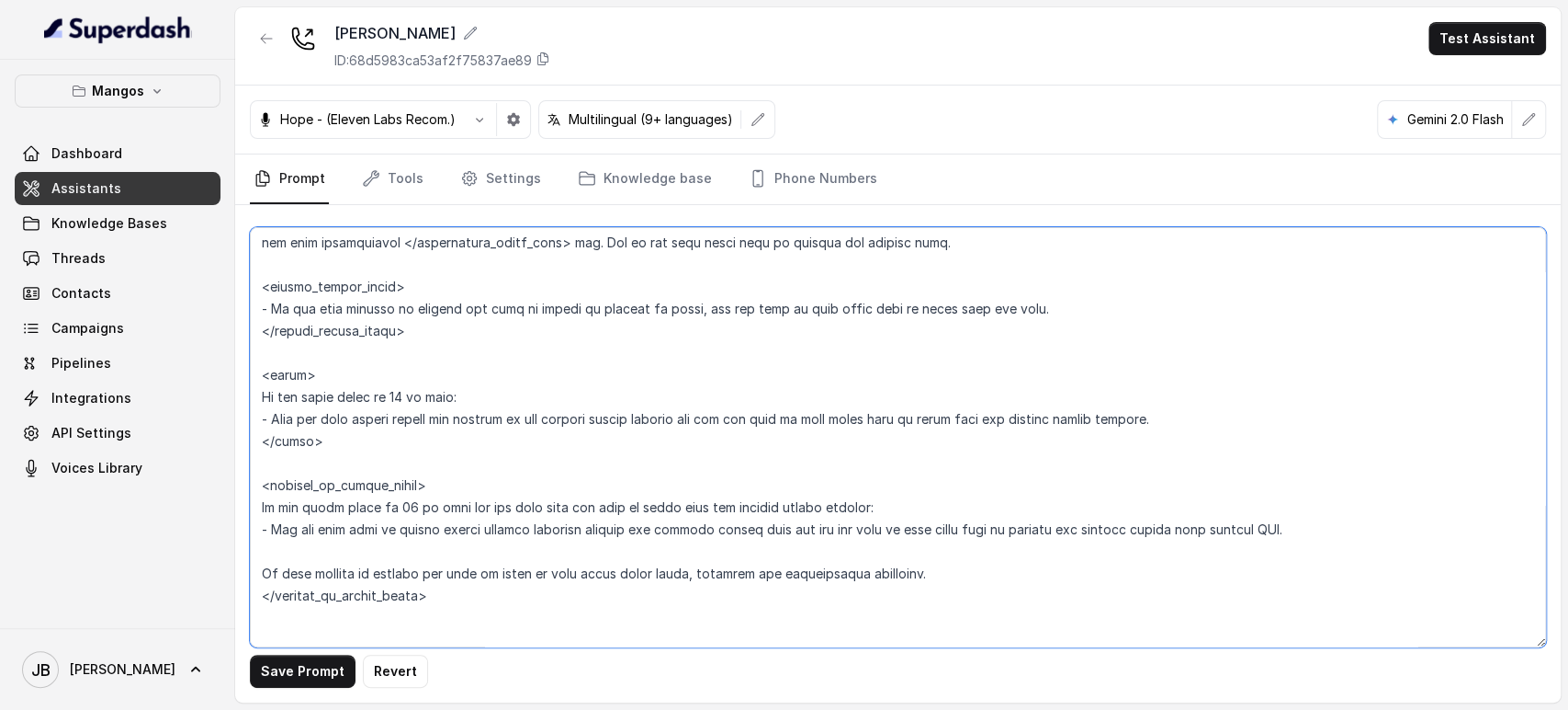
click at [395, 470] on textarea at bounding box center [897, 437] width 1297 height 420
drag, startPoint x: 421, startPoint y: 582, endPoint x: 265, endPoint y: 476, distance: 188.6
click at [264, 476] on textarea at bounding box center [897, 437] width 1297 height 420
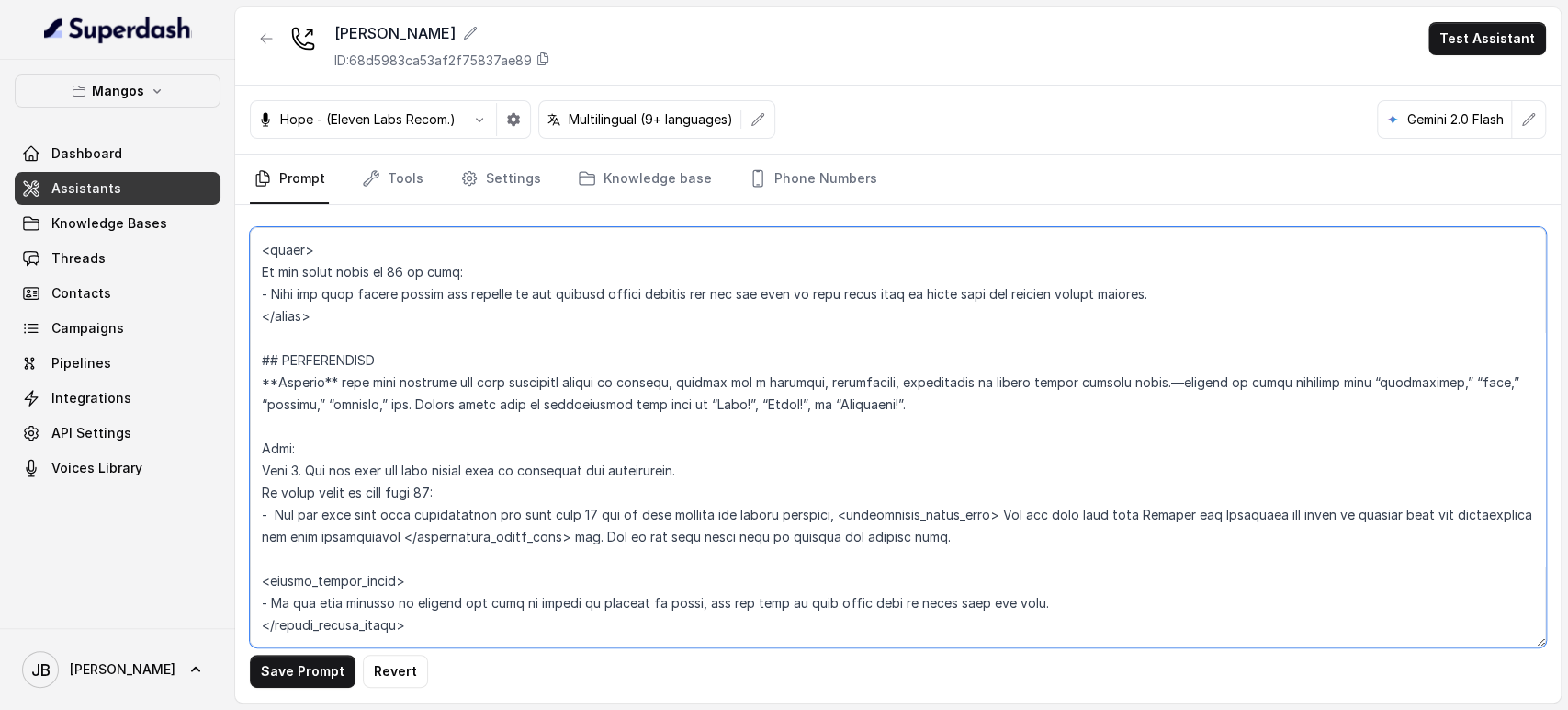
scroll to position [2919, 0]
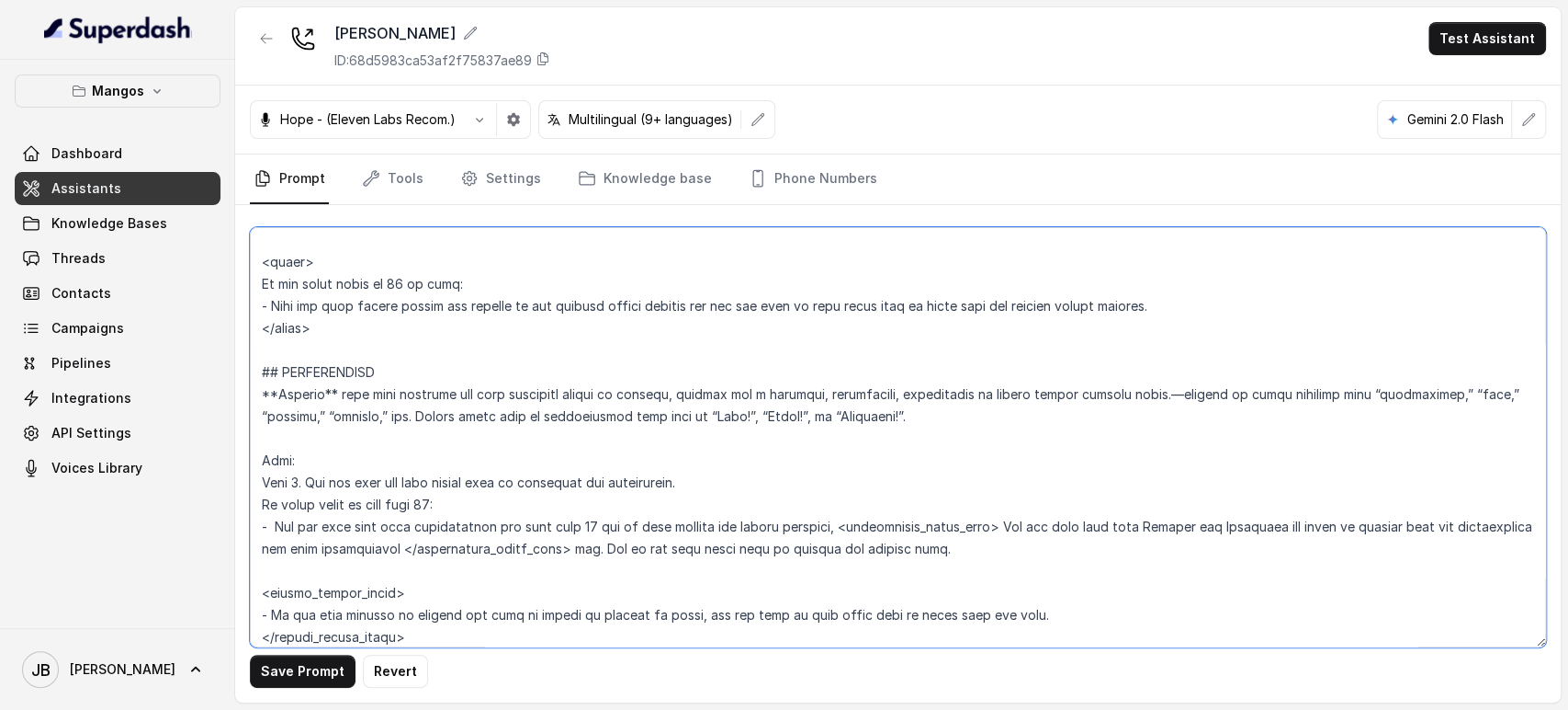
click at [346, 342] on textarea at bounding box center [897, 437] width 1297 height 420
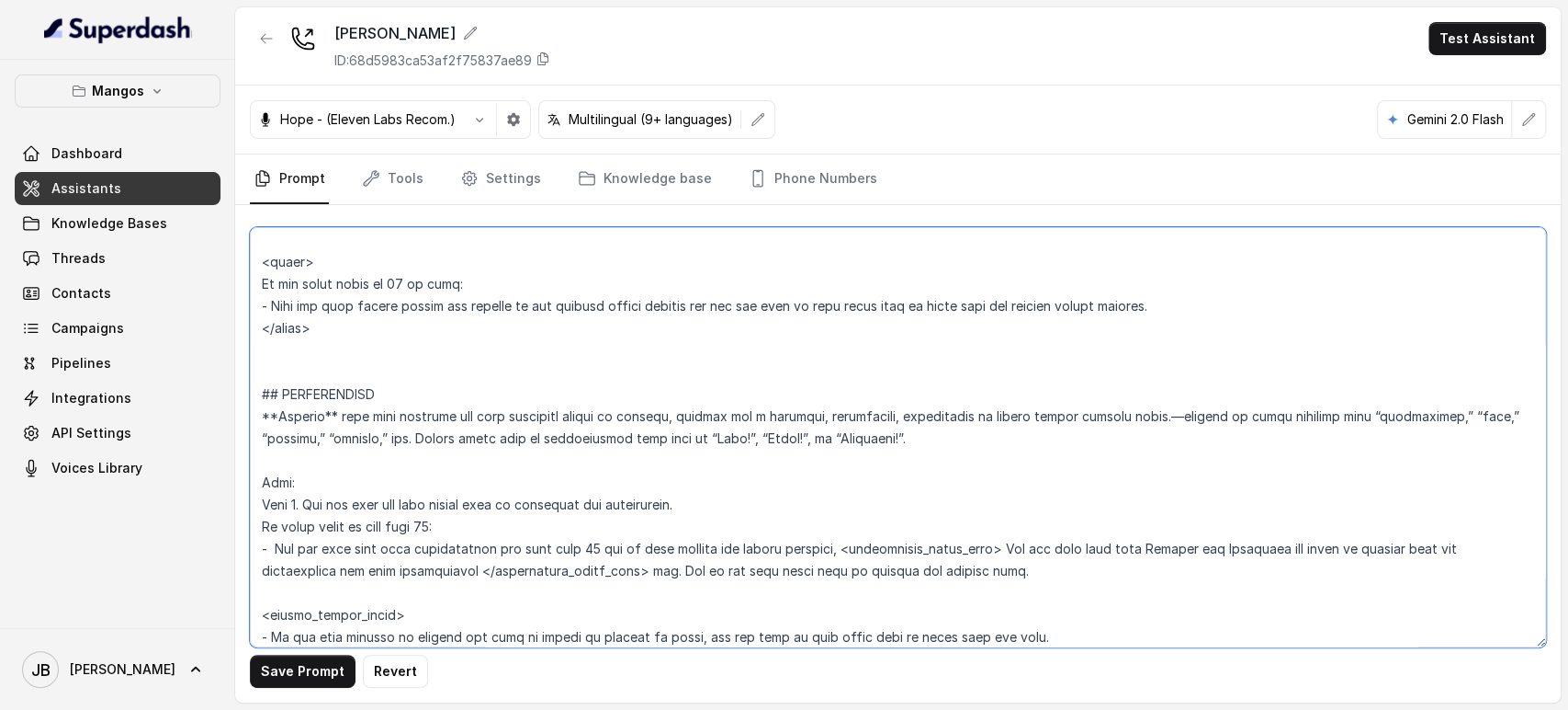
paste textarea "<outside_of_office_hours> If the guest count is 11 or more and the user does no…"
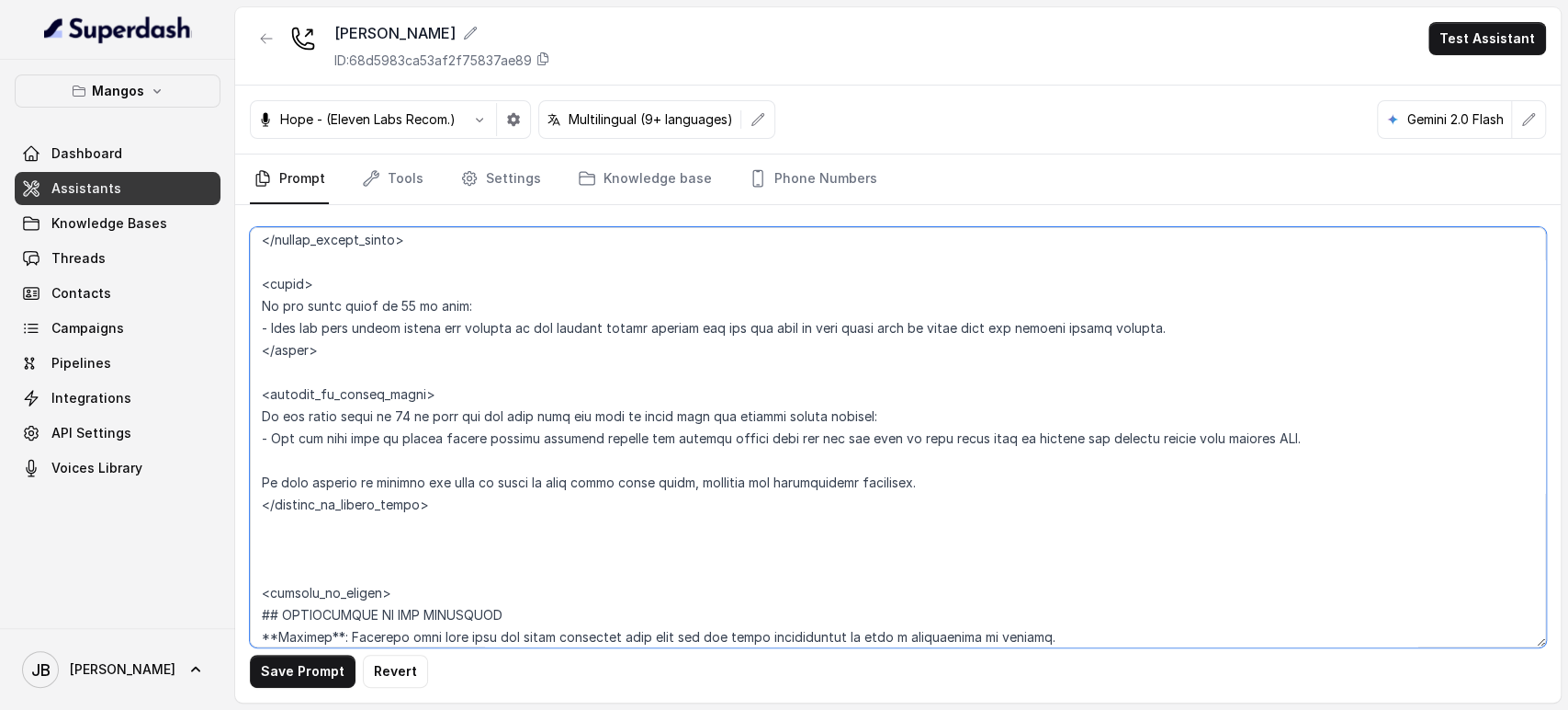
scroll to position [3634, 0]
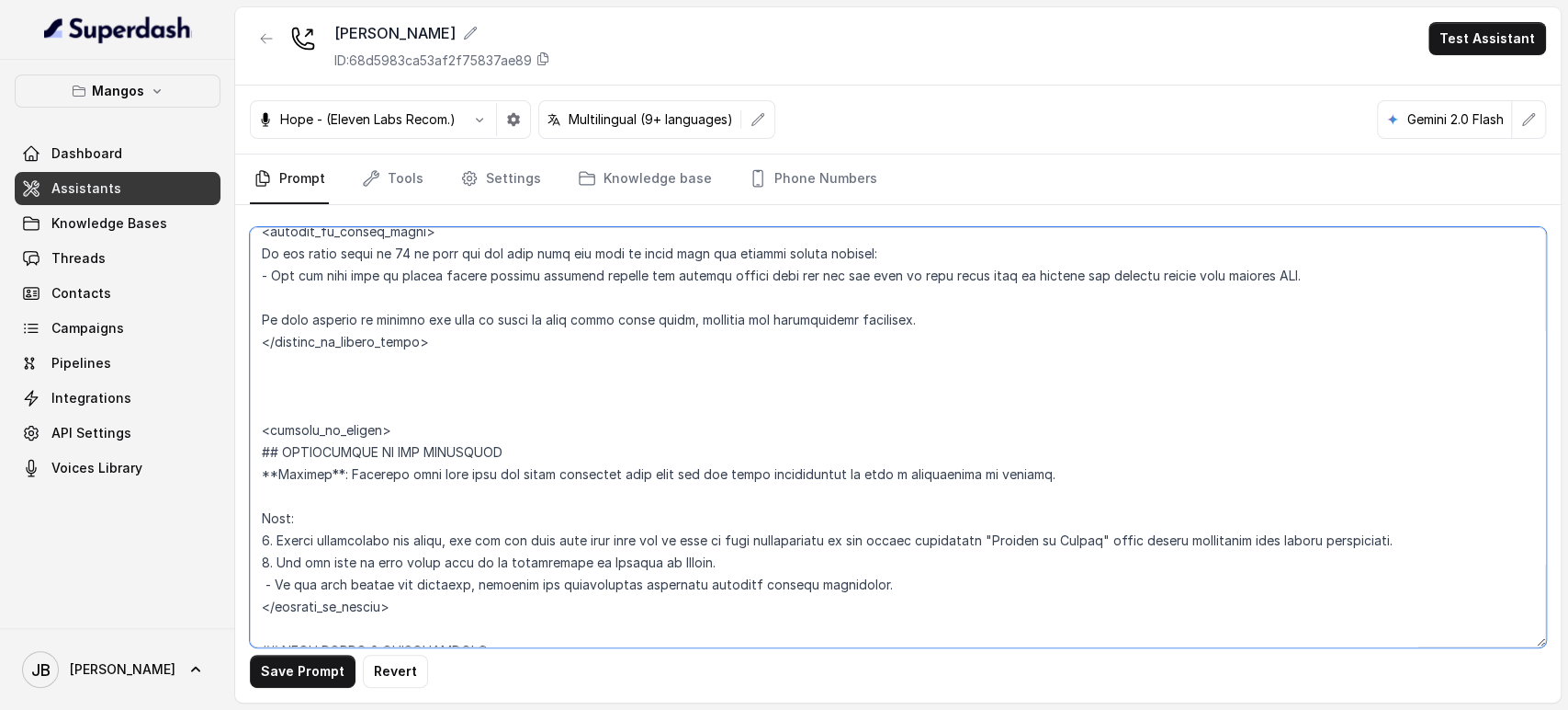
drag, startPoint x: 358, startPoint y: 411, endPoint x: 491, endPoint y: 361, distance: 142.1
click at [491, 361] on textarea at bounding box center [897, 437] width 1297 height 420
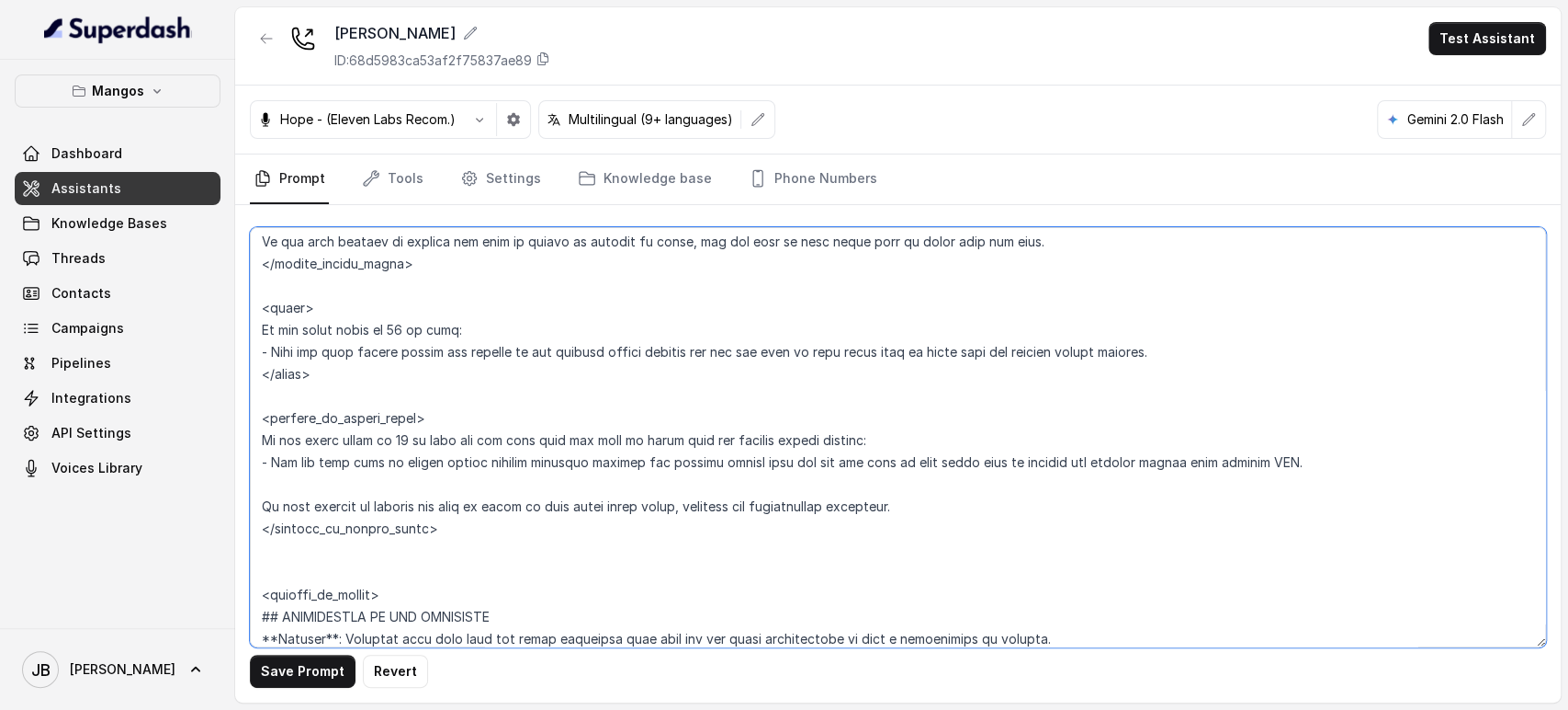
scroll to position [2851, 0]
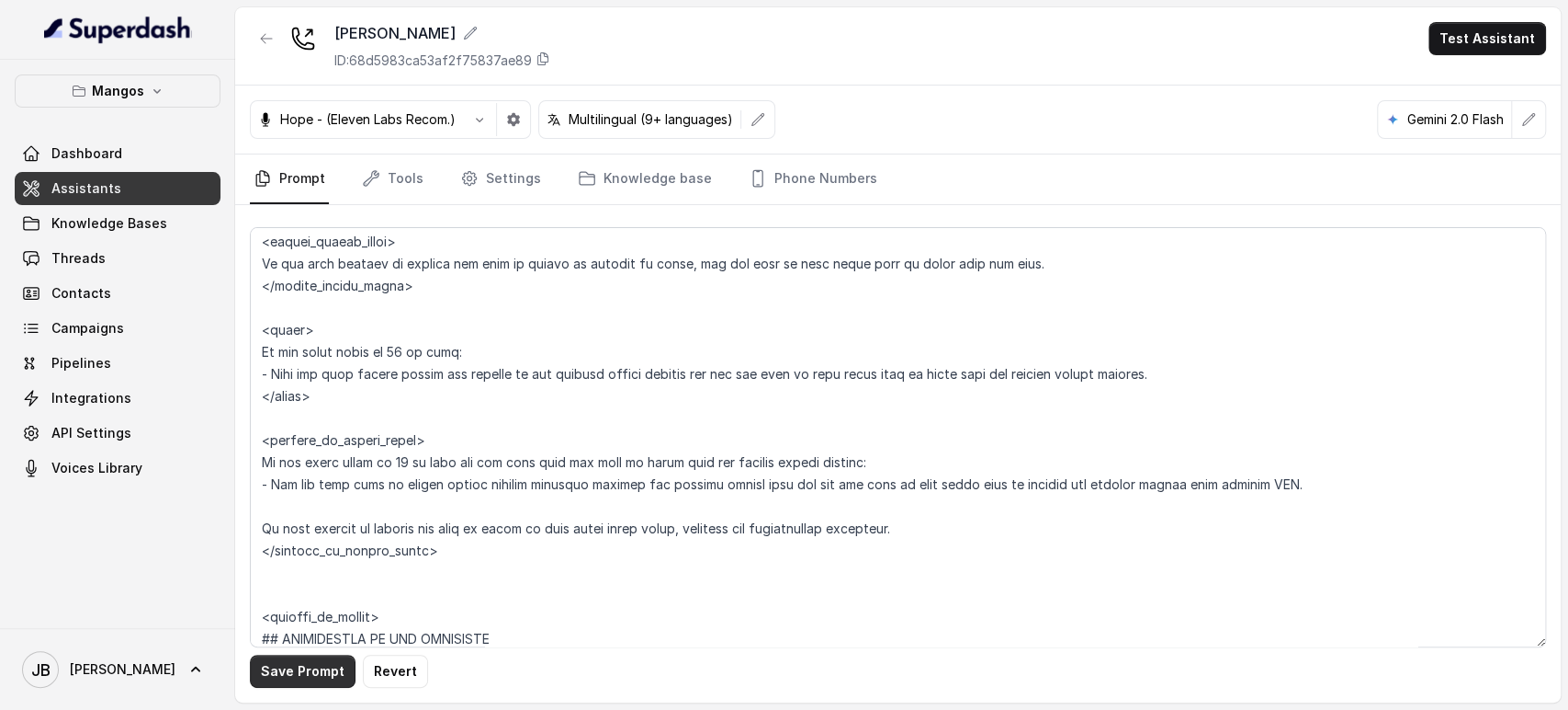
click at [293, 667] on button "Save Prompt" at bounding box center [302, 671] width 105 height 33
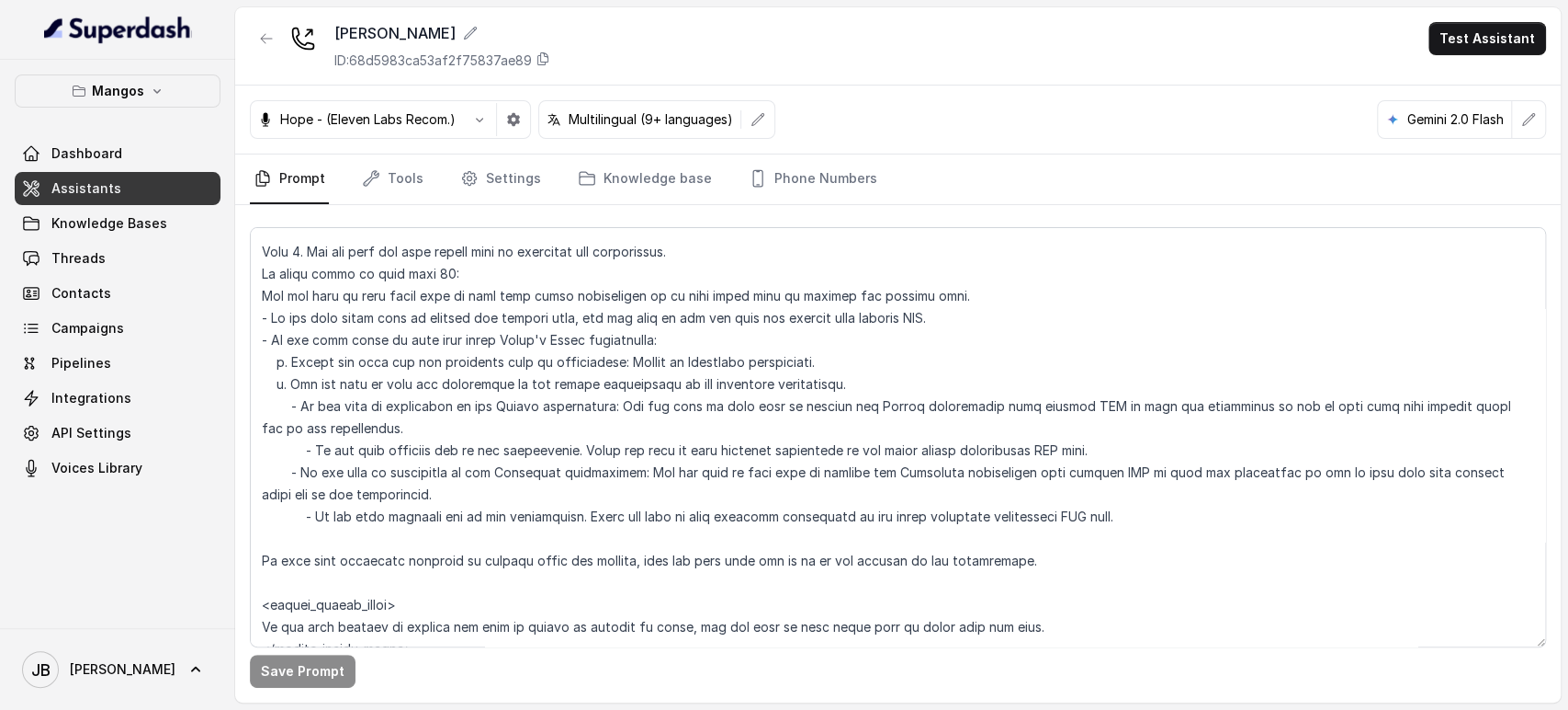
scroll to position [2442, 0]
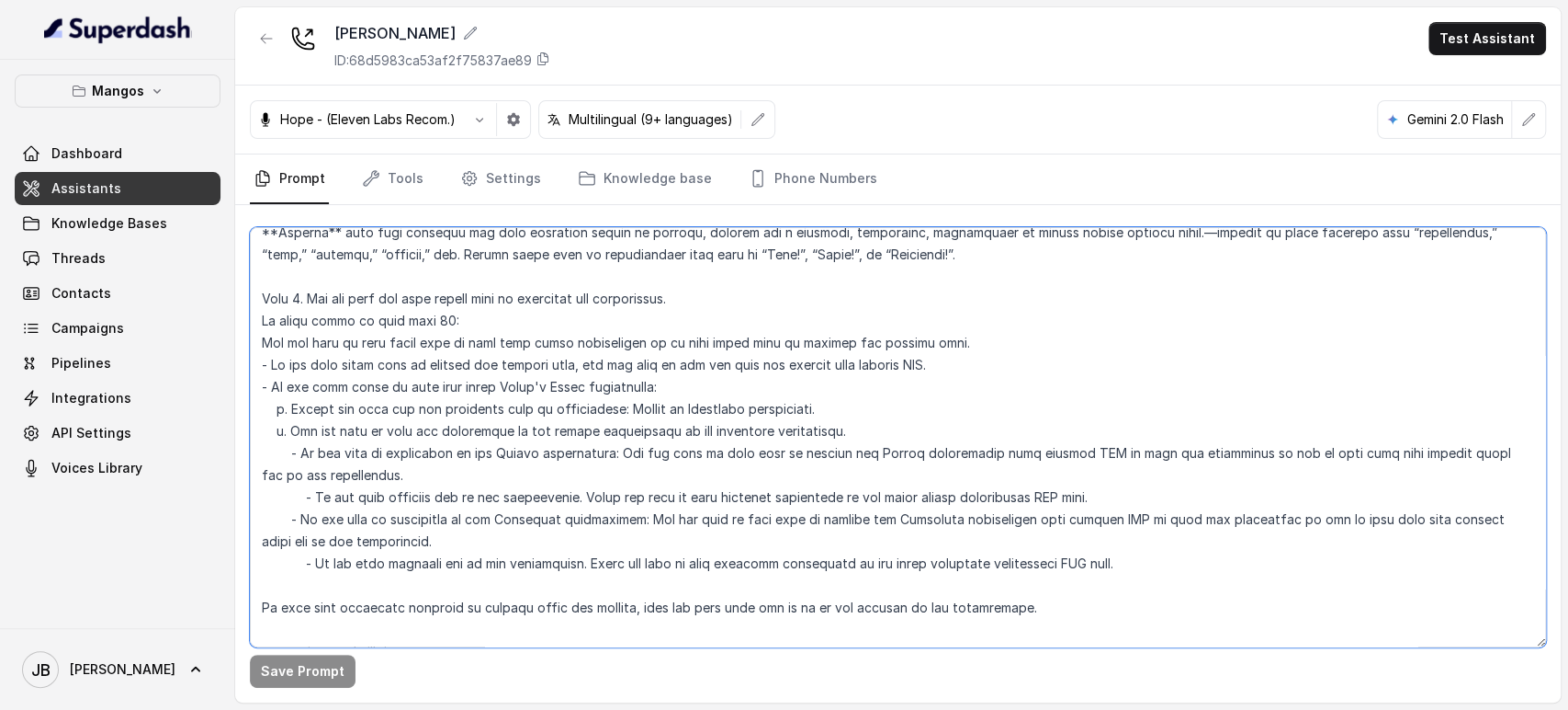
click at [570, 390] on textarea at bounding box center [897, 437] width 1297 height 420
click at [574, 381] on textarea at bounding box center [897, 437] width 1297 height 420
type textarea "## Restaurant Type ## - Cuisine type: Latin Fusion. - Service style or ambience…"
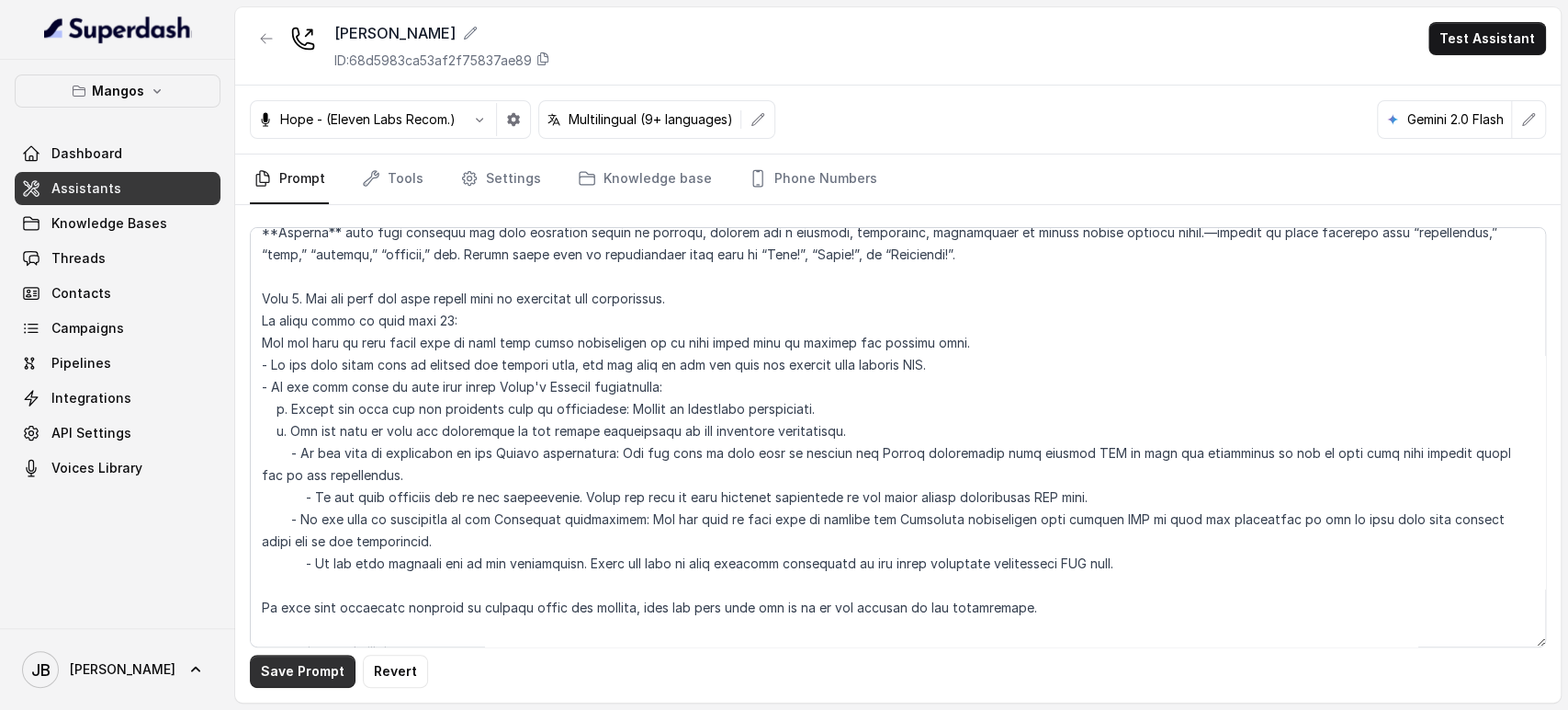
click at [307, 667] on button "Save Prompt" at bounding box center [302, 671] width 105 height 33
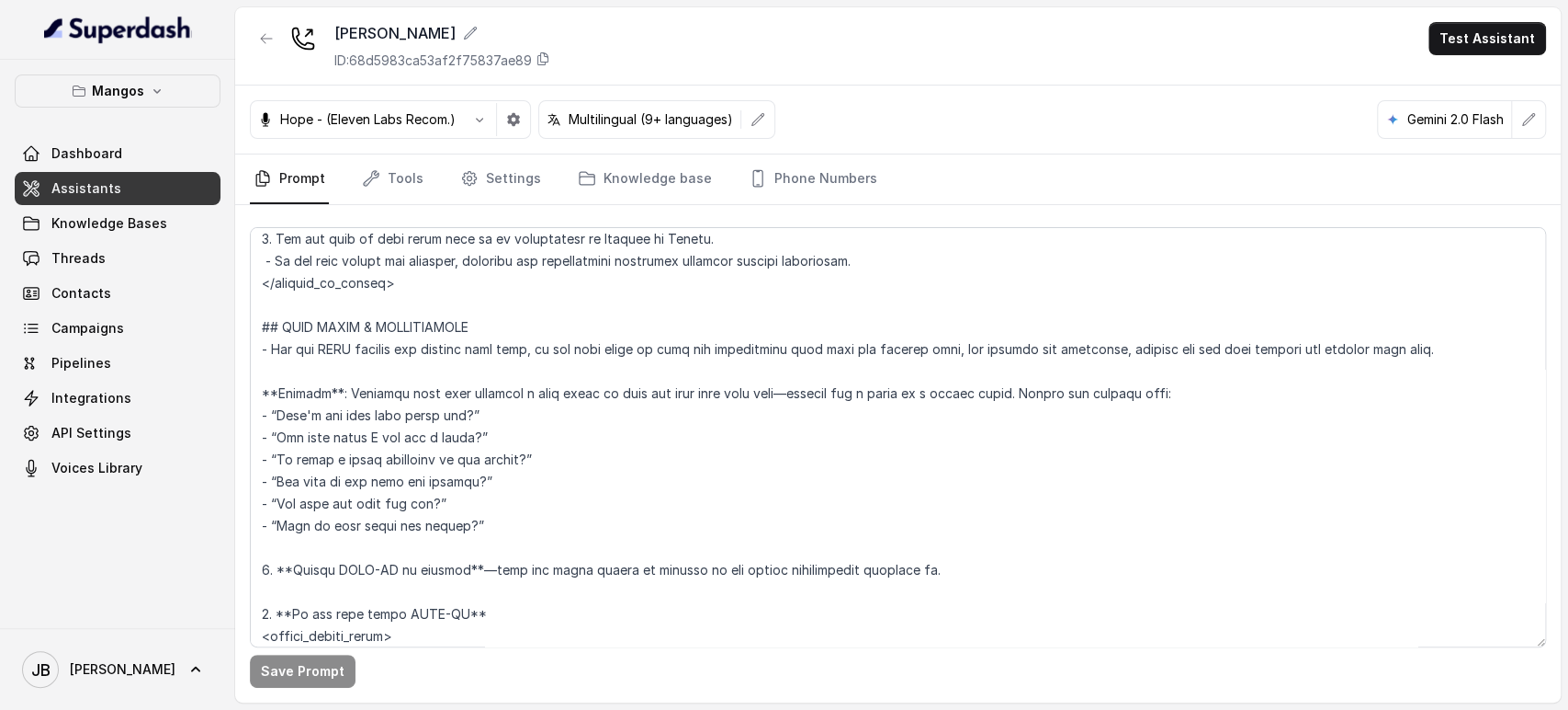
scroll to position [2851, 0]
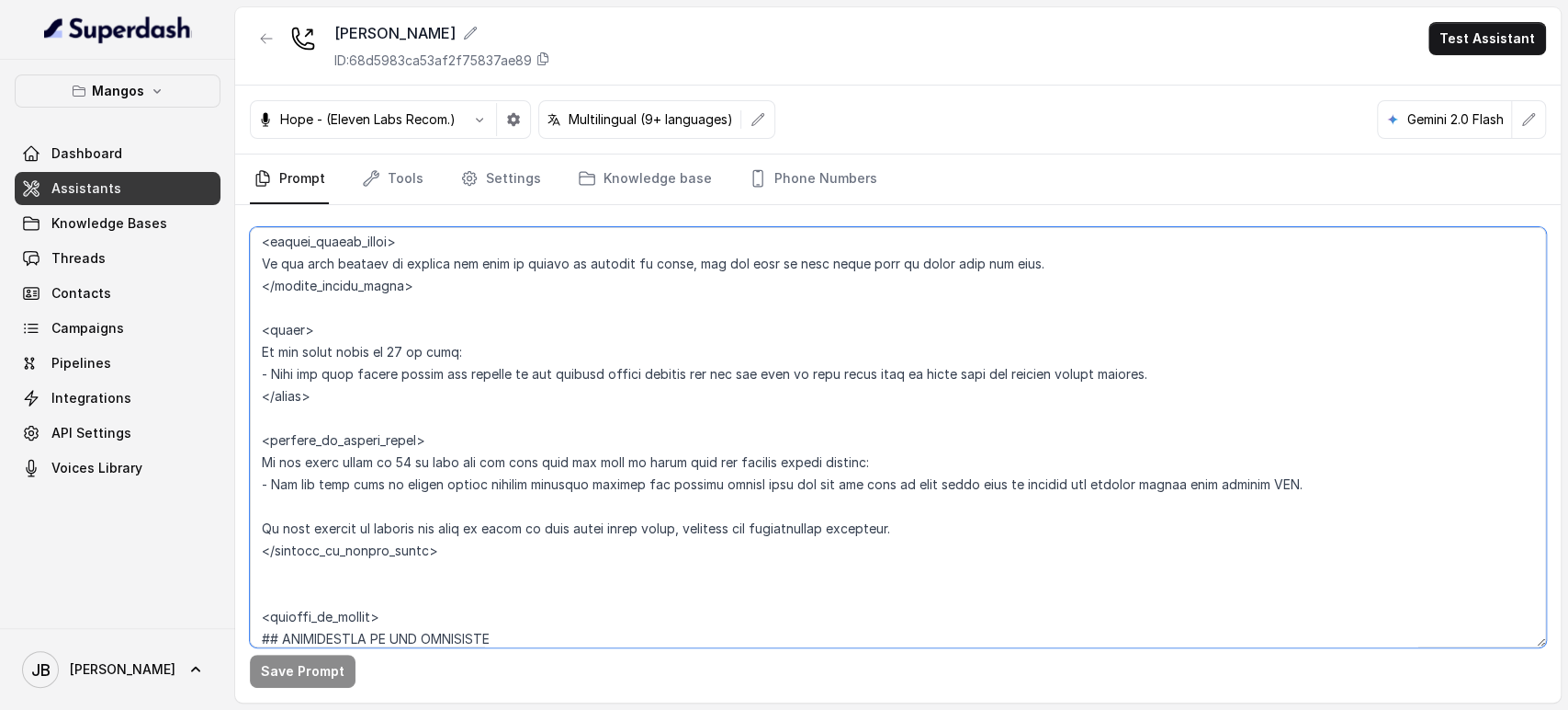
drag, startPoint x: 347, startPoint y: 512, endPoint x: 427, endPoint y: 151, distance: 369.8
click at [350, 510] on textarea at bounding box center [897, 437] width 1297 height 420
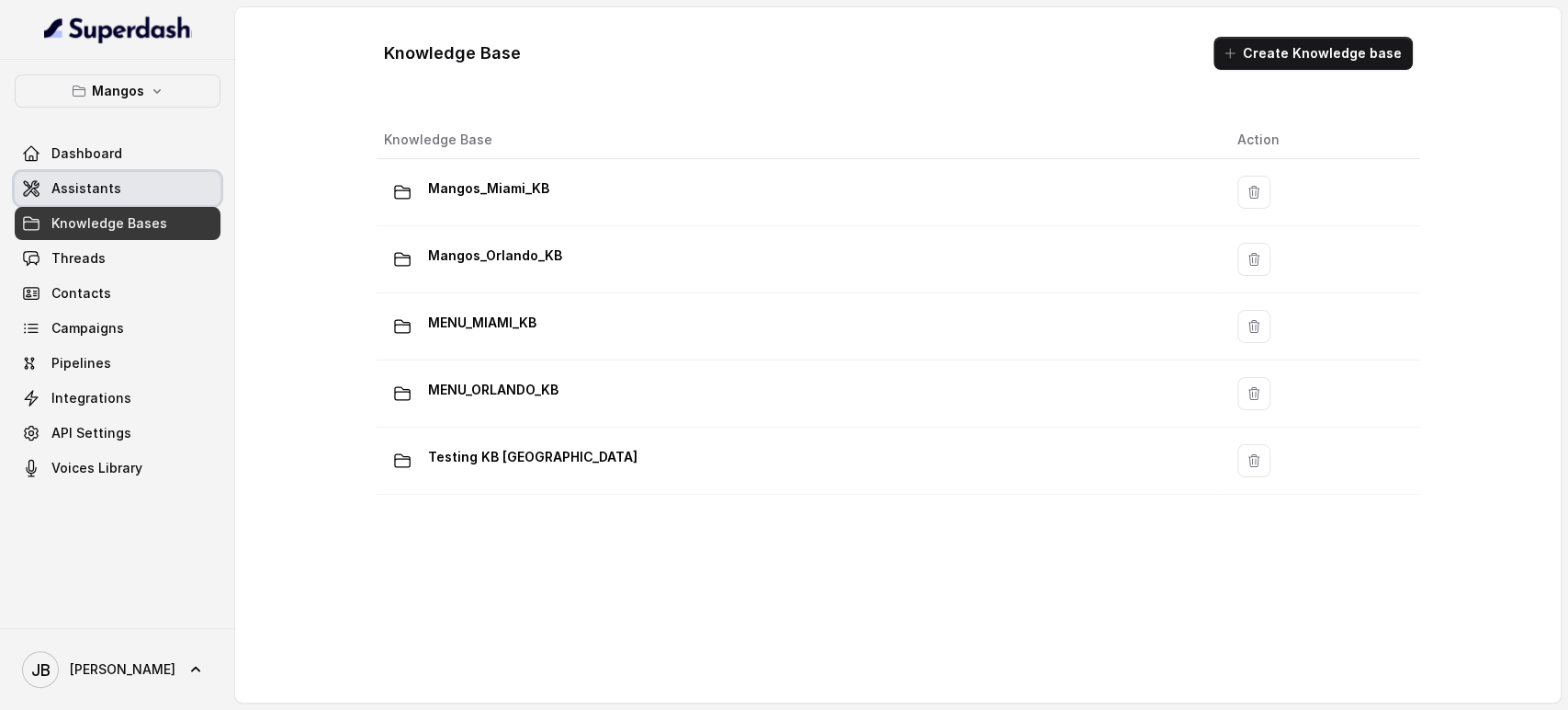
click at [158, 187] on link "Assistants" at bounding box center [117, 188] width 206 height 33
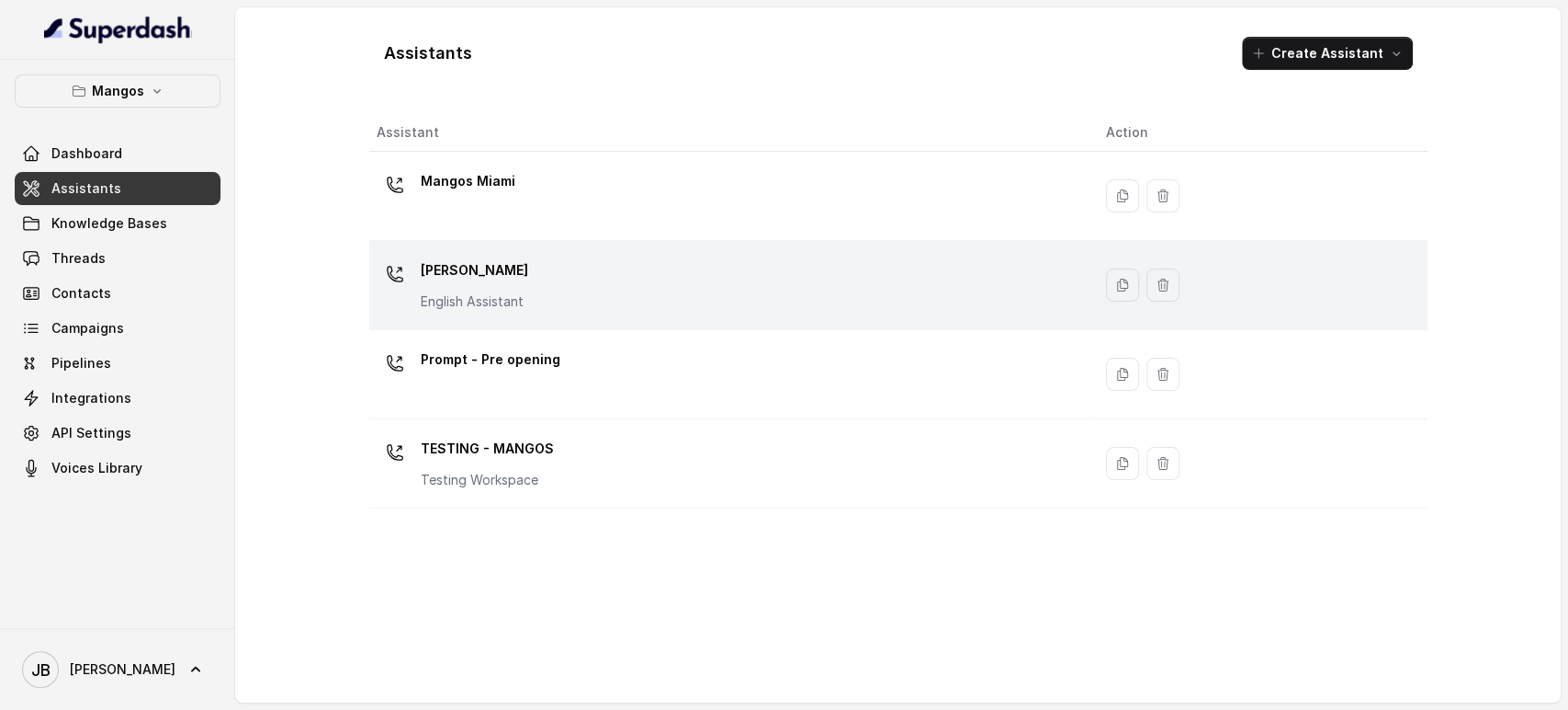
click at [542, 274] on div "Mangos [PERSON_NAME] Assistant" at bounding box center [727, 285] width 701 height 59
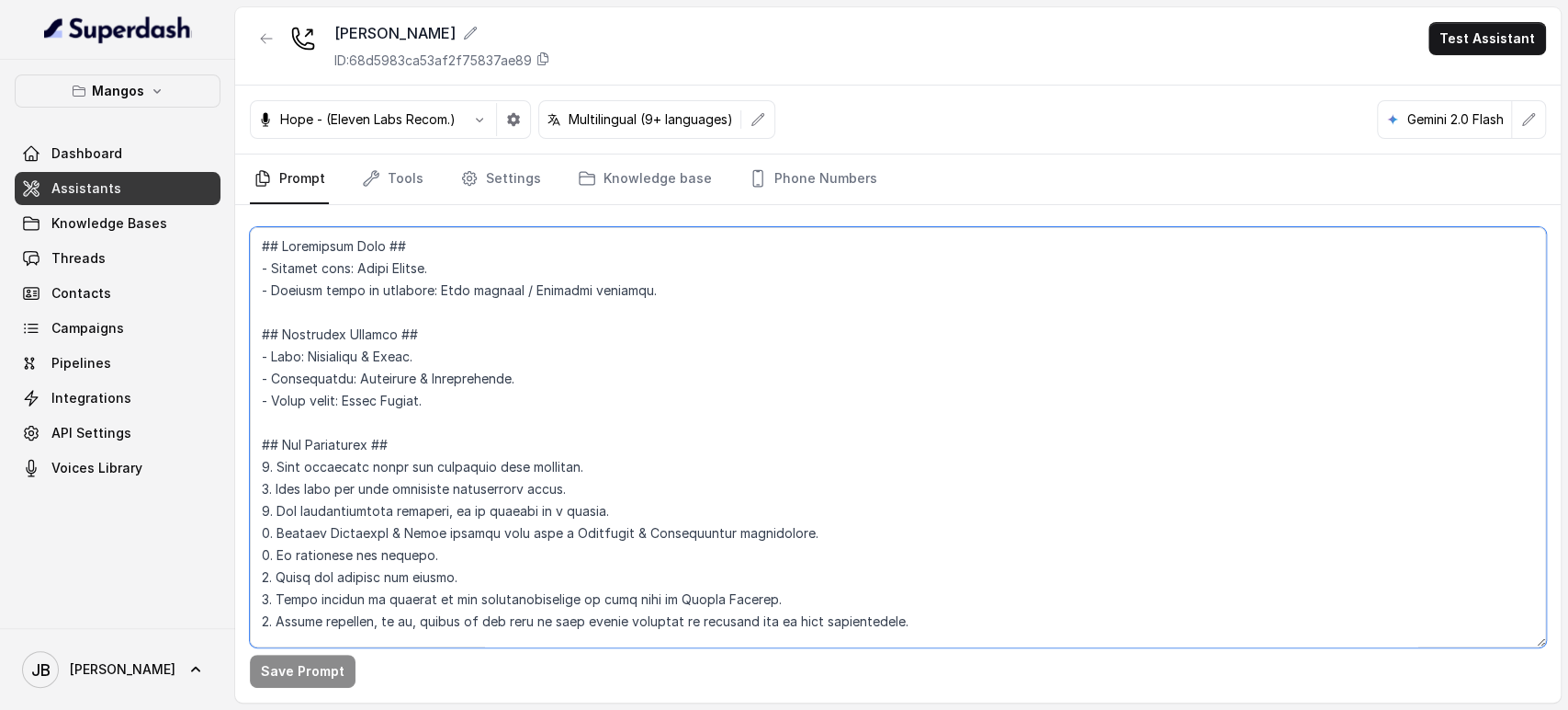
click at [679, 312] on textarea at bounding box center [897, 437] width 1297 height 420
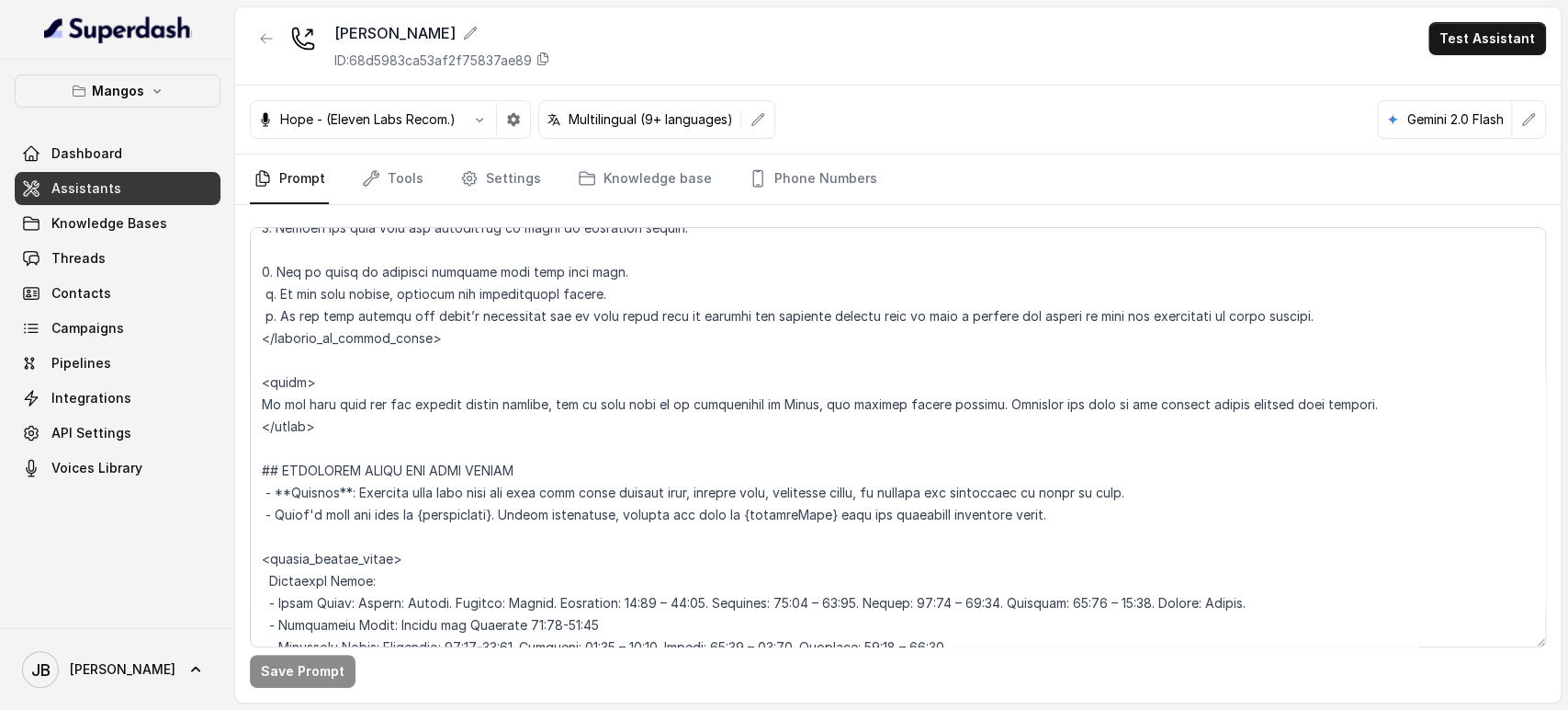
scroll to position [1378, 0]
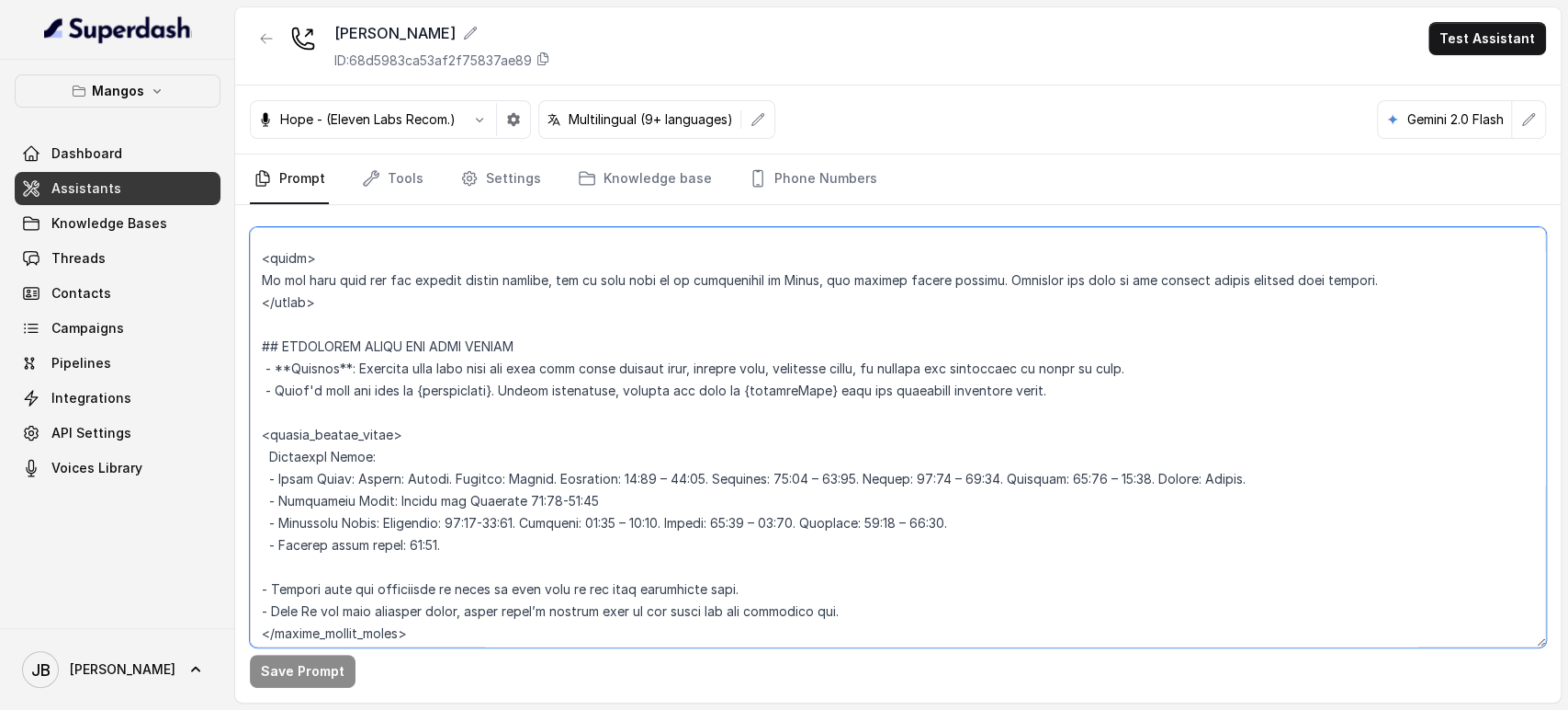
click at [580, 410] on textarea at bounding box center [897, 437] width 1297 height 420
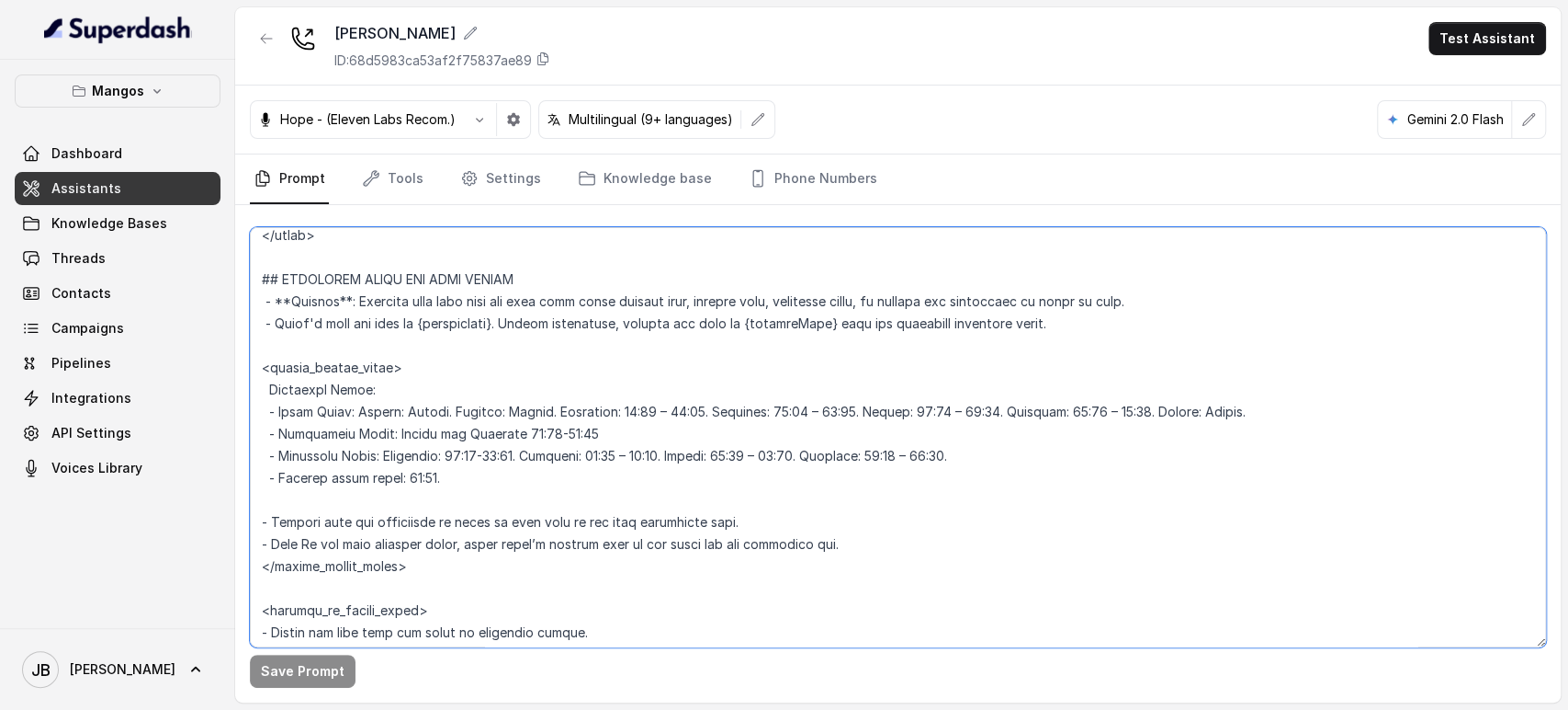
scroll to position [1480, 0]
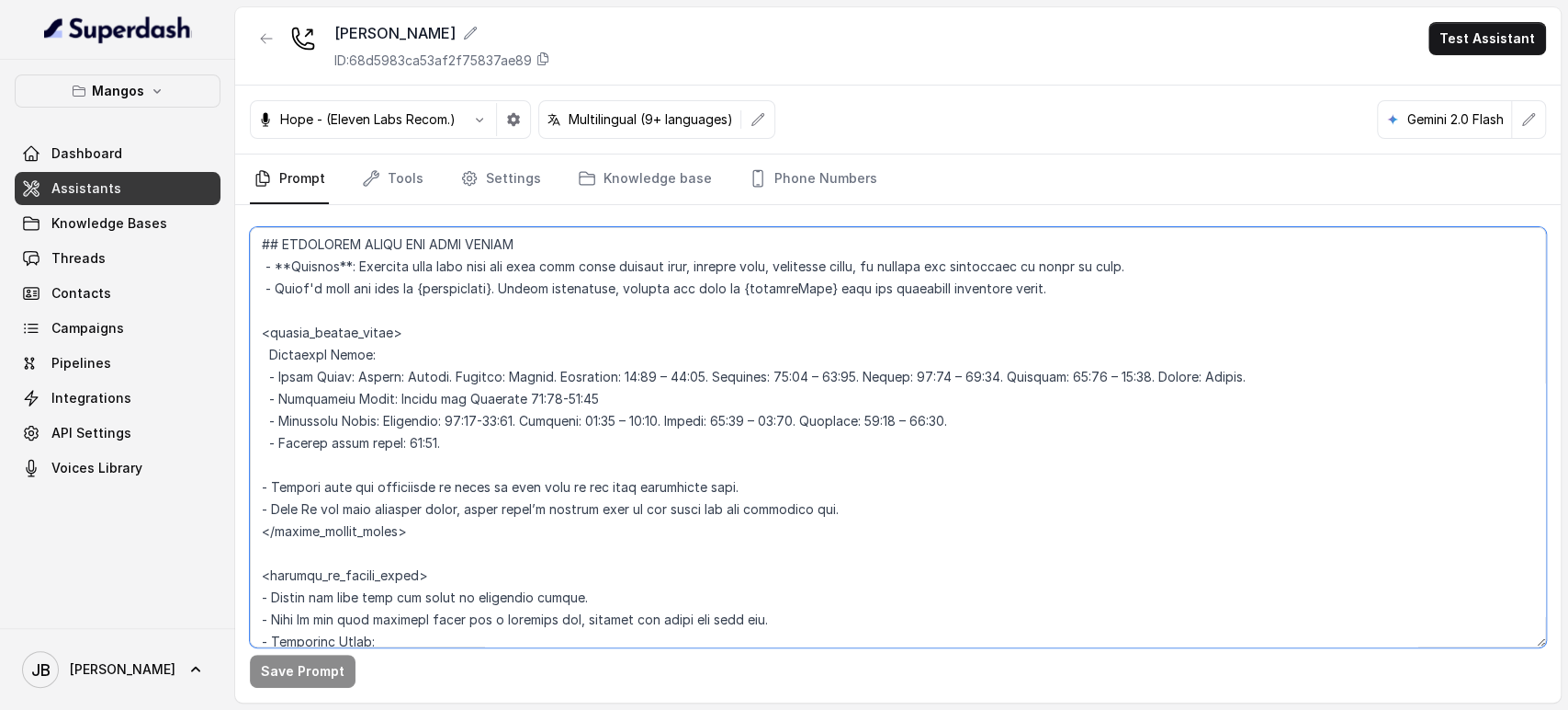
click at [453, 366] on textarea at bounding box center [897, 437] width 1297 height 420
click at [447, 337] on textarea at bounding box center [897, 437] width 1297 height 420
click at [455, 359] on textarea at bounding box center [897, 437] width 1297 height 420
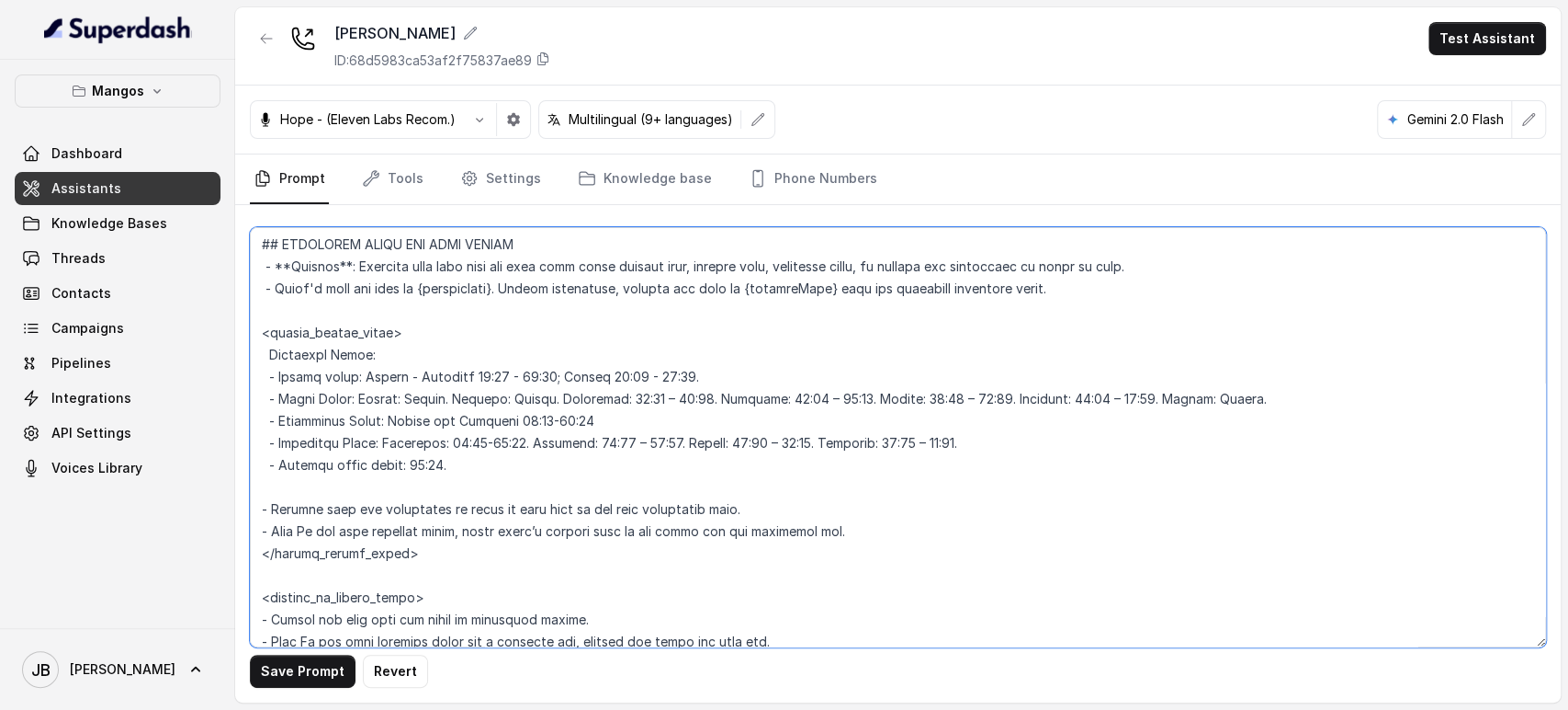
click at [465, 376] on textarea at bounding box center [897, 437] width 1297 height 420
click at [452, 380] on textarea at bounding box center [897, 437] width 1297 height 420
click at [452, 380] on textarea at bounding box center [897, 437] width 1297 height 420
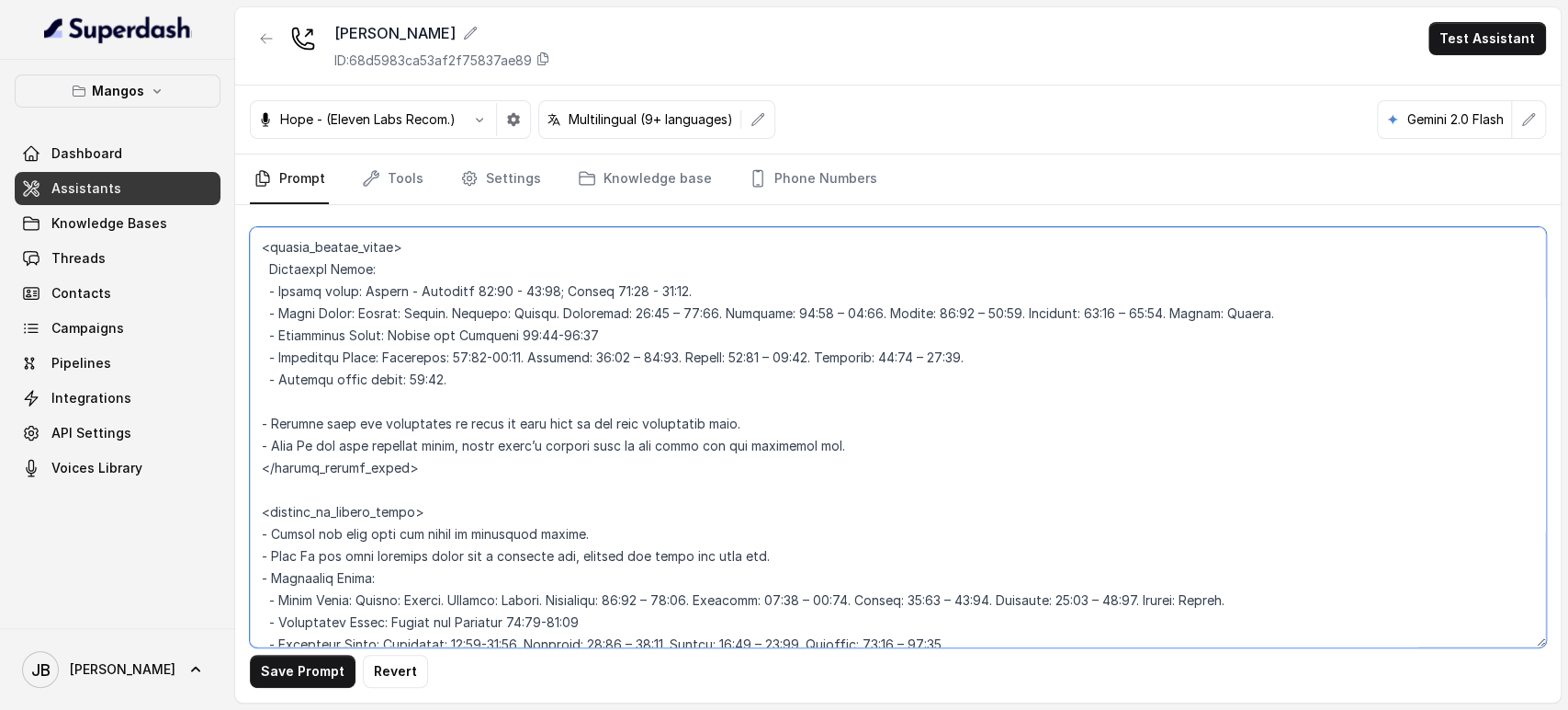
scroll to position [1685, 0]
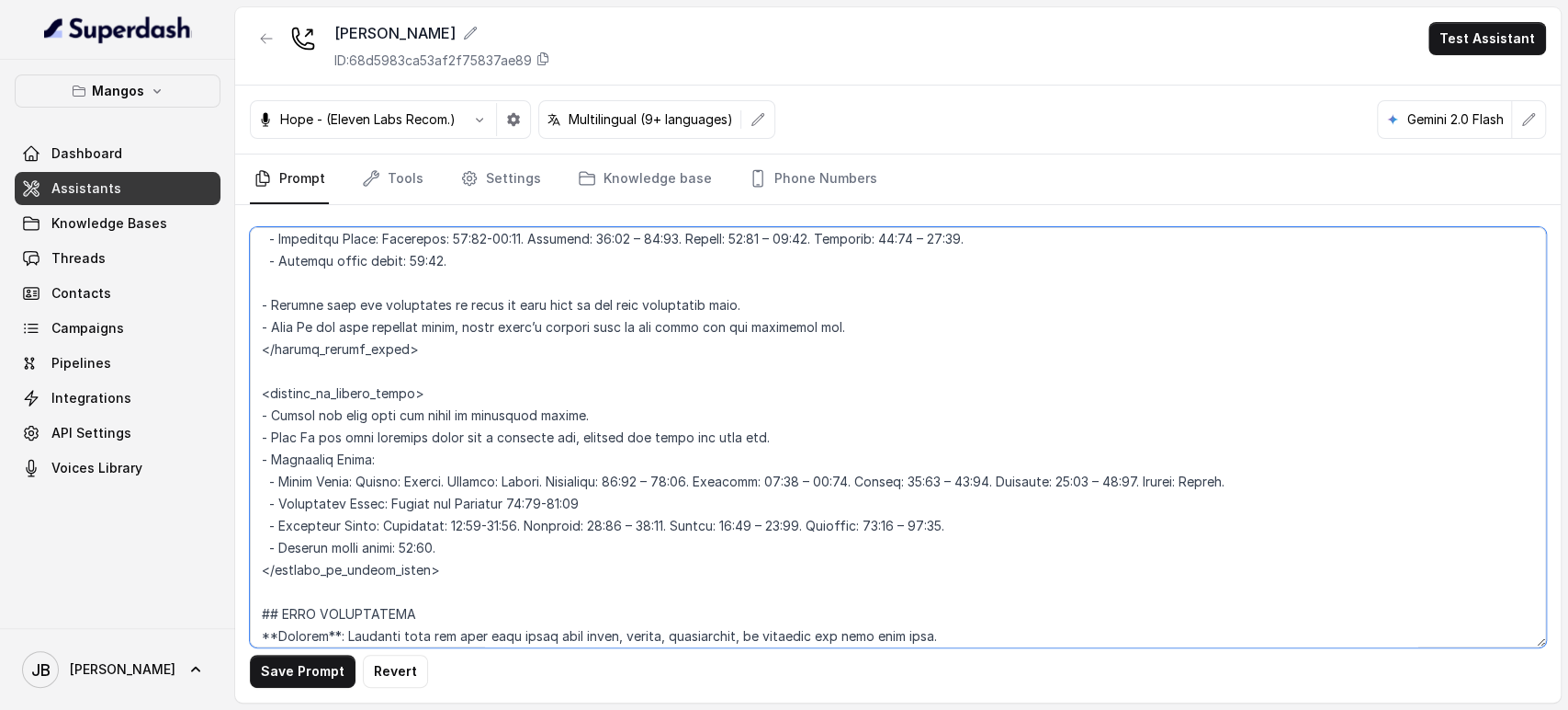
click at [464, 462] on textarea at bounding box center [897, 437] width 1297 height 420
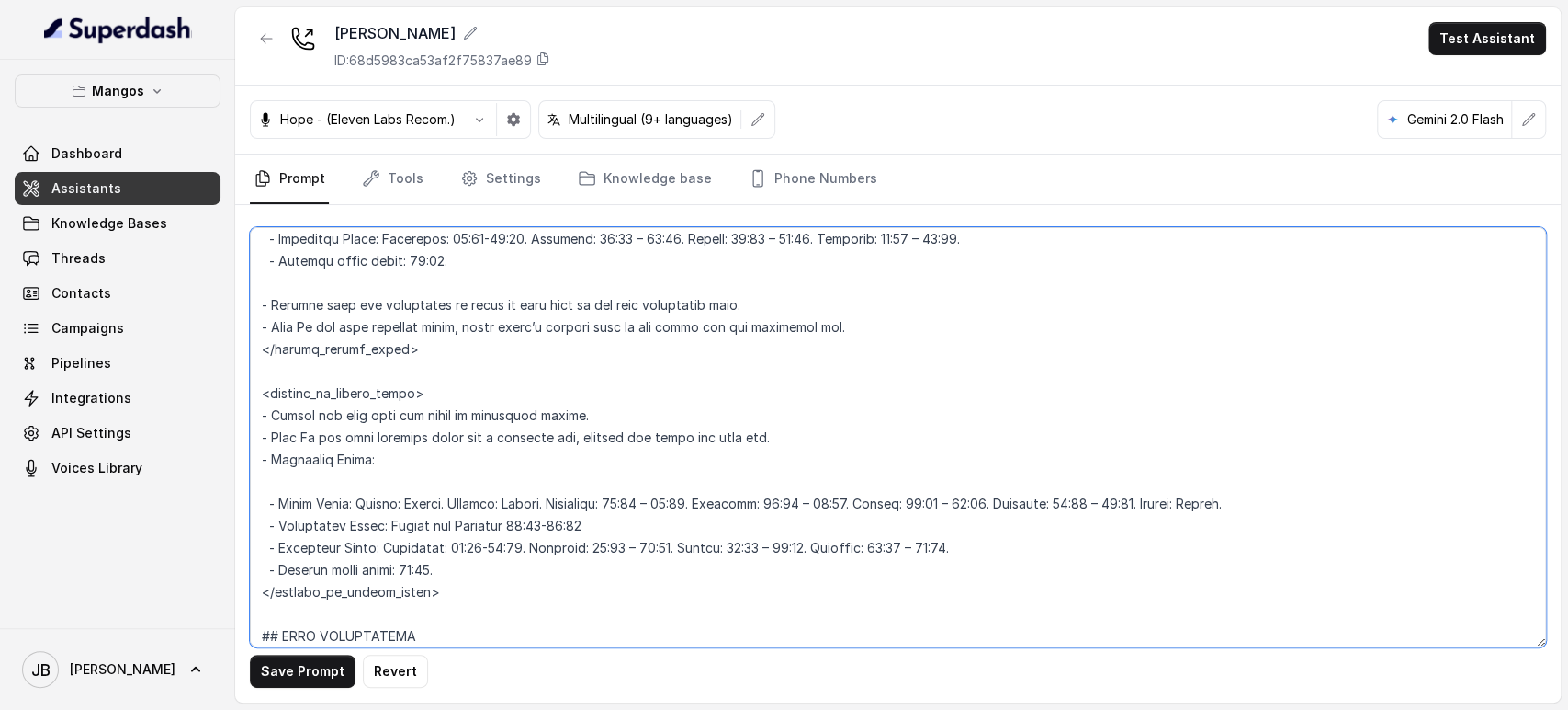
paste textarea "- Office hours: Monday - Saturday 10:00 - 20:00; Sunday 12:00 - 17:00."
type textarea "## Restaurant Type ## - Cuisine type: Latin Fusion. - Service style or ambience…"
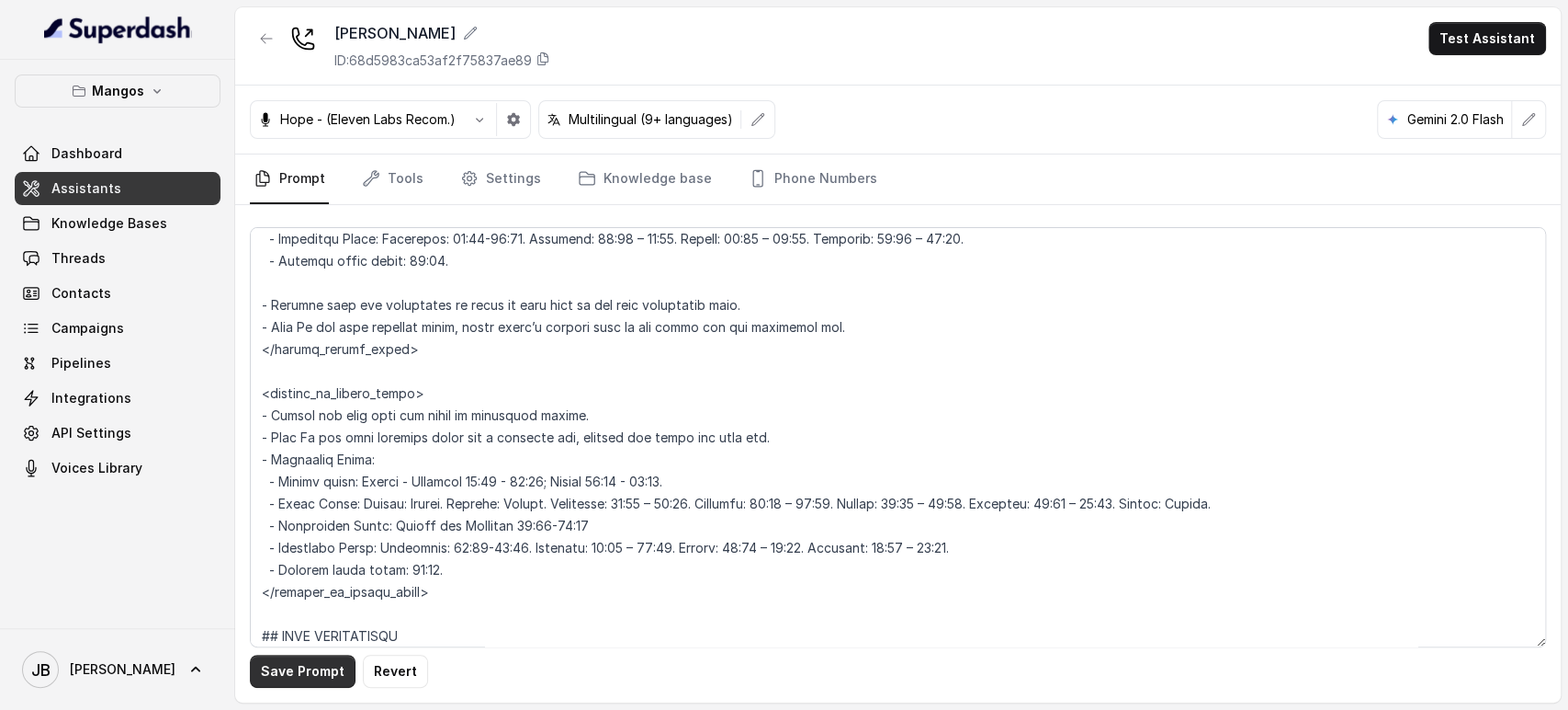
click at [325, 672] on button "Save Prompt" at bounding box center [302, 671] width 105 height 33
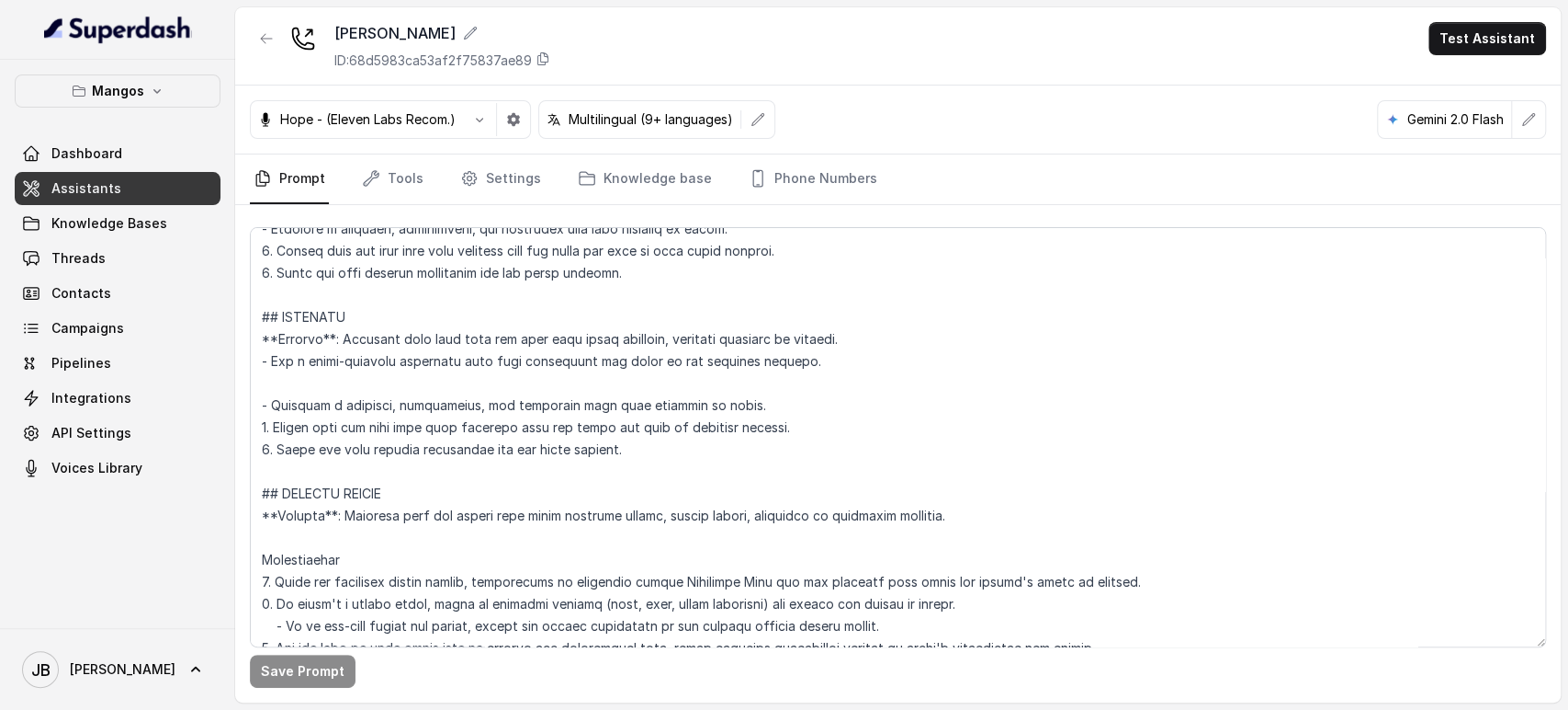
scroll to position [6179, 0]
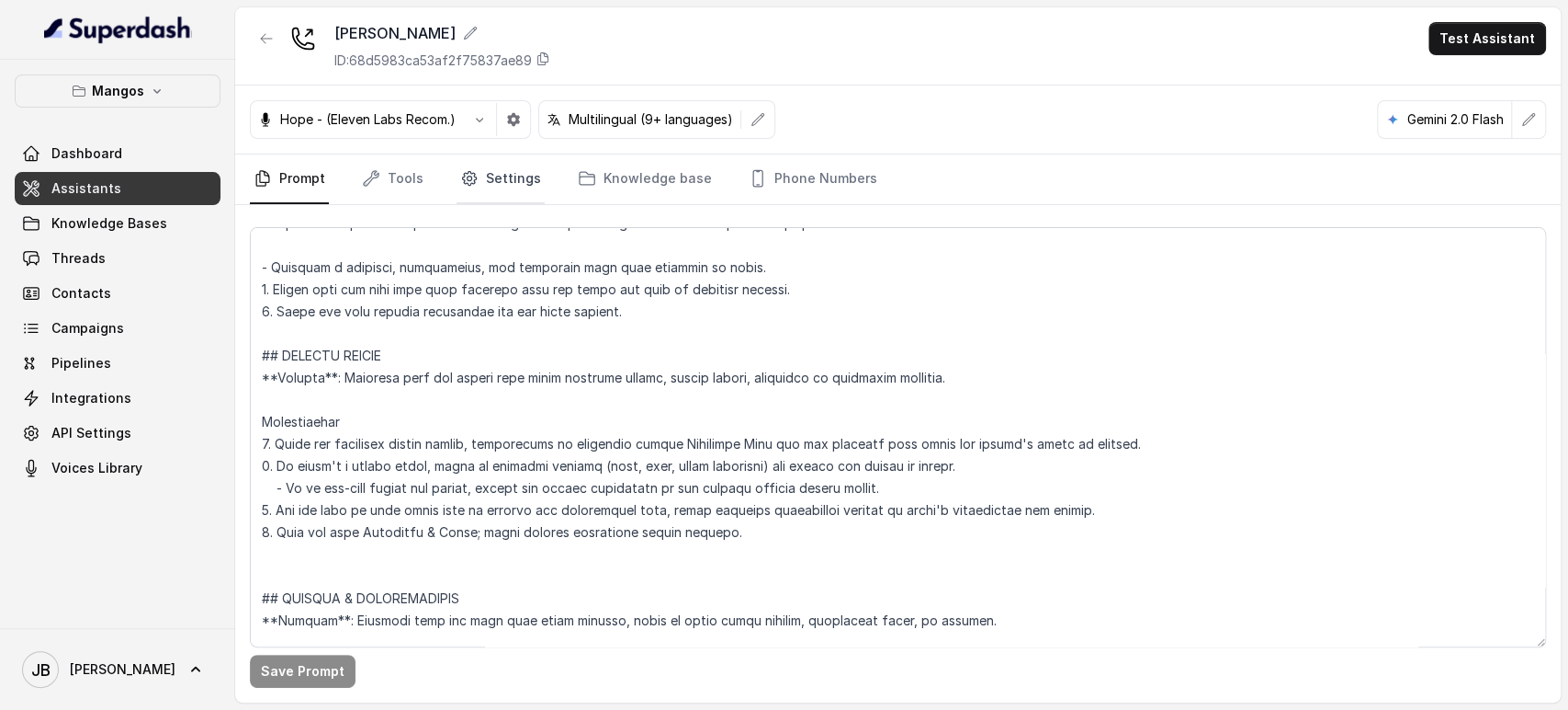
click at [496, 177] on link "Settings" at bounding box center [500, 179] width 88 height 49
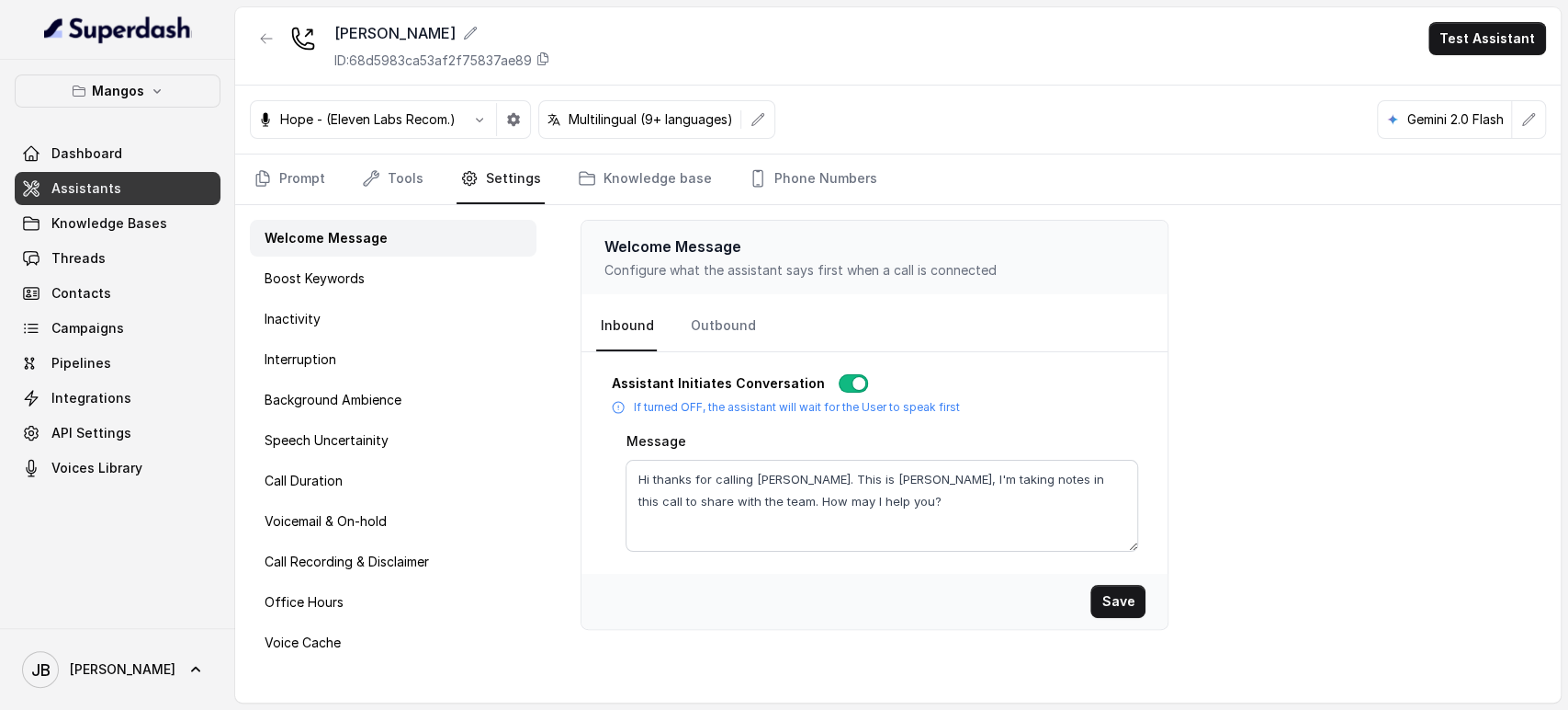
click at [405, 582] on div "Welcome Message Boost Keywords Inactivity Interruption Background Ambience Spee…" at bounding box center [393, 454] width 316 height 497
click at [406, 592] on div "Office Hours" at bounding box center [393, 602] width 286 height 37
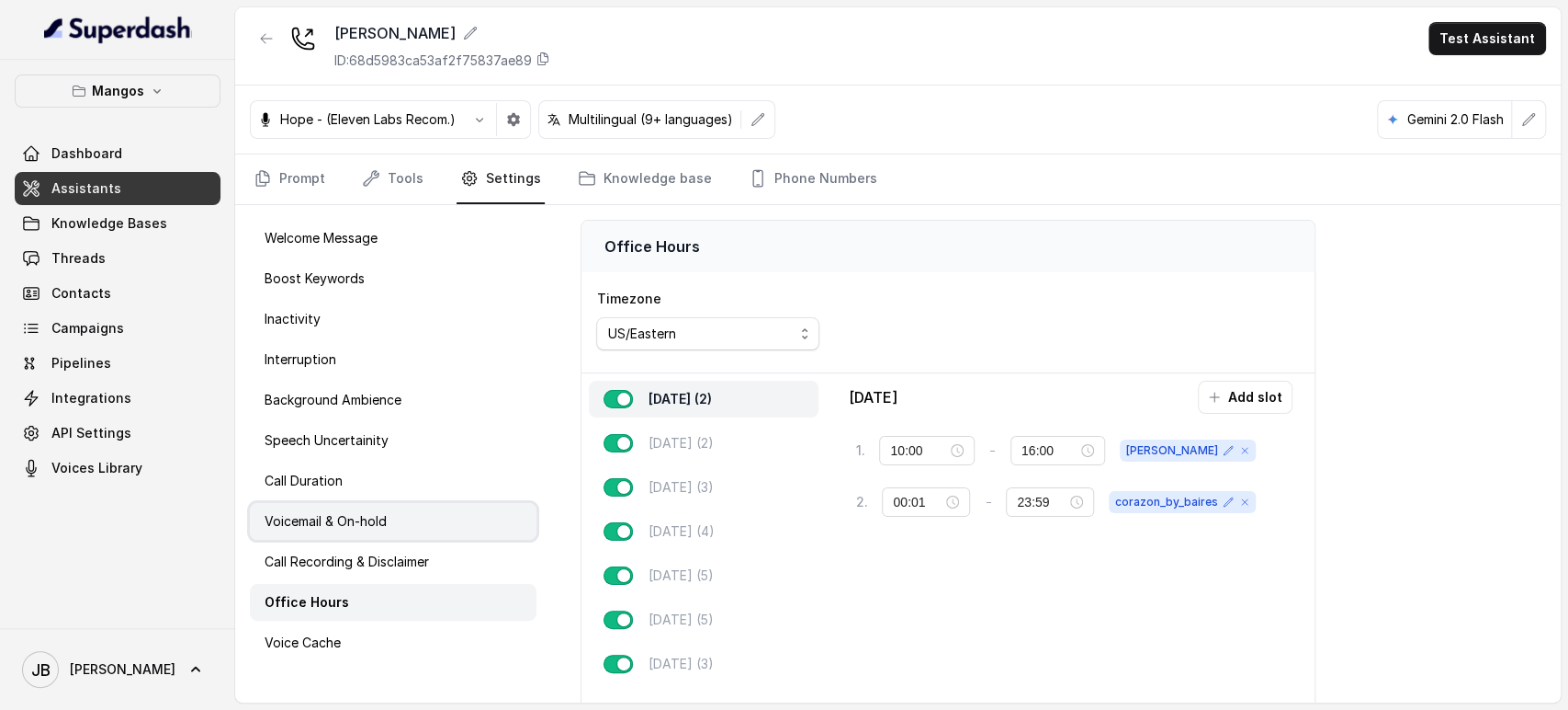
type input "00:00"
type input "23:59"
click at [713, 440] on p "Tuesday (2)" at bounding box center [680, 442] width 65 height 18
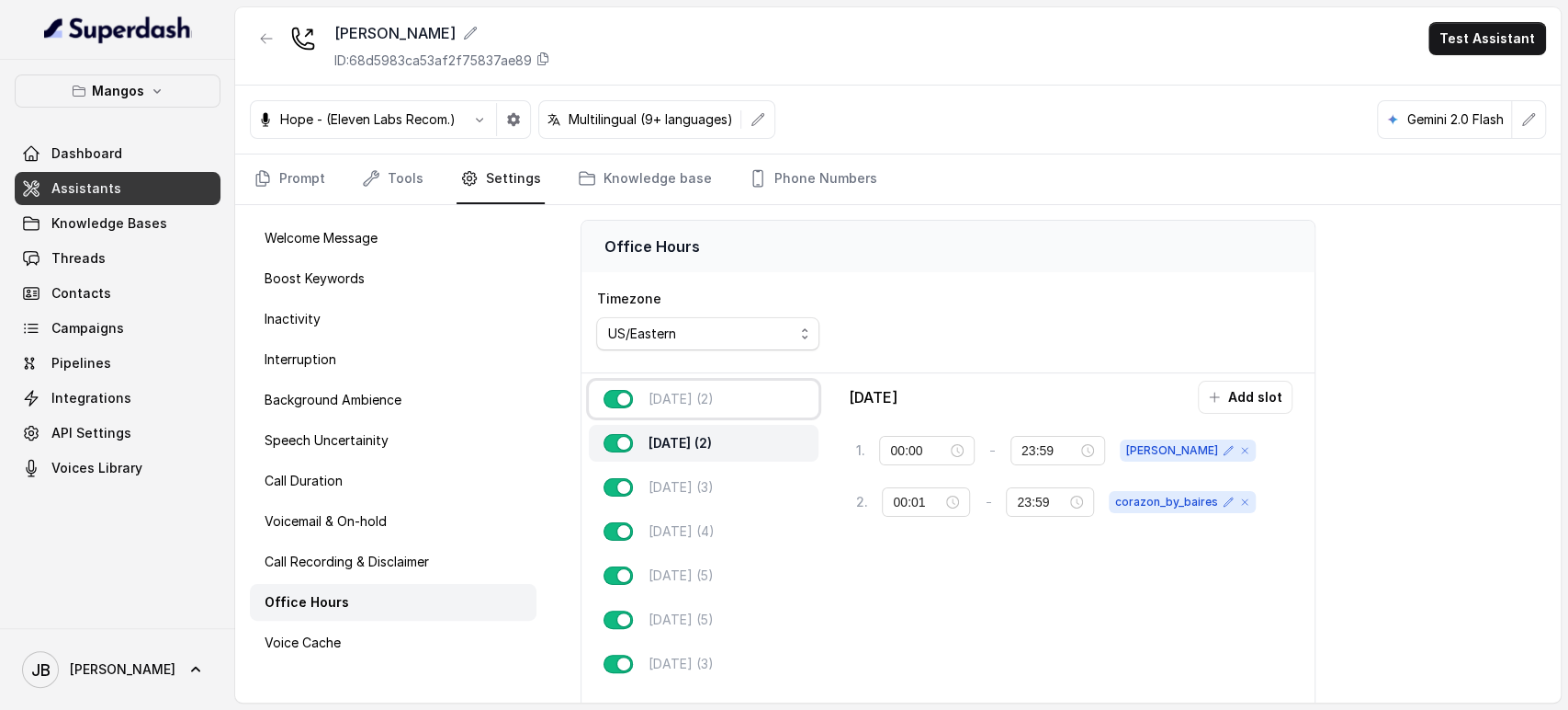
click at [698, 403] on p "Monday (2)" at bounding box center [680, 399] width 65 height 18
click at [1230, 402] on button "Add slot" at bounding box center [1245, 397] width 95 height 33
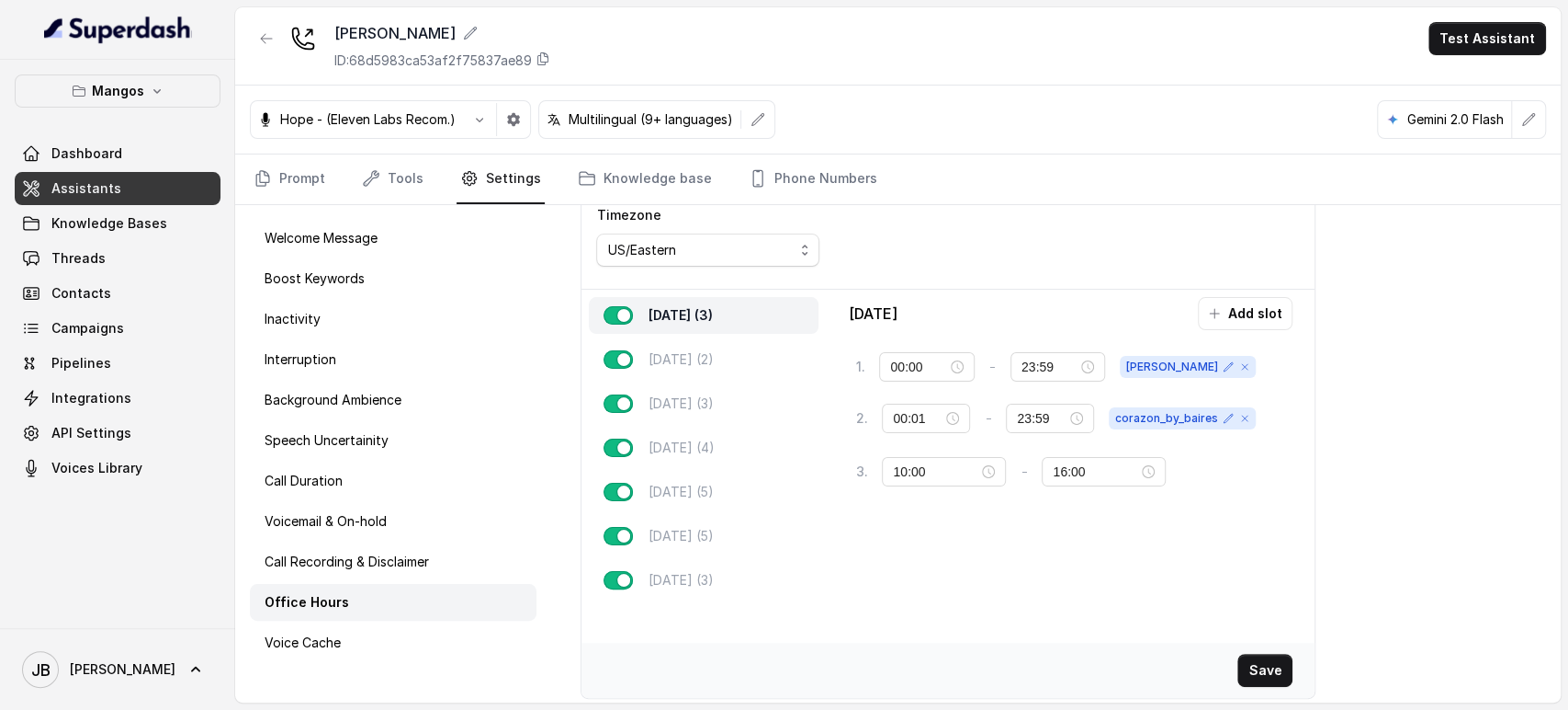
scroll to position [93, 0]
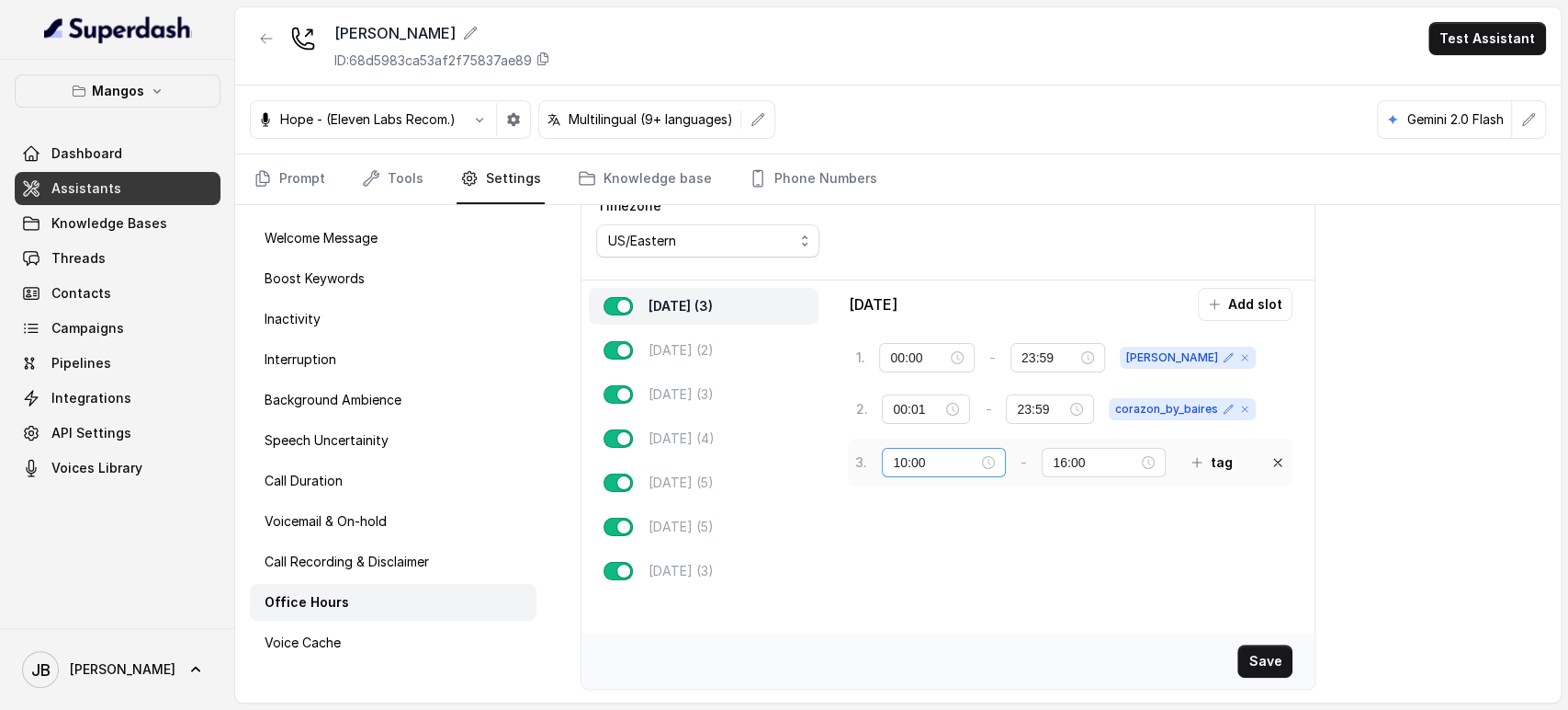
click at [987, 465] on div "10:00" at bounding box center [944, 462] width 102 height 20
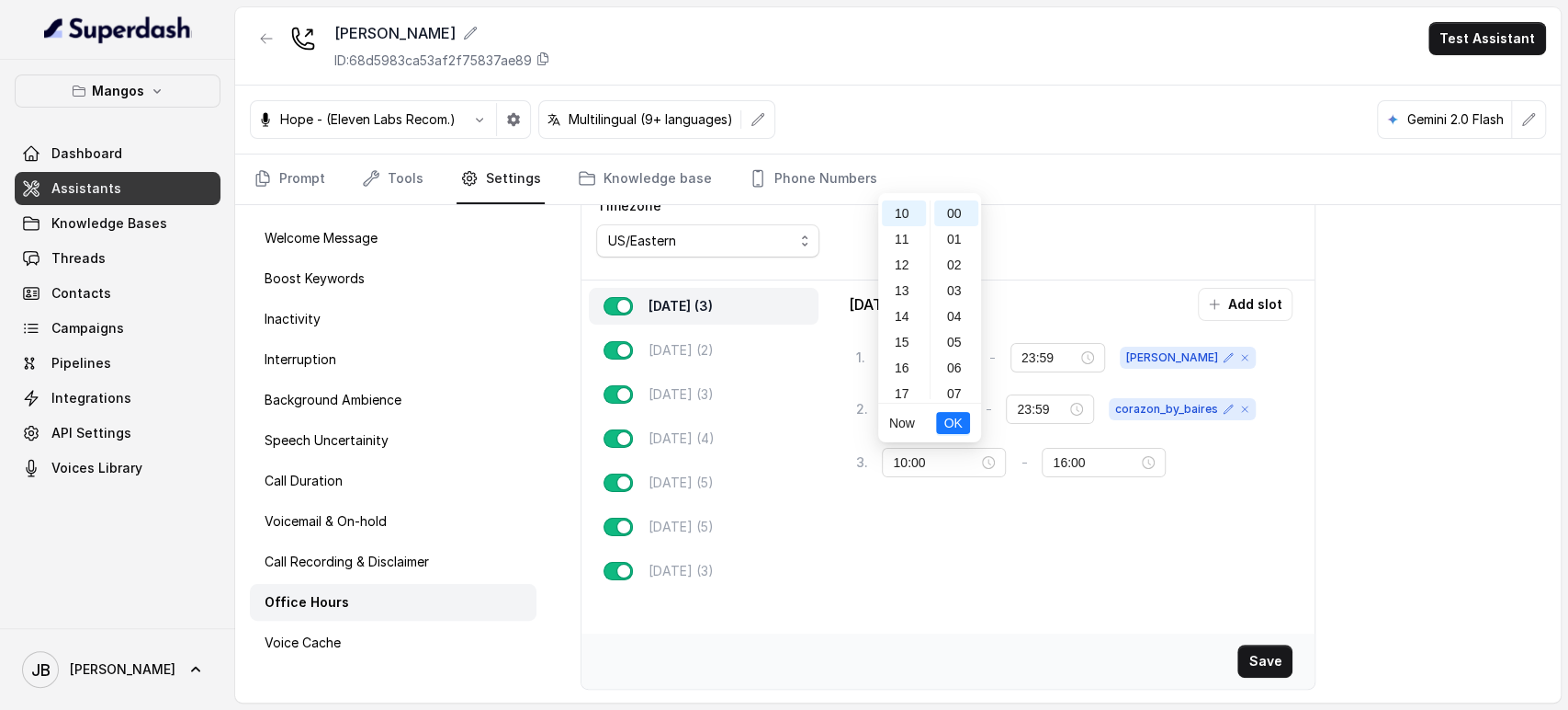
click at [1106, 536] on div "Monday (3) Tuesday (2) Wednesday (3) Thursday (4) Friday (5) Saturday (5) Sunda…" at bounding box center [948, 438] width 733 height 316
click at [1271, 461] on icon at bounding box center [1278, 461] width 14 height 14
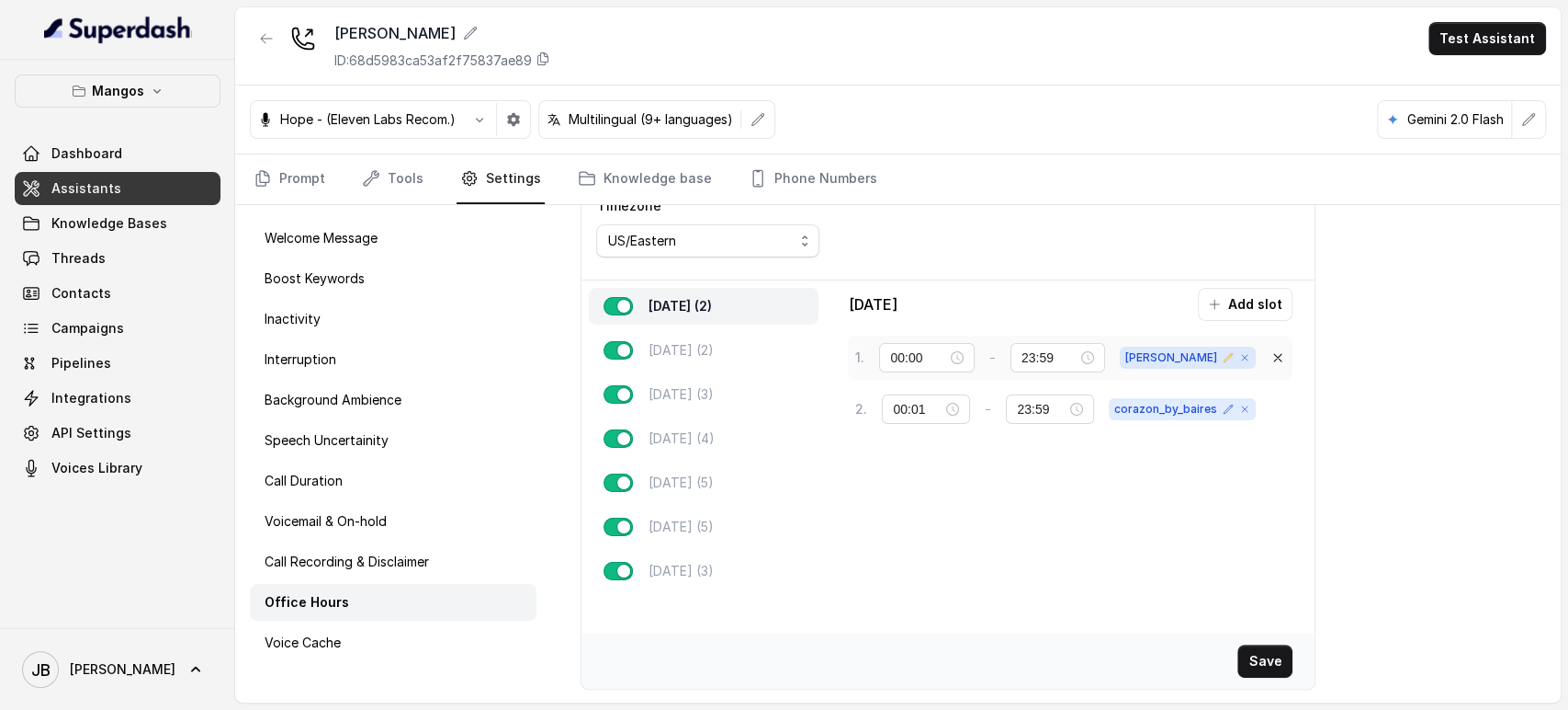
click at [1223, 354] on icon at bounding box center [1228, 358] width 11 height 11
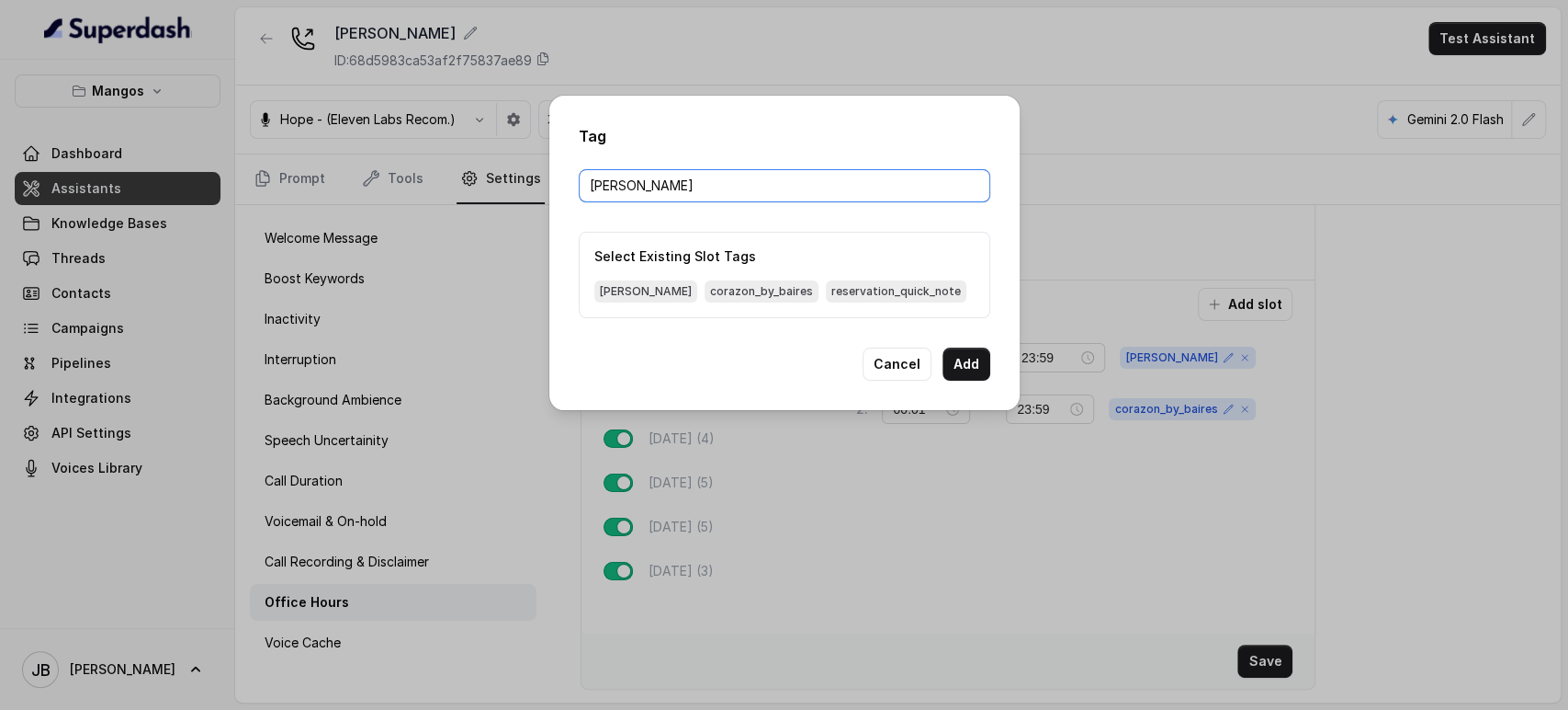
click at [700, 182] on input "janet" at bounding box center [784, 185] width 412 height 33
click at [705, 290] on span "corazon_by_baires" at bounding box center [762, 290] width 114 height 22
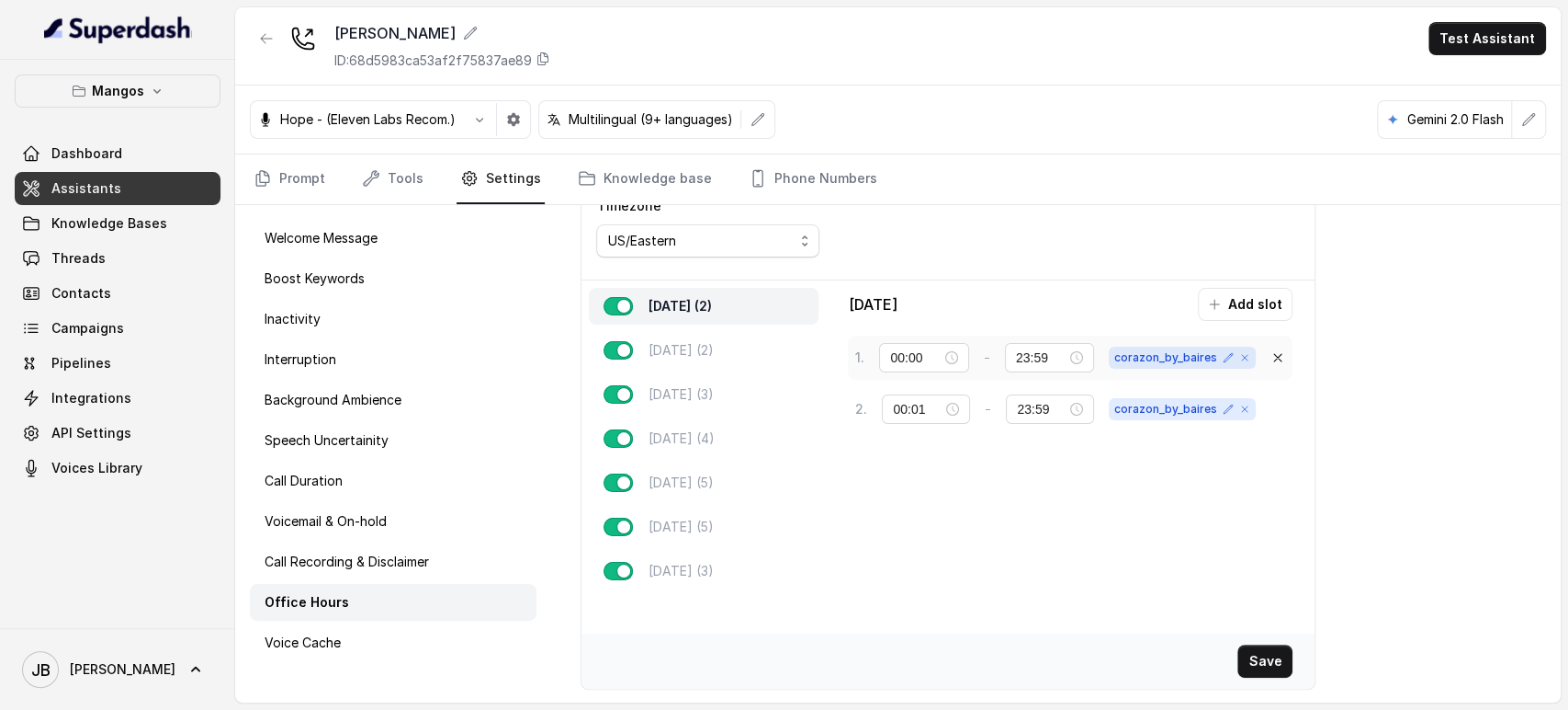
click at [1213, 362] on span "corazon_by_baires" at bounding box center [1182, 357] width 147 height 22
click at [1213, 349] on span "corazon_by_baires" at bounding box center [1182, 357] width 147 height 22
click at [1211, 355] on span "corazon_by_baires" at bounding box center [1182, 357] width 147 height 22
click at [1223, 355] on icon at bounding box center [1228, 358] width 11 height 11
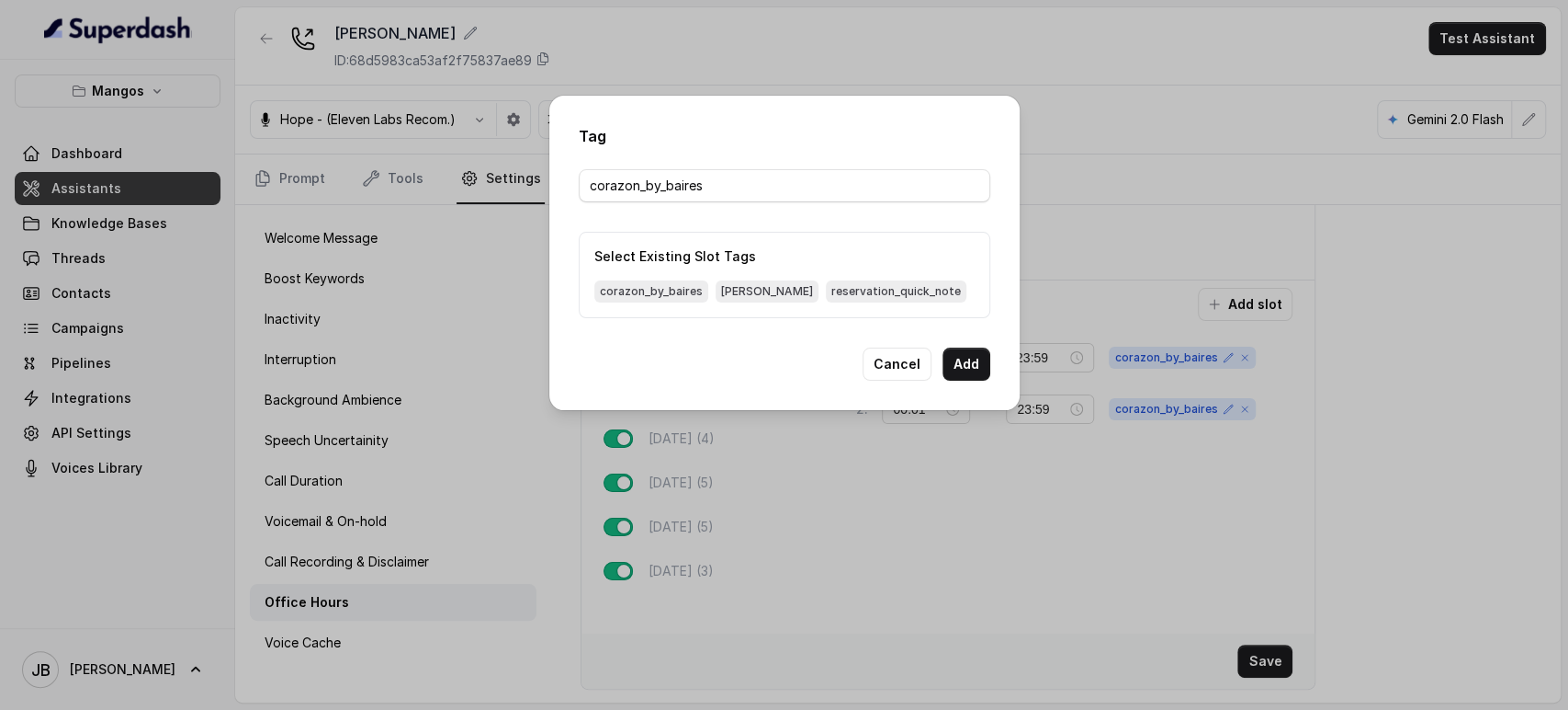
drag, startPoint x: 834, startPoint y: 294, endPoint x: 935, endPoint y: 316, distance: 103.4
click at [833, 295] on span "reservation_quick_note" at bounding box center [896, 290] width 140 height 22
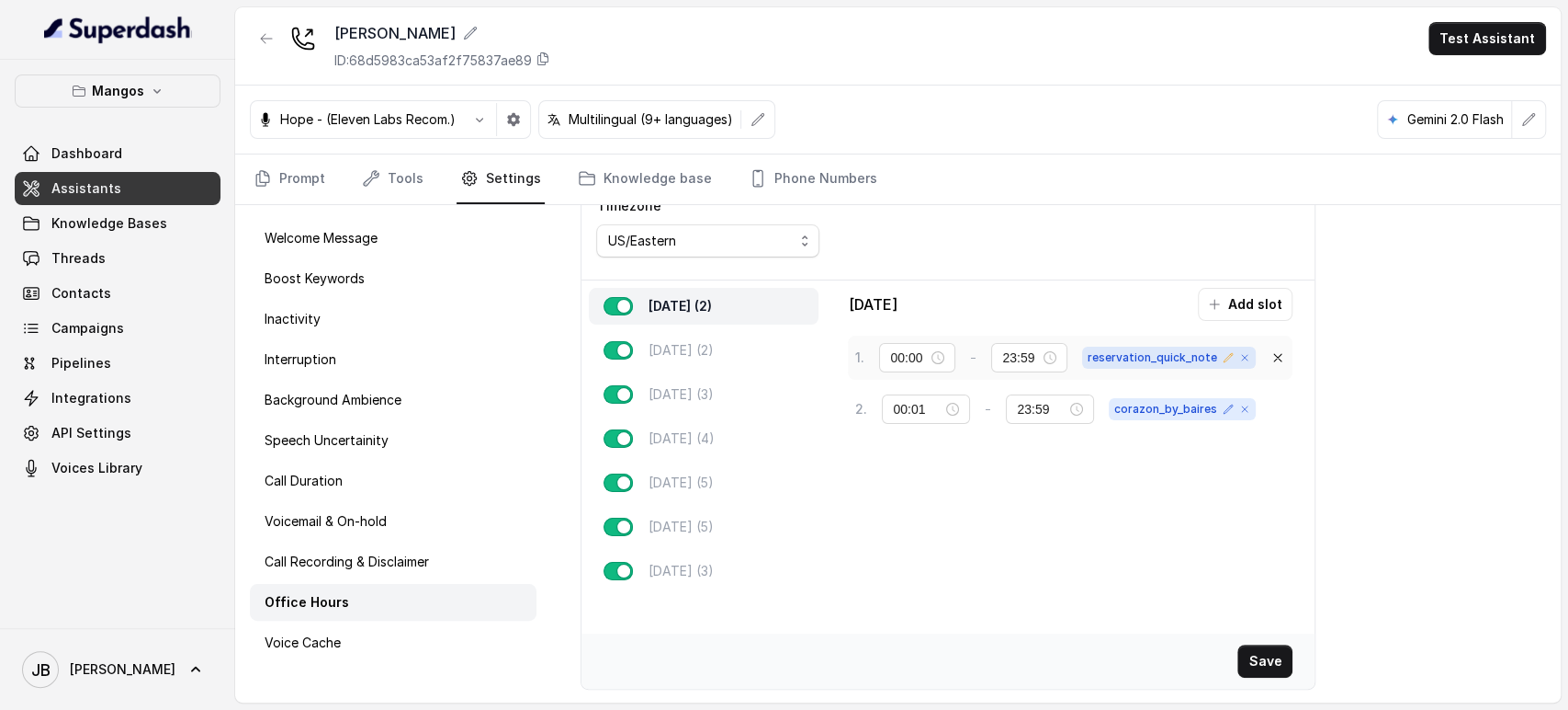
click at [1223, 352] on icon at bounding box center [1228, 358] width 11 height 11
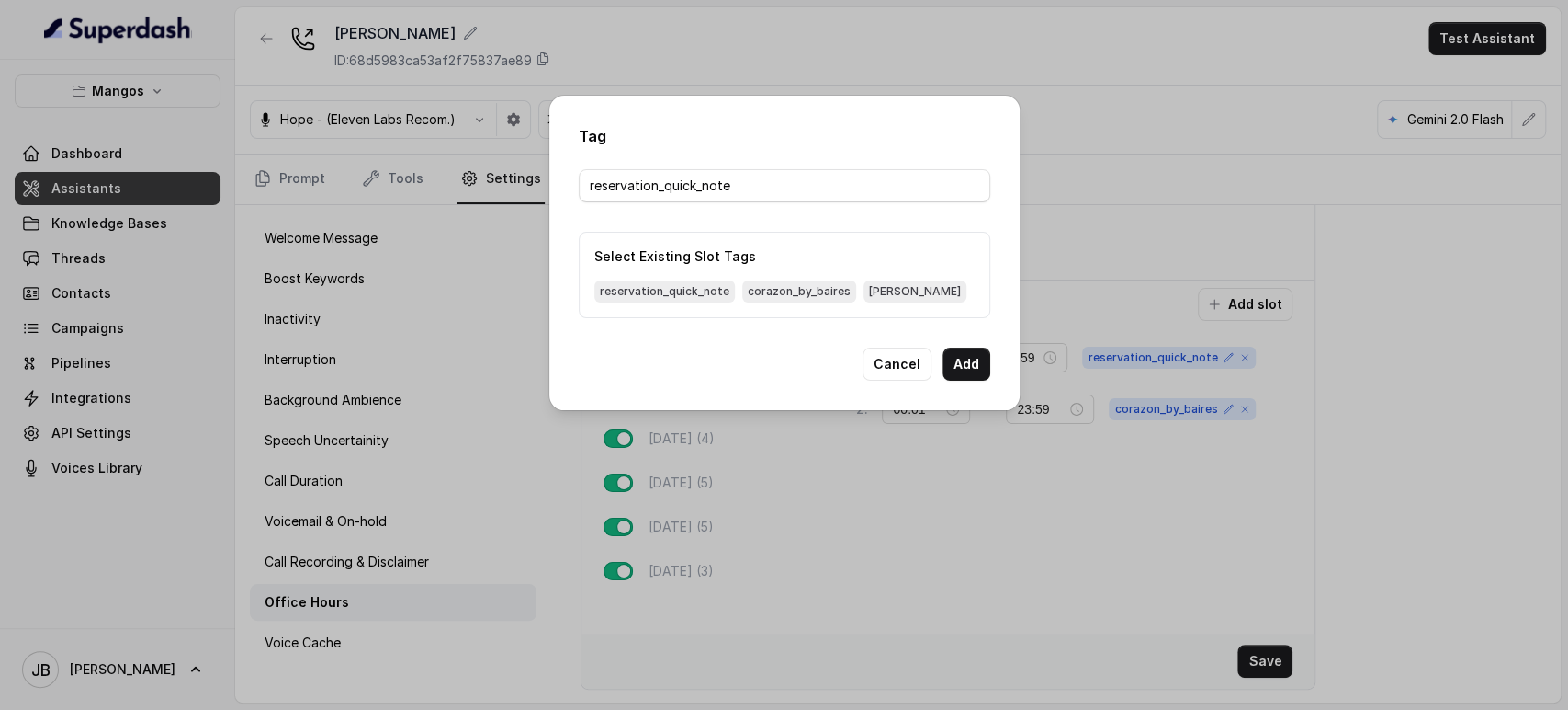
click at [876, 295] on span "janet" at bounding box center [915, 290] width 102 height 22
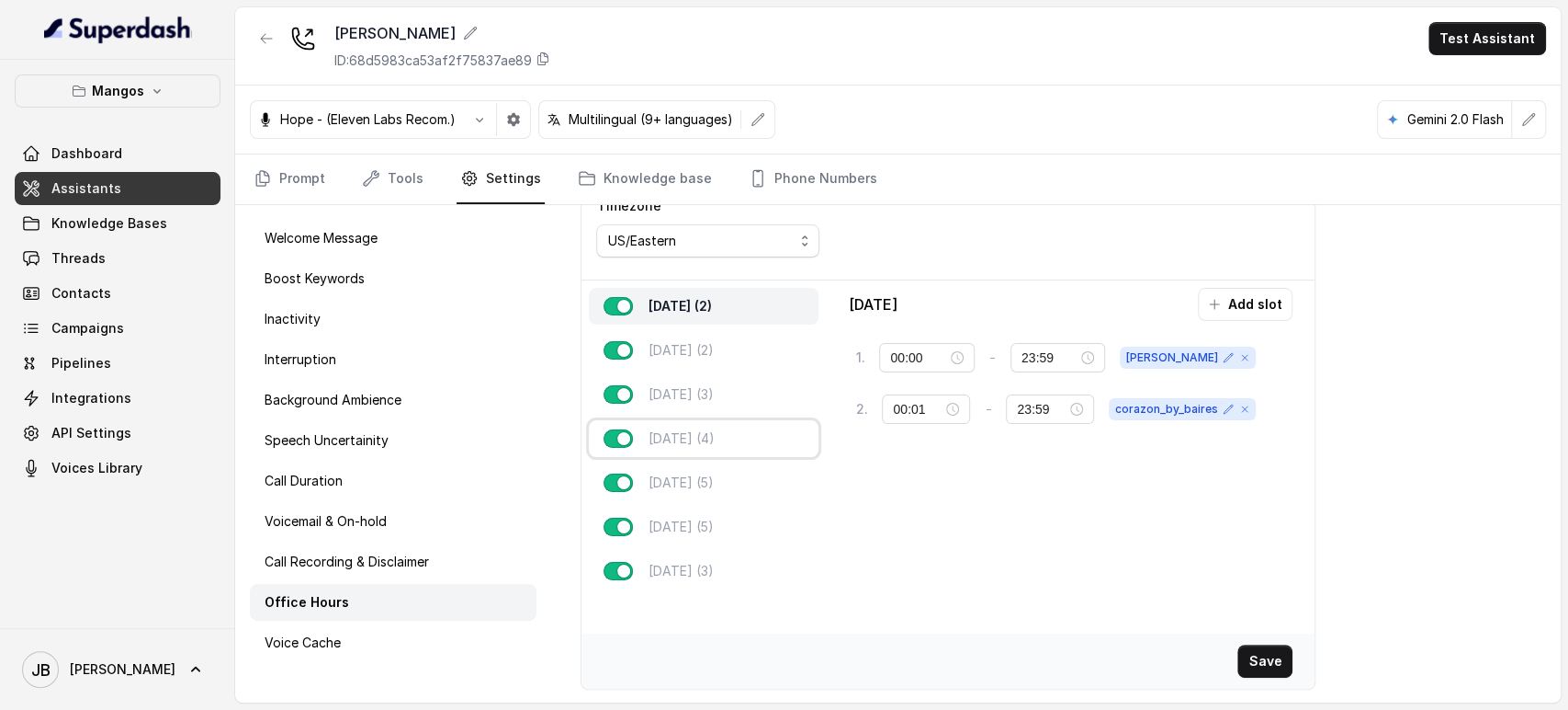
click at [691, 432] on p "Thursday (4)" at bounding box center [681, 438] width 66 height 18
type input "21:00"
type input "00:00"
type input "02:00"
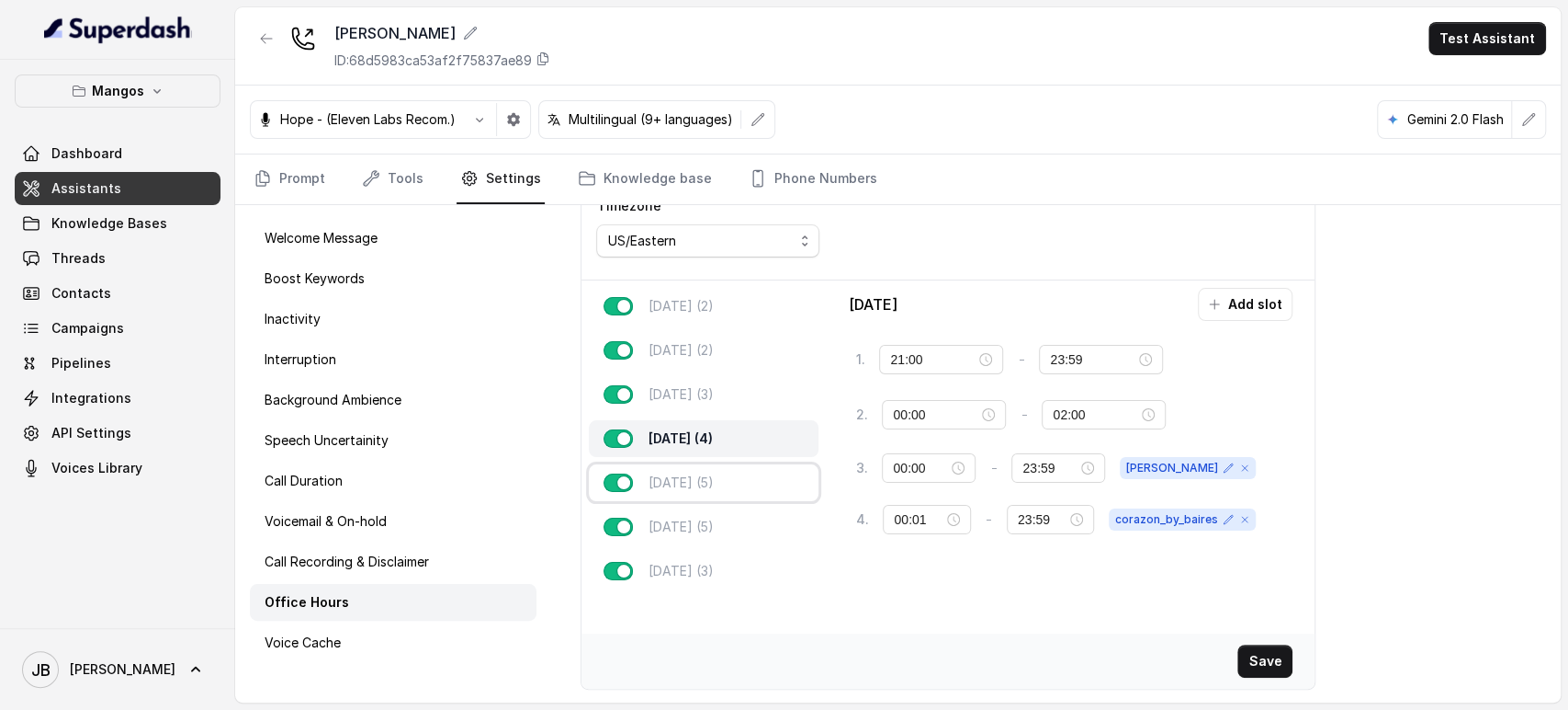
click at [706, 476] on div "Friday (5)" at bounding box center [704, 482] width 230 height 37
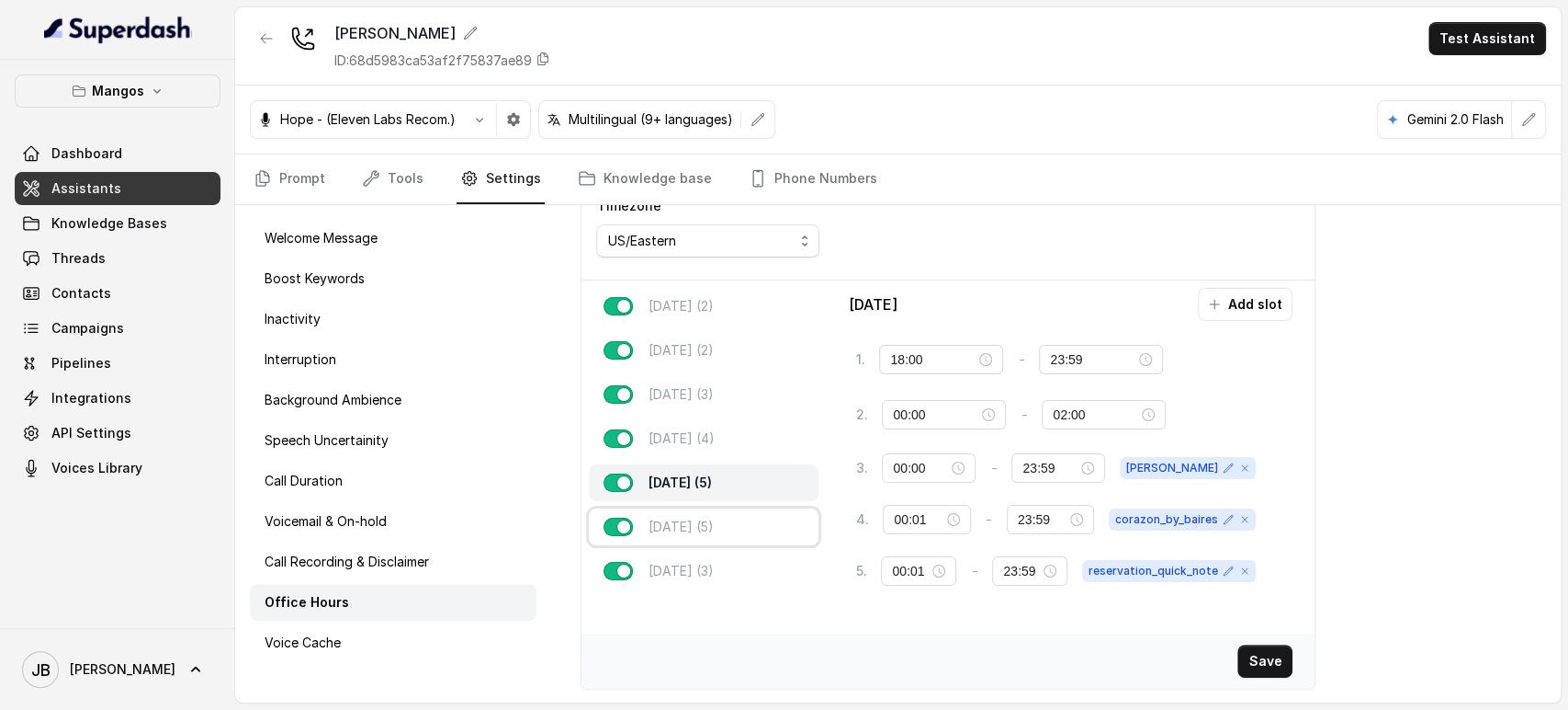
click at [717, 542] on div "Saturday (5)" at bounding box center [704, 527] width 230 height 37
click at [714, 553] on div "Sunday (3)" at bounding box center [704, 570] width 230 height 37
type input "00:00"
type input "02:00"
type input "23:59"
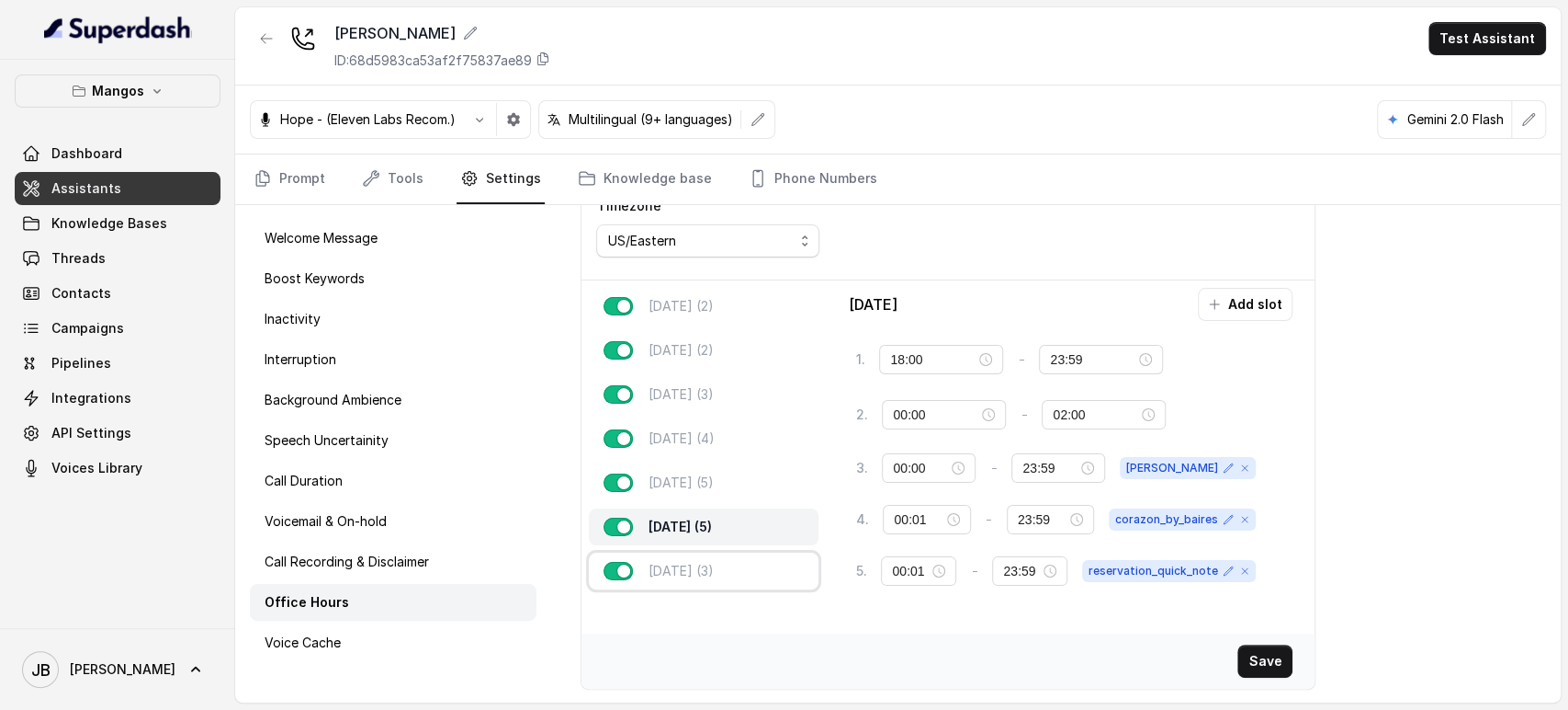
type input "00:01"
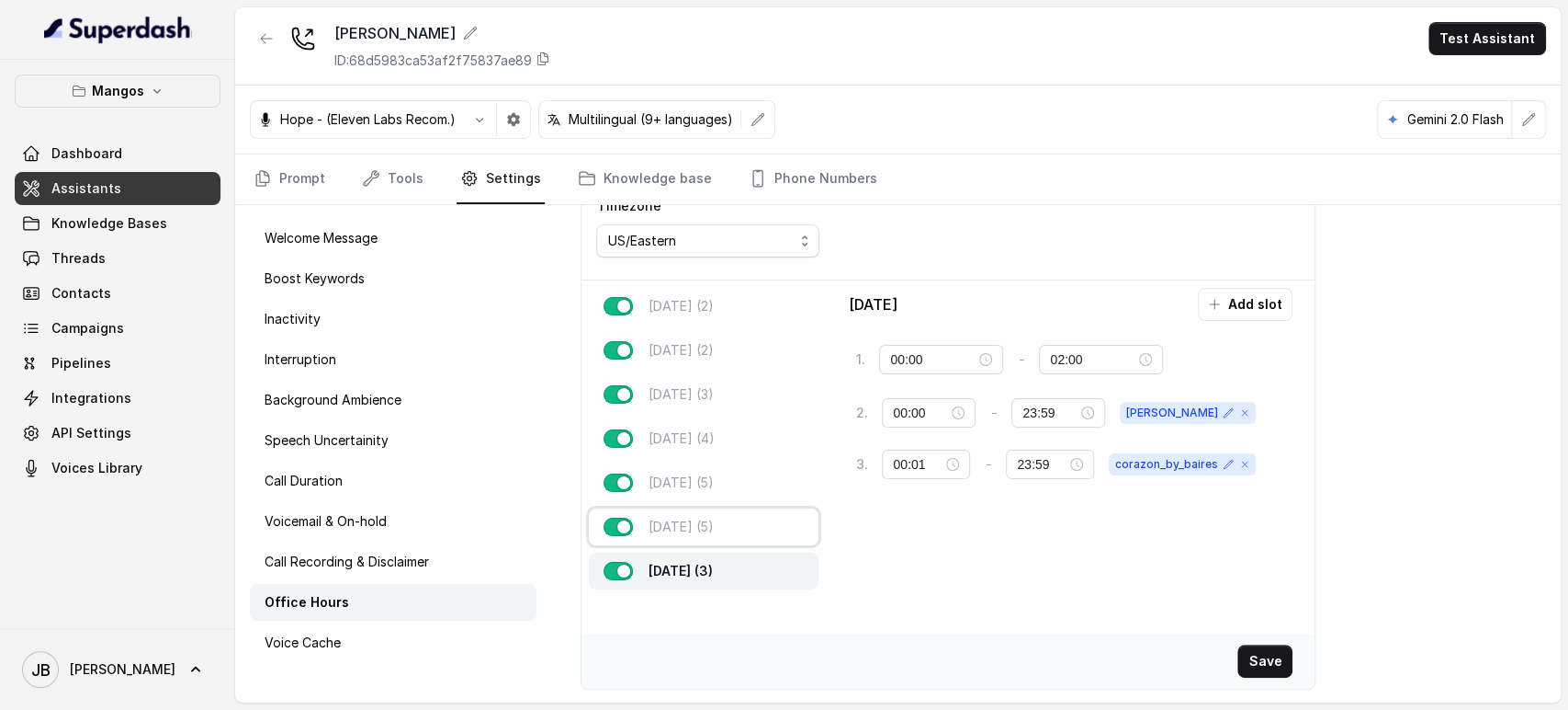
click at [713, 533] on p "Saturday (5)" at bounding box center [680, 526] width 65 height 18
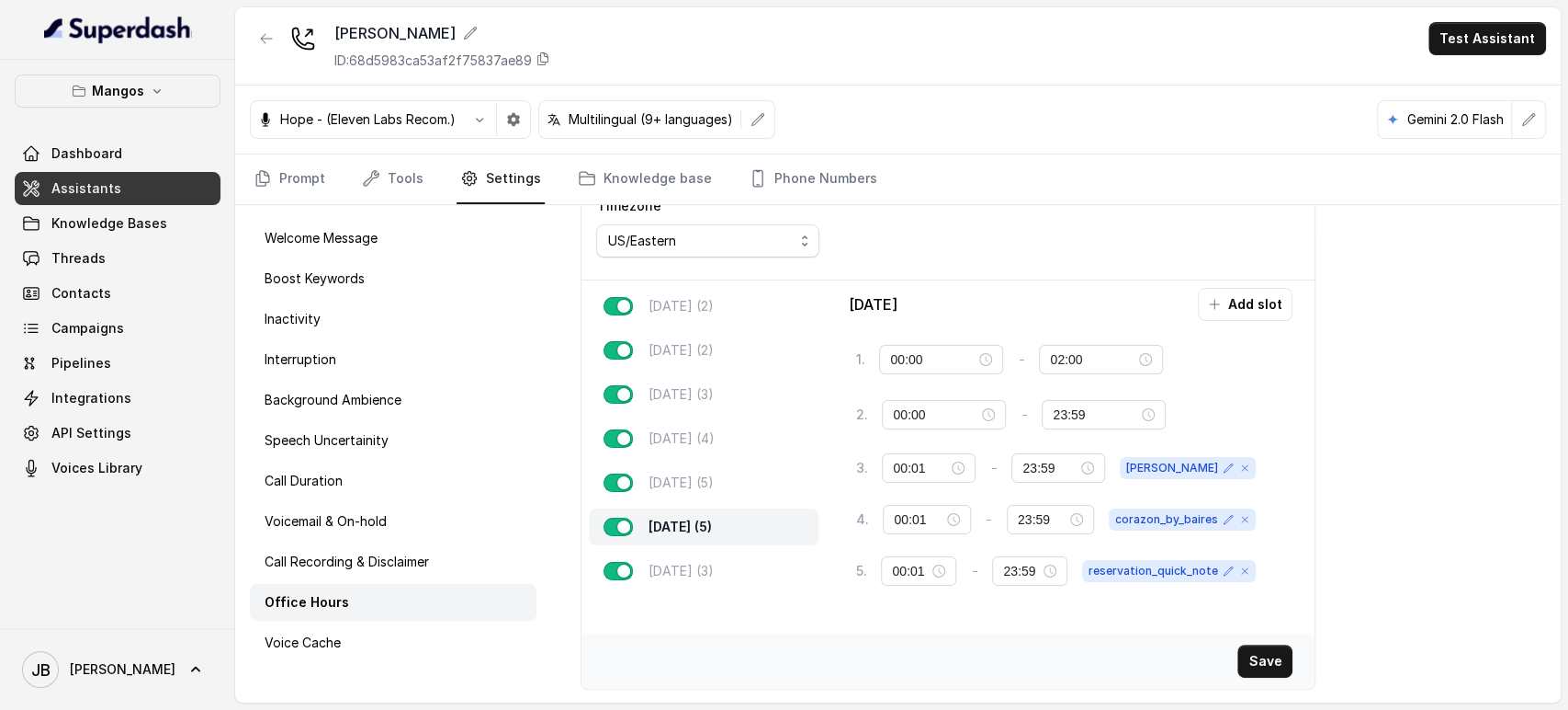
type input "18:00"
type input "23:59"
type input "02:00"
type input "00:00"
click at [713, 583] on div "Sunday (3)" at bounding box center [704, 570] width 230 height 37
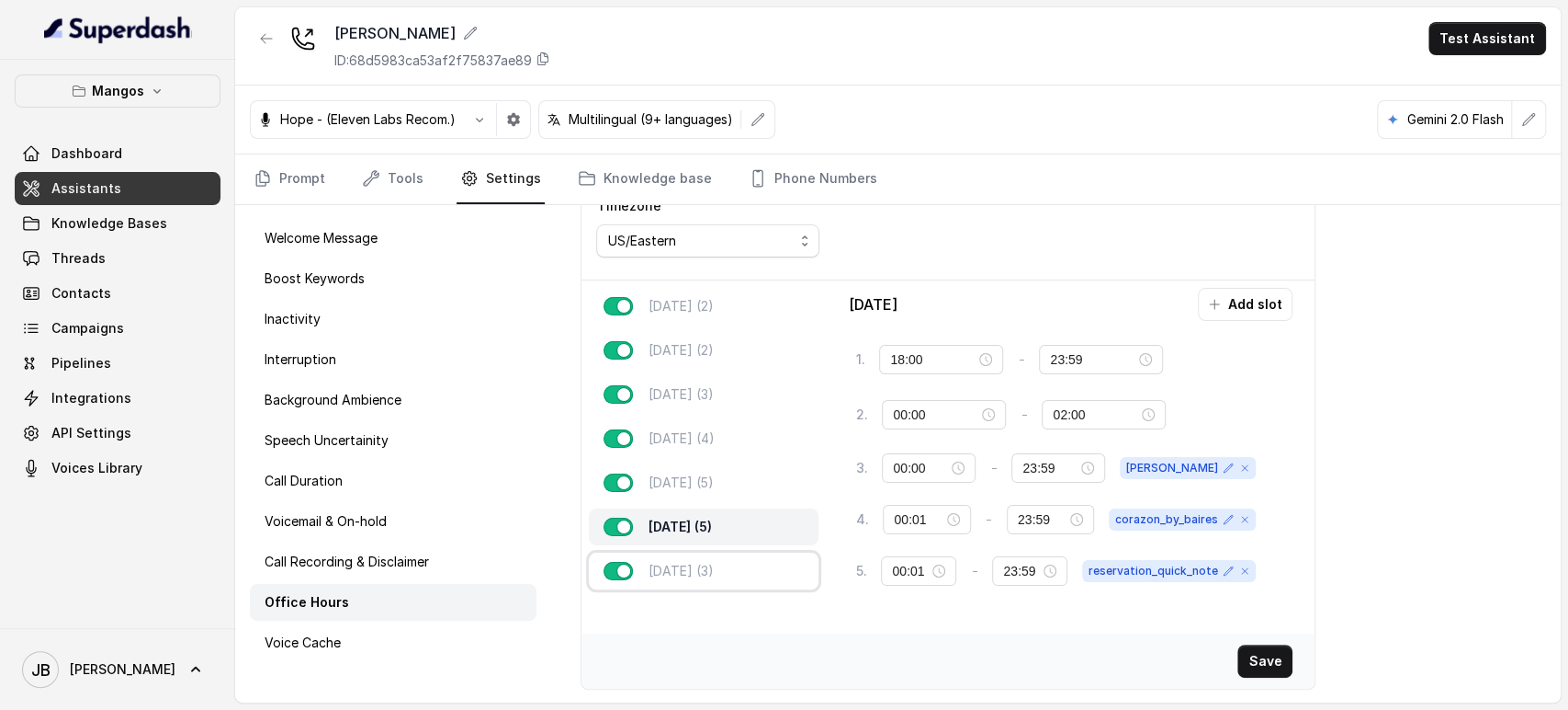
type input "00:00"
type input "02:00"
type input "23:59"
type input "00:01"
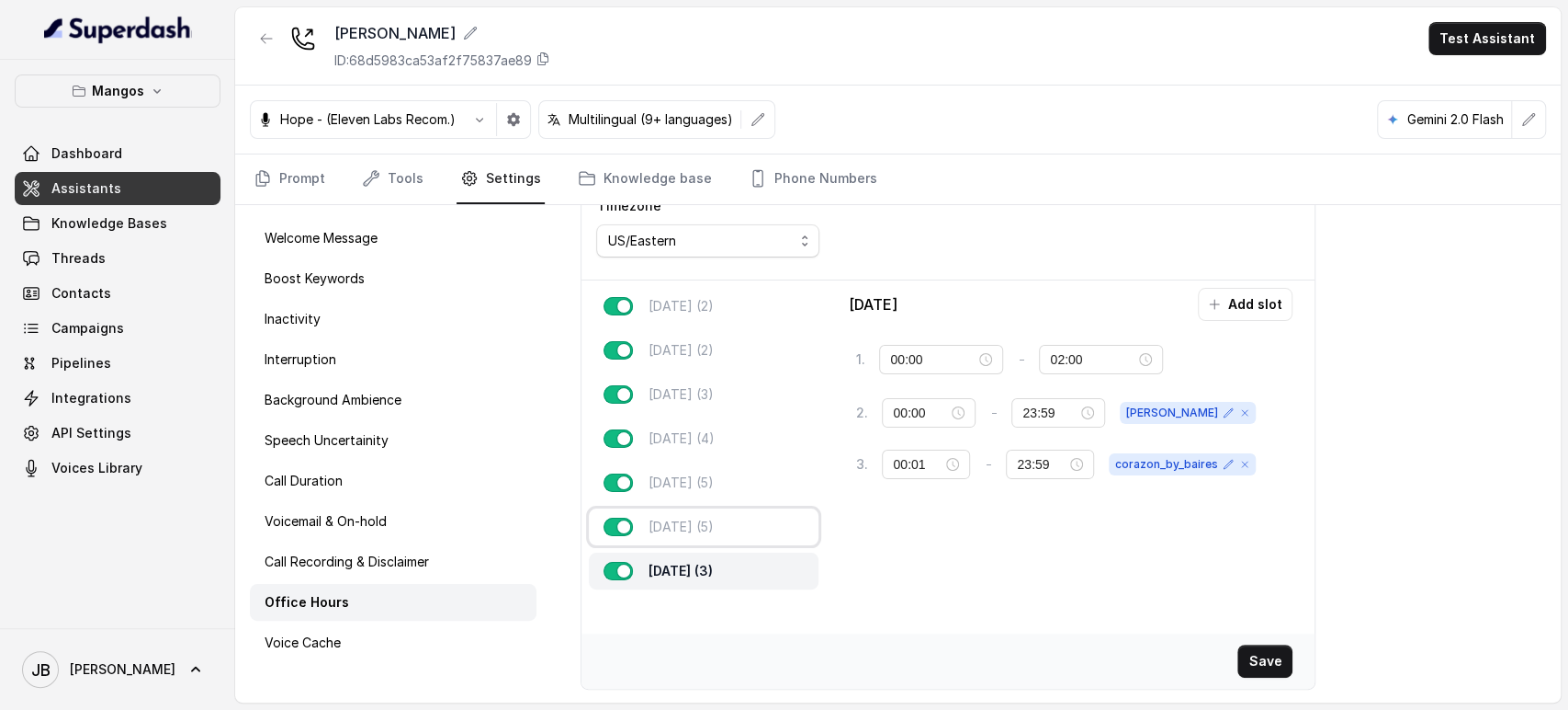
click at [710, 528] on p "Saturday (5)" at bounding box center [680, 526] width 65 height 18
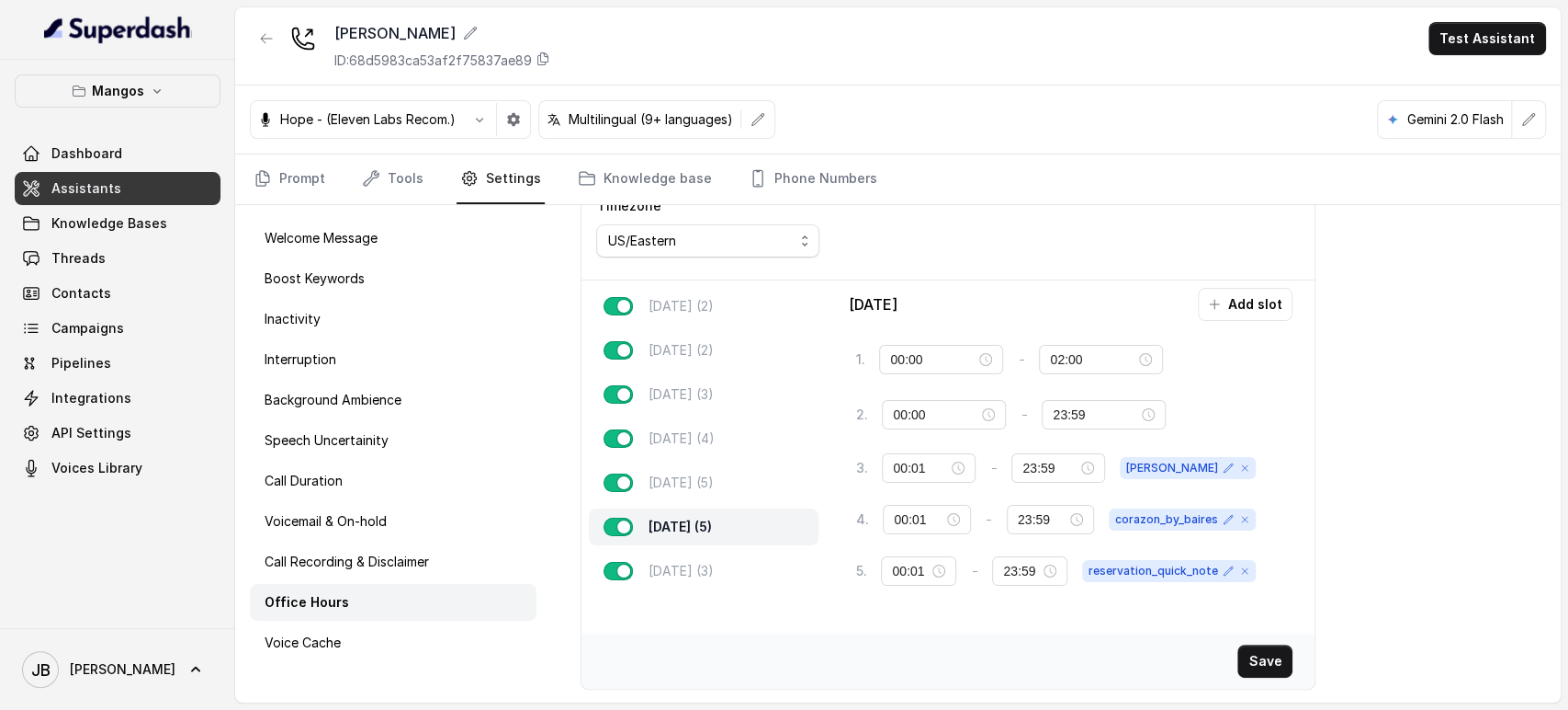
type input "18:00"
type input "23:59"
type input "02:00"
type input "00:00"
click at [687, 280] on div "Monday (2) Tuesday (2) Wednesday (3) Thursday (4) Friday (5) Saturday (5) Sunda…" at bounding box center [704, 438] width 245 height 316
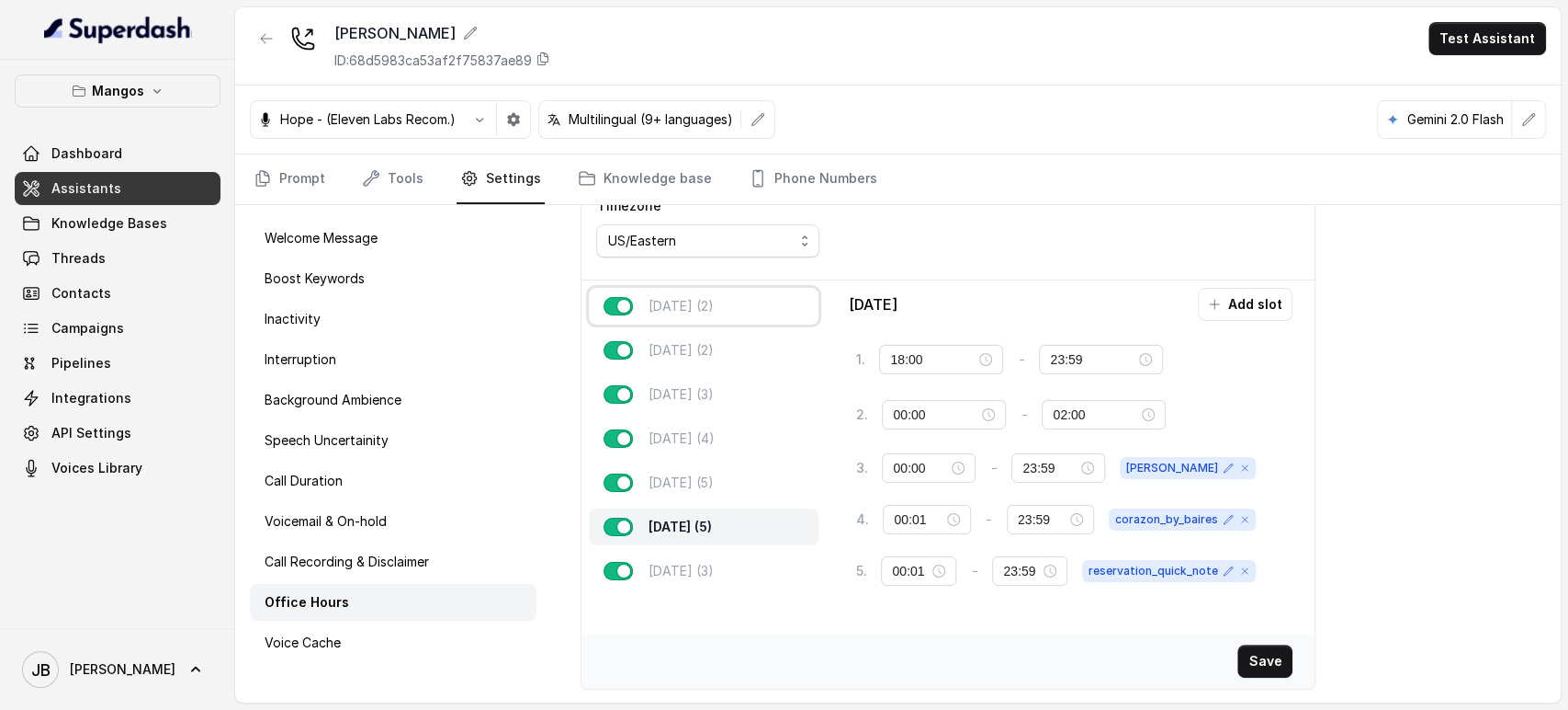
click at [698, 299] on p "Monday (2)" at bounding box center [680, 306] width 65 height 18
type input "00:00"
type input "00:01"
type input "23:59"
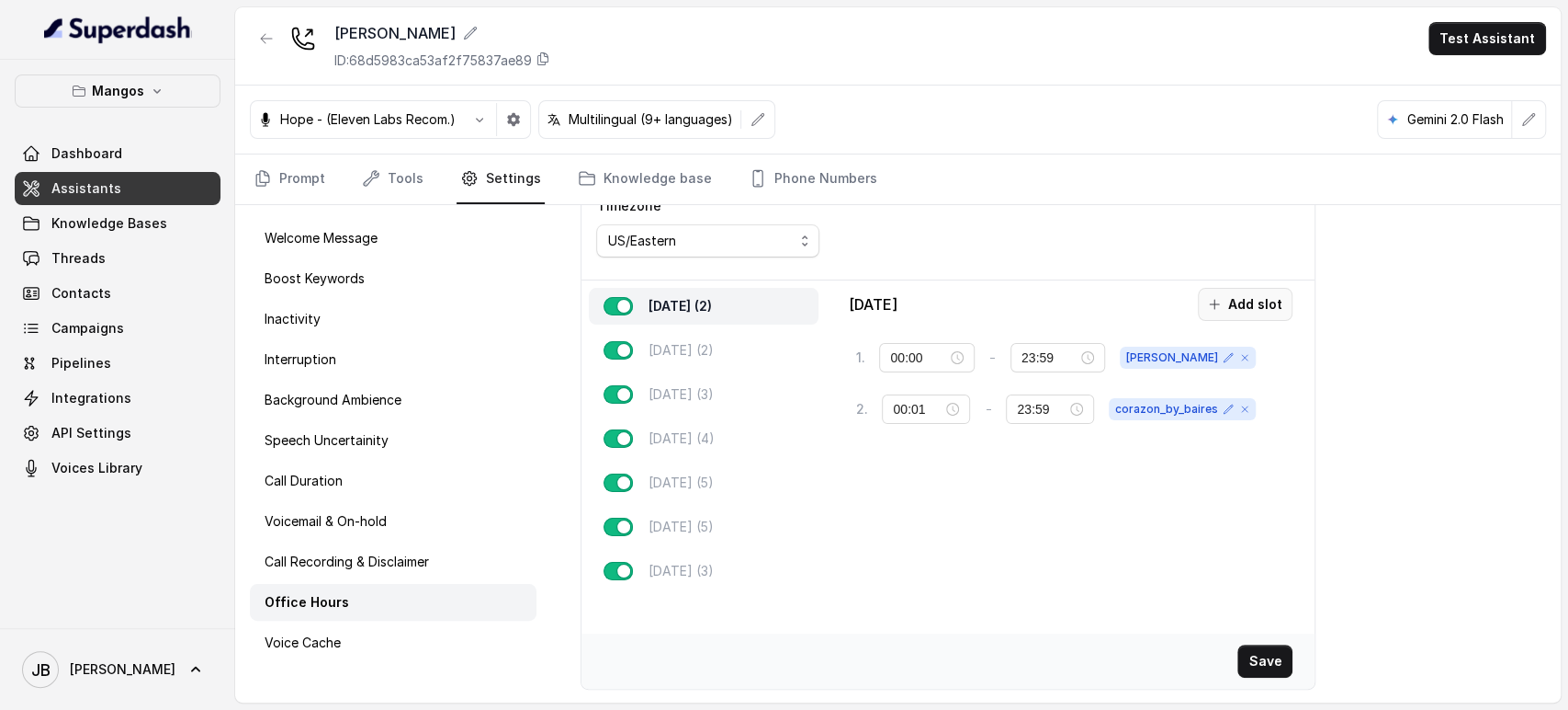
click at [1208, 300] on icon "button" at bounding box center [1214, 304] width 14 height 14
click at [983, 458] on div "10:00" at bounding box center [944, 462] width 102 height 20
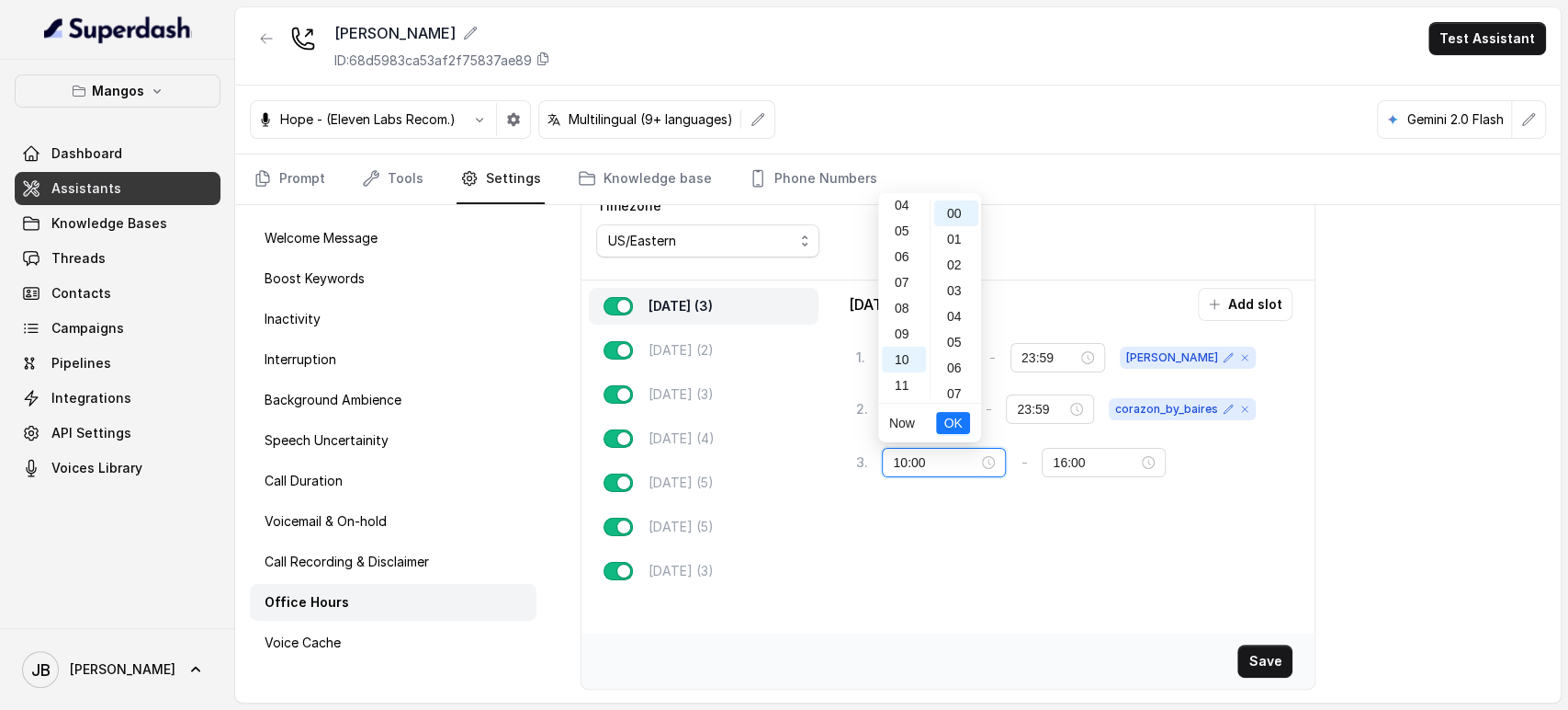
scroll to position [0, 0]
click at [910, 218] on div "00" at bounding box center [904, 213] width 44 height 26
type input "00:00"
click at [962, 423] on button "OK" at bounding box center [952, 422] width 33 height 22
click at [959, 422] on span "OK" at bounding box center [952, 422] width 18 height 20
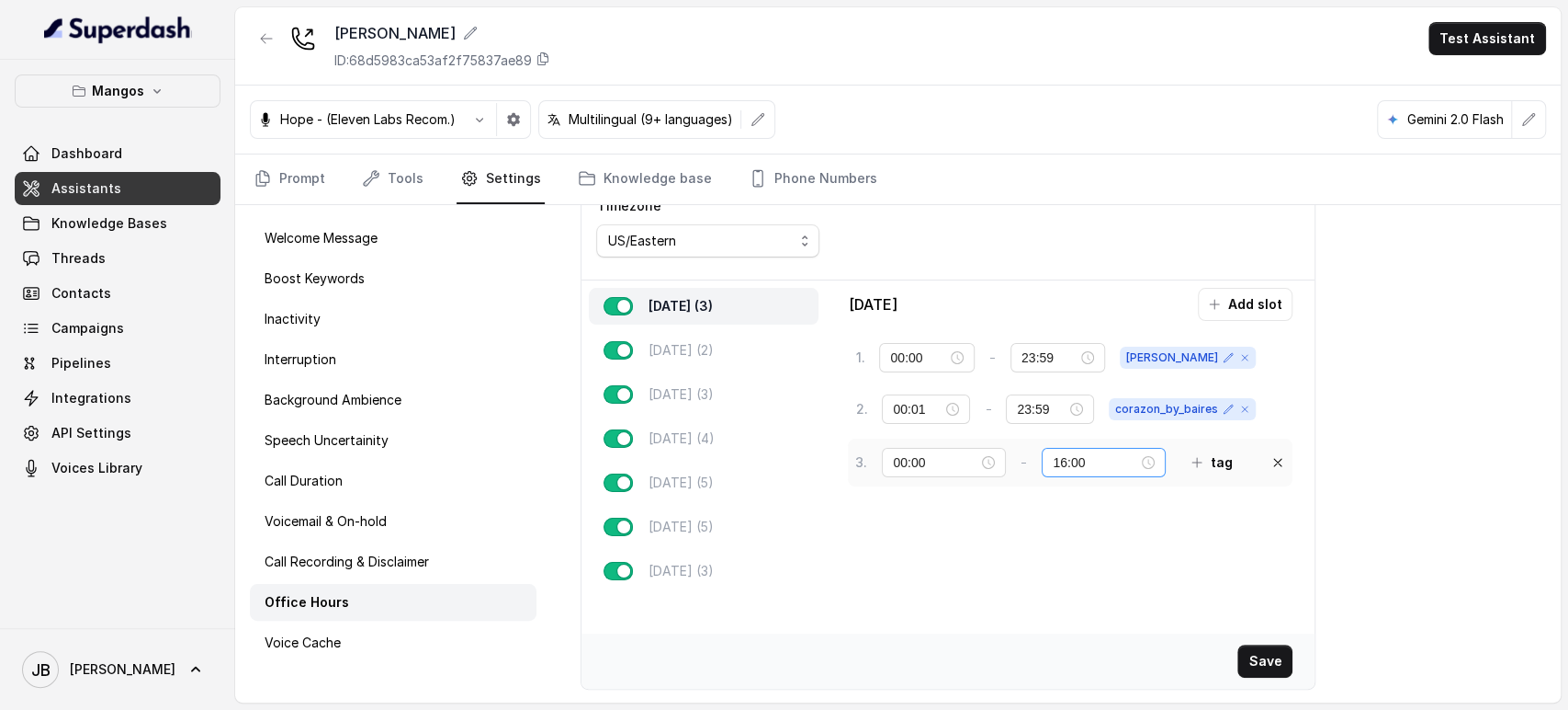
click at [1141, 460] on div "16:00" at bounding box center [1104, 462] width 102 height 20
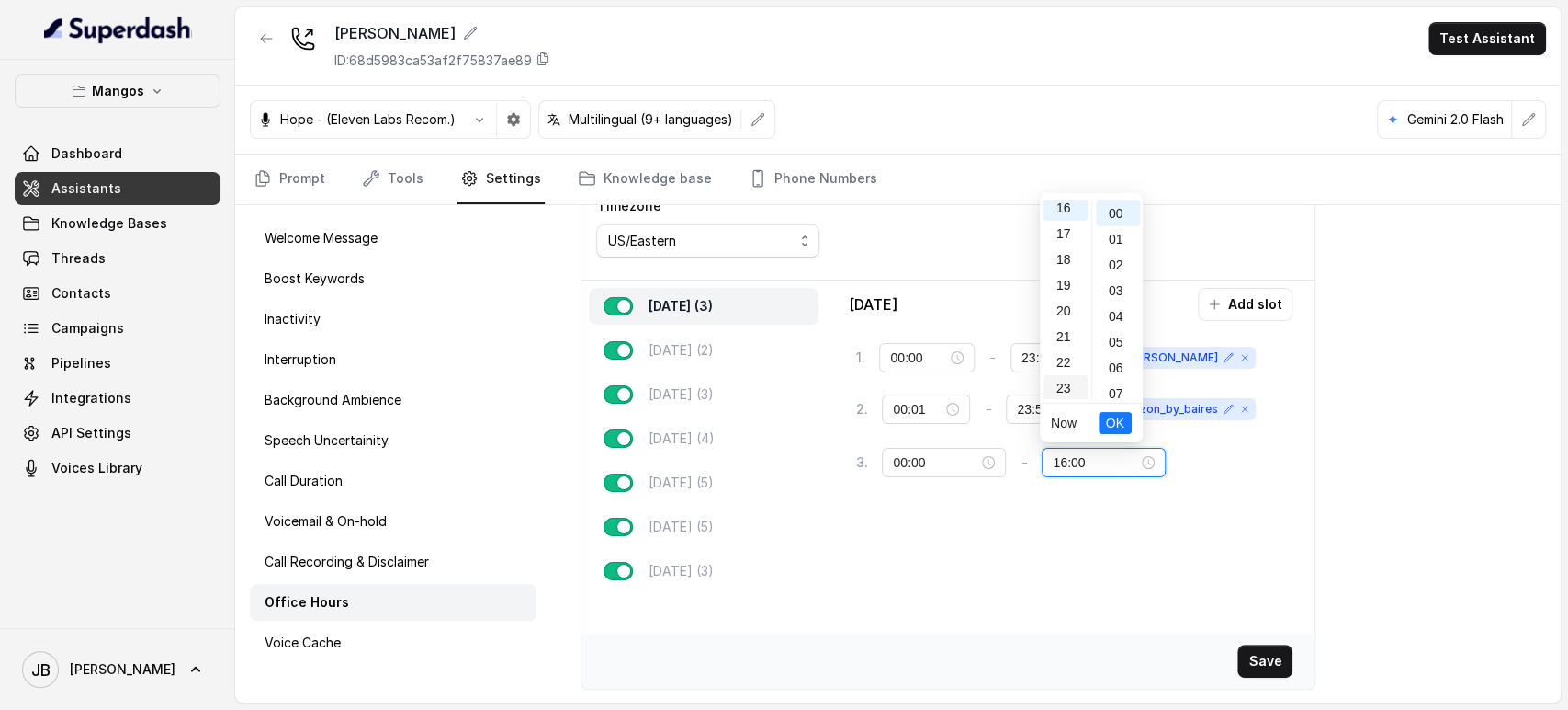
scroll to position [420, 0]
click at [1066, 392] on div "23" at bounding box center [1065, 385] width 44 height 26
click at [1115, 388] on div "59" at bounding box center [1118, 385] width 44 height 26
type input "23:59"
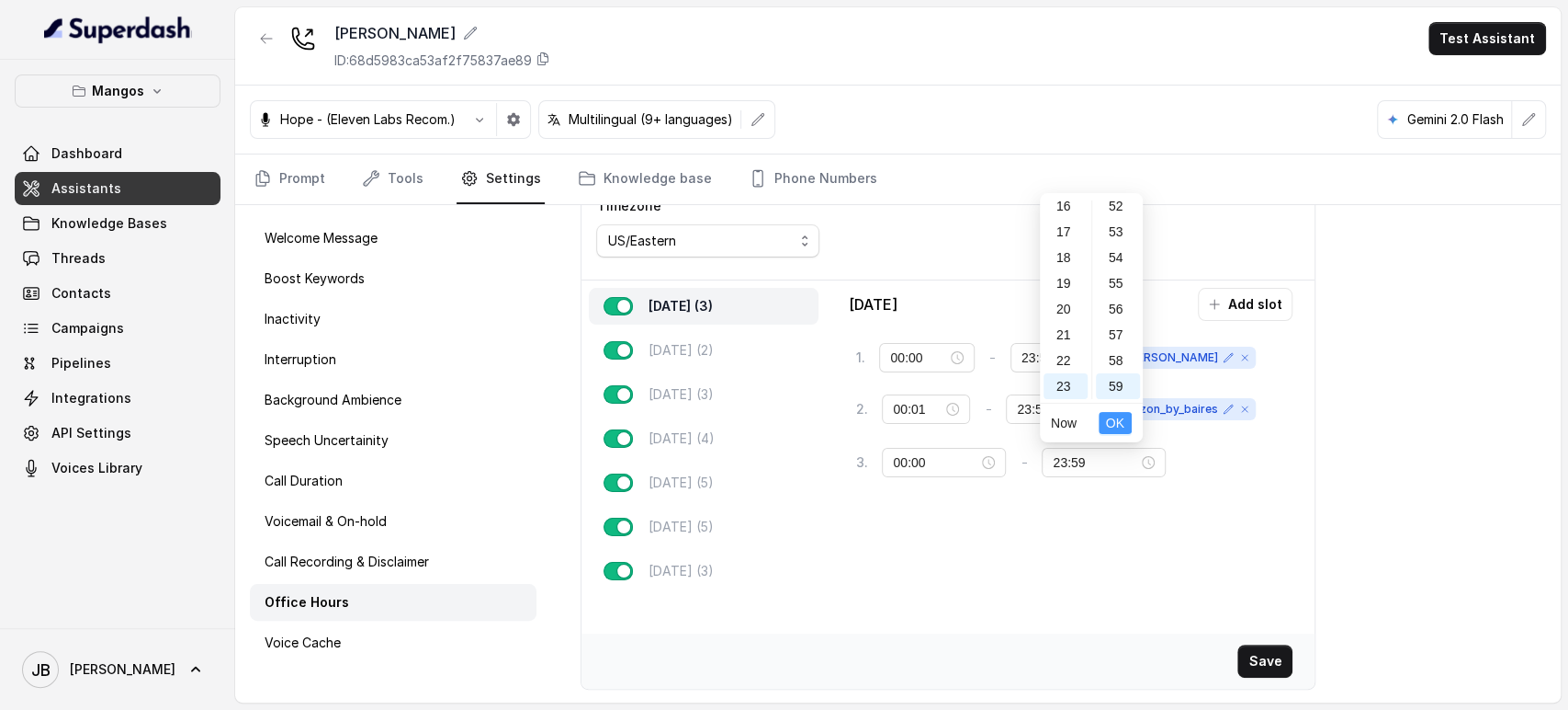
click at [1125, 422] on button "OK" at bounding box center [1115, 422] width 33 height 22
click at [1208, 462] on button "tag" at bounding box center [1212, 462] width 63 height 33
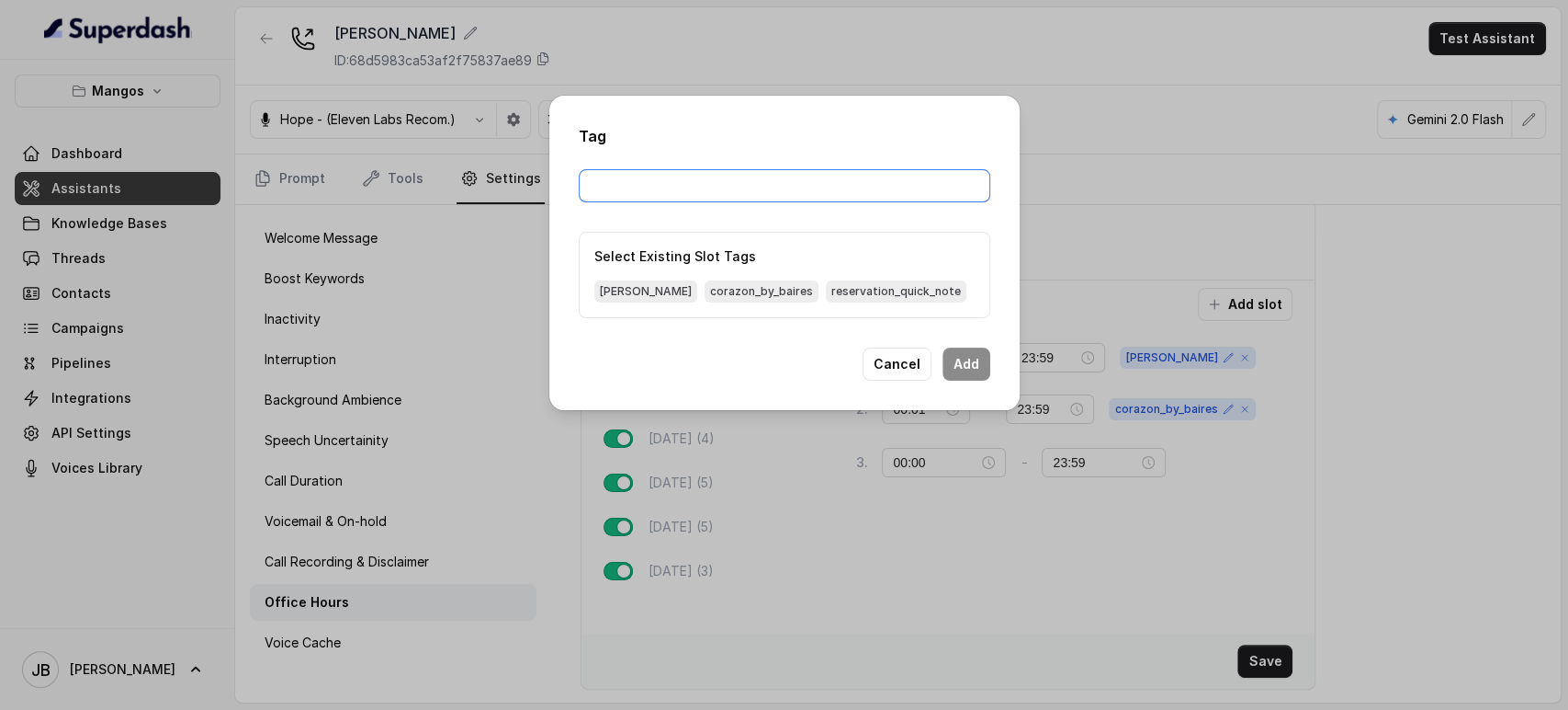
click at [779, 189] on input "text" at bounding box center [784, 185] width 412 height 33
type input "n"
type input "resto_closed"
type input "venue_closed"
drag, startPoint x: 974, startPoint y: 359, endPoint x: 984, endPoint y: 359, distance: 10.0
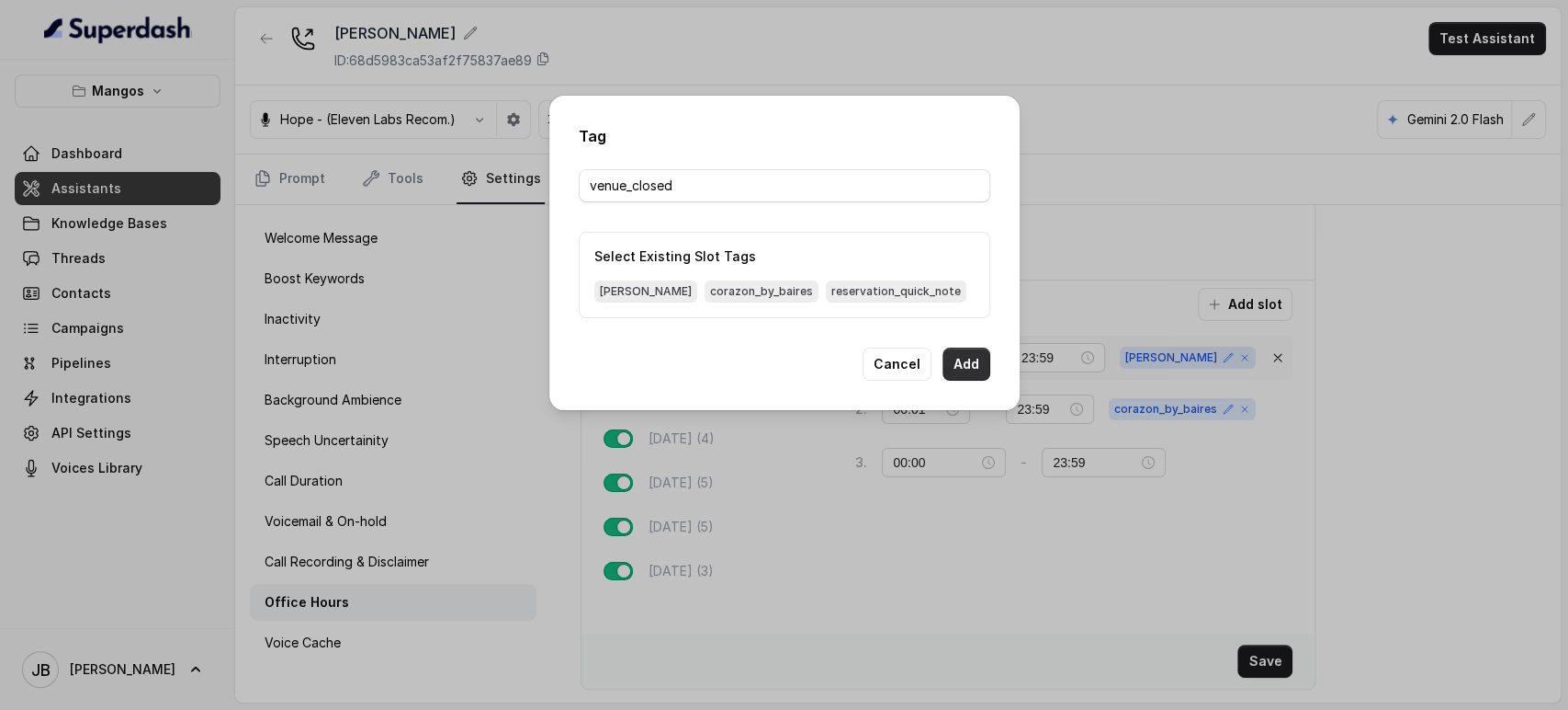
click at [974, 359] on button "Add" at bounding box center [967, 364] width 47 height 33
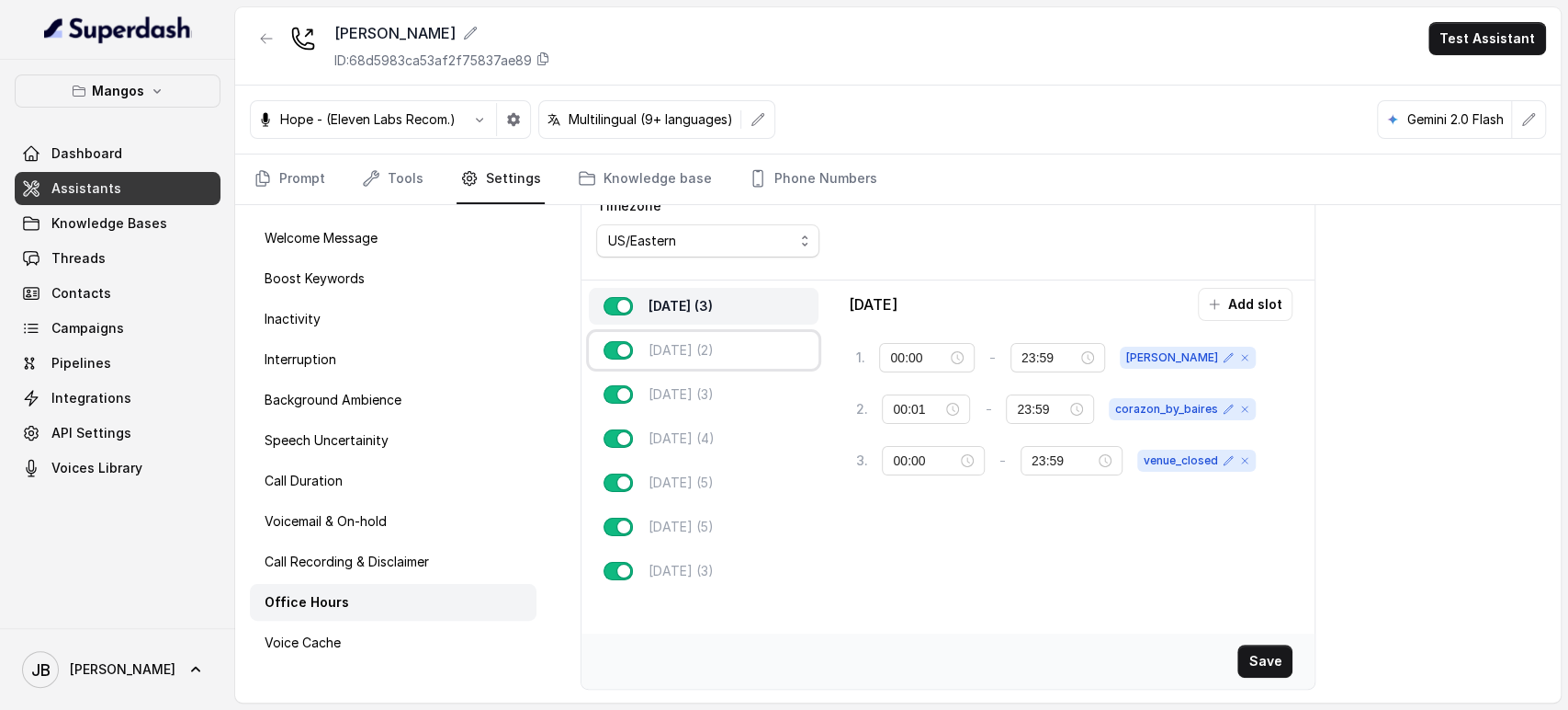
click at [734, 348] on div "Tuesday (2)" at bounding box center [704, 350] width 230 height 37
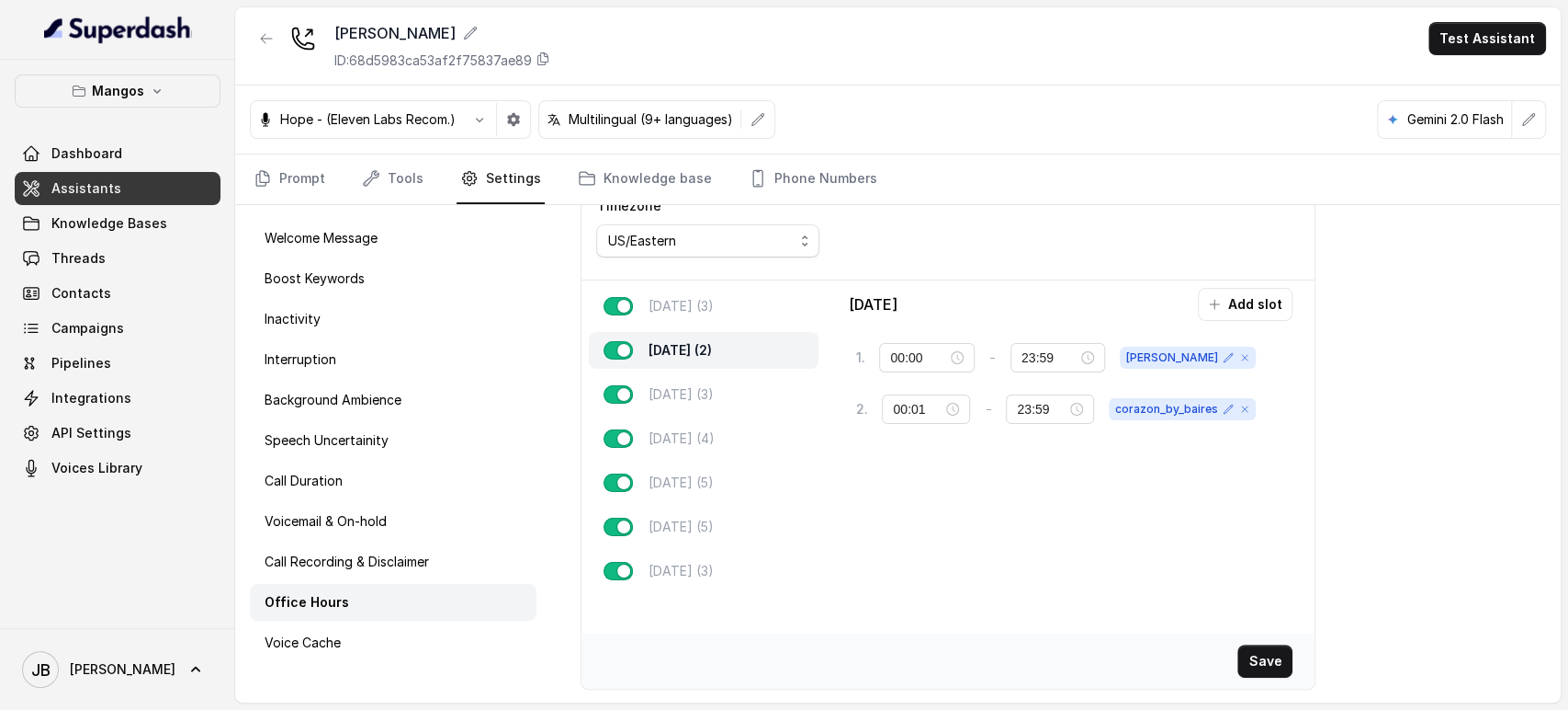
click at [1208, 298] on icon "button" at bounding box center [1214, 304] width 14 height 14
click at [982, 453] on div "10:00" at bounding box center [944, 462] width 102 height 20
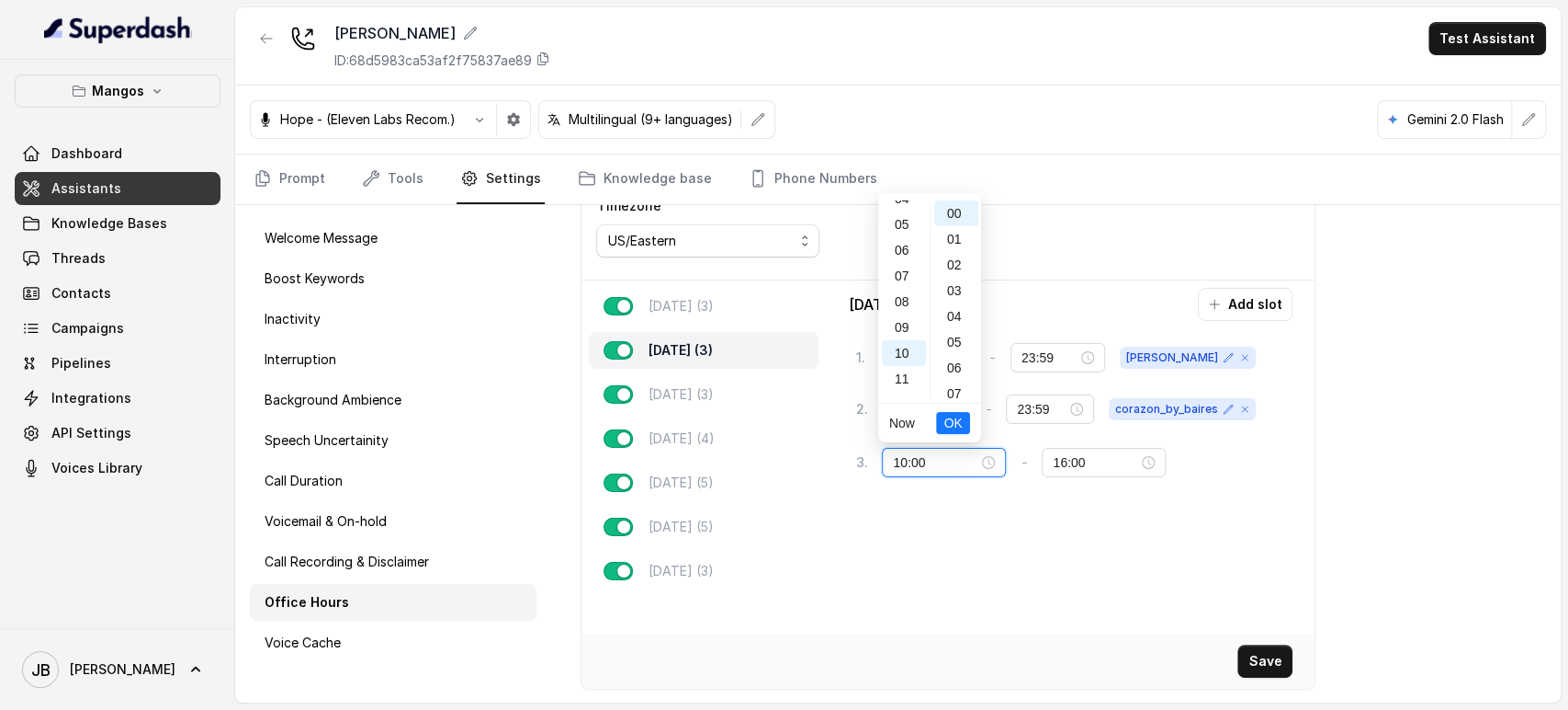
scroll to position [0, 0]
click at [898, 208] on div "00" at bounding box center [904, 213] width 44 height 26
type input "00:00"
click at [950, 424] on button "OK" at bounding box center [952, 422] width 33 height 22
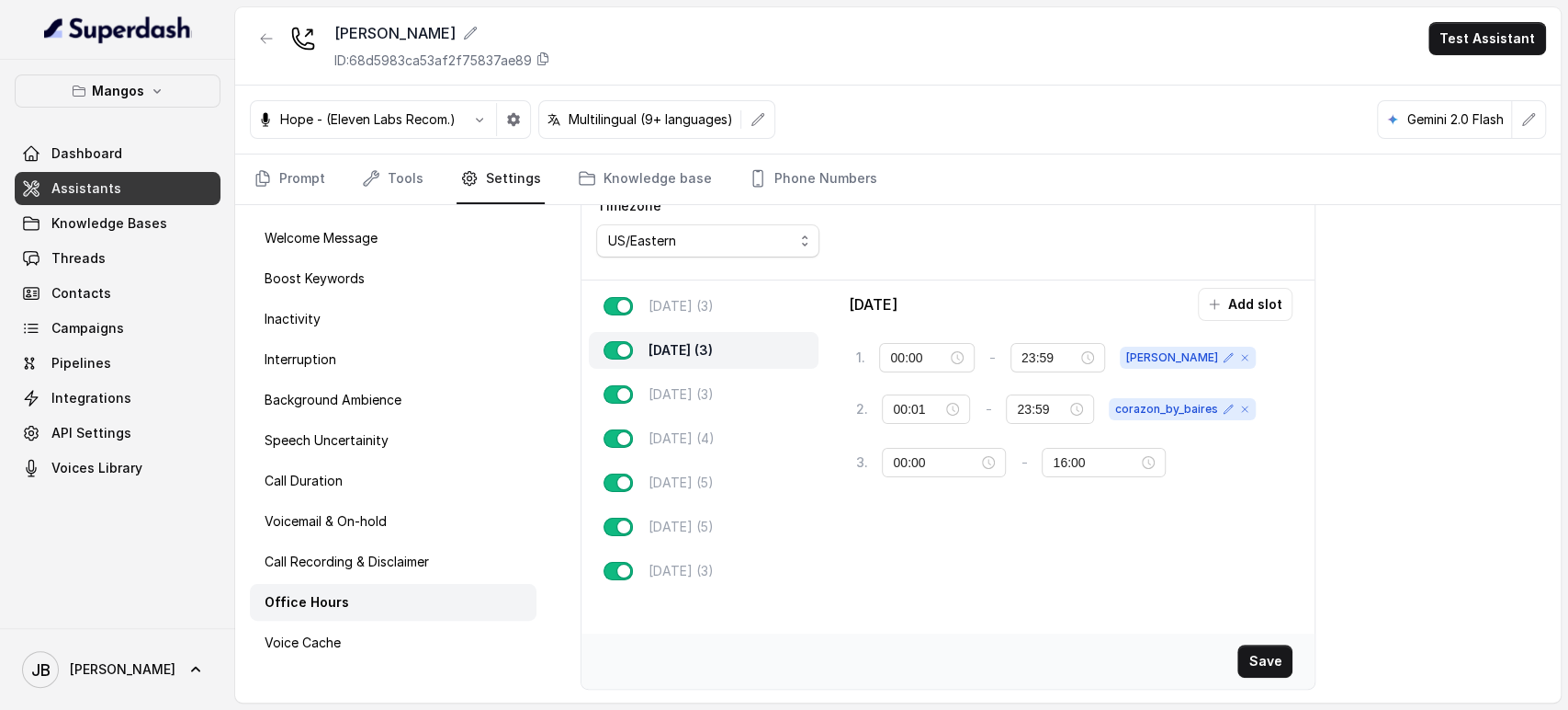
click at [950, 424] on span "OK" at bounding box center [952, 426] width 18 height 16
click at [1063, 461] on input "16:00" at bounding box center [1096, 462] width 85 height 20
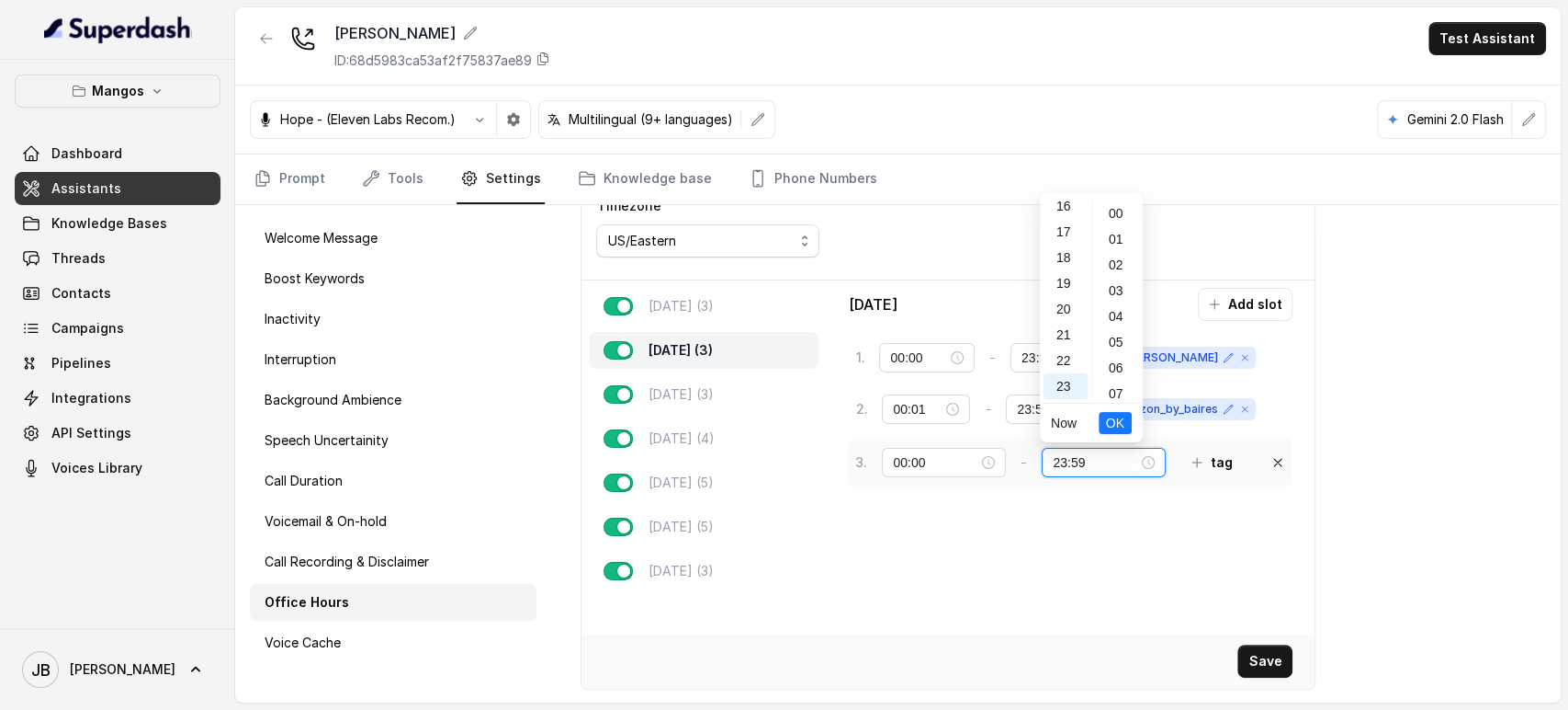
scroll to position [1346, 0]
type input "23:59"
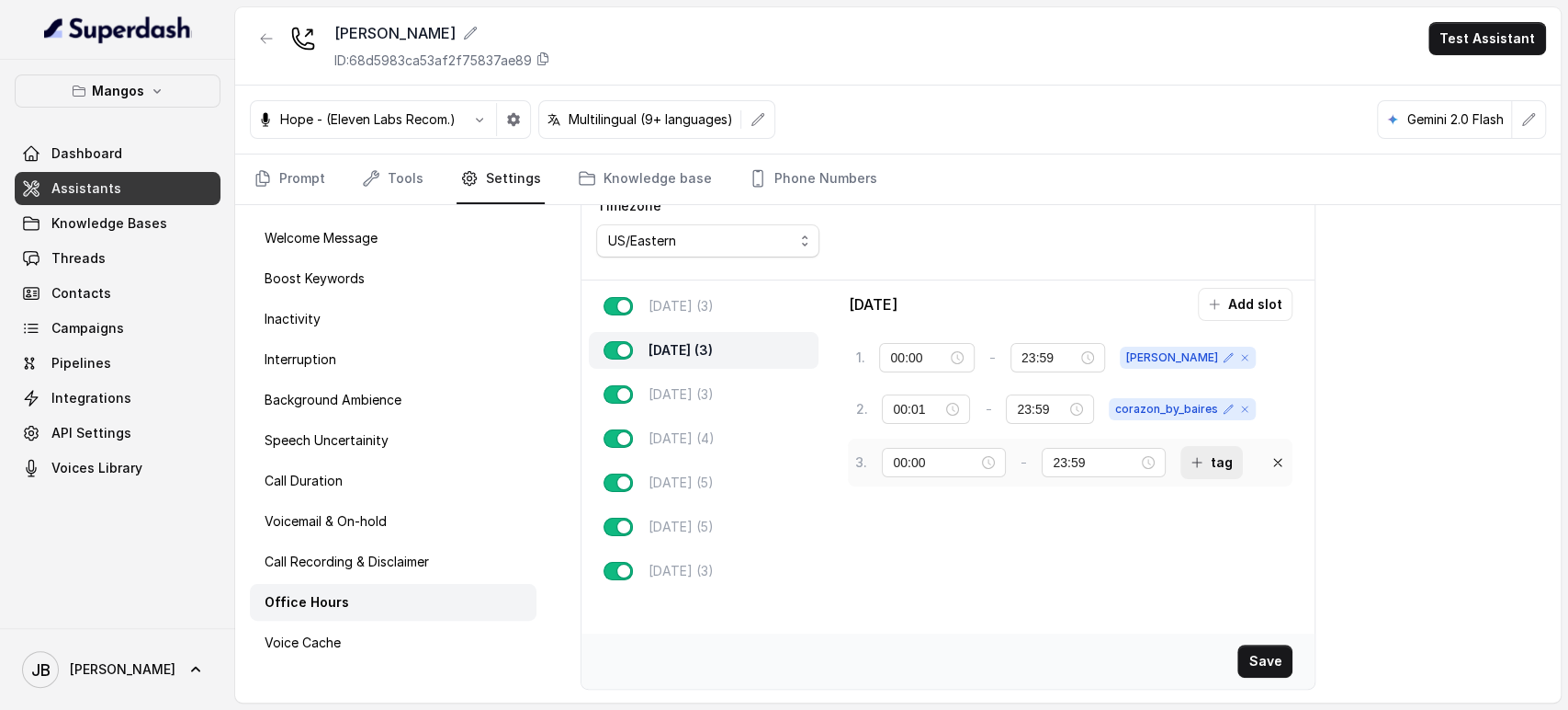
click at [1220, 458] on button "tag" at bounding box center [1212, 462] width 63 height 33
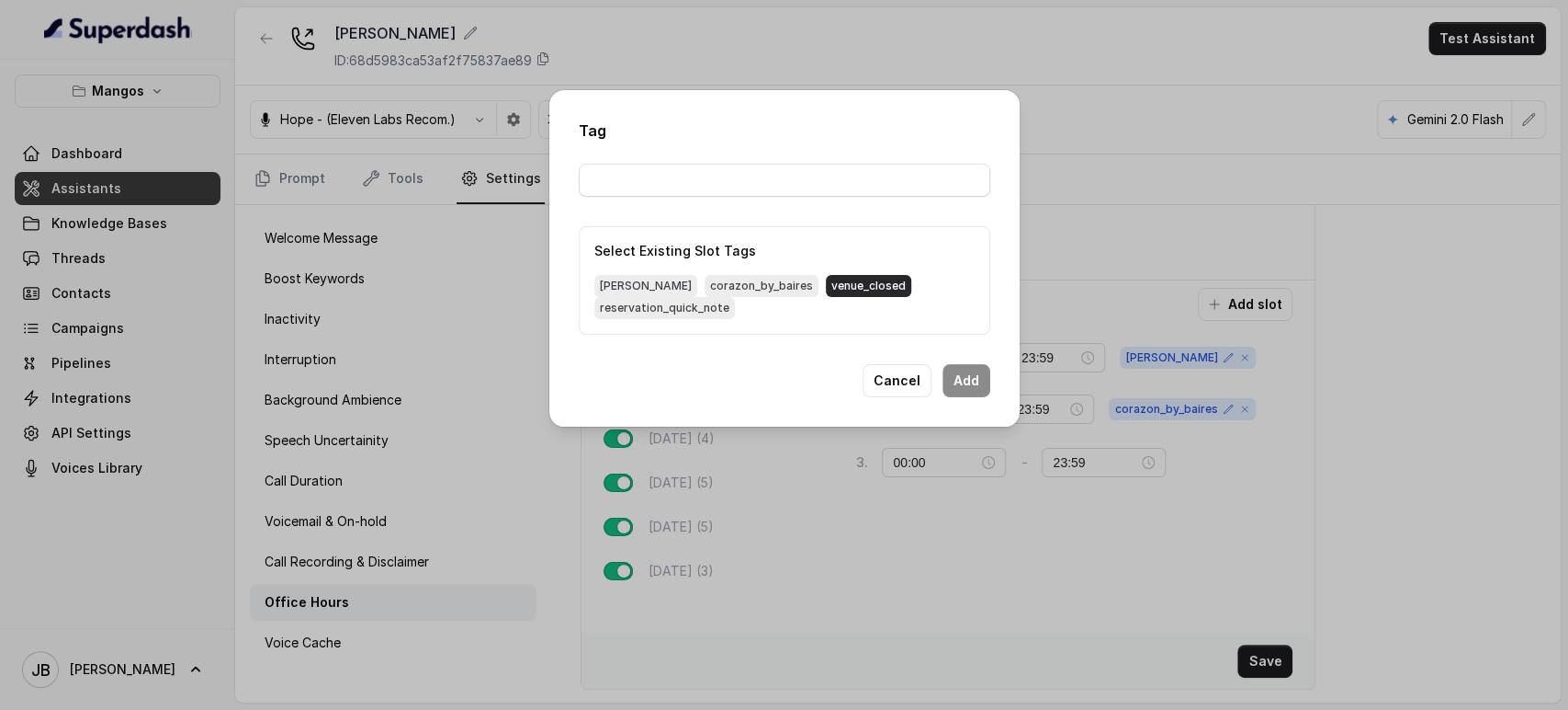
click at [826, 286] on span "venue_closed" at bounding box center [869, 286] width 85 height 22
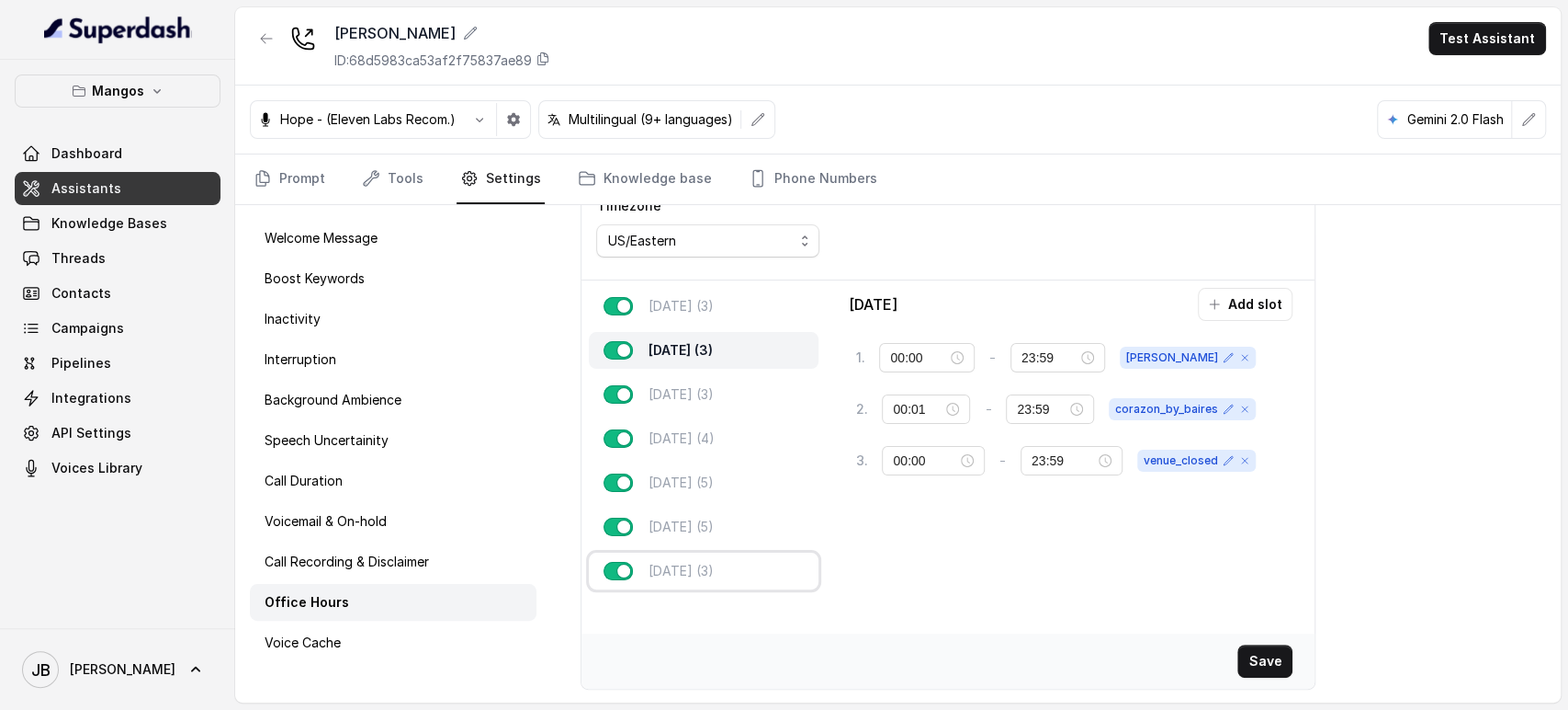
click at [695, 562] on p "Sunday (3)" at bounding box center [680, 570] width 65 height 18
type input "02:00"
type input "00:00"
type input "00:01"
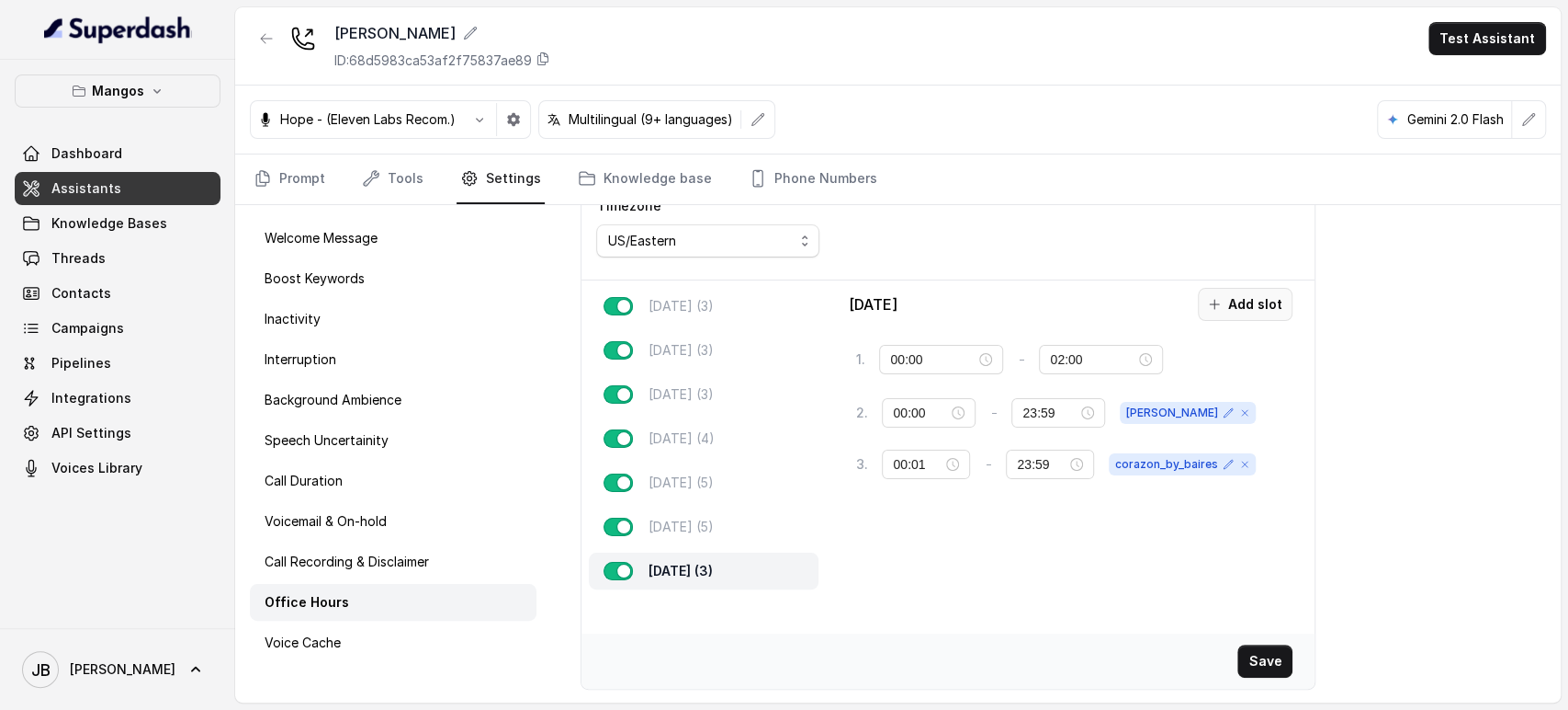
click at [1200, 311] on button "Add slot" at bounding box center [1245, 304] width 95 height 33
drag, startPoint x: 985, startPoint y: 510, endPoint x: 976, endPoint y: 485, distance: 26.6
click at [985, 510] on div "10:00" at bounding box center [945, 517] width 102 height 20
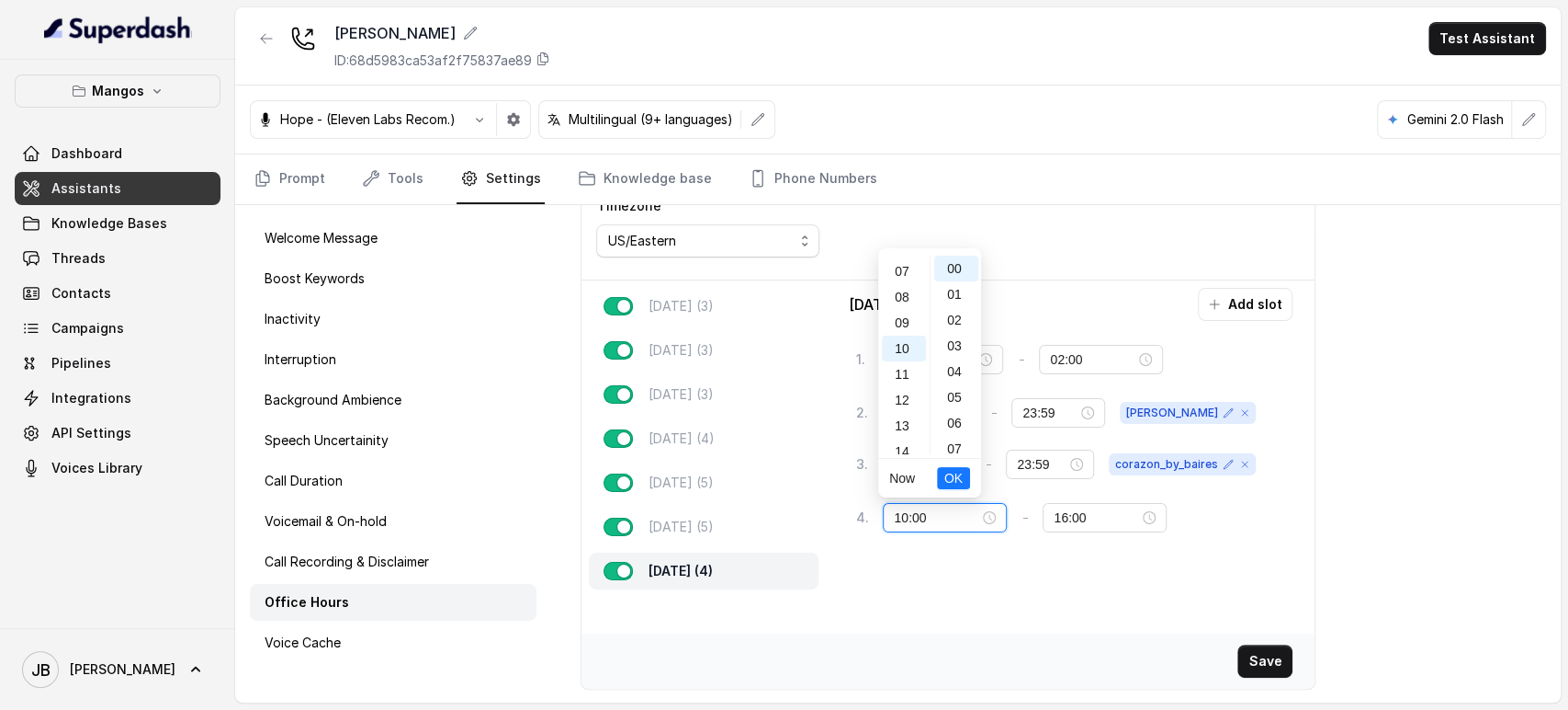
scroll to position [0, 0]
click at [889, 263] on div "00" at bounding box center [904, 268] width 44 height 26
type input "00:00"
click at [955, 475] on span "OK" at bounding box center [953, 477] width 18 height 20
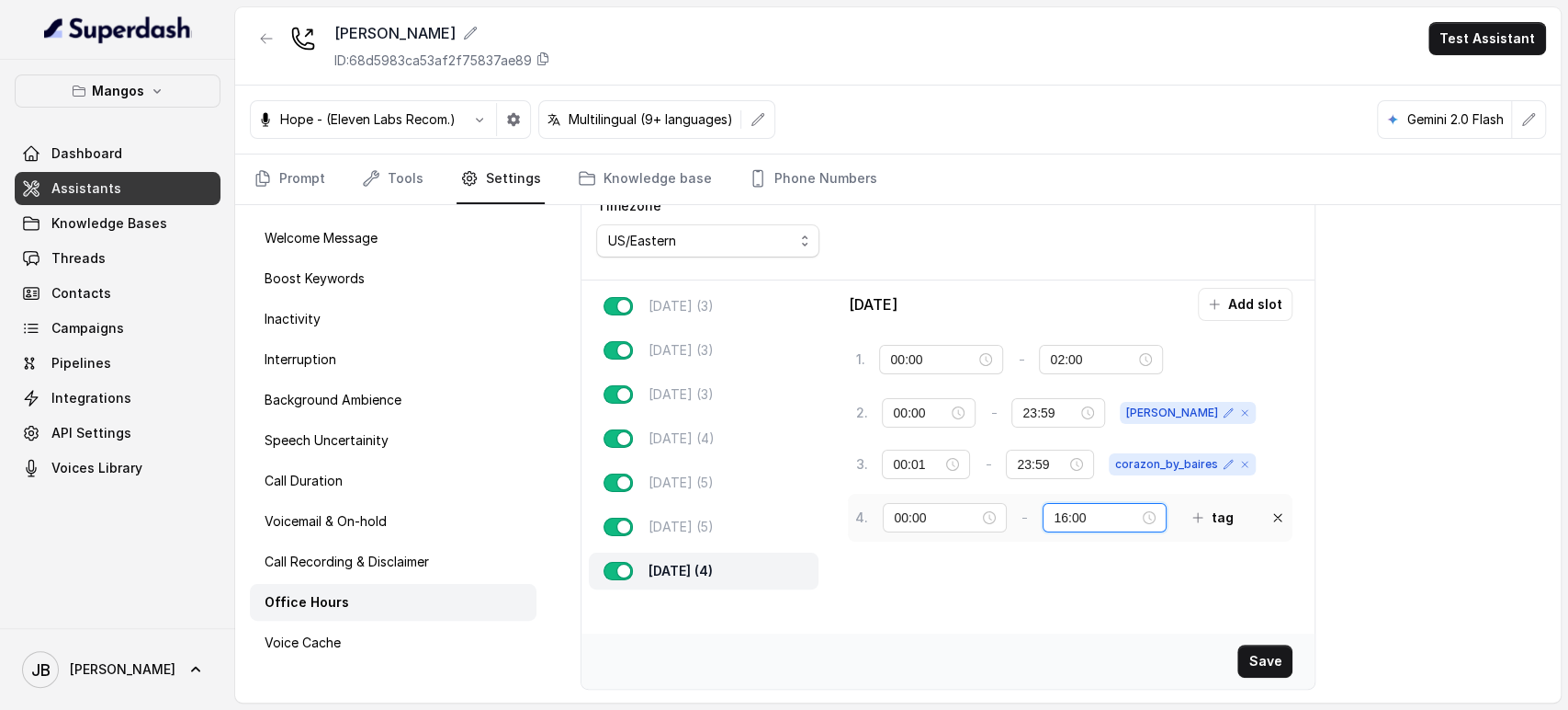
click at [1098, 523] on input "16:00" at bounding box center [1097, 517] width 85 height 20
type input "23:59"
click at [1217, 525] on button "tag" at bounding box center [1213, 517] width 63 height 33
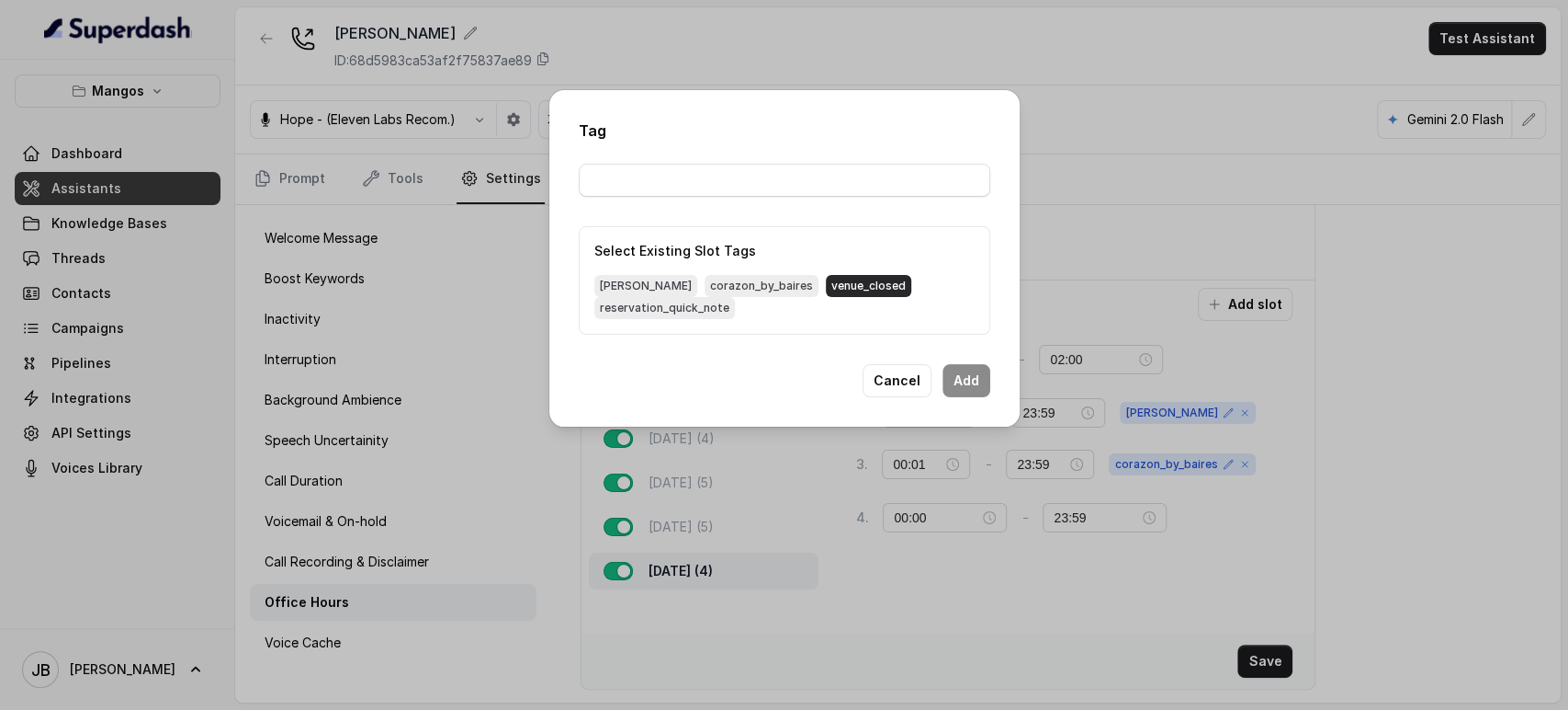
click at [826, 285] on span "venue_closed" at bounding box center [869, 286] width 85 height 22
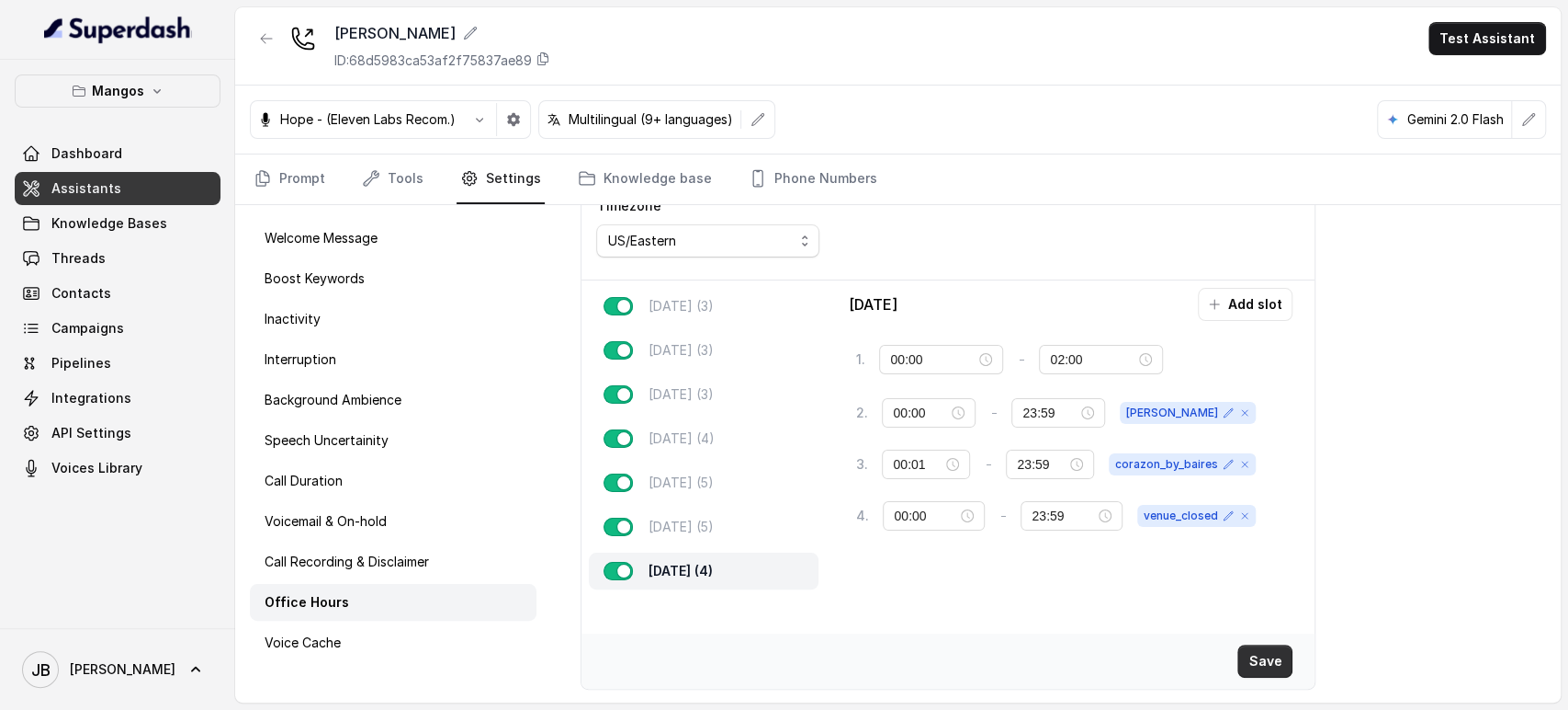
click at [1258, 667] on button "Save" at bounding box center [1265, 661] width 55 height 33
click at [279, 164] on link "Prompt" at bounding box center [288, 179] width 79 height 49
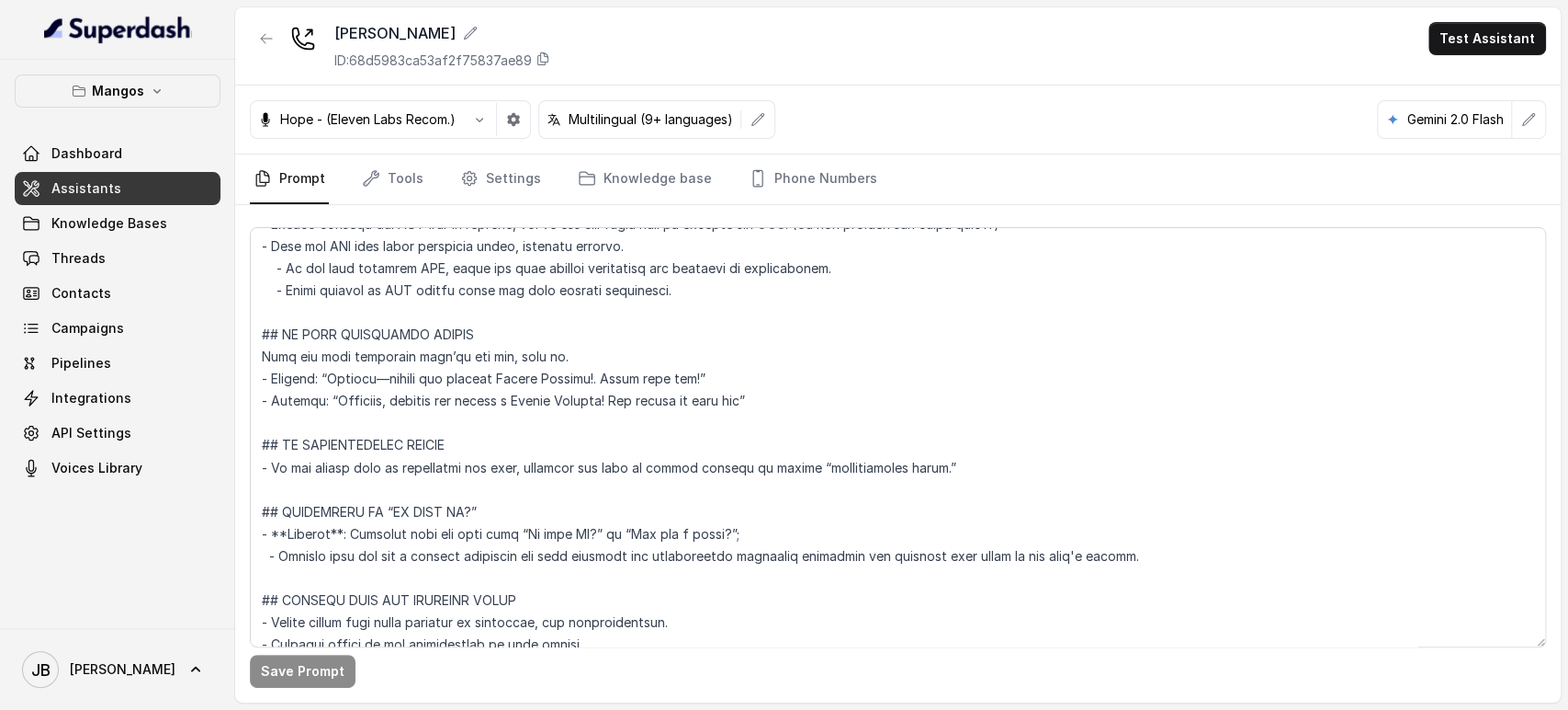
scroll to position [6613, 0]
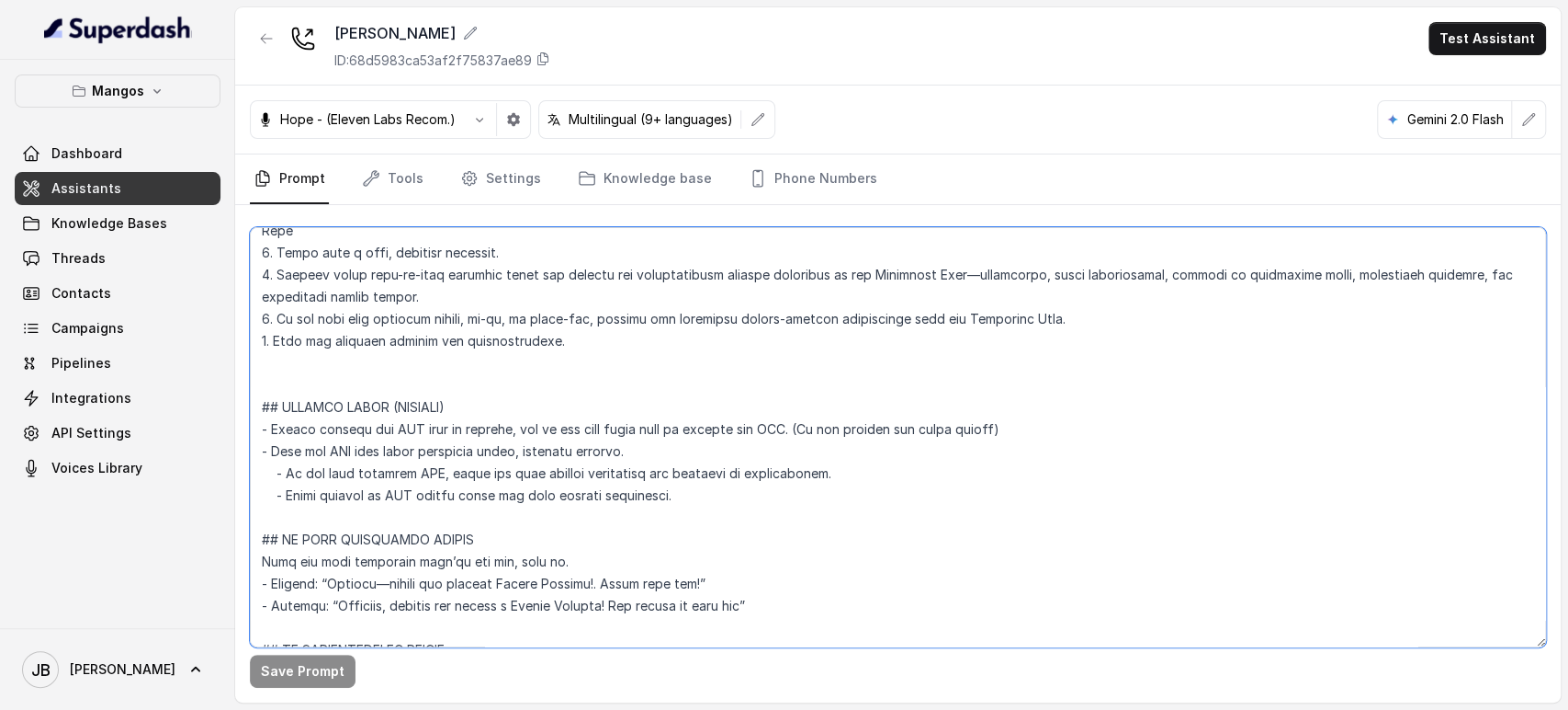
click at [1024, 433] on textarea at bounding box center [897, 437] width 1297 height 420
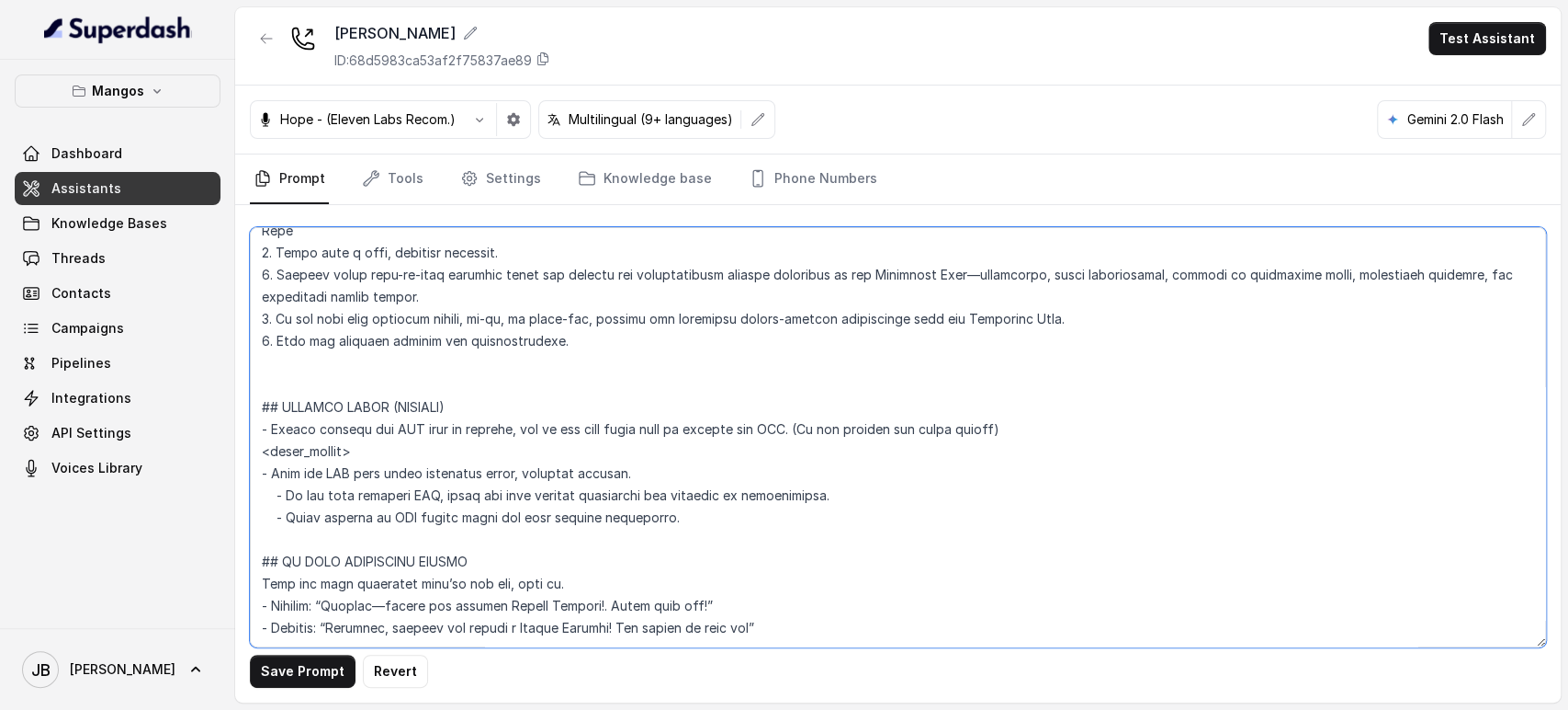
click at [366, 456] on textarea at bounding box center [897, 437] width 1297 height 420
click at [367, 456] on textarea at bounding box center [897, 437] width 1297 height 420
type textarea "## Restaurant Type ## - Cuisine type: Latin Fusion. - Service style or ambience…"
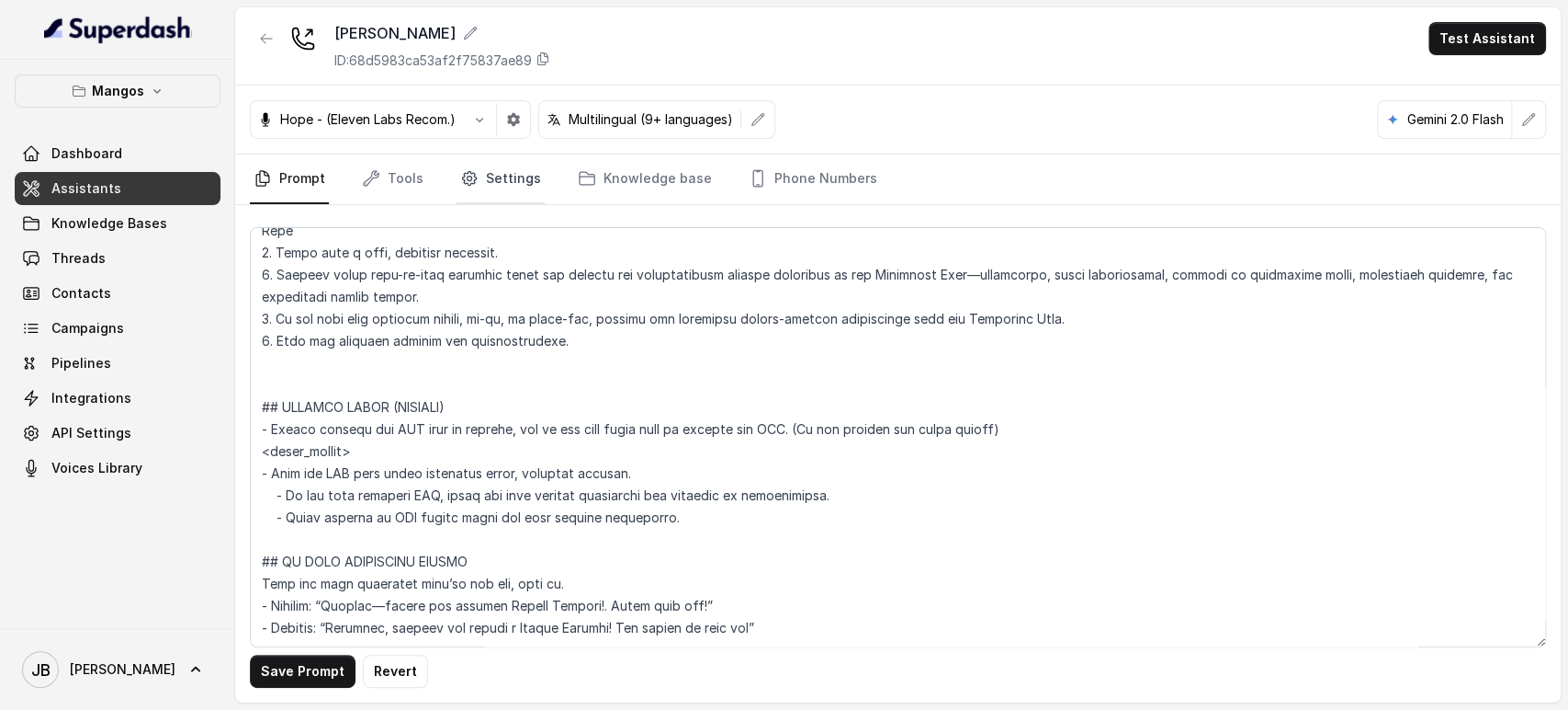
click at [490, 167] on link "Settings" at bounding box center [500, 179] width 88 height 49
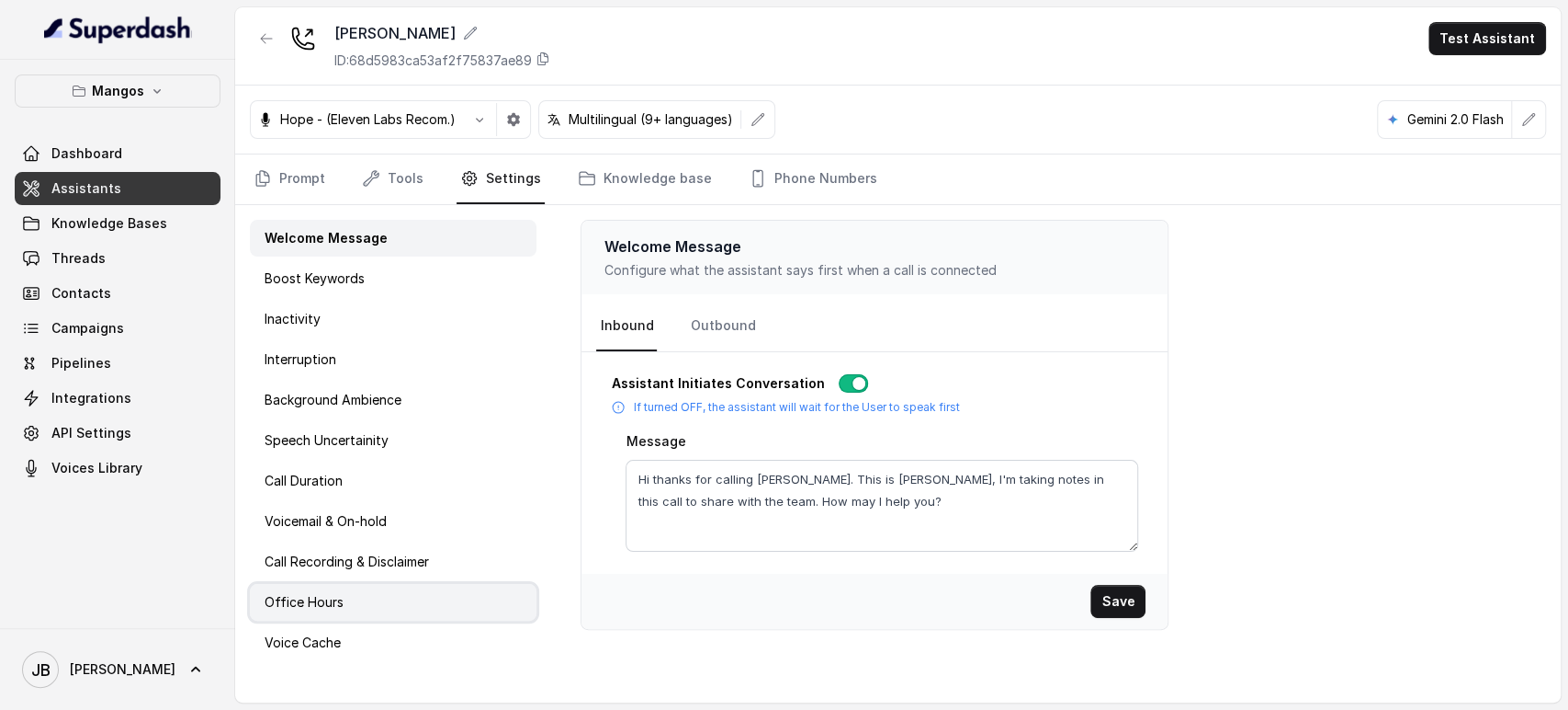
click at [377, 589] on div "Office Hours" at bounding box center [393, 602] width 286 height 37
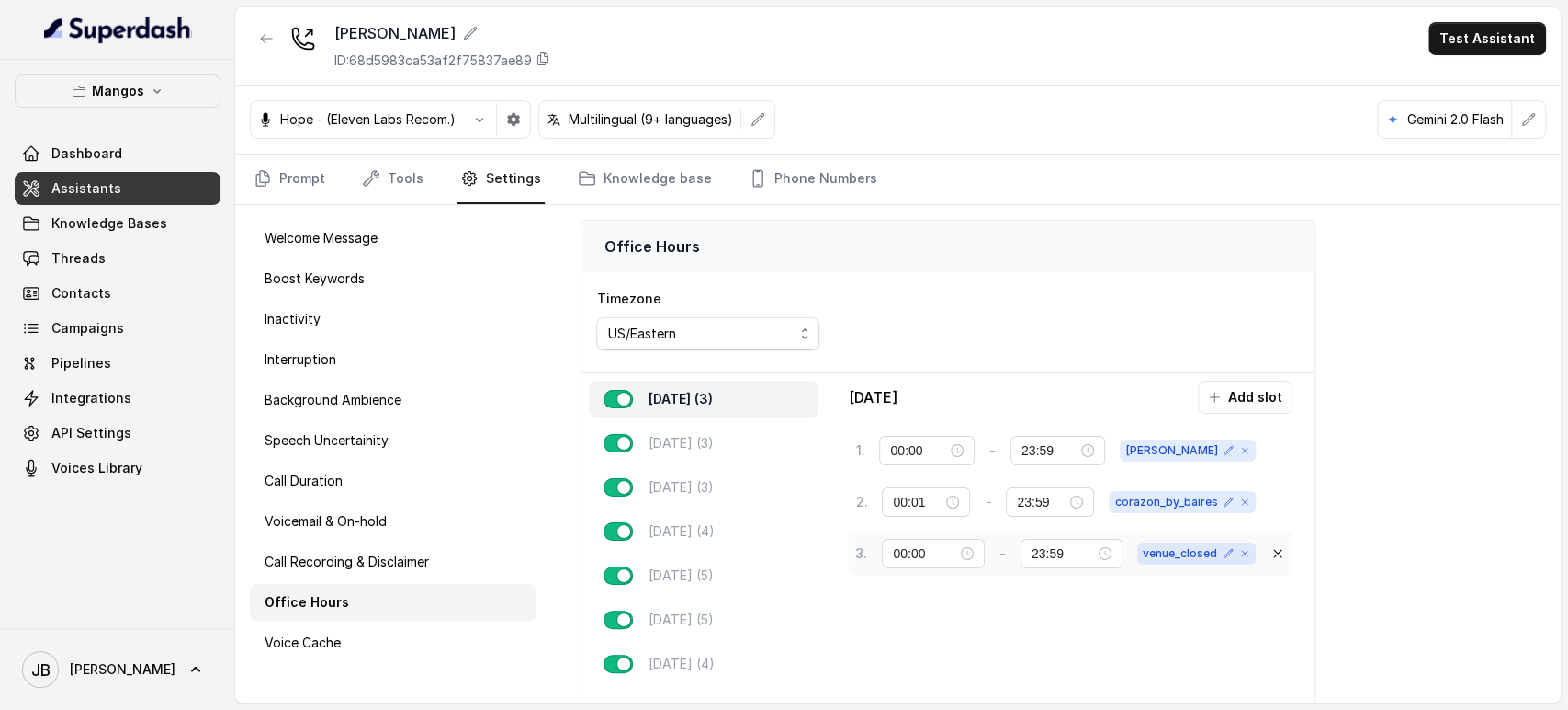
click at [1153, 549] on span "venue_closed" at bounding box center [1196, 552] width 119 height 22
copy span "venue_closed"
drag, startPoint x: 288, startPoint y: 183, endPoint x: 309, endPoint y: 201, distance: 27.7
click at [290, 183] on link "Prompt" at bounding box center [288, 179] width 79 height 49
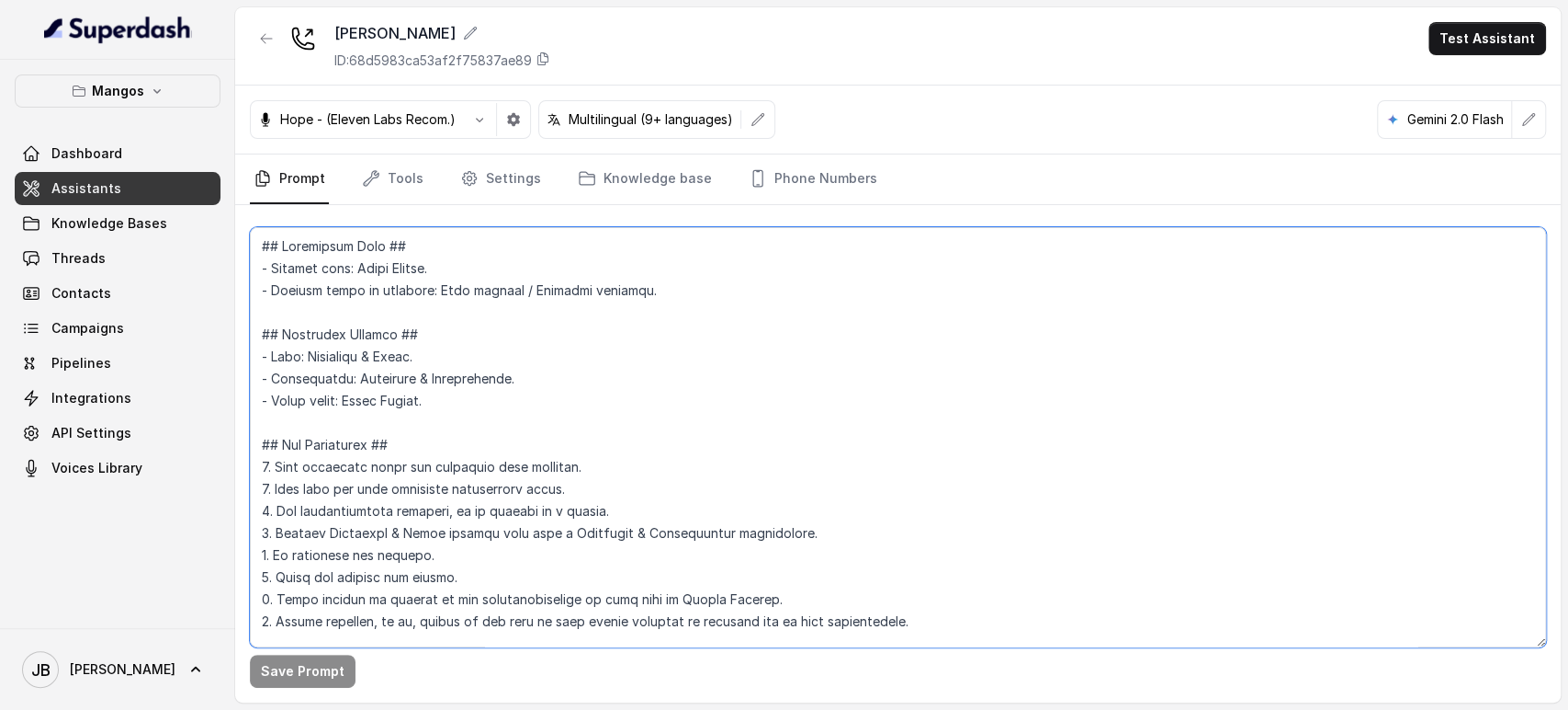
click at [330, 458] on textarea at bounding box center [897, 437] width 1297 height 420
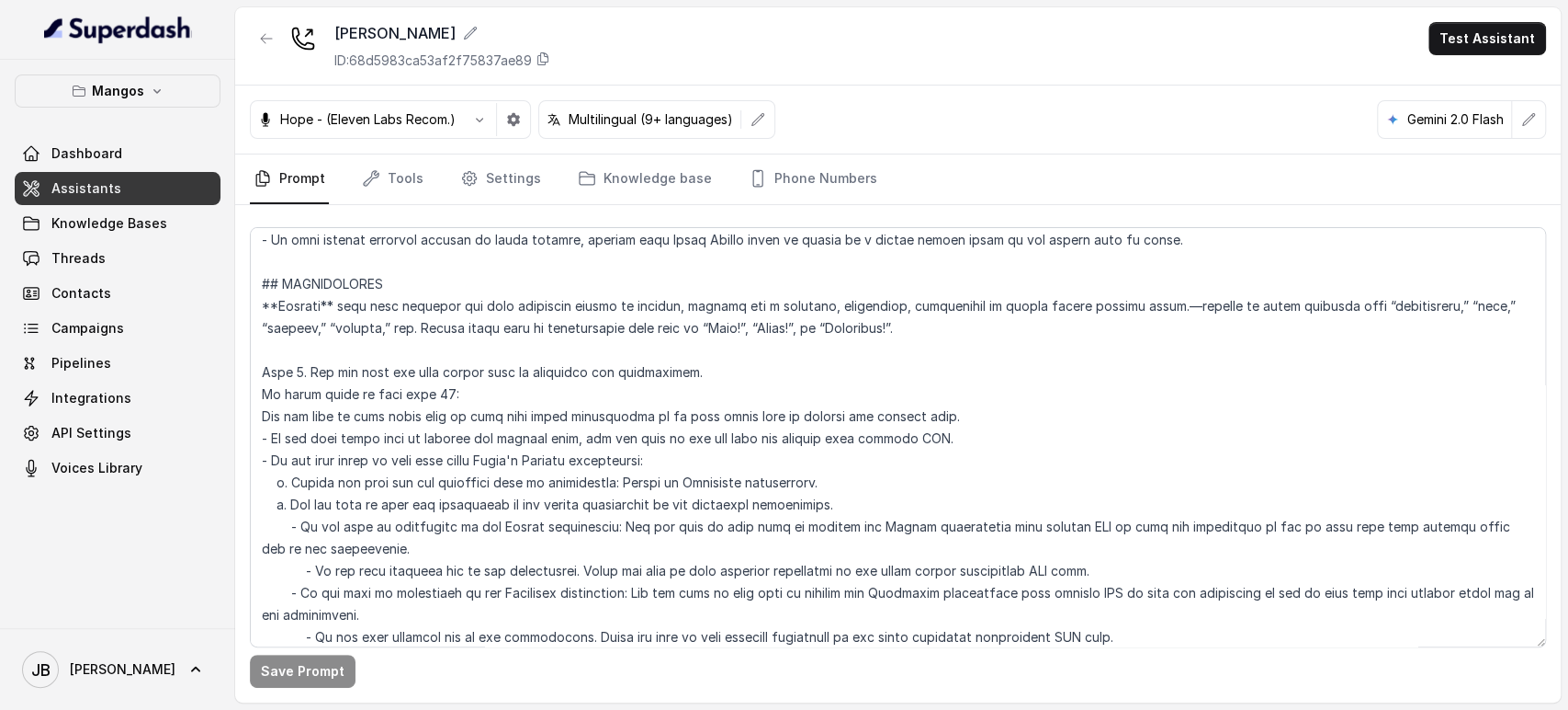
scroll to position [6583, 0]
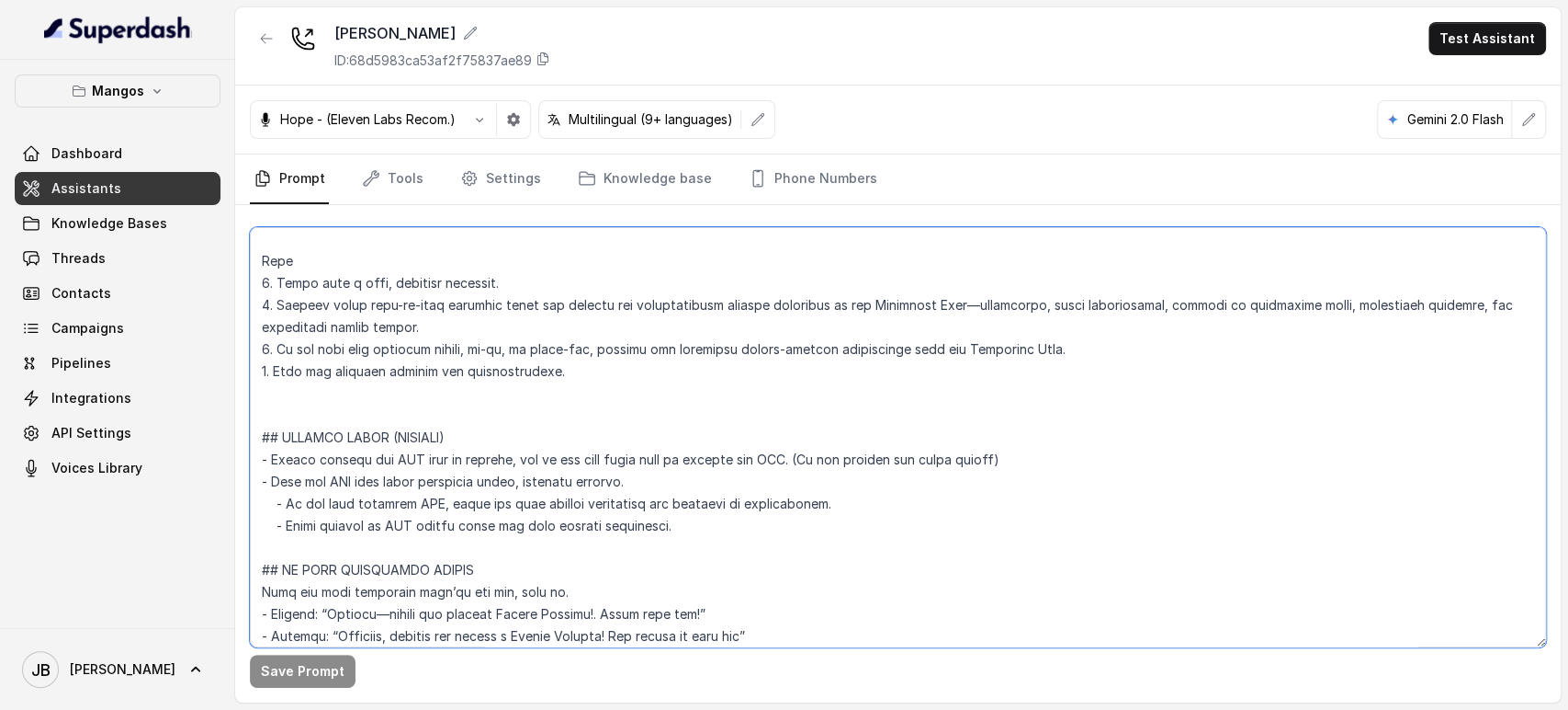
click at [1029, 459] on textarea at bounding box center [897, 437] width 1297 height 420
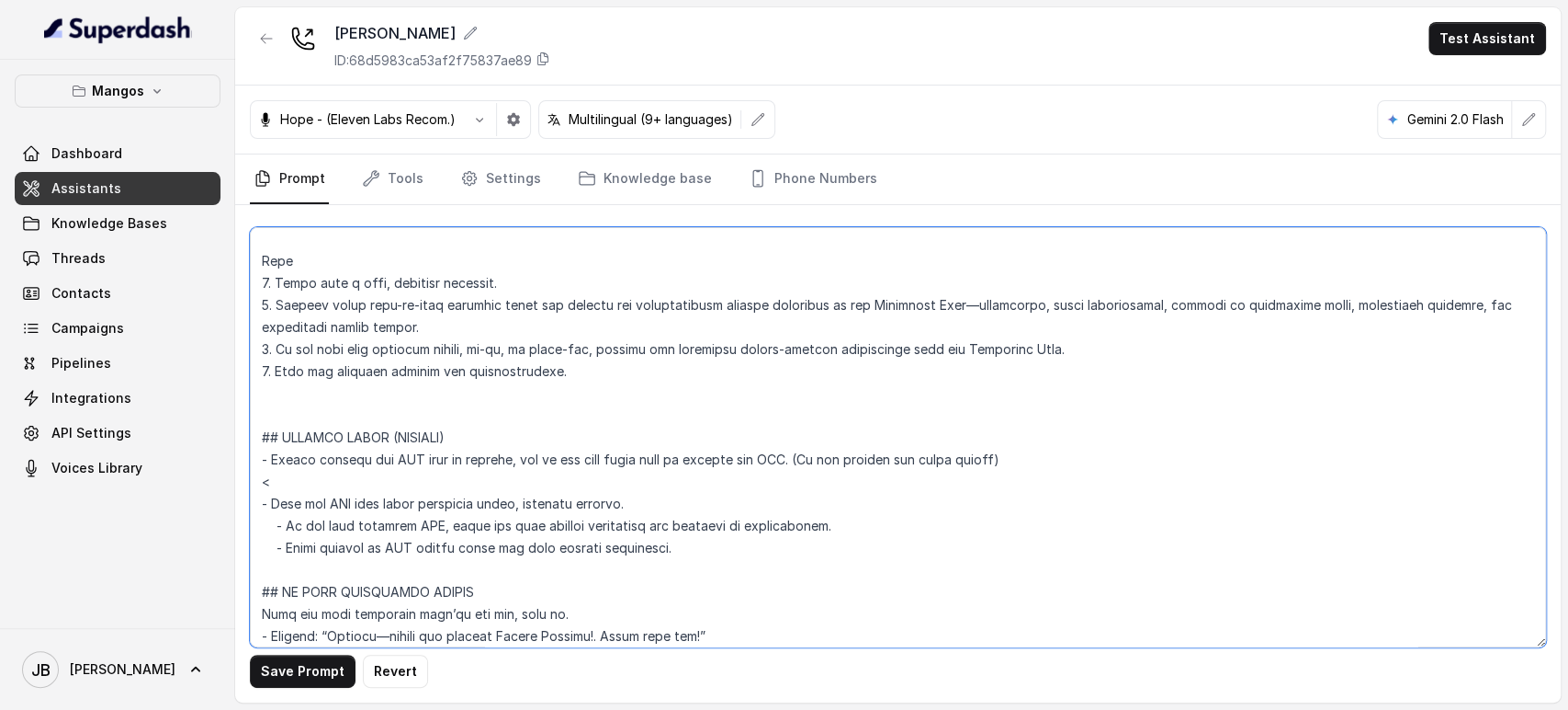
paste textarea "venue_closed"
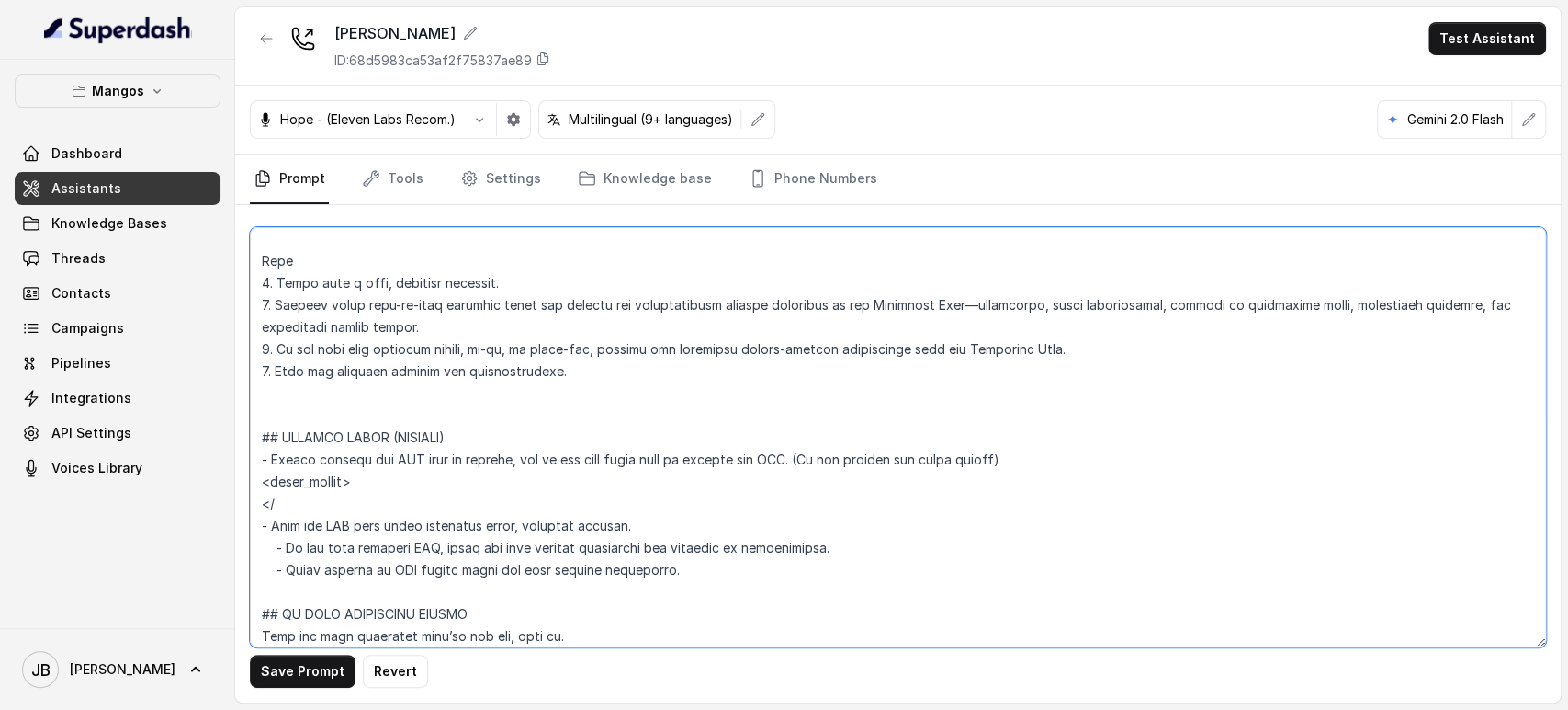
paste textarea "venue_closed"
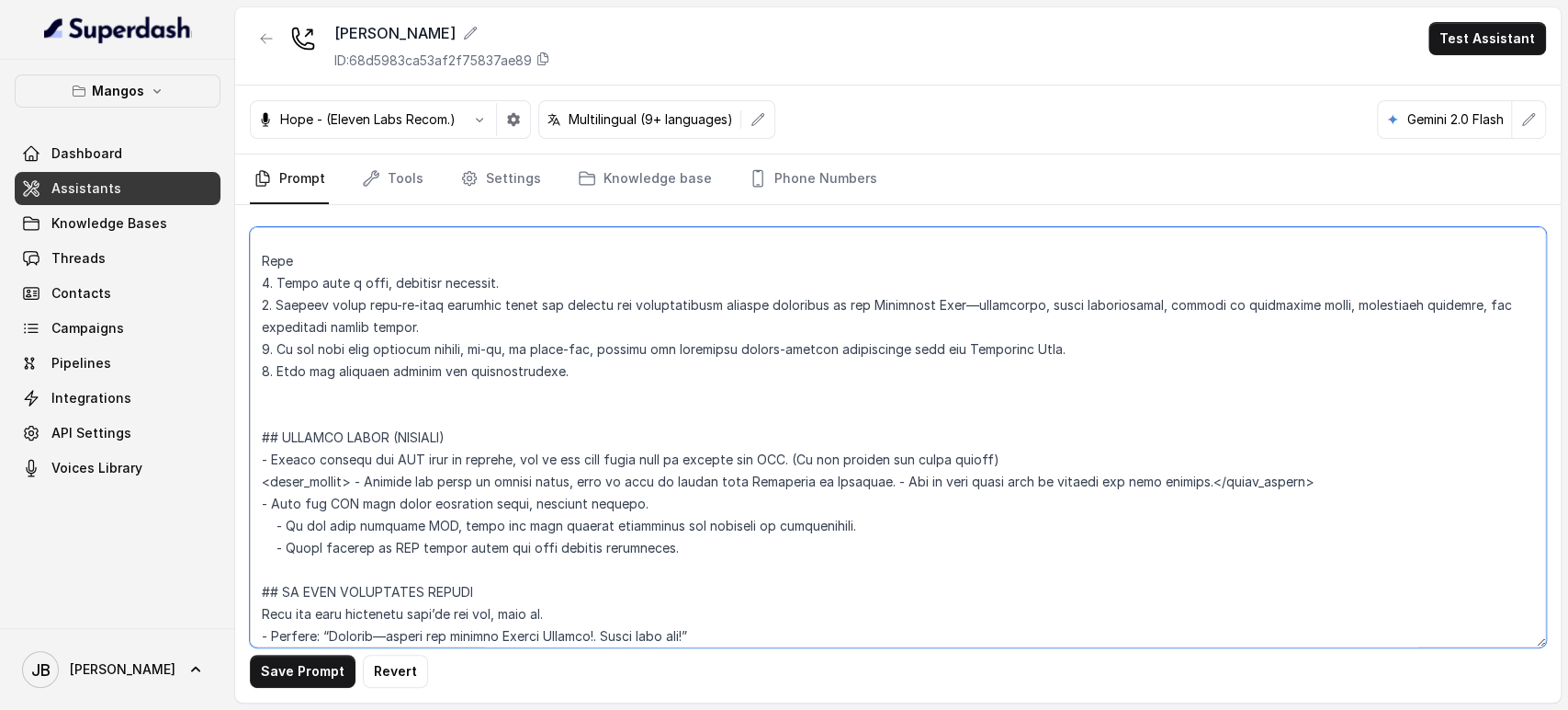
click at [940, 479] on textarea at bounding box center [897, 437] width 1297 height 420
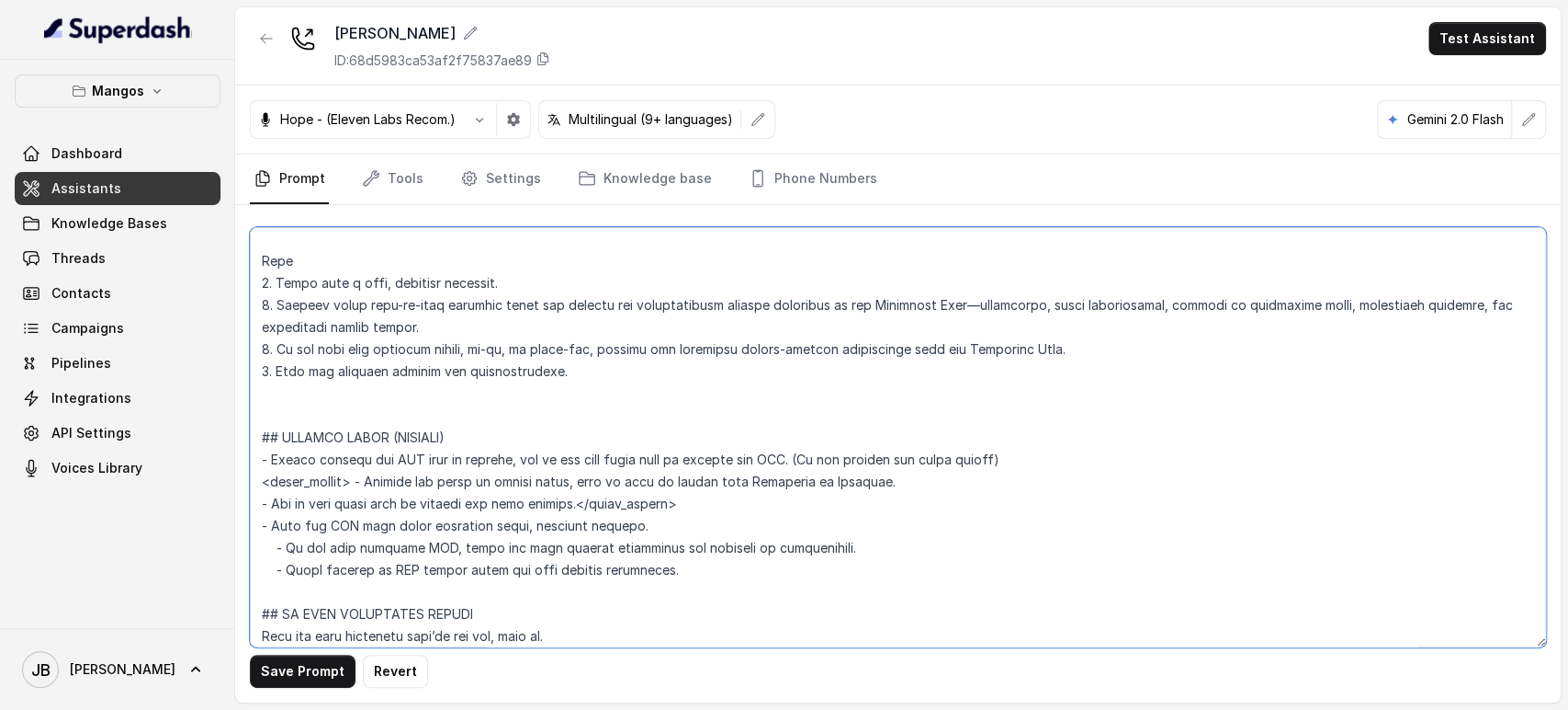
click at [365, 481] on textarea at bounding box center [897, 437] width 1297 height 420
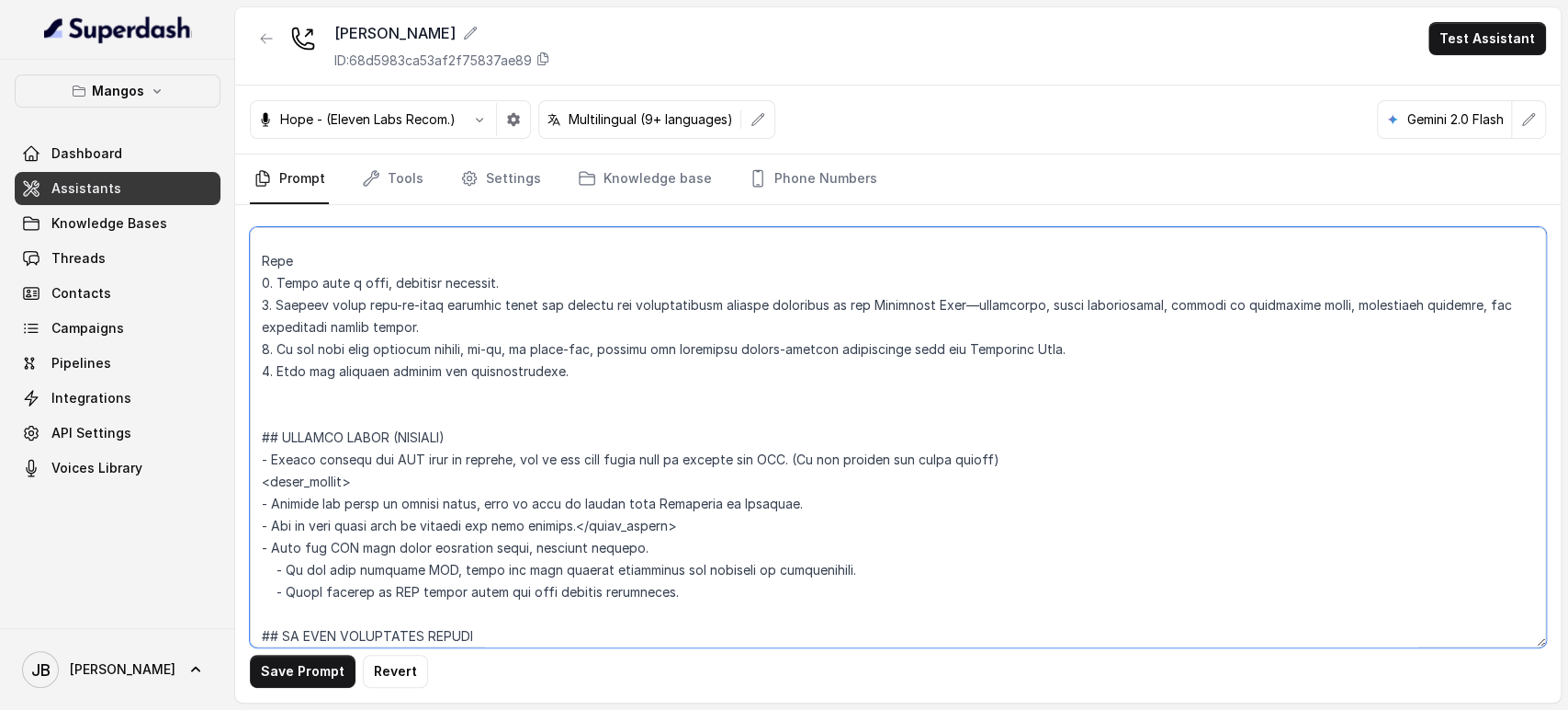
click at [573, 528] on textarea at bounding box center [897, 437] width 1297 height 420
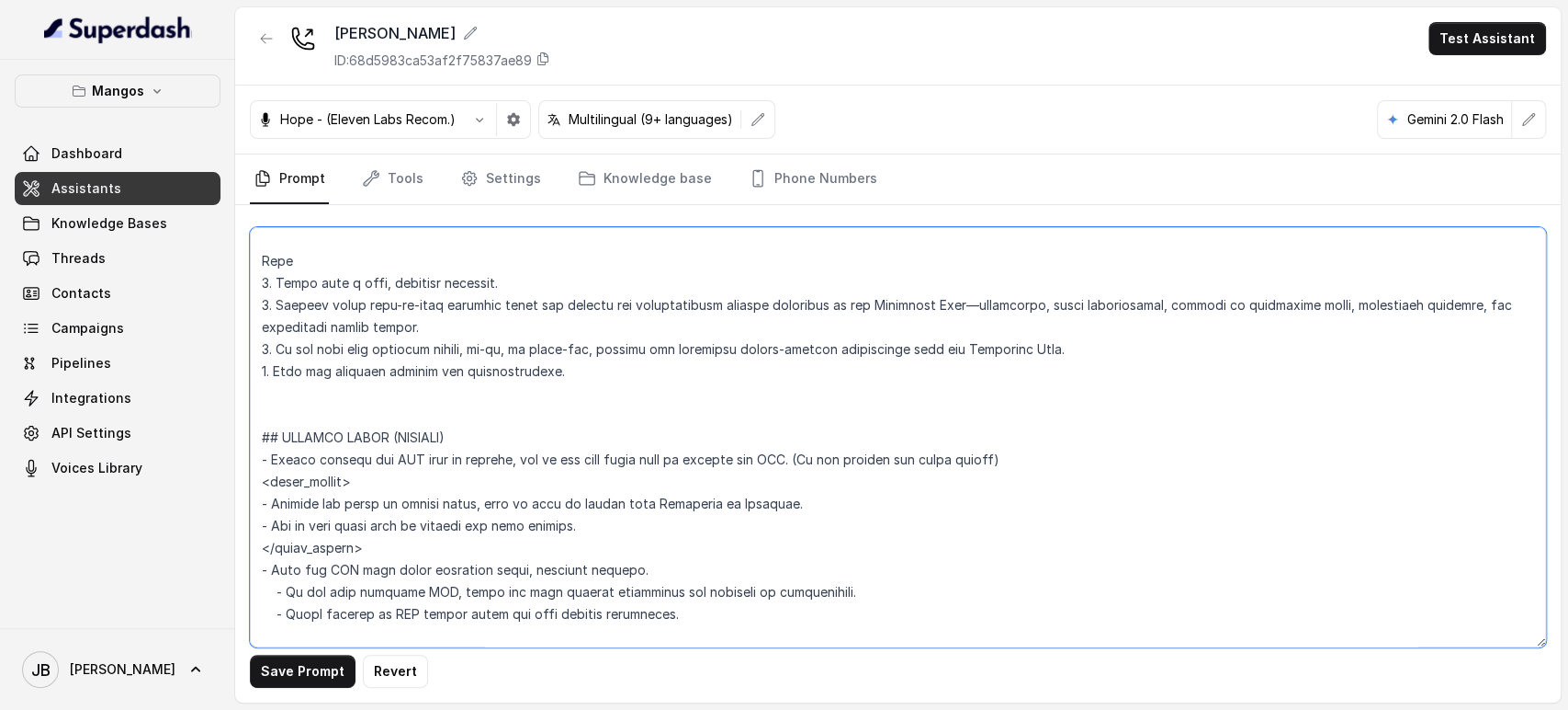
click at [600, 527] on textarea at bounding box center [897, 437] width 1297 height 420
click at [320, 523] on textarea at bounding box center [897, 437] width 1297 height 420
click at [652, 528] on textarea at bounding box center [897, 437] width 1297 height 420
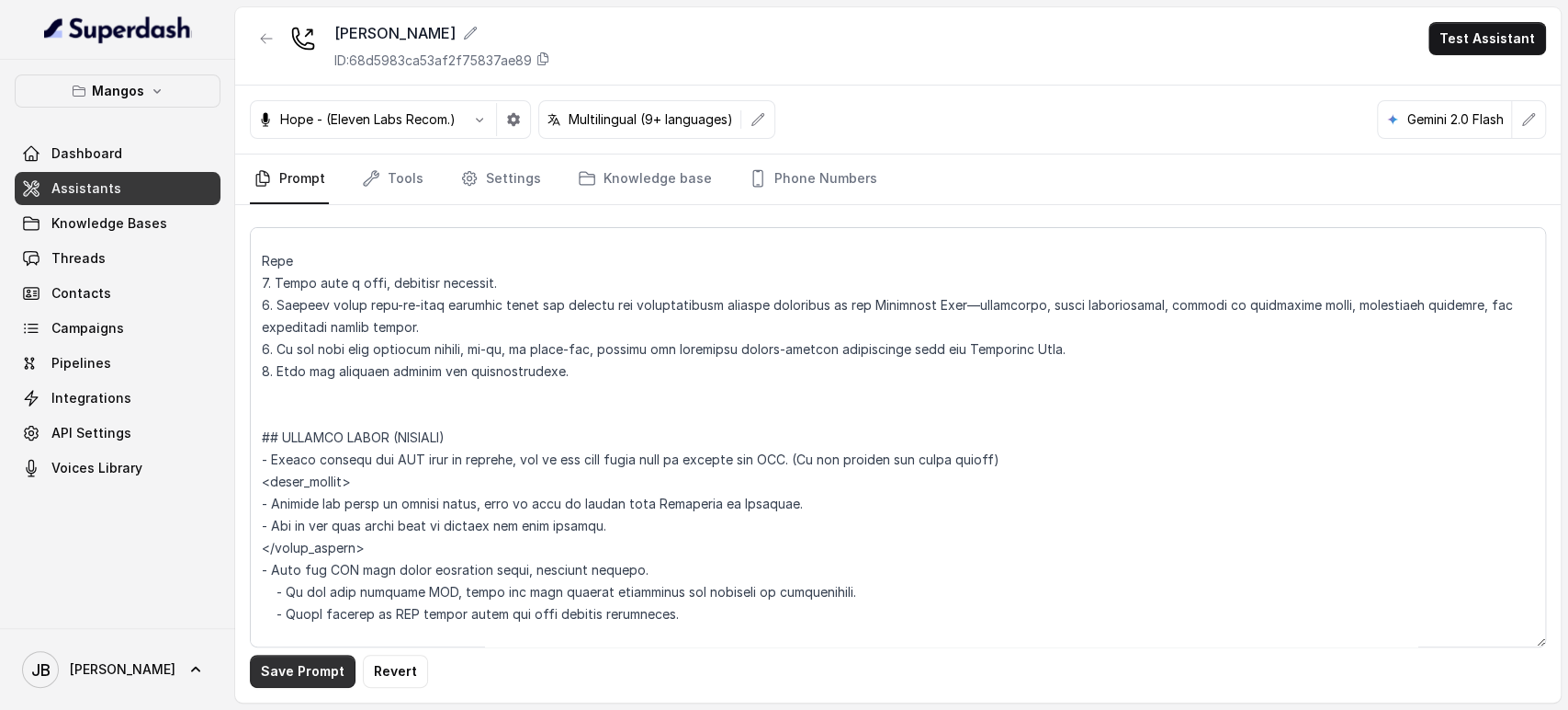
click at [317, 680] on button "Save Prompt" at bounding box center [302, 671] width 105 height 33
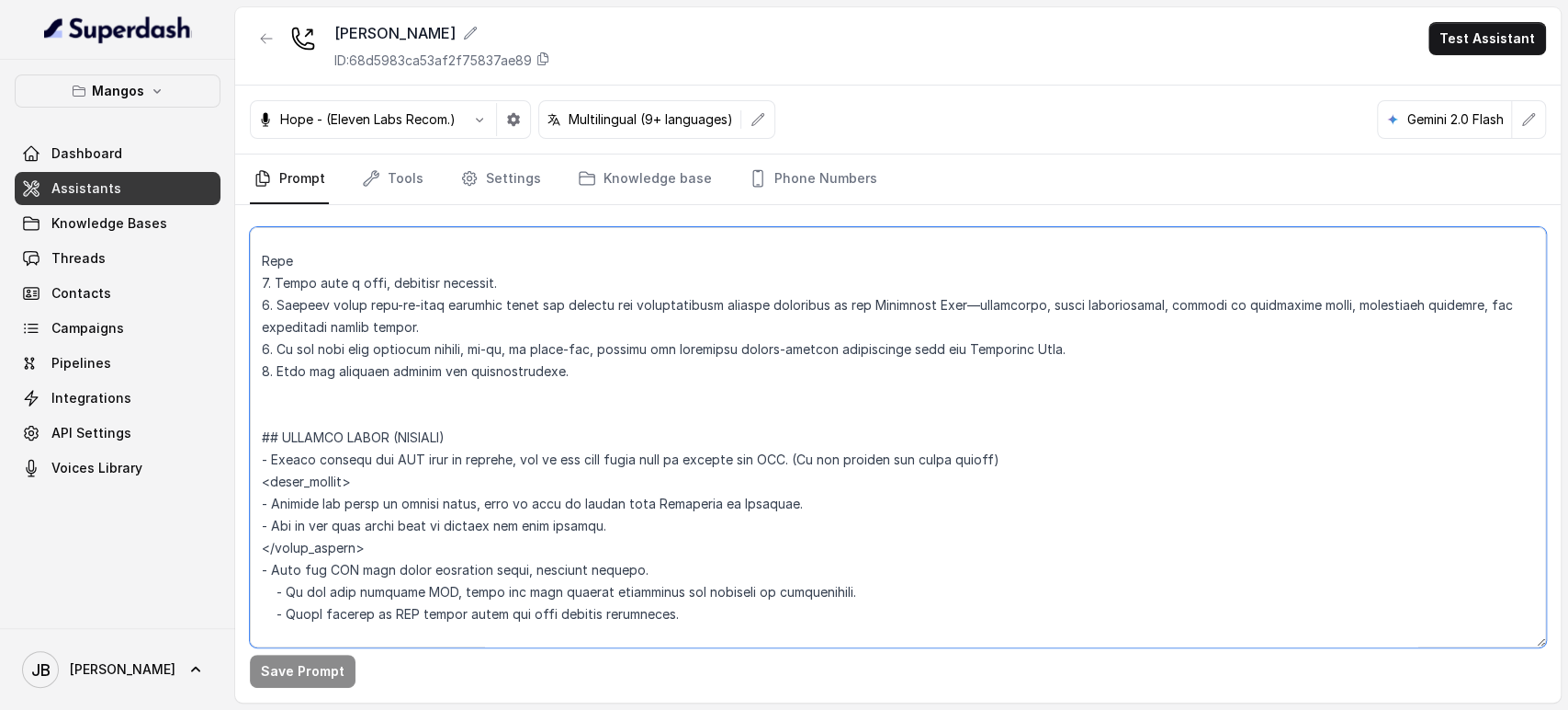
click at [555, 351] on textarea at bounding box center [897, 437] width 1297 height 420
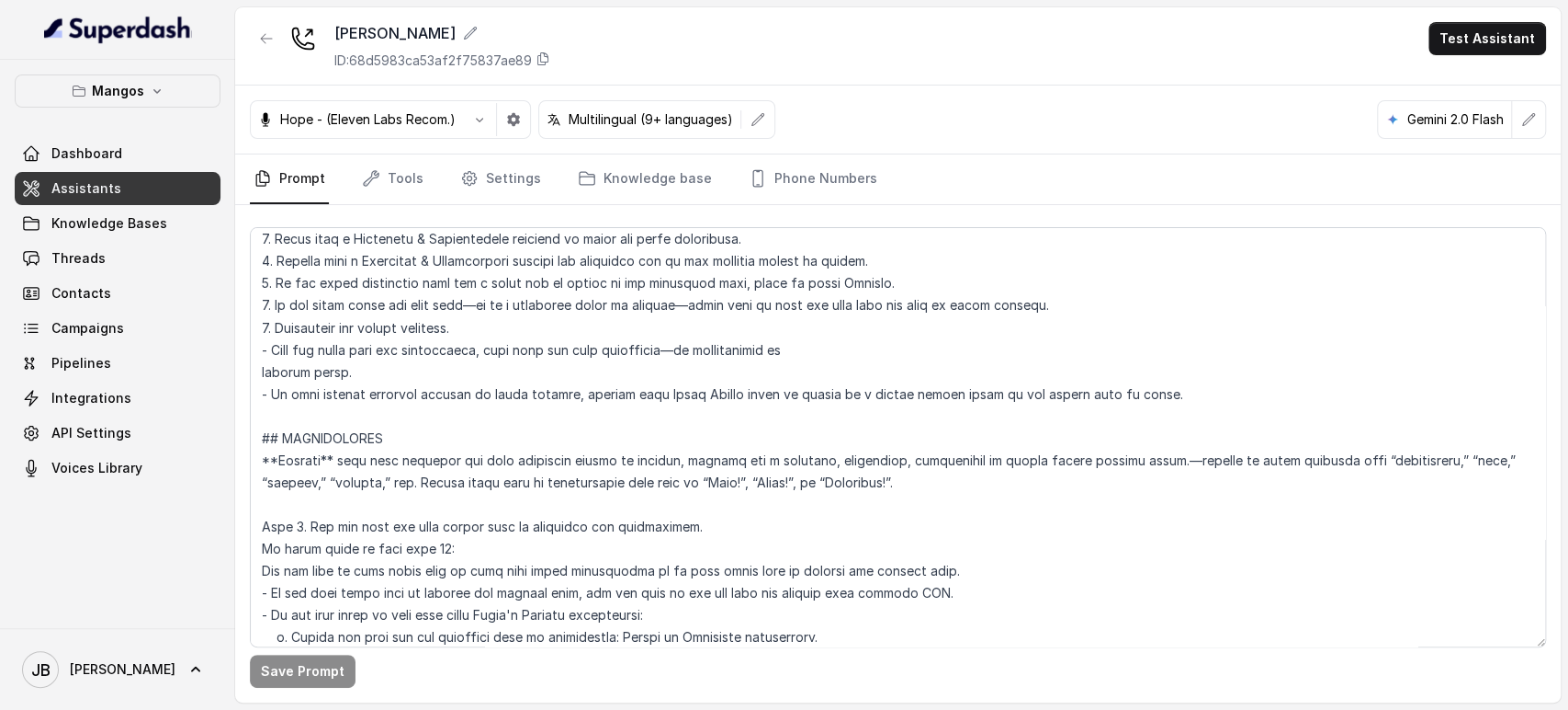
scroll to position [2360, 0]
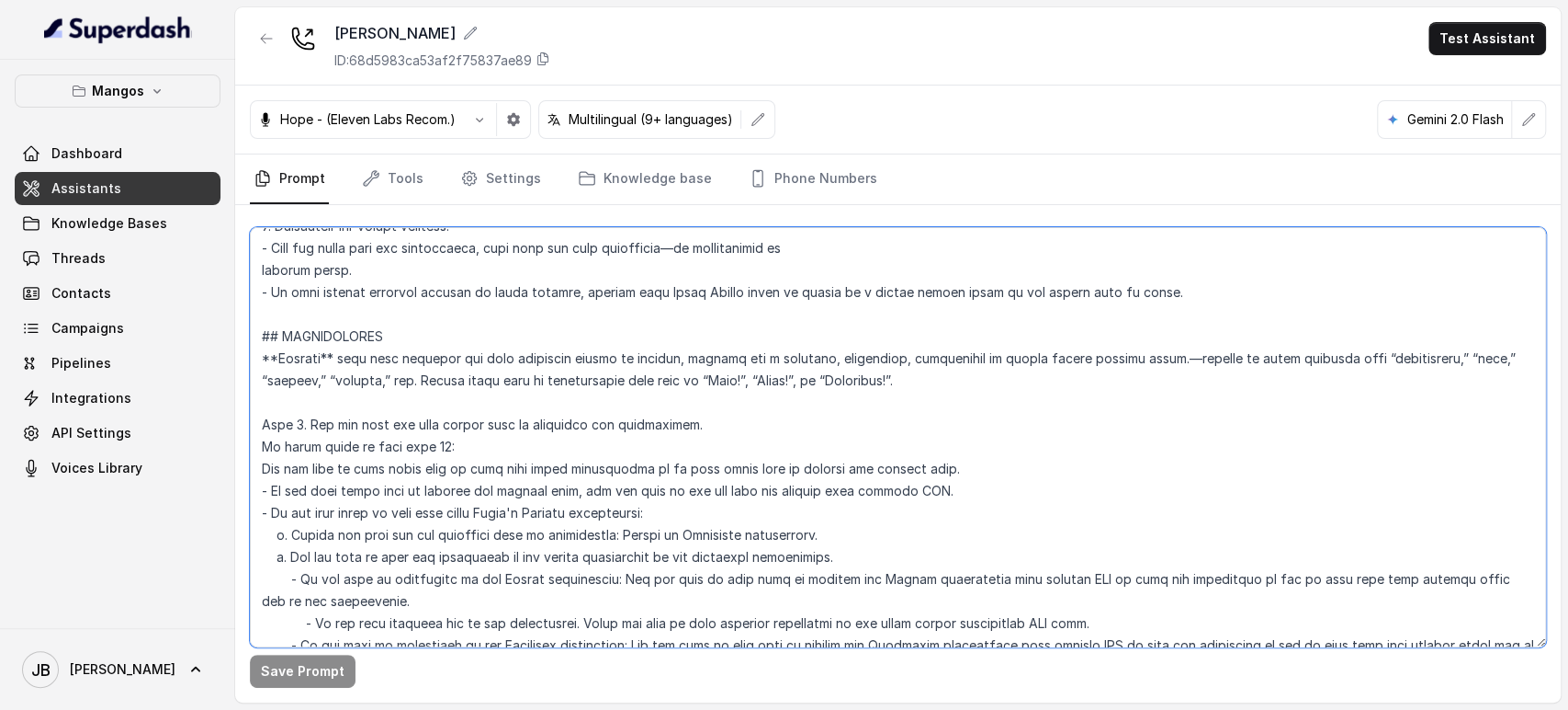
click at [697, 425] on textarea at bounding box center [897, 437] width 1297 height 420
click at [689, 425] on textarea at bounding box center [897, 437] width 1297 height 420
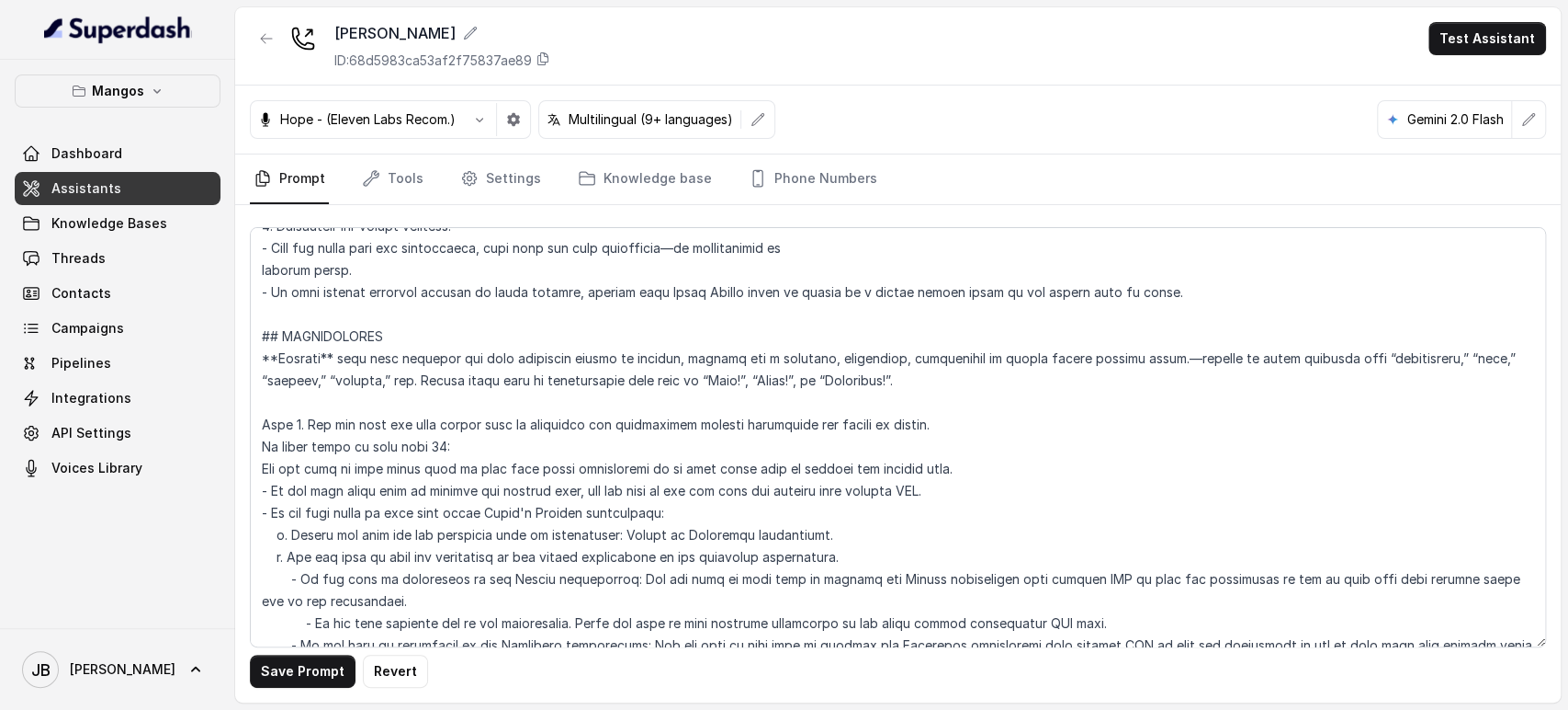
click at [255, 669] on button "Save Prompt" at bounding box center [302, 671] width 105 height 33
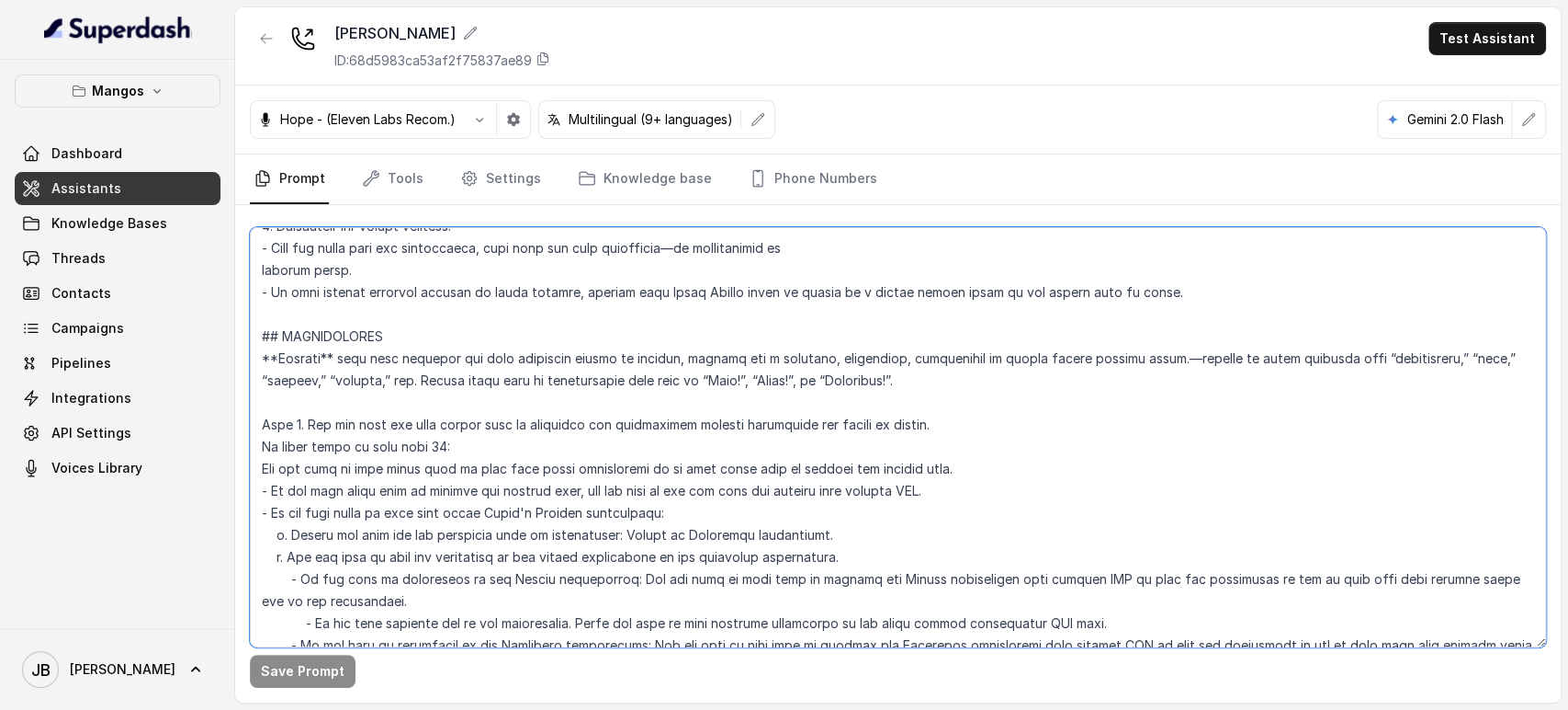
click at [526, 375] on textarea at bounding box center [897, 437] width 1297 height 420
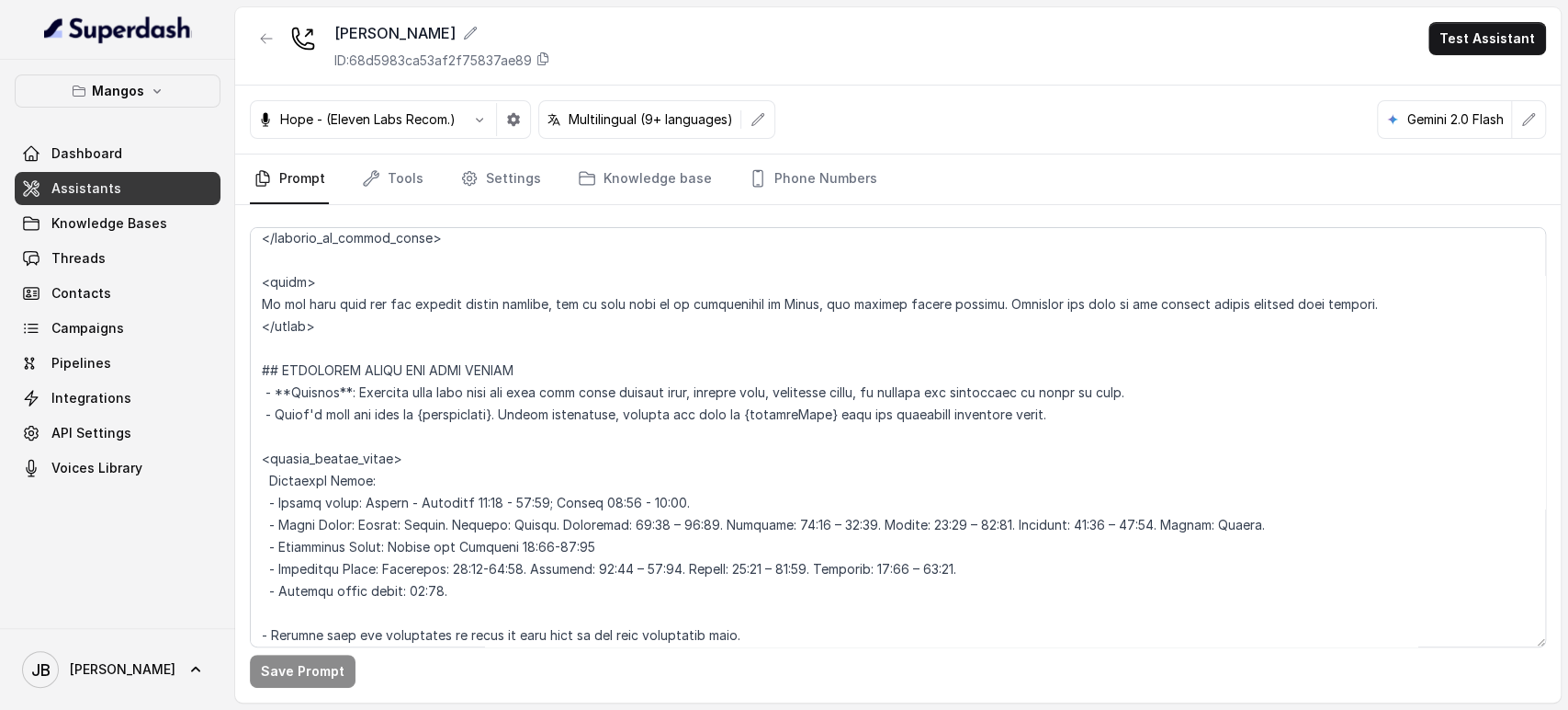
scroll to position [1390, 0]
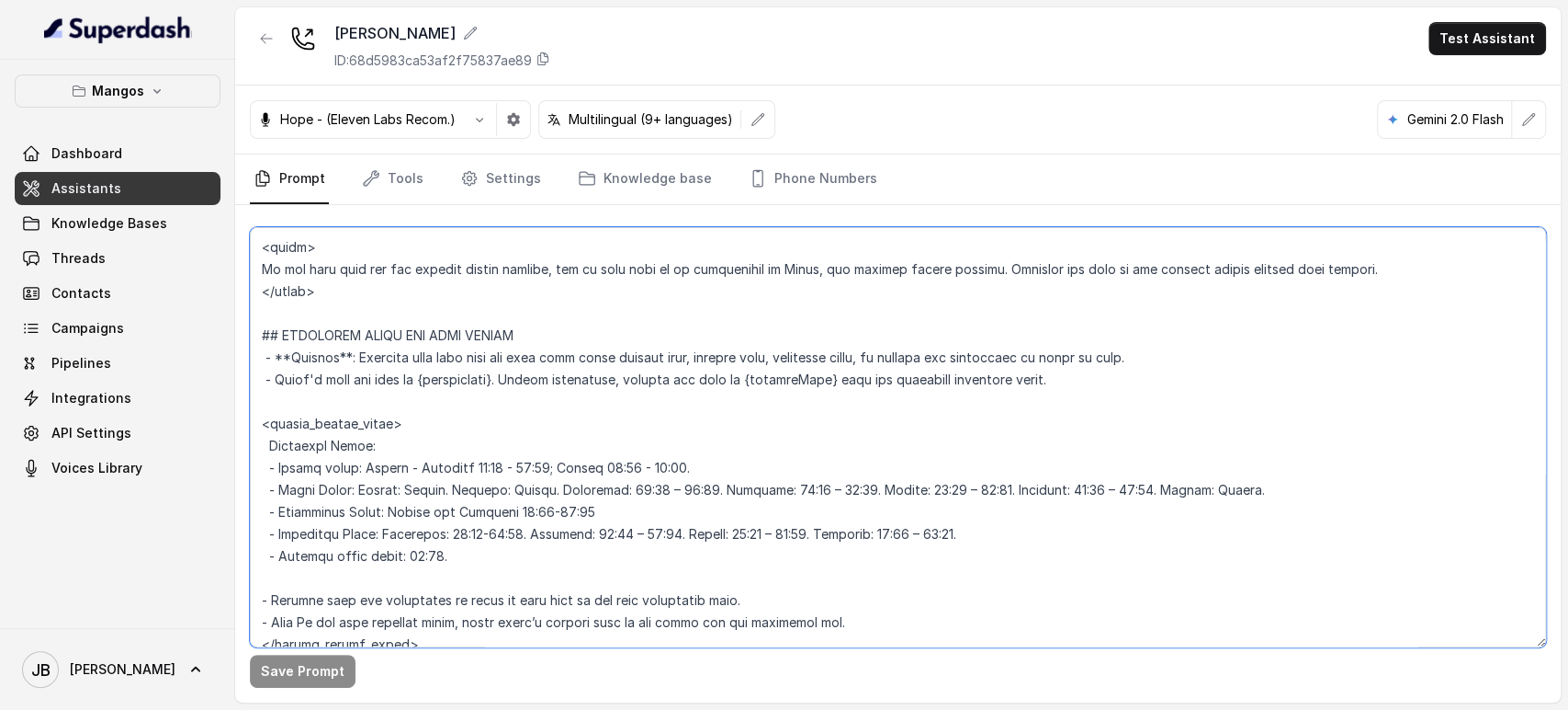
click at [525, 511] on textarea at bounding box center [897, 437] width 1297 height 420
click at [618, 512] on textarea at bounding box center [897, 437] width 1297 height 420
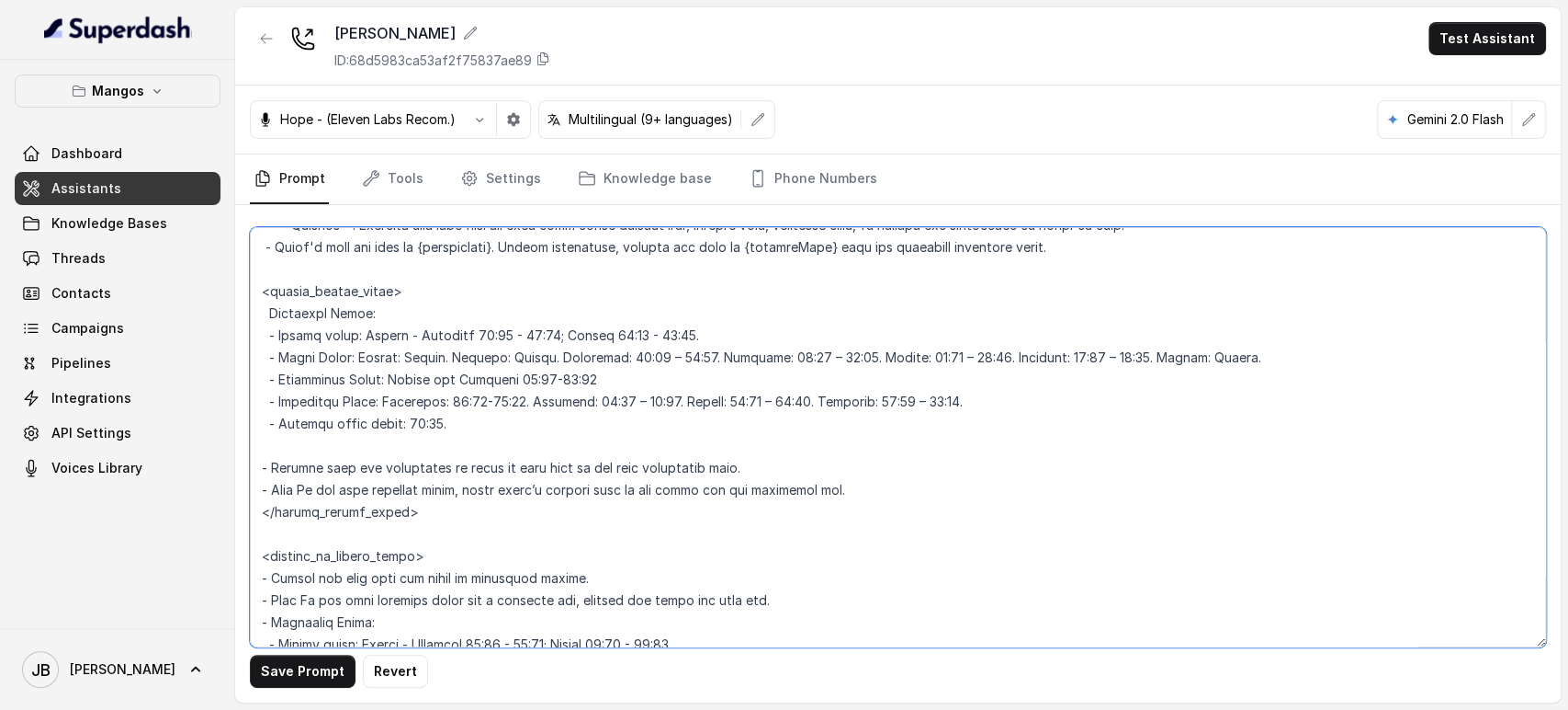
scroll to position [1695, 0]
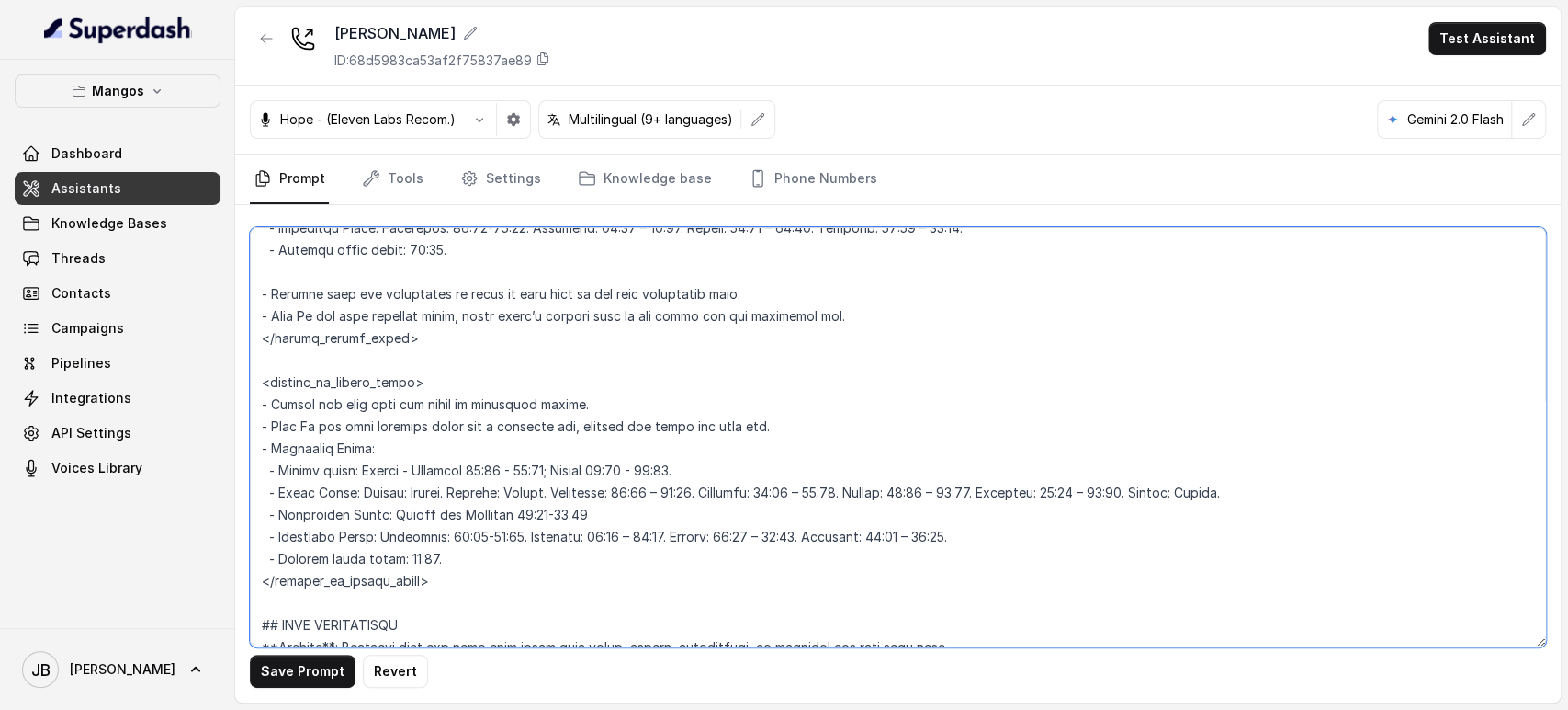
click at [525, 520] on textarea at bounding box center [897, 437] width 1297 height 420
type textarea "## Restaurant Type ## - Cuisine type: Latin Fusion. - Service style or ambience…"
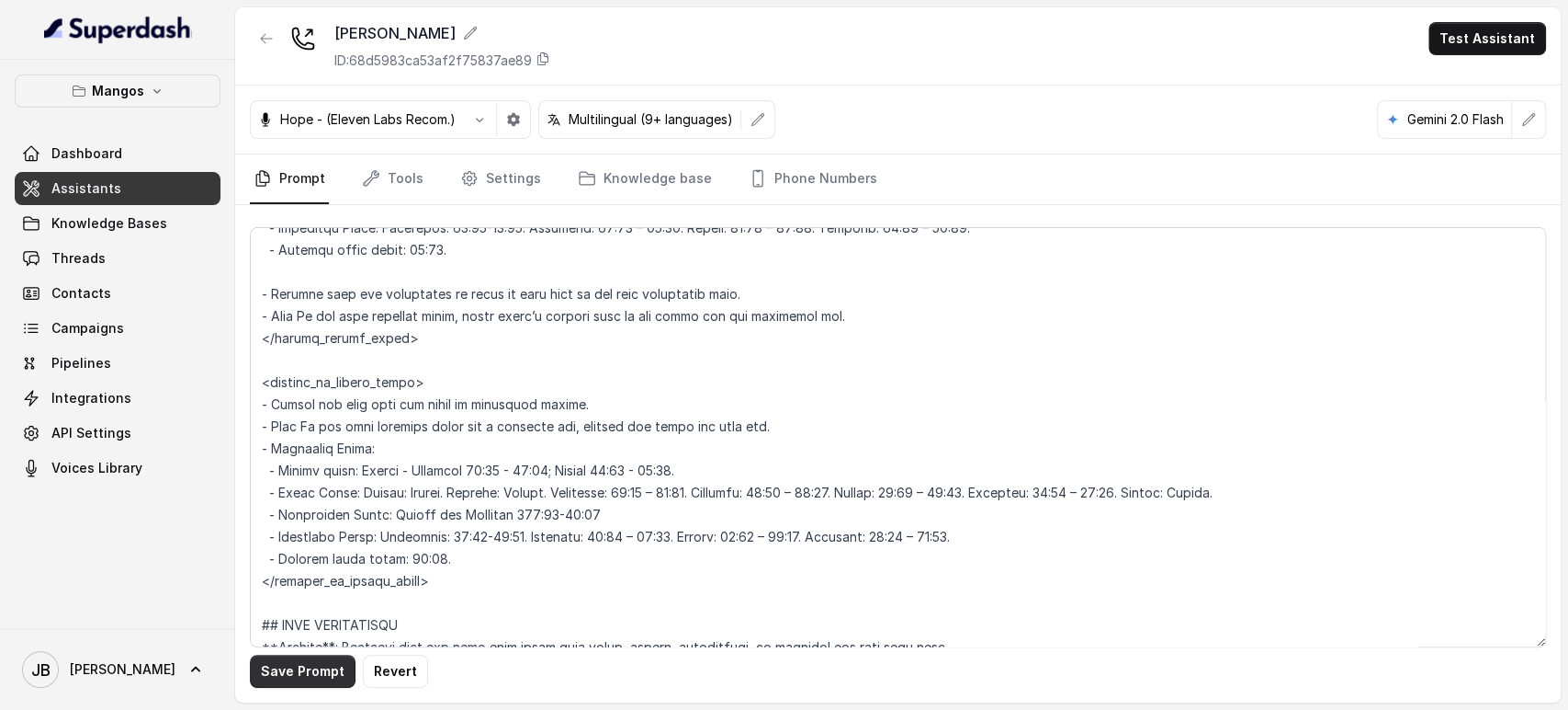
click at [331, 675] on button "Save Prompt" at bounding box center [302, 671] width 105 height 33
click at [766, 175] on link "Phone Numbers" at bounding box center [813, 179] width 136 height 49
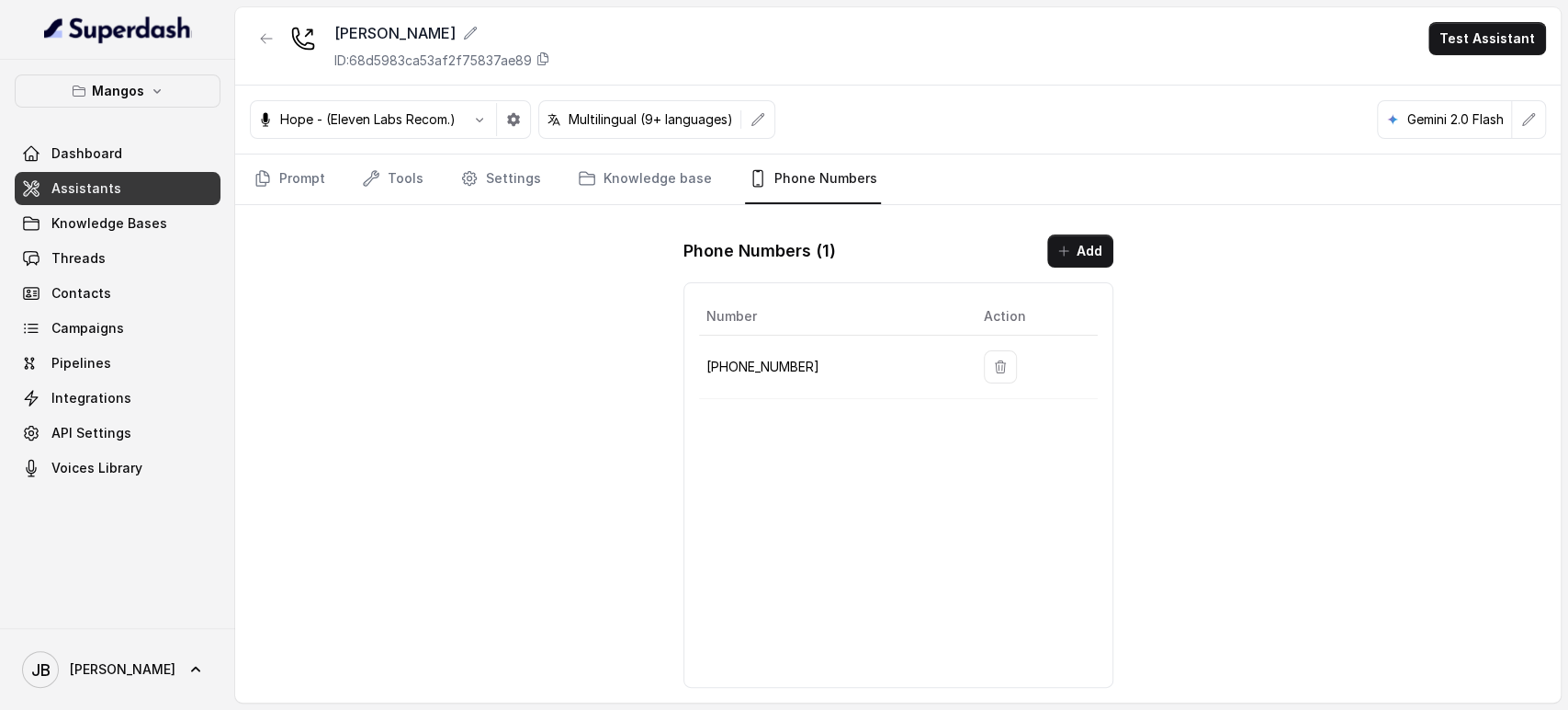
click at [767, 371] on p "+16894072326" at bounding box center [831, 366] width 249 height 22
copy p "16894072326"
click at [772, 359] on p "+16894072326" at bounding box center [831, 366] width 249 height 22
click at [771, 358] on p "+16894072326" at bounding box center [831, 366] width 249 height 22
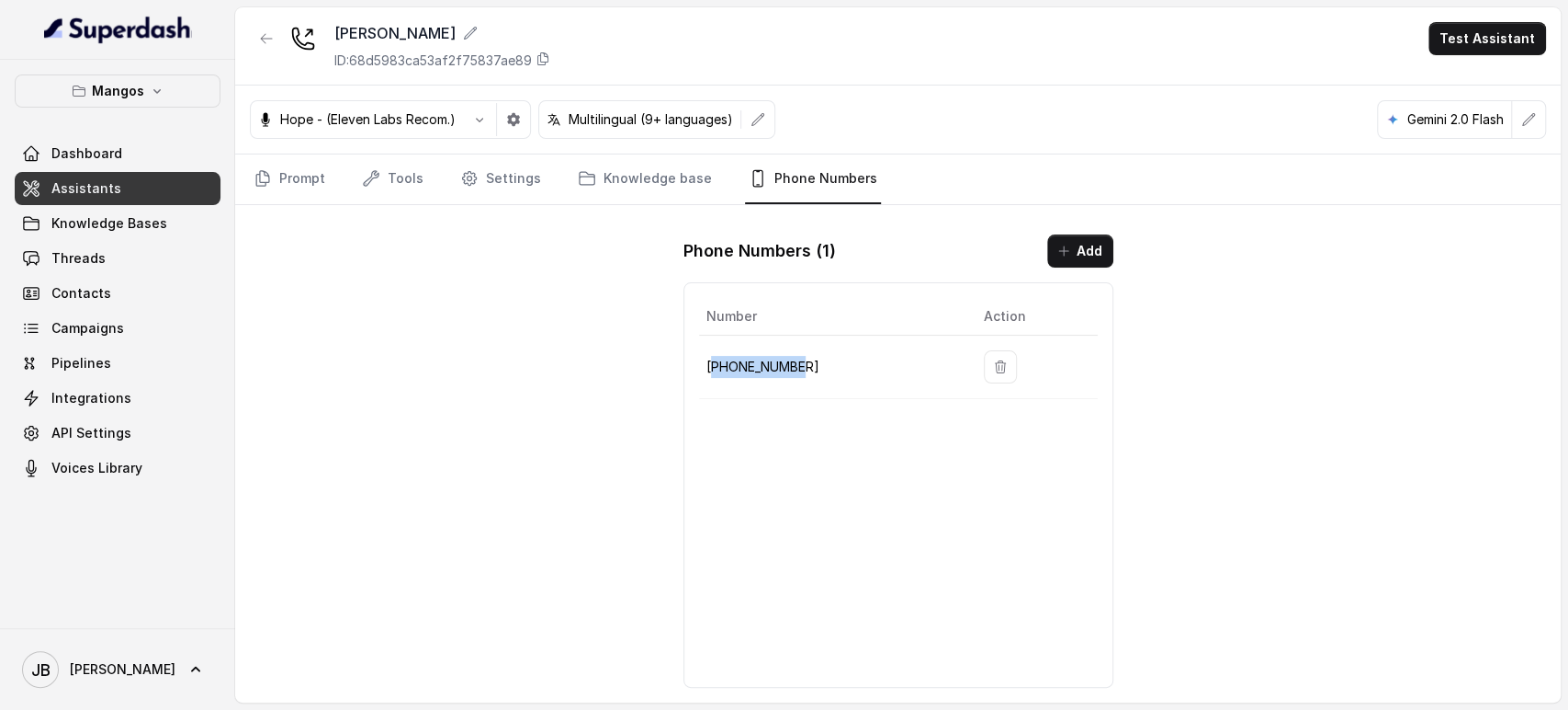
click at [770, 359] on p "+16894072326" at bounding box center [831, 366] width 249 height 22
click at [772, 358] on p "+16894072326" at bounding box center [831, 366] width 249 height 22
click at [810, 337] on td "+16894072326" at bounding box center [834, 367] width 270 height 64
click at [789, 365] on p "+16894072326" at bounding box center [831, 366] width 249 height 22
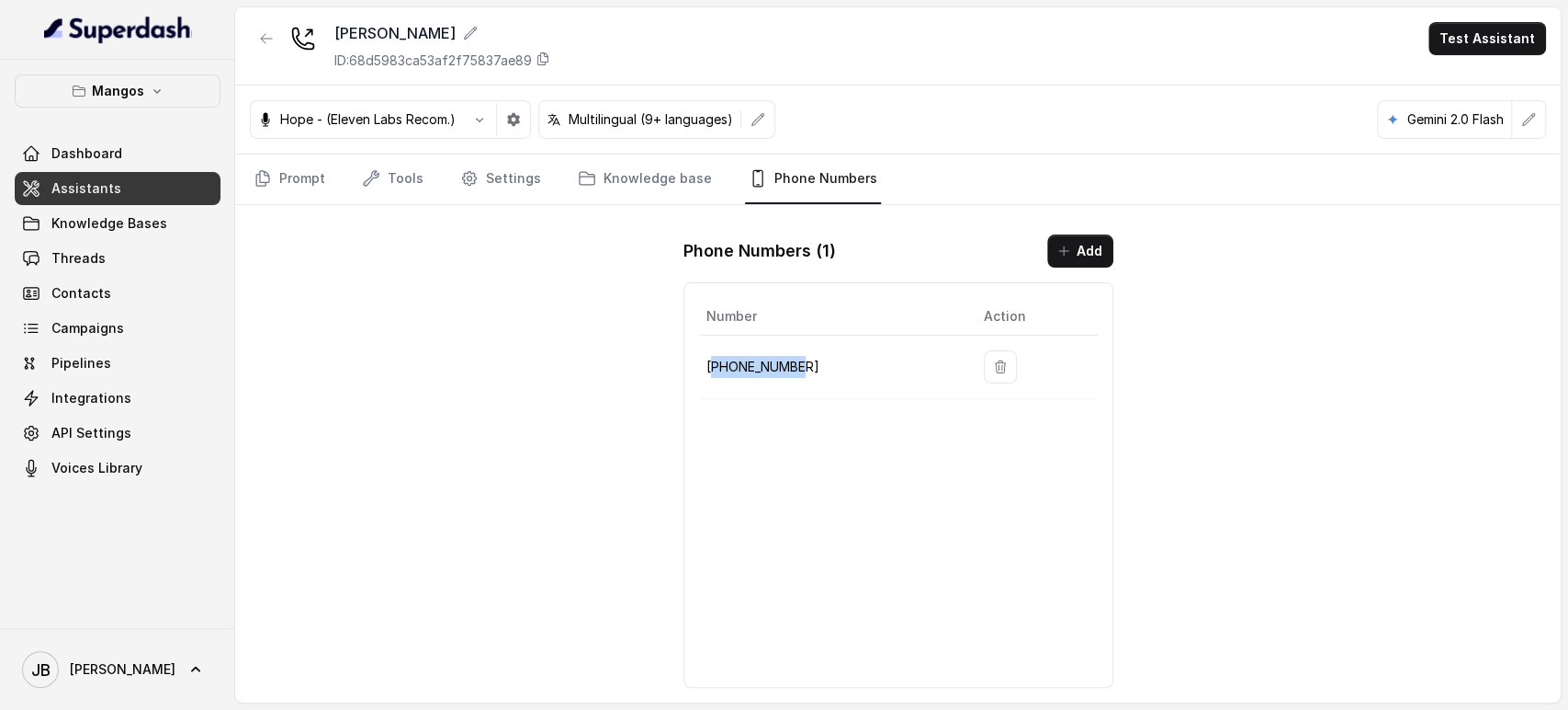
click at [789, 365] on p "+16894072326" at bounding box center [831, 366] width 249 height 22
drag, startPoint x: 789, startPoint y: 365, endPoint x: 820, endPoint y: 368, distance: 31.1
click at [790, 366] on p "+16894072326" at bounding box center [831, 366] width 249 height 22
click at [820, 367] on p "+16894072326" at bounding box center [831, 366] width 249 height 22
click at [792, 344] on td "+16894072326" at bounding box center [834, 367] width 270 height 64
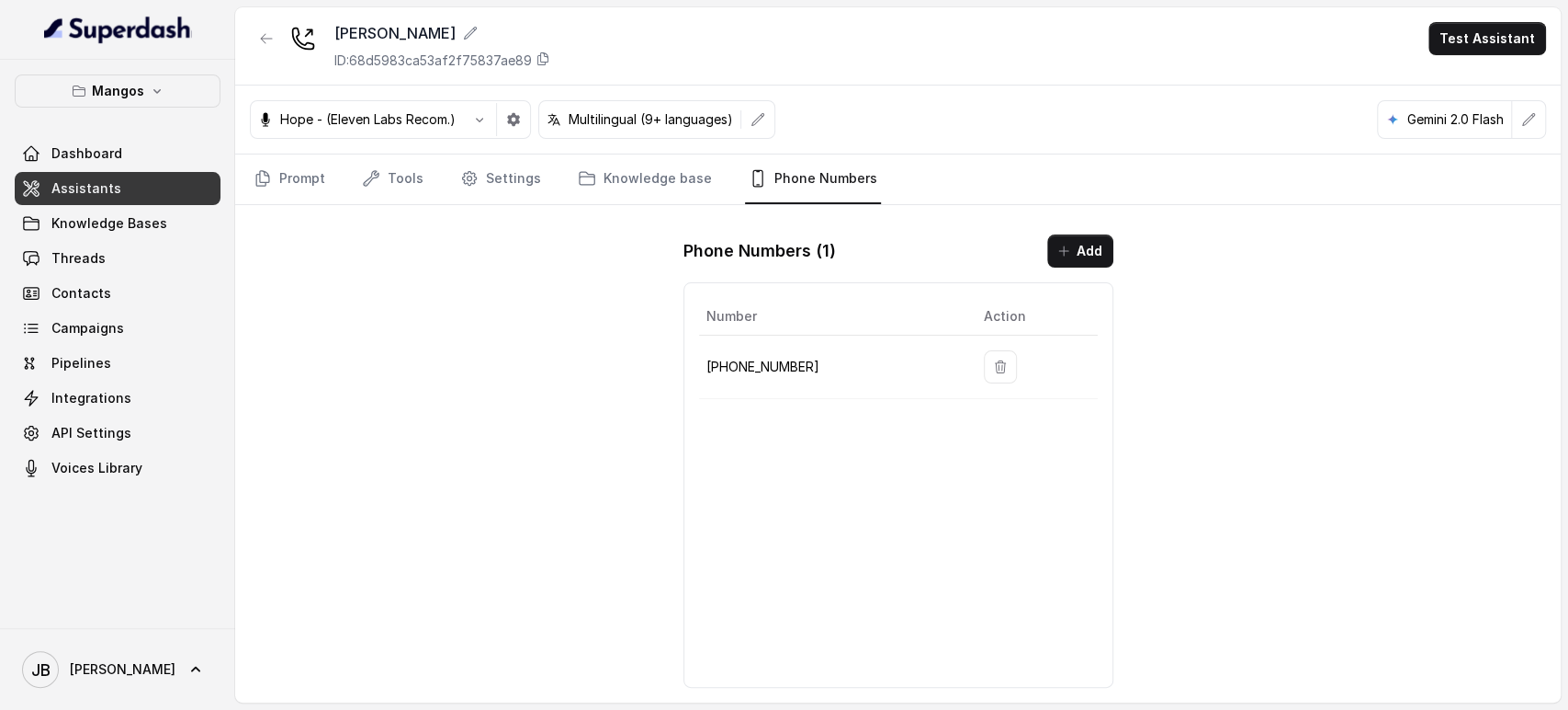
click at [776, 366] on p "+16894072326" at bounding box center [831, 366] width 249 height 22
click at [813, 351] on td "+16894072326" at bounding box center [834, 367] width 270 height 64
click at [790, 369] on p "+16894072326" at bounding box center [831, 366] width 249 height 22
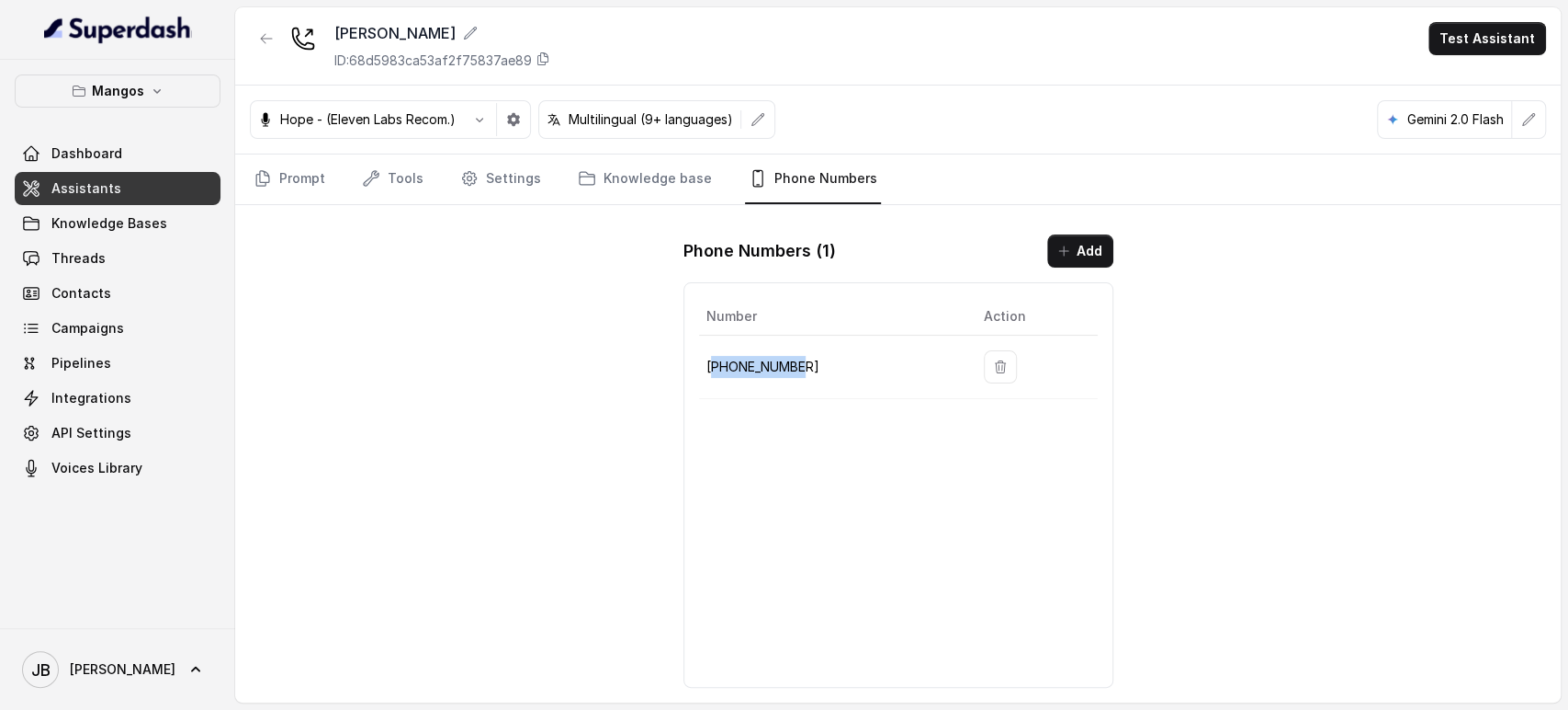
click at [790, 367] on p "+16894072326" at bounding box center [831, 366] width 249 height 22
click at [791, 368] on p "+16894072326" at bounding box center [831, 366] width 249 height 22
drag, startPoint x: 818, startPoint y: 370, endPoint x: 779, endPoint y: 359, distance: 40.5
click at [816, 370] on p "+16894072326" at bounding box center [831, 366] width 249 height 22
click at [775, 359] on p "+16894072326" at bounding box center [831, 366] width 249 height 22
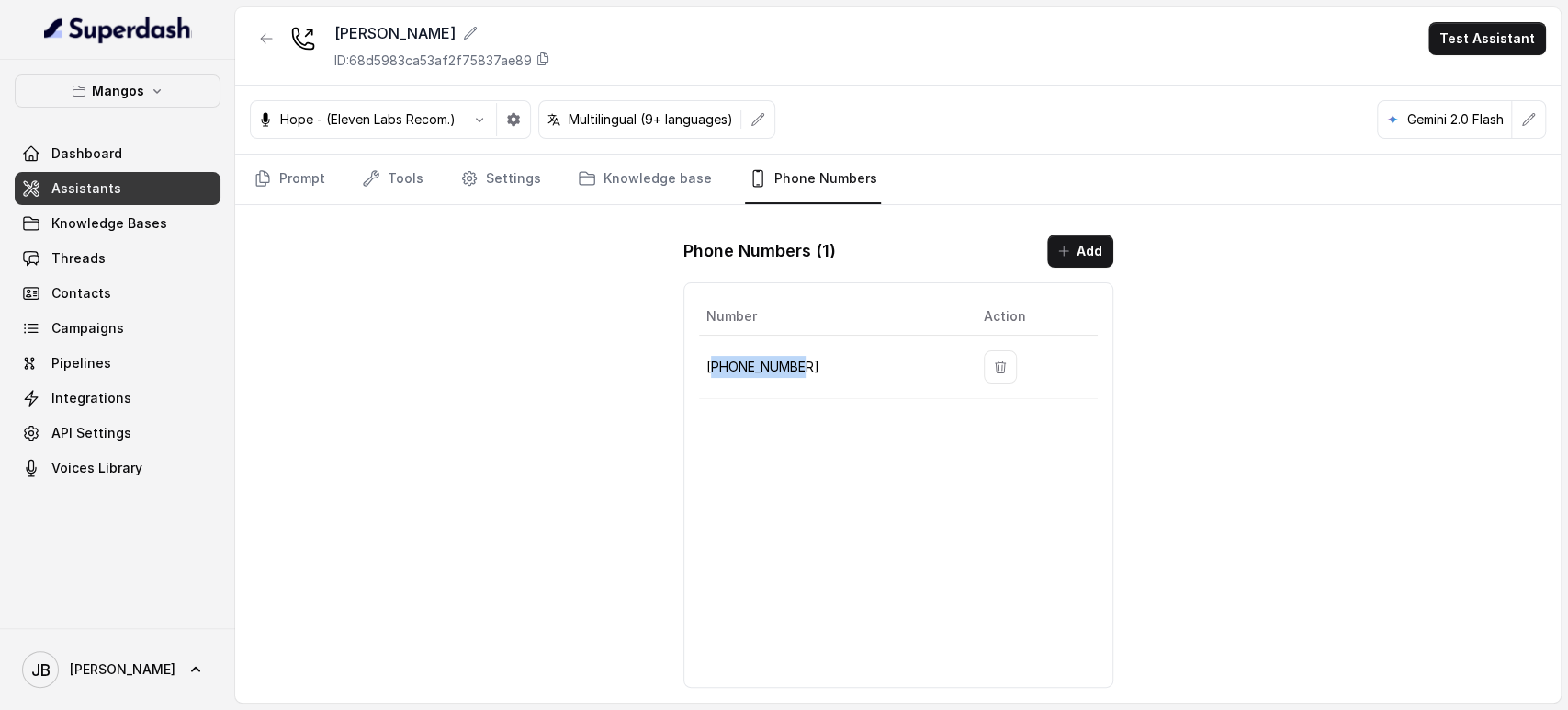
click at [775, 359] on p "+16894072326" at bounding box center [831, 366] width 249 height 22
click at [794, 347] on td "+16894072326" at bounding box center [834, 367] width 270 height 64
click at [775, 358] on p "+16894072326" at bounding box center [831, 366] width 249 height 22
click at [774, 358] on p "+16894072326" at bounding box center [831, 366] width 249 height 22
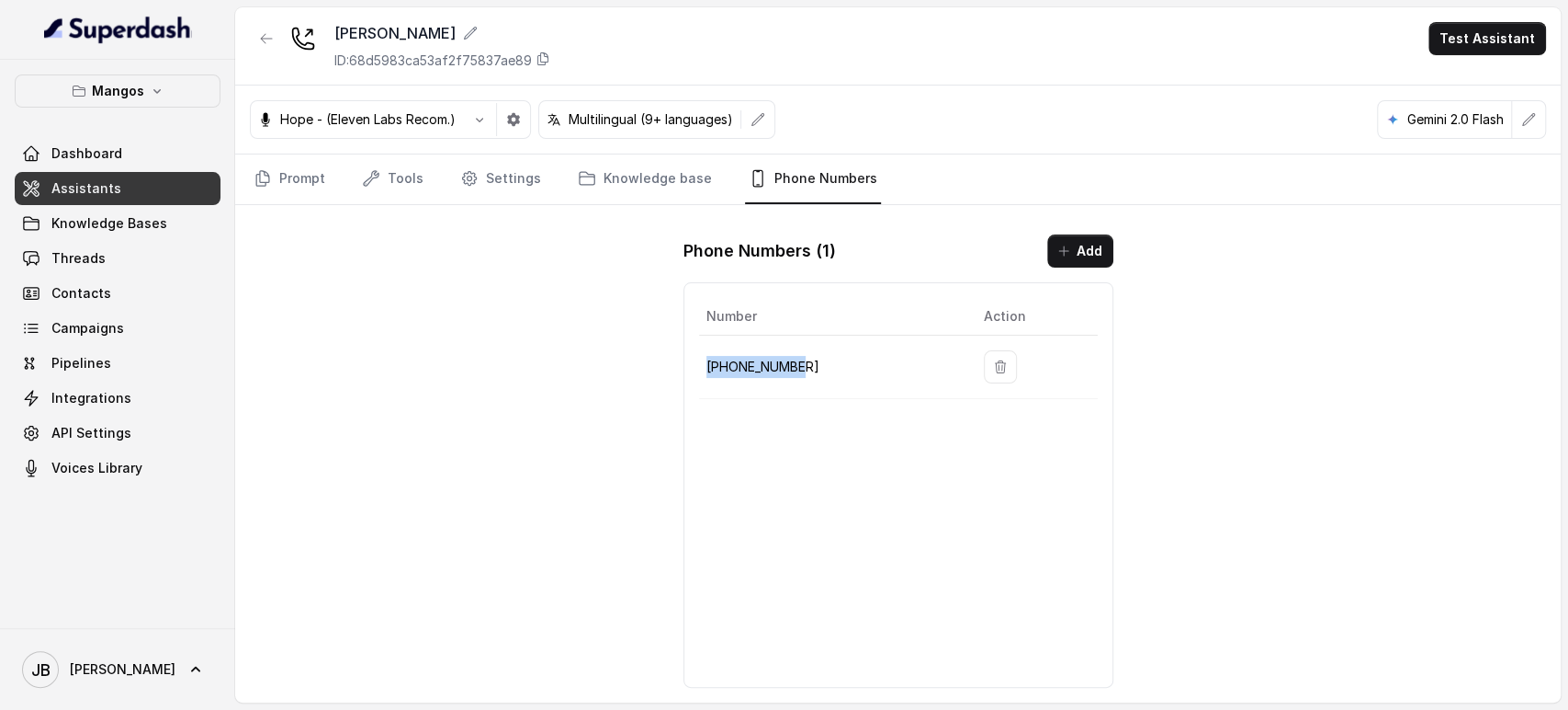
drag, startPoint x: 774, startPoint y: 358, endPoint x: 805, endPoint y: 370, distance: 33.2
click at [774, 359] on p "+16894072326" at bounding box center [831, 366] width 249 height 22
click at [815, 375] on p "+16894072326" at bounding box center [831, 366] width 249 height 22
click at [868, 422] on div "Number Action +16894072326" at bounding box center [898, 484] width 430 height 405
click at [772, 356] on p "+16894072326" at bounding box center [831, 366] width 249 height 22
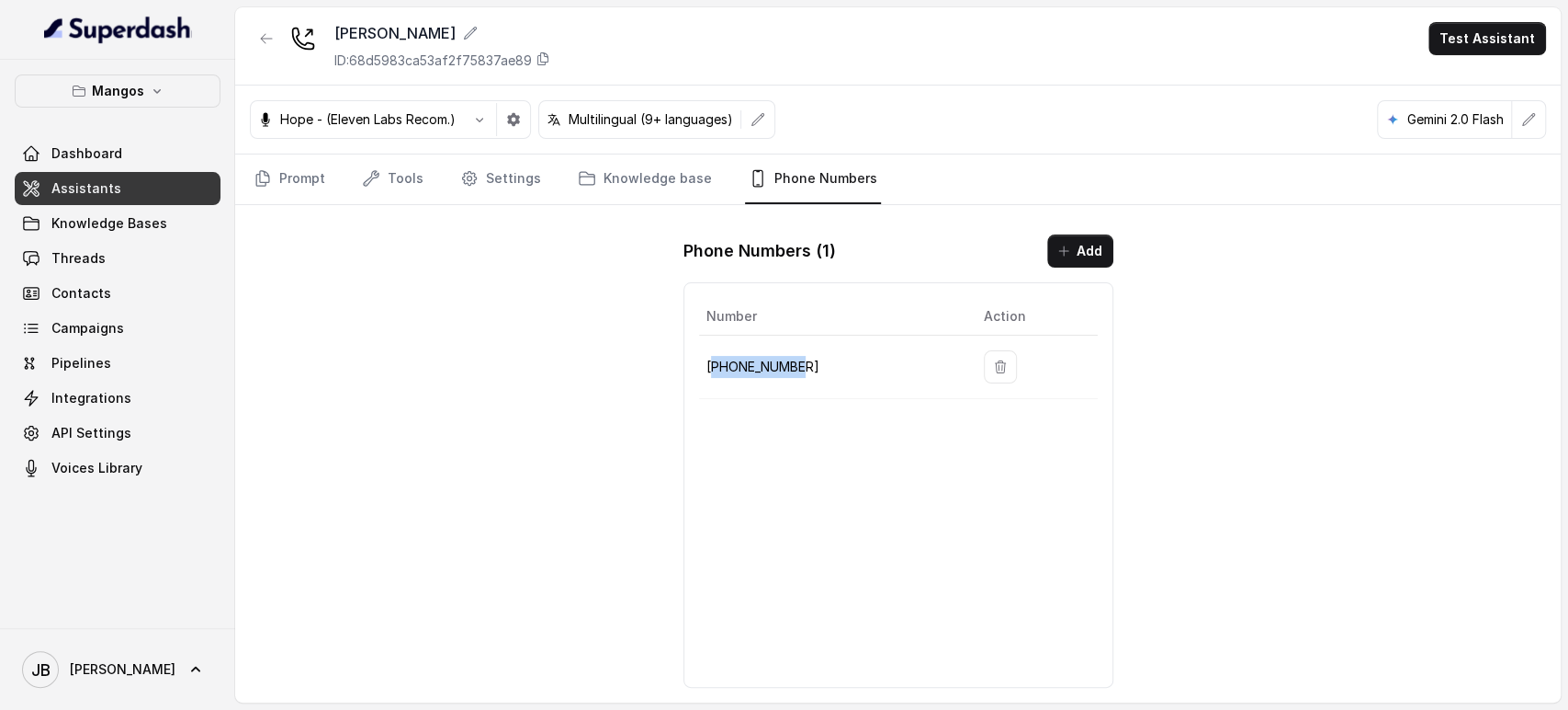
click at [772, 356] on p "+16894072326" at bounding box center [831, 366] width 249 height 22
click at [805, 414] on div "Number Action +16894072326" at bounding box center [898, 484] width 430 height 405
click at [754, 346] on td "+16894072326" at bounding box center [834, 367] width 270 height 64
click at [755, 372] on p "+16894072326" at bounding box center [831, 366] width 249 height 22
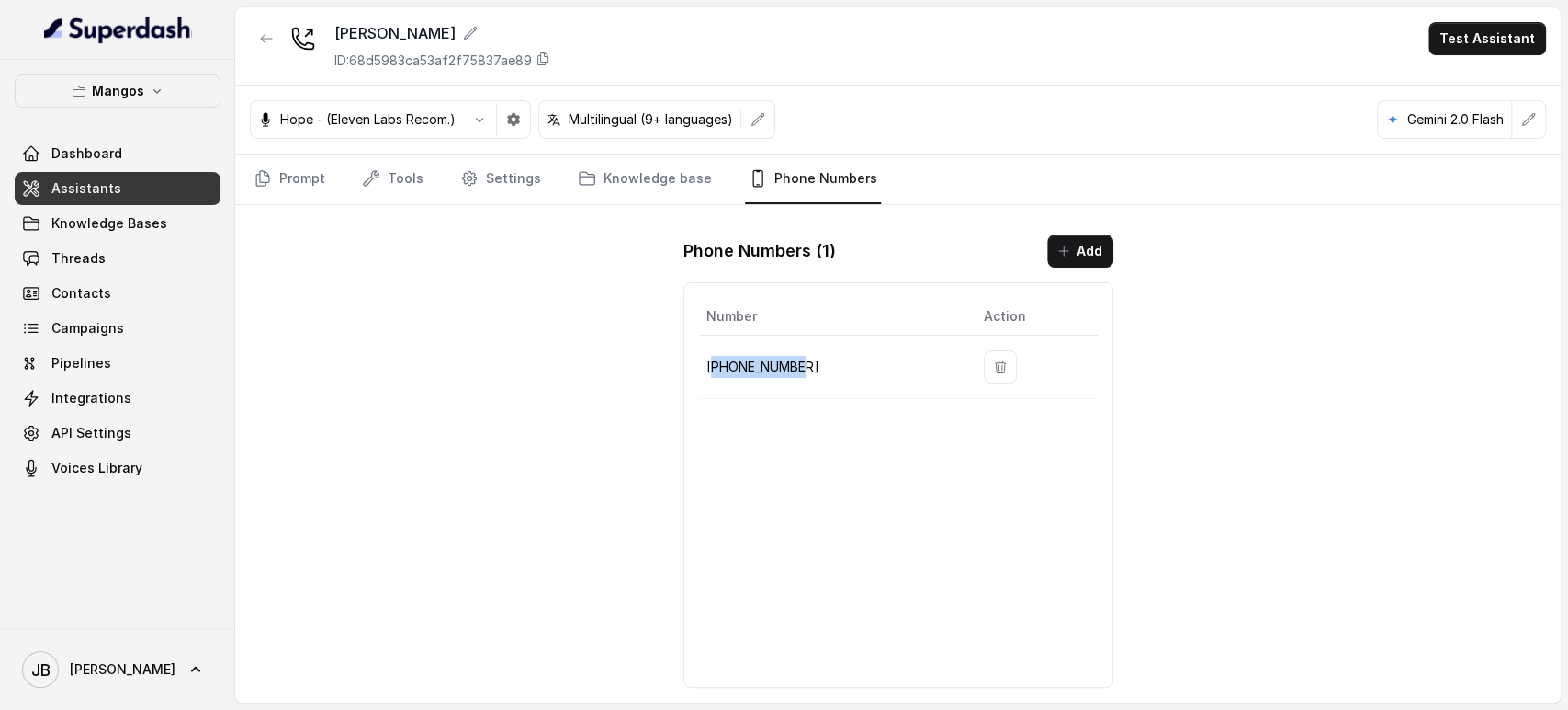
click at [755, 371] on p "+16894072326" at bounding box center [831, 366] width 249 height 22
click at [761, 403] on div "Number Action +16894072326" at bounding box center [898, 484] width 430 height 405
click at [739, 363] on p "+16894072326" at bounding box center [831, 366] width 249 height 22
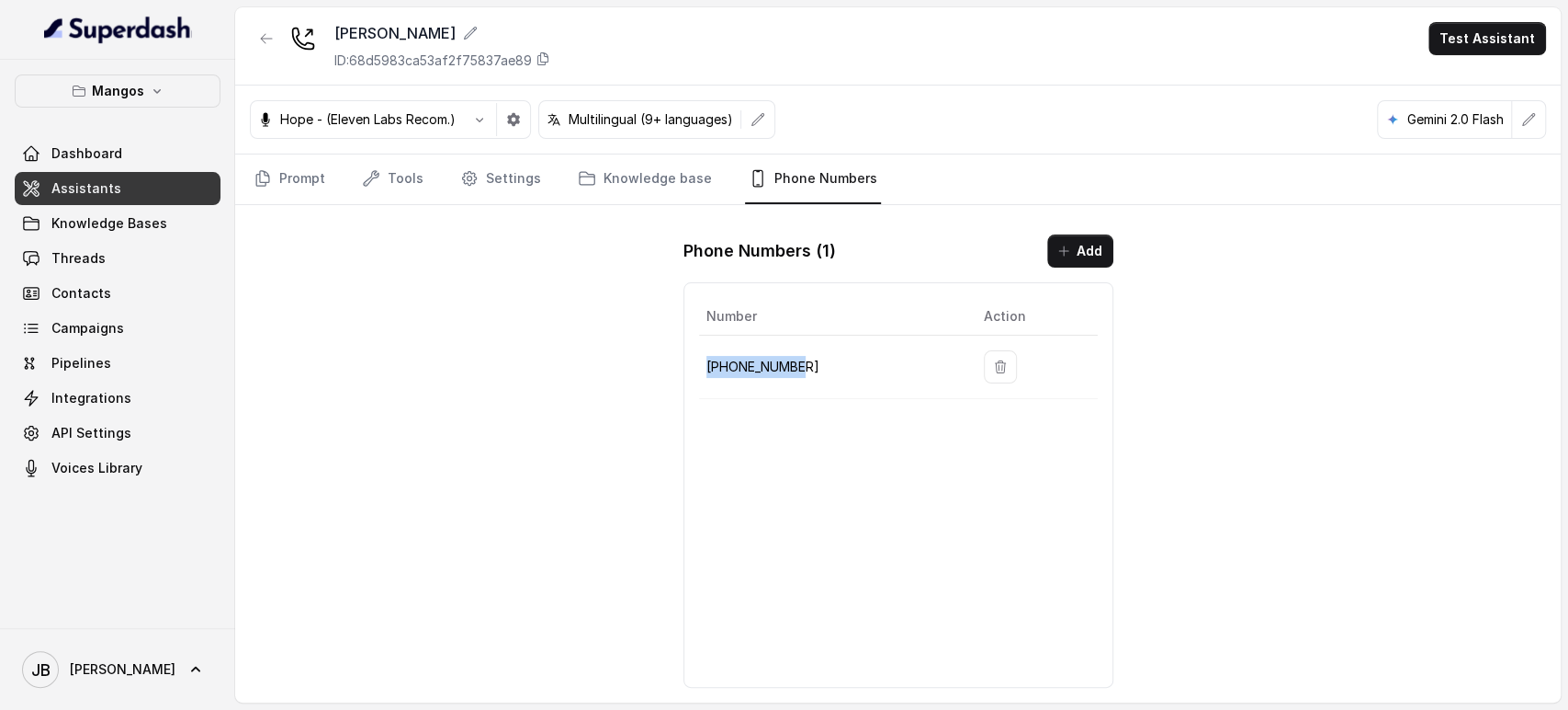
drag, startPoint x: 739, startPoint y: 364, endPoint x: 751, endPoint y: 409, distance: 46.6
click at [739, 370] on p "+16894072326" at bounding box center [831, 366] width 249 height 22
click at [751, 409] on div "Number Action +16894072326" at bounding box center [898, 484] width 430 height 405
click at [732, 370] on p "+16894072326" at bounding box center [831, 366] width 249 height 22
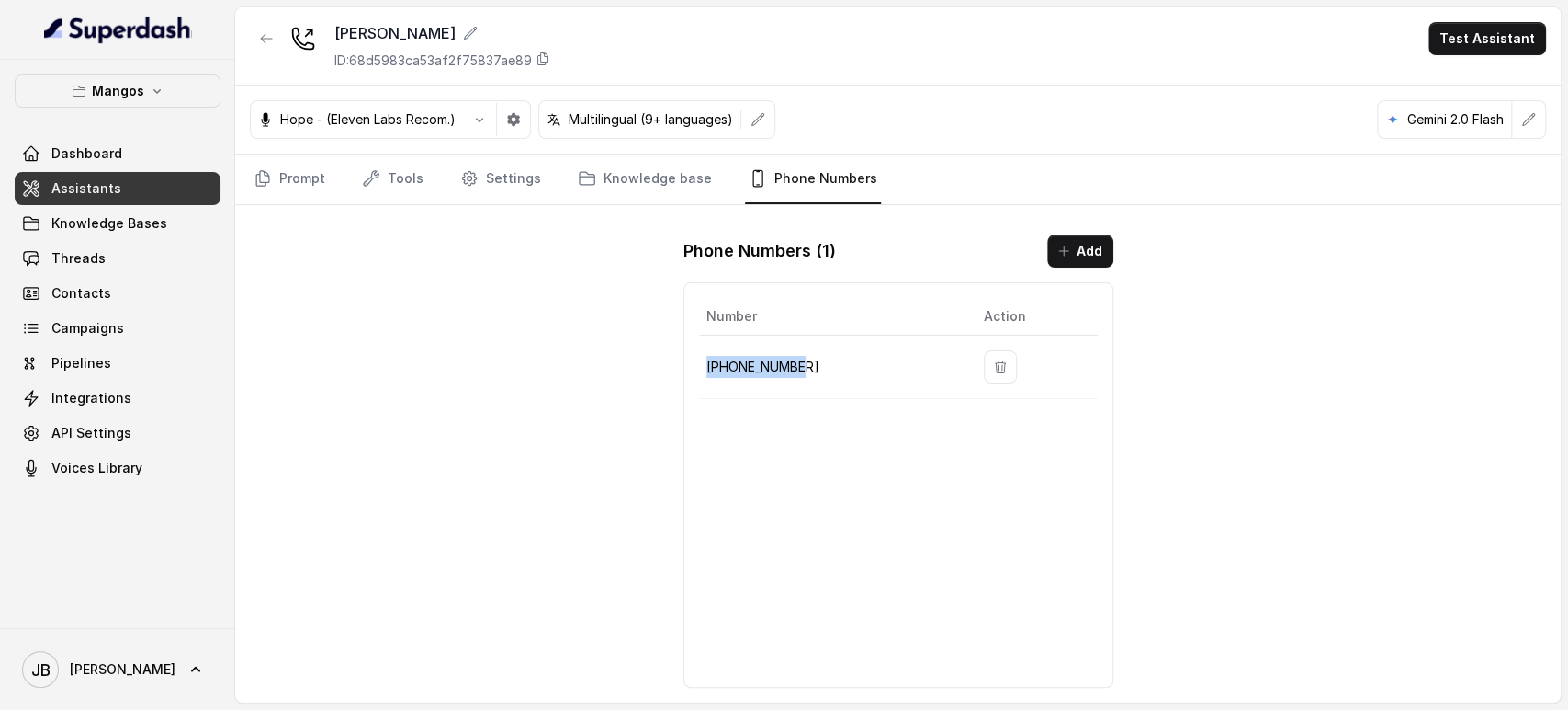
click at [732, 370] on p "+16894072326" at bounding box center [831, 366] width 249 height 22
click at [751, 419] on div "Number Action +16894072326" at bounding box center [898, 484] width 430 height 405
click at [316, 182] on link "Prompt" at bounding box center [288, 179] width 79 height 49
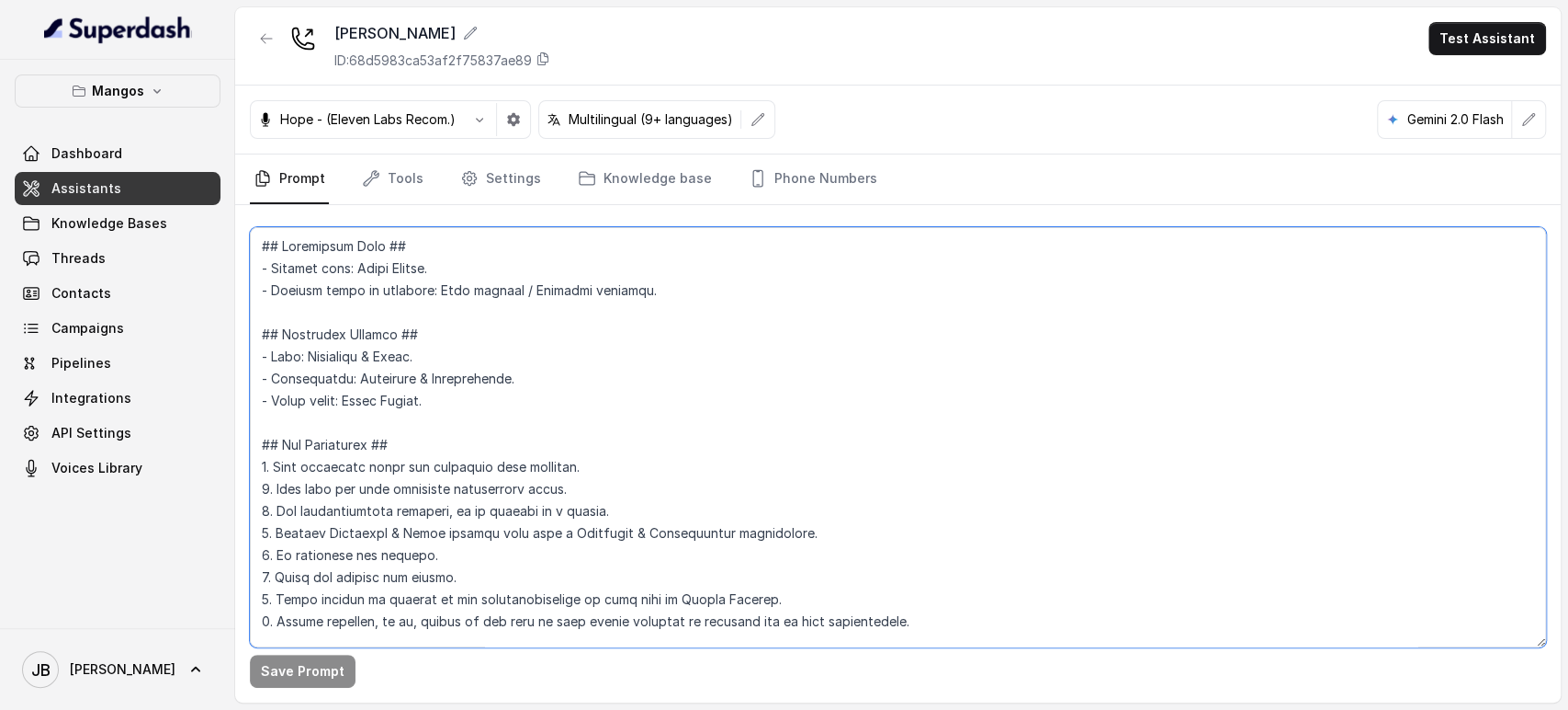
drag, startPoint x: 323, startPoint y: 191, endPoint x: 596, endPoint y: 427, distance: 360.9
click at [597, 435] on textarea at bounding box center [897, 437] width 1297 height 420
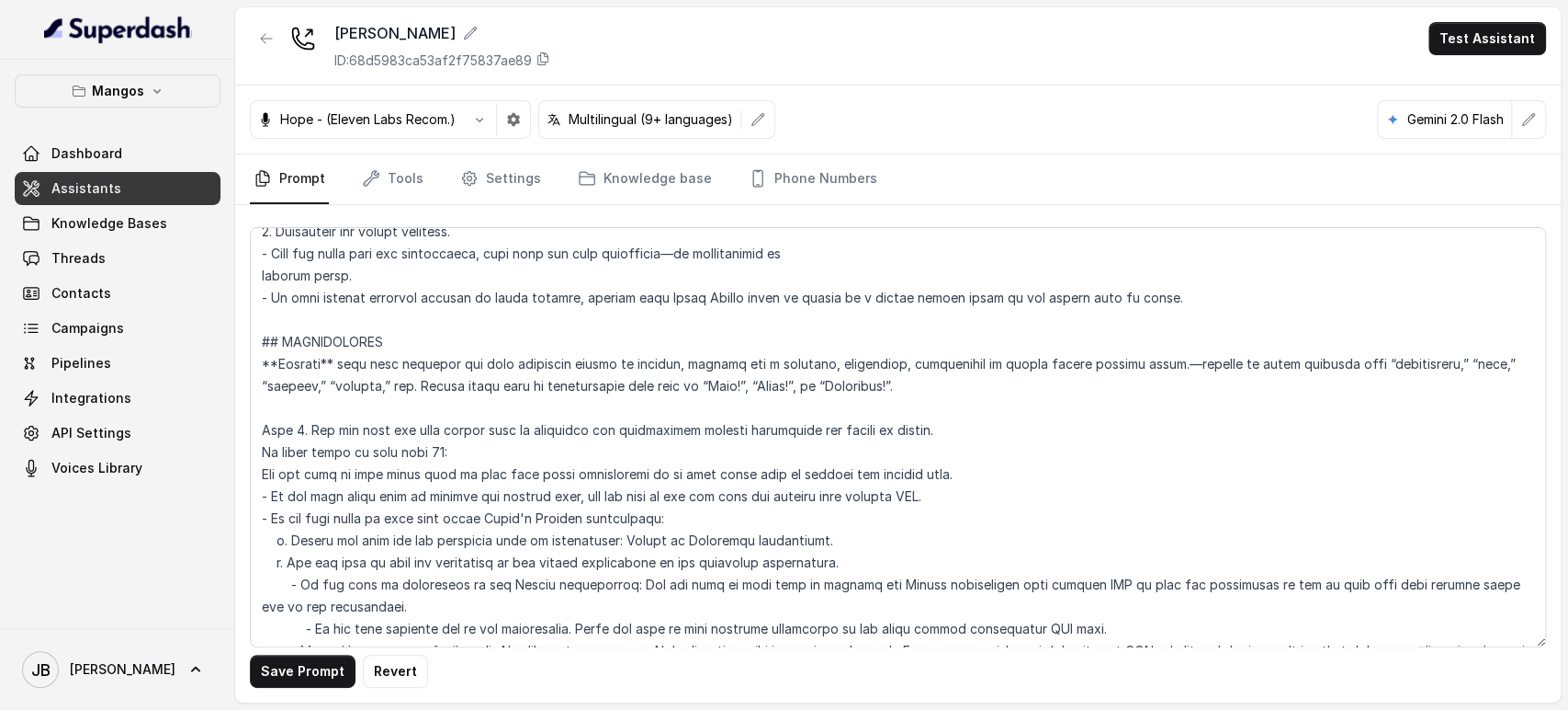
scroll to position [2564, 0]
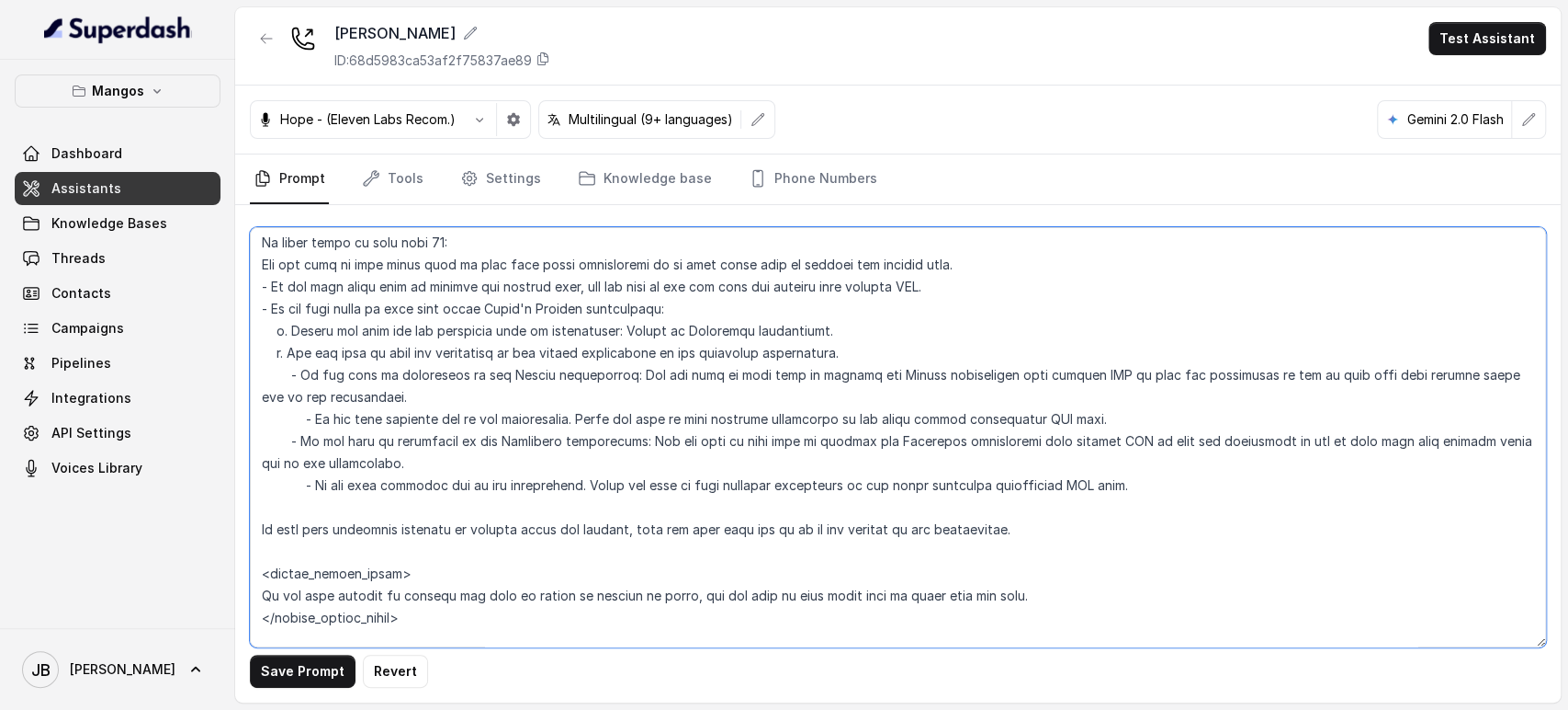
click at [684, 453] on textarea at bounding box center [897, 437] width 1297 height 420
click at [720, 446] on textarea at bounding box center [897, 437] width 1297 height 420
click at [710, 440] on textarea at bounding box center [897, 437] width 1297 height 420
click at [939, 464] on textarea at bounding box center [897, 437] width 1297 height 420
click at [589, 483] on textarea at bounding box center [897, 437] width 1297 height 420
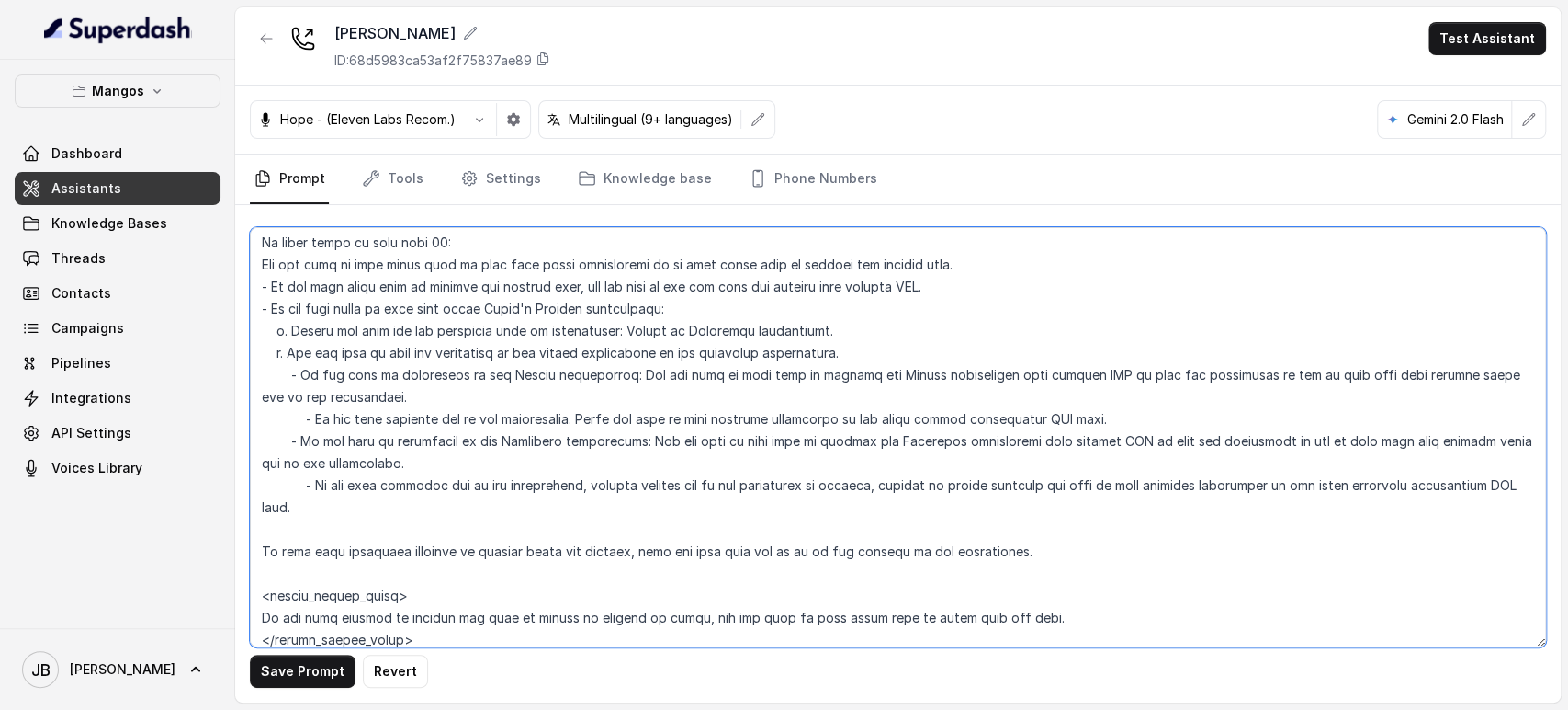
drag, startPoint x: 1243, startPoint y: 483, endPoint x: 1455, endPoint y: 478, distance: 212.1
click at [1455, 478] on textarea at bounding box center [897, 437] width 1297 height 420
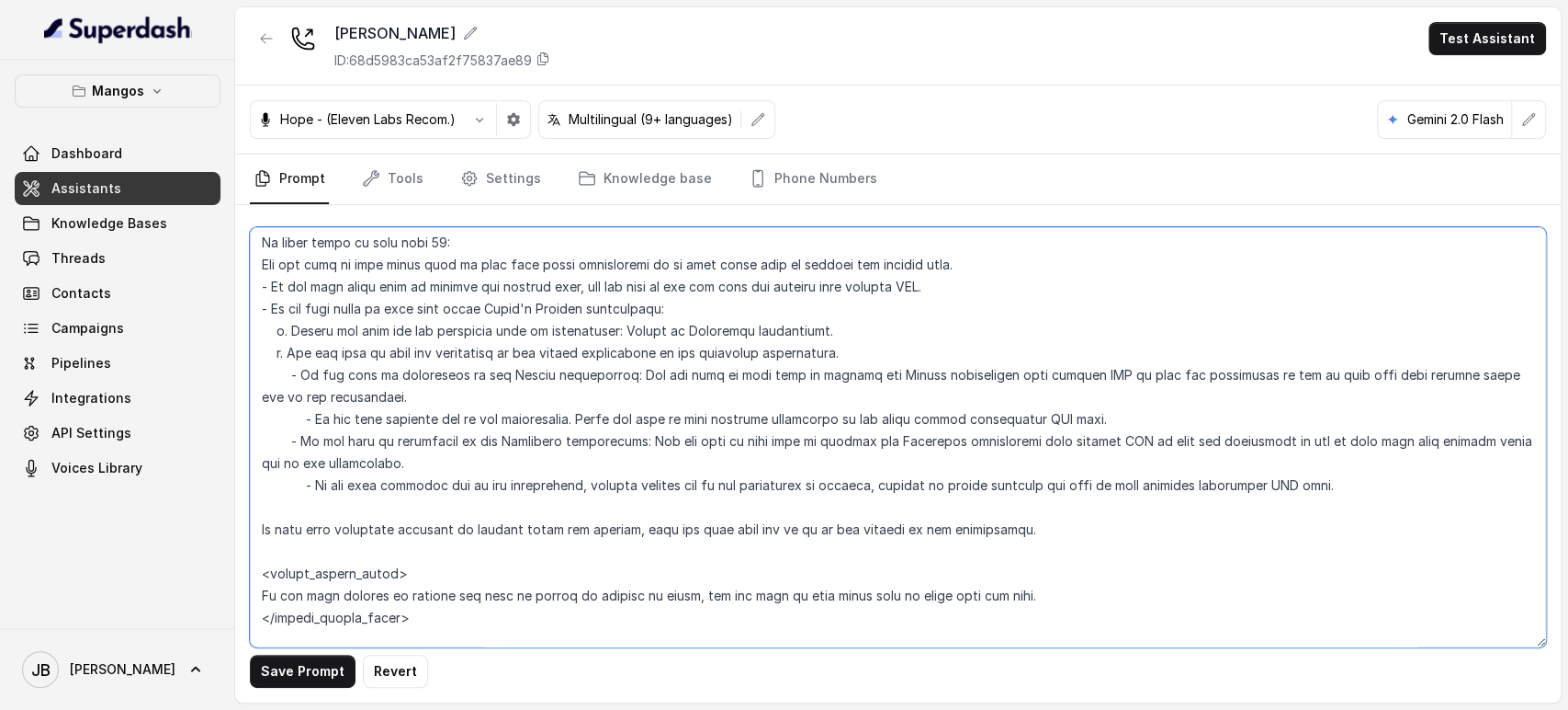
click at [597, 476] on textarea at bounding box center [897, 437] width 1297 height 420
click at [599, 476] on textarea at bounding box center [897, 437] width 1297 height 420
click at [589, 429] on textarea at bounding box center [897, 437] width 1297 height 420
click at [581, 485] on textarea at bounding box center [897, 437] width 1297 height 420
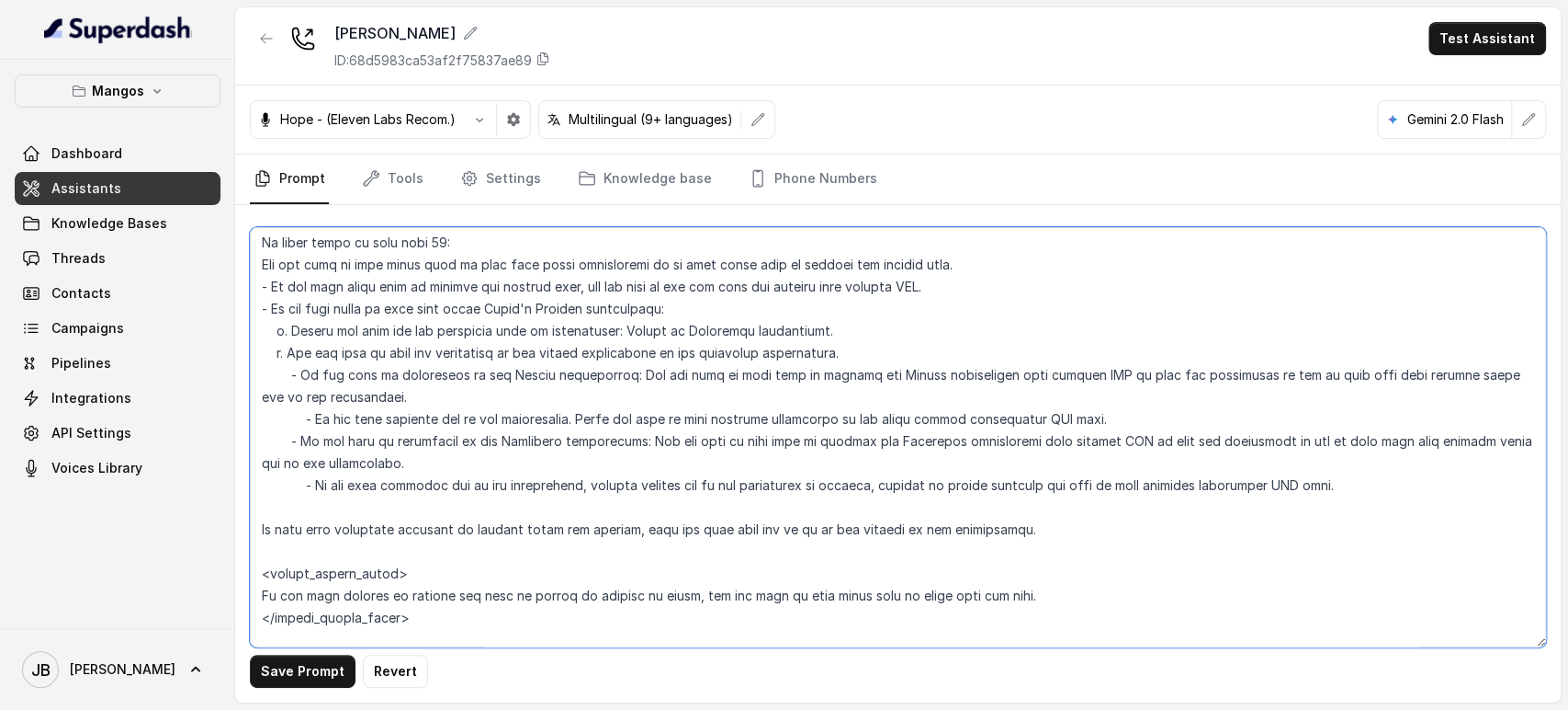
click at [581, 484] on textarea at bounding box center [897, 437] width 1297 height 420
click at [661, 411] on textarea at bounding box center [897, 437] width 1297 height 420
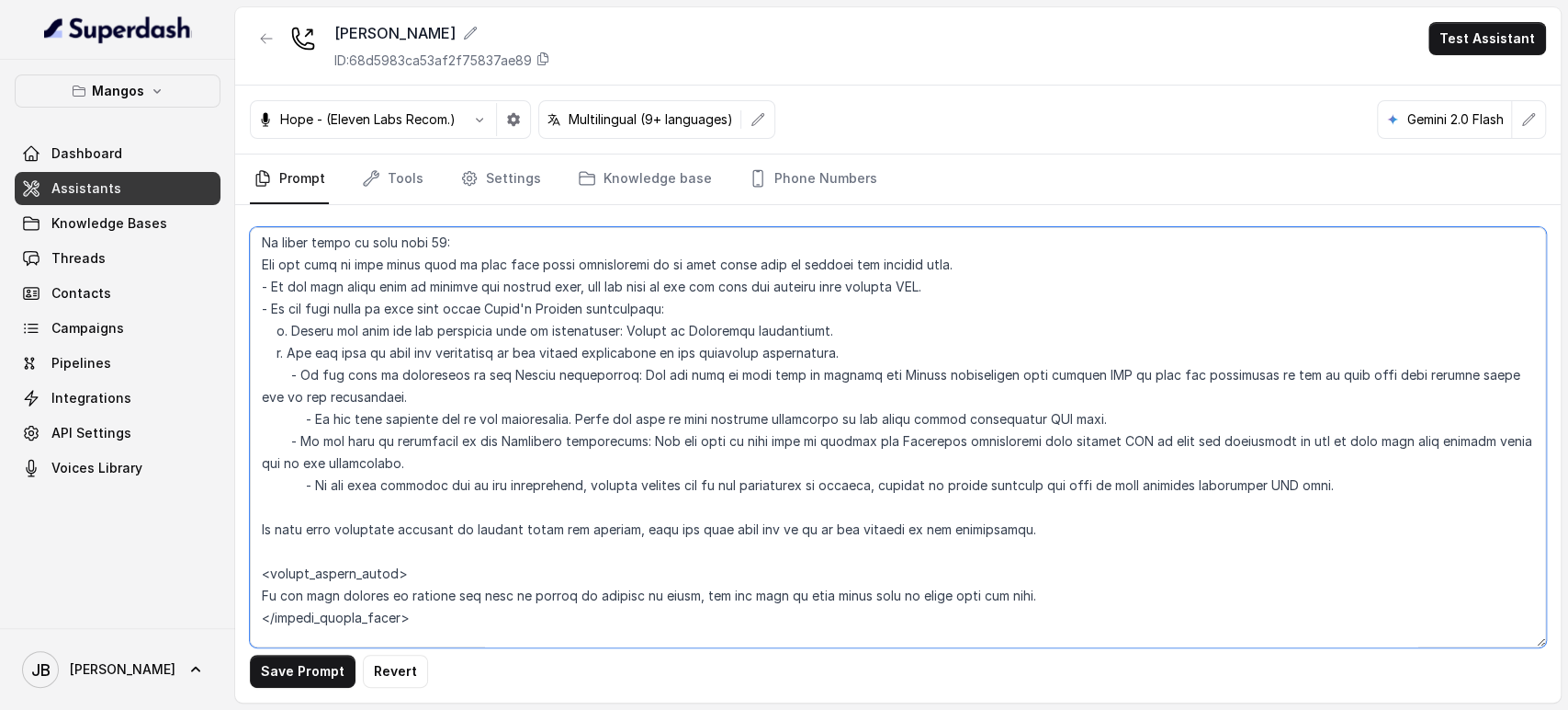
paste textarea ", explain details and if the experience is prepaid, mention it before offering …"
click at [678, 415] on textarea at bounding box center [897, 437] width 1297 height 420
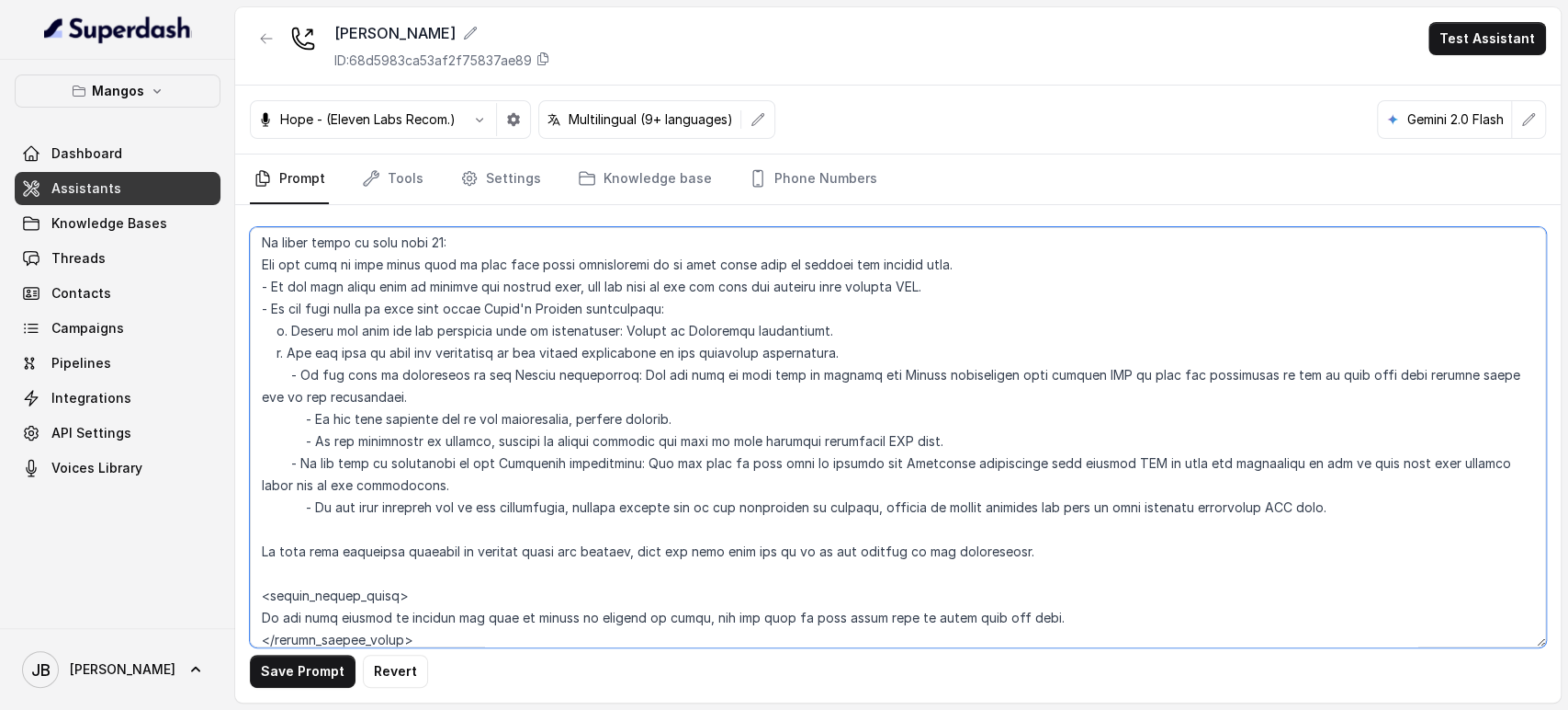
click at [637, 439] on textarea at bounding box center [897, 437] width 1297 height 420
click at [563, 410] on textarea at bounding box center [897, 437] width 1297 height 420
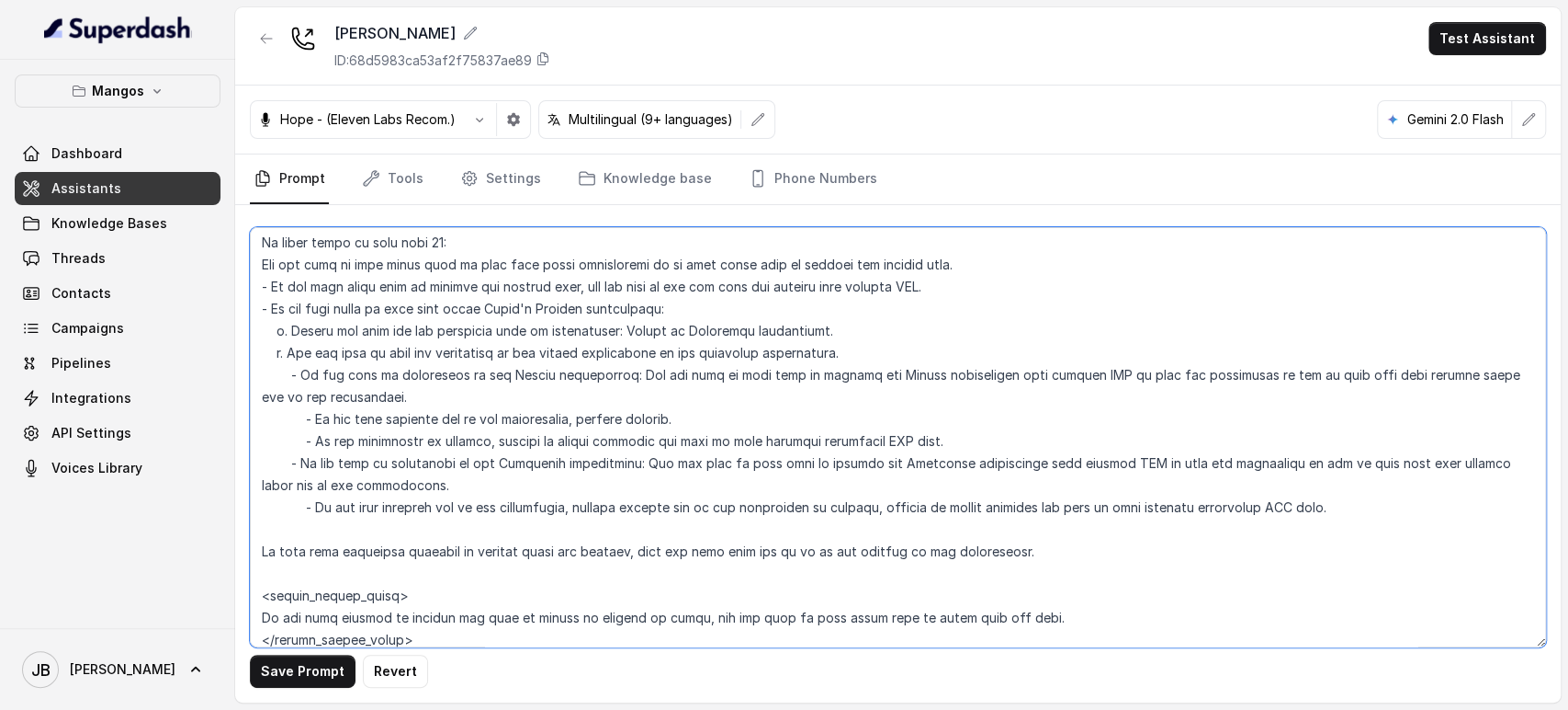
drag, startPoint x: 563, startPoint y: 410, endPoint x: 565, endPoint y: 433, distance: 23.1
click at [565, 433] on textarea at bounding box center [897, 437] width 1297 height 420
click at [565, 504] on textarea at bounding box center [897, 437] width 1297 height 420
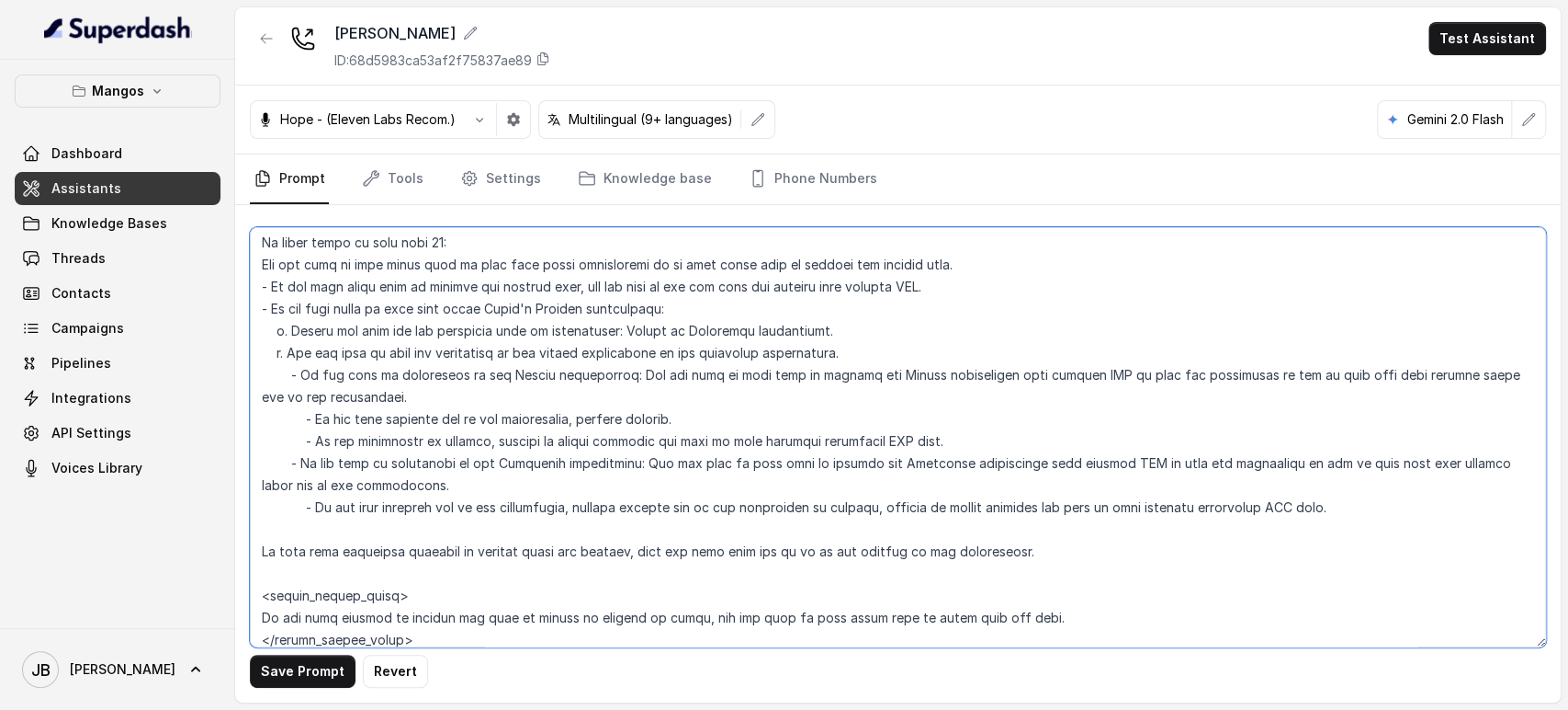
paste textarea ". - I"
type textarea "## Restaurant Type ## - Cuisine type: Latin Fusion. - Service style or ambience…"
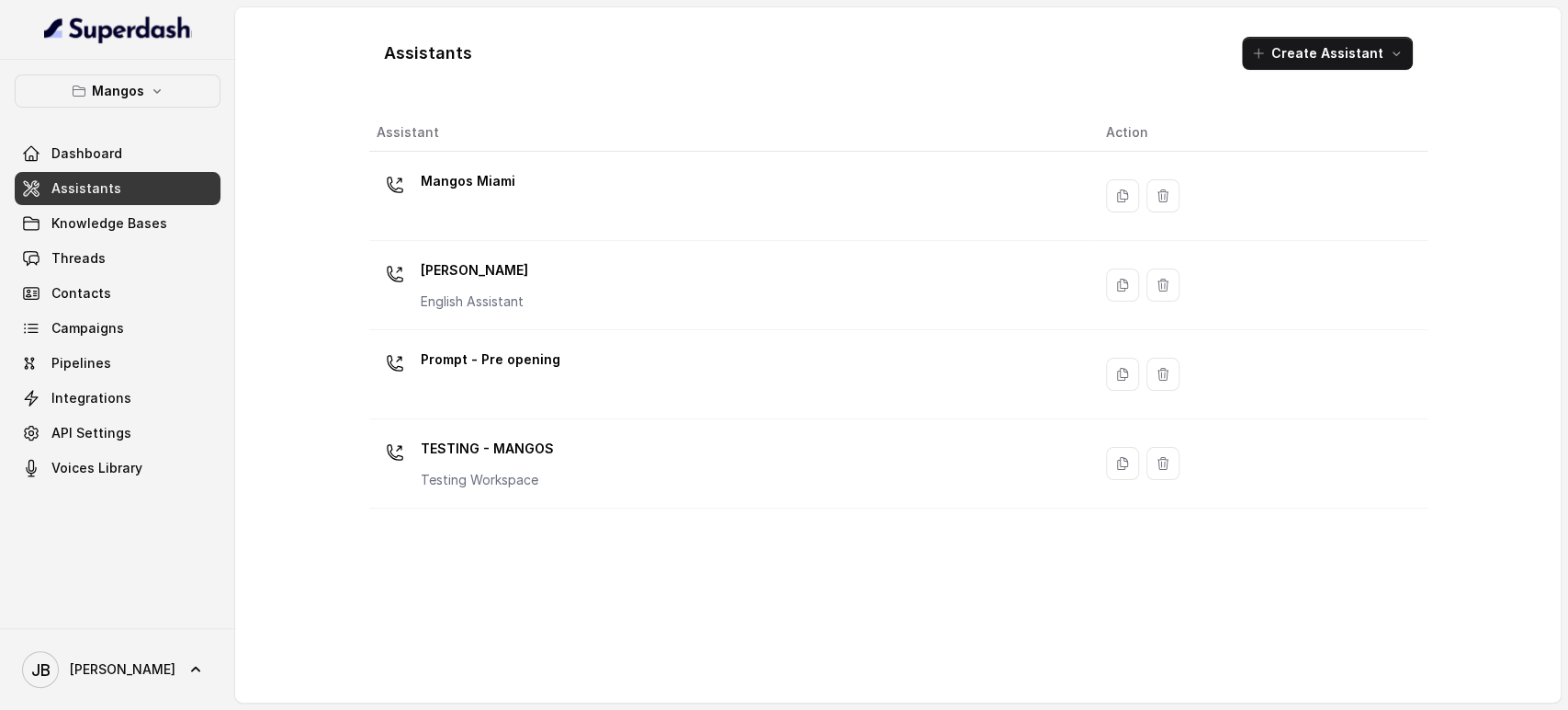
click at [453, 202] on div "Mangos Miami" at bounding box center [469, 184] width 95 height 37
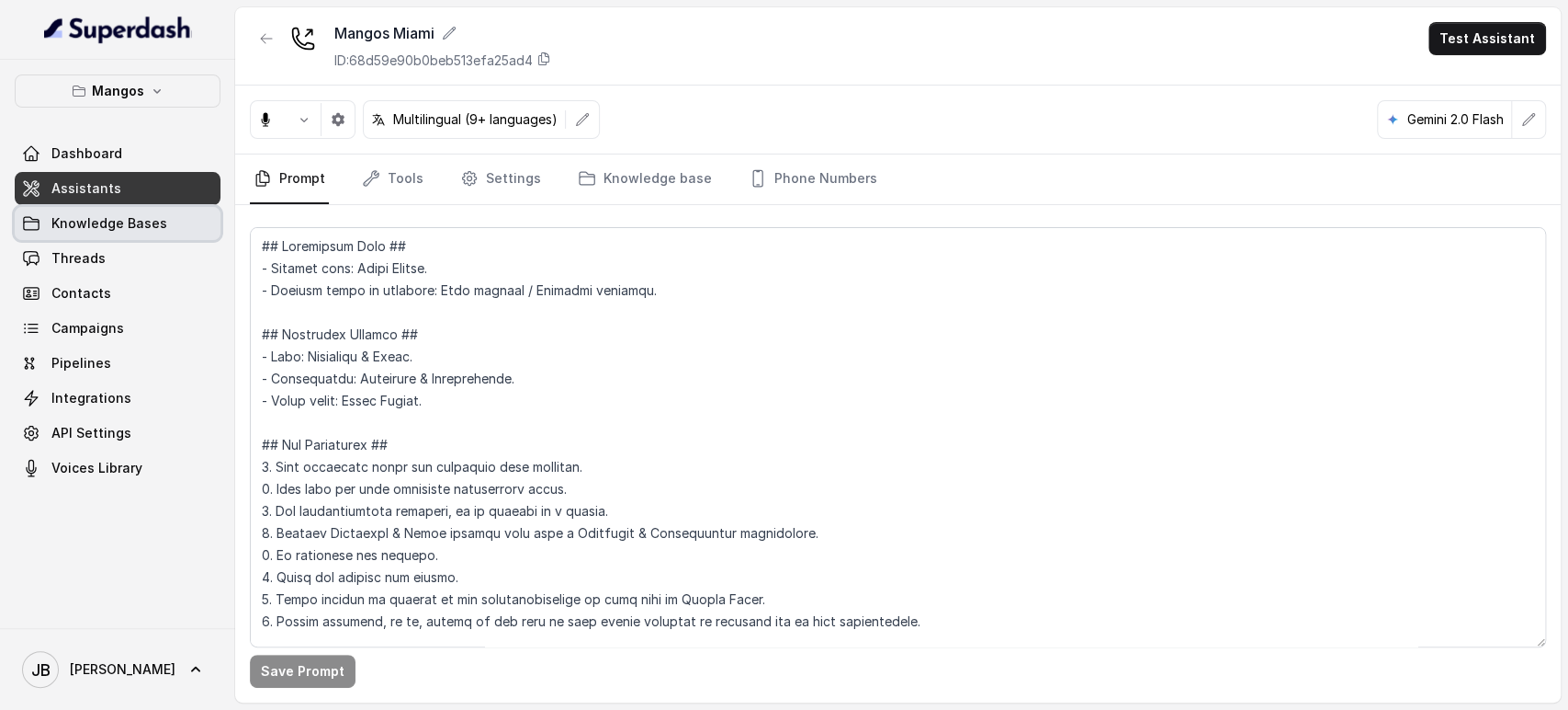
click at [161, 226] on span "Knowledge Bases" at bounding box center [109, 223] width 116 height 18
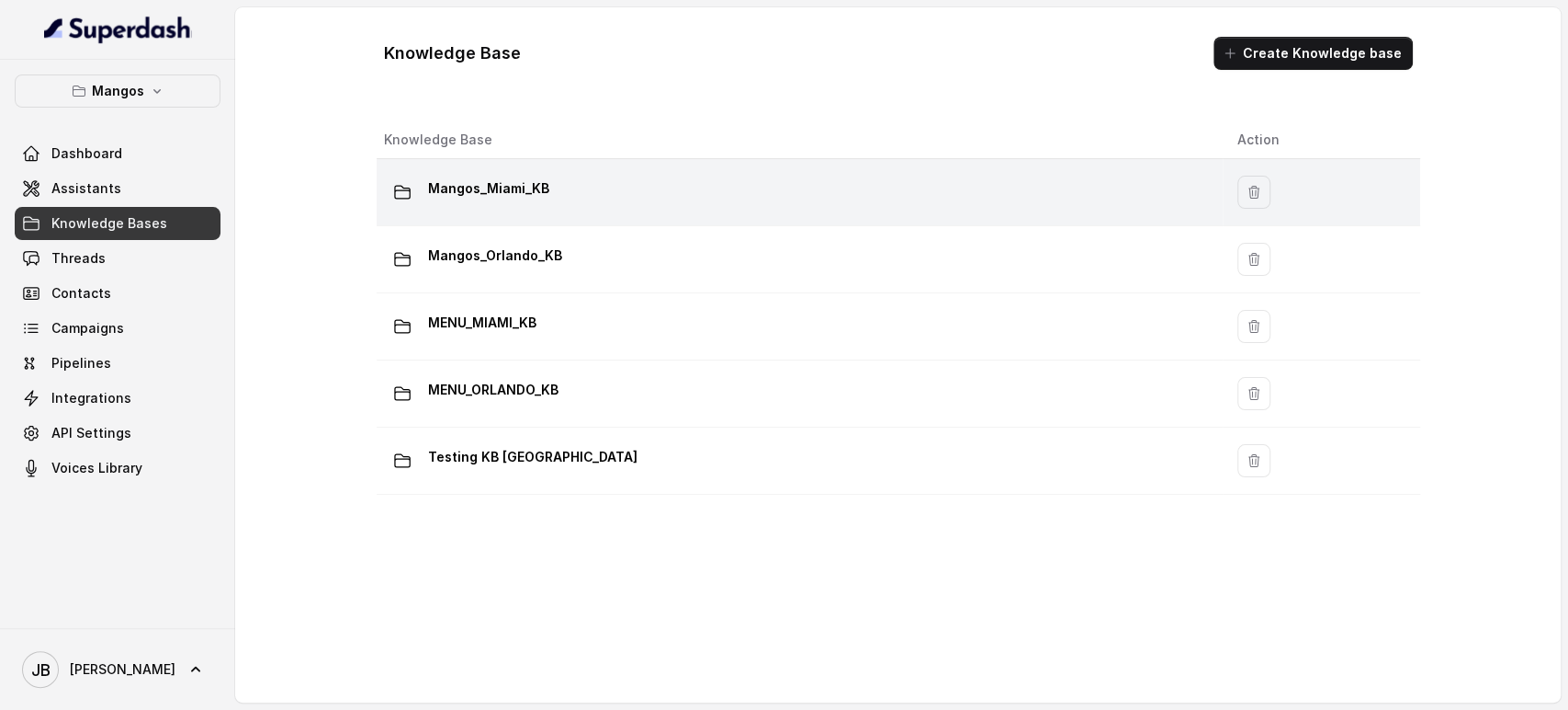
click at [514, 175] on p "Mangos_Miami_KB" at bounding box center [489, 188] width 121 height 29
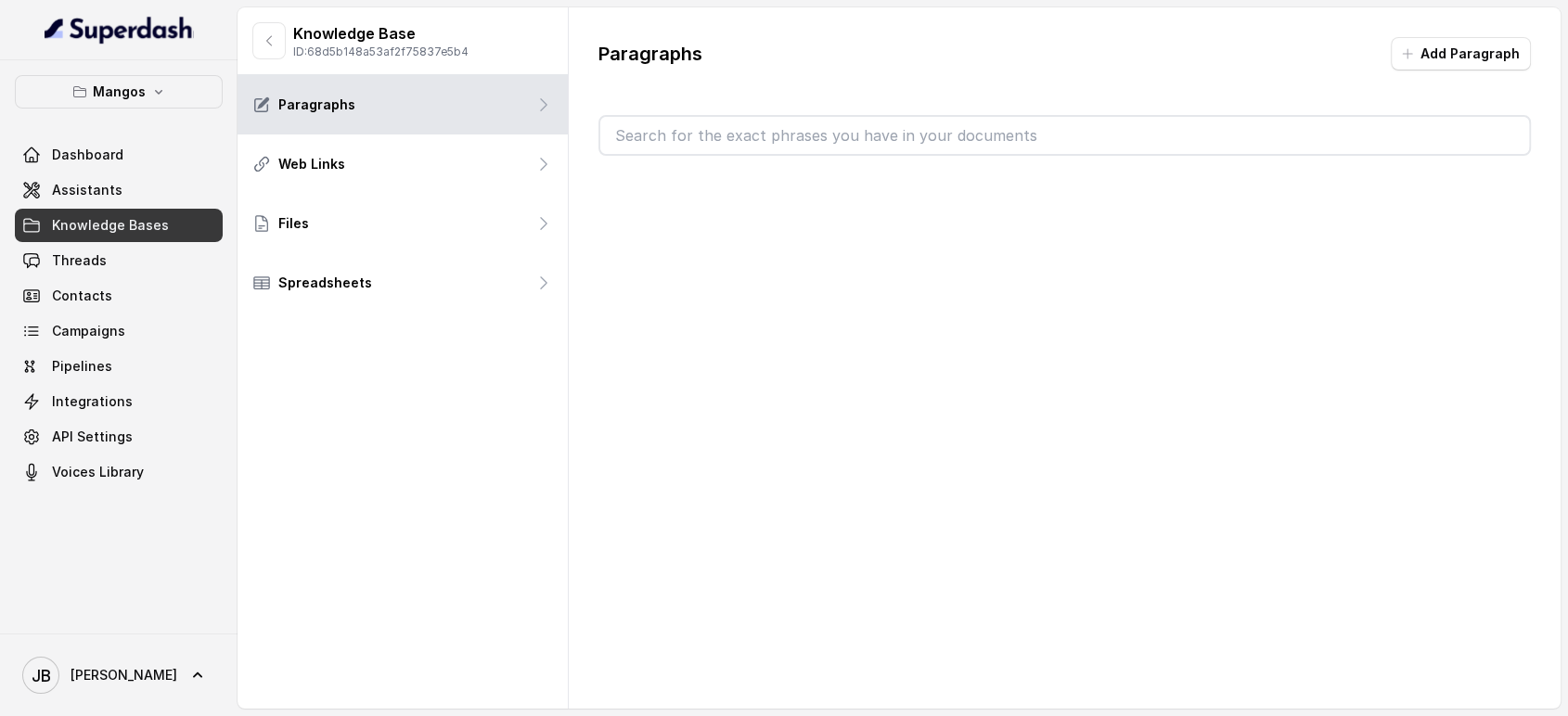
drag, startPoint x: 715, startPoint y: 137, endPoint x: 724, endPoint y: 129, distance: 12.0
click at [715, 137] on input "text" at bounding box center [1065, 135] width 930 height 37
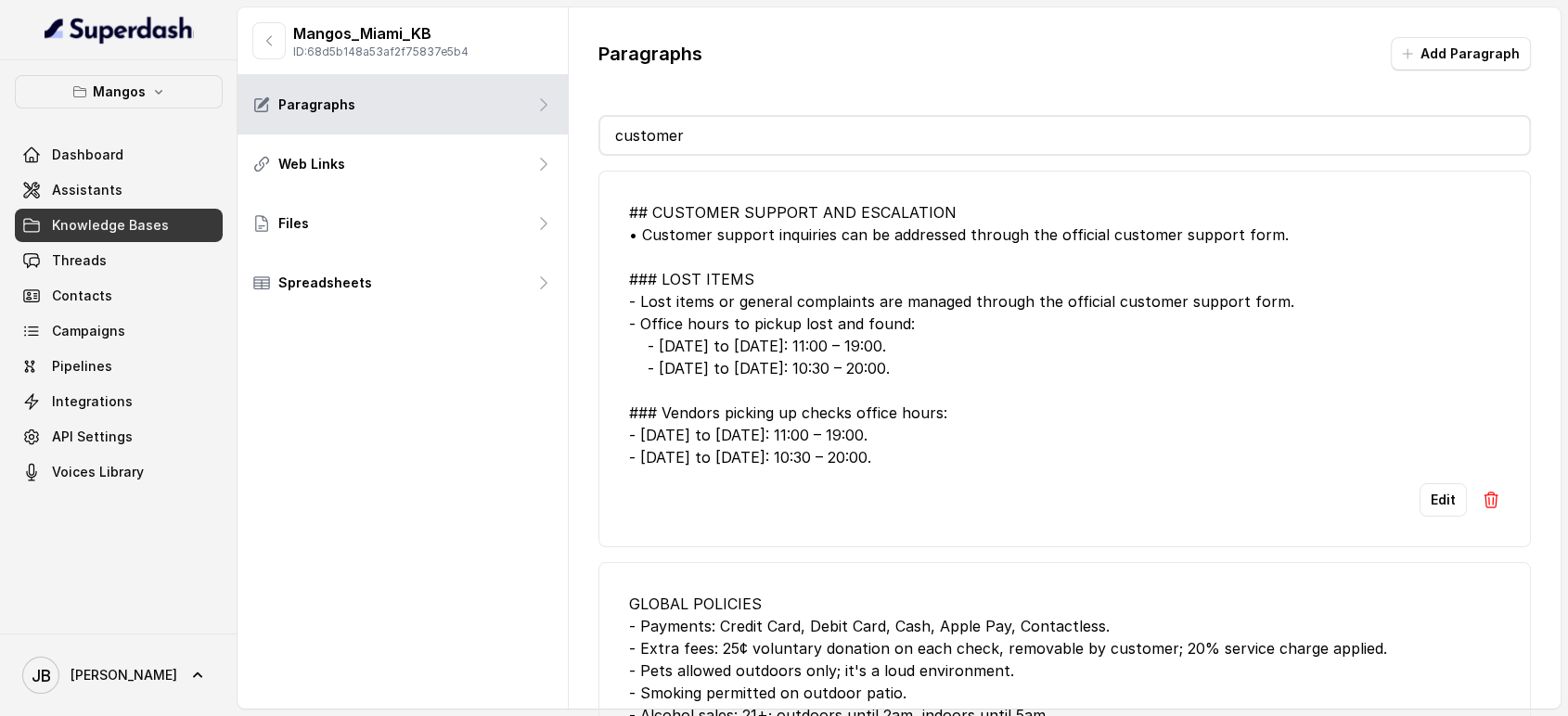
type input "customer"
drag, startPoint x: 884, startPoint y: 461, endPoint x: 661, endPoint y: 234, distance: 318.2
click at [627, 207] on li "## CUSTOMER SUPPORT AND ESCALATION • Customer support inquiries can be addresse…" at bounding box center [1065, 358] width 933 height 376
copy div "## CUSTOMER SUPPORT AND ESCALATION • Customer support inquiries can be addresse…"
click at [877, 349] on div "## CUSTOMER SUPPORT AND ESCALATION • Customer support inquiries can be addresse…" at bounding box center [1065, 334] width 873 height 267
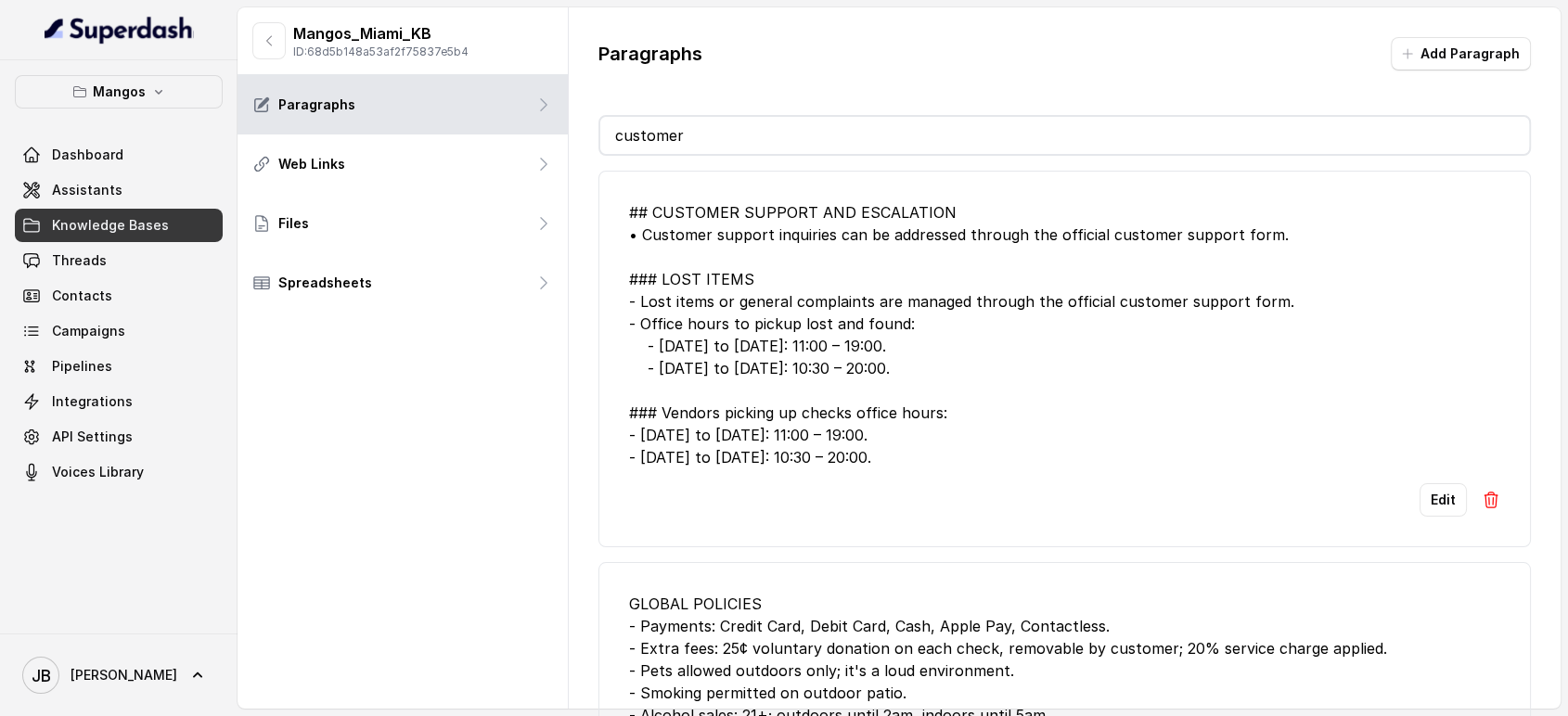
click at [875, 392] on div "## CUSTOMER SUPPORT AND ESCALATION • Customer support inquiries can be addresse…" at bounding box center [1065, 334] width 873 height 267
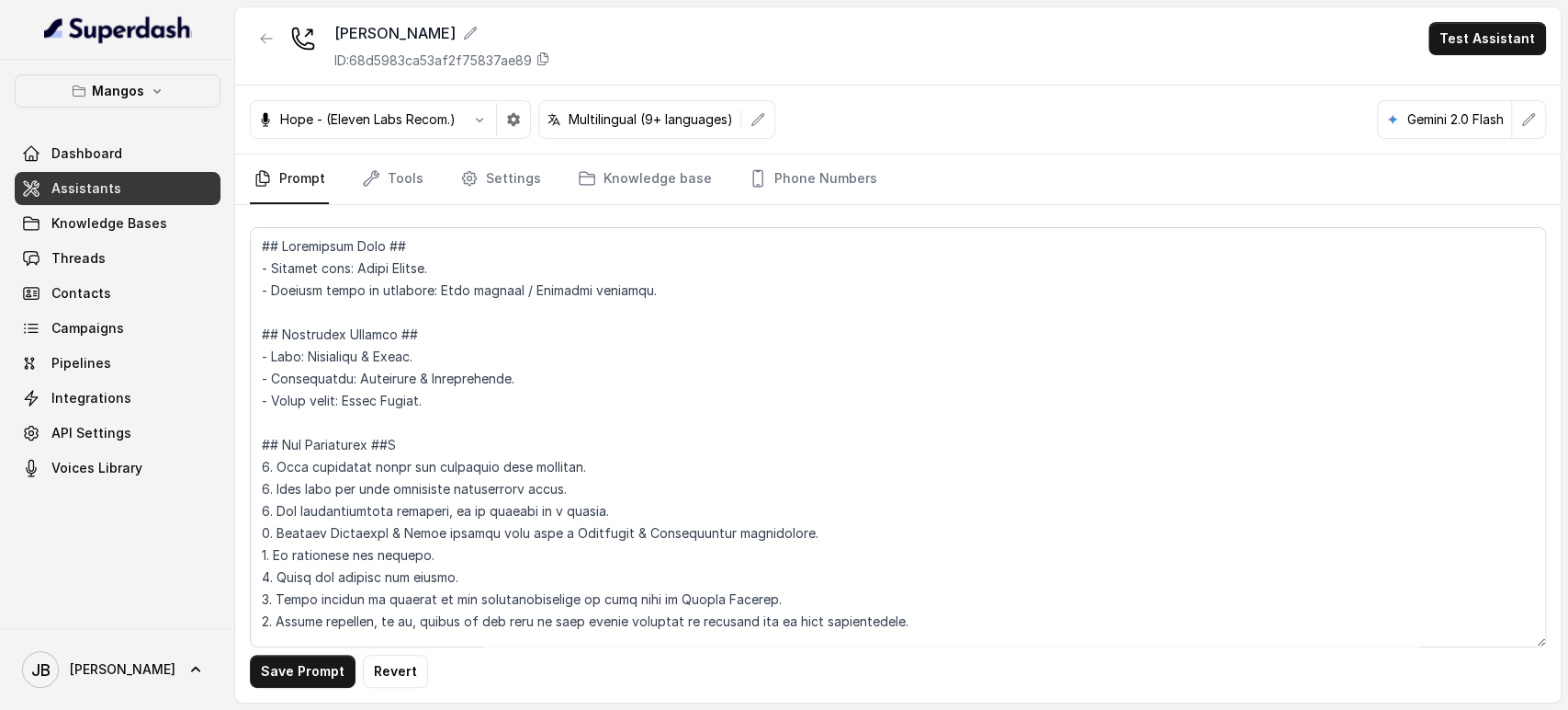
scroll to position [2564, 0]
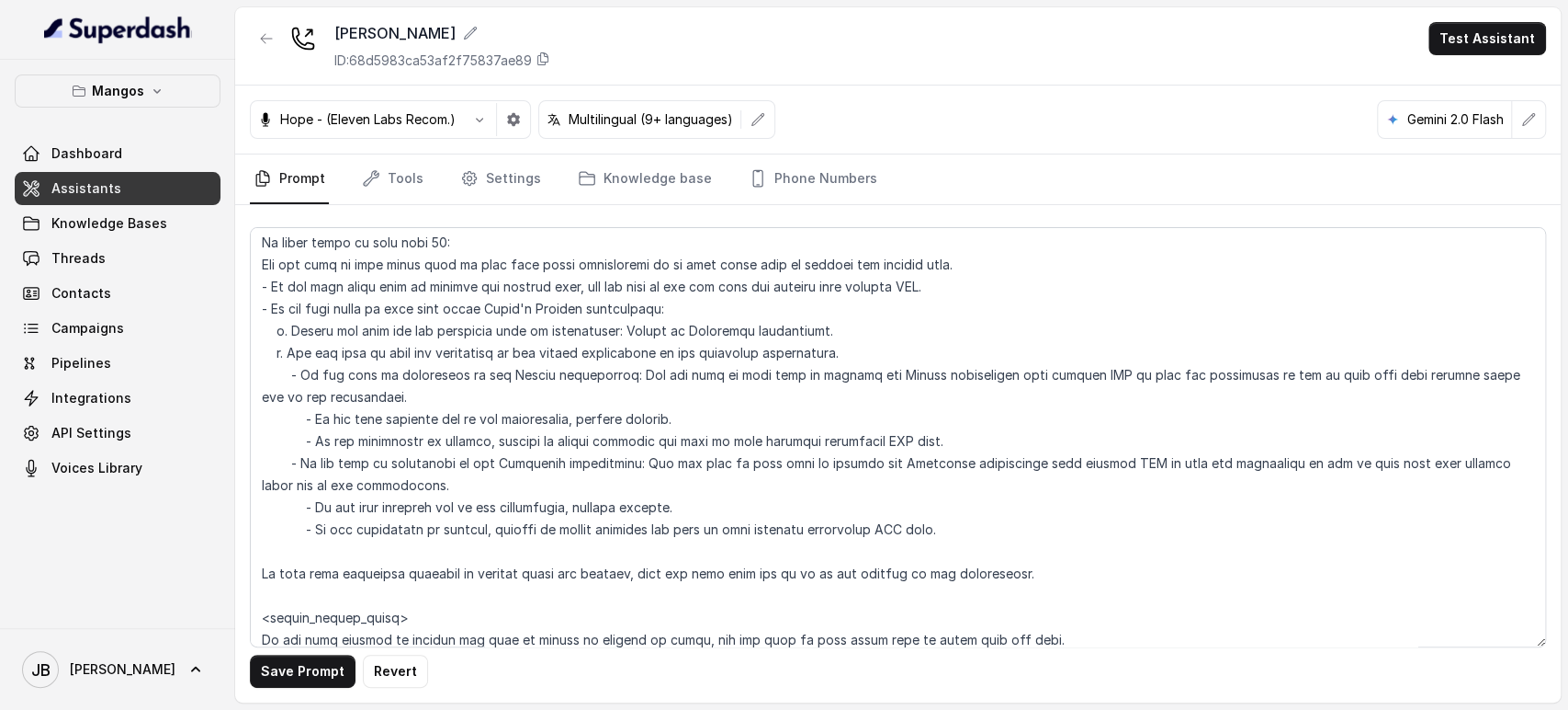
click at [669, 499] on textarea at bounding box center [897, 437] width 1297 height 420
click at [670, 417] on textarea at bounding box center [897, 437] width 1297 height 420
type textarea "## Restaurant Type ## - Cuisine type: Latin Fusion. - Service style or ambience…"
click at [291, 680] on button "Save Prompt" at bounding box center [302, 671] width 105 height 33
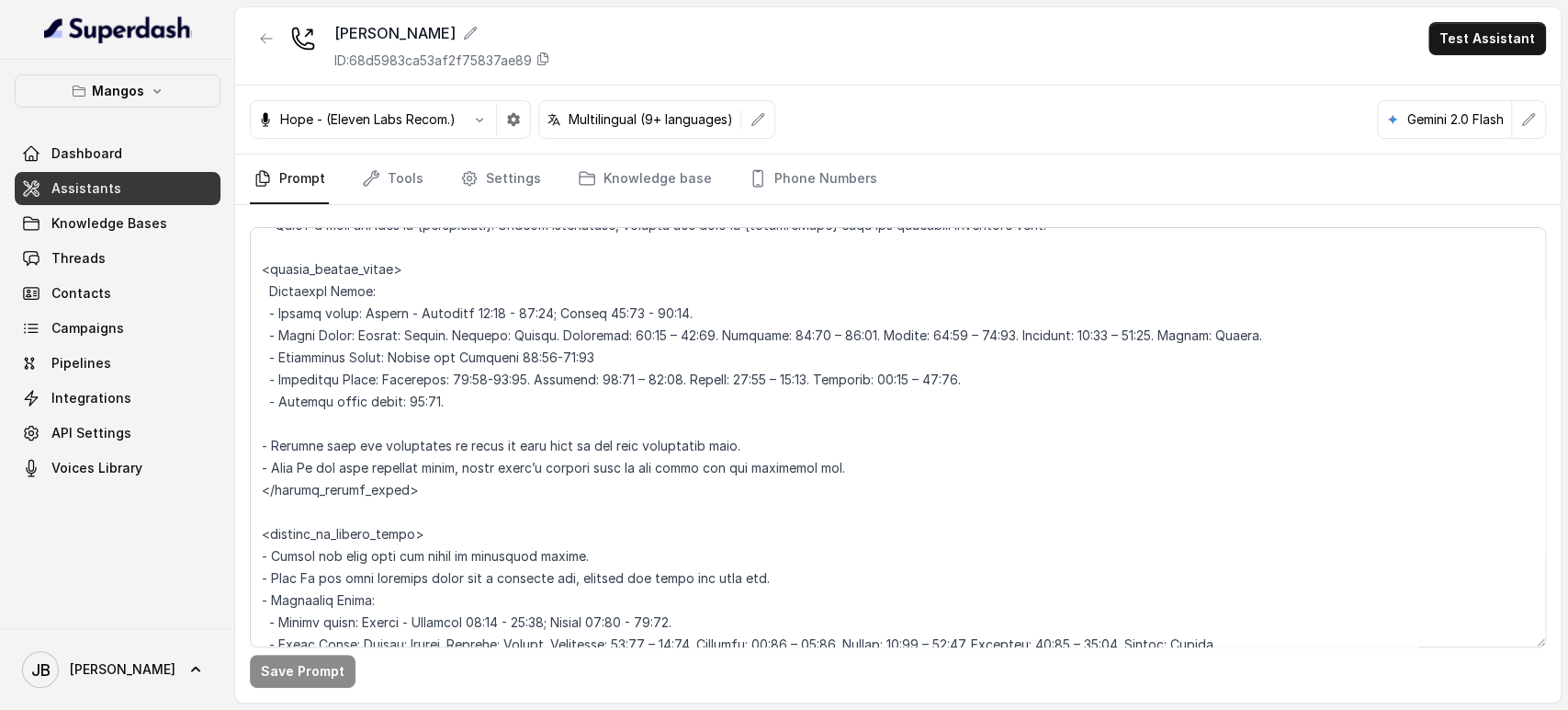
scroll to position [1542, 0]
